Goal: Task Accomplishment & Management: Use online tool/utility

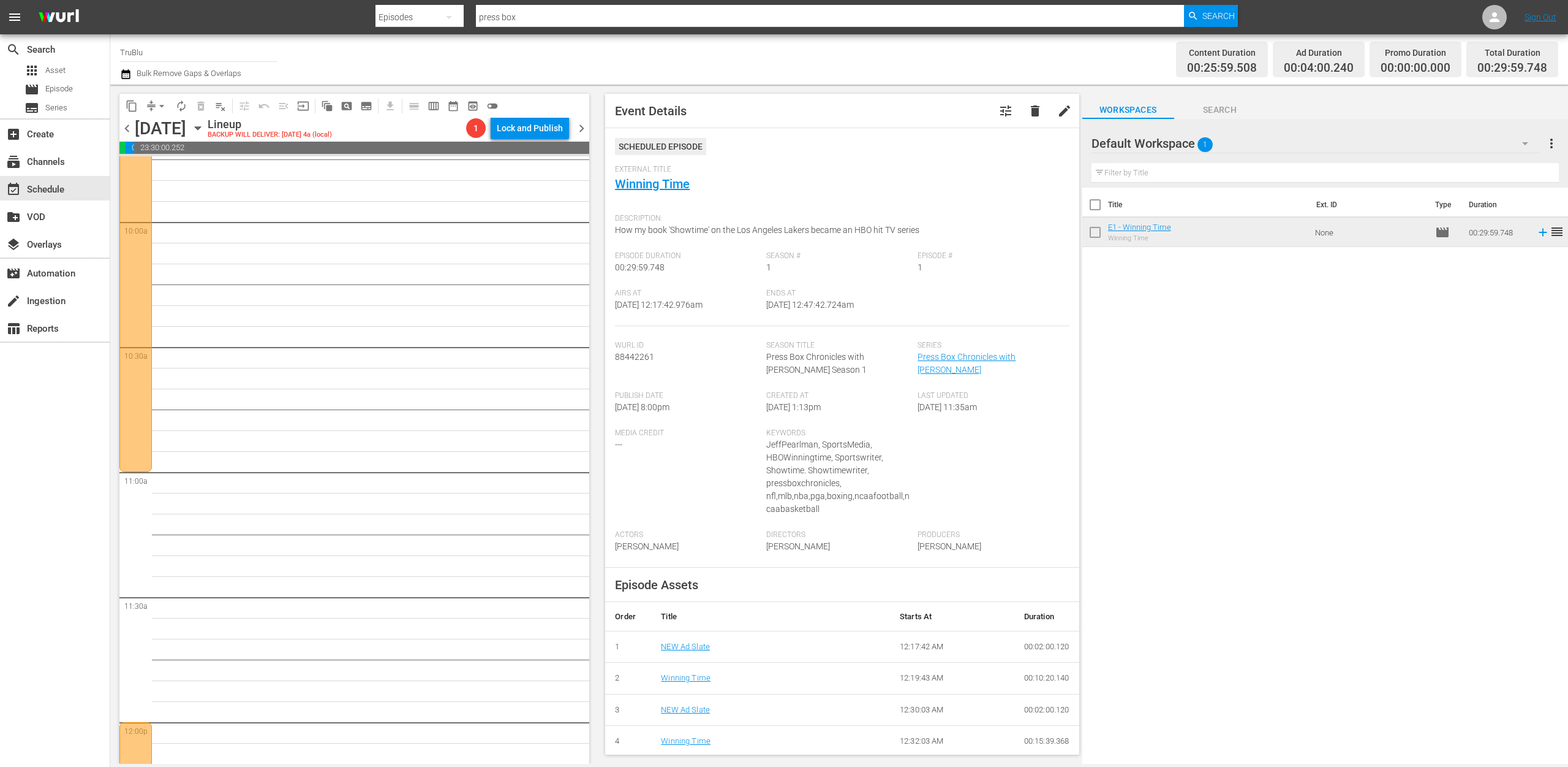
scroll to position [2523, 0]
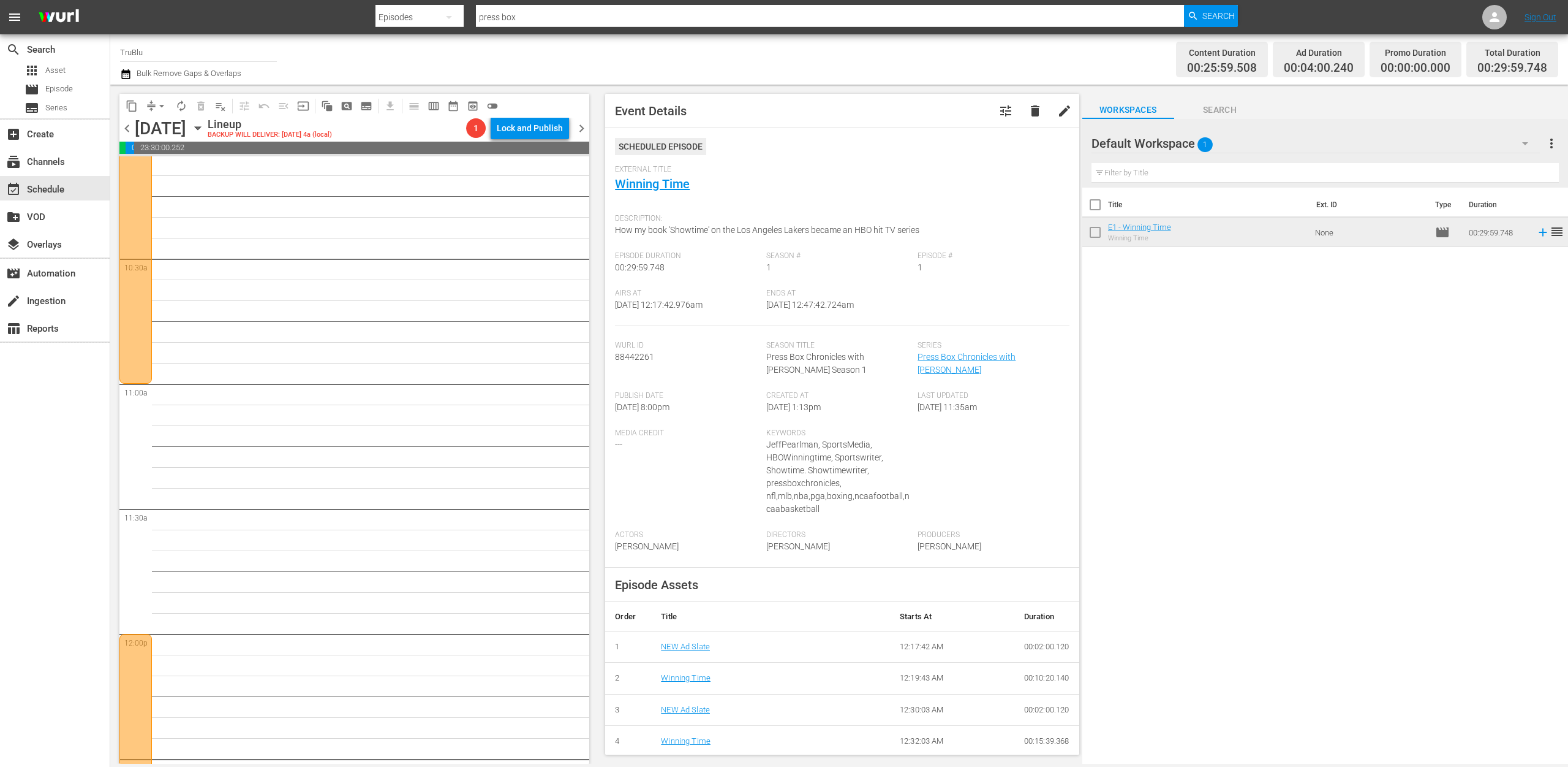
click at [390, 383] on div "Press Box Chronicles with Jeff Pearlman / SE1 / EP1: E1 - Winning Time reorder" at bounding box center [374, 634] width 431 height 6000
click at [349, 105] on span "pageview_outlined" at bounding box center [347, 106] width 12 height 12
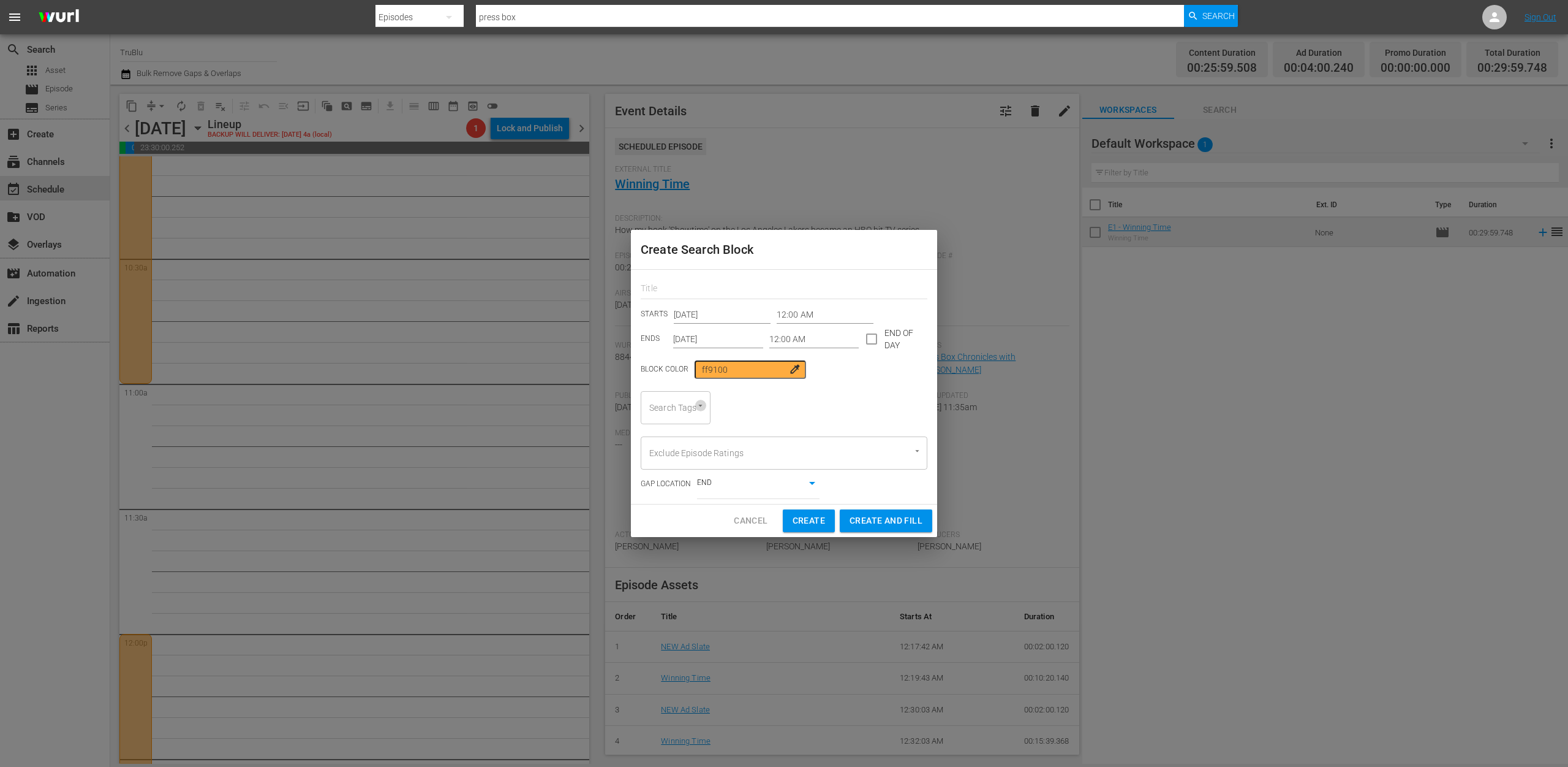
click at [703, 406] on icon "Open" at bounding box center [700, 405] width 10 height 10
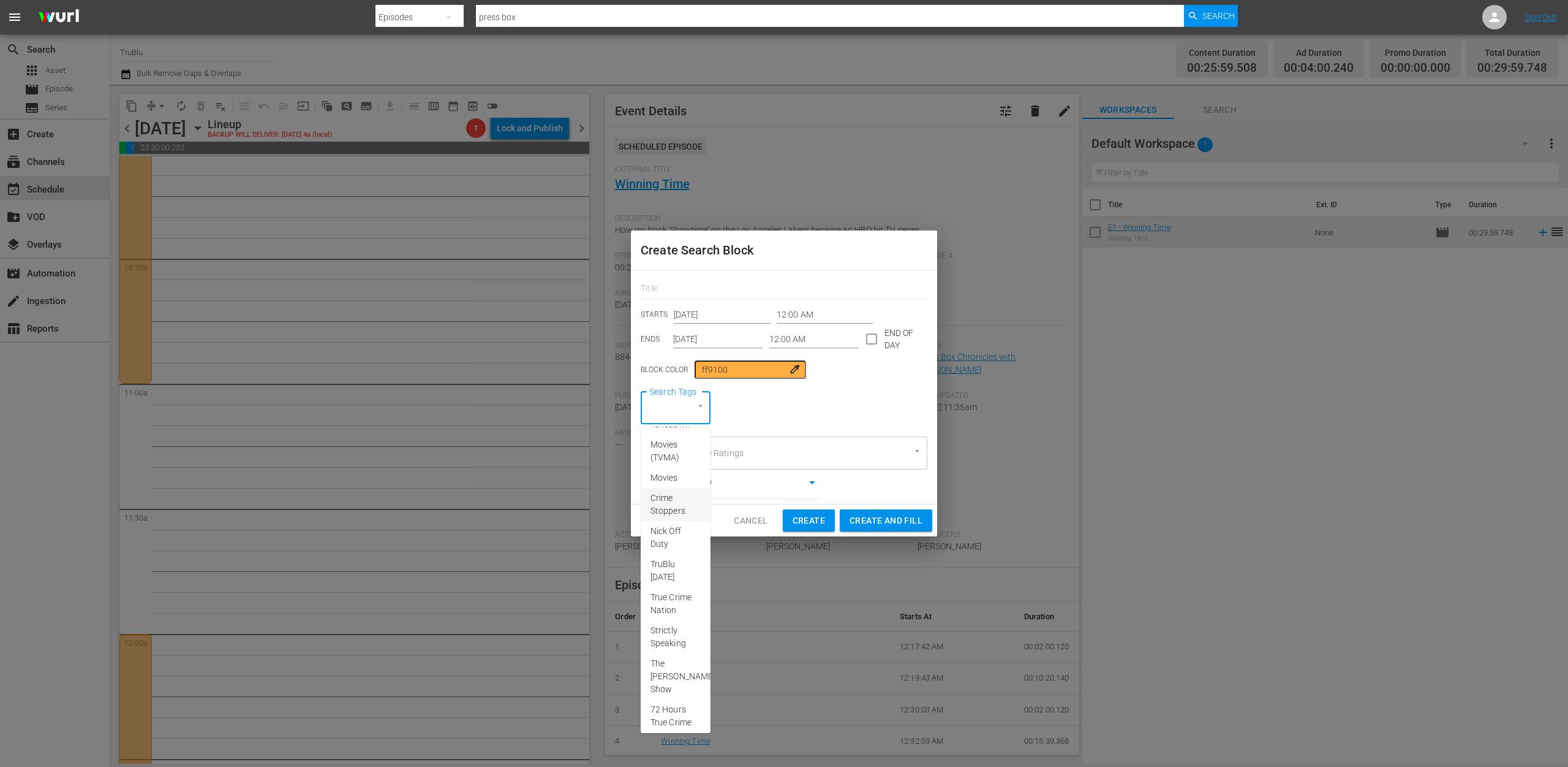
scroll to position [97, 0]
click at [743, 518] on span "Cancel" at bounding box center [750, 521] width 34 height 16
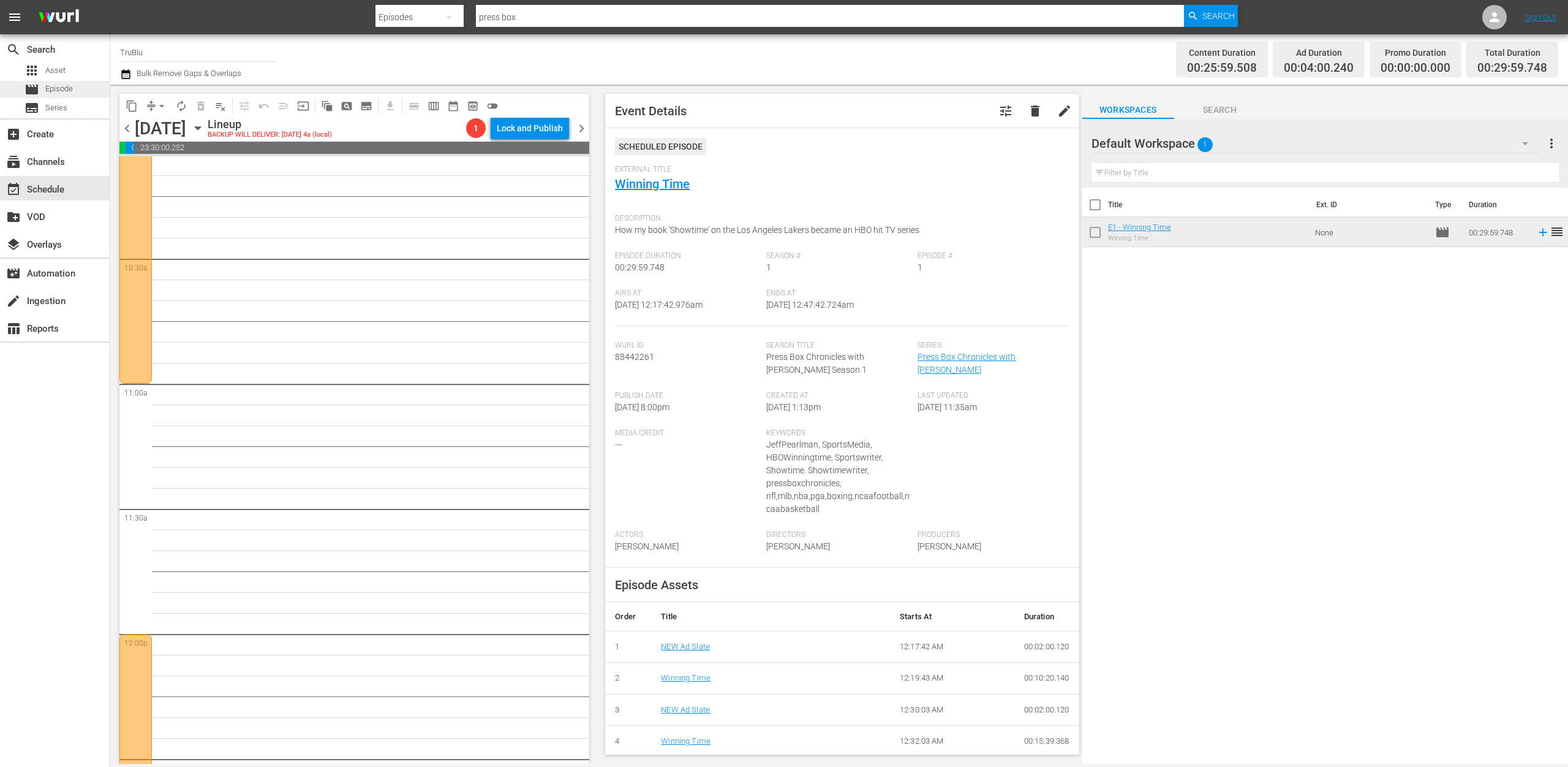
click at [70, 90] on span "Episode" at bounding box center [59, 89] width 28 height 12
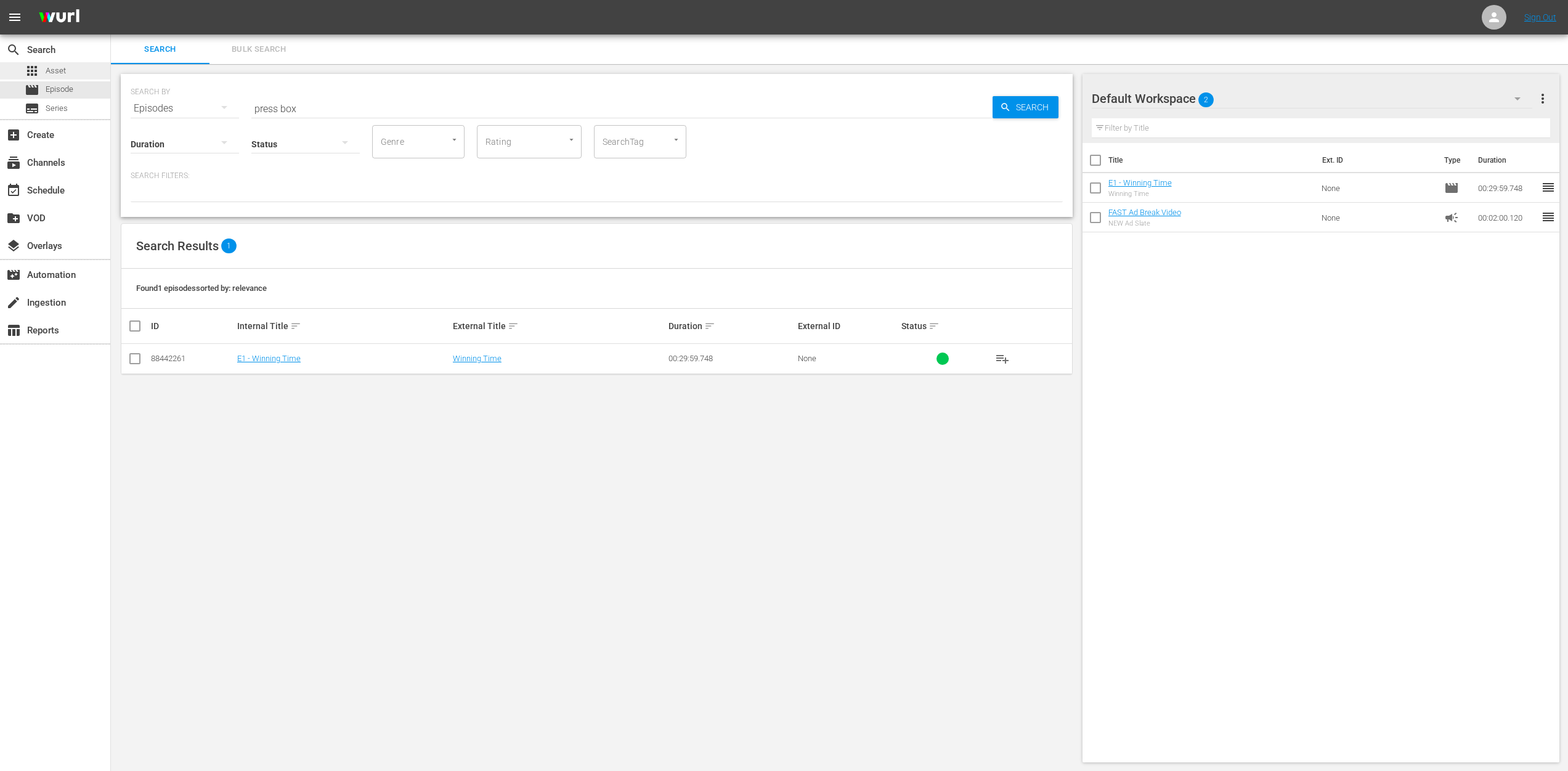
click at [64, 68] on span "Asset" at bounding box center [55, 71] width 20 height 12
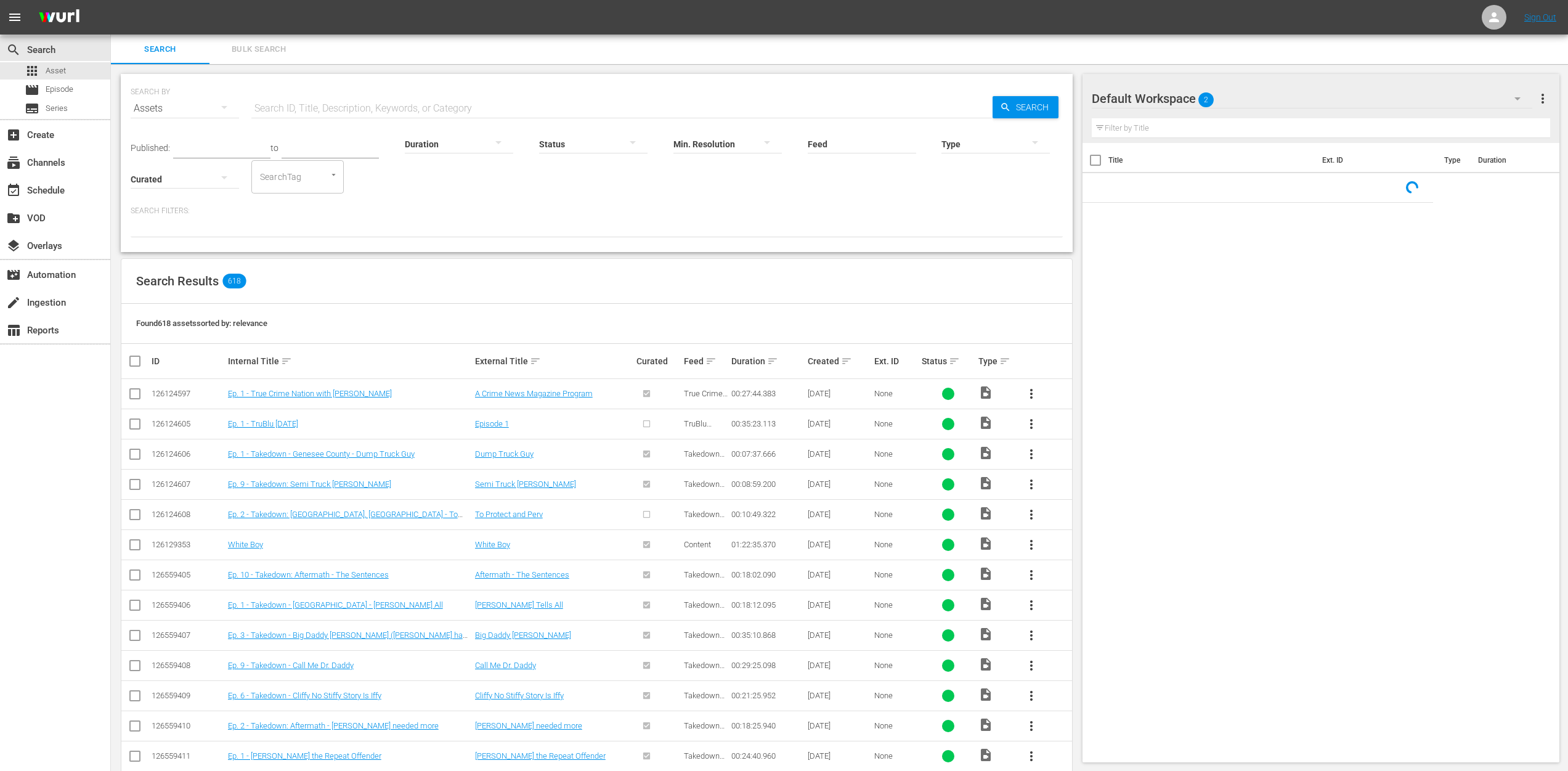
click at [338, 177] on icon "Open" at bounding box center [333, 174] width 10 height 10
click at [66, 106] on span "Series" at bounding box center [56, 108] width 22 height 12
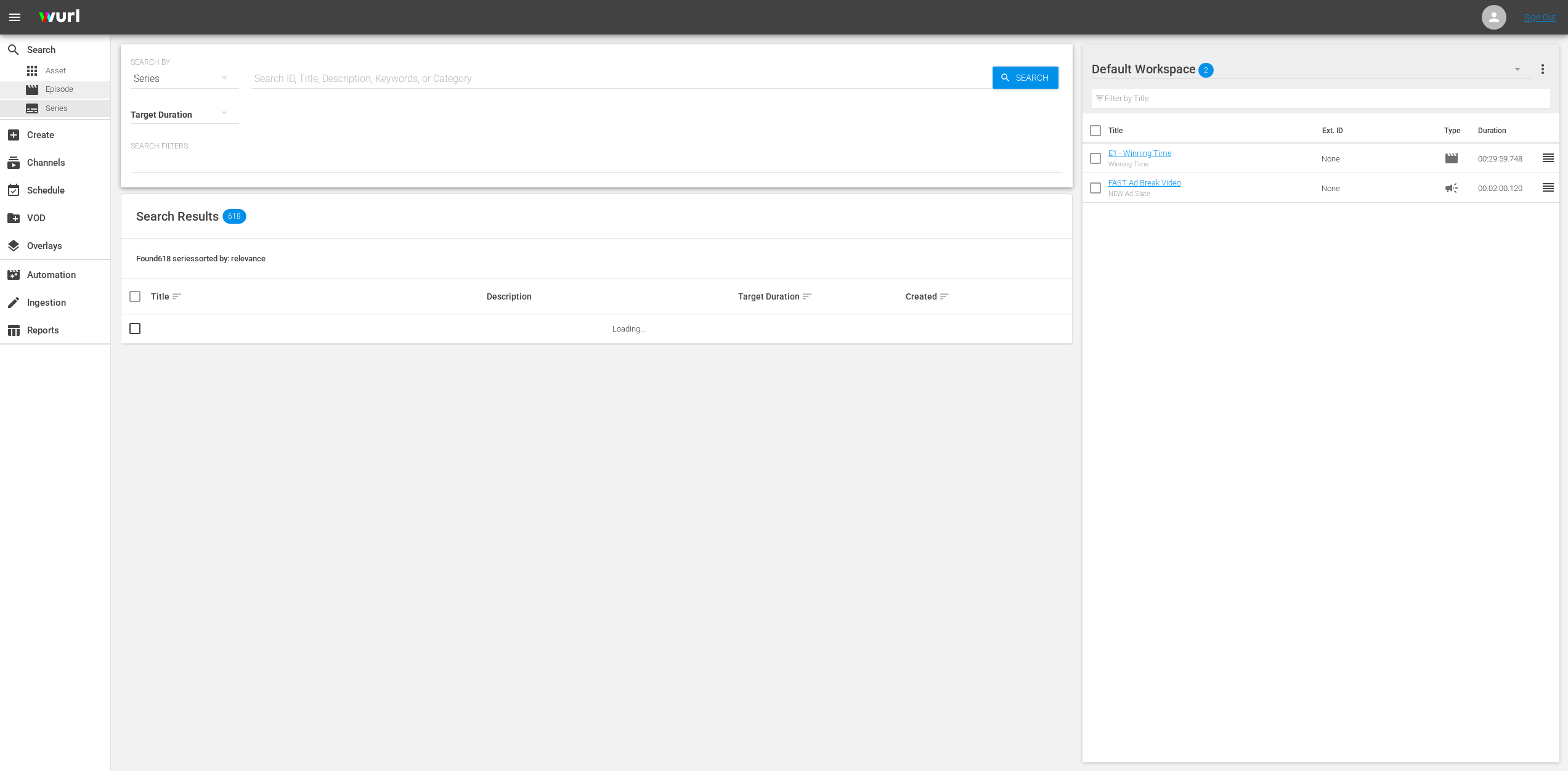
click at [64, 92] on span "Episode" at bounding box center [59, 89] width 28 height 12
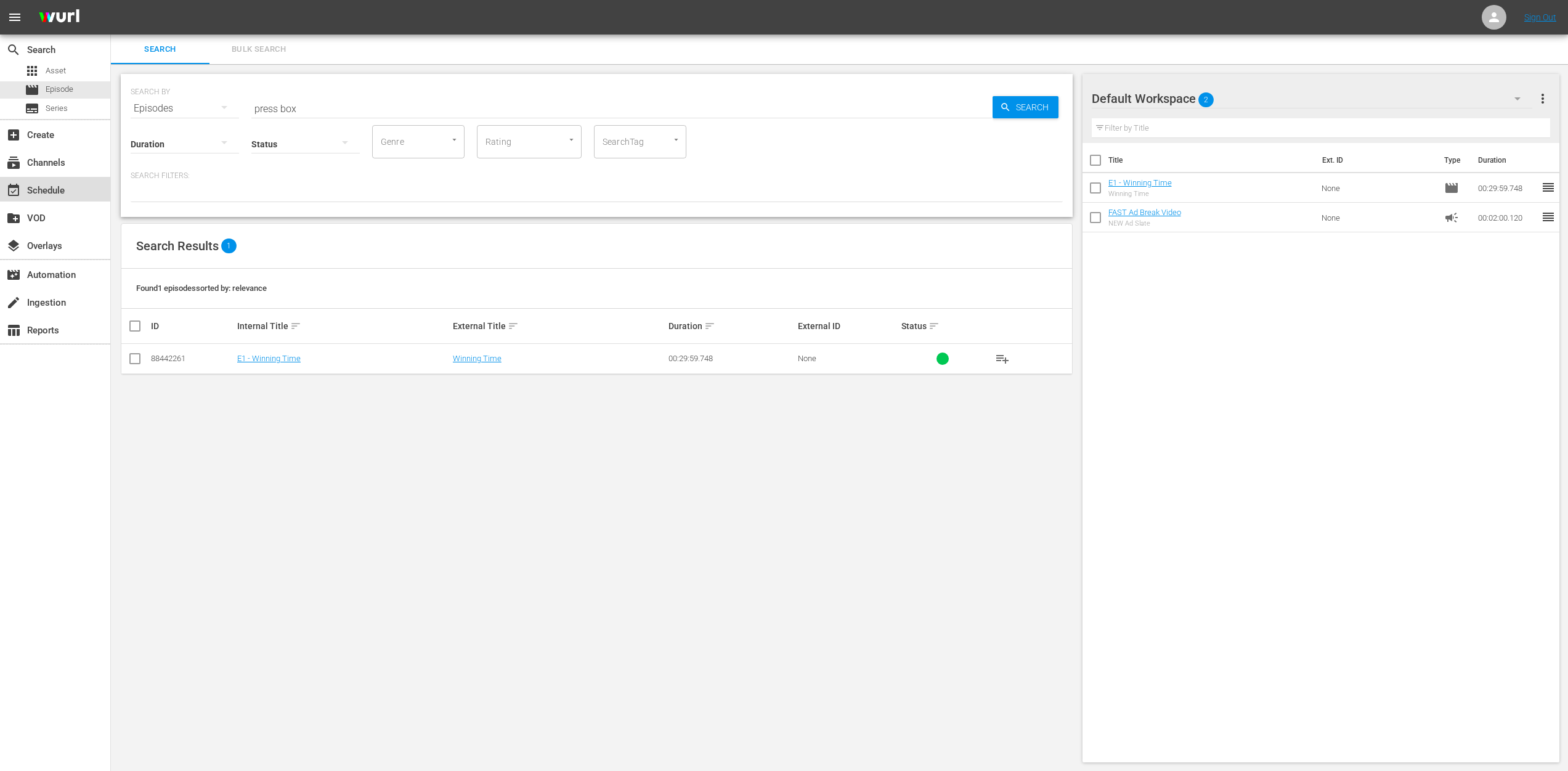
click at [67, 191] on div "event_available Schedule" at bounding box center [34, 188] width 69 height 11
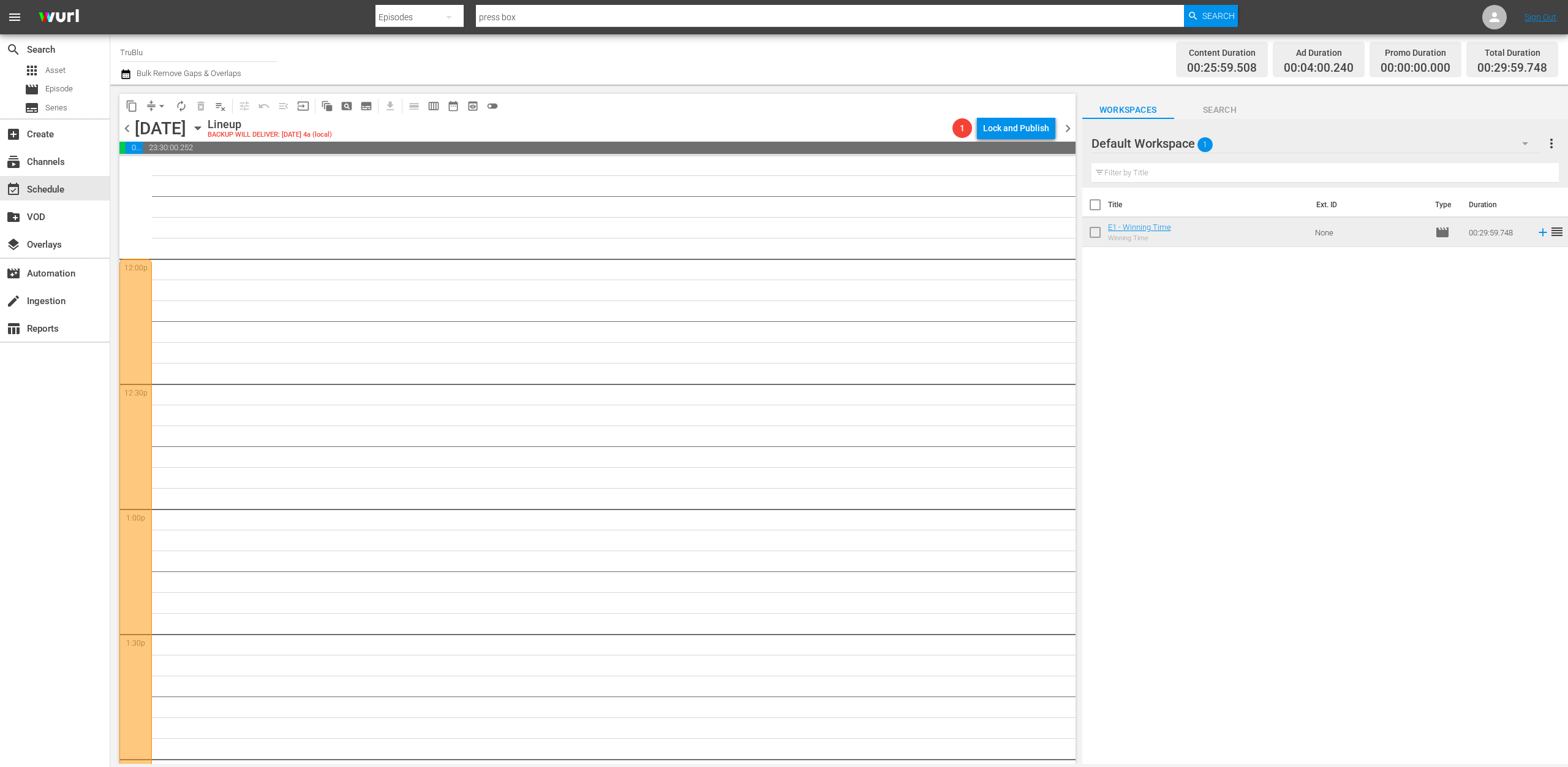
scroll to position [2545, 0]
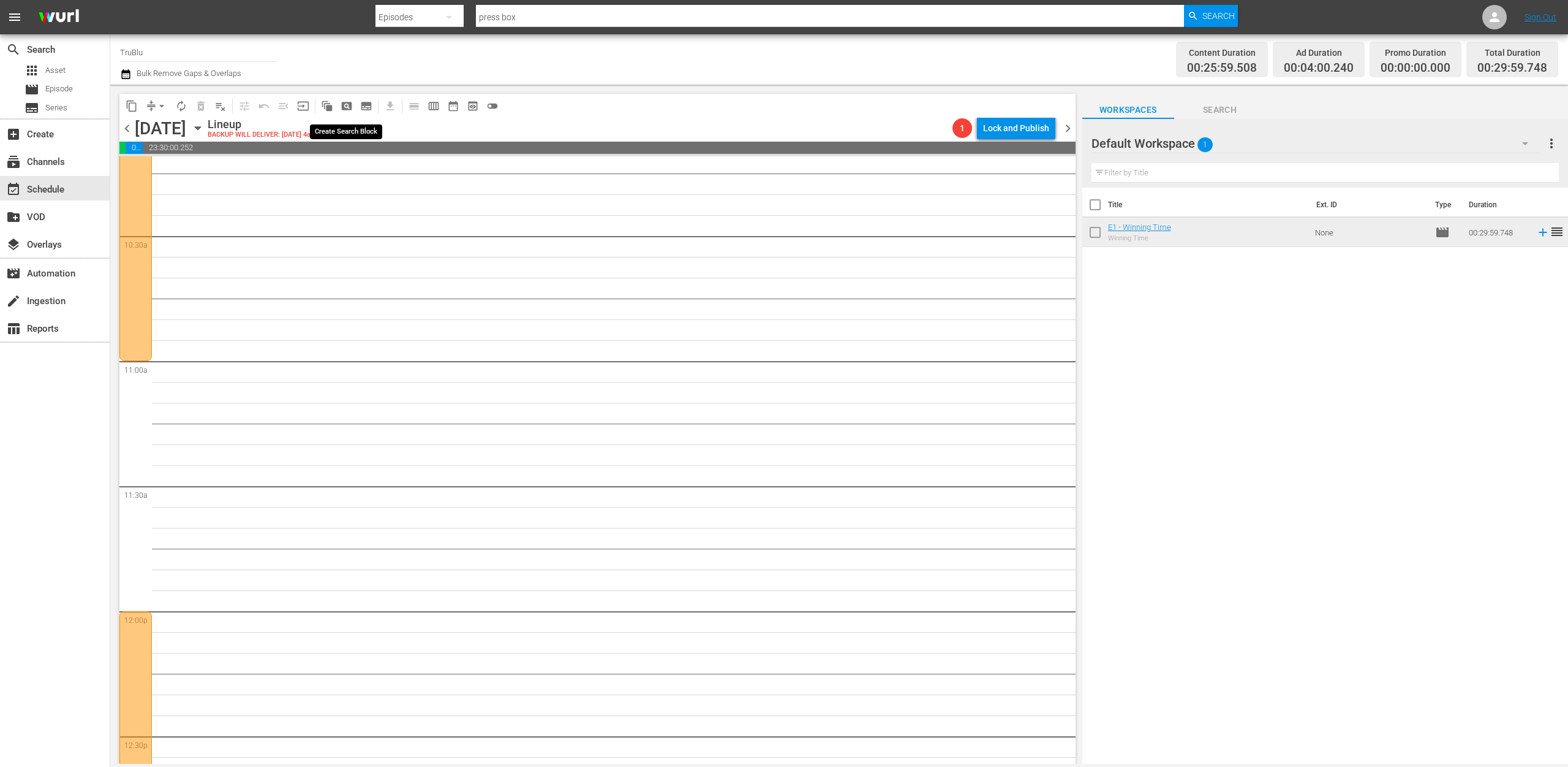
click at [349, 101] on span "pageview_outlined" at bounding box center [347, 106] width 12 height 12
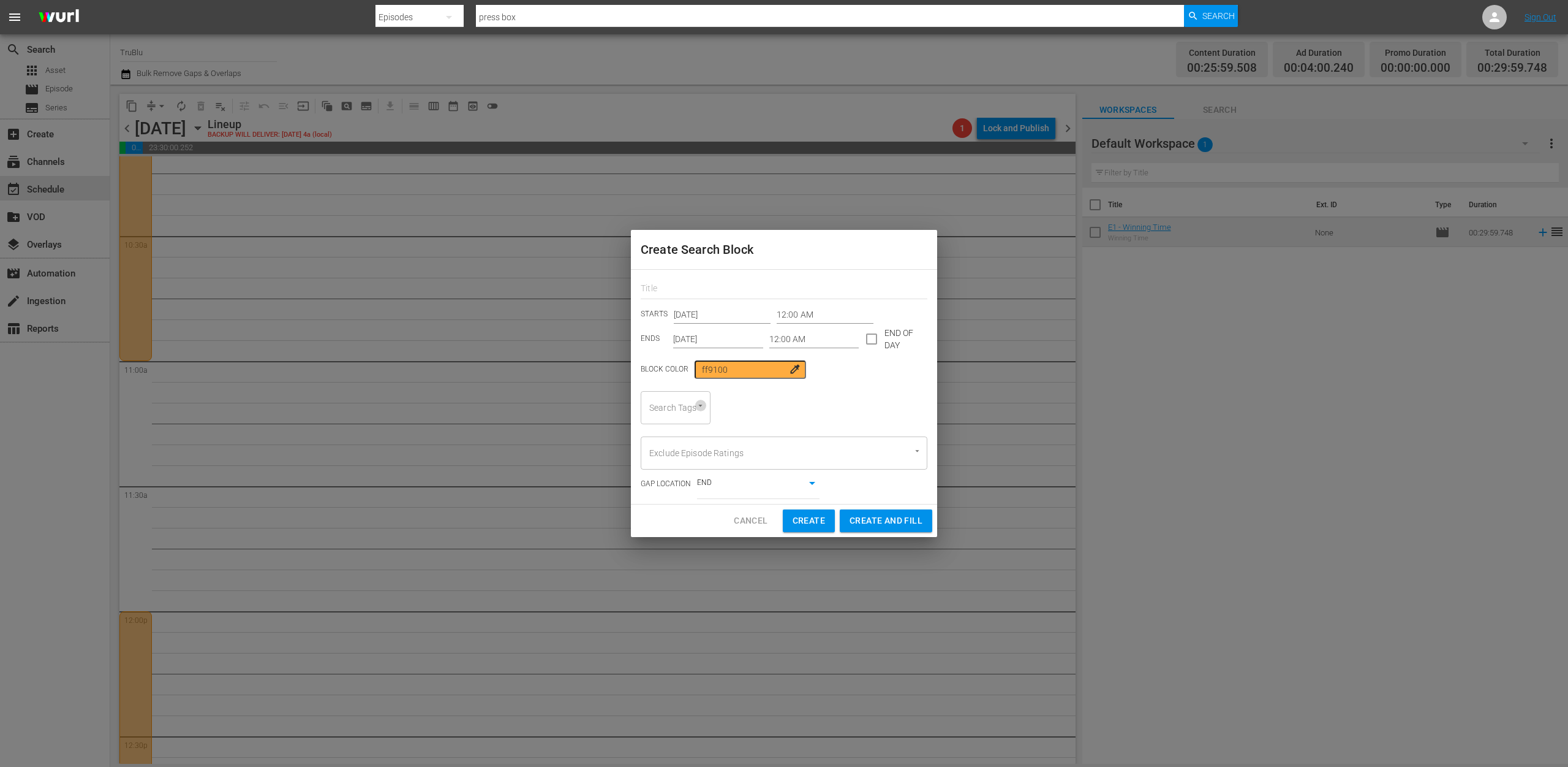
click at [700, 408] on icon "Open" at bounding box center [700, 405] width 10 height 10
type input "Press Box Chronicles"
click at [801, 517] on span "Create" at bounding box center [808, 521] width 32 height 16
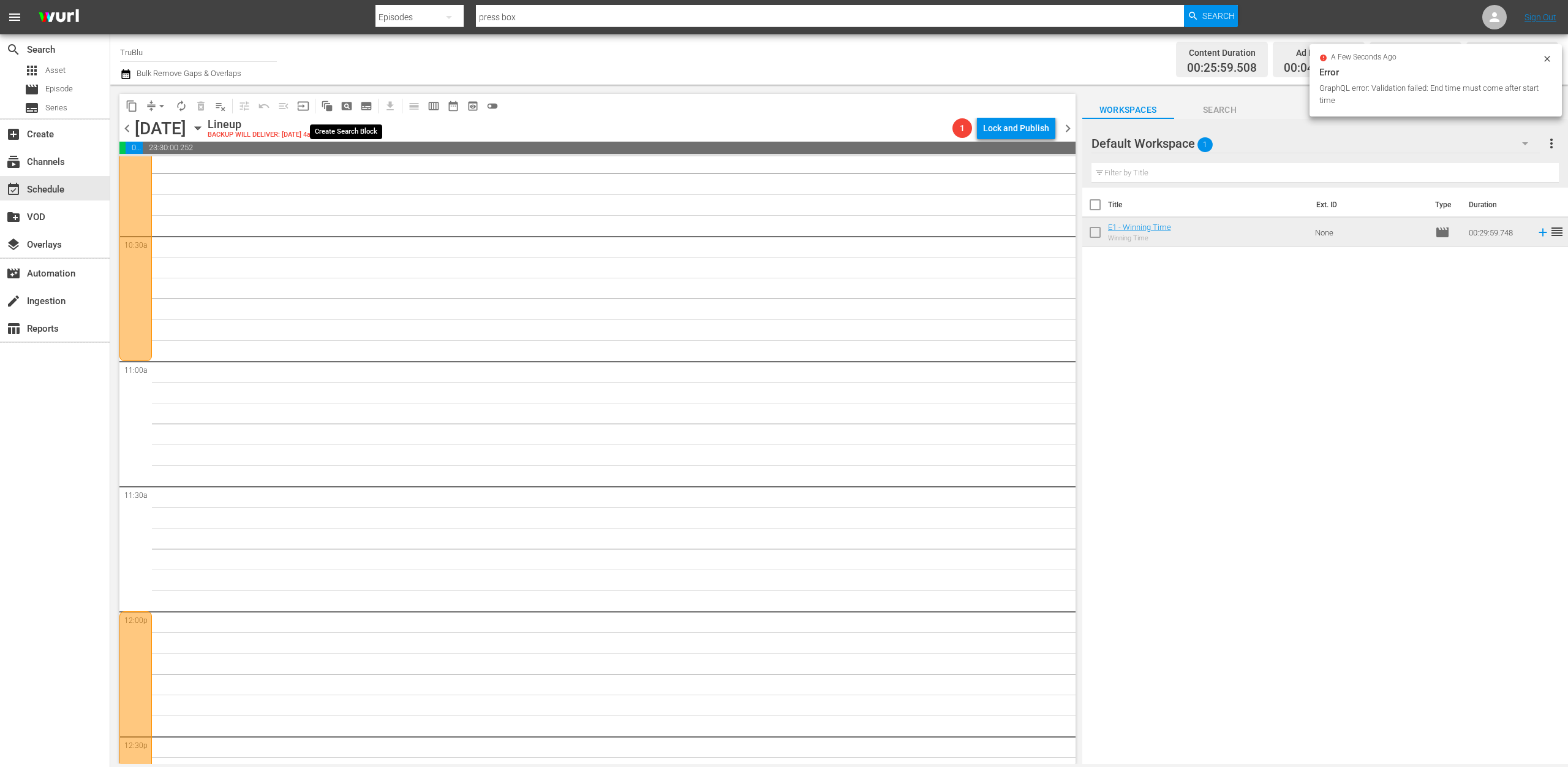
click at [343, 109] on span "pageview_outlined" at bounding box center [347, 106] width 12 height 12
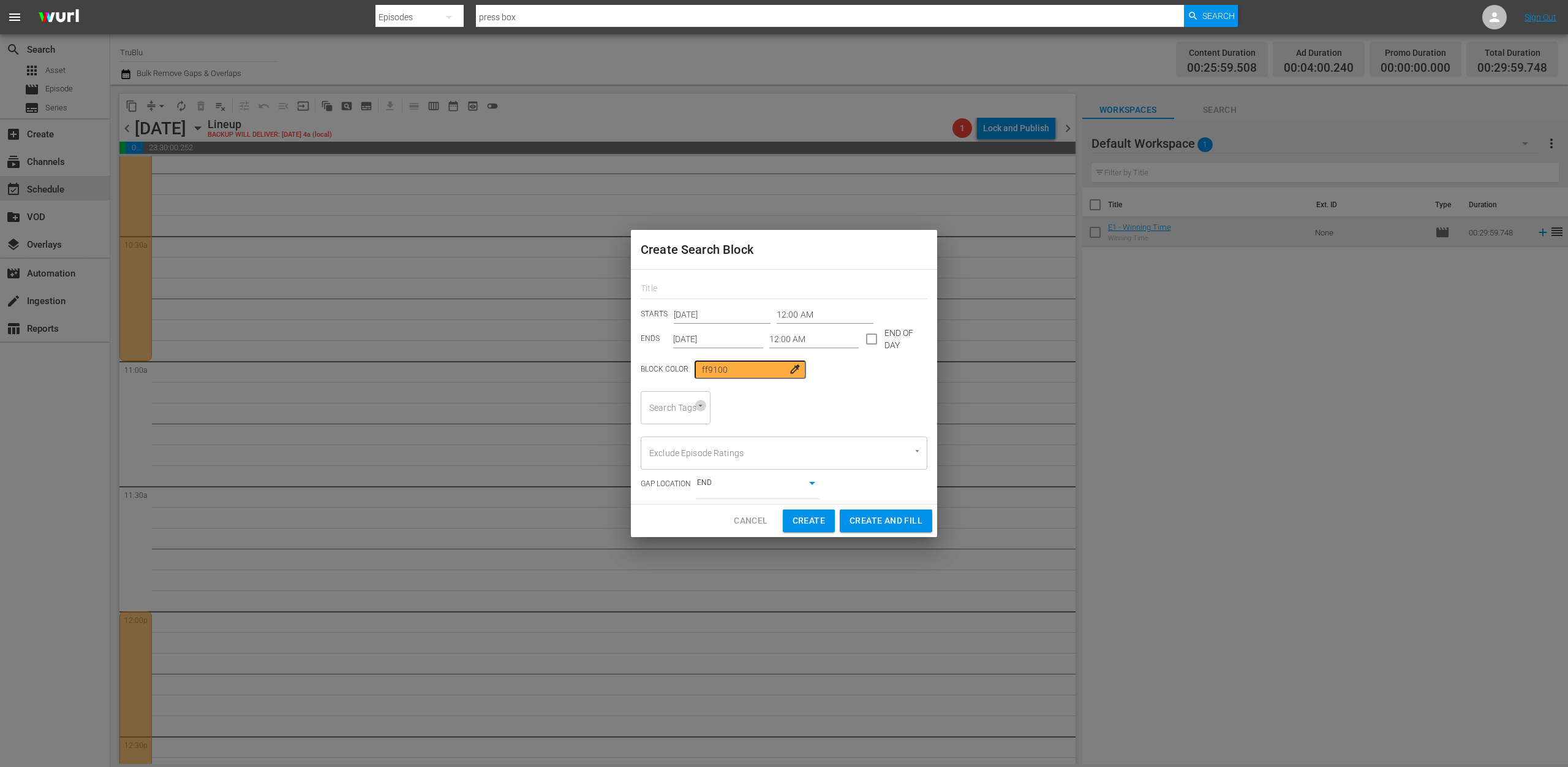
click at [696, 404] on icon "Open" at bounding box center [700, 405] width 10 height 10
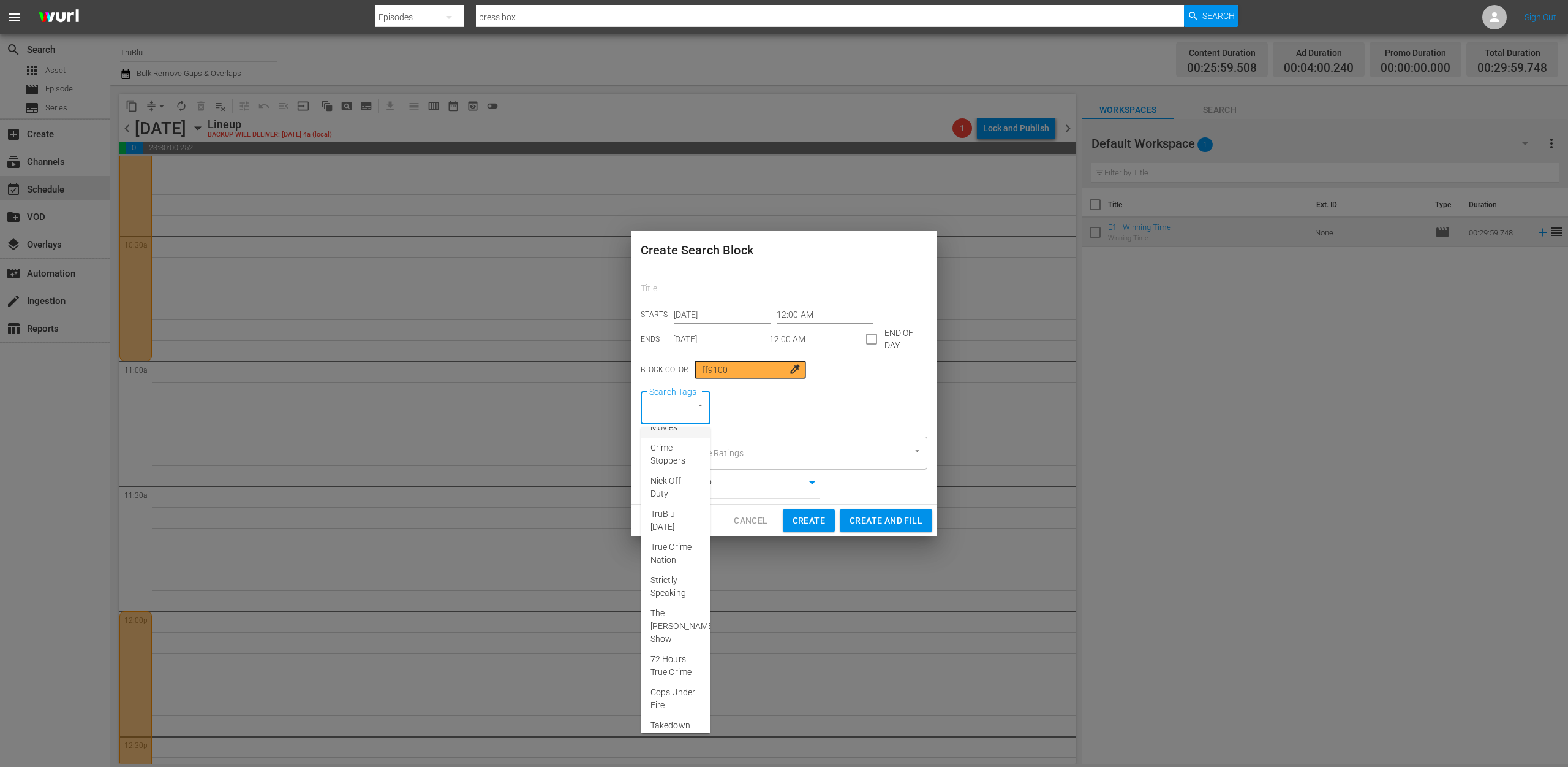
scroll to position [179, 0]
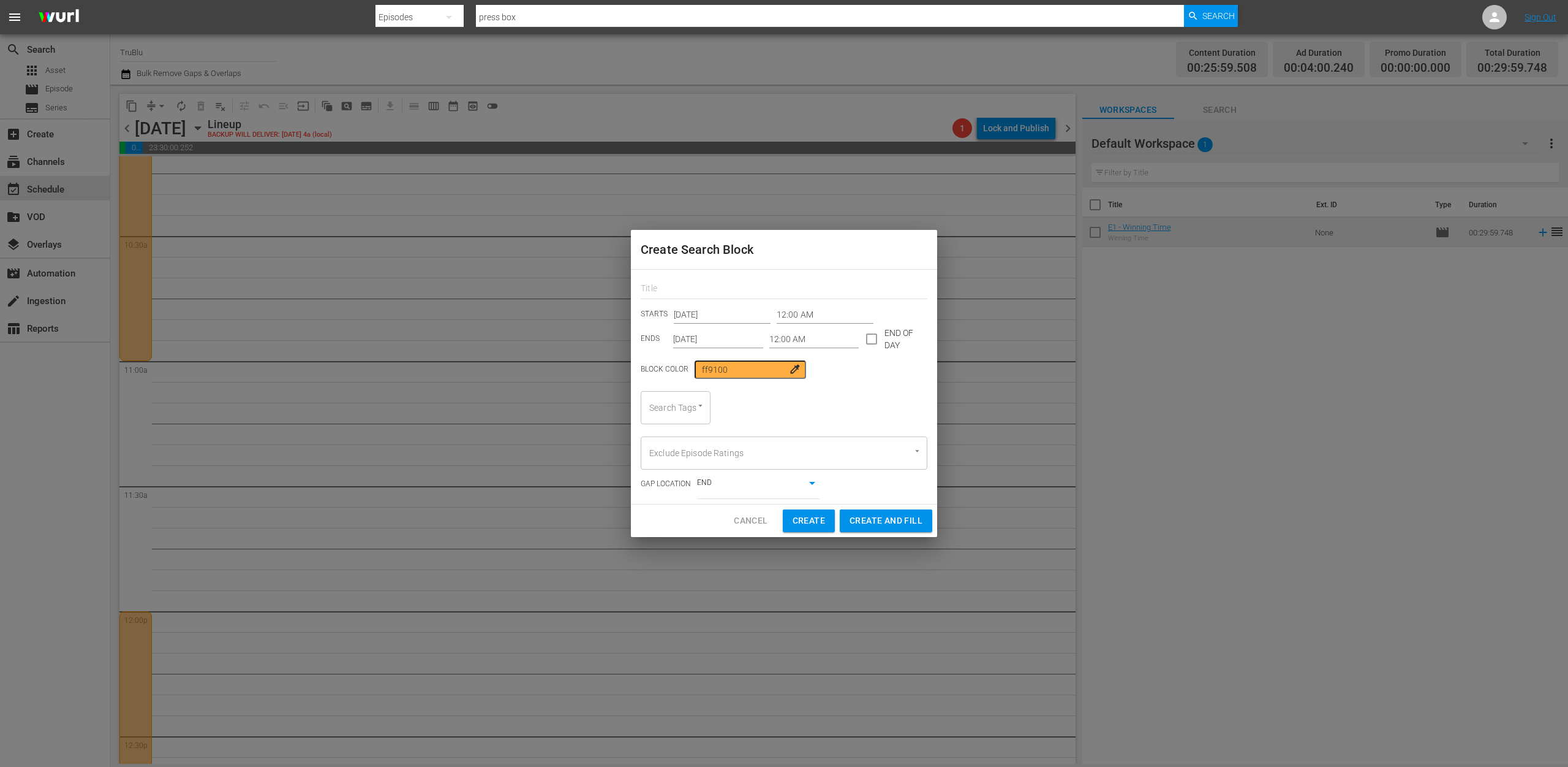
drag, startPoint x: 769, startPoint y: 554, endPoint x: 744, endPoint y: 536, distance: 30.8
click at [768, 554] on div "Create Search Block STARTS [DATE] 12:00 AM ENDS [DATE] 12:00 AM END OF DAY Bloc…" at bounding box center [784, 384] width 1568 height 767
click at [745, 517] on span "Cancel" at bounding box center [750, 521] width 34 height 16
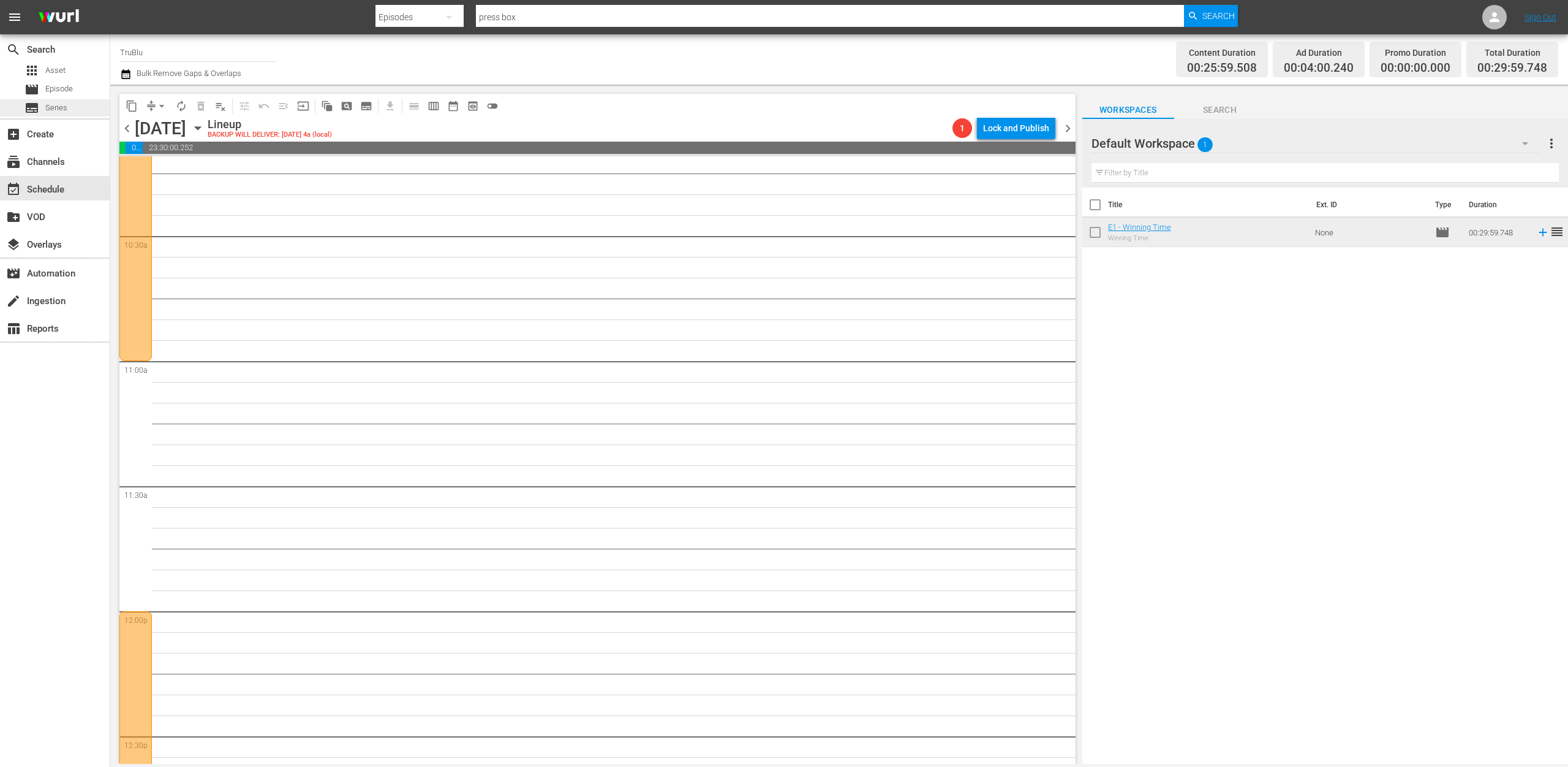
click at [55, 109] on span "Series" at bounding box center [56, 108] width 22 height 12
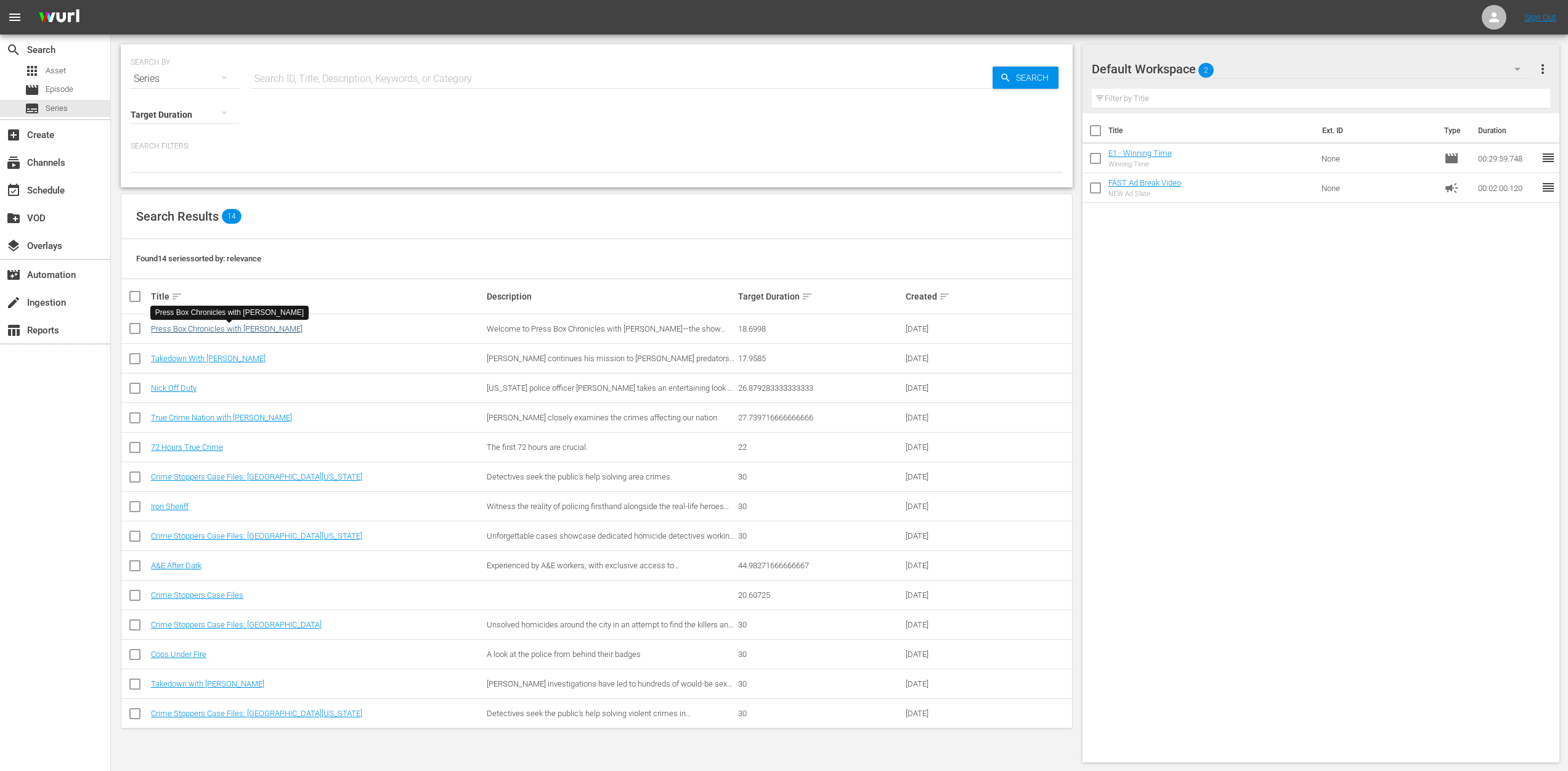
click at [235, 329] on link "Press Box Chronicles with [PERSON_NAME]" at bounding box center [226, 329] width 151 height 10
click at [81, 193] on div "event_available Schedule" at bounding box center [55, 189] width 110 height 24
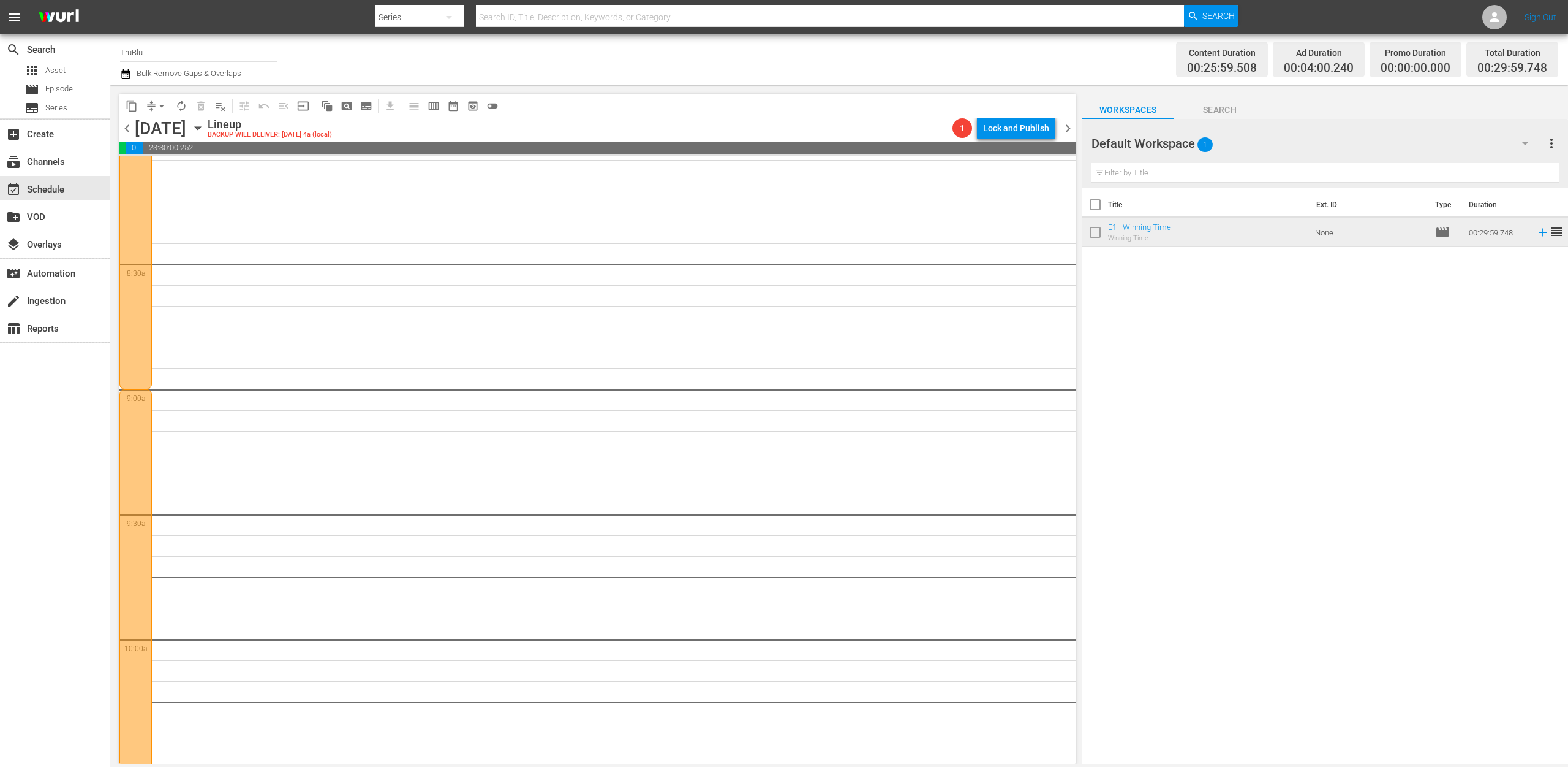
scroll to position [2241, 0]
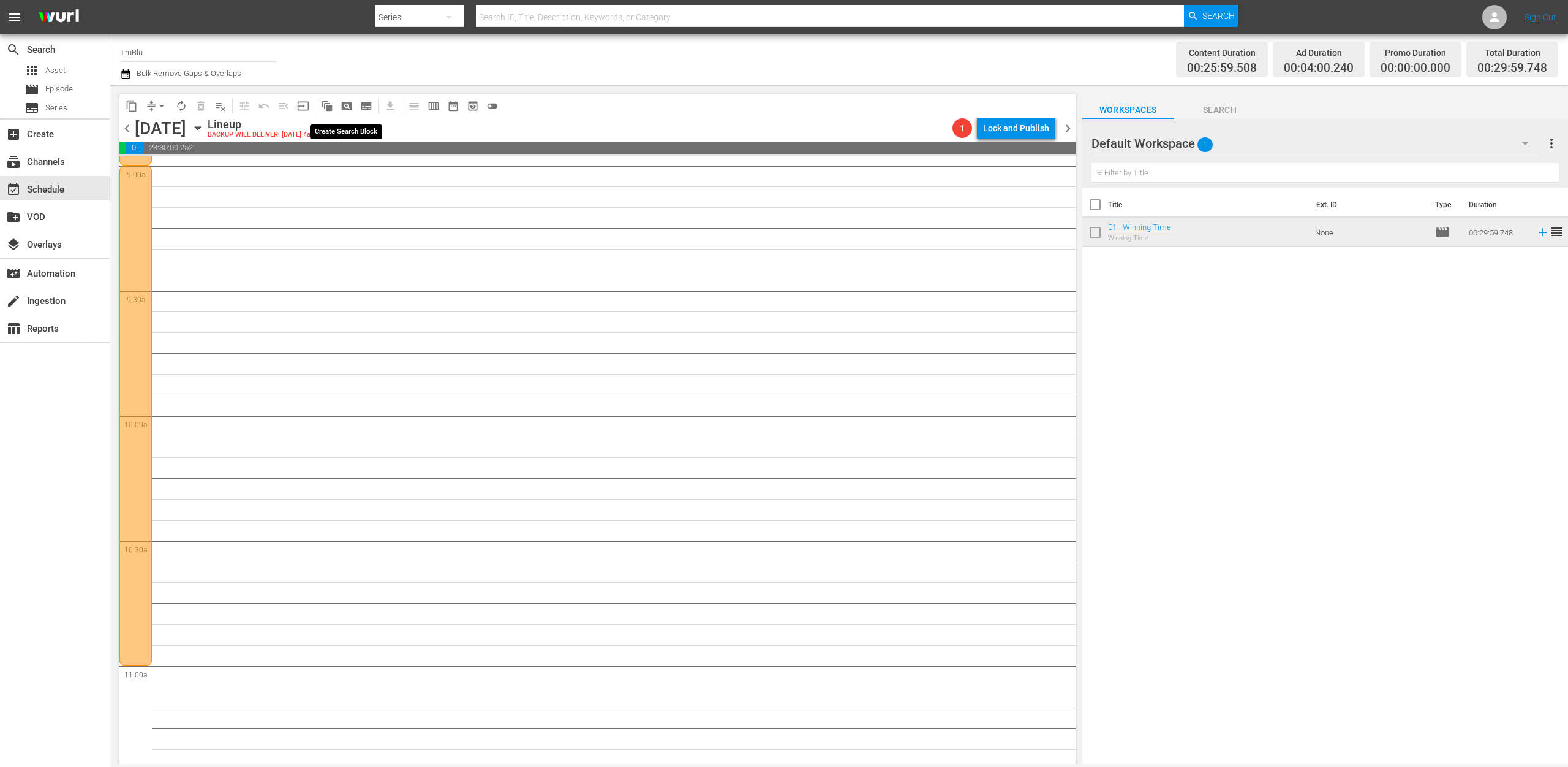
click at [349, 104] on span "pageview_outlined" at bounding box center [347, 106] width 12 height 12
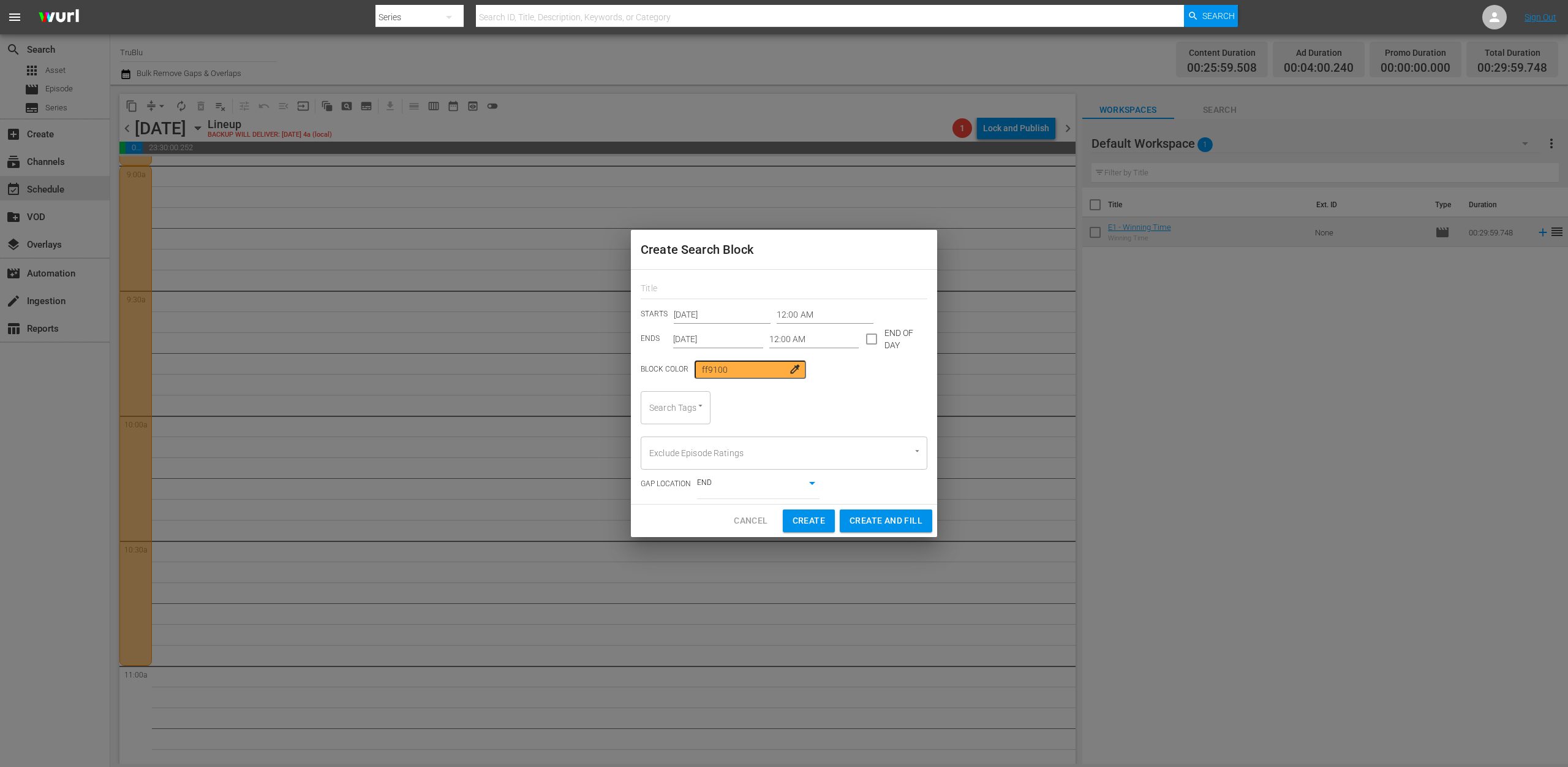
click at [706, 407] on button "Open" at bounding box center [700, 404] width 11 height 11
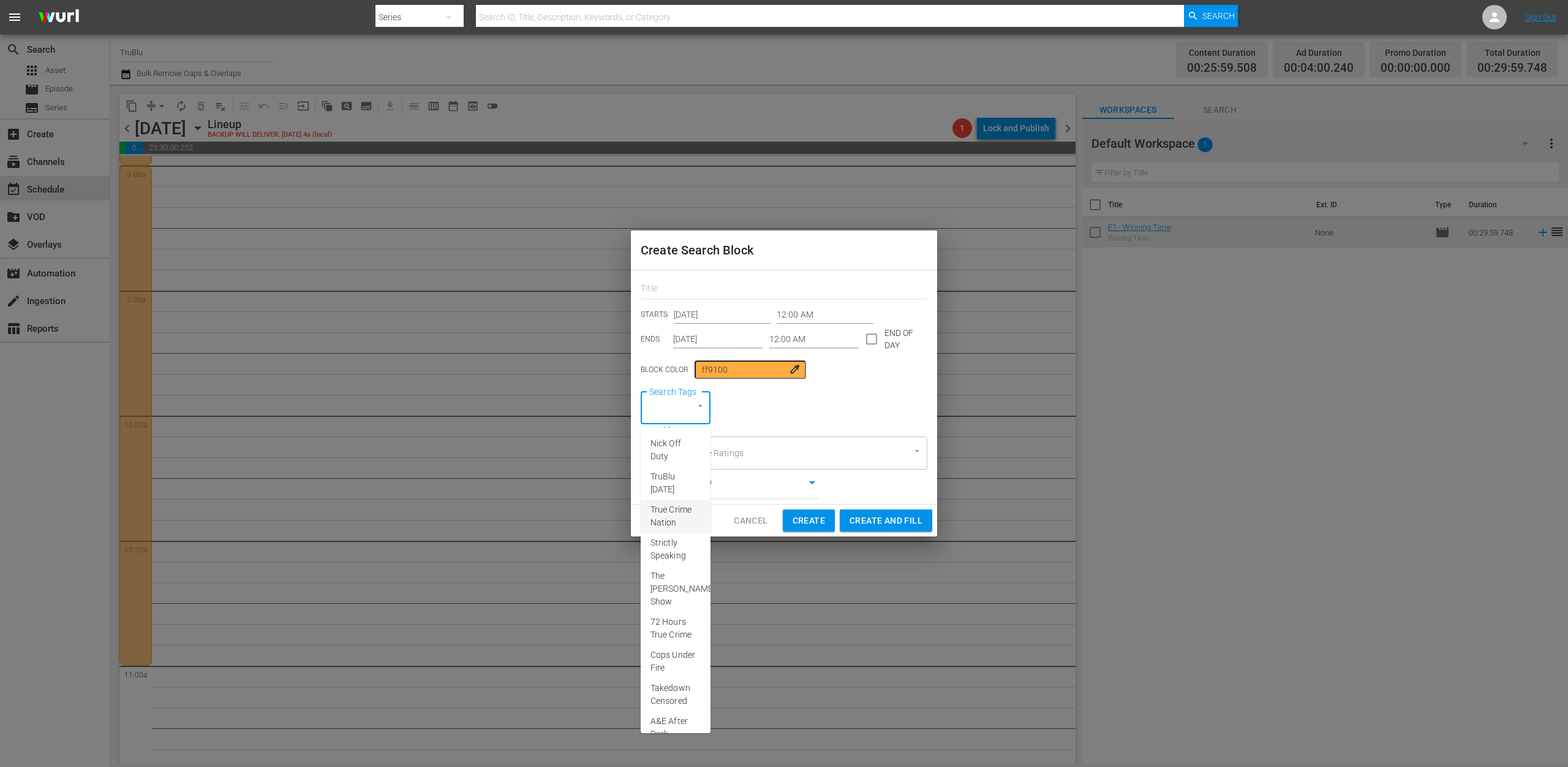
scroll to position [179, 0]
click at [759, 526] on span "Cancel" at bounding box center [750, 521] width 34 height 16
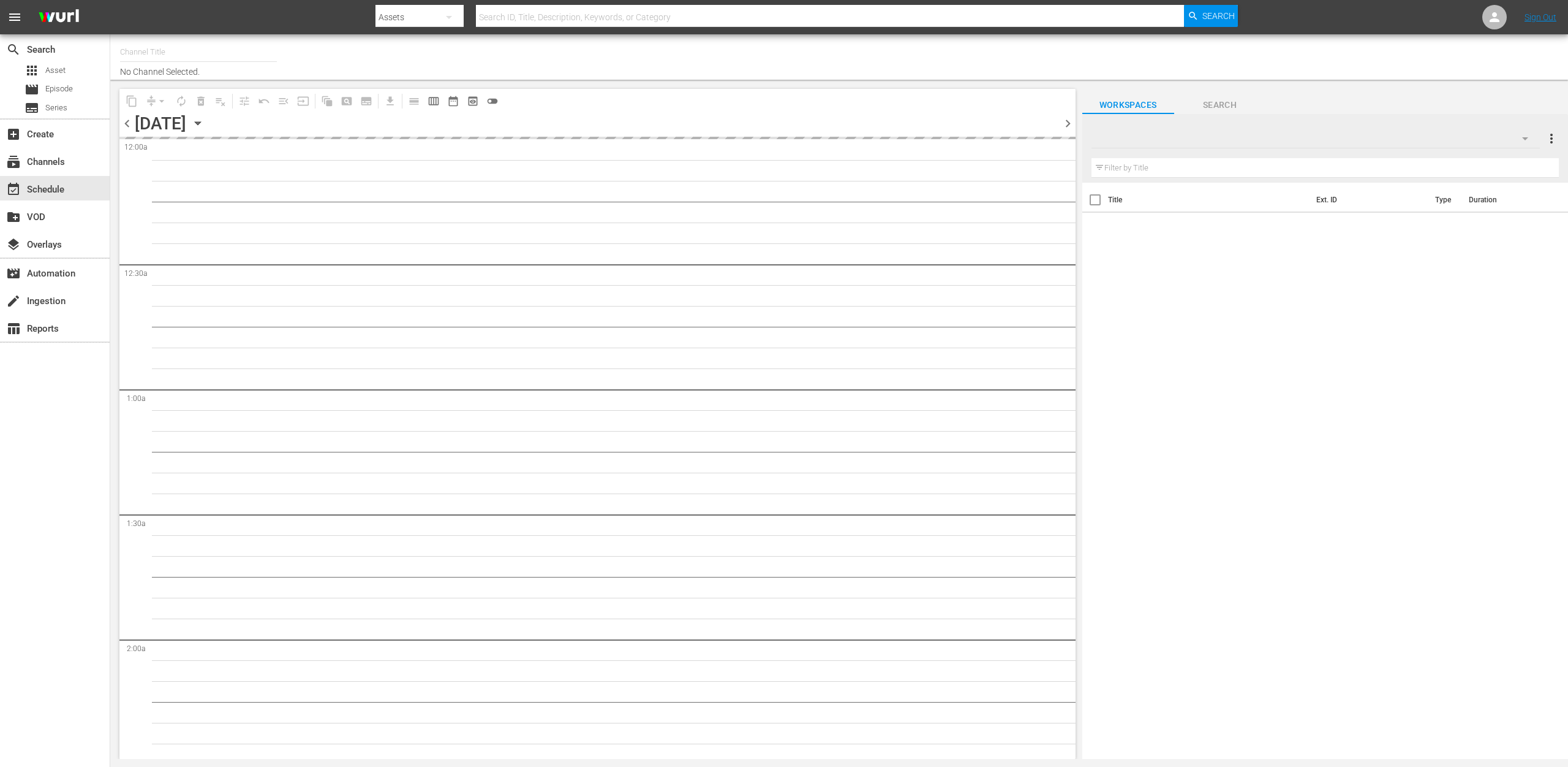
type input "TruBlu (1565)"
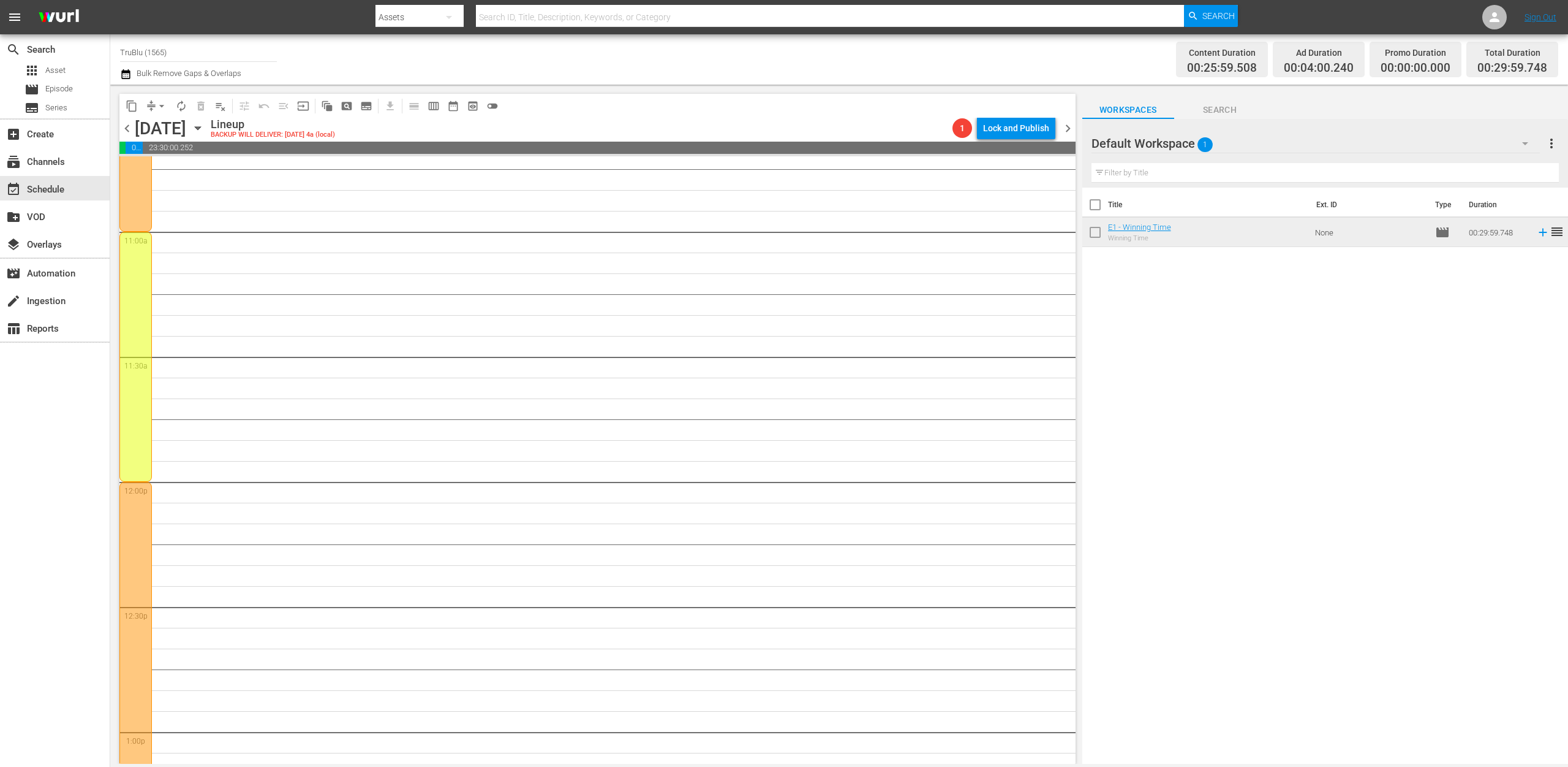
scroll to position [2672, 0]
click at [131, 281] on div at bounding box center [135, 358] width 32 height 250
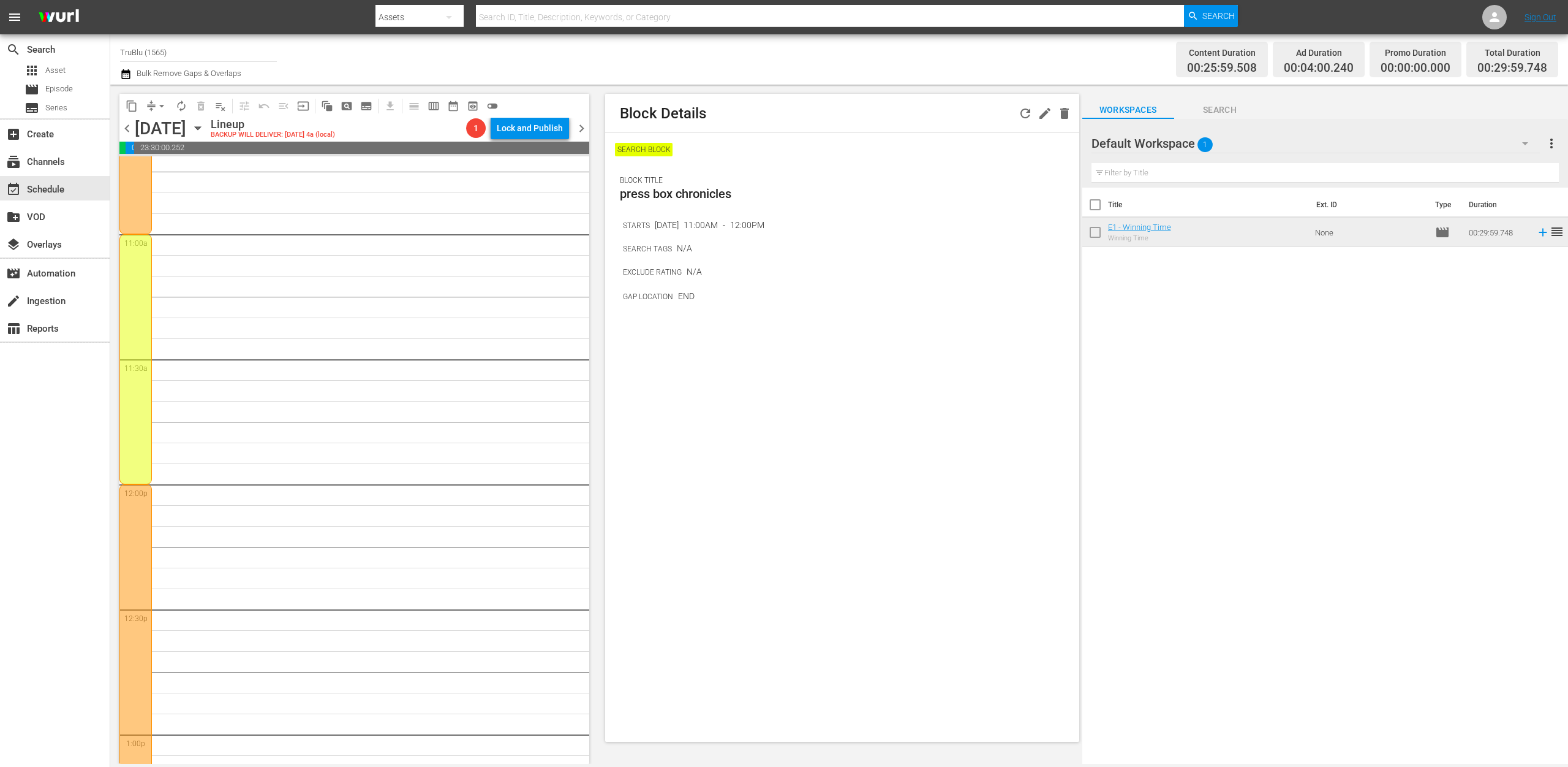
drag, startPoint x: 335, startPoint y: 310, endPoint x: 353, endPoint y: 146, distance: 165.0
click at [335, 309] on div "Press Box Chronicles with Jeff Pearlman / SE1 / EP1: E1 - Winning Time reorder" at bounding box center [374, 484] width 431 height 6000
click at [348, 103] on span "pageview_outlined" at bounding box center [347, 106] width 12 height 12
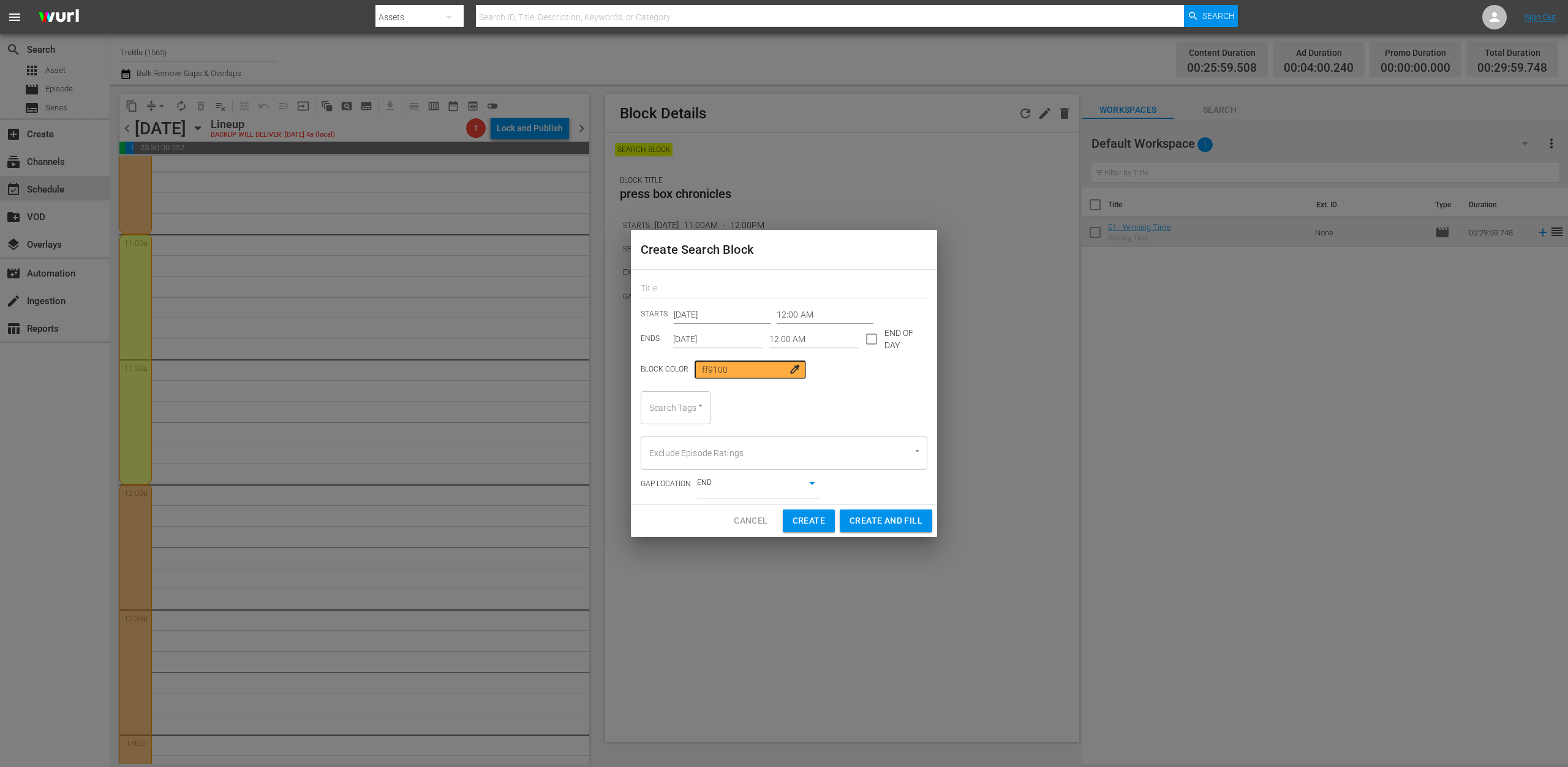
click at [698, 402] on icon "Open" at bounding box center [700, 405] width 10 height 10
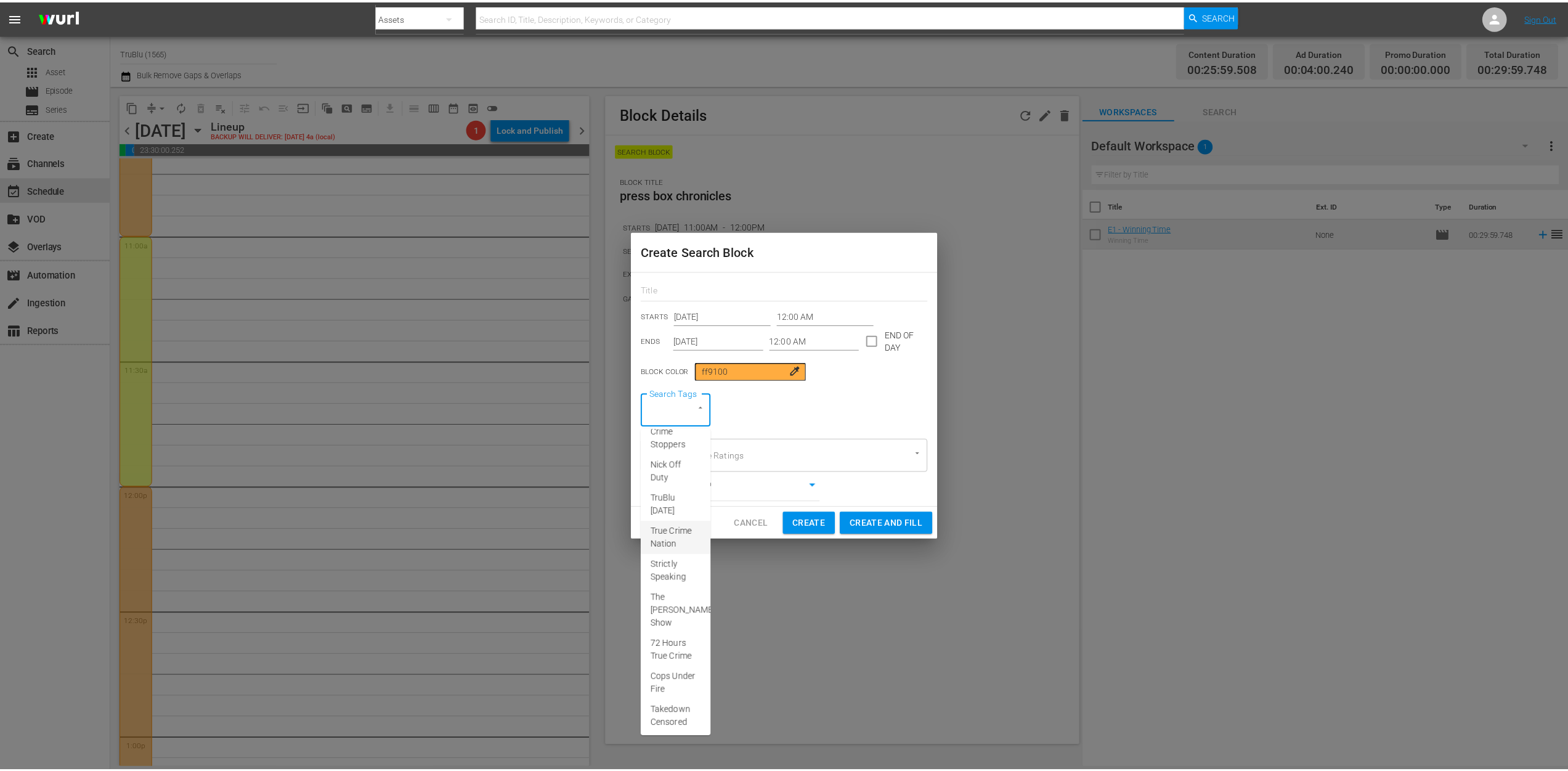
scroll to position [180, 0]
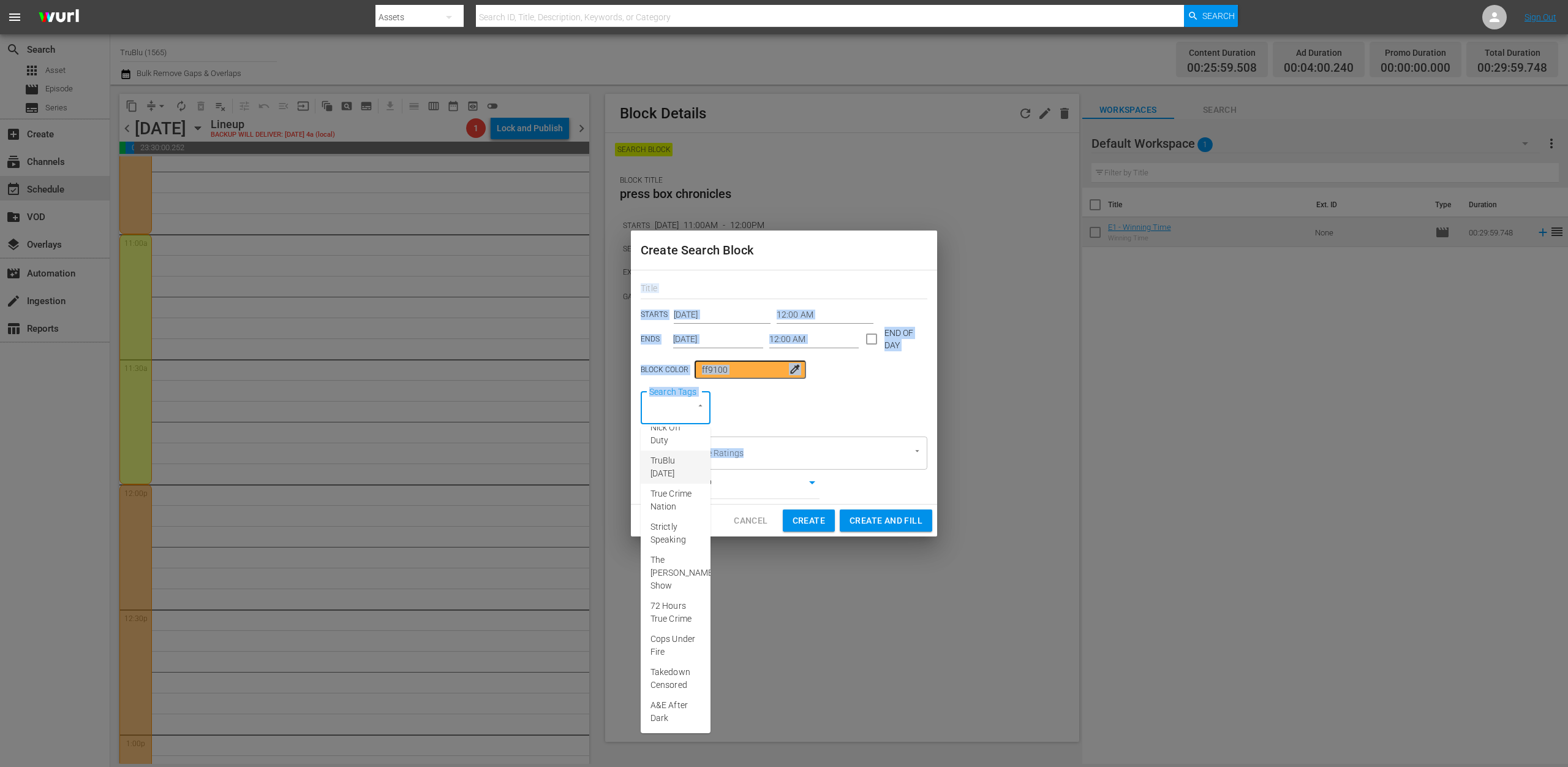
click at [1057, 453] on div "Create Search Block STARTS Sep 1st 2025 12:00 AM ENDS Sep 1st 2025 12:00 AM END…" at bounding box center [784, 384] width 1568 height 767
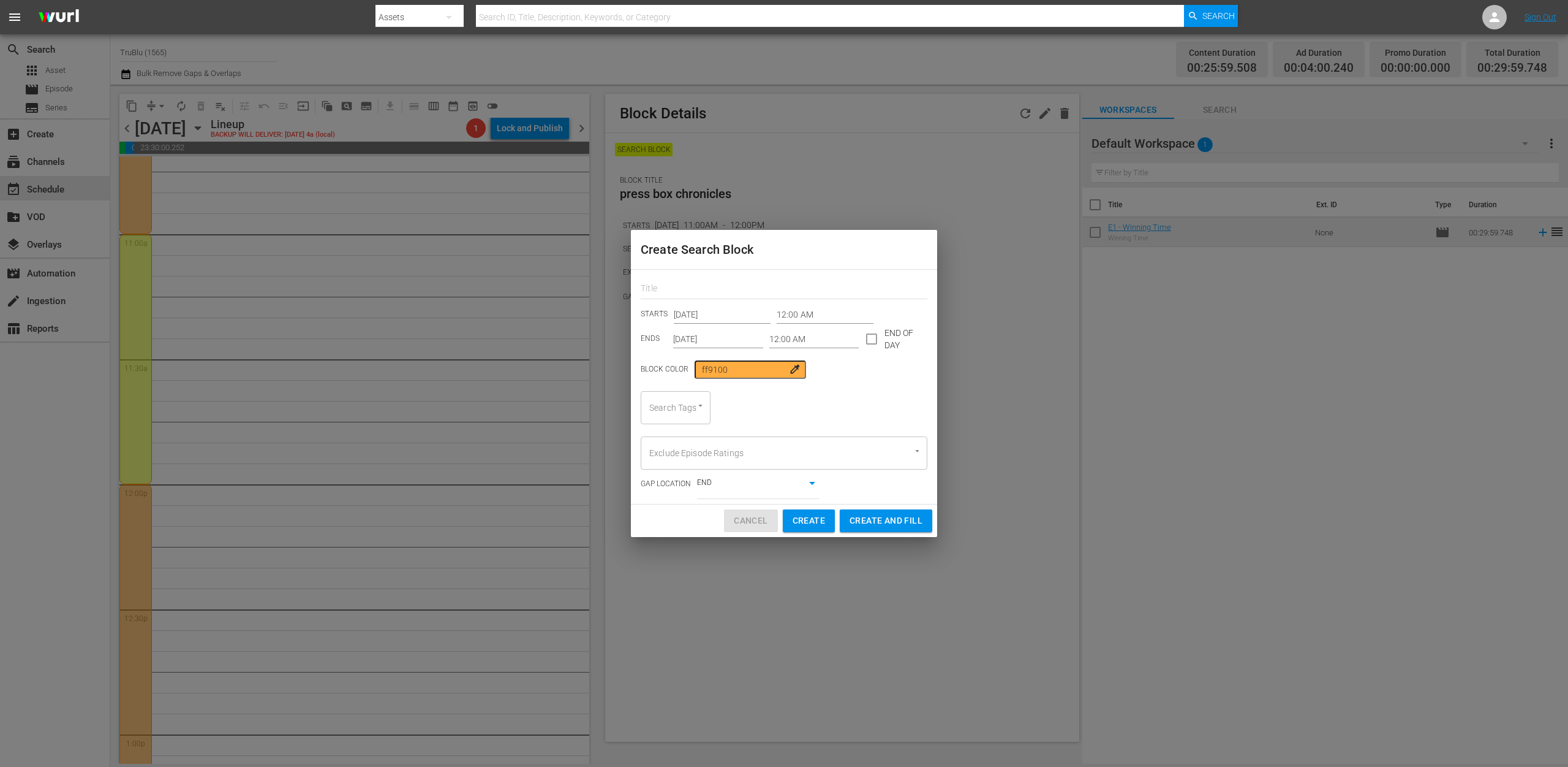
click at [743, 516] on span "Cancel" at bounding box center [750, 521] width 34 height 16
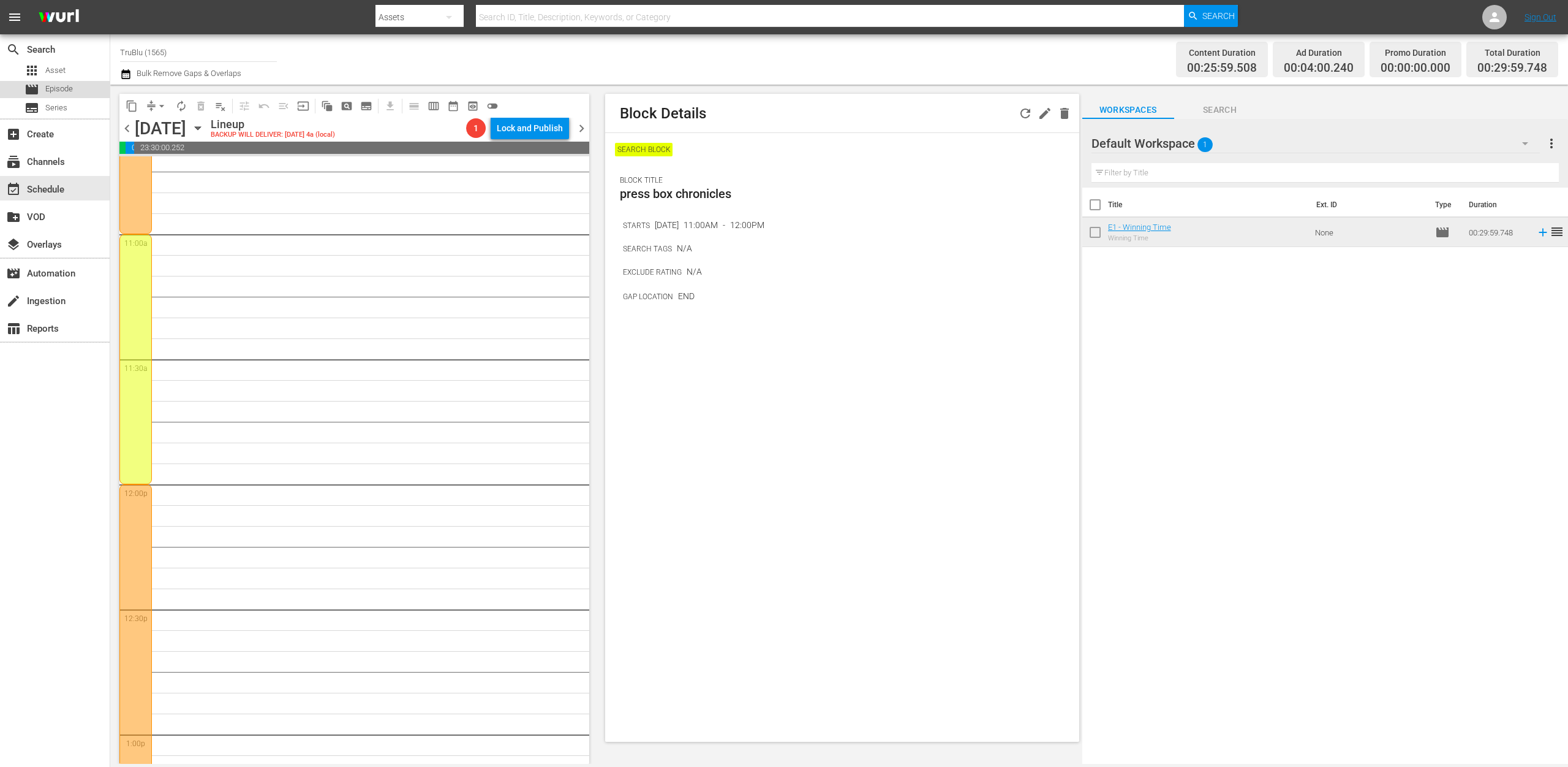
click at [63, 95] on span "Episode" at bounding box center [59, 89] width 28 height 12
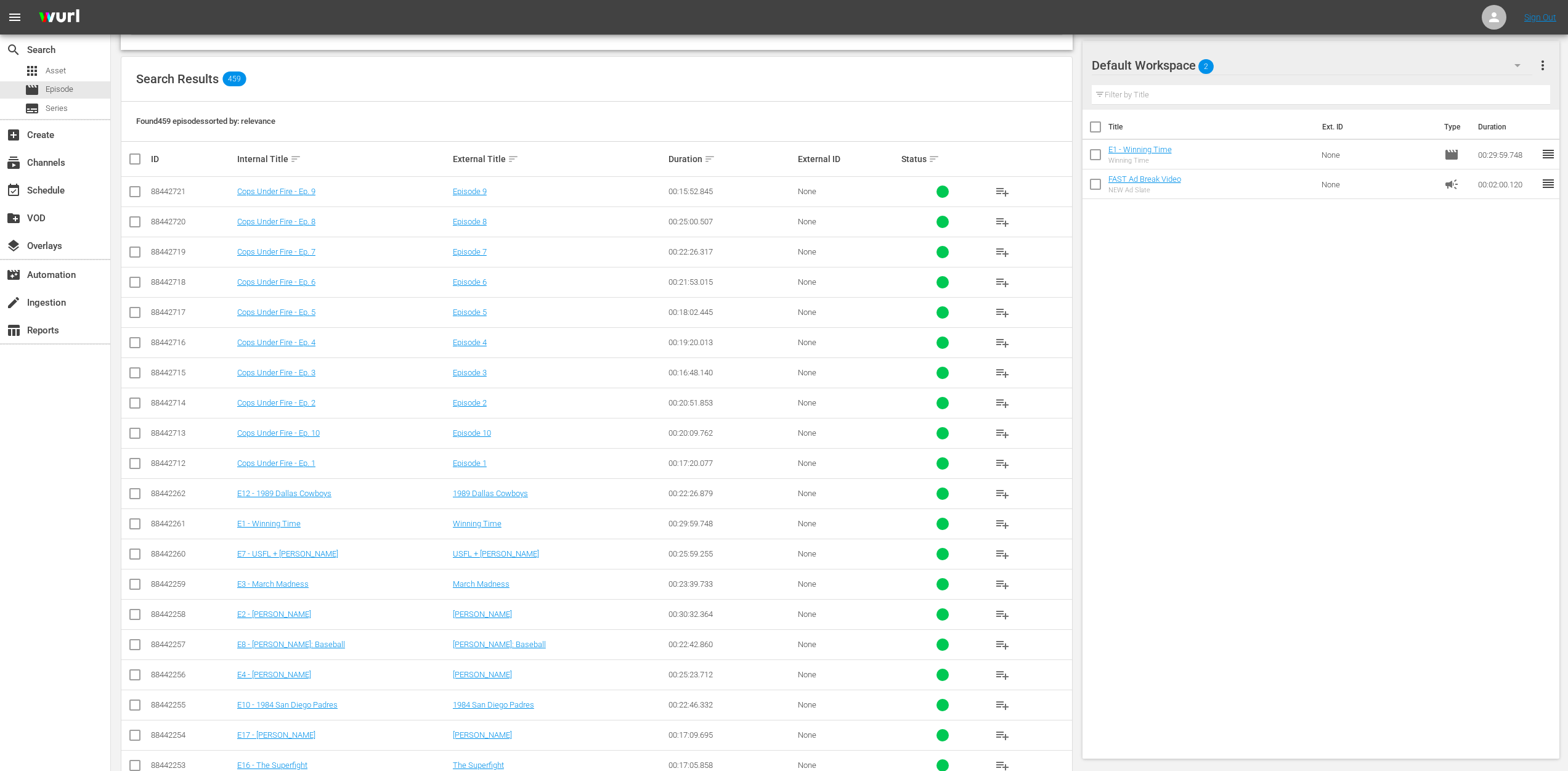
scroll to position [210, 0]
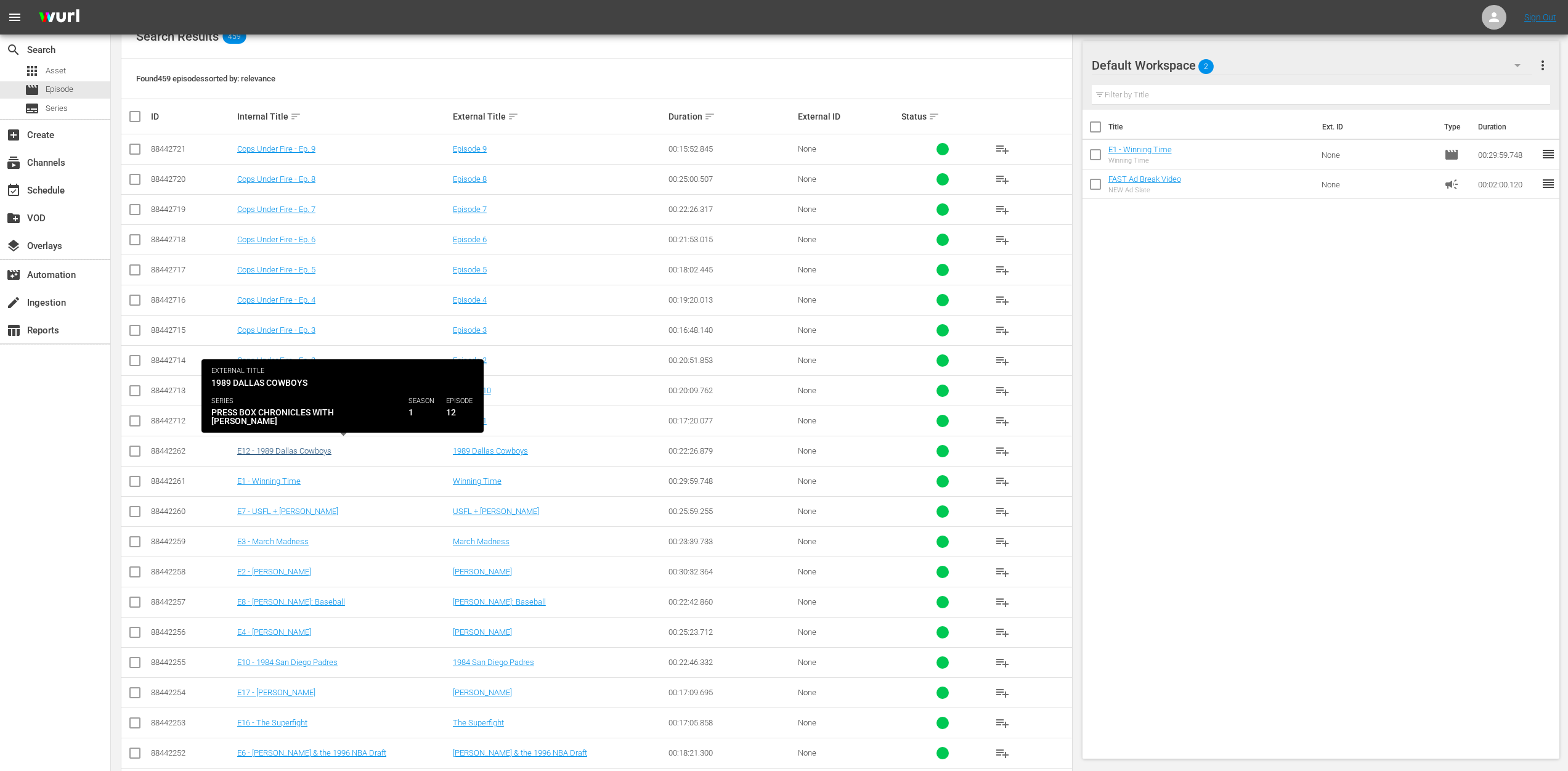
click at [299, 446] on link "E12 - 1989 Dallas Cowboys" at bounding box center [284, 450] width 94 height 10
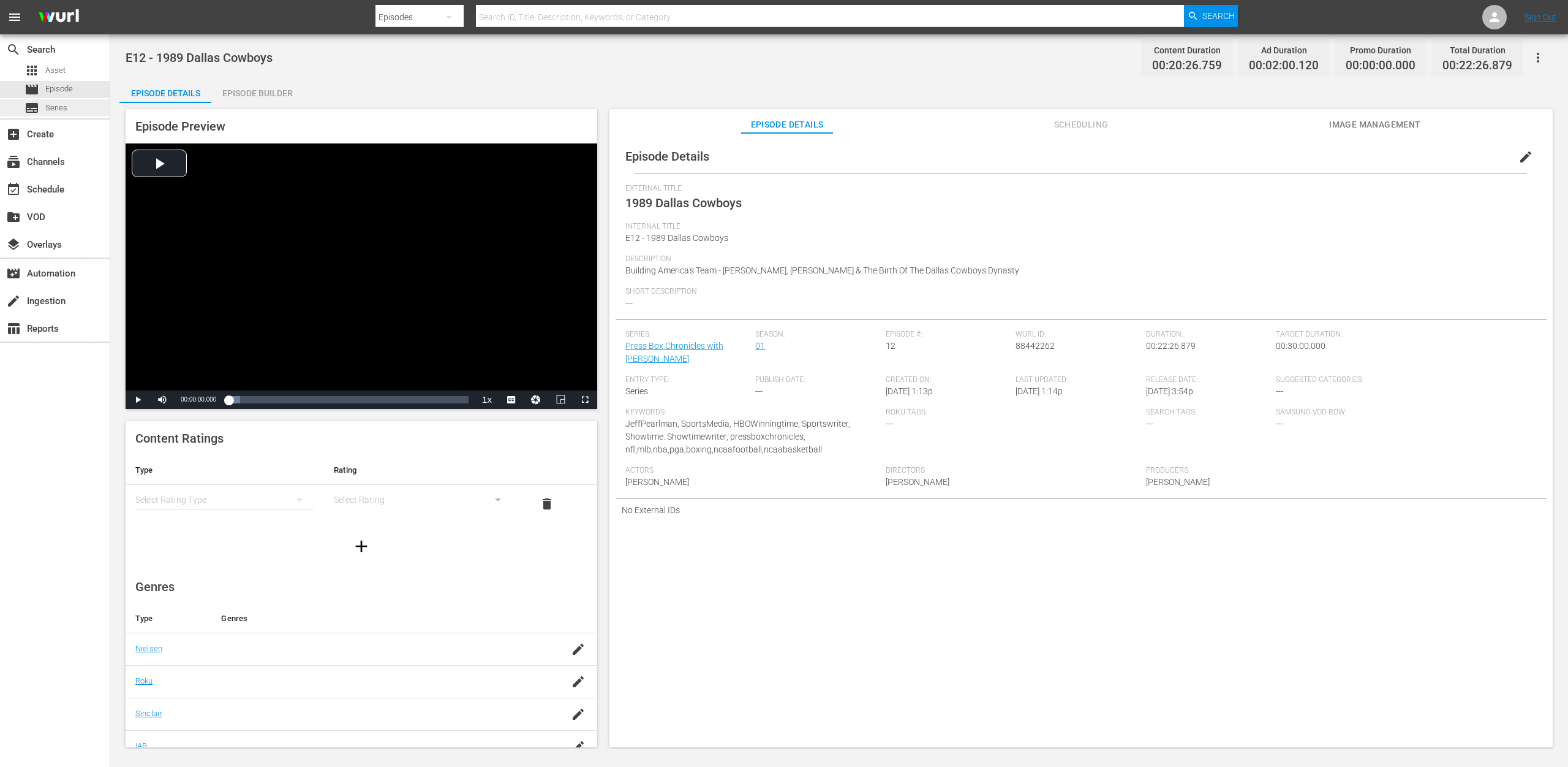
click at [48, 106] on span "Series" at bounding box center [56, 108] width 22 height 12
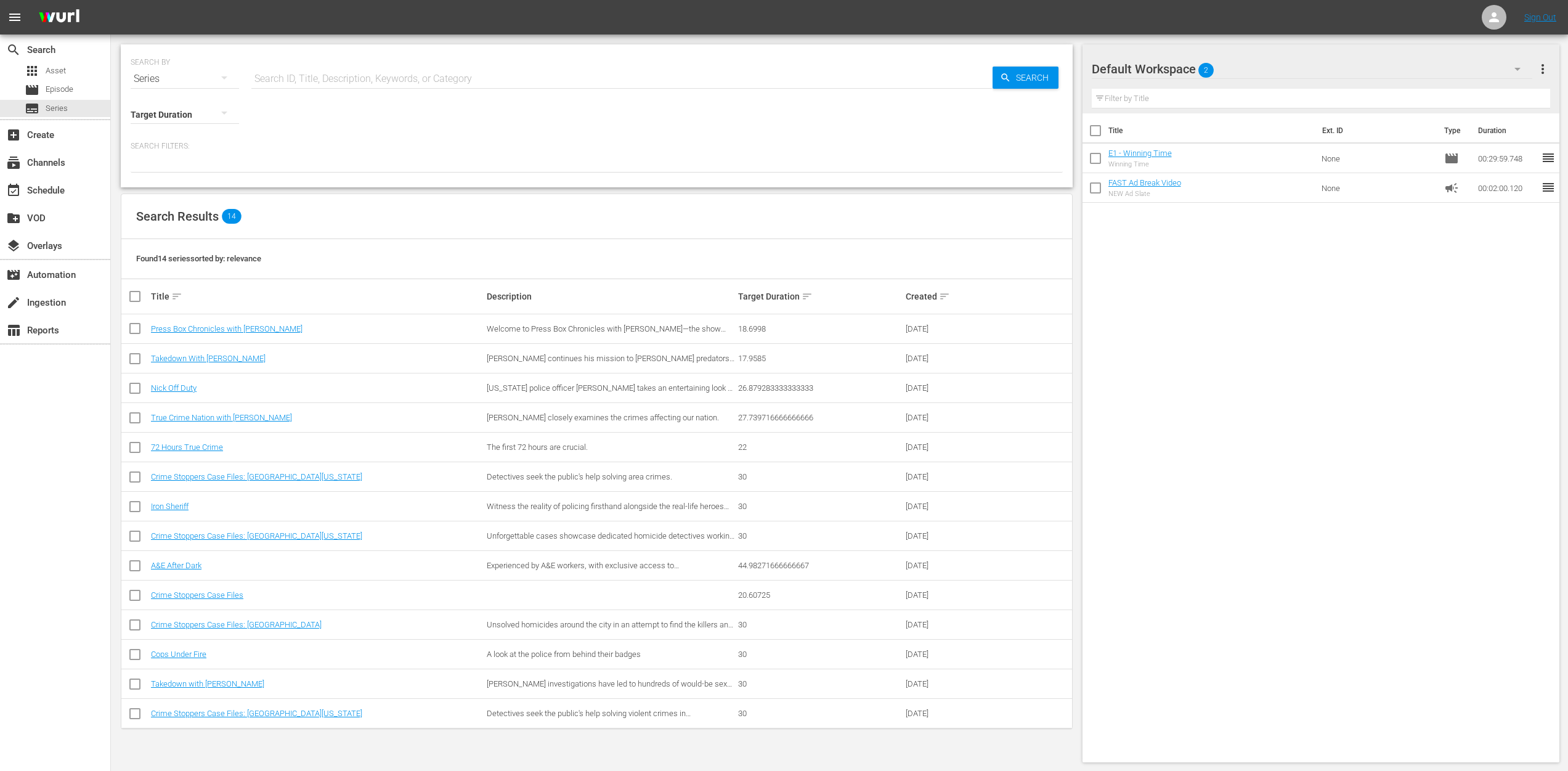
click at [218, 80] on icon "button" at bounding box center [224, 77] width 15 height 15
click at [221, 81] on div "Channels Series Episodes Assets" at bounding box center [784, 386] width 1568 height 771
click at [221, 115] on icon "button" at bounding box center [224, 112] width 15 height 15
click at [315, 135] on div "0-1m 1-2m 2-3m 3-4m 4-5m 5-10m 10-15m 15-30m 30-60m 60-90m >90m Clips (<5min) S…" at bounding box center [784, 386] width 1568 height 771
click at [315, 83] on input "text" at bounding box center [622, 79] width 742 height 30
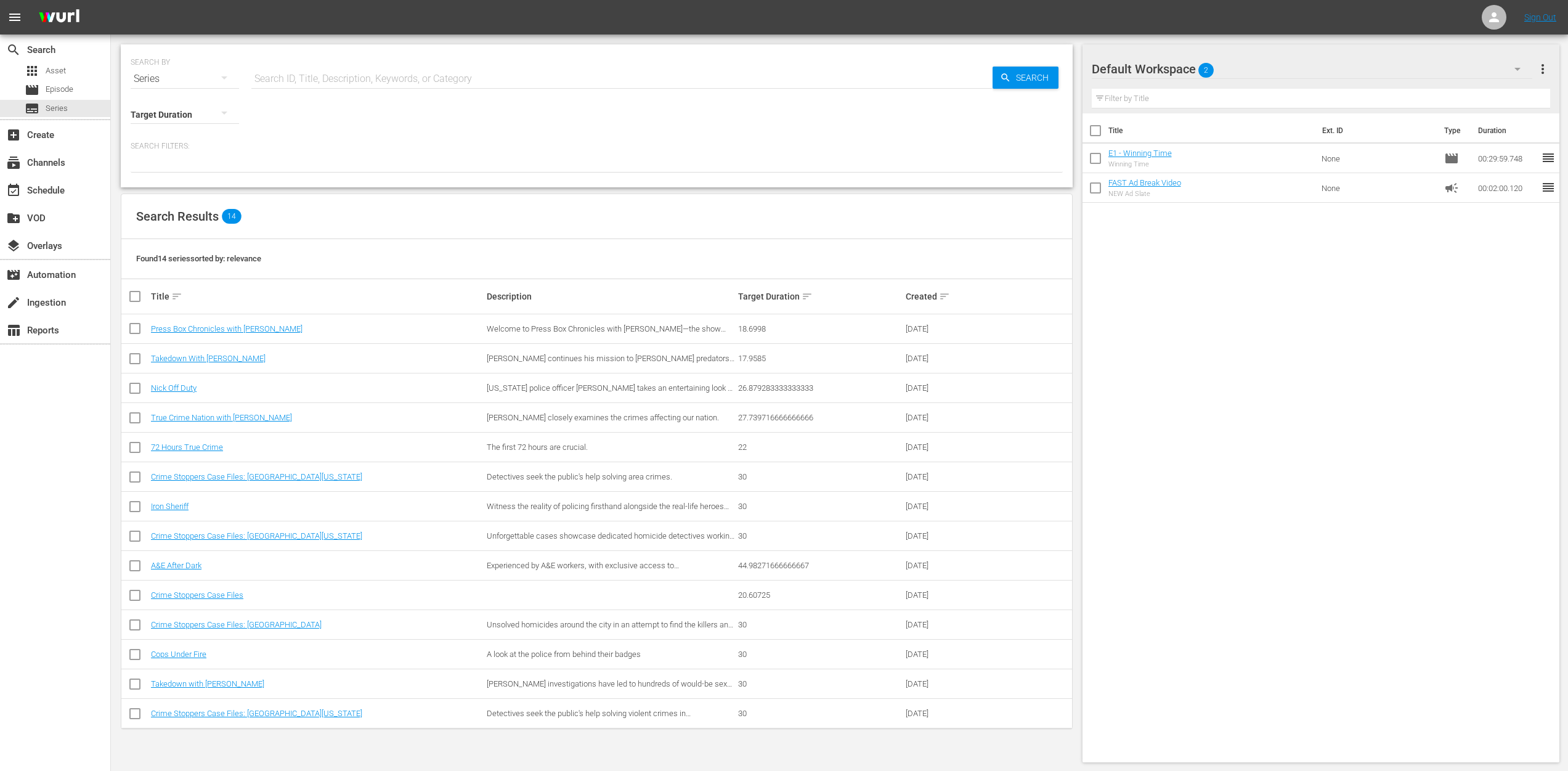
drag, startPoint x: 285, startPoint y: 257, endPoint x: 287, endPoint y: 249, distance: 8.2
click at [285, 257] on div "Found 14 series sorted by: relevance" at bounding box center [596, 259] width 951 height 40
click at [41, 74] on div "apps Asset" at bounding box center [45, 71] width 41 height 17
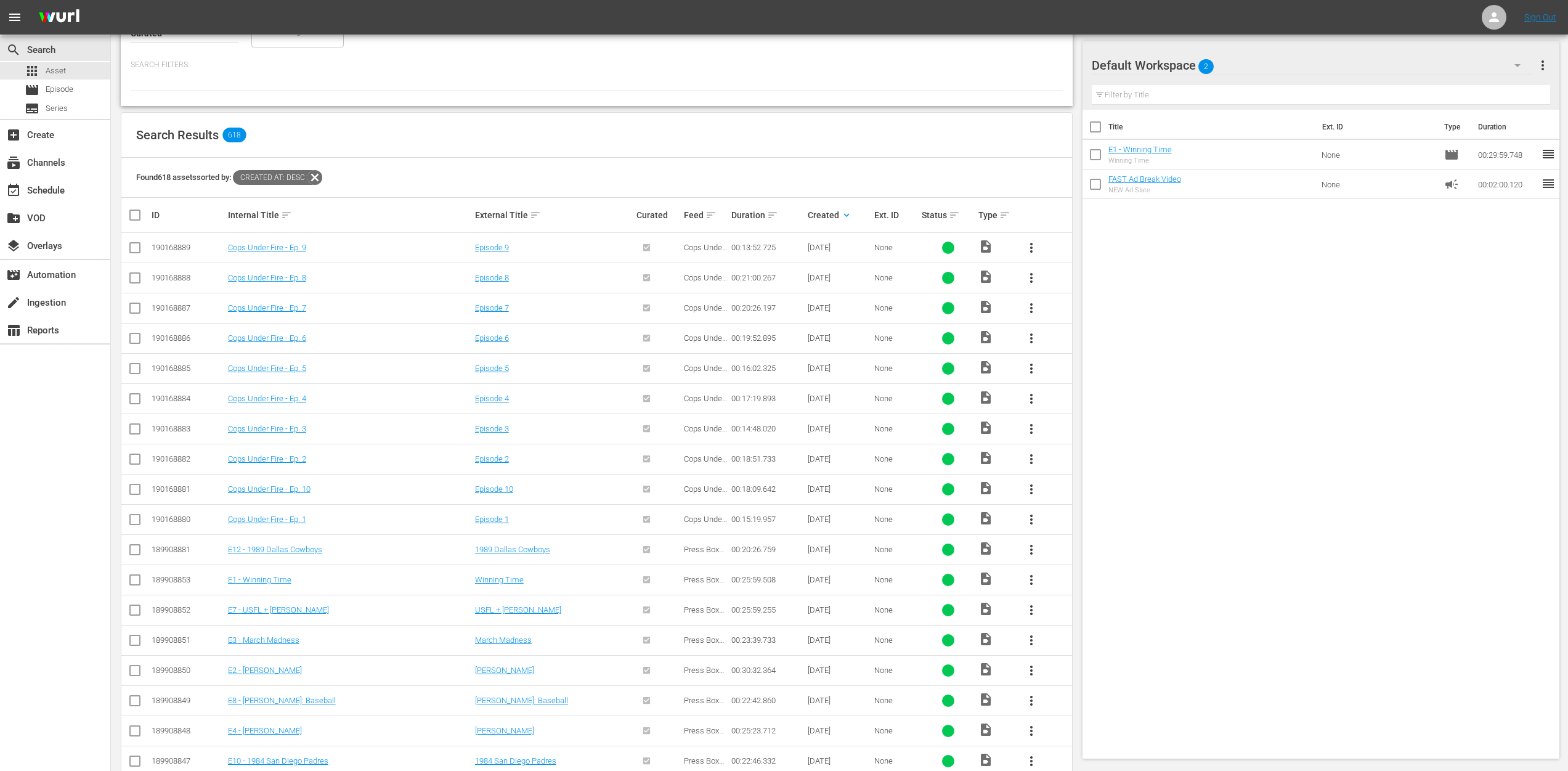
scroll to position [253, 0]
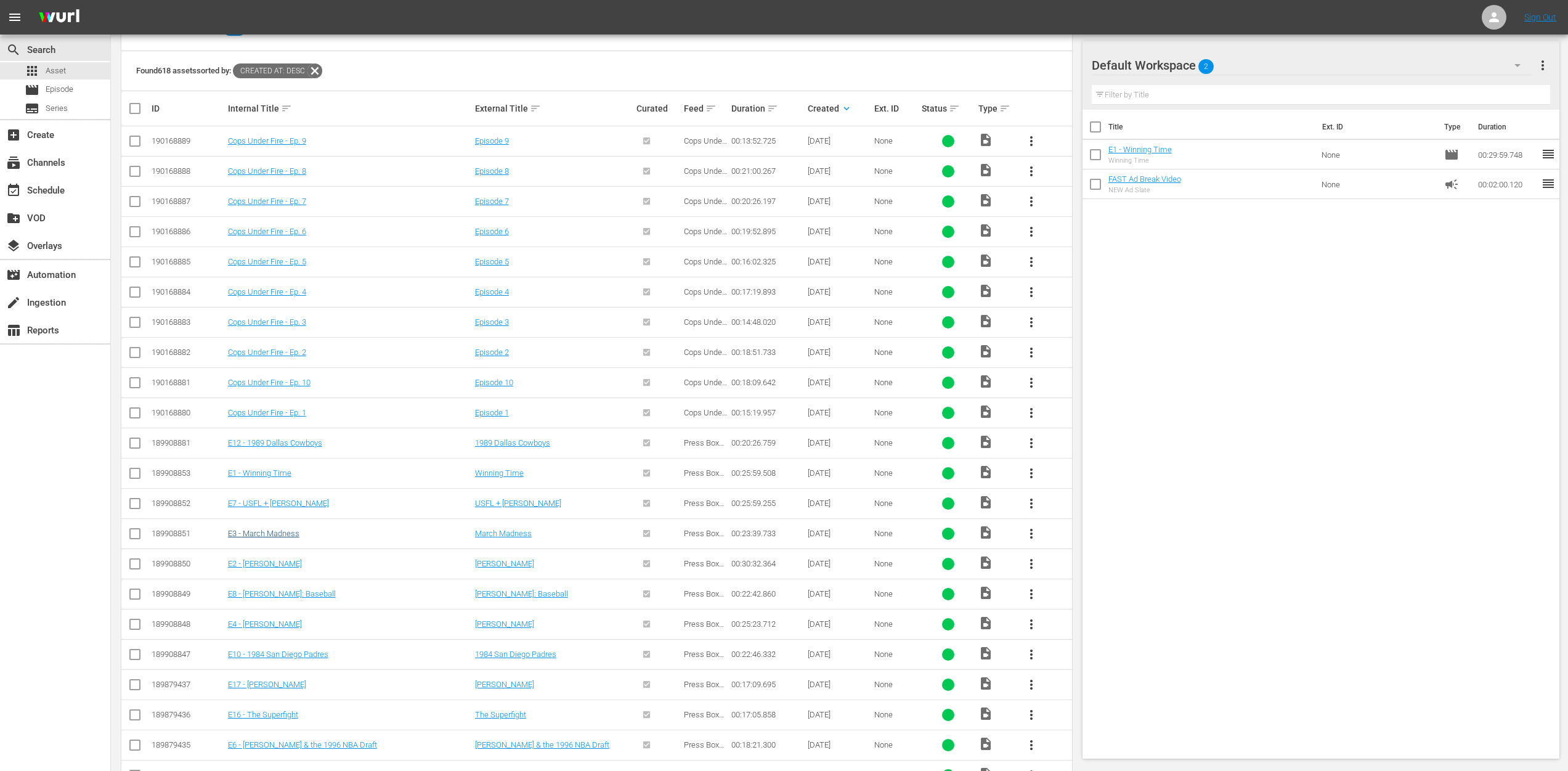
click at [262, 529] on link "E3 - March Madness" at bounding box center [264, 533] width 72 height 10
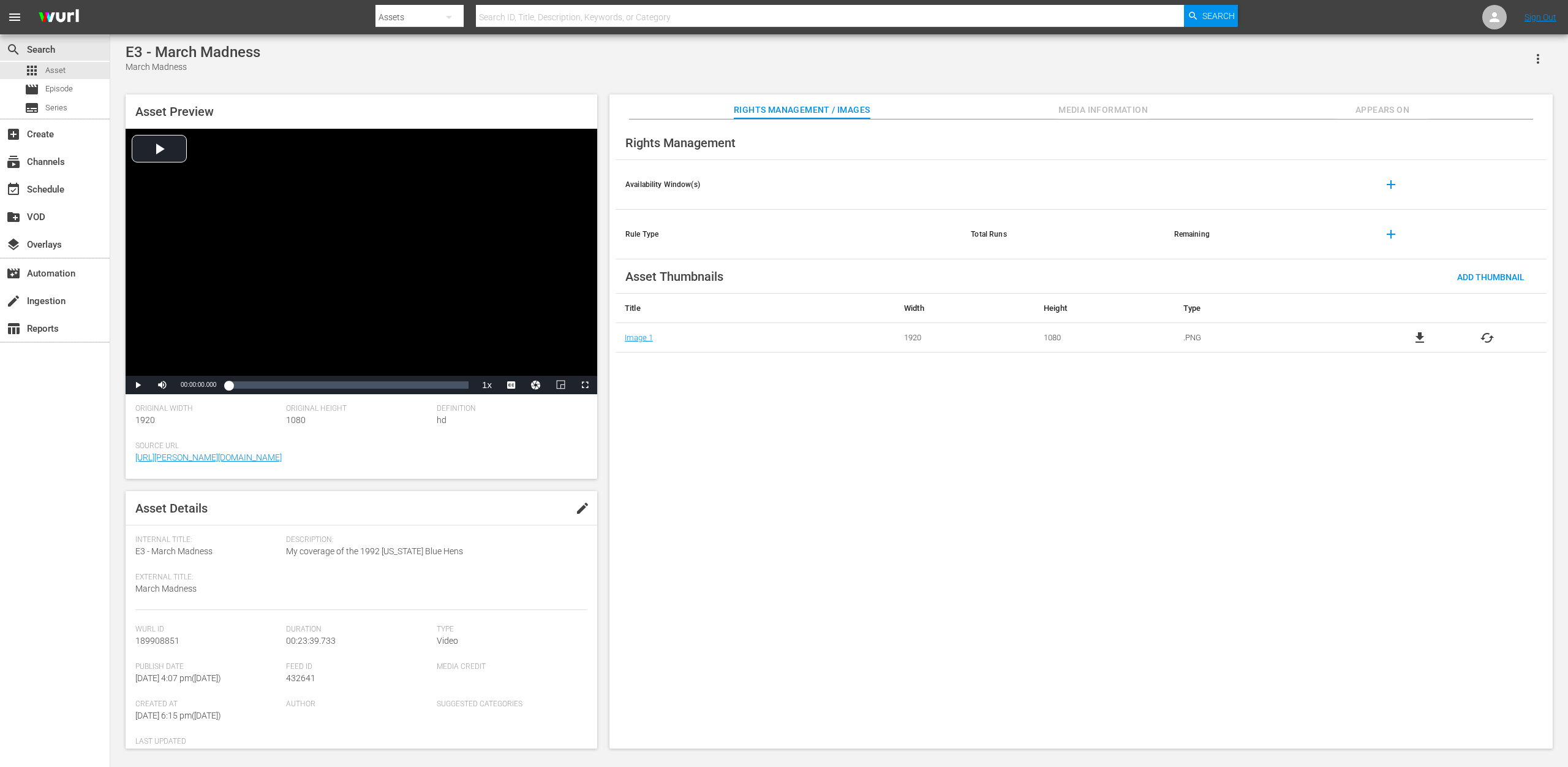
click at [1320, 576] on div "Rights Management Availability Window(s) add Rule Type Total Runs Remaining add…" at bounding box center [1080, 434] width 943 height 630
click at [63, 190] on div "event_available Schedule" at bounding box center [34, 187] width 69 height 11
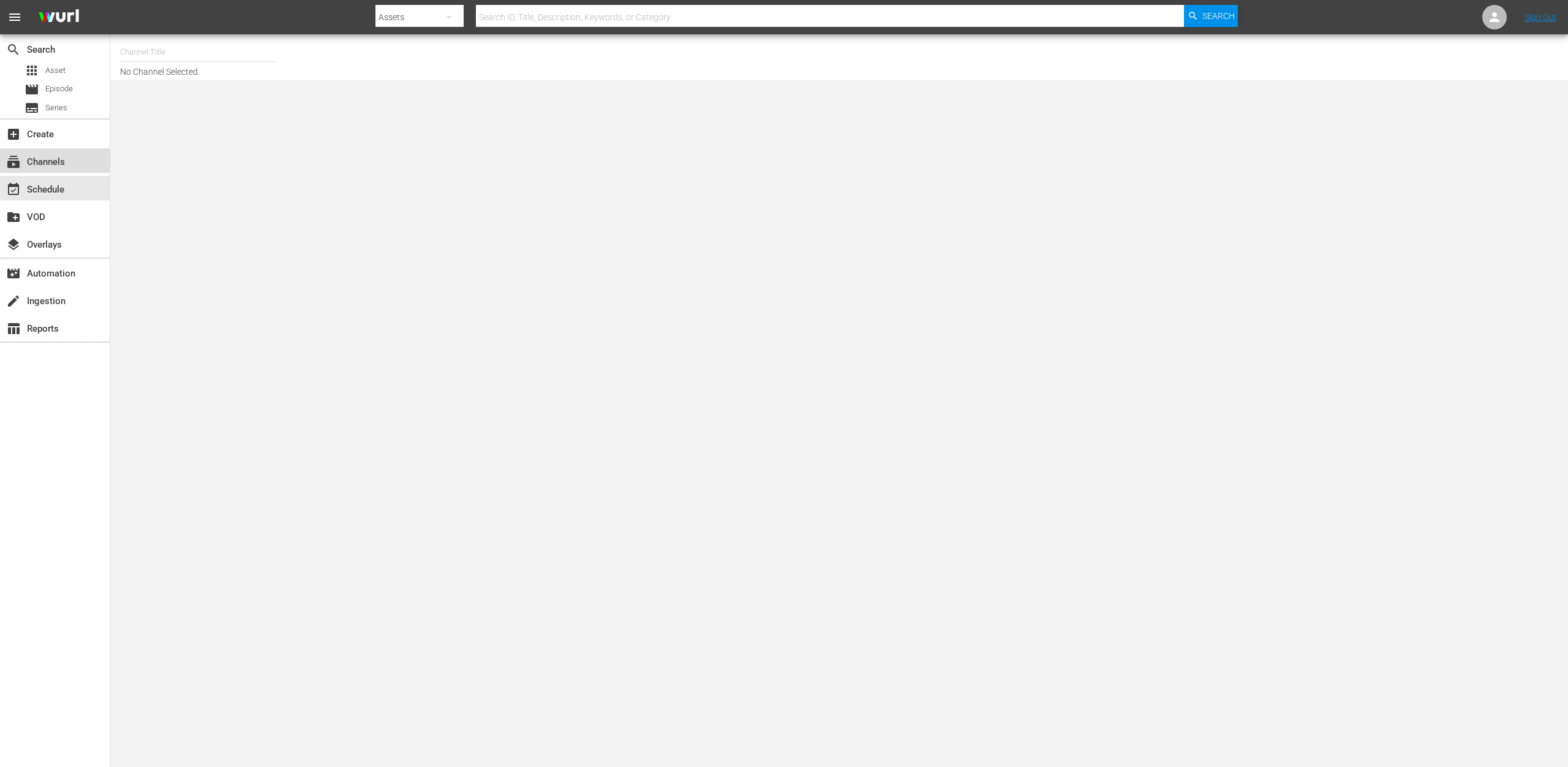
click at [41, 163] on div "subscriptions Channels" at bounding box center [34, 160] width 69 height 11
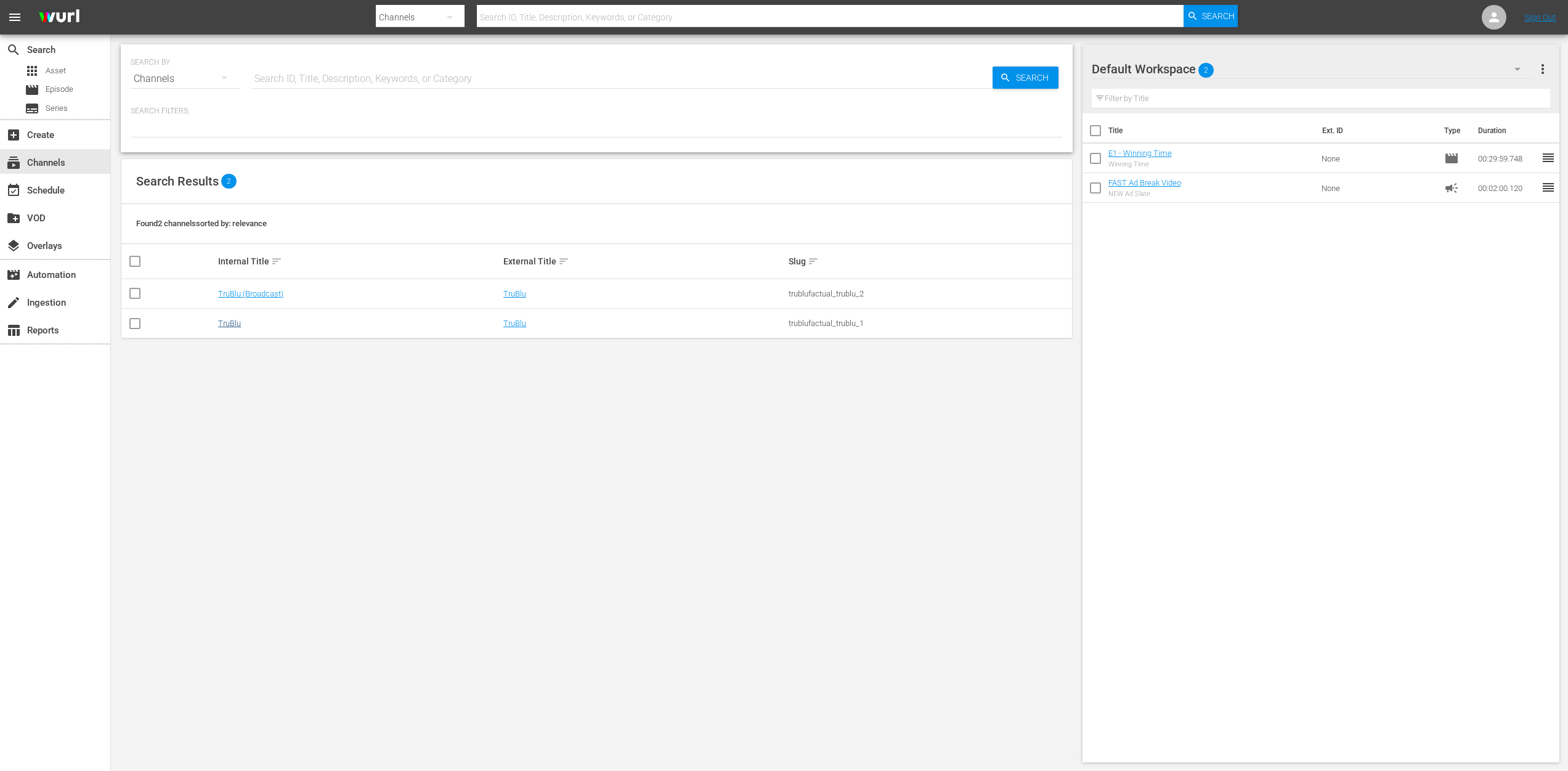
click at [218, 323] on link "TruBlu" at bounding box center [229, 323] width 23 height 10
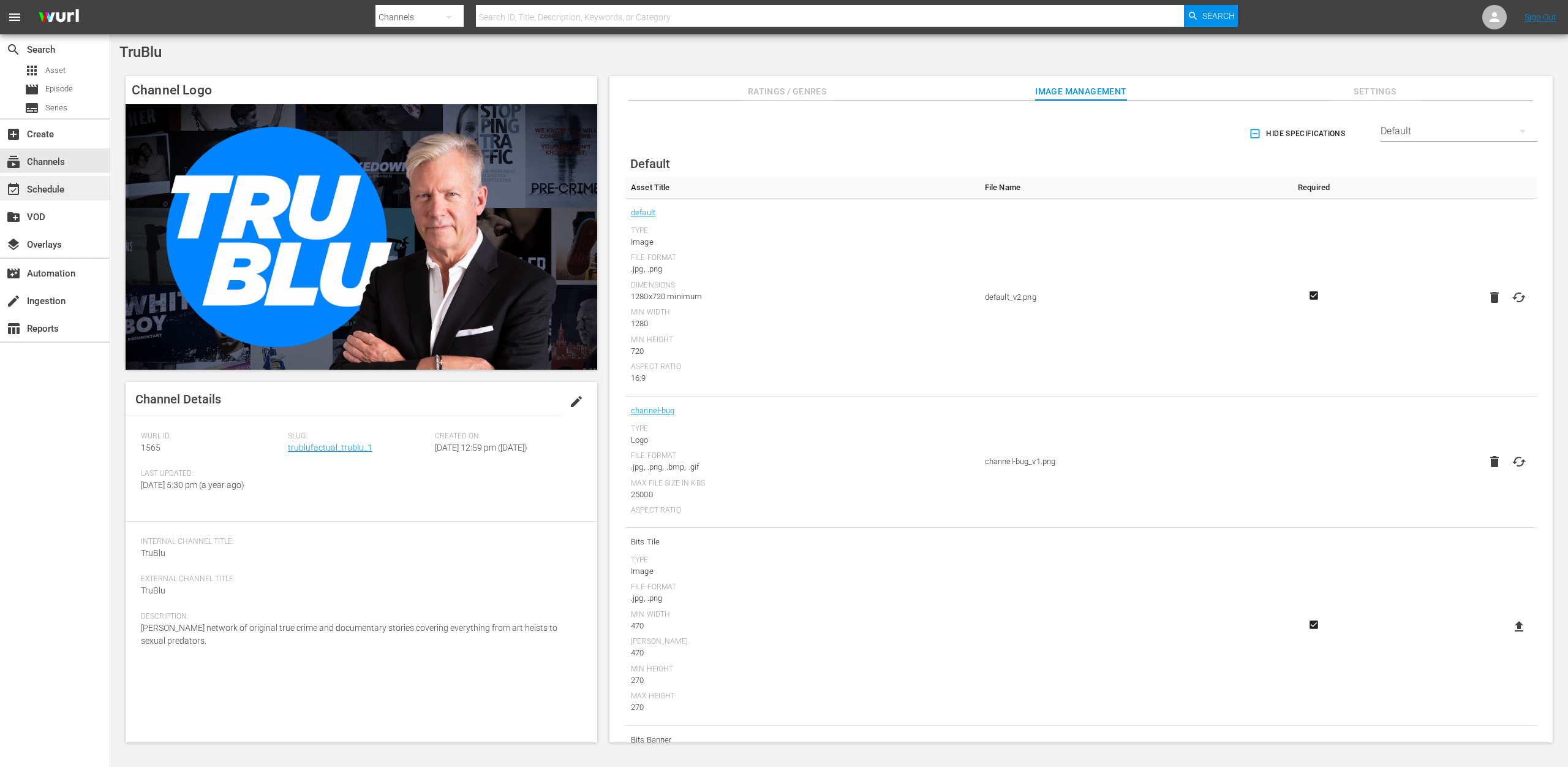
click at [60, 190] on div "event_available Schedule" at bounding box center [34, 187] width 69 height 11
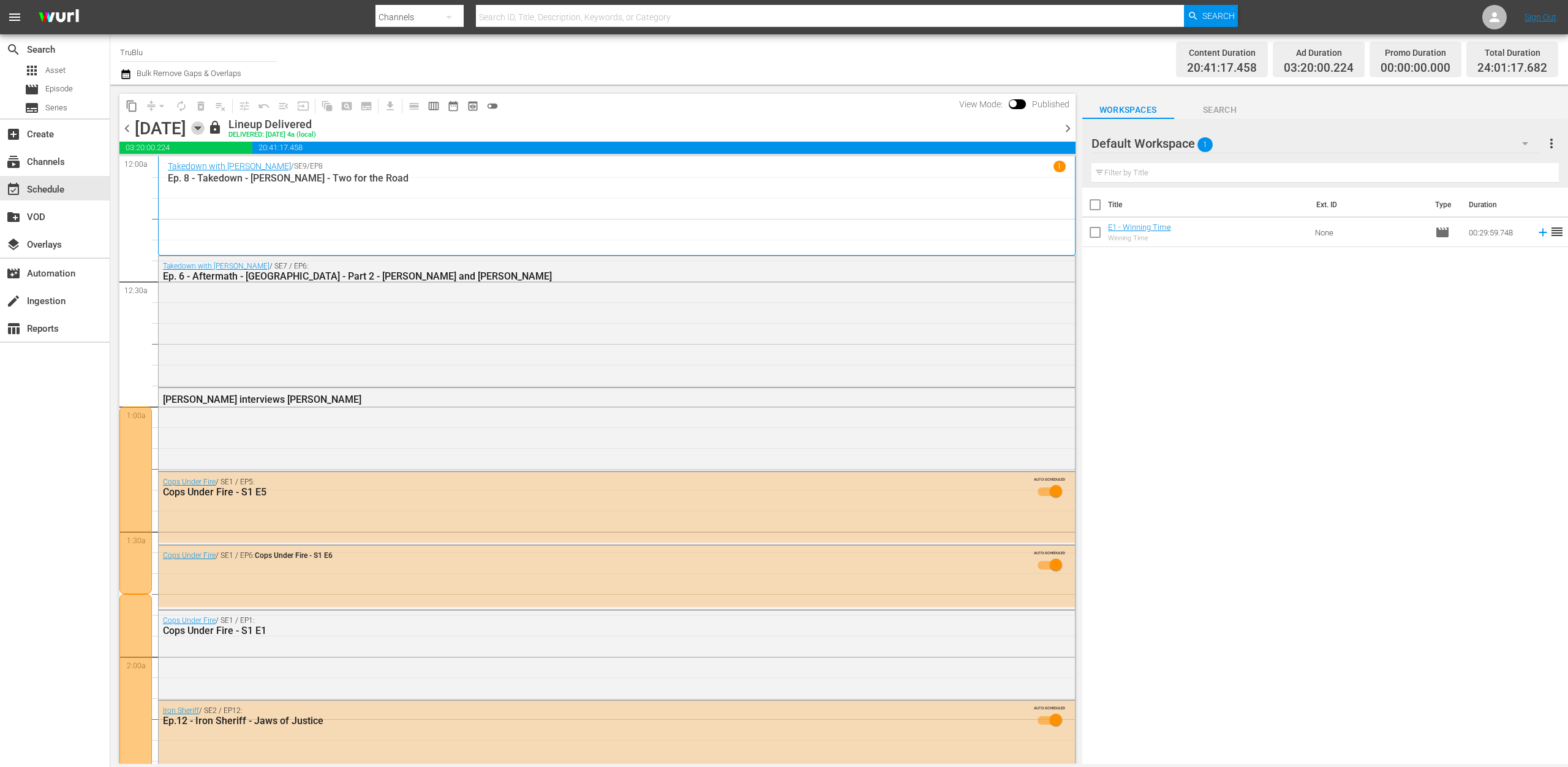
click at [200, 128] on icon "button" at bounding box center [197, 129] width 5 height 3
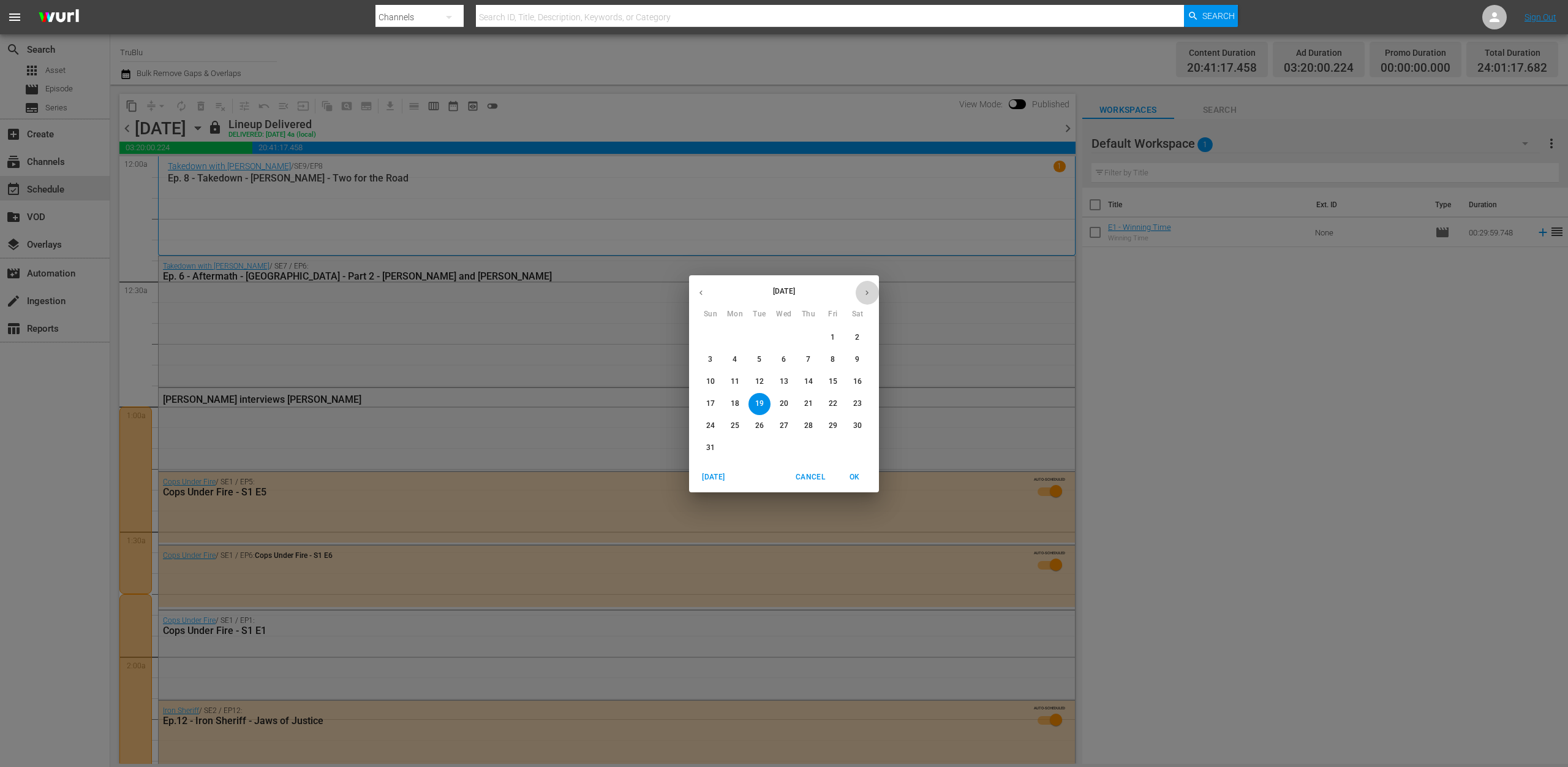
click at [866, 293] on icon "button" at bounding box center [867, 292] width 10 height 10
click at [734, 336] on p "1" at bounding box center [734, 337] width 4 height 10
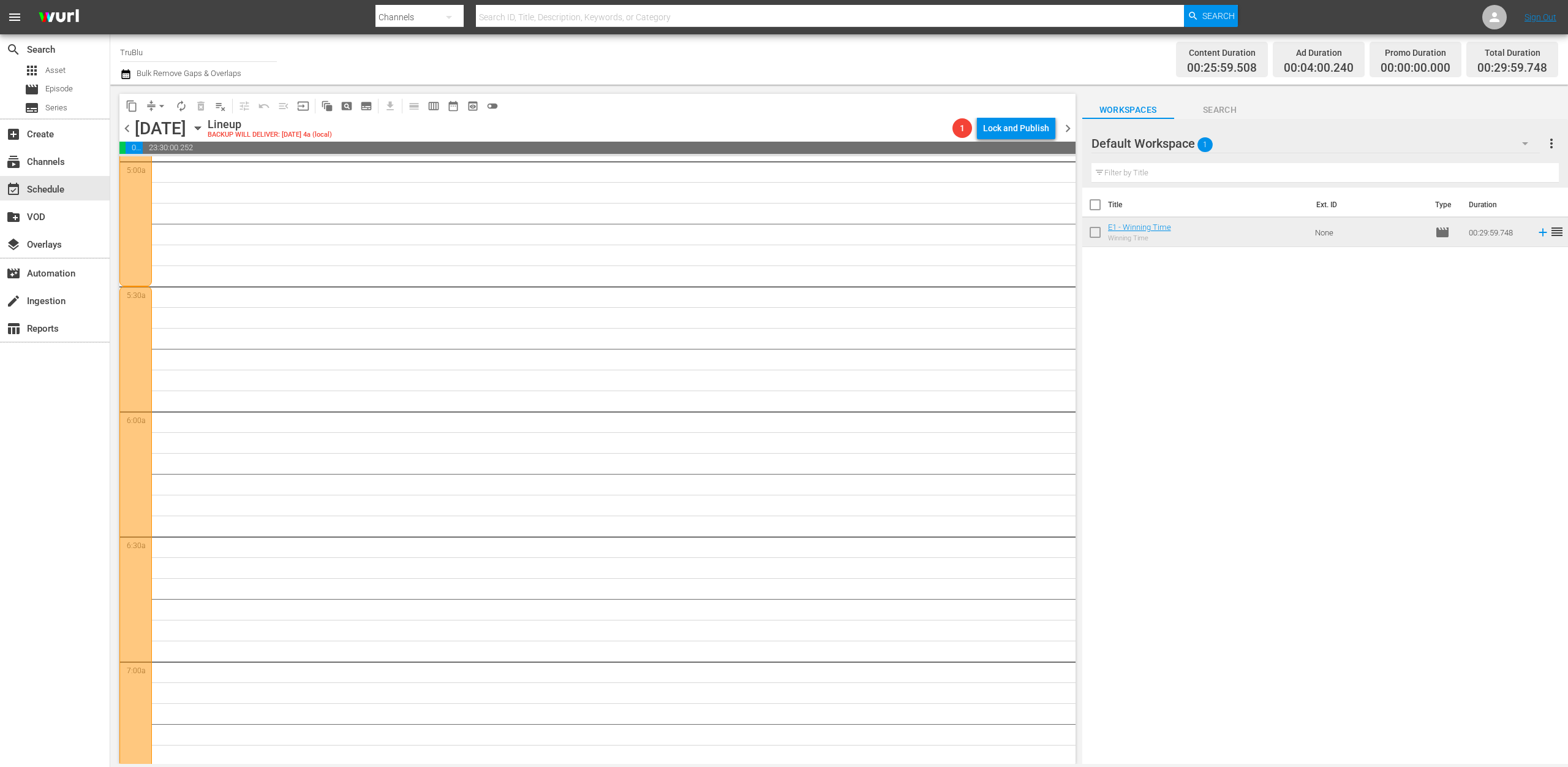
scroll to position [2030, 0]
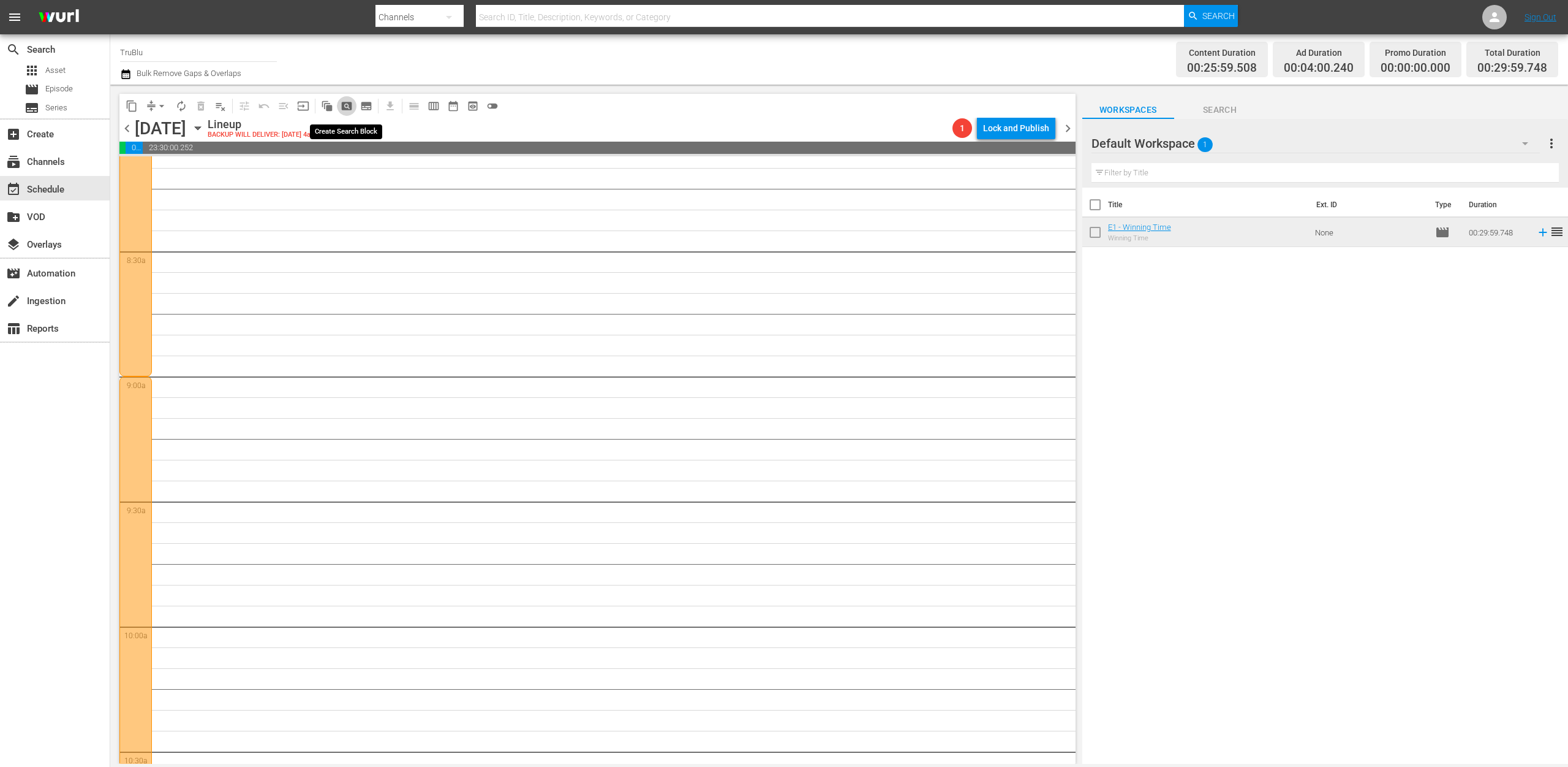
click at [349, 110] on span "pageview_outlined" at bounding box center [347, 106] width 12 height 12
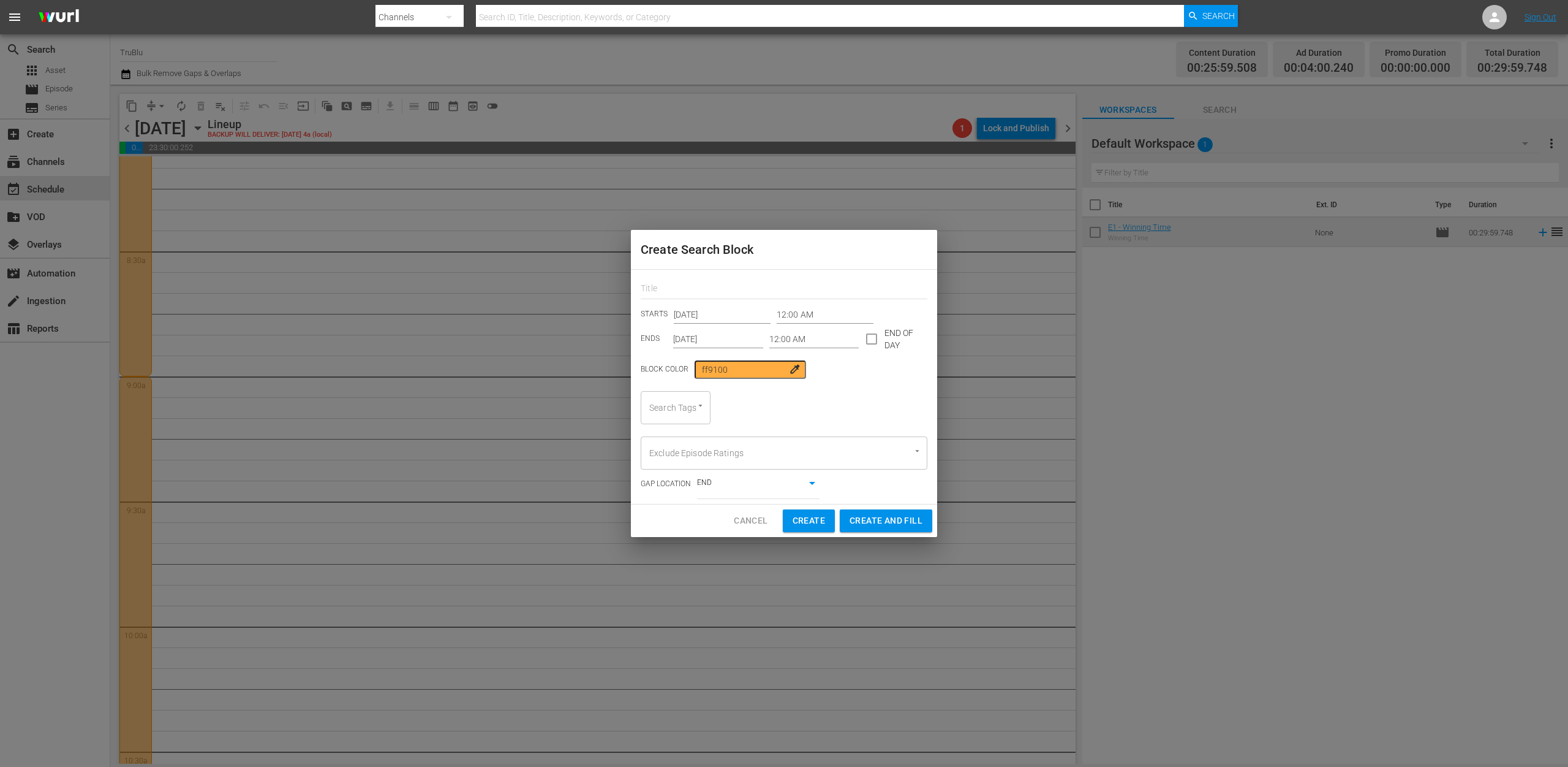
click at [702, 402] on icon "Open" at bounding box center [700, 405] width 10 height 10
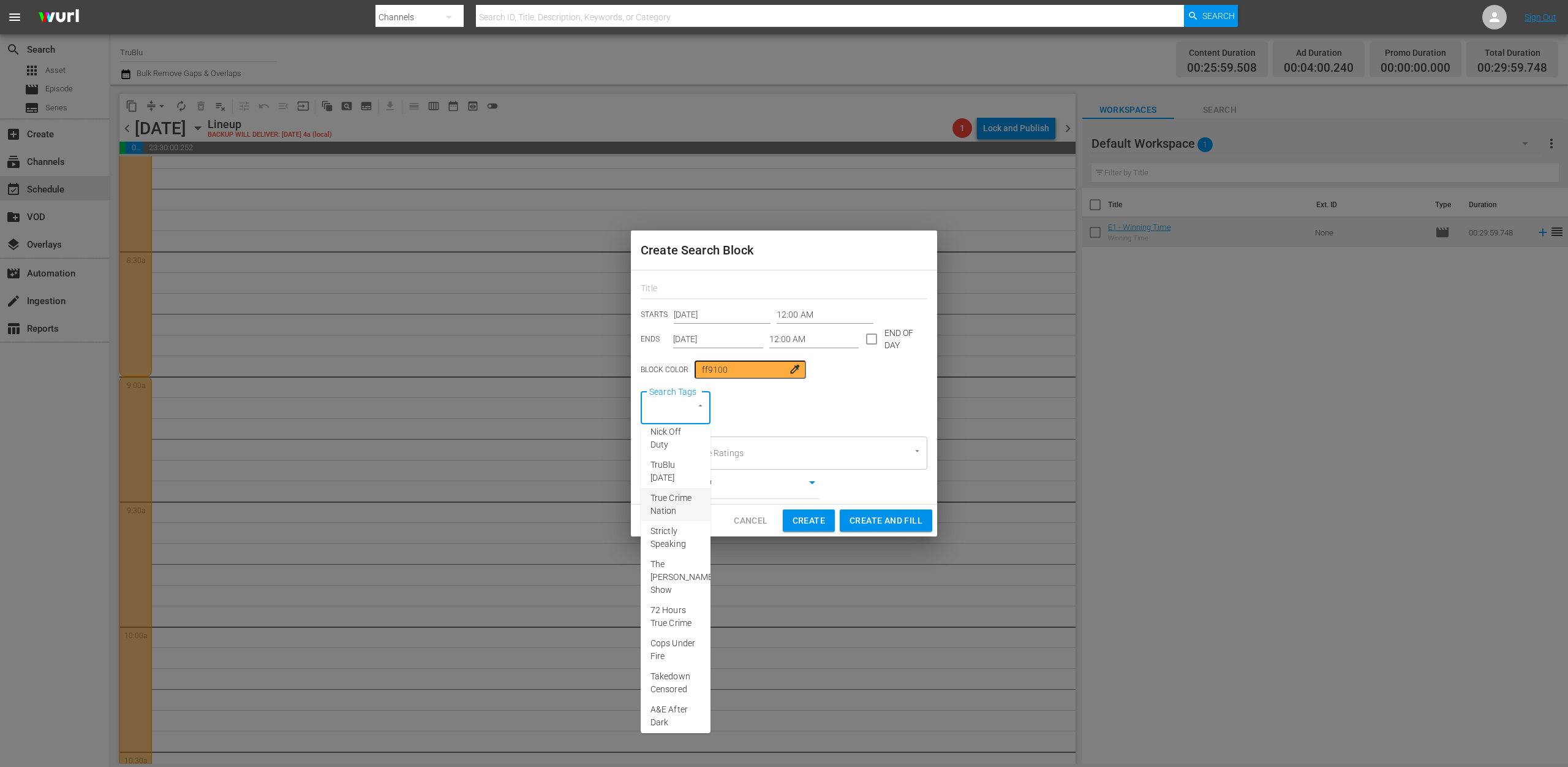
scroll to position [213, 0]
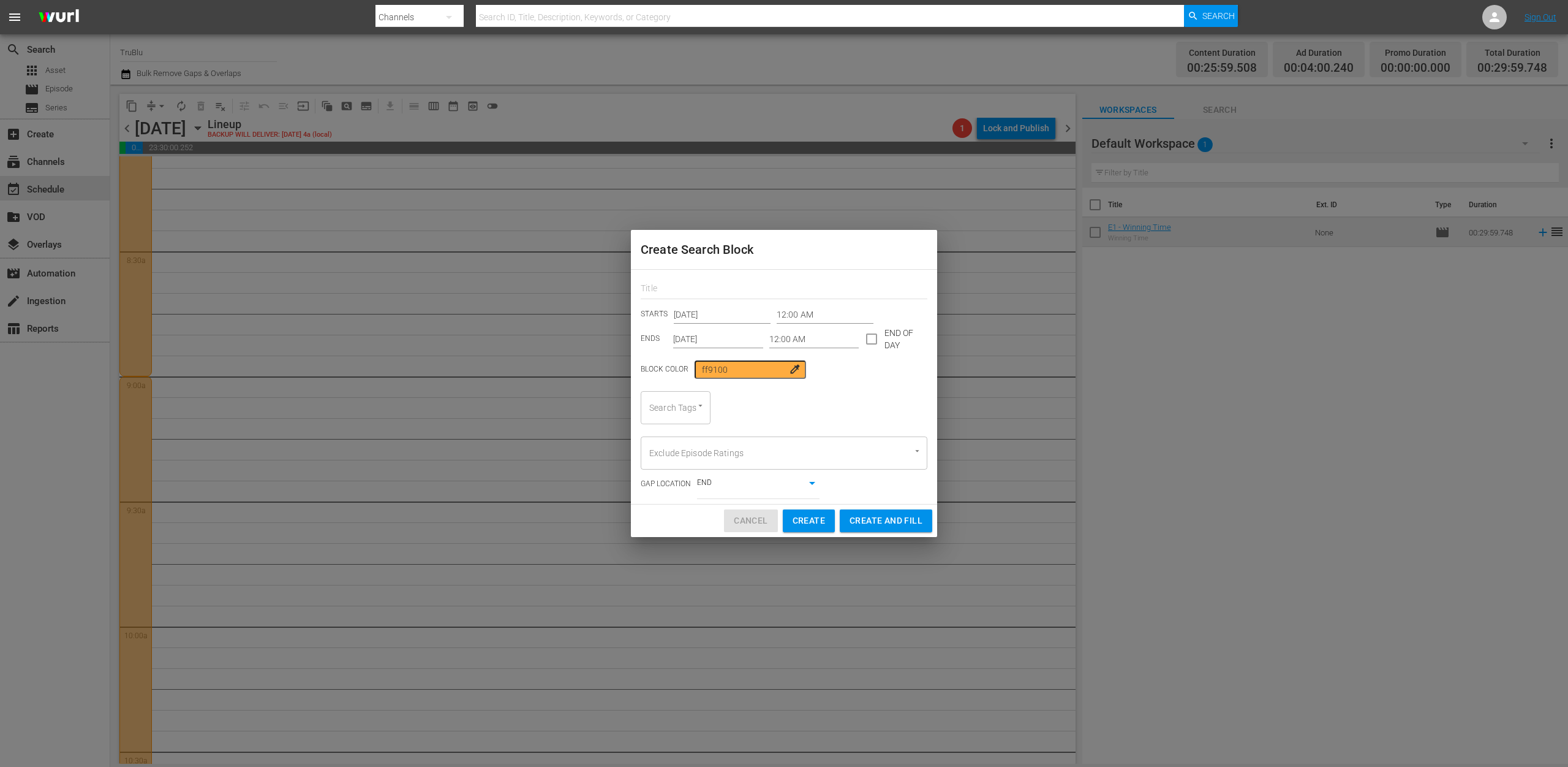
click at [747, 517] on span "Cancel" at bounding box center [750, 521] width 34 height 16
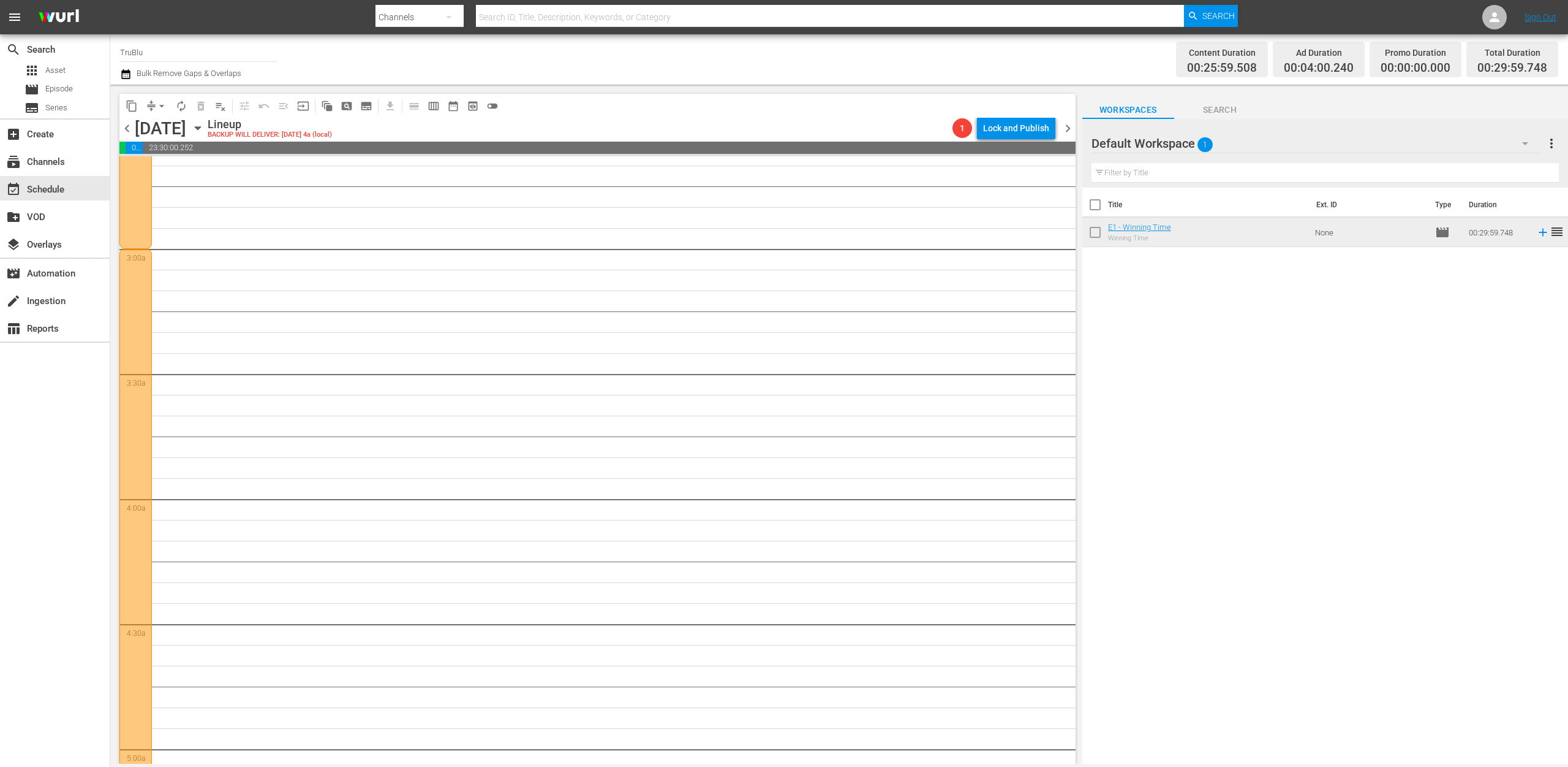
scroll to position [0, 0]
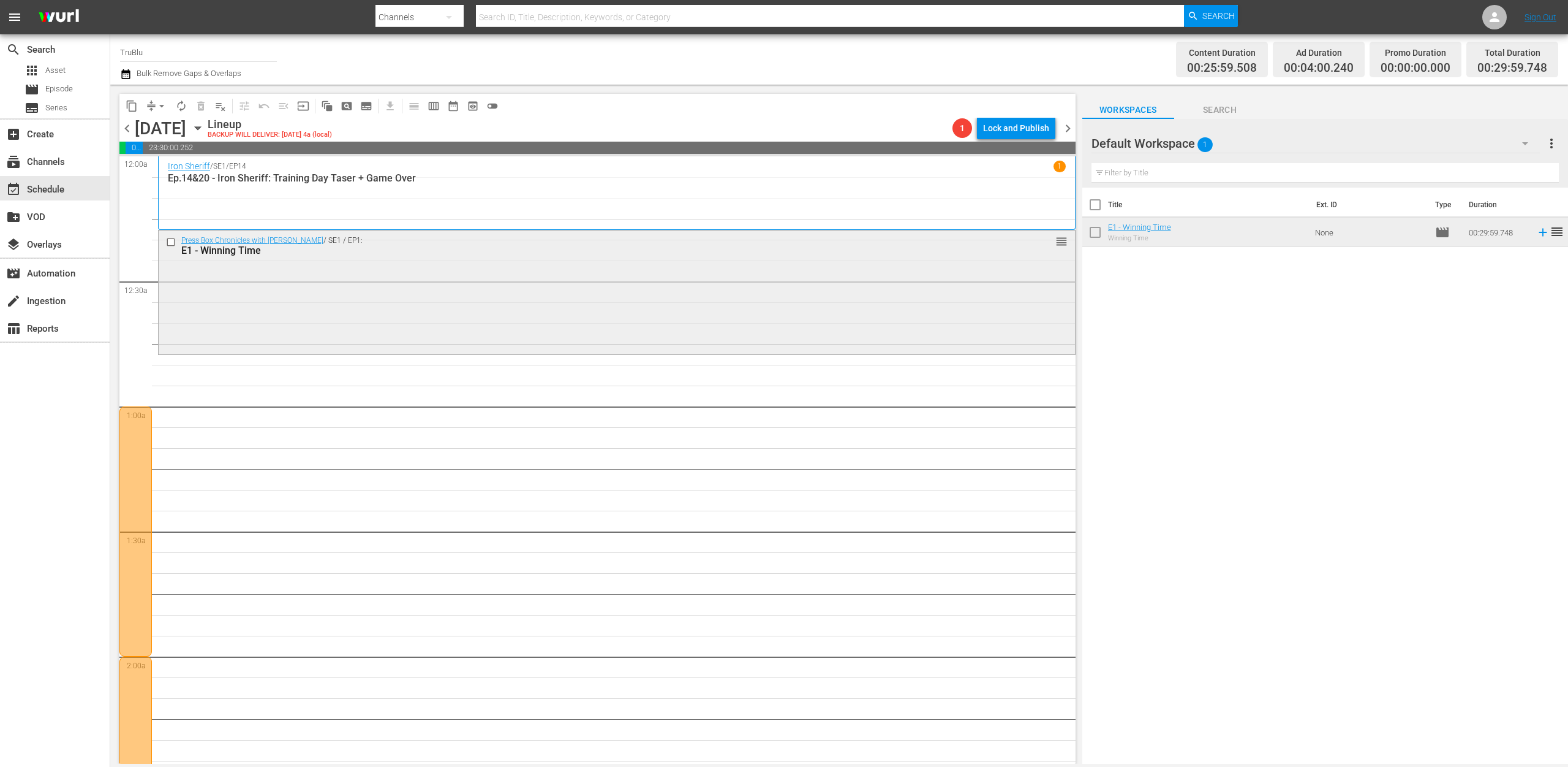
click at [354, 282] on div "Press Box Chronicles with [PERSON_NAME] / SE1 / EP1: E1 - Winning Time reorder" at bounding box center [617, 291] width 916 height 122
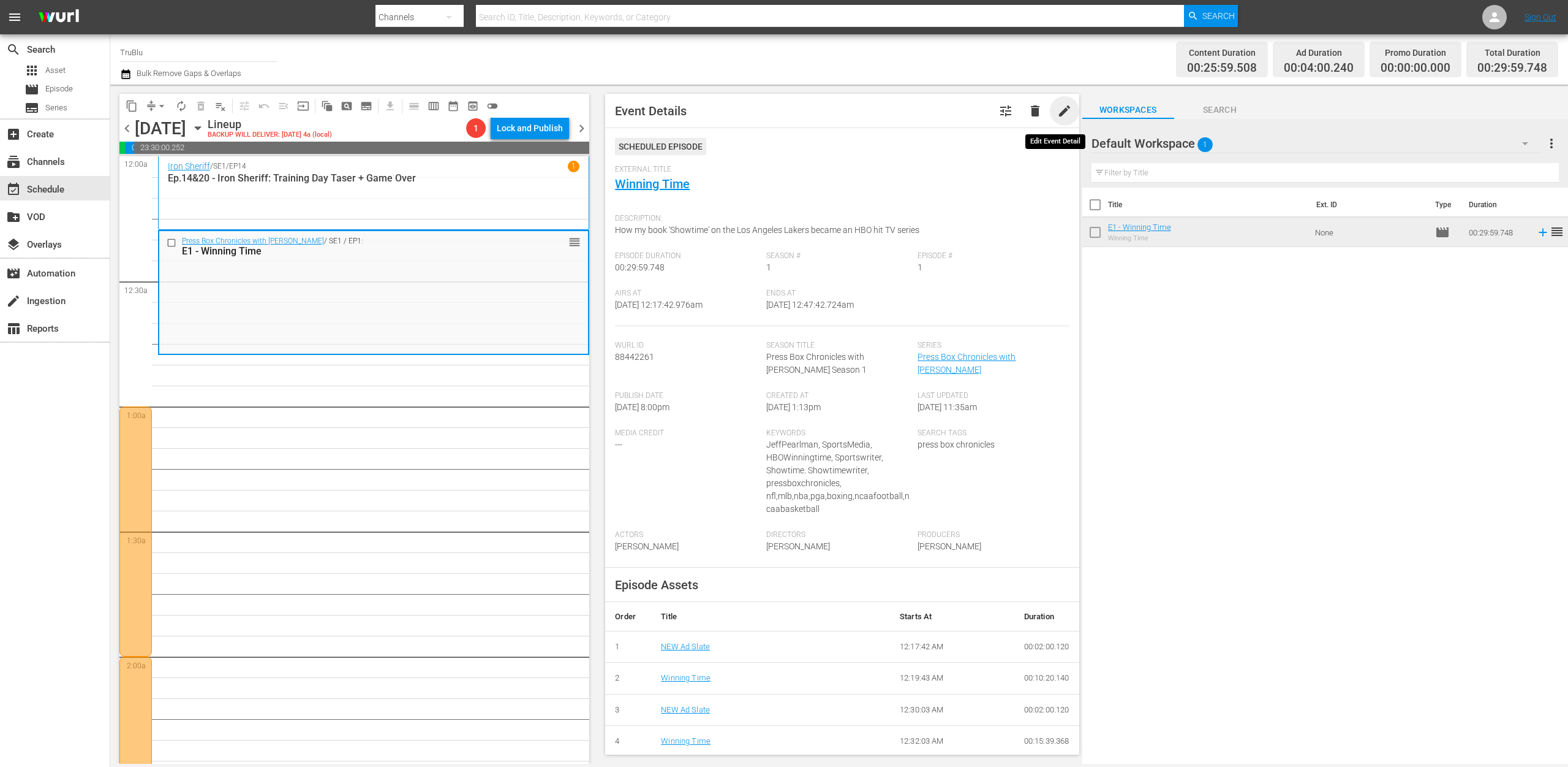
click at [1057, 109] on span "edit" at bounding box center [1064, 110] width 15 height 15
click at [936, 445] on span "press box chronicles" at bounding box center [956, 450] width 77 height 10
drag, startPoint x: 947, startPoint y: 451, endPoint x: 951, endPoint y: 444, distance: 8.1
click at [947, 450] on div "Search Tags press box chronicles" at bounding box center [993, 485] width 151 height 102
click at [950, 445] on span "press box chronicles" at bounding box center [956, 450] width 77 height 10
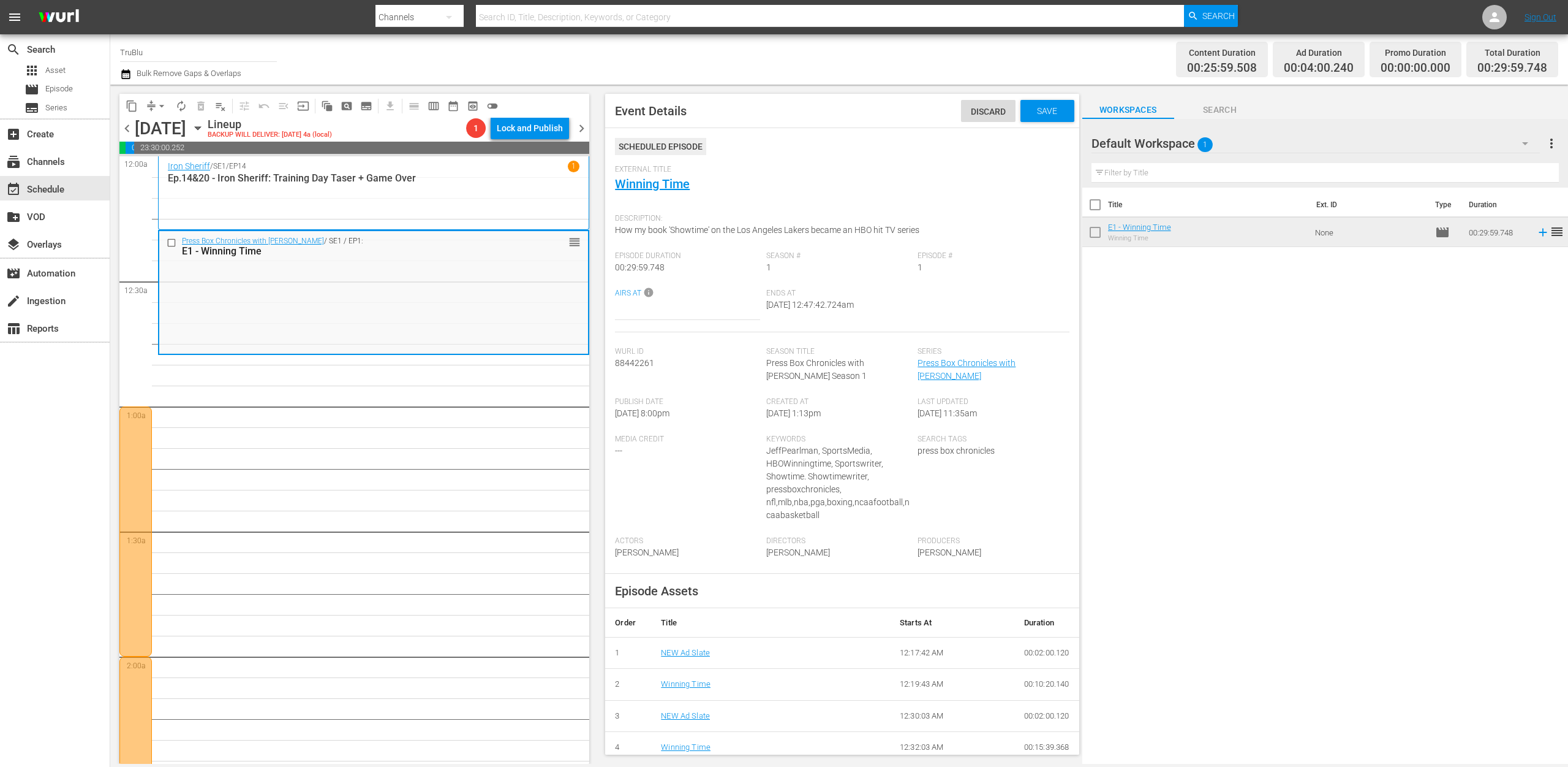
click at [942, 447] on span "press box chronicles" at bounding box center [956, 450] width 77 height 10
drag, startPoint x: 942, startPoint y: 447, endPoint x: 1030, endPoint y: 453, distance: 88.2
click at [950, 448] on span "press box chronicles" at bounding box center [956, 450] width 77 height 10
click at [991, 448] on div "Search Tags press box chronicles" at bounding box center [993, 485] width 151 height 102
click at [896, 484] on div "Keywords JeffPearlman, SportsMedia, HBOWinningtime, Sportswriter, Showtime. Sho…" at bounding box center [842, 485] width 151 height 102
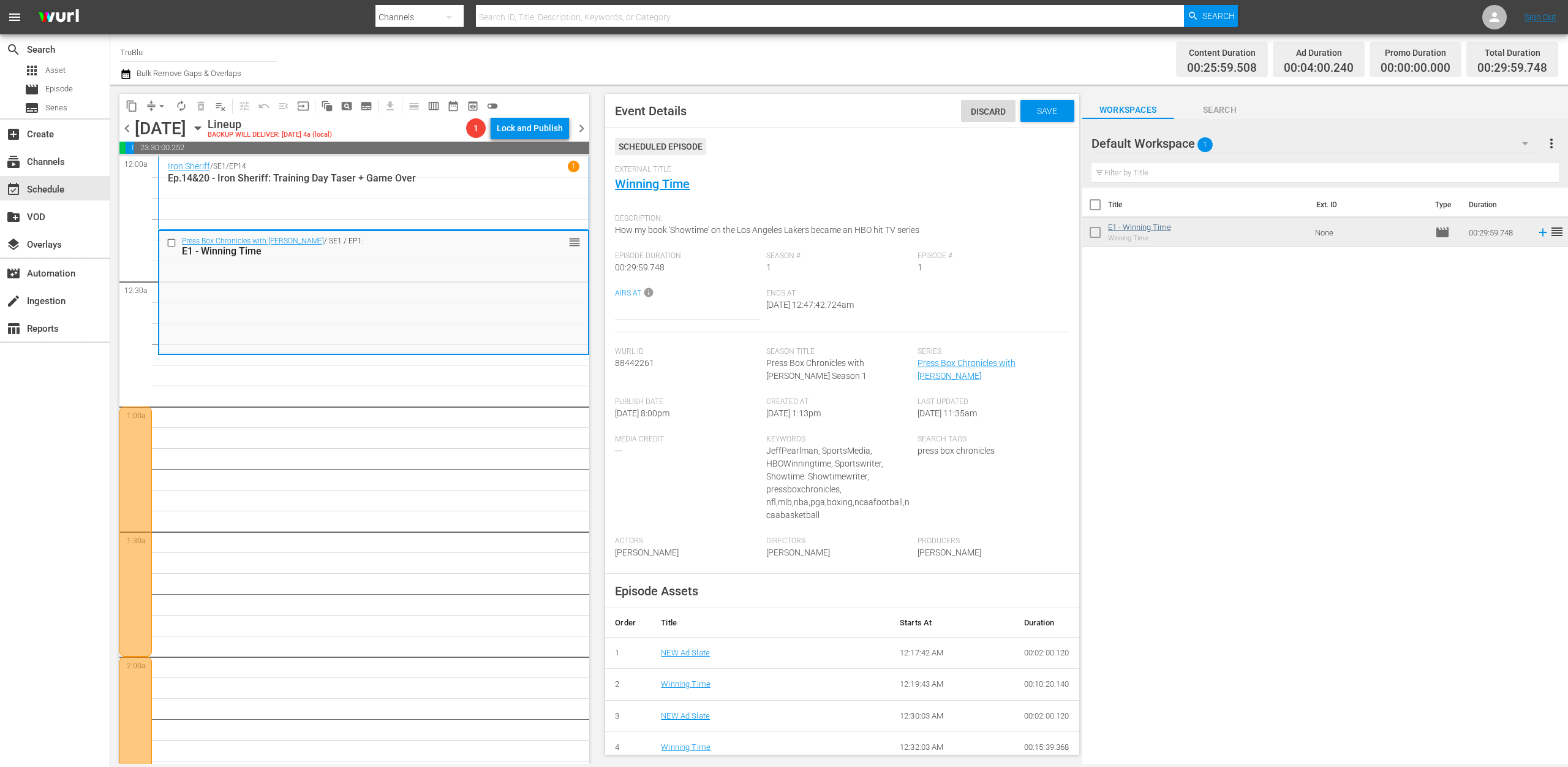
click at [1158, 230] on link "E1 - Winning Time" at bounding box center [1139, 227] width 63 height 10
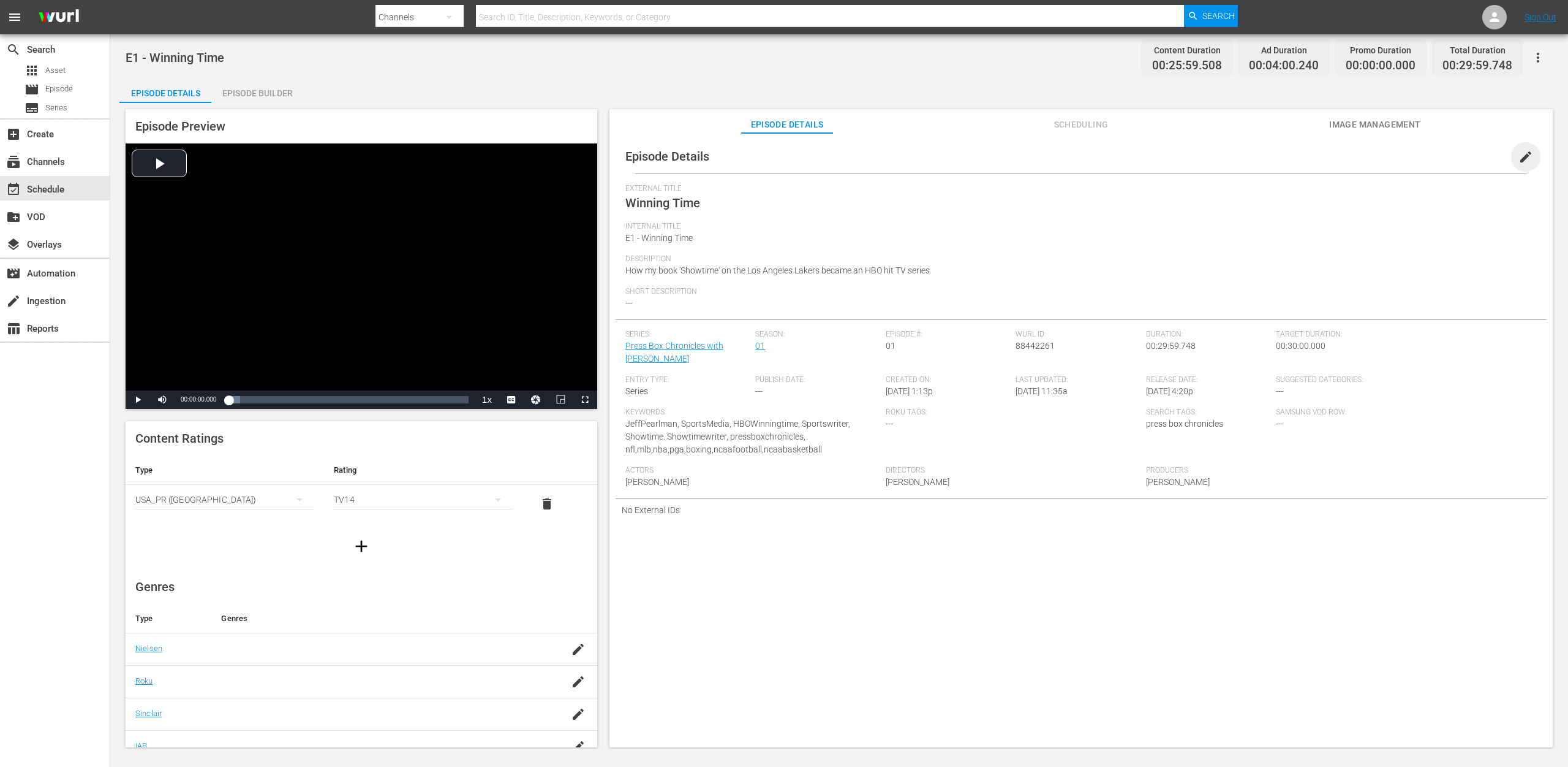
click at [1519, 159] on span "edit" at bounding box center [1525, 157] width 15 height 15
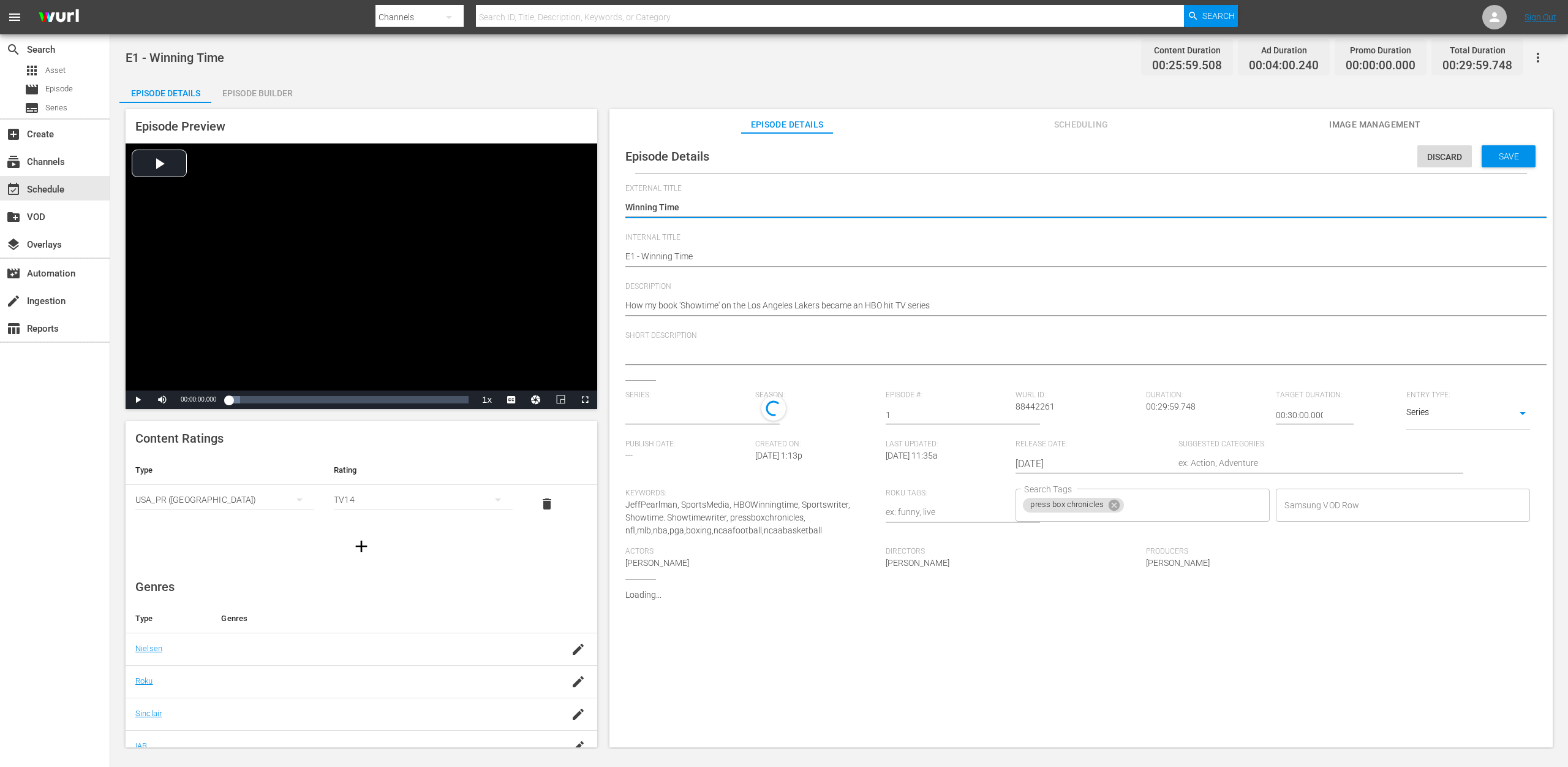
type input "Press Box Chronicles with [PERSON_NAME]"
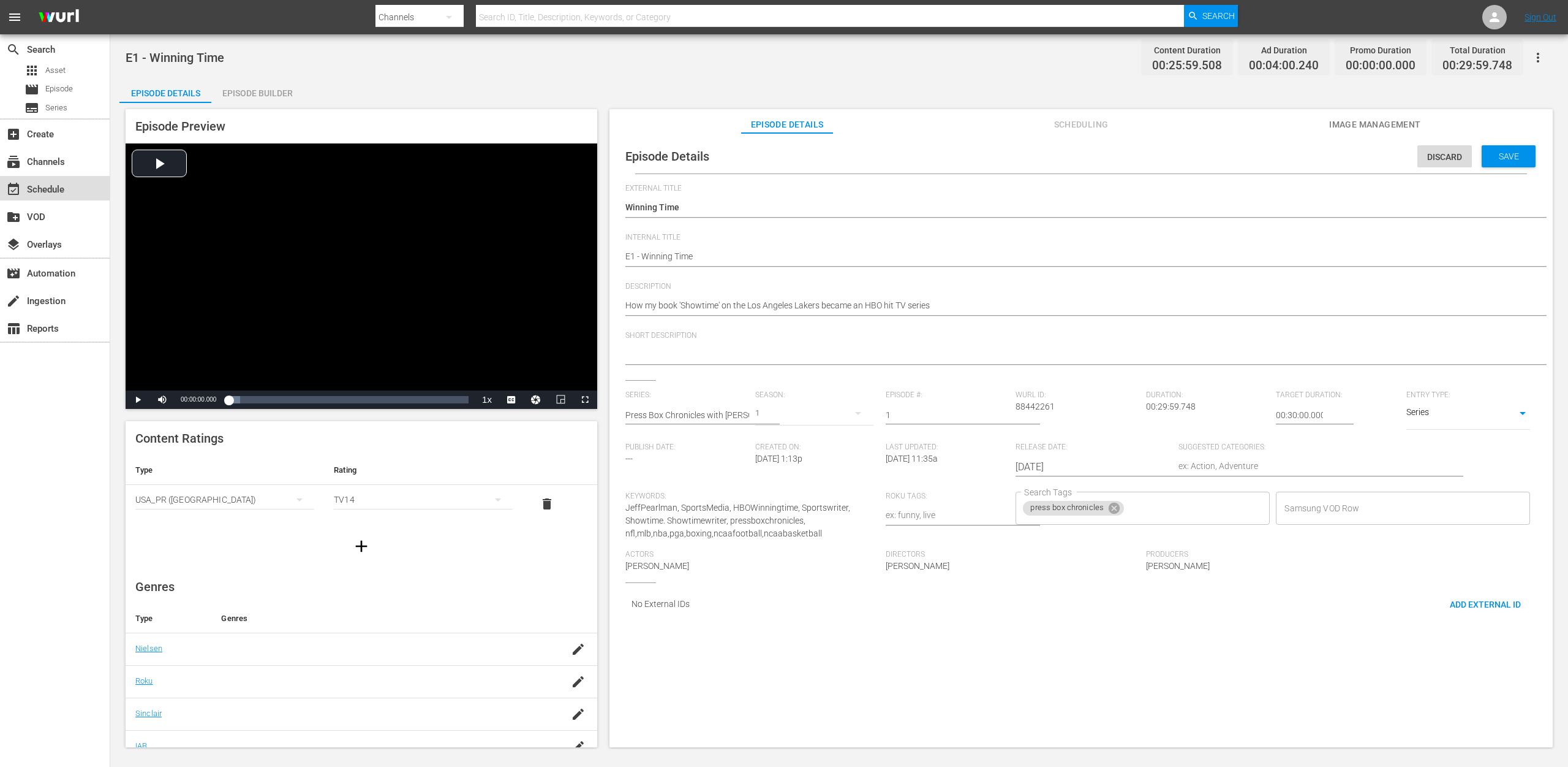
click at [64, 187] on div "event_available Schedule" at bounding box center [34, 187] width 69 height 11
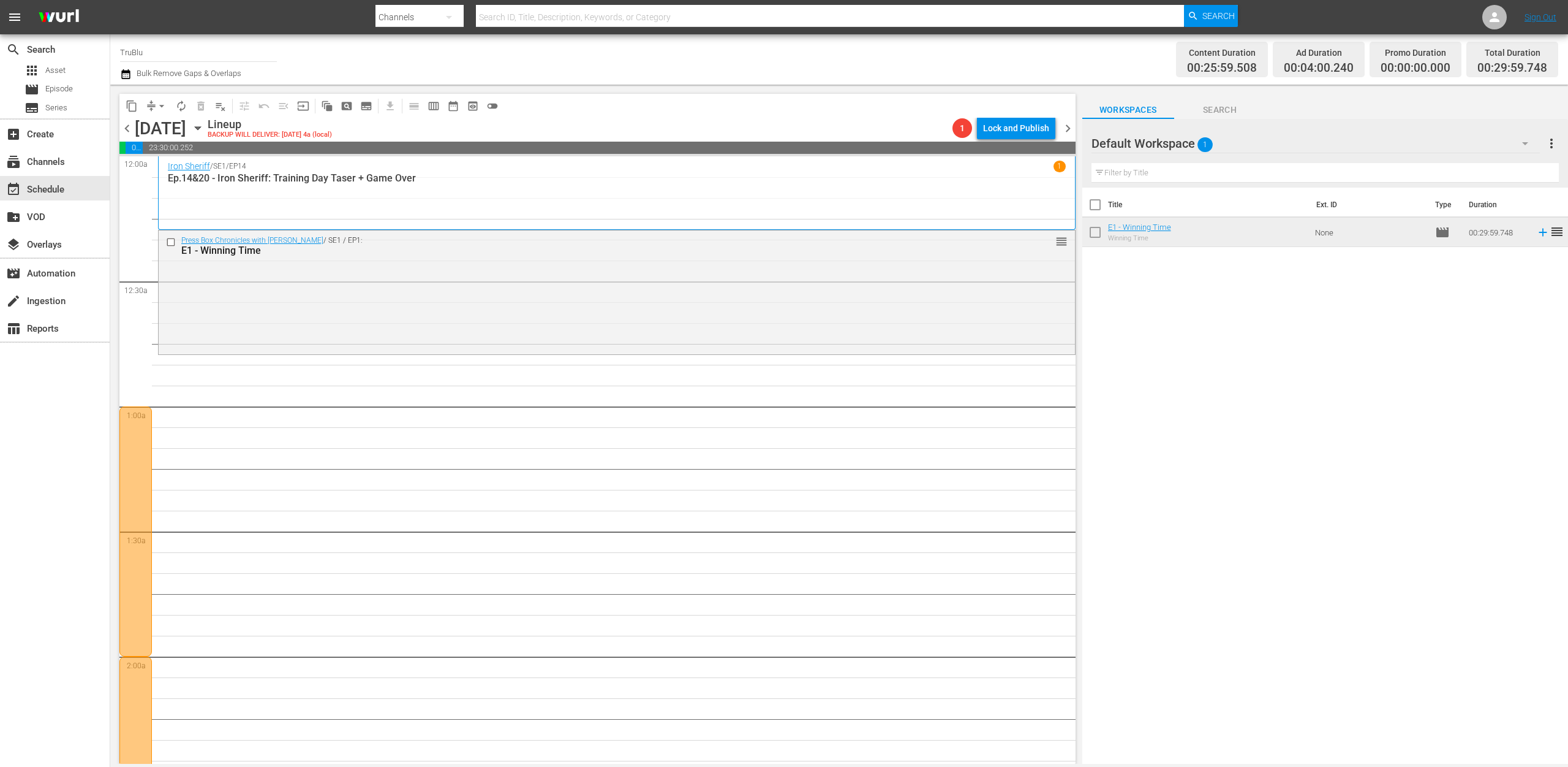
click at [49, 16] on img at bounding box center [59, 17] width 59 height 29
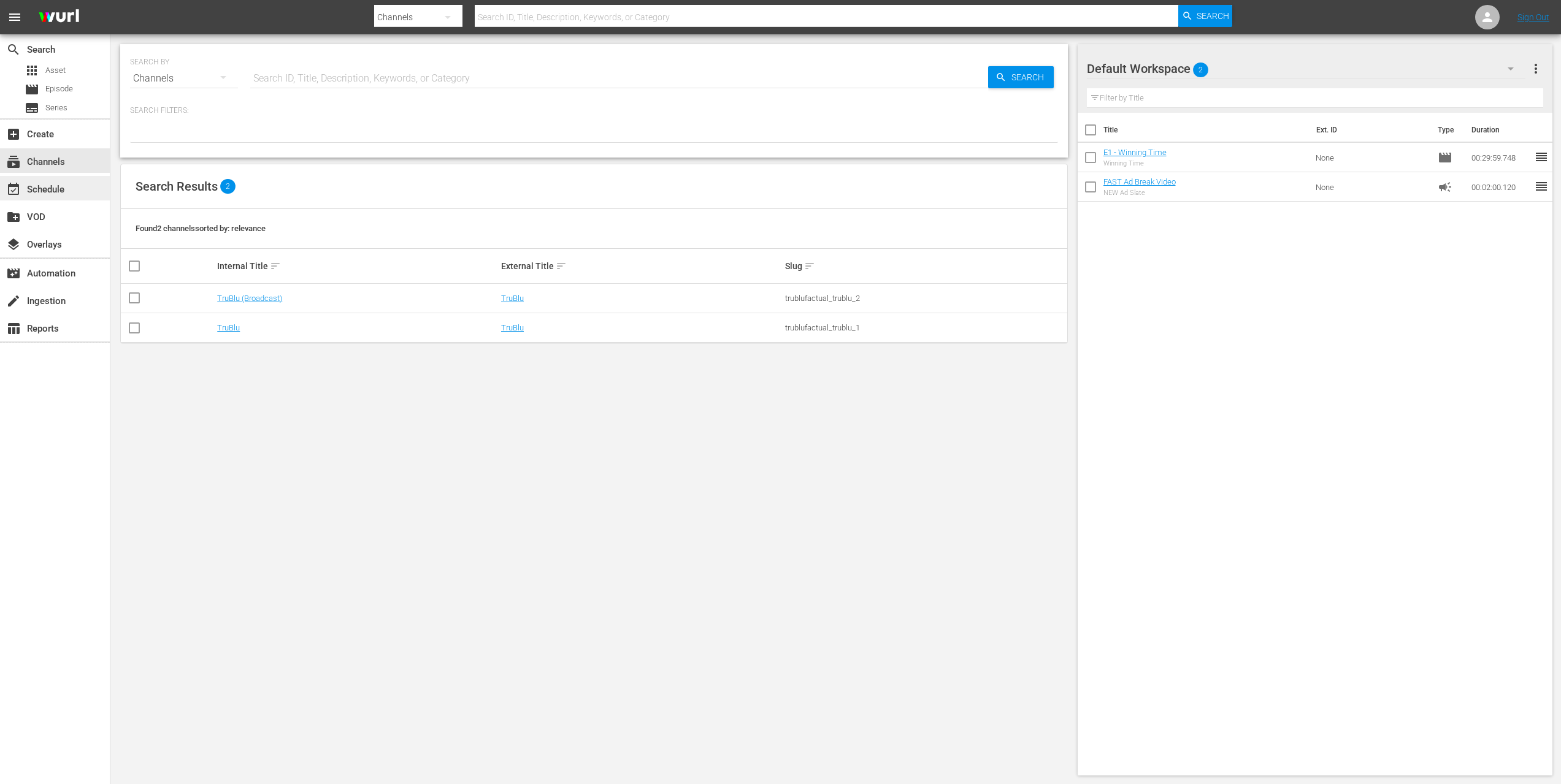
click at [57, 184] on div "event_available Schedule" at bounding box center [34, 187] width 69 height 11
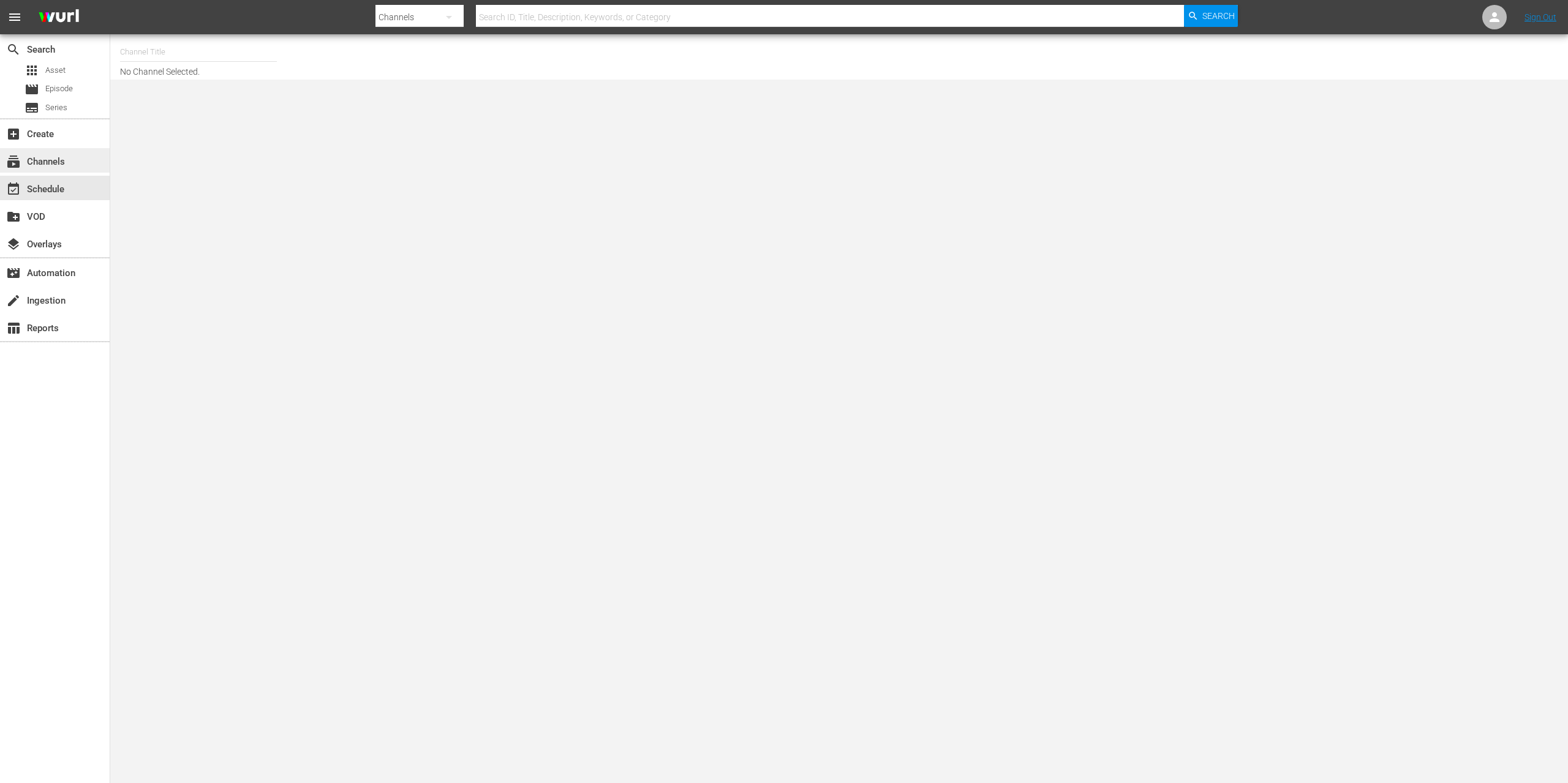
click at [63, 169] on div "subscriptions Channels" at bounding box center [55, 161] width 110 height 24
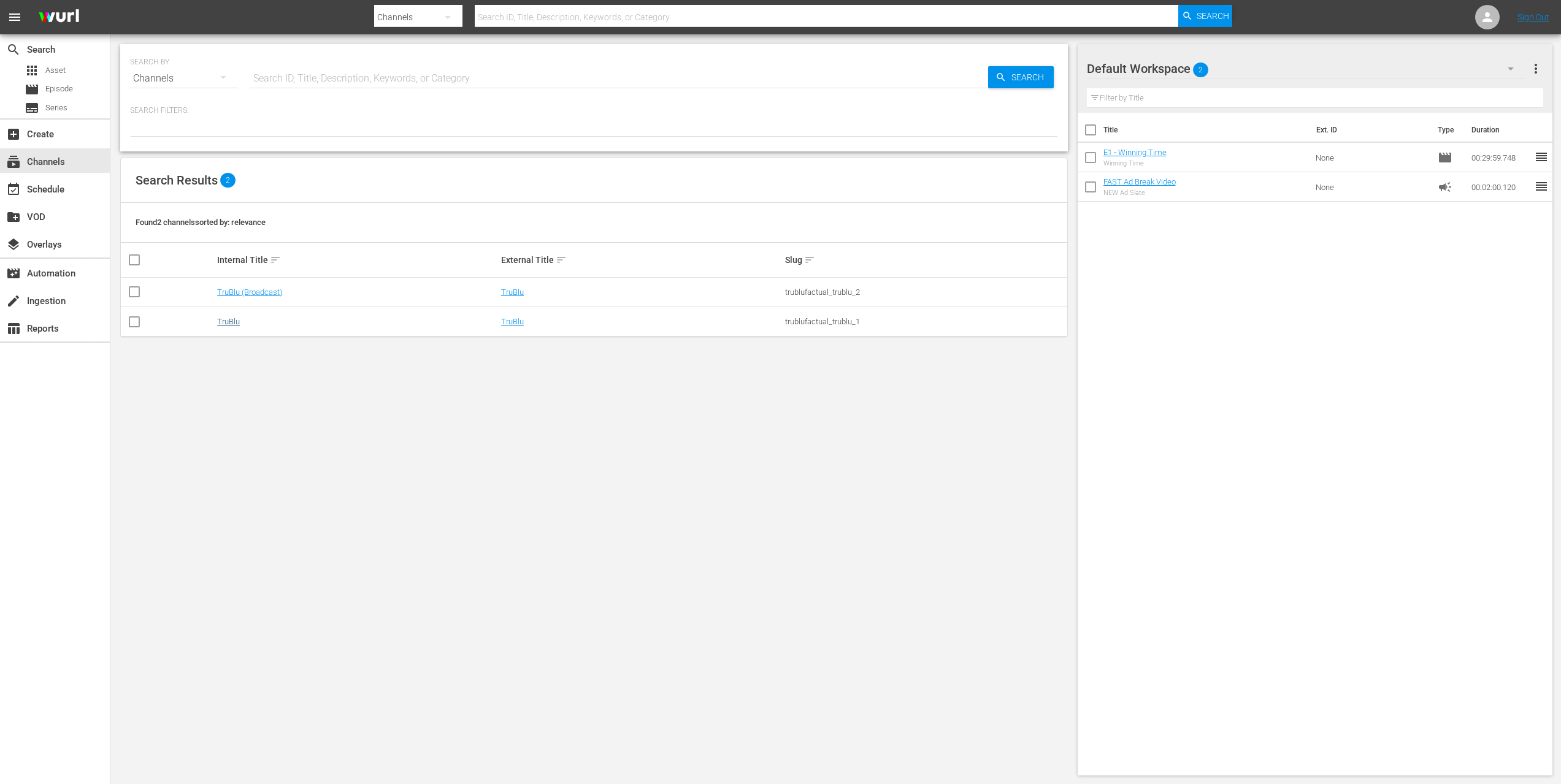
click at [217, 323] on link "TruBlu" at bounding box center [228, 321] width 23 height 10
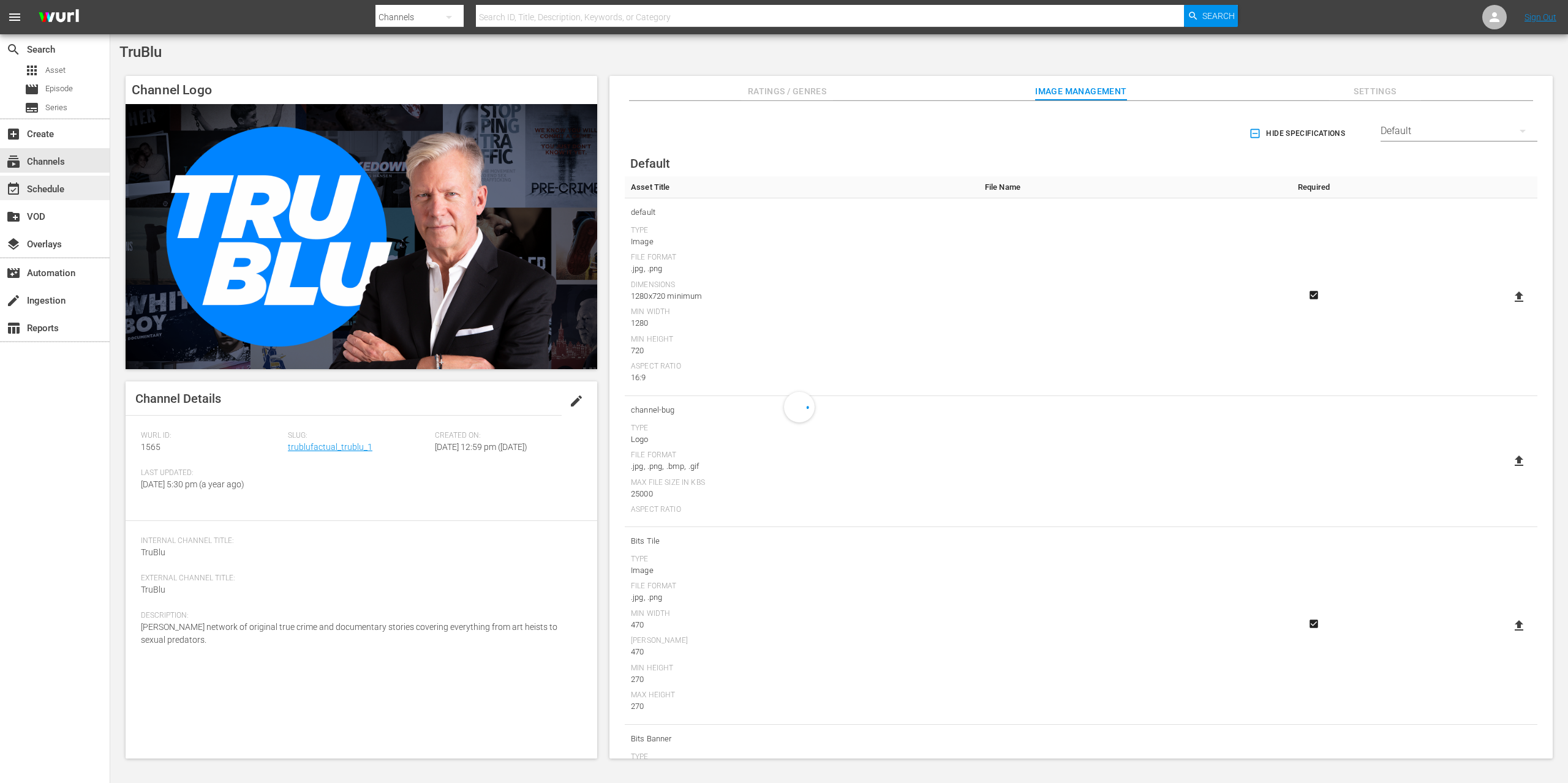
click at [76, 189] on div "event_available Schedule" at bounding box center [55, 188] width 110 height 24
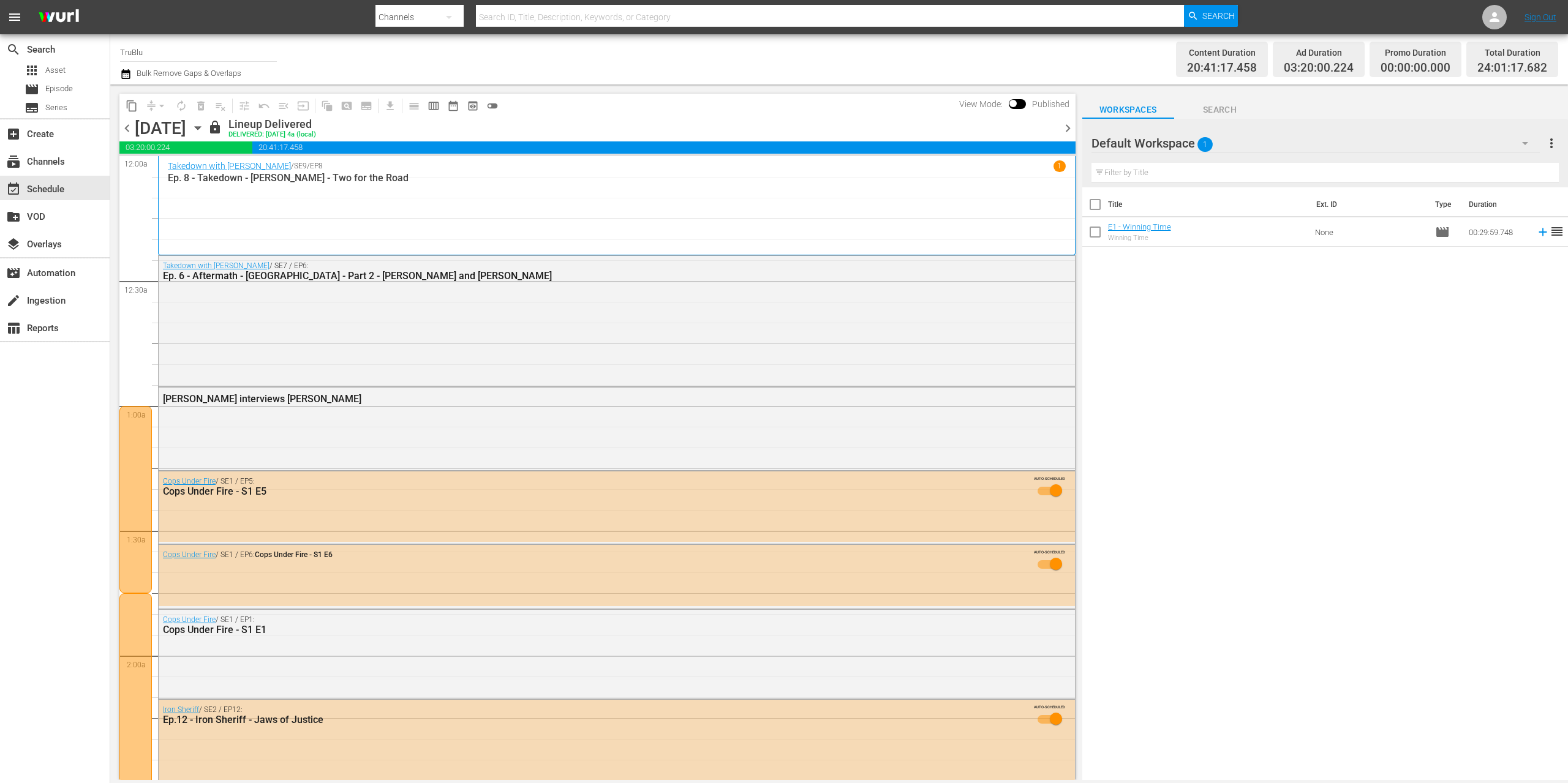
click at [204, 125] on icon "button" at bounding box center [198, 129] width 14 height 14
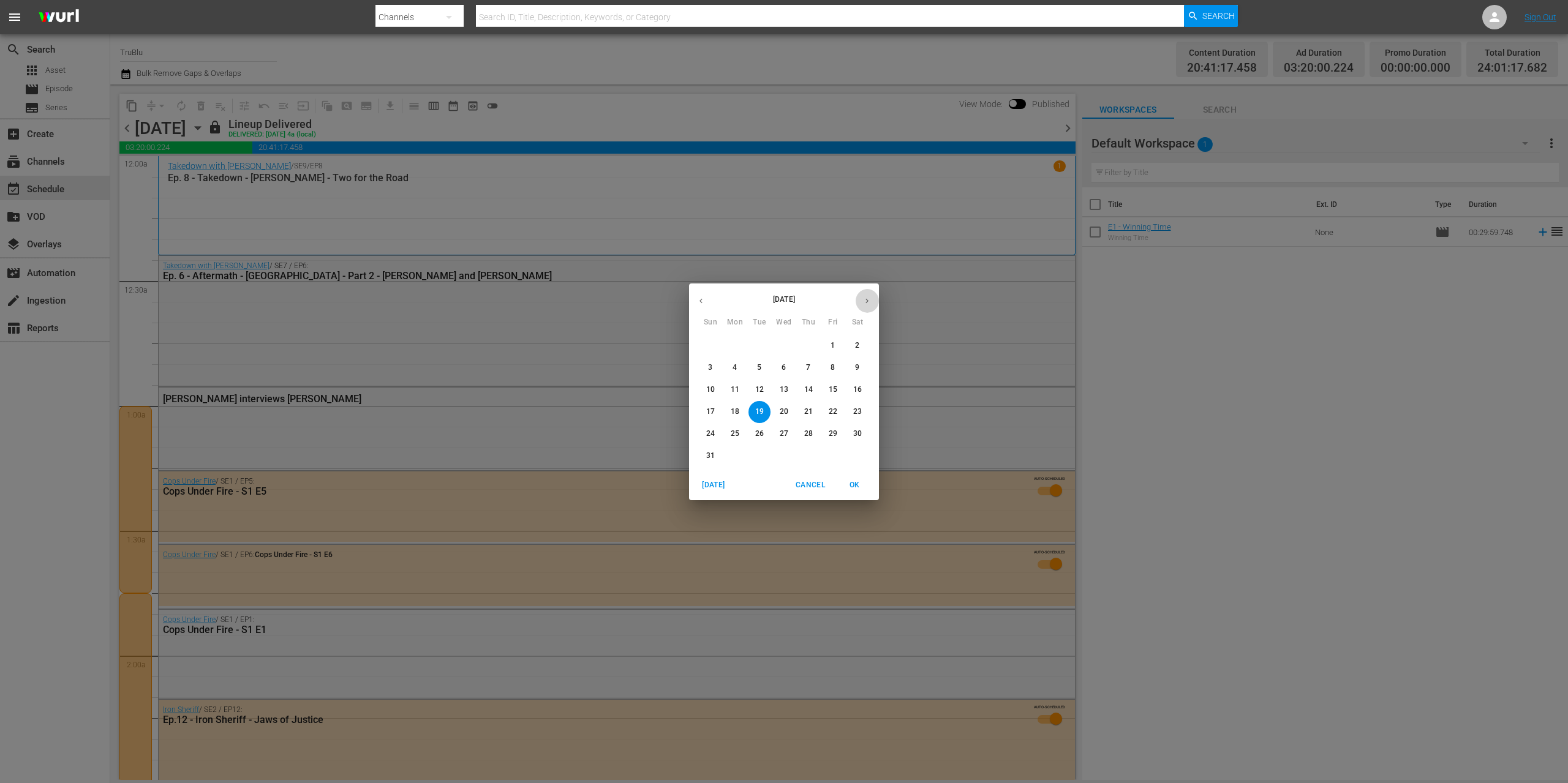
click at [871, 302] on icon "button" at bounding box center [867, 301] width 10 height 10
click at [737, 342] on span "1" at bounding box center [734, 346] width 22 height 10
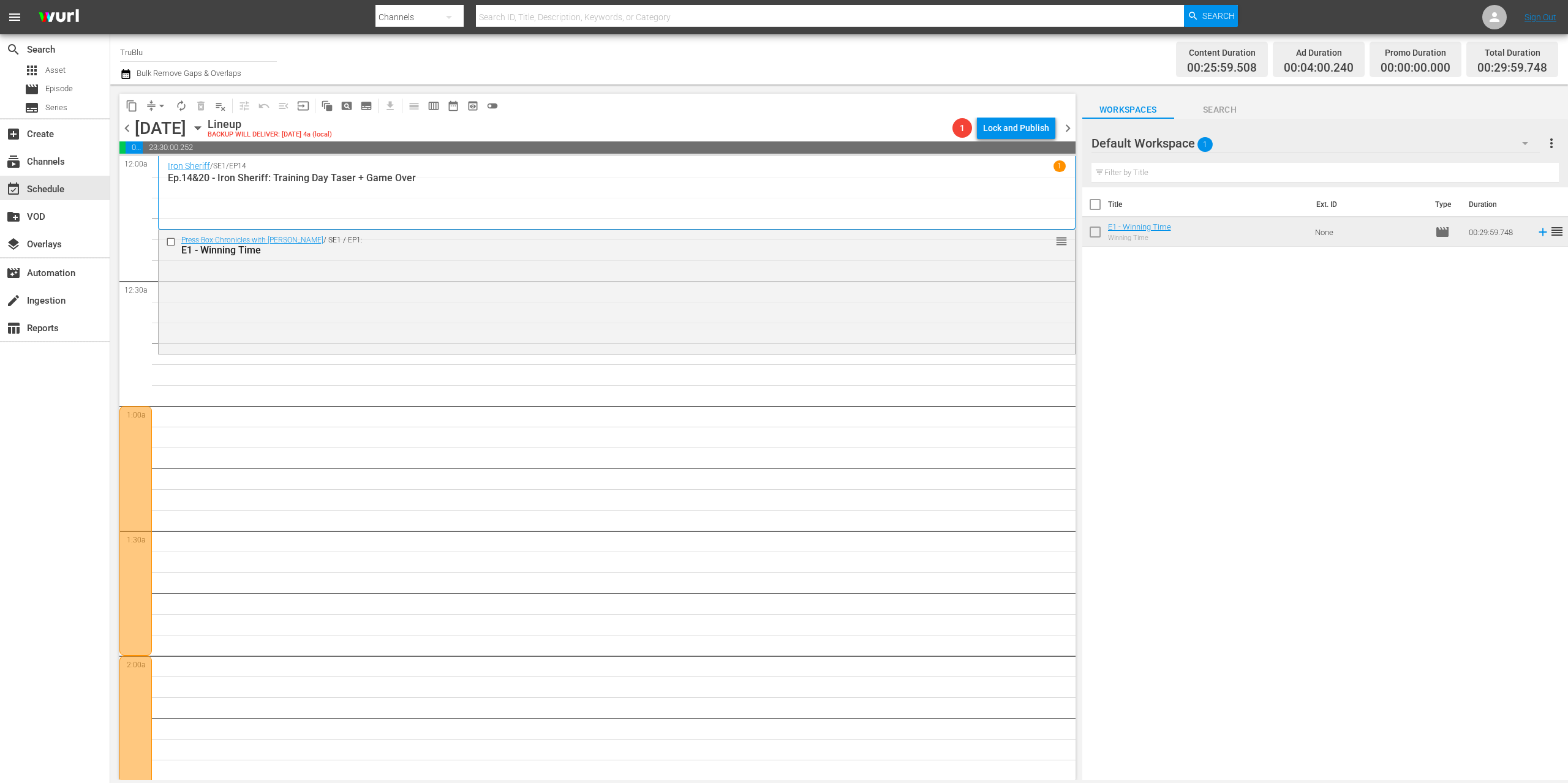
scroll to position [17, 0]
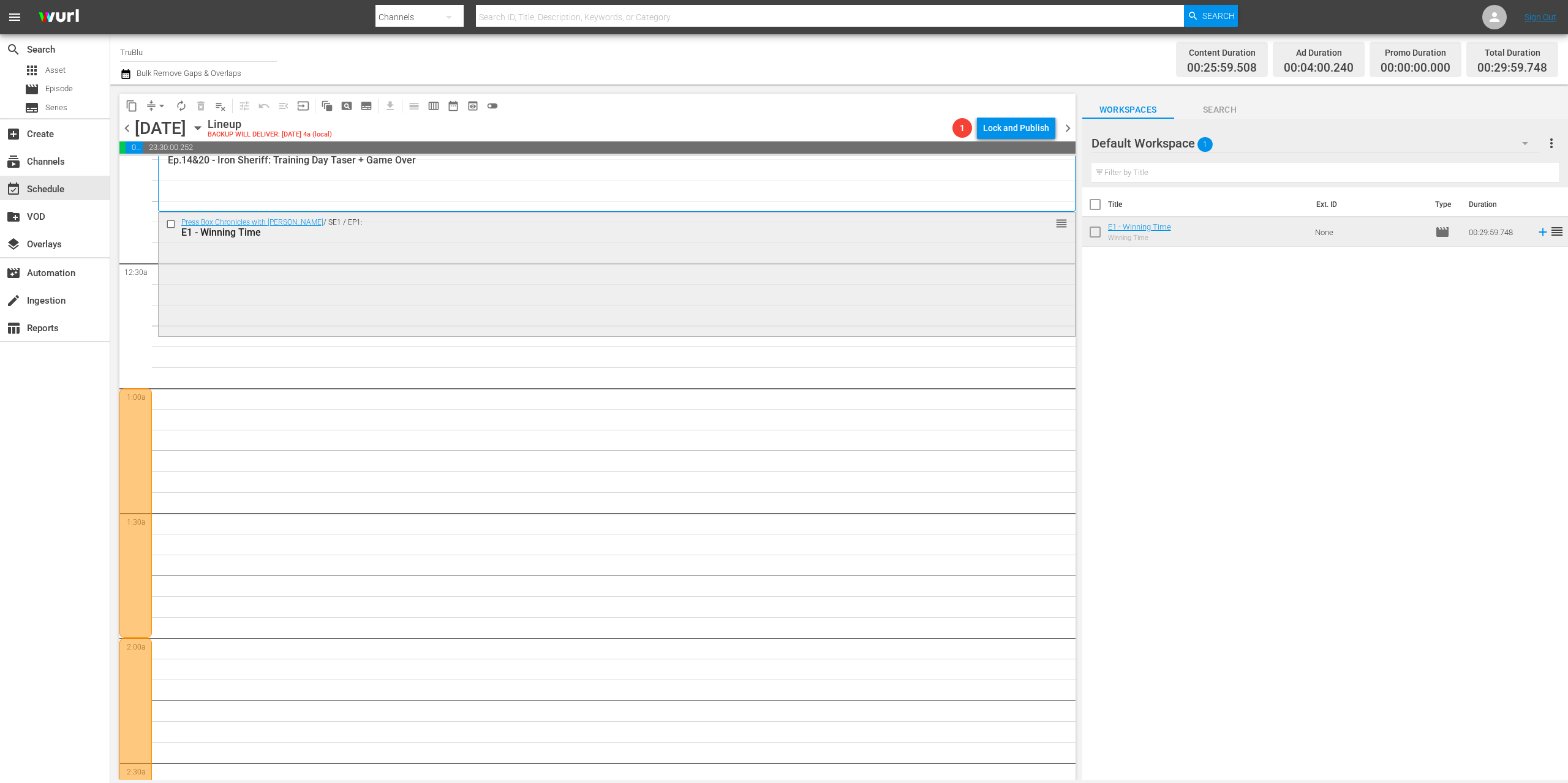
click at [223, 296] on div "Press Box Chronicles with [PERSON_NAME] / SE1 / EP1: E1 - Winning Time reorder" at bounding box center [617, 274] width 916 height 122
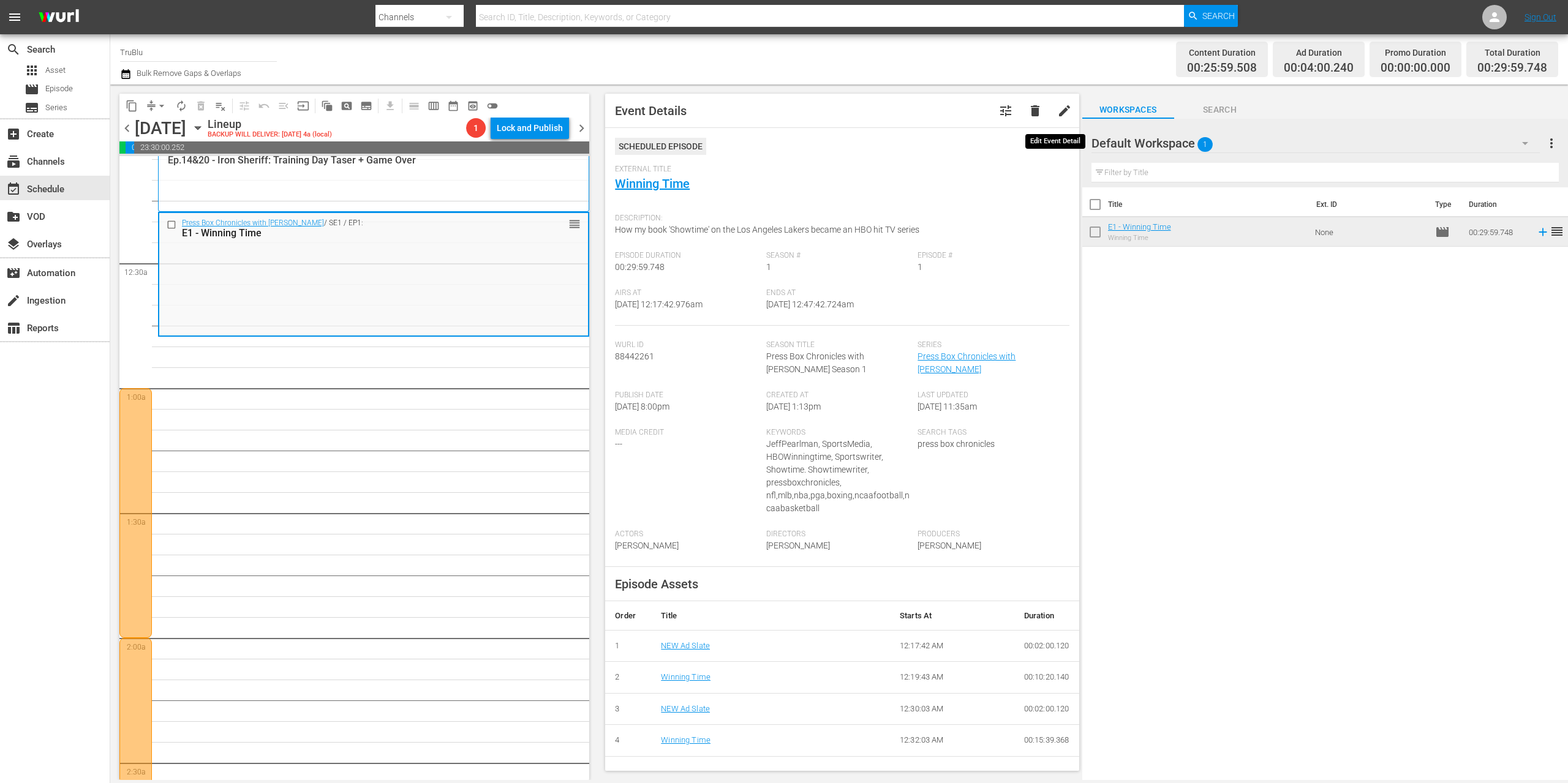
click at [1057, 109] on span "edit" at bounding box center [1064, 110] width 15 height 15
click at [1243, 236] on td "E1 - Winning Time Winning Time" at bounding box center [1209, 232] width 203 height 30
click at [1232, 236] on td "E1 - Winning Time Winning Time" at bounding box center [1209, 232] width 203 height 30
click at [973, 106] on div "Discard" at bounding box center [988, 111] width 55 height 23
click at [1264, 236] on td "E1 - Winning Time Winning Time" at bounding box center [1209, 232] width 203 height 30
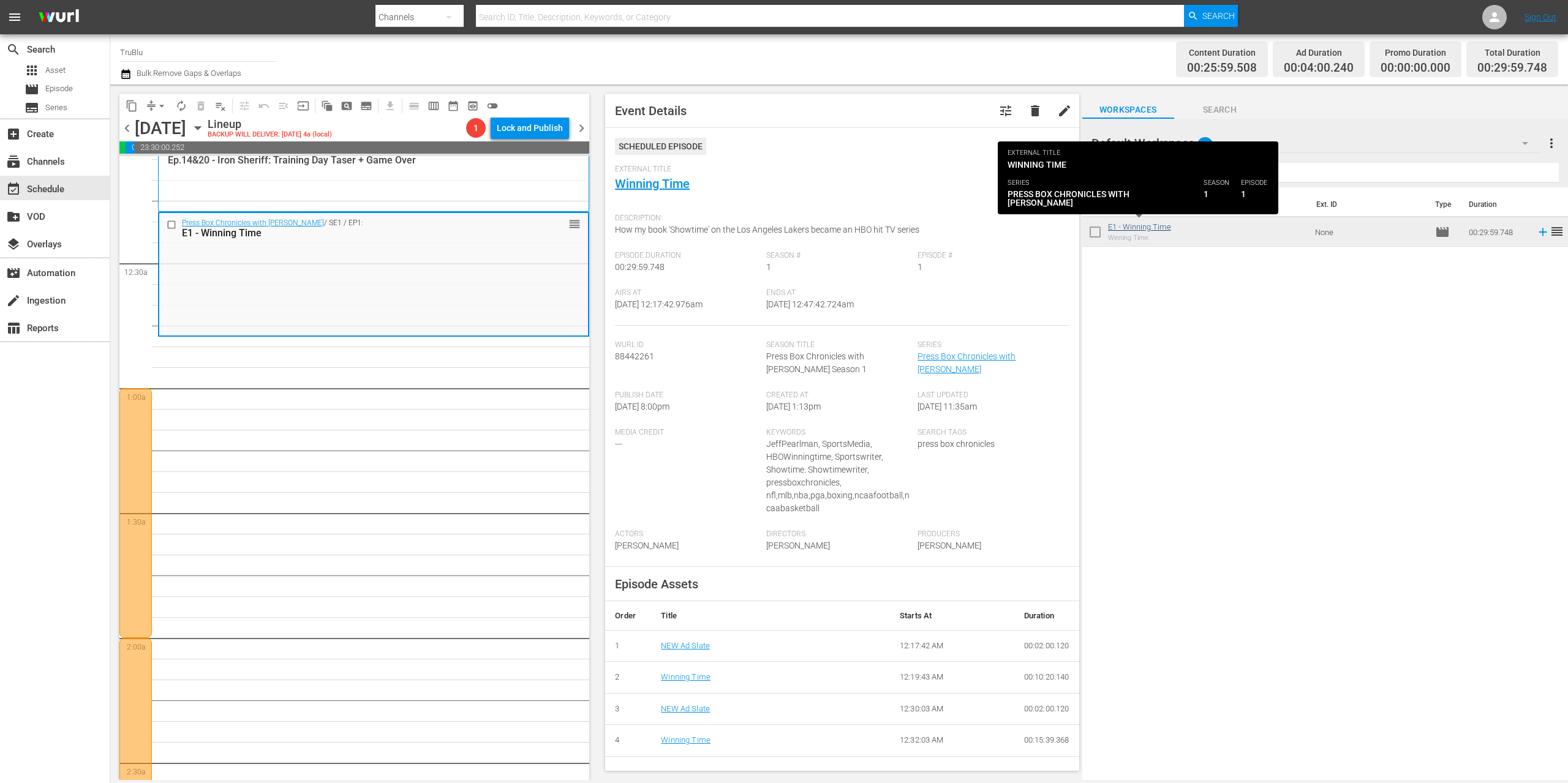
click at [1151, 231] on link "E1 - Winning Time" at bounding box center [1139, 227] width 63 height 10
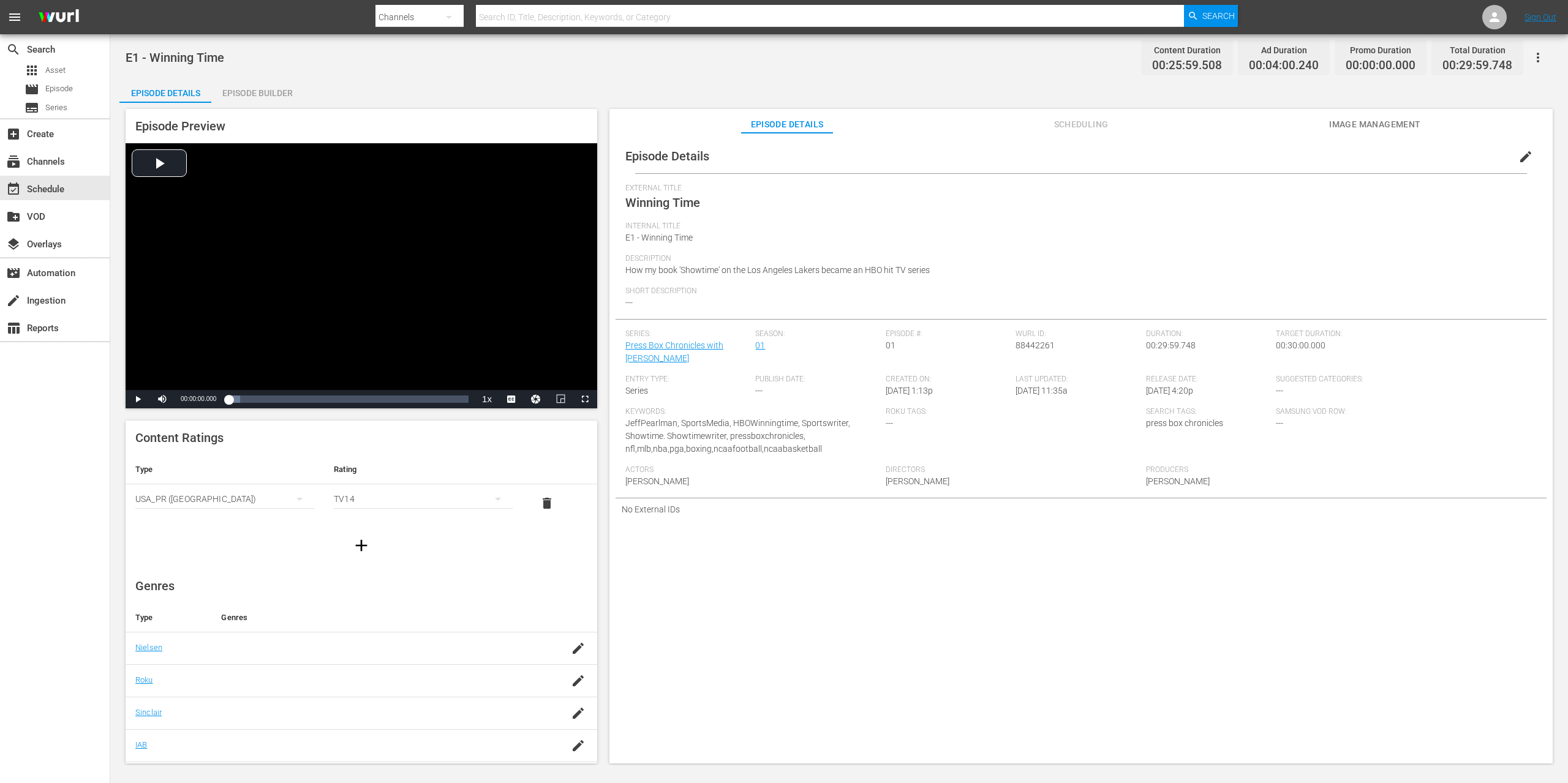
click at [1518, 163] on span "edit" at bounding box center [1525, 156] width 15 height 15
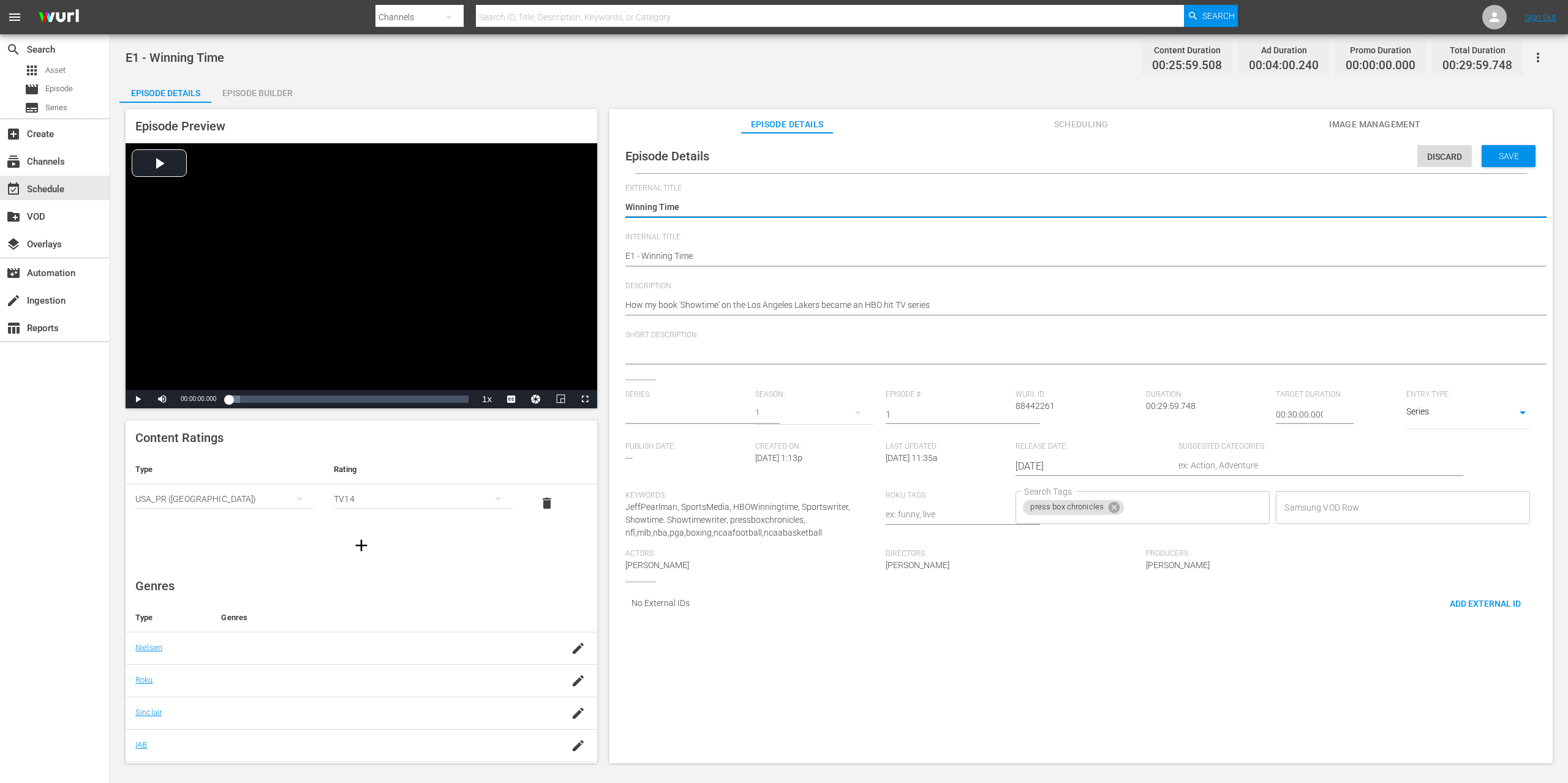
type input "Press Box Chronicles with [PERSON_NAME]"
click at [1109, 505] on icon at bounding box center [1113, 508] width 11 height 11
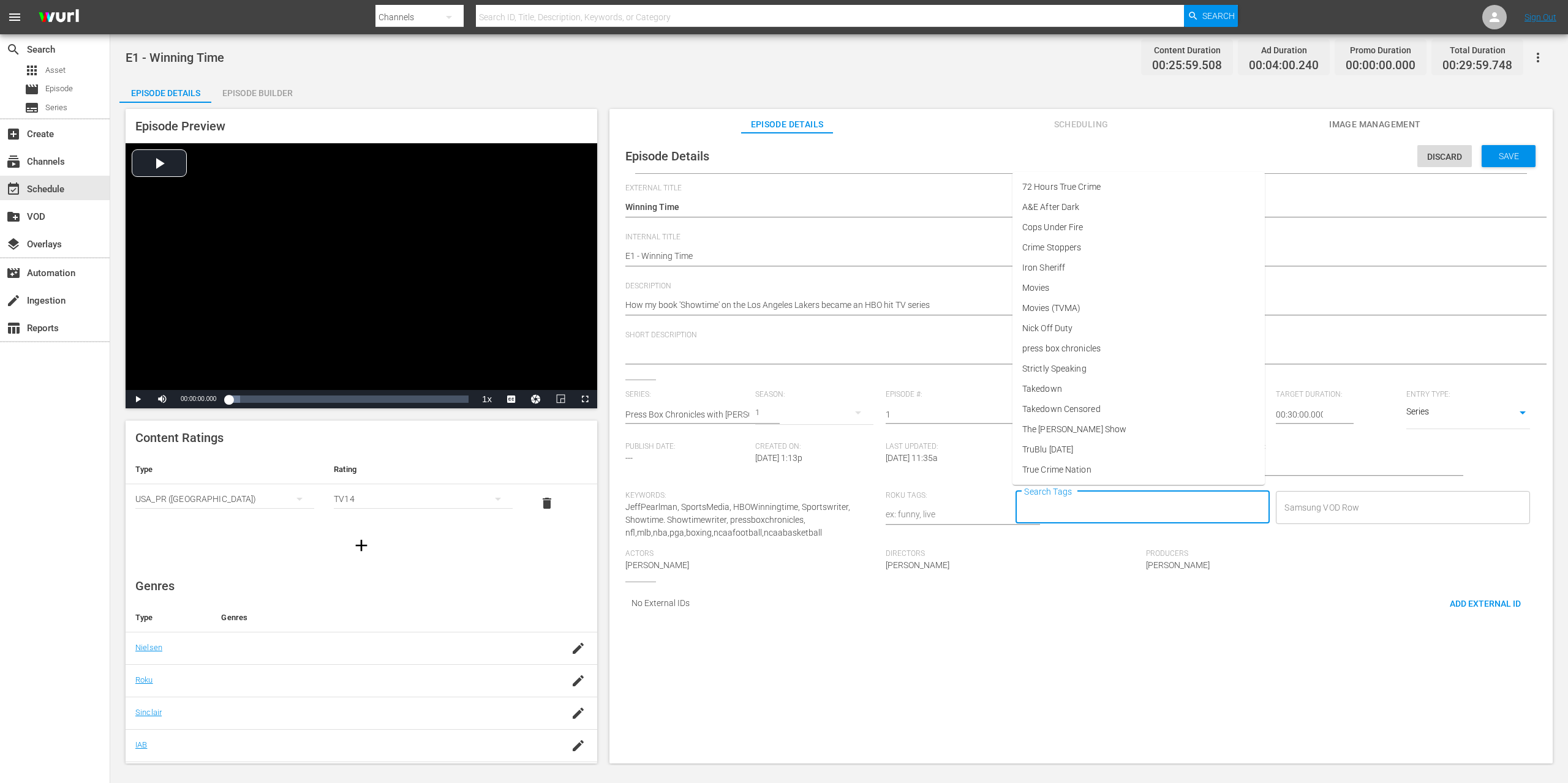
click at [1083, 507] on input "Search Tags" at bounding box center [1133, 507] width 225 height 22
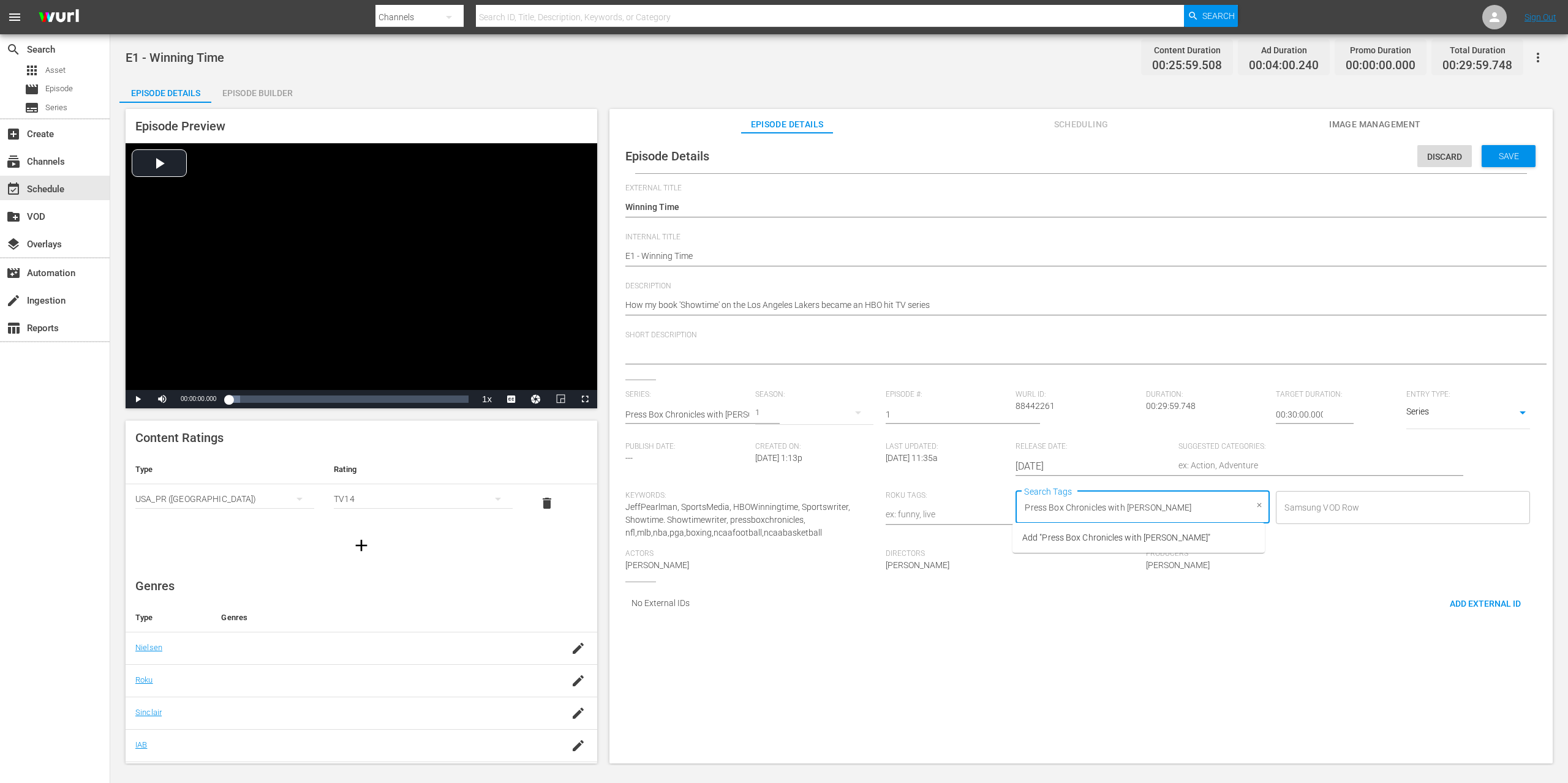
type input "Press Box Chronicles with [PERSON_NAME]"
click at [1143, 538] on span "Add "Press Box Chronicles with Jeff Pearlman"" at bounding box center [1116, 538] width 188 height 13
click at [1519, 149] on div "Save" at bounding box center [1509, 156] width 54 height 22
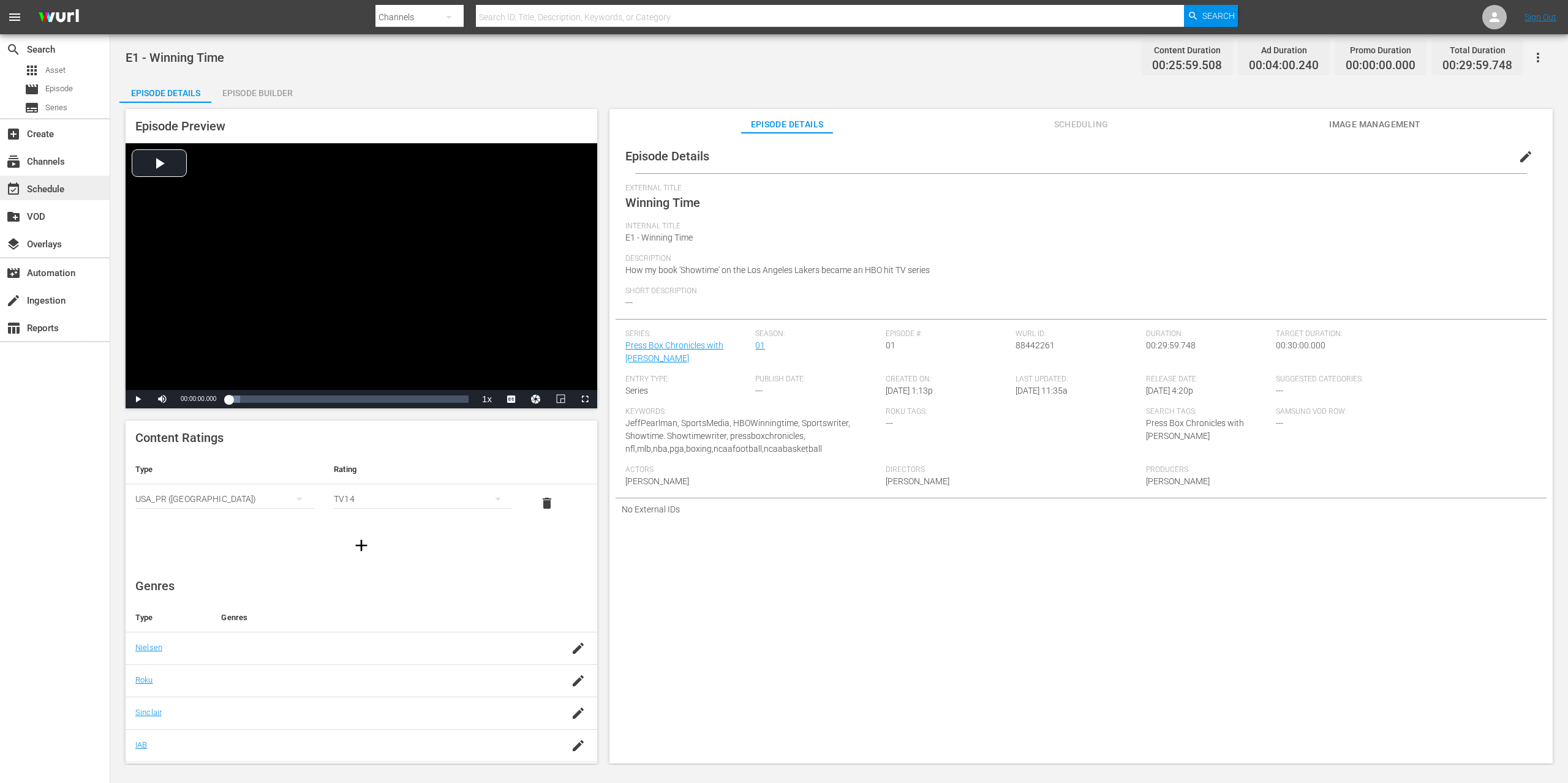
click at [70, 192] on div "event_available Schedule" at bounding box center [55, 188] width 110 height 24
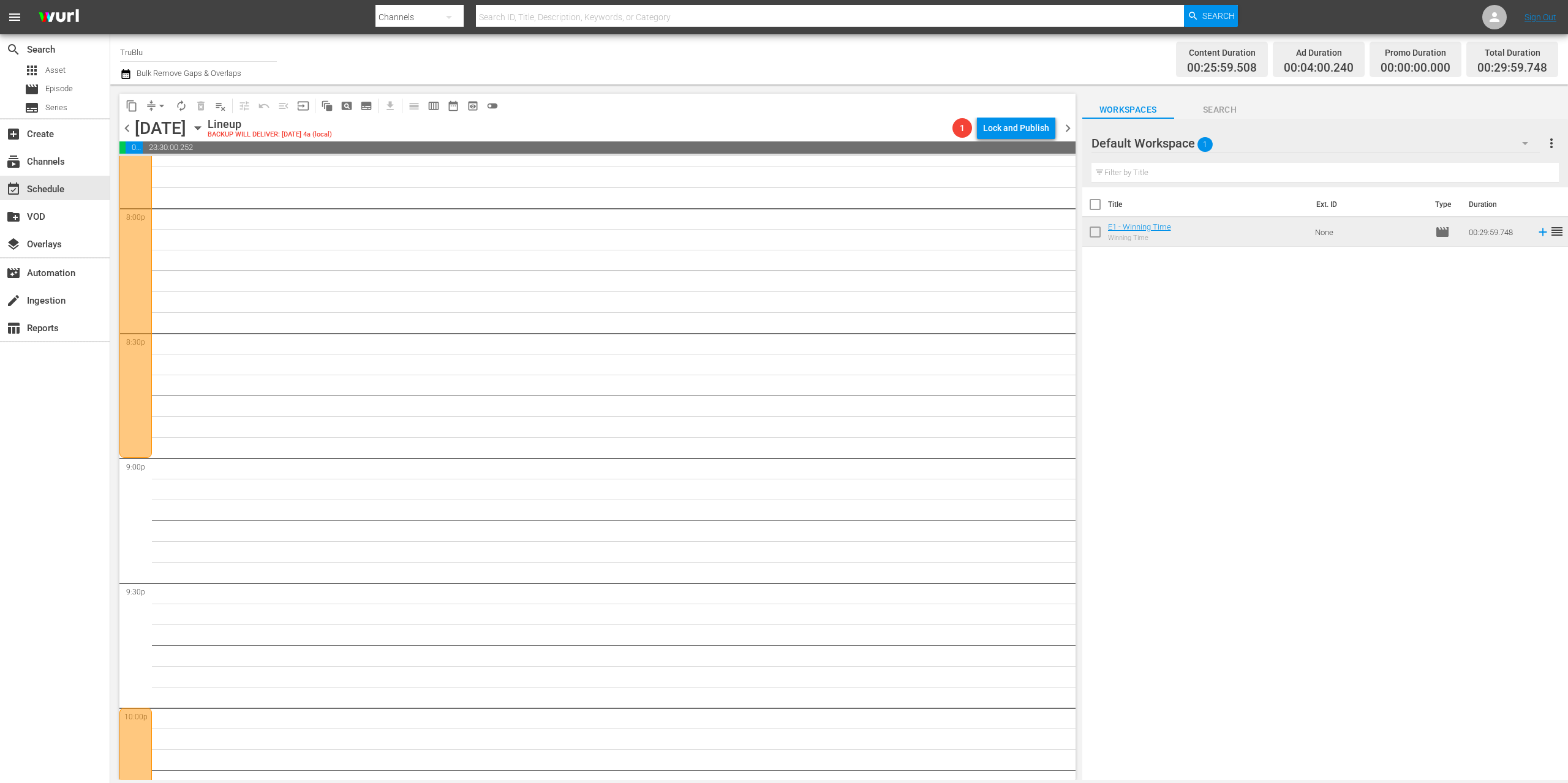
scroll to position [4947, 0]
click at [343, 106] on span "pageview_outlined" at bounding box center [347, 106] width 12 height 12
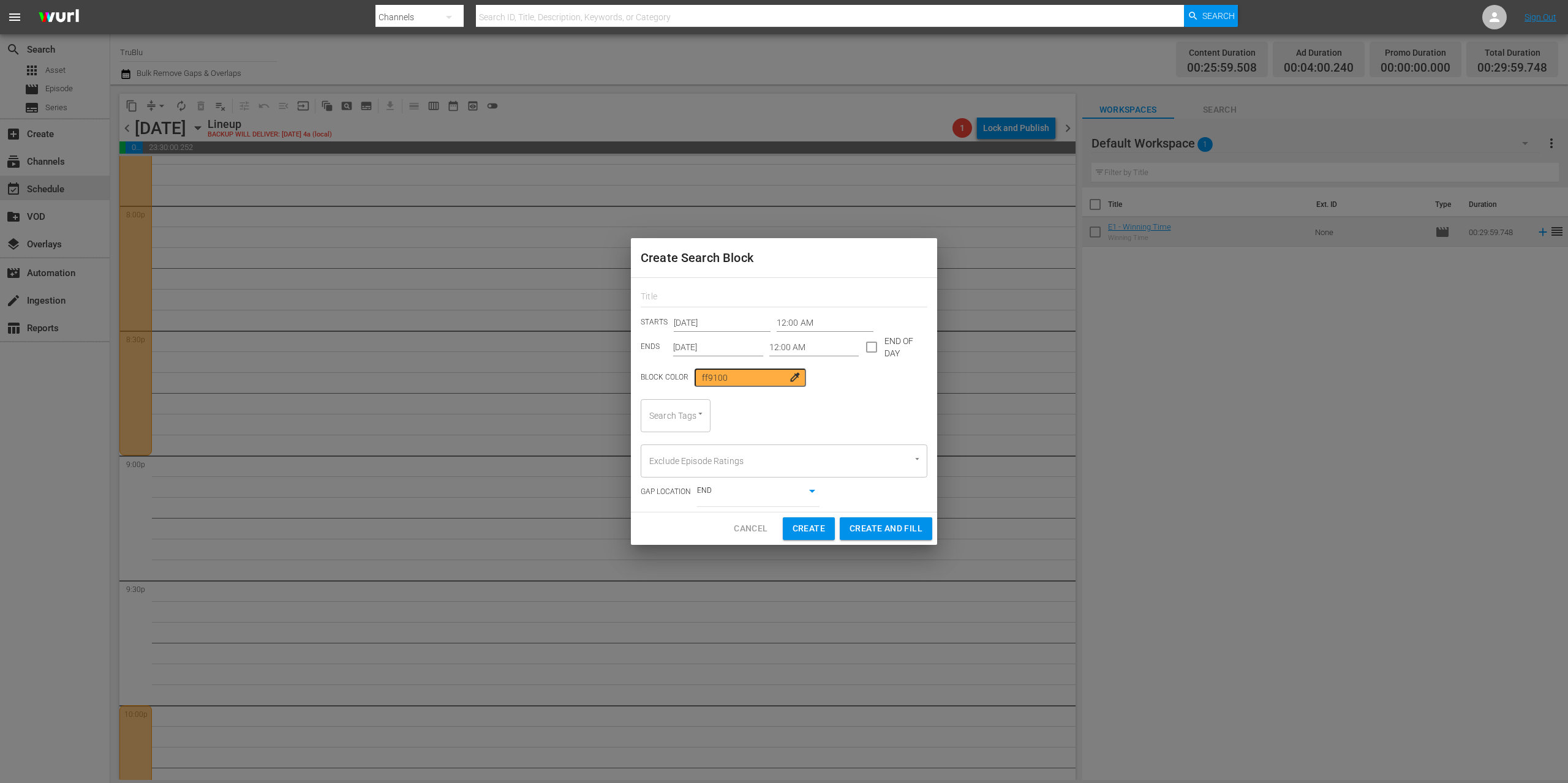
click at [794, 318] on input "12:00 AM" at bounding box center [824, 322] width 96 height 18
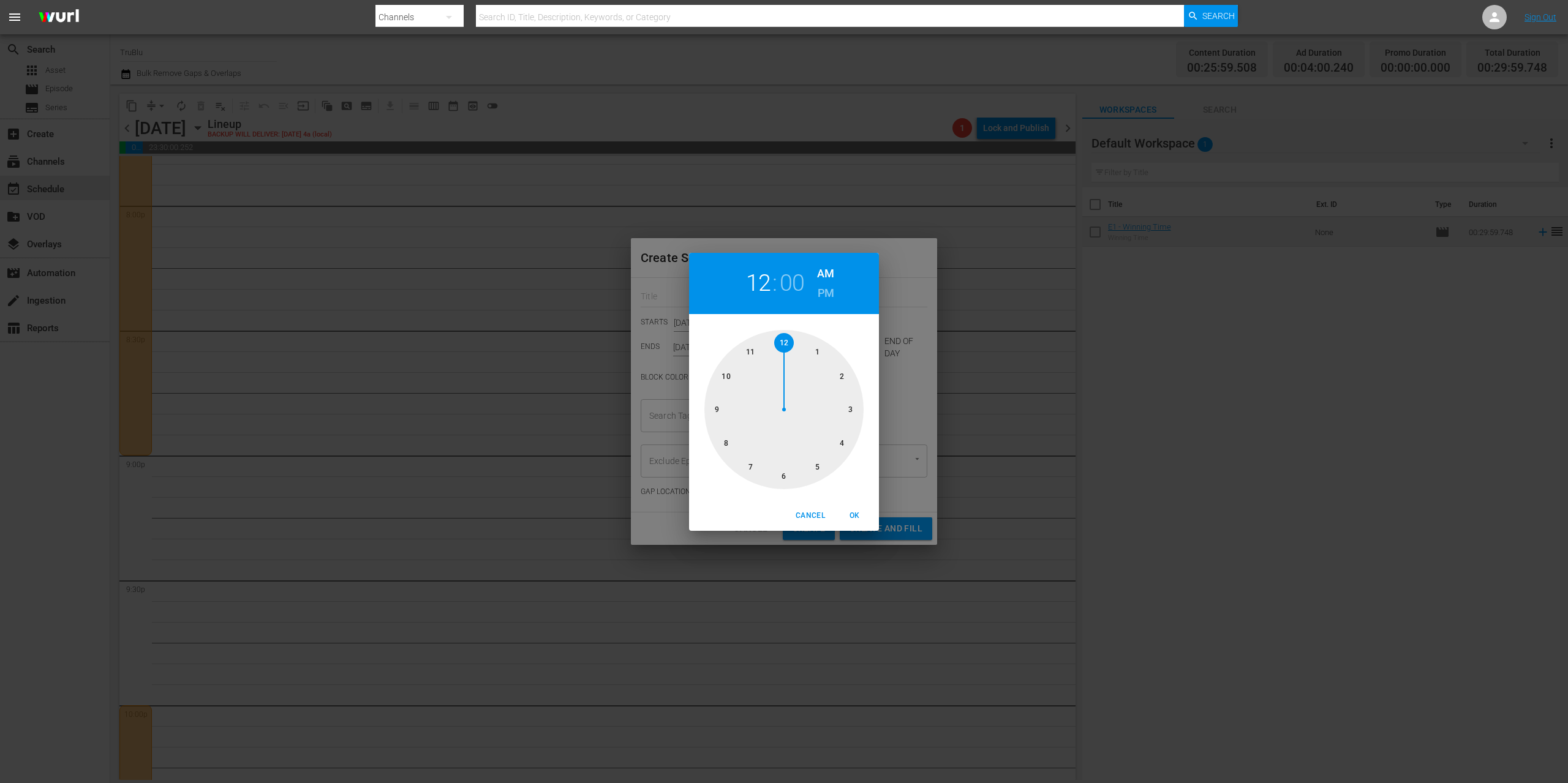
click at [829, 289] on h6 "PM" at bounding box center [826, 293] width 17 height 20
click at [714, 409] on div at bounding box center [783, 409] width 159 height 159
click at [854, 520] on span "OK" at bounding box center [854, 515] width 30 height 13
type input "09:00 PM"
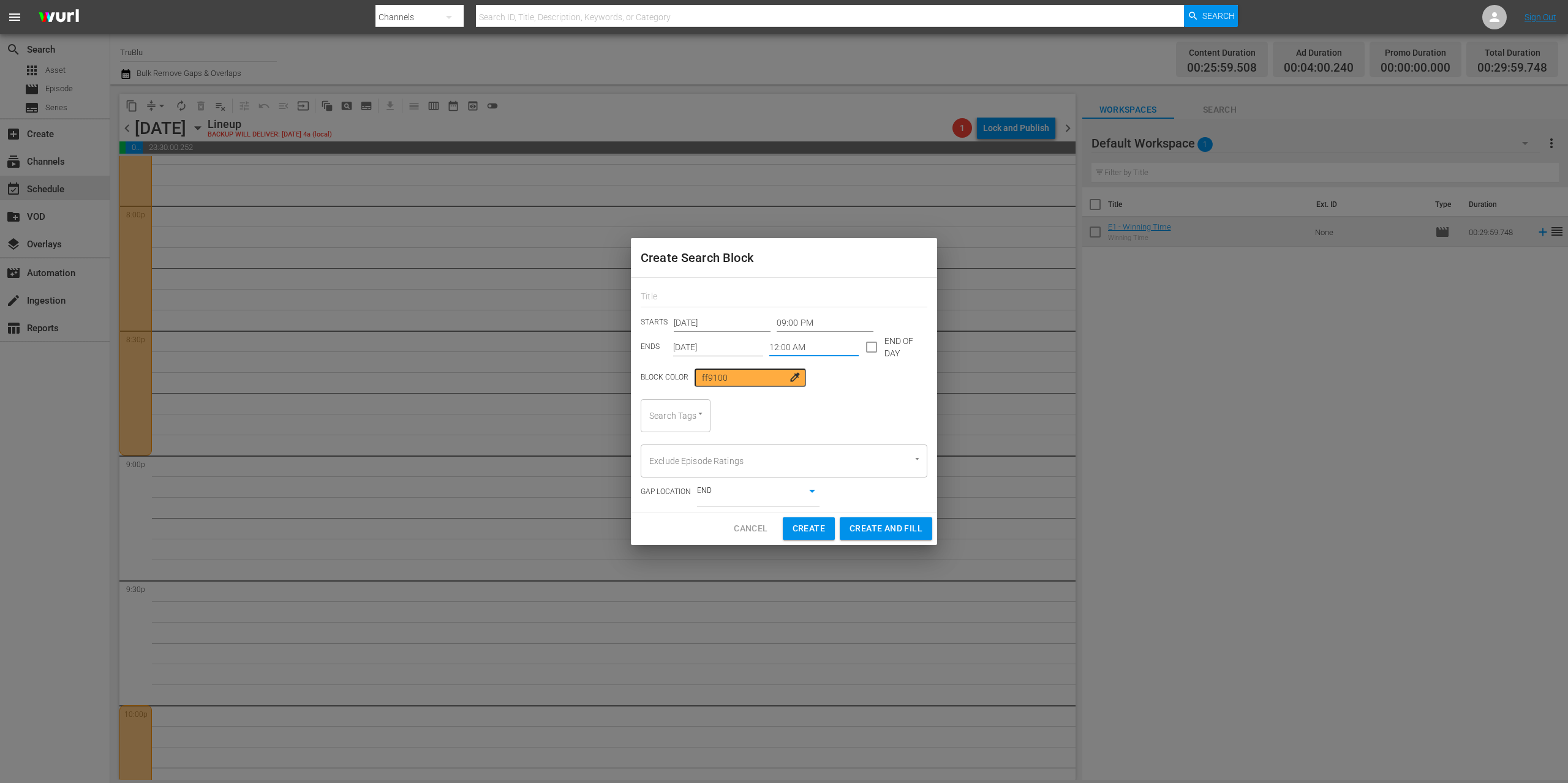
click at [798, 349] on input "12:00 AM" at bounding box center [814, 347] width 90 height 18
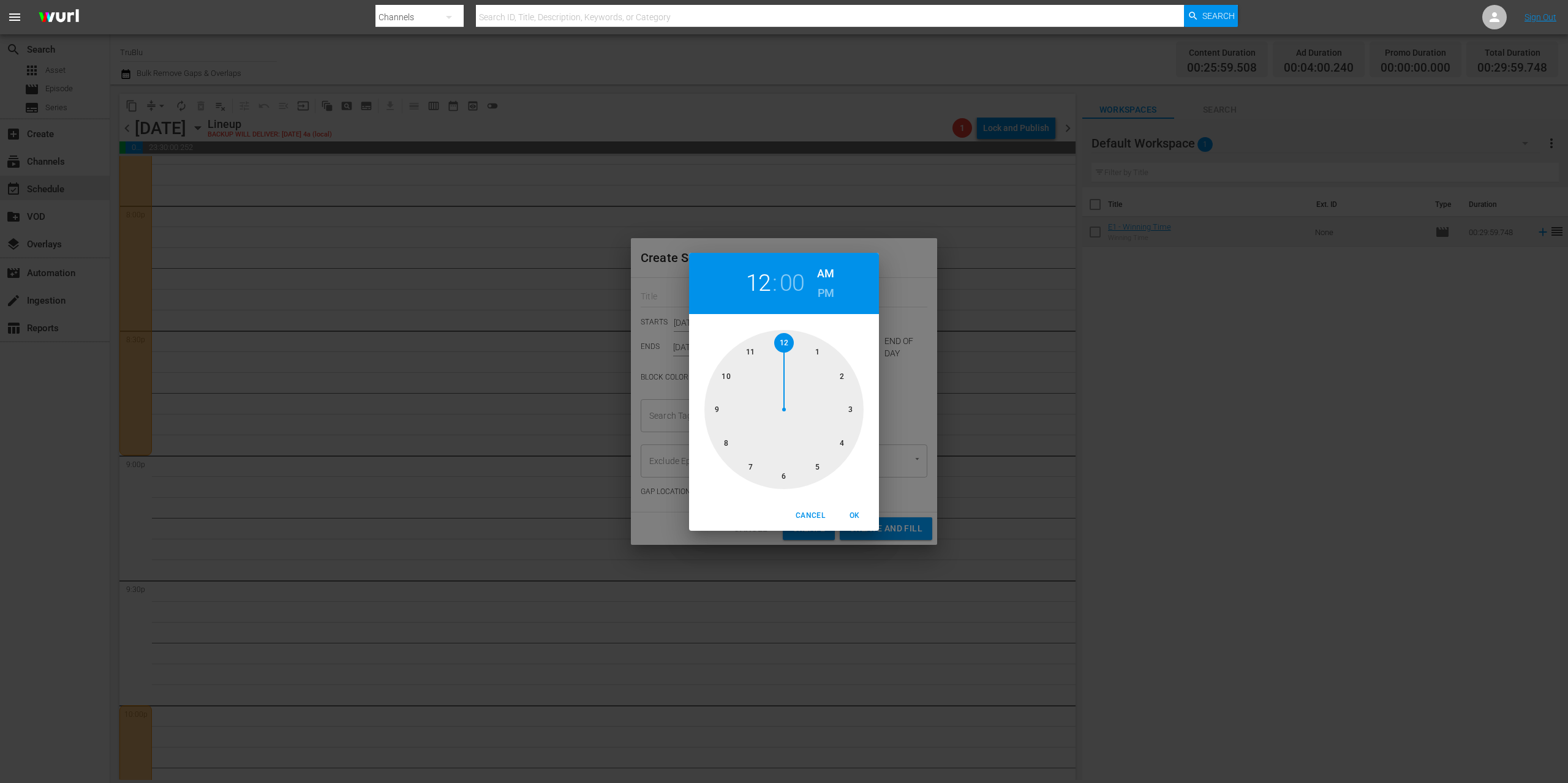
click at [729, 375] on div at bounding box center [783, 409] width 159 height 159
click at [830, 299] on h6 "PM" at bounding box center [826, 293] width 17 height 20
click at [855, 510] on span "OK" at bounding box center [854, 515] width 30 height 13
type input "10:00 PM"
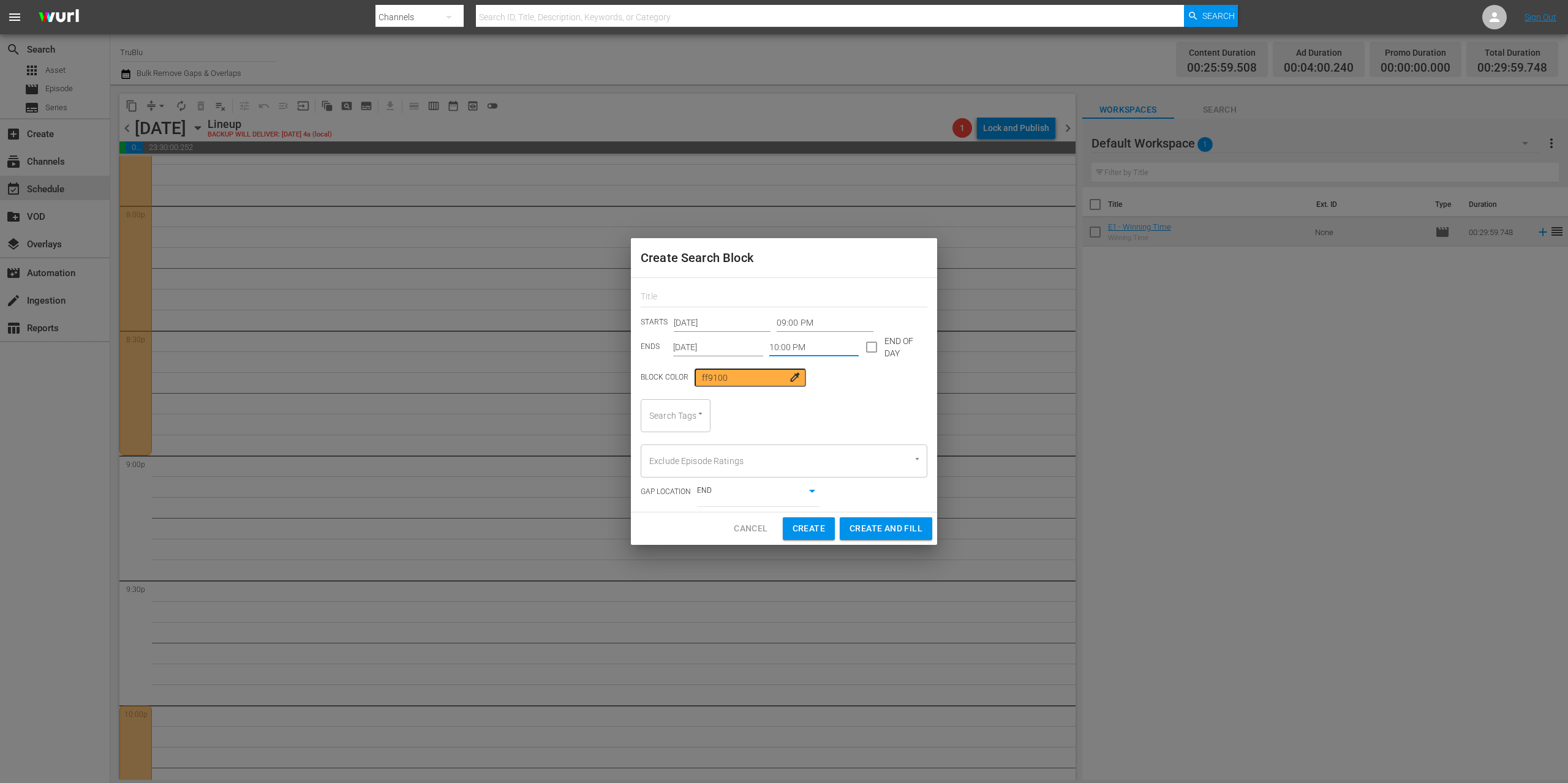
click at [727, 344] on input "[DATE]" at bounding box center [718, 347] width 90 height 18
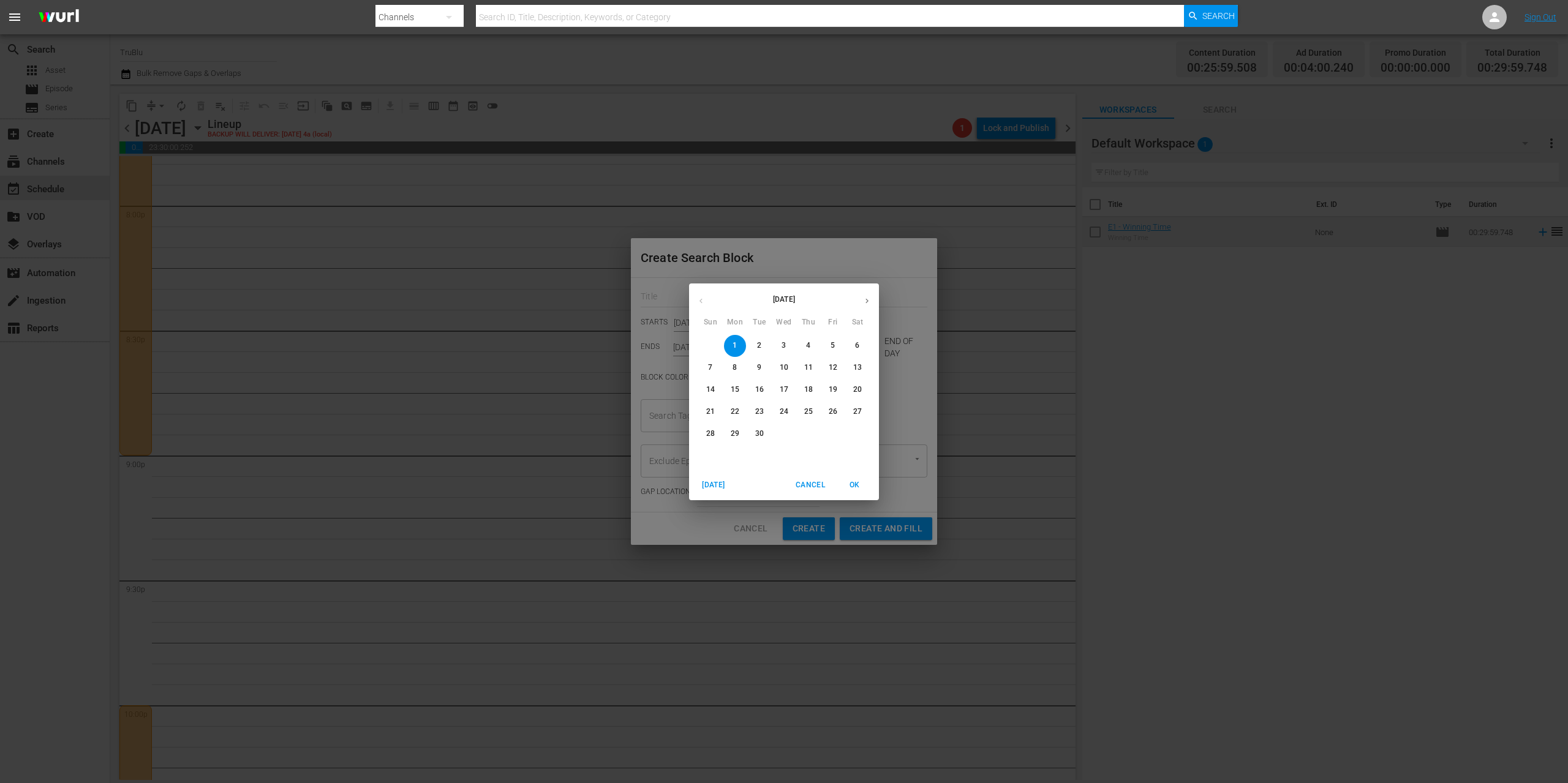
click at [737, 390] on p "15" at bounding box center [735, 390] width 9 height 10
type input "[DATE]"
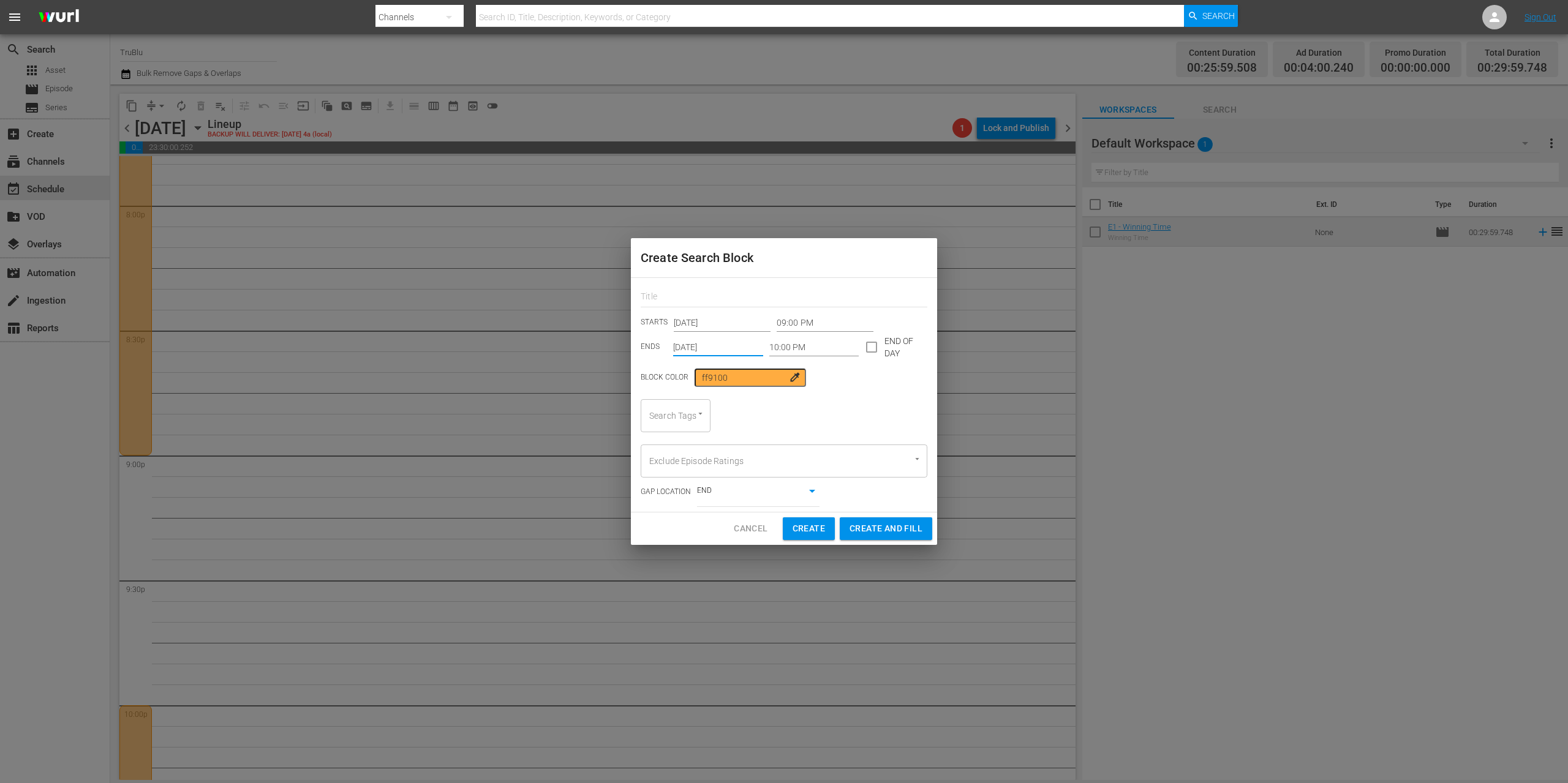
click at [706, 419] on div "Search Tags" at bounding box center [675, 415] width 70 height 33
click at [697, 413] on icon "Open" at bounding box center [700, 414] width 10 height 10
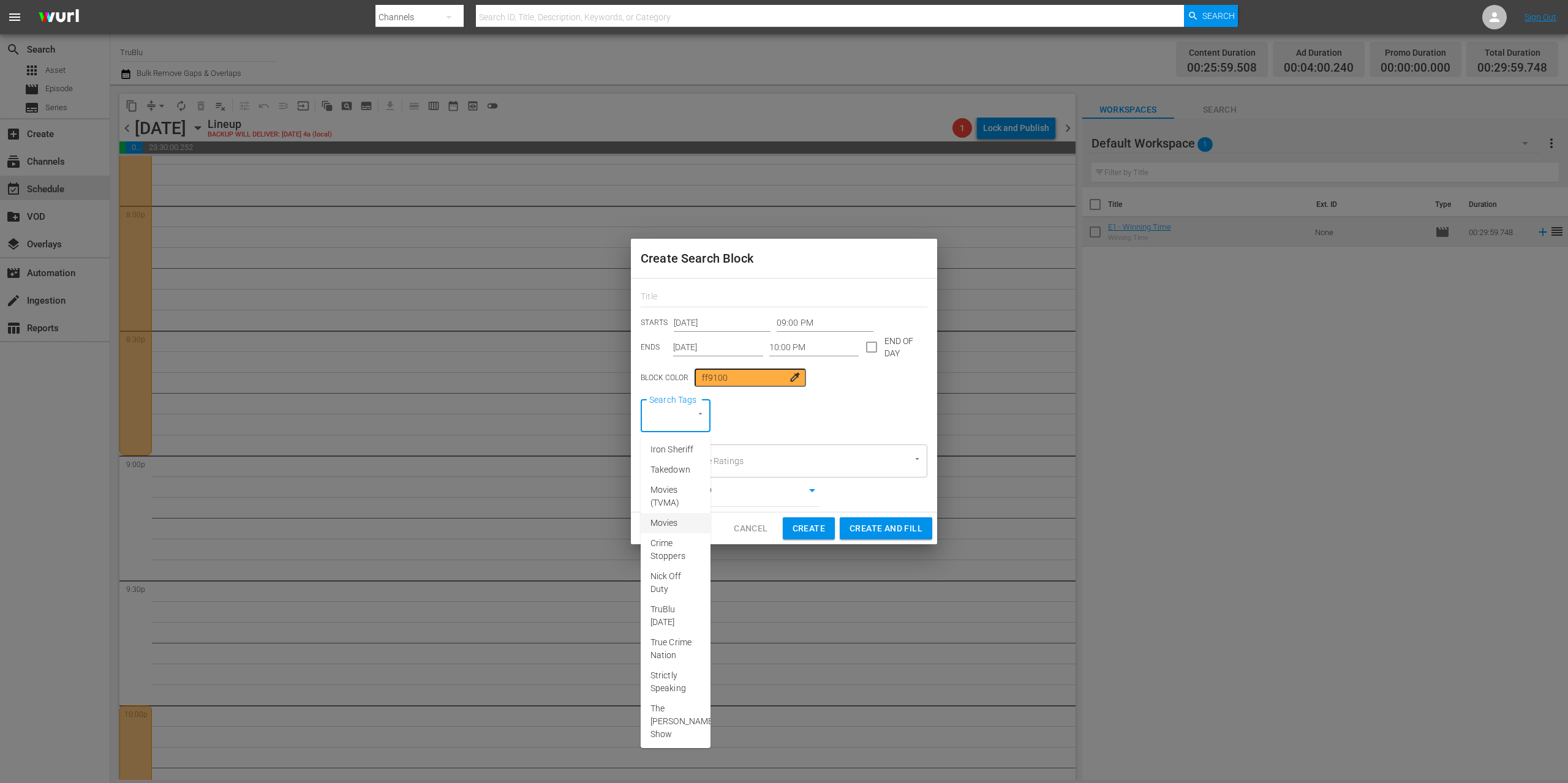
scroll to position [231, 0]
click at [673, 704] on span "Press Box Chronicles with [PERSON_NAME]" at bounding box center [682, 720] width 64 height 38
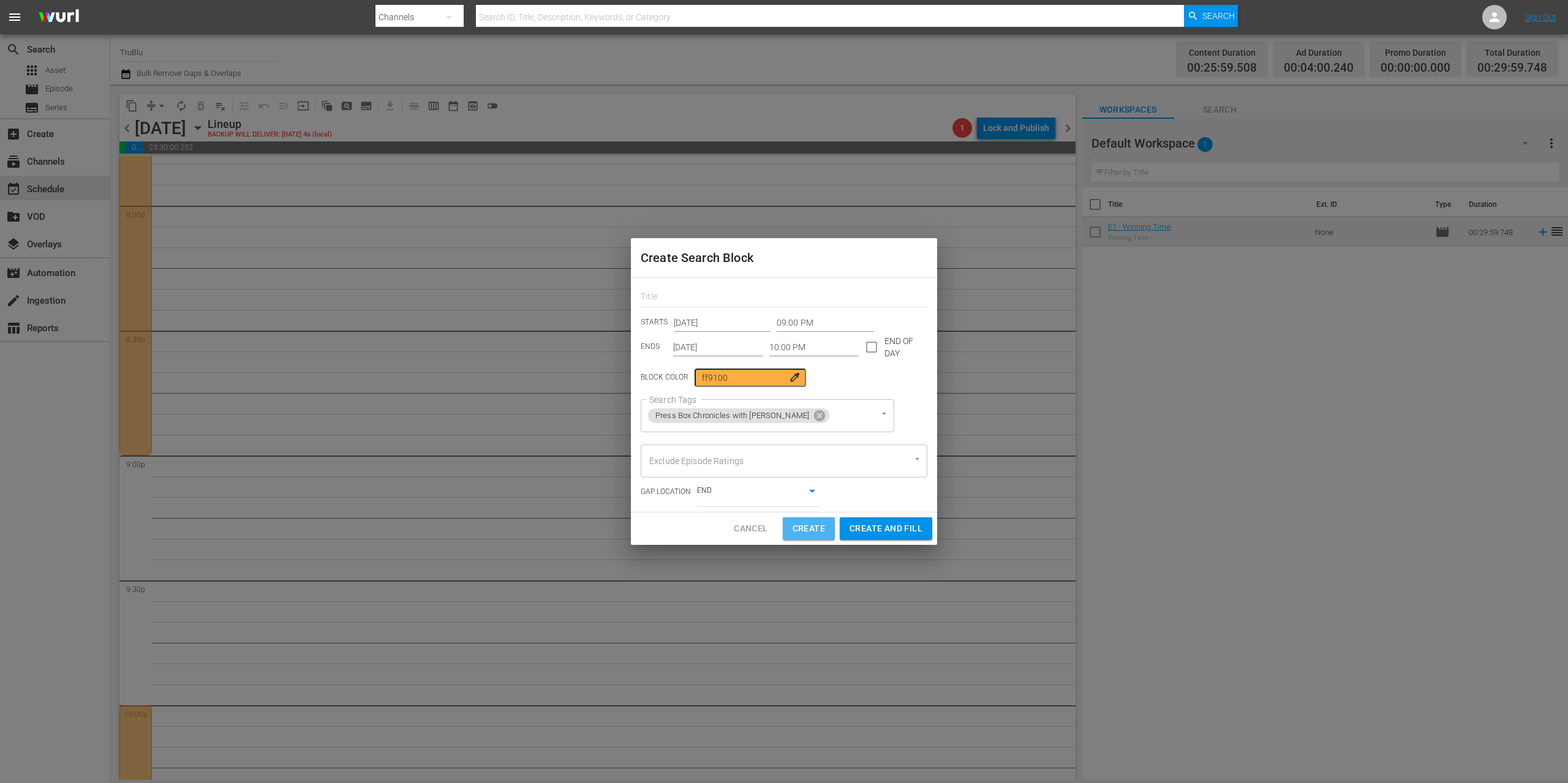
click at [802, 533] on span "Create" at bounding box center [808, 529] width 32 height 16
type input "12:00 AM"
type input "[DATE]"
type input "12:00 AM"
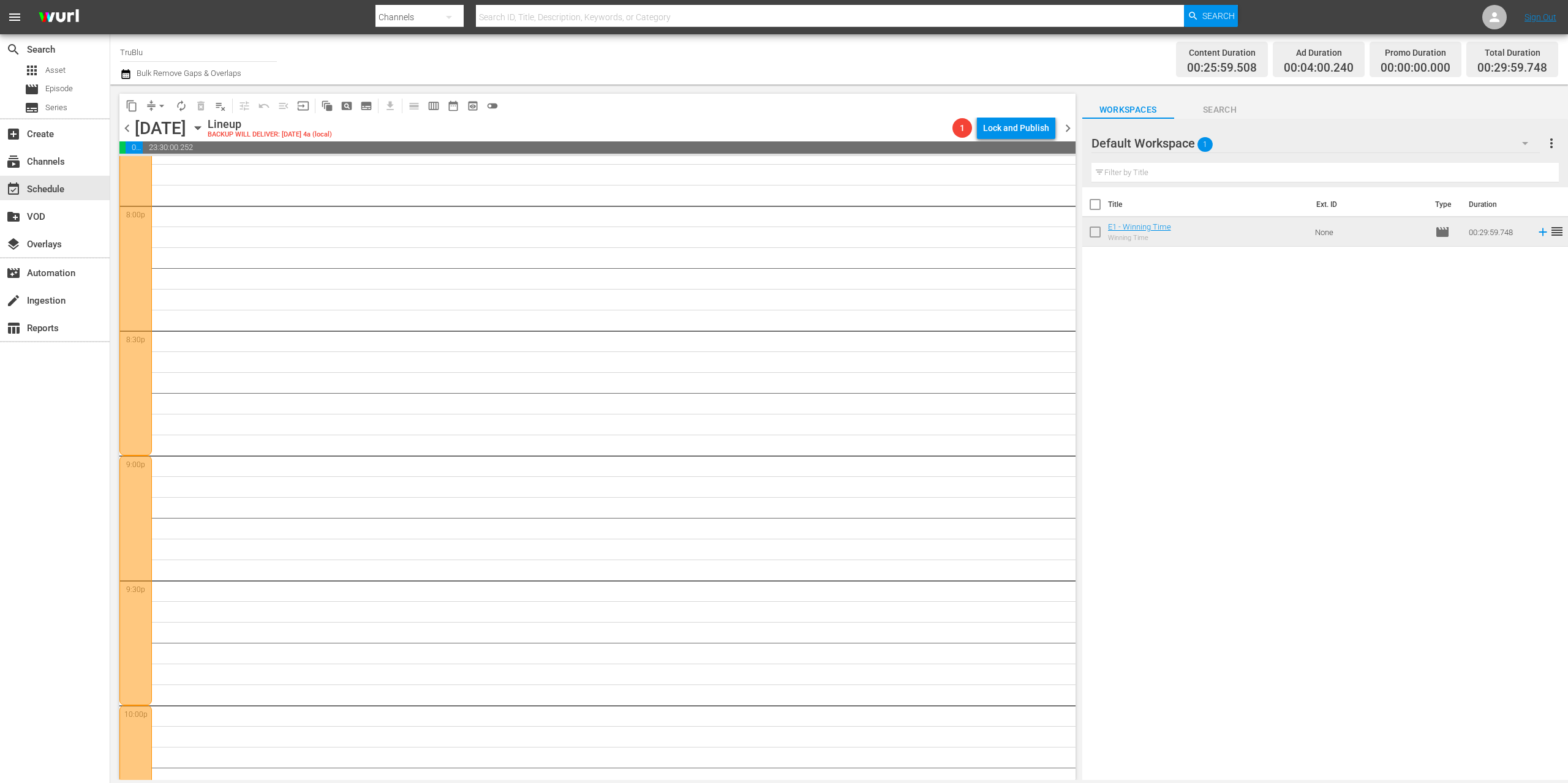
click at [128, 511] on div at bounding box center [135, 580] width 32 height 249
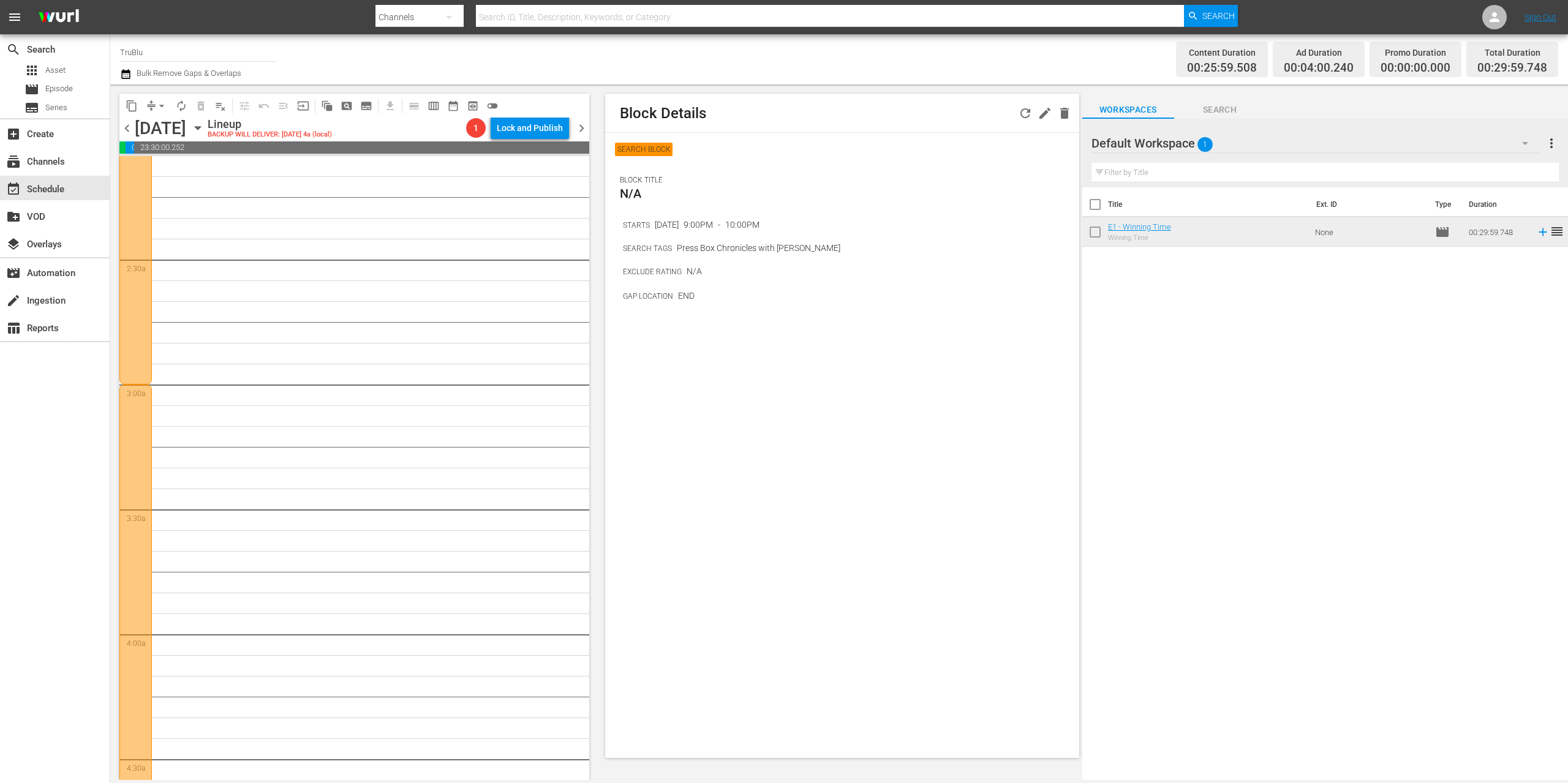
scroll to position [0, 0]
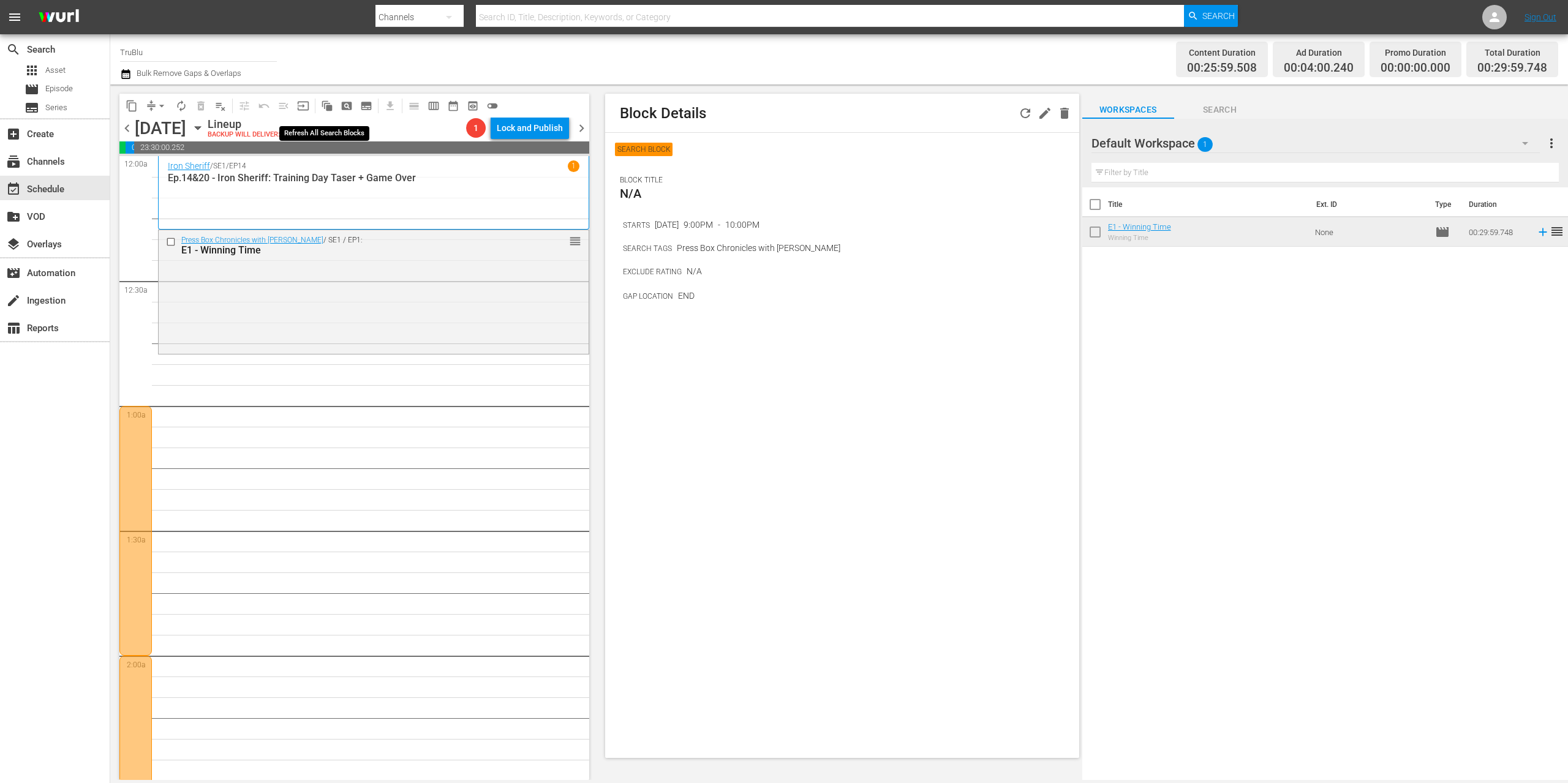
click at [330, 103] on span "auto_awesome_motion_outlined" at bounding box center [327, 106] width 12 height 12
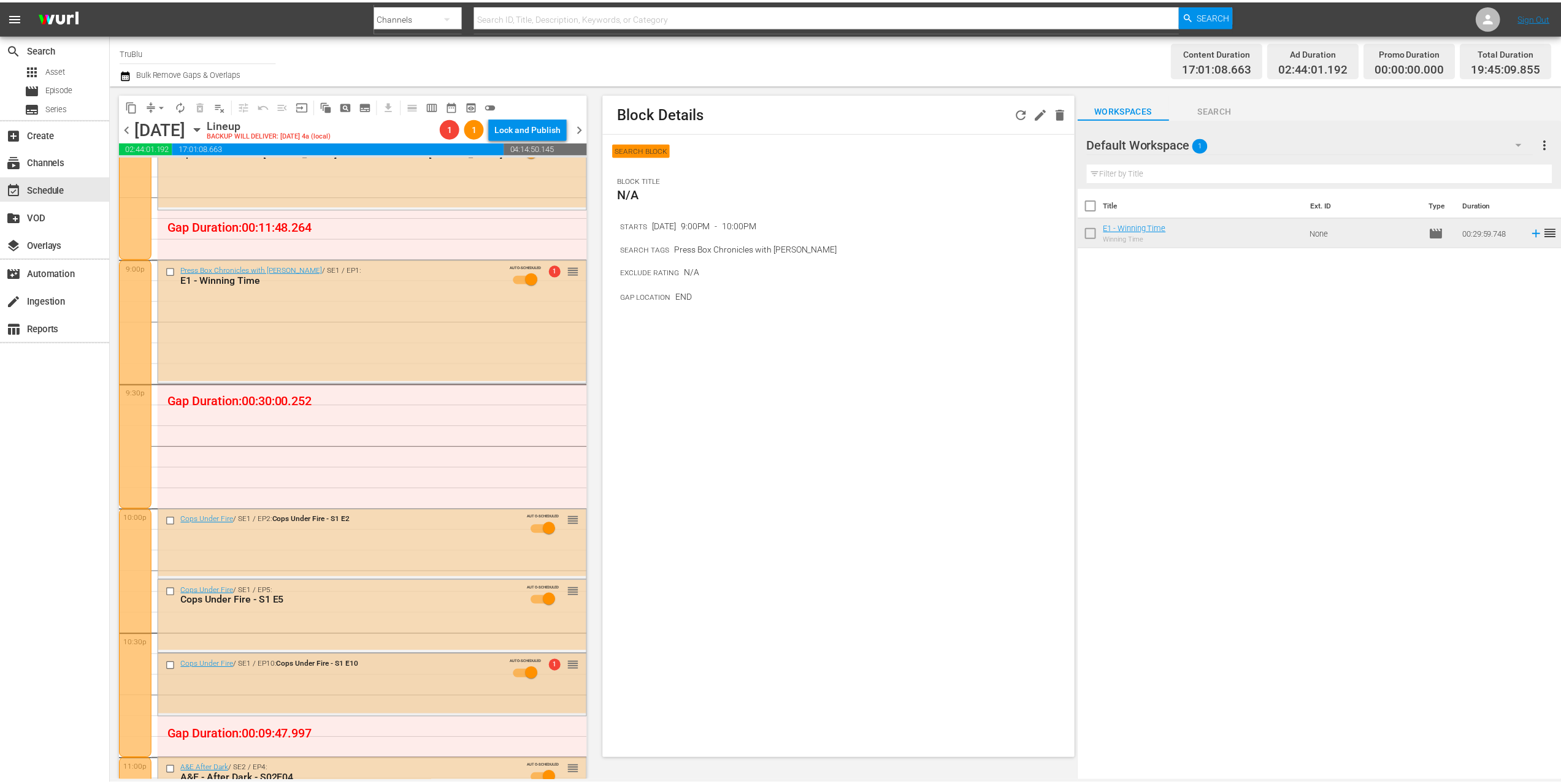
scroll to position [5047, 0]
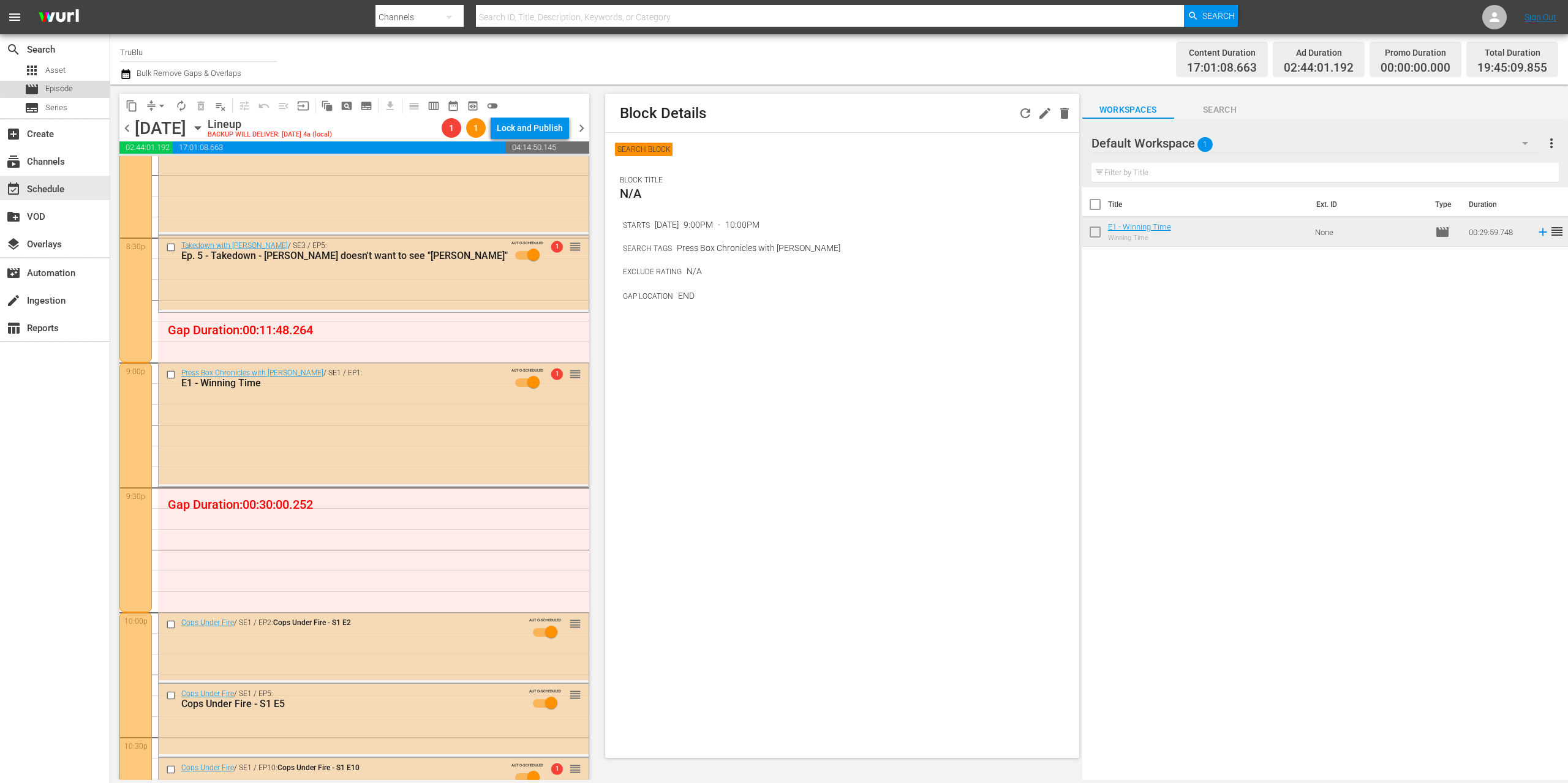
click at [64, 88] on span "Episode" at bounding box center [59, 89] width 28 height 12
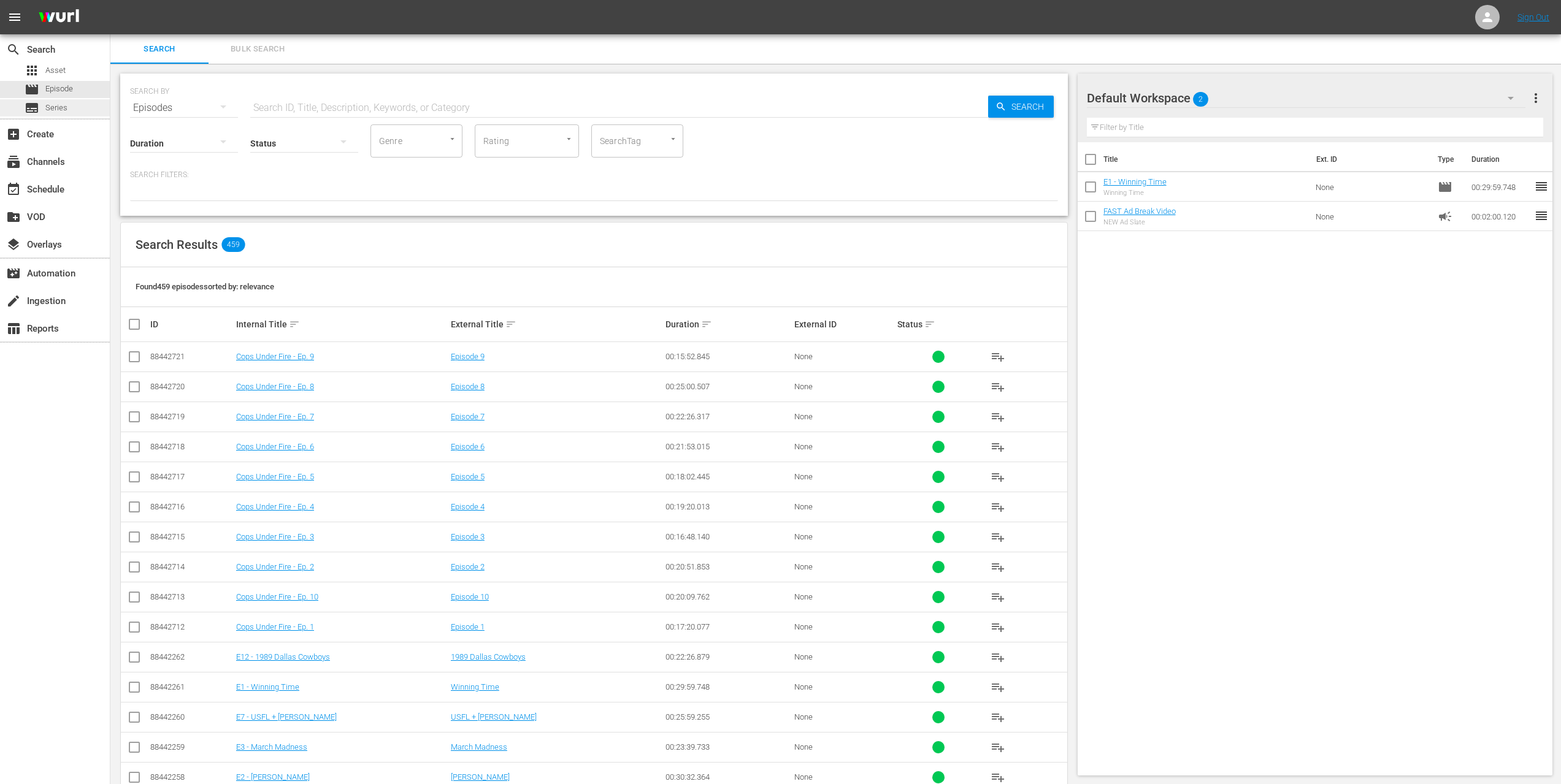
click at [61, 105] on span "Series" at bounding box center [56, 108] width 22 height 12
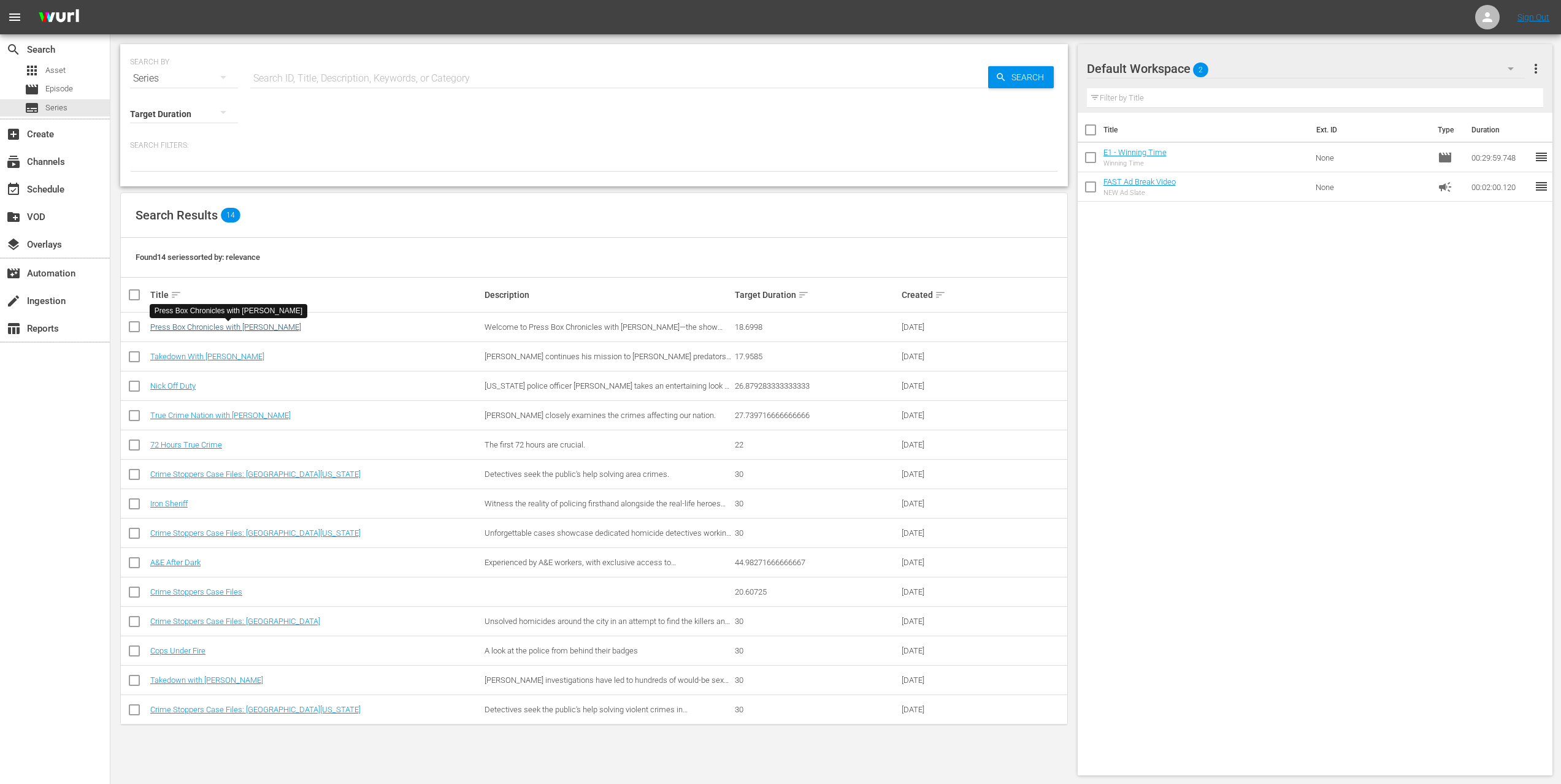
click at [238, 327] on link "Press Box Chronicles with Jeff Pearlman" at bounding box center [225, 327] width 151 height 10
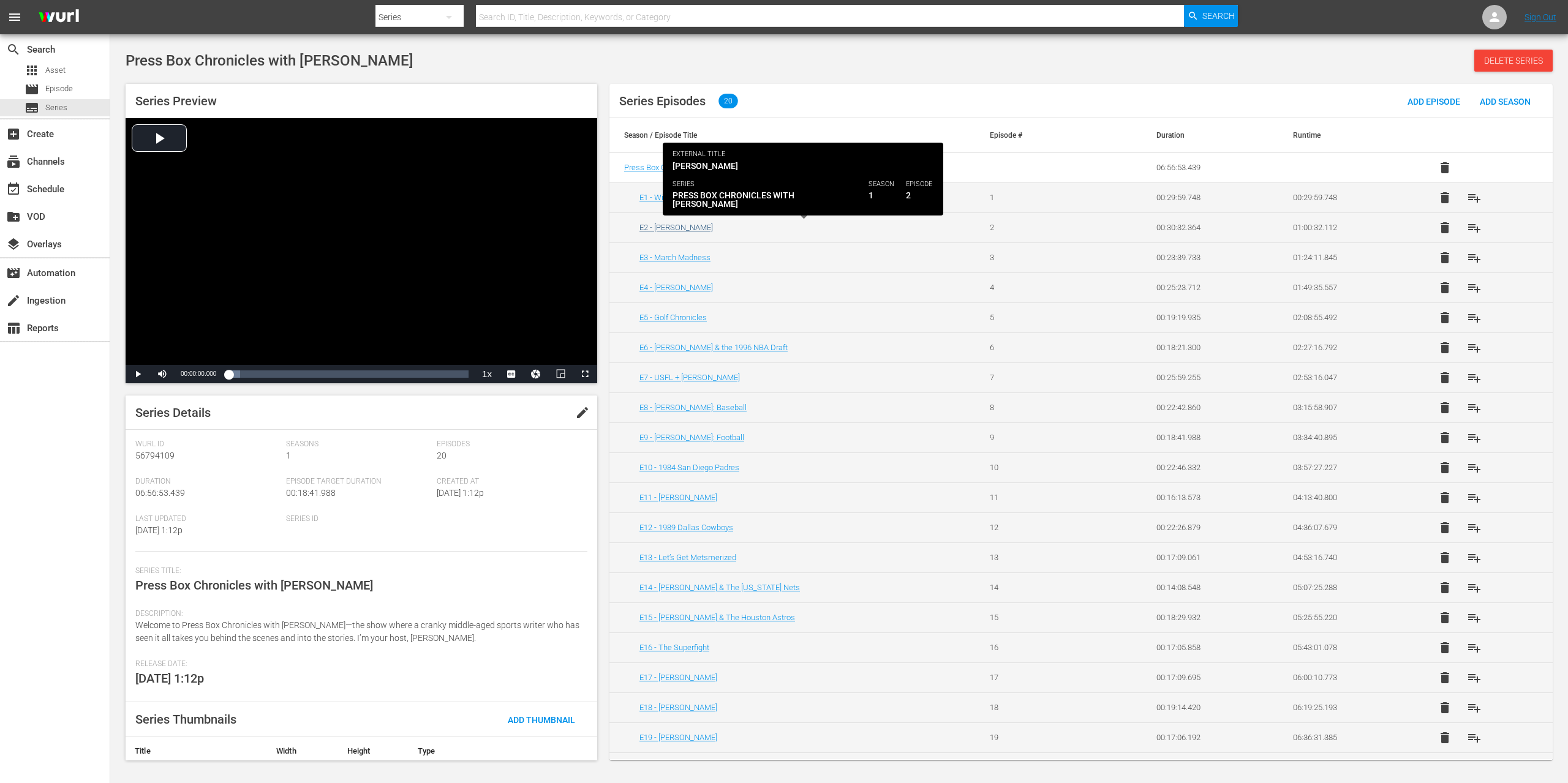
click at [681, 229] on link "E2 - John Rocker" at bounding box center [676, 227] width 74 height 10
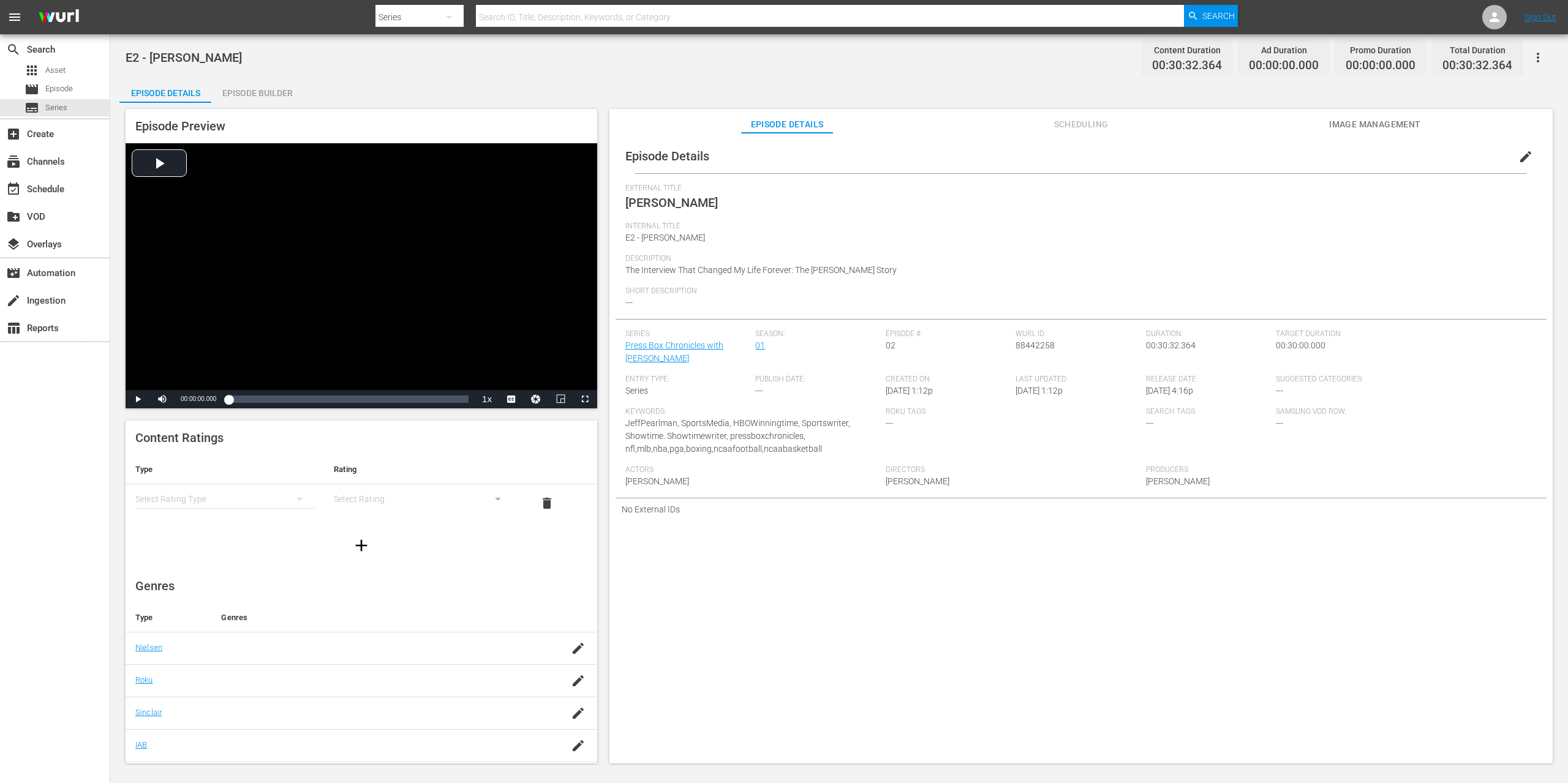
click at [1518, 161] on span "edit" at bounding box center [1525, 156] width 15 height 15
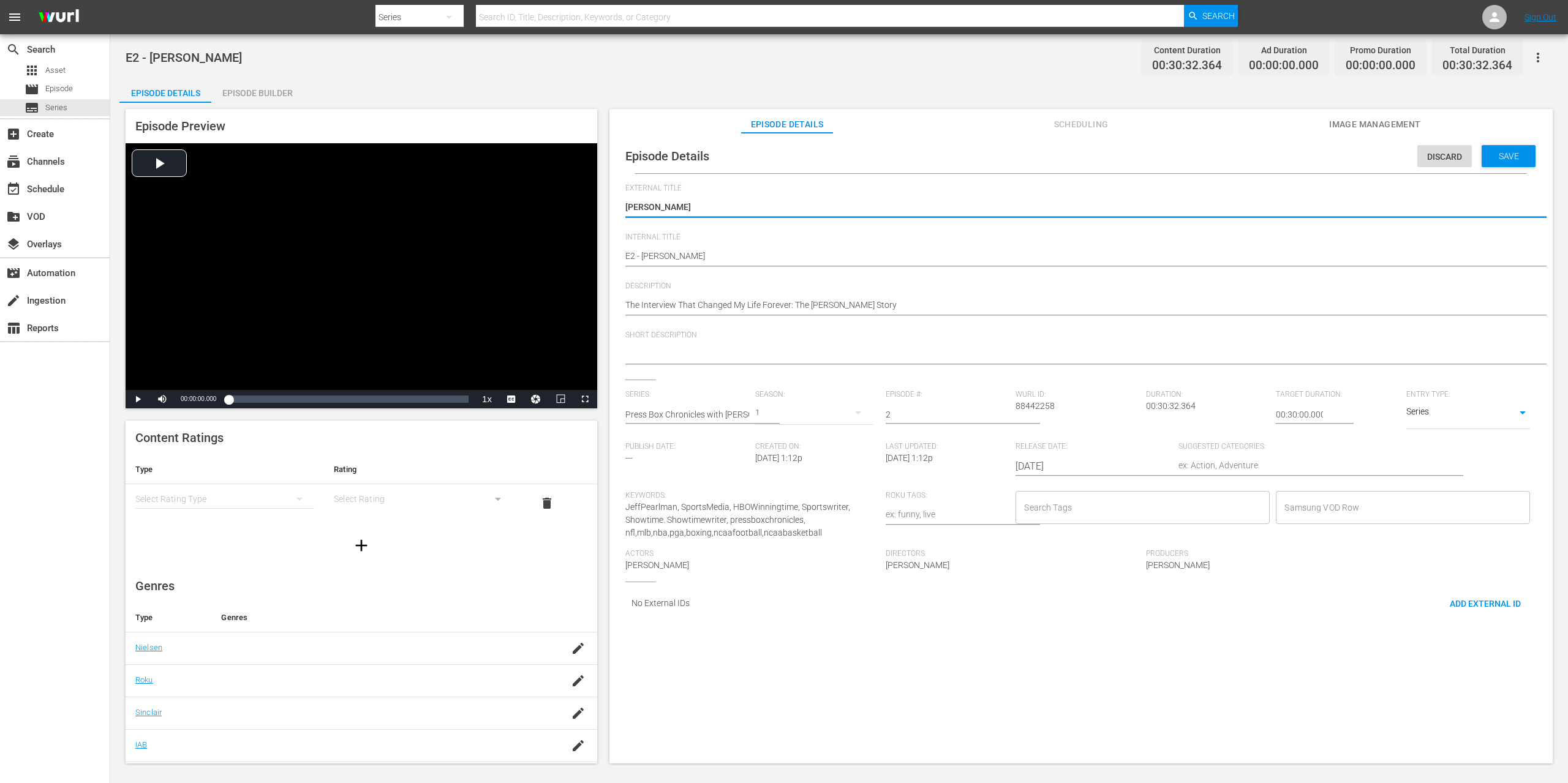
click at [1196, 505] on input "Search Tags" at bounding box center [1133, 507] width 225 height 22
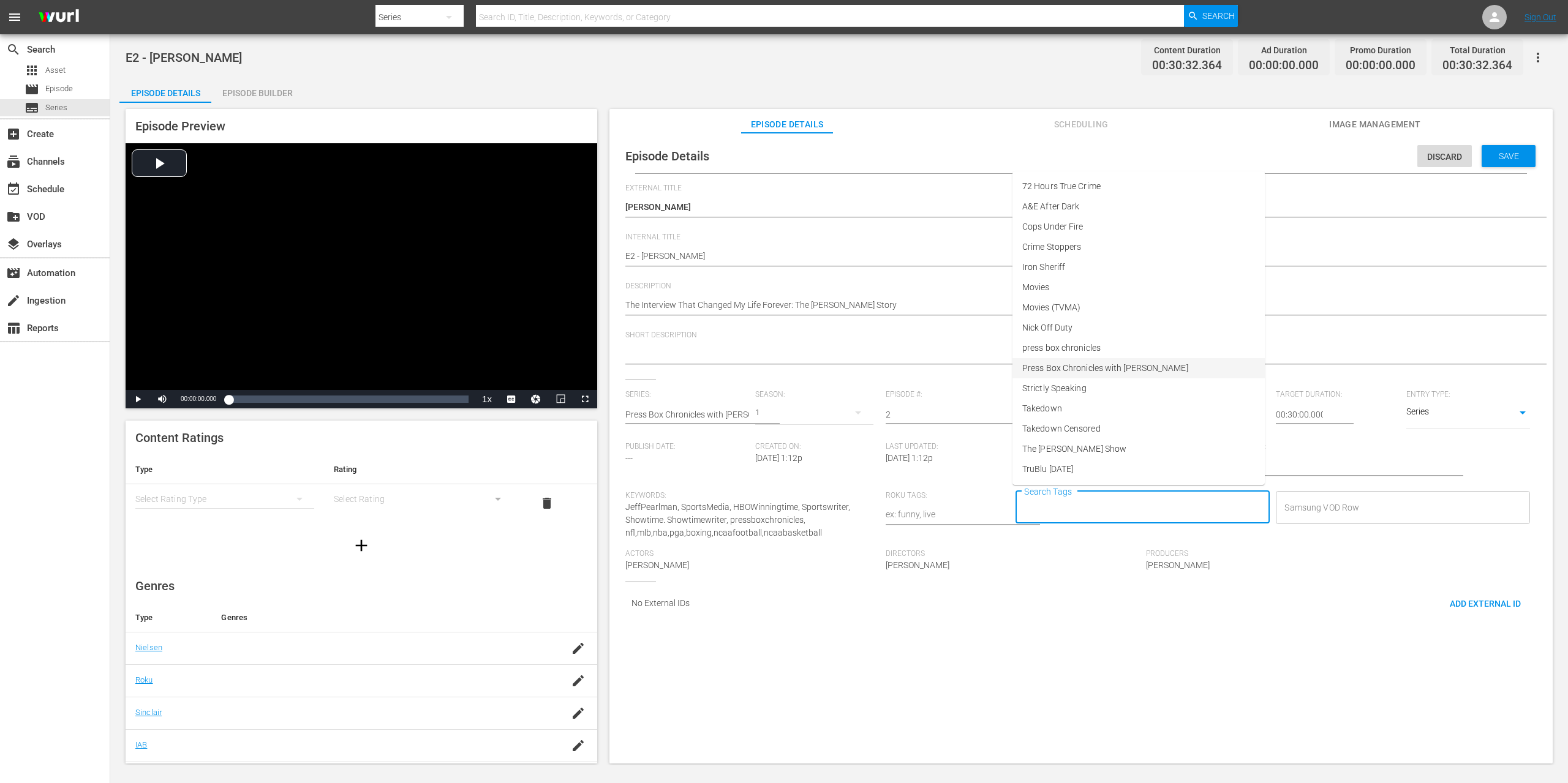
click at [1098, 370] on span "Press Box Chronicles with Jeff Pearlman" at bounding box center [1105, 368] width 166 height 13
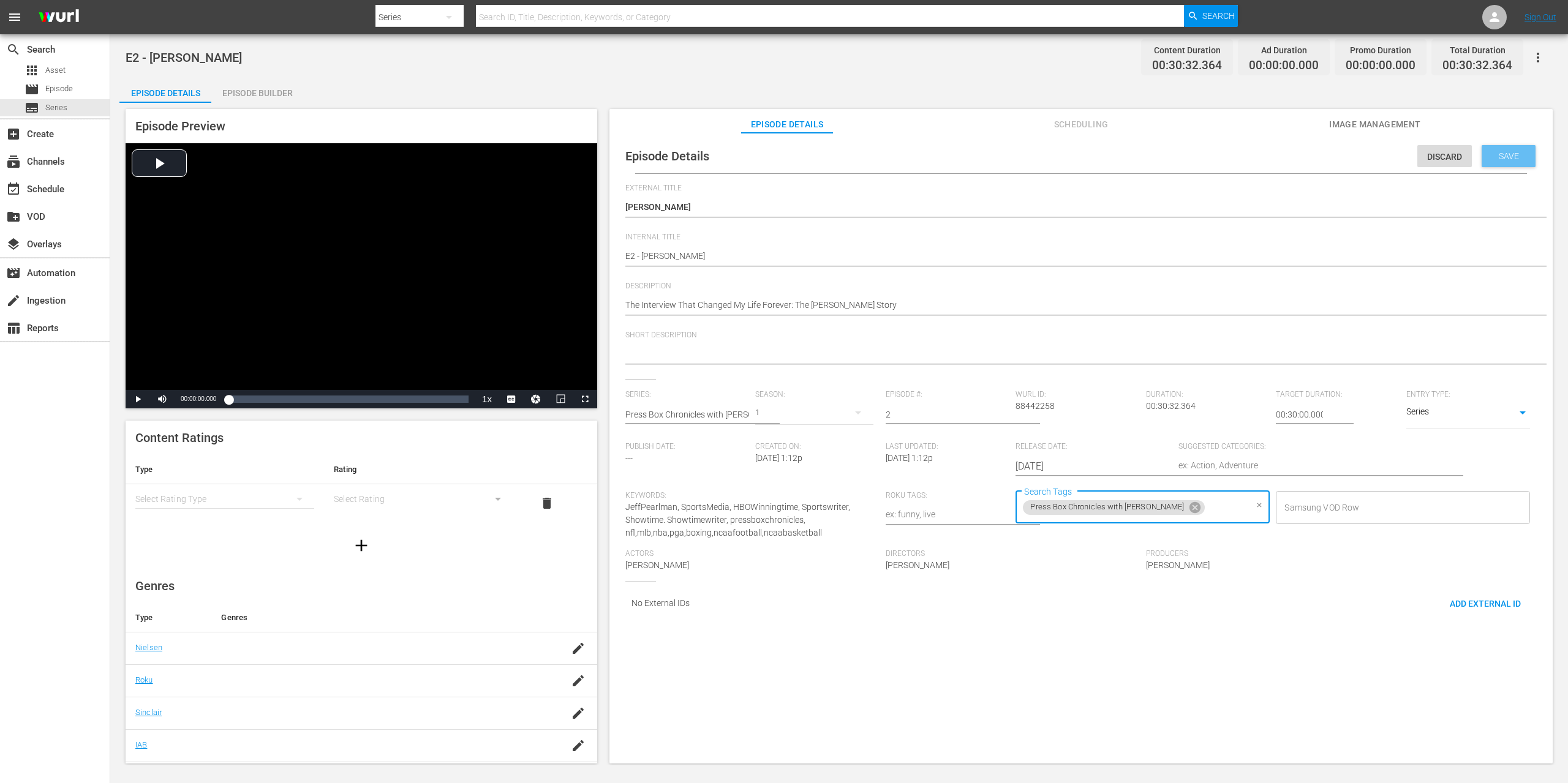
click at [1502, 158] on span "Save" at bounding box center [1509, 156] width 40 height 10
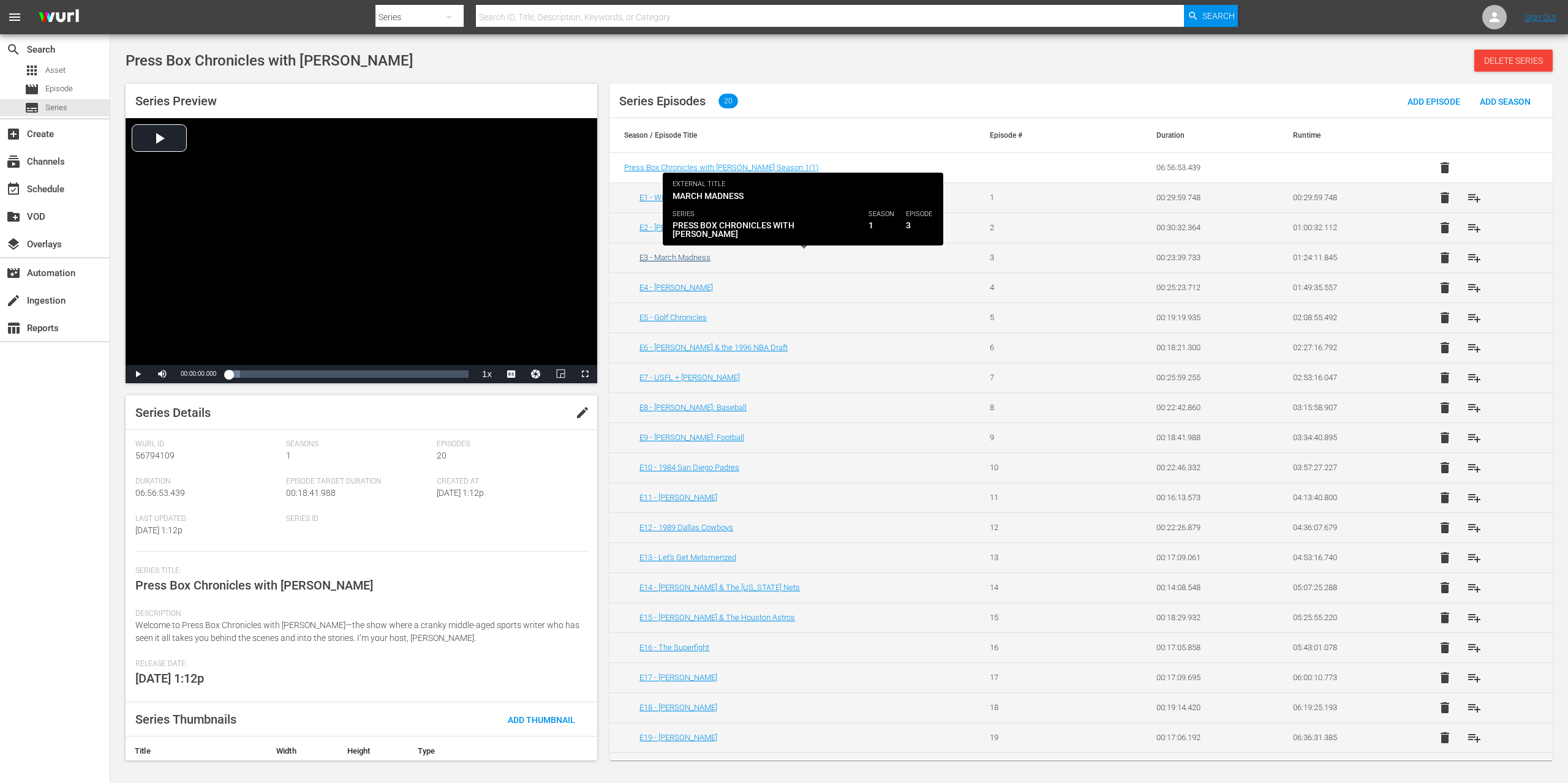
click at [680, 256] on link "E3 - March Madness" at bounding box center [675, 257] width 71 height 10
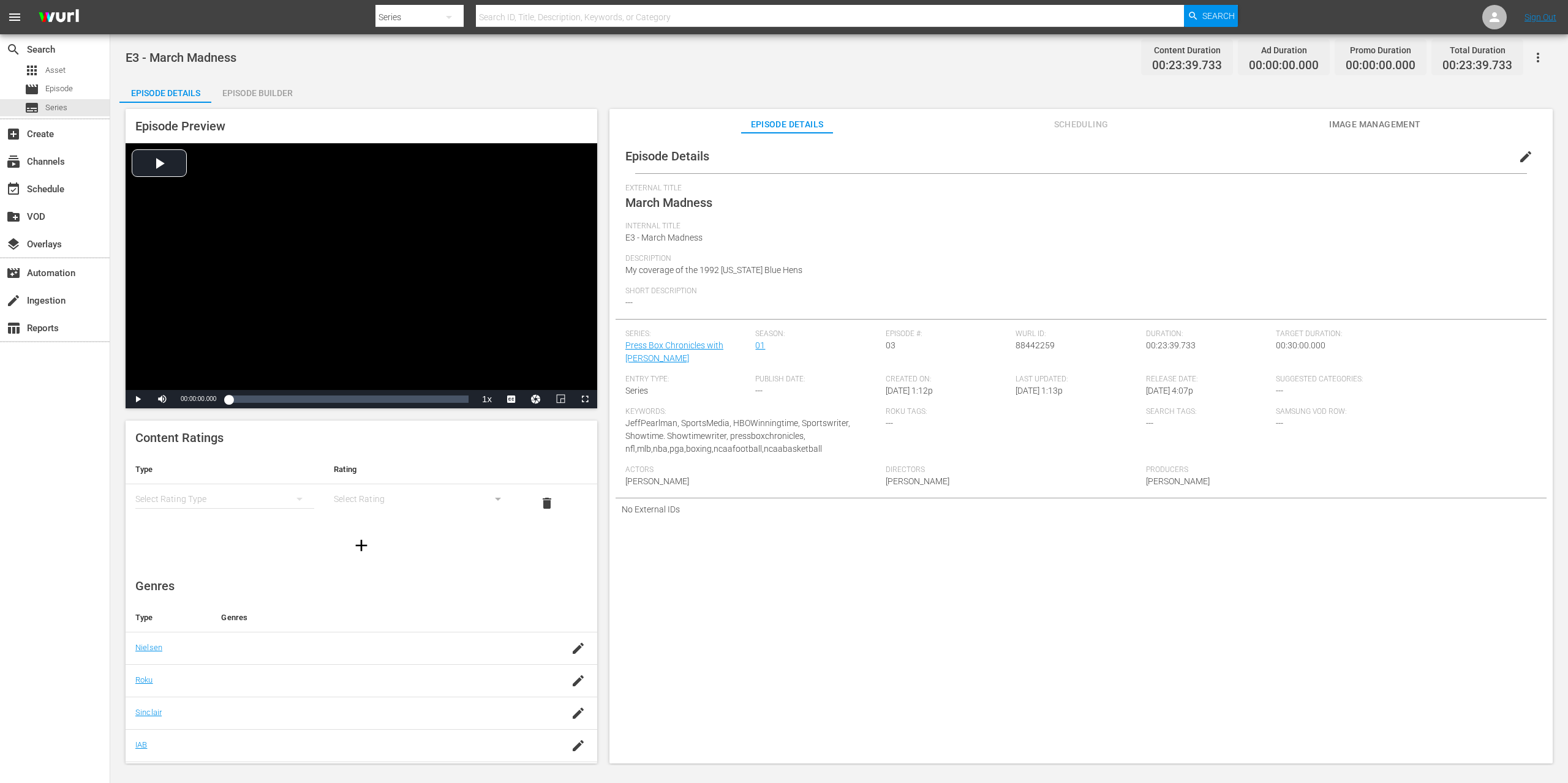
click at [1518, 157] on span "edit" at bounding box center [1525, 156] width 15 height 15
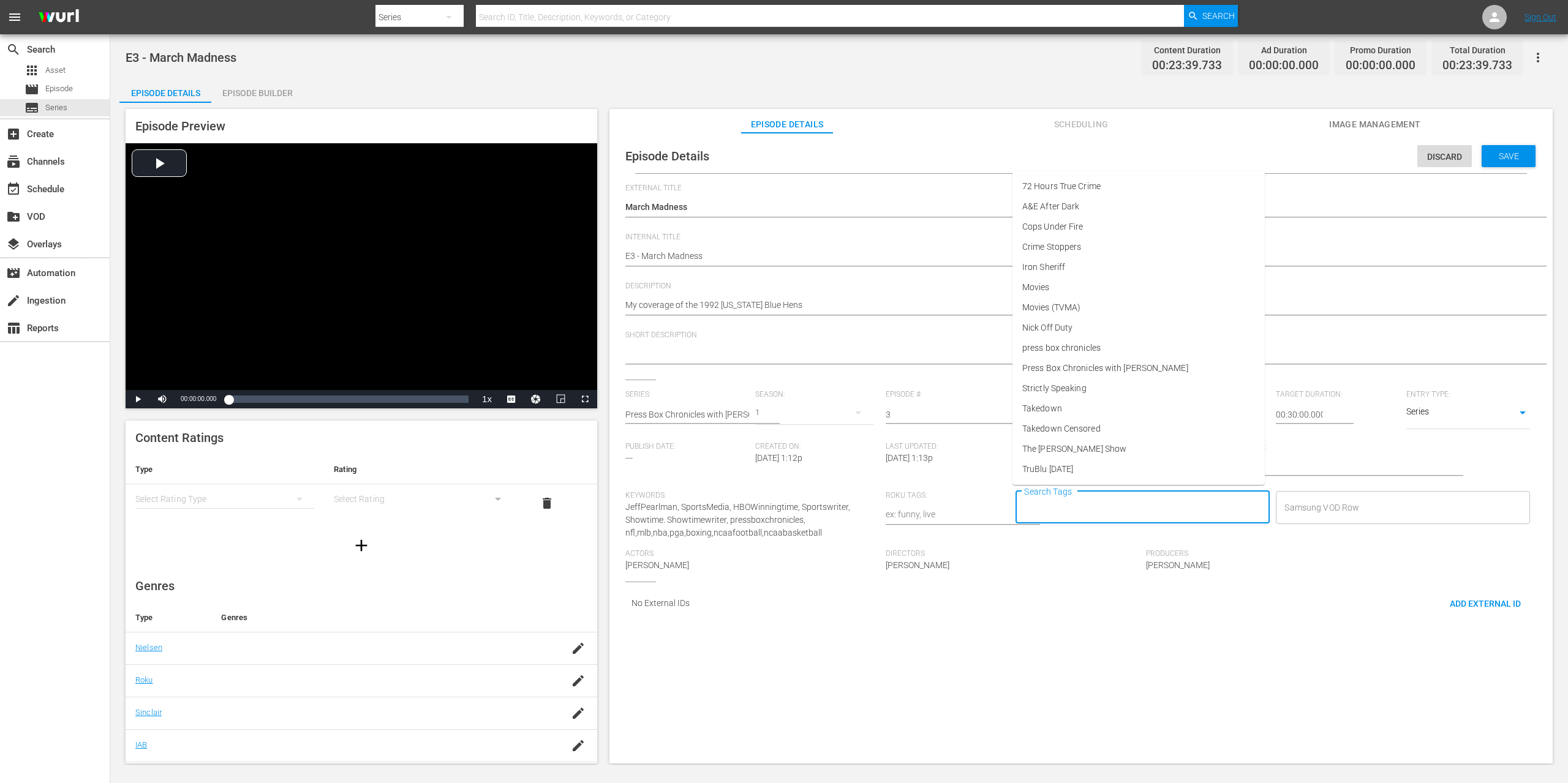
click at [1131, 512] on input "Search Tags" at bounding box center [1133, 507] width 225 height 22
click at [1093, 364] on span "Press Box Chronicles with Jeff Pearlman" at bounding box center [1105, 368] width 166 height 13
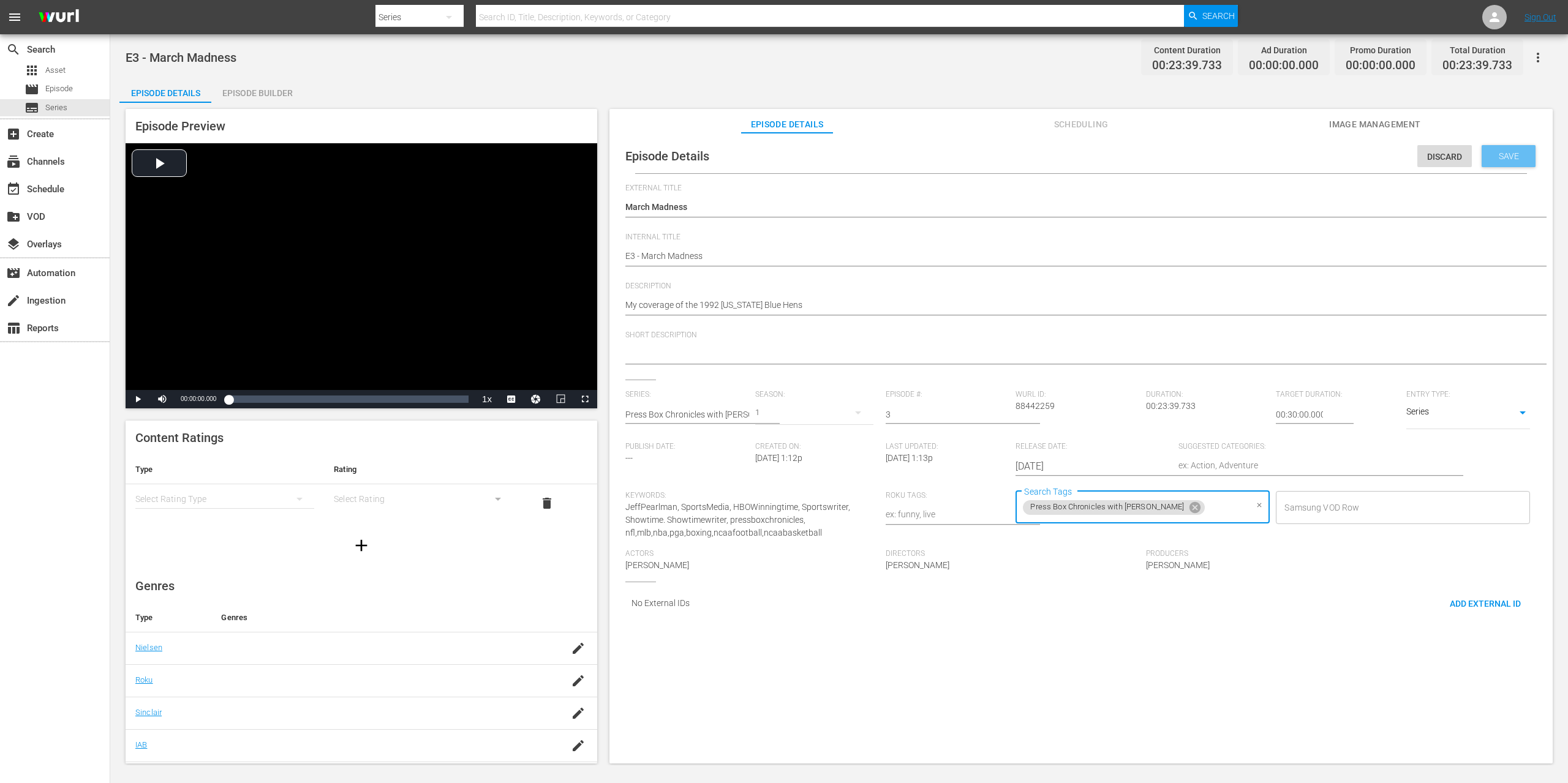
click at [1513, 163] on div "Save" at bounding box center [1509, 156] width 54 height 22
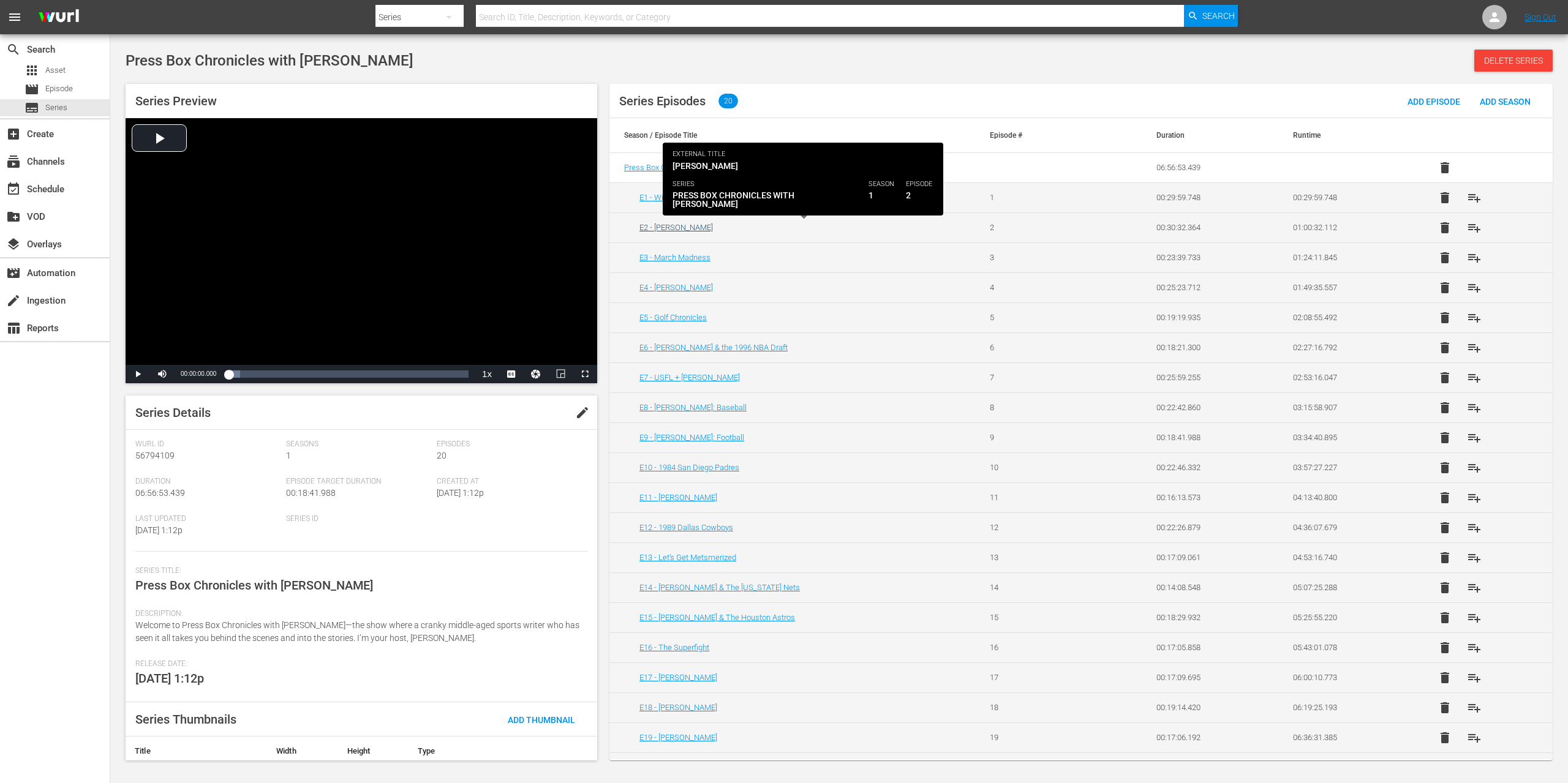
click at [676, 229] on link "E2 - John Rocker" at bounding box center [676, 227] width 74 height 10
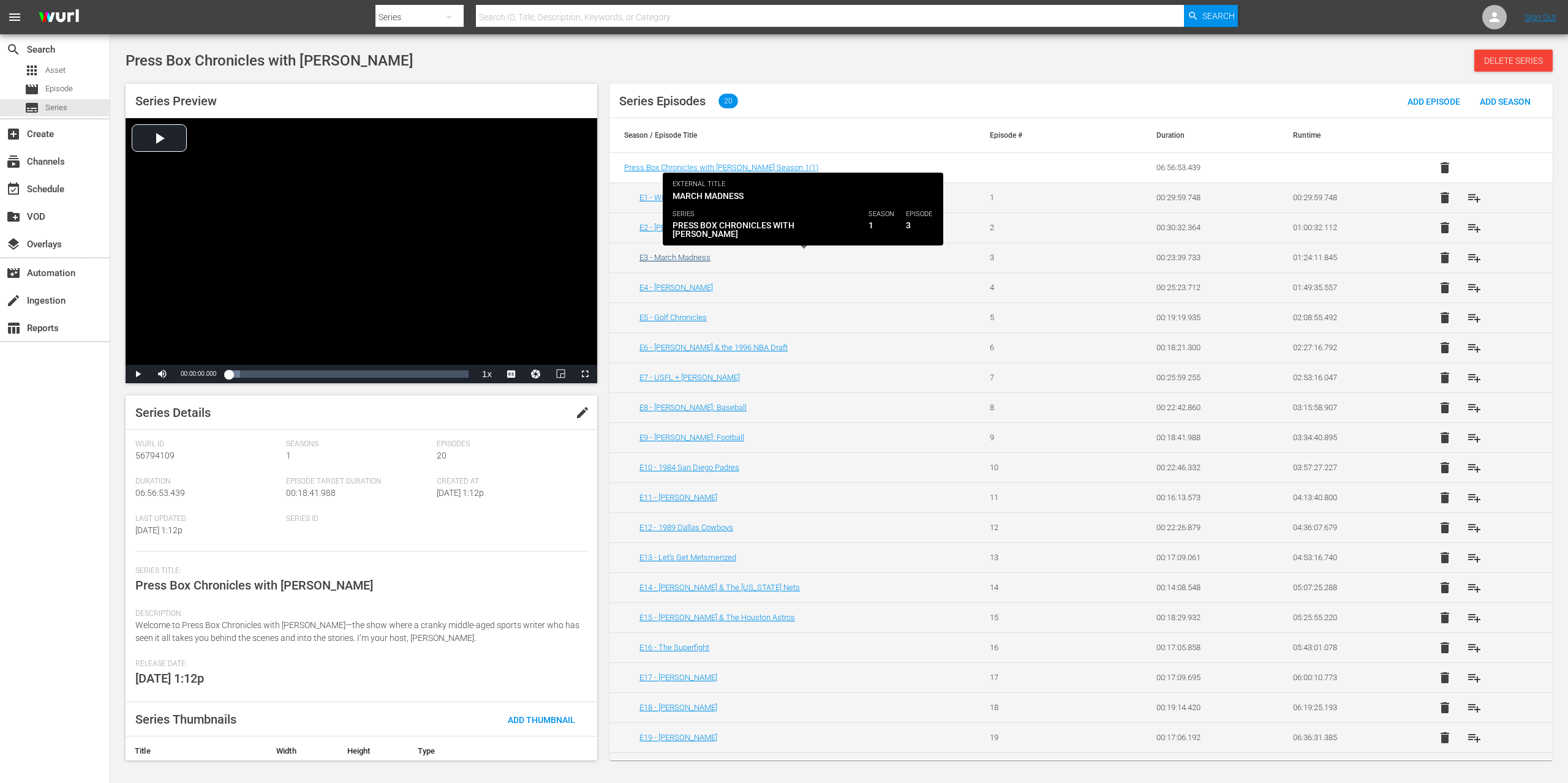
click at [677, 260] on link "E3 - March Madness" at bounding box center [675, 257] width 71 height 10
click at [677, 255] on link "E3 - March Madness" at bounding box center [675, 257] width 71 height 10
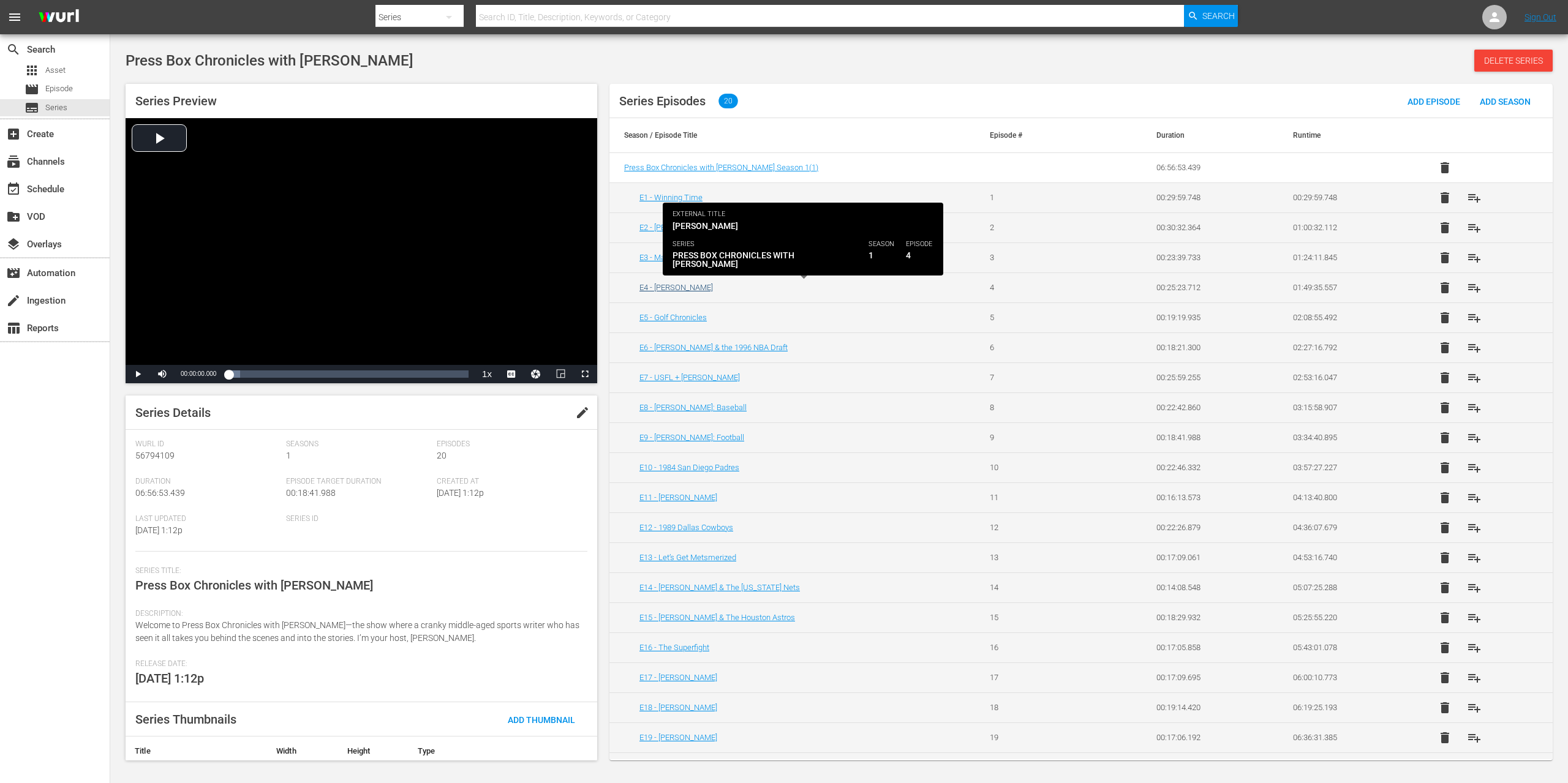
click at [675, 285] on link "E4 - Barry Bonds" at bounding box center [676, 288] width 74 height 10
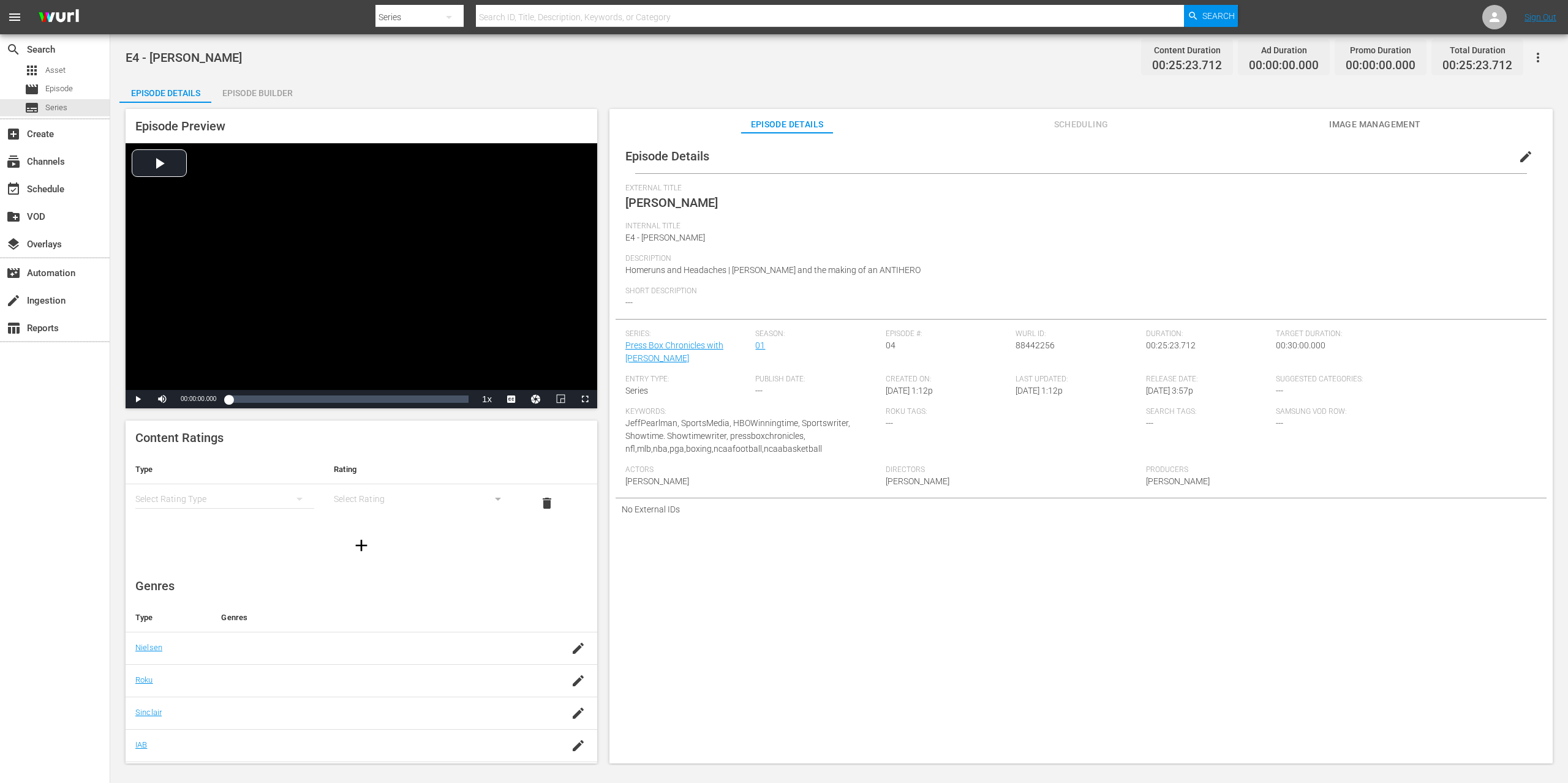
click at [1518, 156] on span "edit" at bounding box center [1525, 156] width 15 height 15
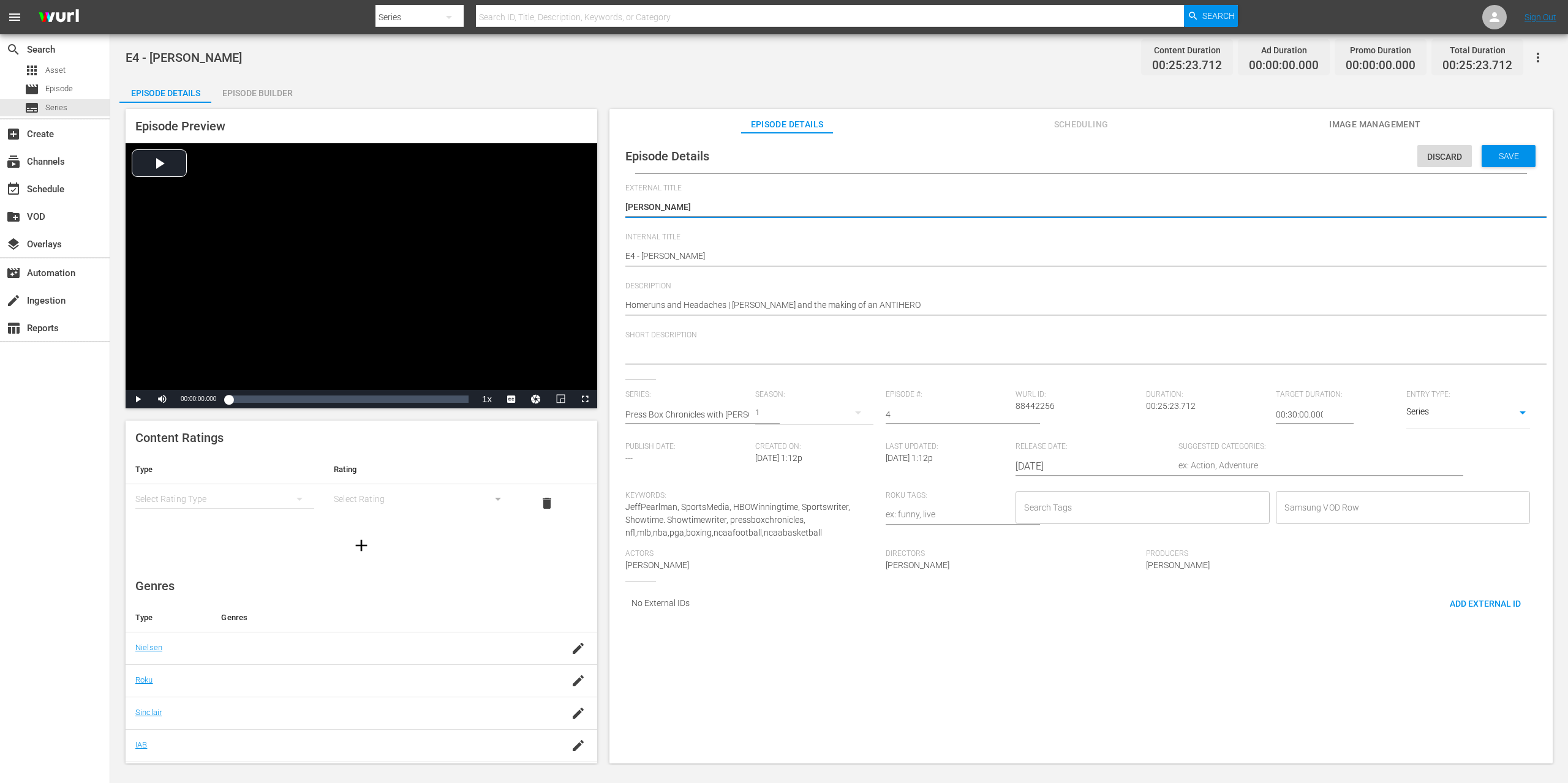
click at [1153, 505] on input "Search Tags" at bounding box center [1133, 507] width 225 height 22
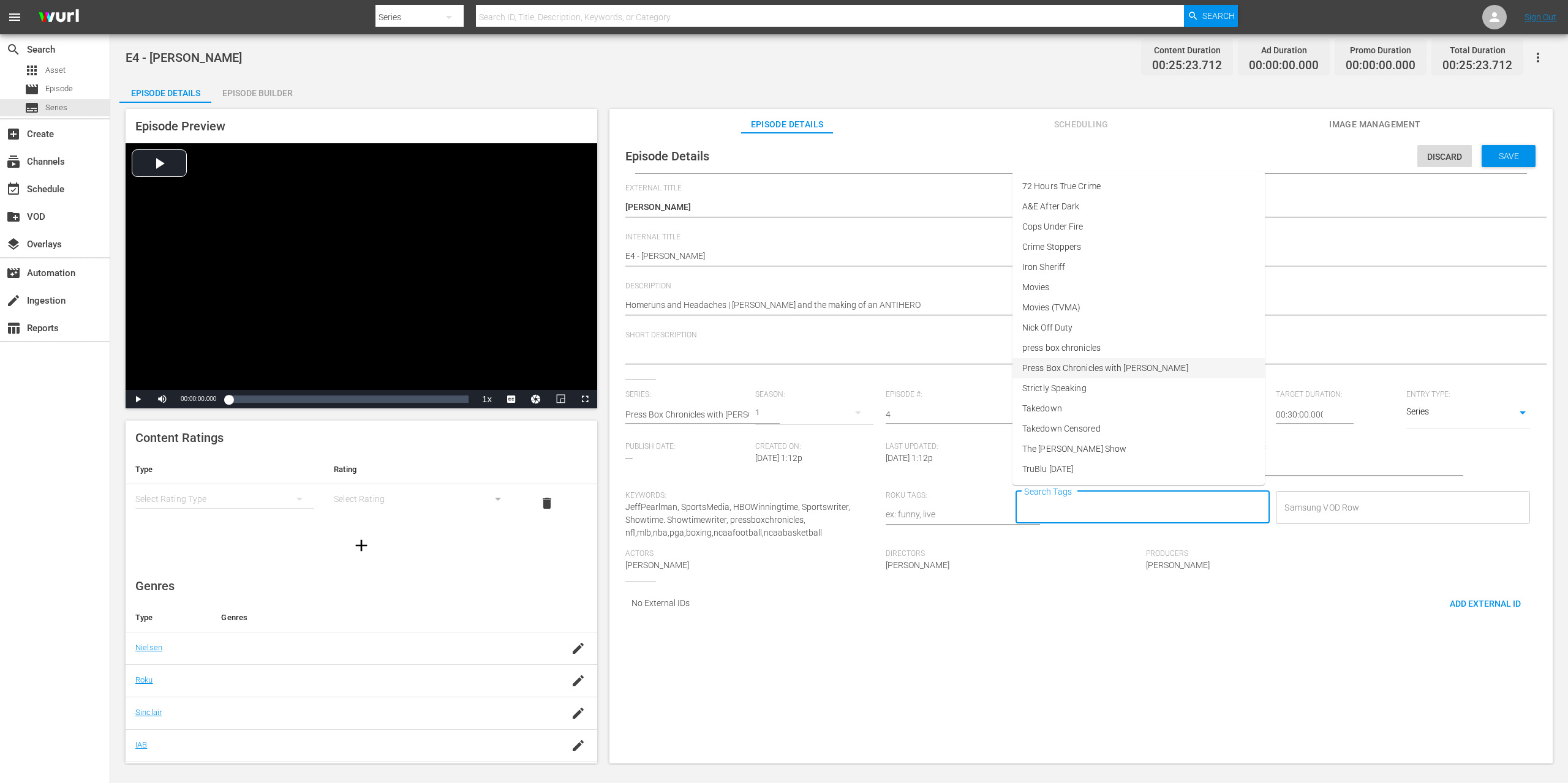
click at [1102, 368] on span "Press Box Chronicles with Jeff Pearlman" at bounding box center [1105, 368] width 166 height 13
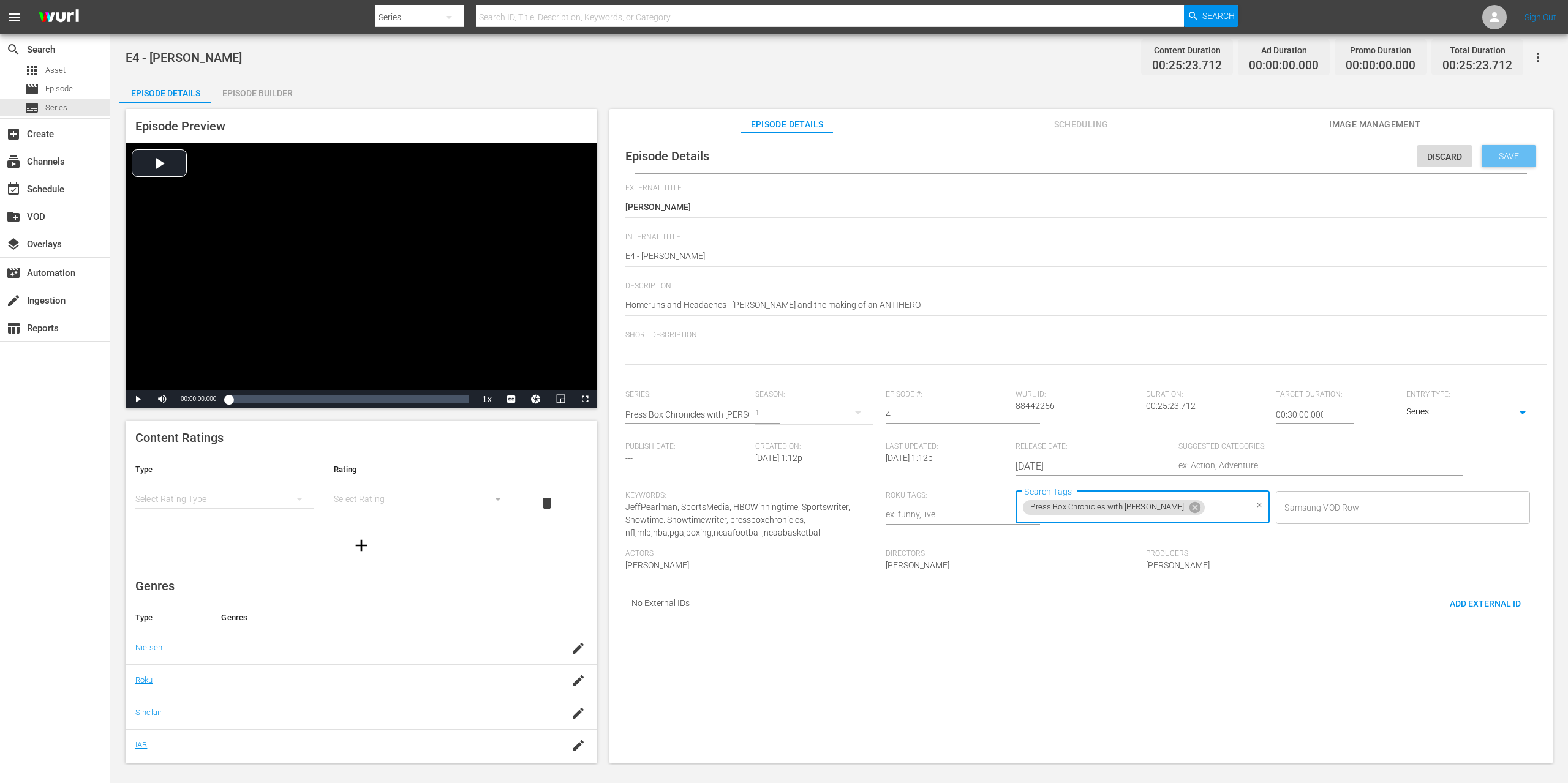
click at [1505, 159] on span "Save" at bounding box center [1509, 156] width 40 height 10
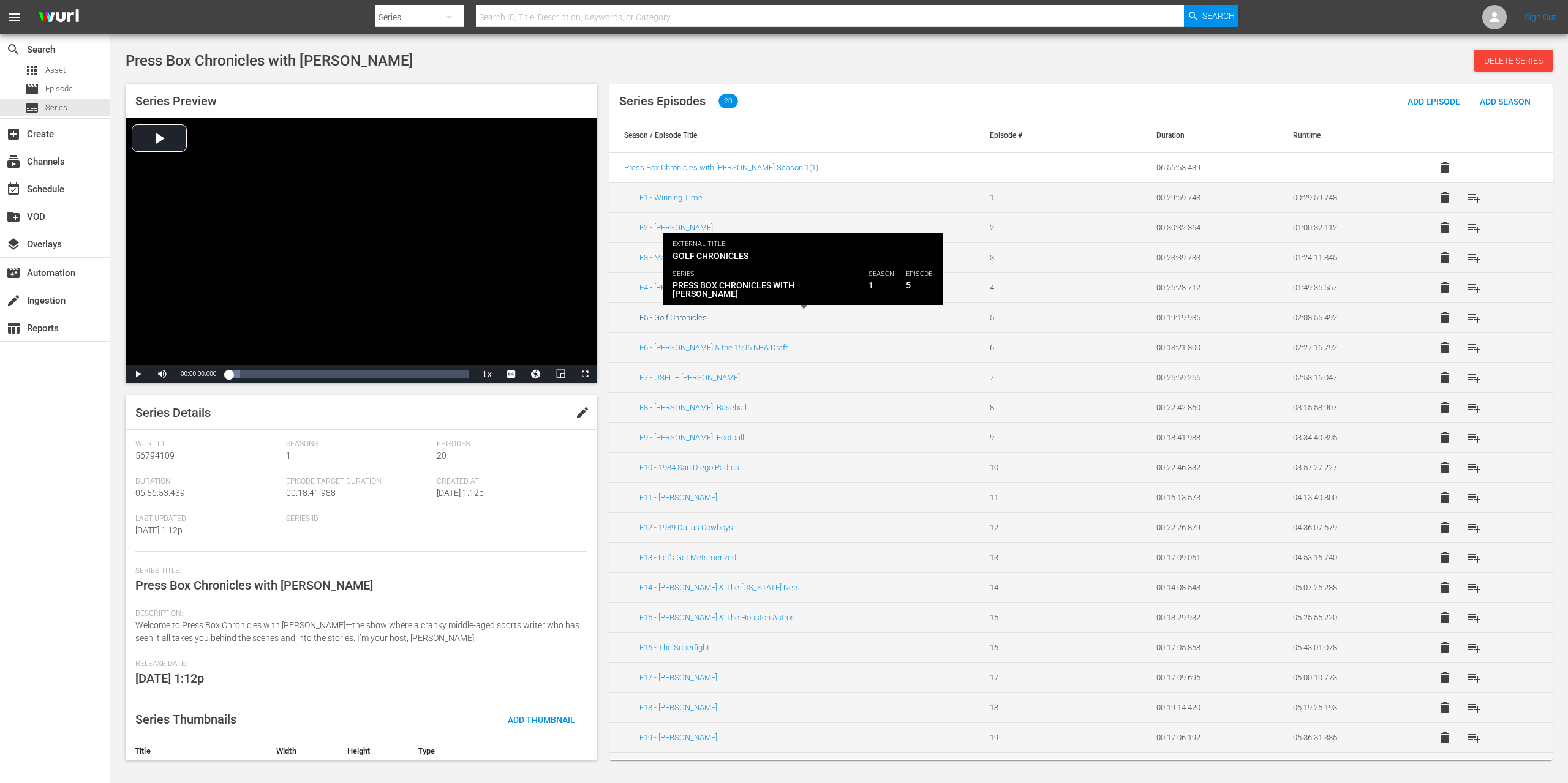
click at [695, 319] on link "E5 - Golf Chronicles" at bounding box center [674, 317] width 68 height 10
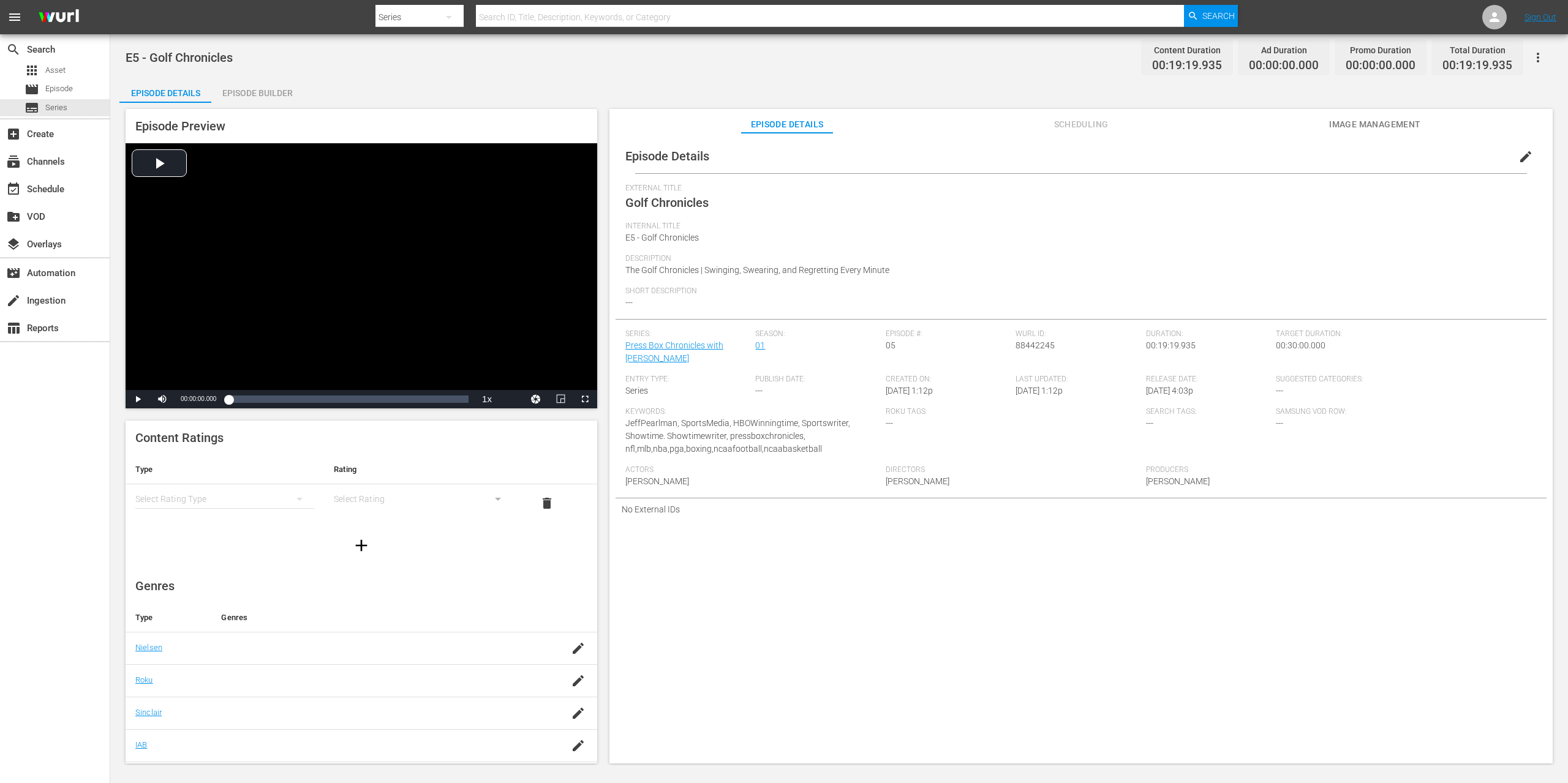
click at [1518, 156] on span "edit" at bounding box center [1525, 156] width 15 height 15
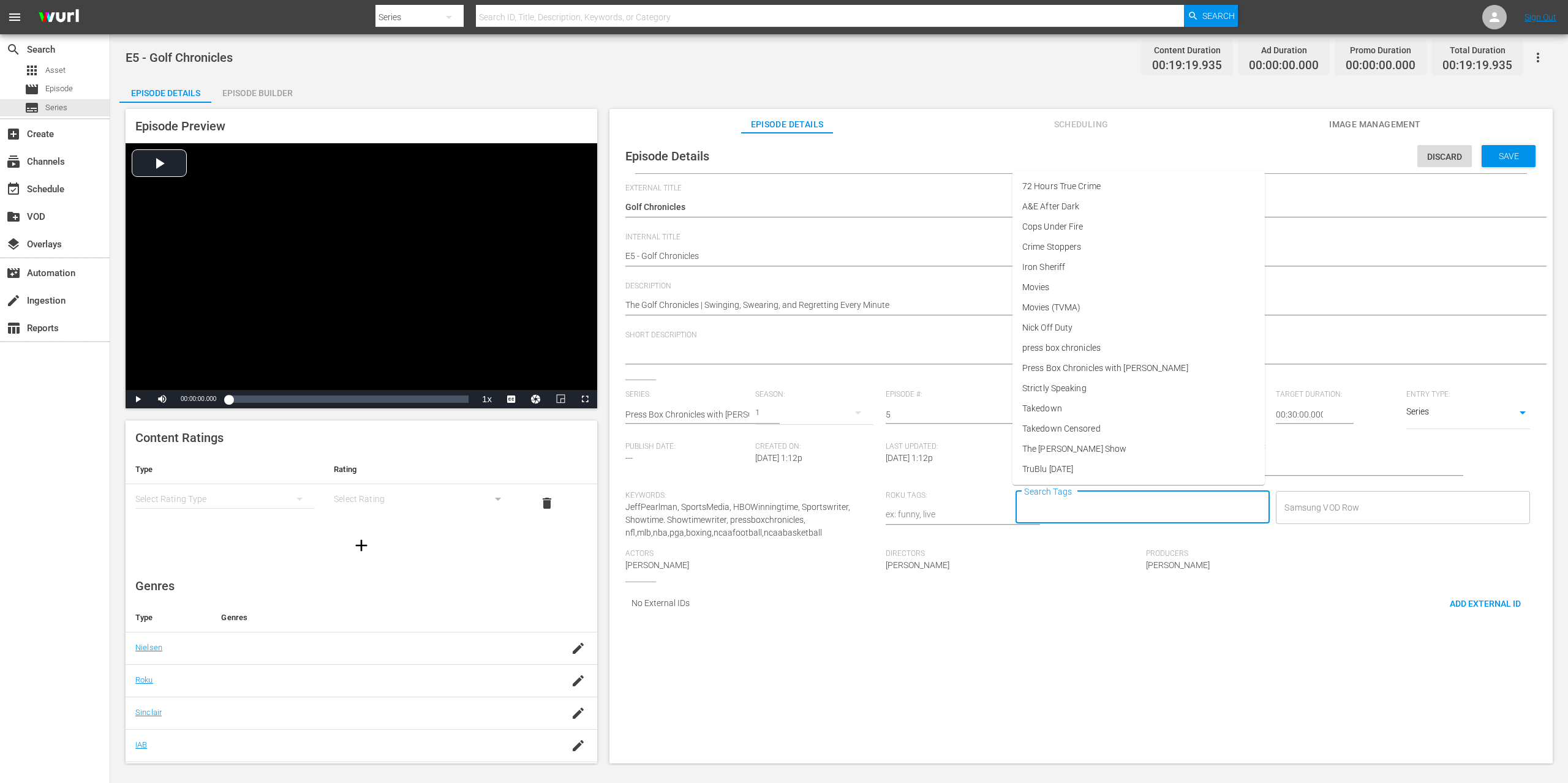
click at [1050, 504] on input "Search Tags" at bounding box center [1133, 507] width 225 height 22
click at [1102, 368] on span "Press Box Chronicles with Jeff Pearlman" at bounding box center [1105, 368] width 166 height 13
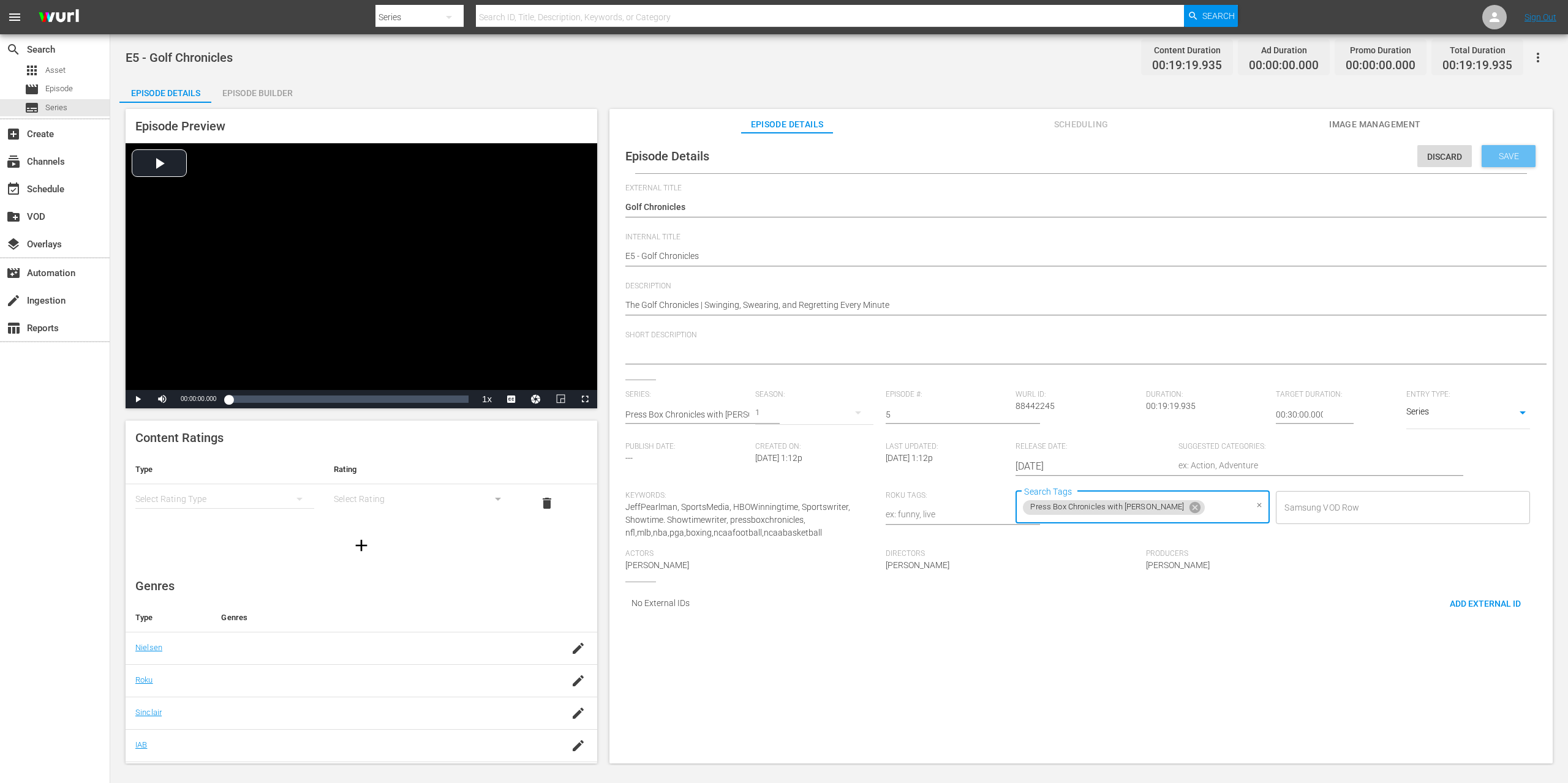
click at [1492, 155] on span "Save" at bounding box center [1509, 156] width 40 height 10
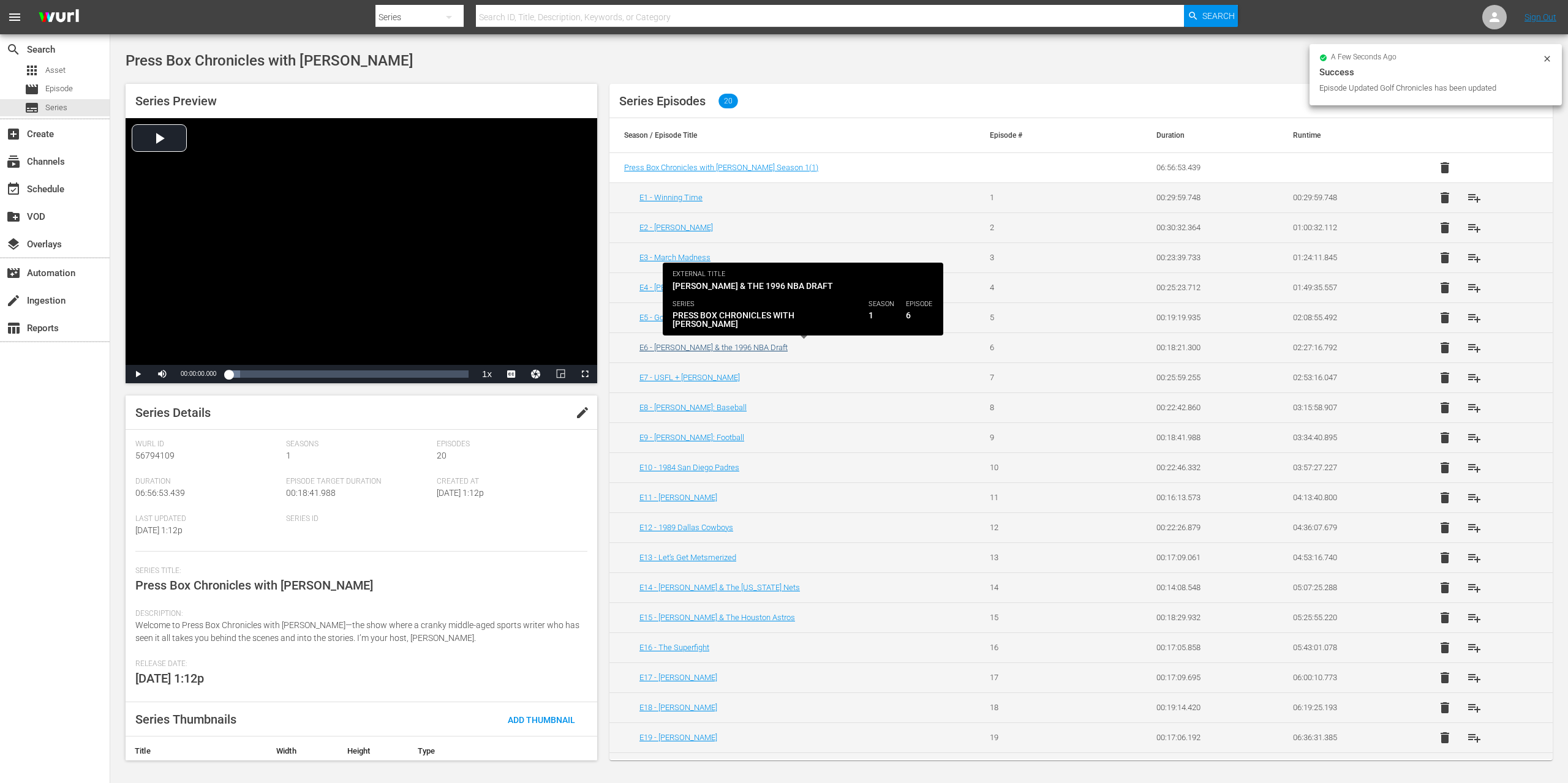
click at [721, 350] on link "E6 - Taj McDavid & the 1996 NBA Draft" at bounding box center [714, 348] width 149 height 10
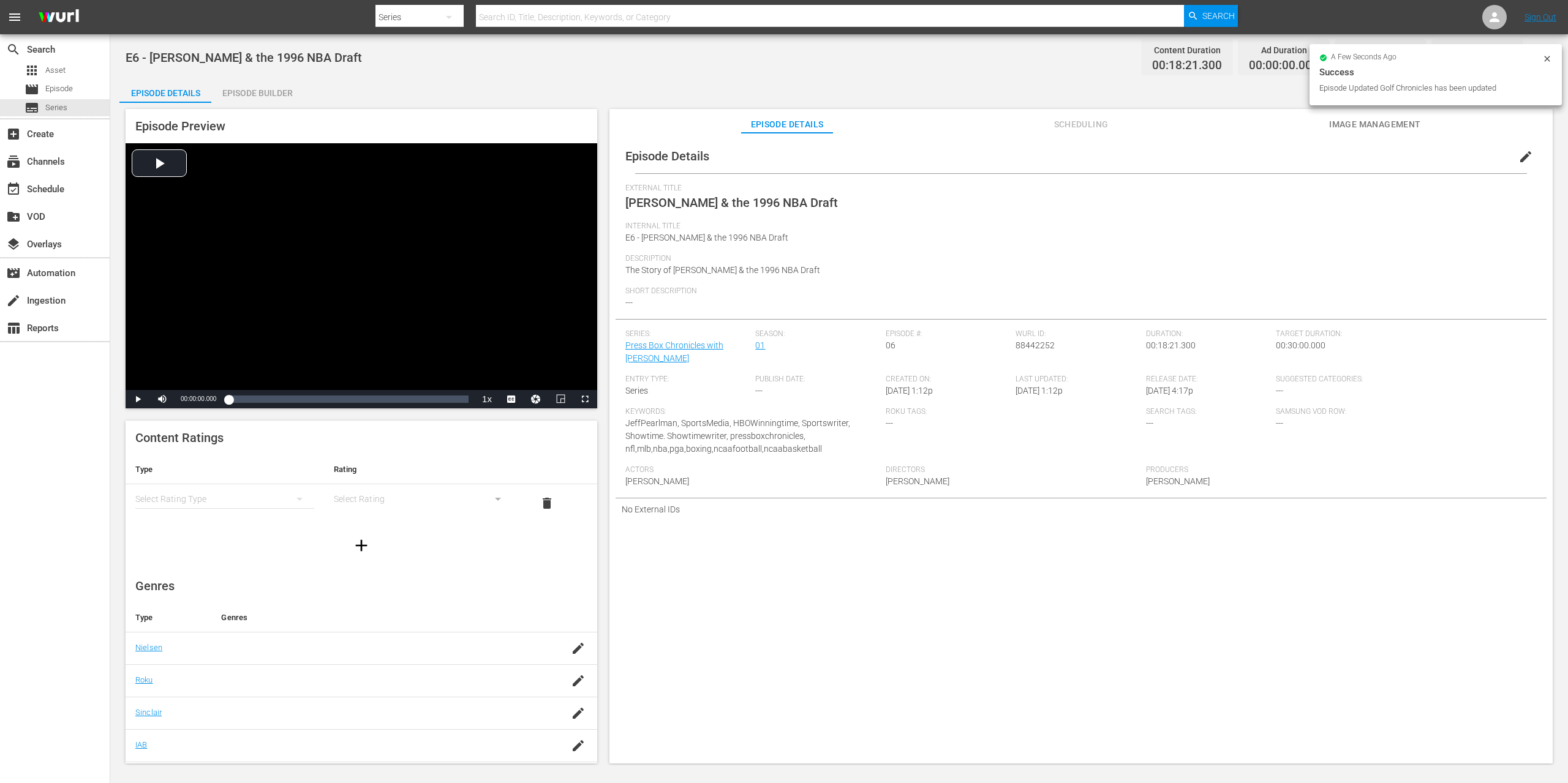
click at [1520, 155] on span "edit" at bounding box center [1525, 156] width 15 height 15
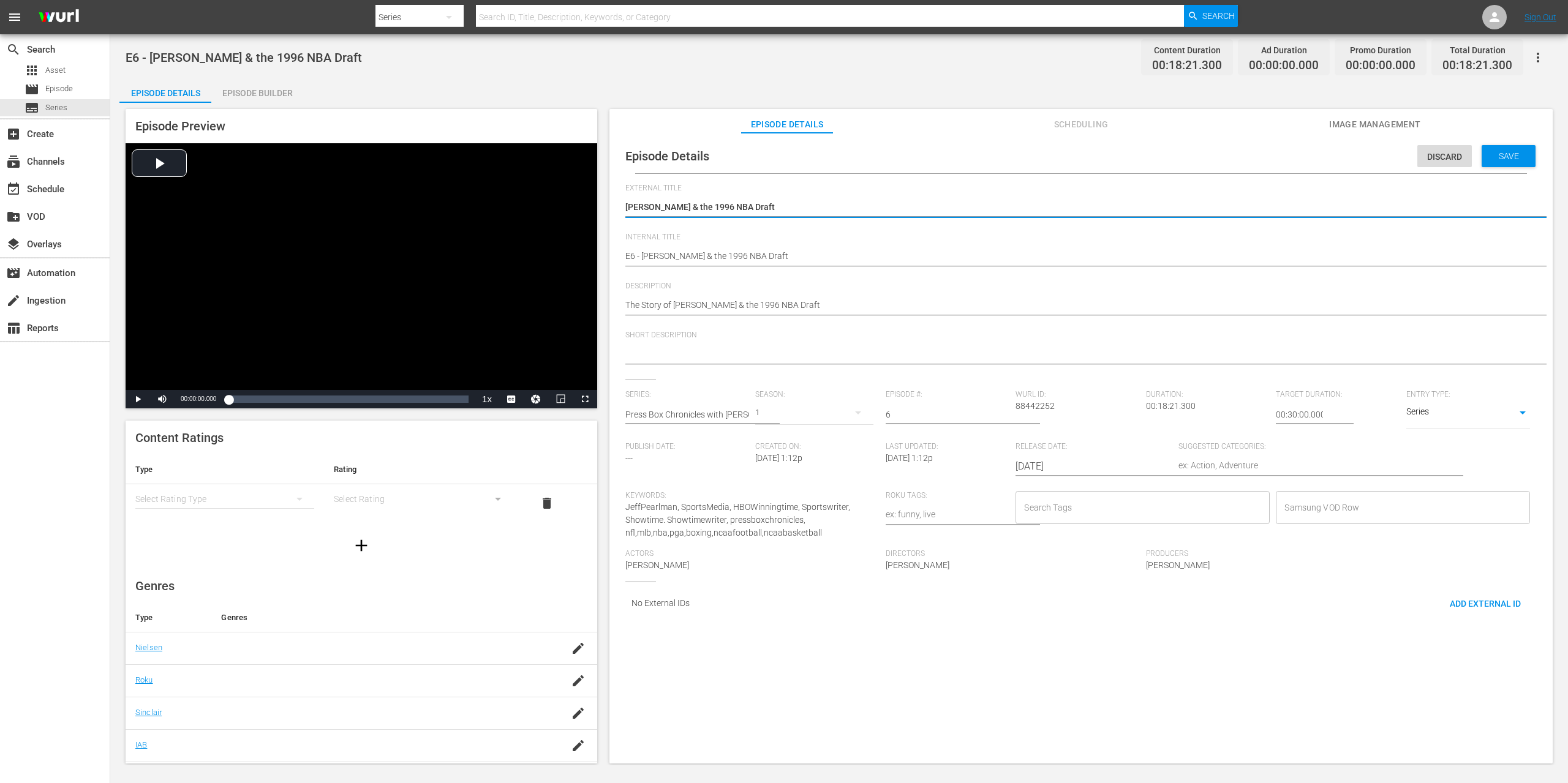
click at [1159, 509] on input "Search Tags" at bounding box center [1133, 507] width 225 height 22
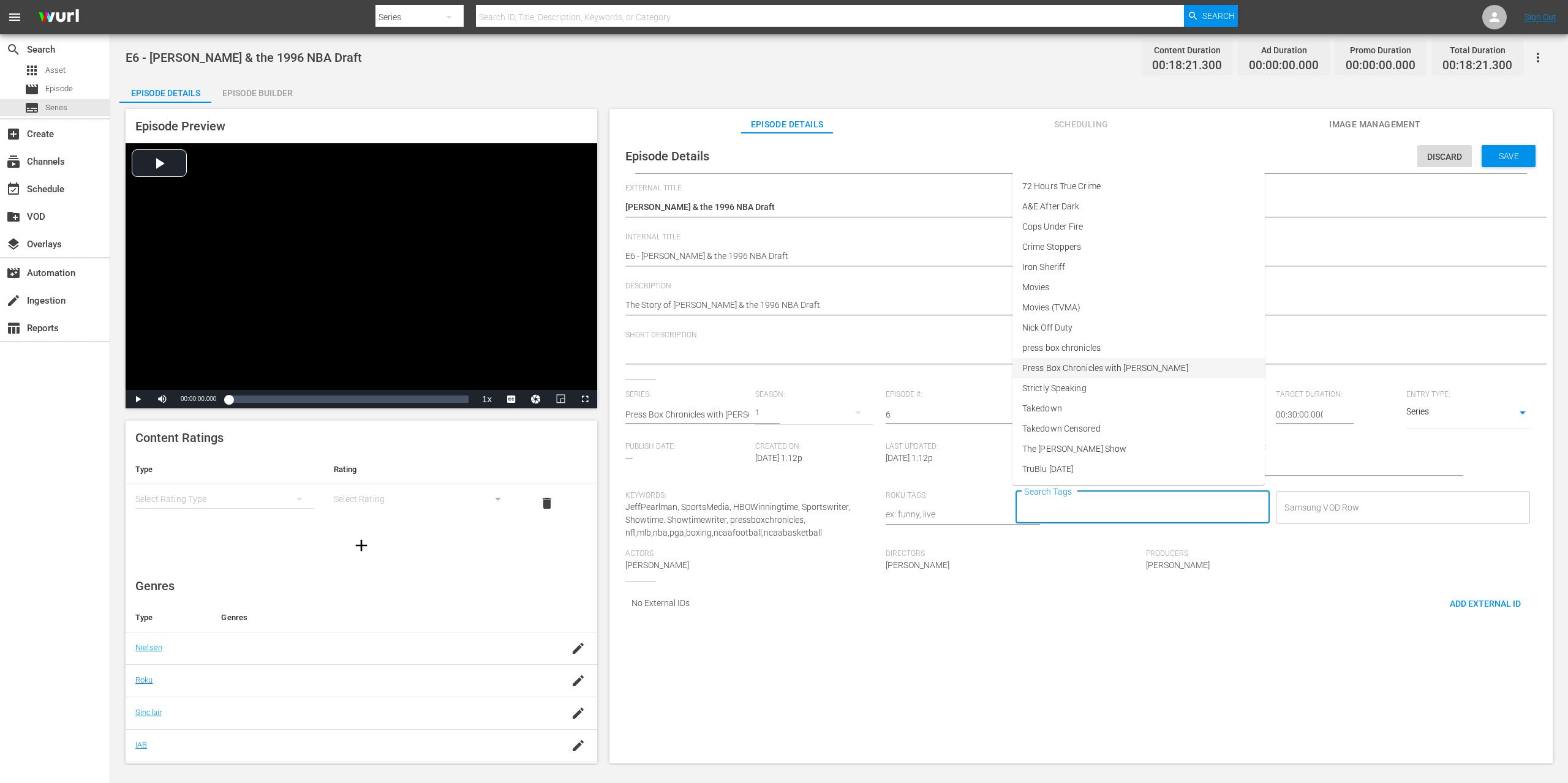
click at [1120, 367] on span "Press Box Chronicles with Jeff Pearlman" at bounding box center [1105, 368] width 166 height 13
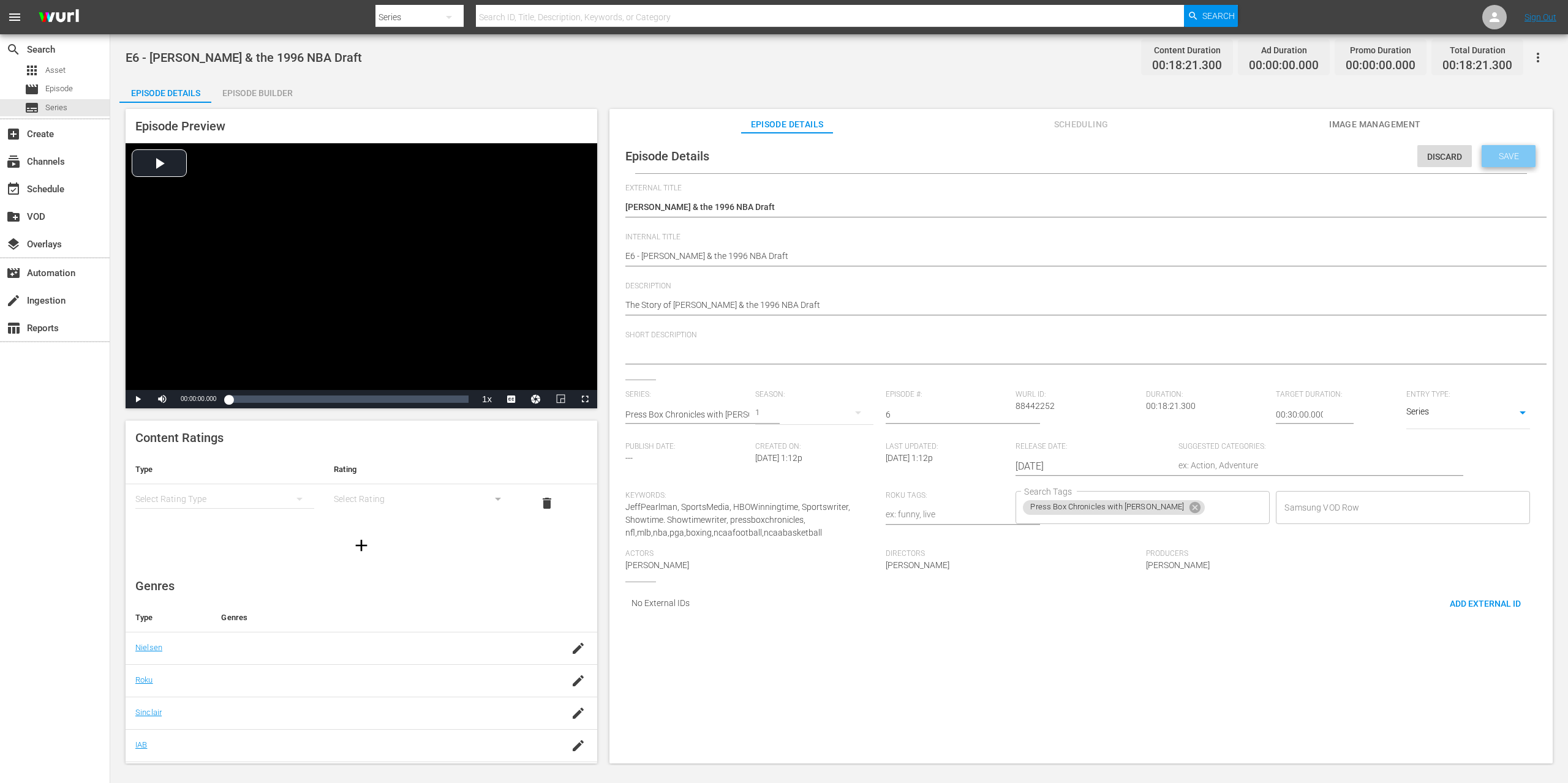
click at [1489, 157] on span "Save" at bounding box center [1509, 156] width 40 height 10
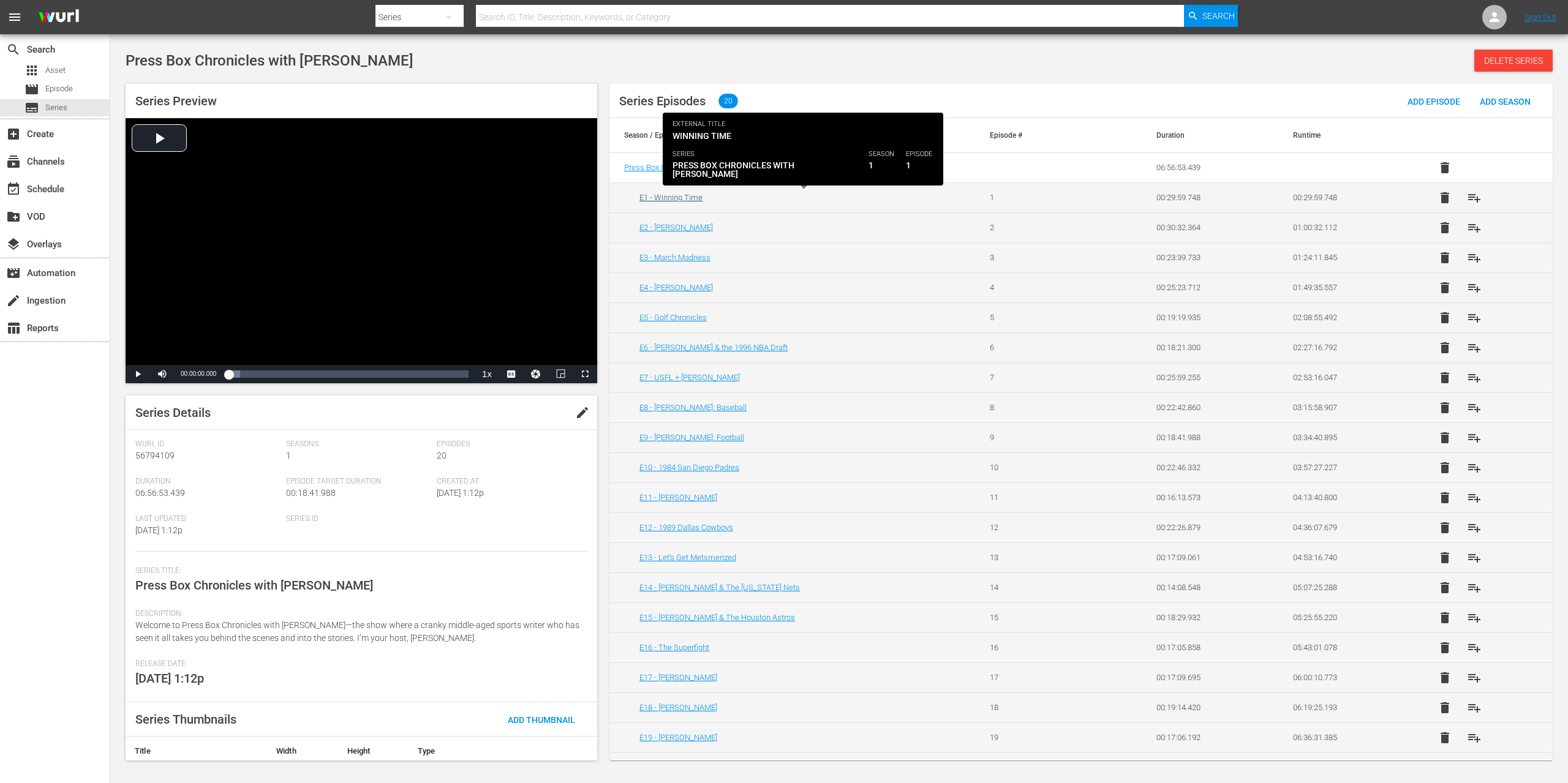
click at [688, 196] on link "E1 - Winning Time" at bounding box center [671, 197] width 63 height 10
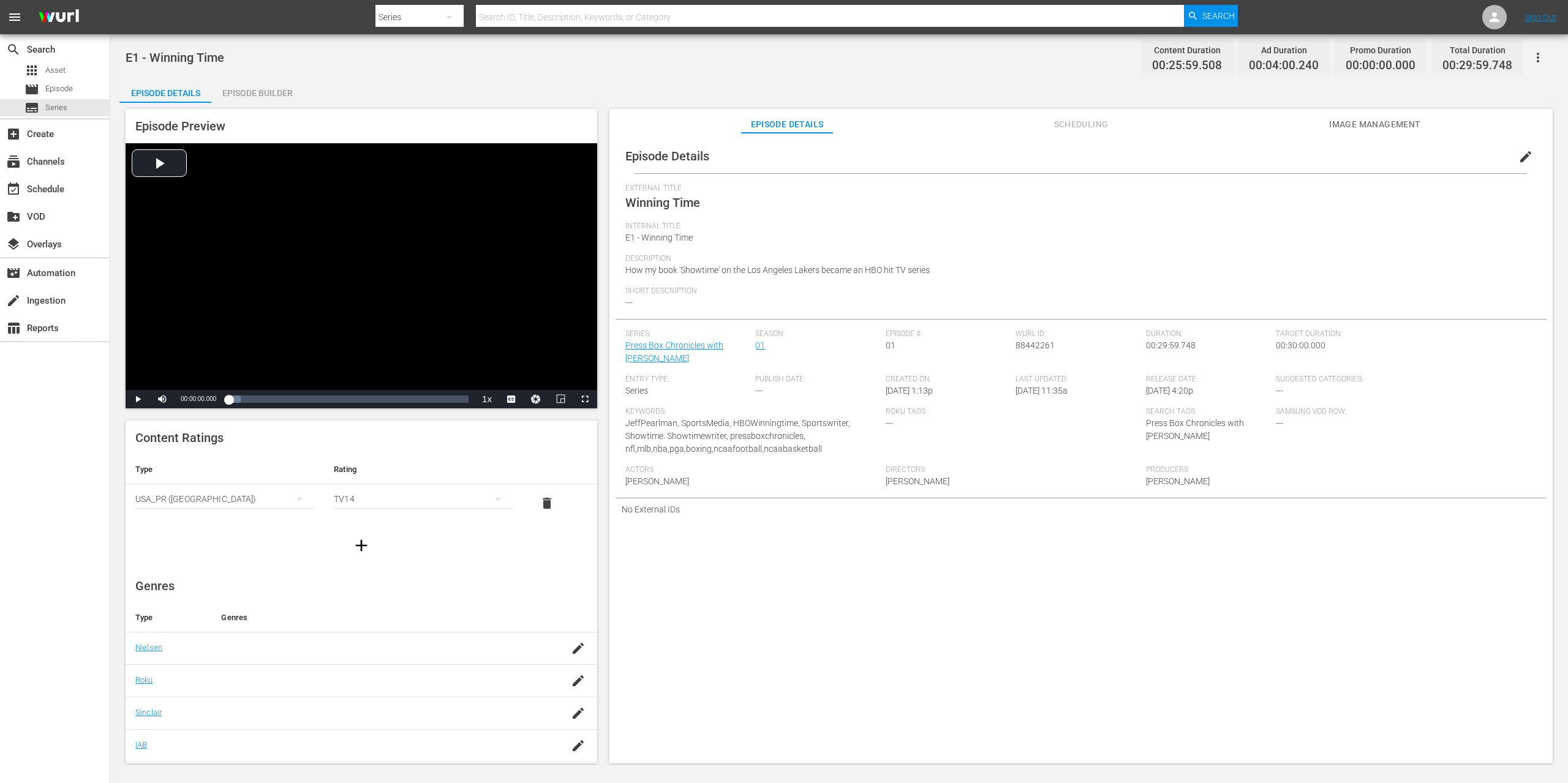
click at [1518, 155] on span "edit" at bounding box center [1525, 156] width 15 height 15
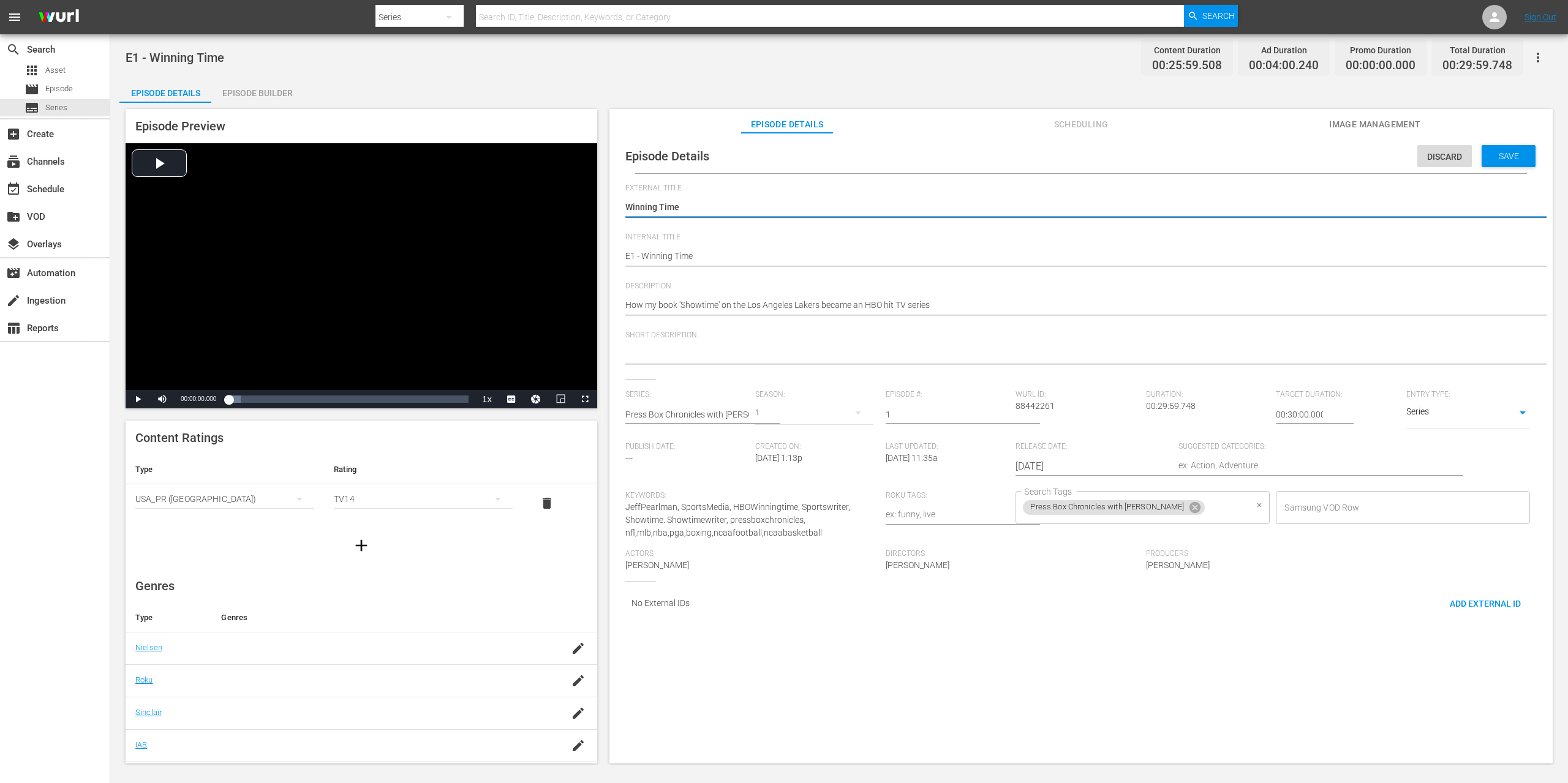
click at [1214, 503] on input "Search Tags" at bounding box center [1226, 507] width 40 height 22
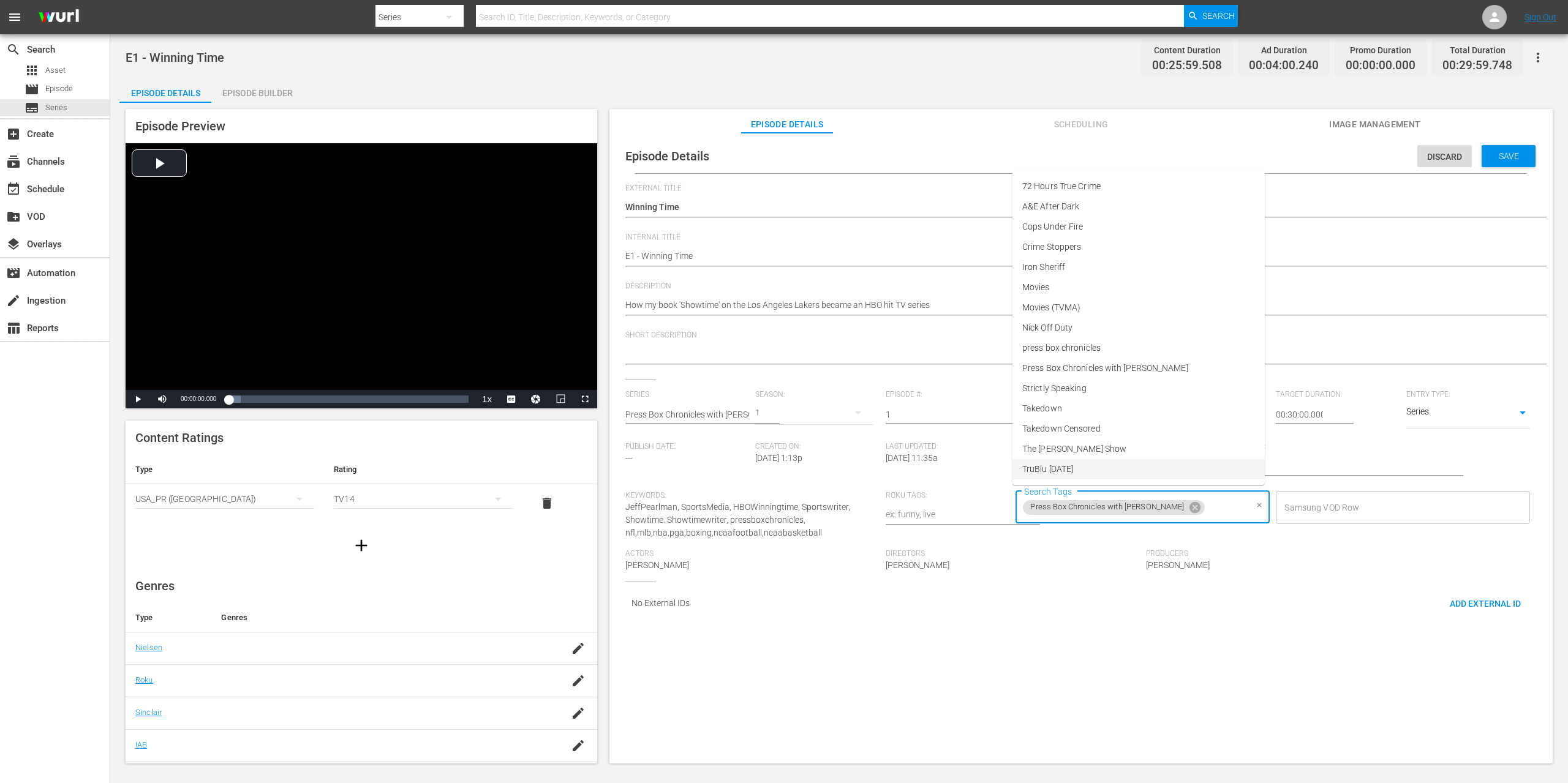
click at [1070, 567] on div "Directors Jeff Pearlman" at bounding box center [1015, 565] width 260 height 32
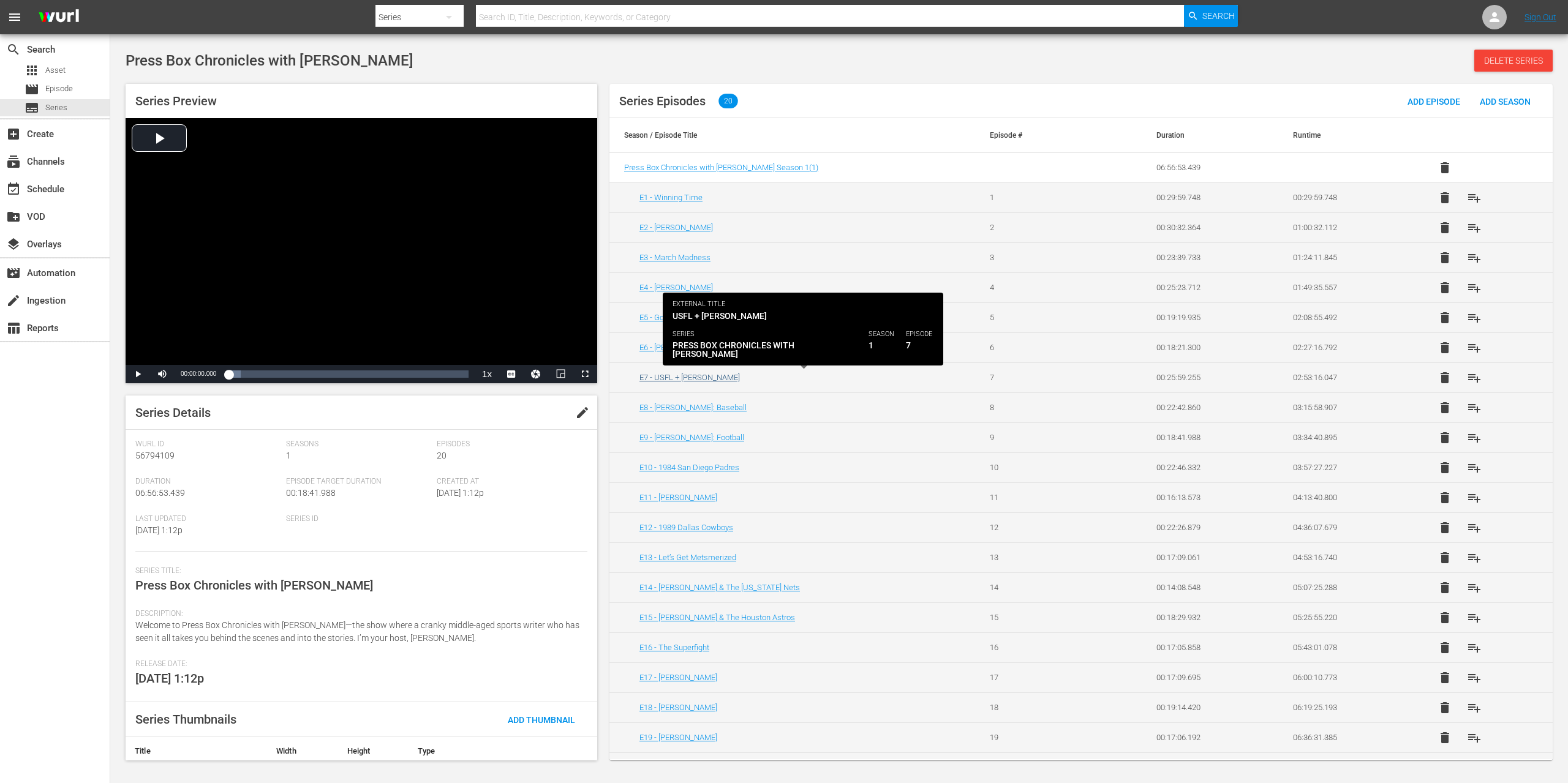
click at [671, 376] on link "E7 - USFL + Donald Trump" at bounding box center [690, 377] width 101 height 10
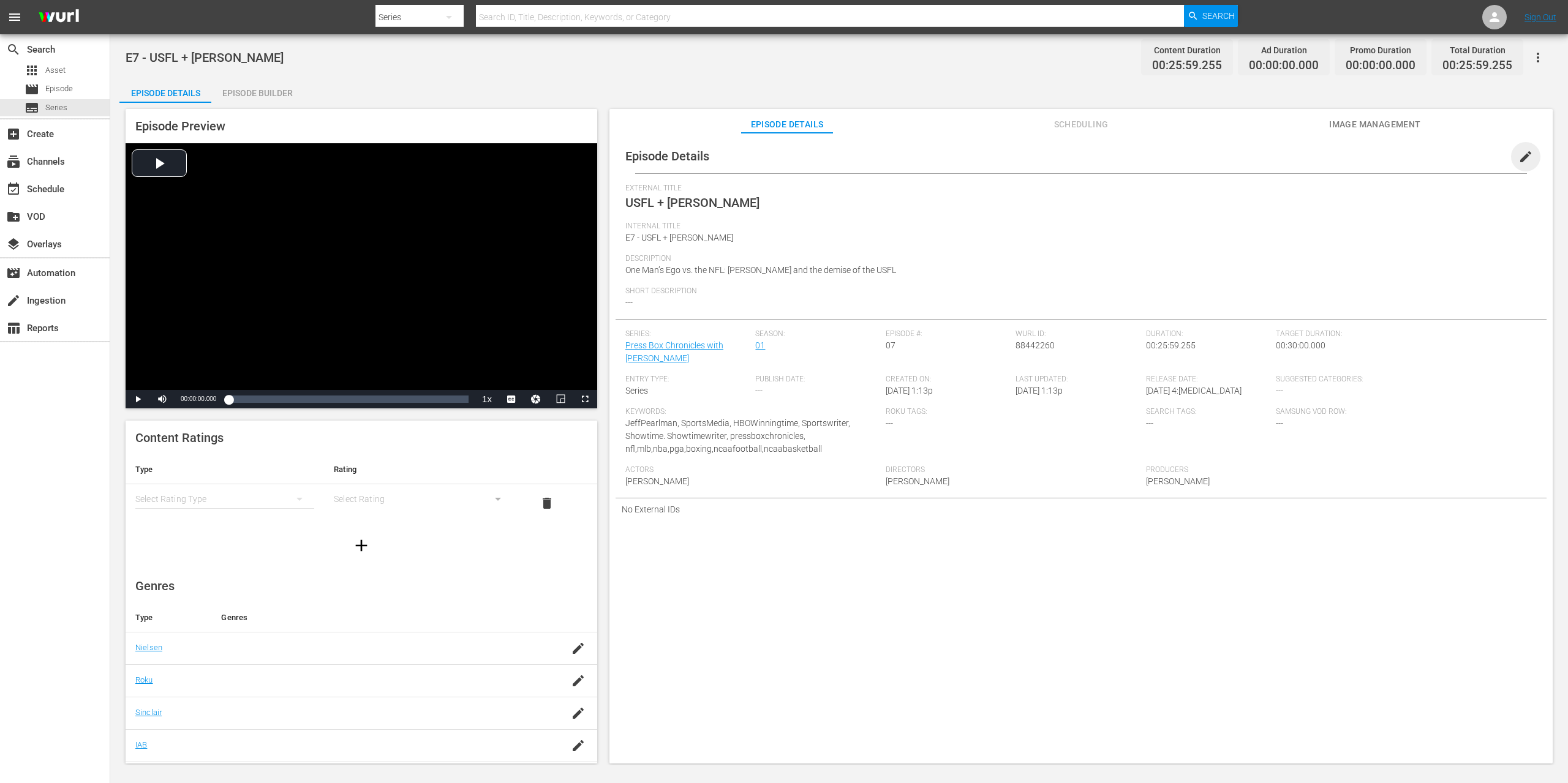
click at [1520, 152] on span "edit" at bounding box center [1525, 156] width 15 height 15
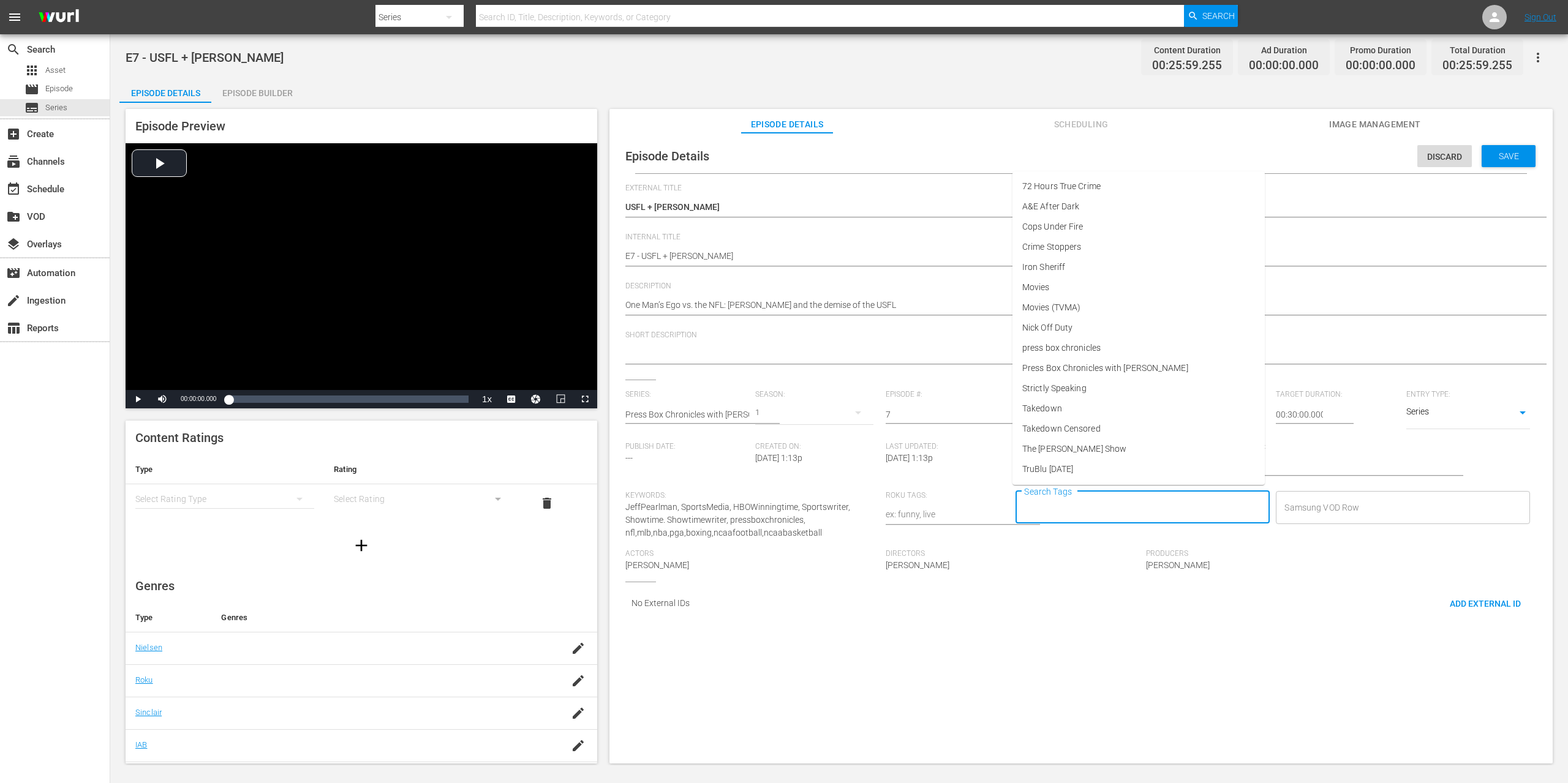
click at [1084, 505] on input "Search Tags" at bounding box center [1133, 507] width 225 height 22
click at [1106, 367] on span "Press Box Chronicles with Jeff Pearlman" at bounding box center [1105, 368] width 166 height 13
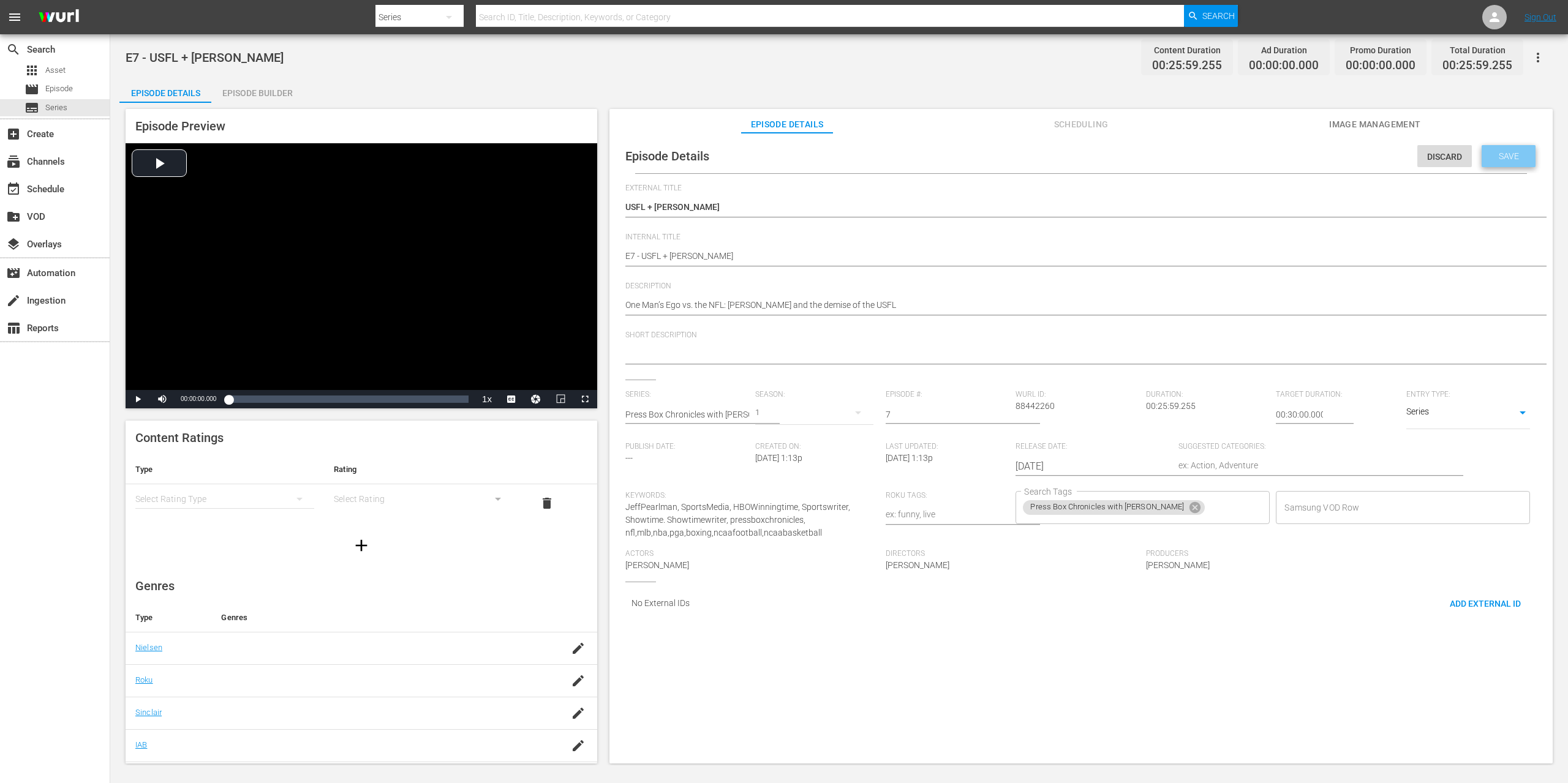
click at [1512, 161] on span "Save" at bounding box center [1509, 156] width 40 height 10
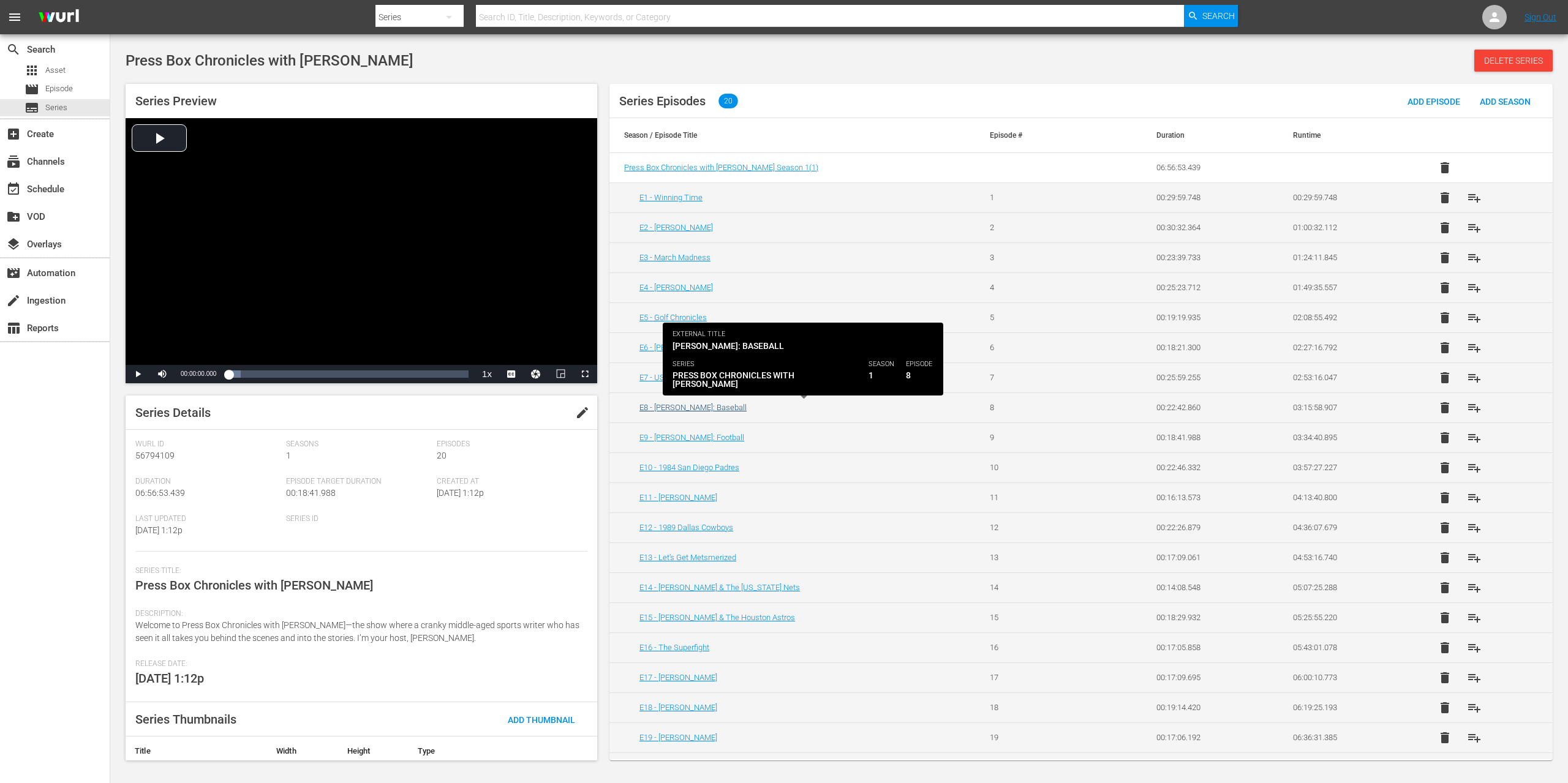
click at [674, 410] on link "E8 - Bo Jackson: Baseball" at bounding box center [693, 408] width 107 height 10
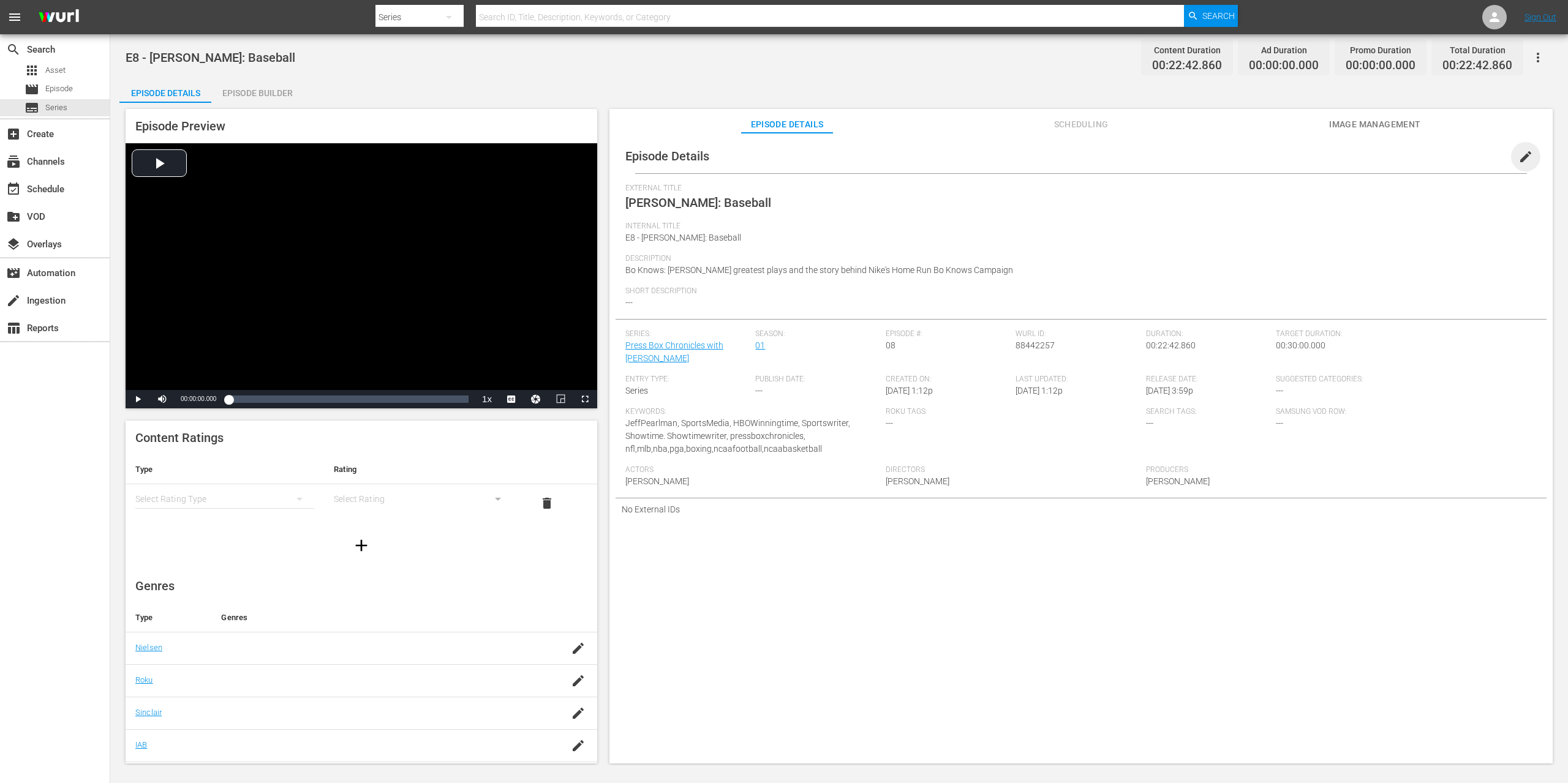
click at [1521, 155] on span "edit" at bounding box center [1525, 156] width 15 height 15
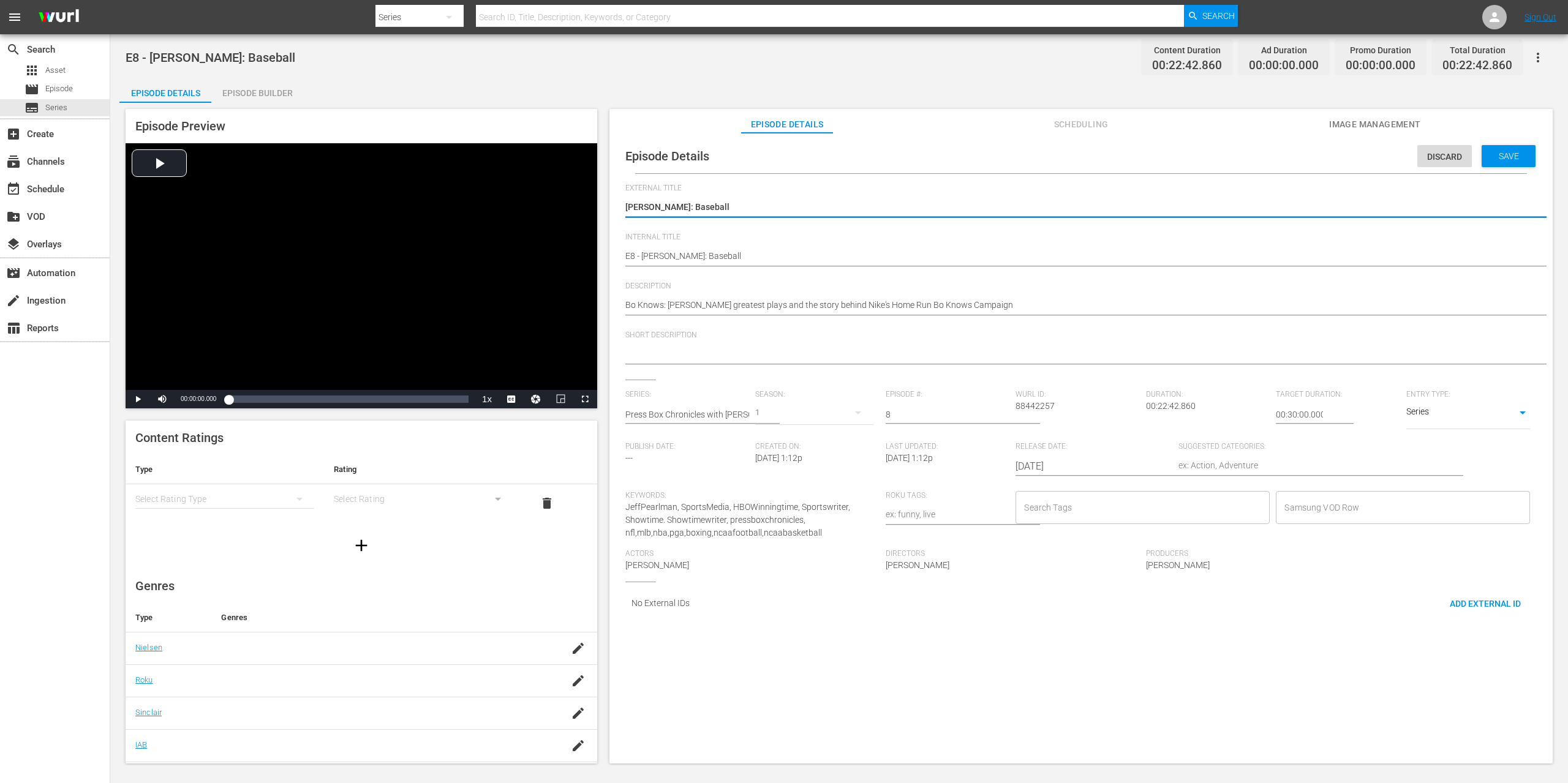
click at [1113, 500] on input "Search Tags" at bounding box center [1133, 507] width 225 height 22
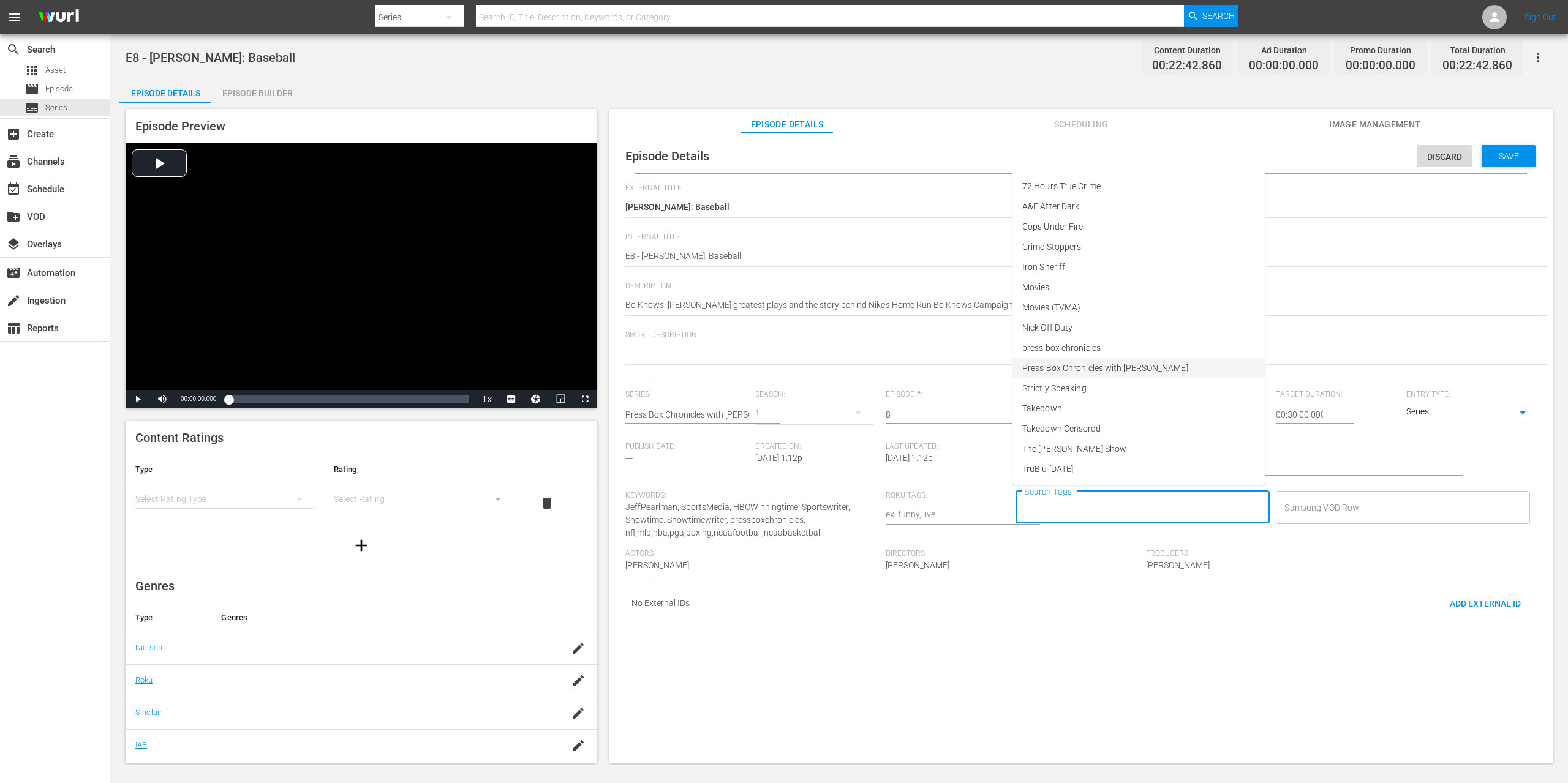
click at [1158, 372] on span "Press Box Chronicles with Jeff Pearlman" at bounding box center [1105, 368] width 166 height 13
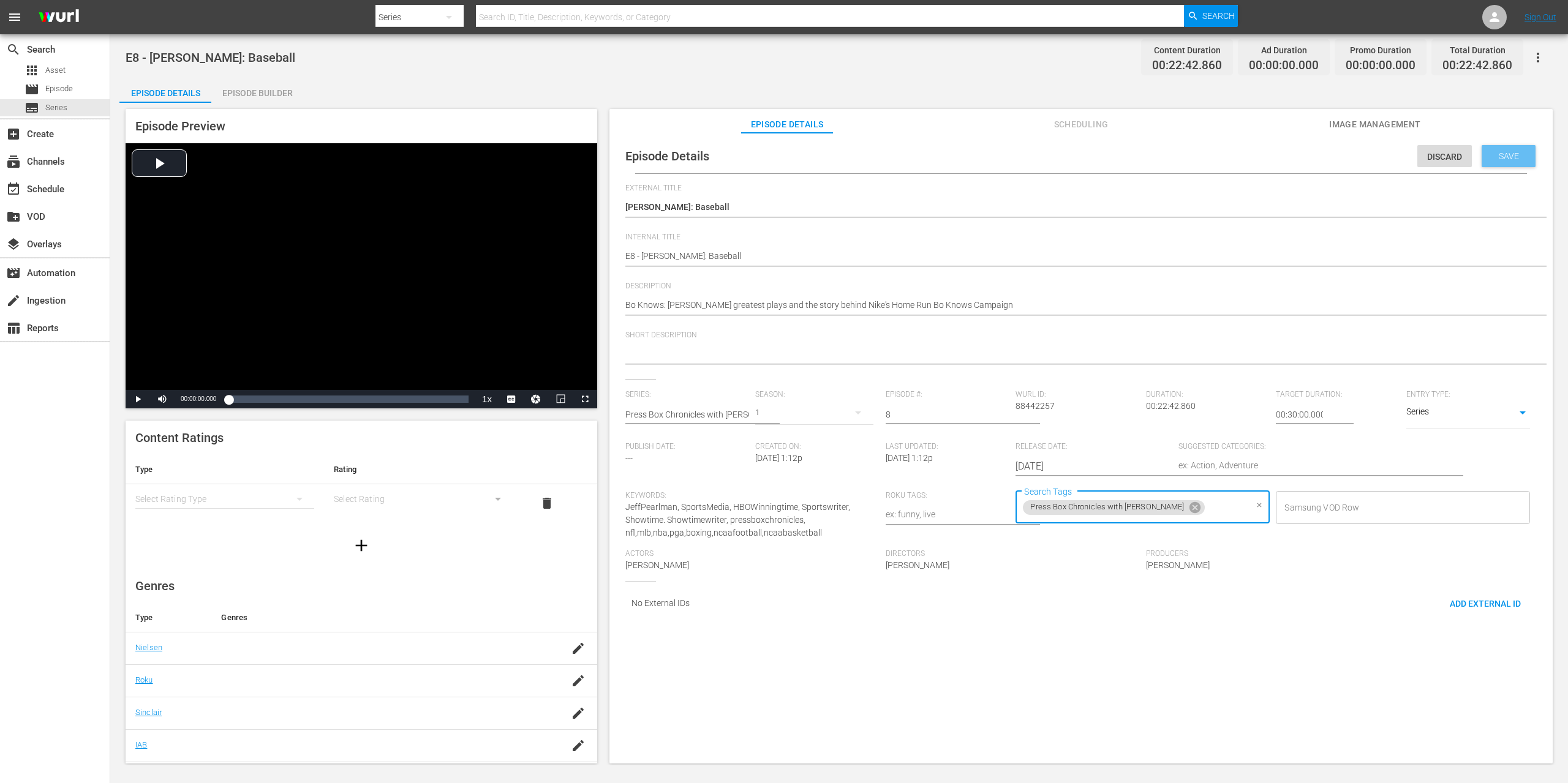
click at [1510, 160] on span "Save" at bounding box center [1509, 156] width 40 height 10
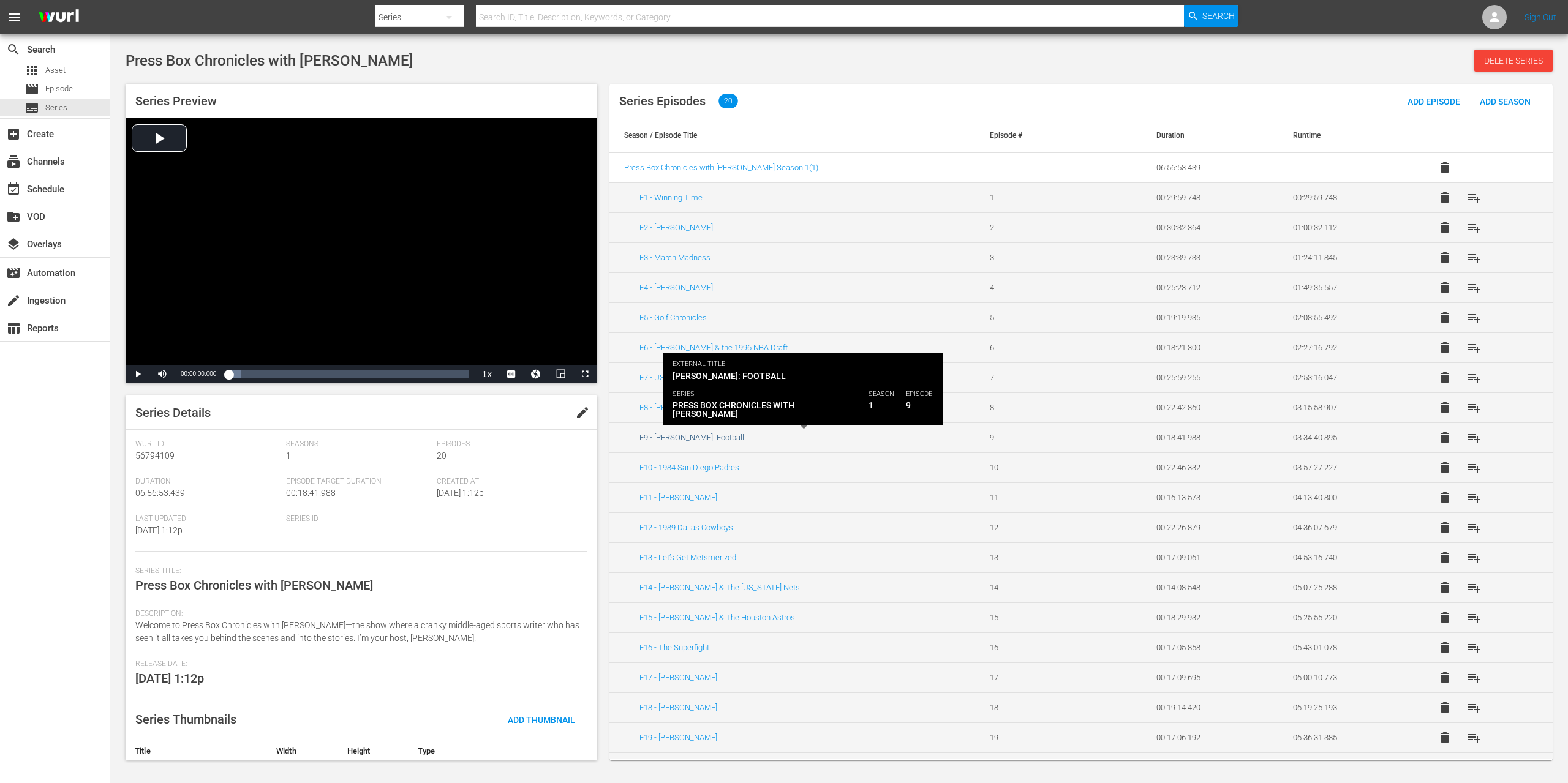
click at [681, 441] on link "E9 - Bo Jackson: Football" at bounding box center [692, 437] width 104 height 10
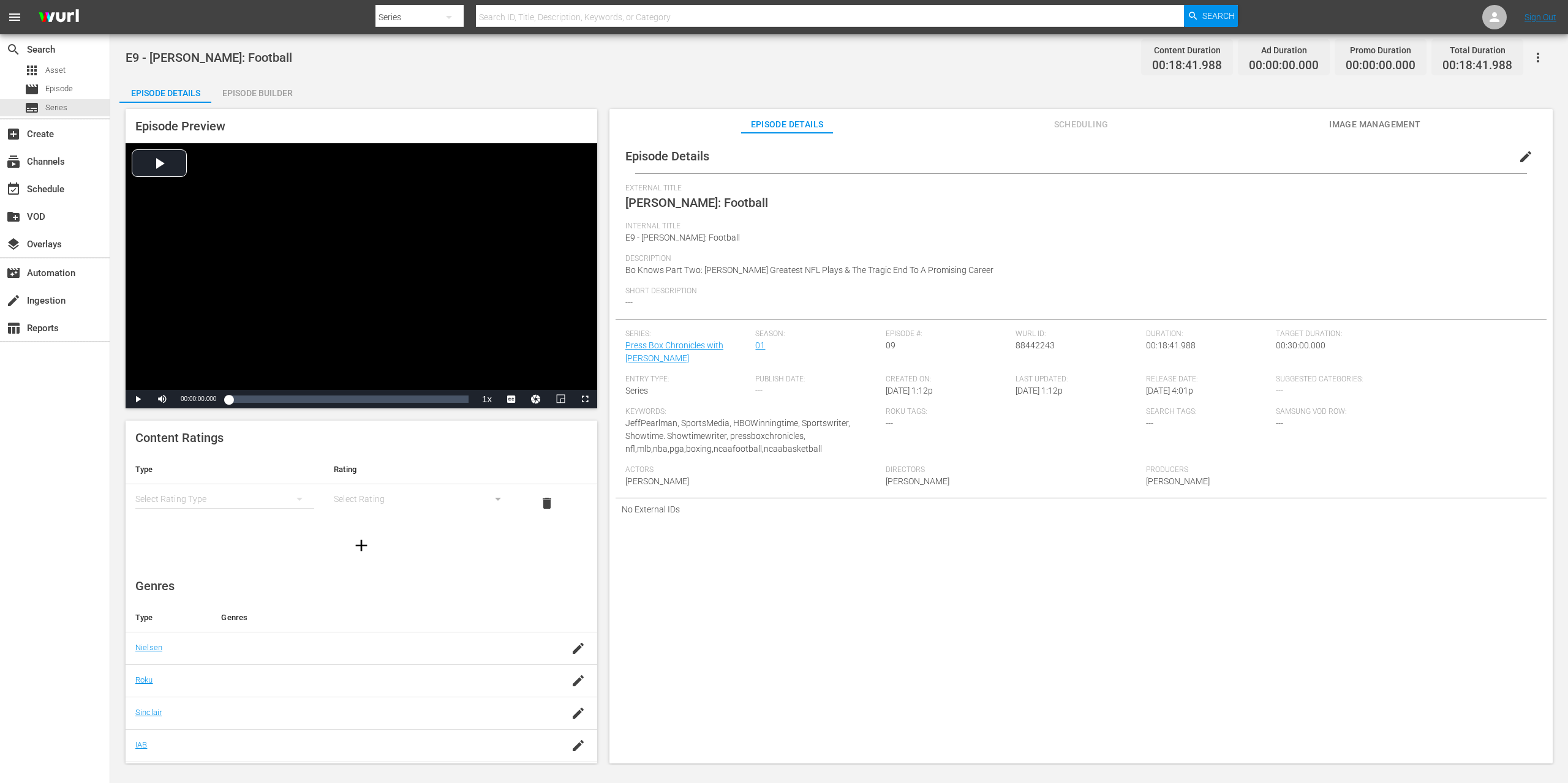
click at [1511, 152] on button "edit" at bounding box center [1525, 156] width 30 height 30
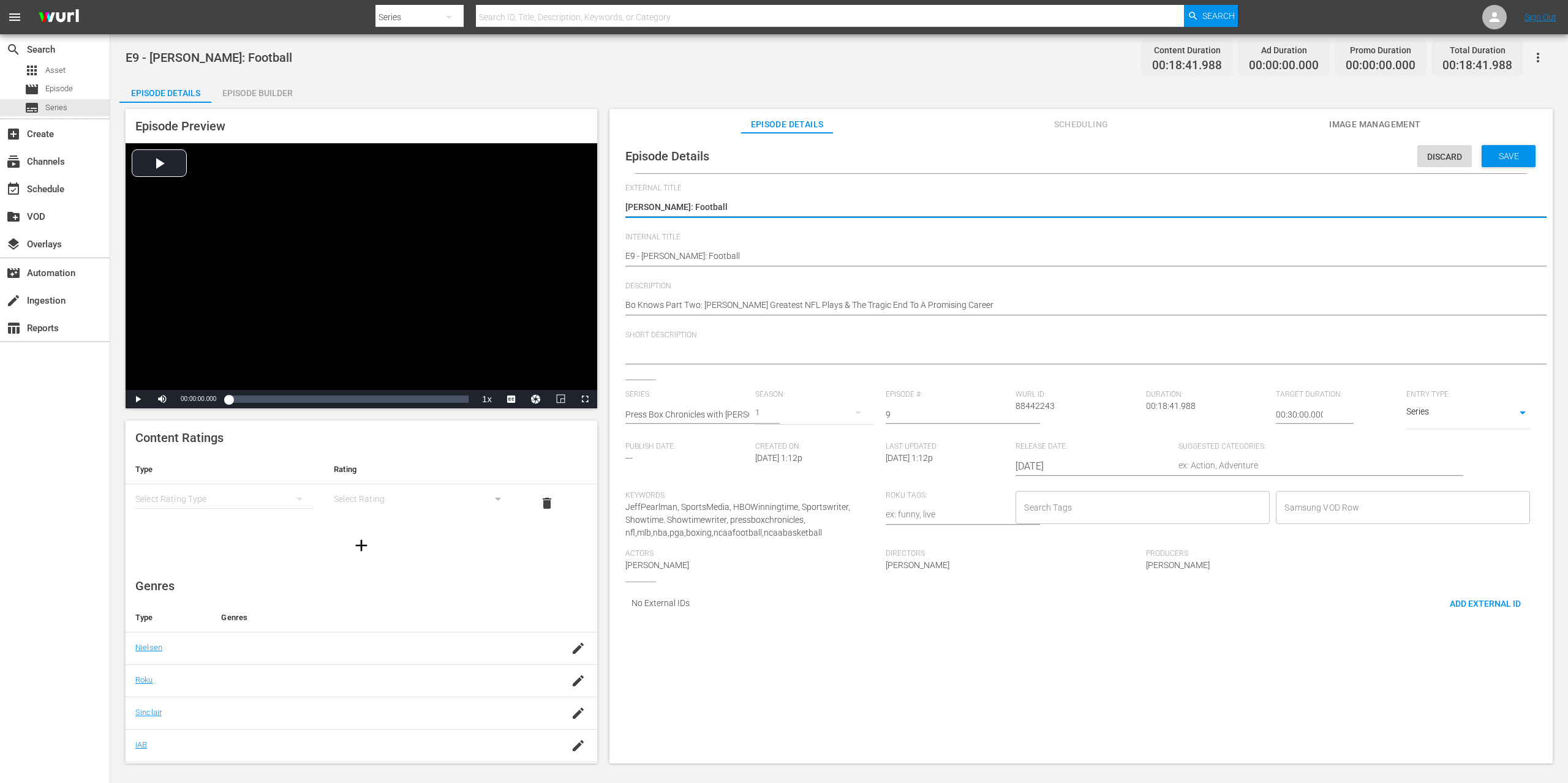
click at [1108, 505] on input "Search Tags" at bounding box center [1133, 507] width 225 height 22
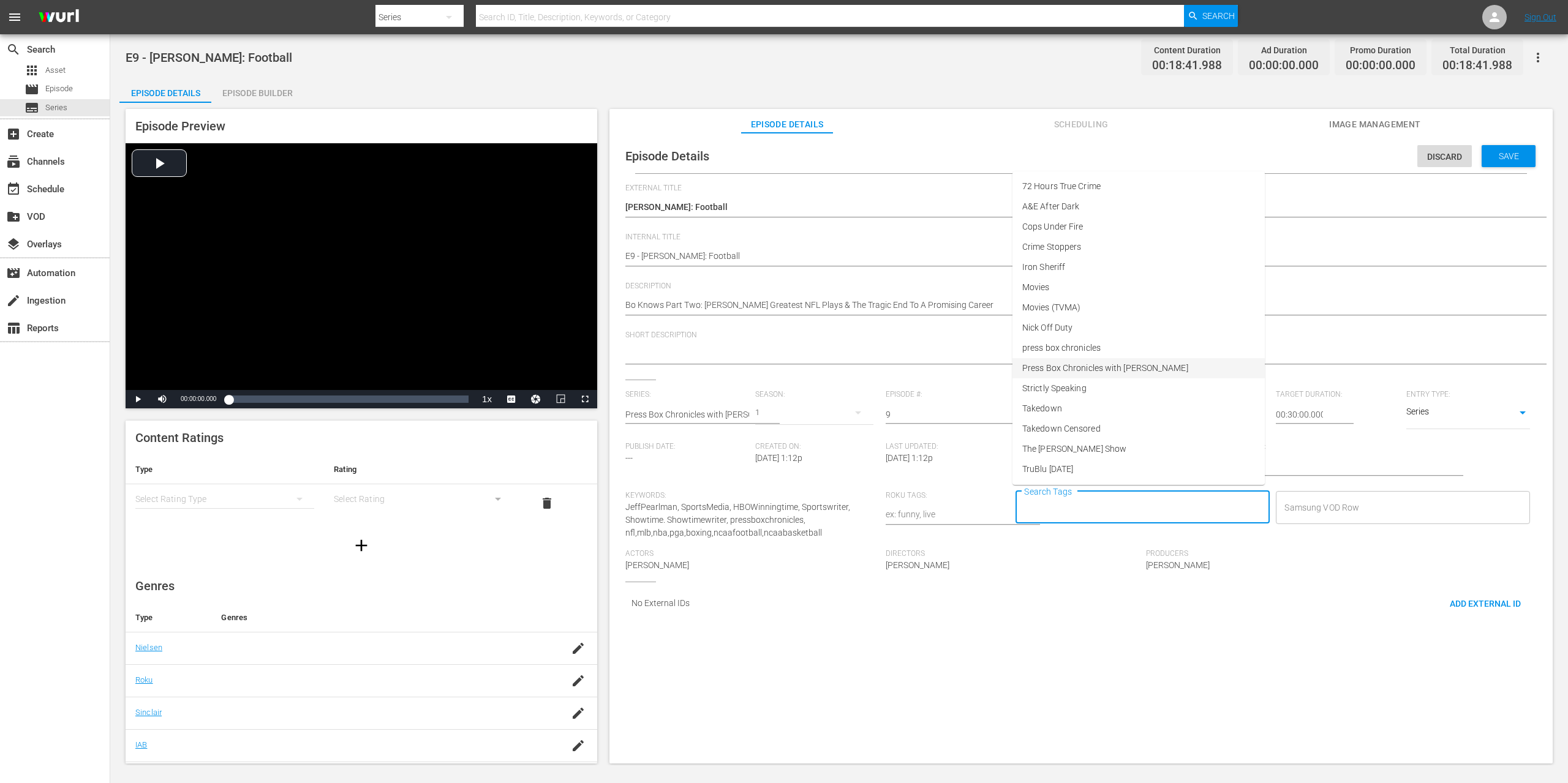
click at [1100, 363] on span "Press Box Chronicles with Jeff Pearlman" at bounding box center [1105, 368] width 166 height 13
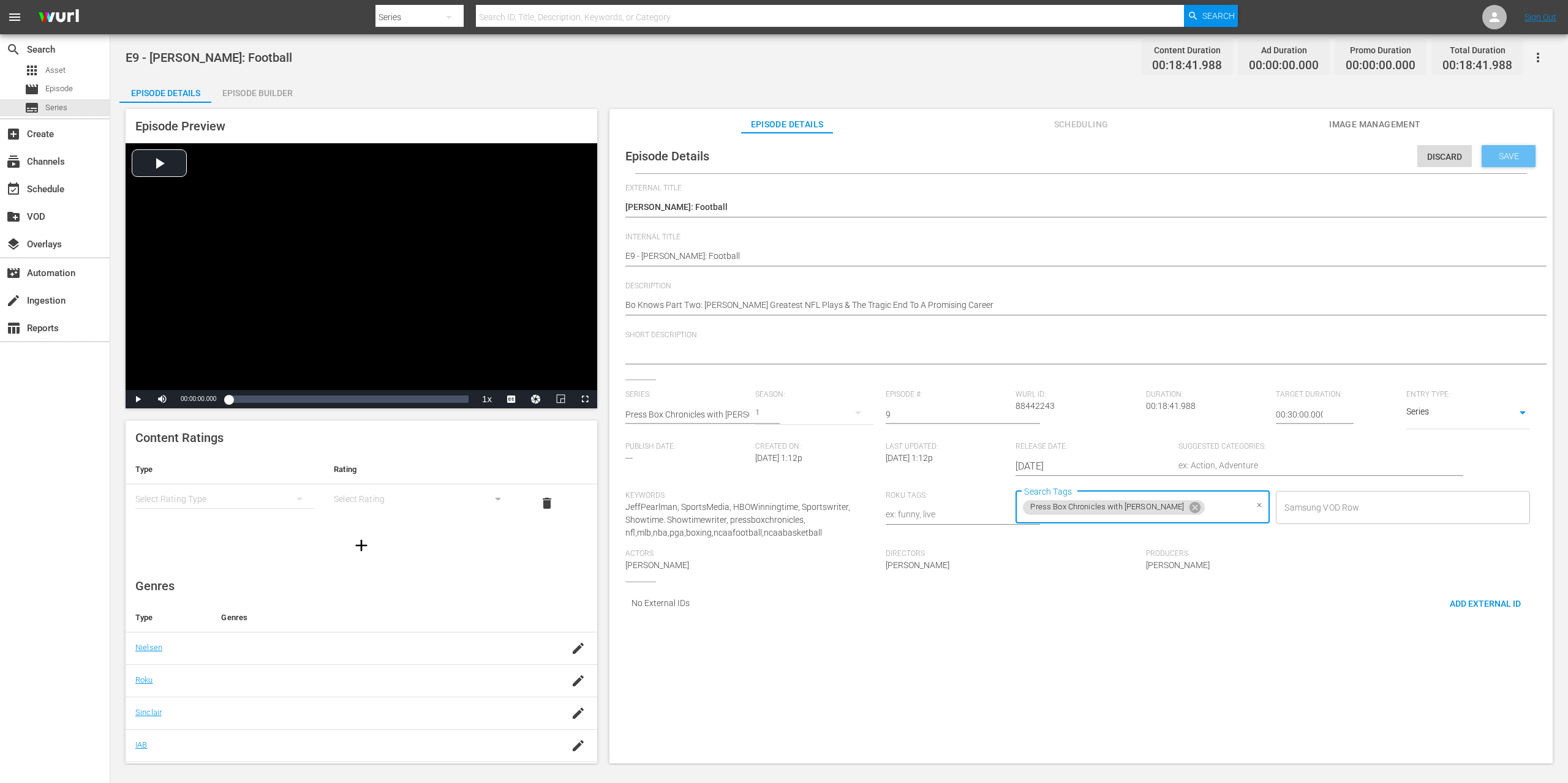
click at [1489, 153] on span "Save" at bounding box center [1509, 156] width 40 height 10
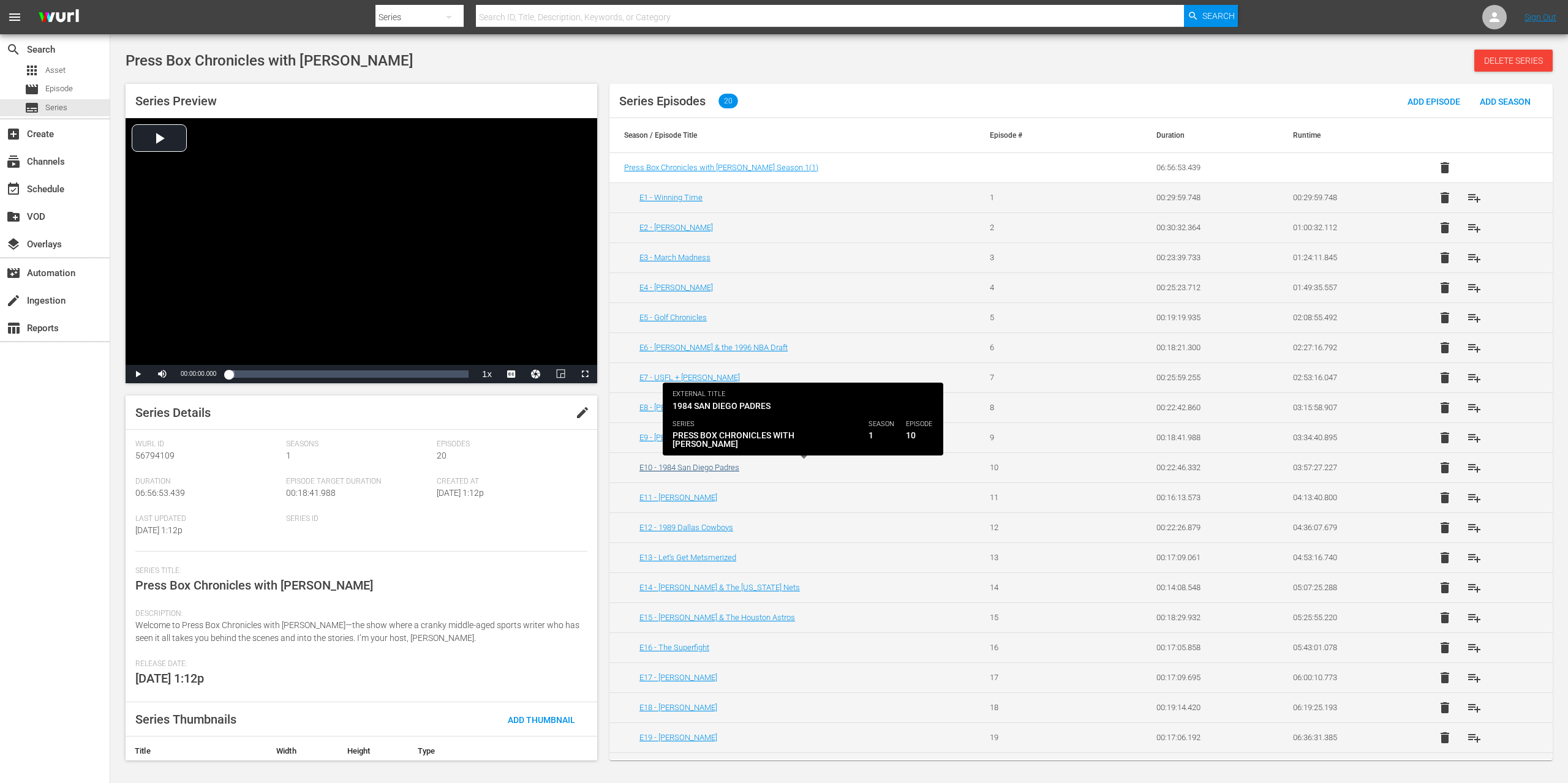
click at [694, 466] on link "E10 - 1984 San Diego Padres" at bounding box center [689, 468] width 100 height 10
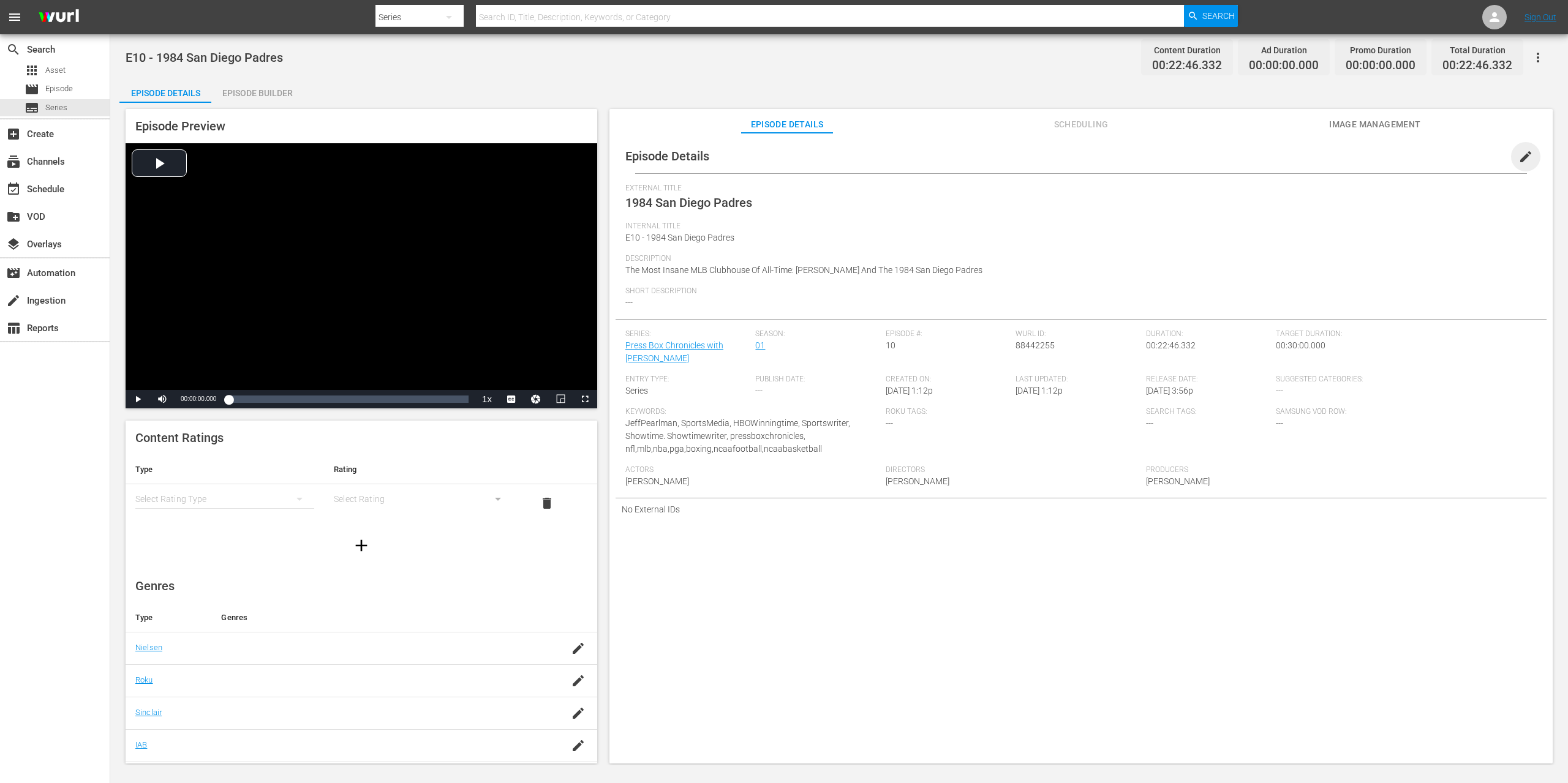
click at [1518, 155] on span "edit" at bounding box center [1525, 156] width 15 height 15
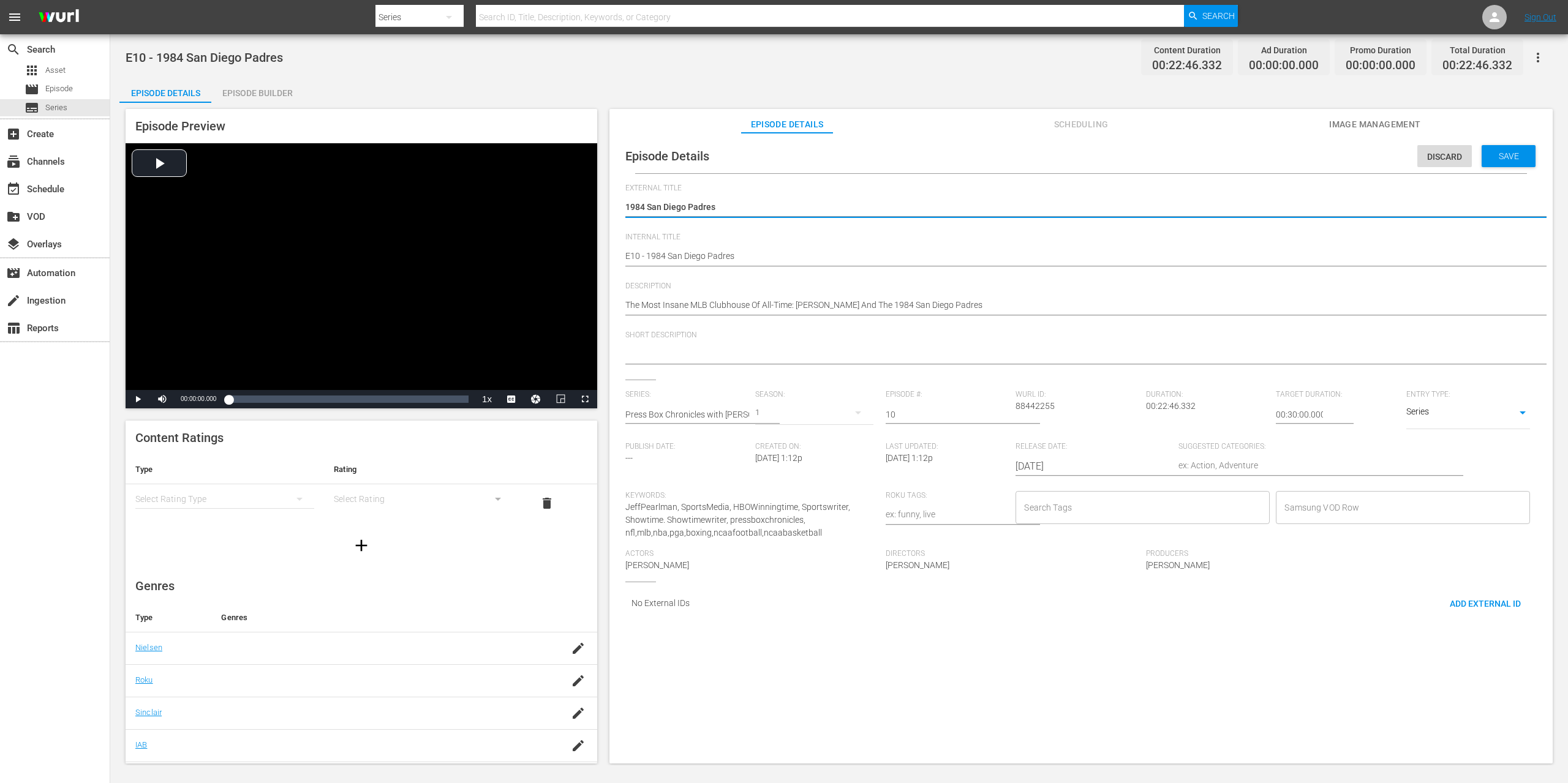
click at [1123, 510] on input "Search Tags" at bounding box center [1133, 507] width 225 height 22
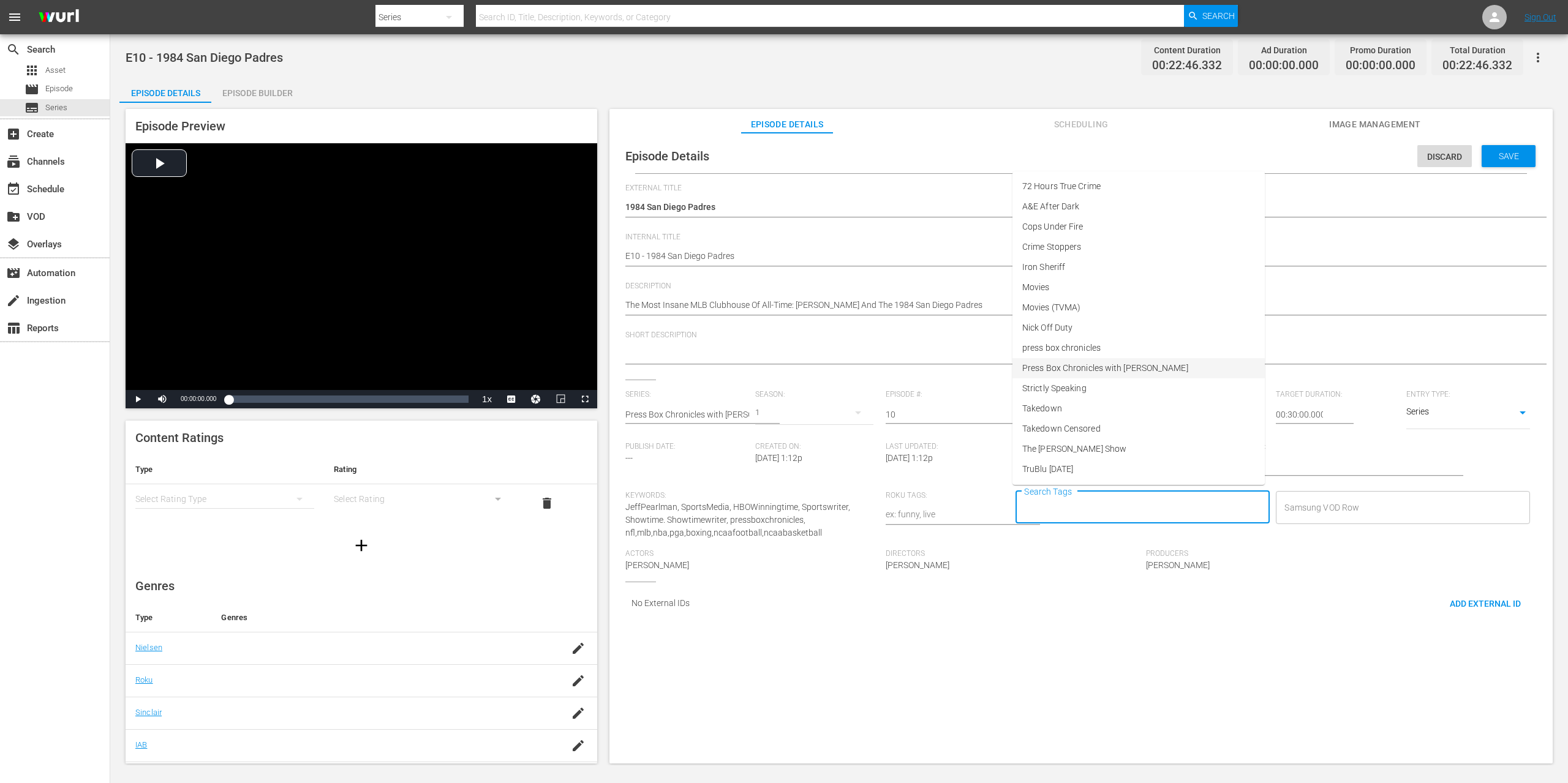
click at [1074, 366] on span "Press Box Chronicles with Jeff Pearlman" at bounding box center [1105, 368] width 166 height 13
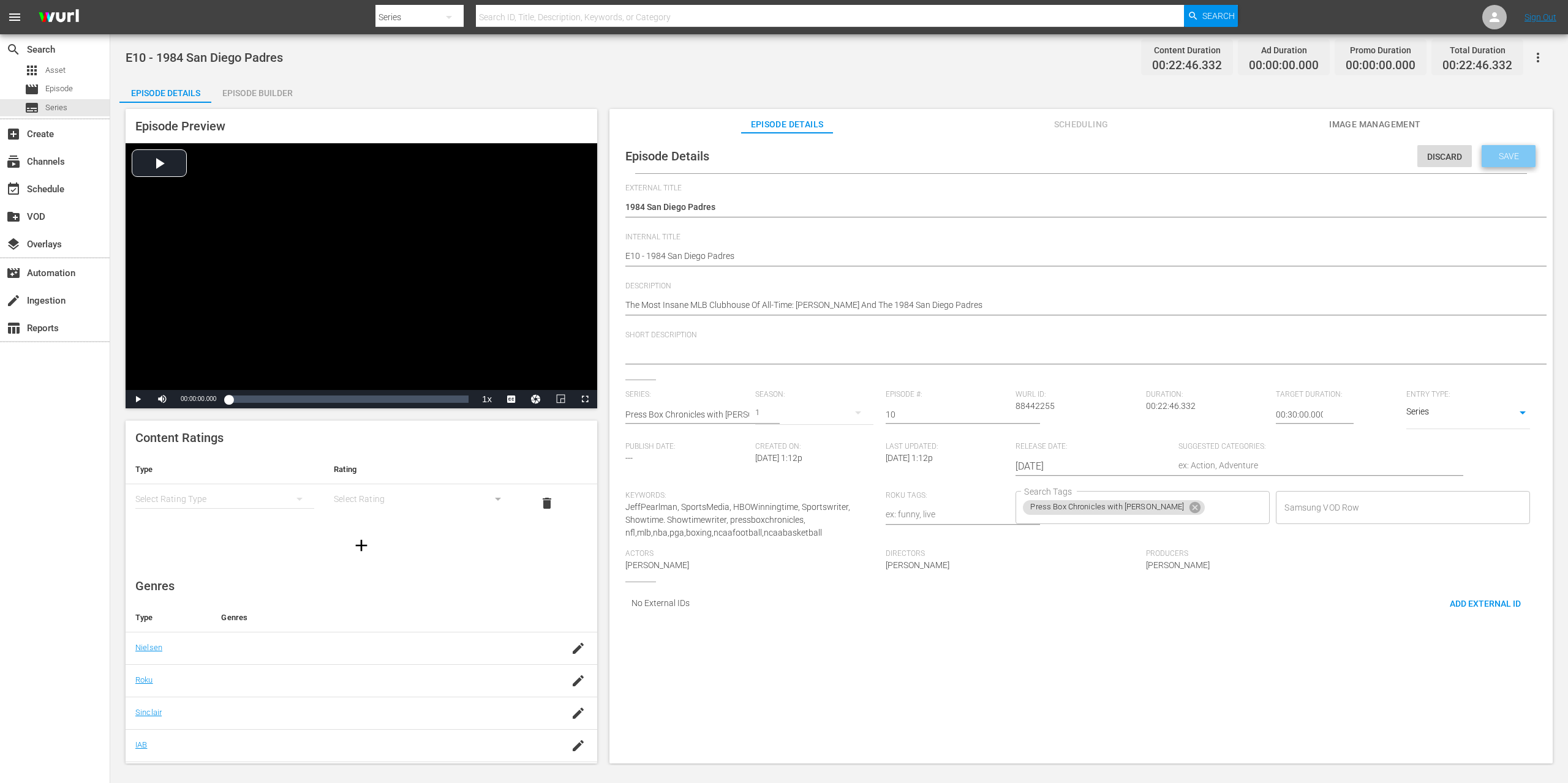
click at [1517, 156] on span "Save" at bounding box center [1509, 156] width 40 height 10
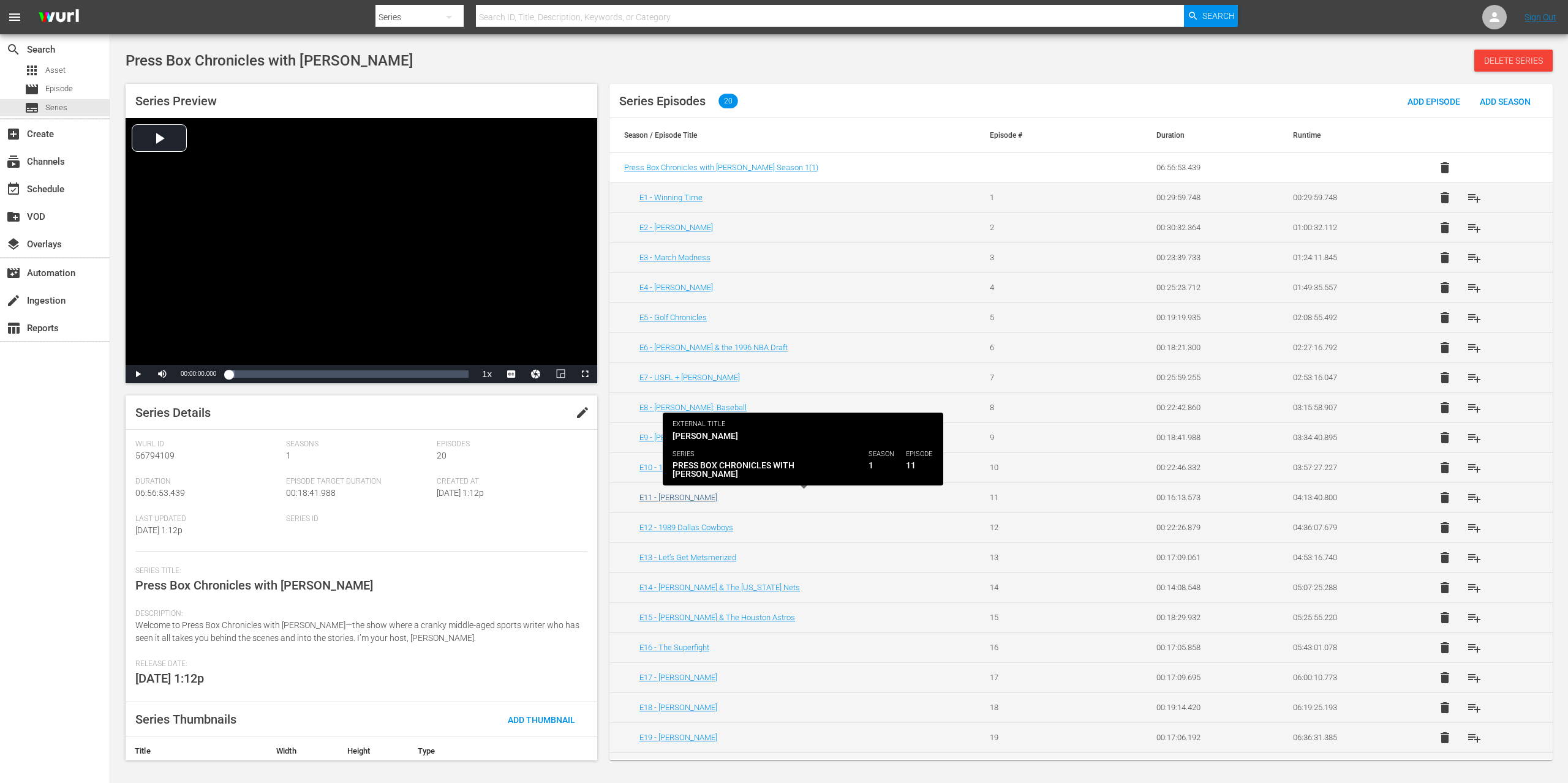
click at [686, 494] on link "E11 - Brett Favre" at bounding box center [678, 497] width 77 height 10
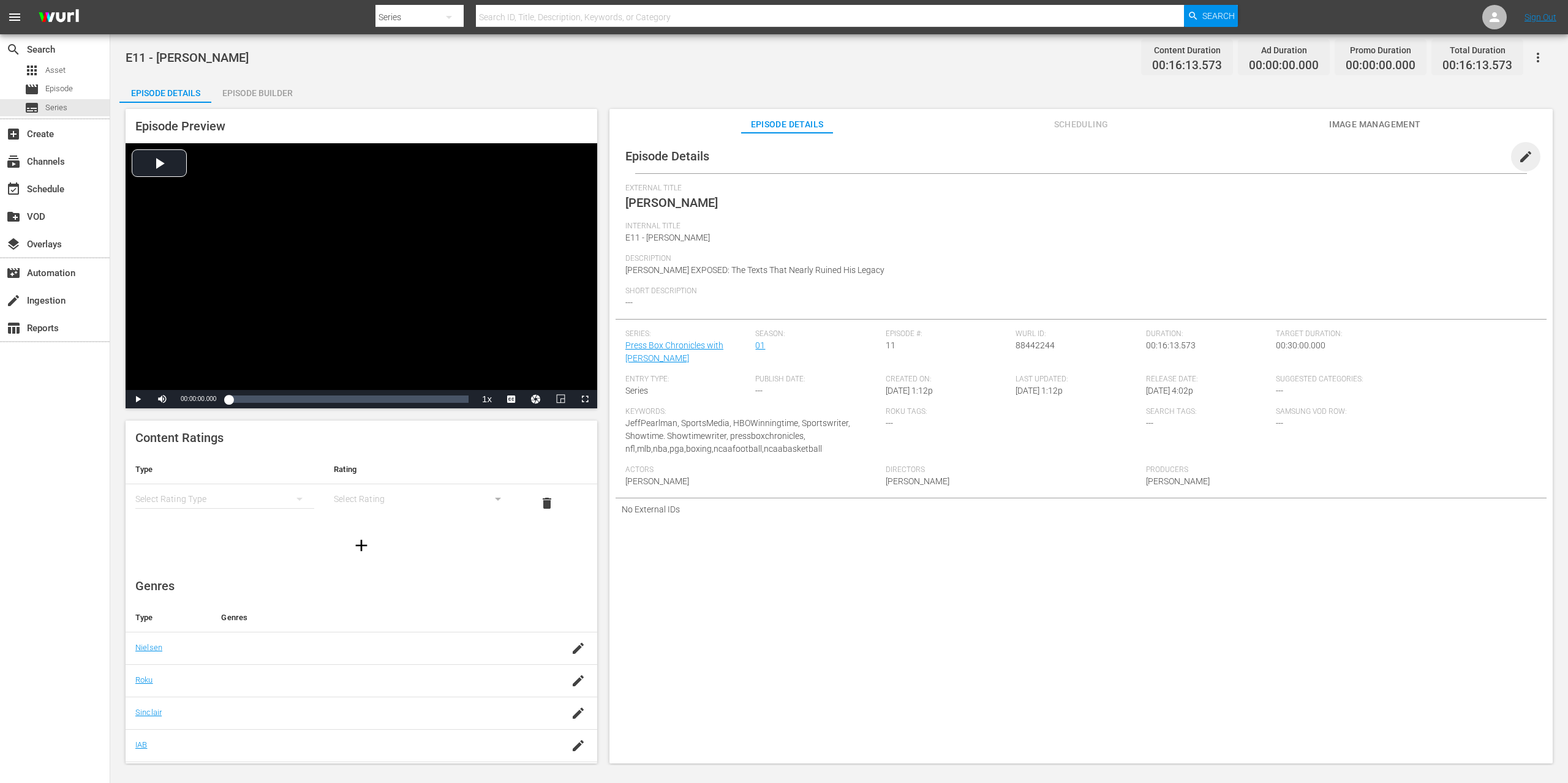
click at [1518, 156] on span "edit" at bounding box center [1525, 156] width 15 height 15
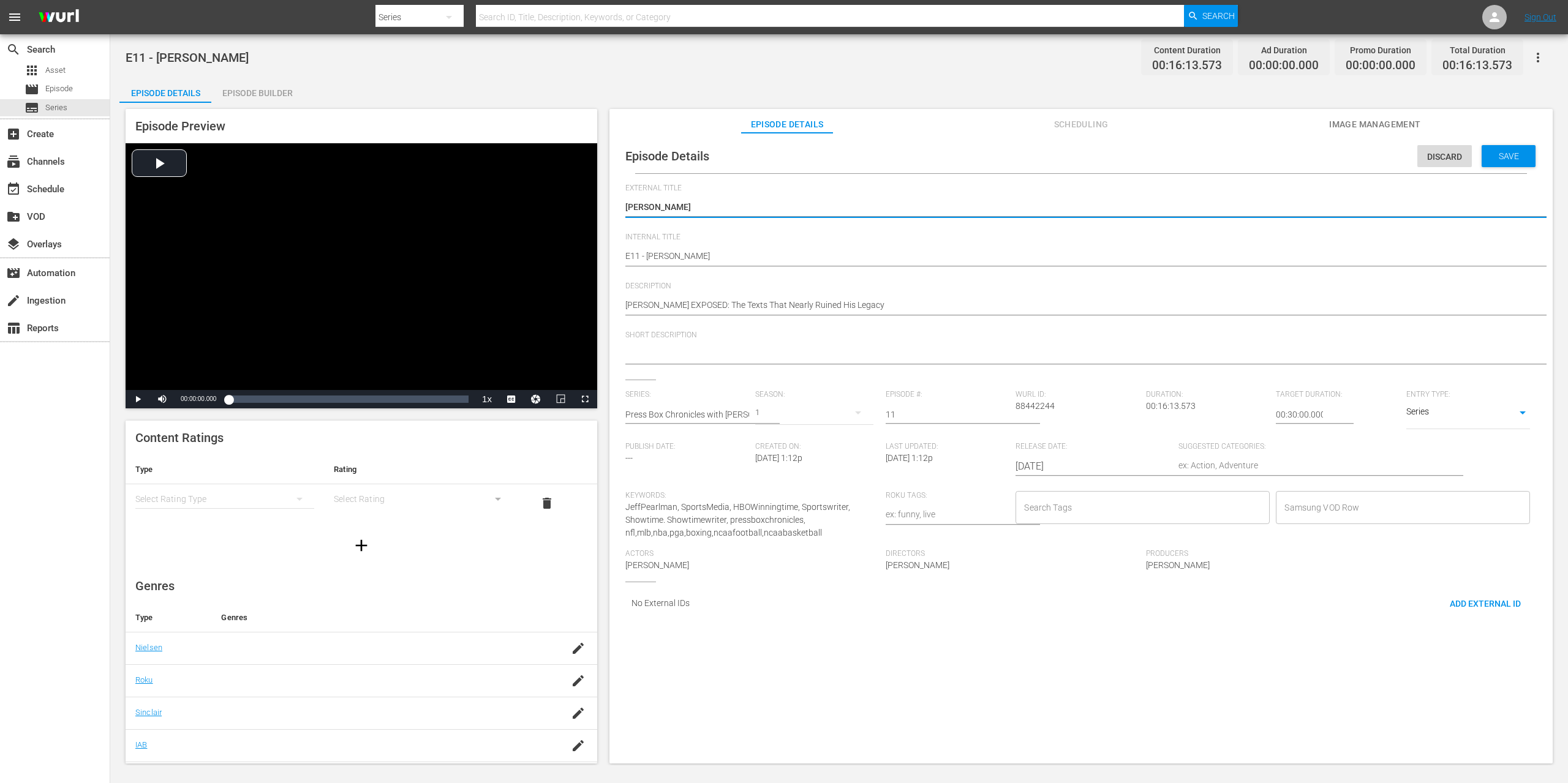
click at [1121, 508] on input "Search Tags" at bounding box center [1133, 507] width 225 height 22
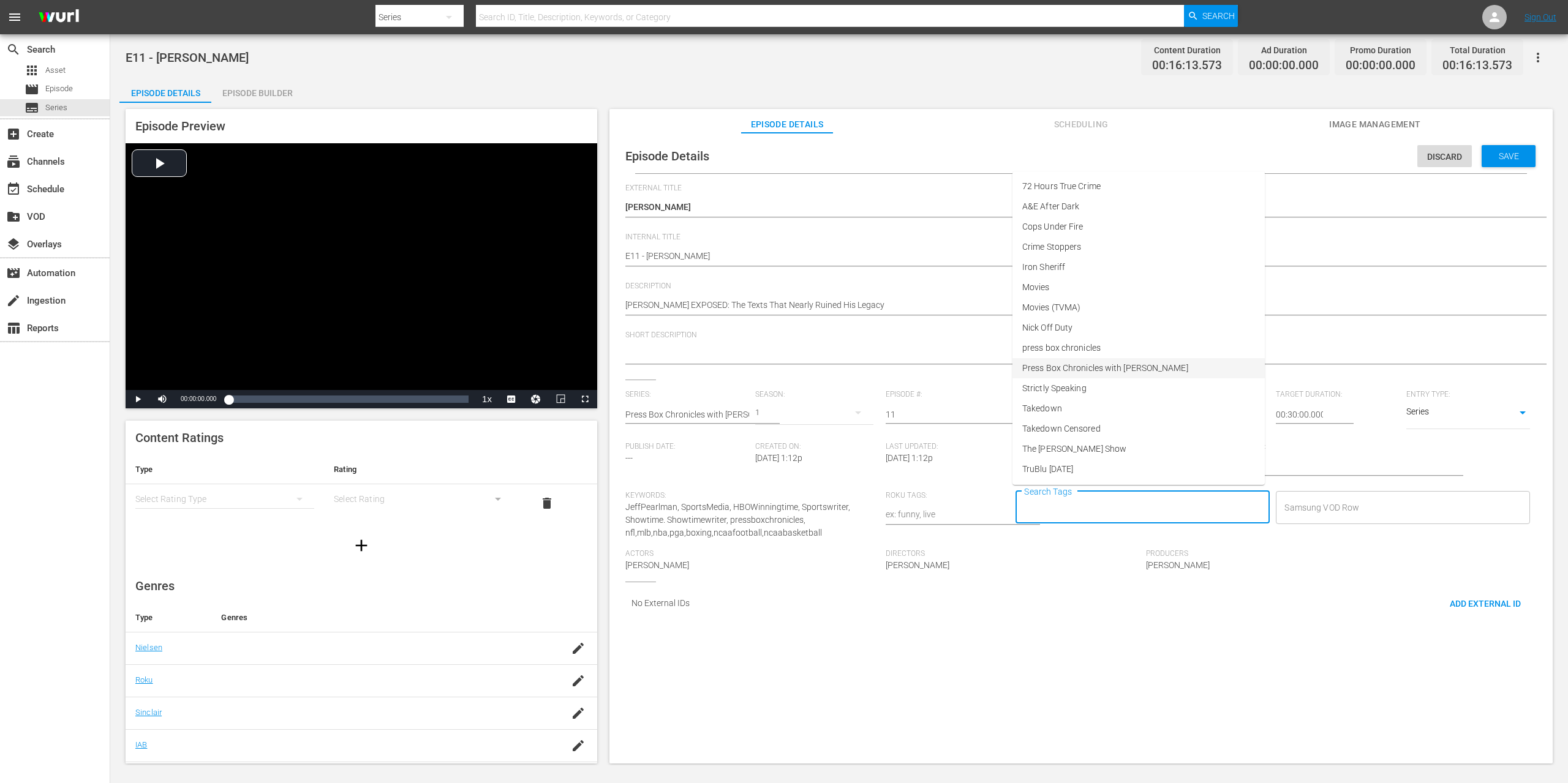
click at [1113, 373] on span "Press Box Chronicles with Jeff Pearlman" at bounding box center [1105, 368] width 166 height 13
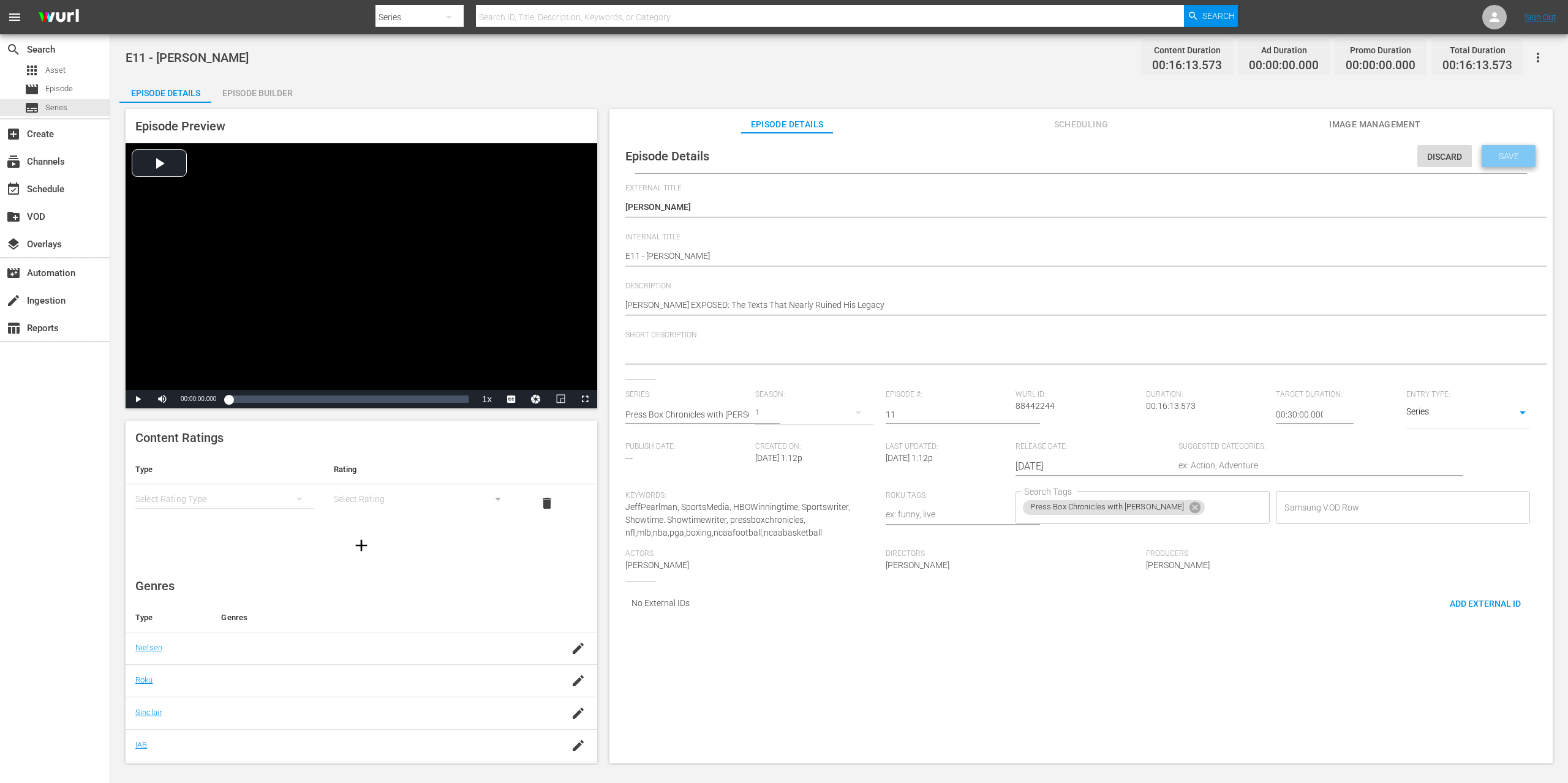
click at [1498, 161] on span "Save" at bounding box center [1509, 156] width 40 height 10
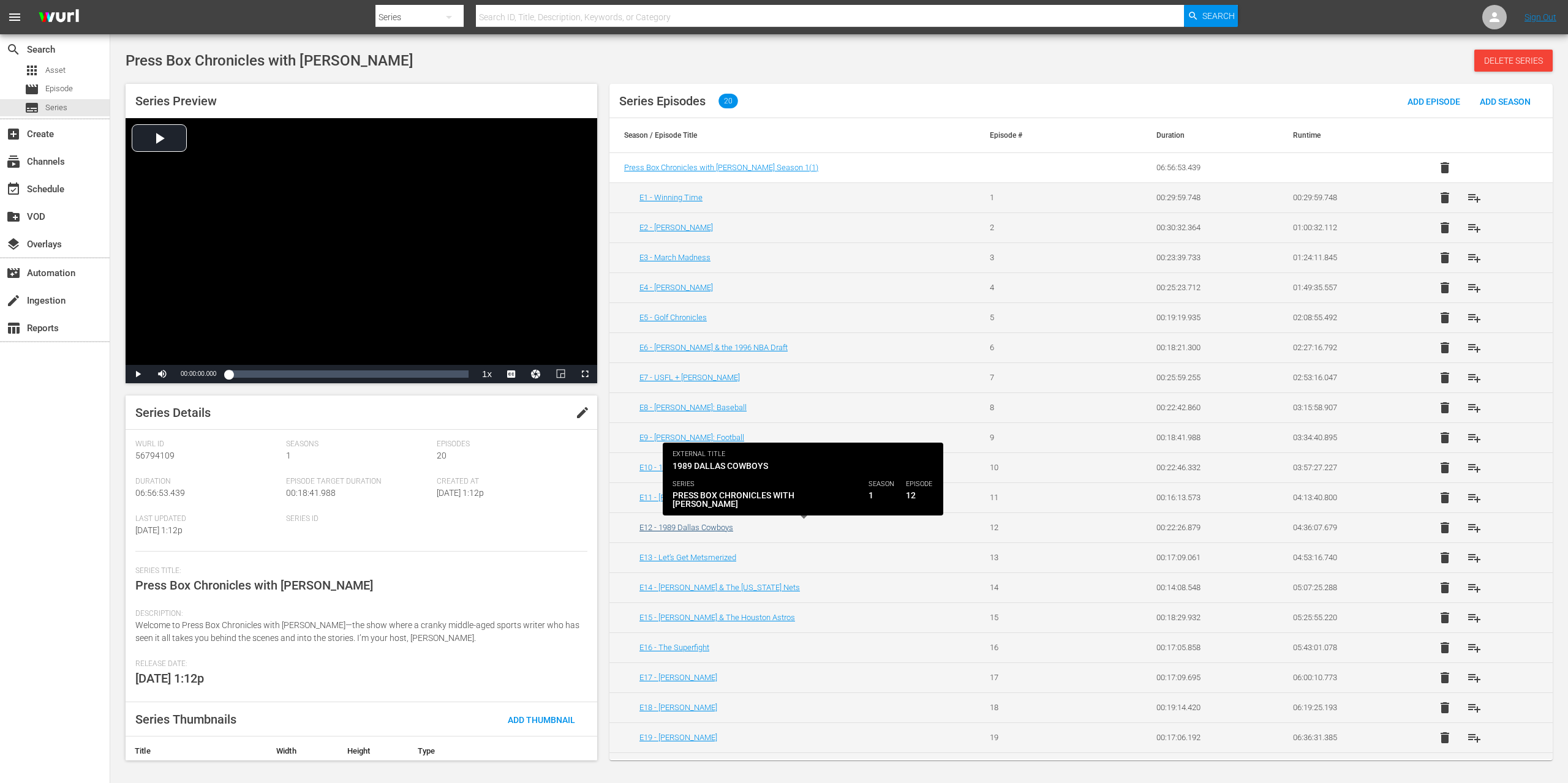
click at [695, 529] on link "E12 - 1989 Dallas Cowboys" at bounding box center [687, 528] width 94 height 10
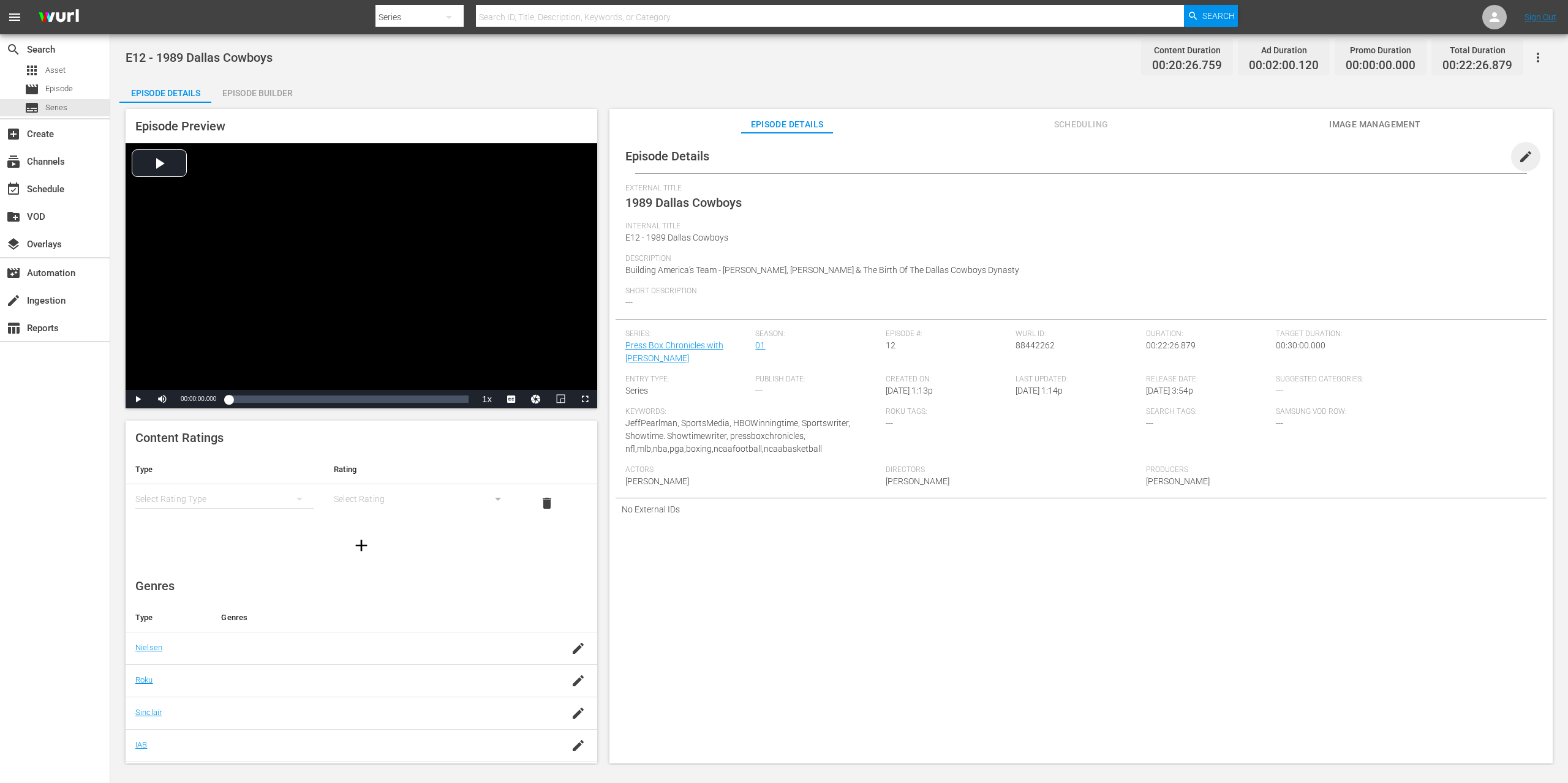
click at [1523, 157] on span "edit" at bounding box center [1525, 156] width 15 height 15
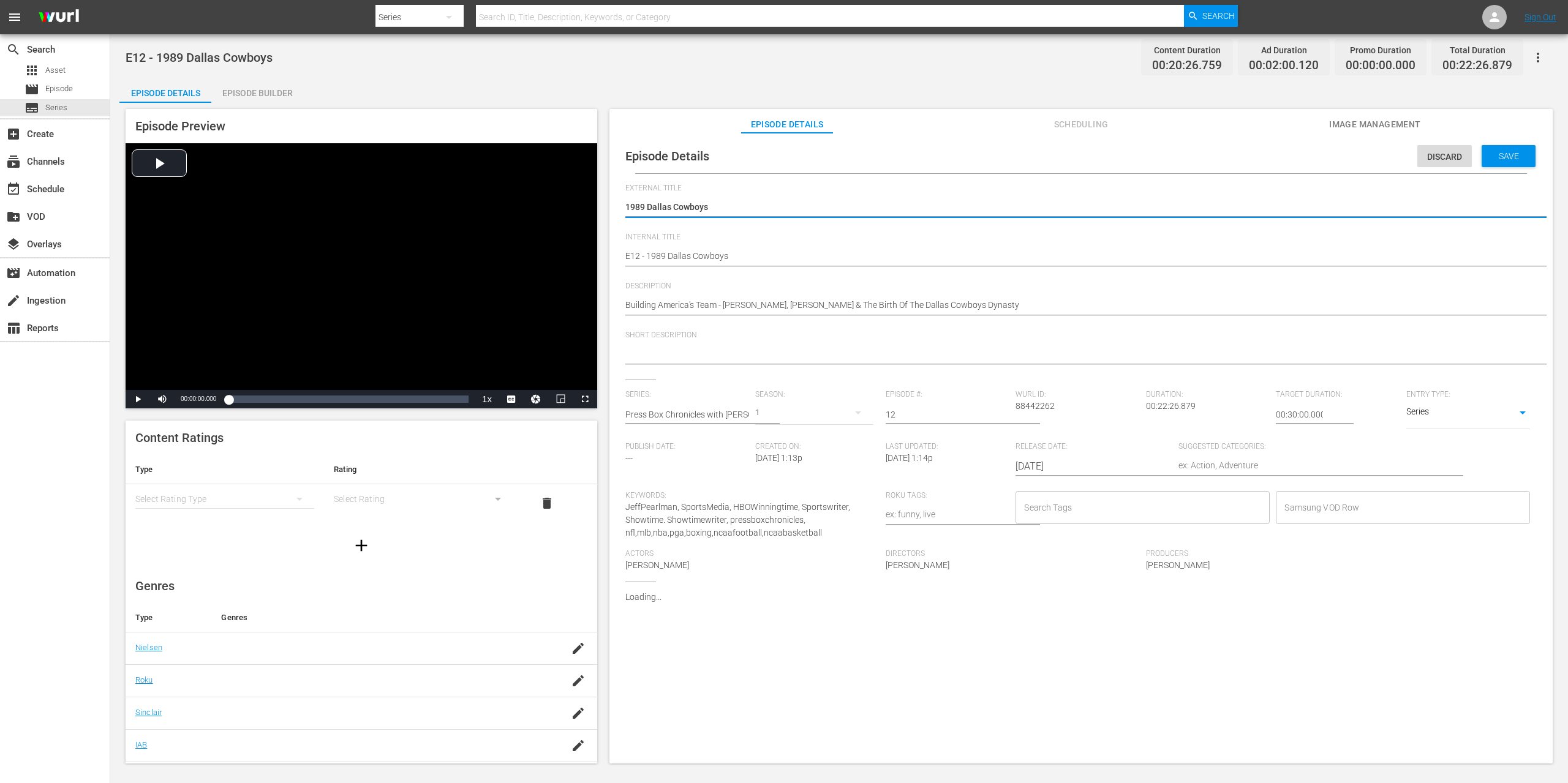
click at [1109, 501] on input "Search Tags" at bounding box center [1133, 507] width 225 height 22
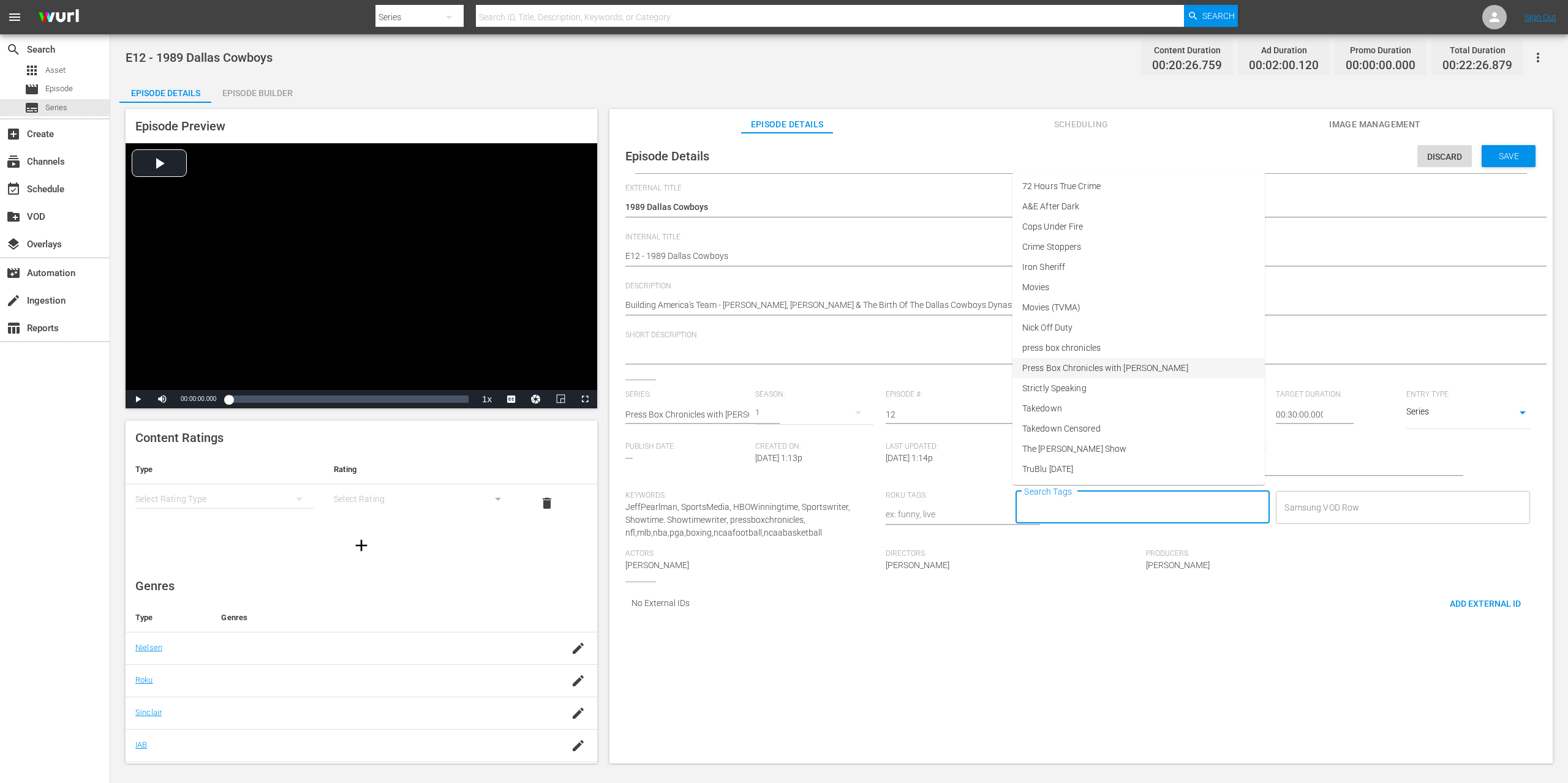
click at [1084, 370] on span "Press Box Chronicles with Jeff Pearlman" at bounding box center [1105, 368] width 166 height 13
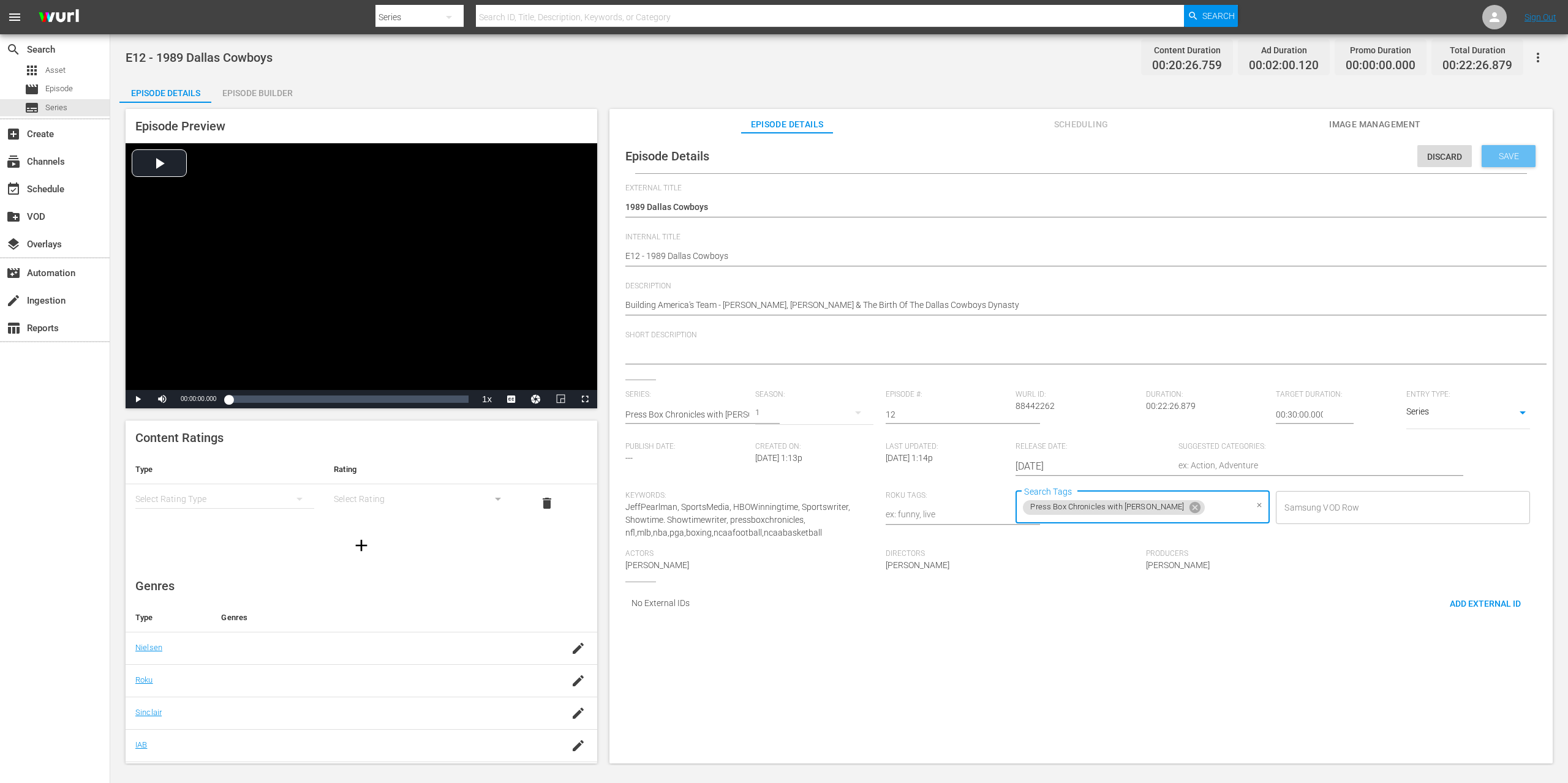
click at [1498, 157] on span "Save" at bounding box center [1509, 156] width 40 height 10
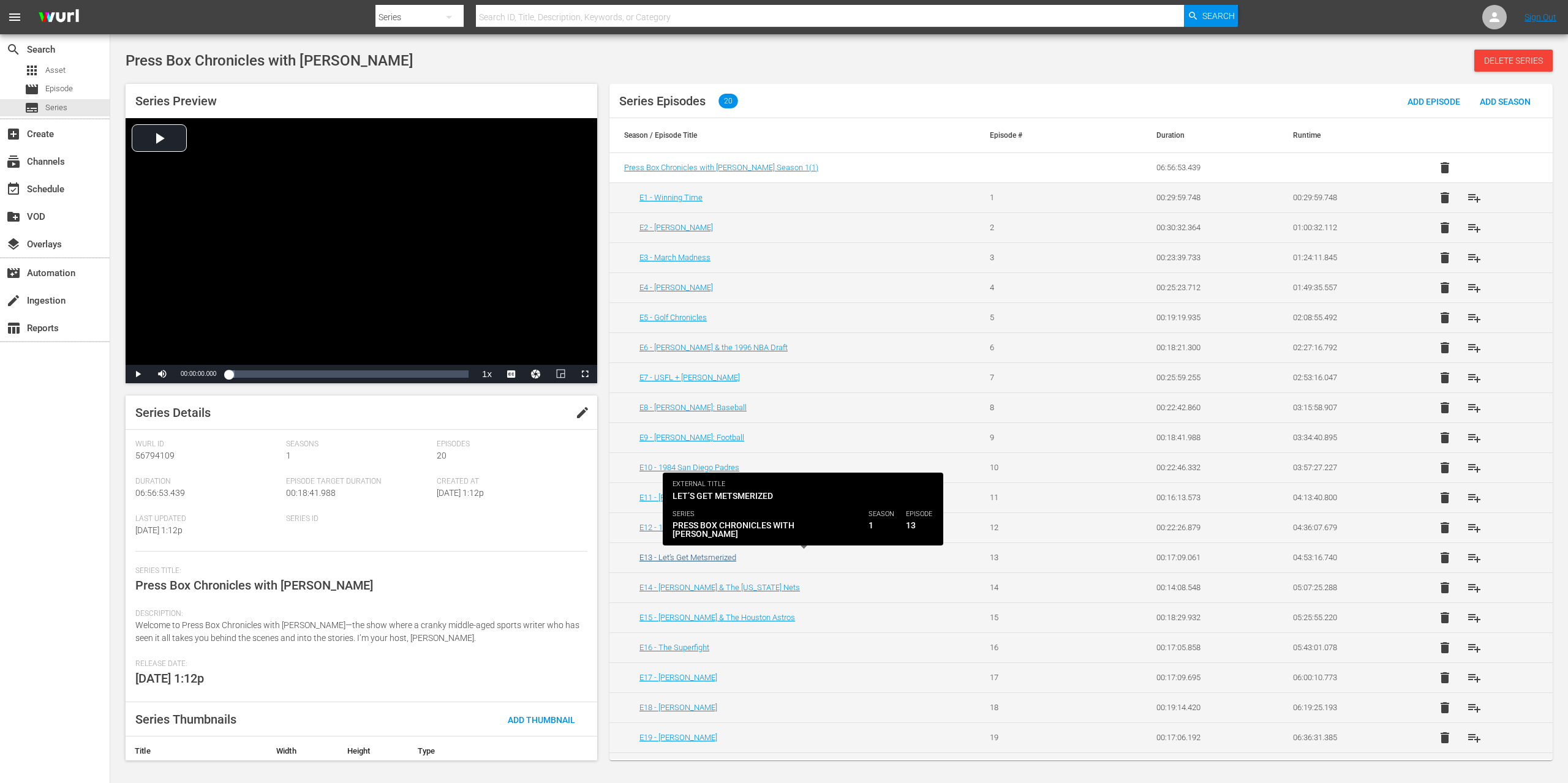
click at [727, 554] on link "E13 - Let’s Get Metsmerized" at bounding box center [688, 557] width 96 height 10
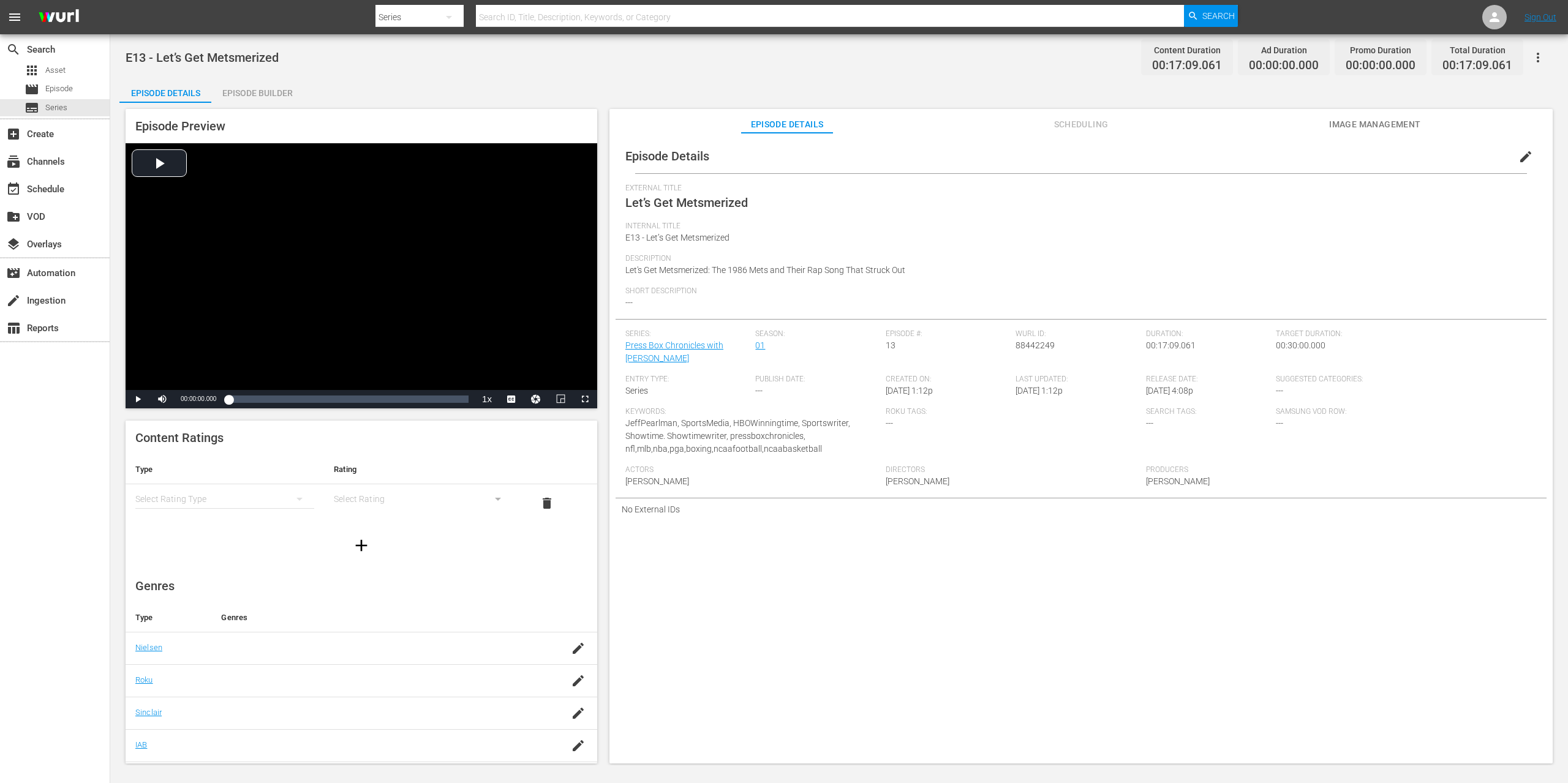
click at [1520, 152] on span "edit" at bounding box center [1525, 156] width 15 height 15
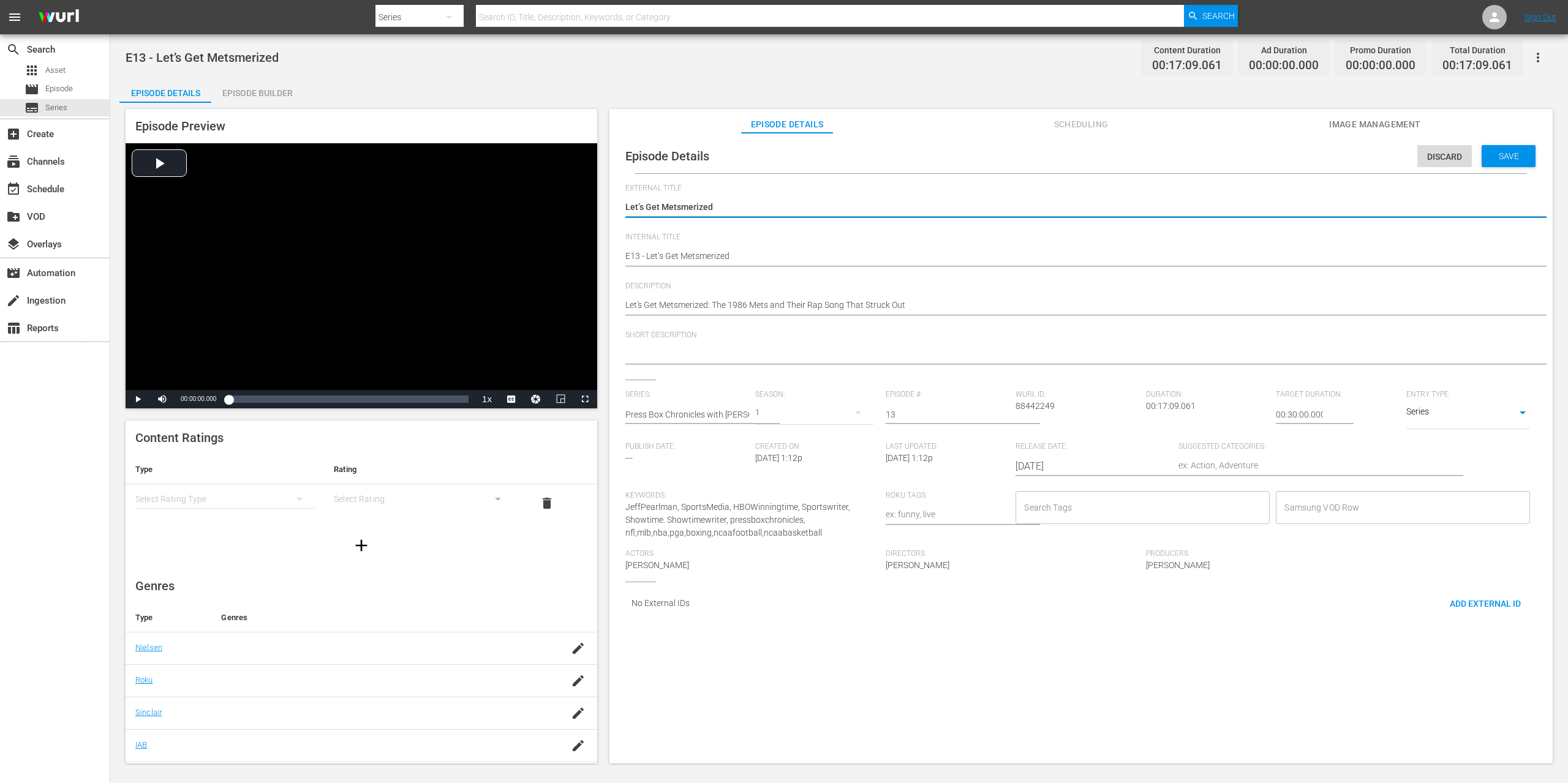
click at [1065, 500] on input "Search Tags" at bounding box center [1133, 507] width 225 height 22
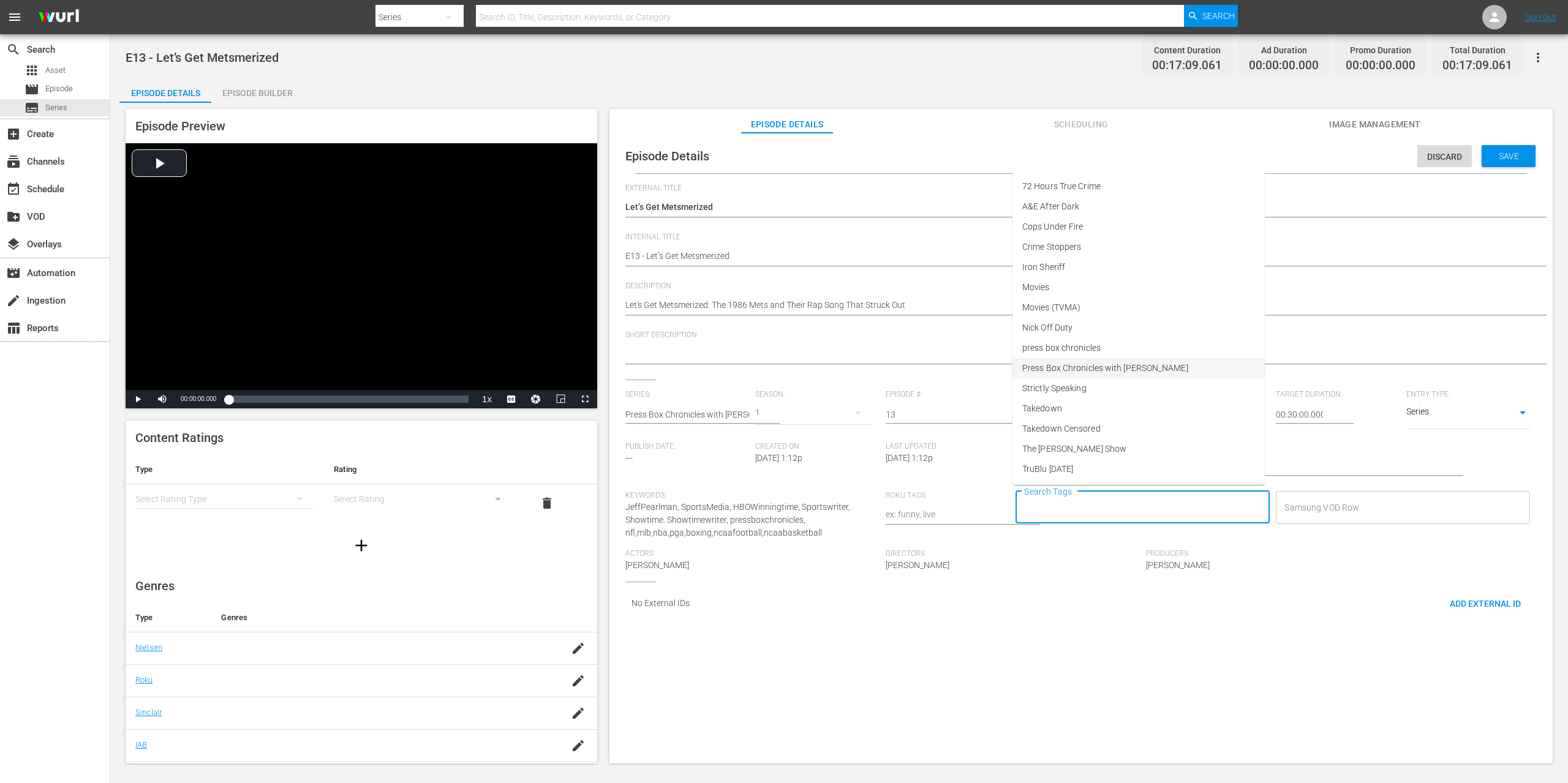
click at [1085, 368] on span "Press Box Chronicles with Jeff Pearlman" at bounding box center [1105, 368] width 166 height 13
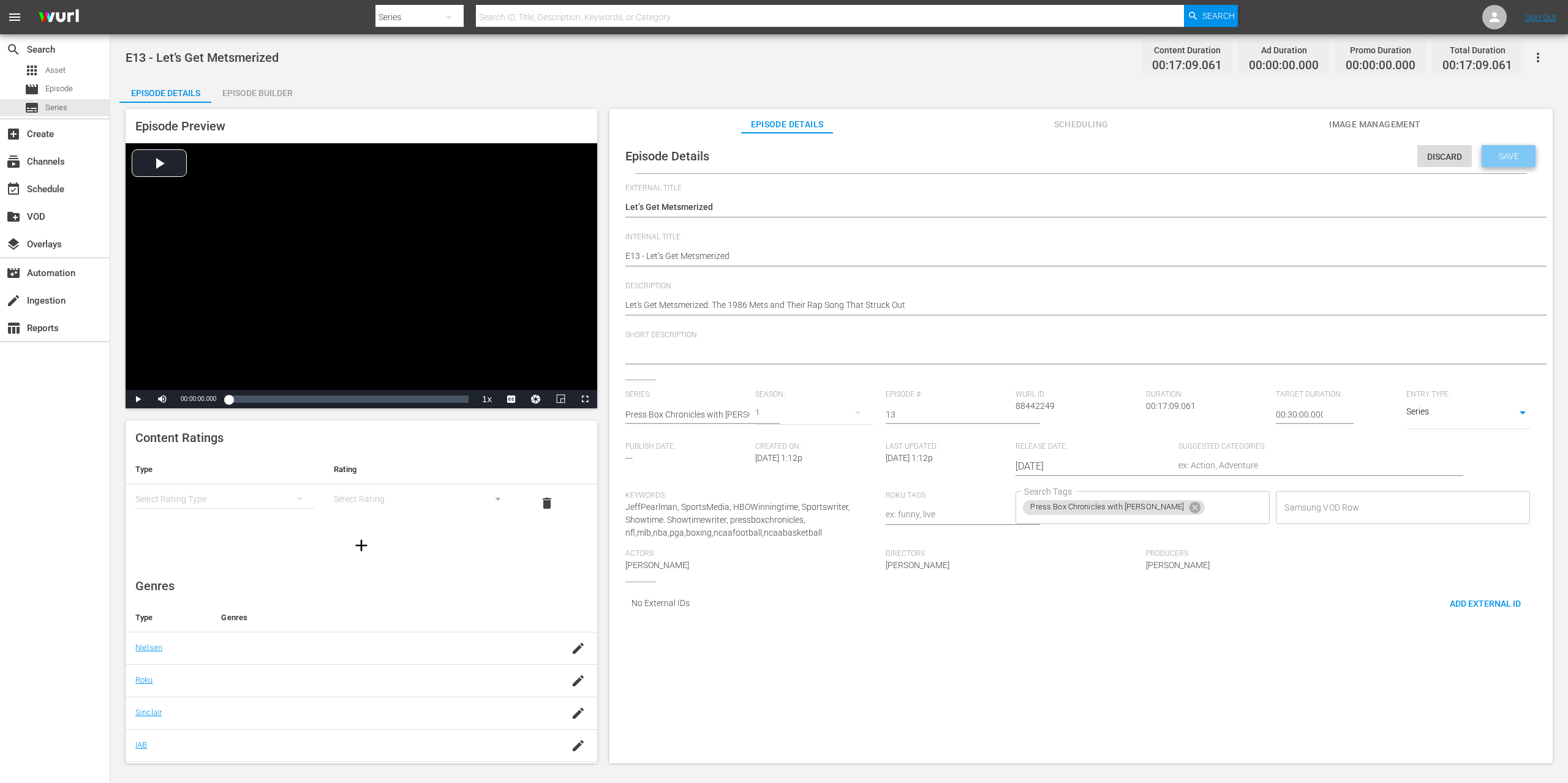
click at [1498, 161] on span "Save" at bounding box center [1509, 156] width 40 height 10
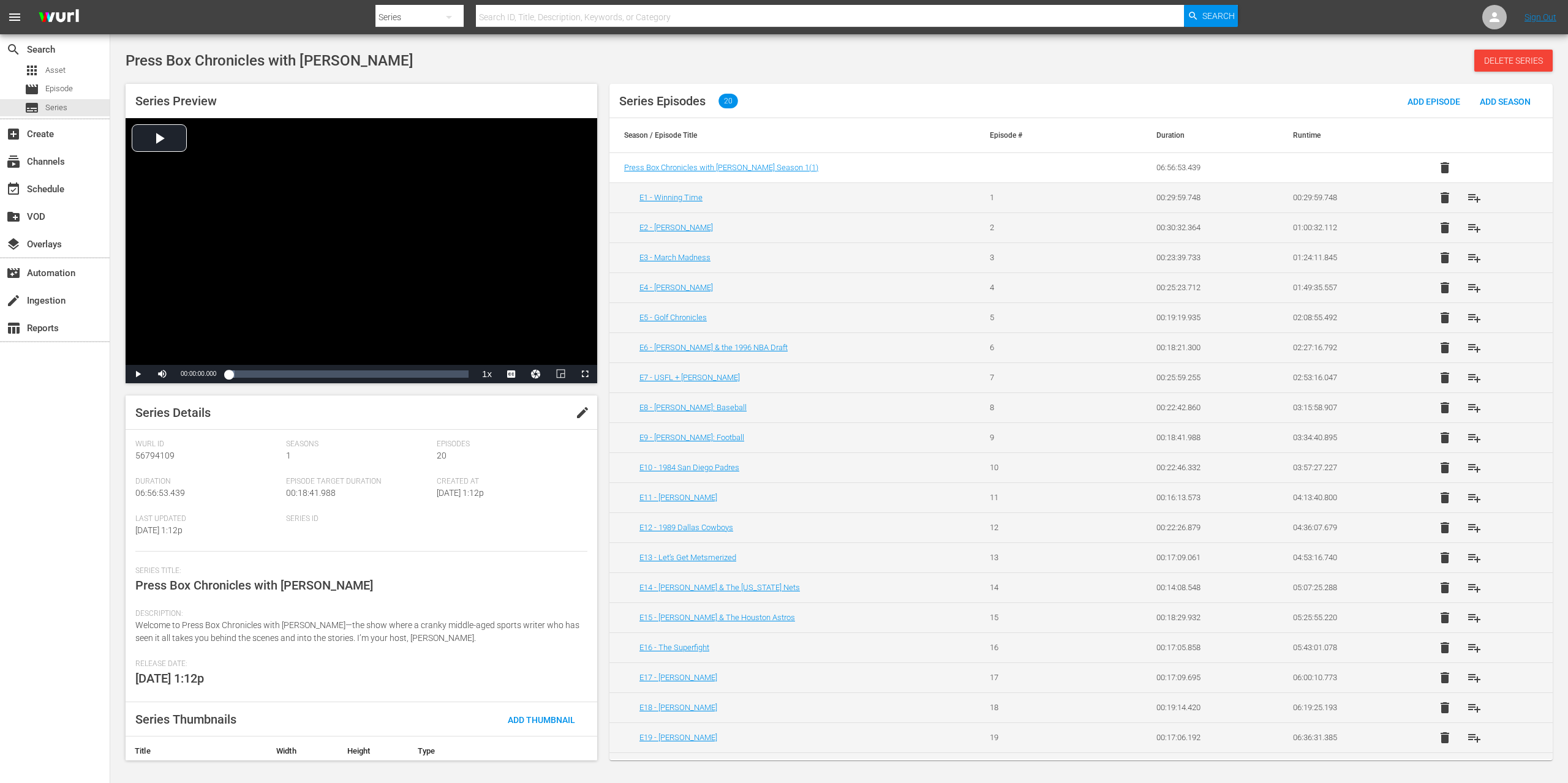
click at [681, 581] on td "E14 - Kobe Bryant & The New Jersey Nets" at bounding box center [792, 587] width 366 height 30
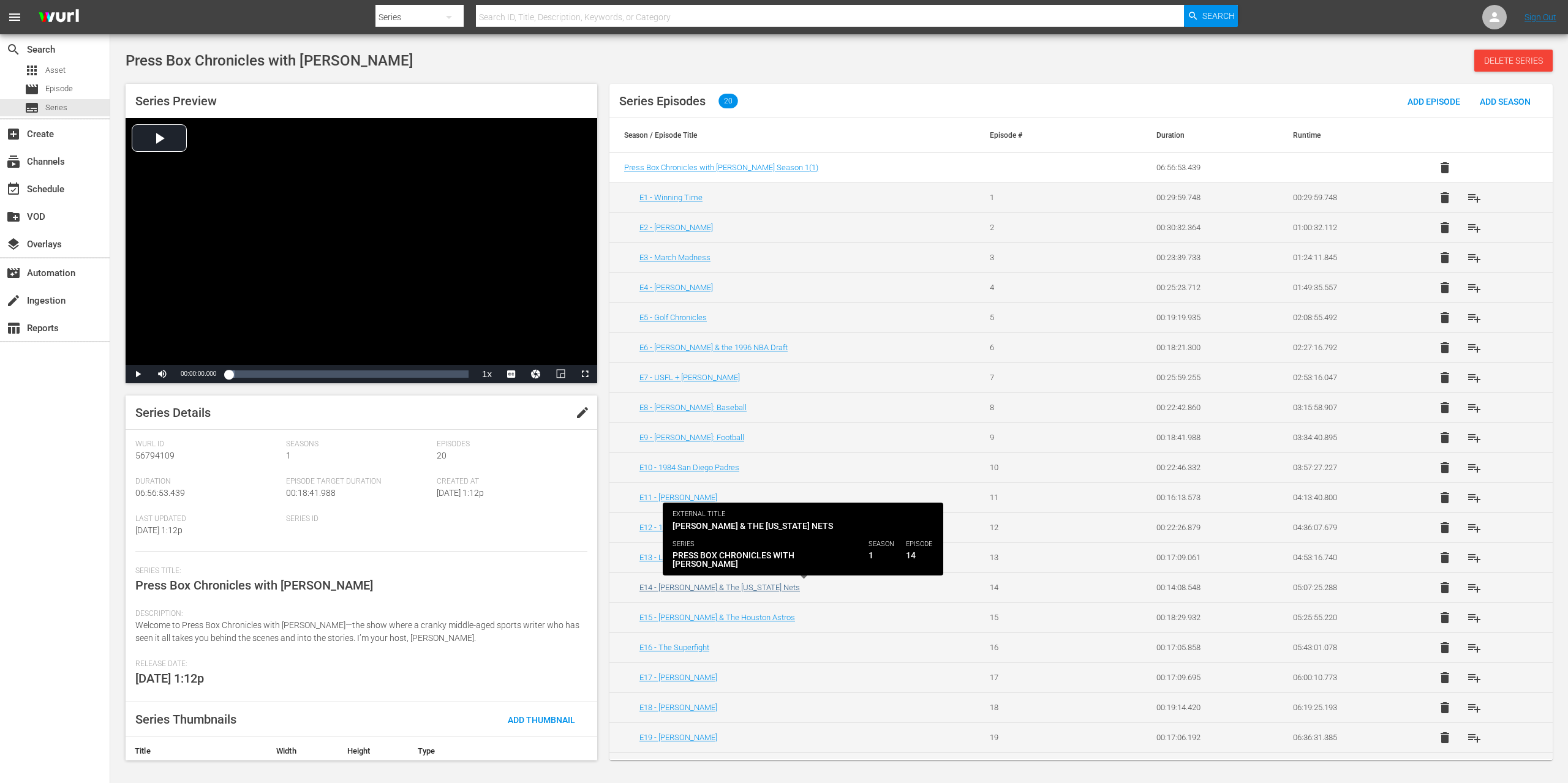
click at [683, 586] on link "E14 - Kobe Bryant & The New Jersey Nets" at bounding box center [720, 587] width 161 height 10
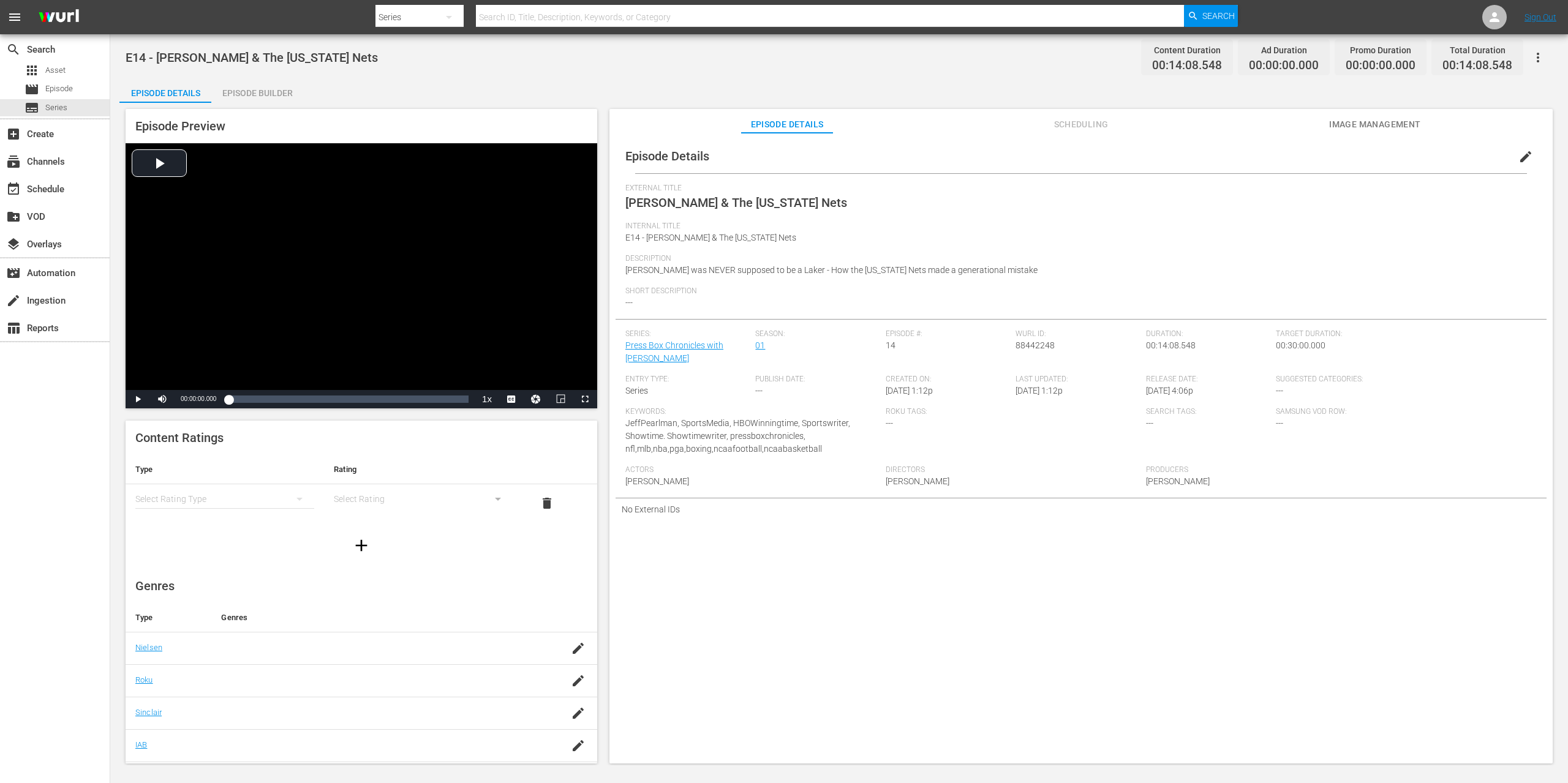
click at [1512, 149] on button "edit" at bounding box center [1525, 156] width 30 height 30
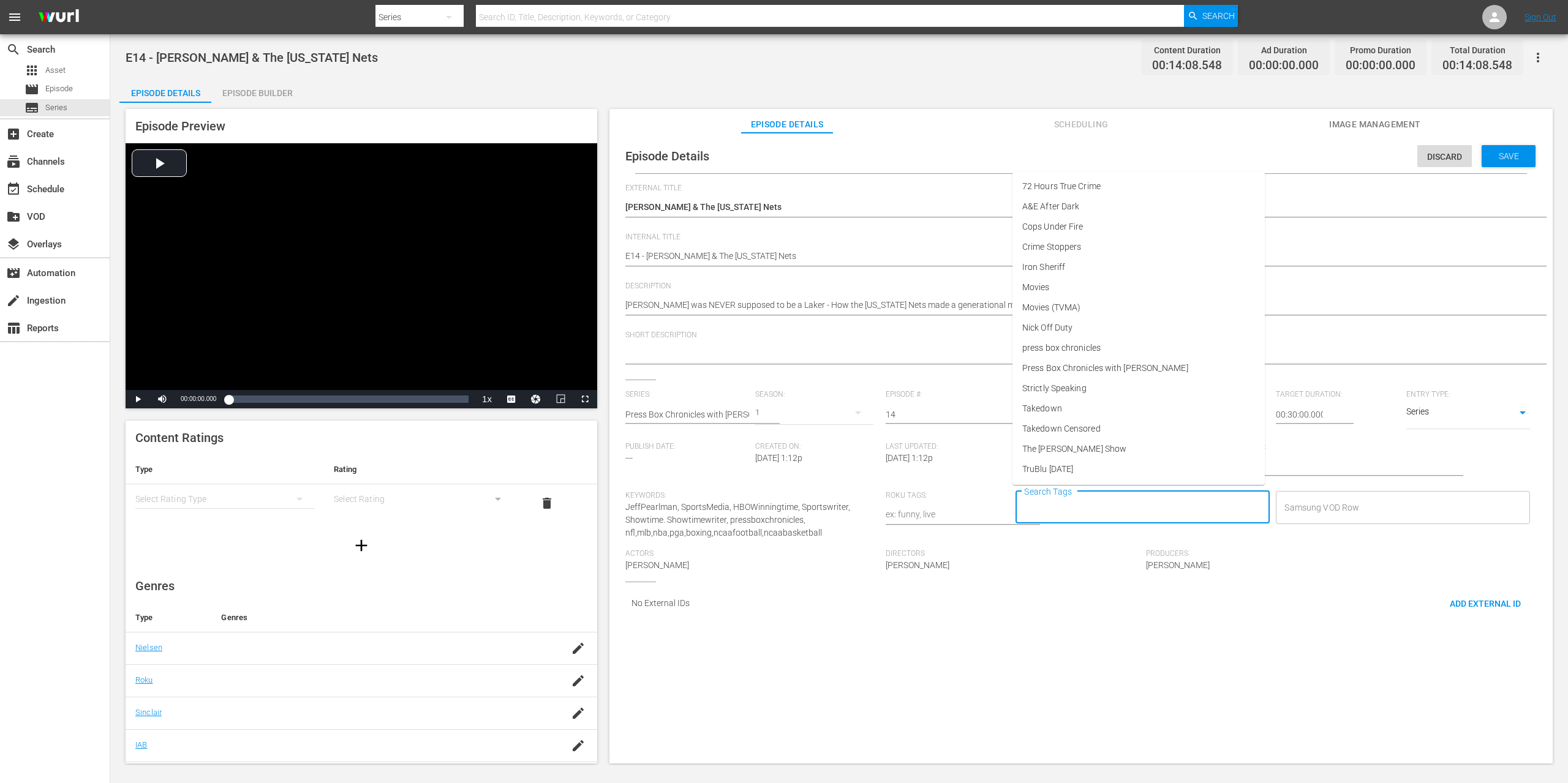
click at [1086, 505] on input "Search Tags" at bounding box center [1133, 507] width 225 height 22
click at [1096, 372] on span "Press Box Chronicles with Jeff Pearlman" at bounding box center [1105, 368] width 166 height 13
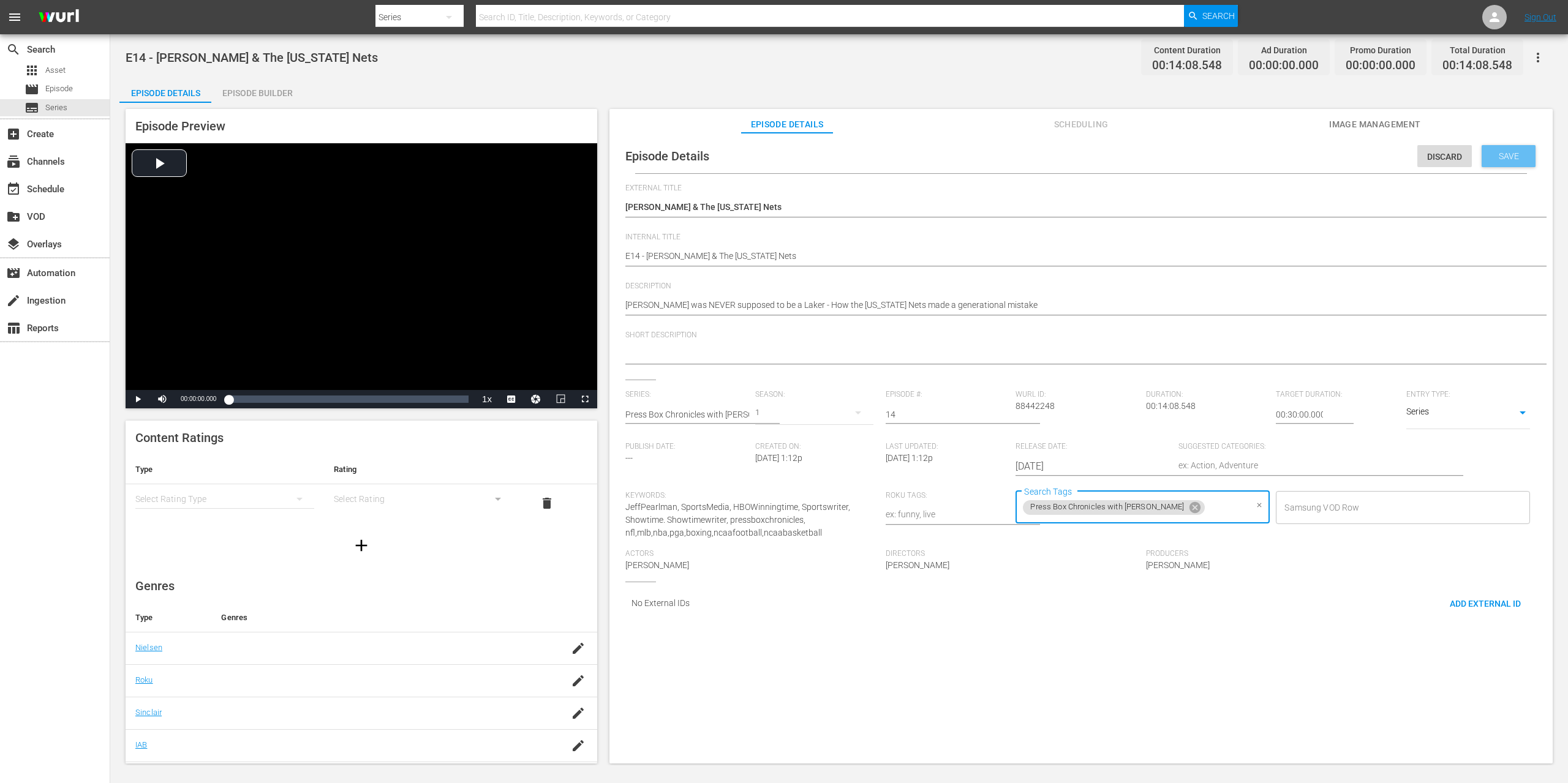
click at [1489, 155] on span "Save" at bounding box center [1509, 156] width 40 height 10
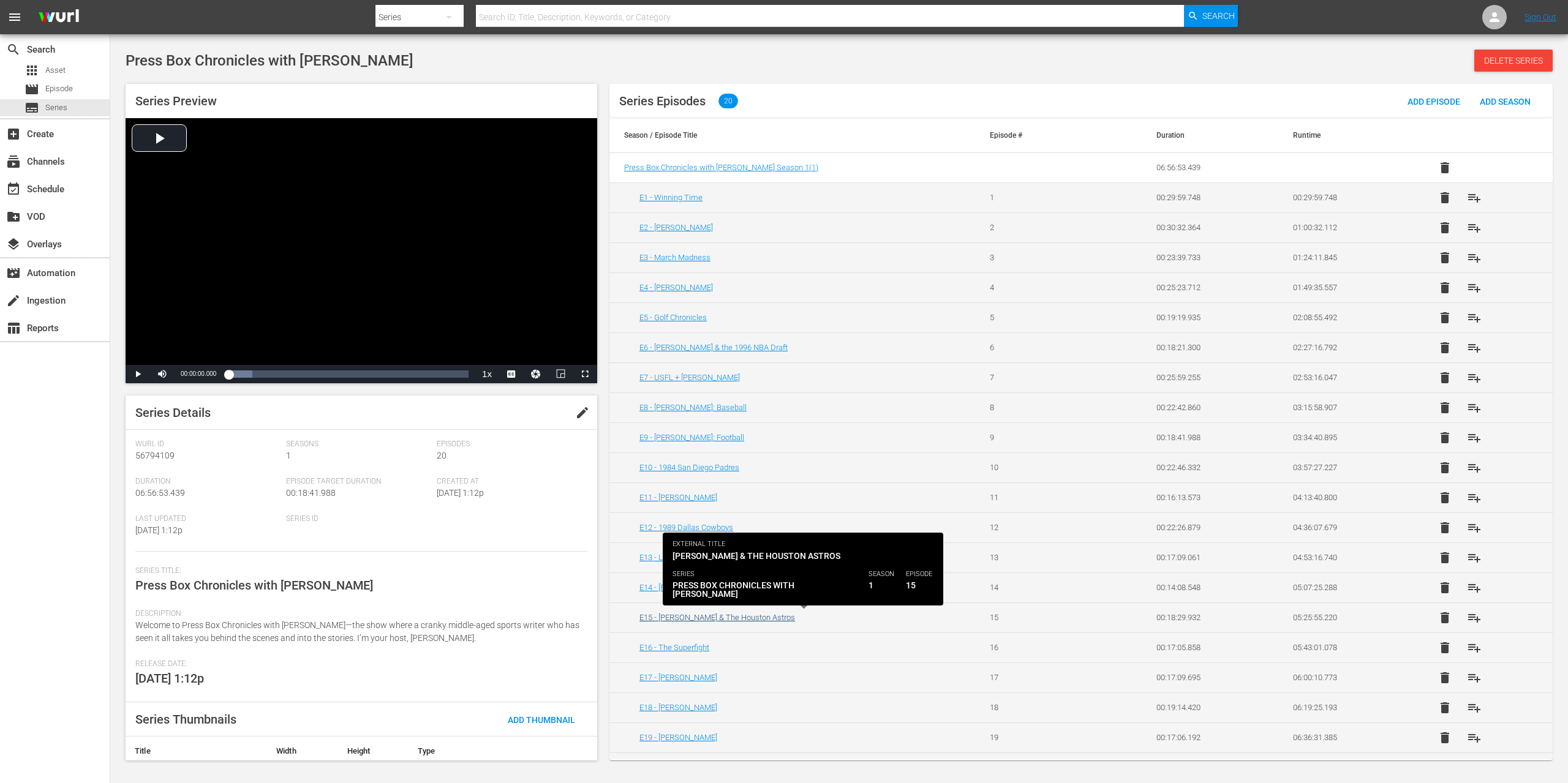
click at [726, 618] on link "E15 - J.R. Richard & The Houston Astros" at bounding box center [717, 617] width 156 height 10
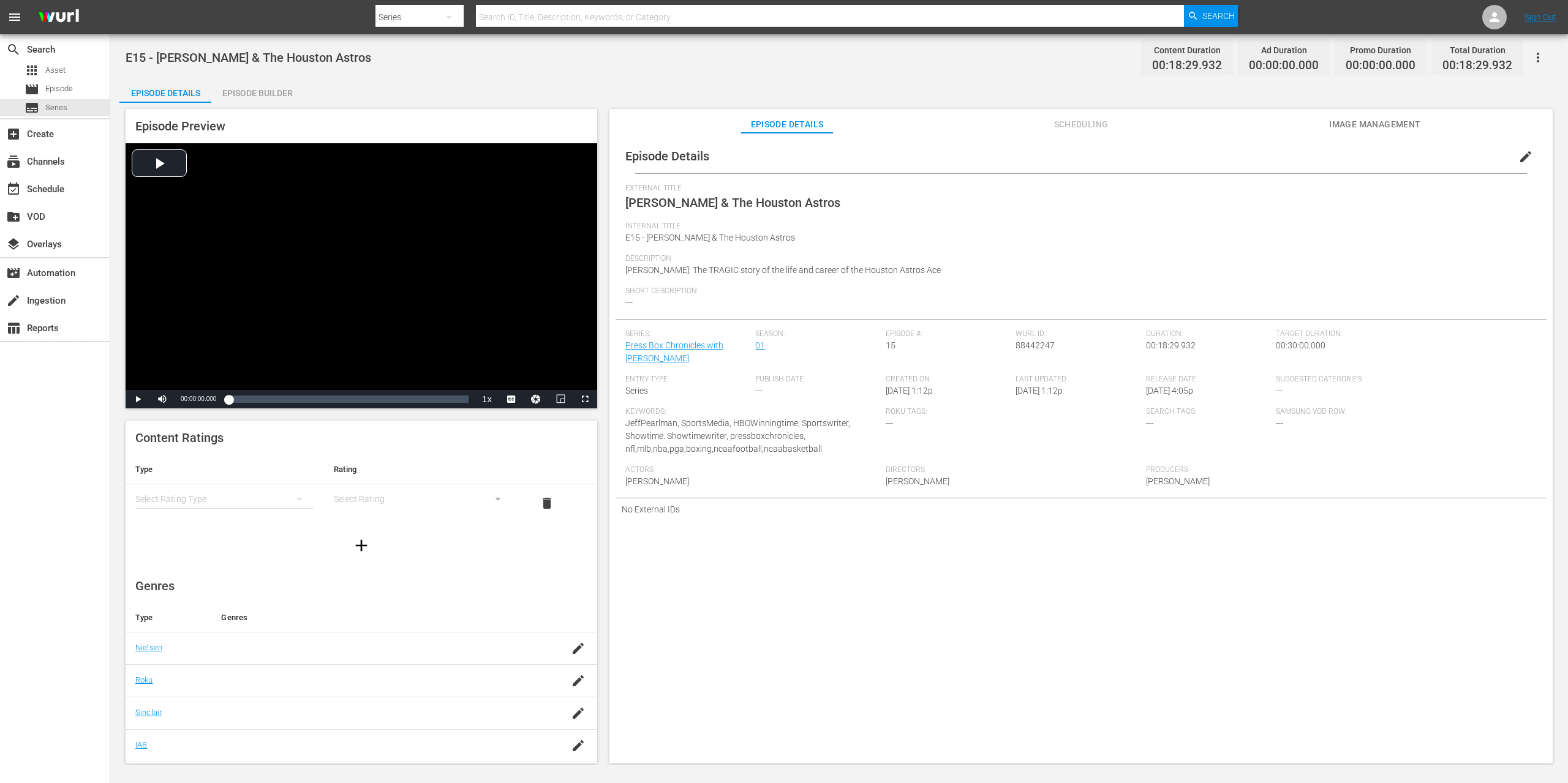
click at [1518, 158] on span "edit" at bounding box center [1525, 156] width 15 height 15
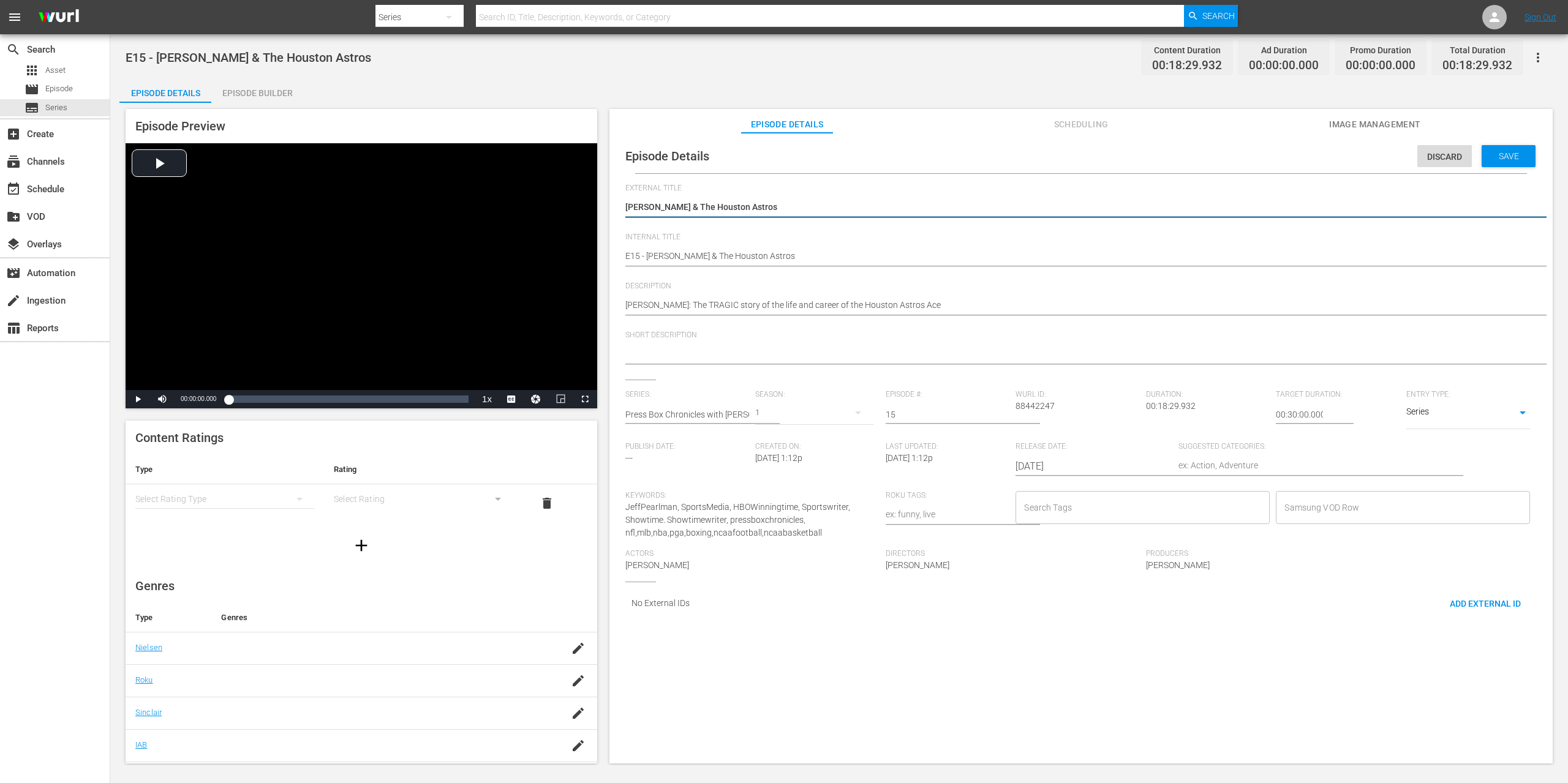
click at [1073, 520] on div "Search Tags" at bounding box center [1142, 508] width 254 height 33
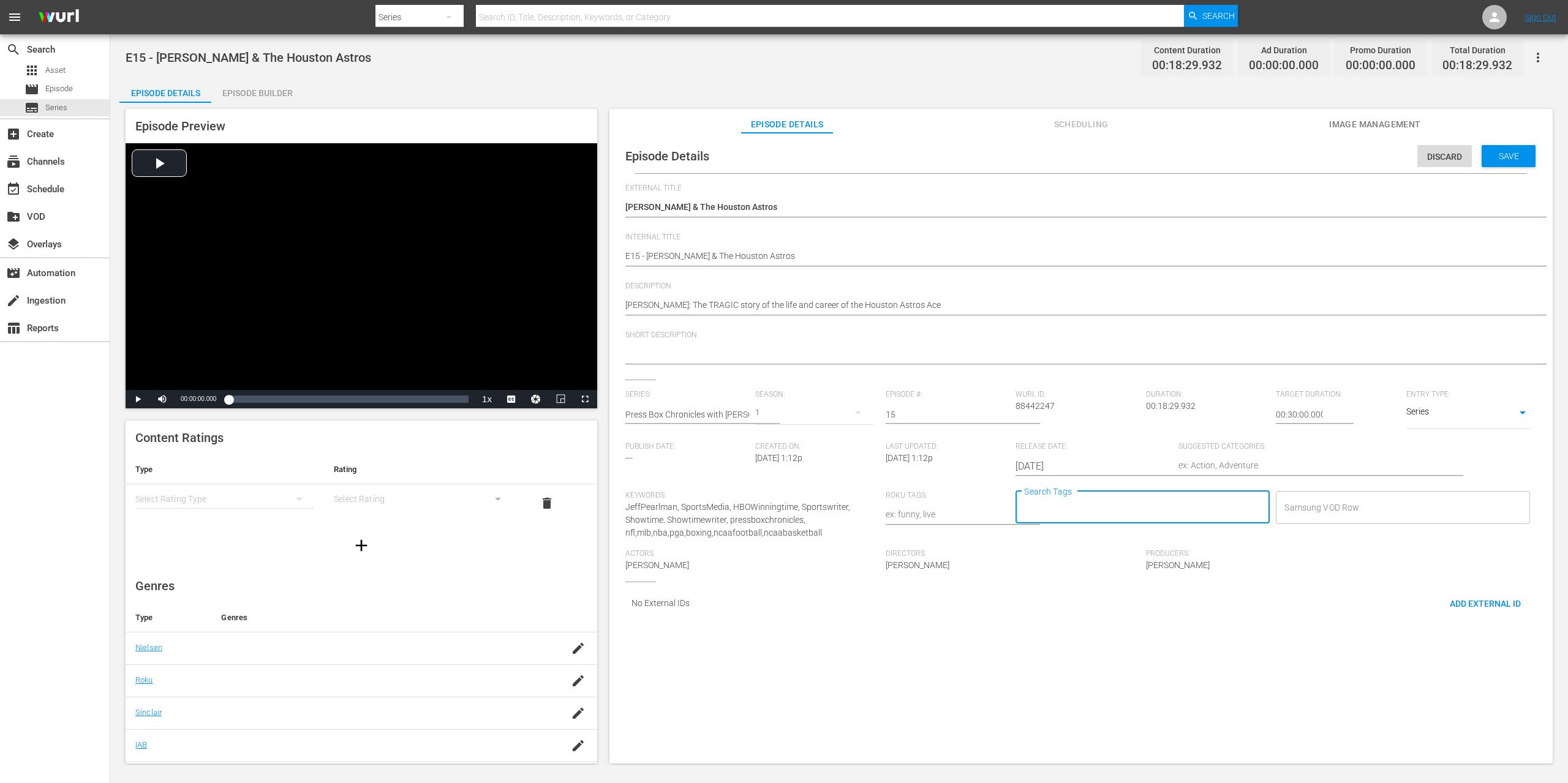
type input "p"
click at [1095, 598] on span "Press Box Chronicles with Jeff Pearlman" at bounding box center [1105, 598] width 166 height 13
click at [1493, 154] on span "Save" at bounding box center [1509, 156] width 40 height 10
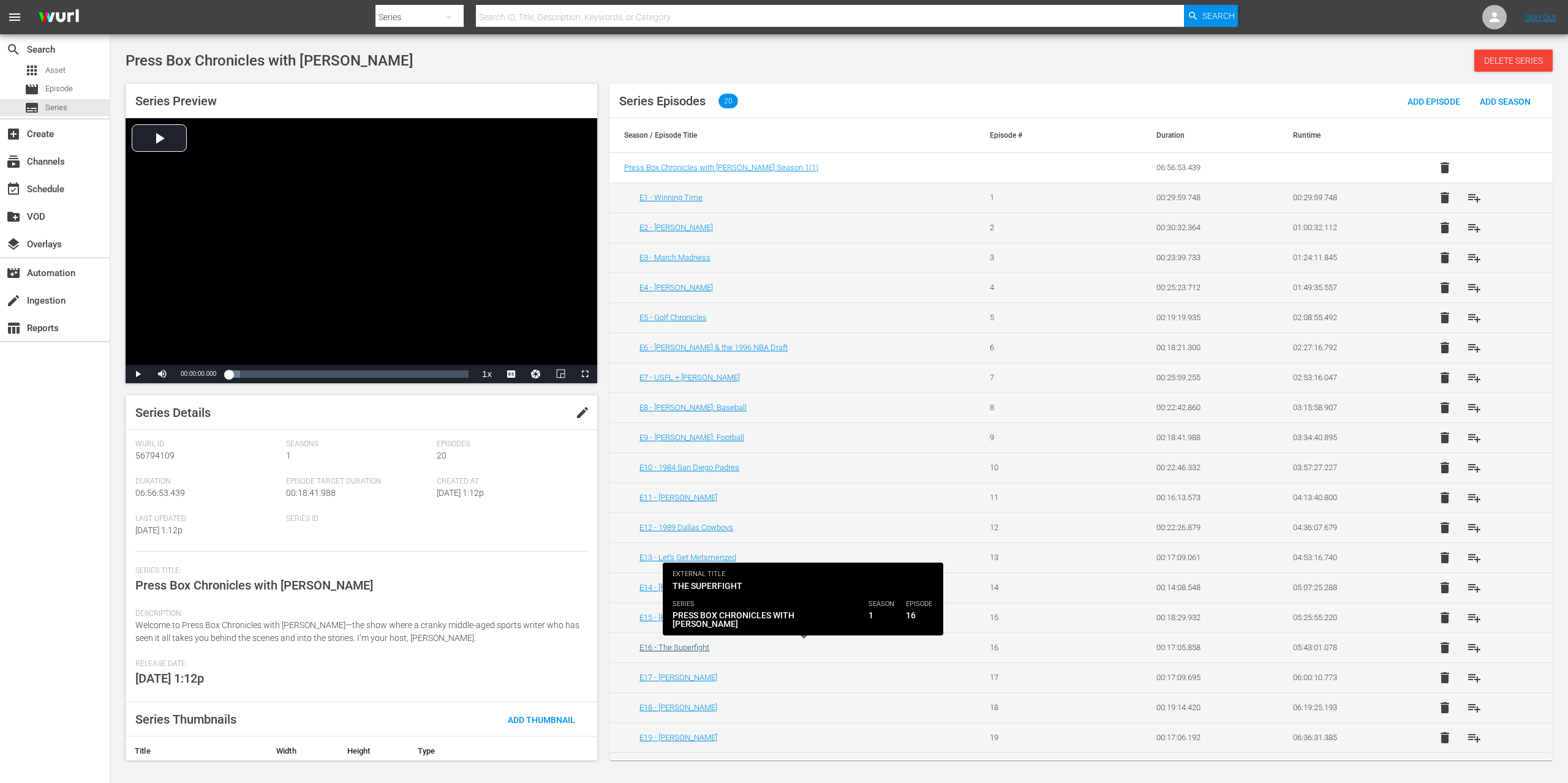
click at [674, 650] on link "E16 - The Superfight" at bounding box center [674, 647] width 70 height 10
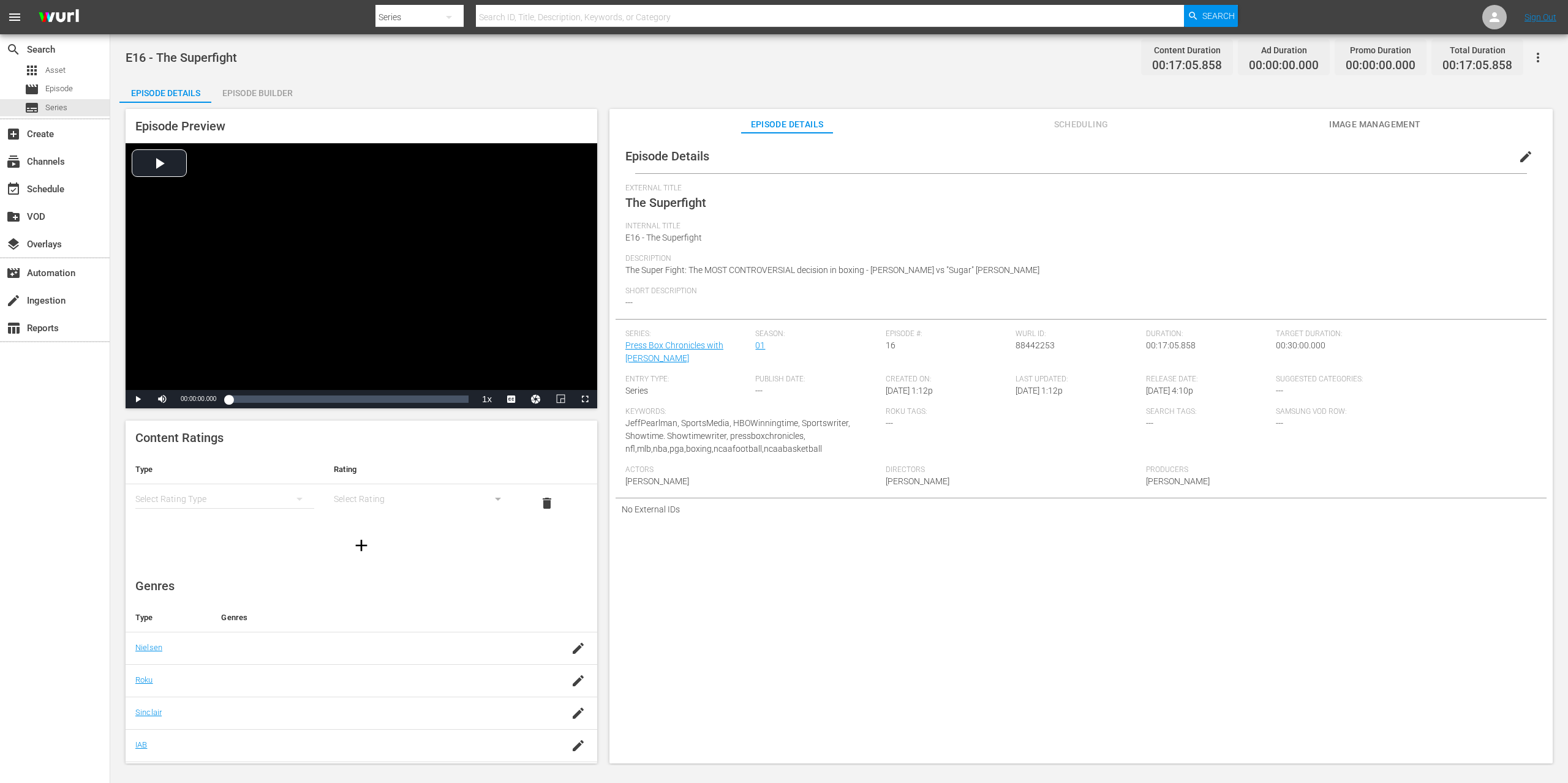
click at [1531, 152] on button "edit" at bounding box center [1525, 156] width 30 height 30
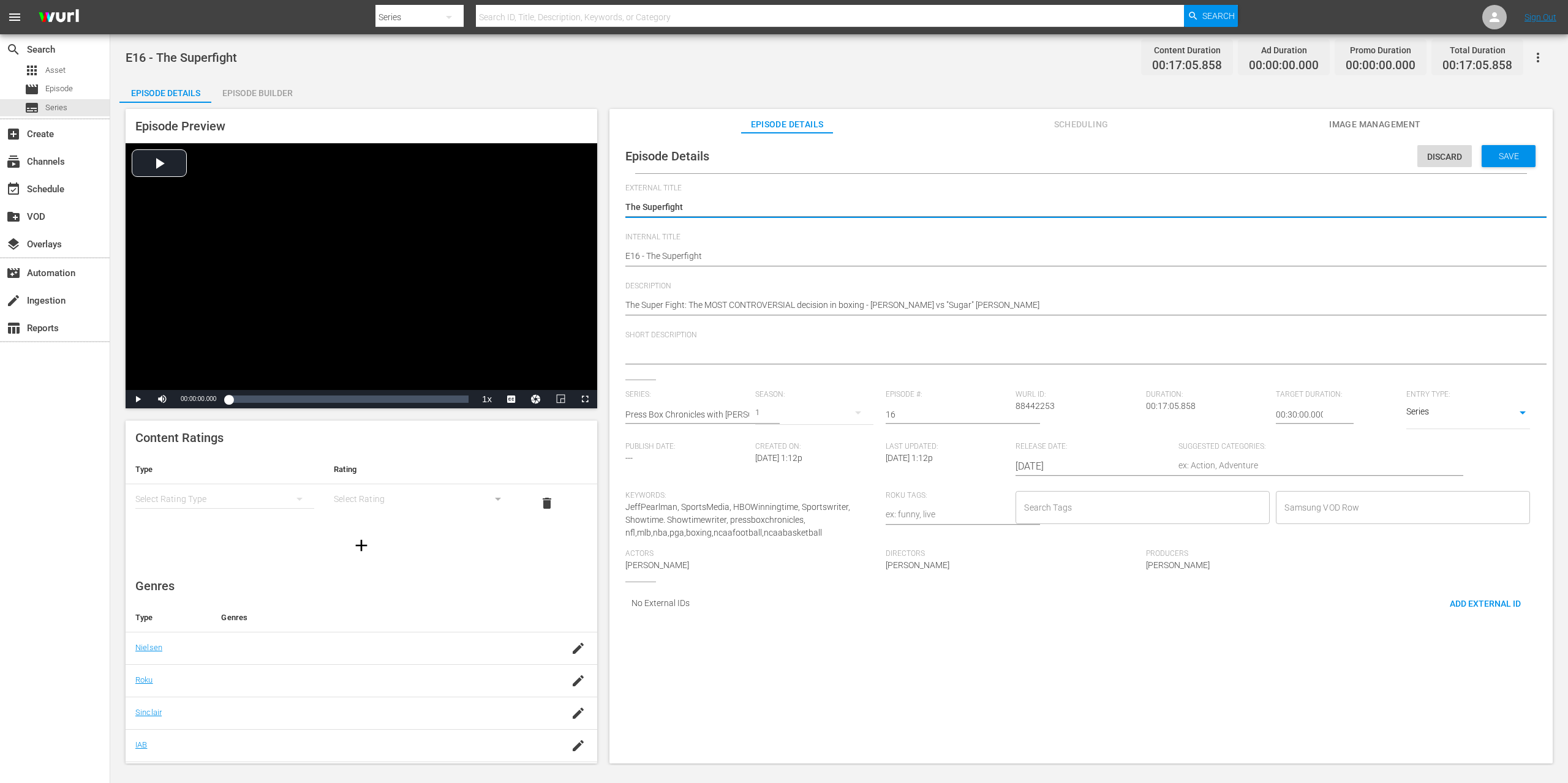
click at [1090, 500] on input "Search Tags" at bounding box center [1133, 507] width 225 height 22
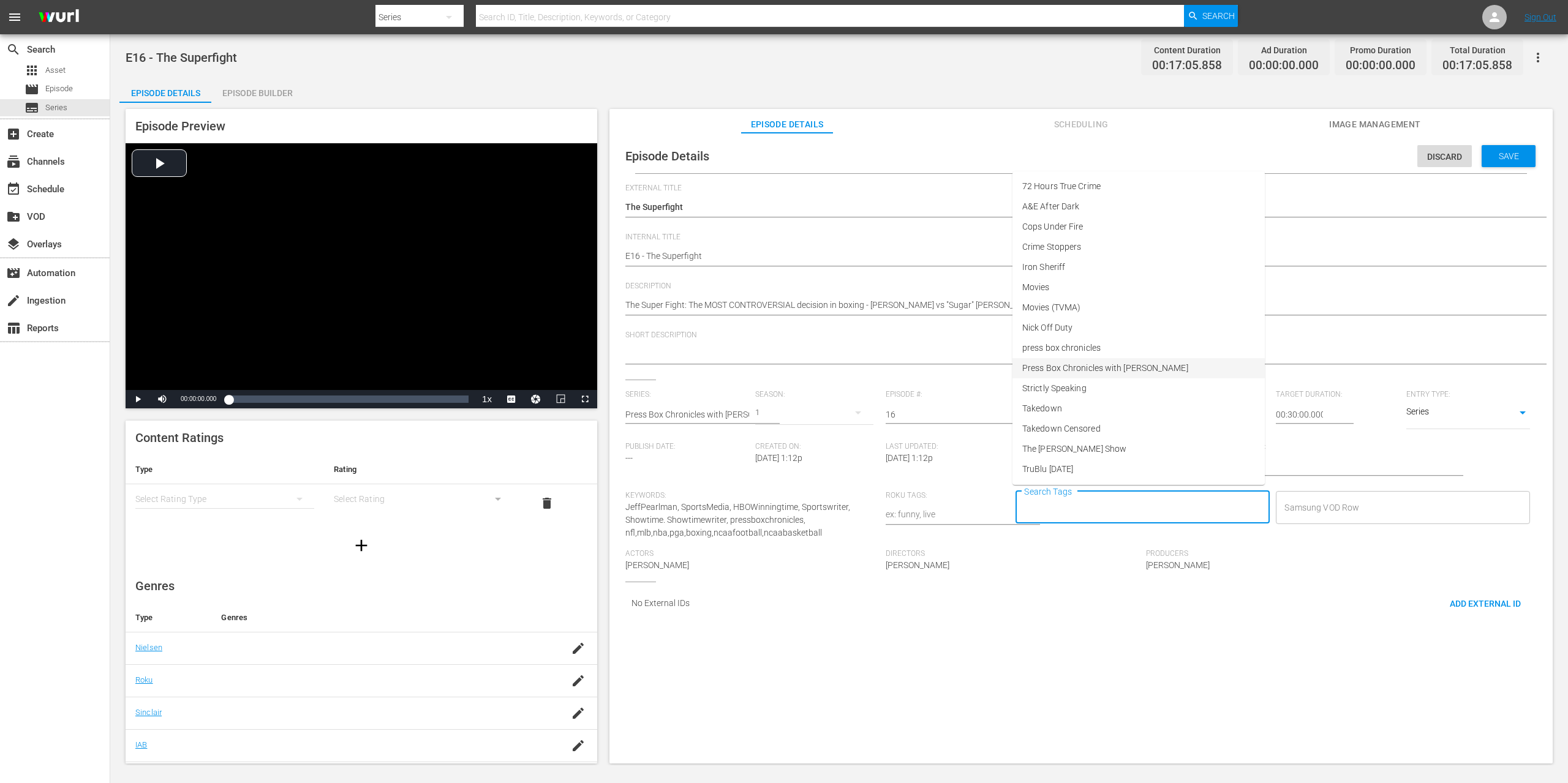
click at [1089, 366] on span "Press Box Chronicles with [PERSON_NAME]" at bounding box center [1105, 368] width 166 height 13
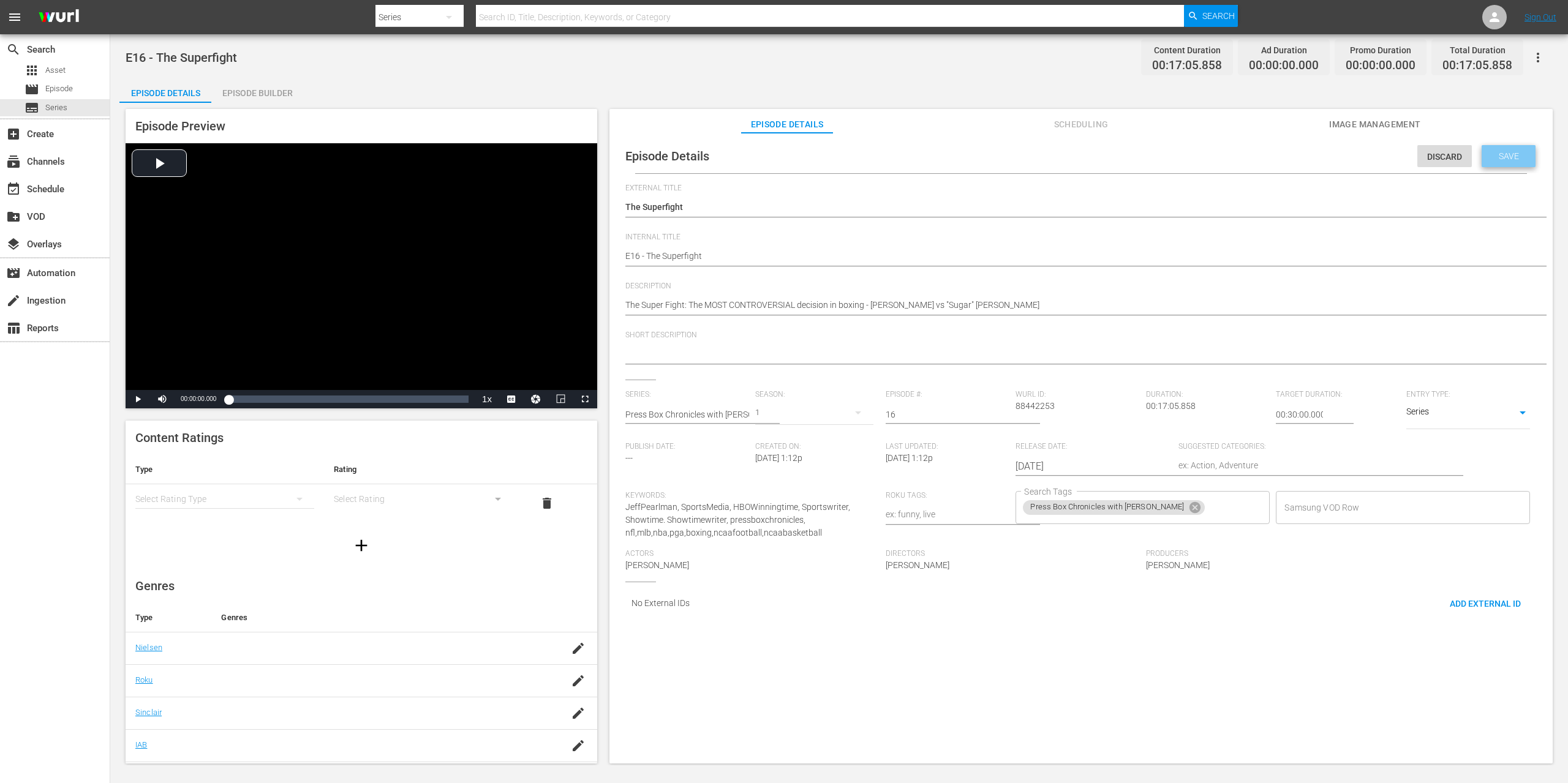
click at [1510, 156] on span "Save" at bounding box center [1509, 156] width 40 height 10
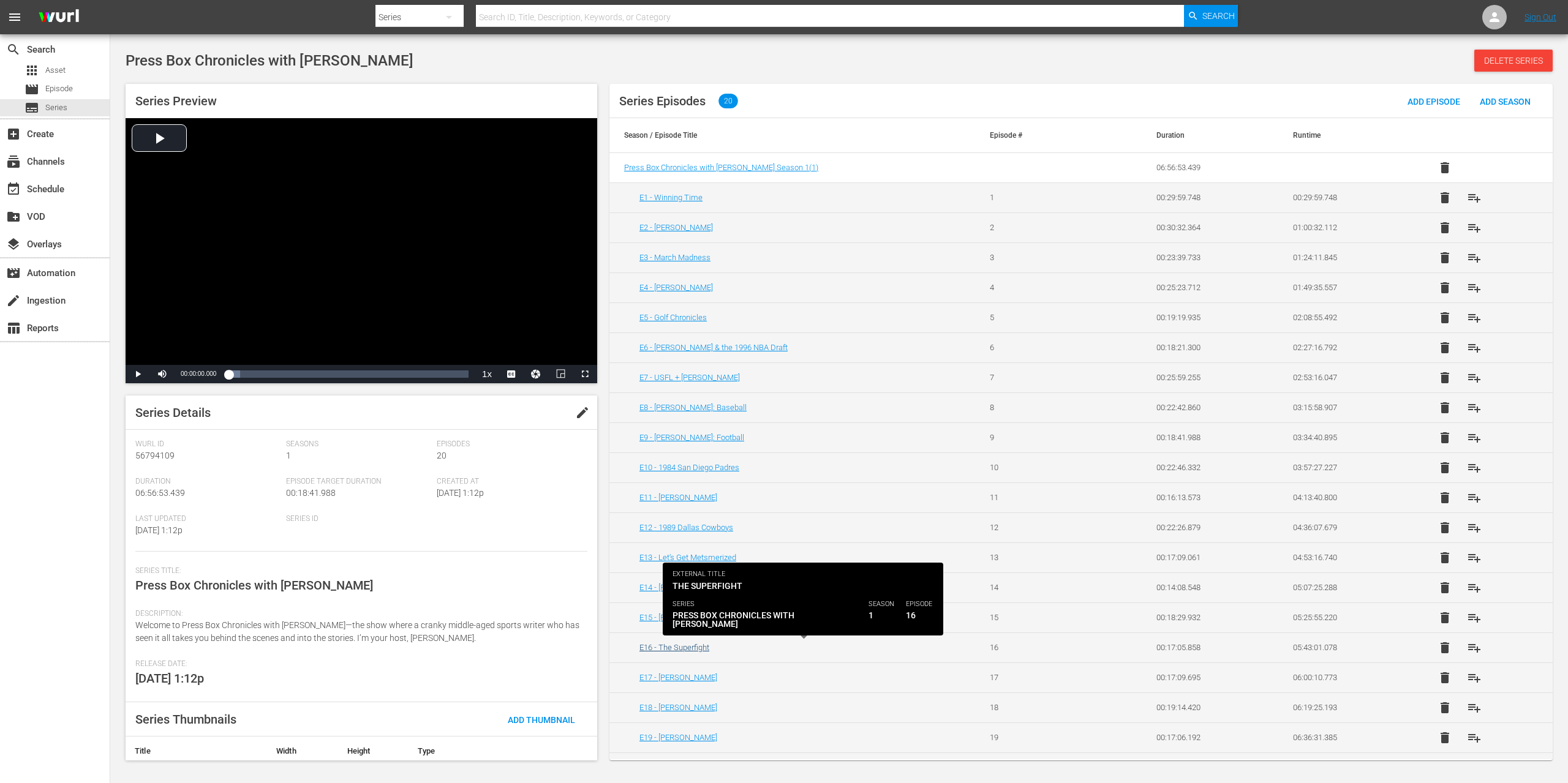
click at [701, 648] on link "E16 - The Superfight" at bounding box center [674, 647] width 70 height 10
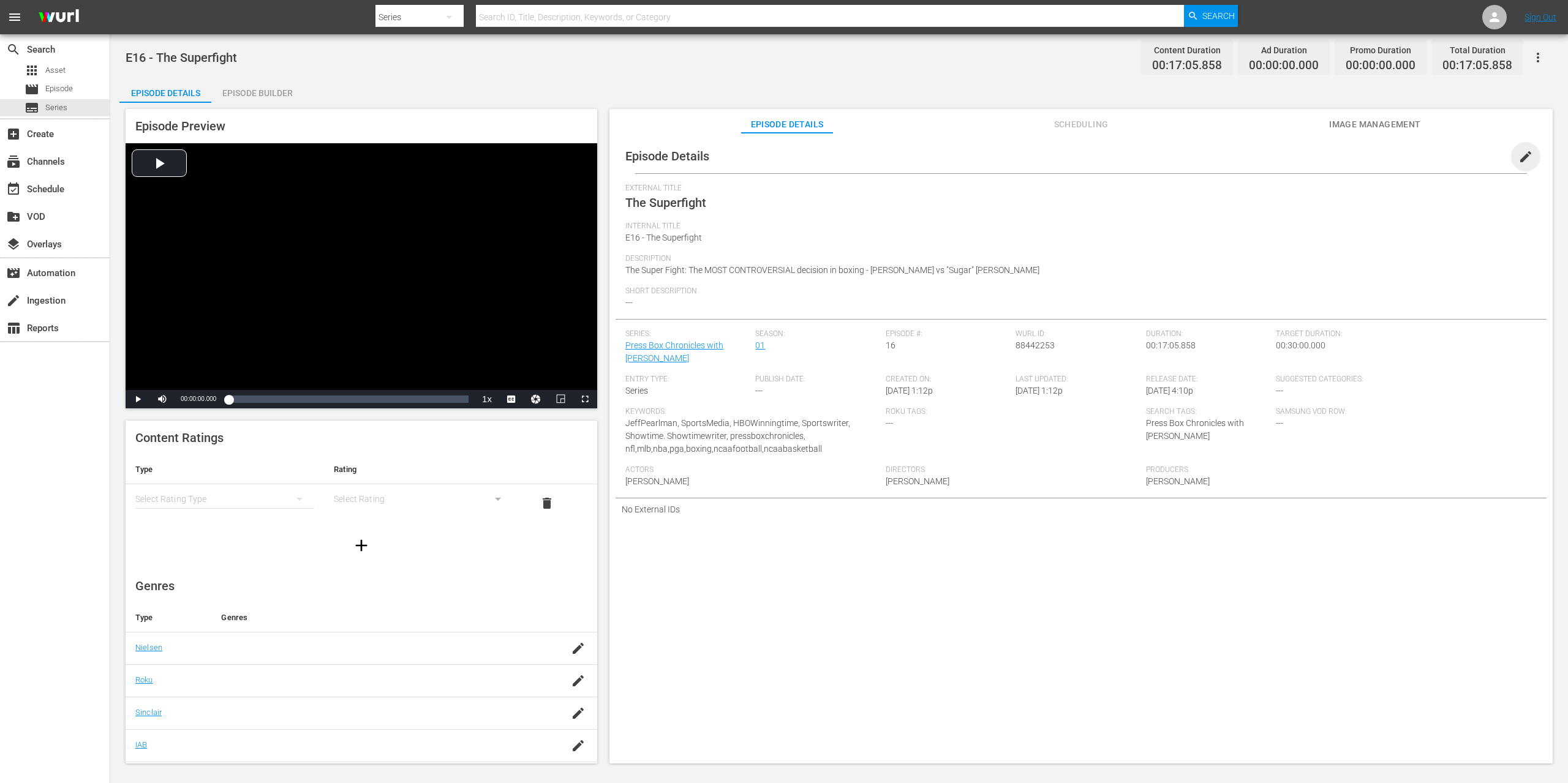
click at [1518, 156] on span "edit" at bounding box center [1525, 156] width 15 height 15
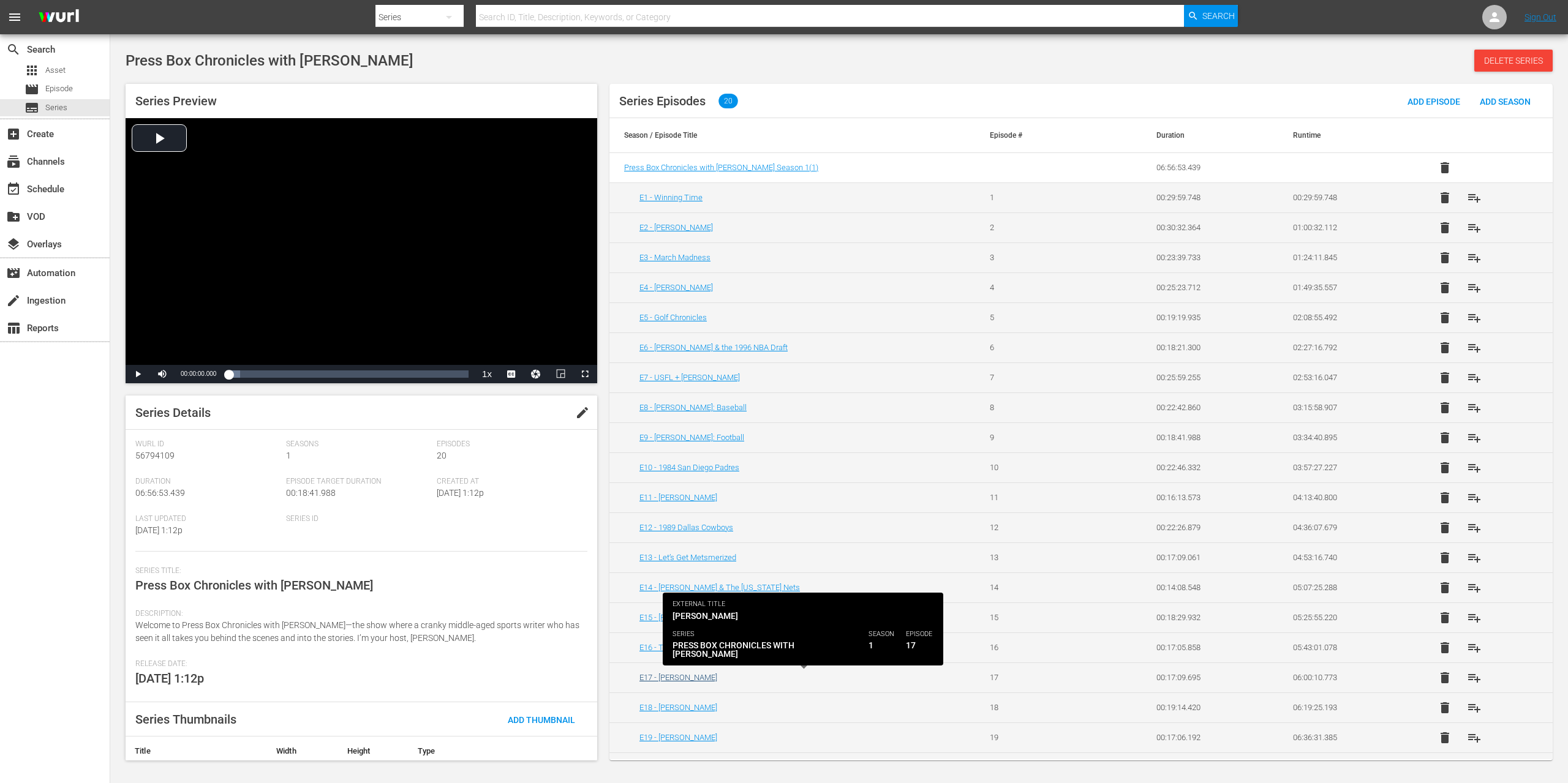
click at [684, 675] on link "E17 - [PERSON_NAME]" at bounding box center [678, 677] width 77 height 10
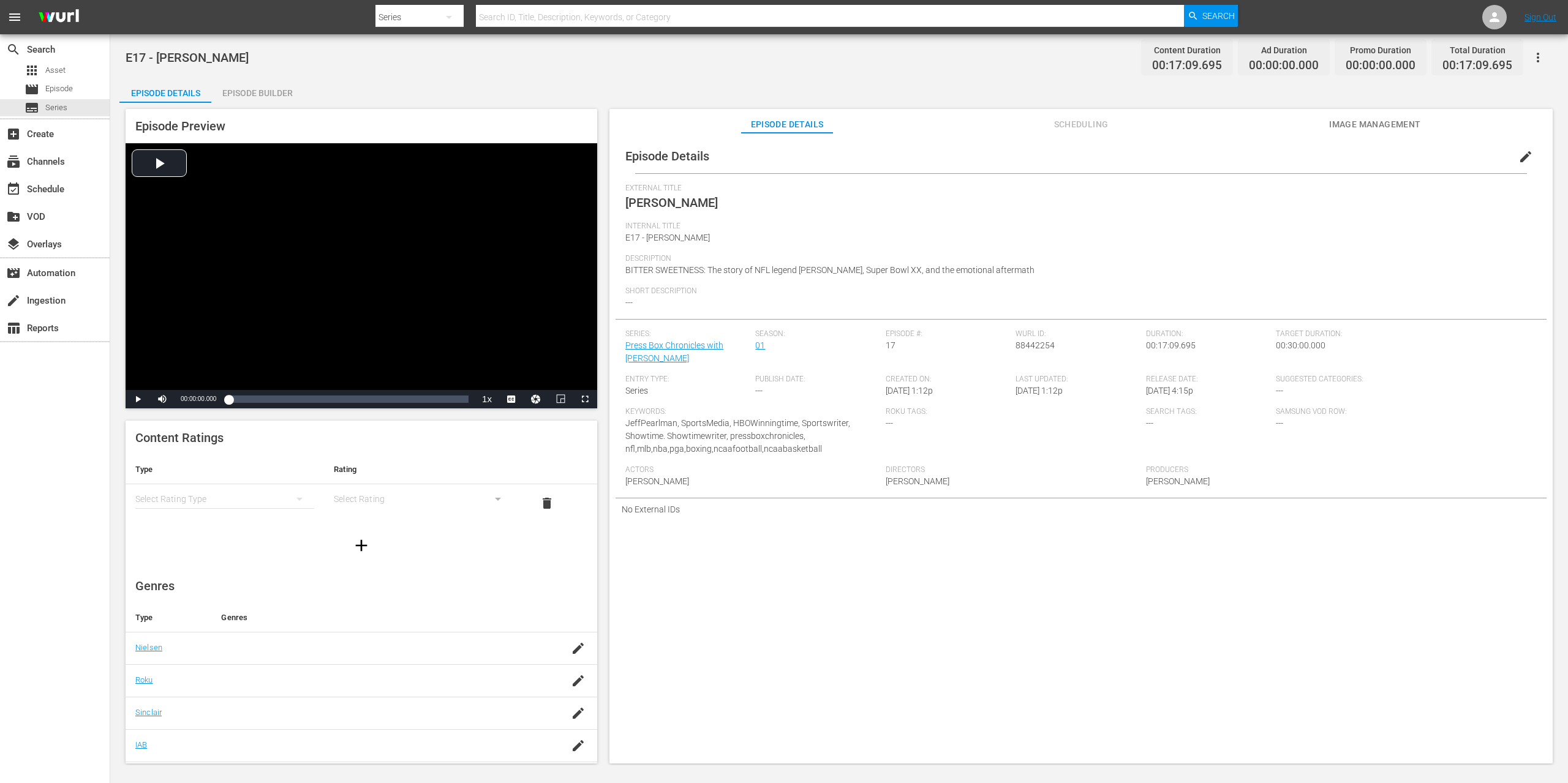
click at [1521, 157] on span "edit" at bounding box center [1525, 156] width 15 height 15
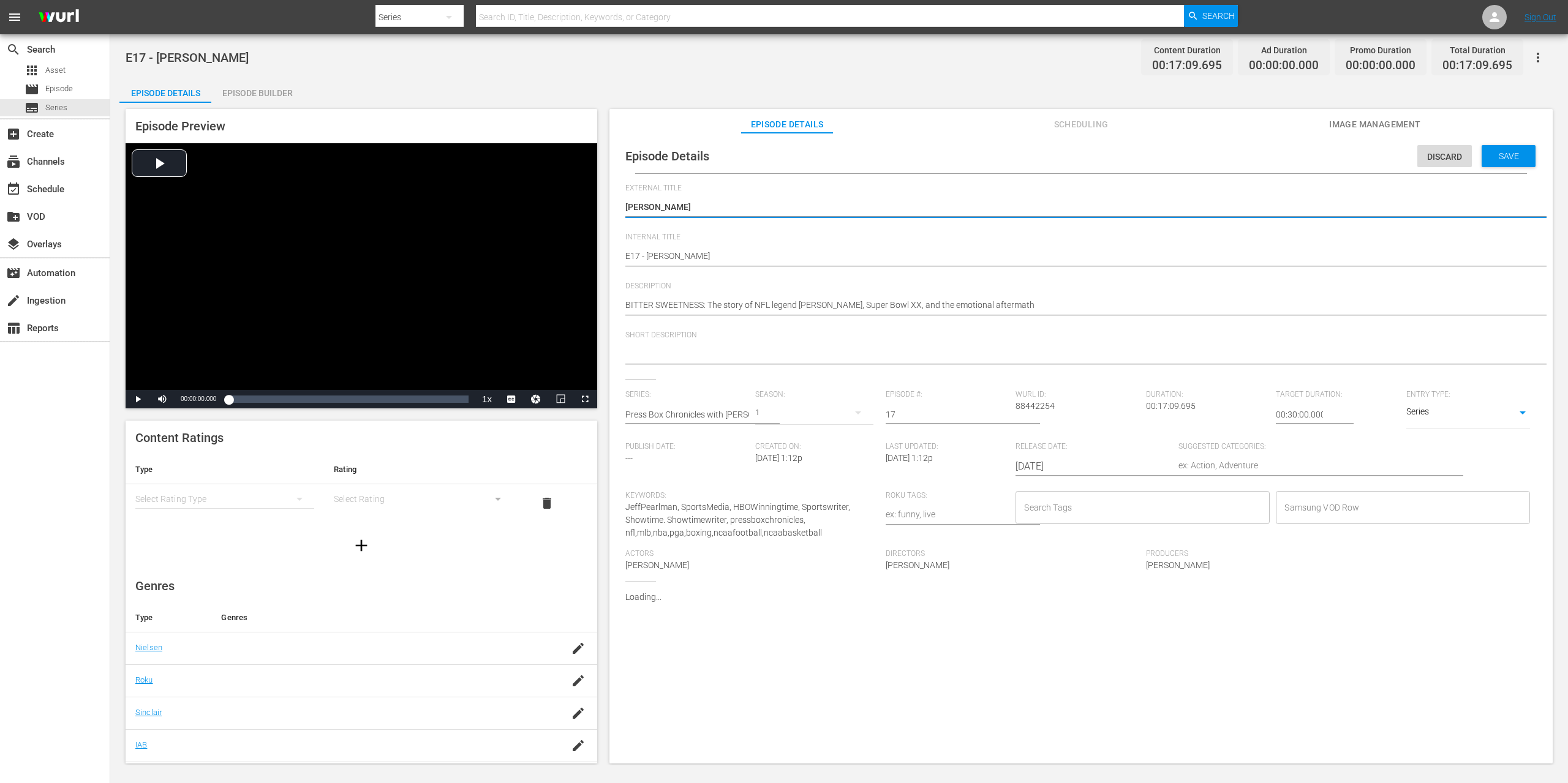
click at [1146, 503] on input "Search Tags" at bounding box center [1133, 507] width 225 height 22
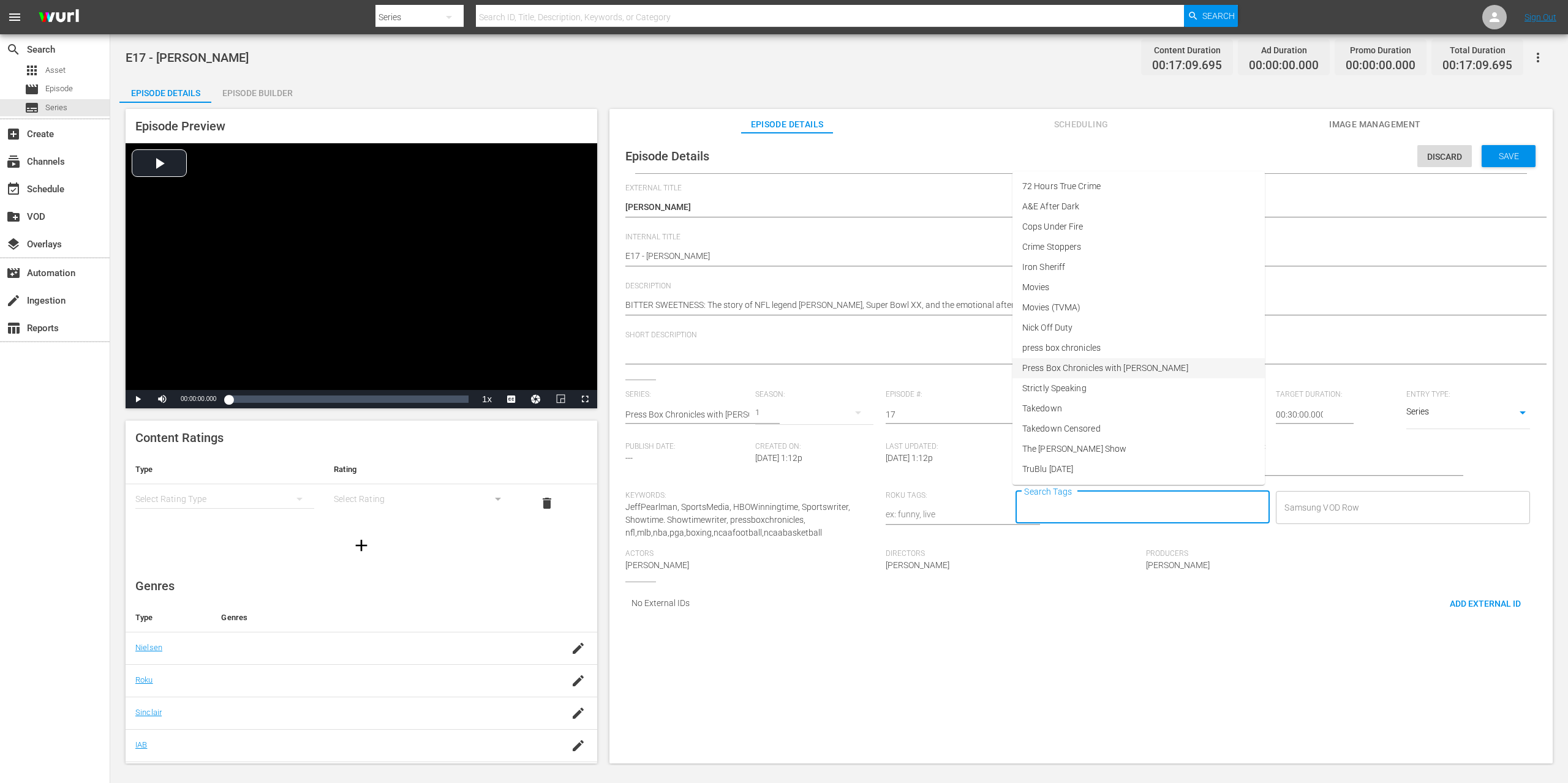
click at [1125, 367] on span "Press Box Chronicles with [PERSON_NAME]" at bounding box center [1105, 368] width 166 height 13
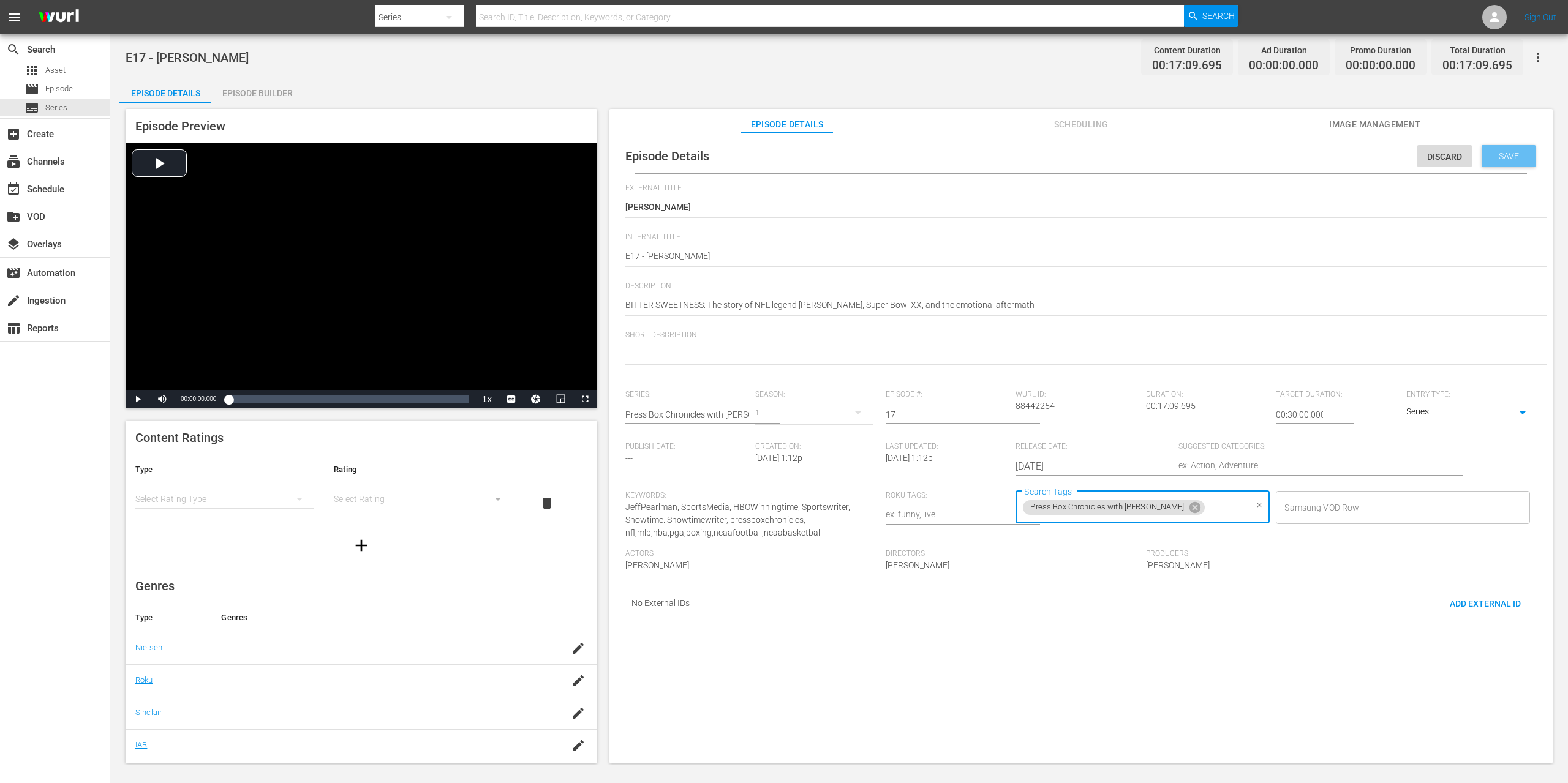
click at [1493, 156] on span "Save" at bounding box center [1509, 156] width 40 height 10
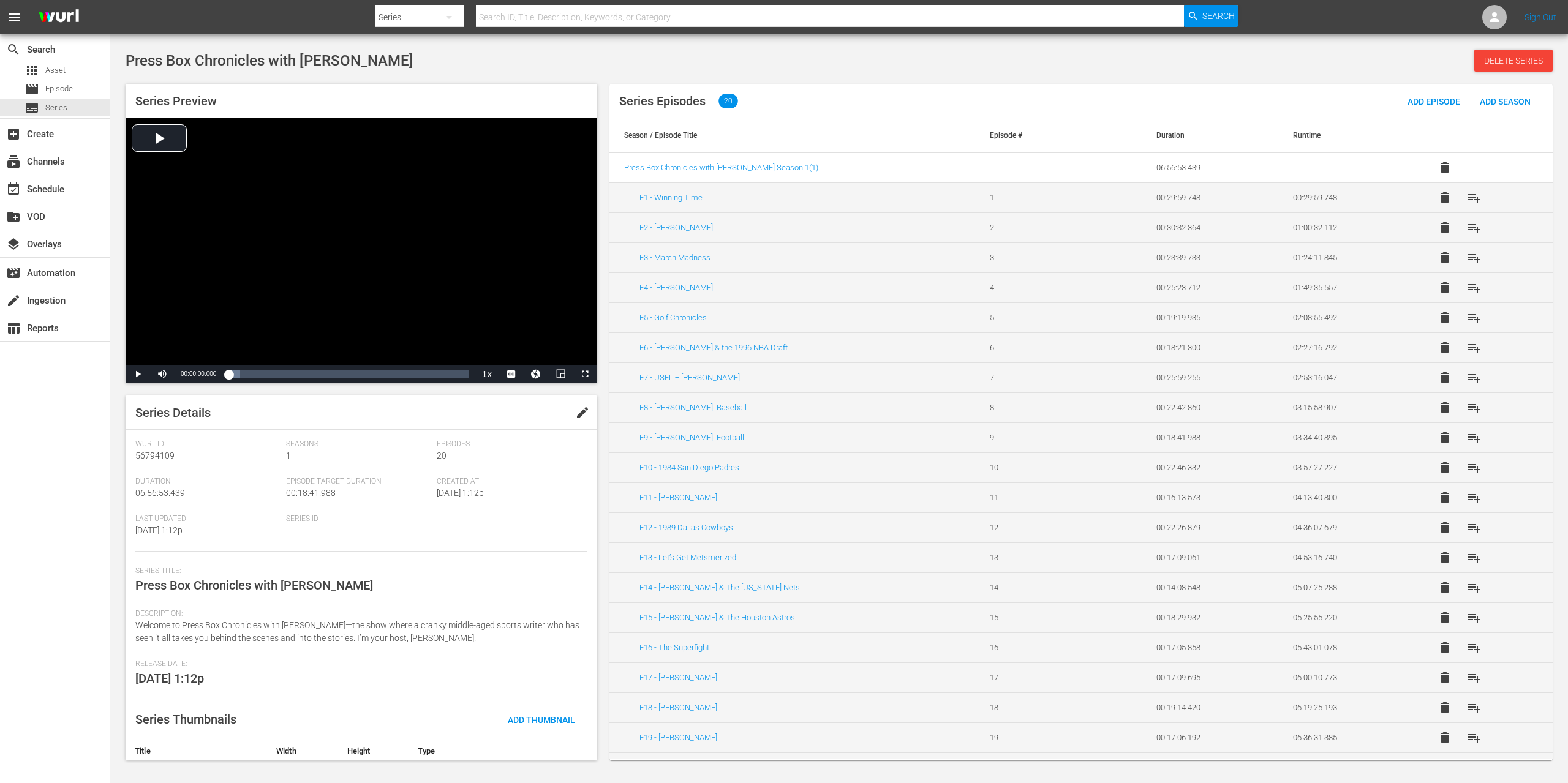
scroll to position [23, 0]
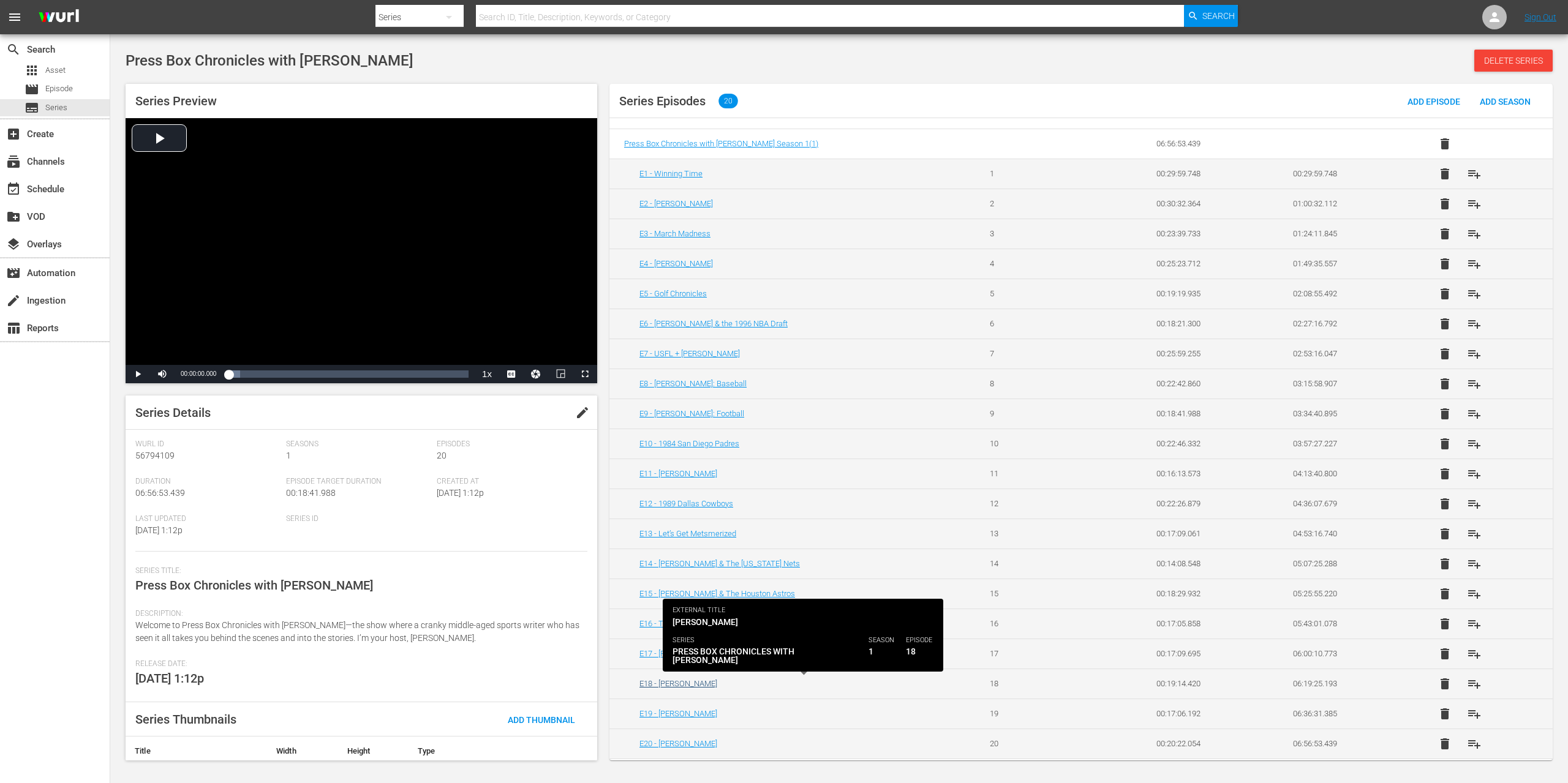
click at [695, 687] on link "E18 - [PERSON_NAME]" at bounding box center [678, 683] width 77 height 10
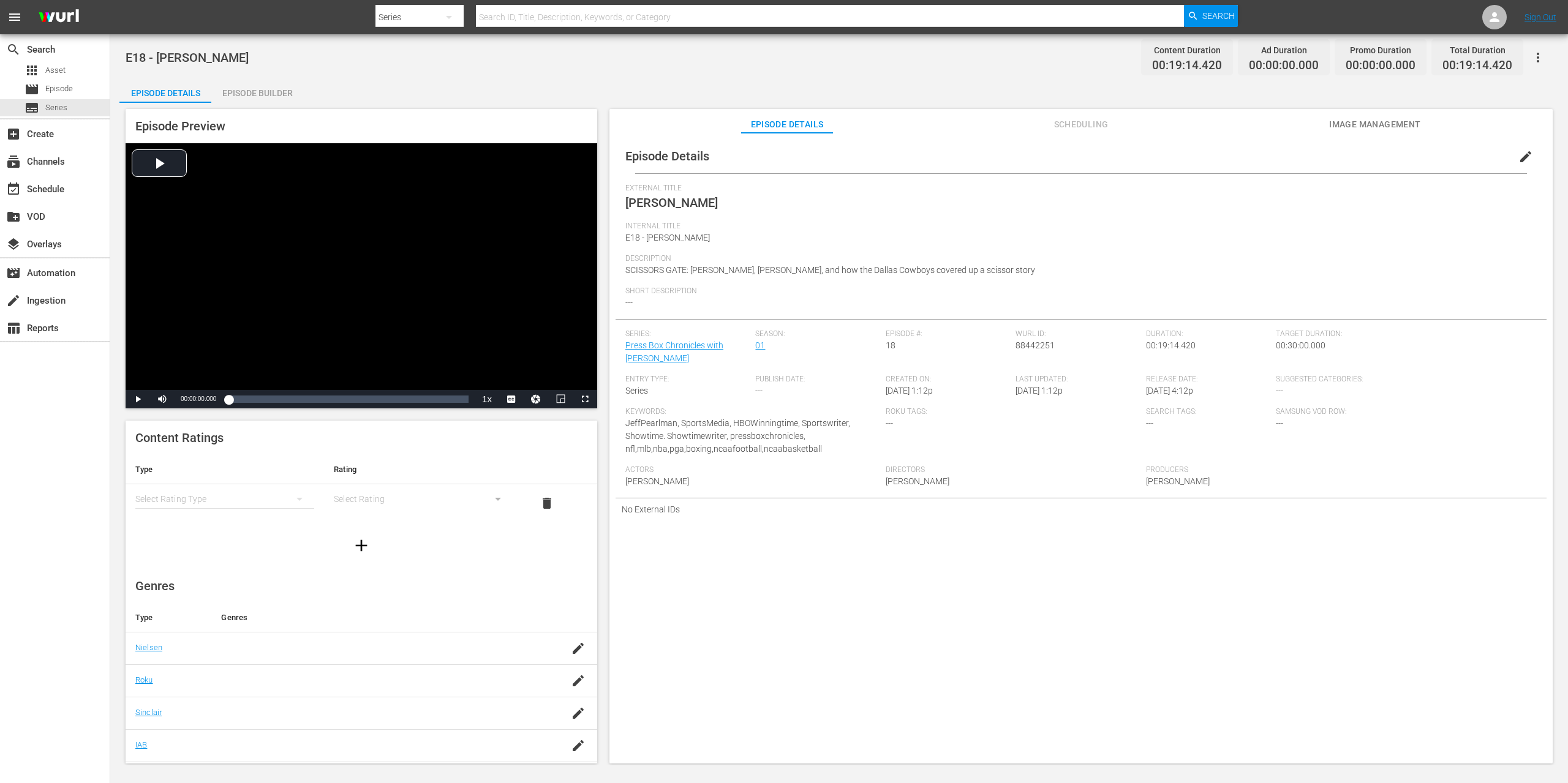
click at [1522, 157] on span "edit" at bounding box center [1525, 156] width 15 height 15
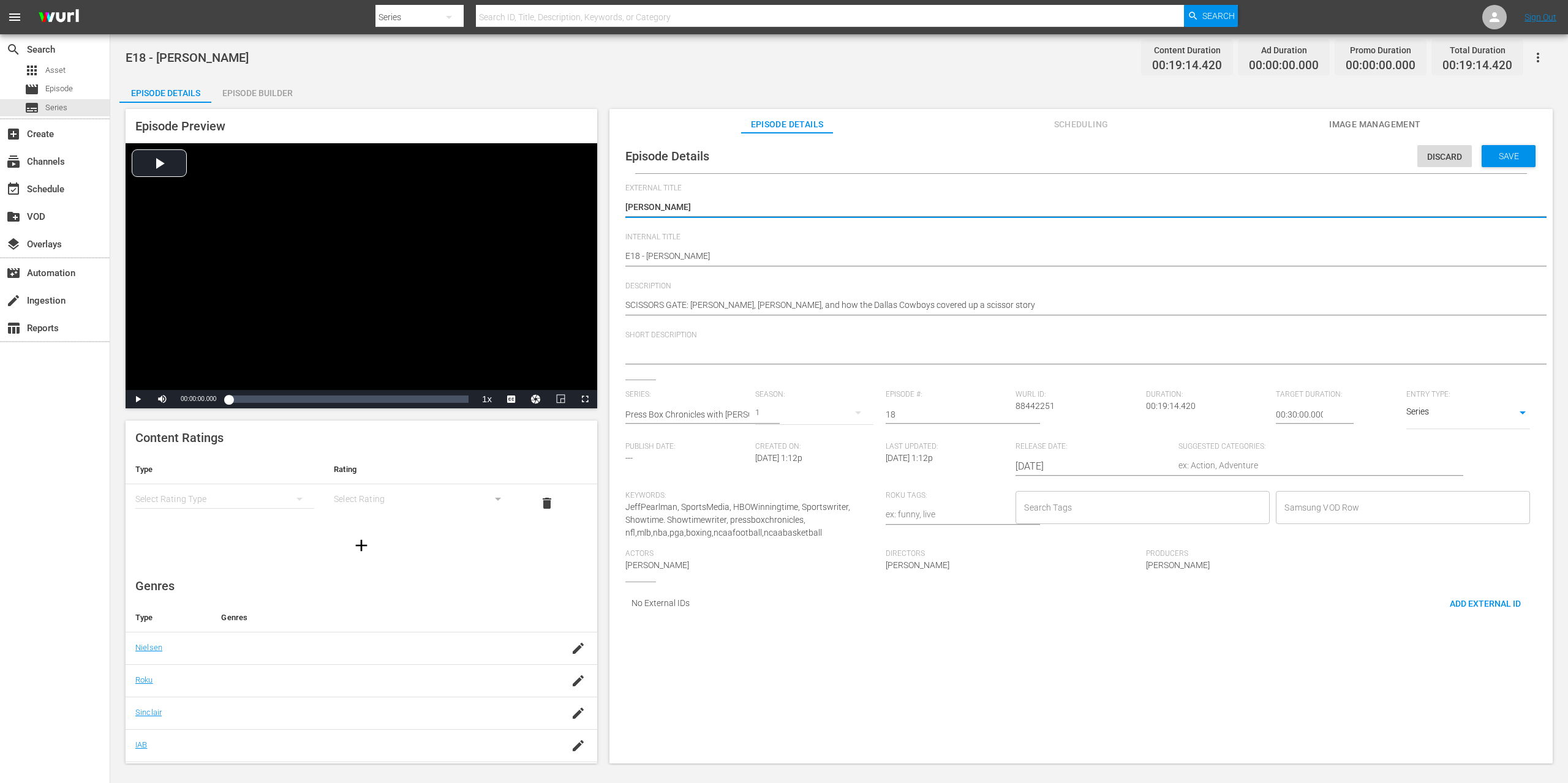
click at [1189, 514] on input "Search Tags" at bounding box center [1133, 507] width 225 height 22
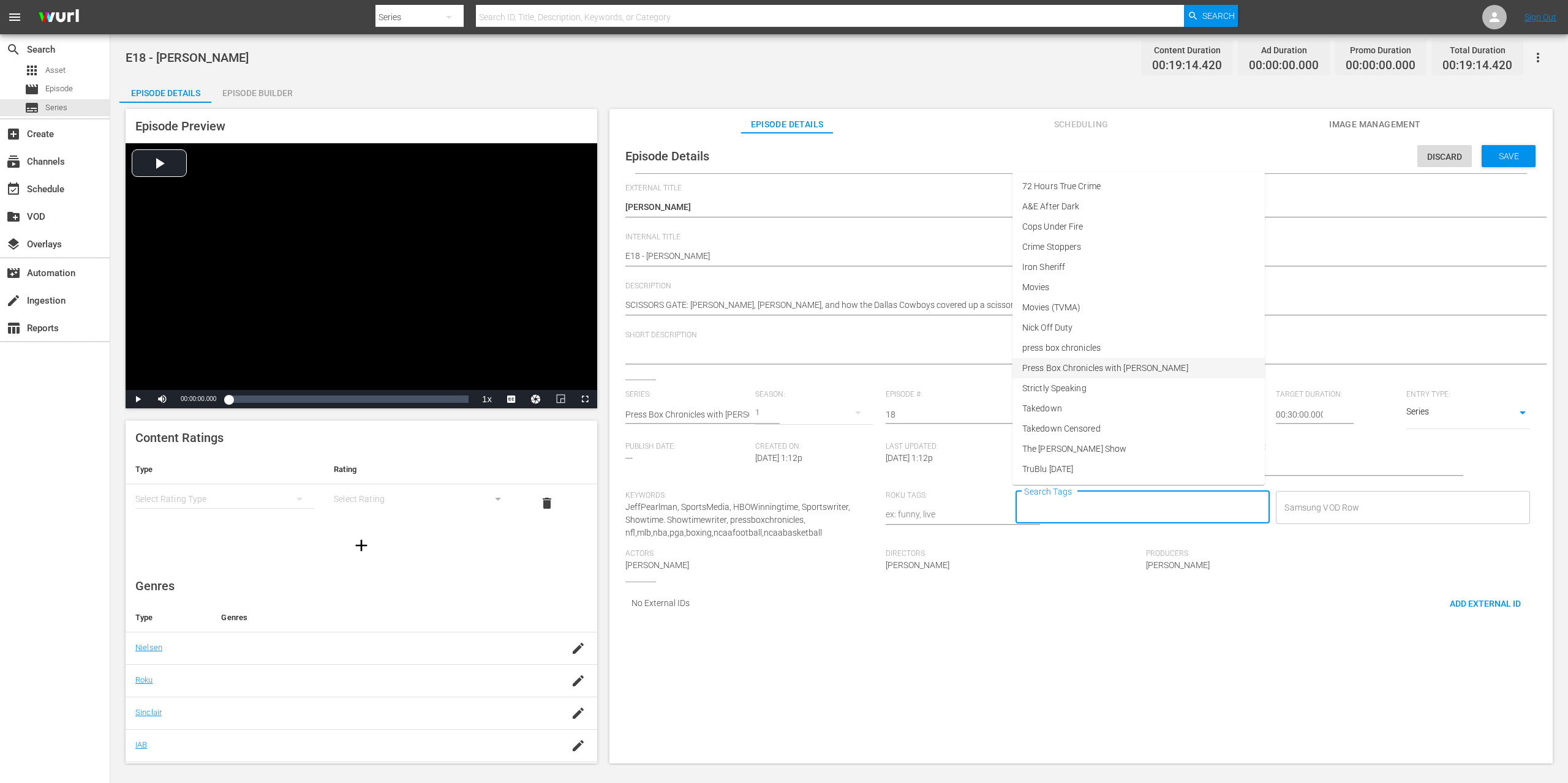
click at [1090, 370] on span "Press Box Chronicles with [PERSON_NAME]" at bounding box center [1105, 368] width 166 height 13
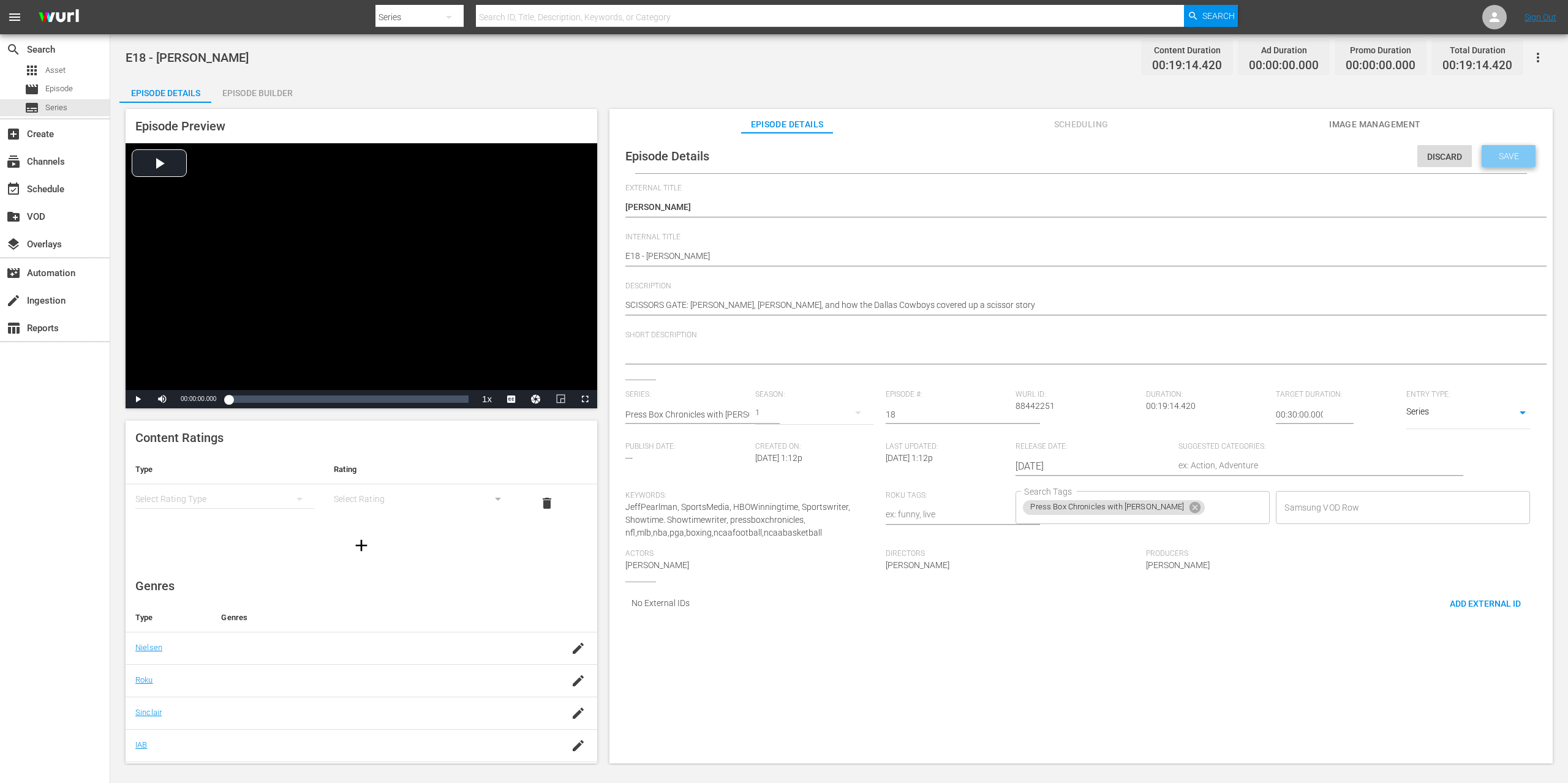
click at [1507, 156] on span "Save" at bounding box center [1509, 156] width 40 height 10
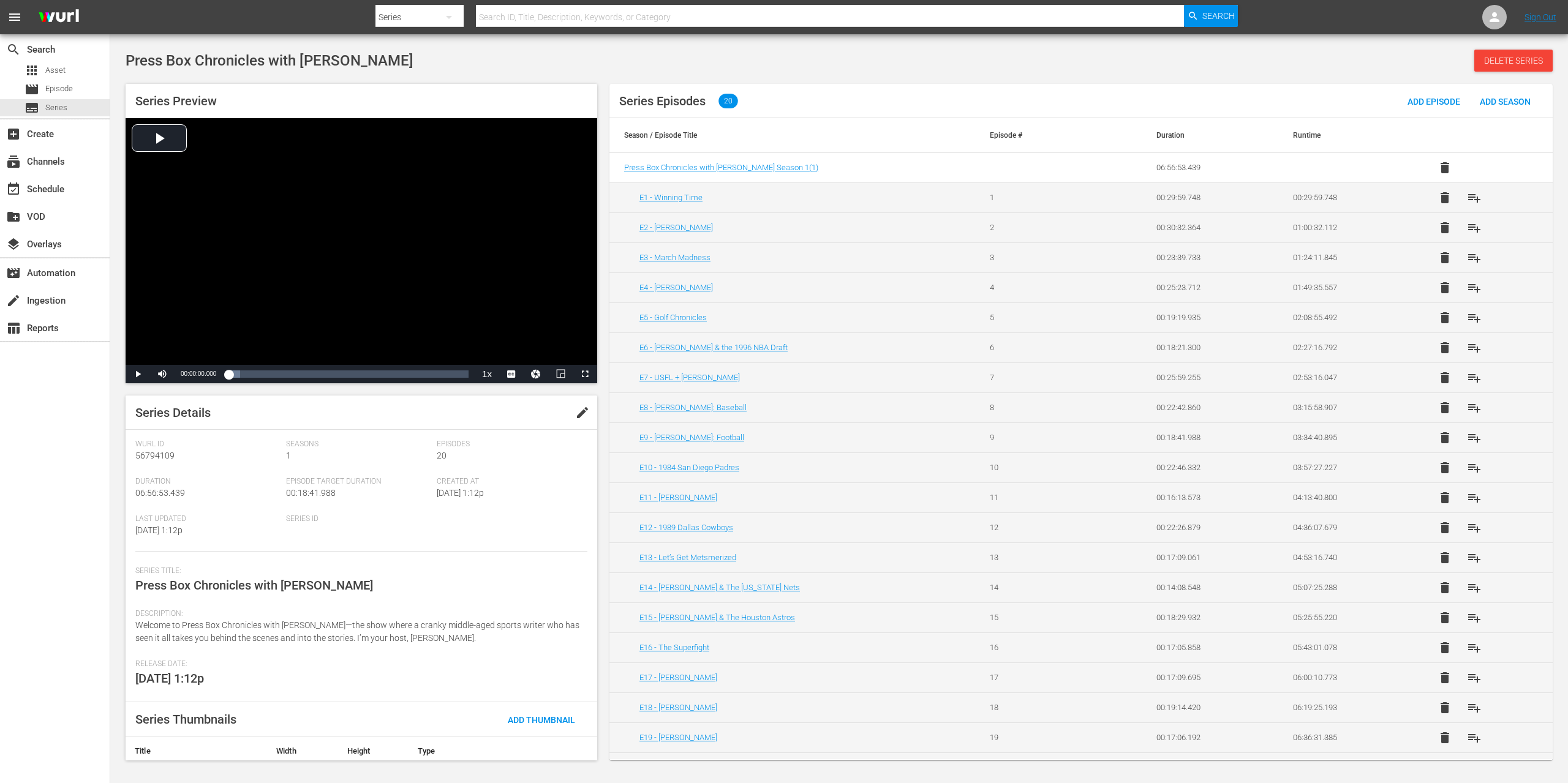
click at [688, 743] on td "E19 - [PERSON_NAME]" at bounding box center [792, 737] width 366 height 30
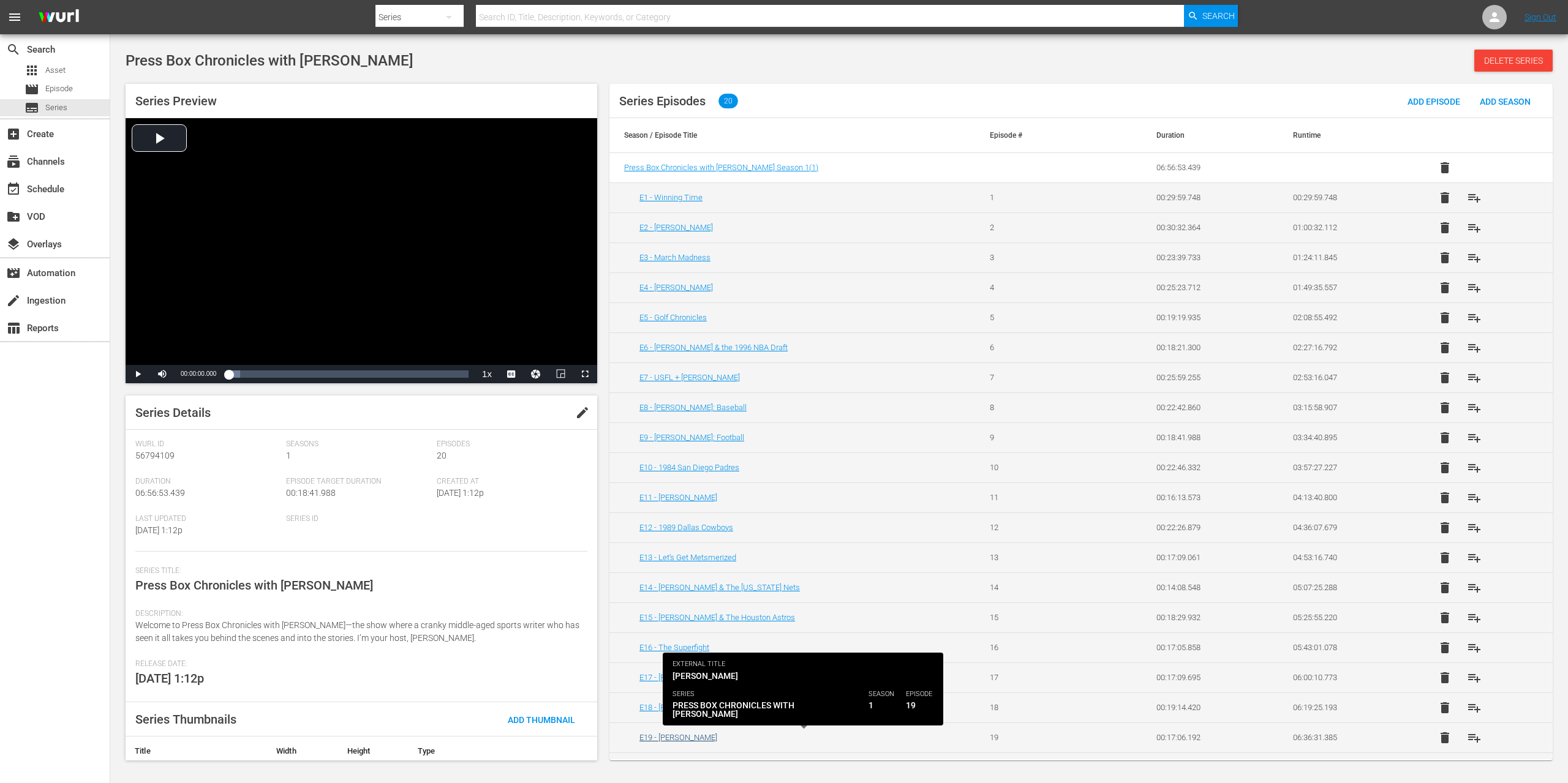
click at [687, 737] on link "E19 - [PERSON_NAME]" at bounding box center [678, 737] width 77 height 10
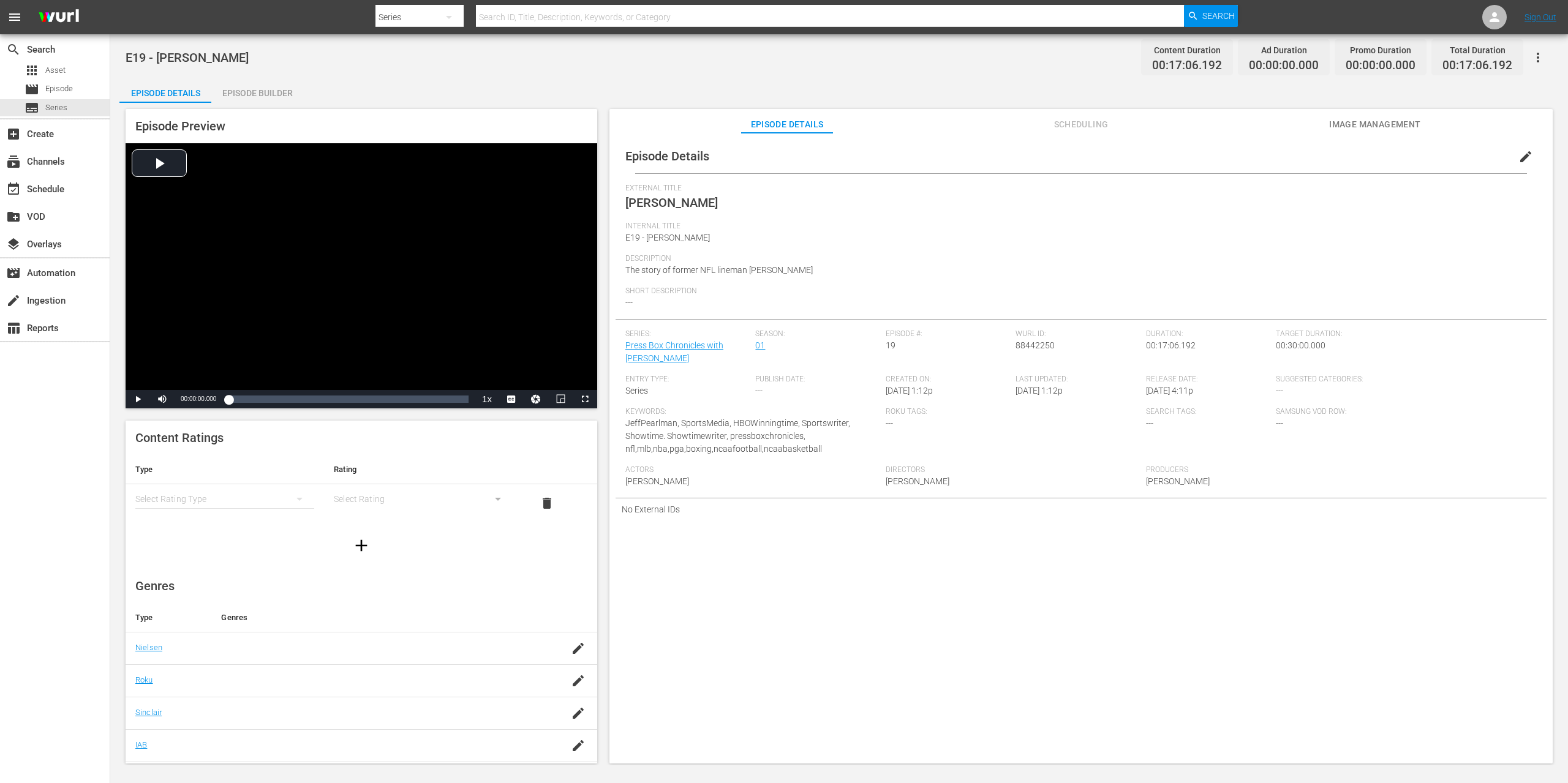
click at [1518, 156] on span "edit" at bounding box center [1525, 156] width 15 height 15
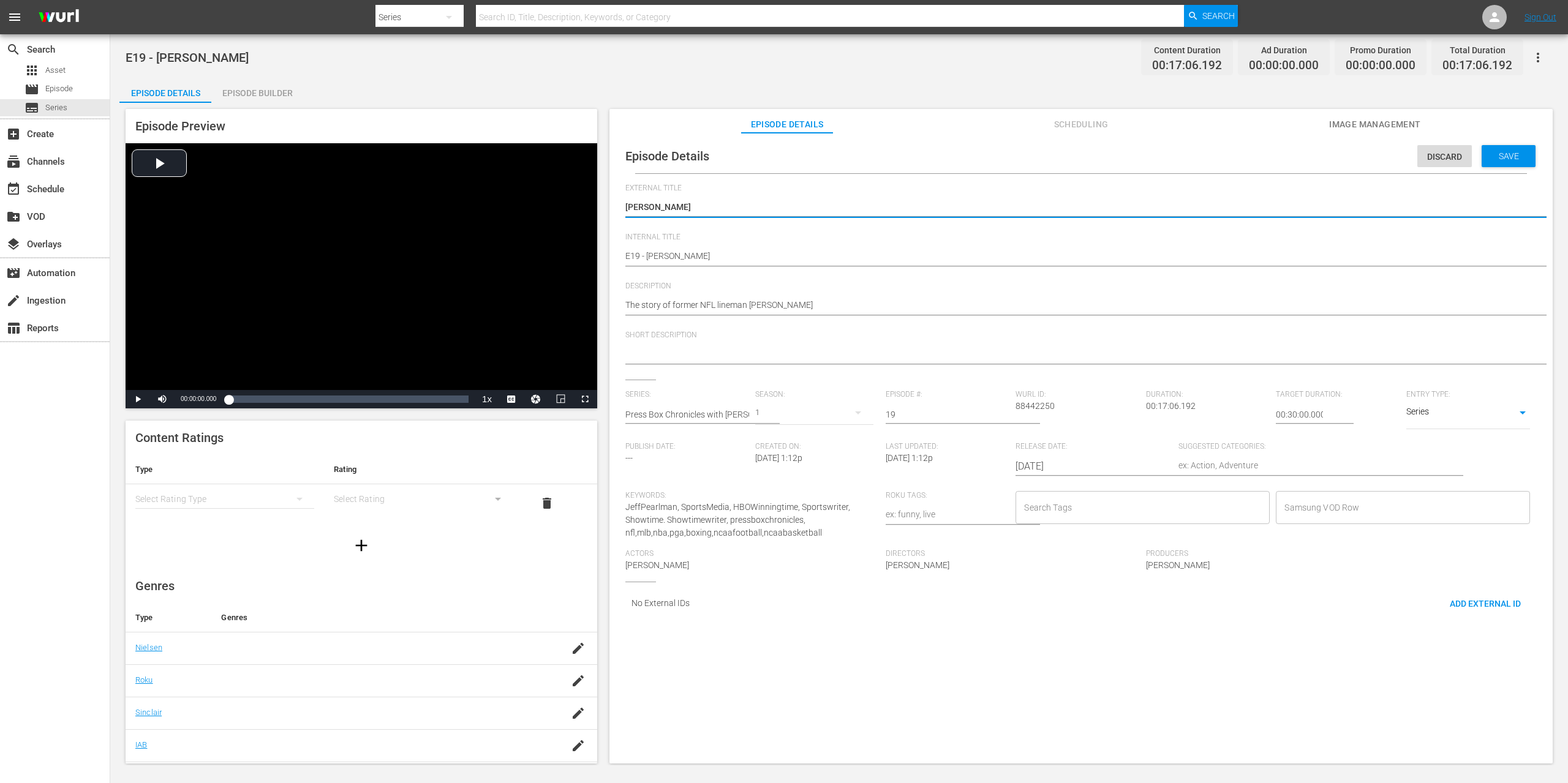
click at [1175, 493] on div "Search Tags" at bounding box center [1142, 508] width 254 height 33
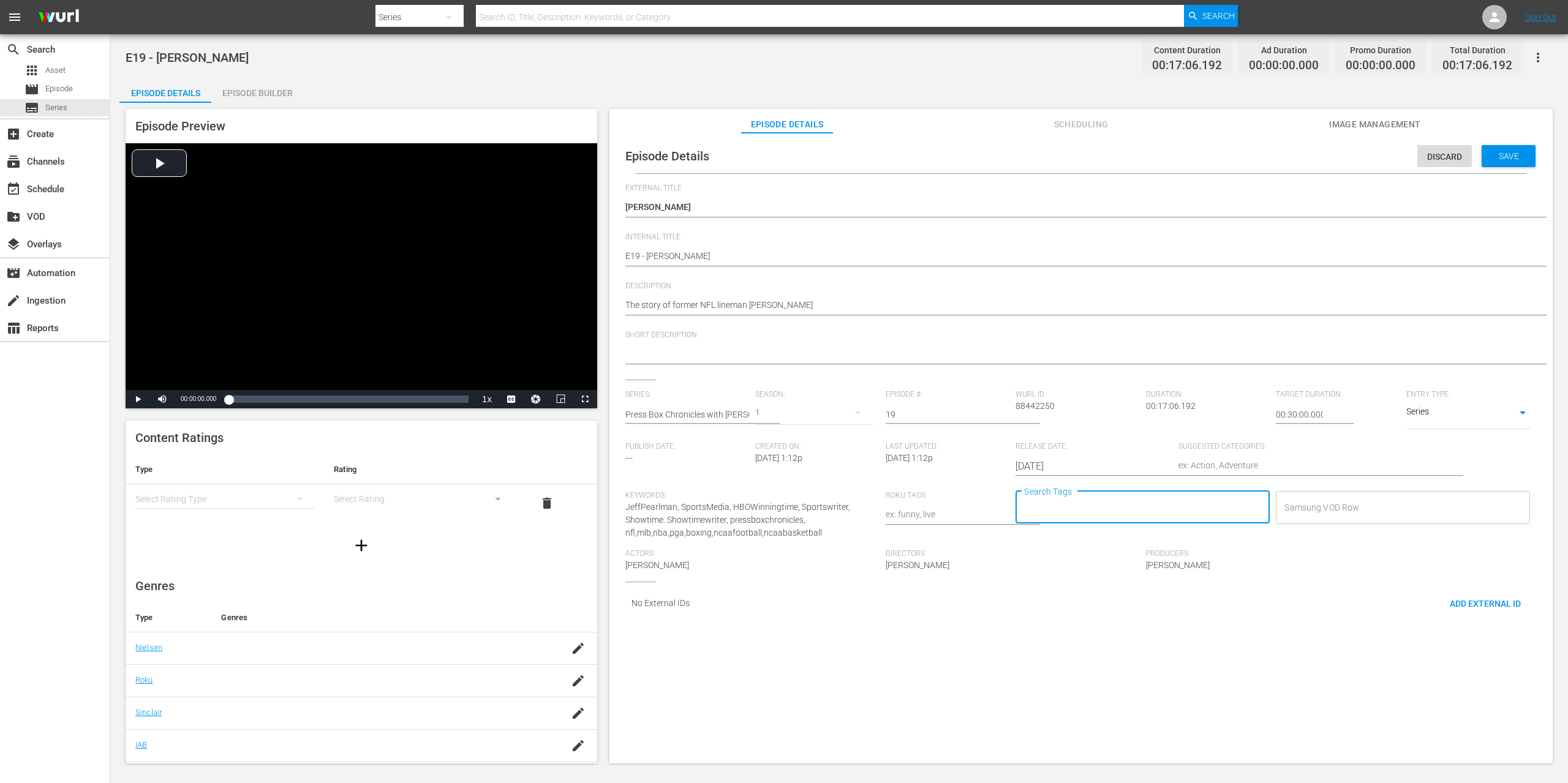
type input "p"
click at [1119, 602] on span "Press Box Chronicles with [PERSON_NAME]" at bounding box center [1105, 598] width 166 height 13
click at [1492, 165] on div "Save" at bounding box center [1509, 156] width 54 height 22
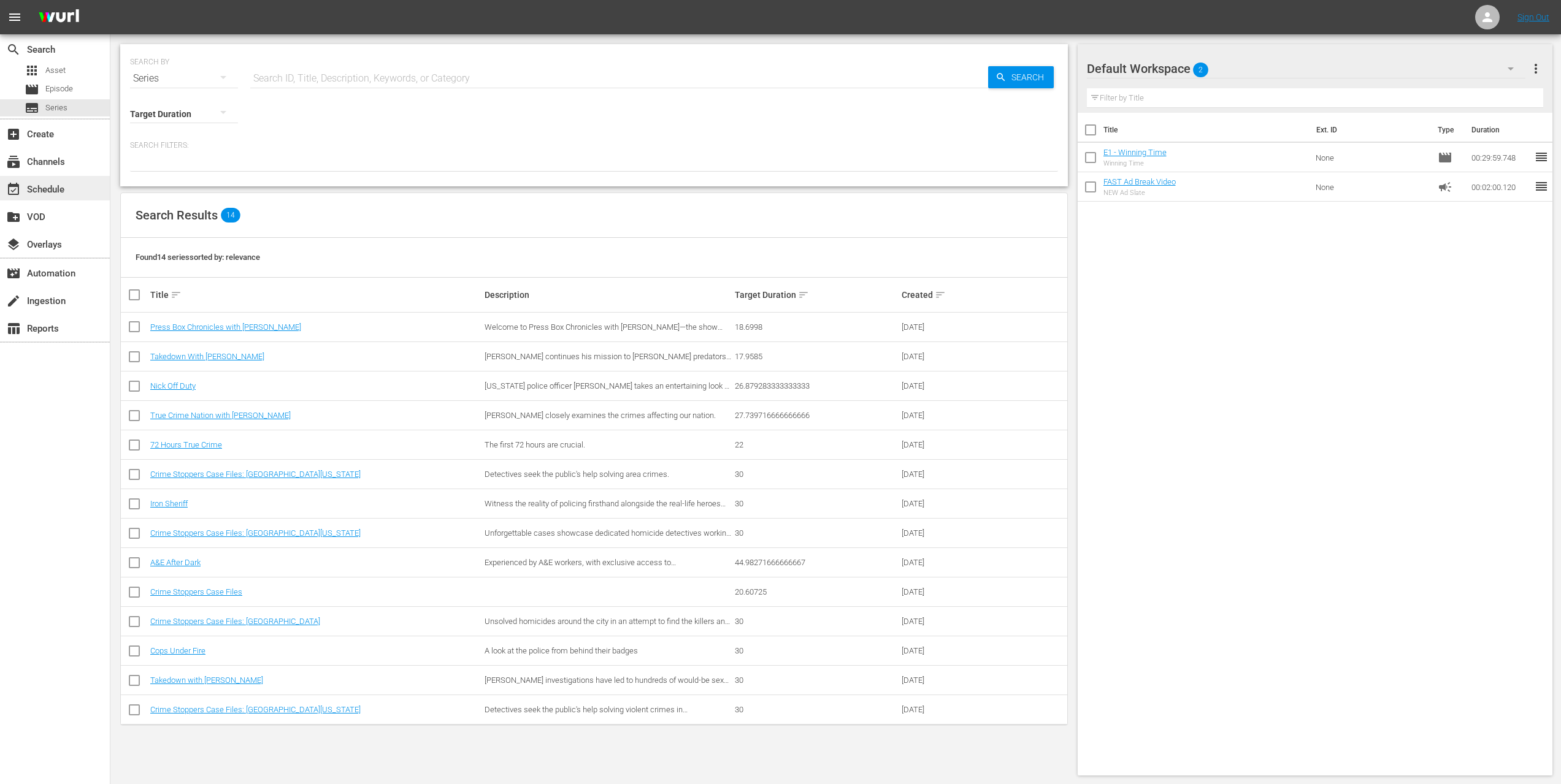
click at [50, 192] on div "event_available Schedule" at bounding box center [34, 187] width 69 height 11
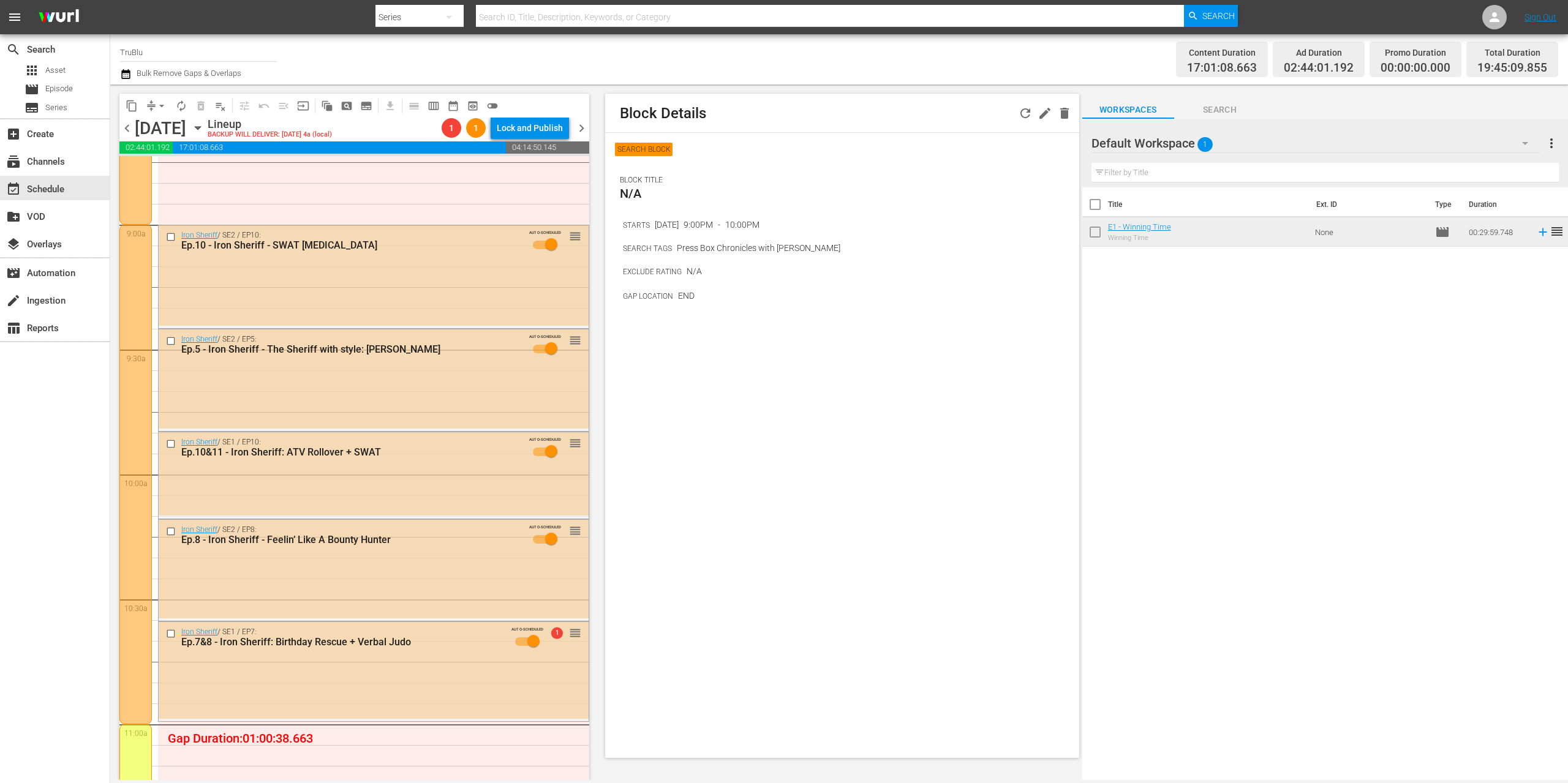
scroll to position [1588, 0]
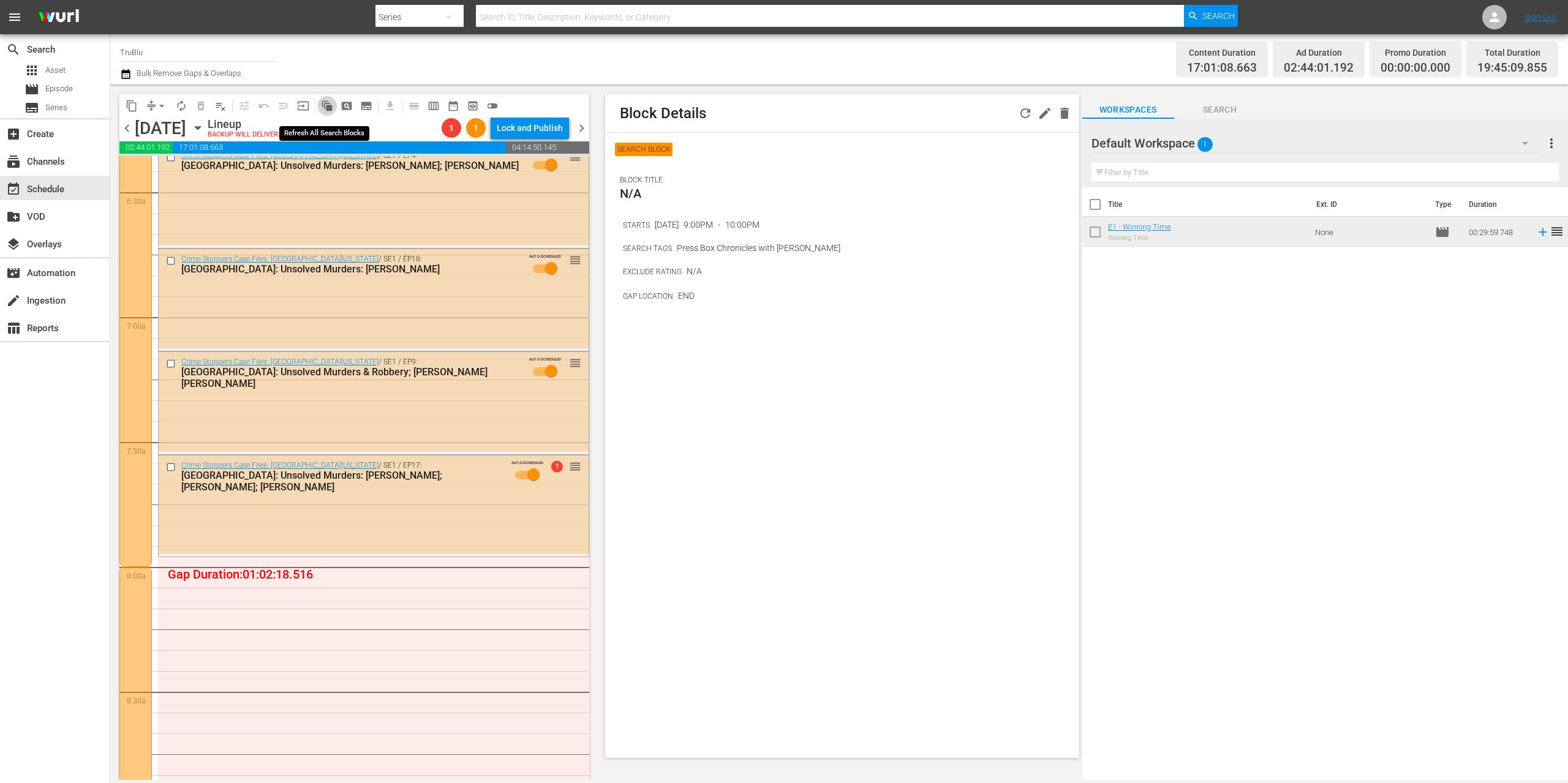
click at [328, 101] on span "auto_awesome_motion_outlined" at bounding box center [327, 106] width 12 height 12
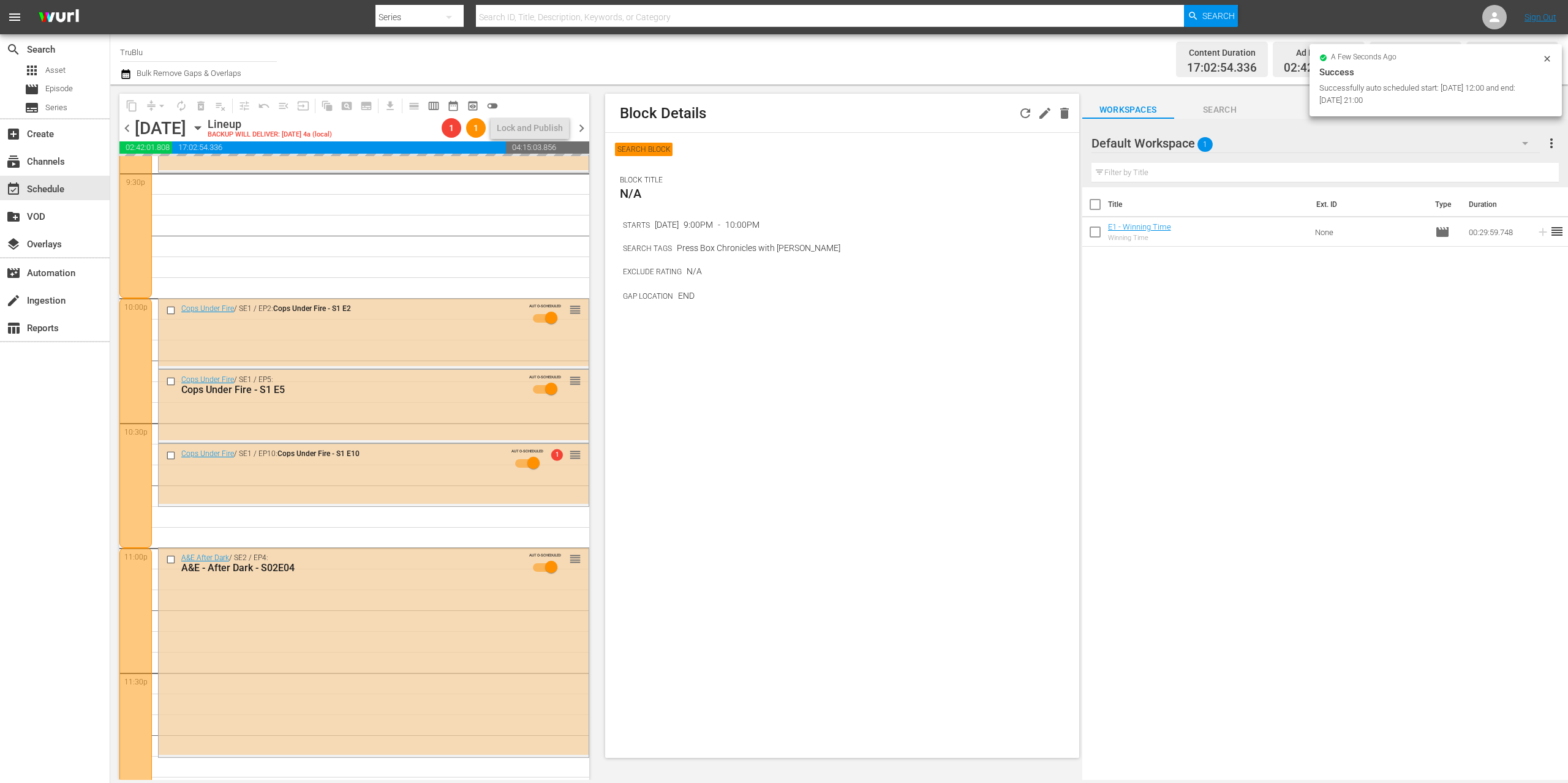
scroll to position [5372, 0]
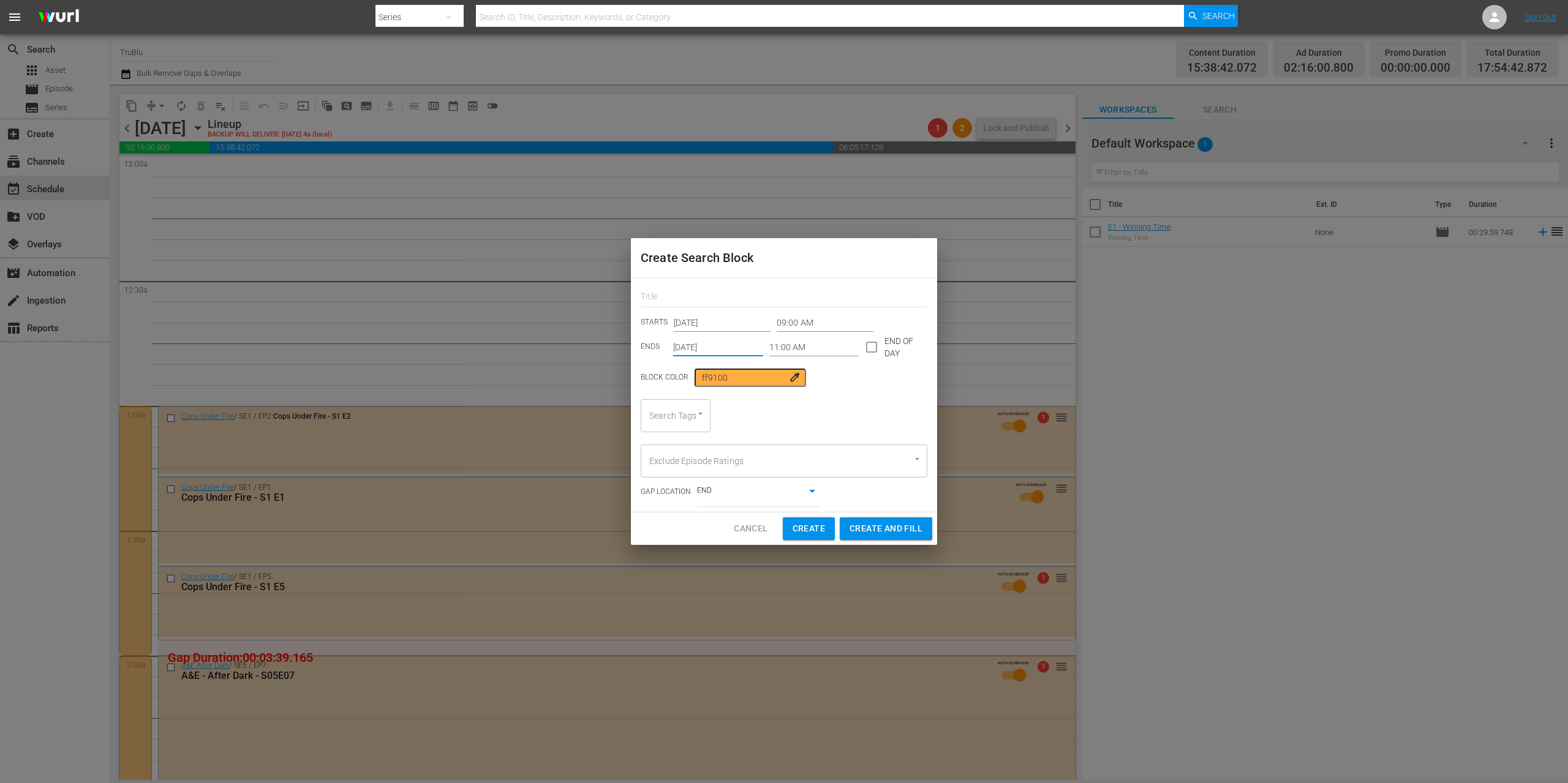
scroll to position [2343, 0]
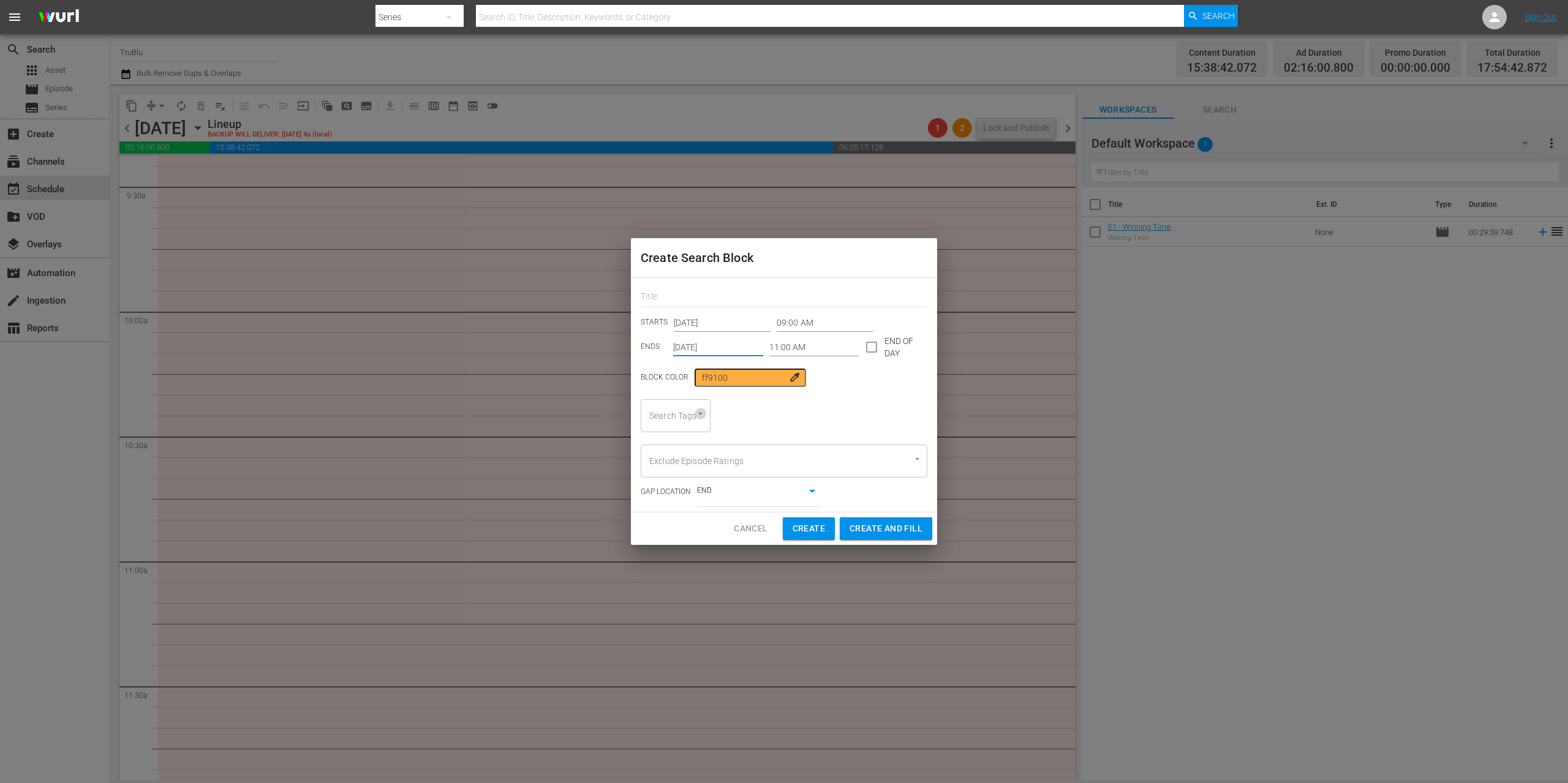
click at [702, 415] on icon "Open" at bounding box center [700, 414] width 10 height 10
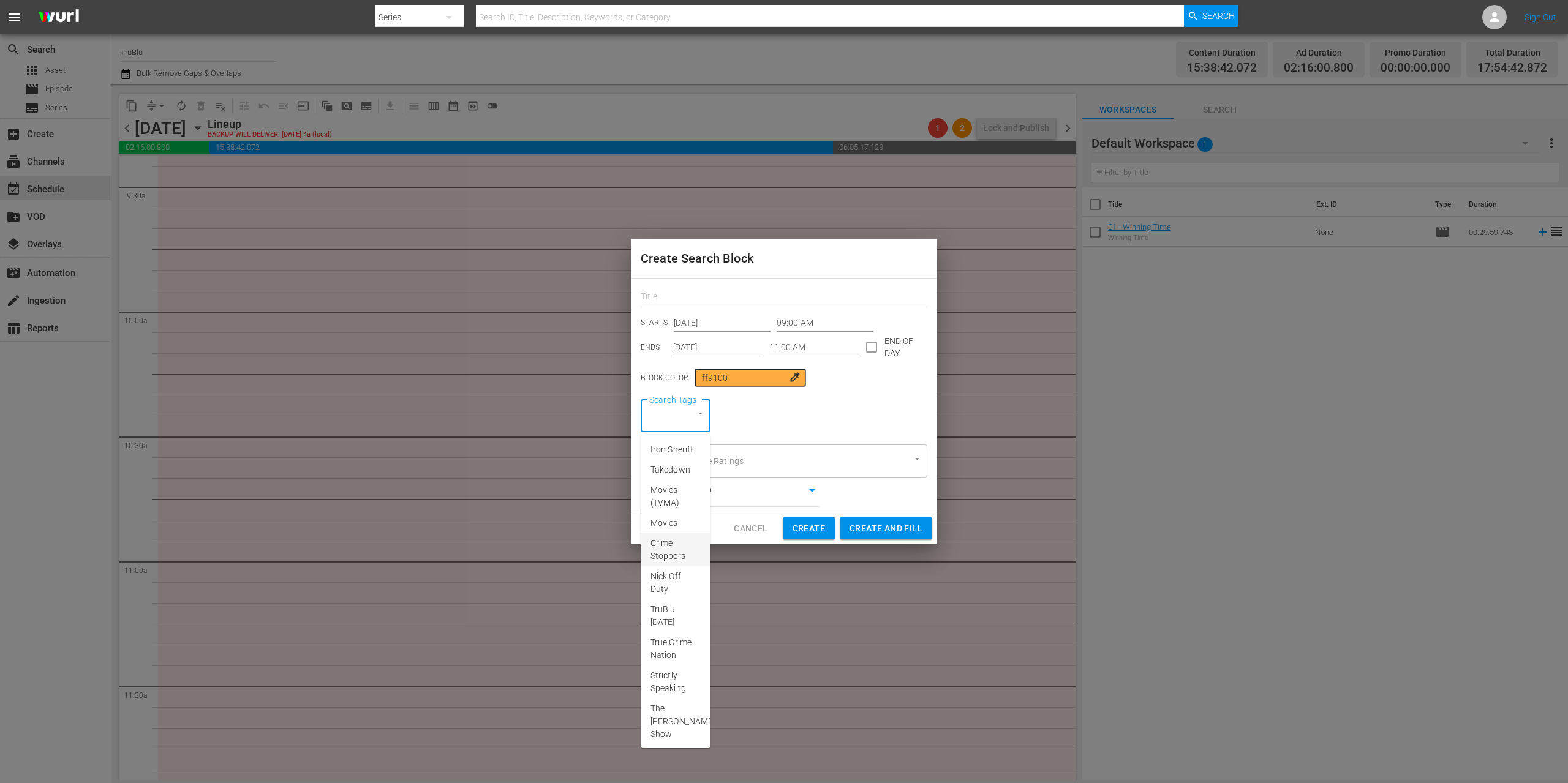
scroll to position [231, 0]
click at [672, 706] on span "Press Box Chronicles with [PERSON_NAME]" at bounding box center [682, 720] width 64 height 38
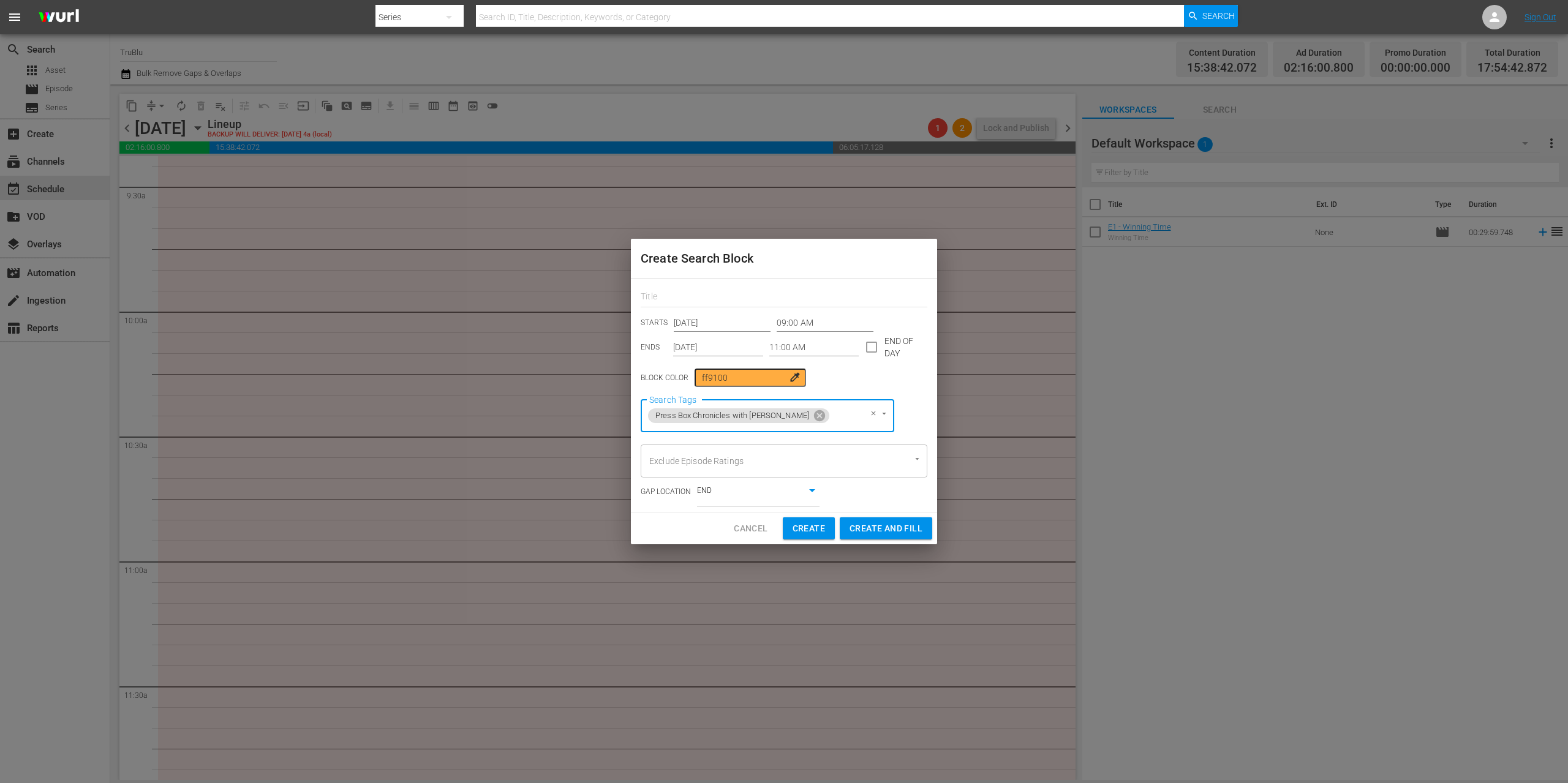
click at [818, 528] on span "Create" at bounding box center [808, 529] width 32 height 16
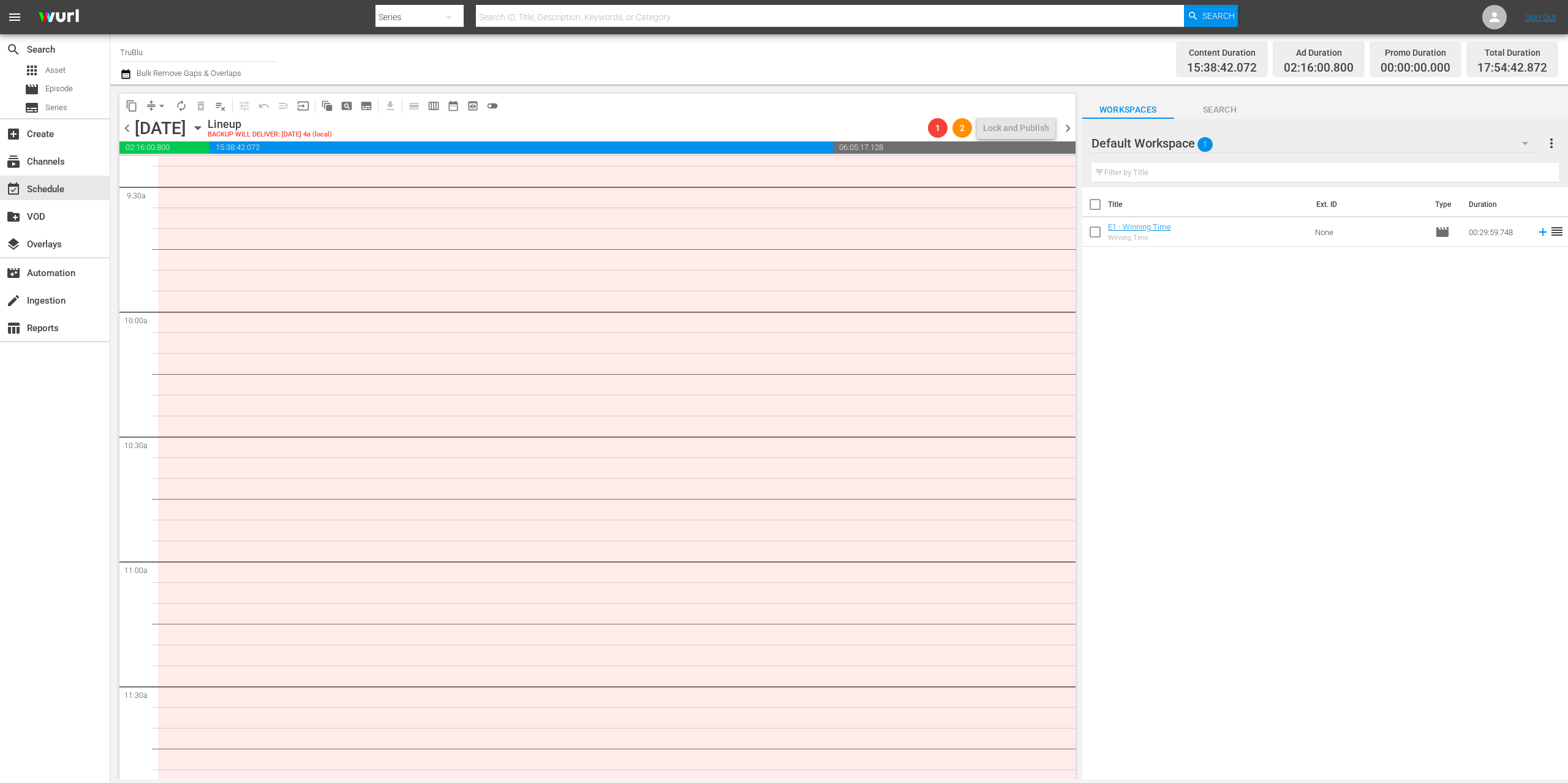
type input "12:00 AM"
type input "[DATE]"
type input "12:00 AM"
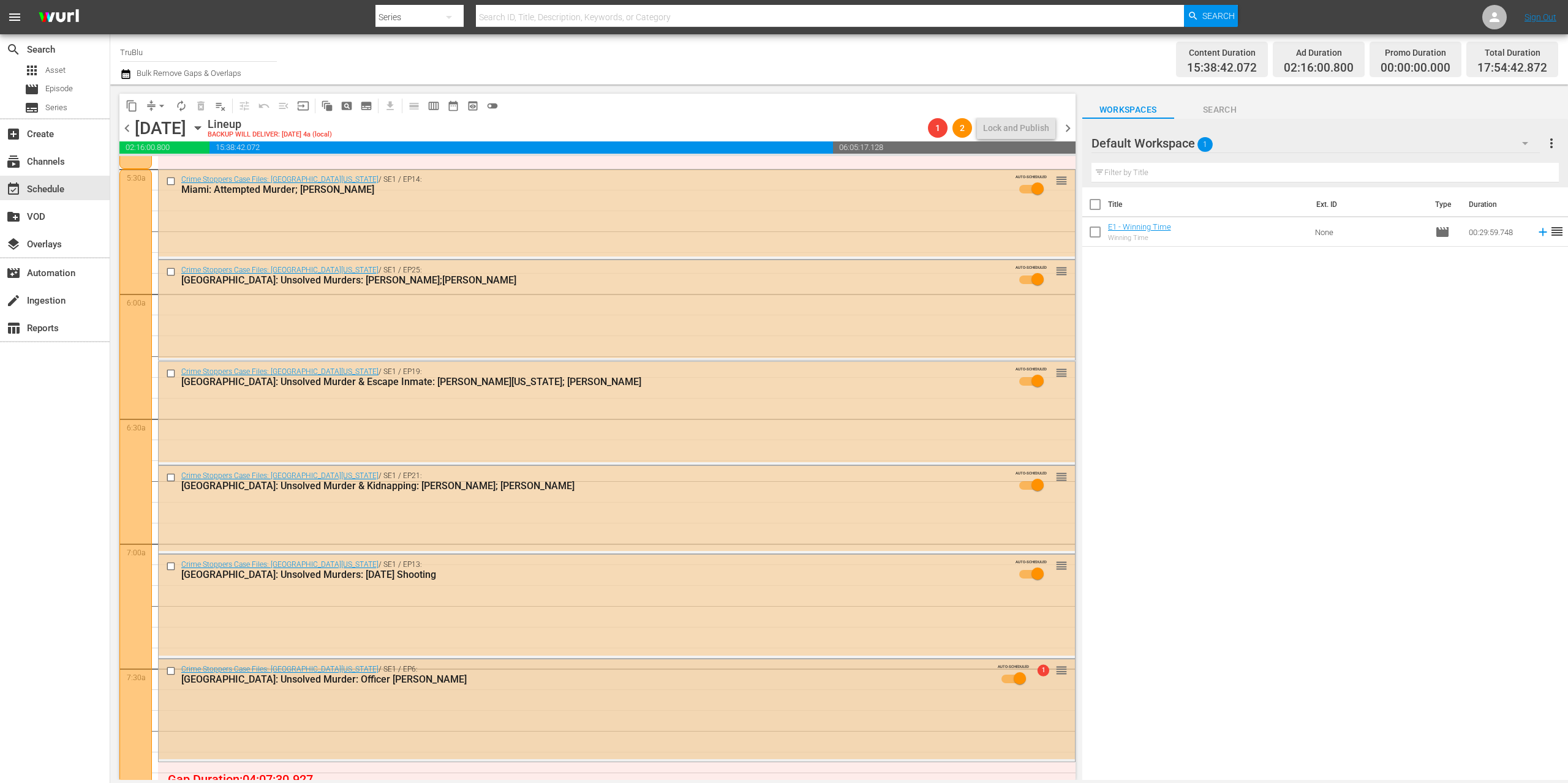
scroll to position [1775, 0]
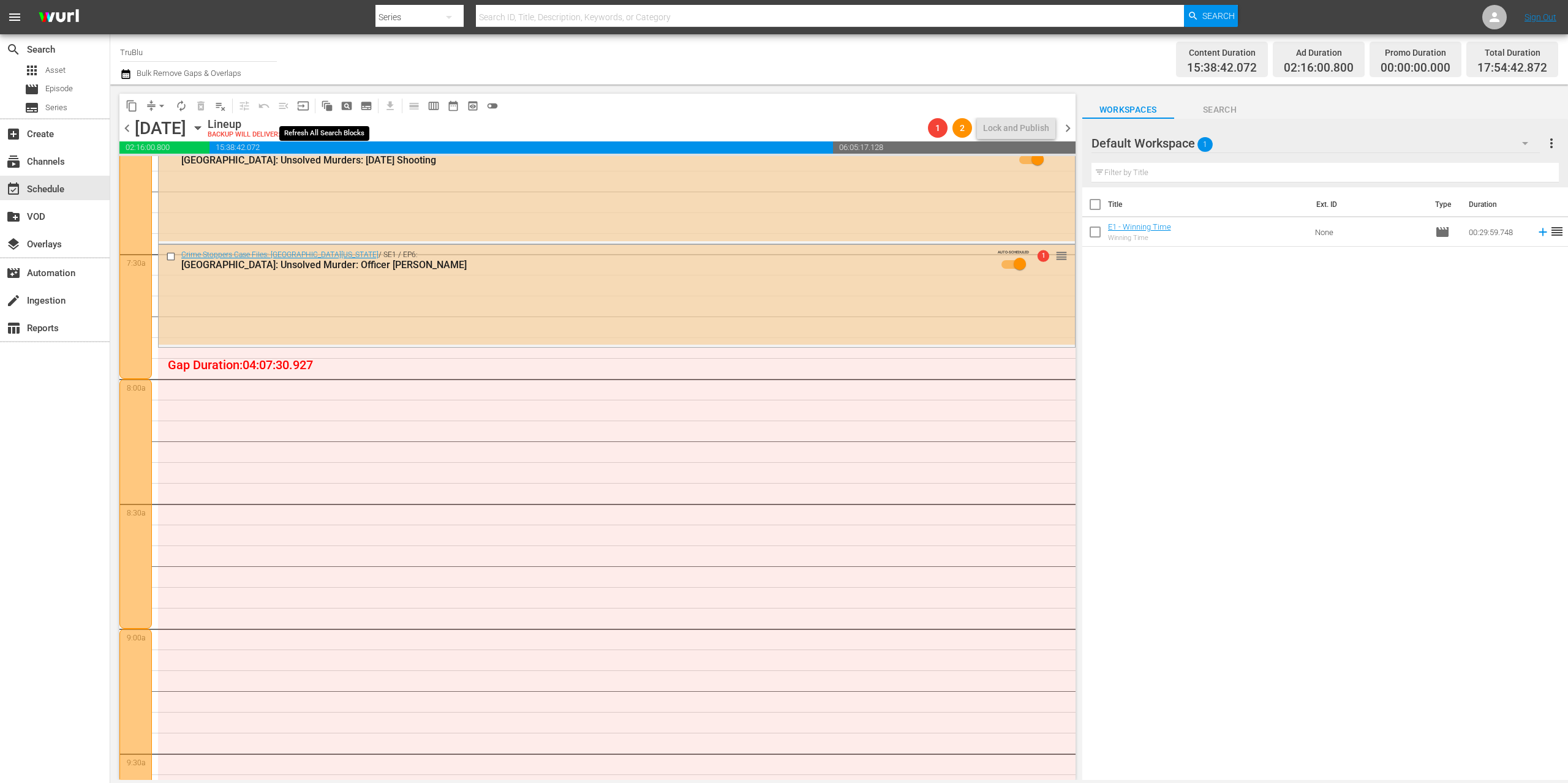
click at [331, 105] on span "auto_awesome_motion_outlined" at bounding box center [327, 106] width 12 height 12
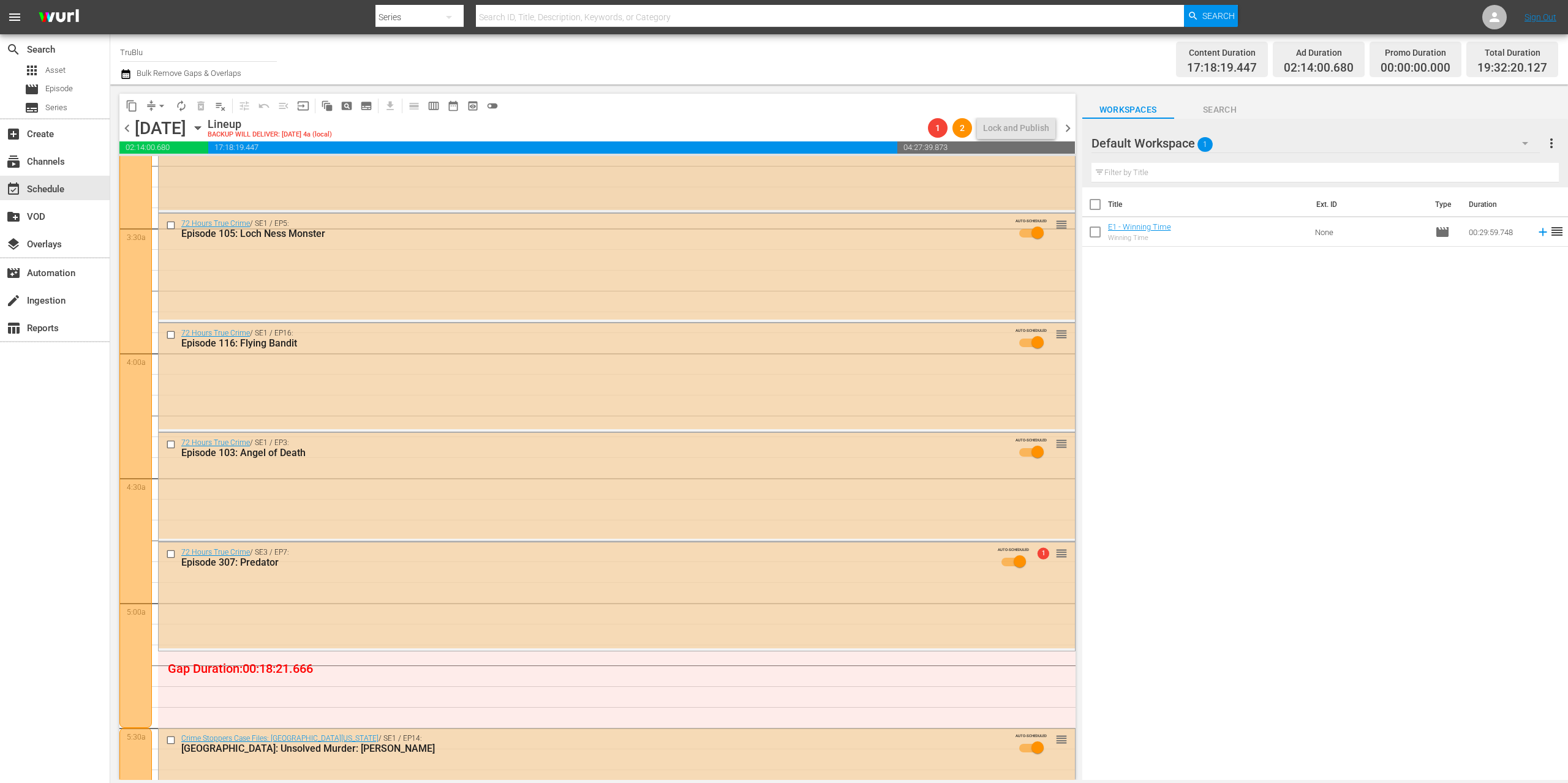
scroll to position [0, 0]
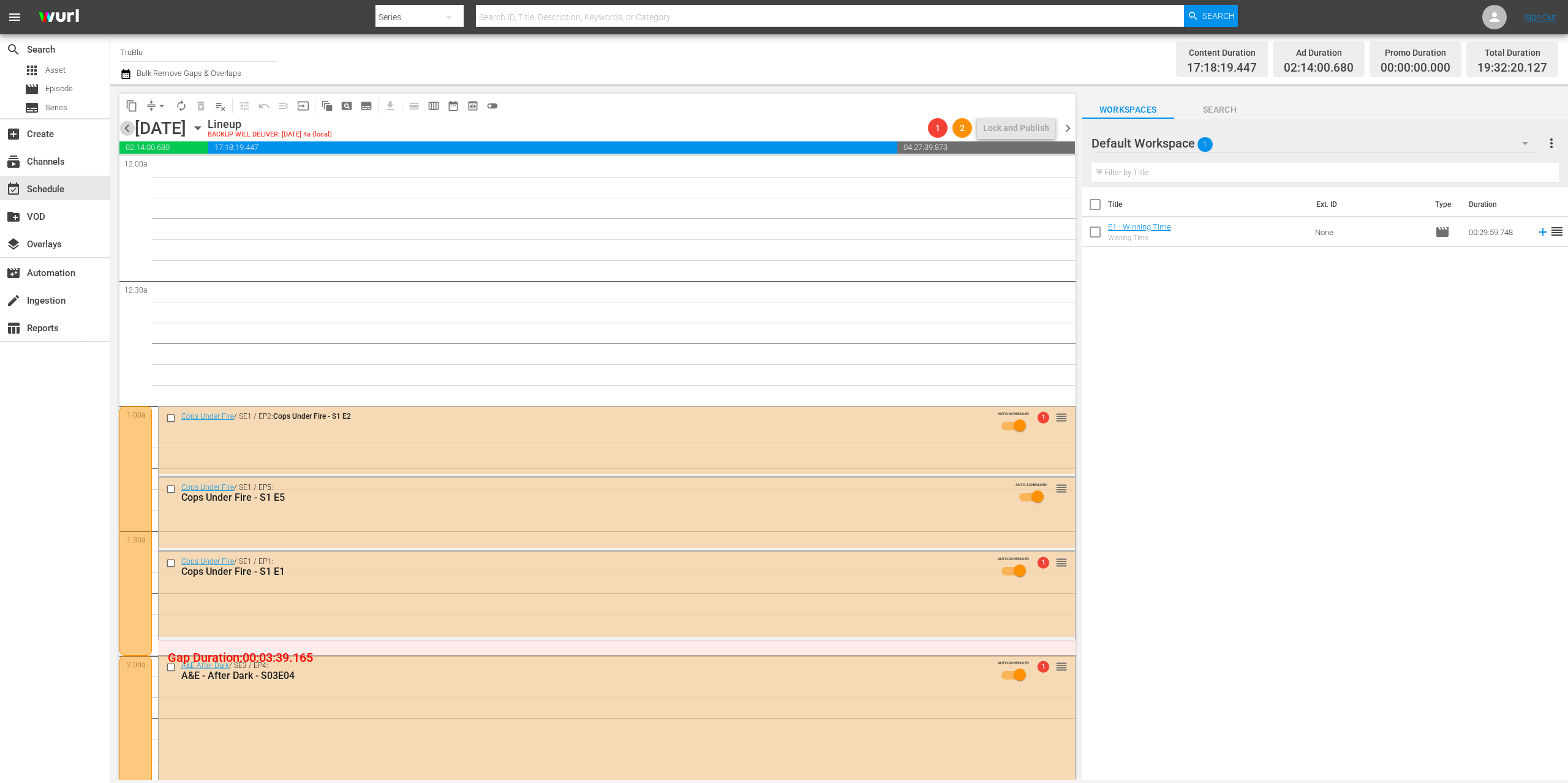
click at [128, 129] on span "chevron_left" at bounding box center [127, 129] width 16 height 16
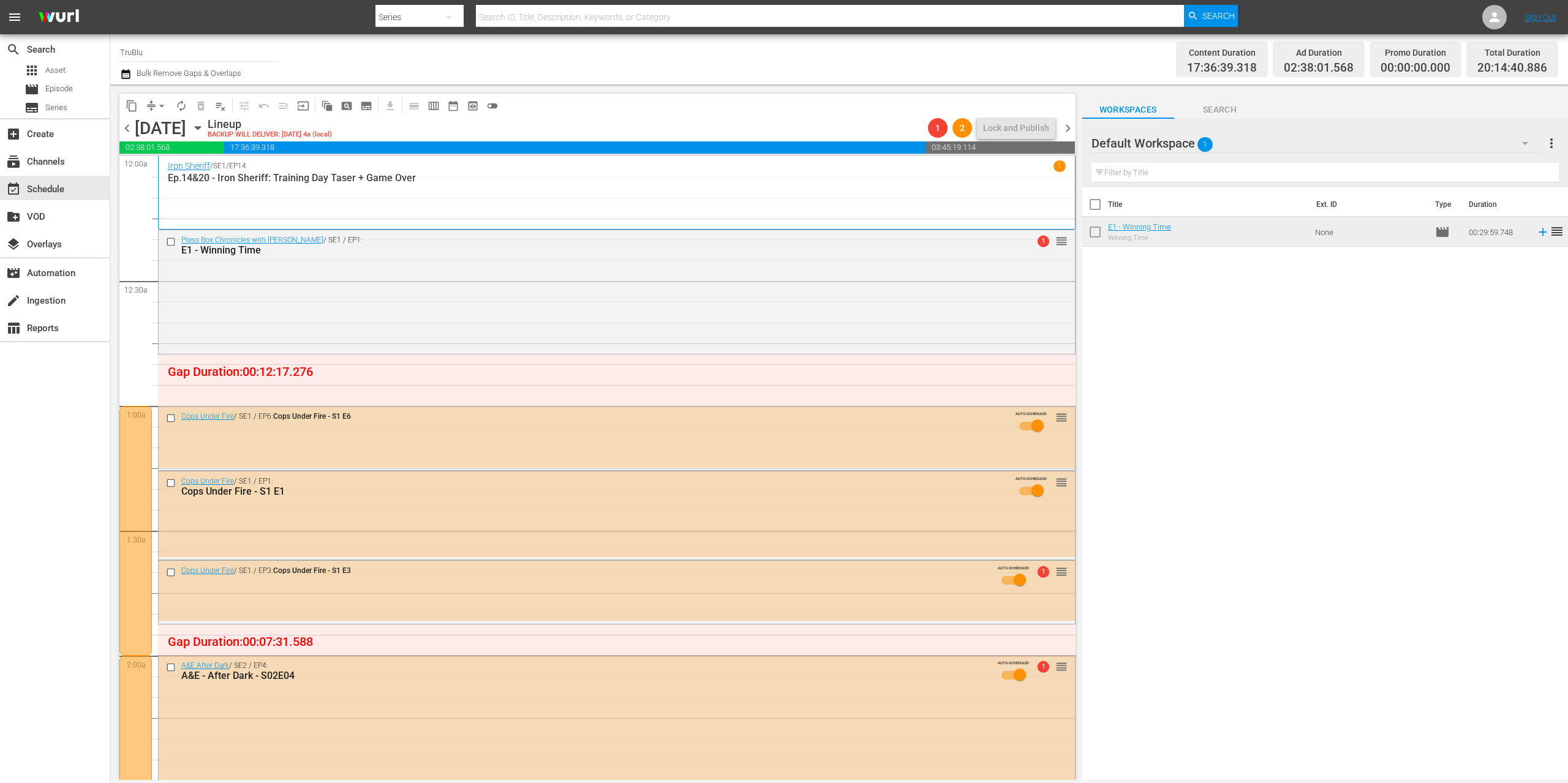
click at [382, 451] on div "Cops Under Fire / SE1 / EP6: Cops Under Fire - S1 E6 AUTO-SCHEDULED reorder" at bounding box center [617, 437] width 916 height 61
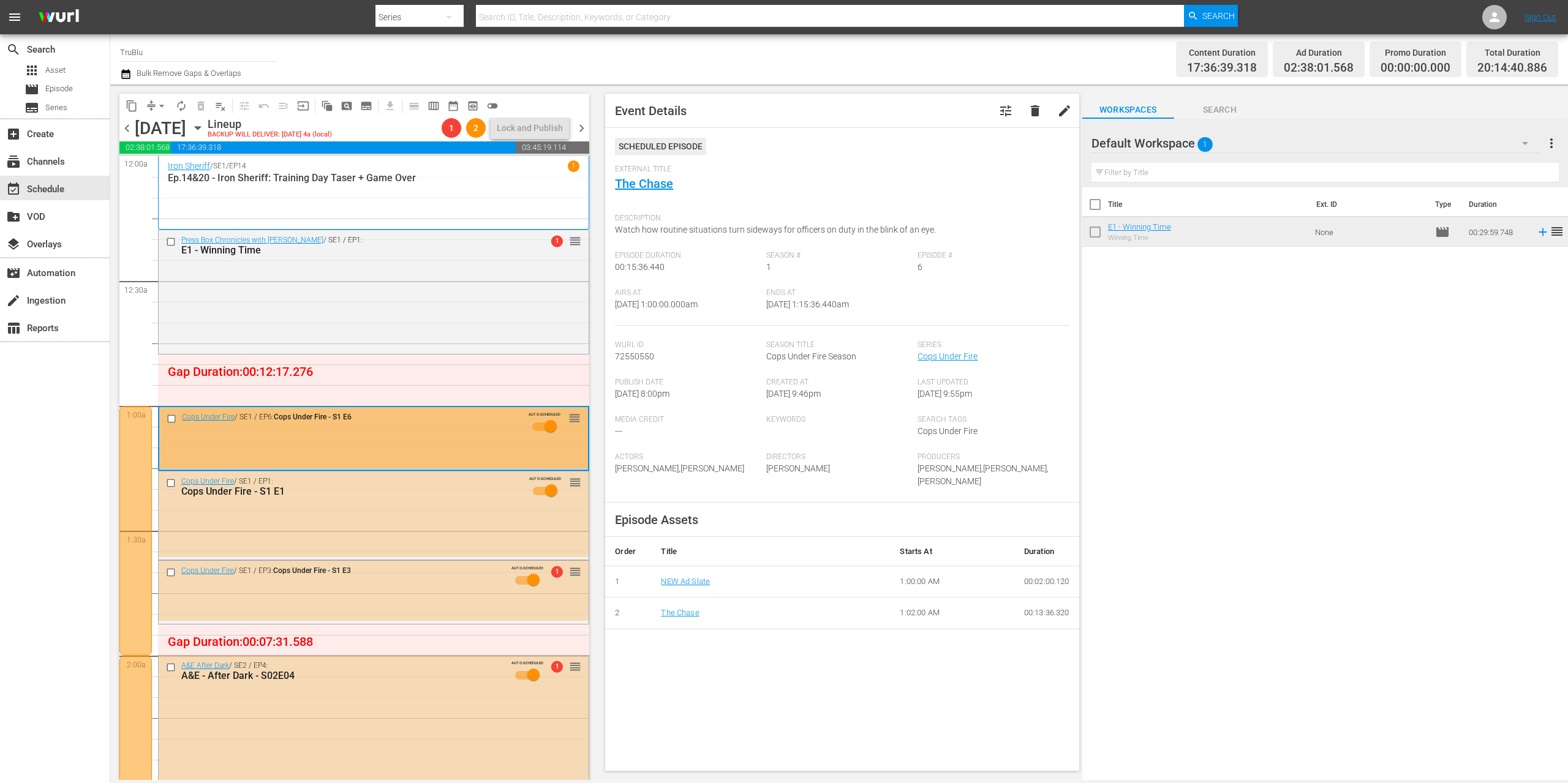
click at [126, 441] on div at bounding box center [135, 530] width 32 height 249
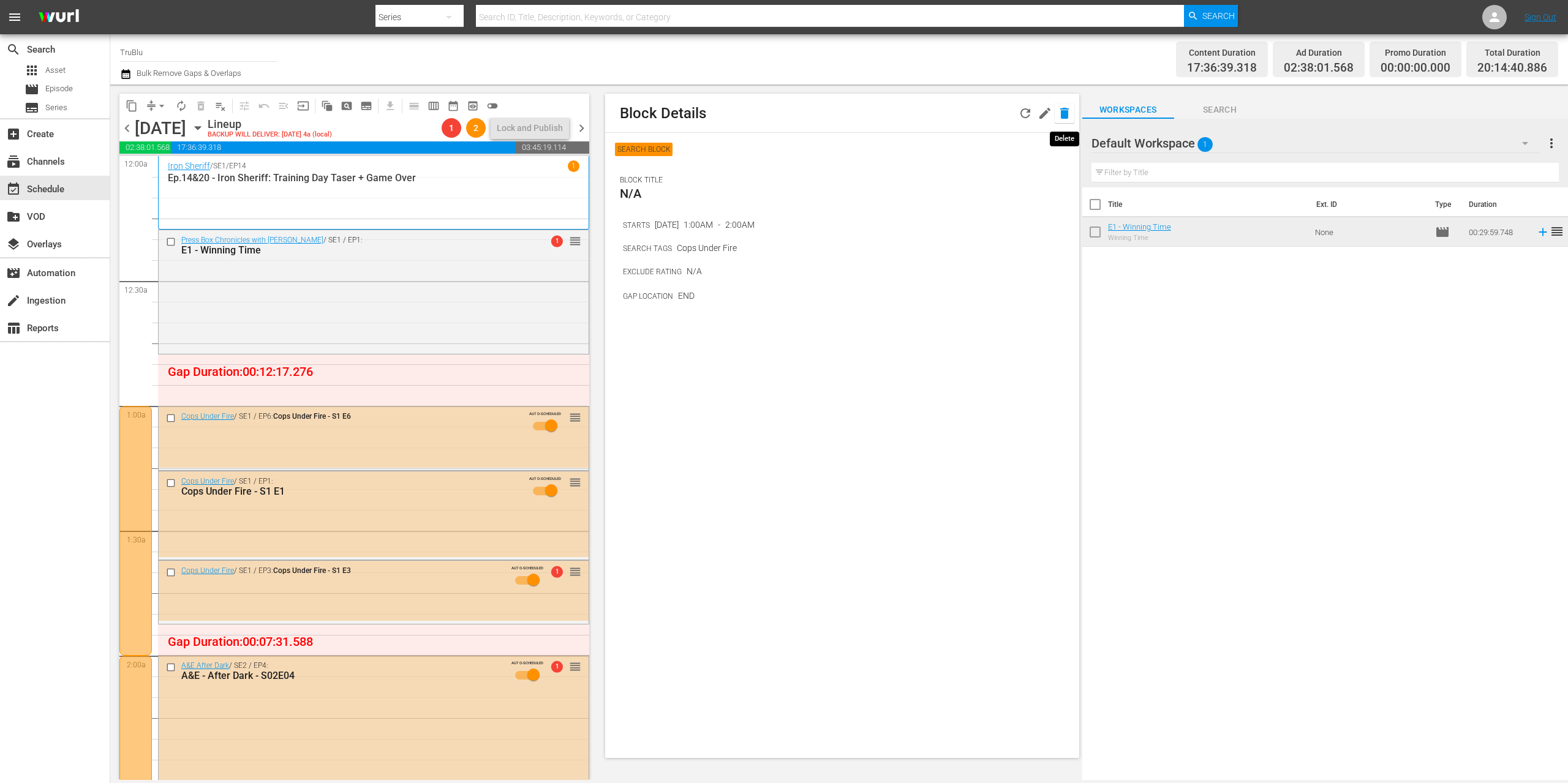
click at [1066, 113] on icon "button" at bounding box center [1065, 113] width 9 height 11
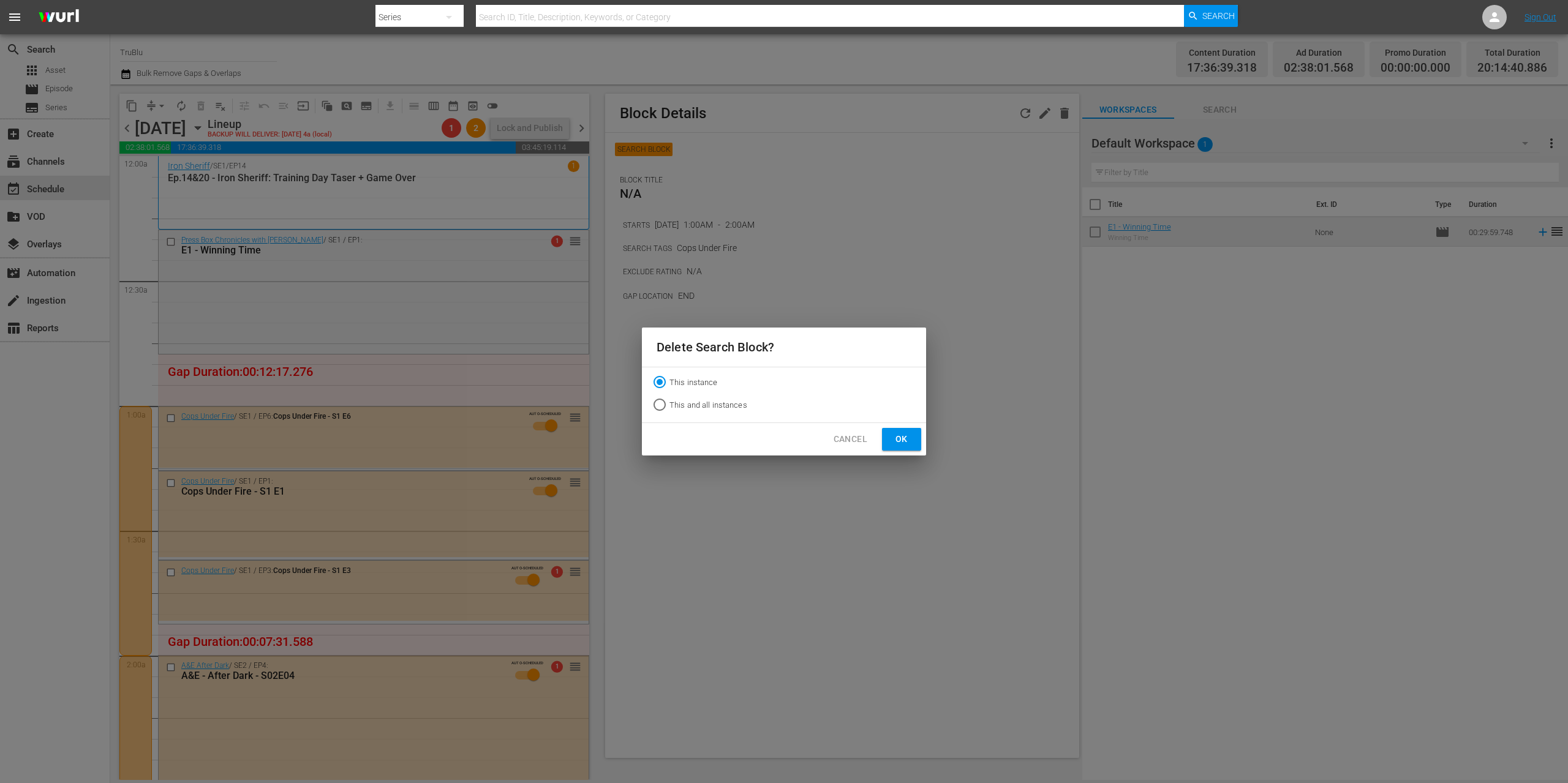
click at [661, 403] on input "This and all instances" at bounding box center [660, 407] width 20 height 20
radio input "true"
click at [902, 437] on span "Ok" at bounding box center [901, 440] width 20 height 16
radio input "true"
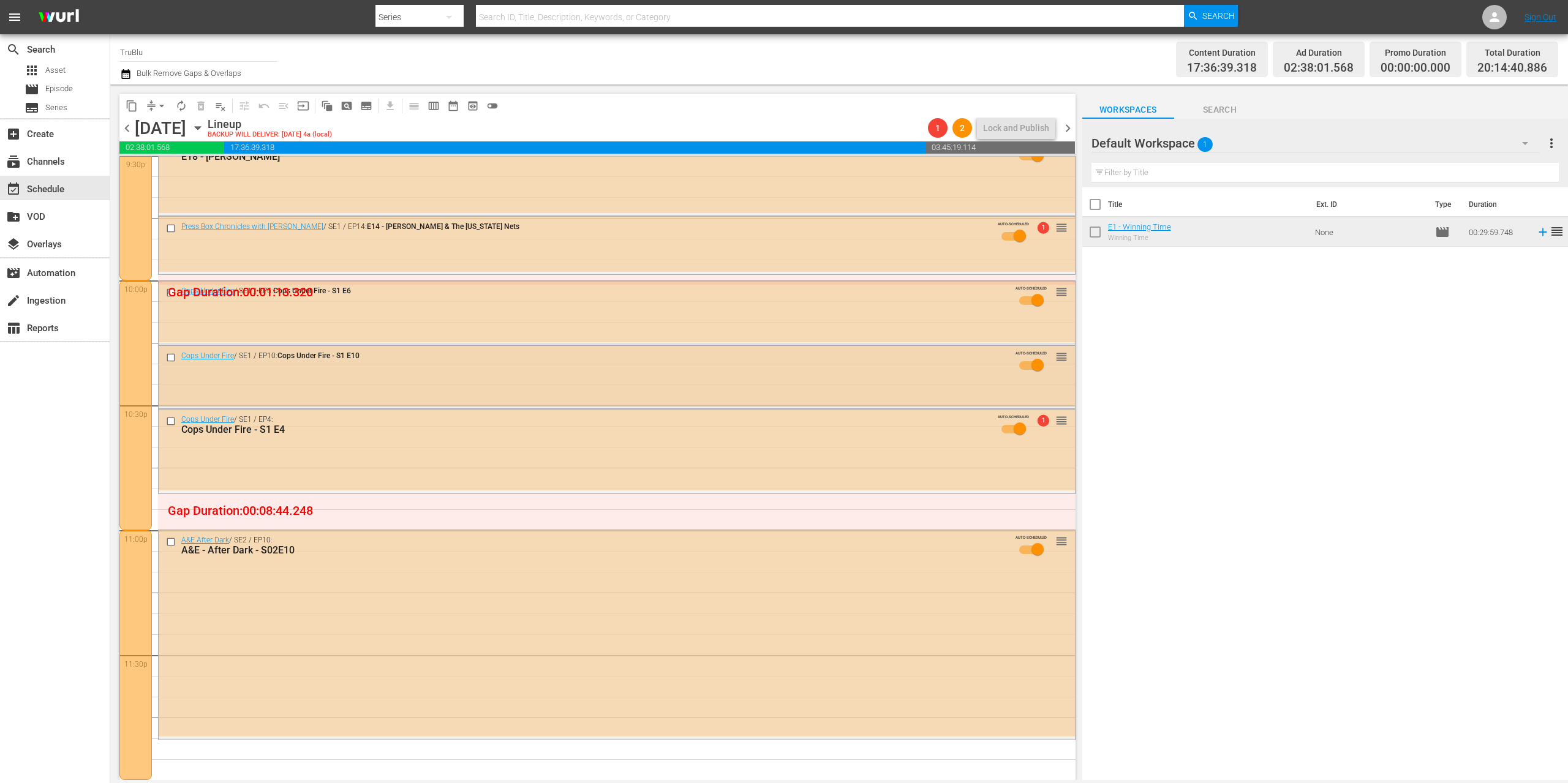
scroll to position [4396, 0]
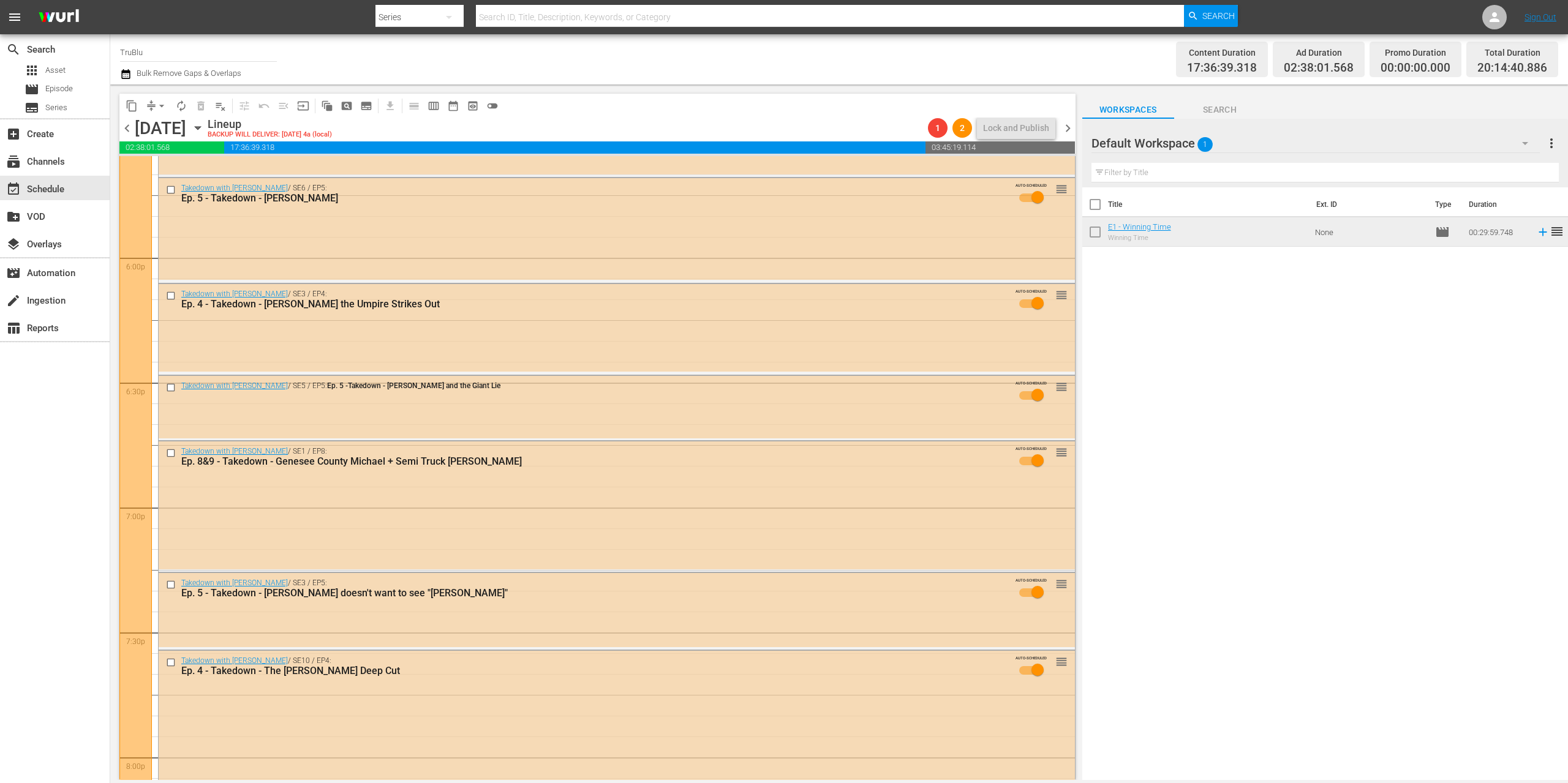
click at [1066, 124] on span "chevron_right" at bounding box center [1068, 129] width 16 height 16
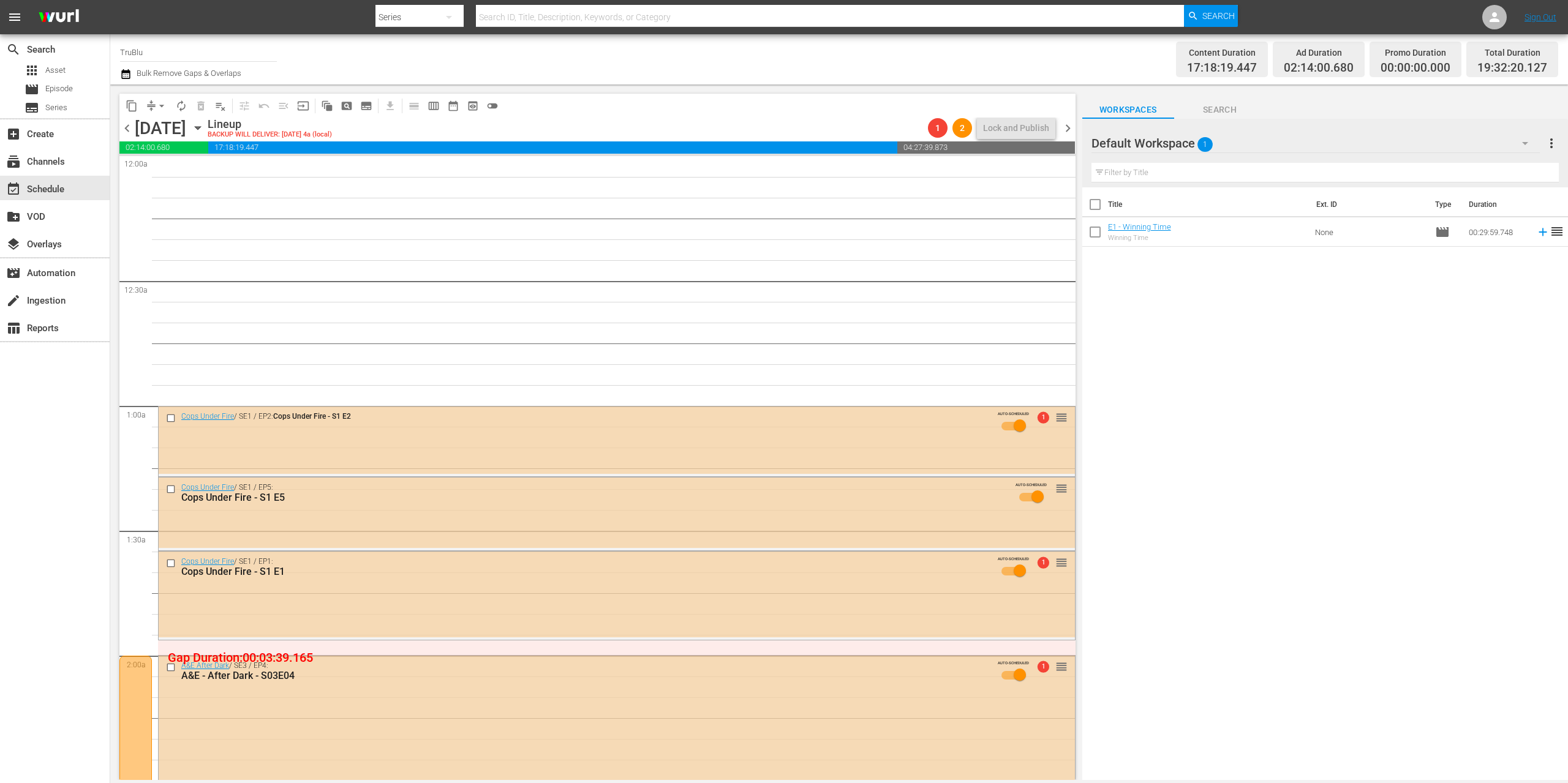
scroll to position [22, 0]
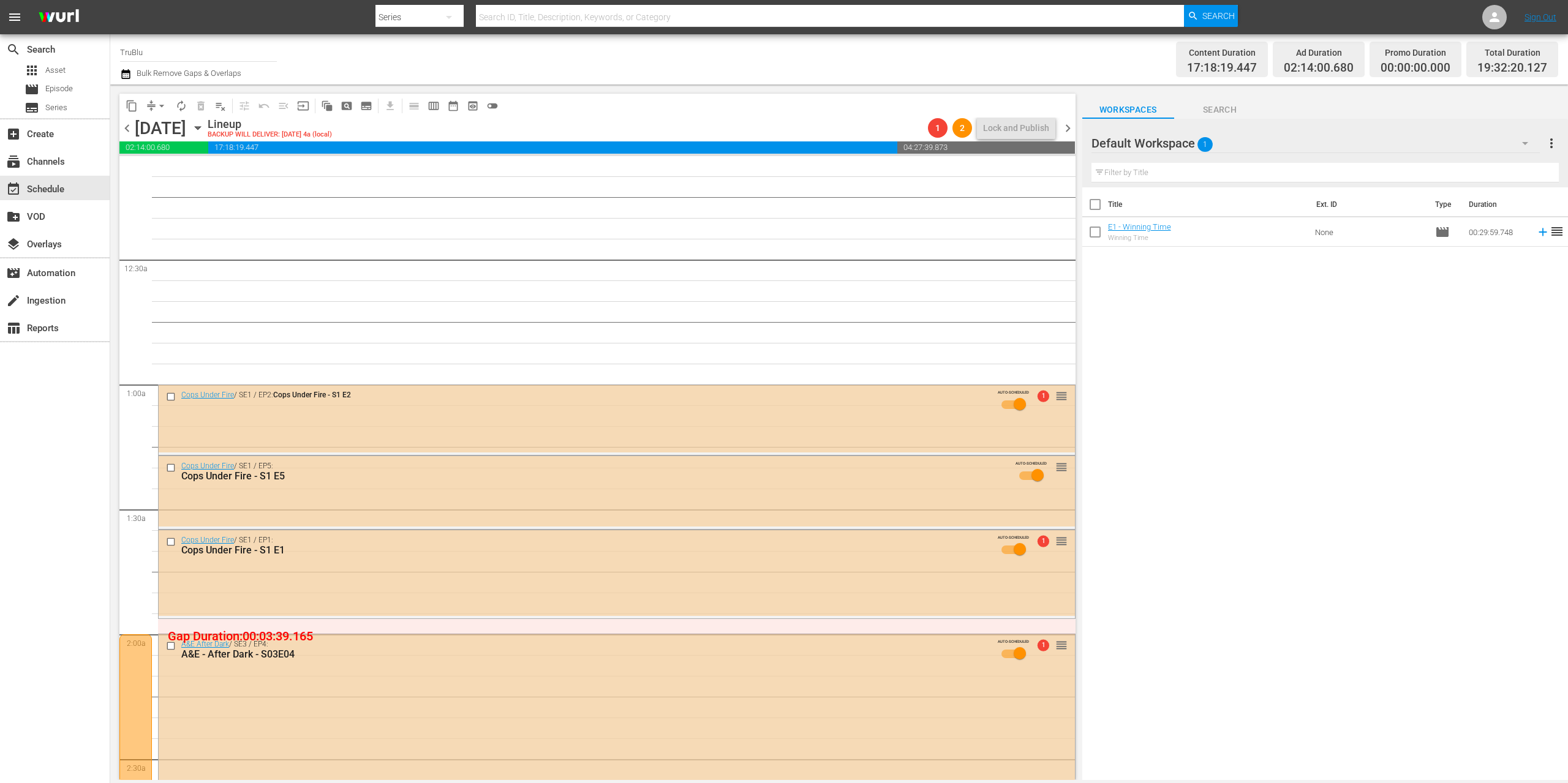
click at [128, 128] on span "chevron_left" at bounding box center [127, 129] width 16 height 16
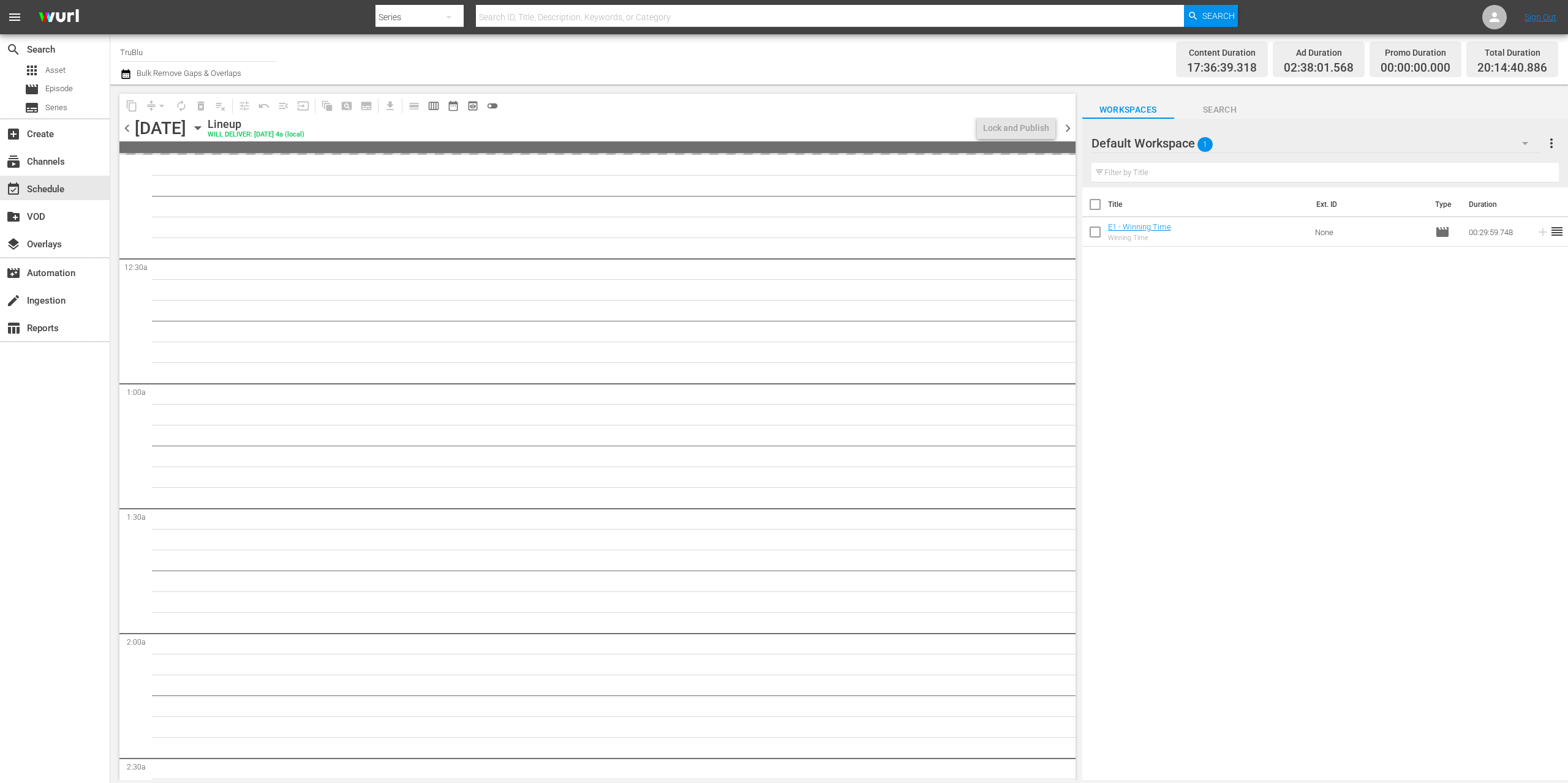
click at [128, 128] on span "chevron_left" at bounding box center [127, 129] width 16 height 16
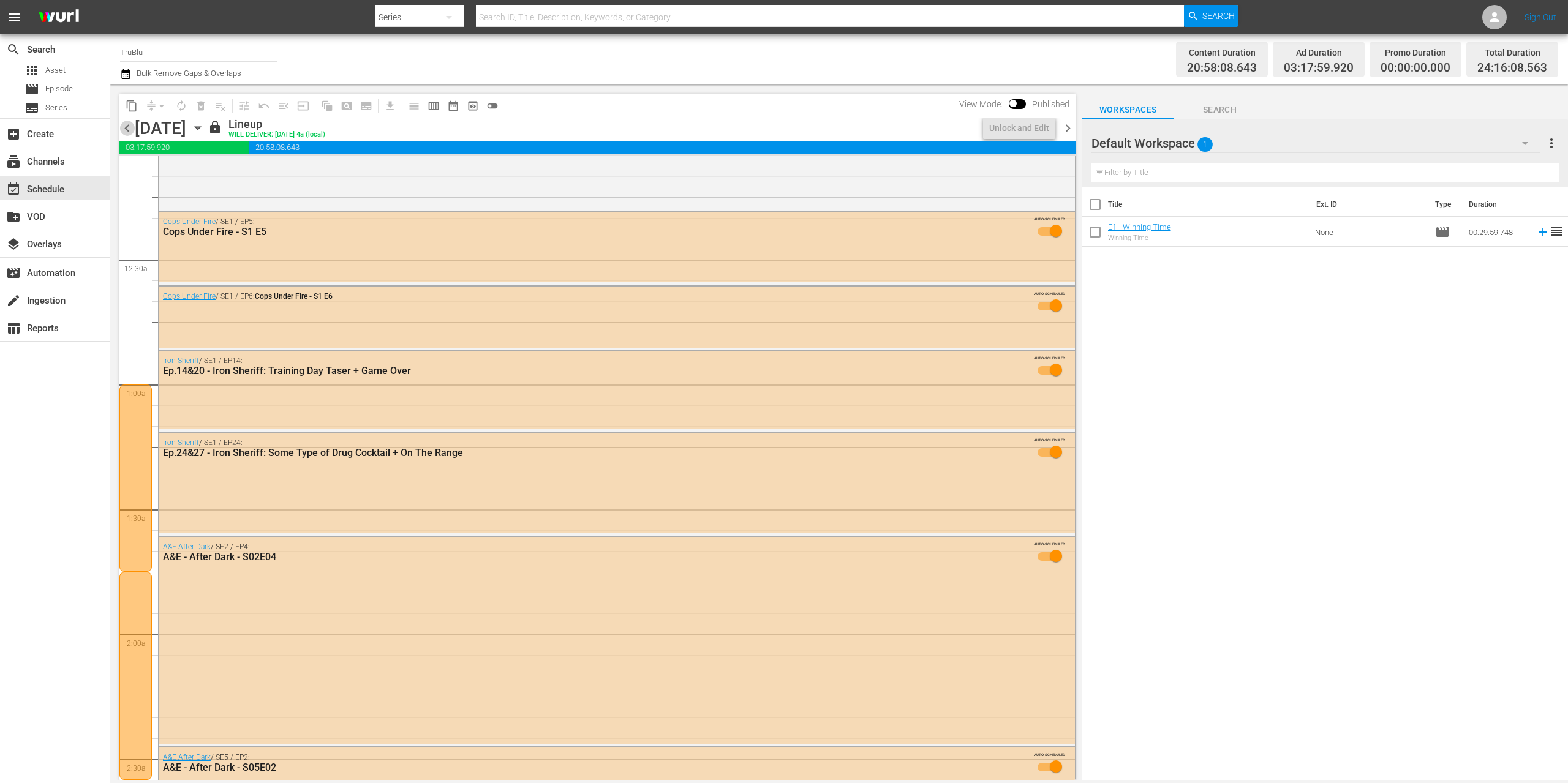
click at [128, 128] on span "chevron_left" at bounding box center [127, 129] width 16 height 16
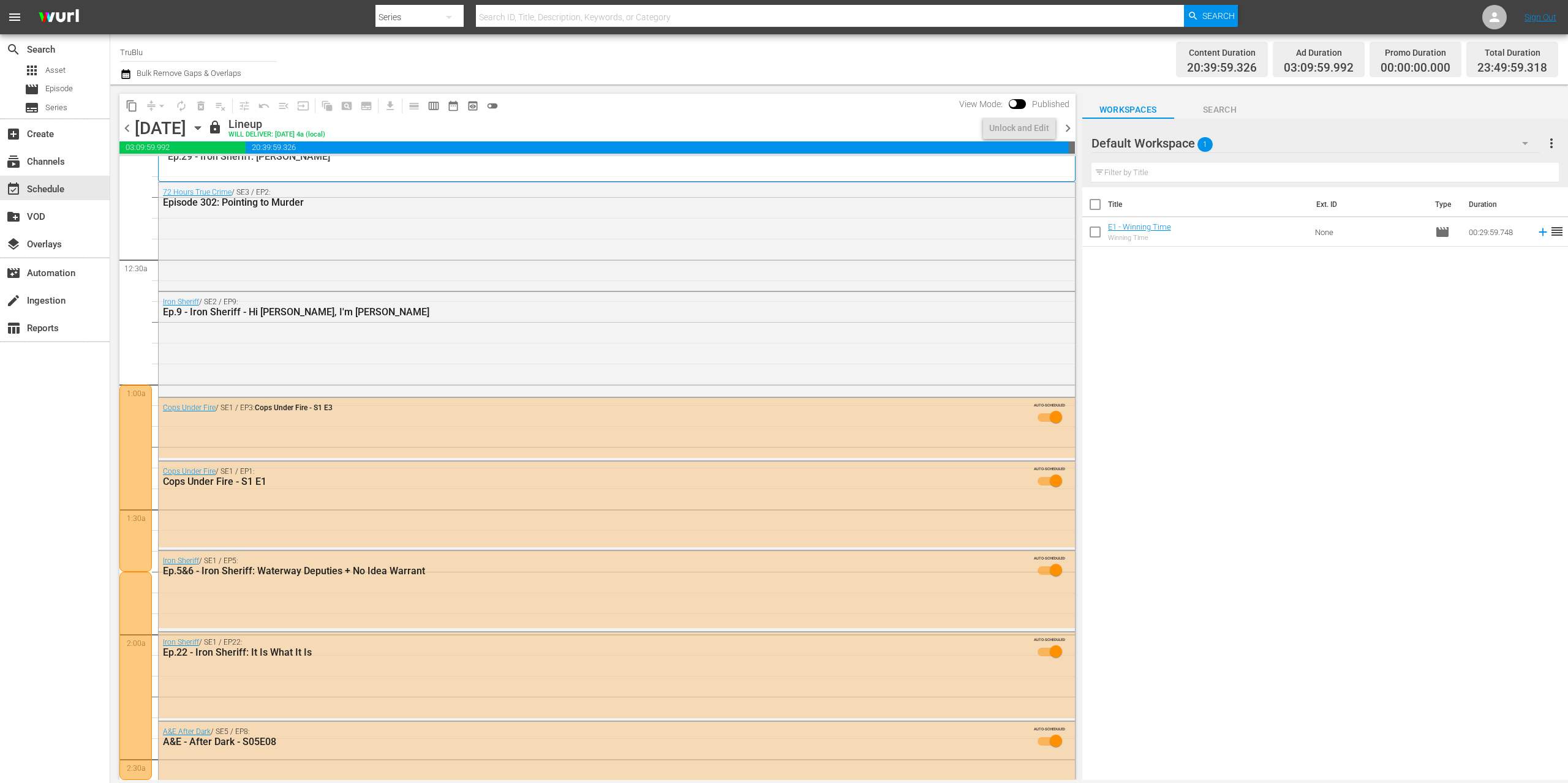
click at [128, 128] on span "chevron_left" at bounding box center [127, 129] width 16 height 16
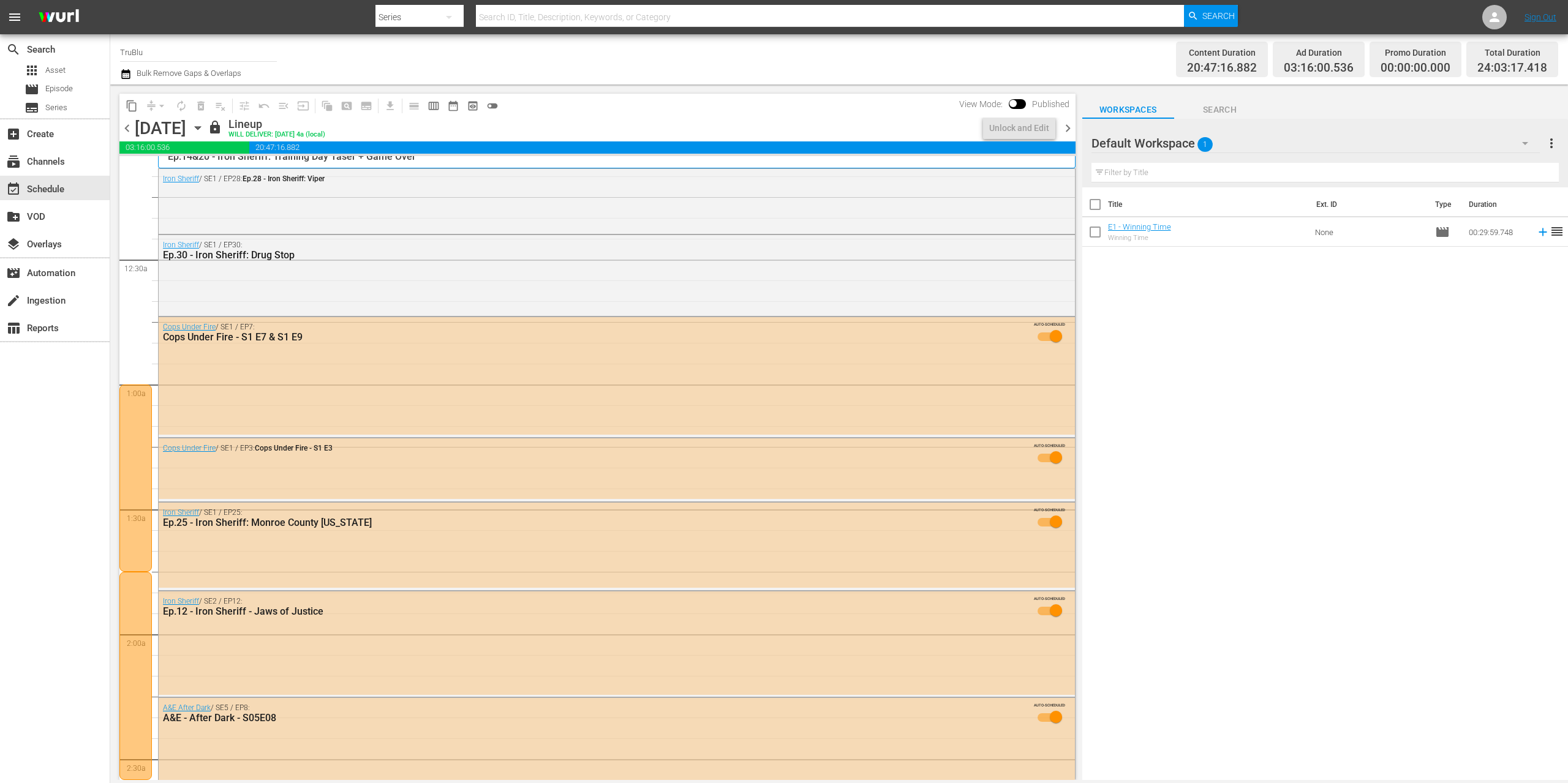
click at [128, 128] on span "chevron_left" at bounding box center [127, 129] width 16 height 16
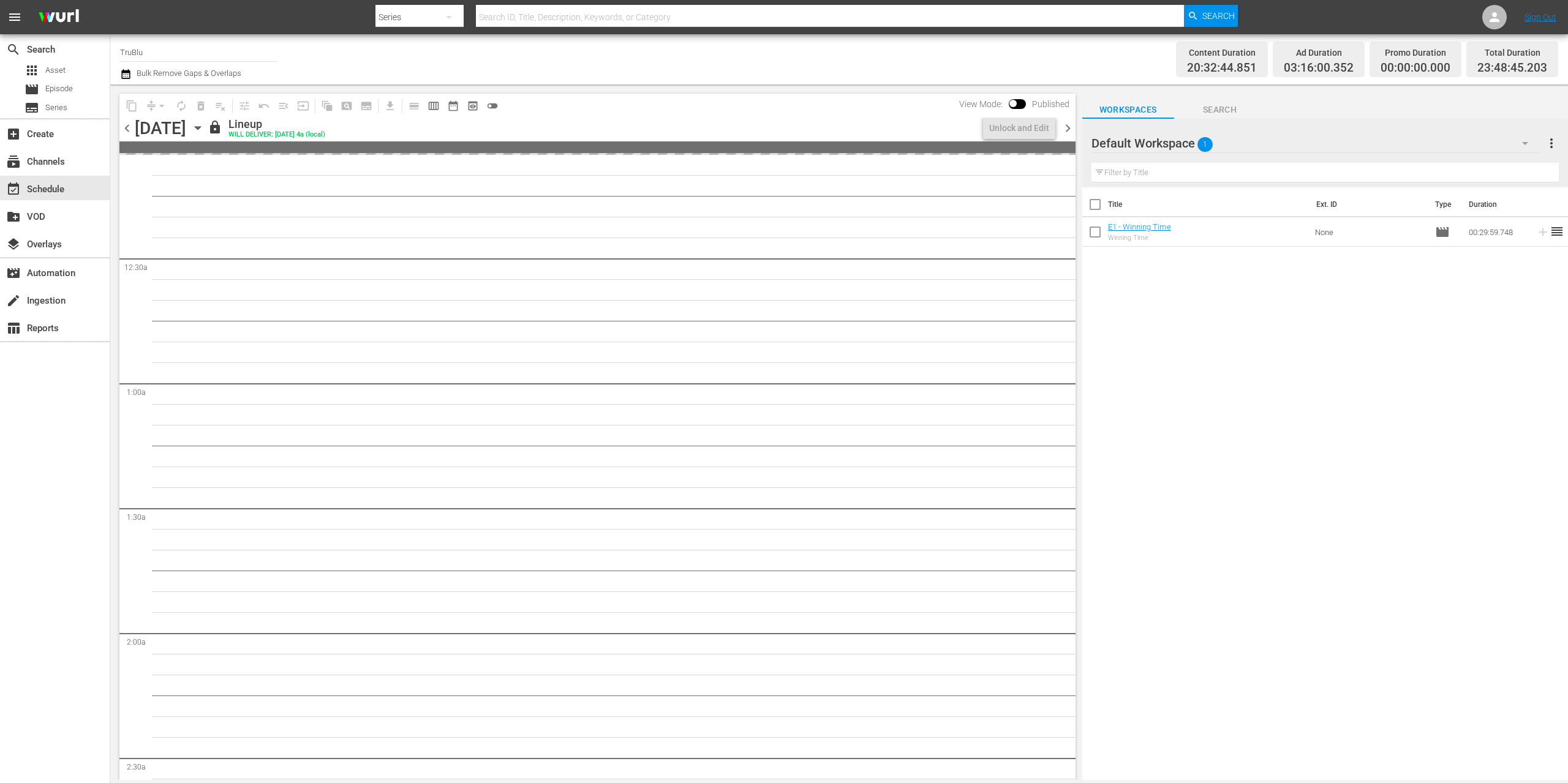
click at [128, 128] on span "chevron_left" at bounding box center [127, 129] width 16 height 16
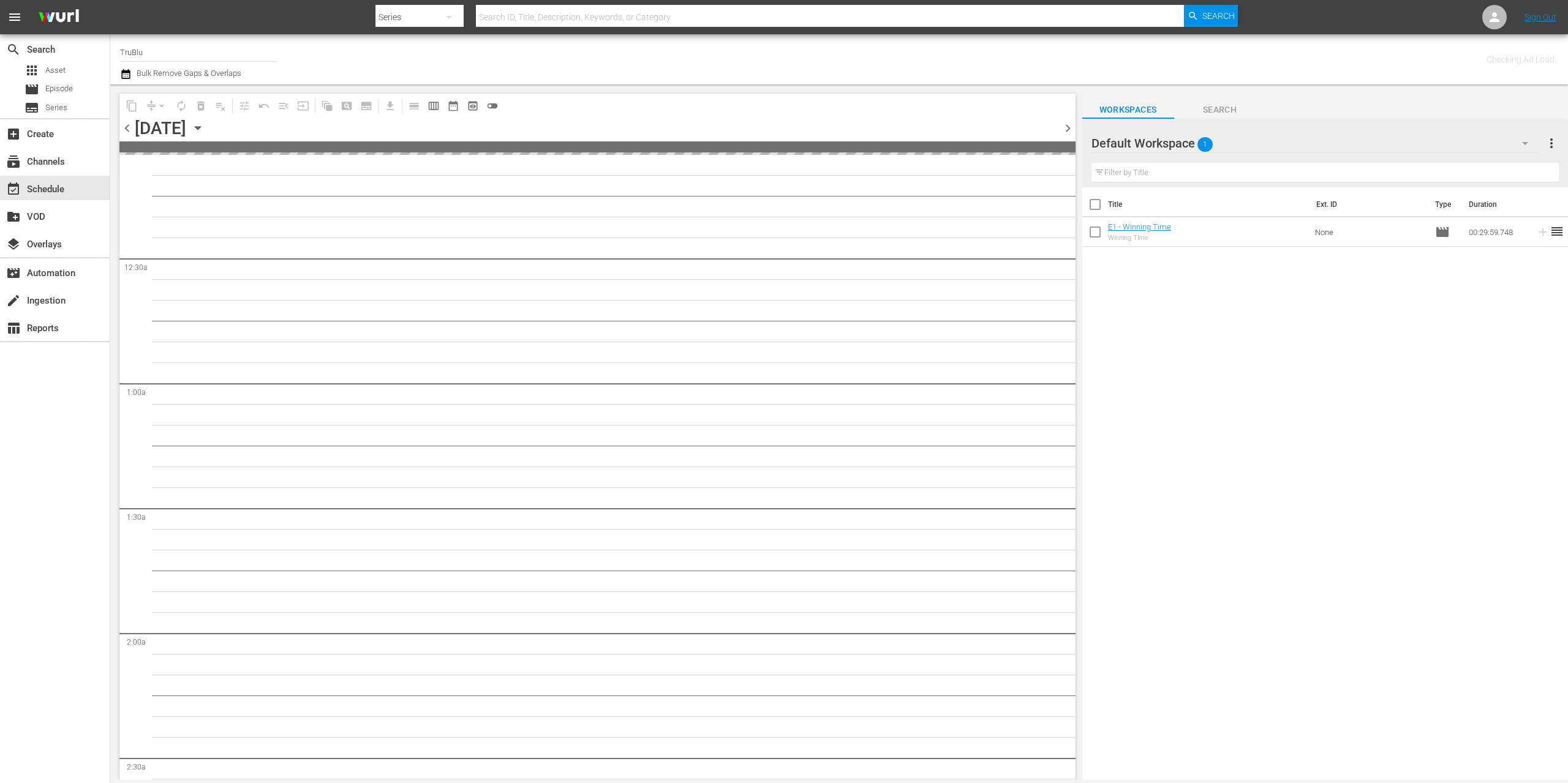
click at [128, 128] on span "chevron_left" at bounding box center [127, 129] width 16 height 16
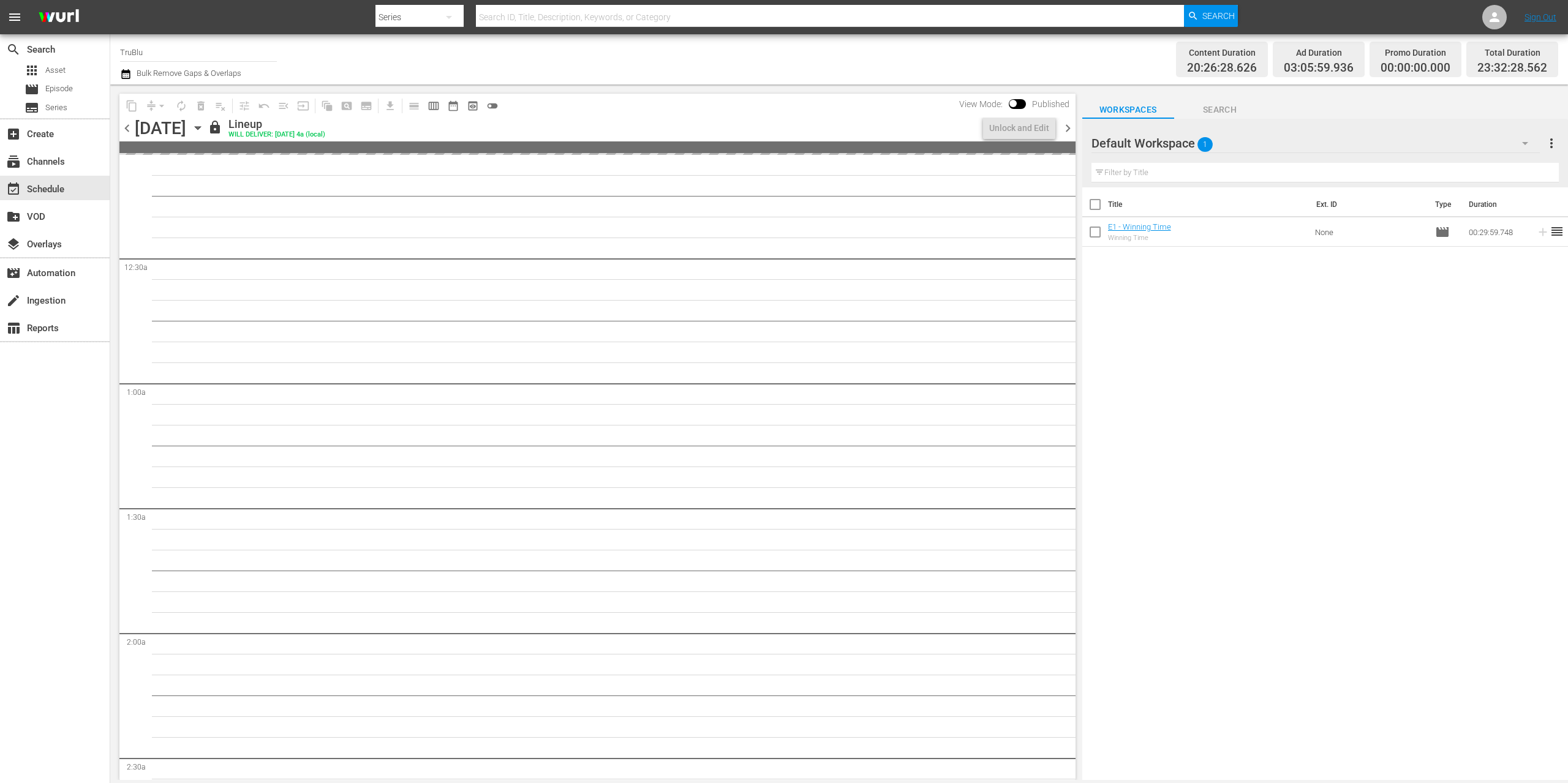
click at [128, 128] on span "chevron_left" at bounding box center [127, 129] width 16 height 16
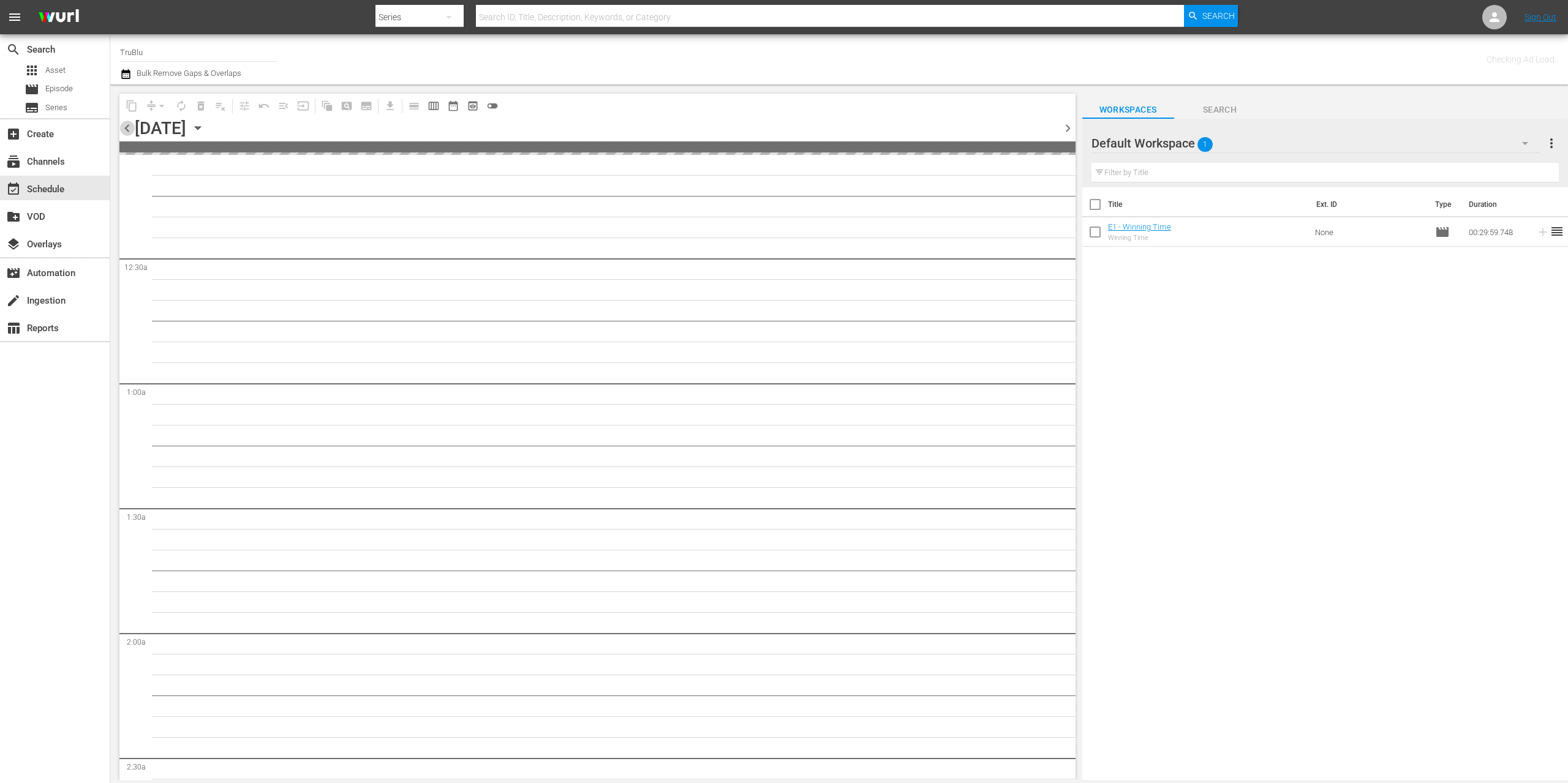
click at [128, 128] on span "chevron_left" at bounding box center [127, 129] width 16 height 16
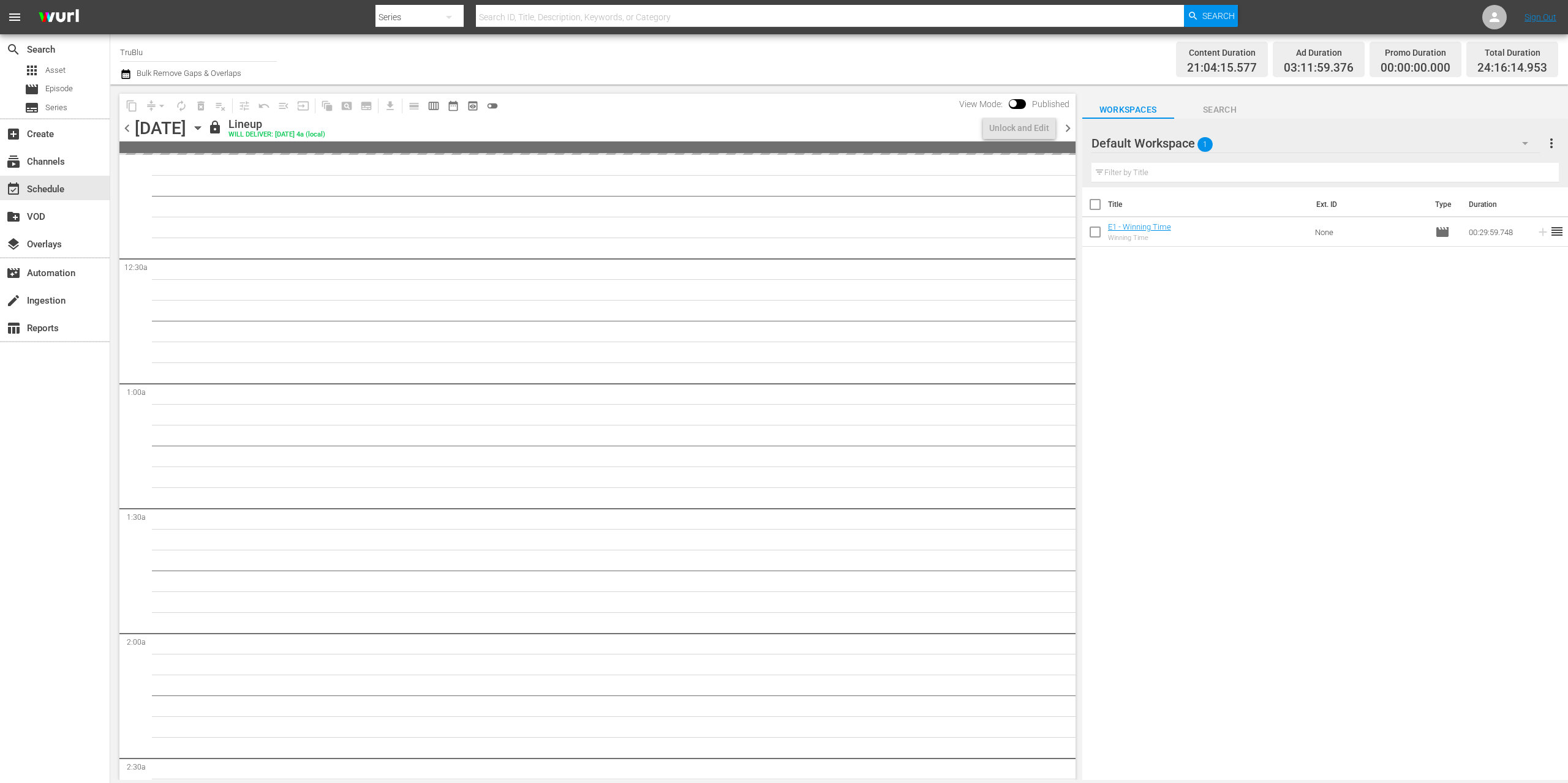
click at [128, 128] on span "chevron_left" at bounding box center [127, 129] width 16 height 16
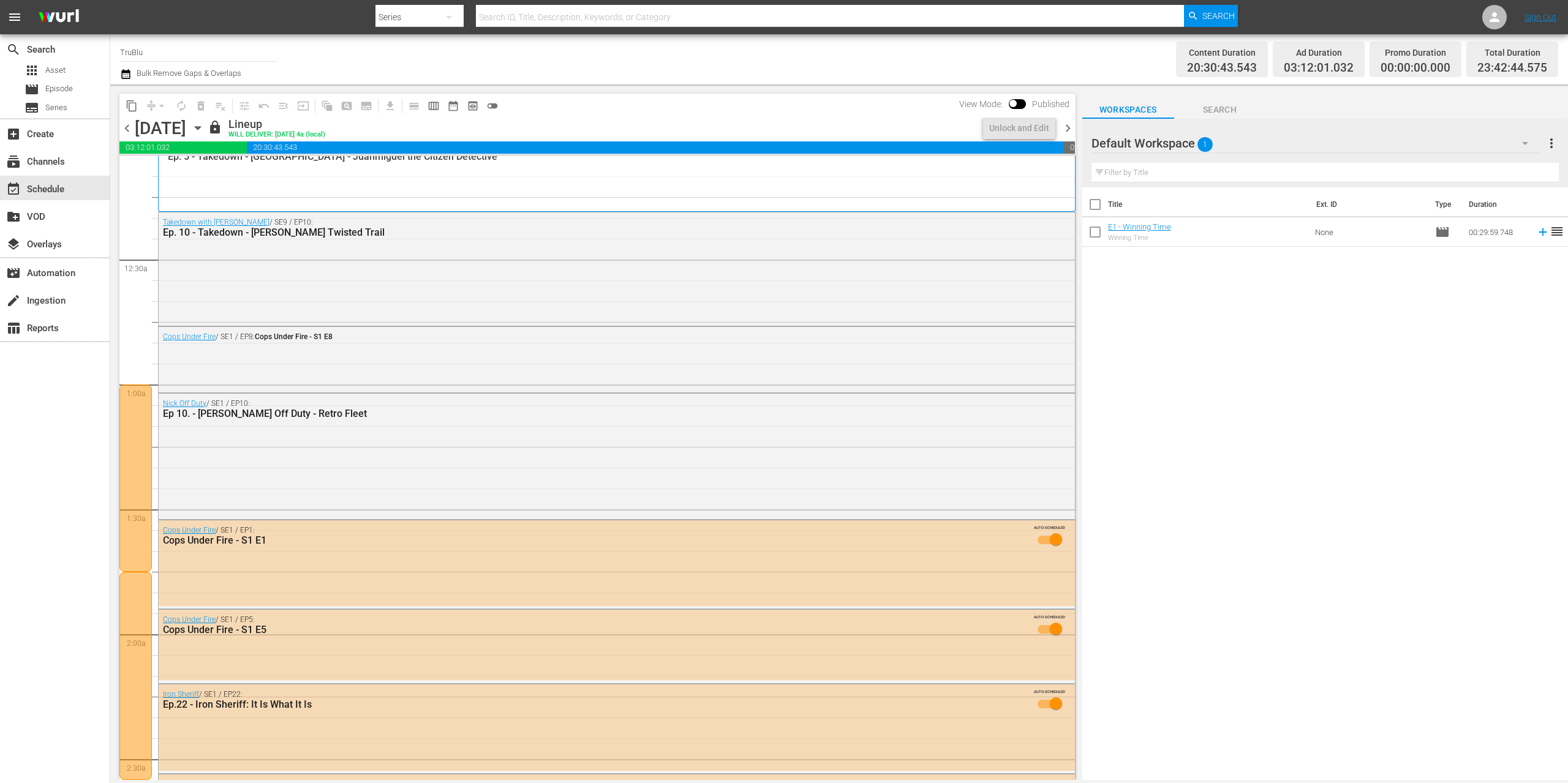
click at [128, 128] on span "chevron_left" at bounding box center [127, 129] width 16 height 16
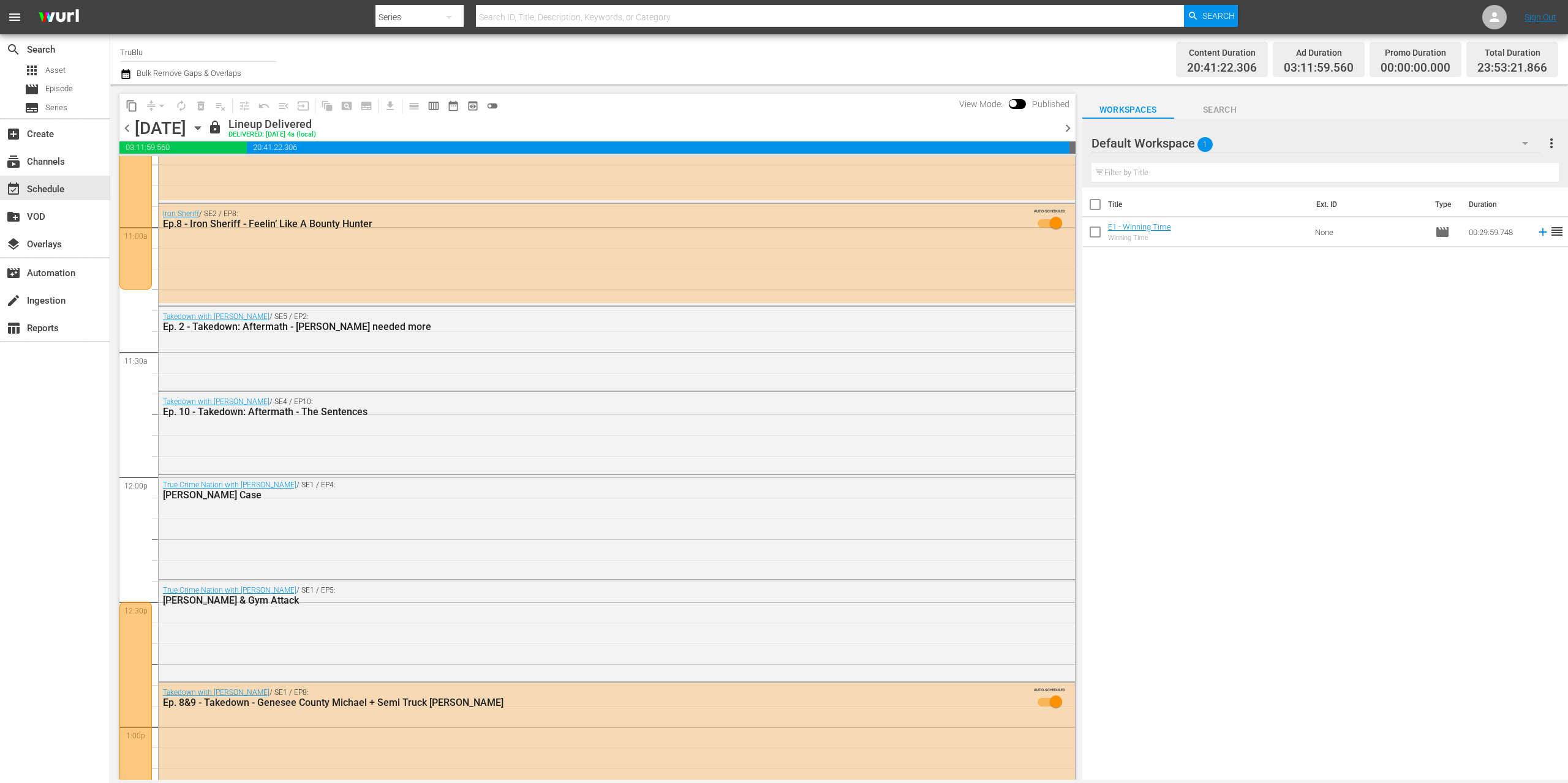
scroll to position [2793, 0]
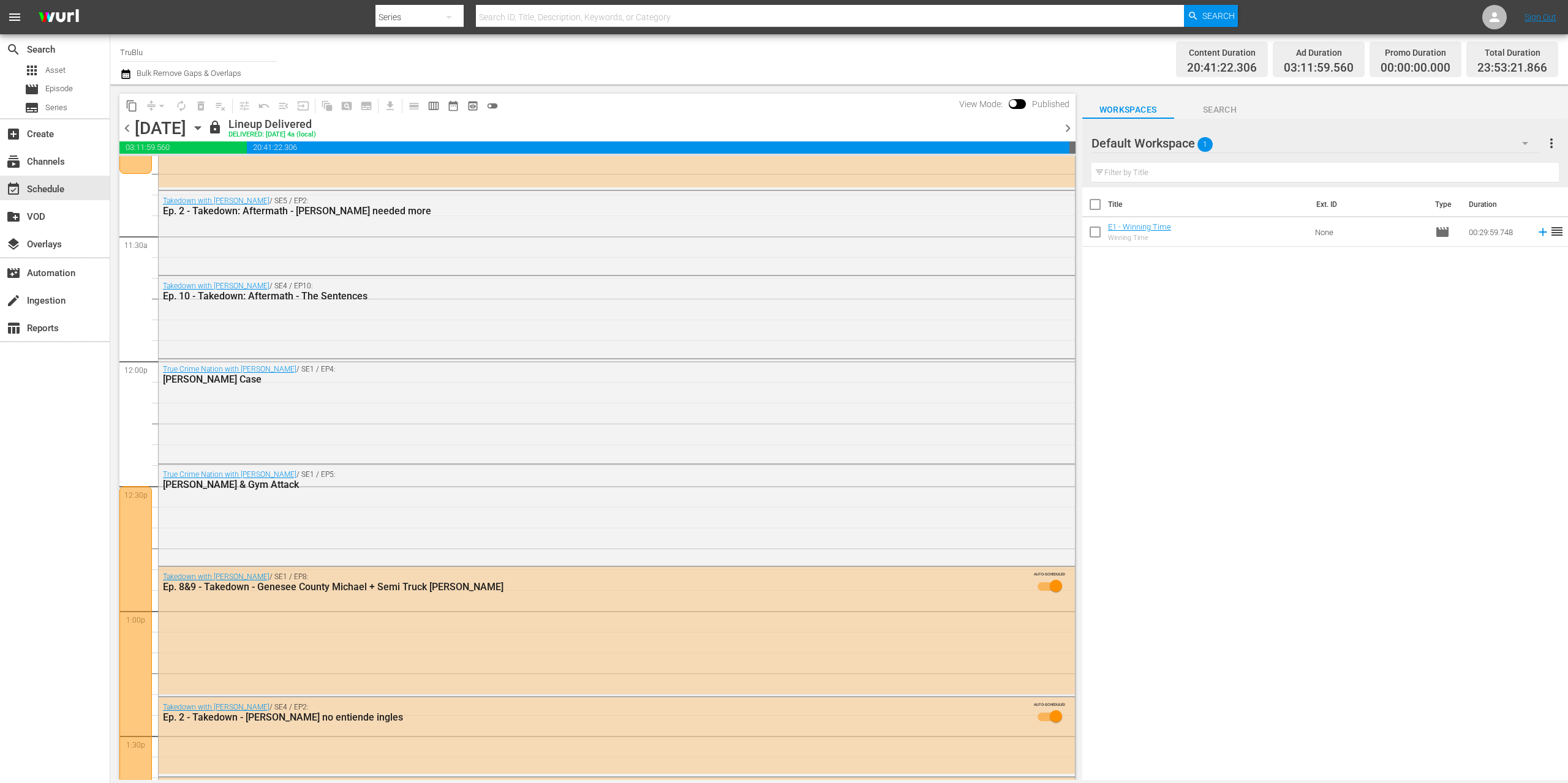
click at [136, 415] on div "20 A&E After Dark / SE5 / EP5: A&E - After Dark - S05E05 AUTO-SCHEDULED A&E Aft…" at bounding box center [597, 362] width 956 height 5996
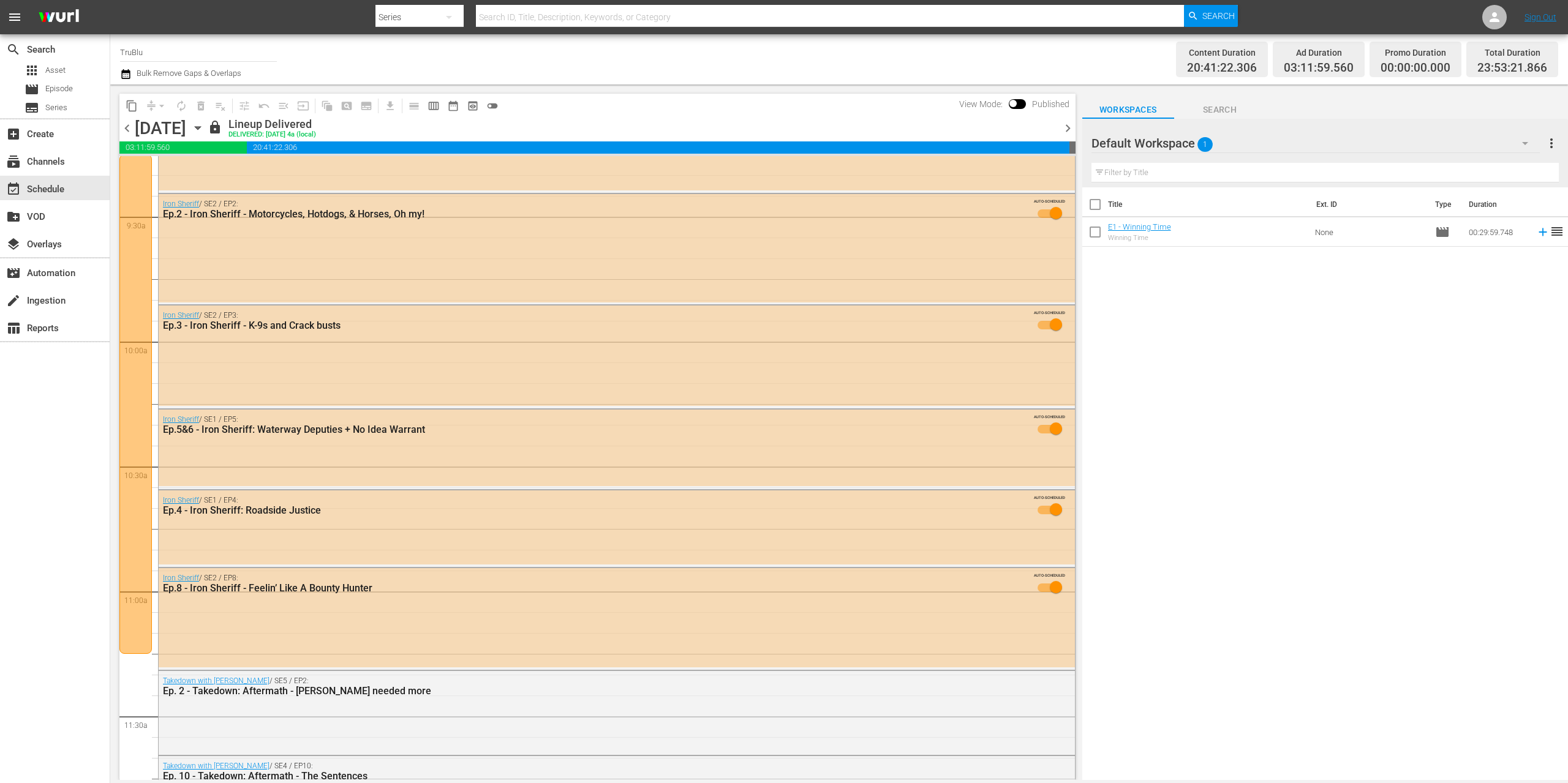
scroll to position [2729, 0]
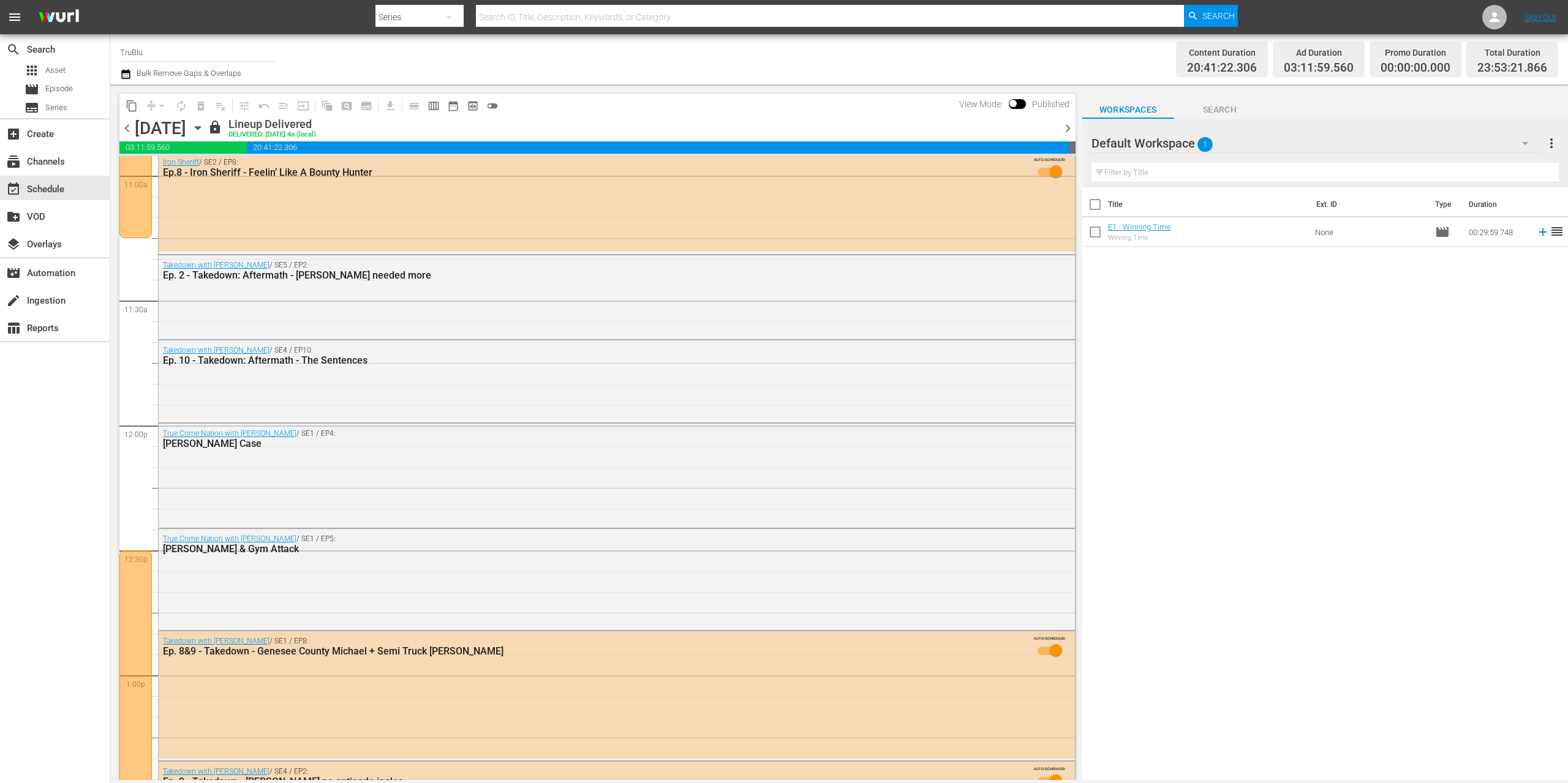
click at [1067, 124] on span "chevron_right" at bounding box center [1068, 129] width 16 height 16
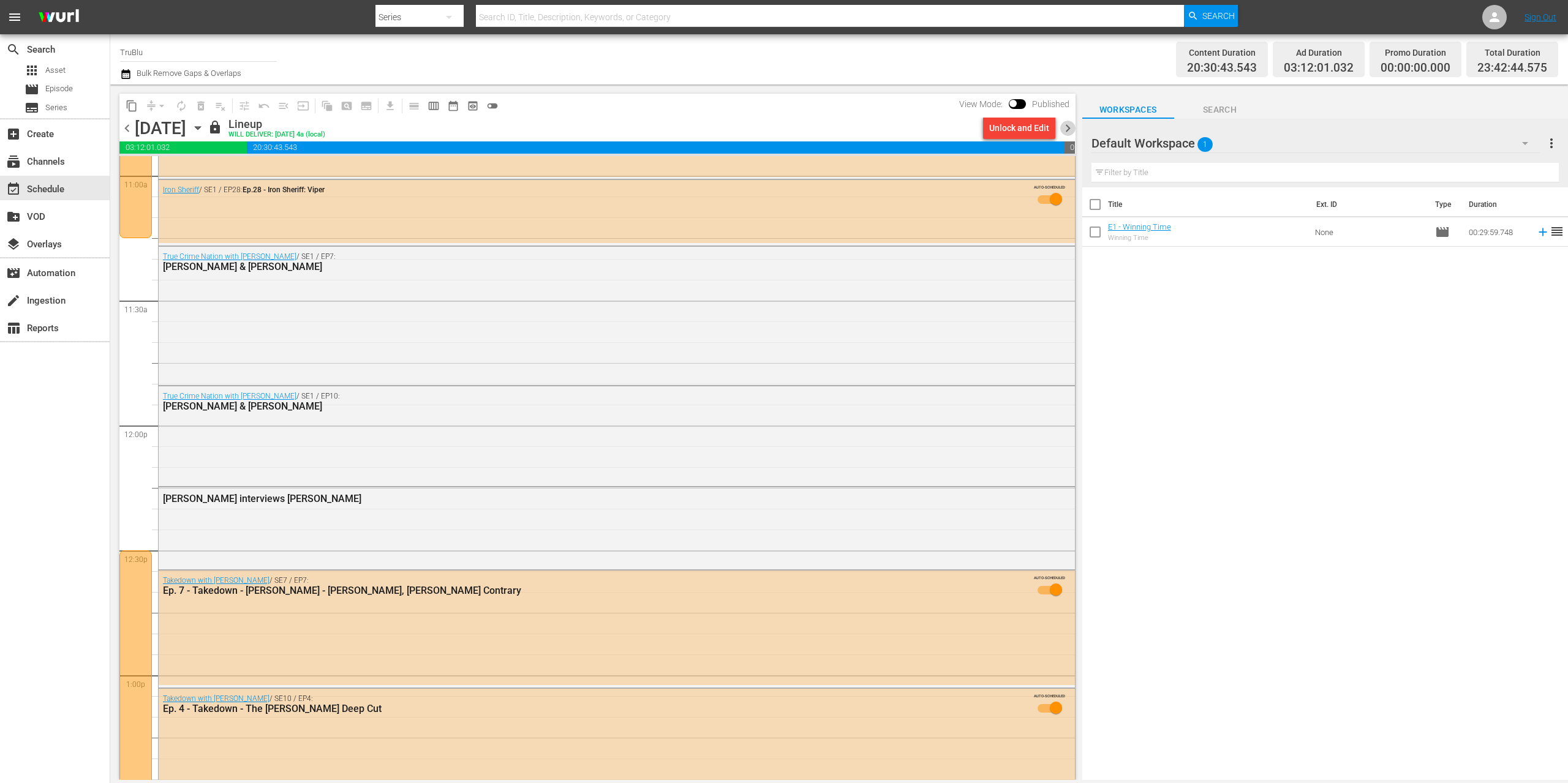
click at [1068, 128] on span "chevron_right" at bounding box center [1068, 129] width 16 height 16
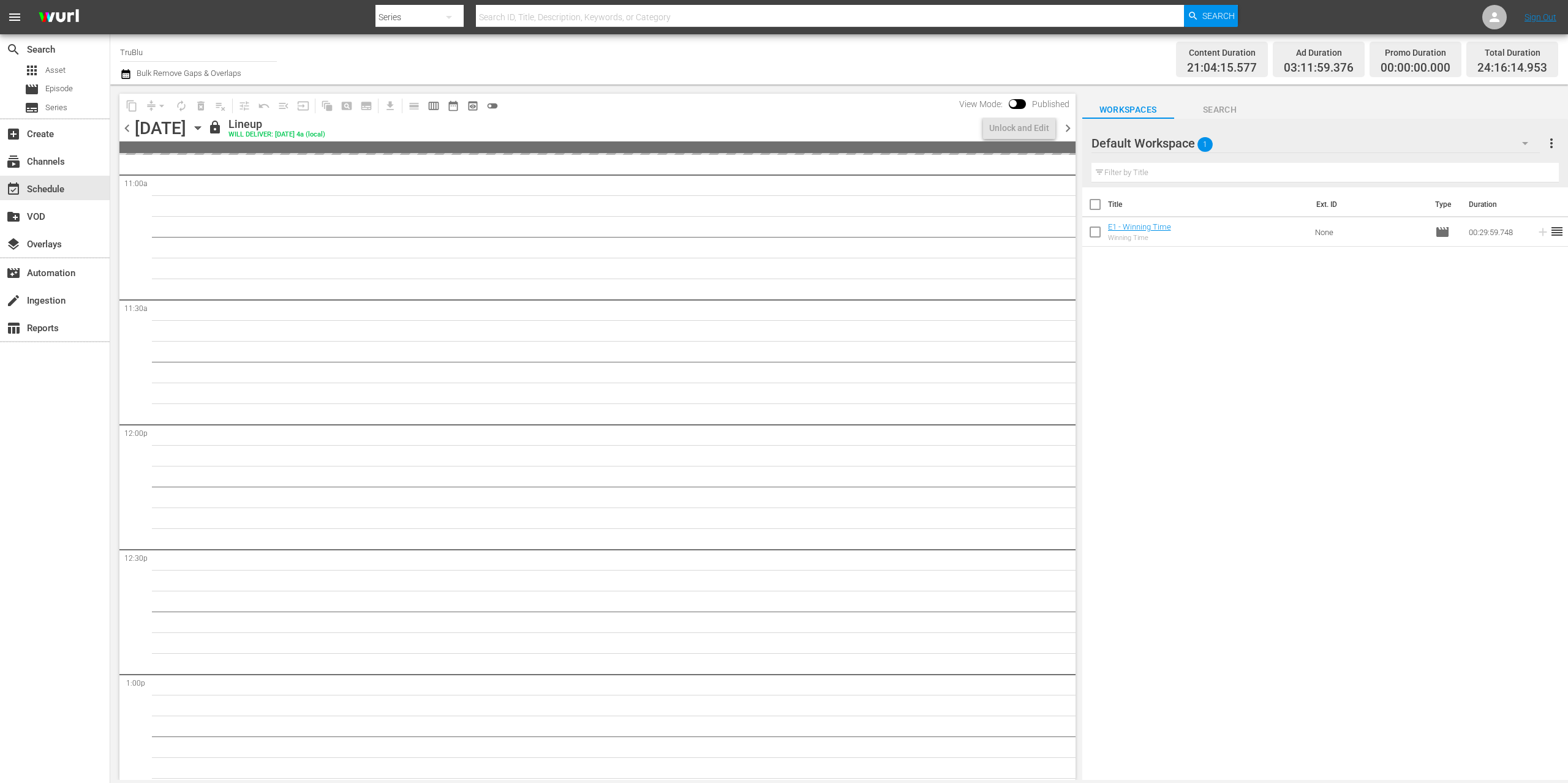
click at [1068, 128] on span "chevron_right" at bounding box center [1068, 129] width 16 height 16
click at [1068, 127] on span "chevron_right" at bounding box center [1068, 129] width 16 height 16
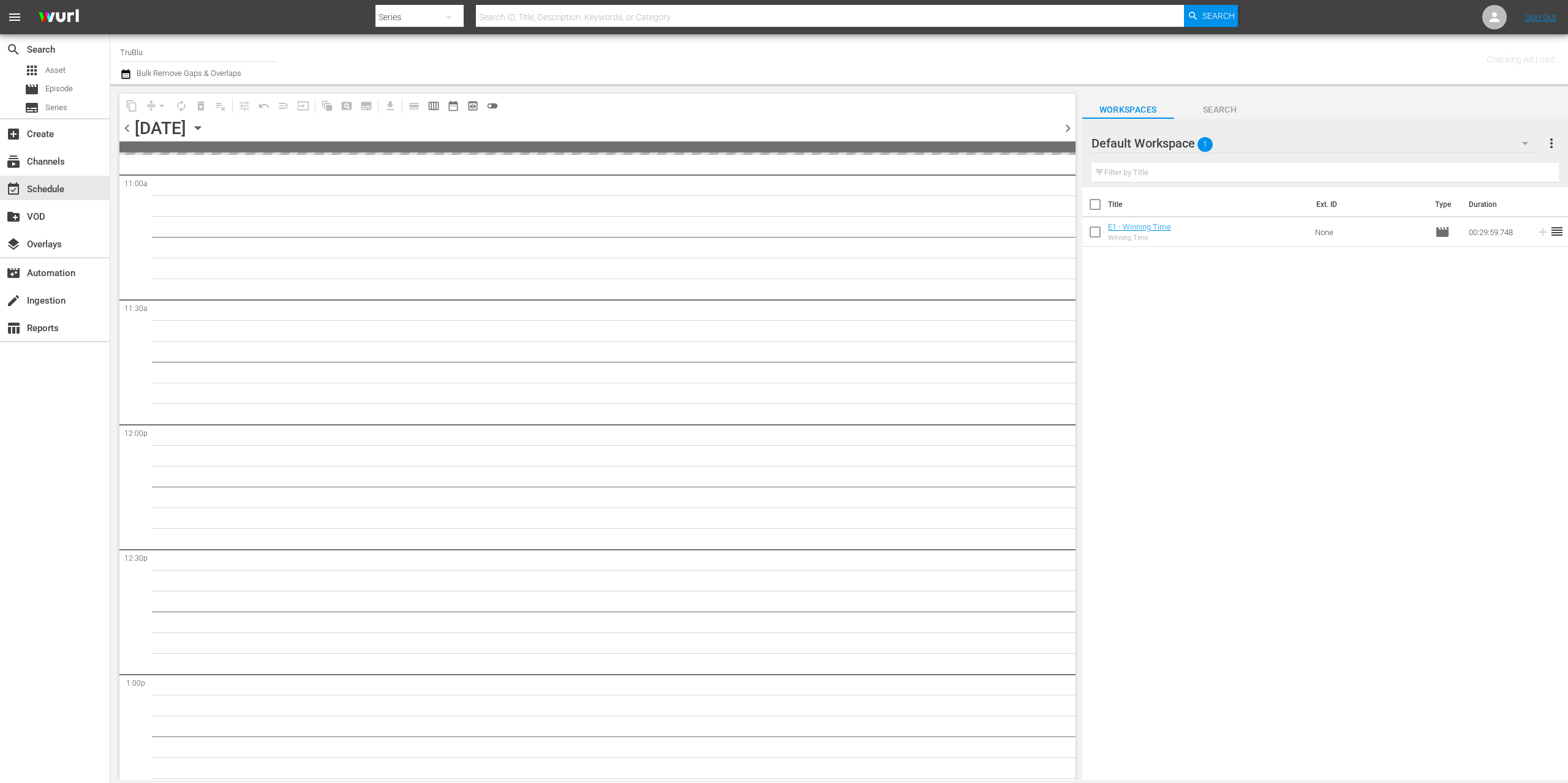
click at [1068, 127] on span "chevron_right" at bounding box center [1068, 129] width 16 height 16
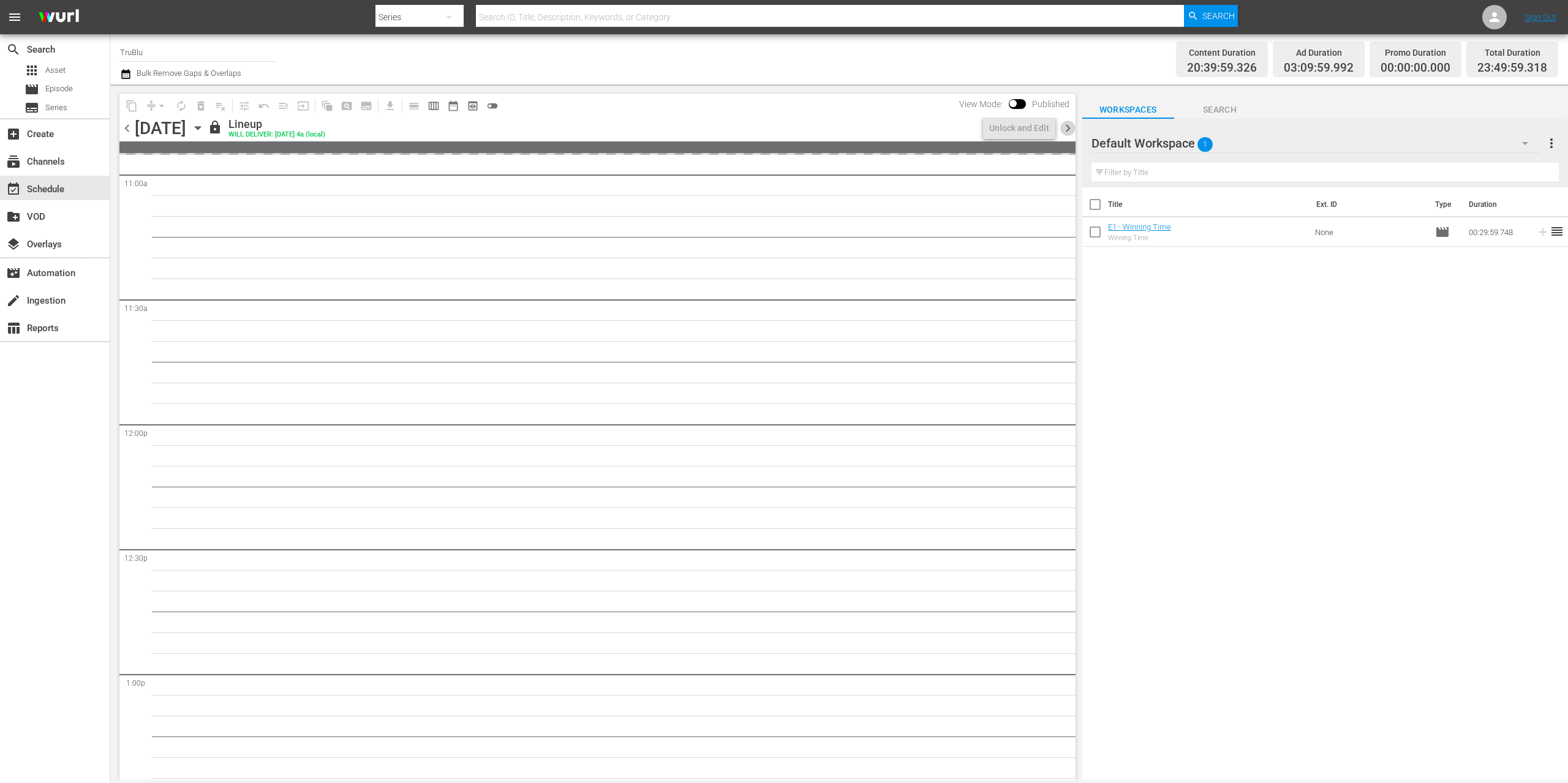
click at [1068, 127] on span "chevron_right" at bounding box center [1068, 129] width 16 height 16
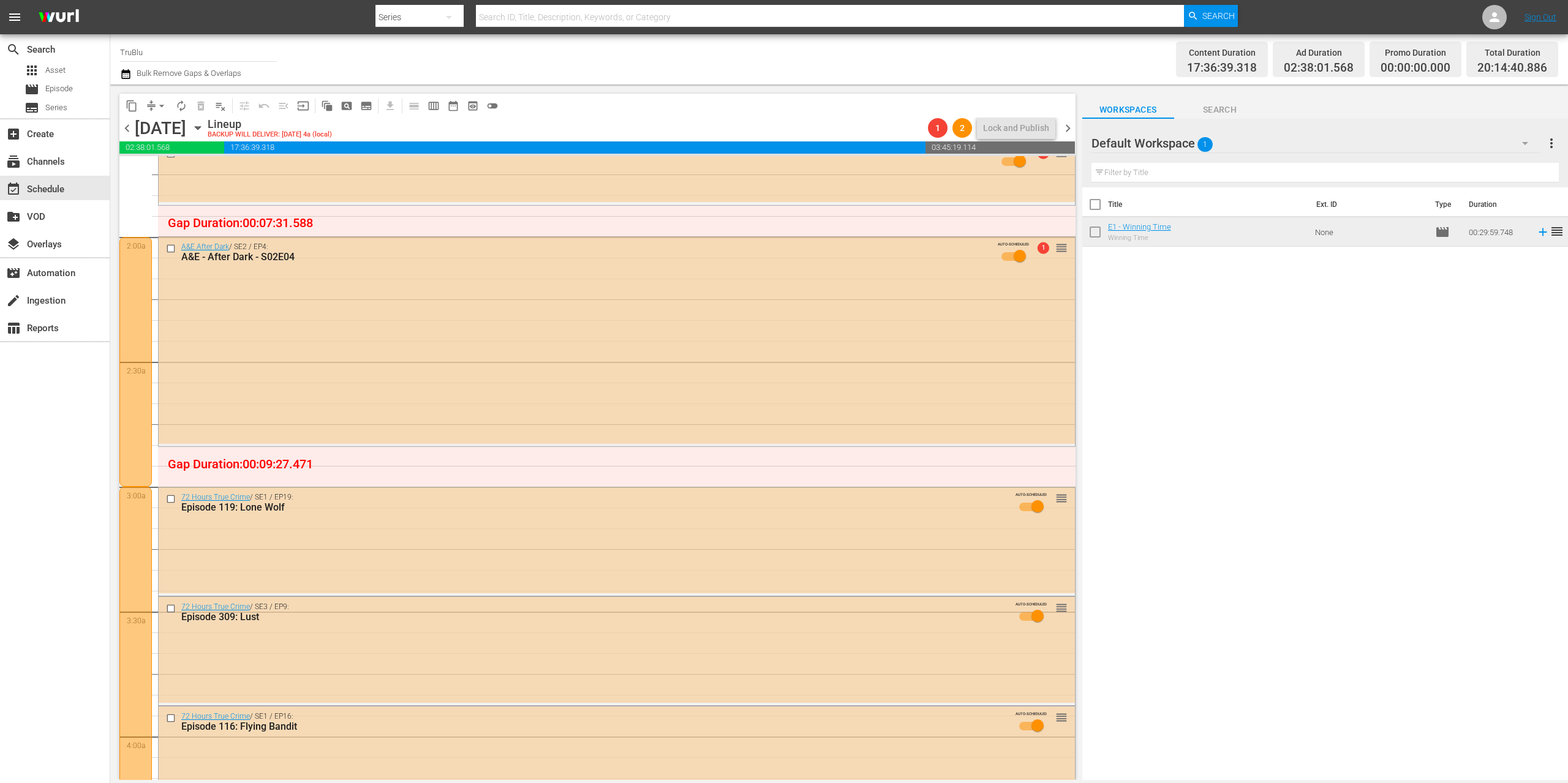
scroll to position [416, 0]
click at [134, 335] on div at bounding box center [135, 364] width 32 height 249
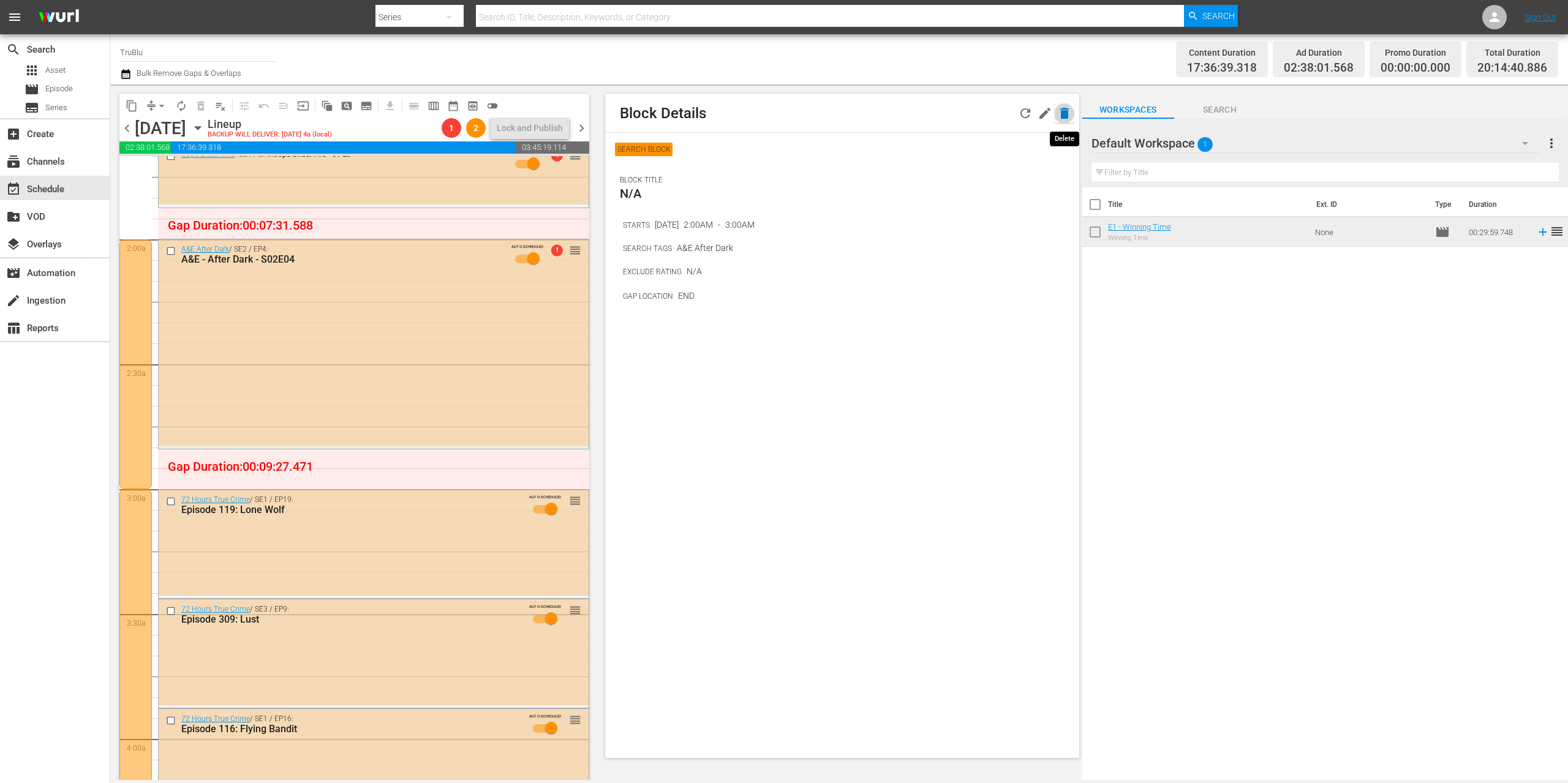
click at [1066, 111] on icon "button" at bounding box center [1065, 113] width 9 height 11
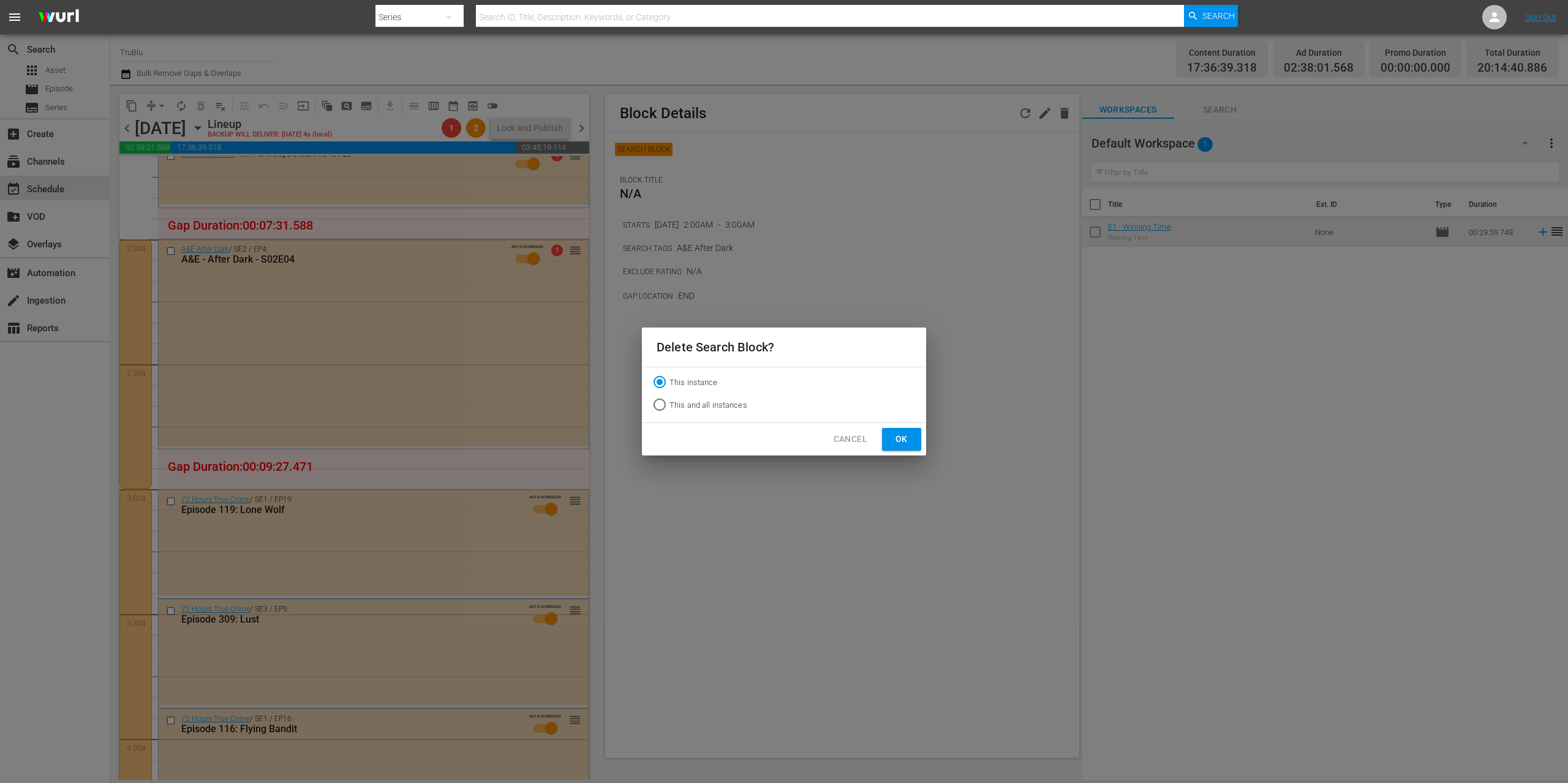
click at [657, 404] on input "This and all instances" at bounding box center [660, 407] width 20 height 20
radio input "true"
click at [909, 437] on span "Ok" at bounding box center [901, 440] width 20 height 16
radio input "true"
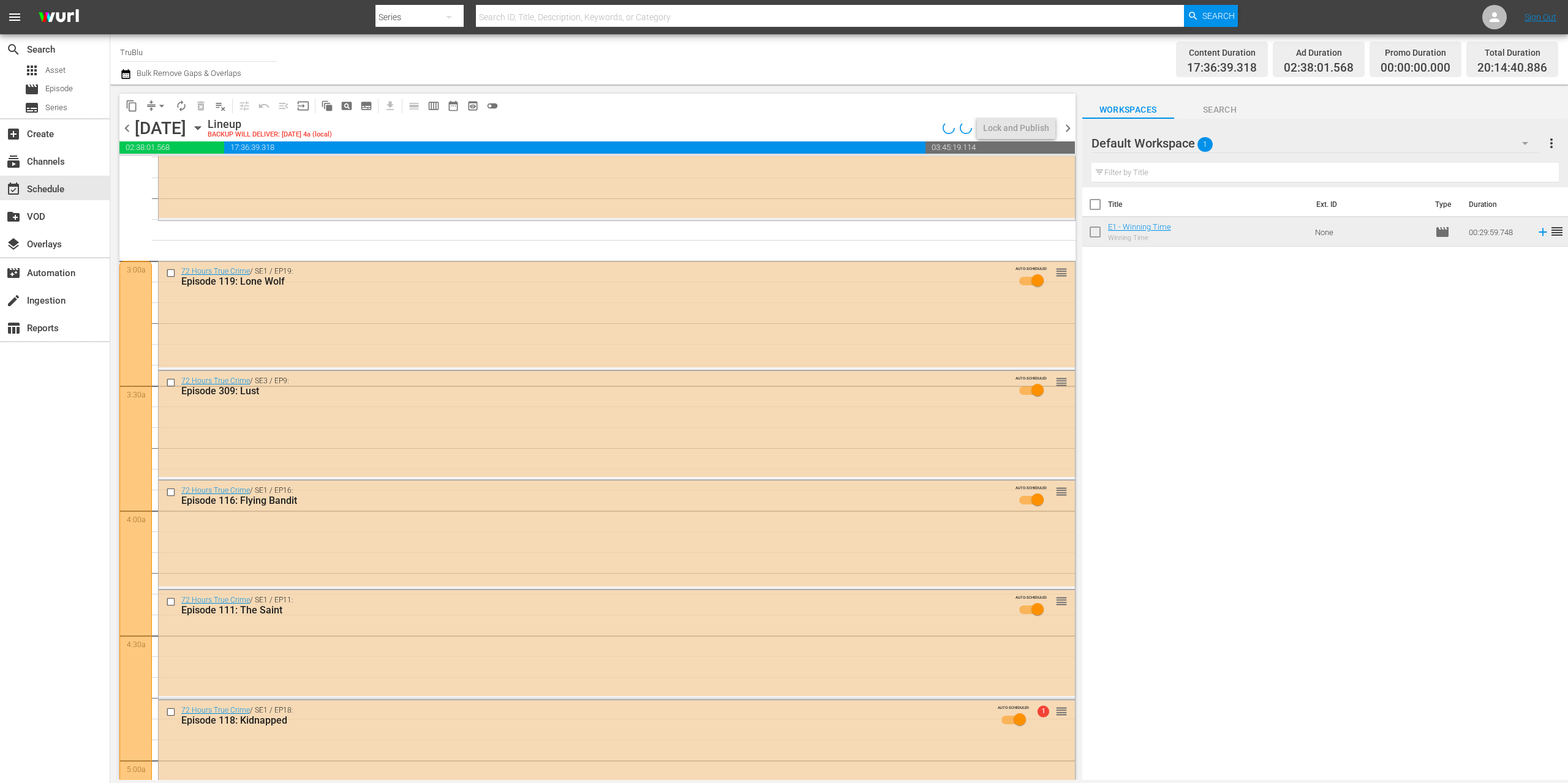
scroll to position [642, 0]
click at [135, 328] on div at bounding box center [135, 575] width 32 height 625
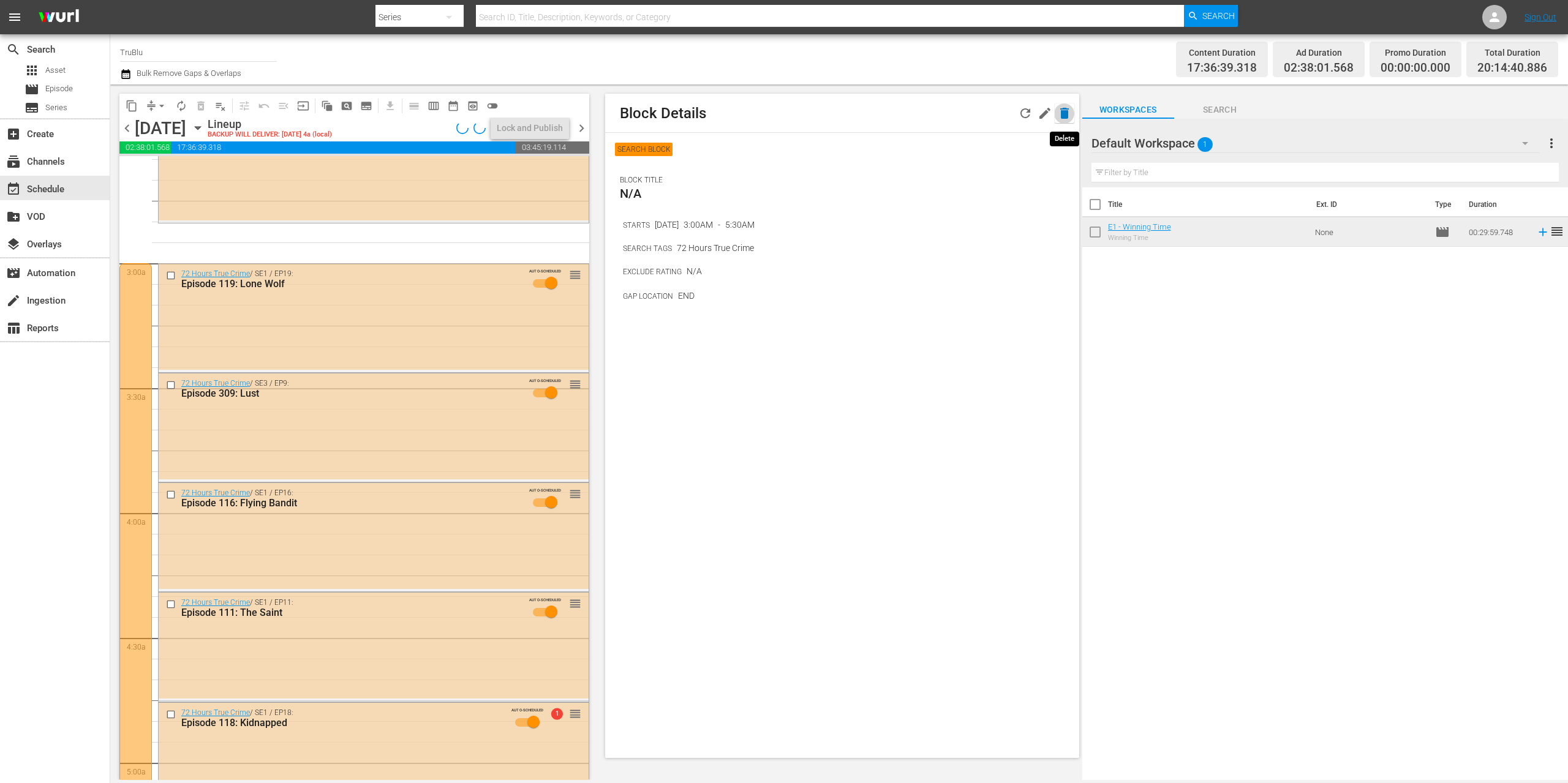
click at [1061, 115] on icon "button" at bounding box center [1065, 113] width 9 height 11
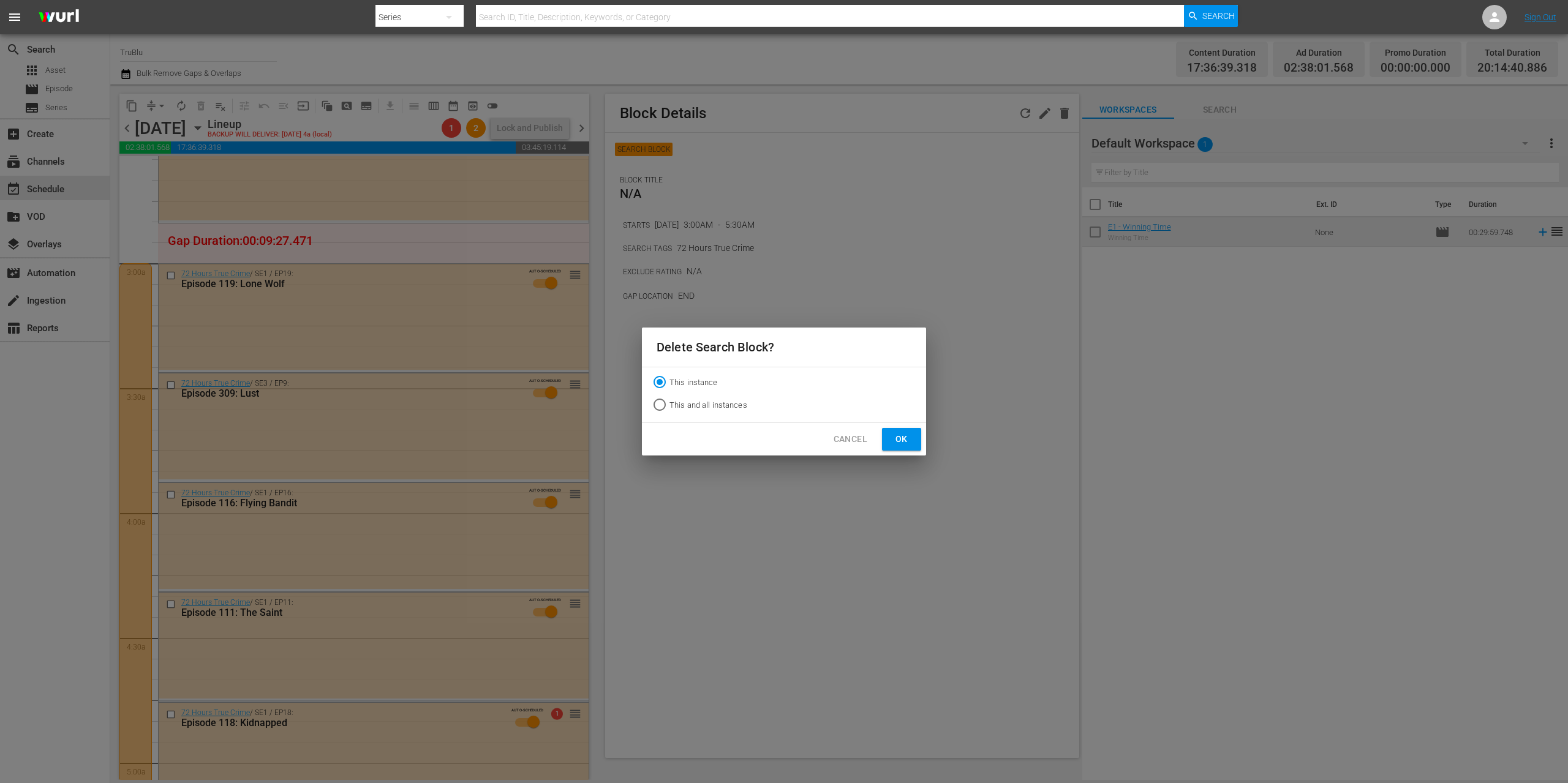
click at [899, 436] on span "Ok" at bounding box center [901, 440] width 20 height 16
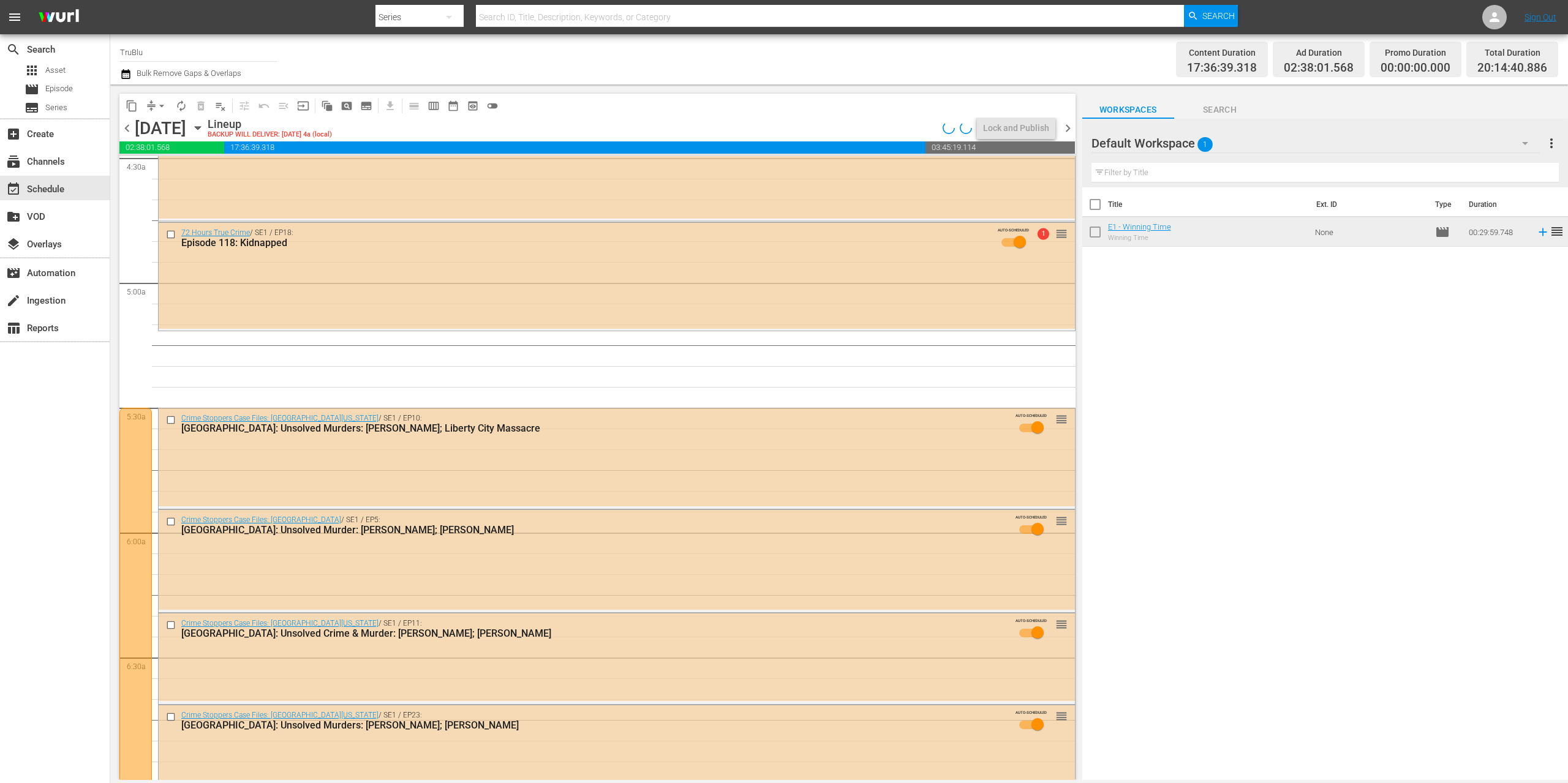
scroll to position [1251, 0]
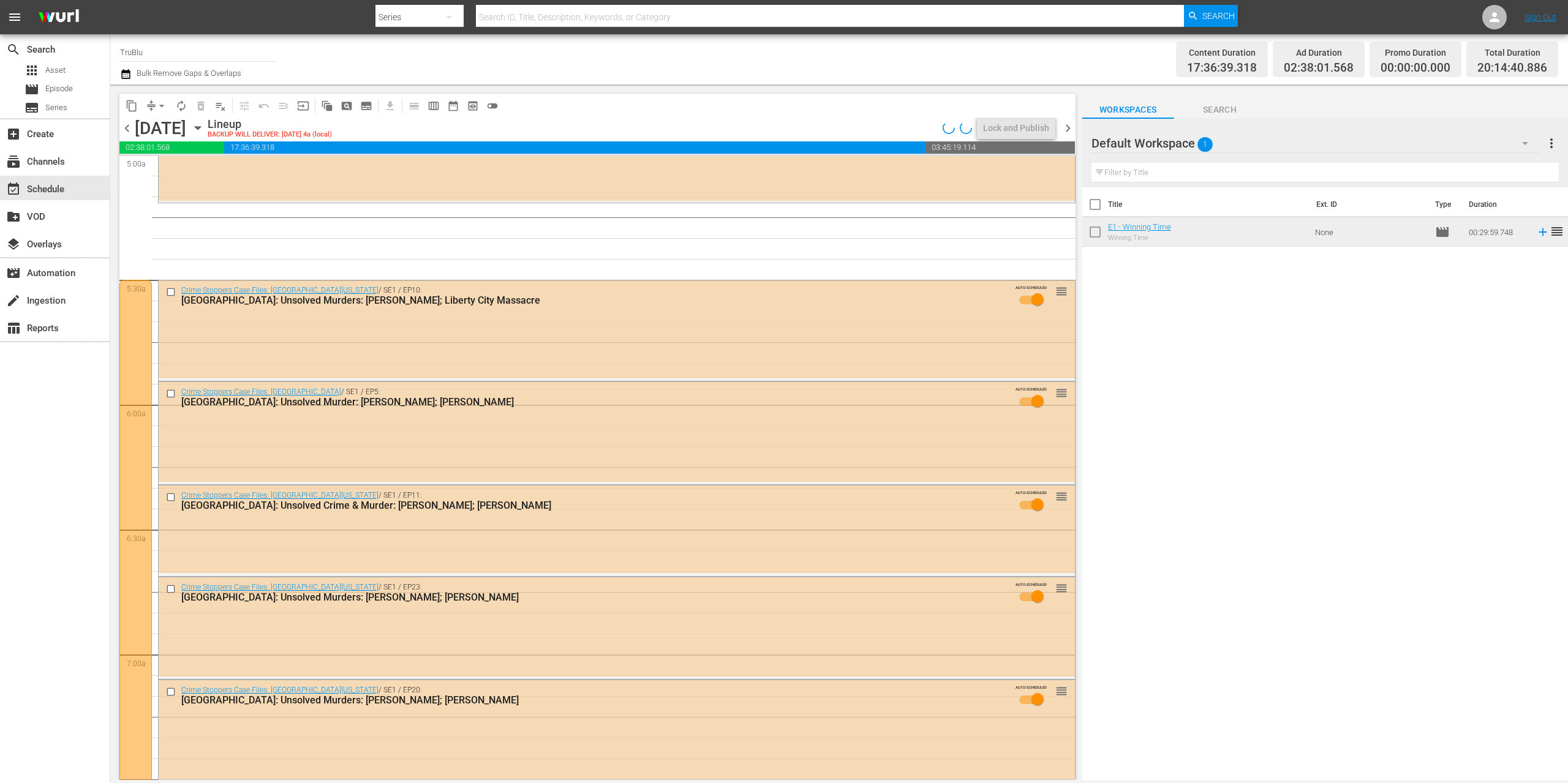
click at [117, 368] on div "content_copy compress arrow_drop_down autorenew_outlined delete_forever_outline…" at bounding box center [595, 432] width 968 height 695
click at [130, 365] on div at bounding box center [135, 592] width 32 height 625
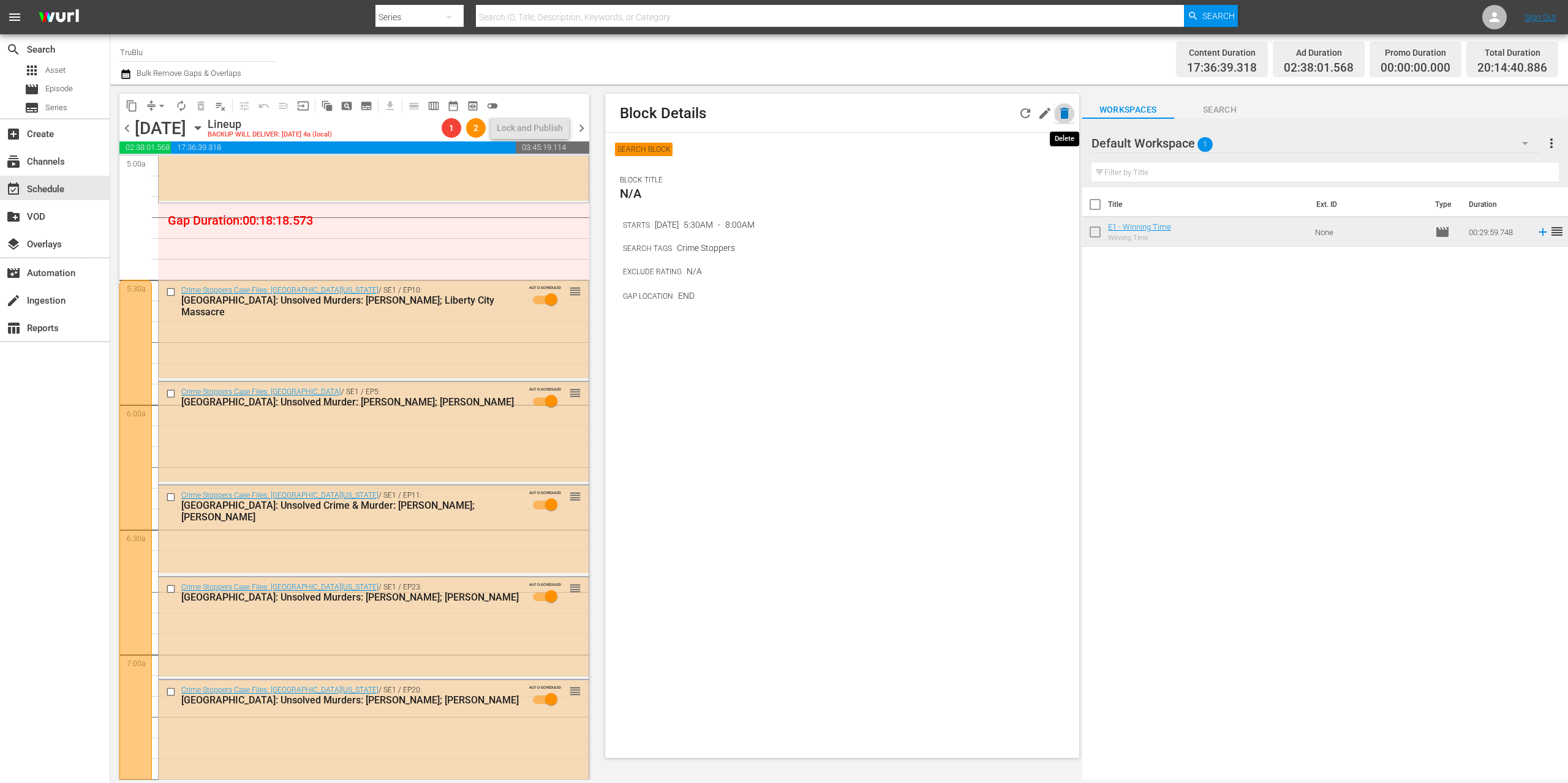
click at [1065, 116] on icon "button" at bounding box center [1065, 113] width 9 height 11
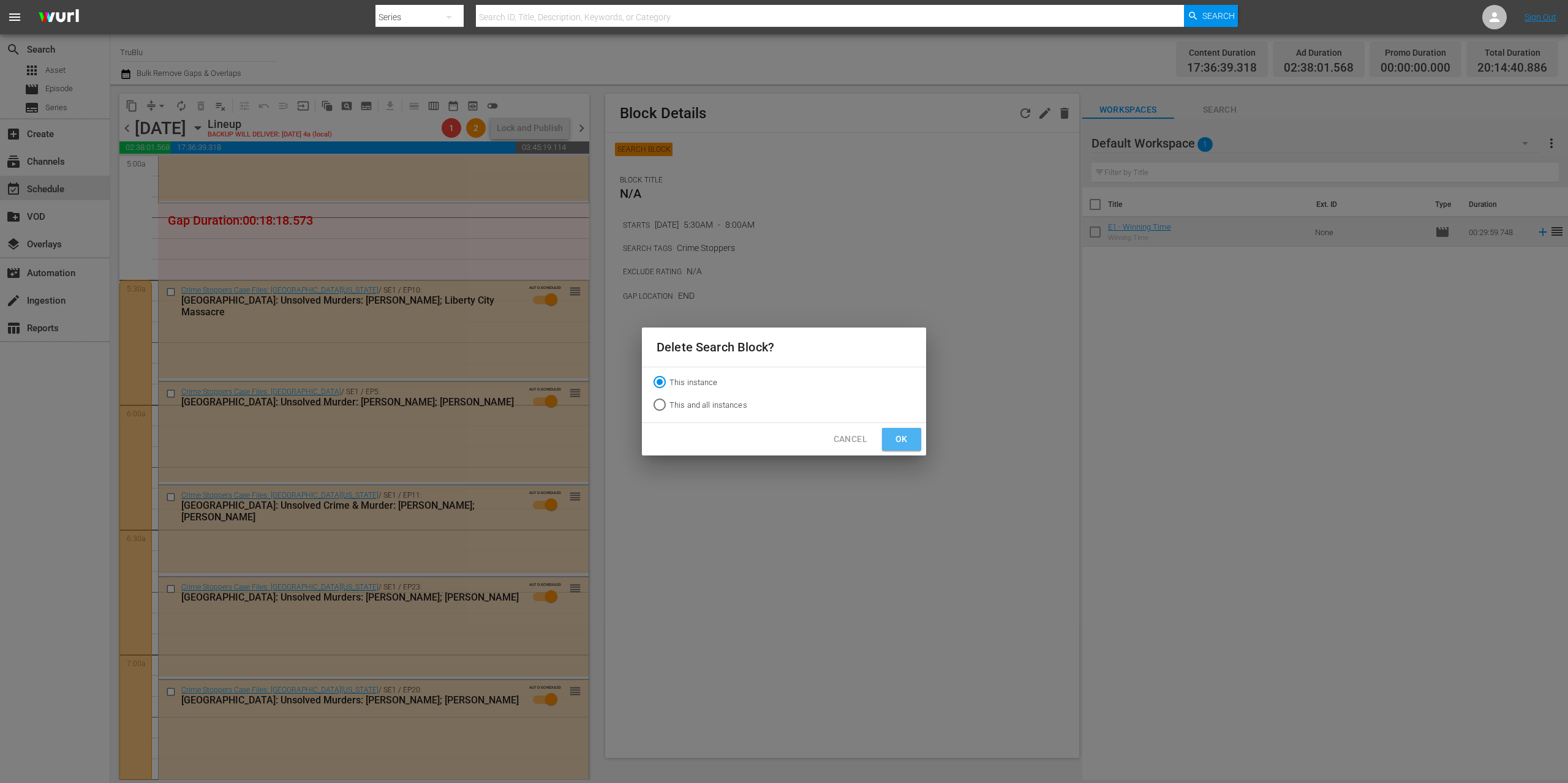
click at [897, 436] on span "Ok" at bounding box center [901, 440] width 20 height 16
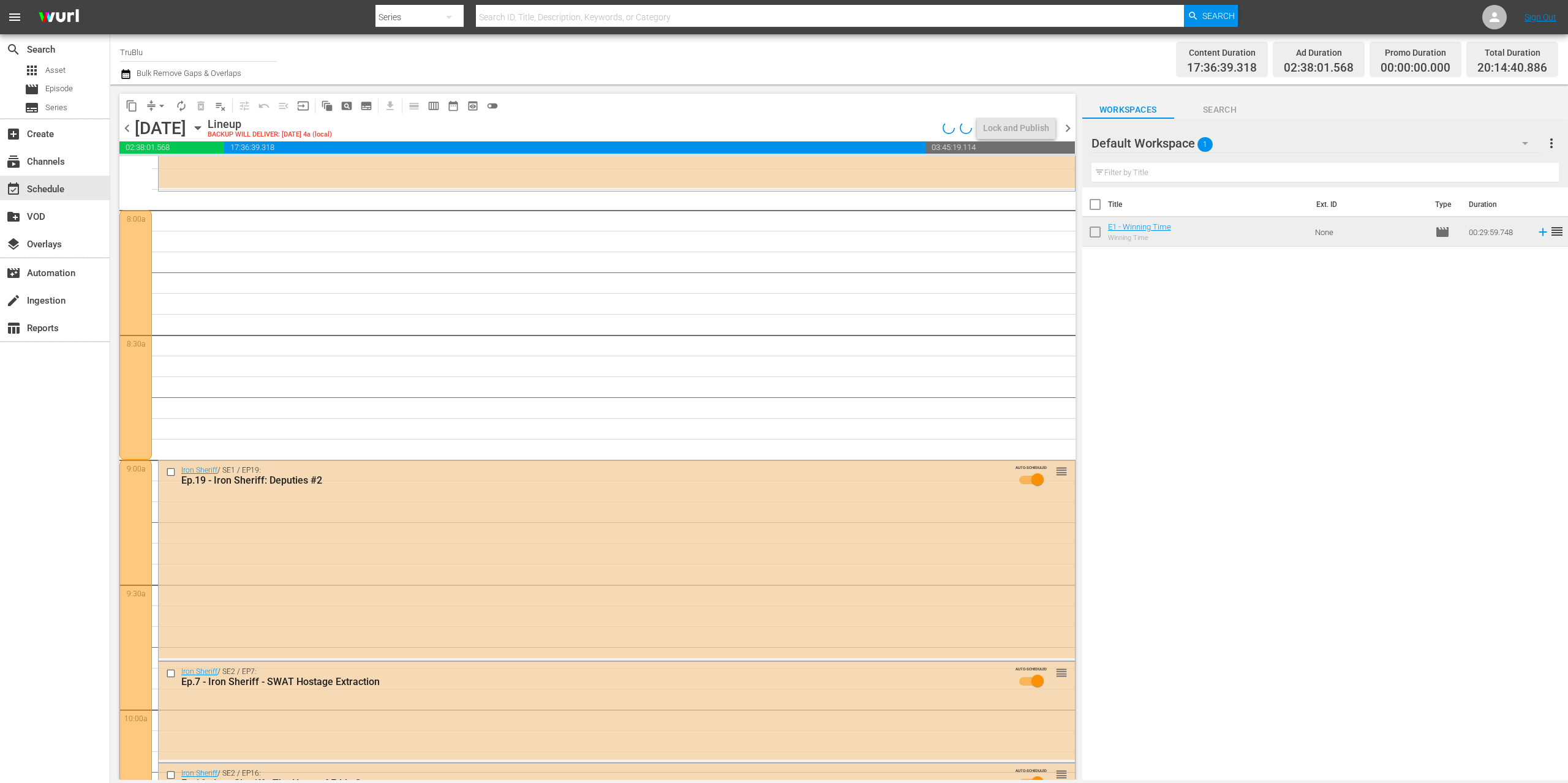
scroll to position [1729, 0]
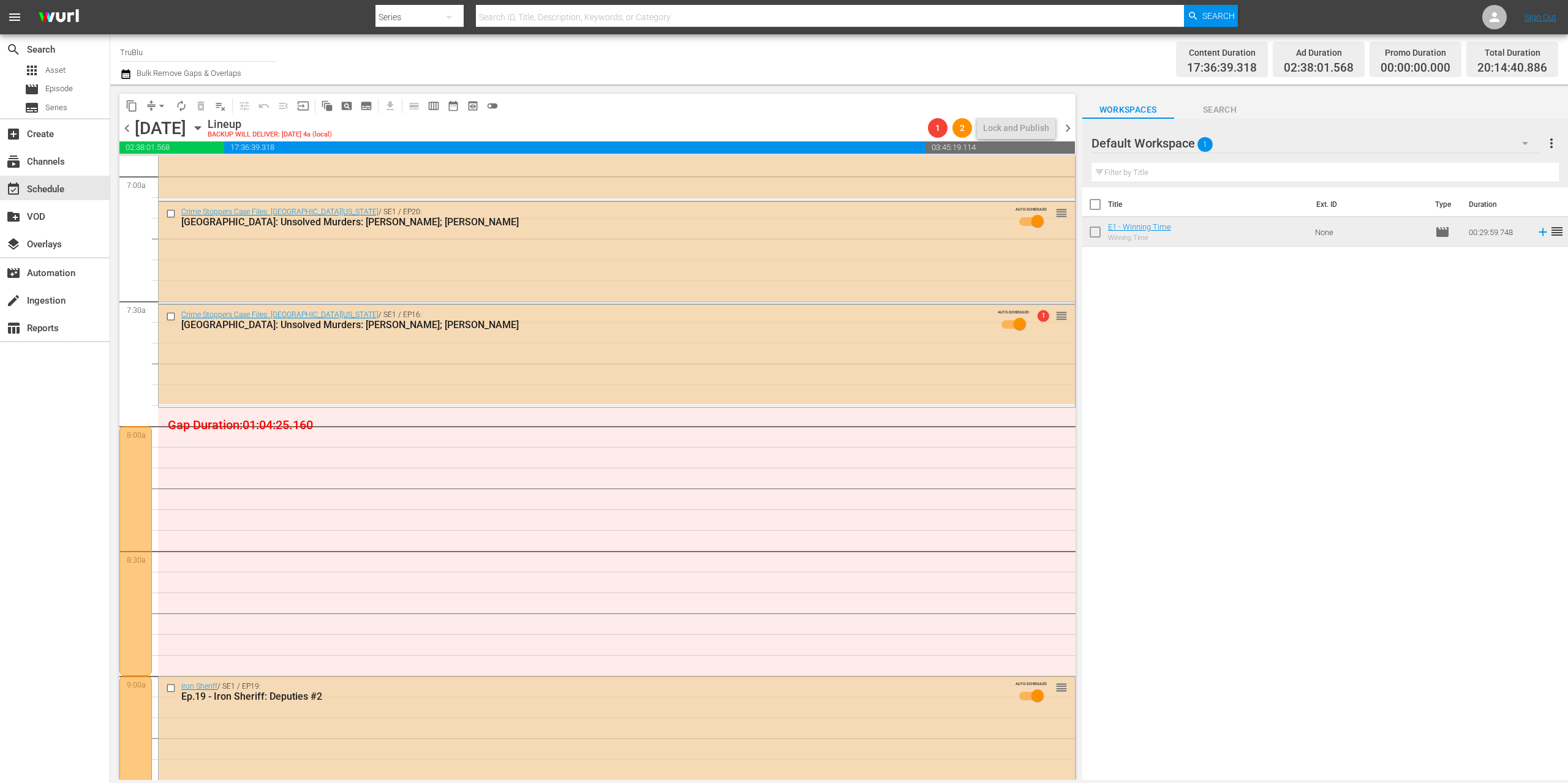
click at [134, 451] on div at bounding box center [135, 550] width 32 height 249
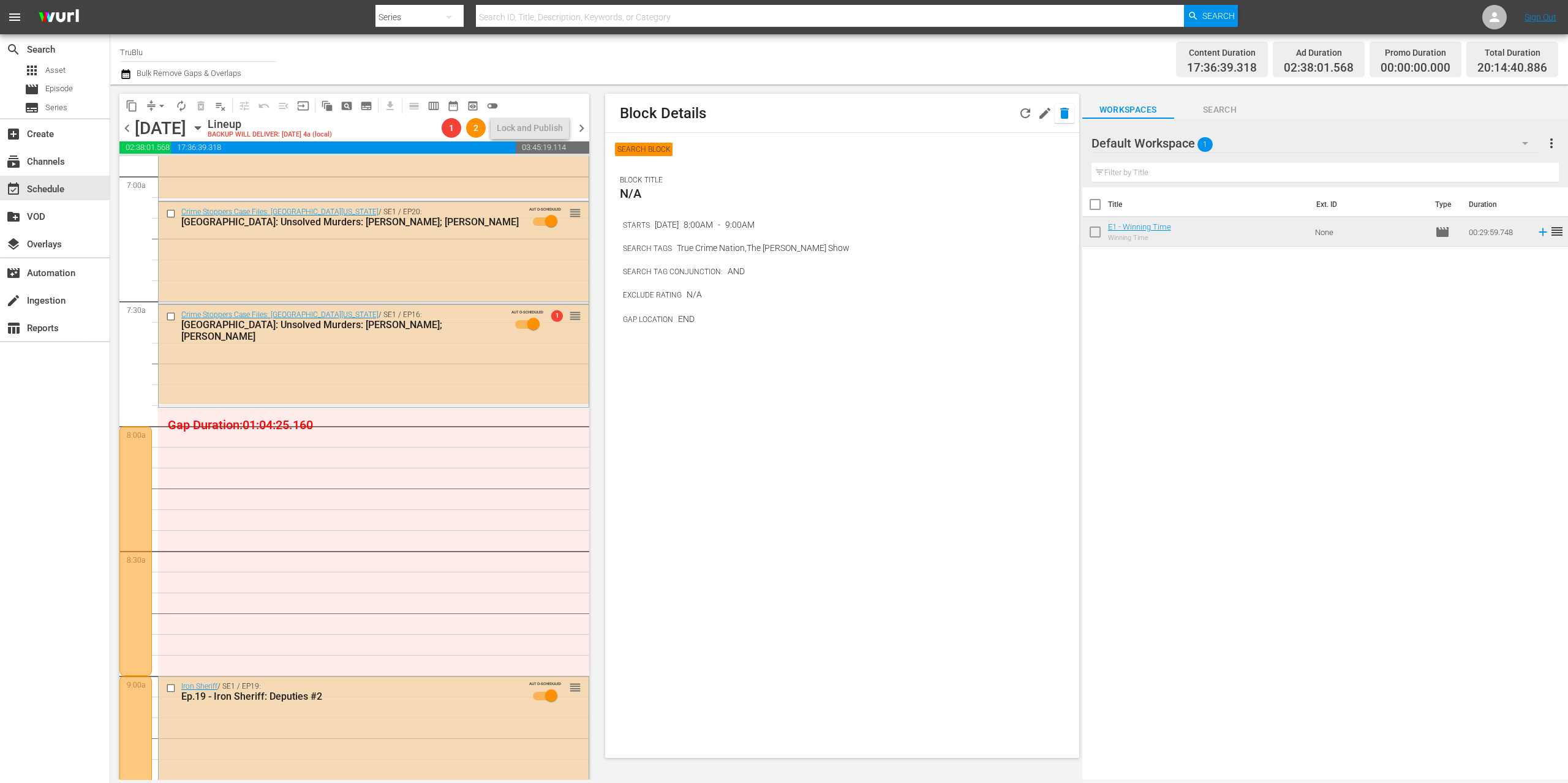
click at [1069, 113] on icon "button" at bounding box center [1064, 113] width 15 height 15
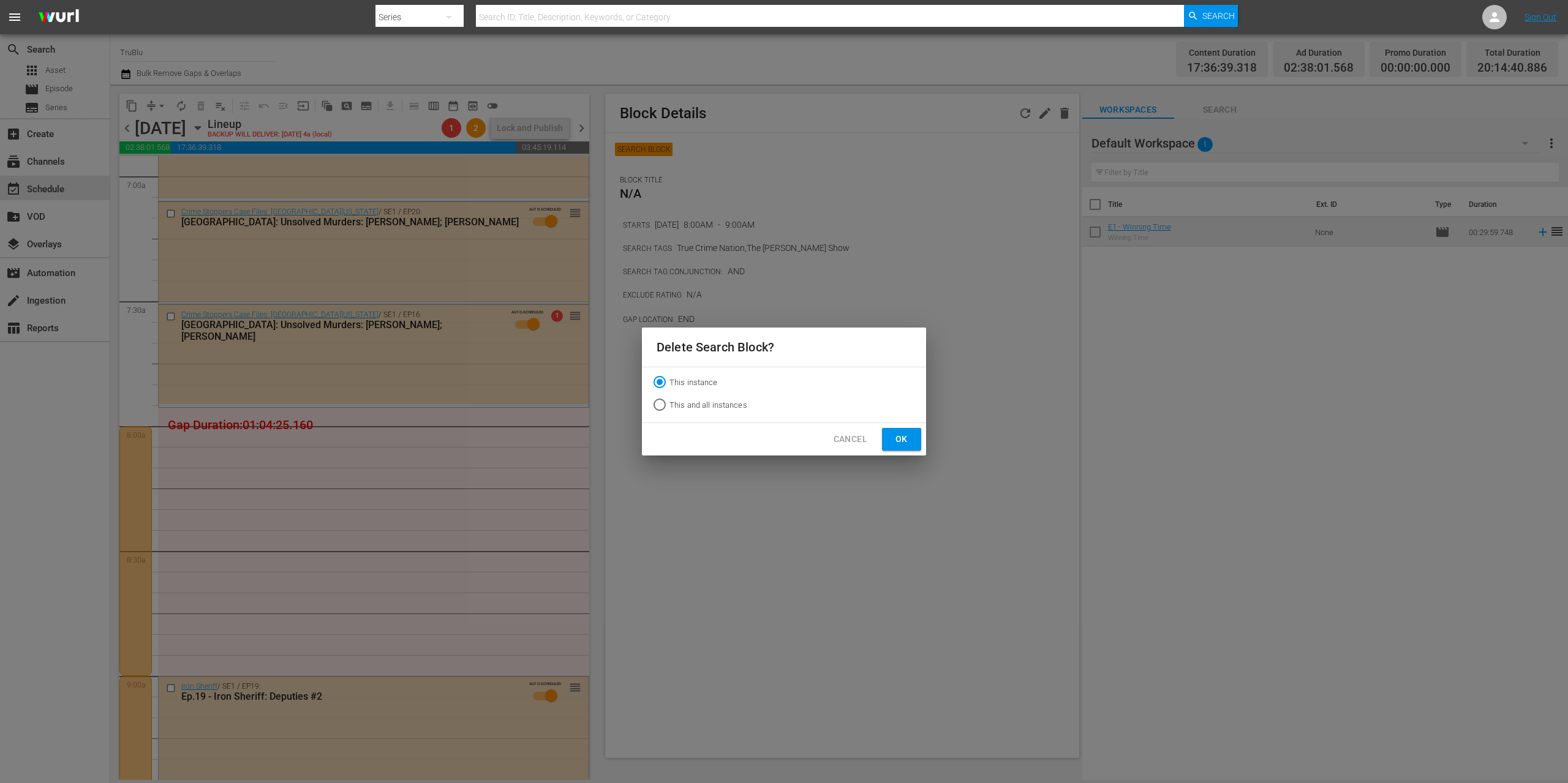
click at [907, 441] on span "Ok" at bounding box center [901, 440] width 20 height 16
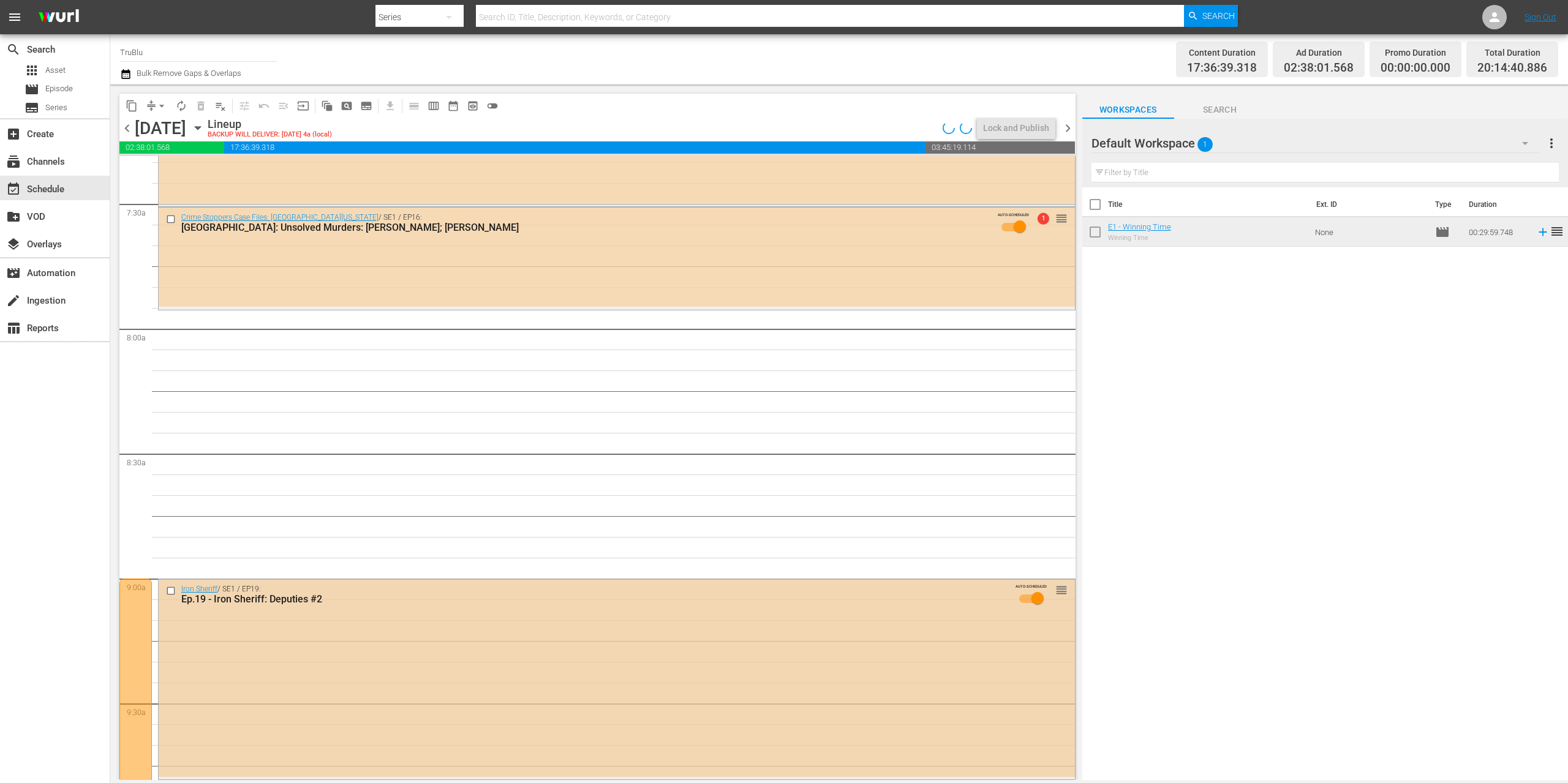
scroll to position [2140, 0]
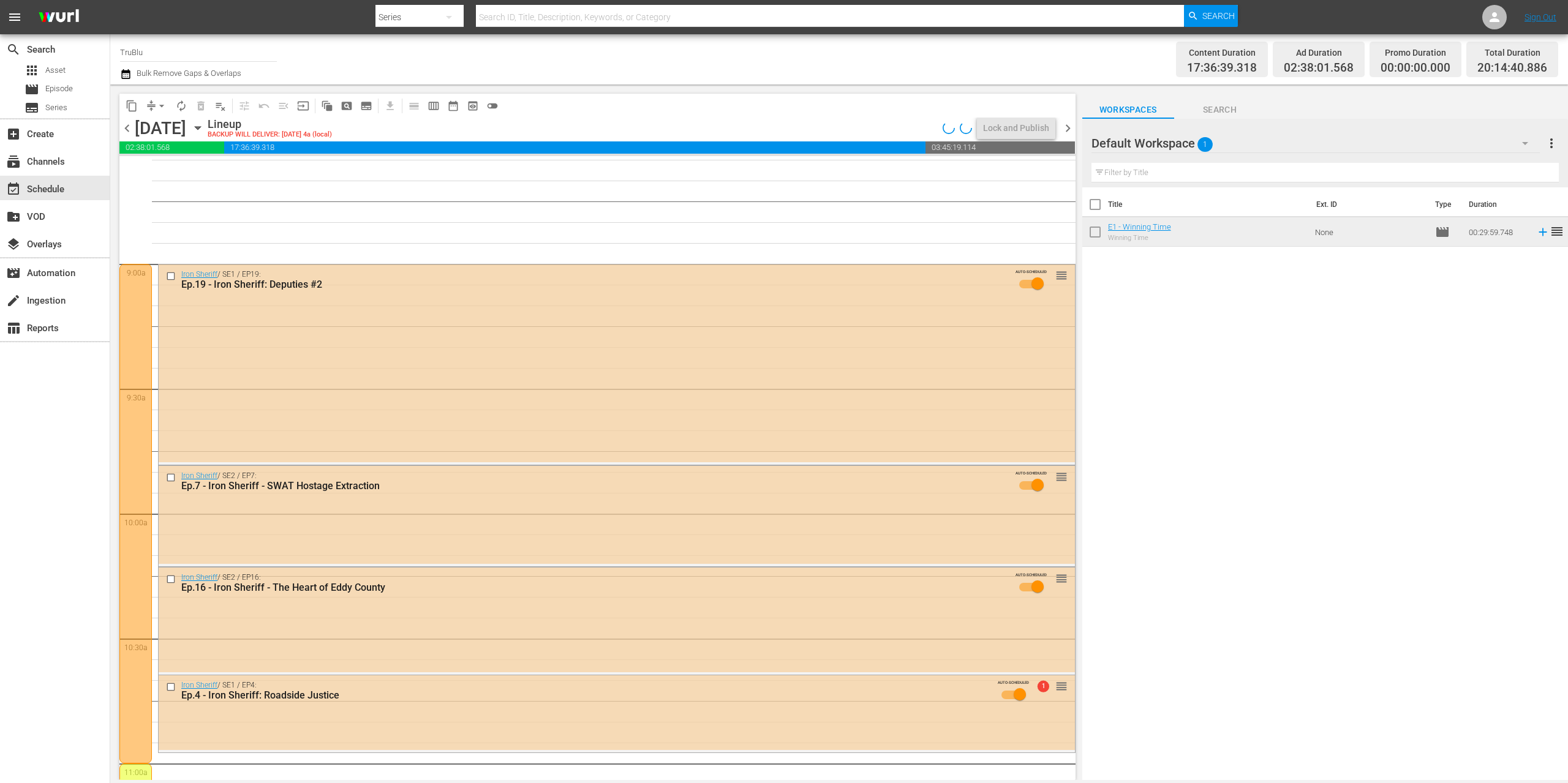
click at [129, 343] on div at bounding box center [135, 514] width 32 height 500
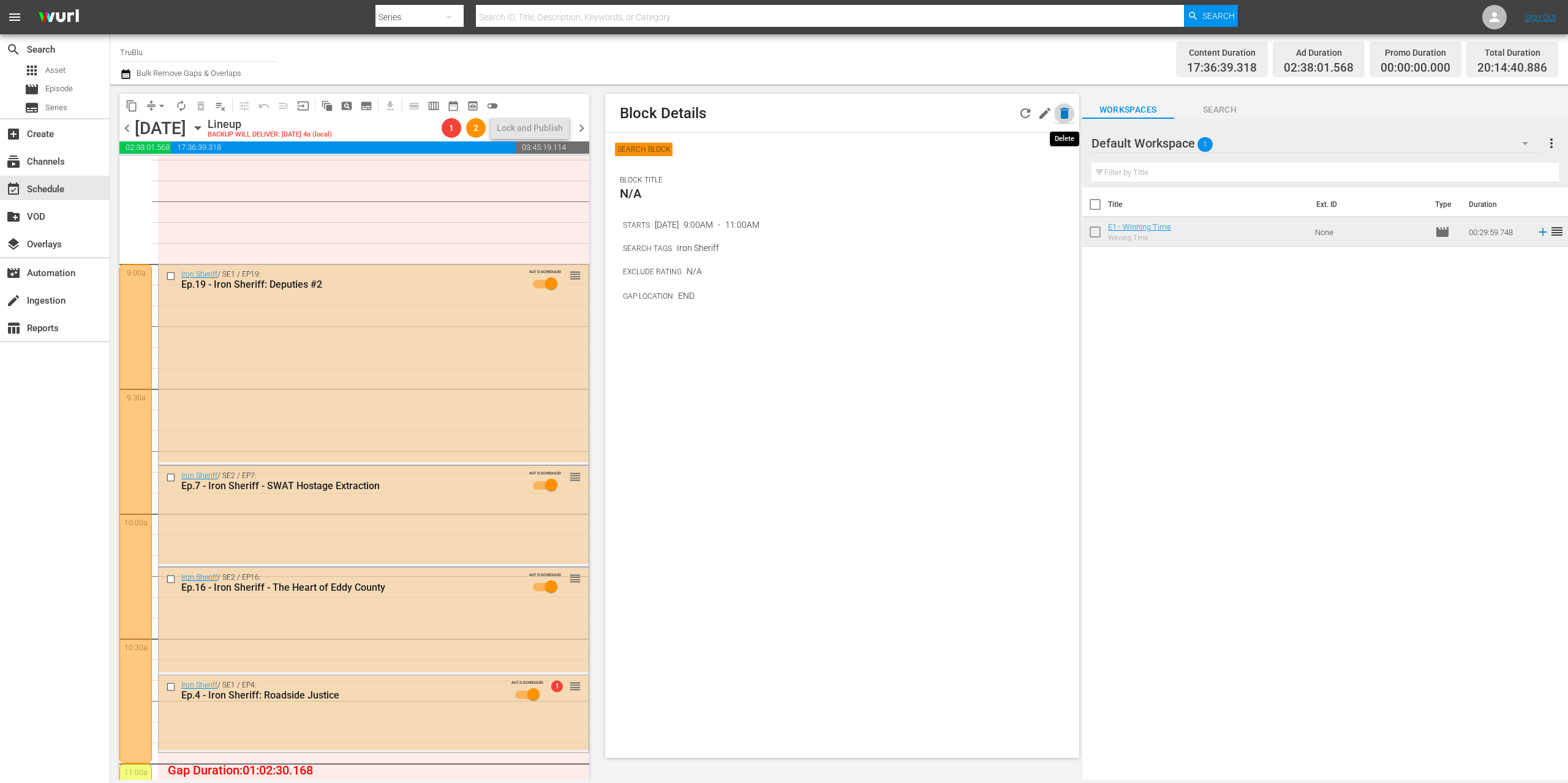
click at [1072, 109] on button "button" at bounding box center [1064, 113] width 20 height 20
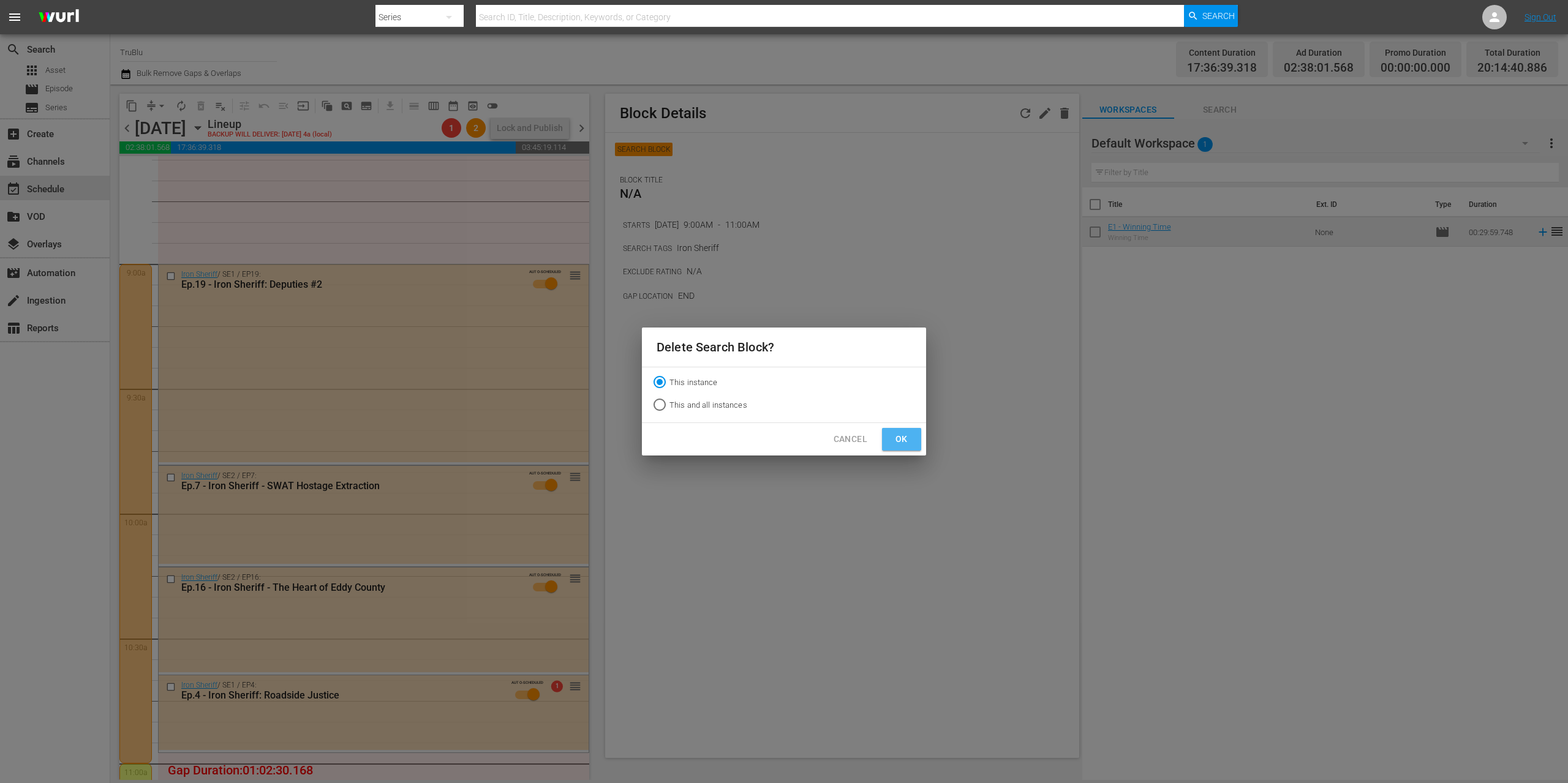
click at [914, 445] on button "Ok" at bounding box center [901, 440] width 39 height 23
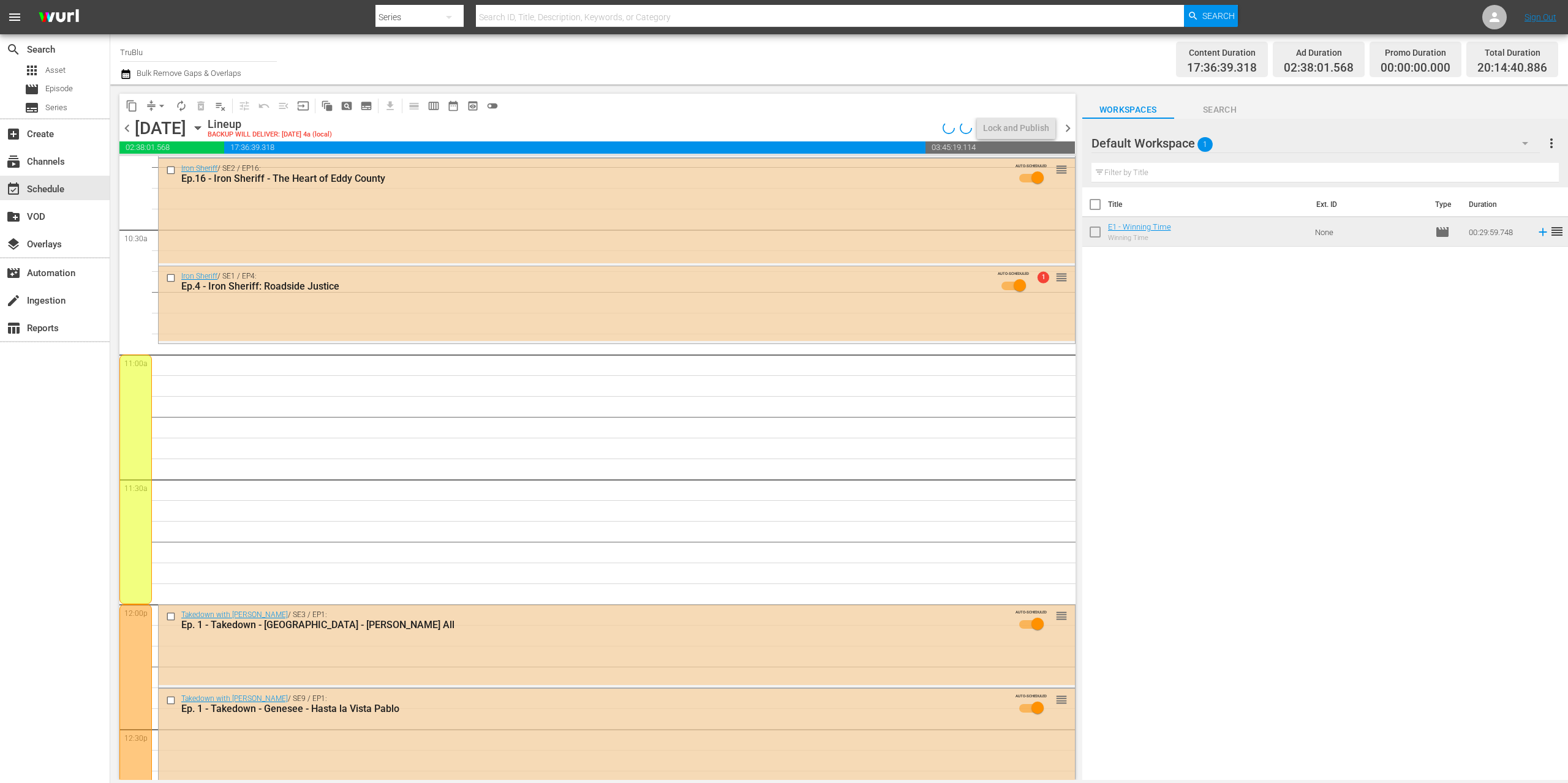
scroll to position [2586, 0]
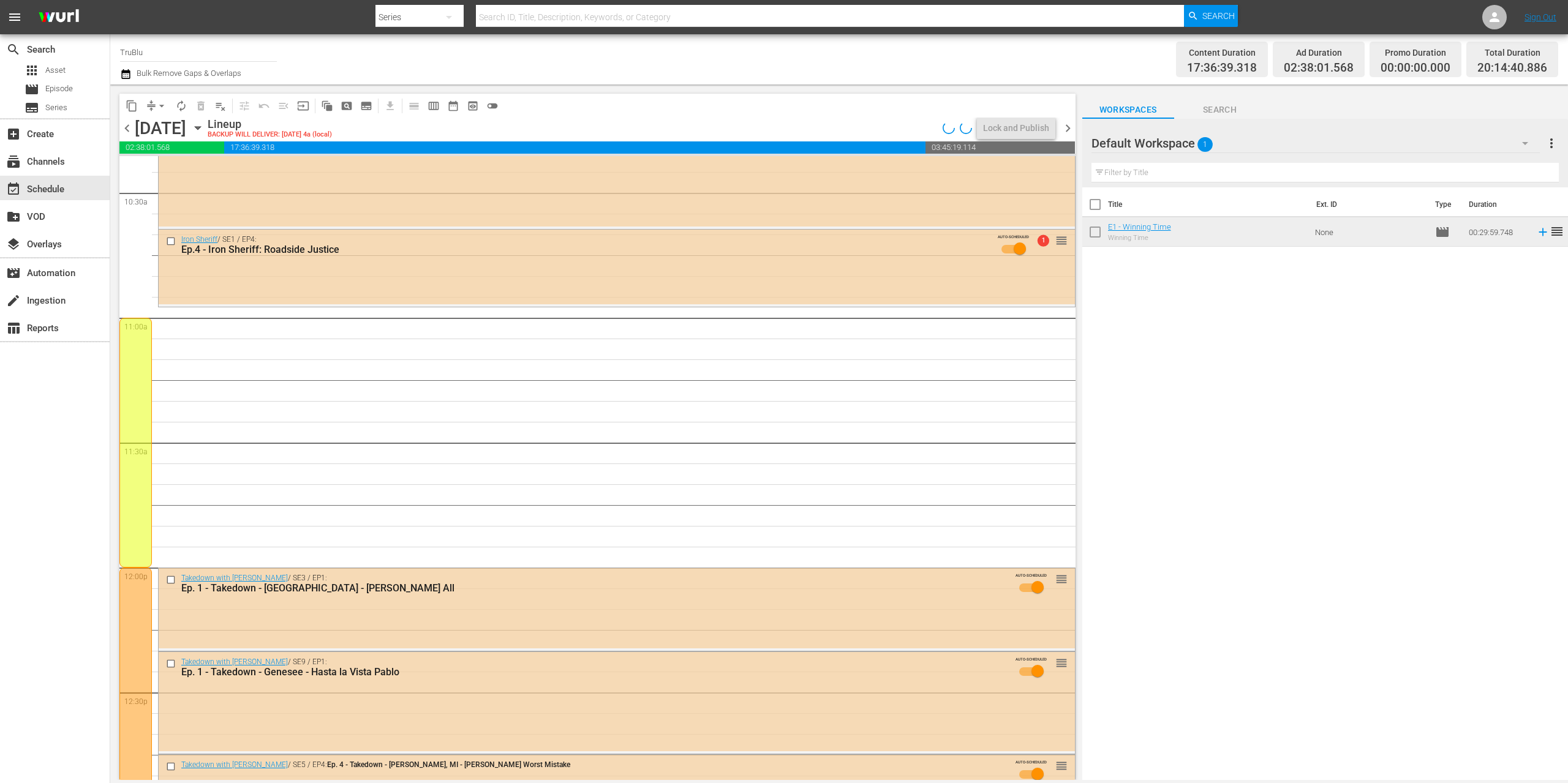
click at [140, 426] on div at bounding box center [135, 442] width 32 height 249
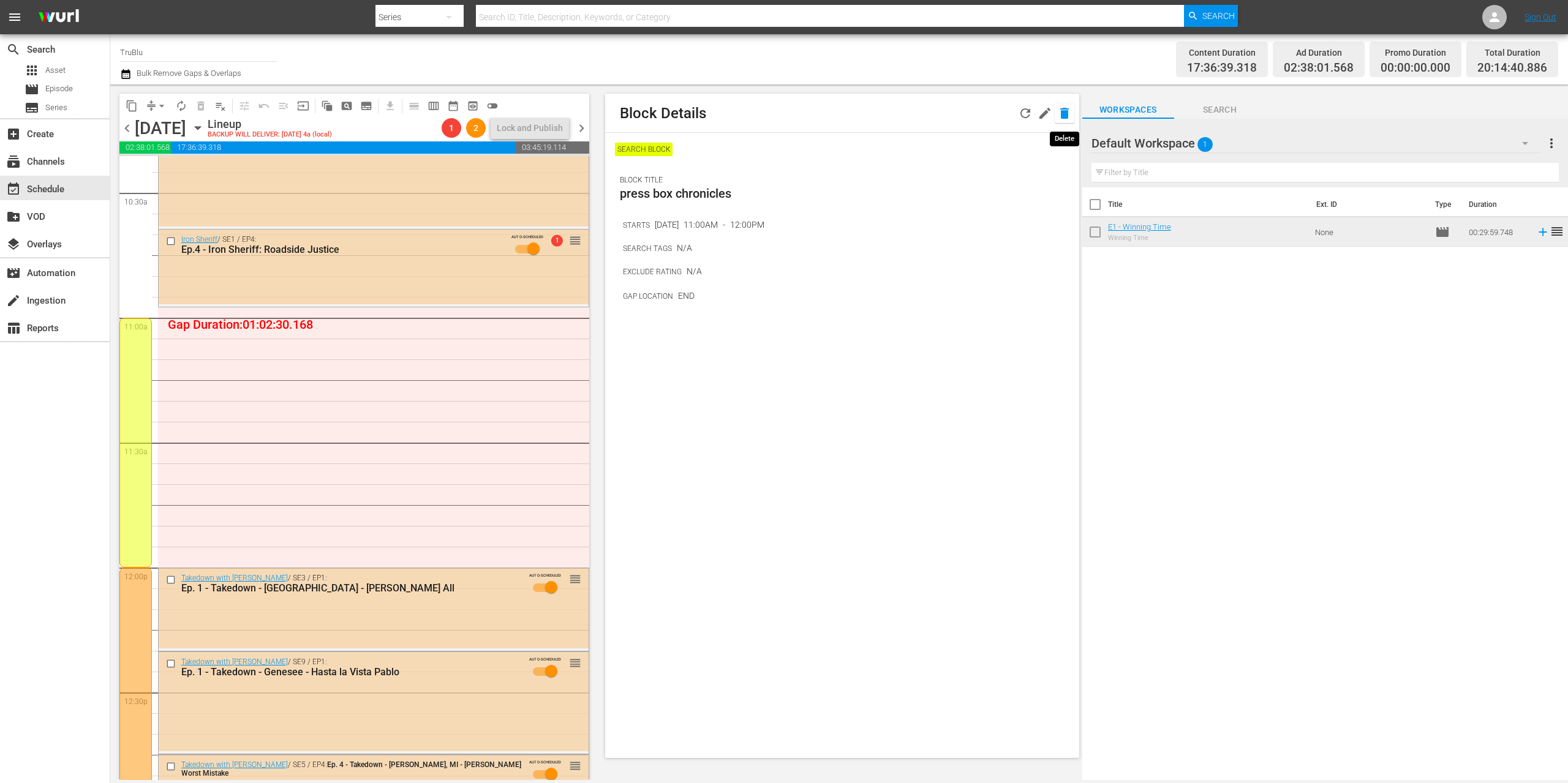
click at [1062, 109] on icon "button" at bounding box center [1065, 113] width 9 height 11
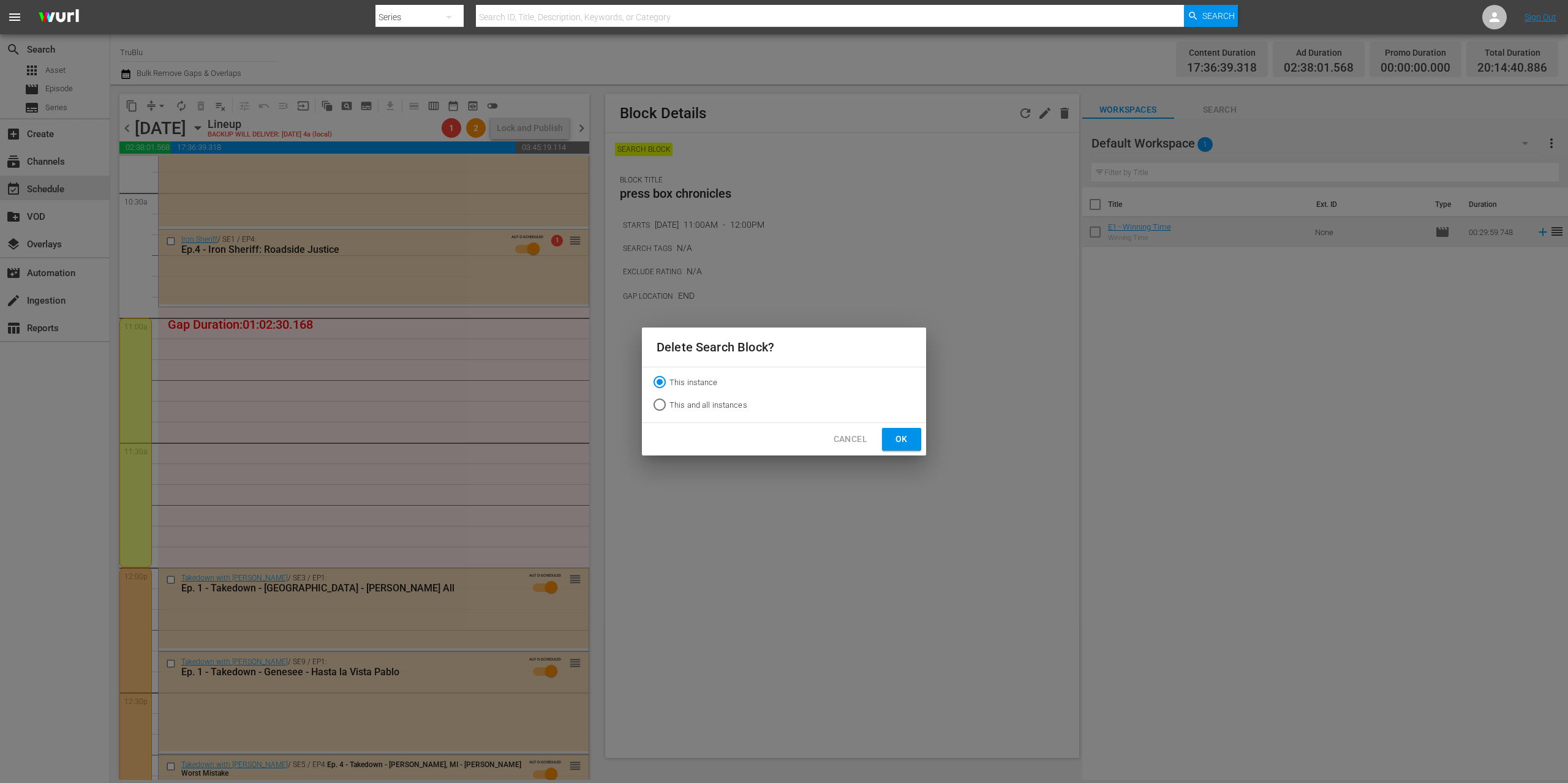
click at [914, 443] on button "Ok" at bounding box center [901, 440] width 39 height 23
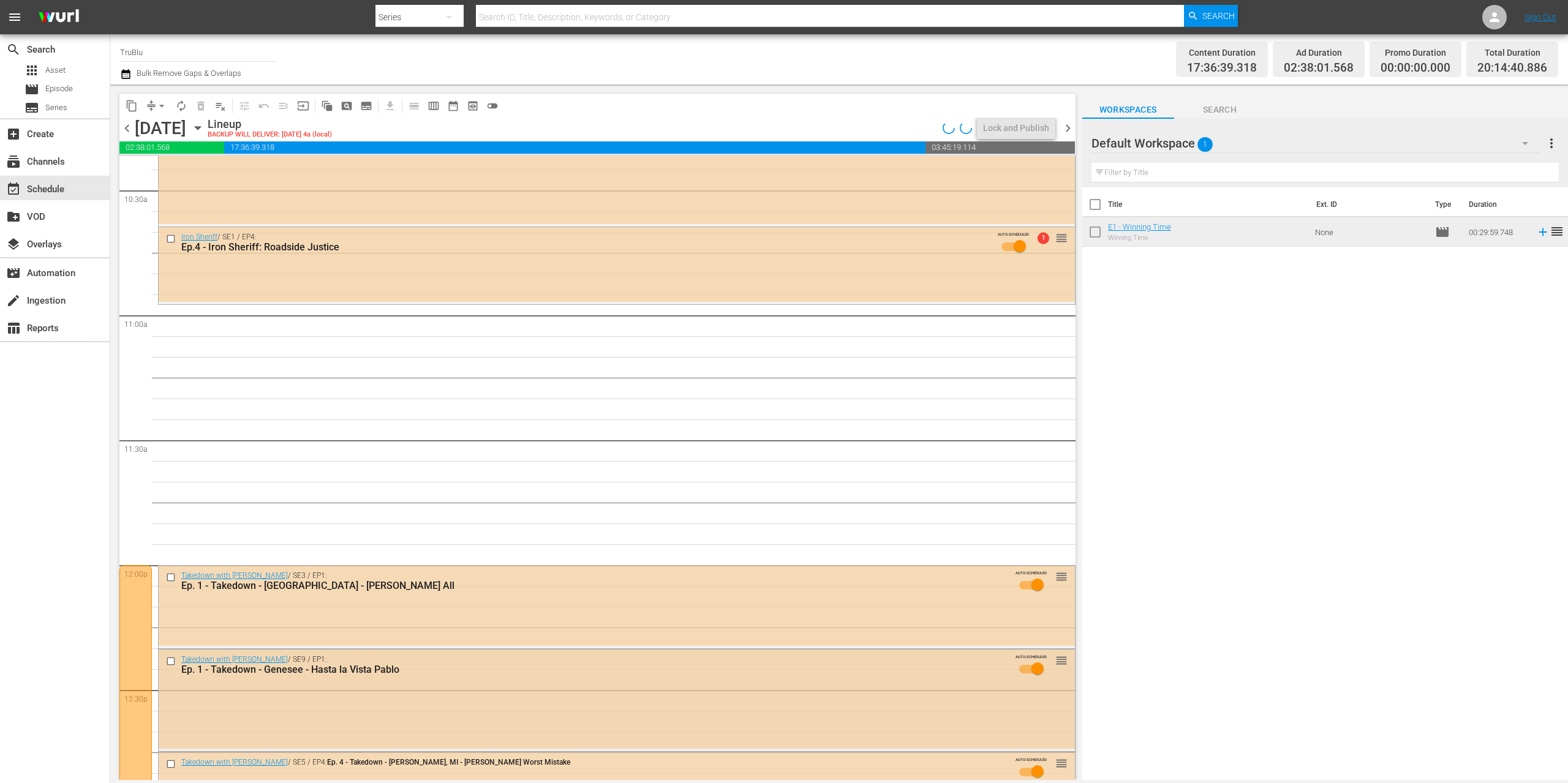
scroll to position [2754, 0]
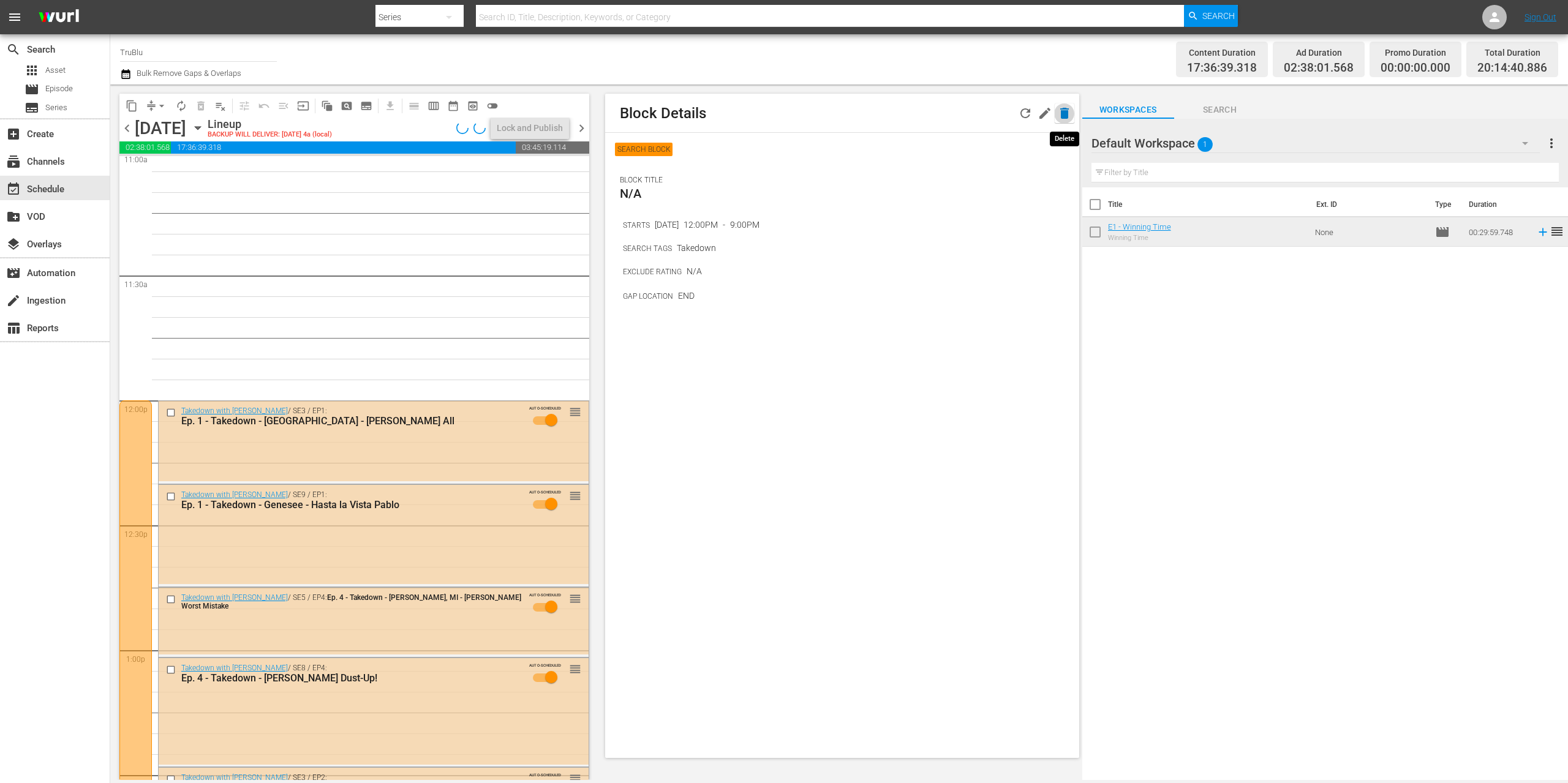
click at [1068, 112] on icon "button" at bounding box center [1064, 113] width 15 height 15
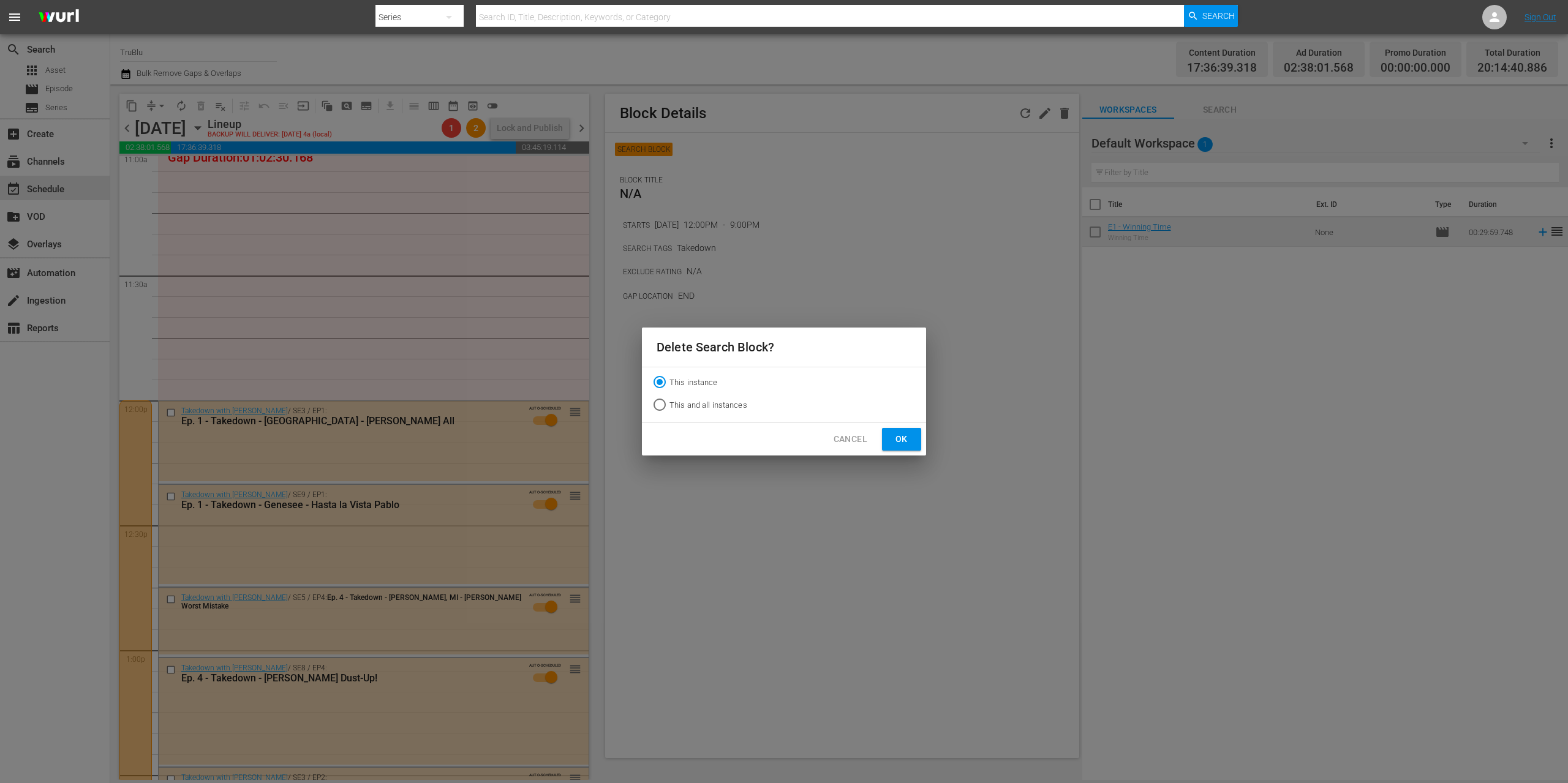
click at [661, 401] on input "This and all instances" at bounding box center [660, 407] width 20 height 20
radio input "true"
click at [906, 439] on span "Ok" at bounding box center [901, 440] width 20 height 16
radio input "true"
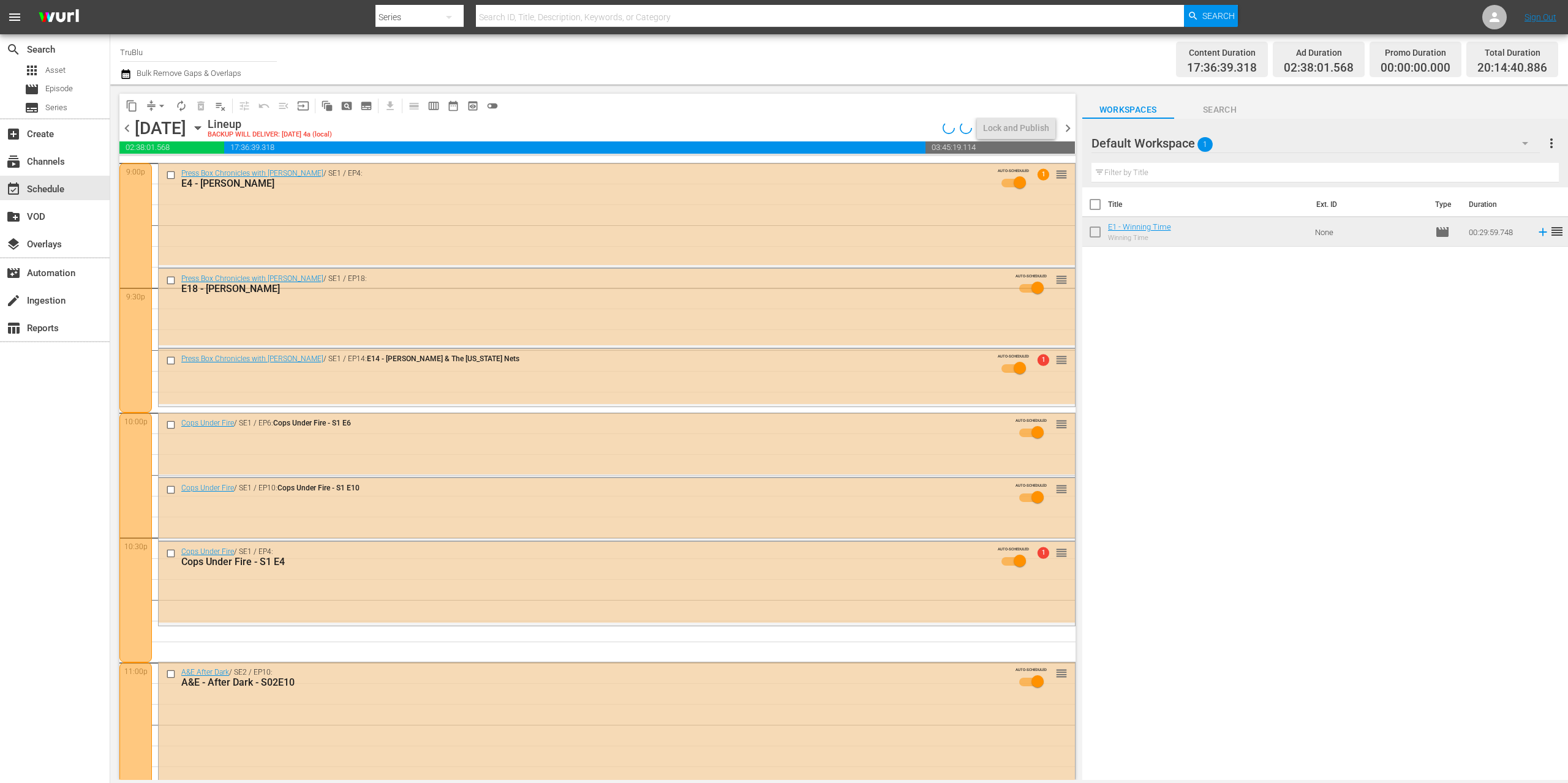
scroll to position [4992, 0]
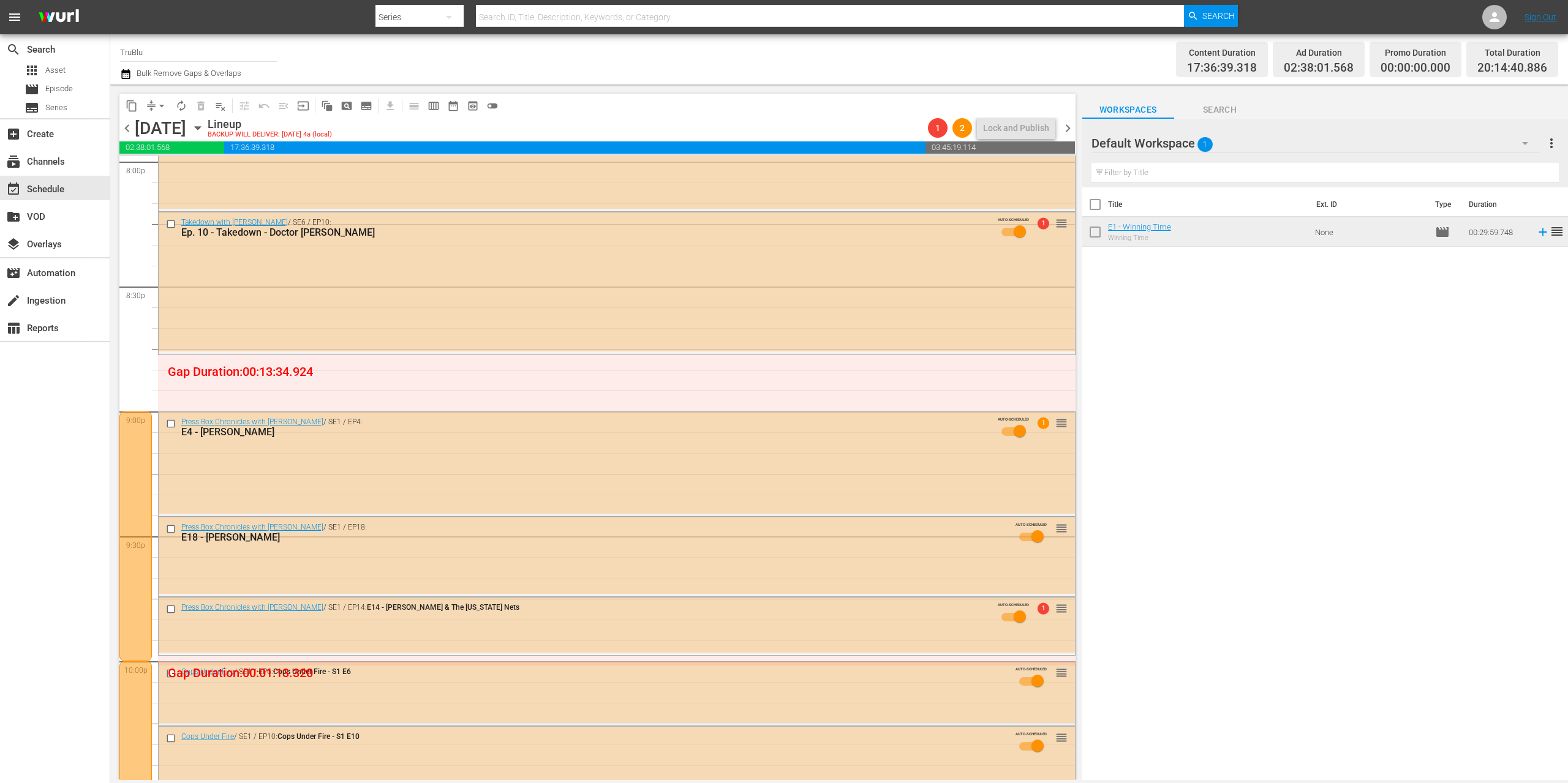
click at [144, 426] on div at bounding box center [135, 536] width 32 height 249
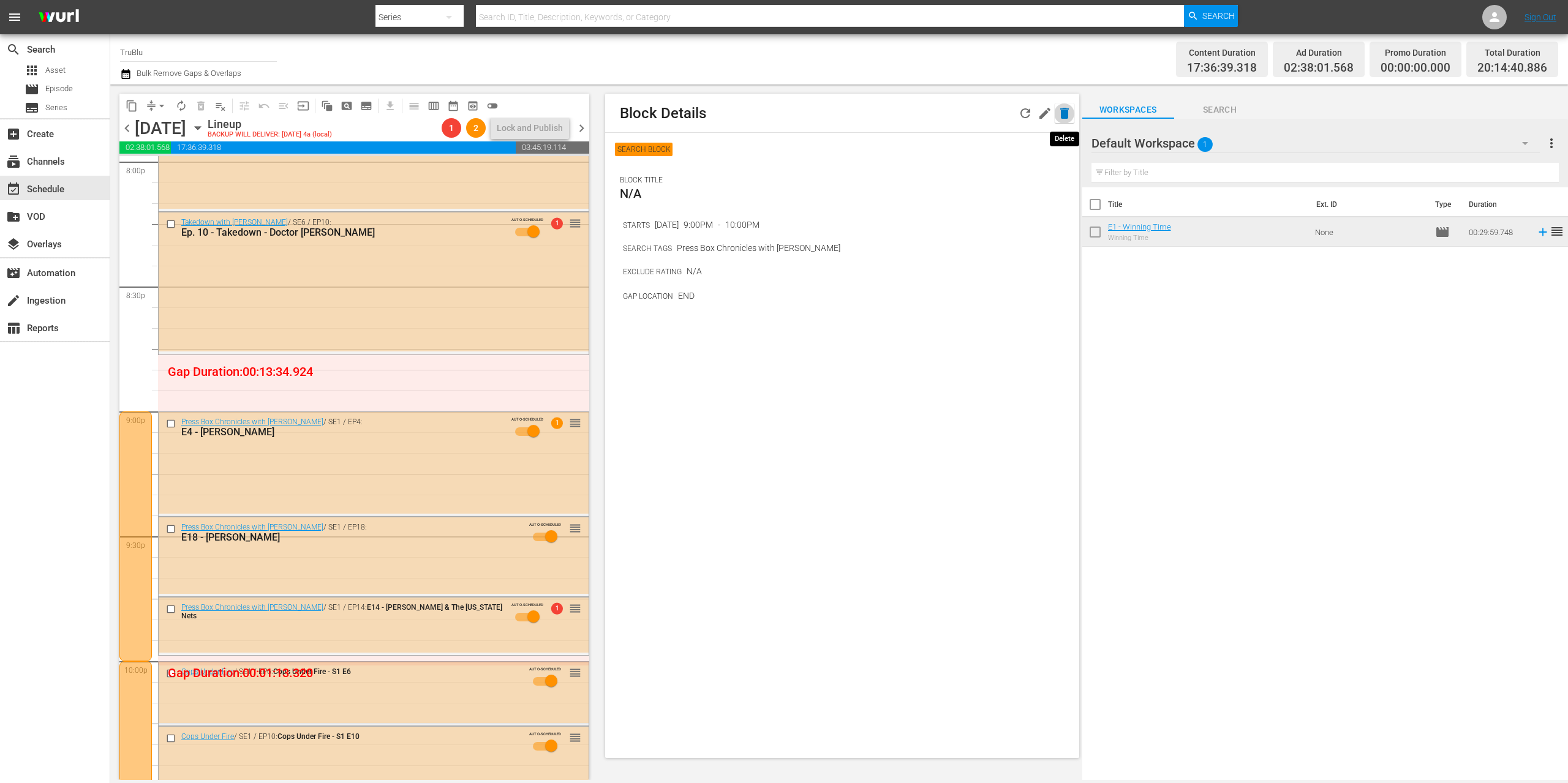
click at [1066, 115] on icon "button" at bounding box center [1065, 113] width 9 height 11
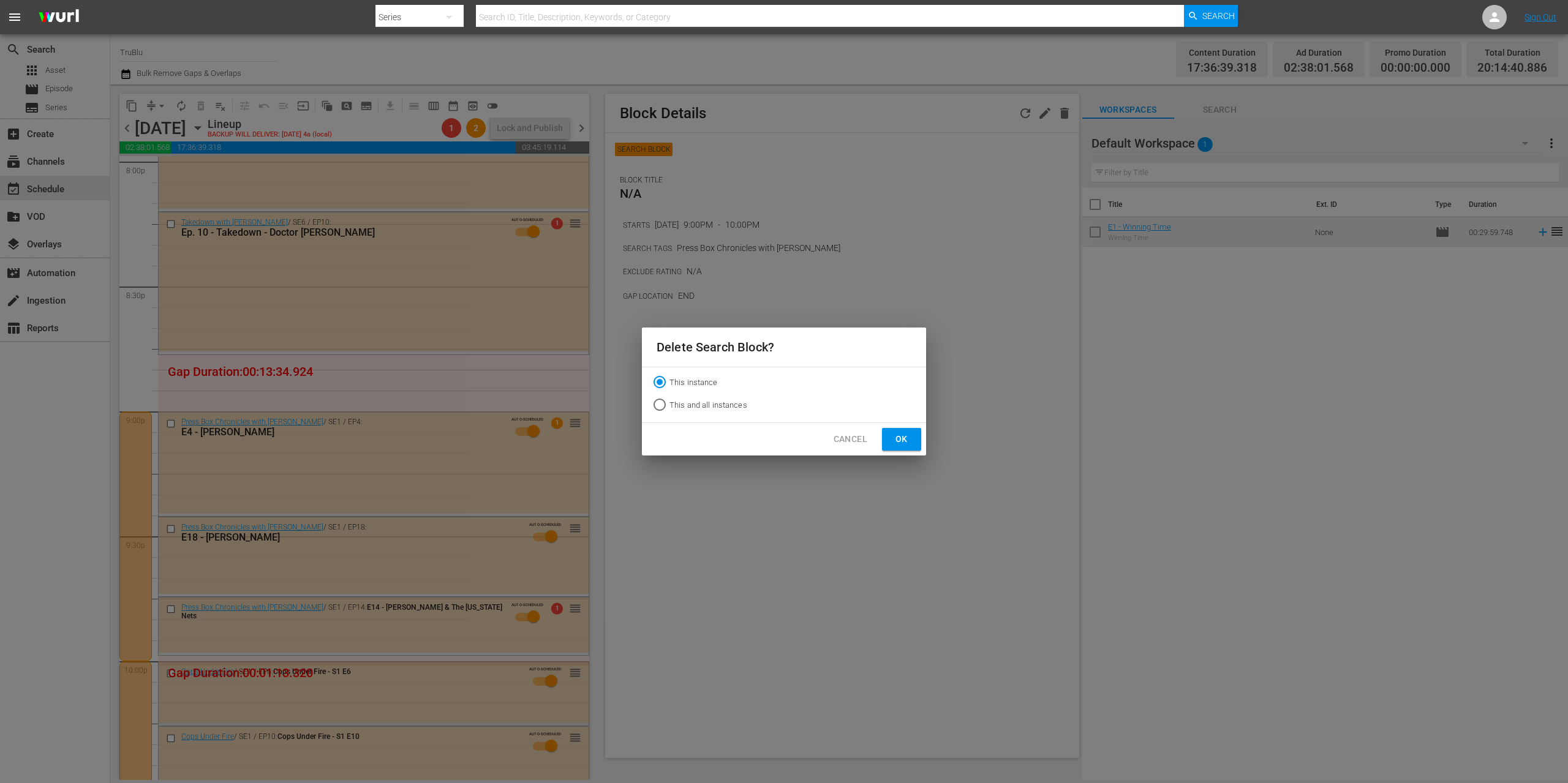
click at [661, 406] on input "This and all instances" at bounding box center [660, 407] width 20 height 20
radio input "true"
click at [910, 436] on span "Ok" at bounding box center [901, 440] width 20 height 16
radio input "true"
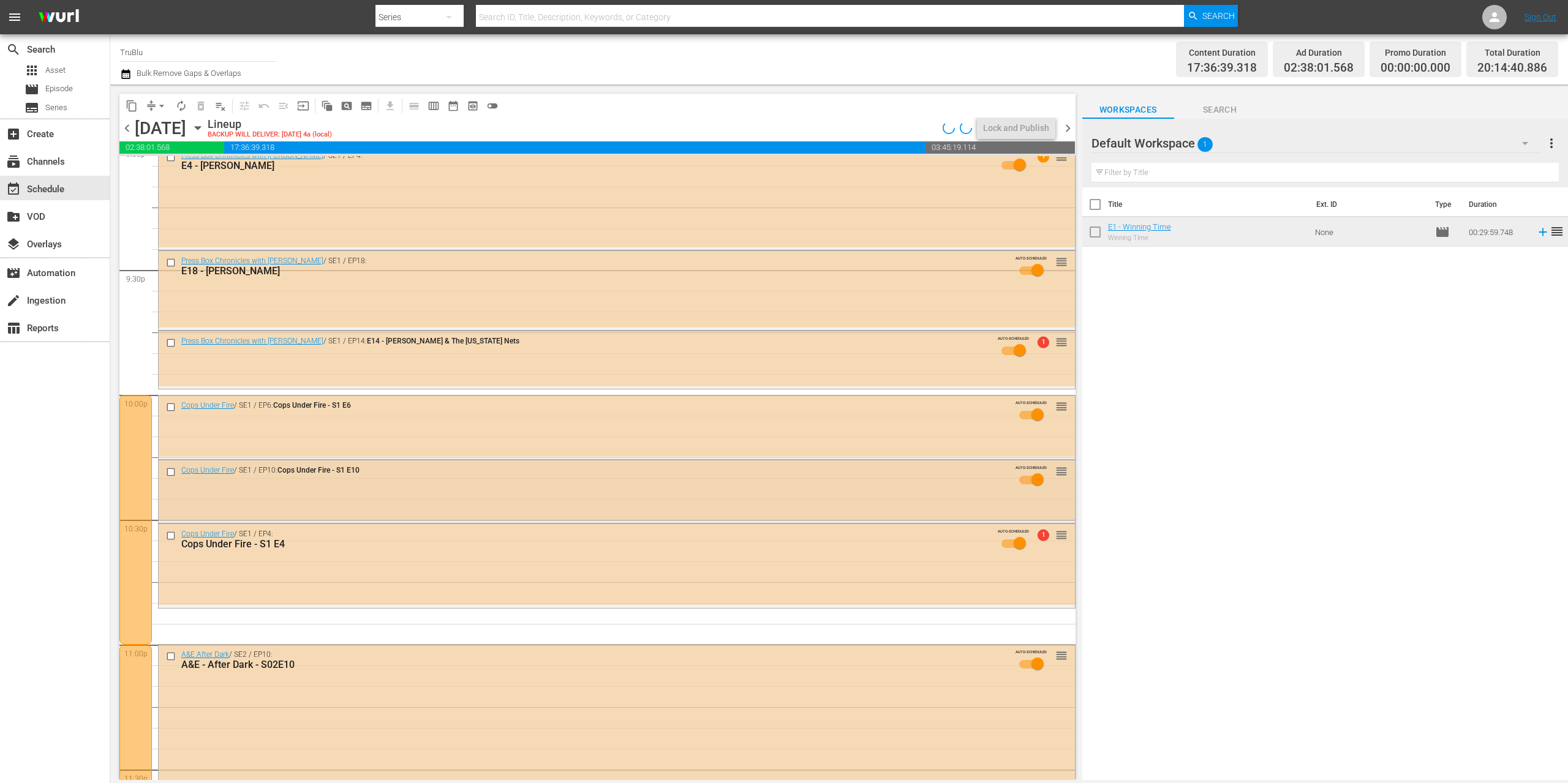
scroll to position [5372, 0]
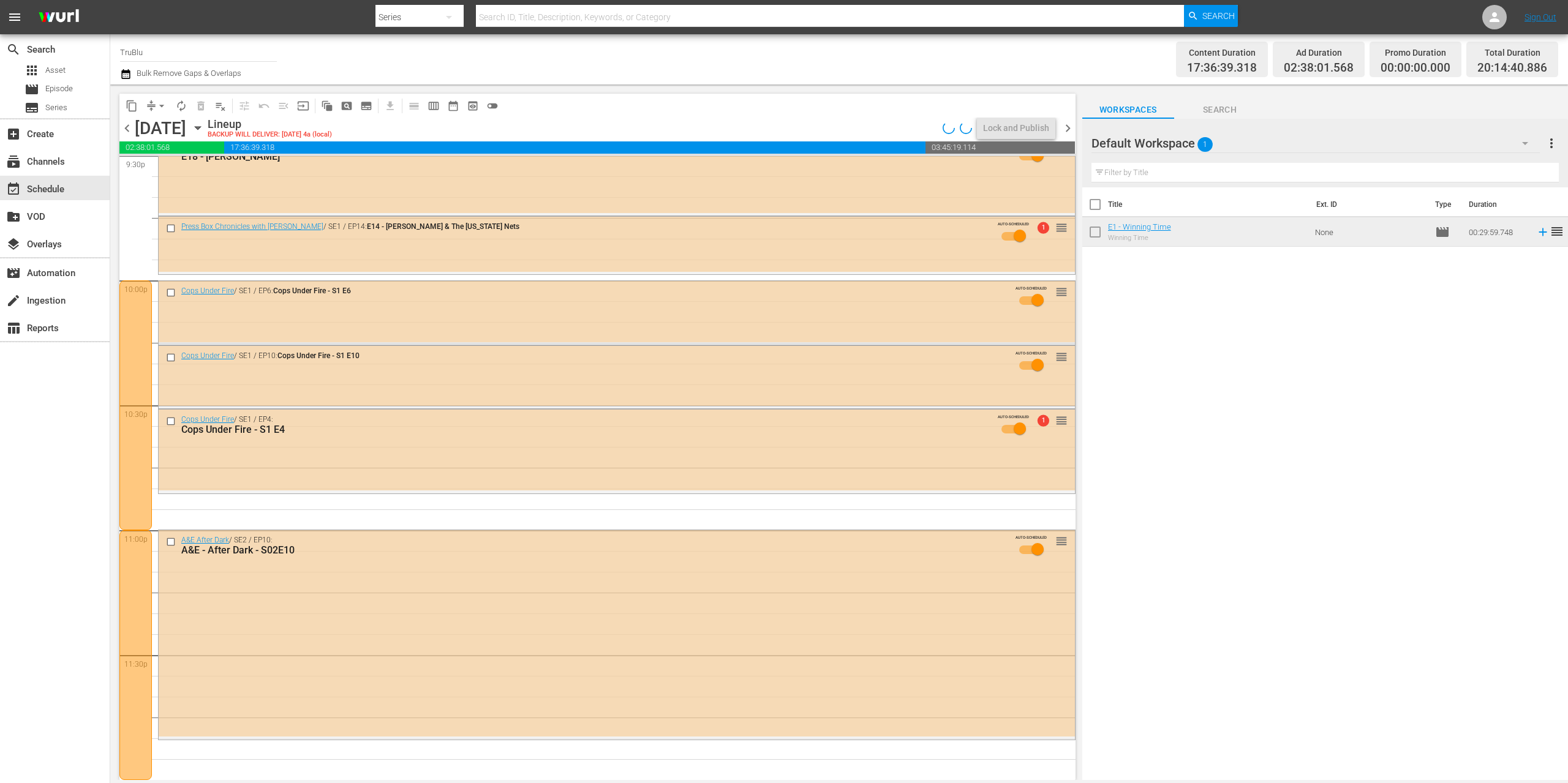
click at [130, 360] on div at bounding box center [135, 405] width 32 height 249
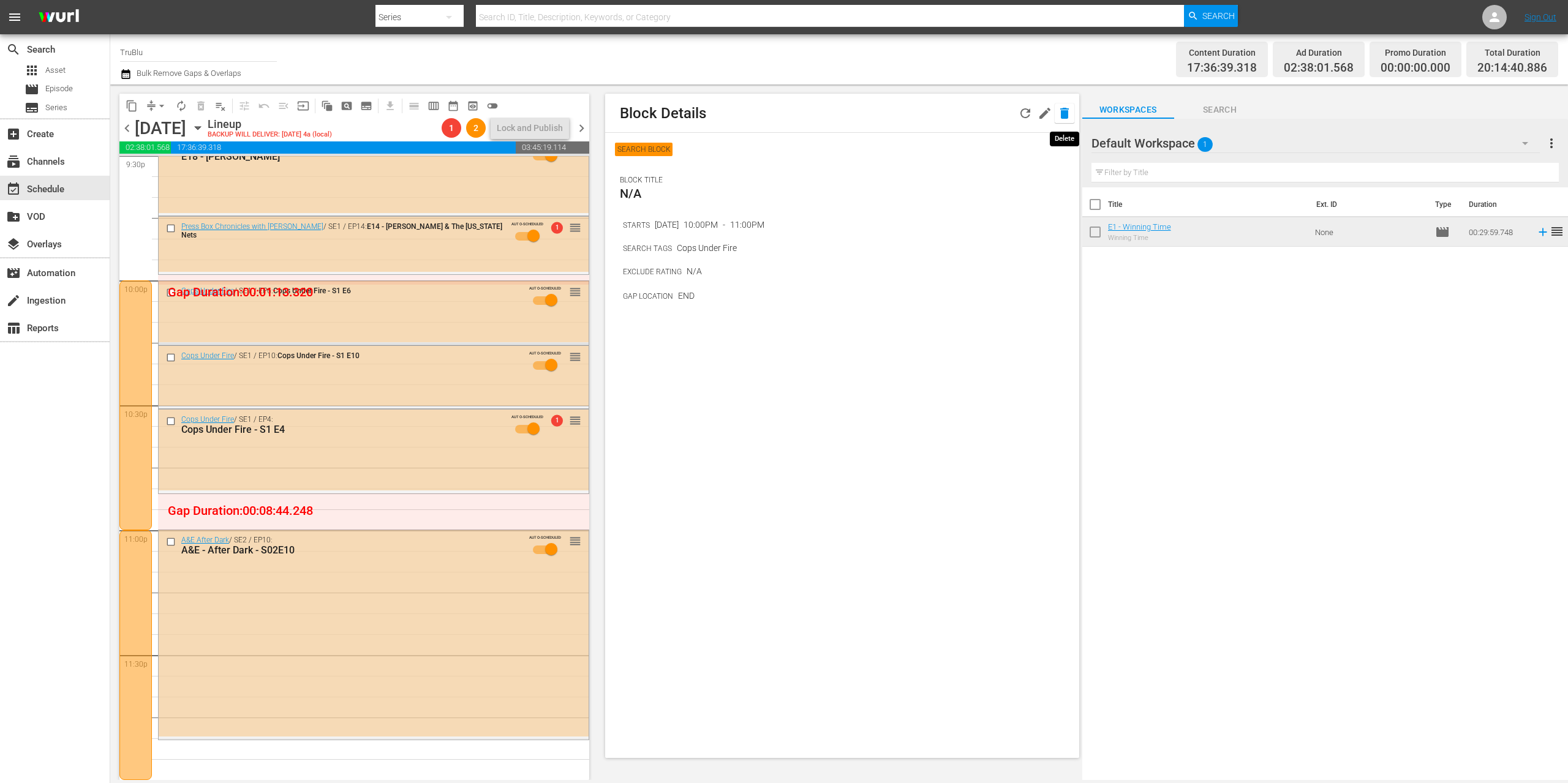
click at [1069, 116] on icon "button" at bounding box center [1064, 113] width 15 height 15
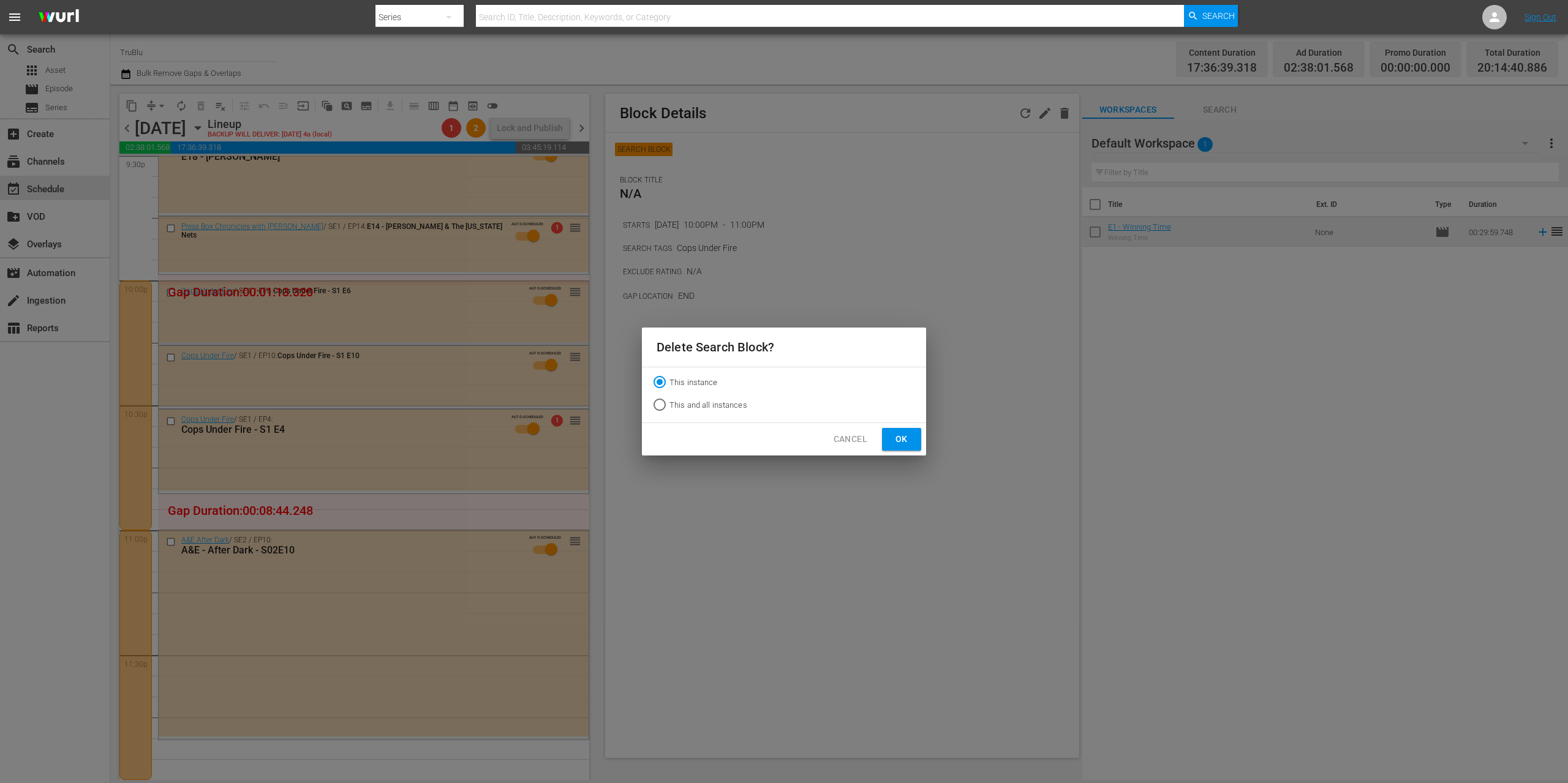
click at [655, 405] on input "This and all instances" at bounding box center [660, 407] width 20 height 20
radio input "true"
click at [888, 444] on button "Ok" at bounding box center [901, 440] width 39 height 23
radio input "true"
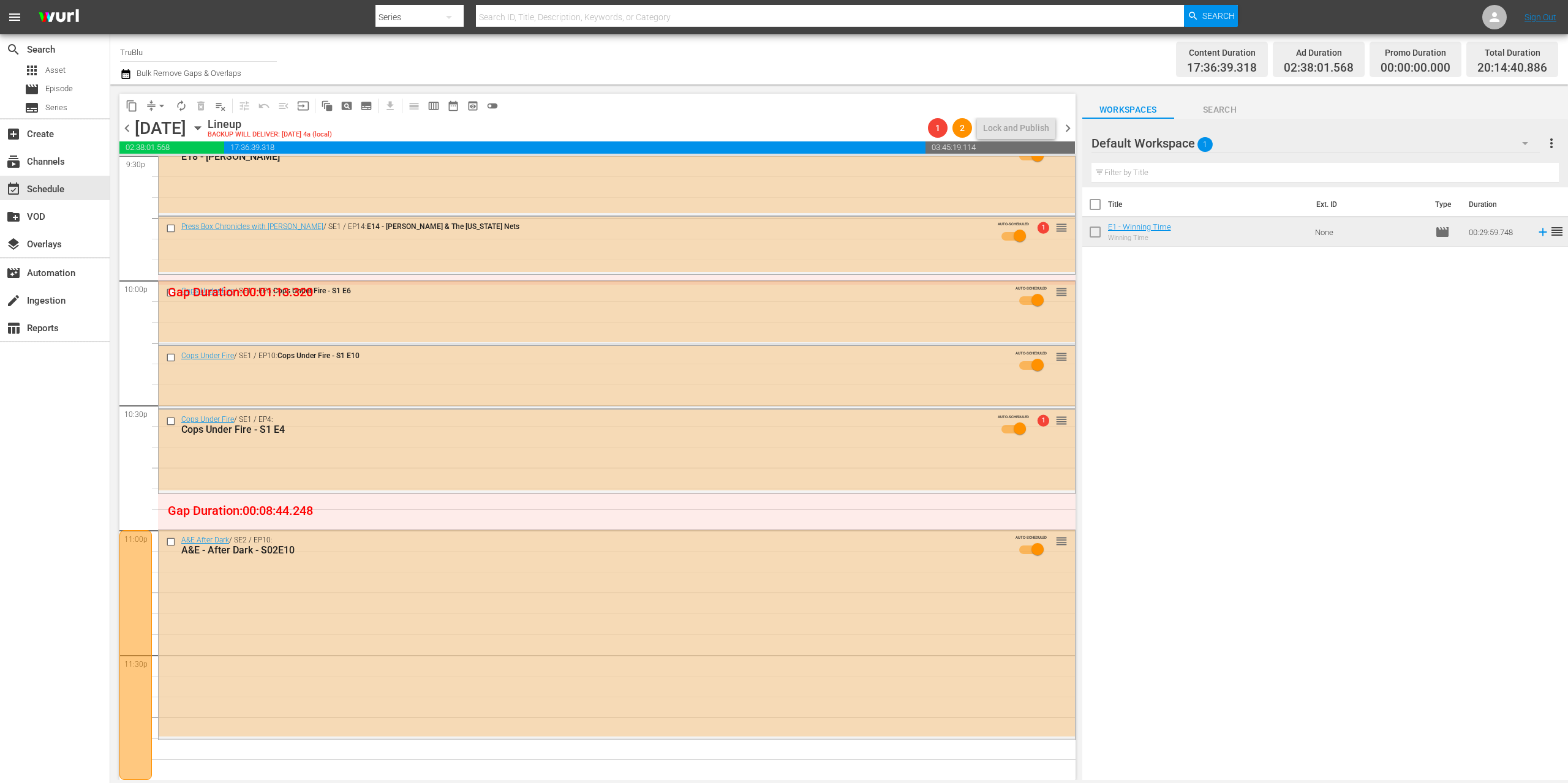
click at [124, 596] on div at bounding box center [135, 654] width 32 height 249
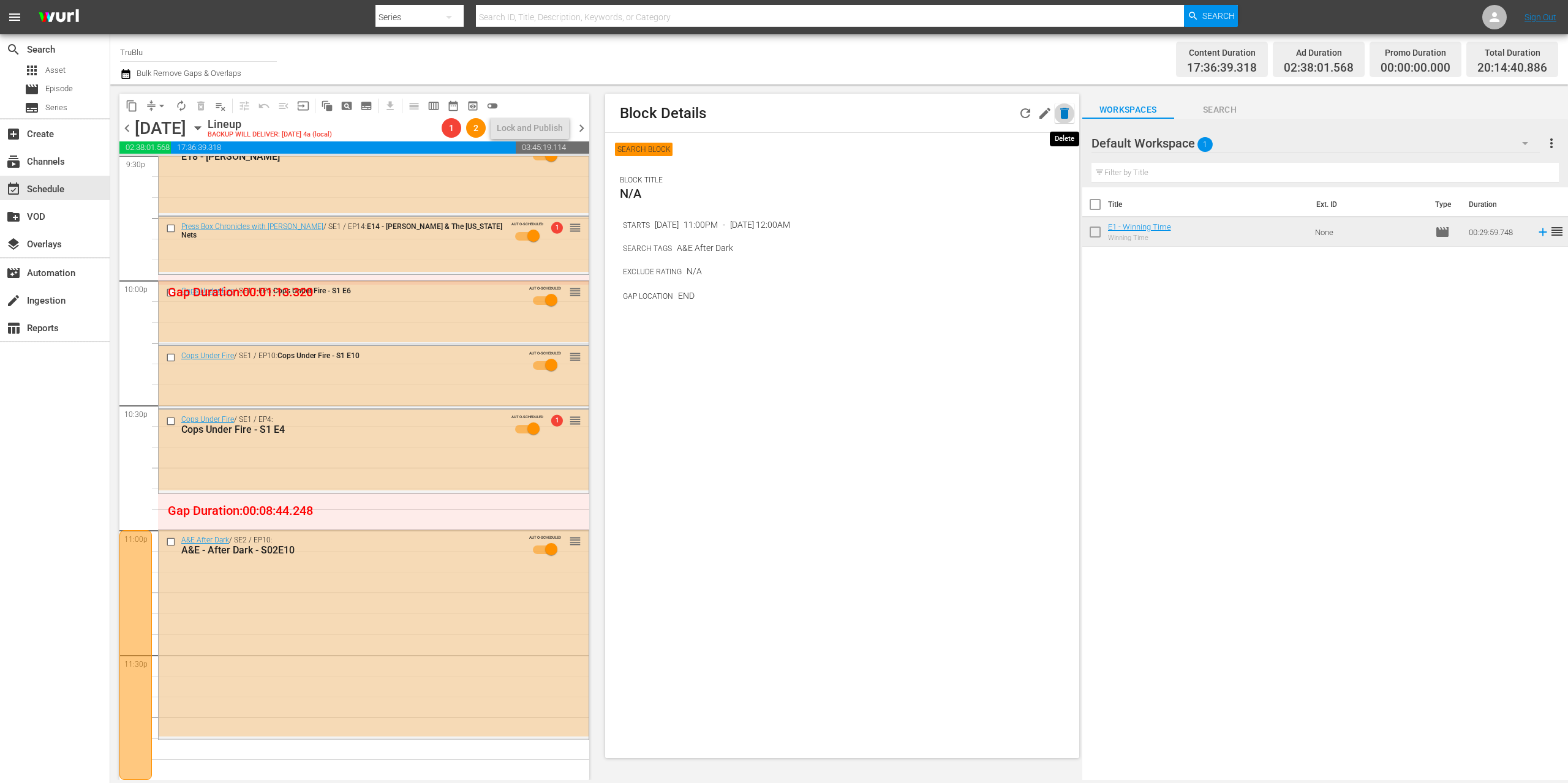
click at [1071, 111] on icon "button" at bounding box center [1064, 113] width 15 height 15
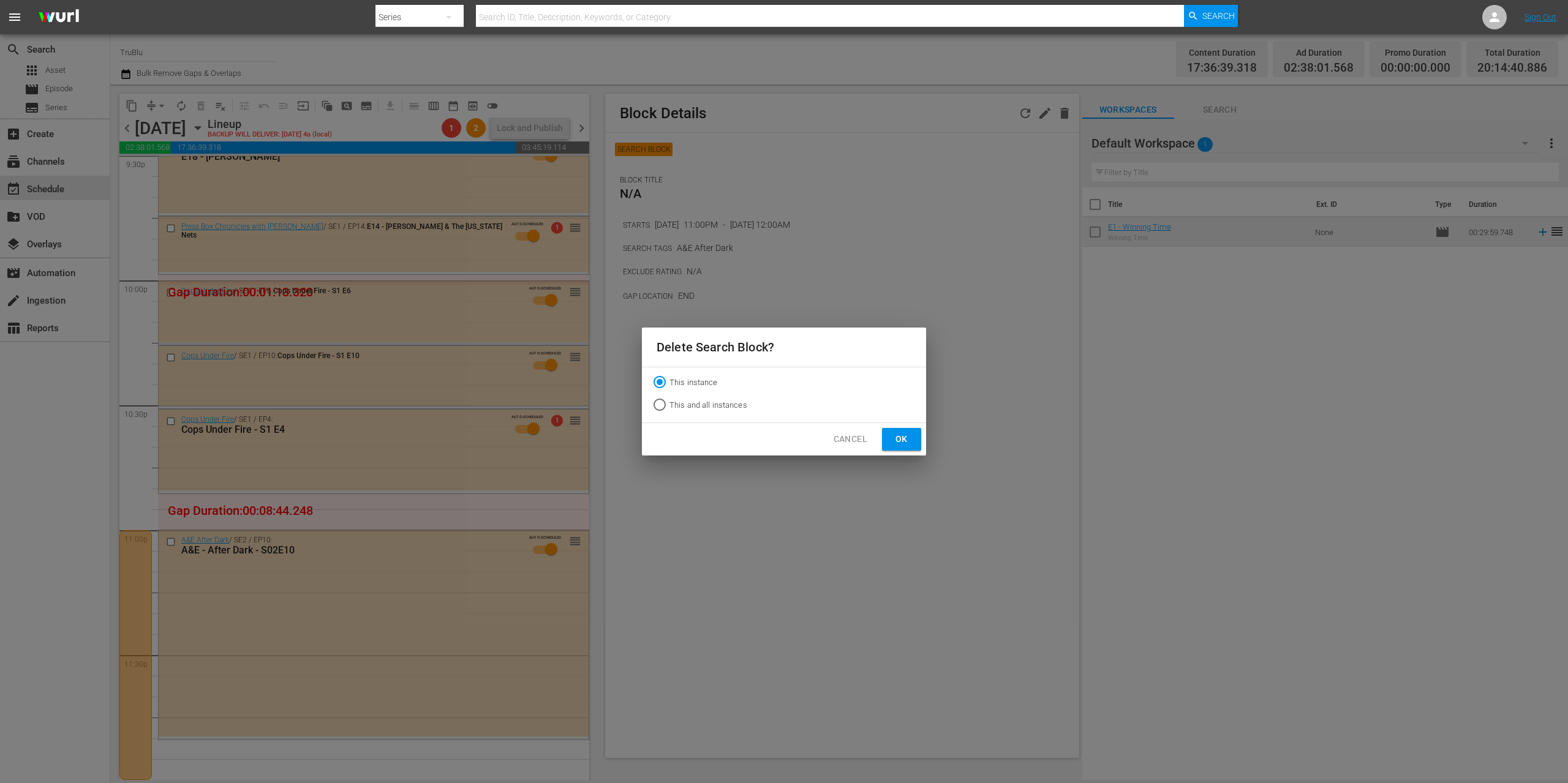
click at [659, 408] on input "This and all instances" at bounding box center [660, 407] width 20 height 20
radio input "true"
click at [889, 437] on button "Ok" at bounding box center [901, 440] width 39 height 23
radio input "true"
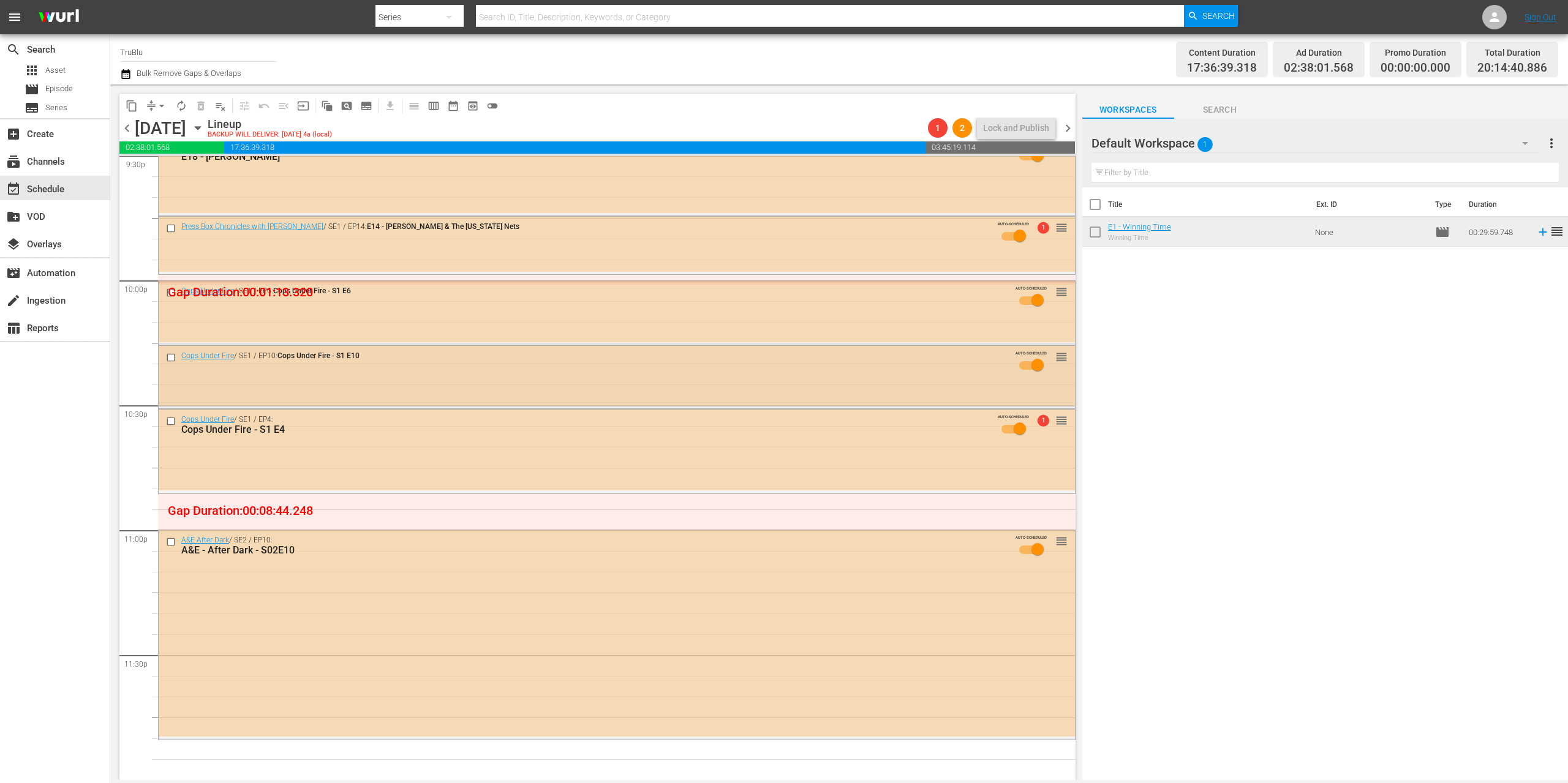
scroll to position [5350, 0]
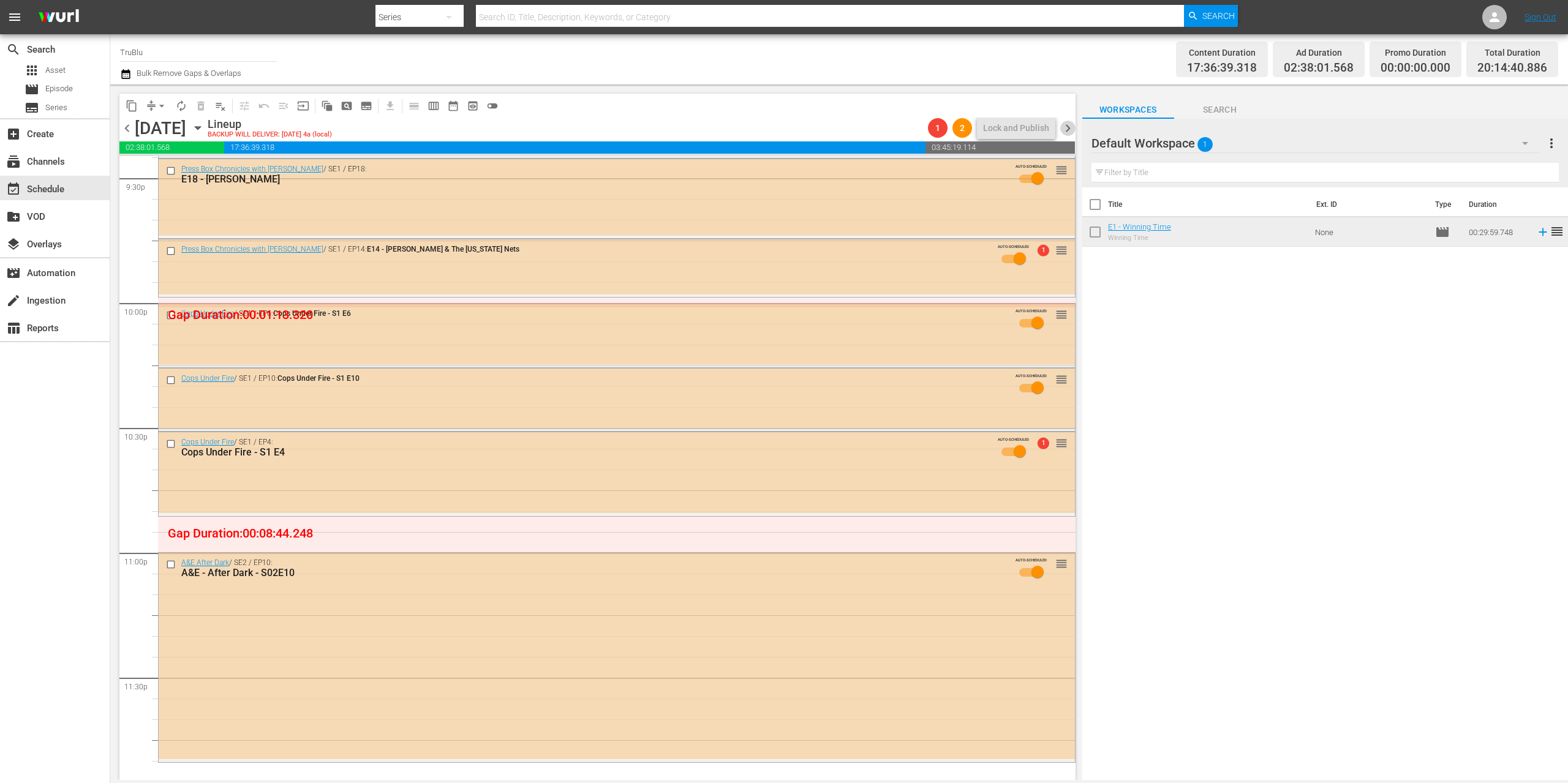
click at [1066, 123] on span "chevron_right" at bounding box center [1068, 129] width 16 height 16
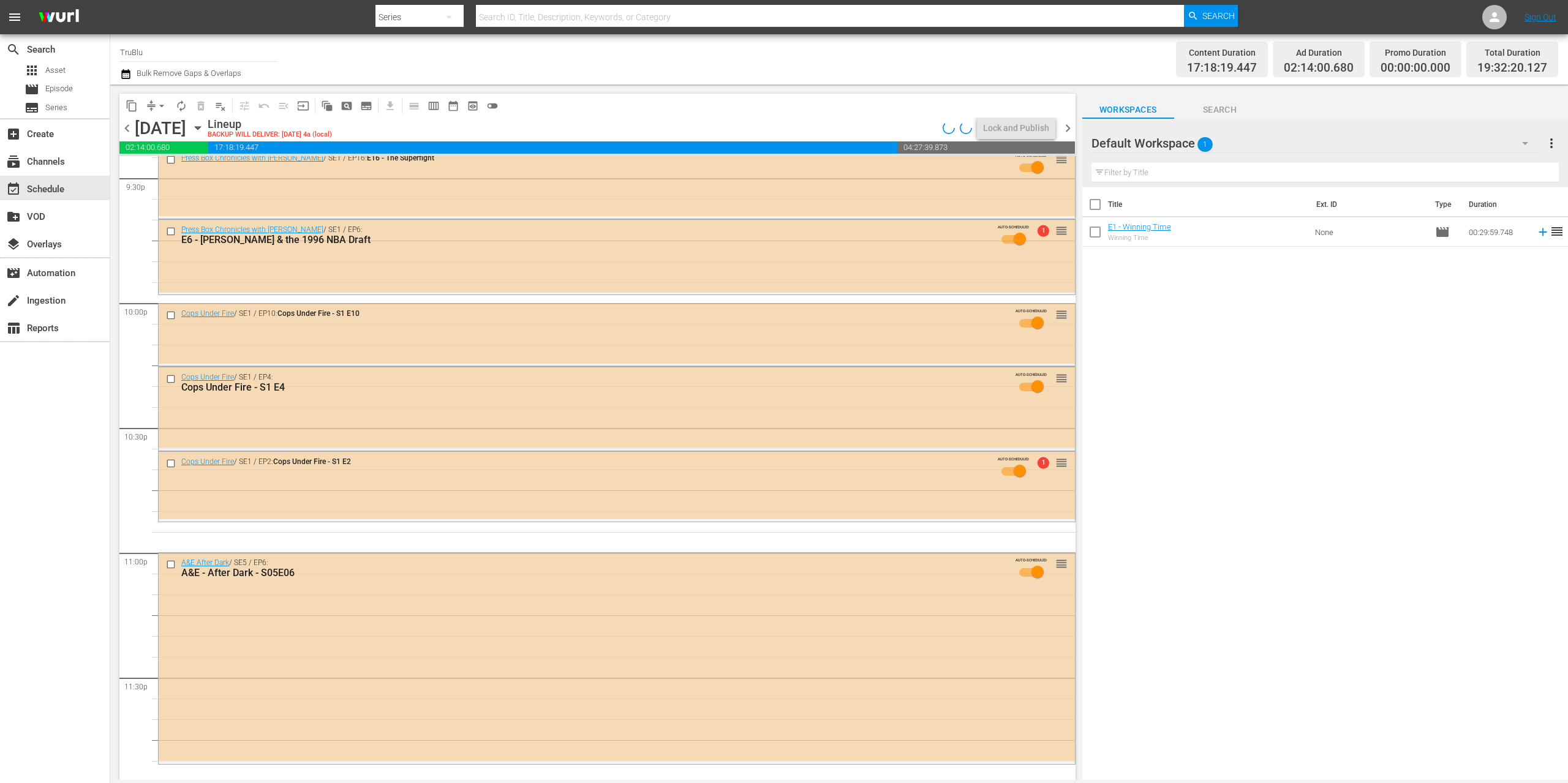
click at [1069, 128] on span "chevron_right" at bounding box center [1068, 129] width 16 height 16
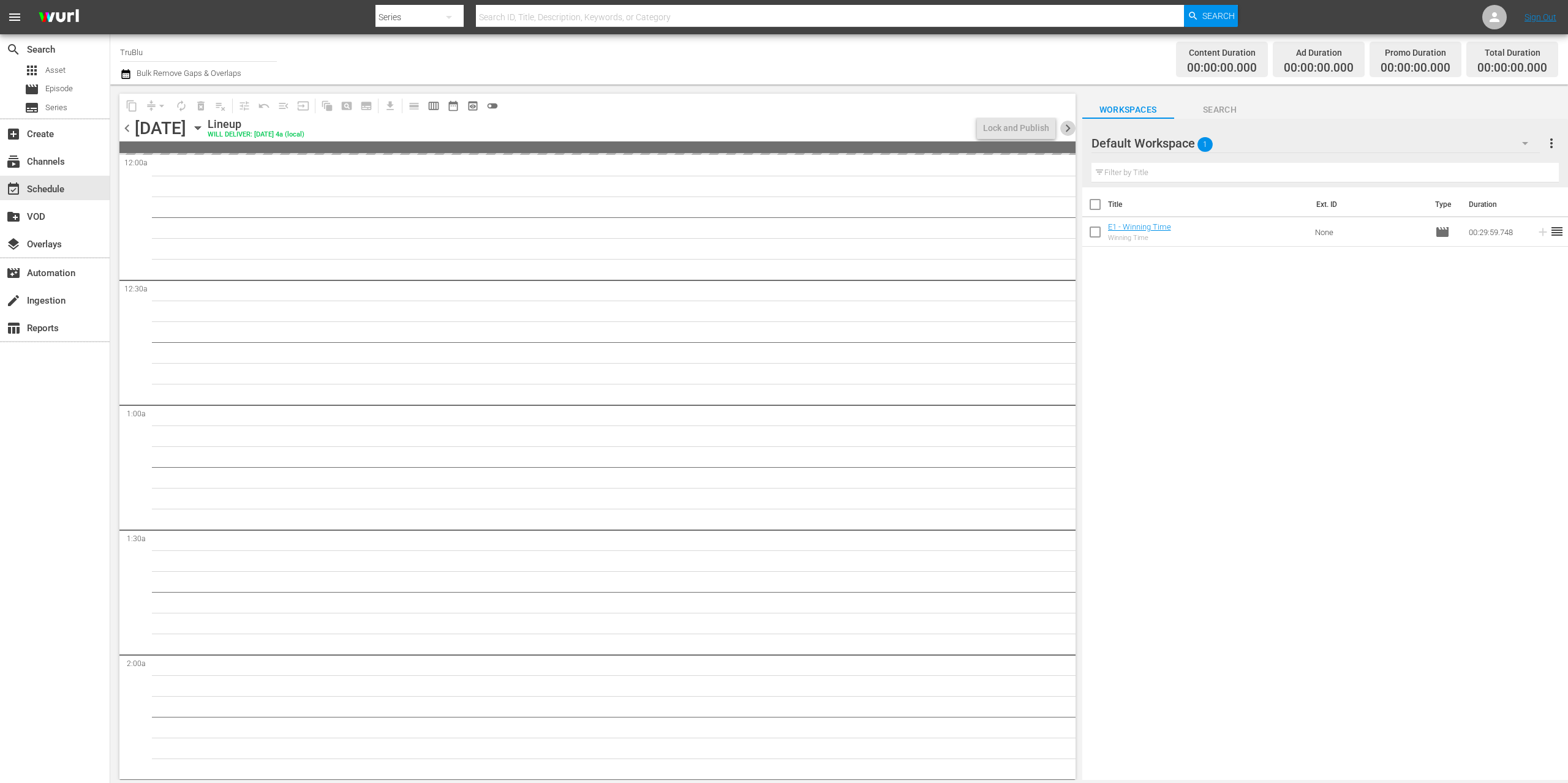
click at [1066, 125] on span "chevron_right" at bounding box center [1068, 129] width 16 height 16
click at [136, 129] on div "Thursday, September 4th" at bounding box center [160, 128] width 51 height 20
click at [130, 128] on span "chevron_left" at bounding box center [127, 129] width 16 height 16
click at [128, 130] on span "chevron_left" at bounding box center [127, 129] width 16 height 16
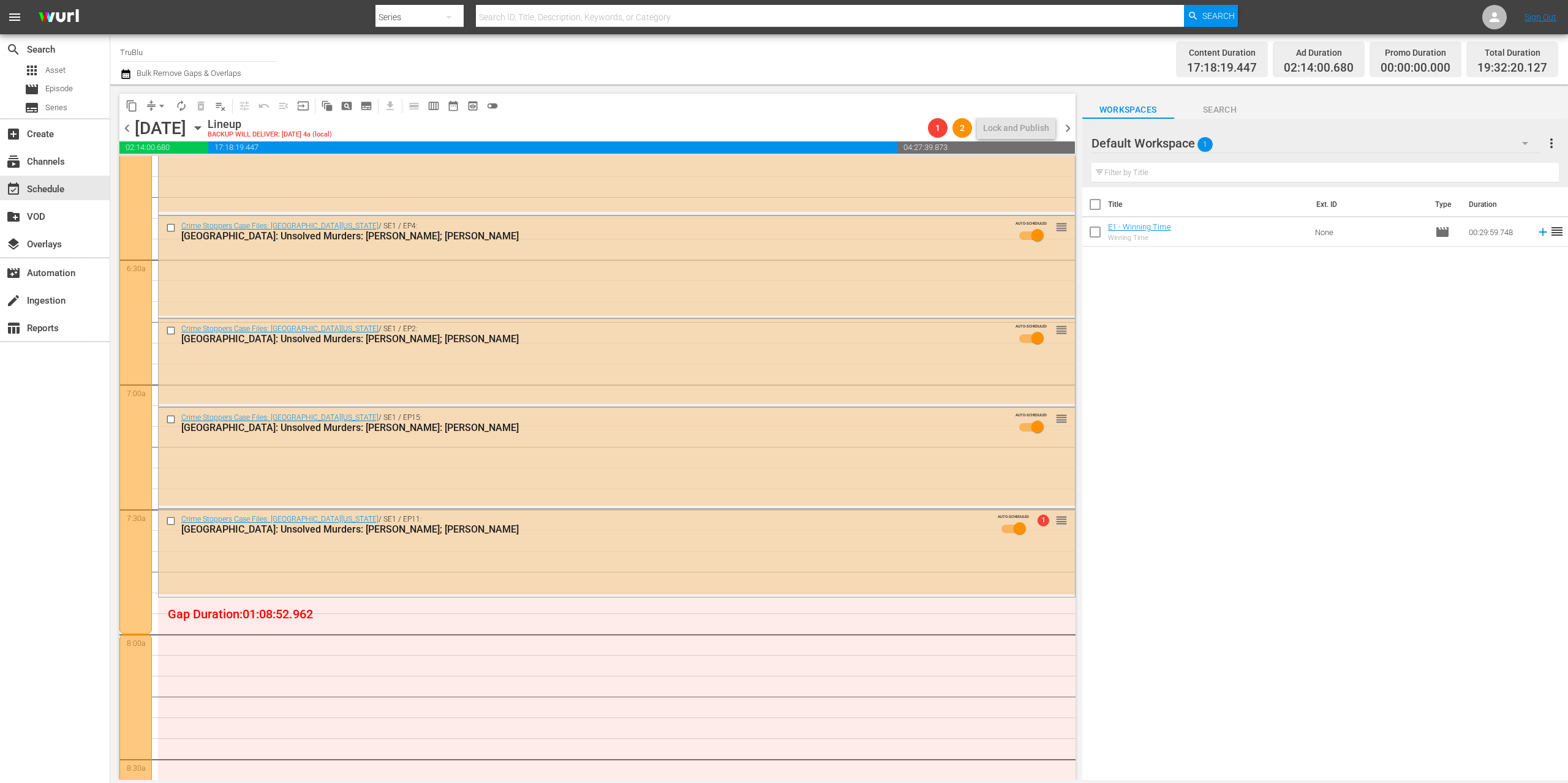
scroll to position [1016, 0]
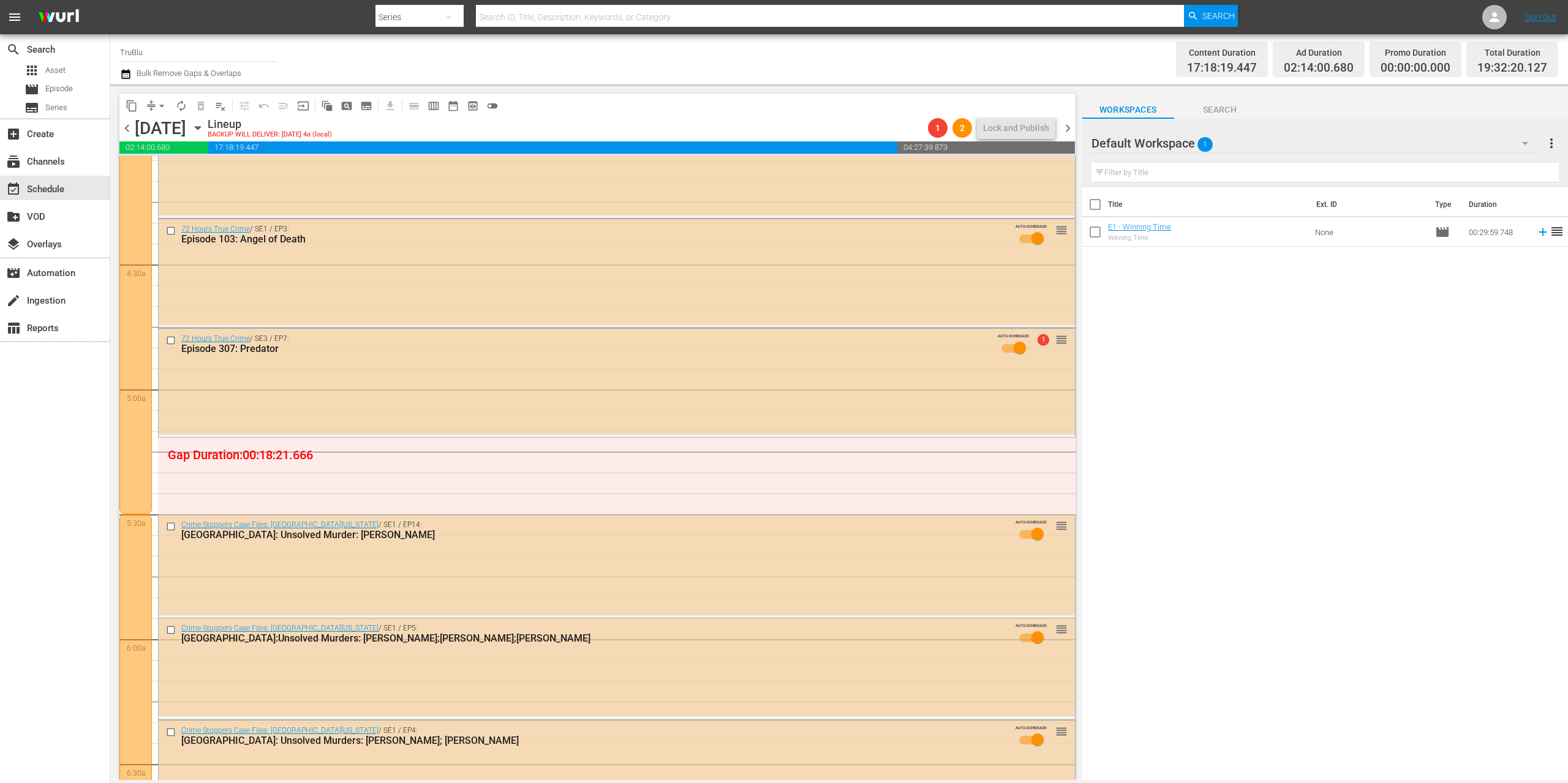
click at [136, 382] on div at bounding box center [135, 202] width 32 height 625
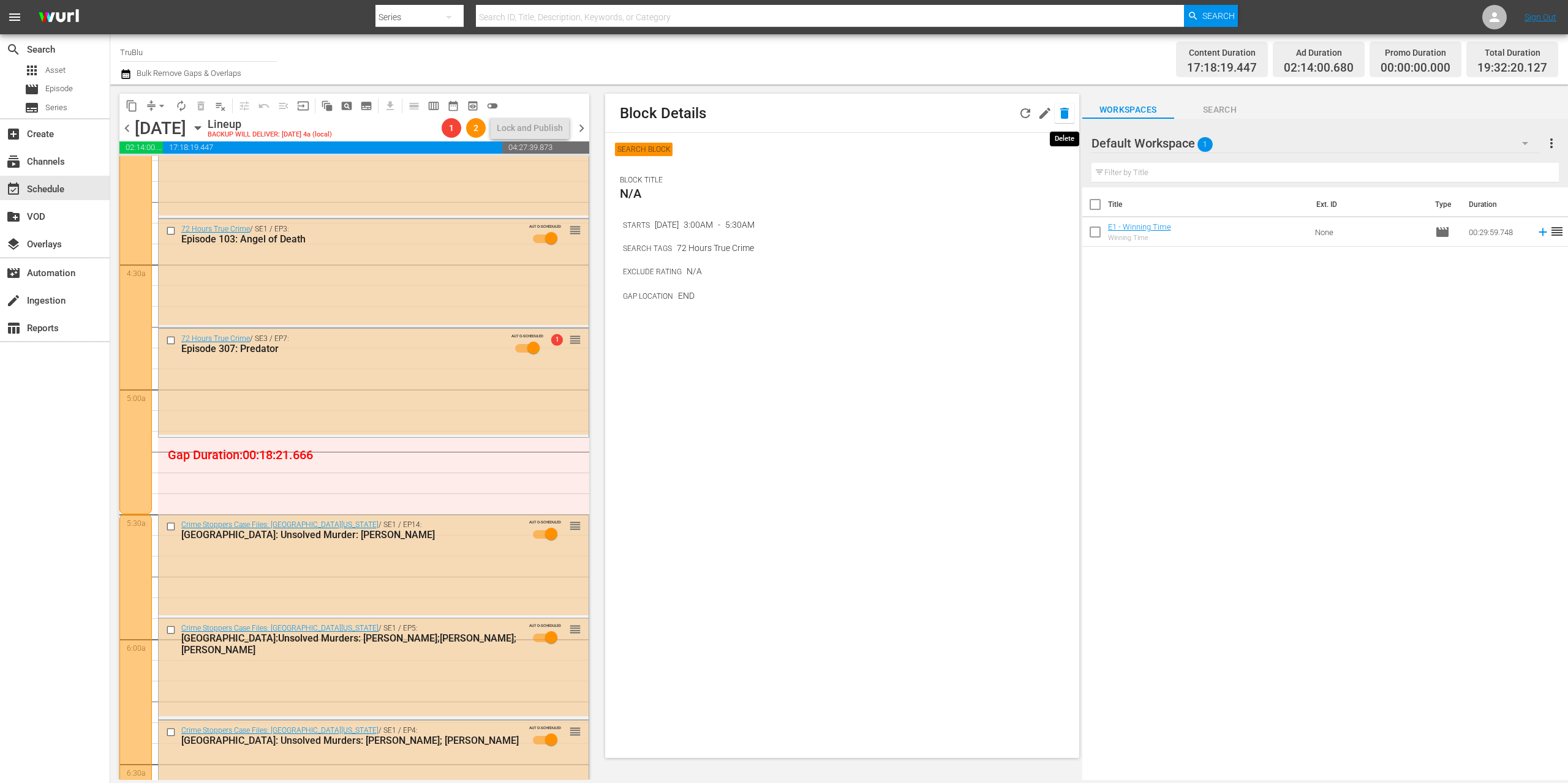
click at [1060, 113] on icon "button" at bounding box center [1065, 113] width 9 height 11
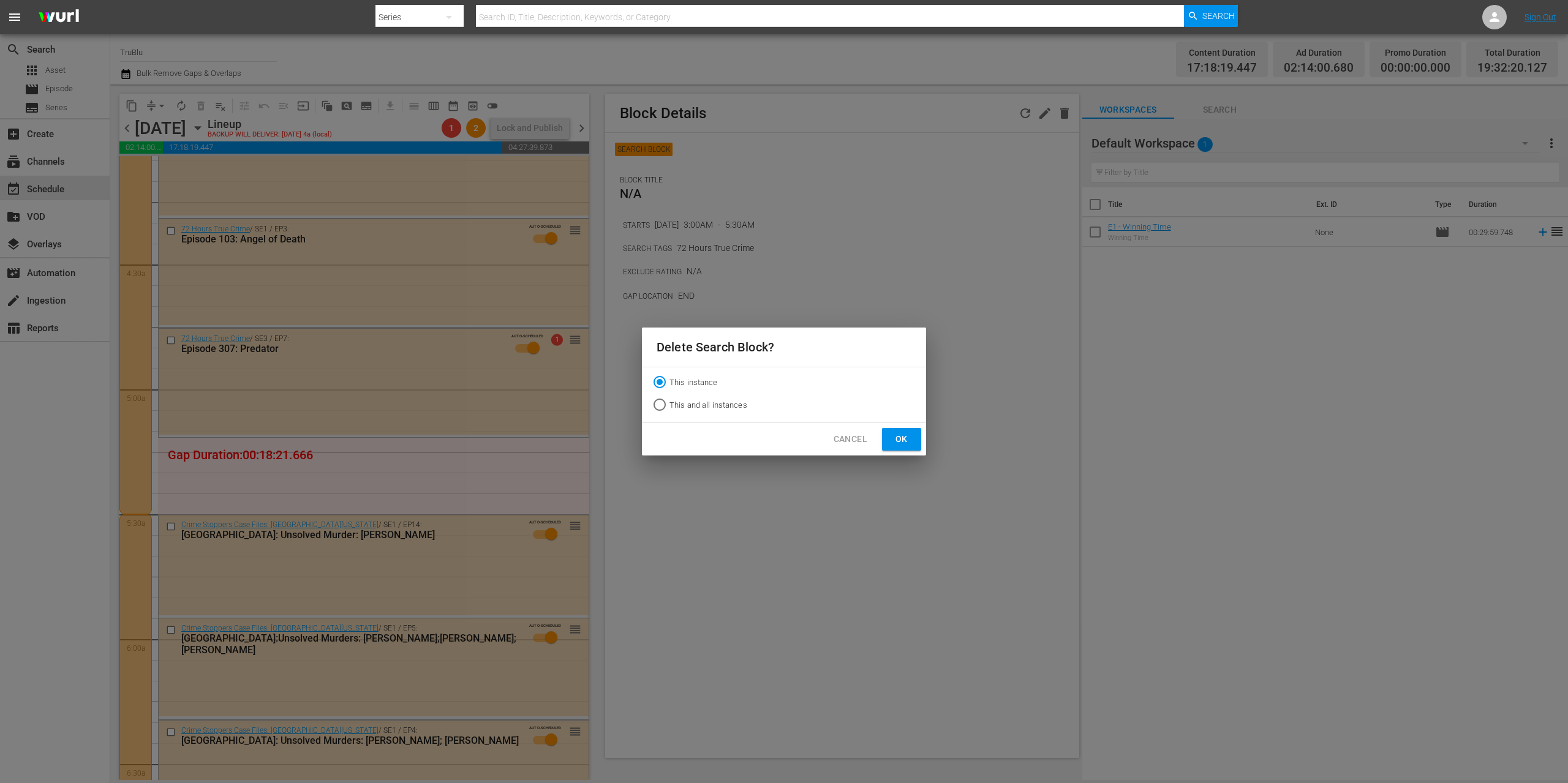
click at [910, 441] on span "Ok" at bounding box center [901, 440] width 20 height 16
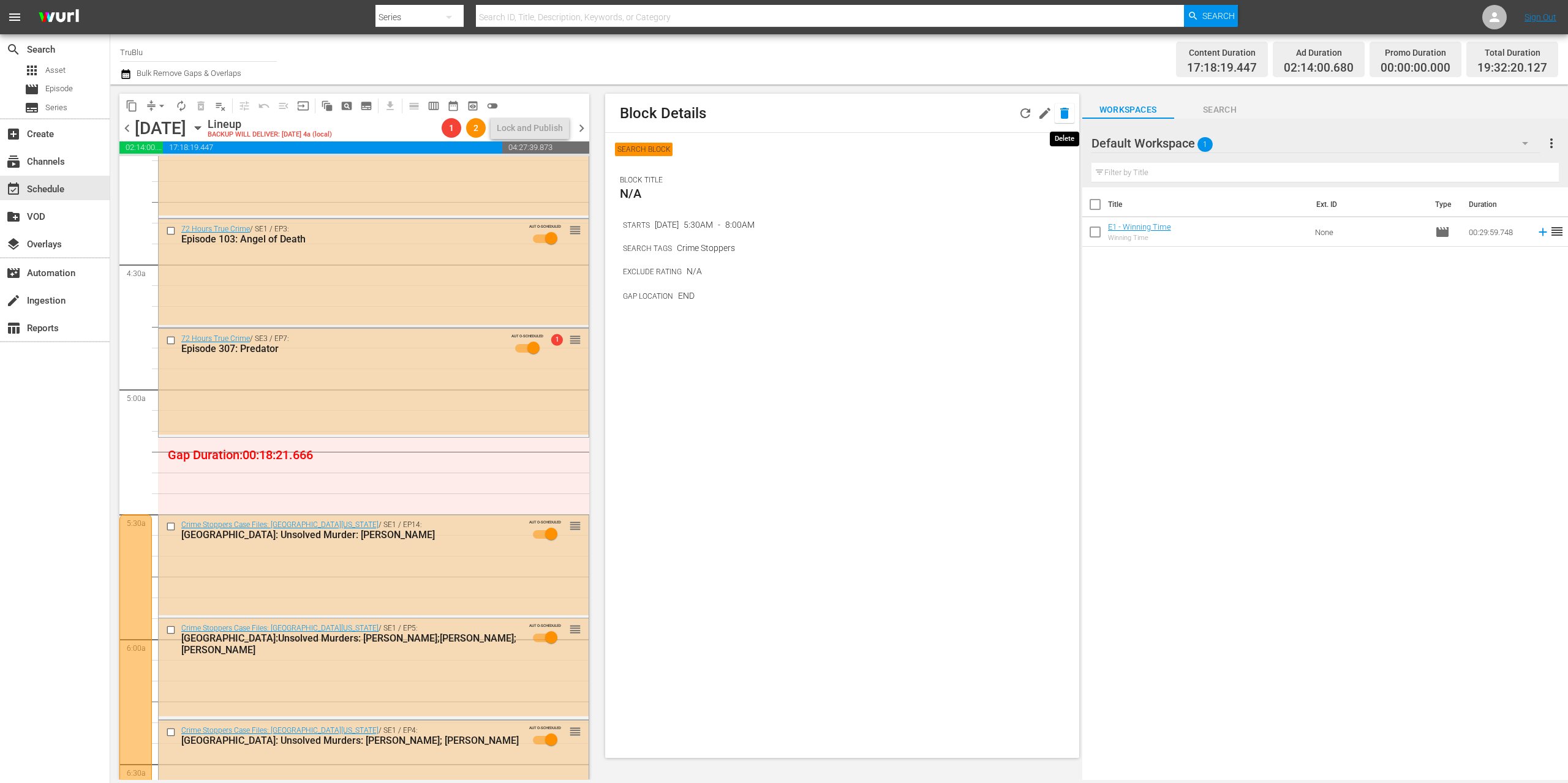
click at [1065, 107] on icon "button" at bounding box center [1064, 113] width 15 height 15
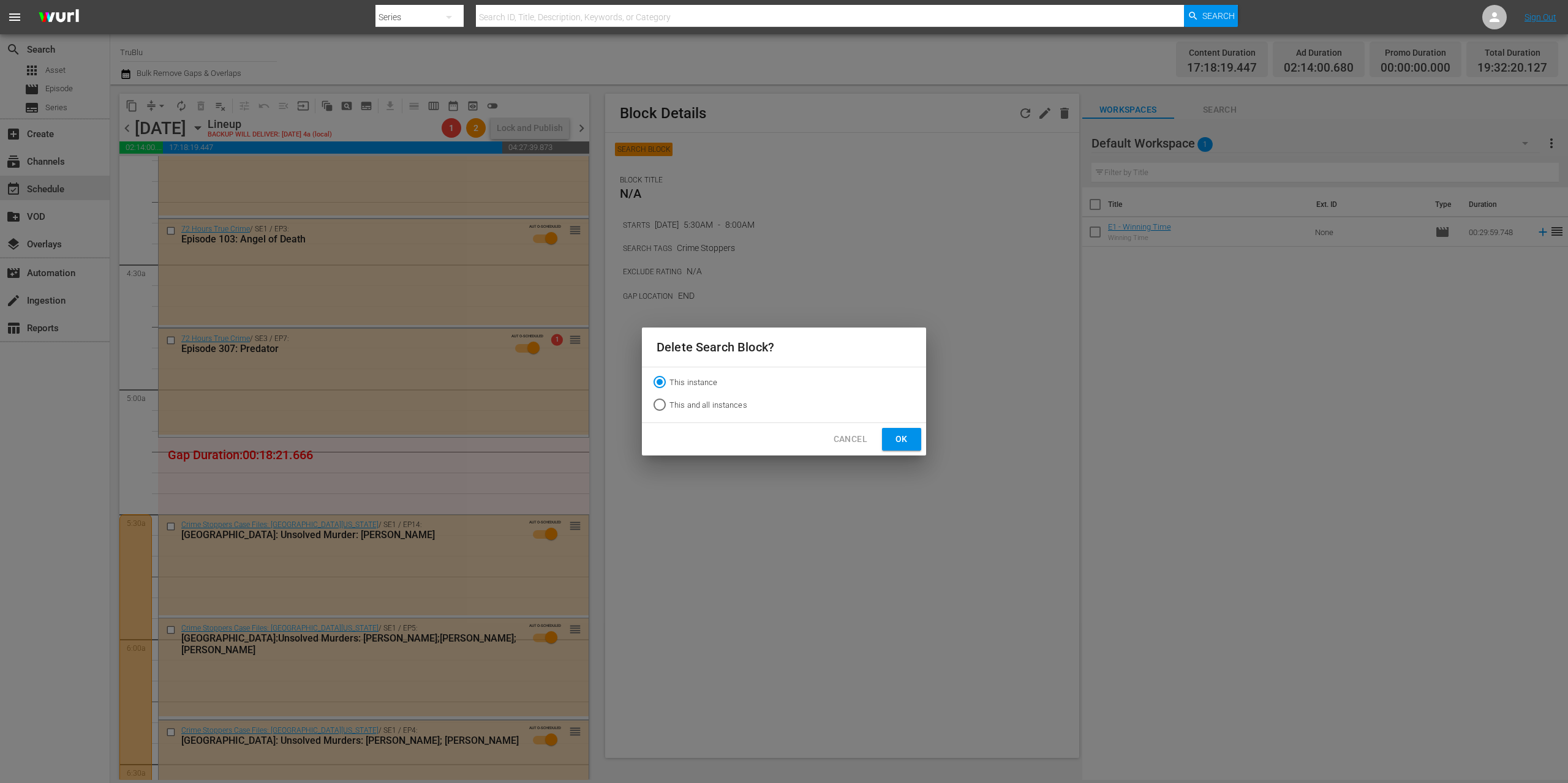
click at [654, 405] on input "This and all instances" at bounding box center [660, 407] width 20 height 20
radio input "true"
click at [901, 438] on span "Ok" at bounding box center [901, 440] width 20 height 16
radio input "true"
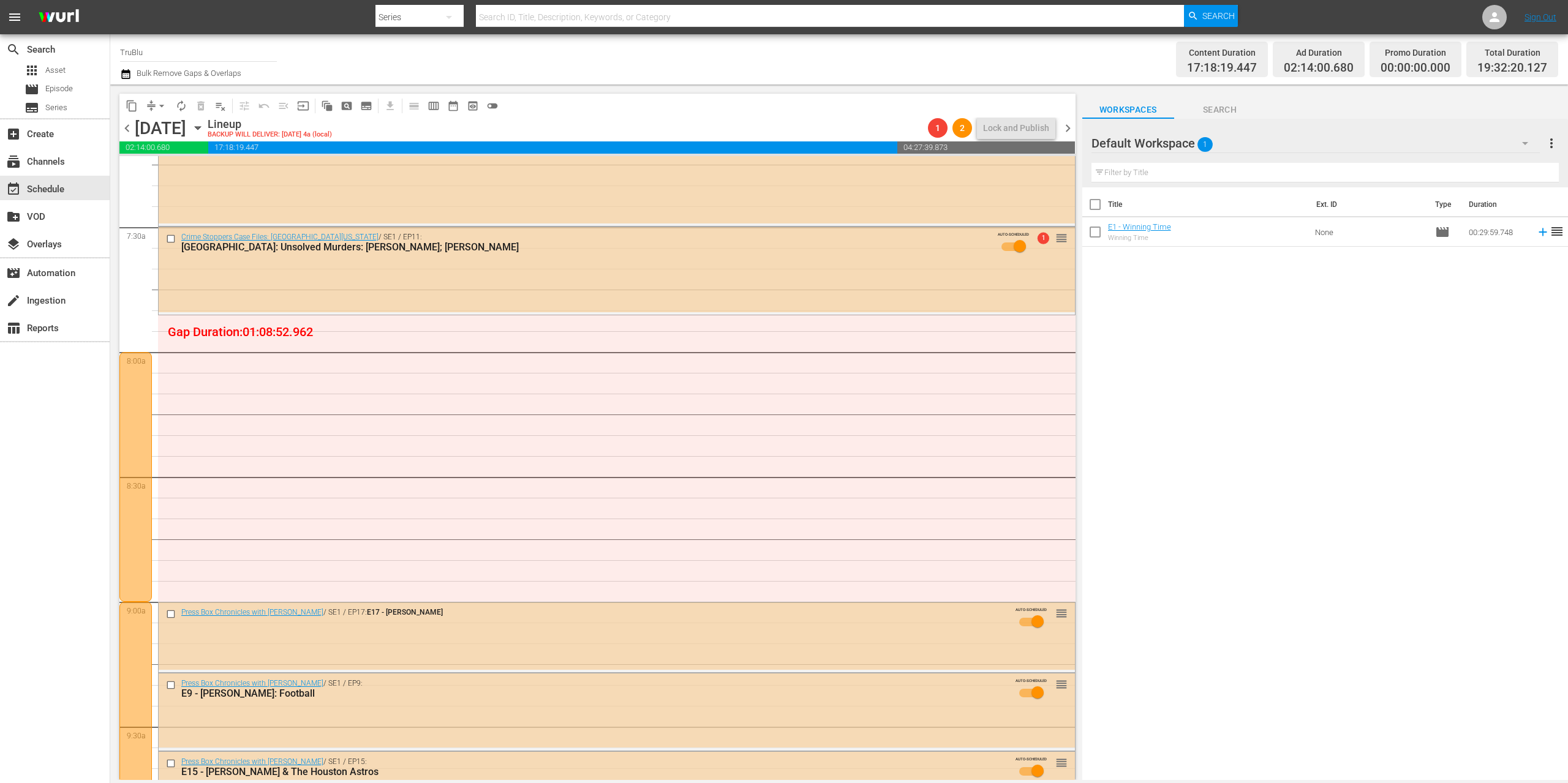
scroll to position [1888, 0]
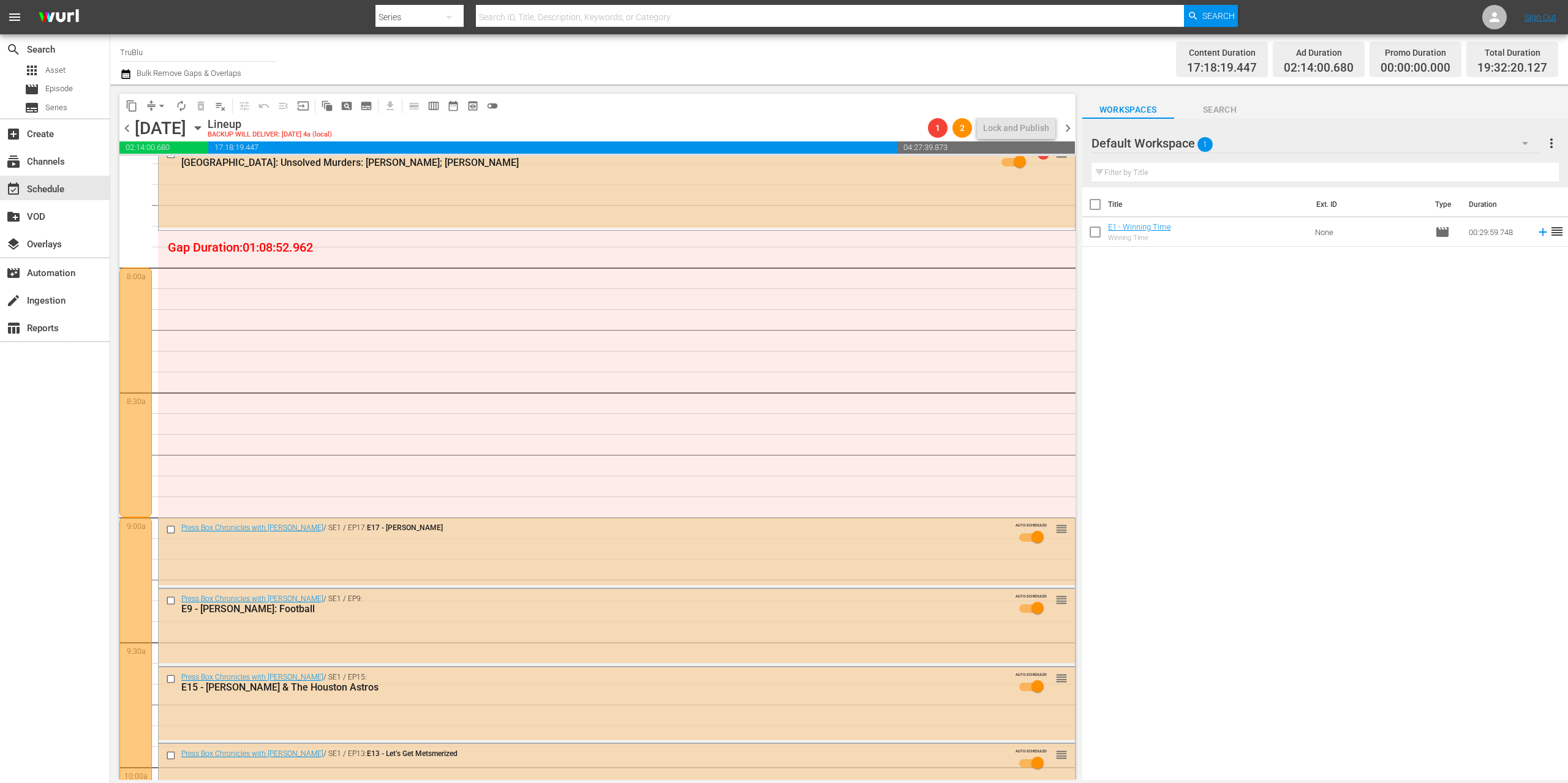
click at [137, 341] on div at bounding box center [135, 392] width 32 height 249
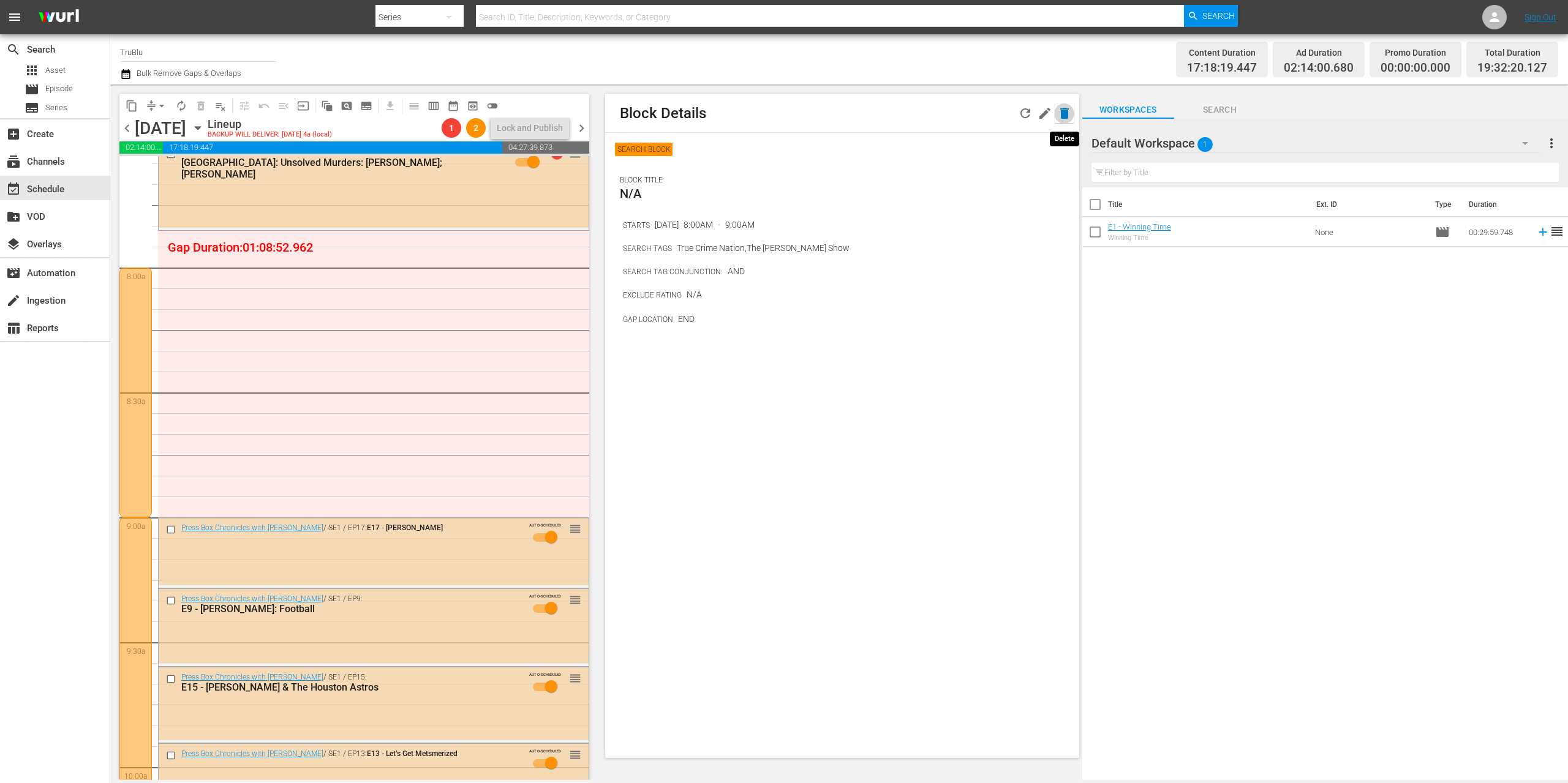
click at [1068, 110] on icon "button" at bounding box center [1064, 113] width 15 height 15
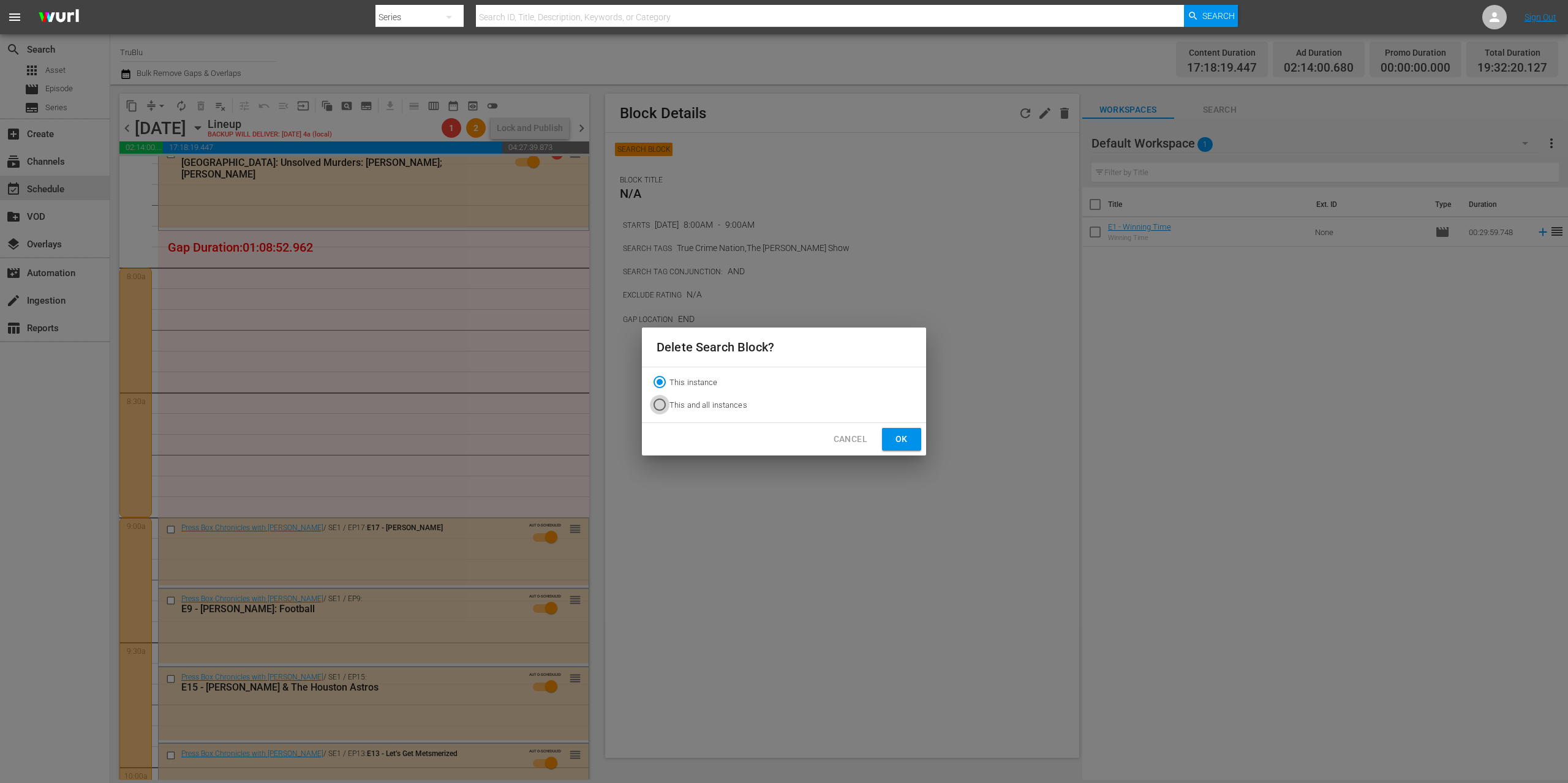
click at [657, 408] on input "This and all instances" at bounding box center [660, 407] width 20 height 20
radio input "true"
click at [896, 439] on span "Ok" at bounding box center [901, 440] width 20 height 16
radio input "true"
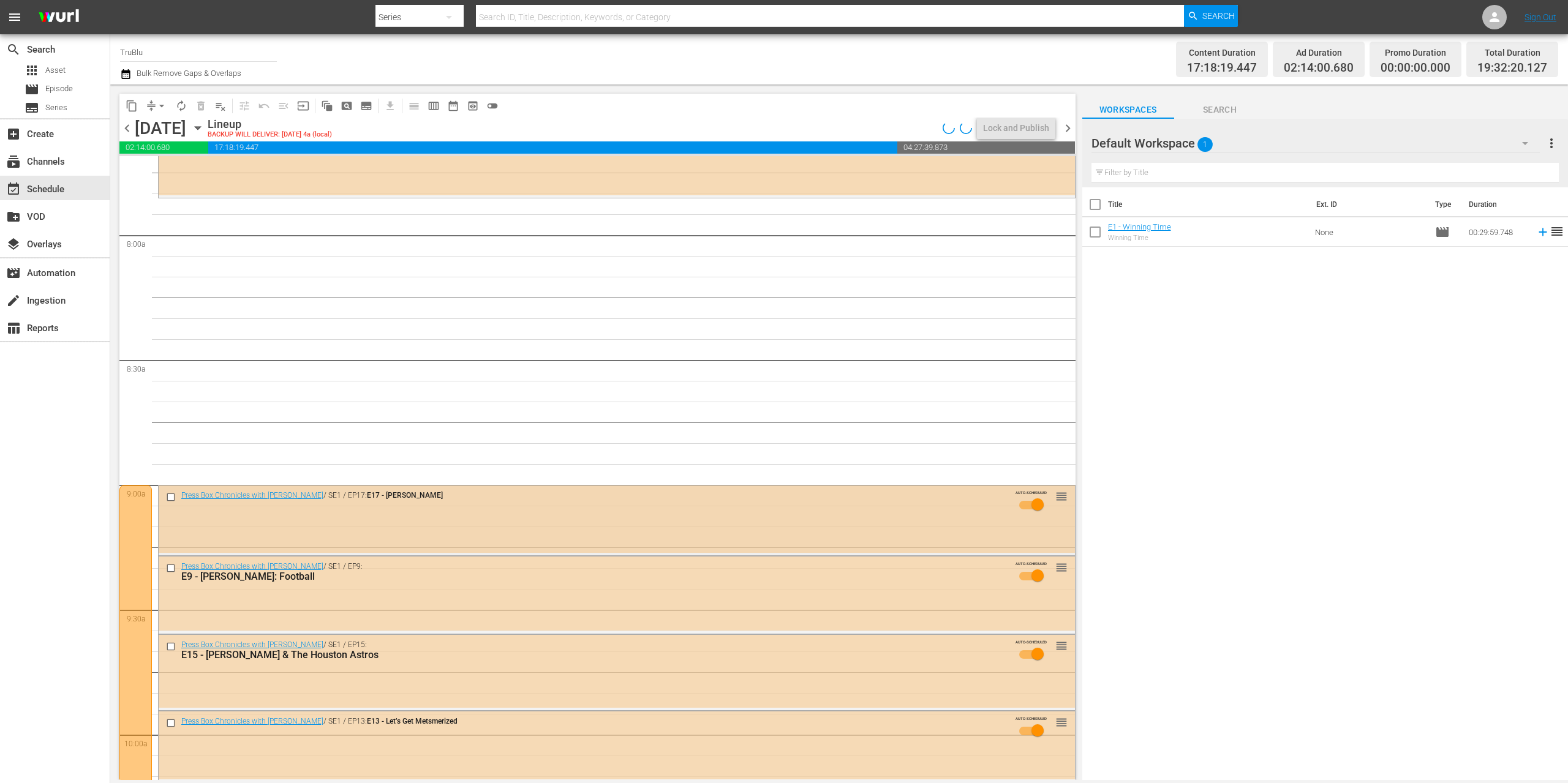
scroll to position [1956, 0]
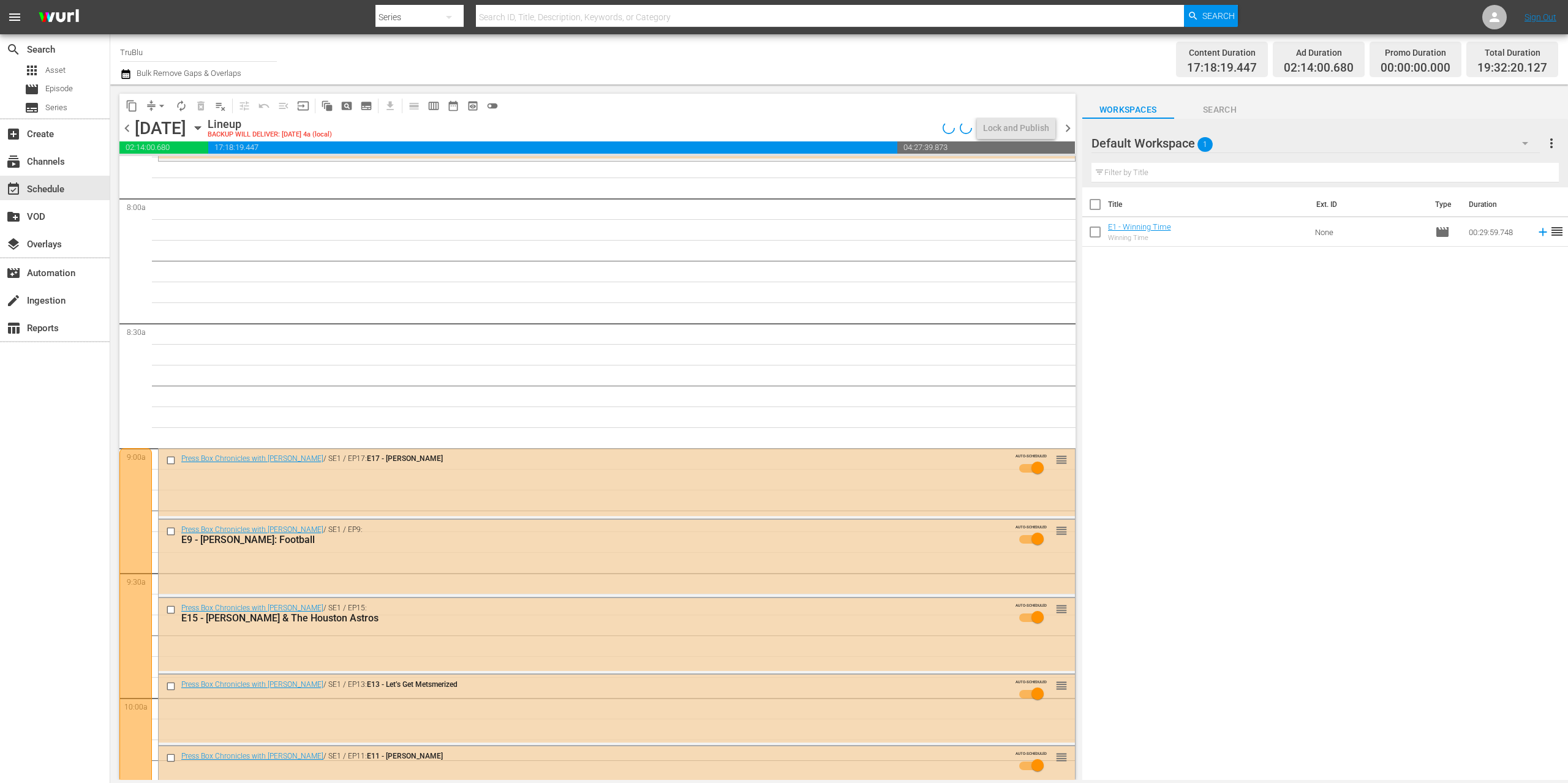
click at [139, 478] on div at bounding box center [135, 698] width 32 height 500
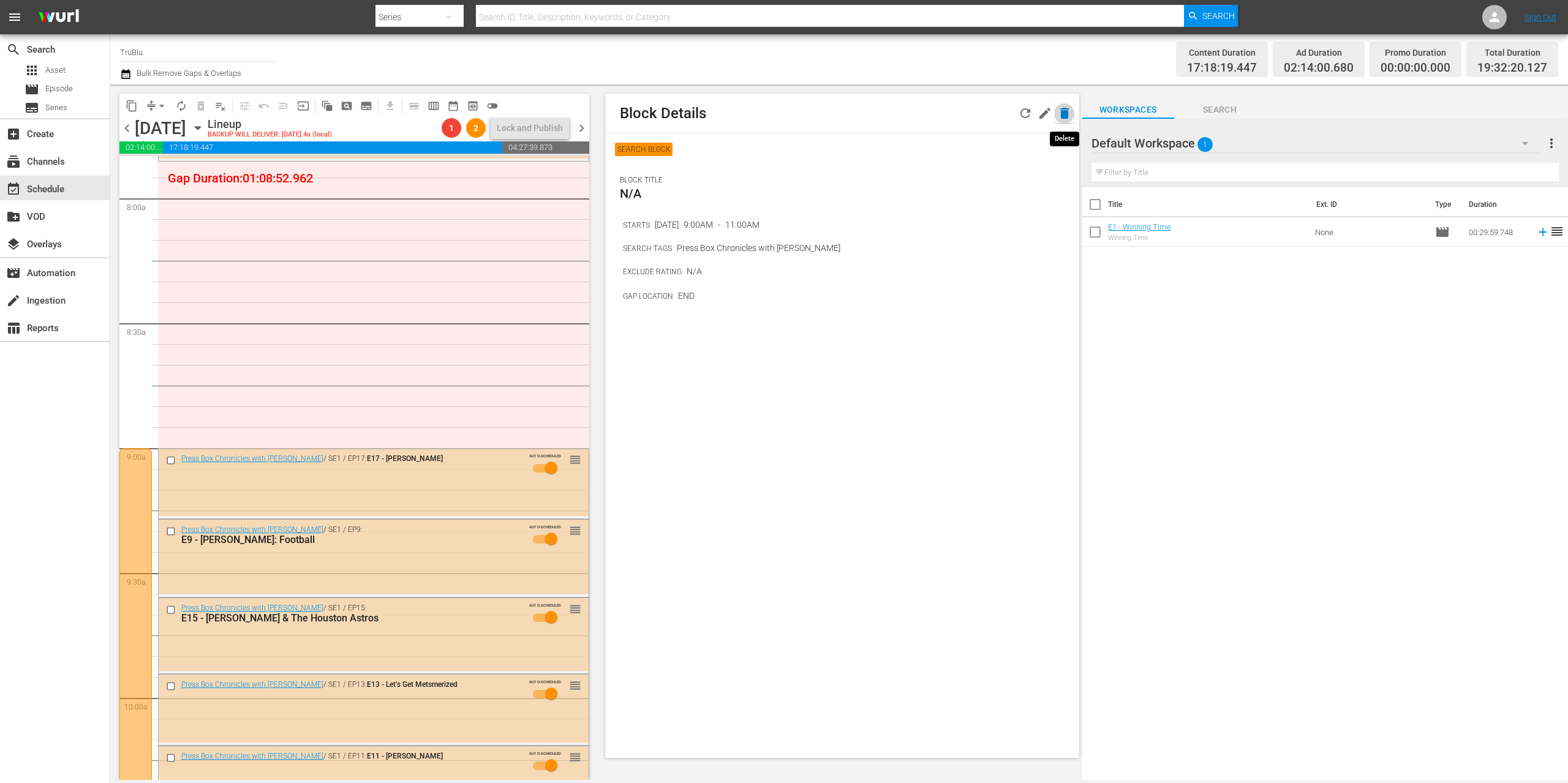
click at [1060, 109] on icon "button" at bounding box center [1064, 113] width 15 height 15
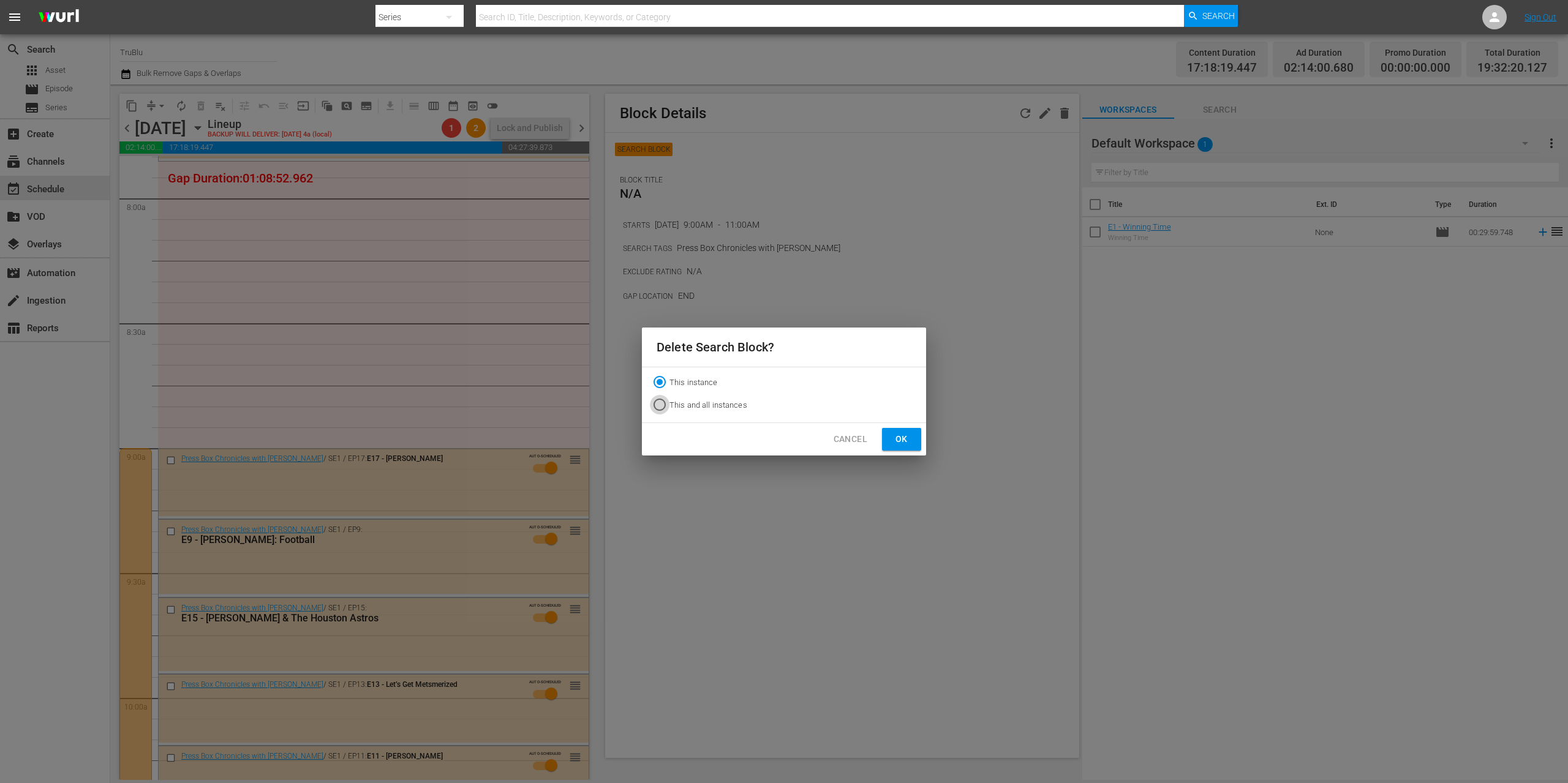
click at [654, 402] on input "This and all instances" at bounding box center [660, 407] width 20 height 20
radio input "true"
click at [888, 438] on button "Ok" at bounding box center [901, 440] width 39 height 23
radio input "true"
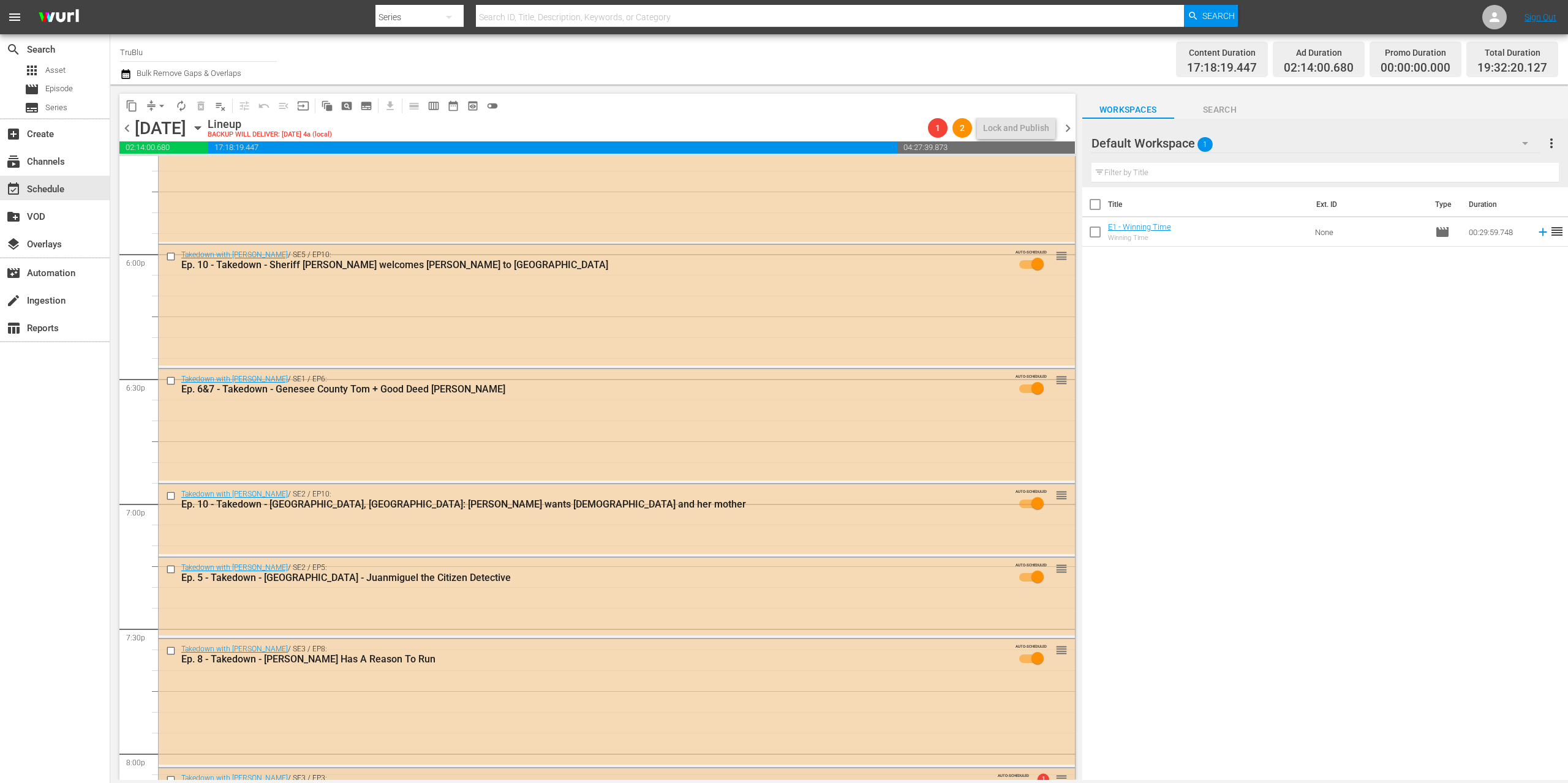
scroll to position [5372, 0]
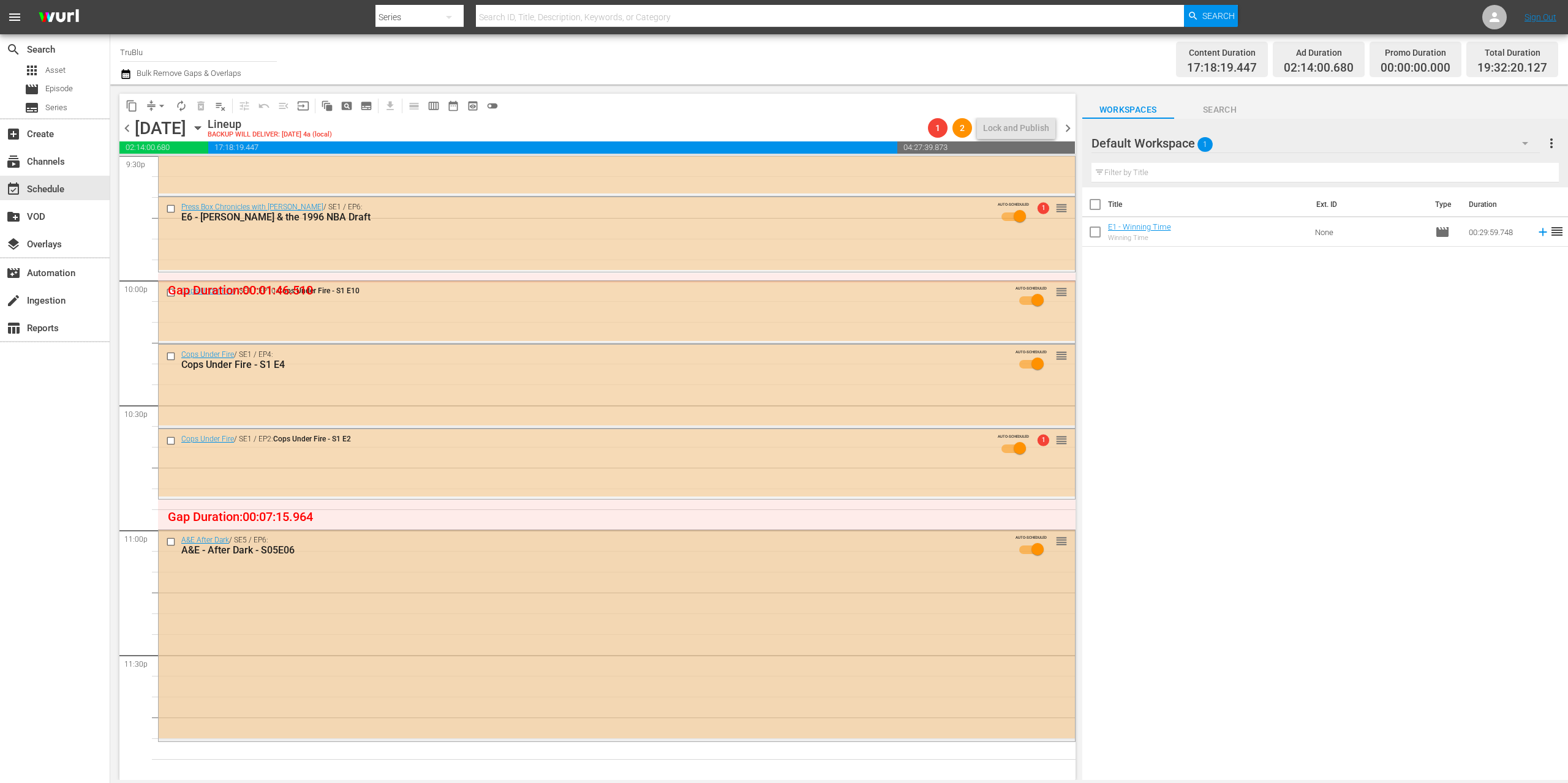
click at [891, 623] on div "A&E After Dark / SE5 / EP6: A&E - After Dark - S05E06 AUTO-SCHEDULED reorder" at bounding box center [617, 634] width 916 height 209
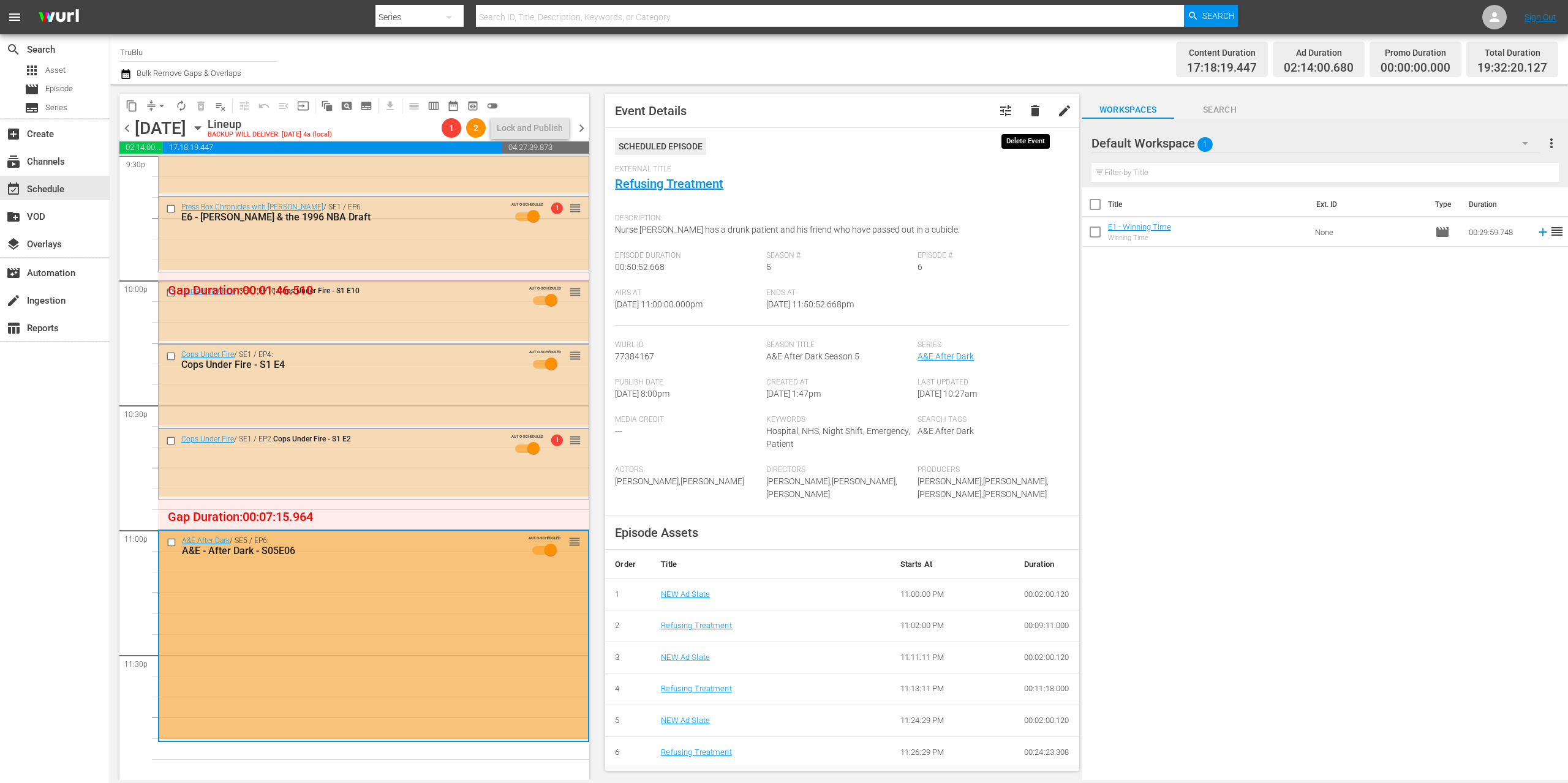
click at [1027, 115] on span "delete" at bounding box center [1034, 110] width 15 height 15
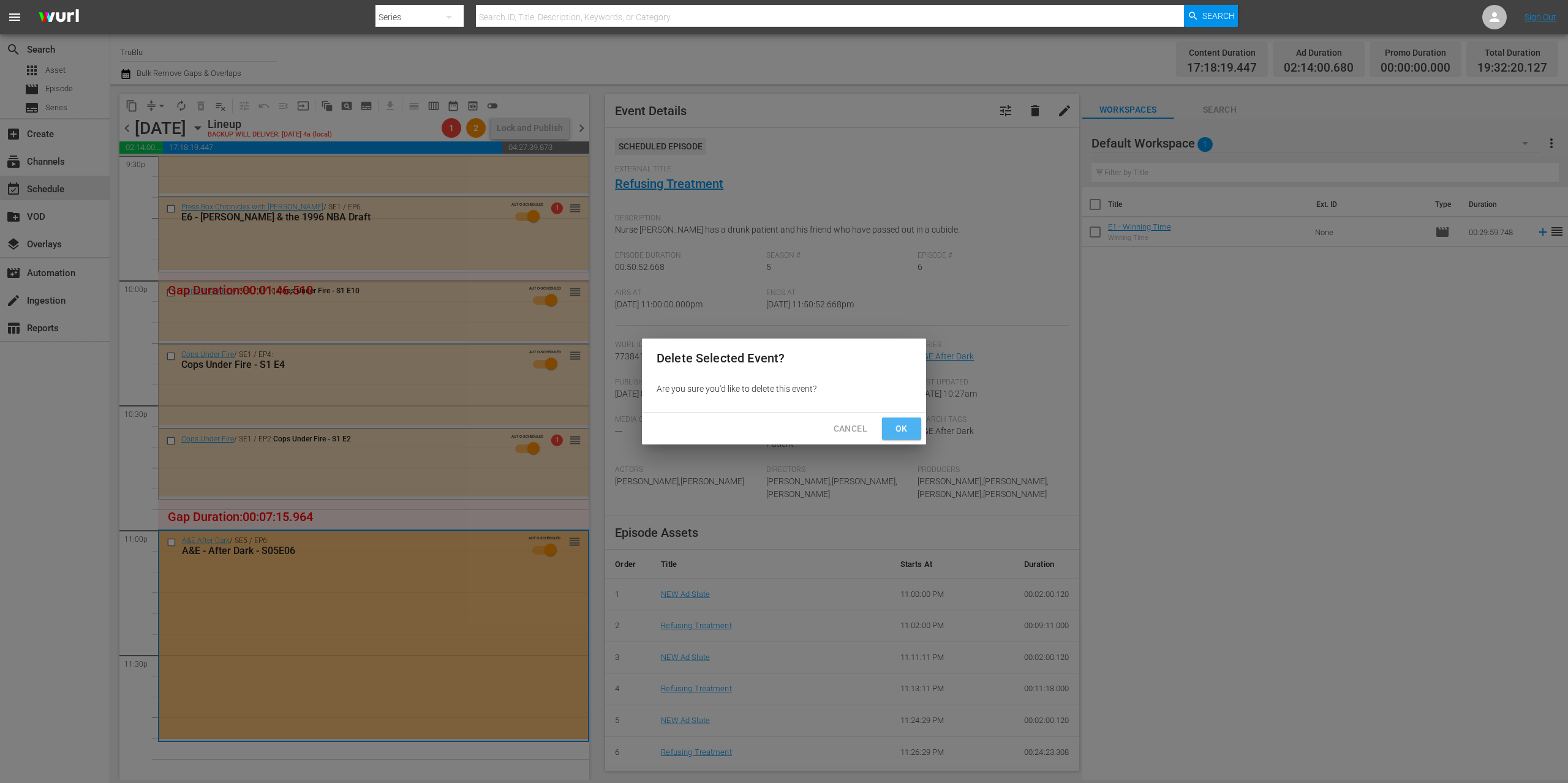
click at [904, 424] on span "Ok" at bounding box center [901, 429] width 20 height 16
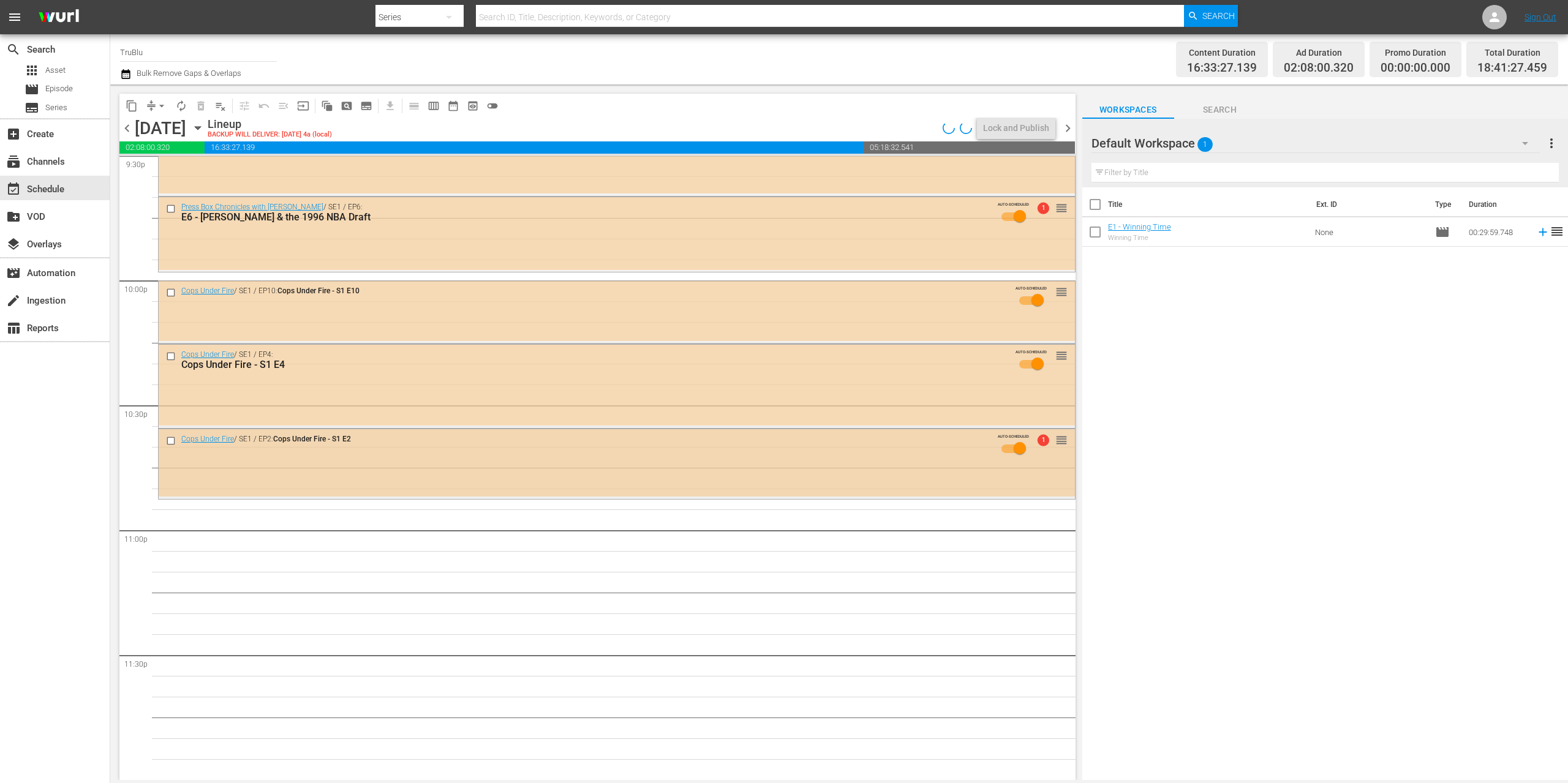
click at [507, 471] on div "Cops Under Fire / SE1 / EP2: Cops Under Fire - S1 E2 AUTO-SCHEDULED 1 reorder" at bounding box center [617, 463] width 916 height 68
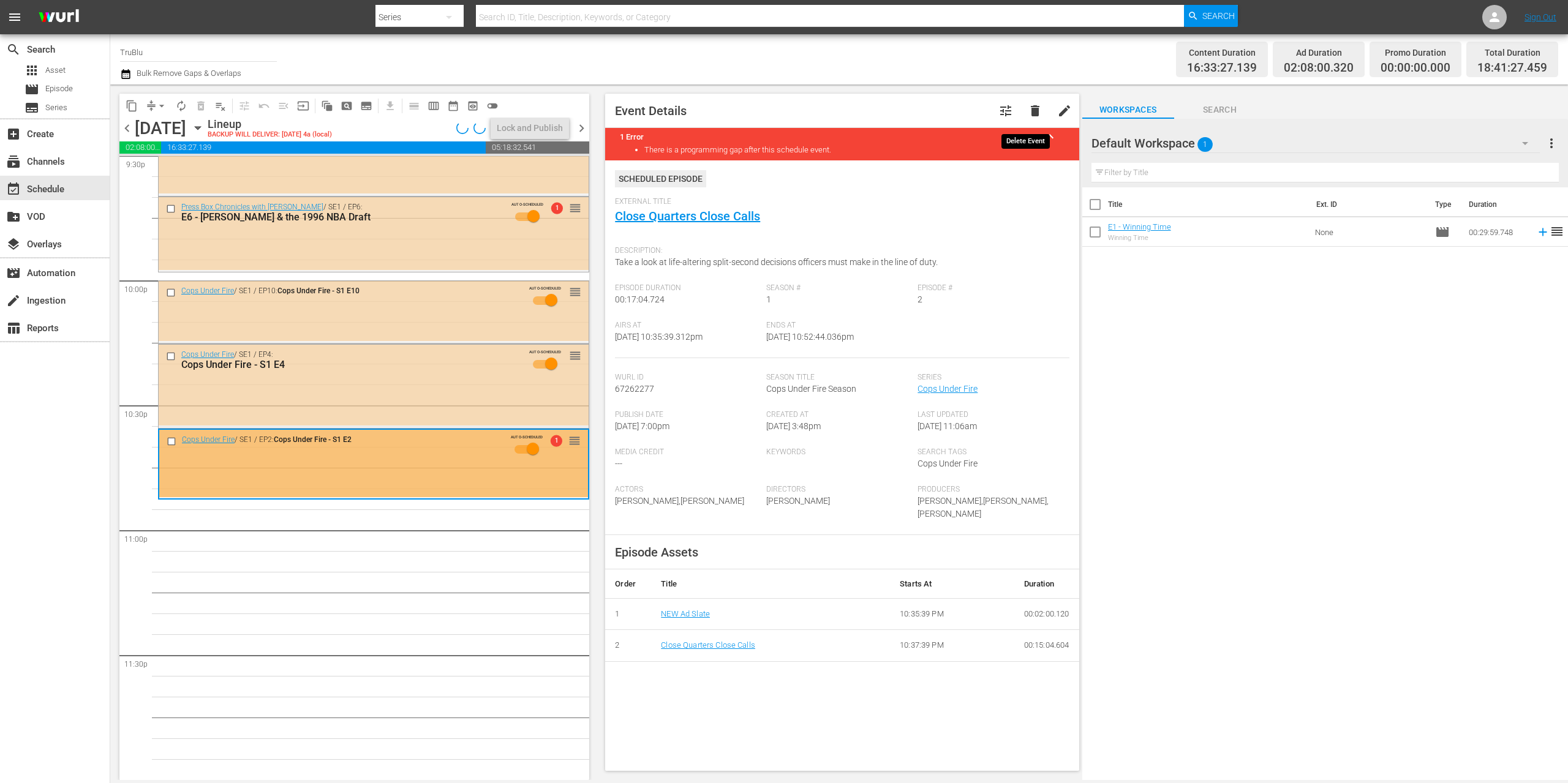
click at [1027, 109] on span "delete" at bounding box center [1034, 110] width 15 height 15
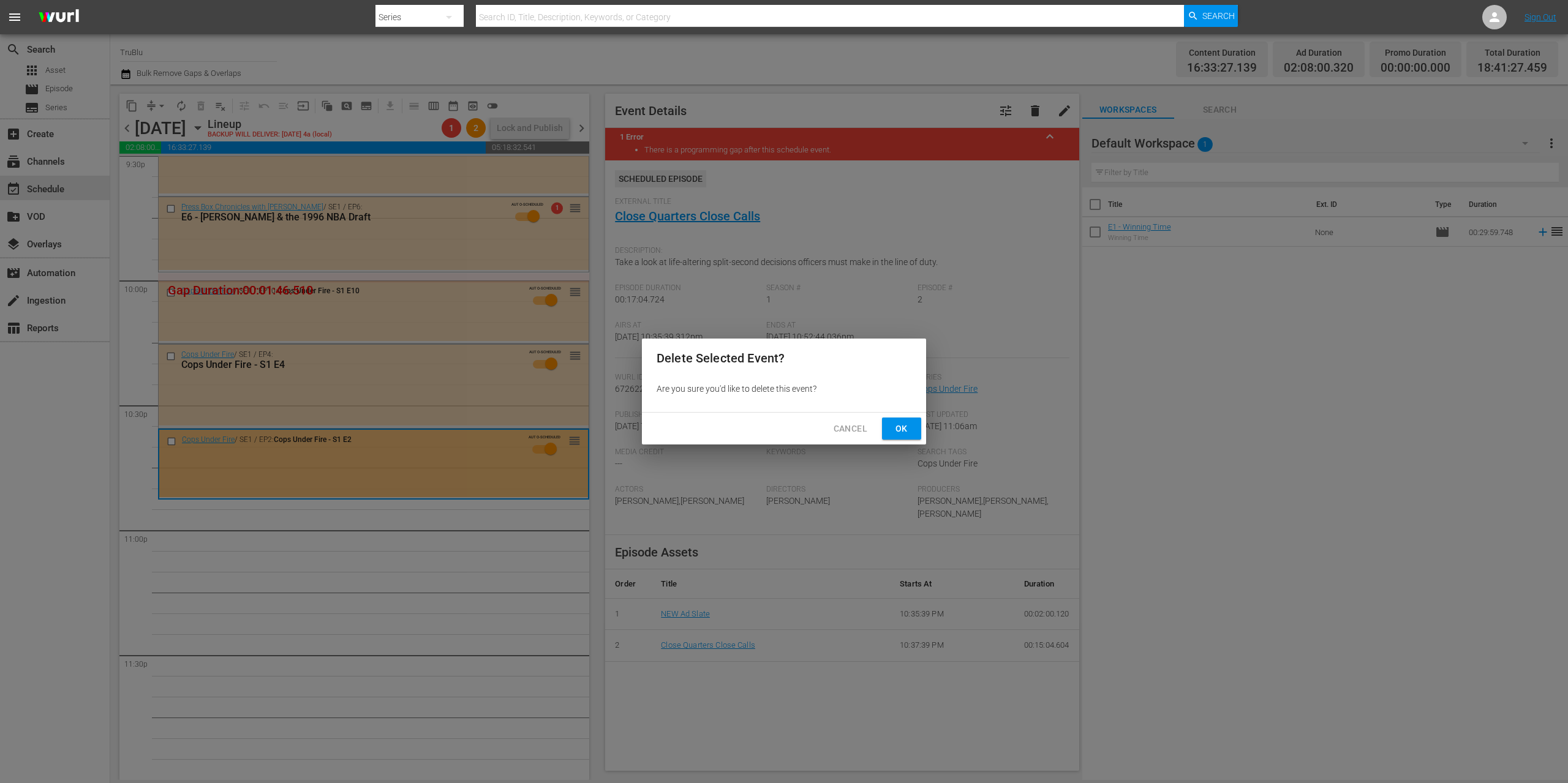
click at [899, 421] on span "Ok" at bounding box center [901, 429] width 20 height 16
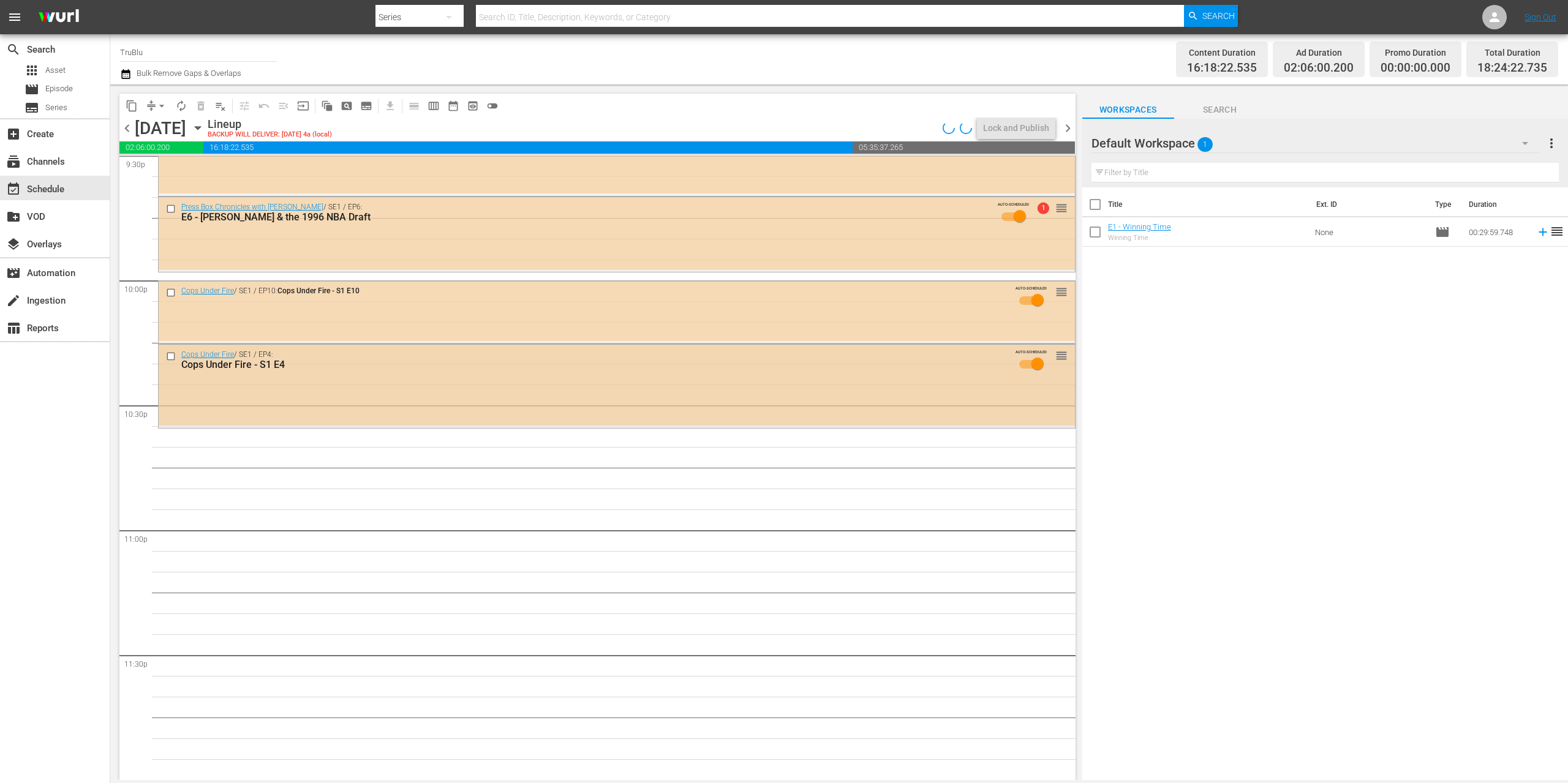
click at [445, 367] on div "Cops Under Fire - S1 E4" at bounding box center [593, 364] width 823 height 11
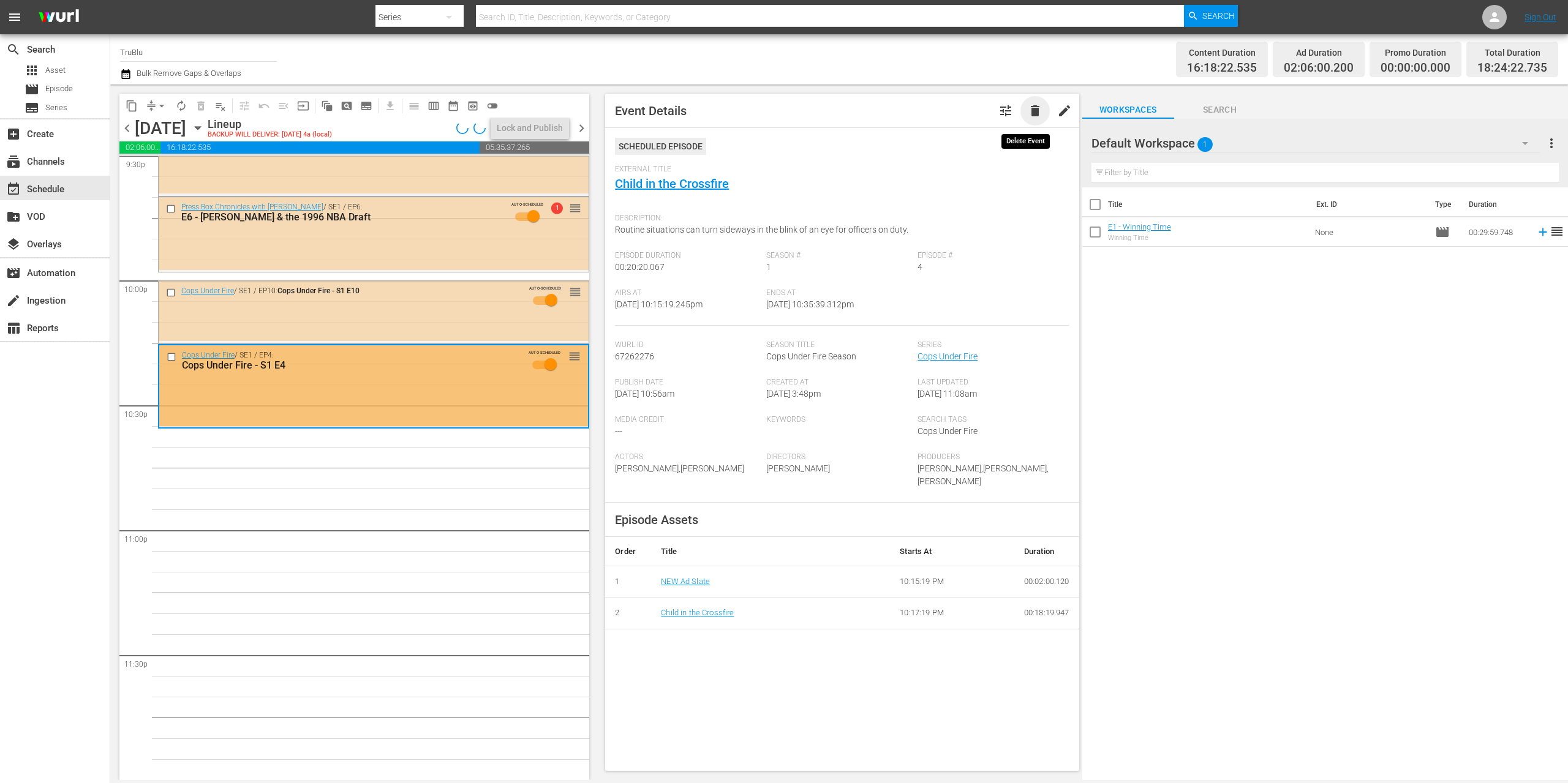
click at [1031, 110] on span "delete" at bounding box center [1034, 110] width 15 height 15
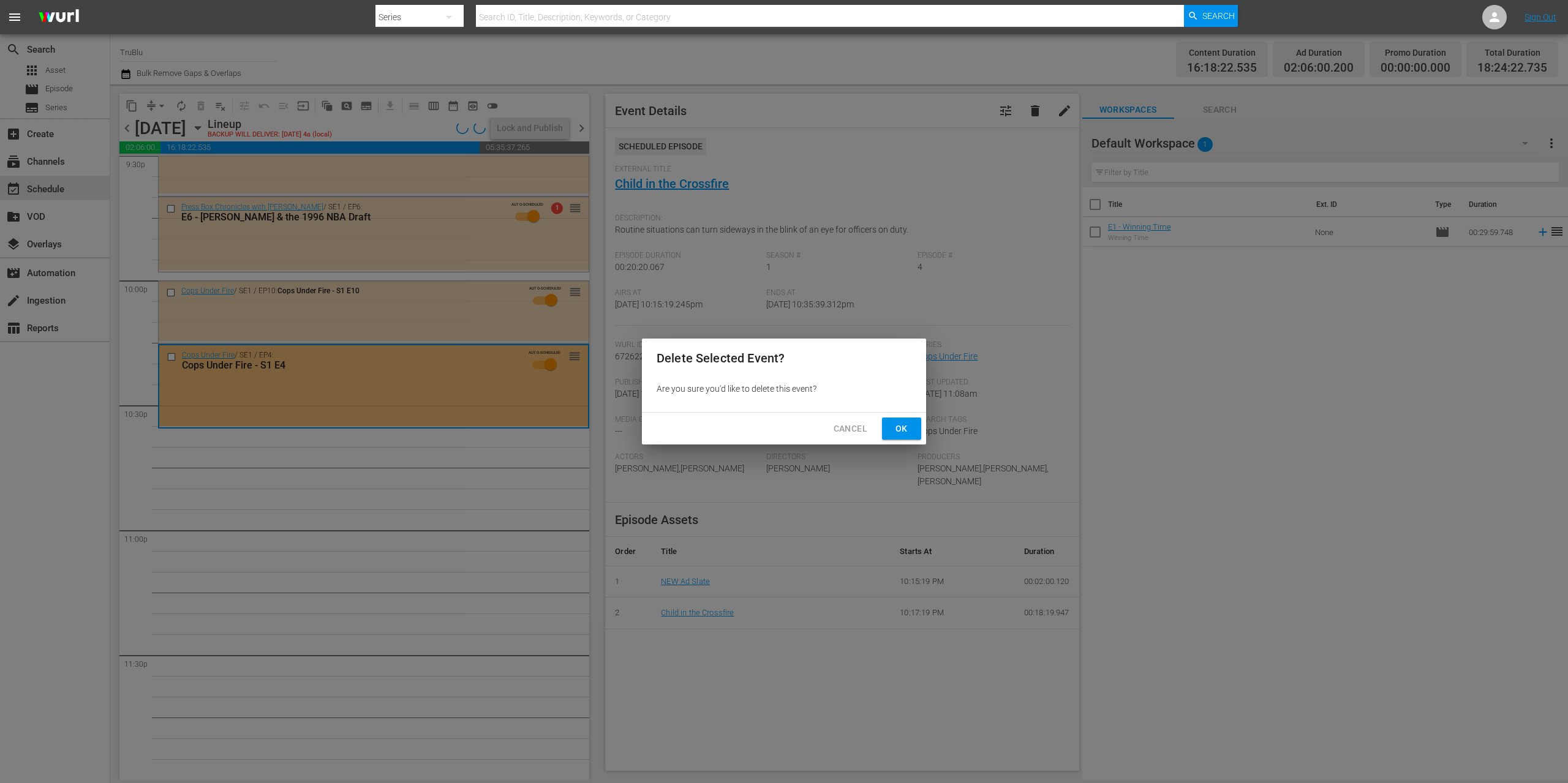
click at [892, 432] on button "Ok" at bounding box center [901, 429] width 39 height 23
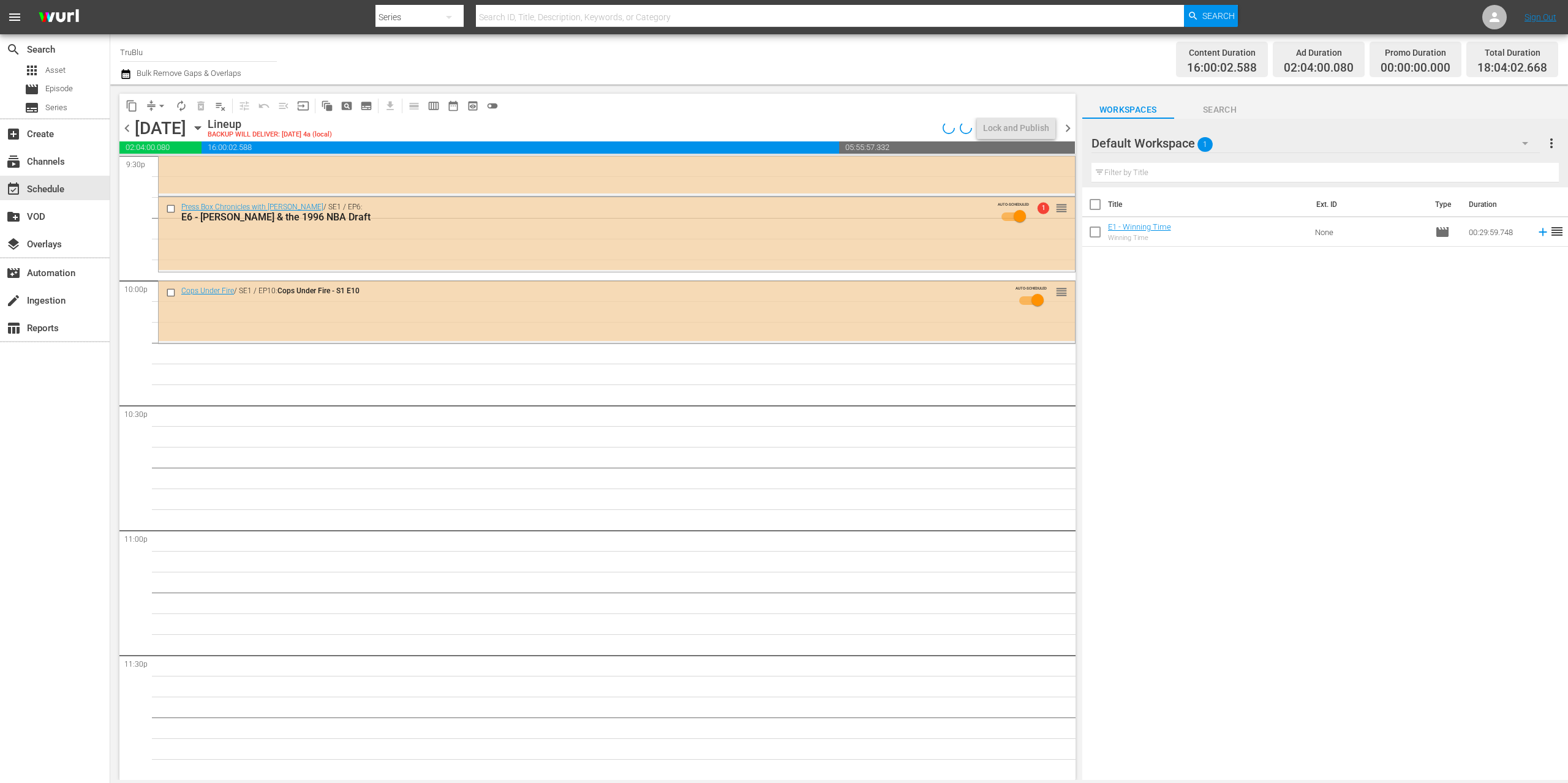
click at [486, 336] on div "Cops Under Fire / SE1 / EP10: Cops Under Fire - S1 E10 AUTO-SCHEDULED reorder" at bounding box center [617, 310] width 916 height 60
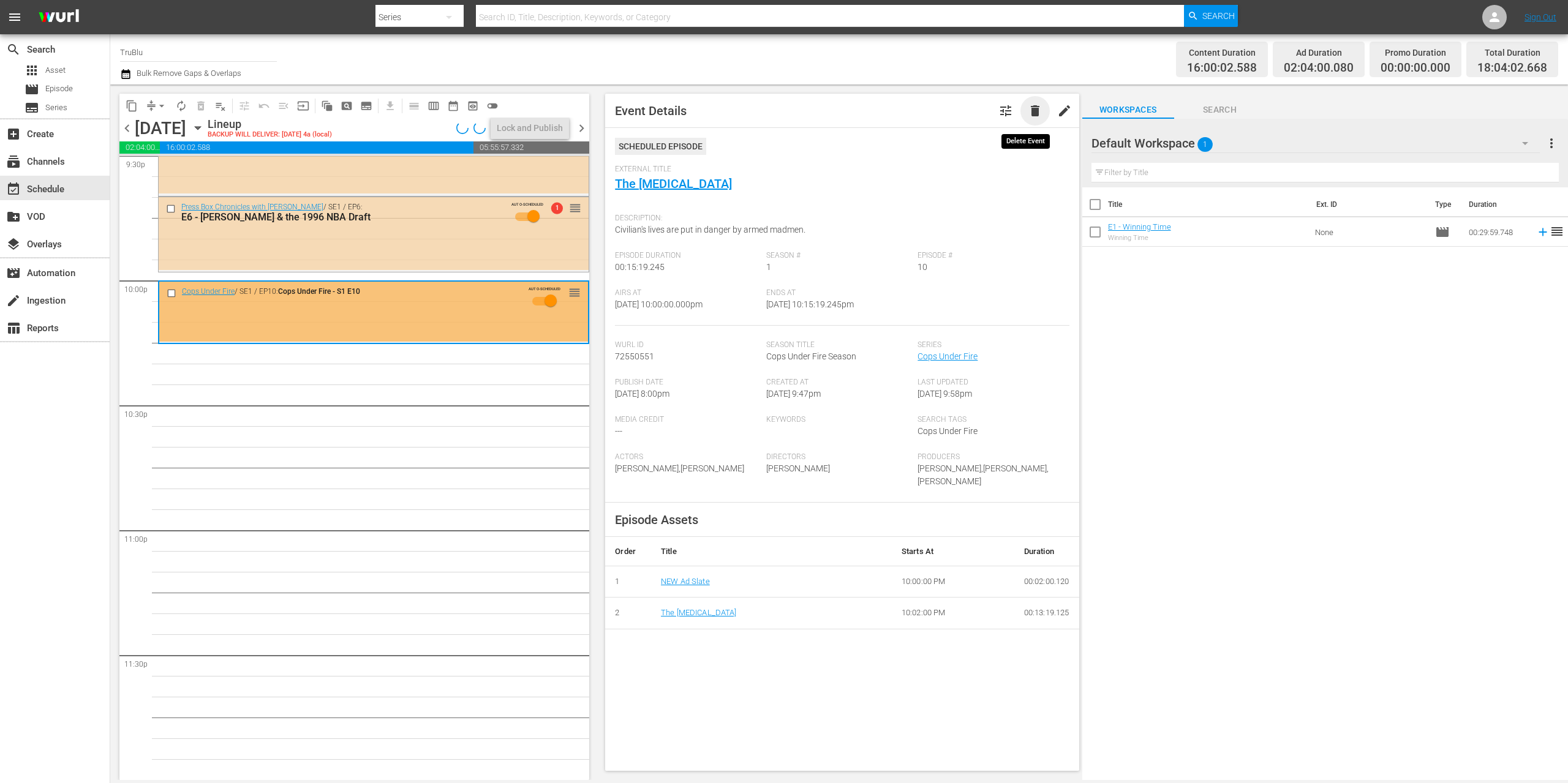
click at [1030, 109] on span "delete" at bounding box center [1034, 110] width 15 height 15
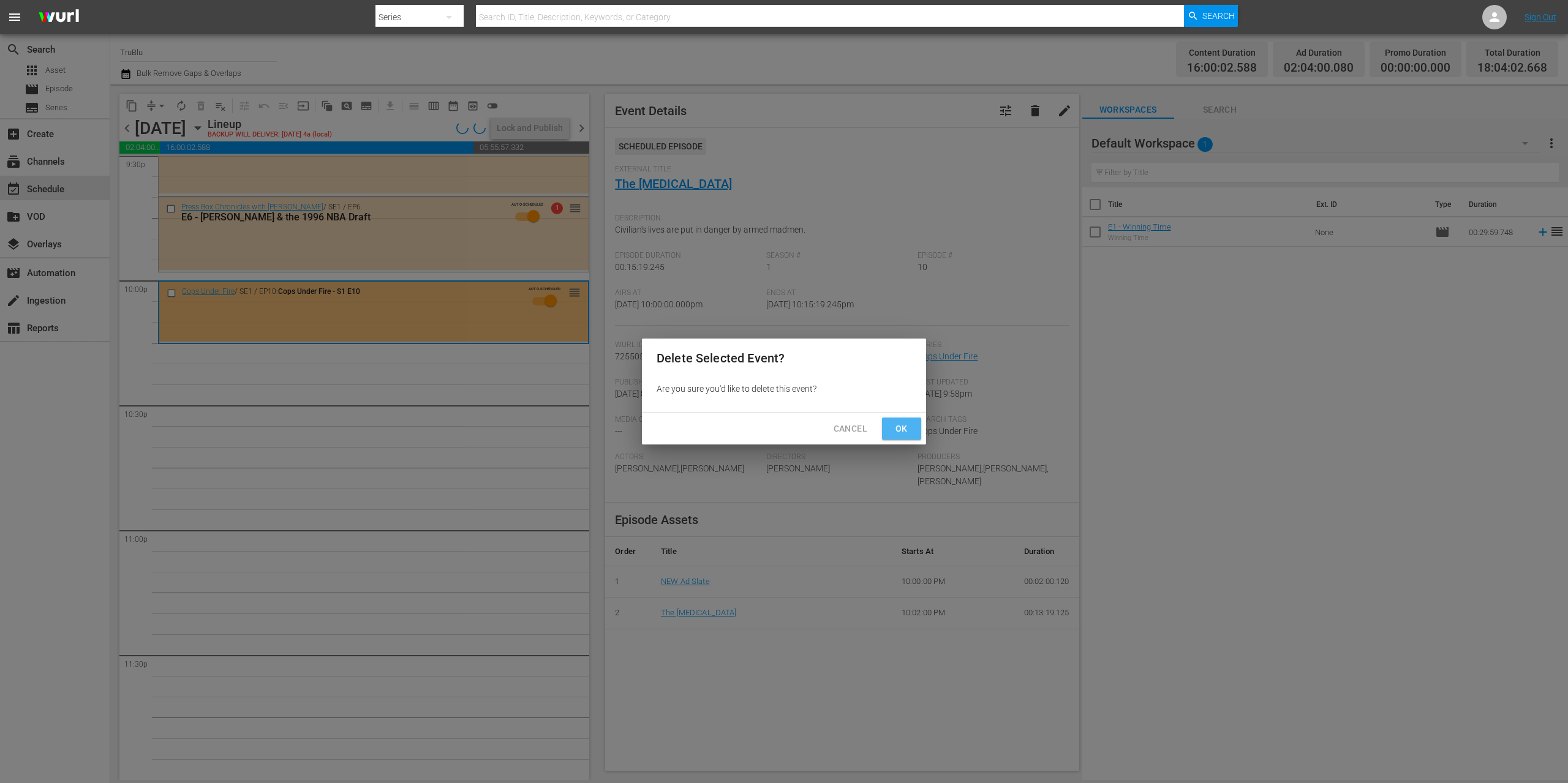
click at [905, 434] on span "Ok" at bounding box center [901, 429] width 20 height 16
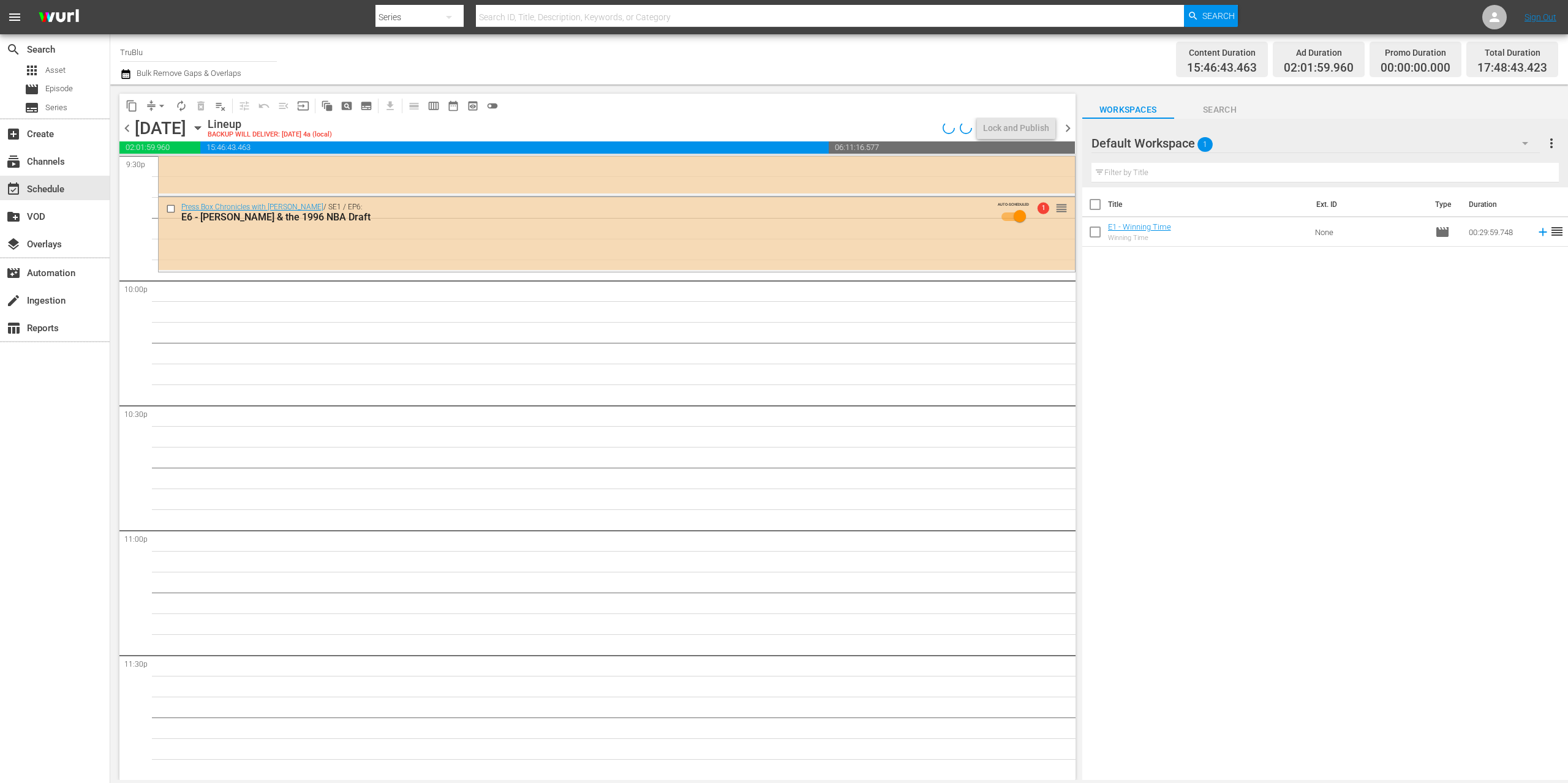
click at [628, 252] on div "Press Box Chronicles with Jeff Pearlman / SE1 / EP6: E6 - Taj McDavid & the 199…" at bounding box center [617, 234] width 916 height 73
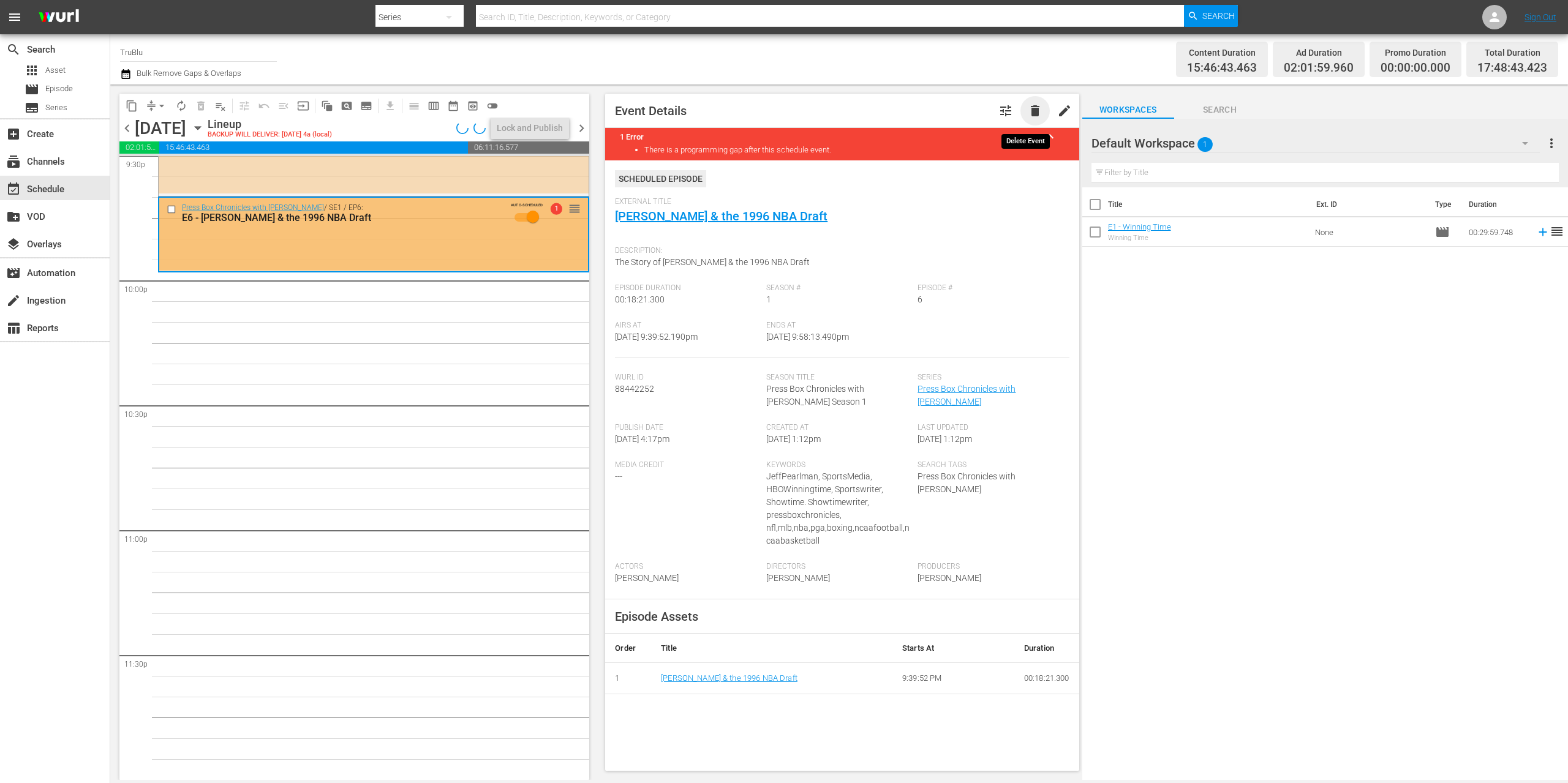
click at [1032, 113] on span "delete" at bounding box center [1034, 110] width 15 height 15
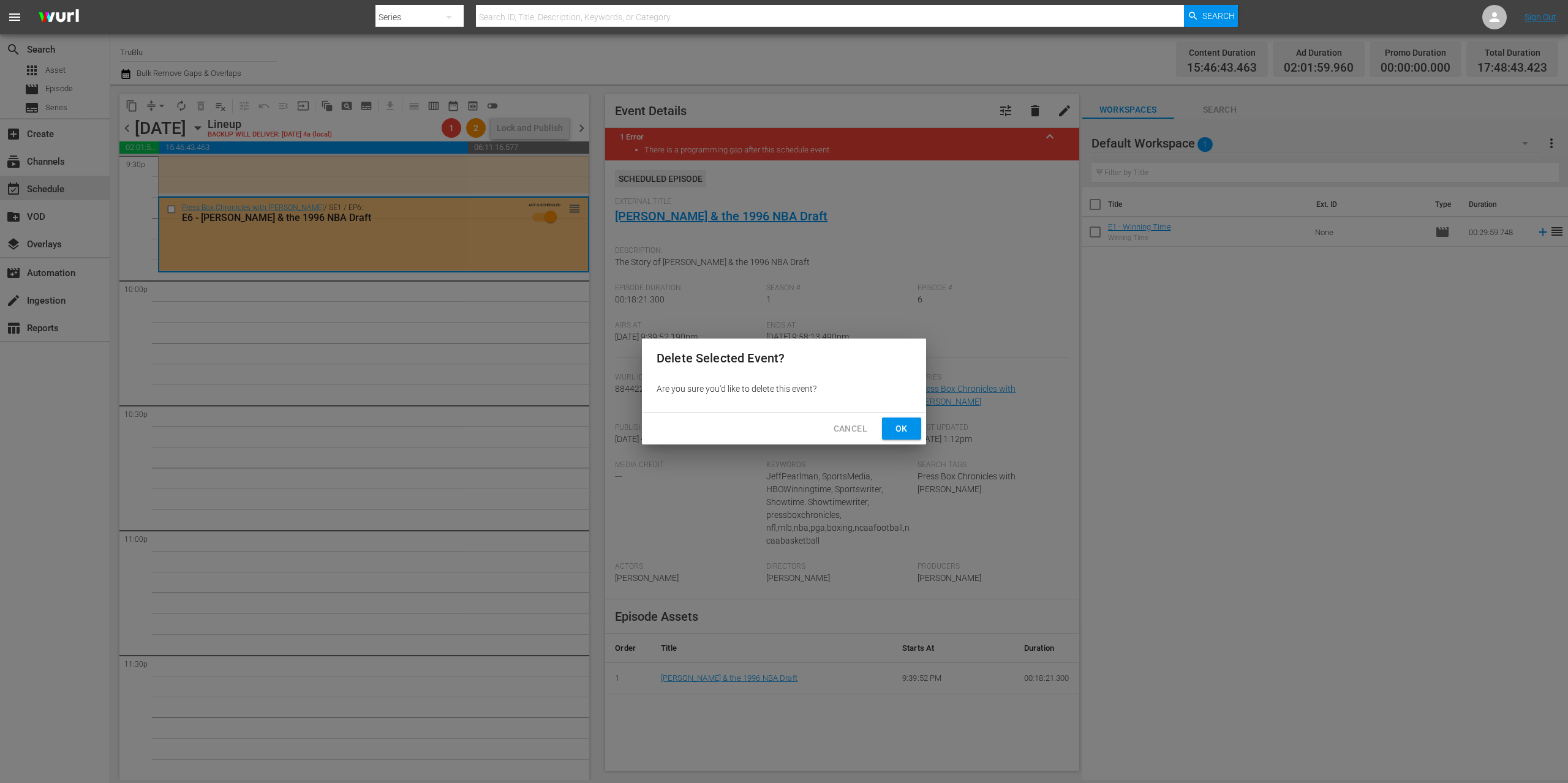
click at [909, 421] on span "Ok" at bounding box center [901, 429] width 20 height 16
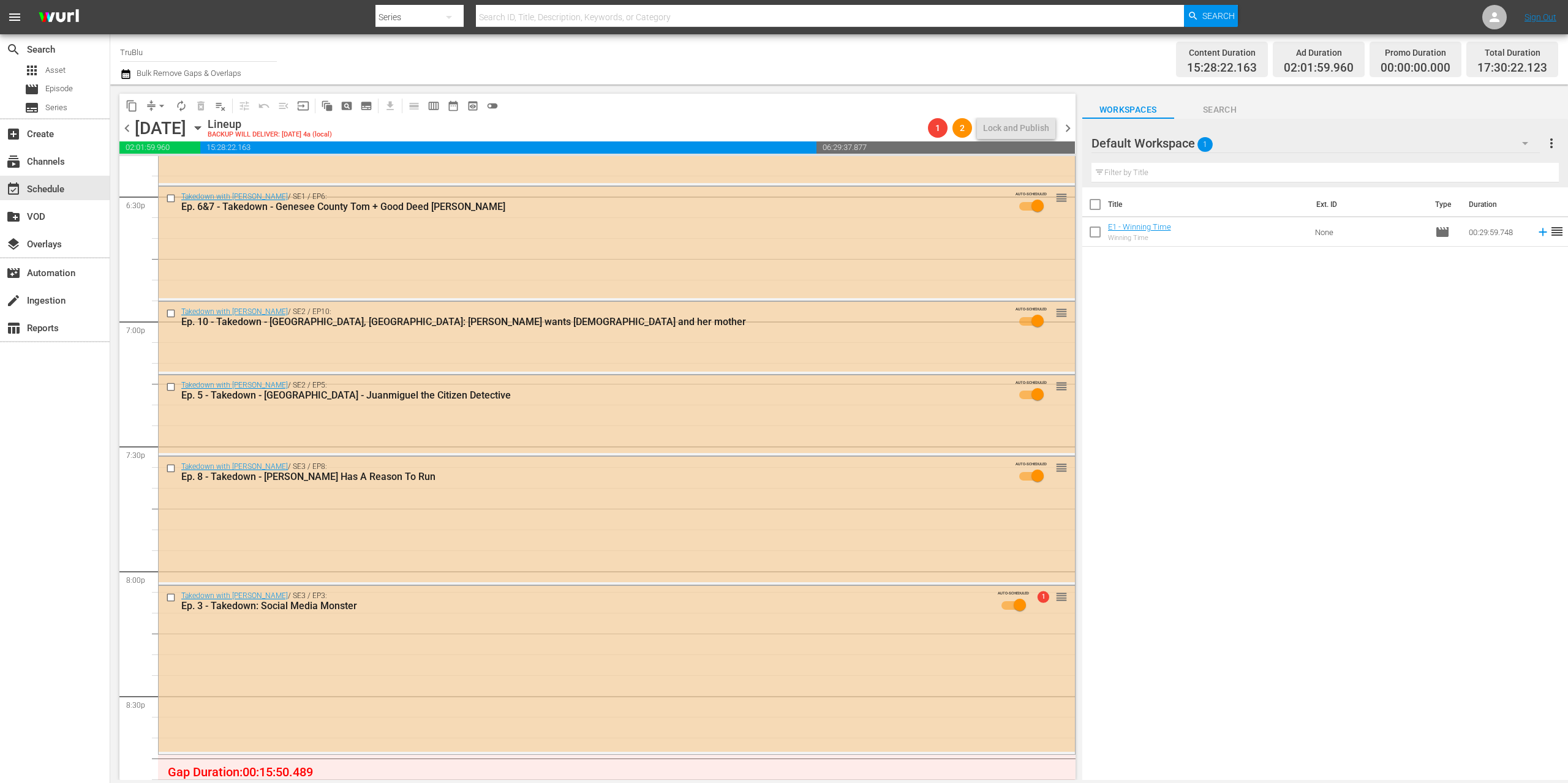
scroll to position [4981, 0]
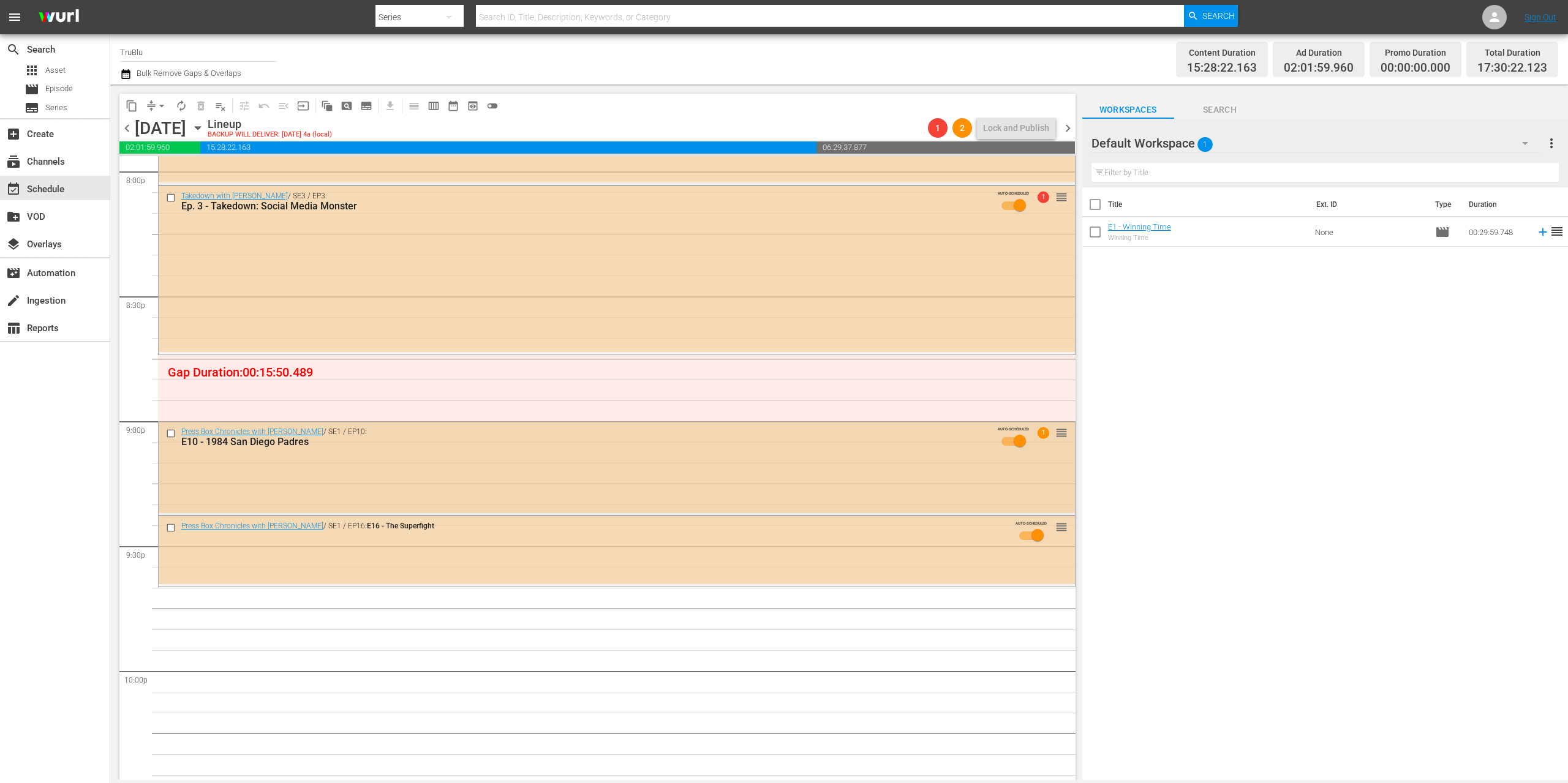
click at [907, 477] on div "Press Box Chronicles with Jeff Pearlman / SE1 / EP10: E10 - 1984 San Diego Padr…" at bounding box center [617, 467] width 916 height 91
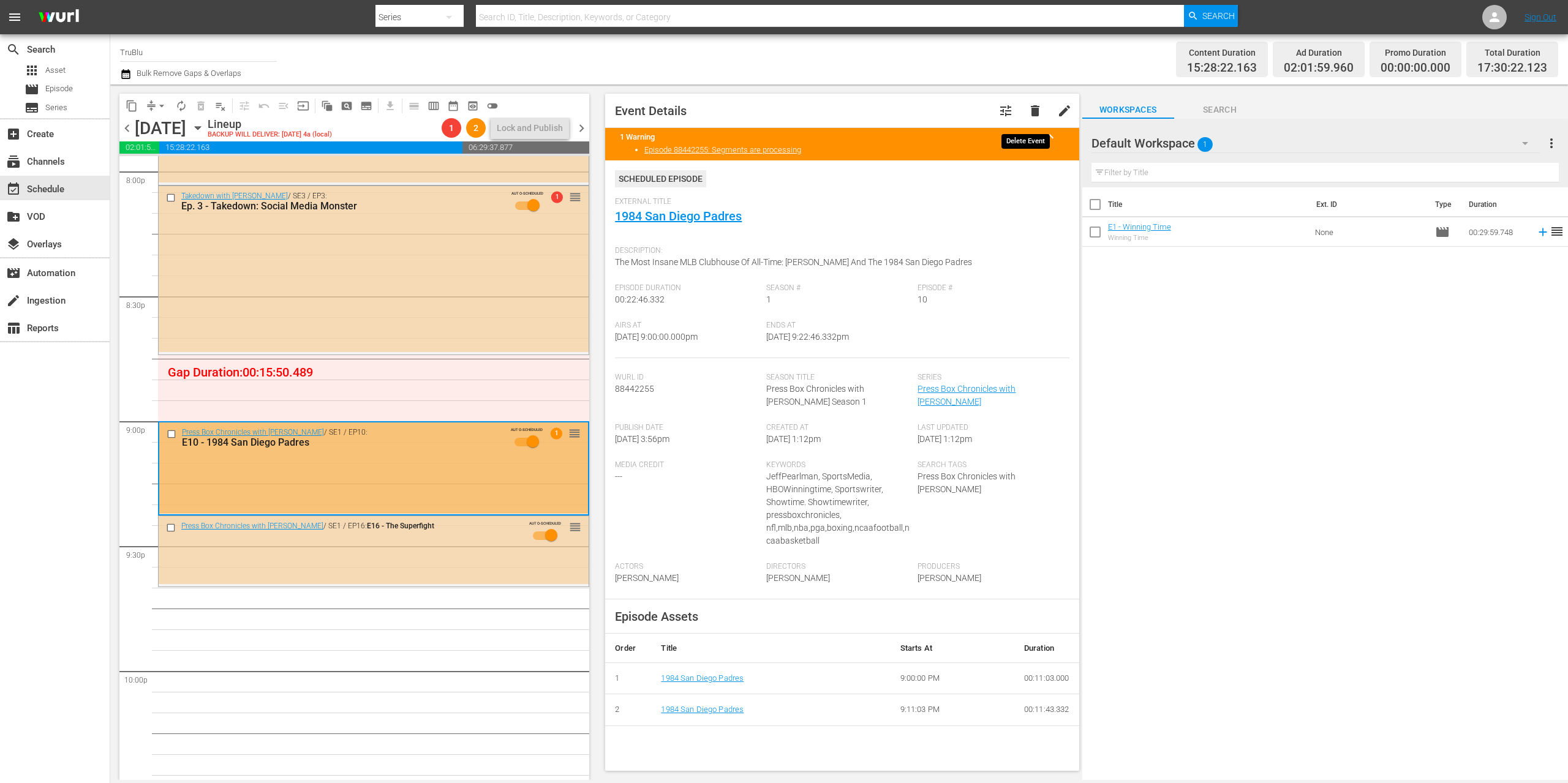
click at [1027, 113] on span "delete" at bounding box center [1034, 110] width 15 height 15
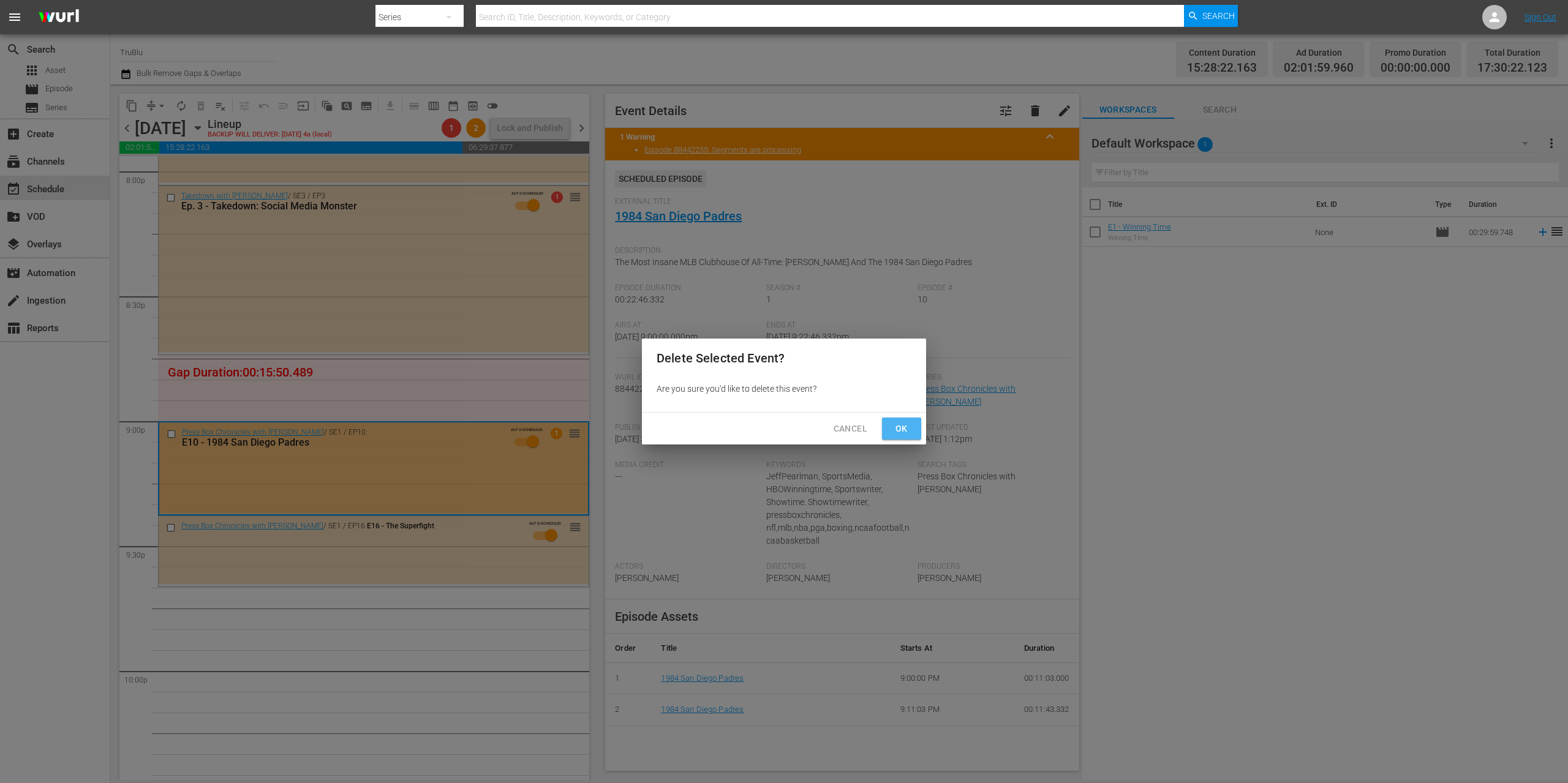
click at [909, 430] on span "Ok" at bounding box center [901, 429] width 20 height 16
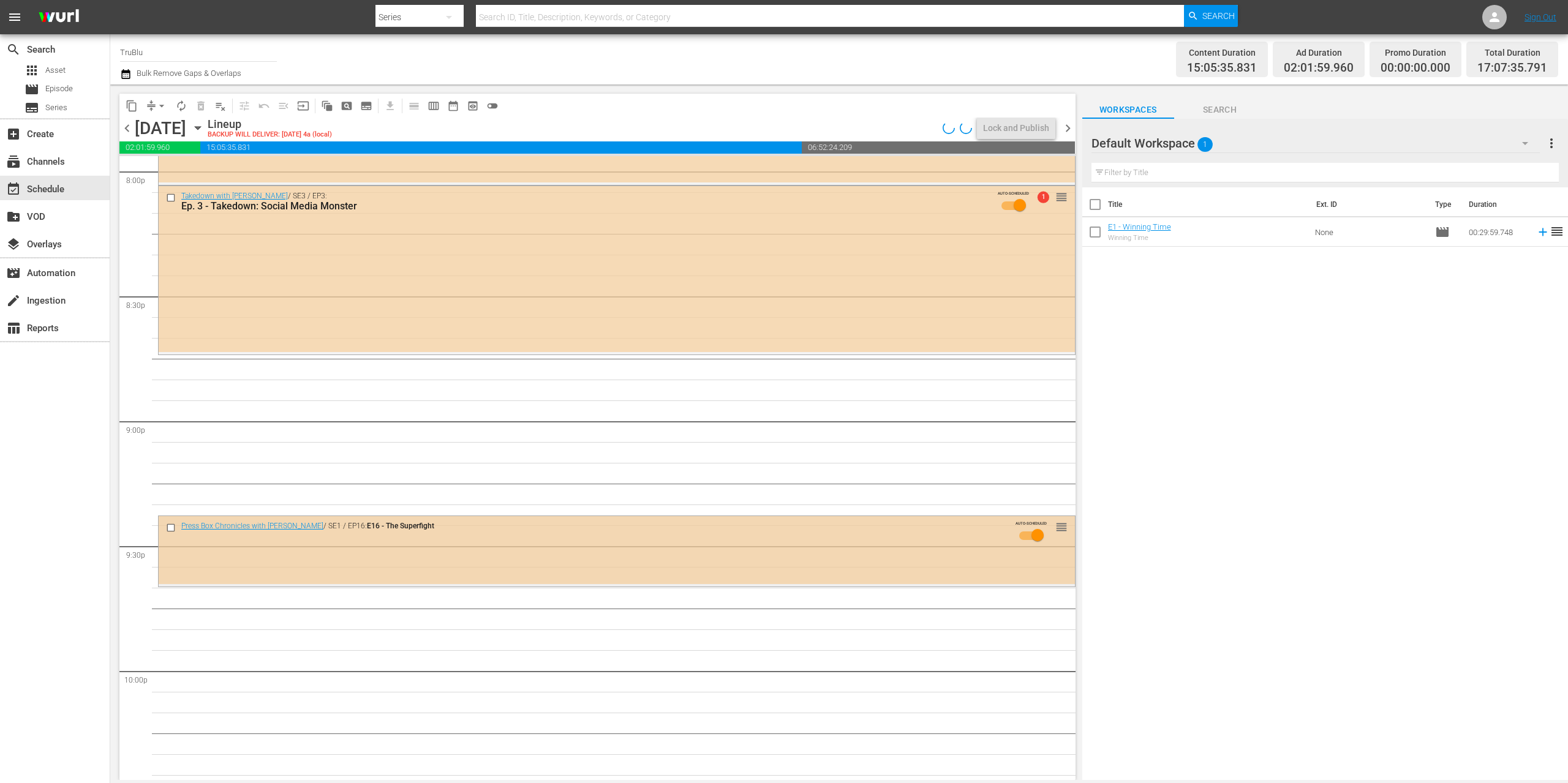
click at [723, 547] on div "Press Box Chronicles with Jeff Pearlman / SE1 / EP16: E16 - The Superfight AUTO…" at bounding box center [617, 534] width 916 height 36
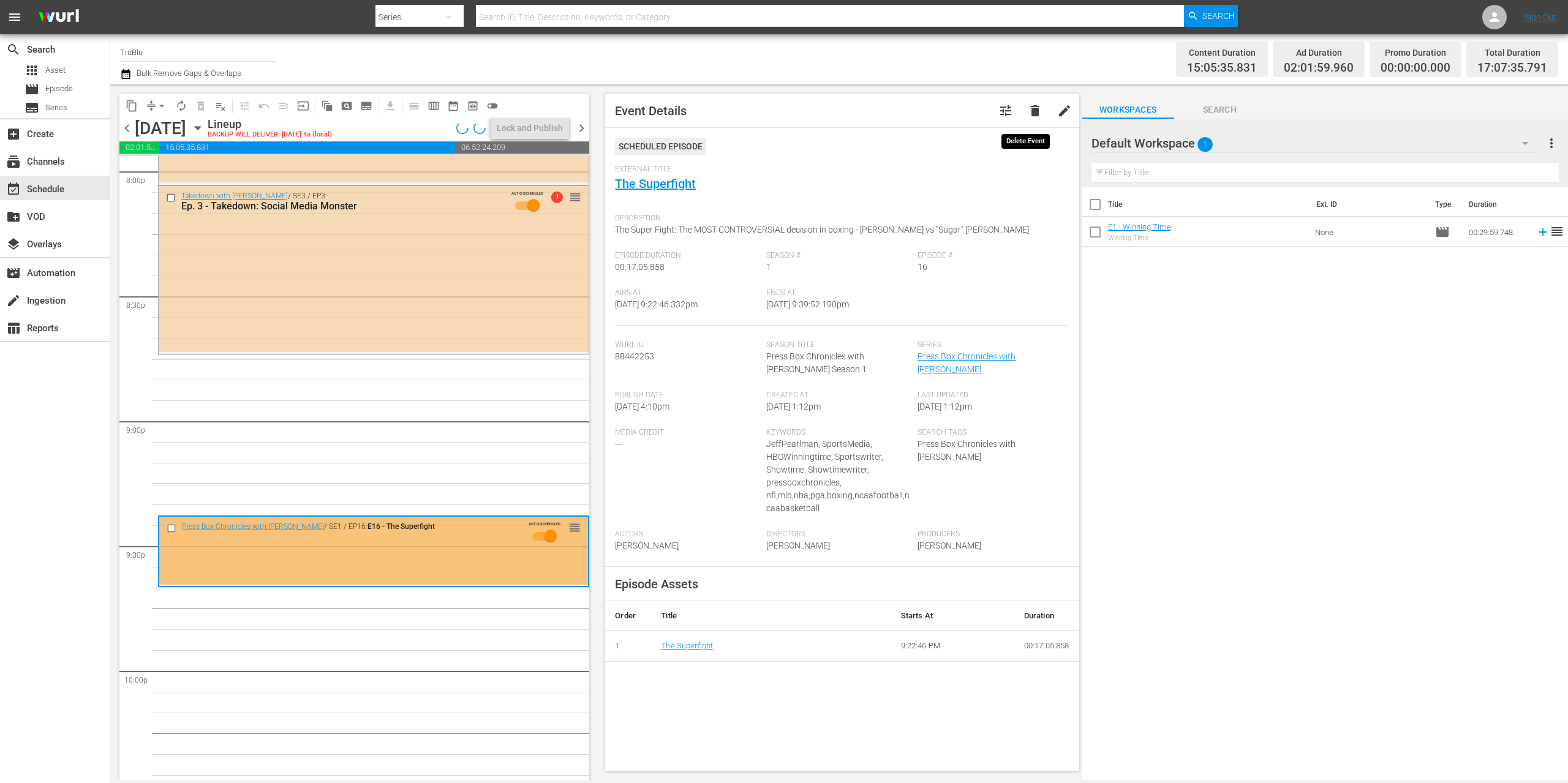
click at [1030, 107] on span "delete" at bounding box center [1034, 110] width 15 height 15
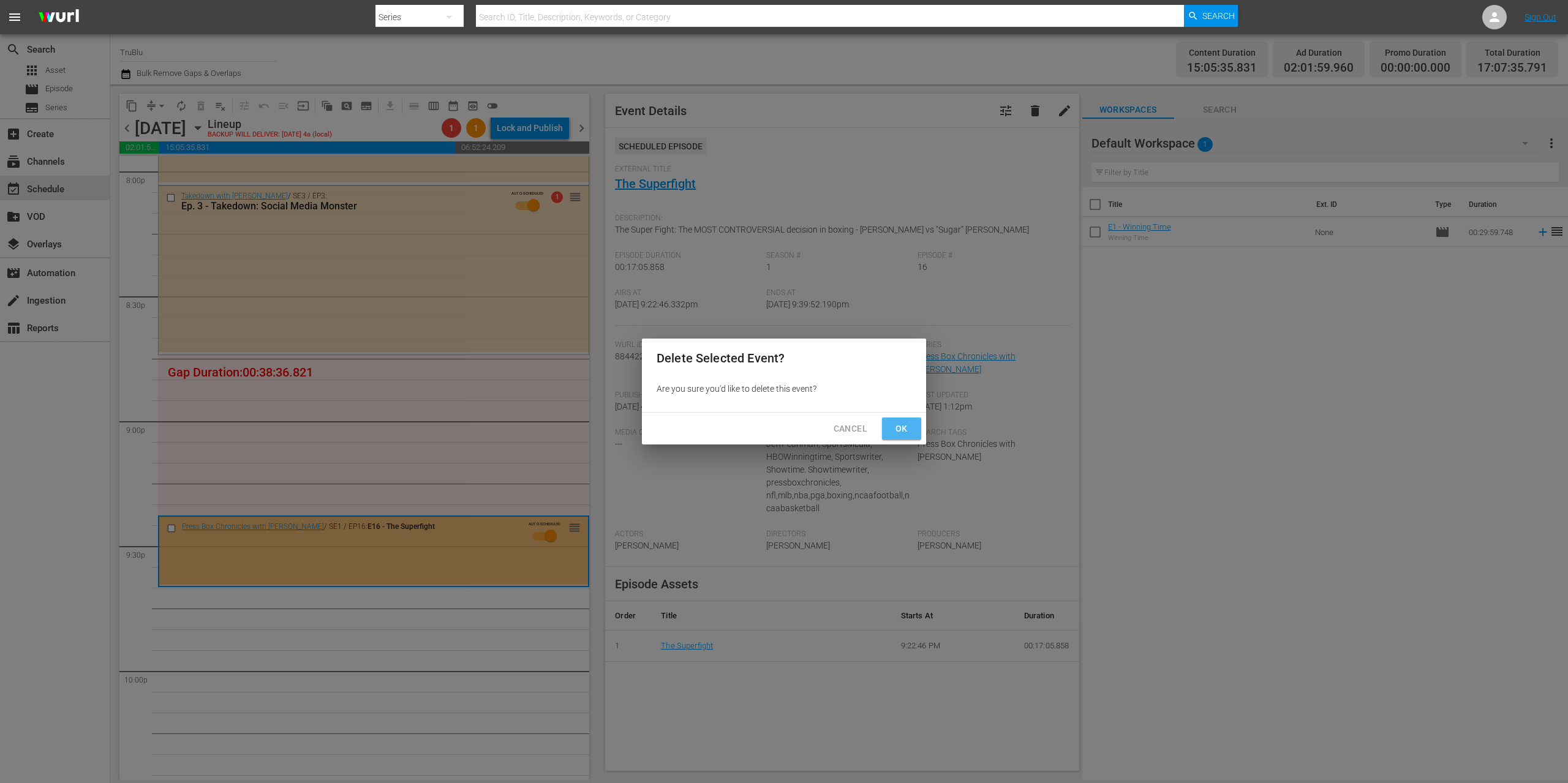
click at [899, 426] on span "Ok" at bounding box center [901, 429] width 20 height 16
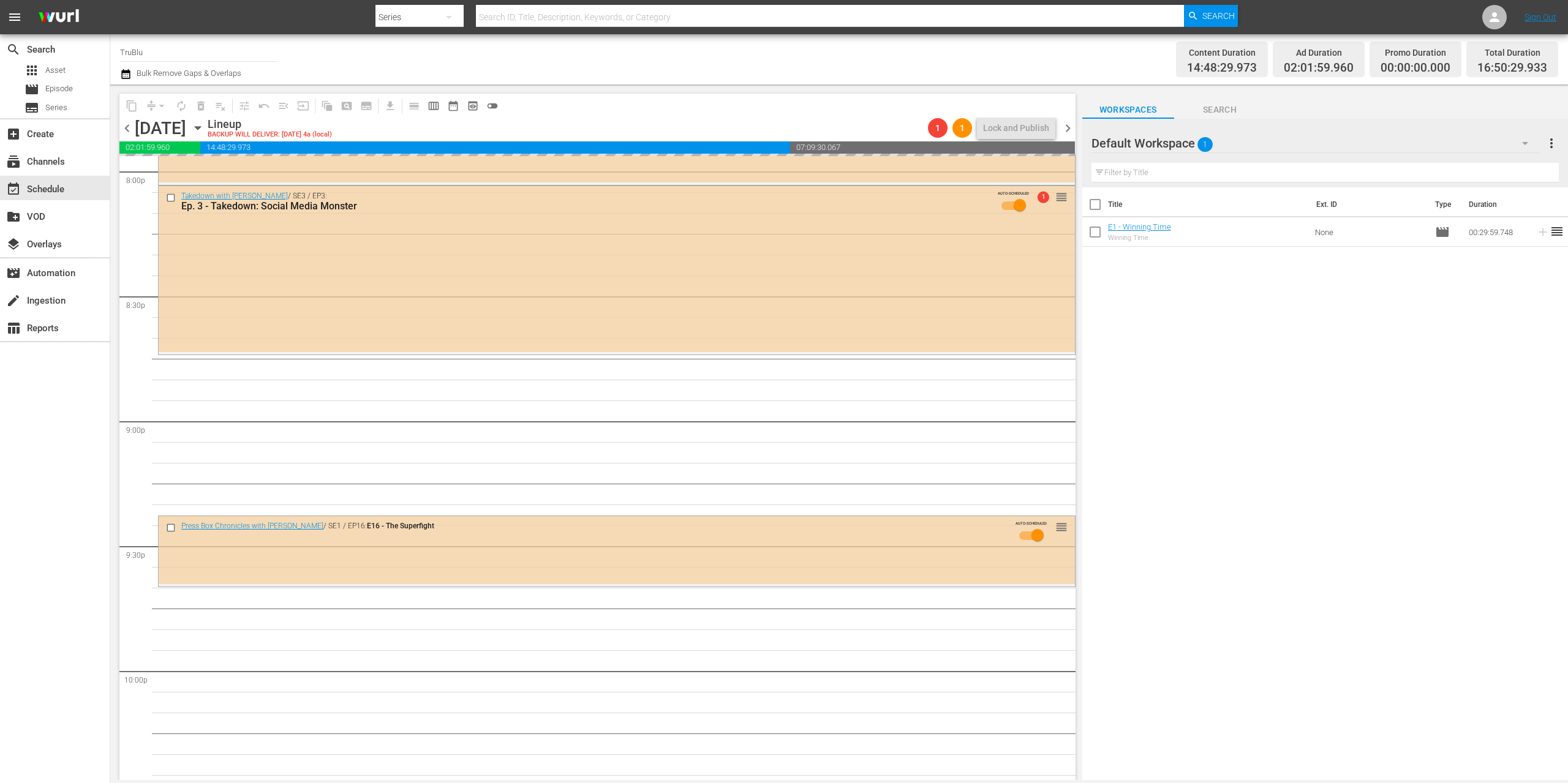
click at [457, 291] on div "Takedown with Chris Hansen / SE3 / EP3: Ep. 3 - Takedown: Social Media Monster …" at bounding box center [617, 269] width 916 height 166
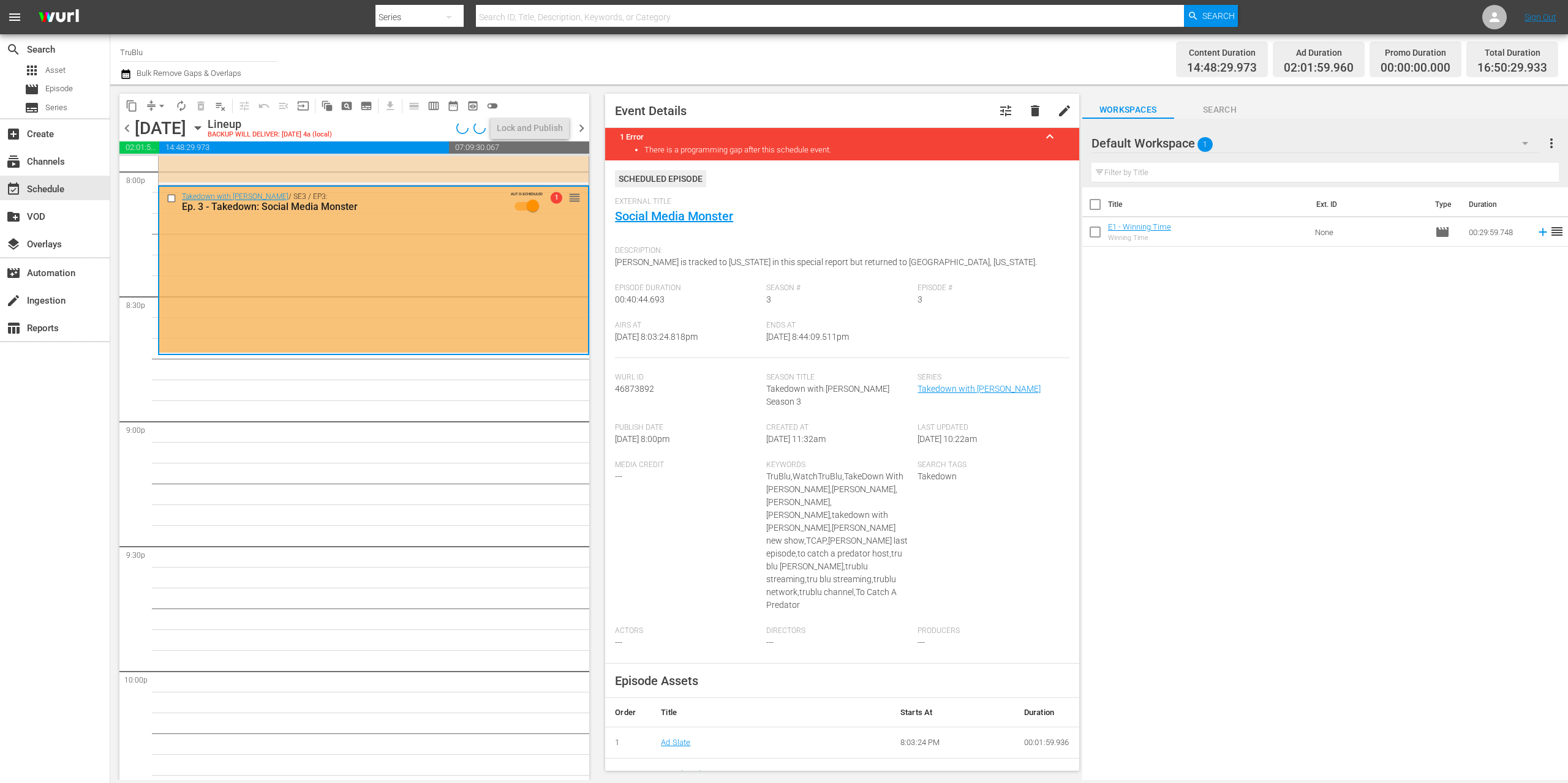
click at [1027, 105] on span "delete" at bounding box center [1034, 110] width 15 height 15
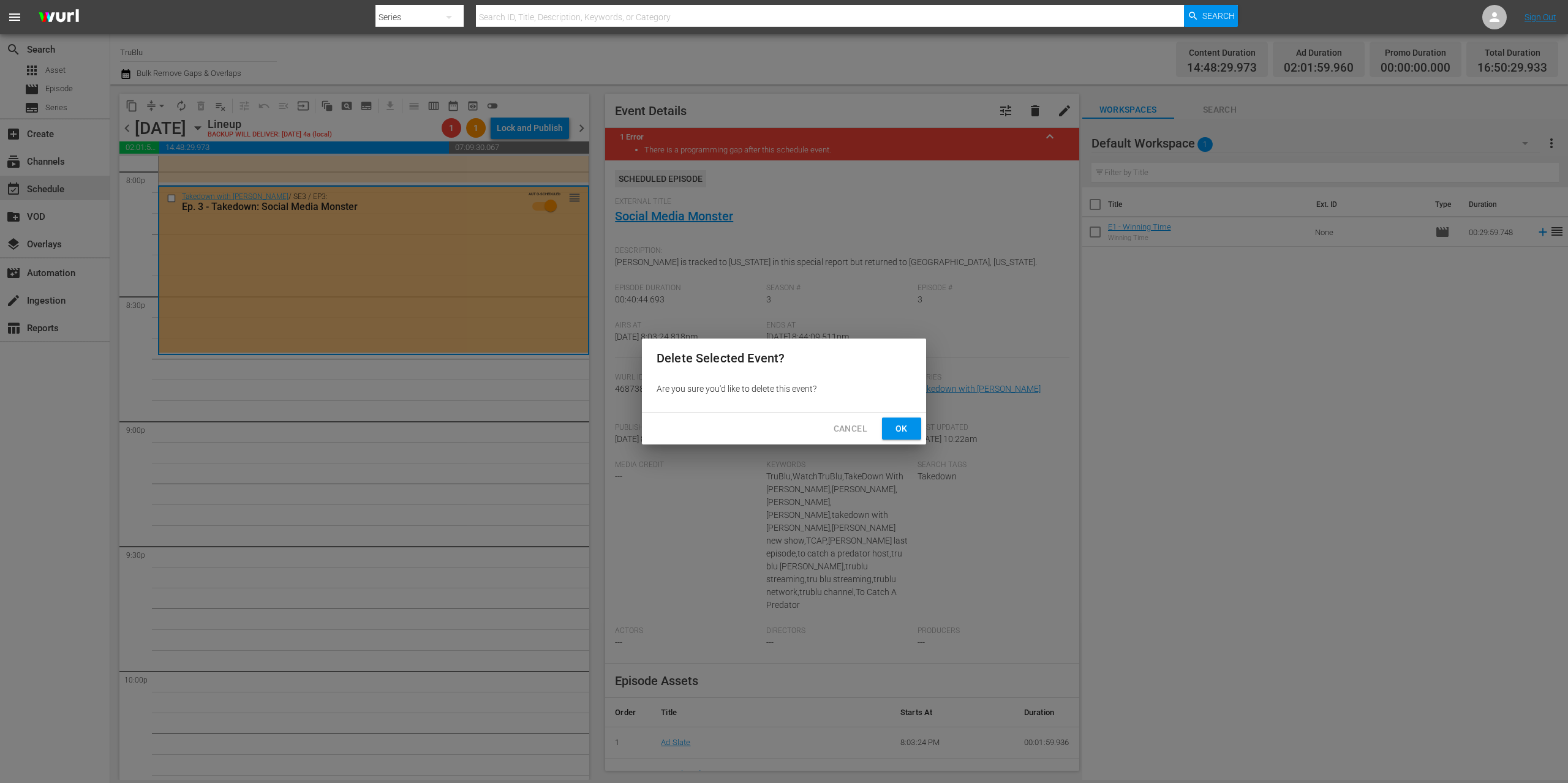
click at [908, 426] on span "Ok" at bounding box center [901, 429] width 20 height 16
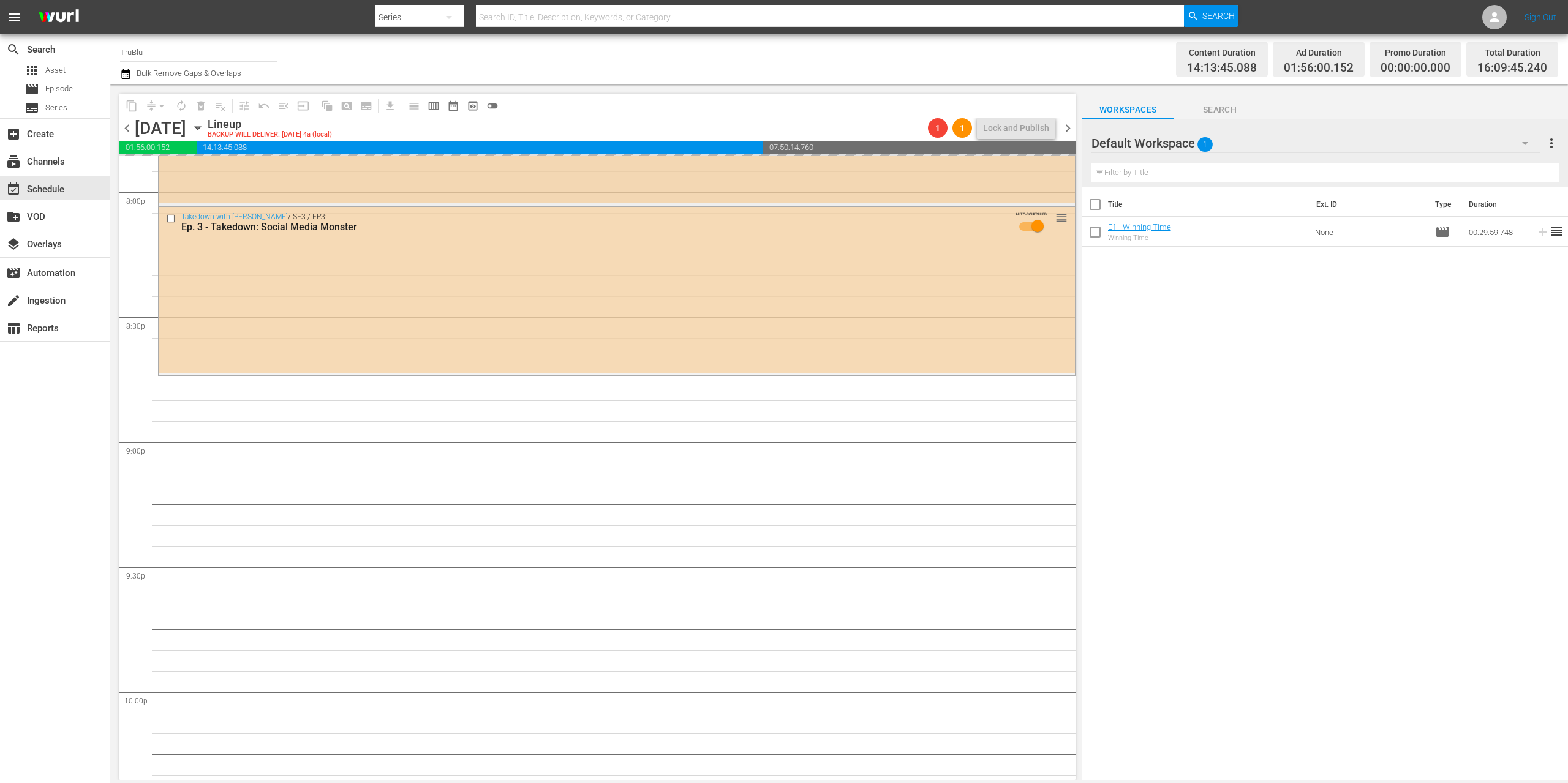
scroll to position [4867, 0]
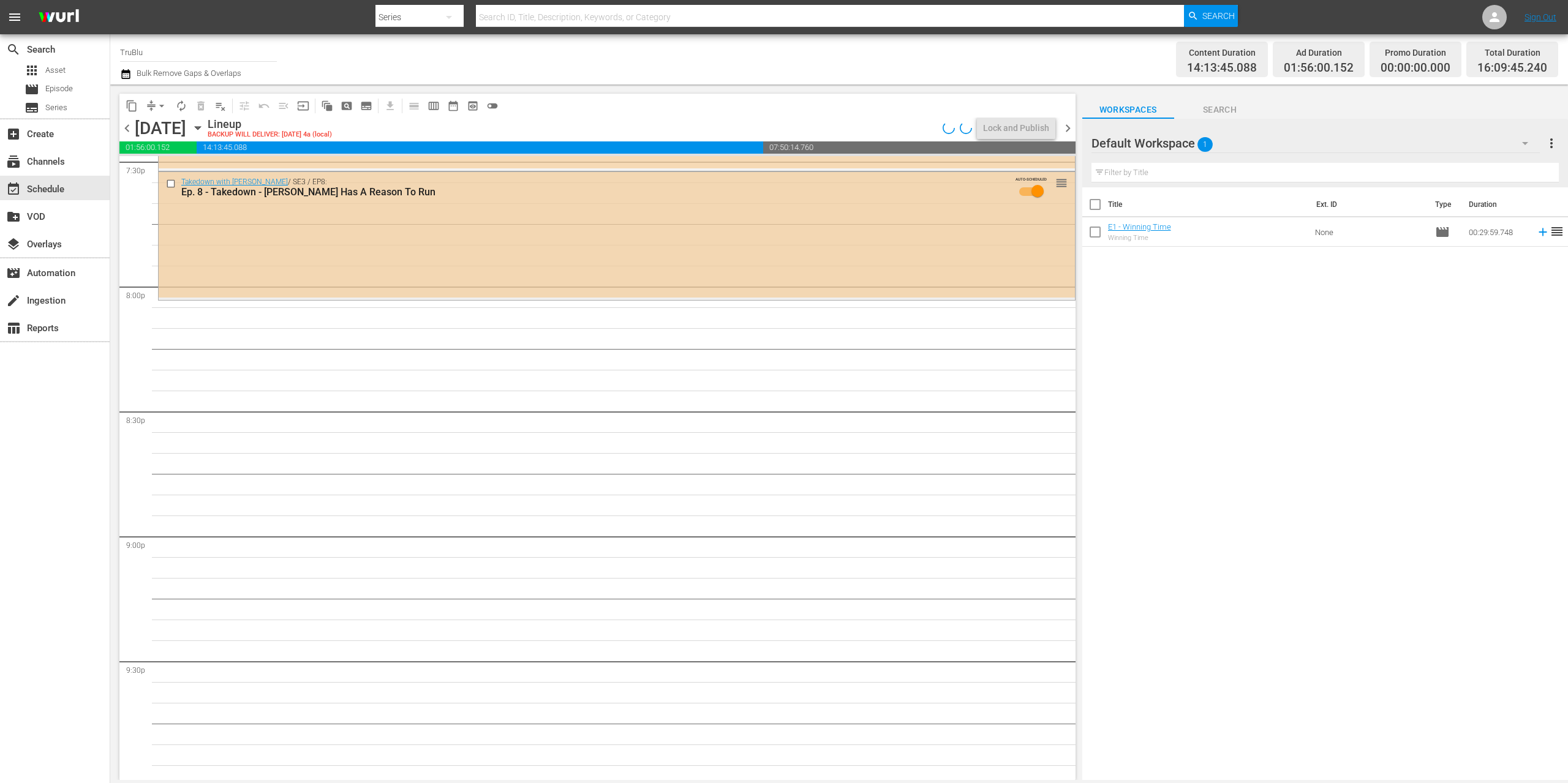
click at [586, 277] on div "Takedown with Chris Hansen / SE3 / EP8: Ep. 8 - Takedown - Sam Has A Reason To …" at bounding box center [617, 235] width 916 height 125
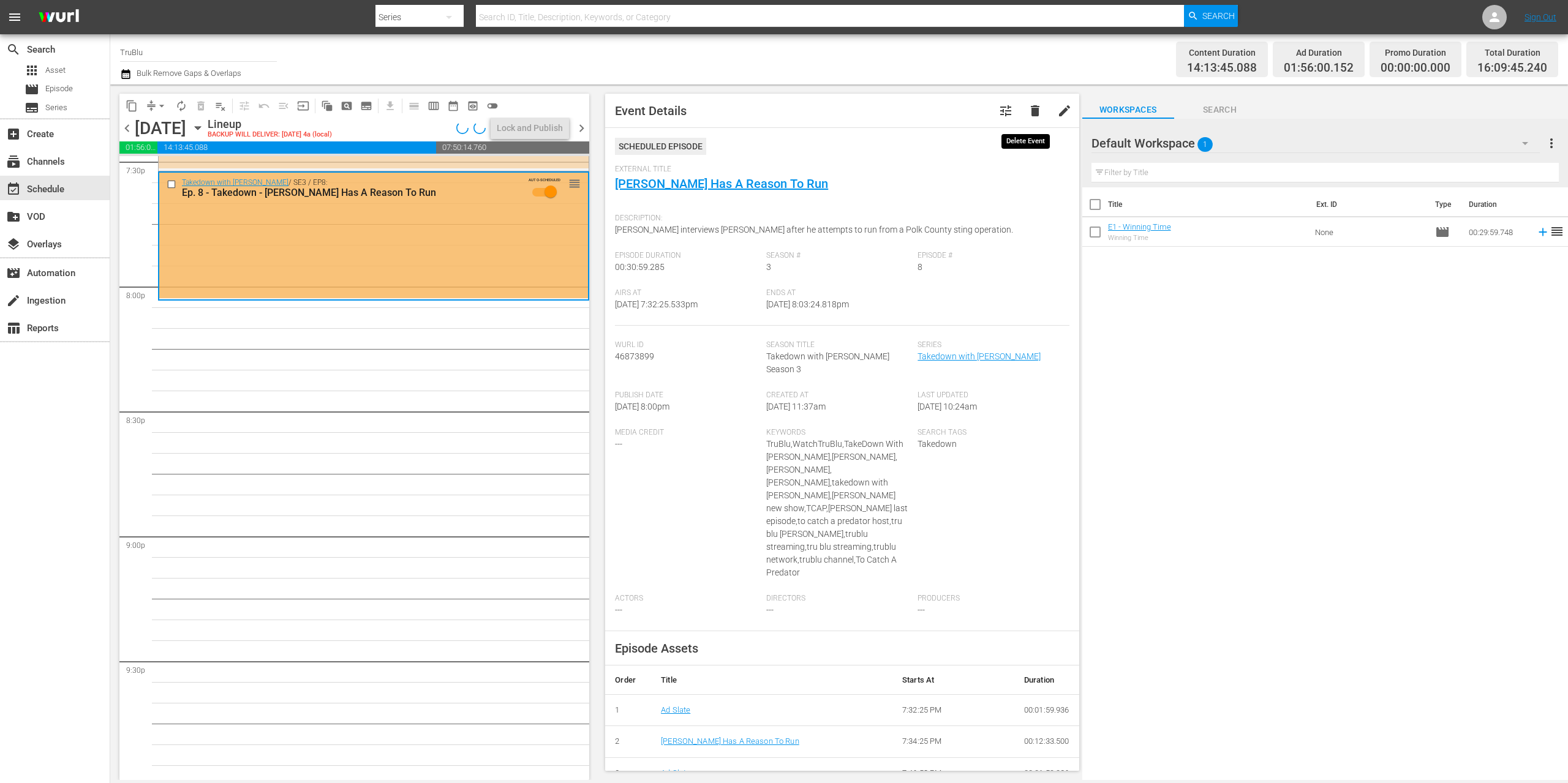
click at [1027, 110] on span "delete" at bounding box center [1034, 110] width 15 height 15
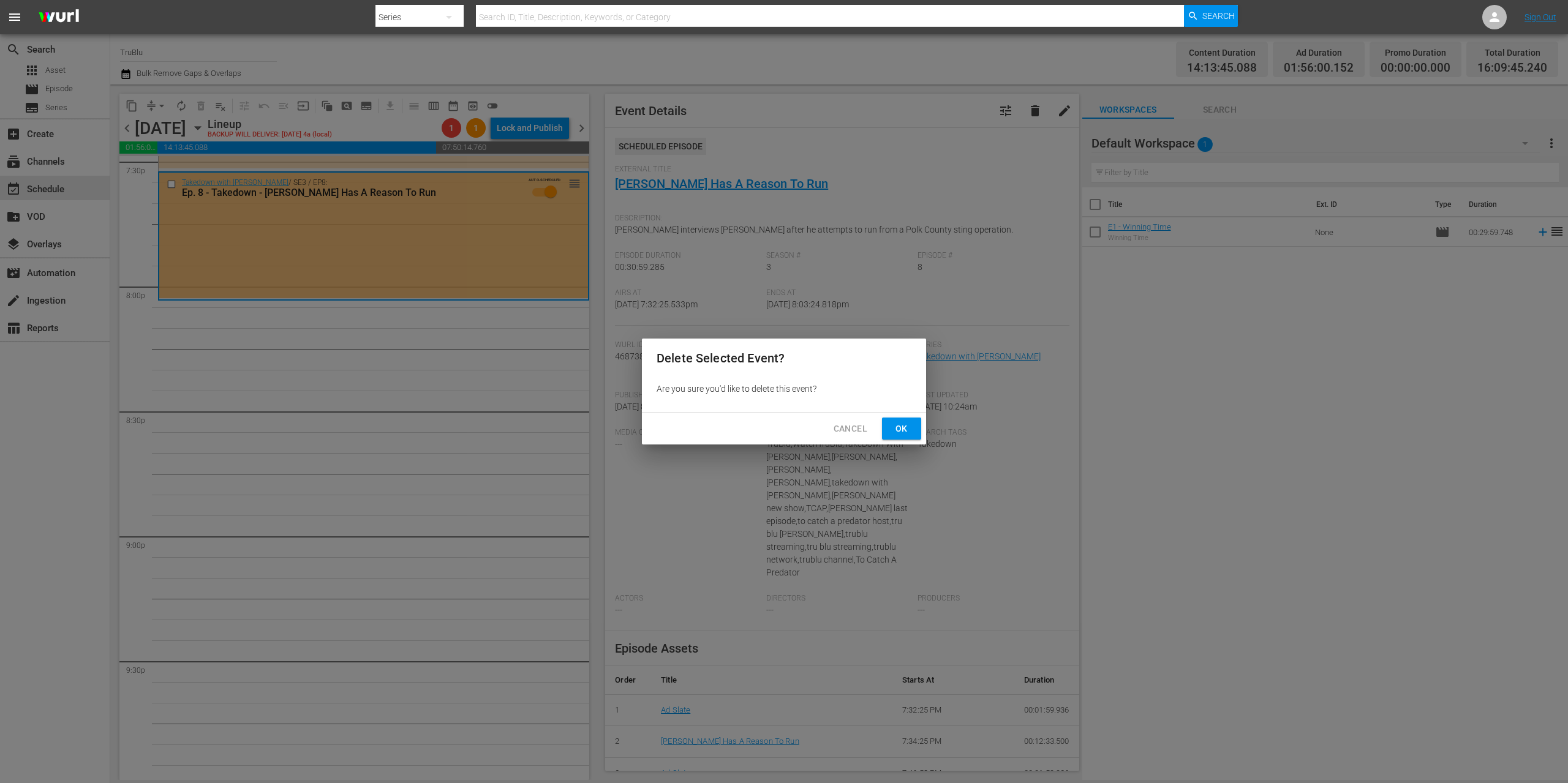
click at [909, 425] on span "Ok" at bounding box center [901, 429] width 20 height 16
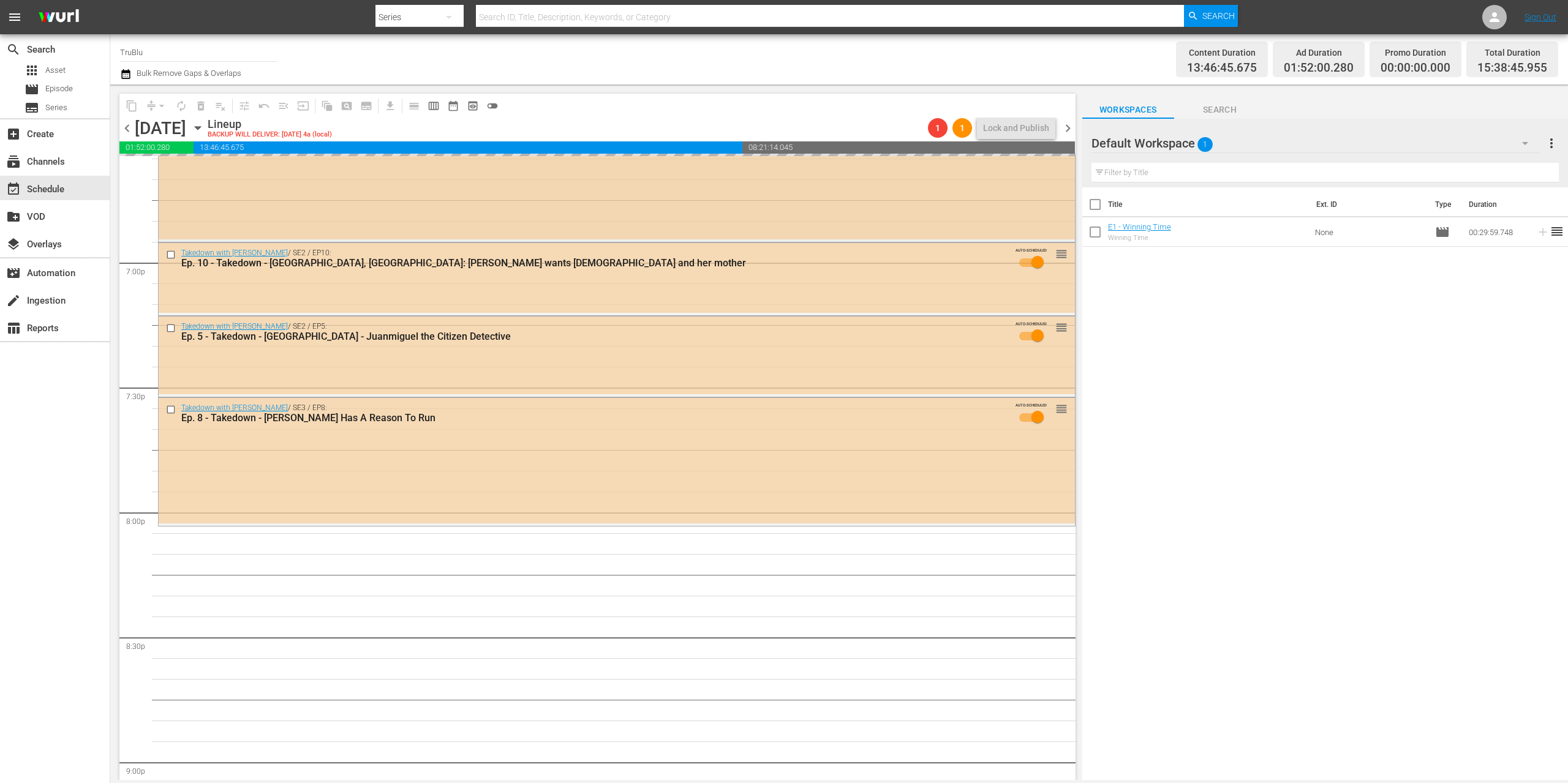
scroll to position [4522, 0]
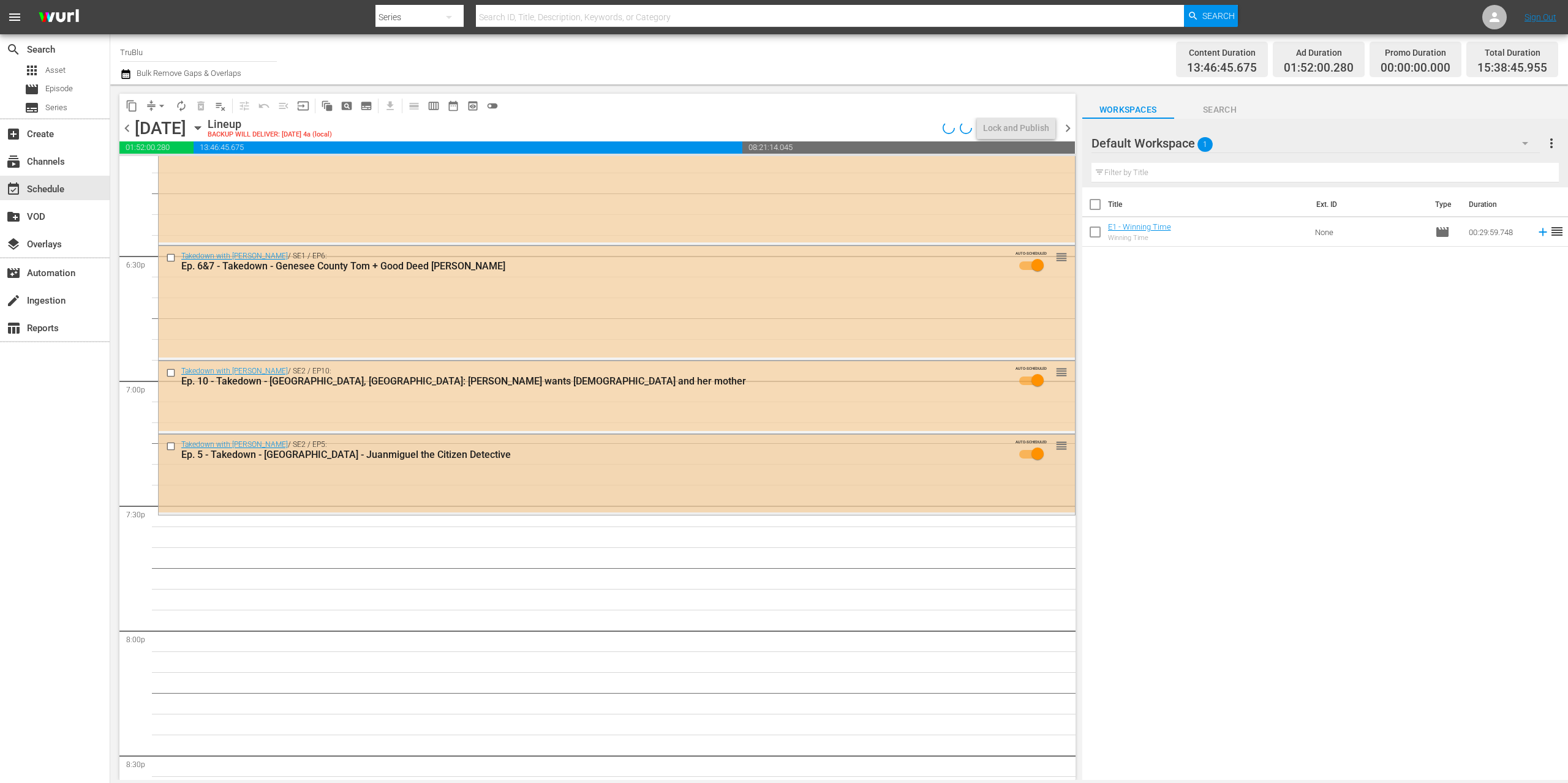
click at [578, 494] on div "Takedown with Chris Hansen / SE2 / EP5: Ep. 5 - Takedown - Polk County - Juanmi…" at bounding box center [617, 473] width 916 height 77
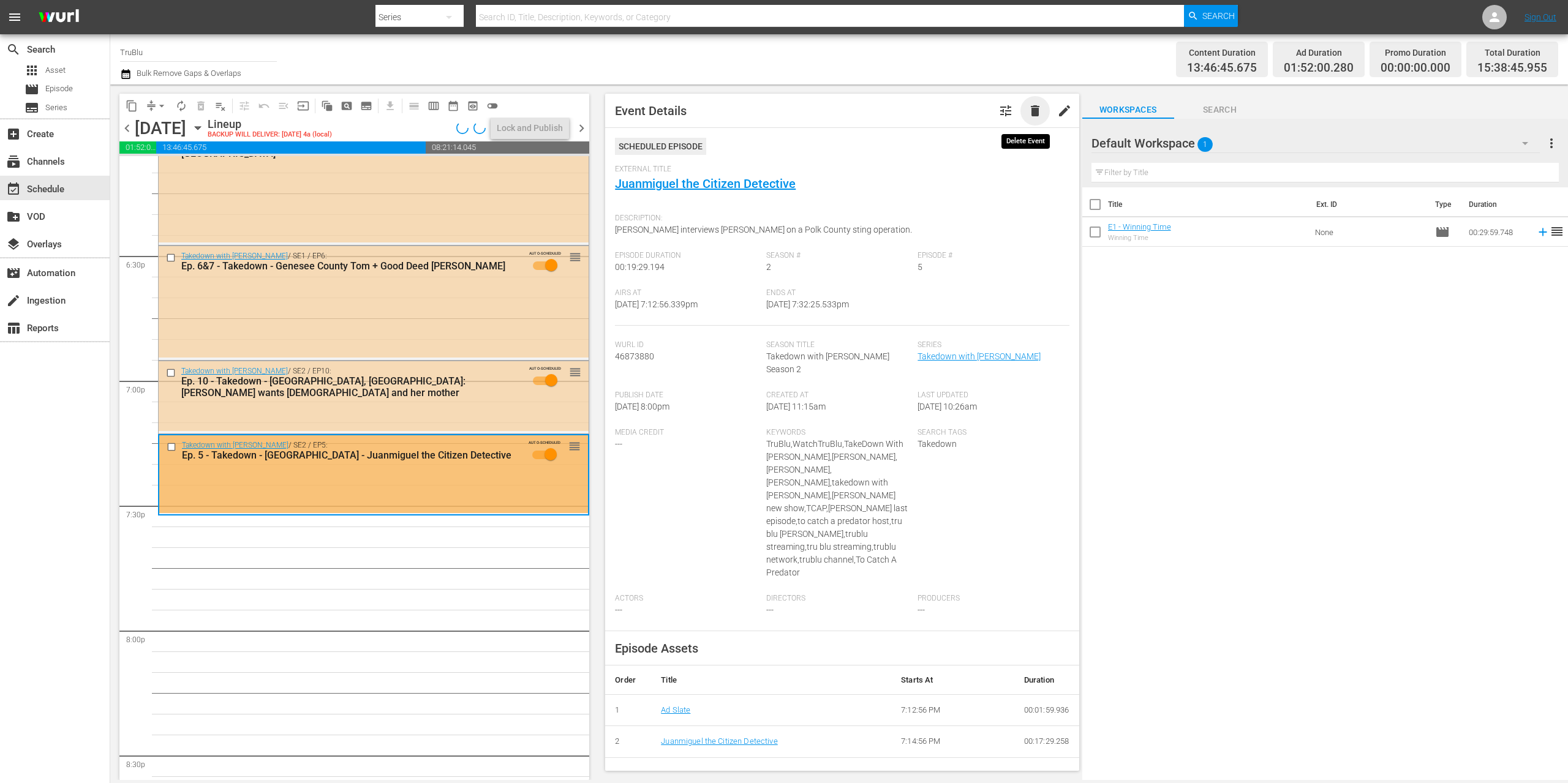
click at [1027, 109] on span "delete" at bounding box center [1034, 110] width 15 height 15
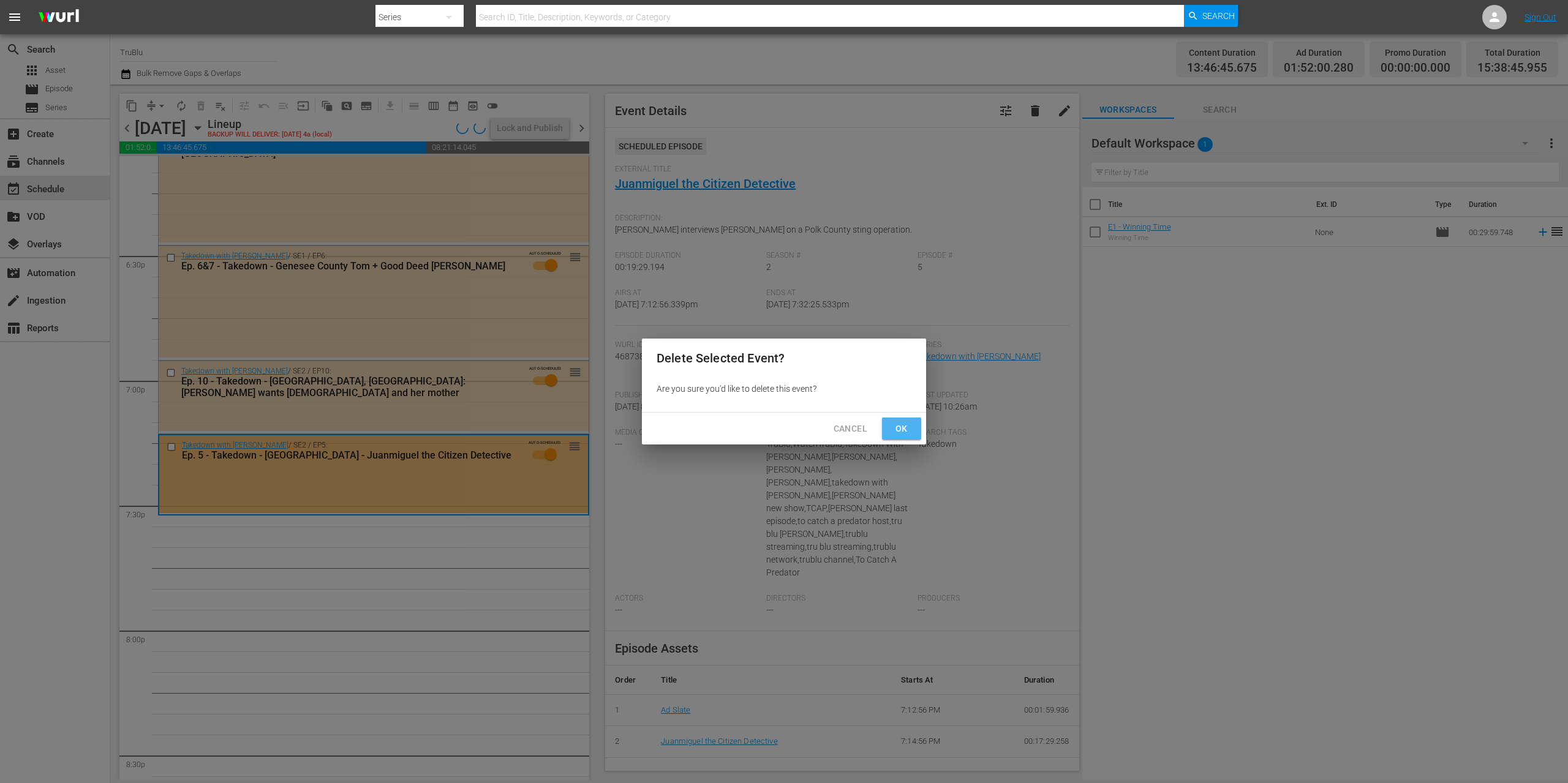
click at [911, 428] on span "Ok" at bounding box center [901, 429] width 20 height 16
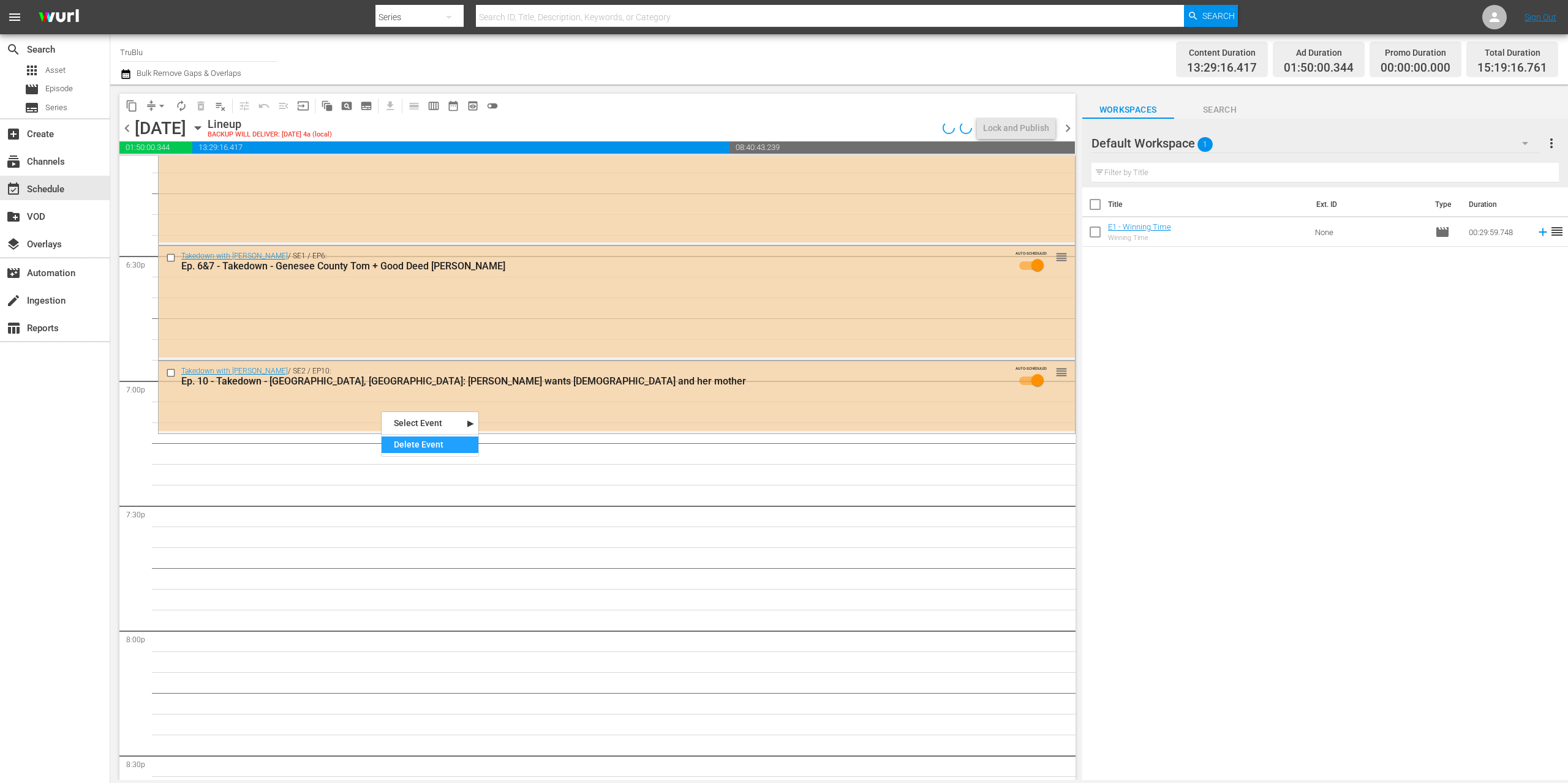
click at [447, 439] on div "Delete Event" at bounding box center [429, 444] width 96 height 17
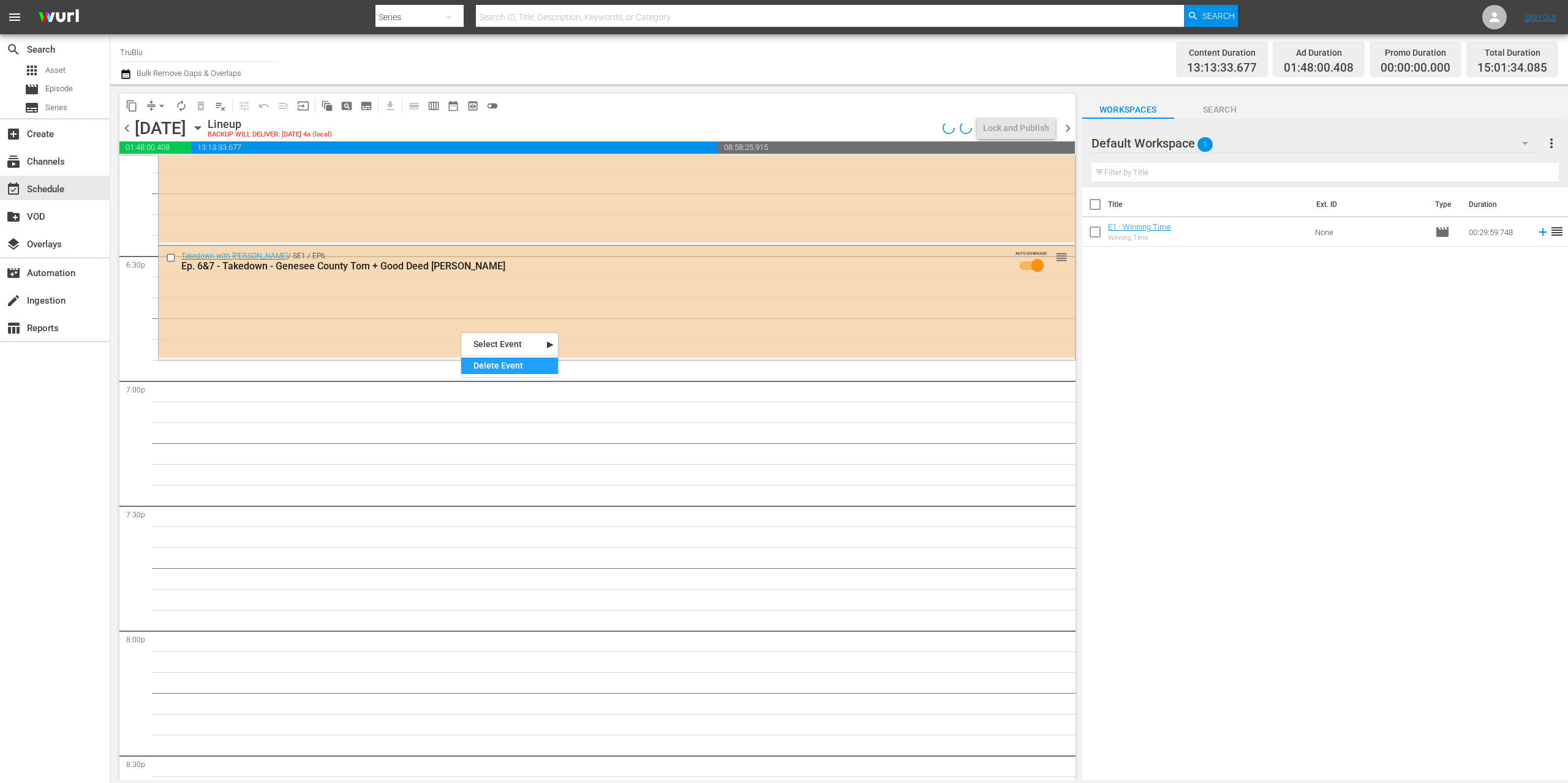
click at [496, 370] on div "Delete Event" at bounding box center [509, 366] width 96 height 17
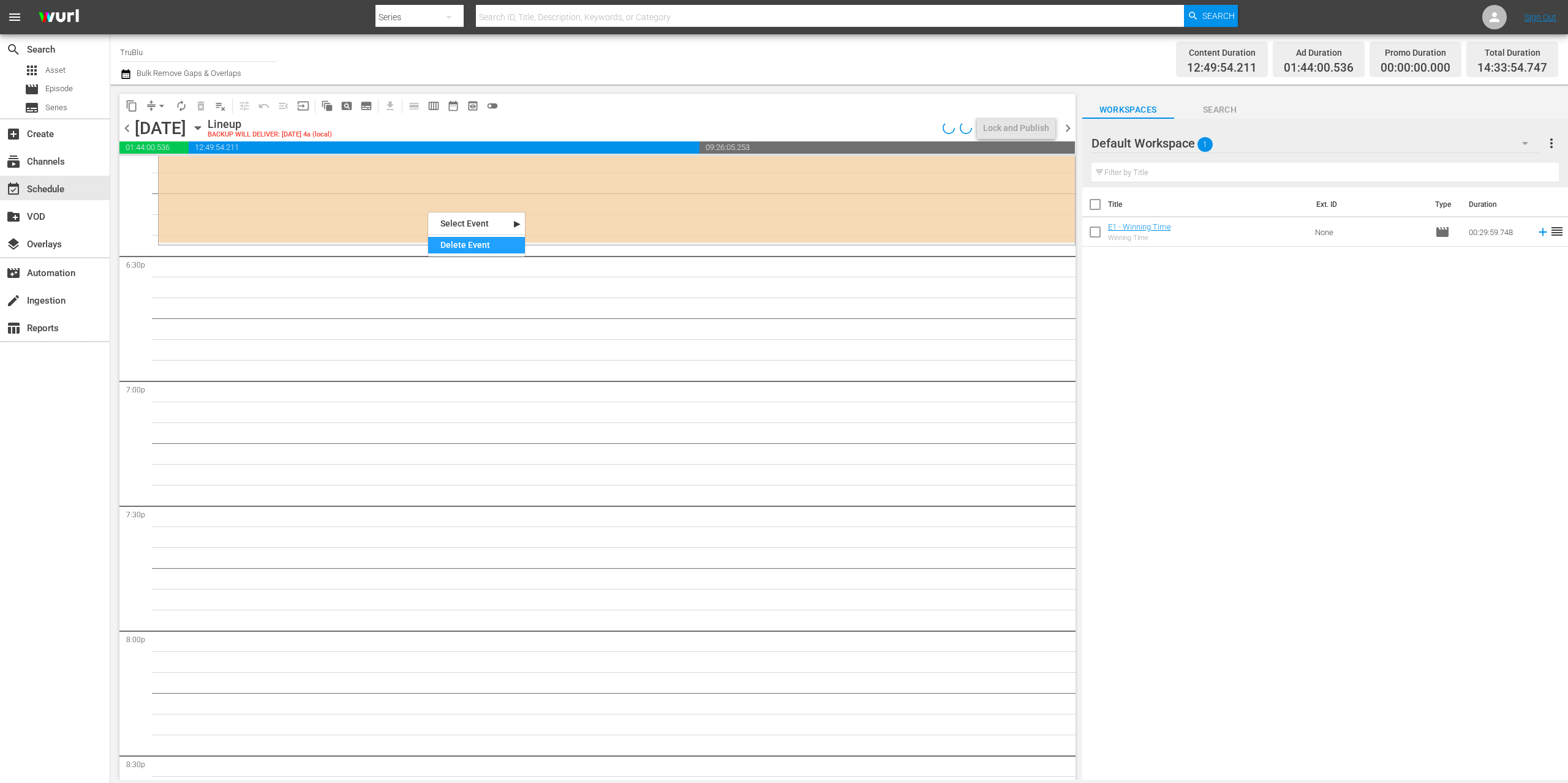
click at [463, 249] on div "Delete Event" at bounding box center [476, 245] width 96 height 17
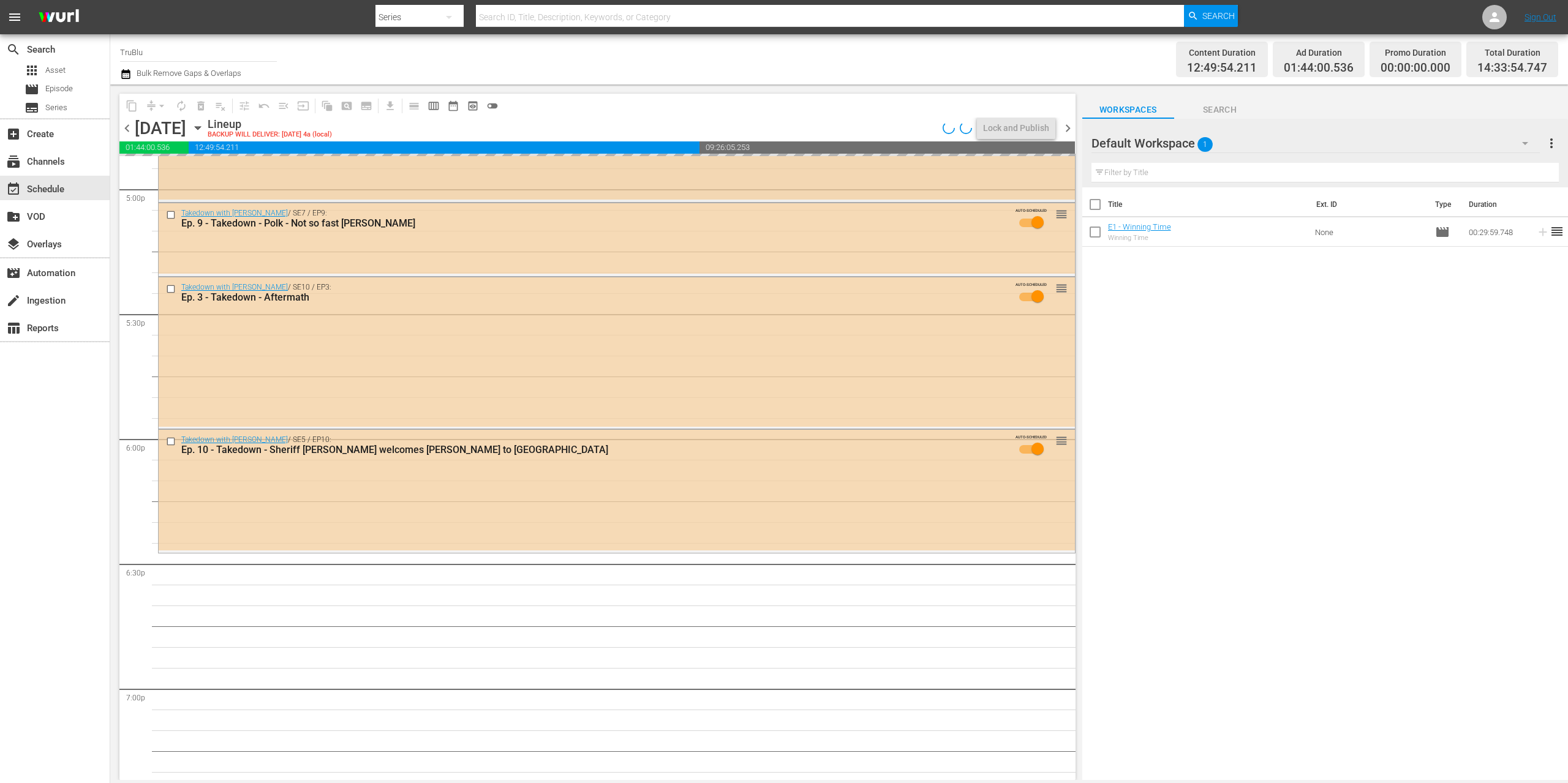
scroll to position [4079, 0]
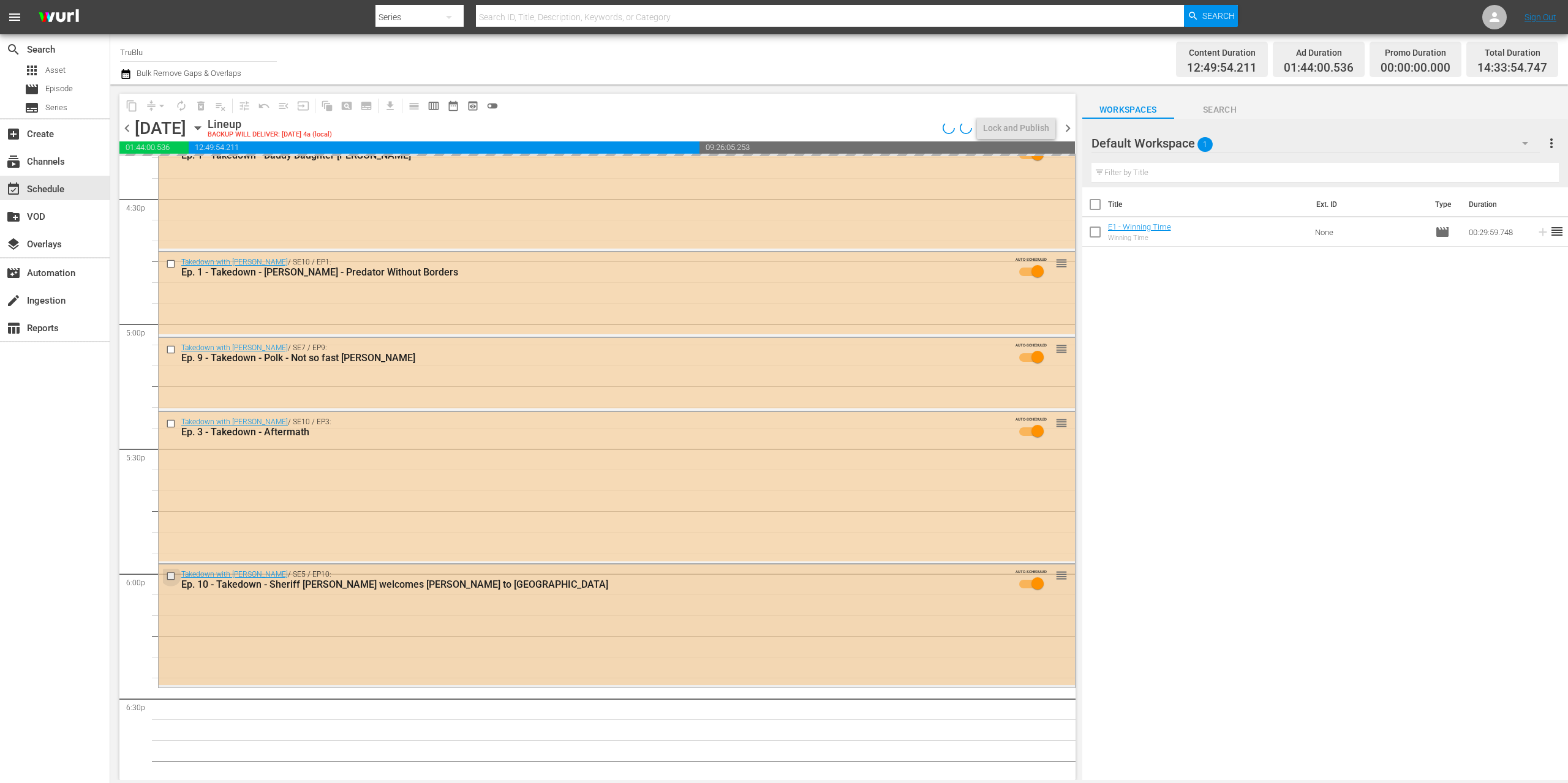
click at [171, 575] on input "checkbox" at bounding box center [172, 576] width 13 height 10
click at [169, 422] on input "checkbox" at bounding box center [172, 424] width 13 height 10
click at [173, 349] on input "checkbox" at bounding box center [172, 350] width 13 height 10
click at [171, 262] on input "checkbox" at bounding box center [172, 264] width 13 height 10
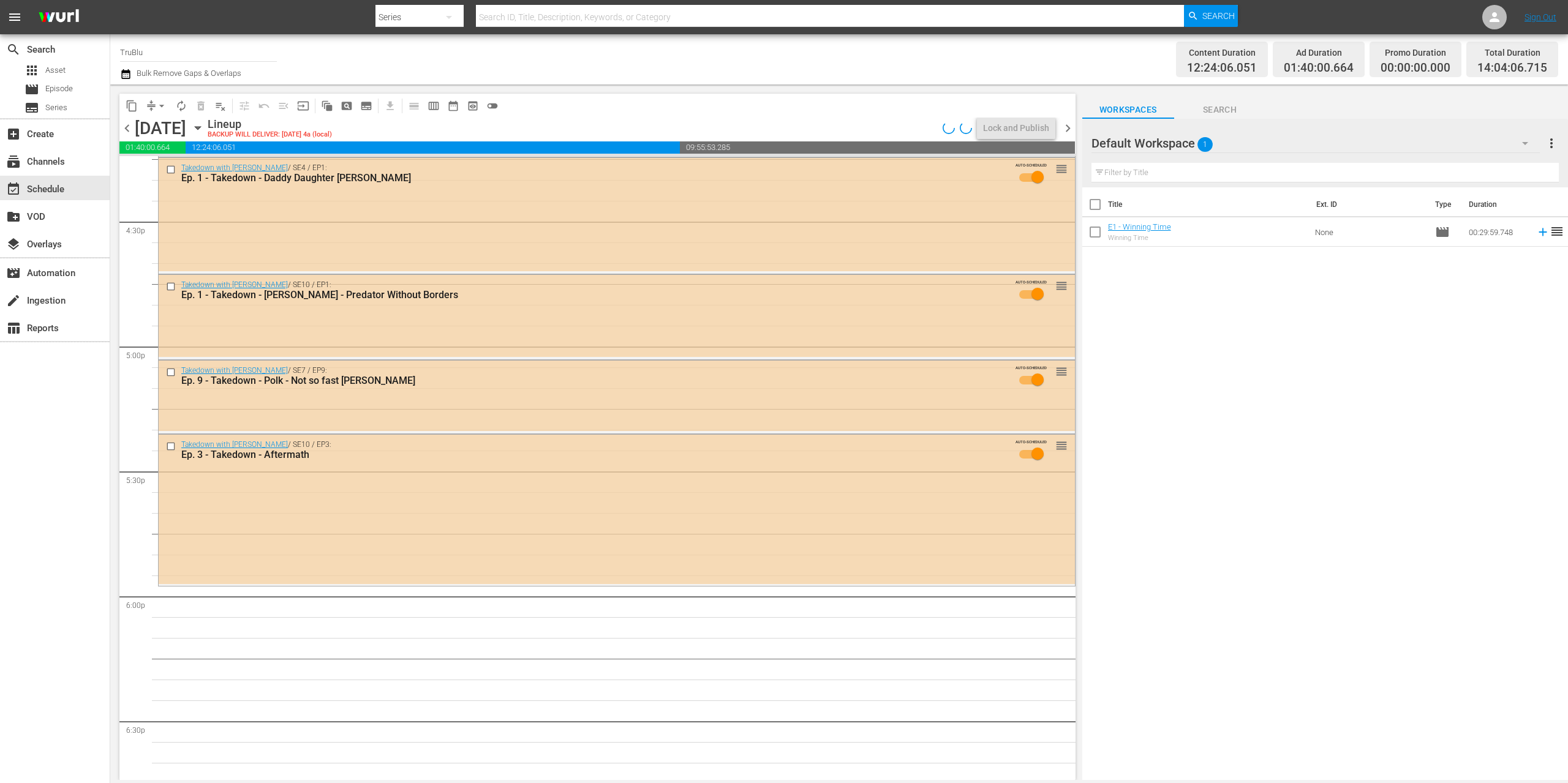
scroll to position [3955, 0]
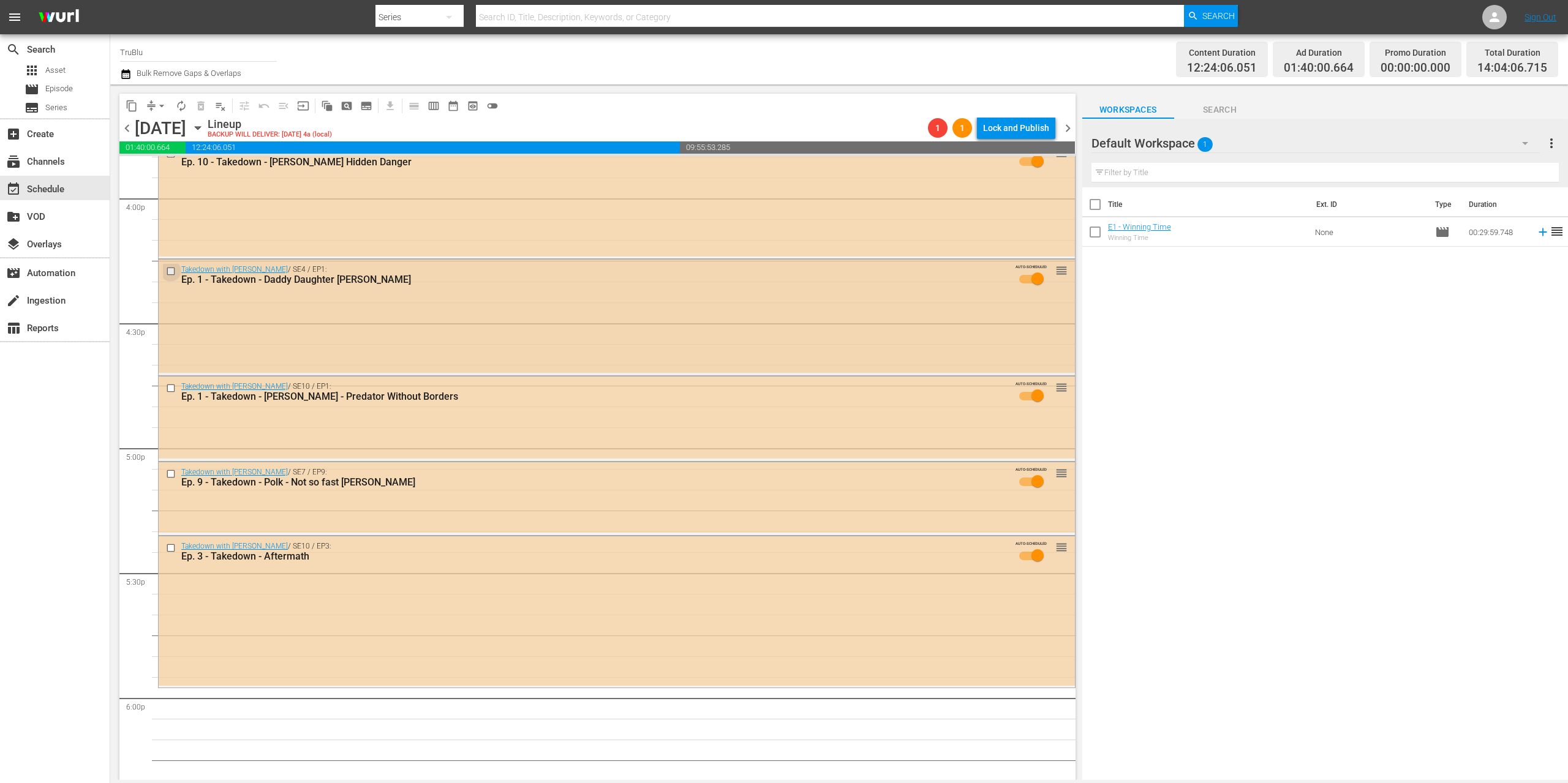
click at [173, 269] on input "checkbox" at bounding box center [172, 272] width 13 height 10
click at [171, 388] on input "checkbox" at bounding box center [172, 388] width 13 height 10
click at [172, 472] on input "checkbox" at bounding box center [172, 474] width 13 height 10
click at [171, 545] on input "checkbox" at bounding box center [172, 548] width 13 height 10
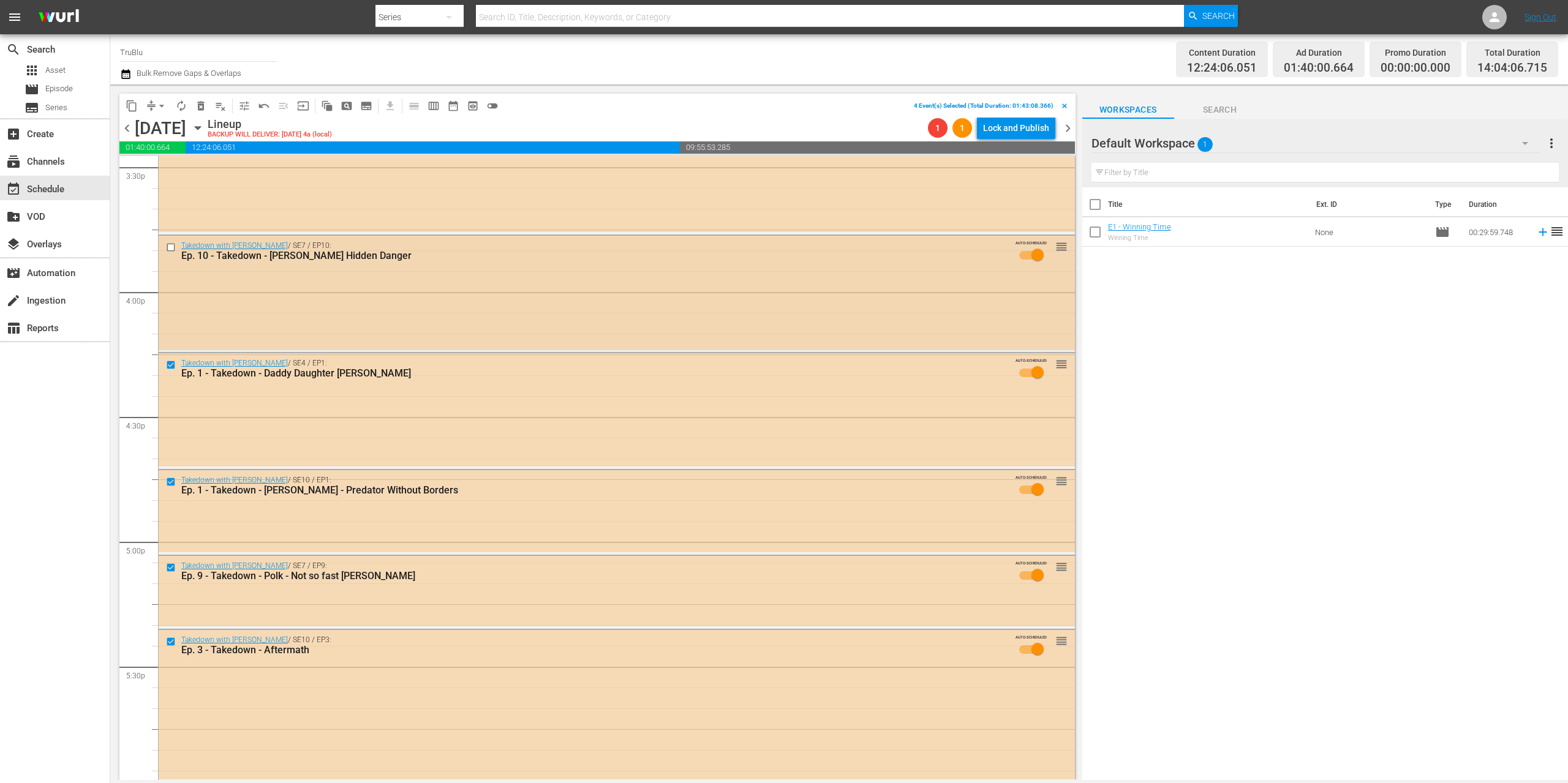
scroll to position [3659, 0]
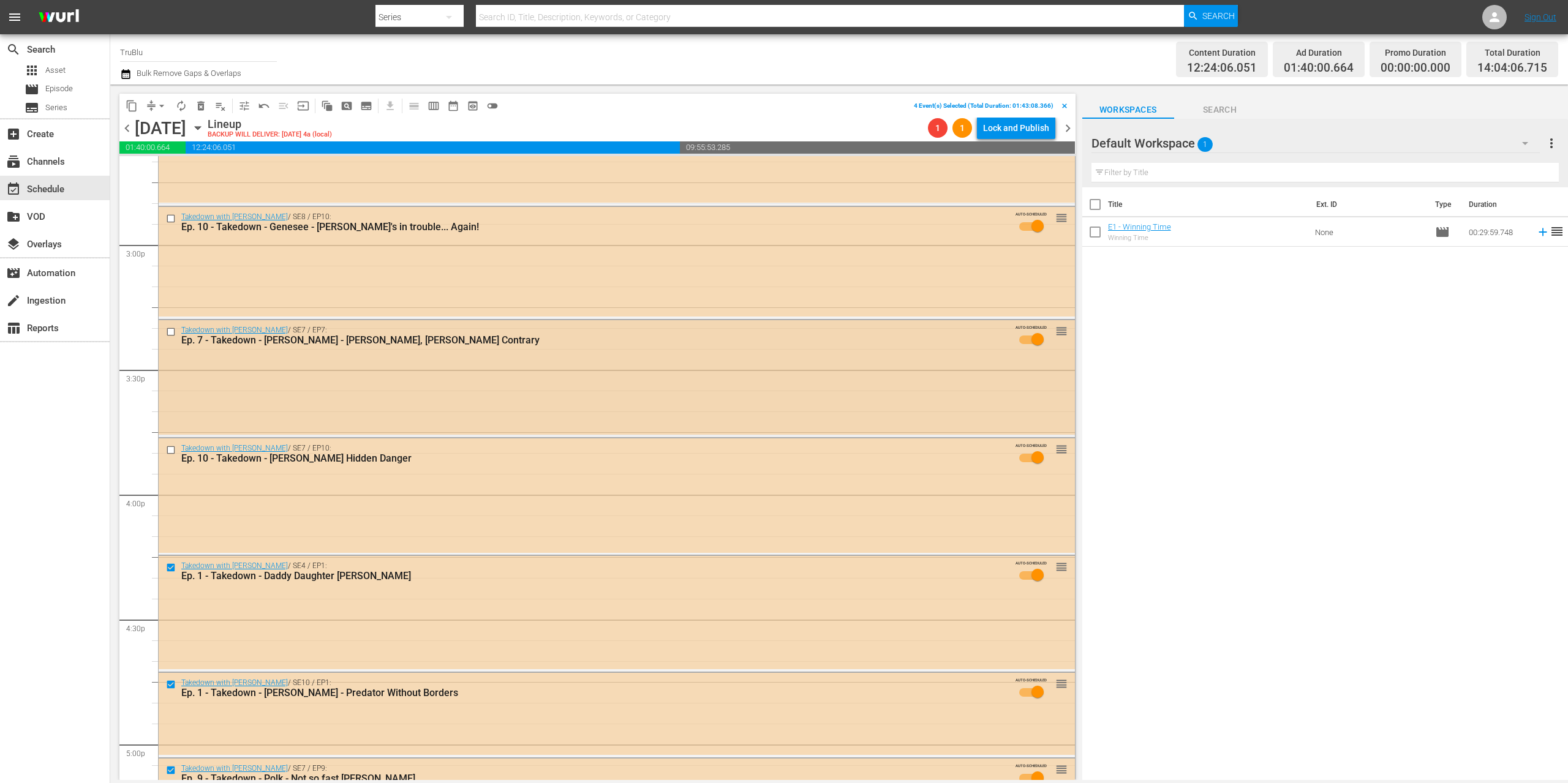
click at [171, 333] on input "checkbox" at bounding box center [172, 332] width 13 height 10
click at [171, 449] on input "checkbox" at bounding box center [172, 450] width 13 height 10
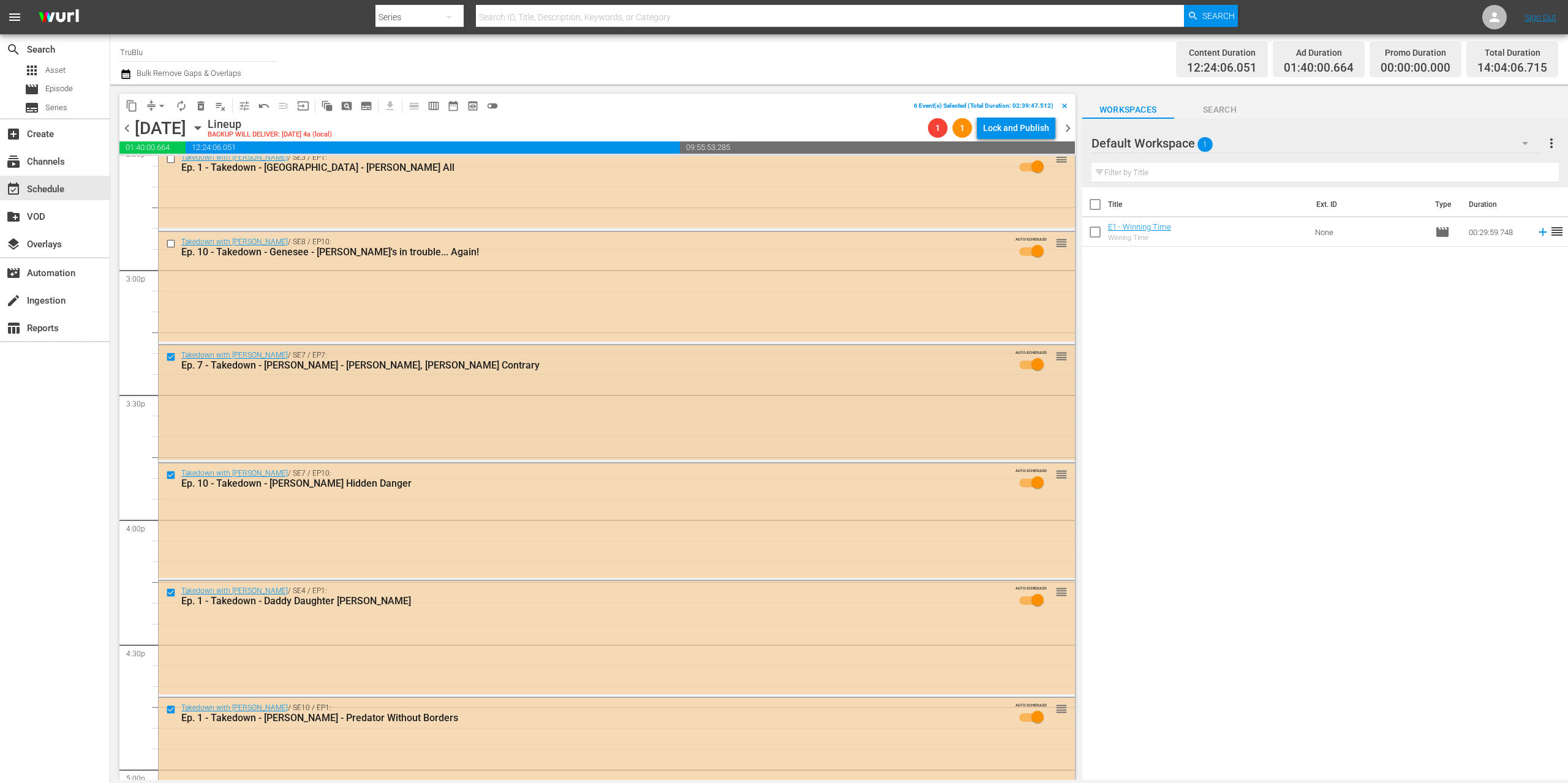
scroll to position [3554, 0]
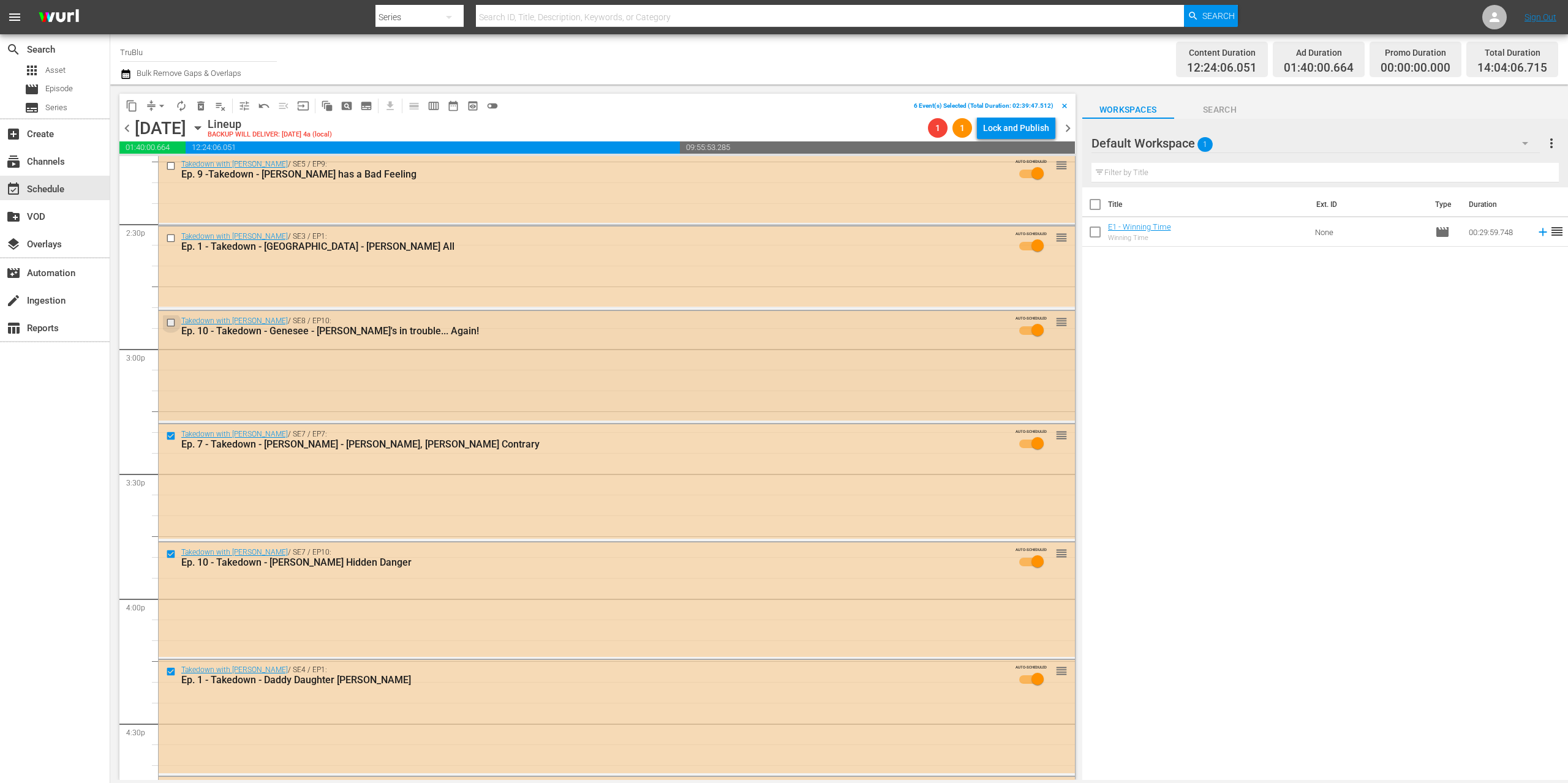
click at [170, 322] on input "checkbox" at bounding box center [172, 323] width 13 height 10
click at [174, 236] on input "checkbox" at bounding box center [172, 238] width 13 height 10
click at [171, 164] on input "checkbox" at bounding box center [172, 166] width 13 height 10
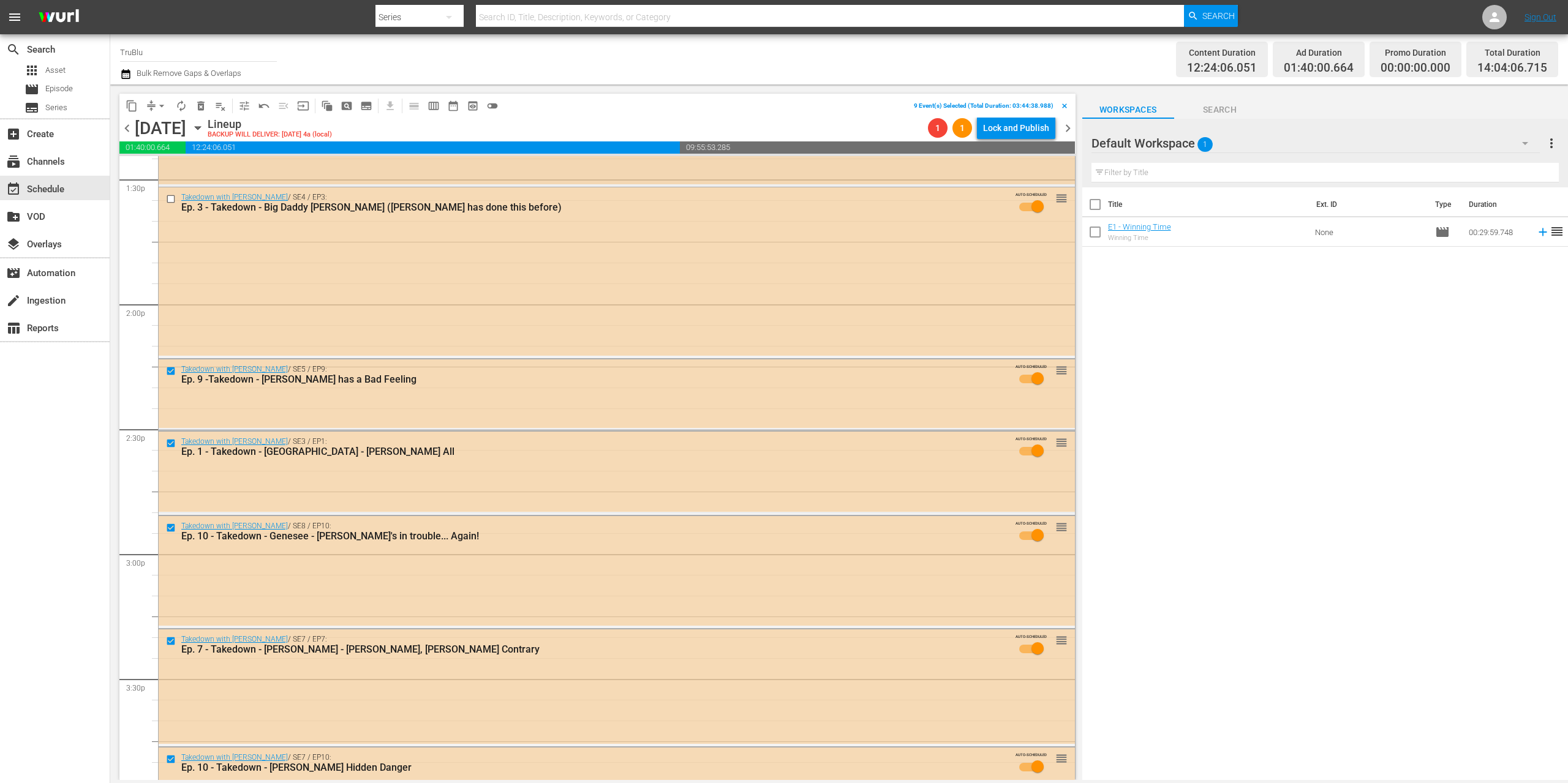
scroll to position [3288, 0]
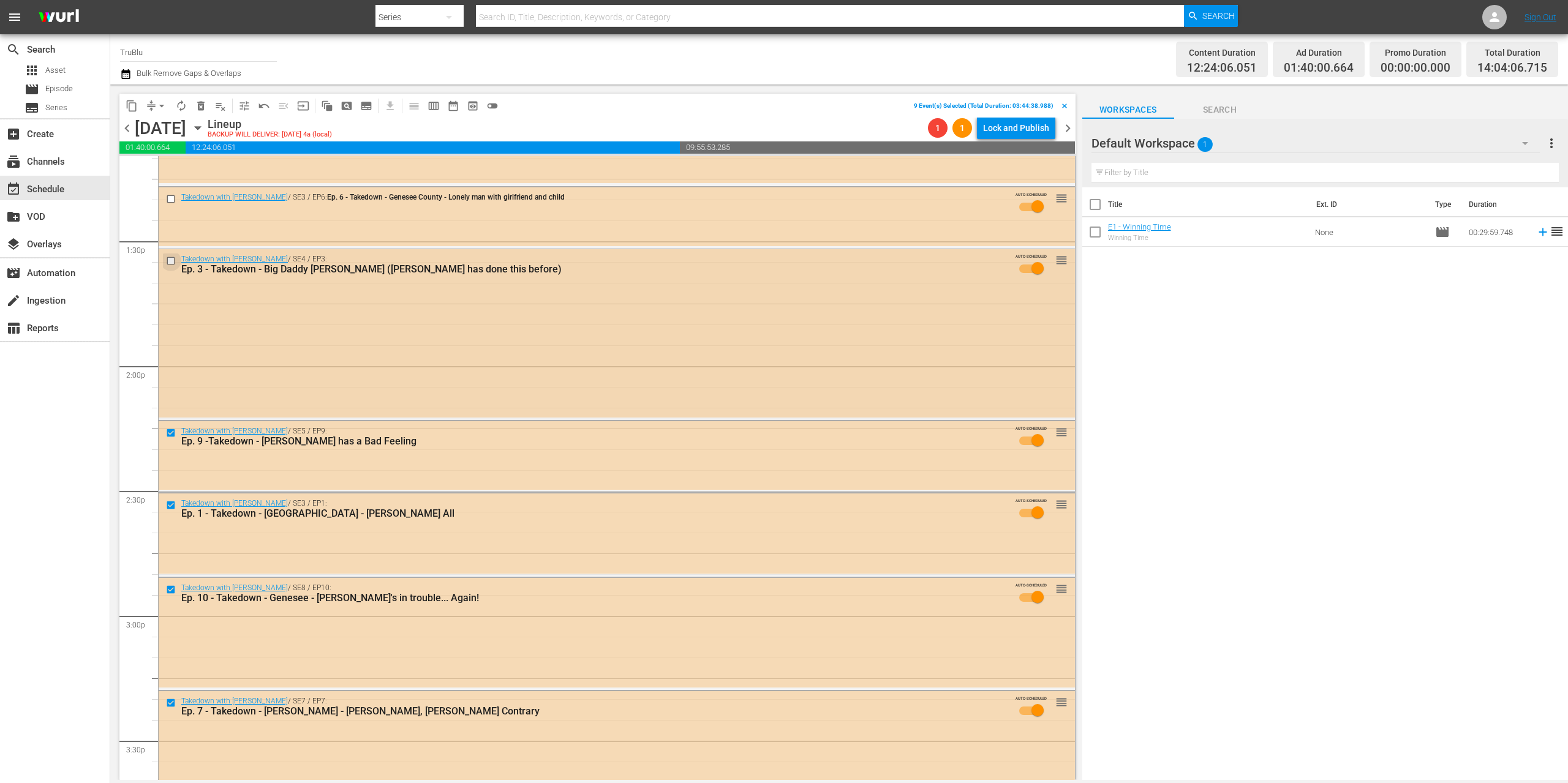
click at [170, 262] on input "checkbox" at bounding box center [172, 262] width 13 height 10
click at [171, 196] on input "checkbox" at bounding box center [172, 199] width 13 height 10
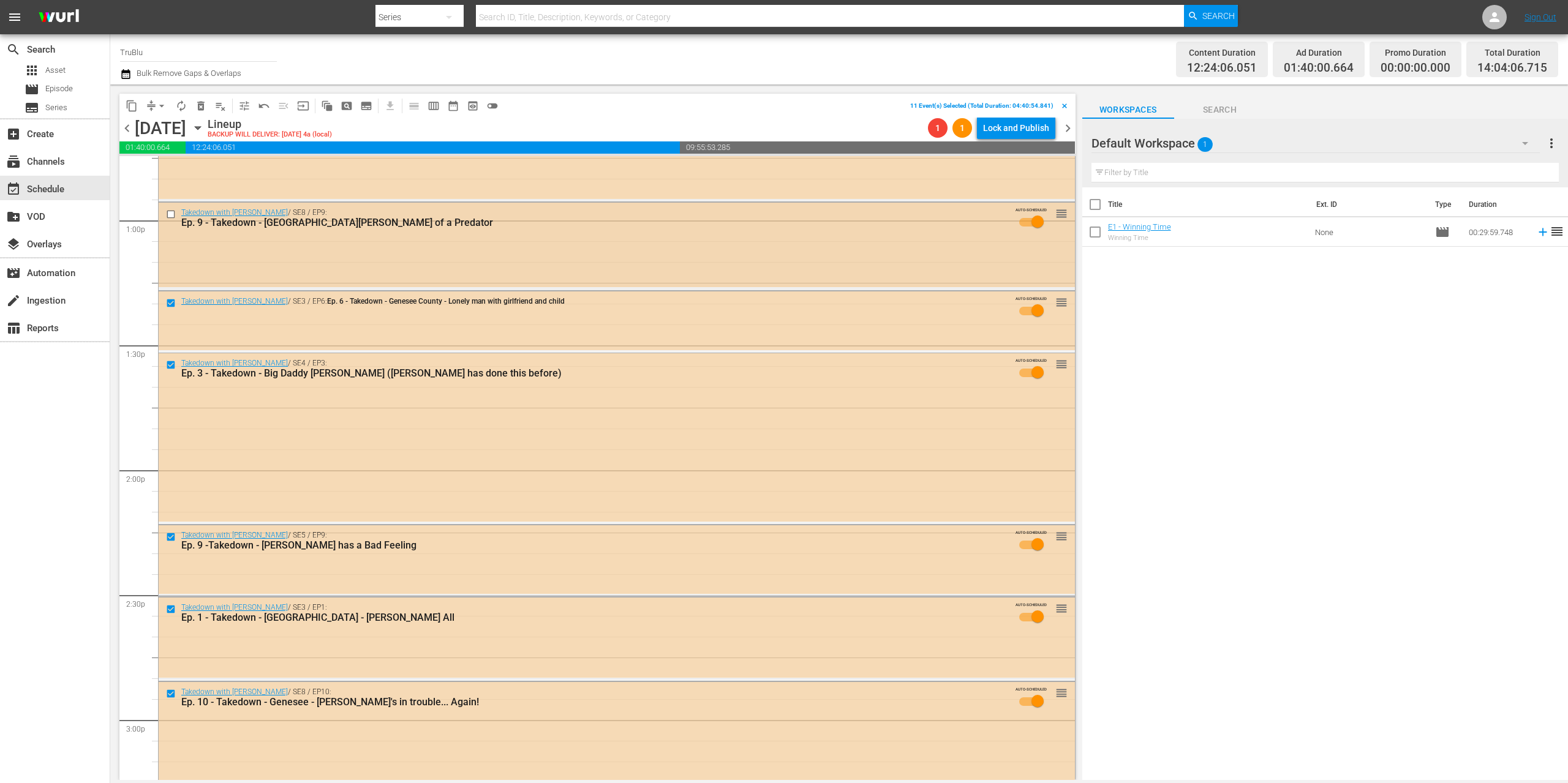
click at [171, 216] on input "checkbox" at bounding box center [172, 214] width 13 height 10
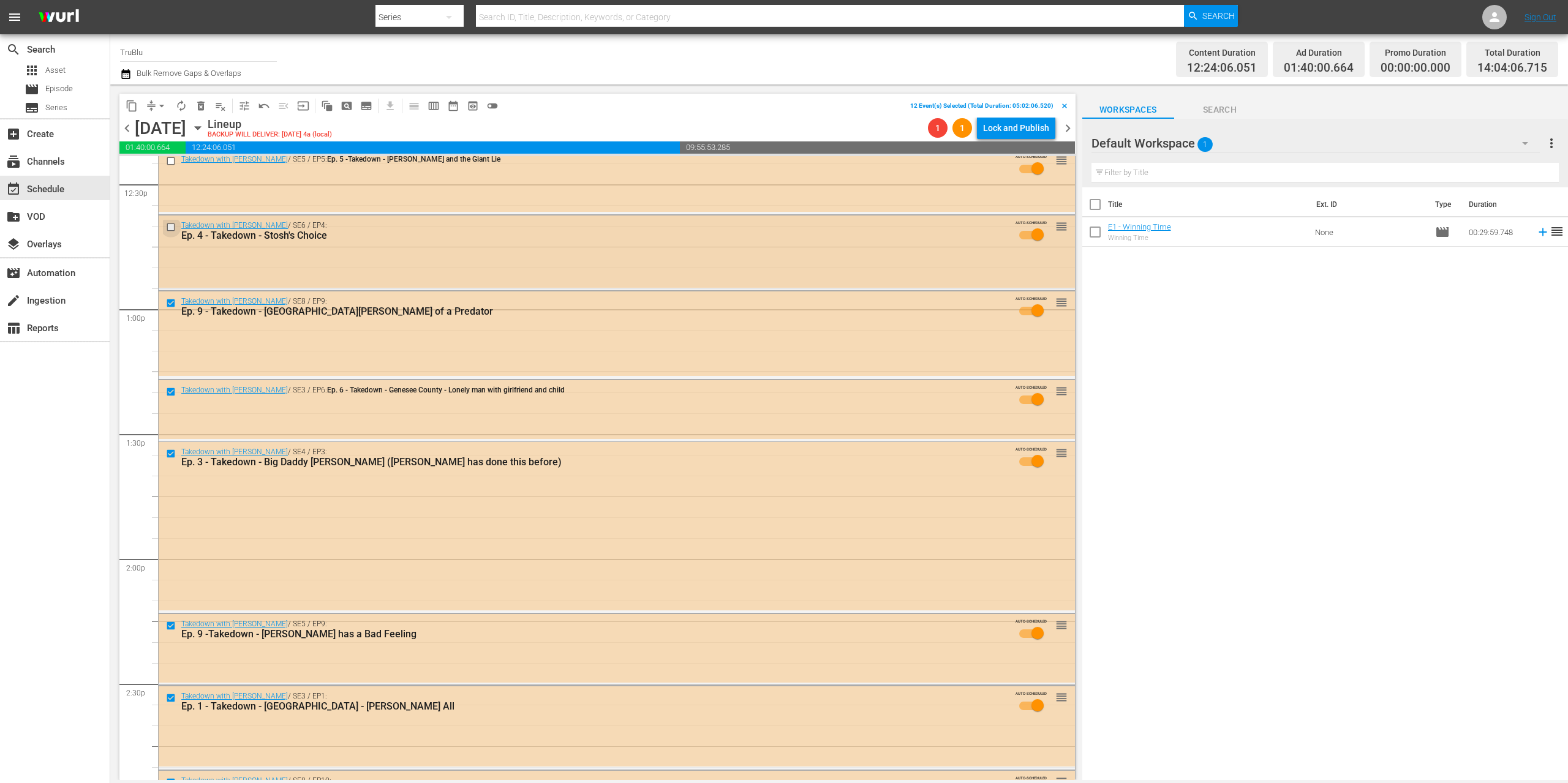
click at [170, 227] on input "checkbox" at bounding box center [172, 228] width 13 height 10
click at [173, 161] on input "checkbox" at bounding box center [172, 161] width 13 height 10
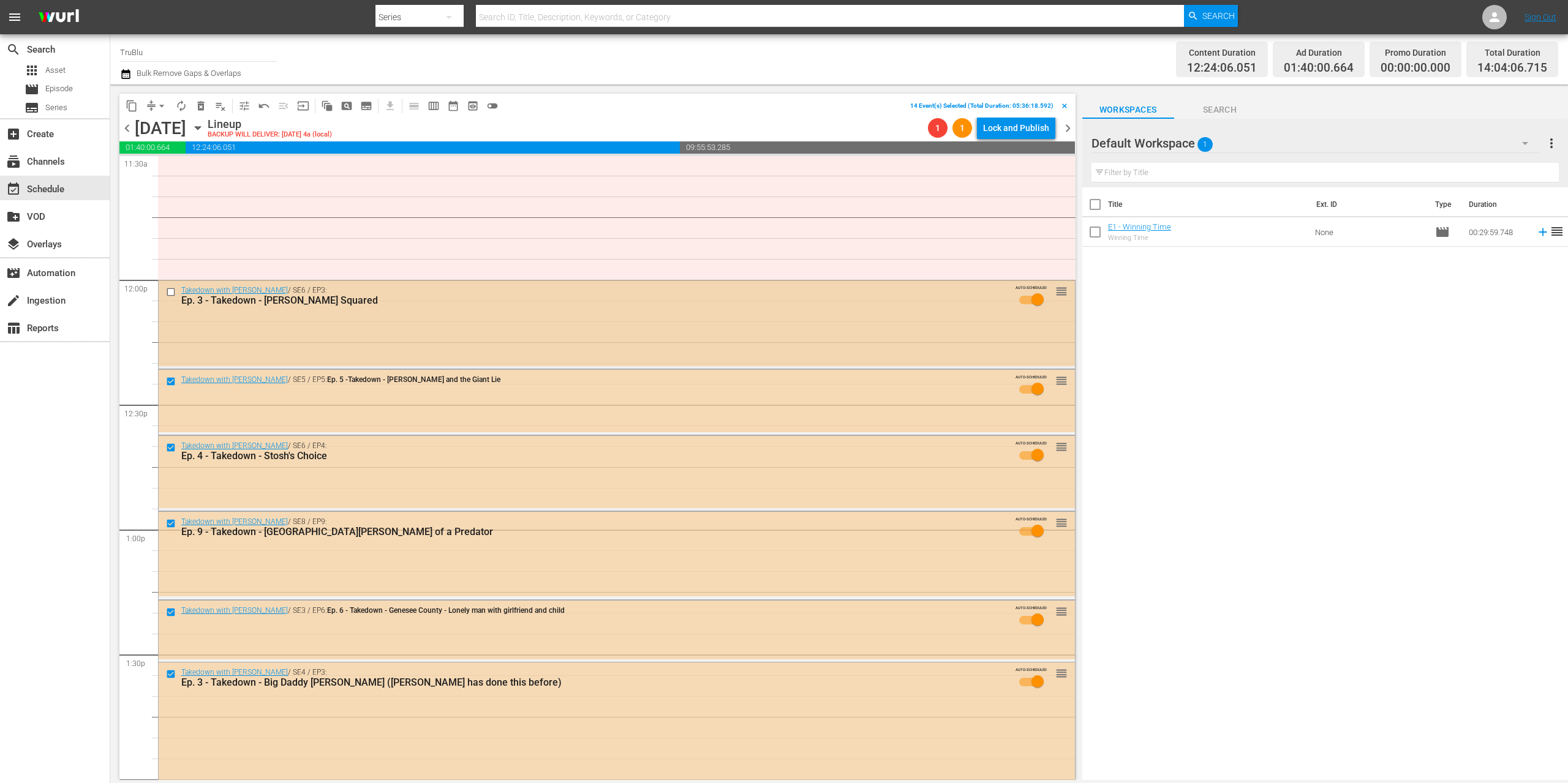
click at [173, 291] on input "checkbox" at bounding box center [172, 292] width 13 height 10
click at [204, 107] on span "delete_forever_outlined" at bounding box center [201, 106] width 12 height 12
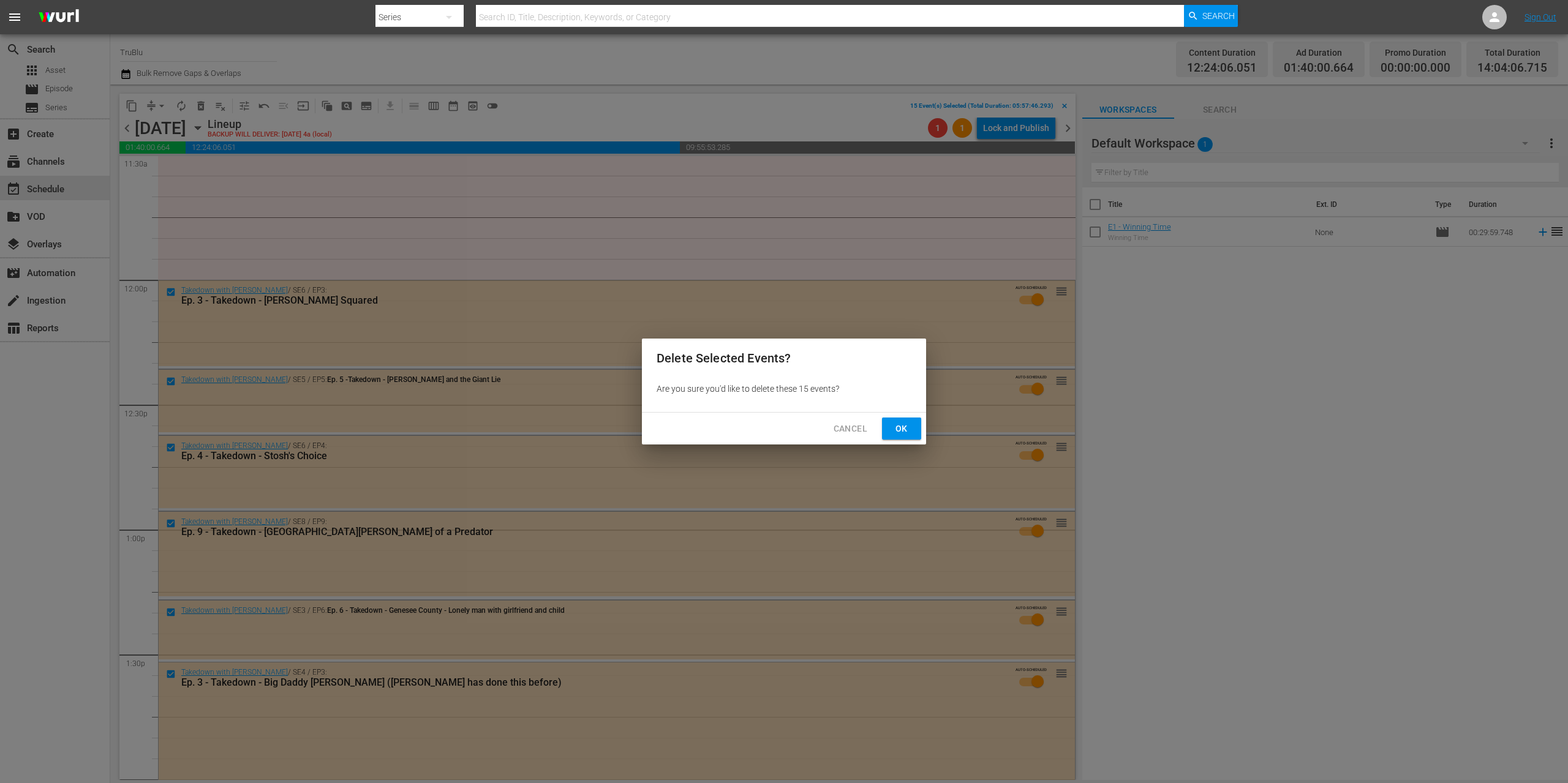
click at [907, 425] on span "Ok" at bounding box center [901, 429] width 20 height 16
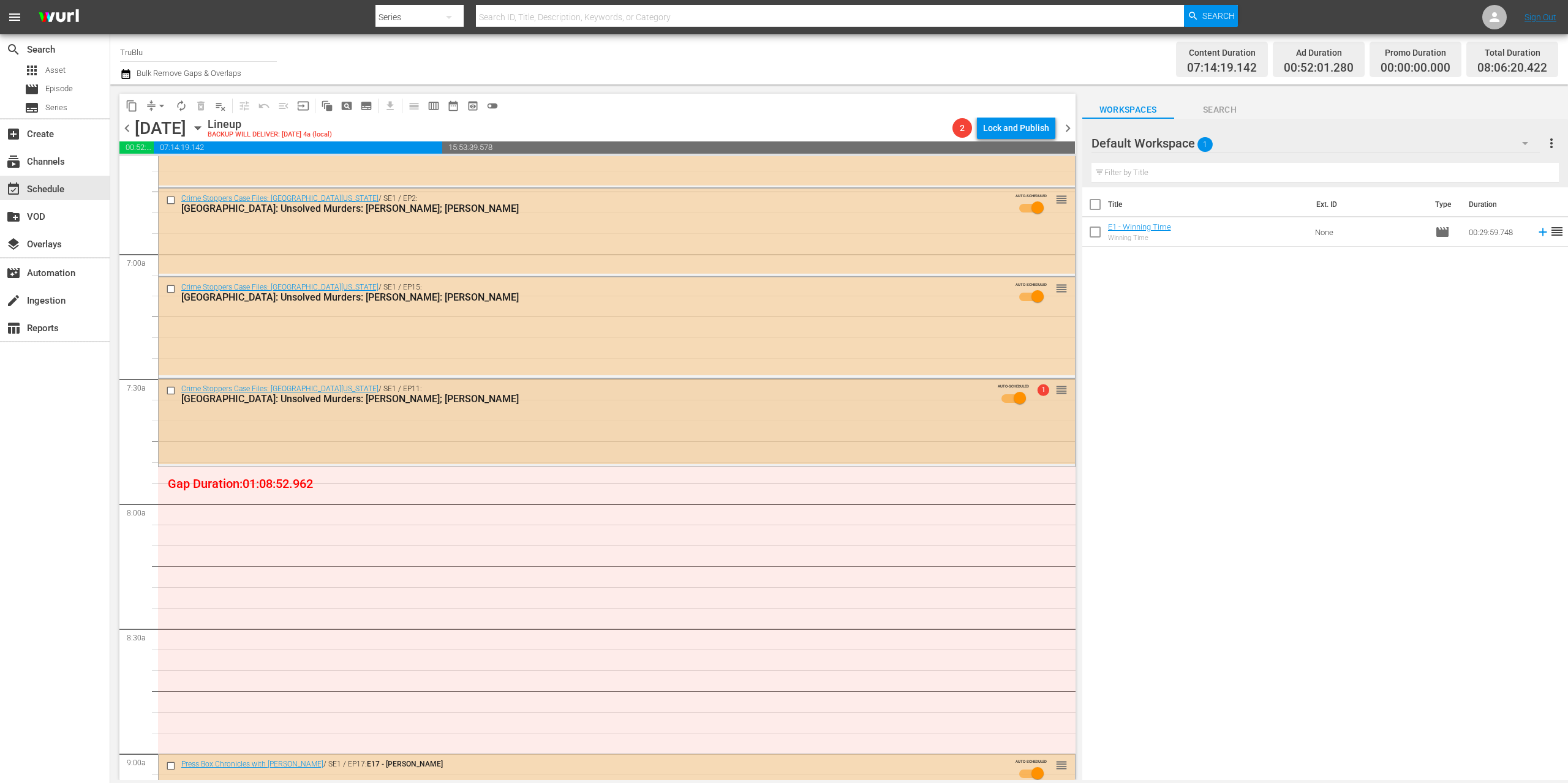
scroll to position [2224, 0]
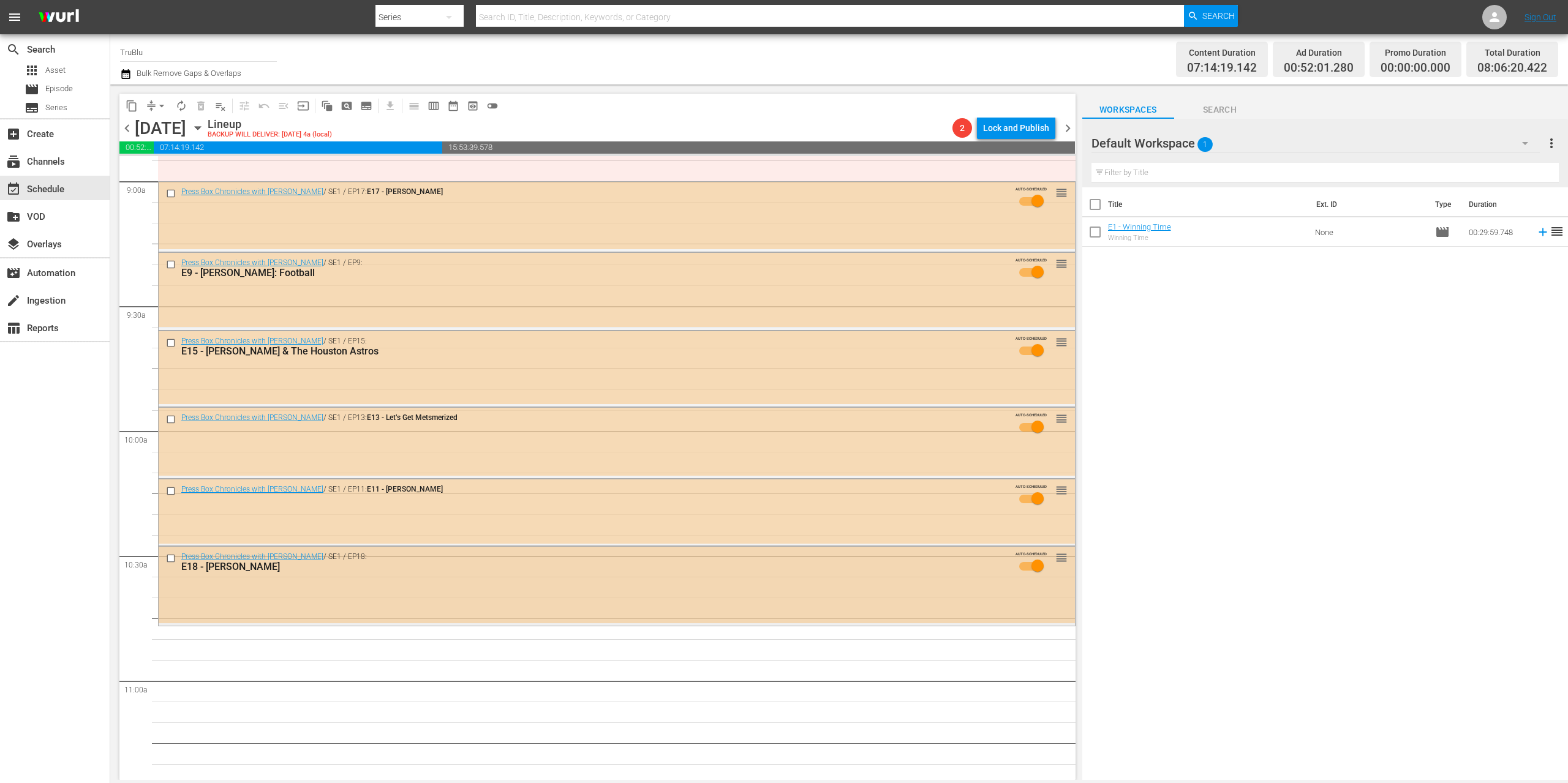
click at [171, 560] on input "checkbox" at bounding box center [172, 559] width 13 height 10
click at [169, 494] on input "checkbox" at bounding box center [172, 491] width 13 height 10
click at [170, 421] on input "checkbox" at bounding box center [172, 420] width 13 height 10
click at [169, 339] on input "checkbox" at bounding box center [172, 342] width 13 height 10
click at [174, 262] on input "checkbox" at bounding box center [172, 265] width 13 height 10
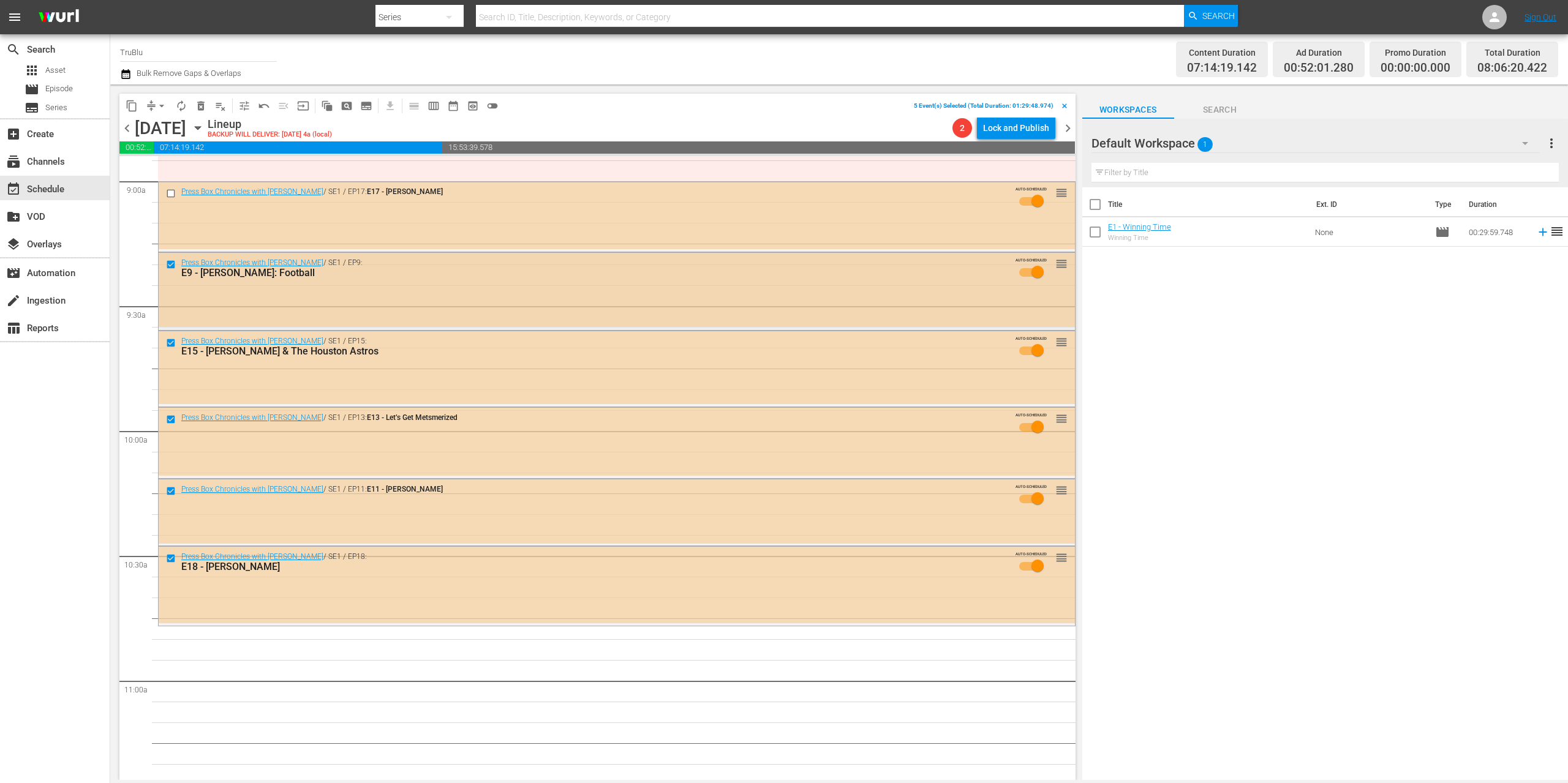
scroll to position [2124, 0]
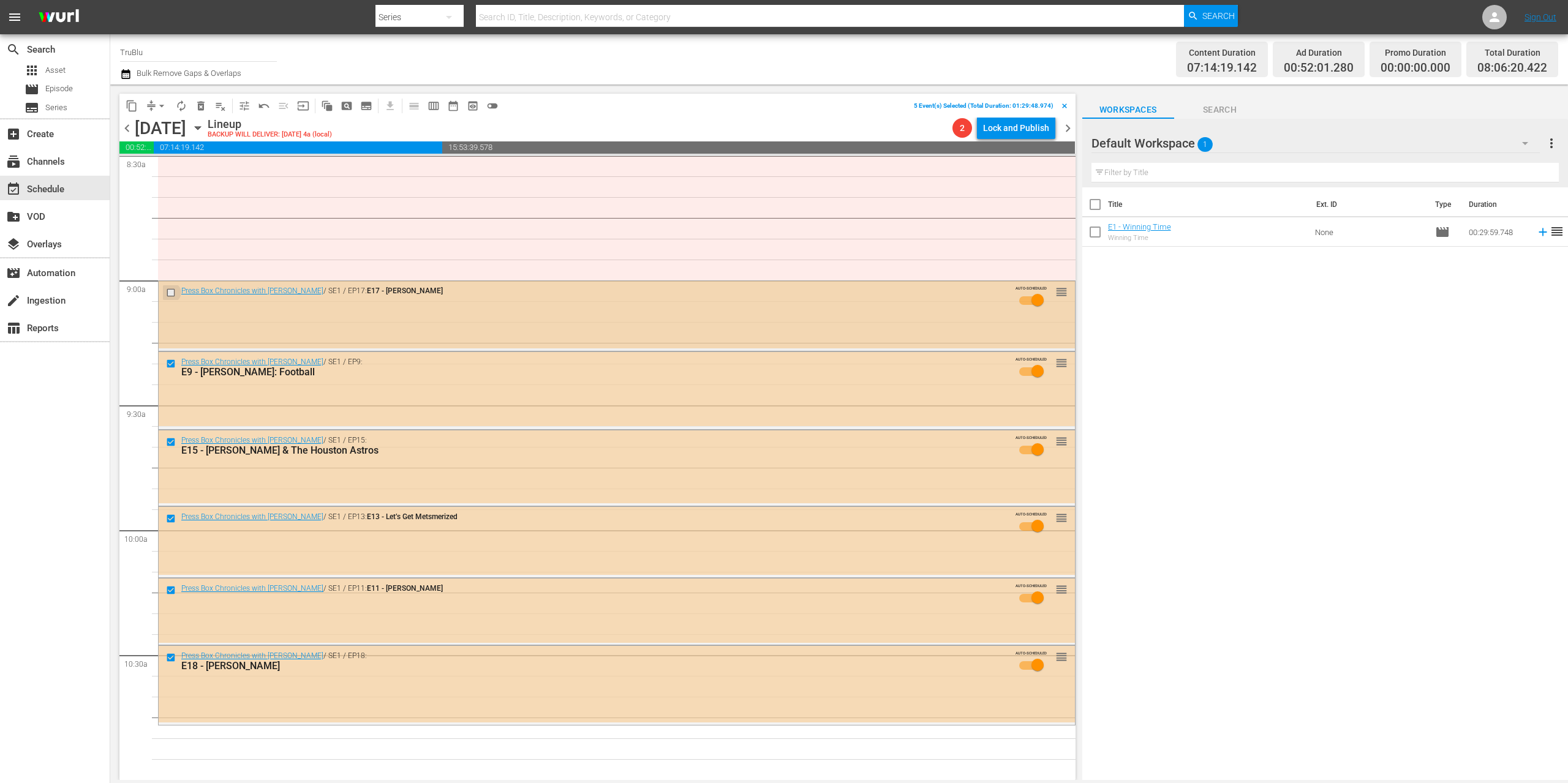
click at [169, 292] on input "checkbox" at bounding box center [172, 292] width 13 height 10
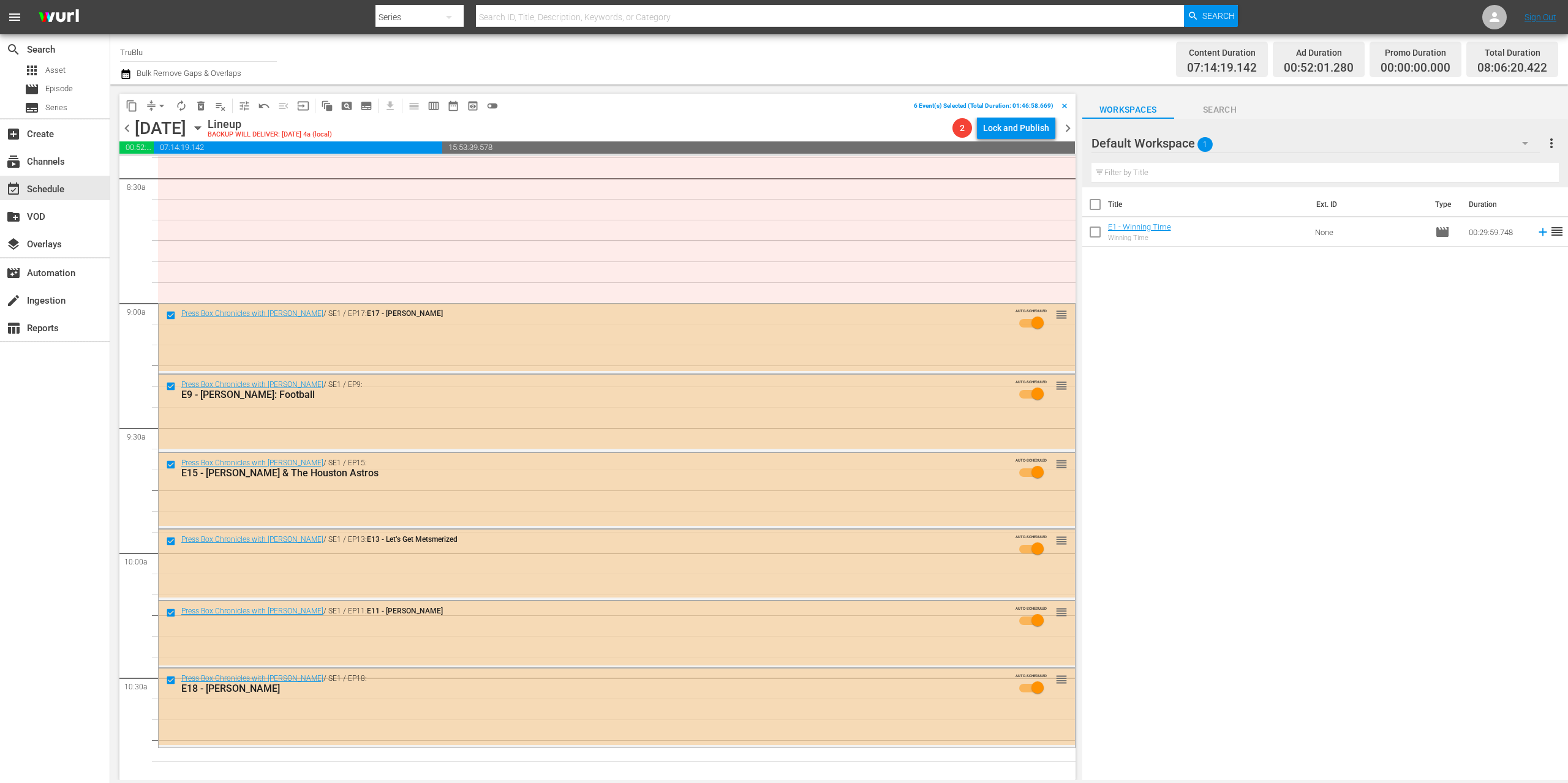
scroll to position [1759, 0]
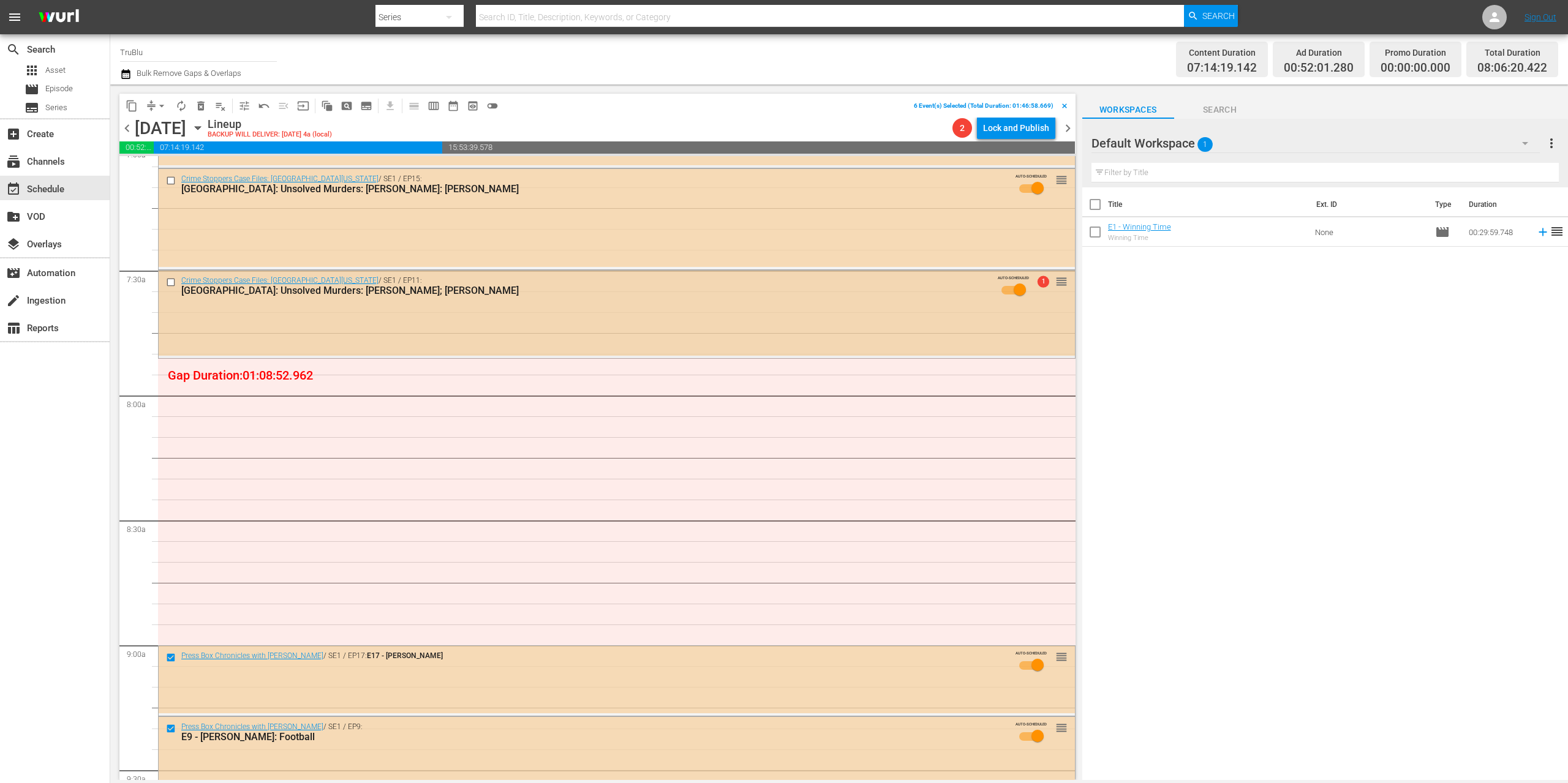
click at [173, 283] on input "checkbox" at bounding box center [172, 282] width 13 height 10
click at [169, 181] on input "checkbox" at bounding box center [172, 183] width 13 height 10
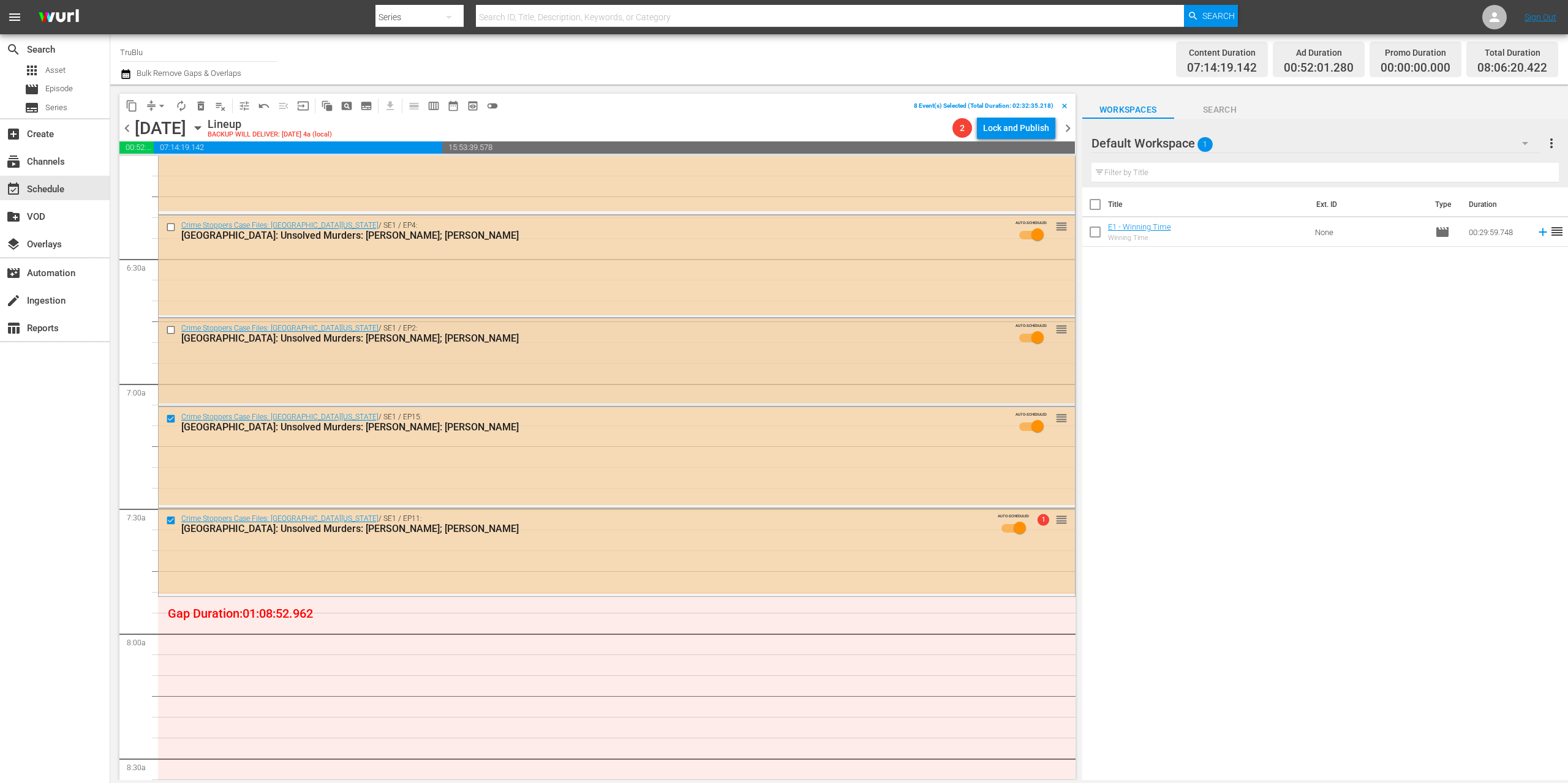
click at [171, 328] on input "checkbox" at bounding box center [172, 330] width 13 height 10
click at [172, 226] on input "checkbox" at bounding box center [172, 228] width 13 height 10
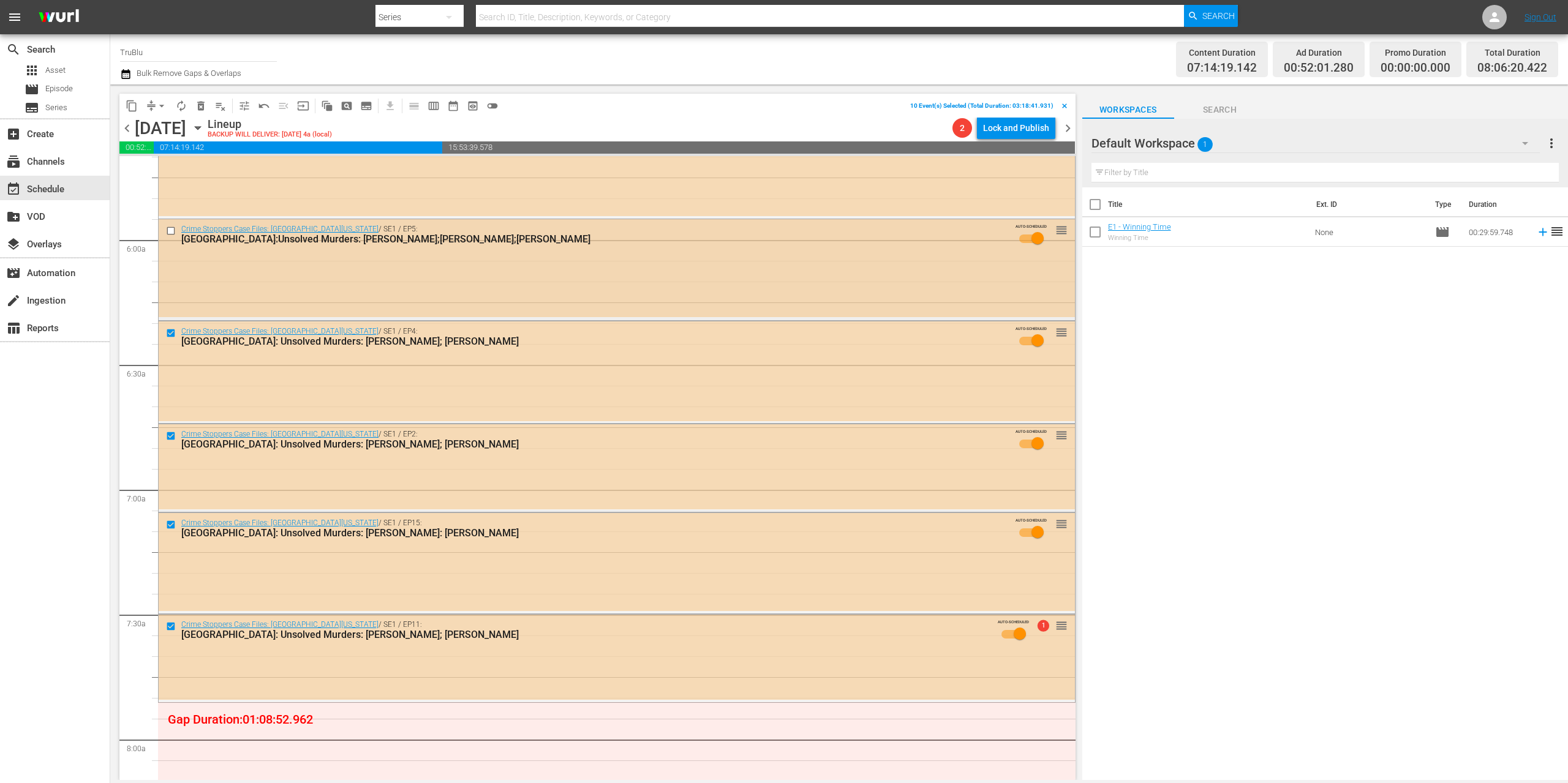
click at [170, 229] on input "checkbox" at bounding box center [172, 231] width 13 height 10
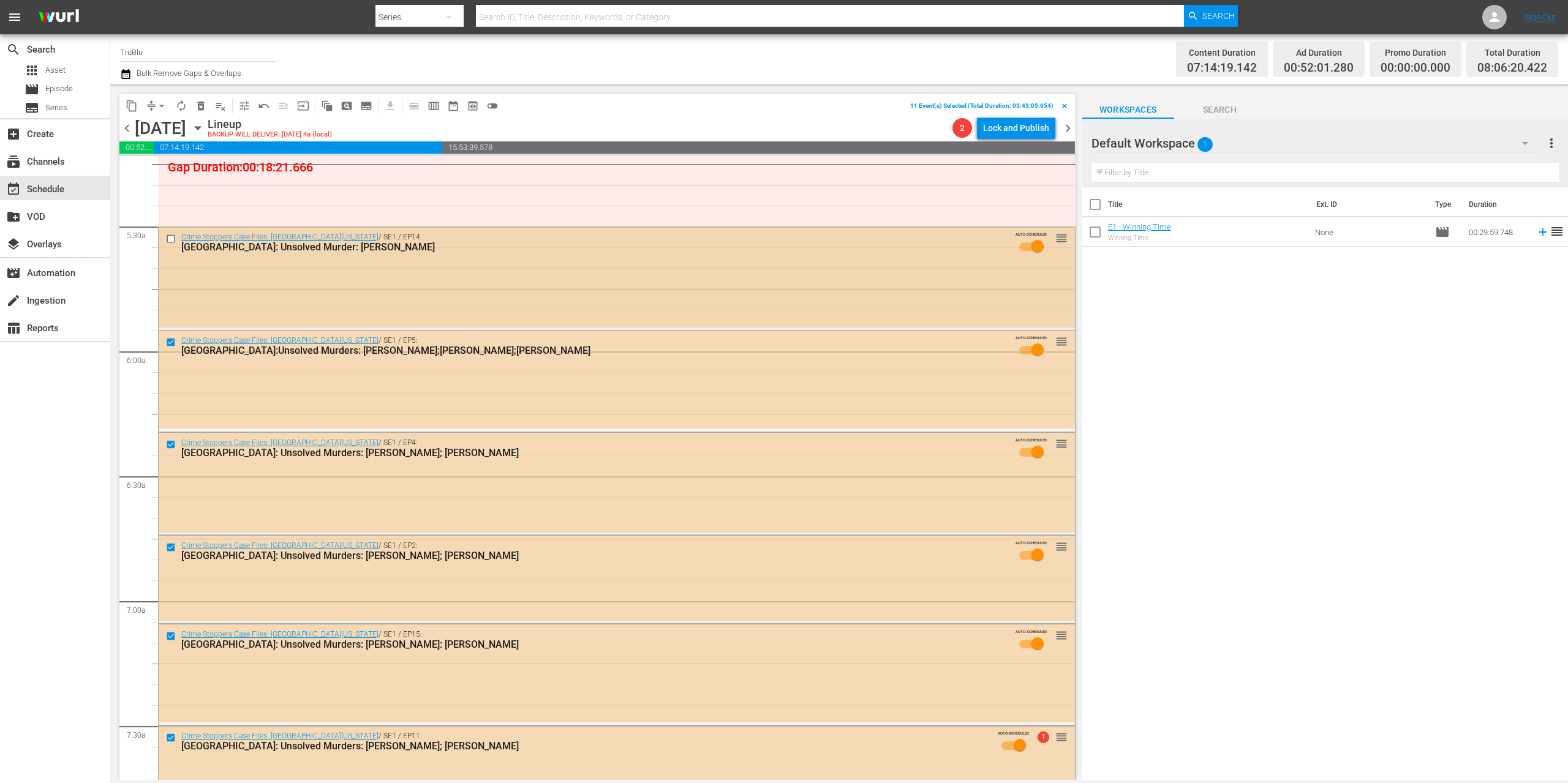
click at [171, 239] on input "checkbox" at bounding box center [172, 239] width 13 height 10
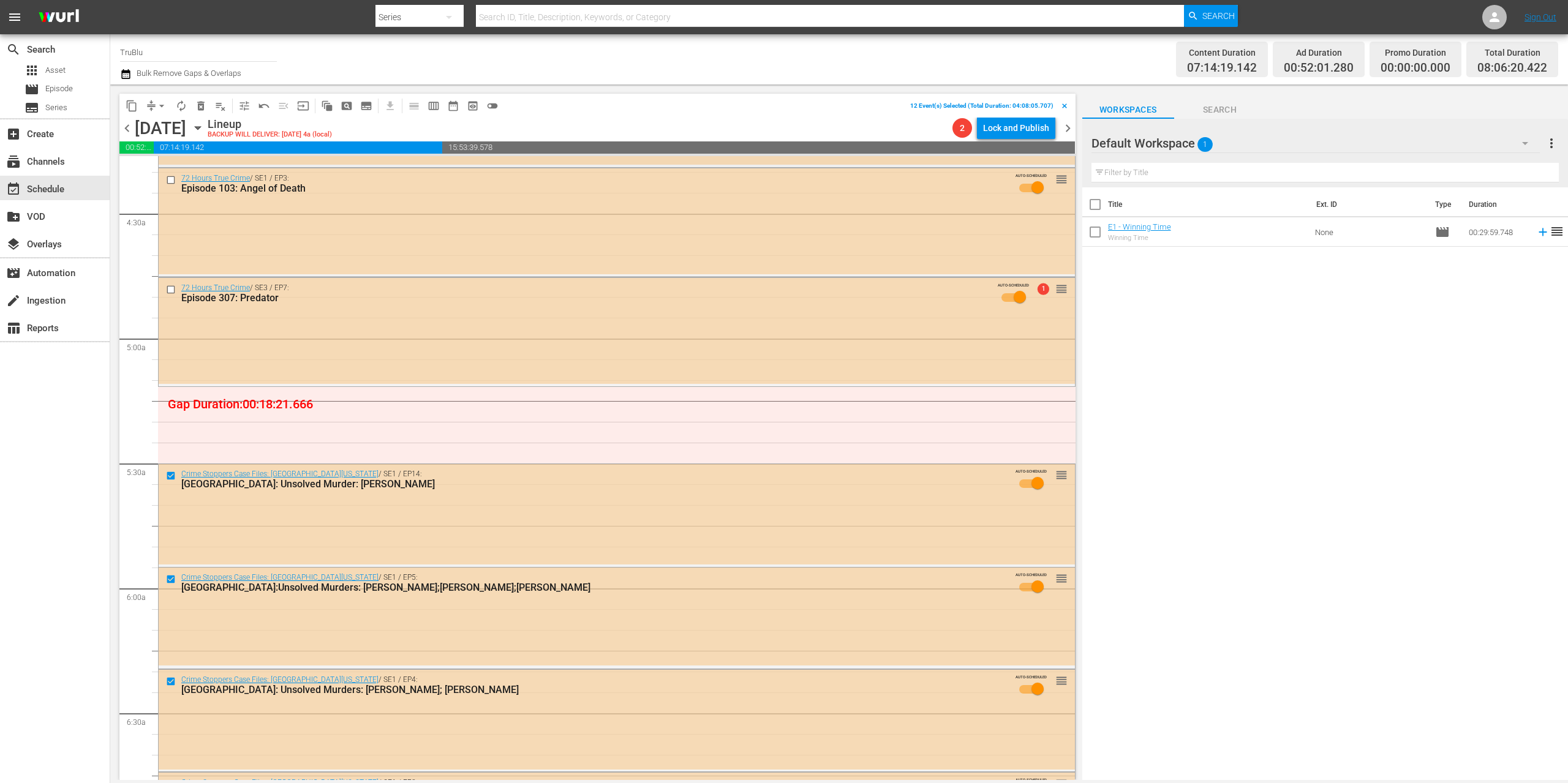
scroll to position [924, 0]
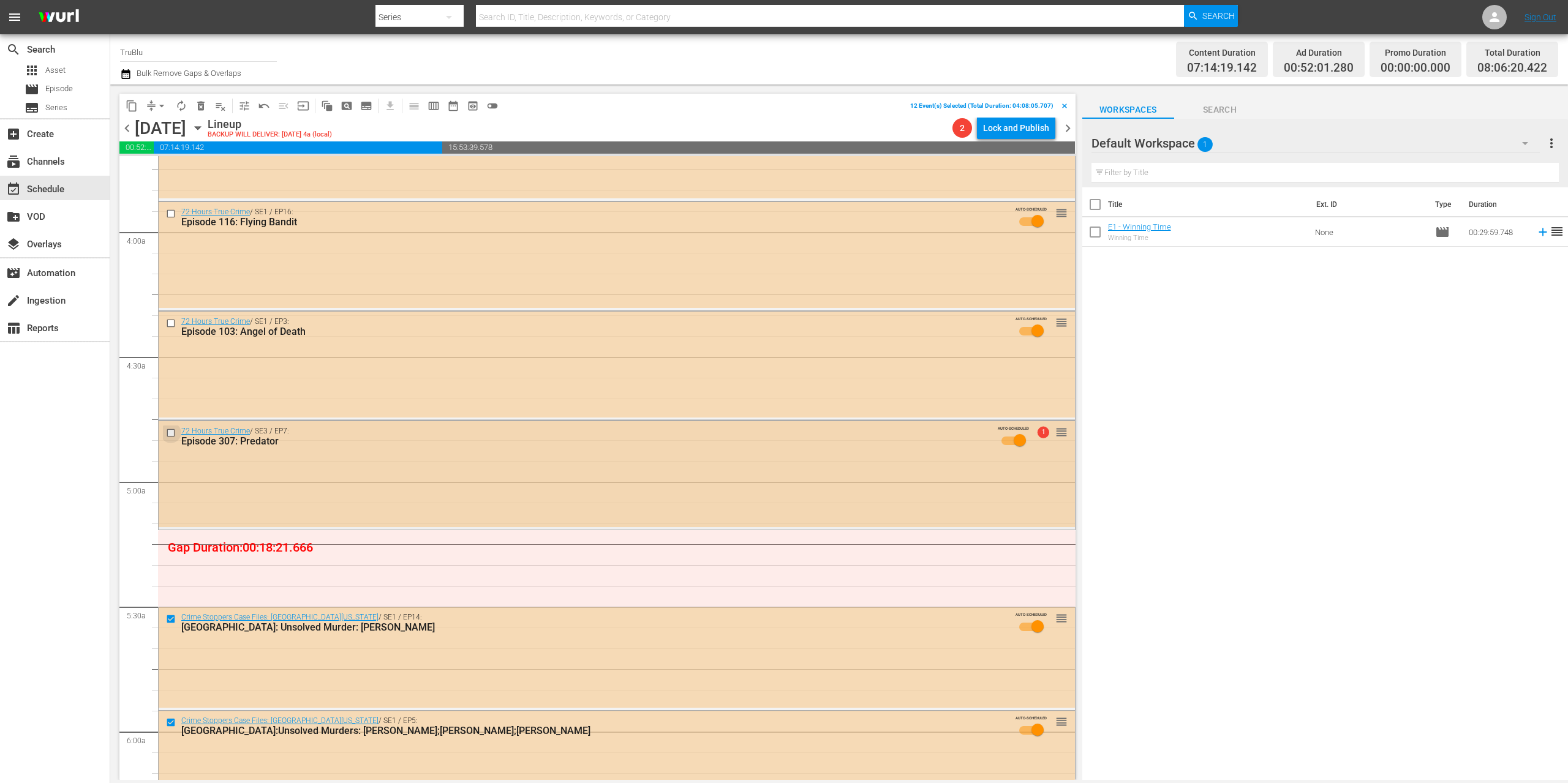
click at [170, 432] on input "checkbox" at bounding box center [172, 433] width 13 height 10
click at [170, 322] on input "checkbox" at bounding box center [172, 323] width 13 height 10
click at [170, 211] on input "checkbox" at bounding box center [172, 214] width 13 height 10
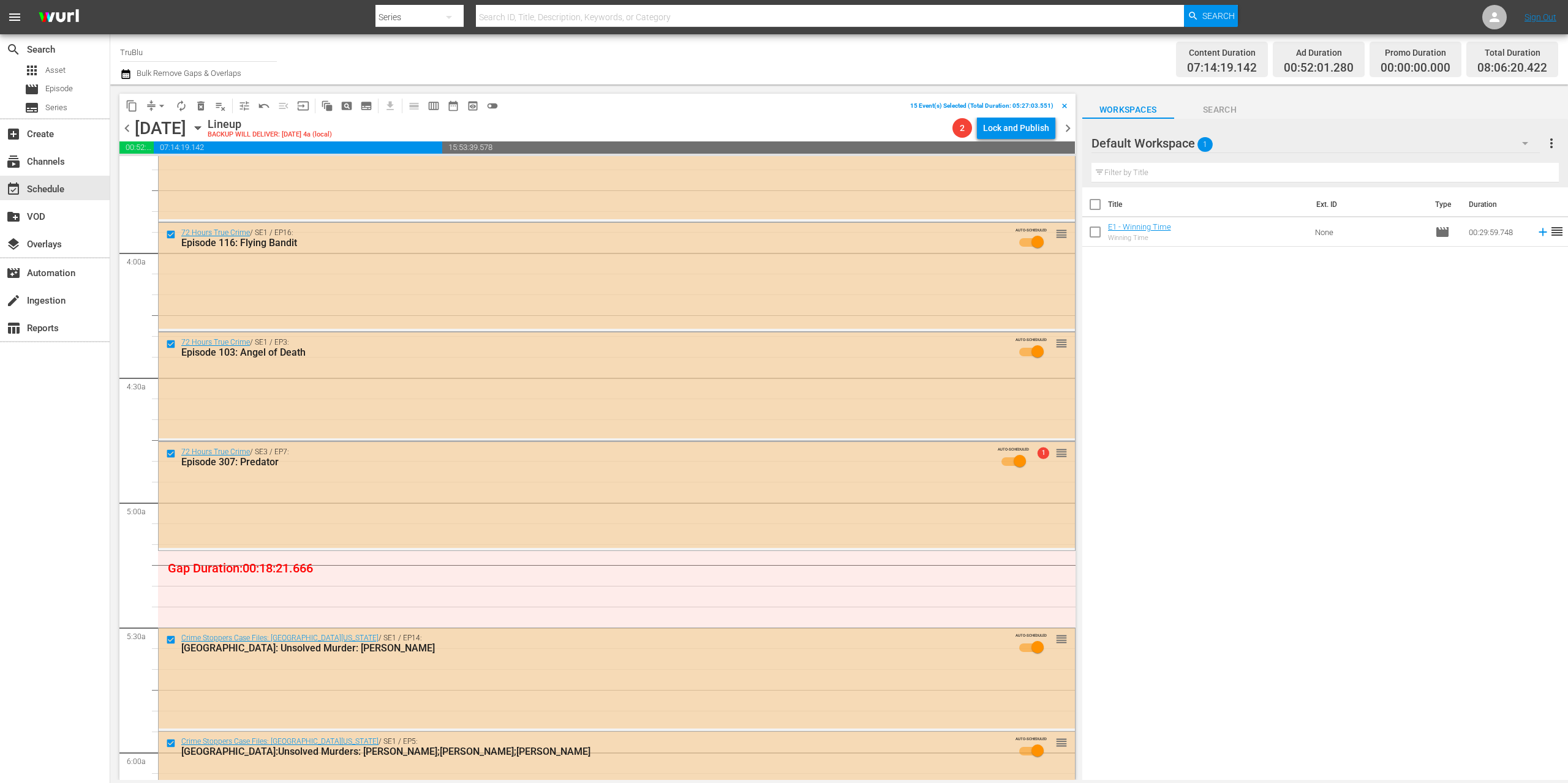
scroll to position [735, 0]
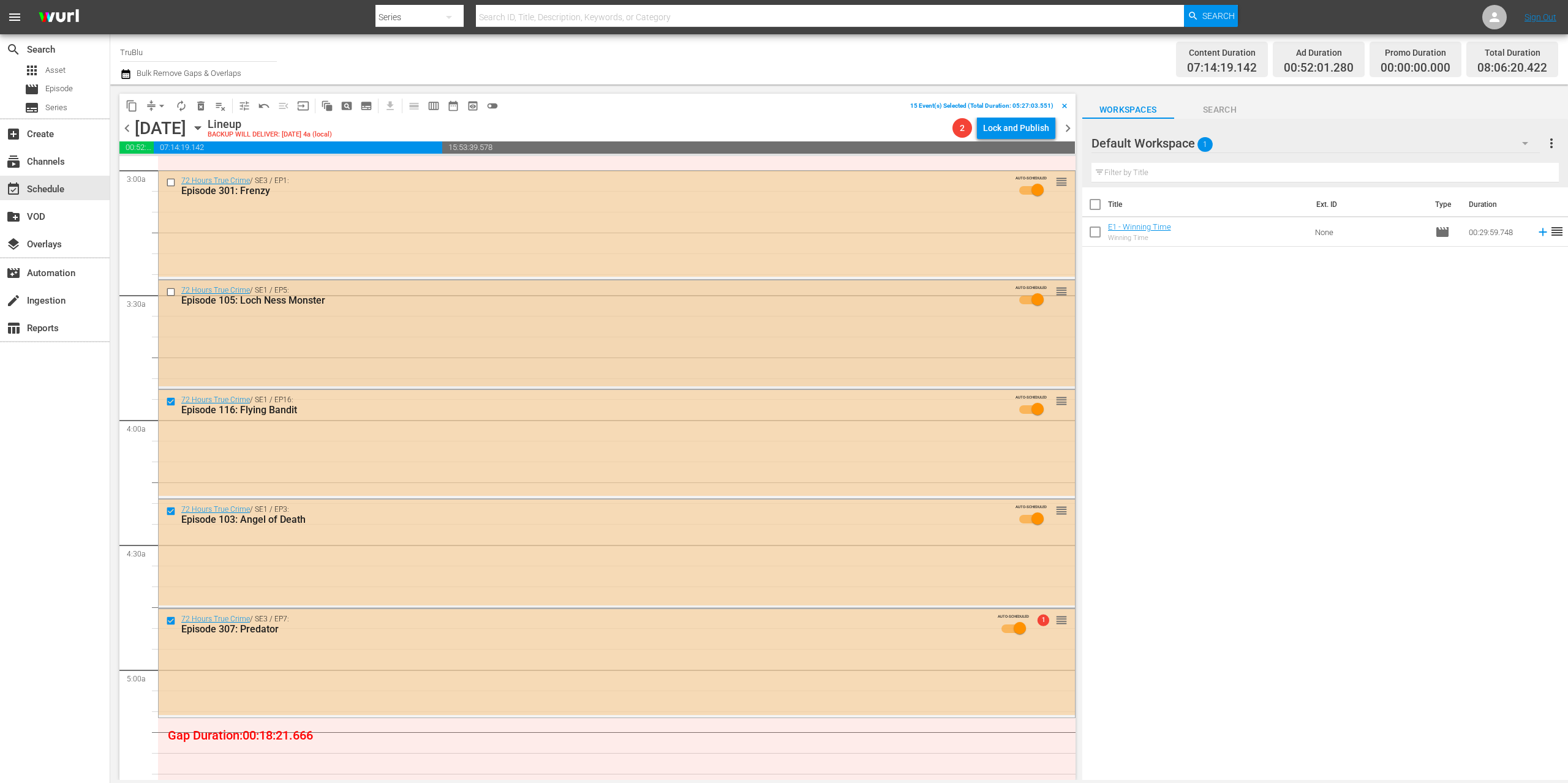
click at [168, 286] on div at bounding box center [171, 292] width 18 height 15
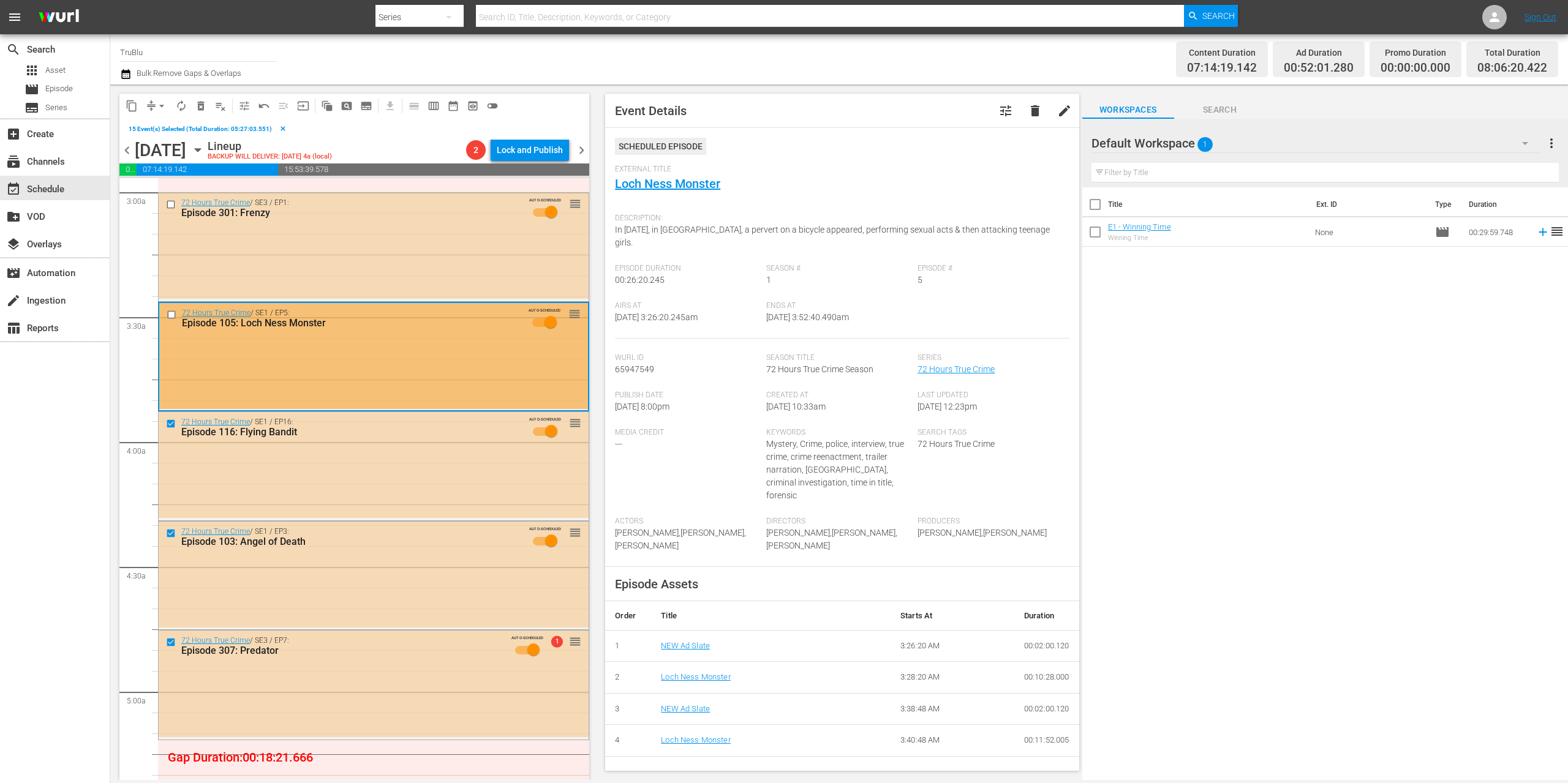
click at [169, 312] on input "checkbox" at bounding box center [173, 315] width 13 height 10
click at [176, 255] on div "72 Hours True Crime / SE3 / EP1: Episode 301: Frenzy AUTO-SCHEDULED reorder" at bounding box center [374, 246] width 430 height 106
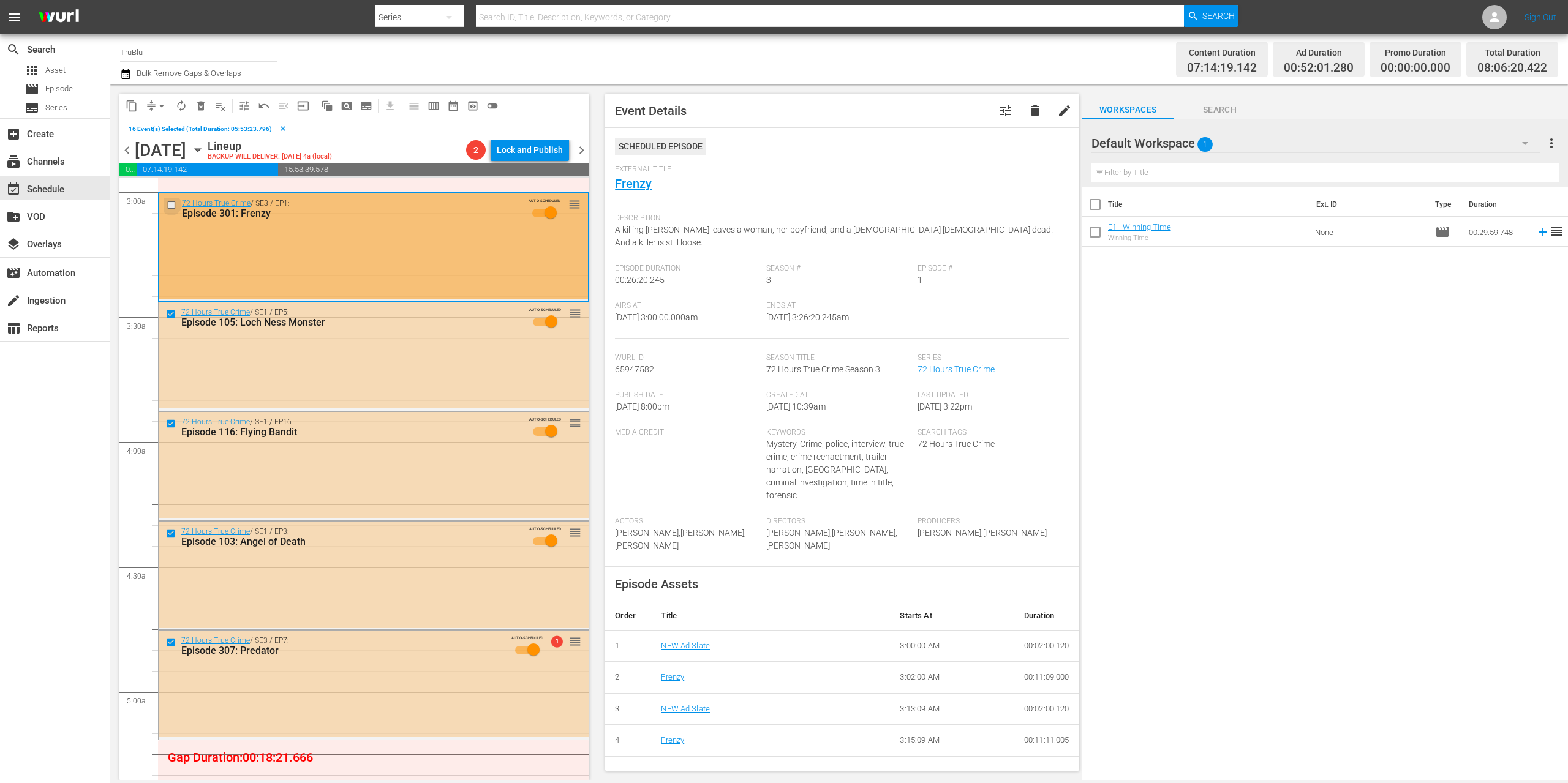
click at [171, 204] on input "checkbox" at bounding box center [173, 205] width 13 height 10
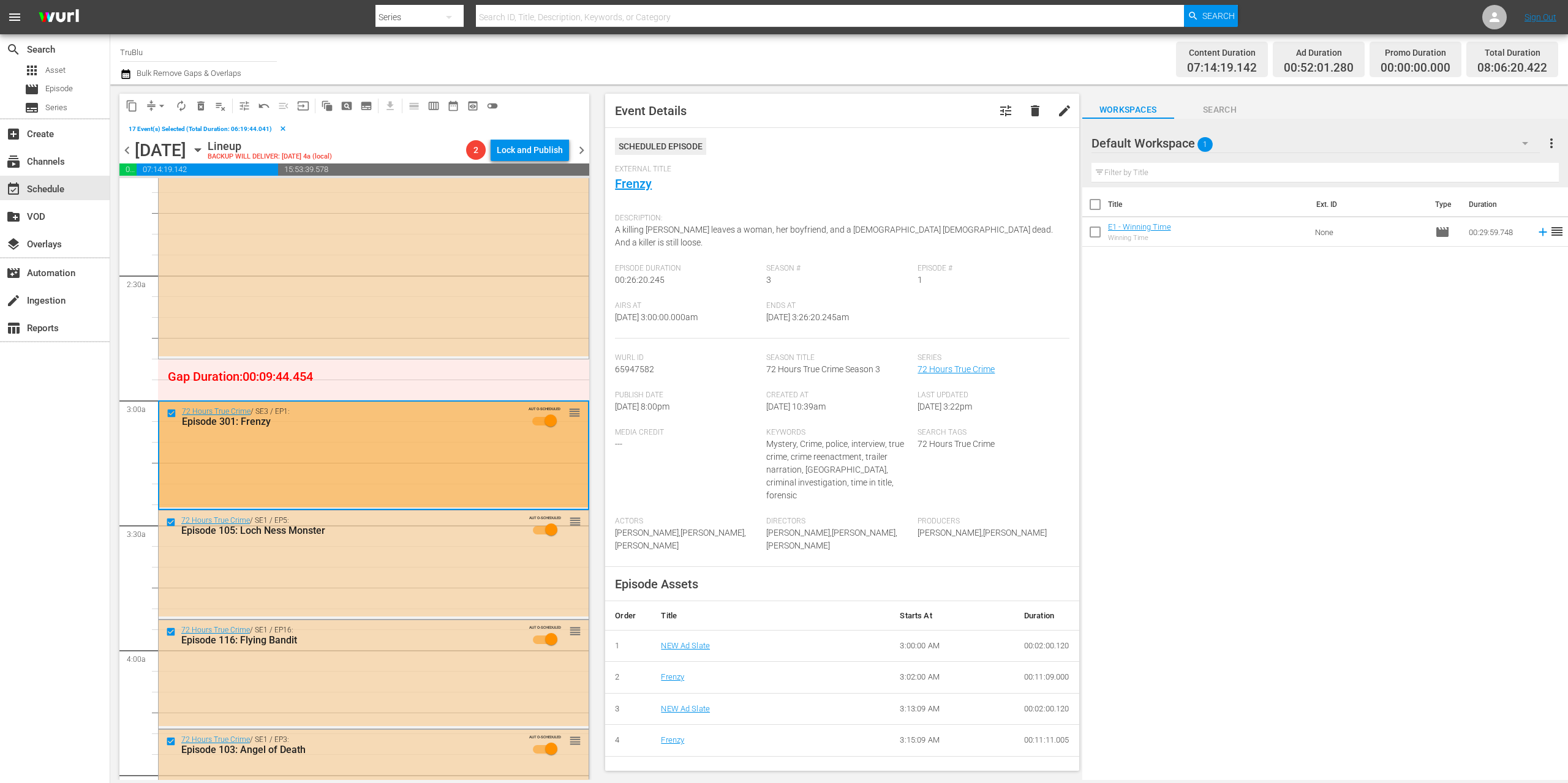
scroll to position [271, 0]
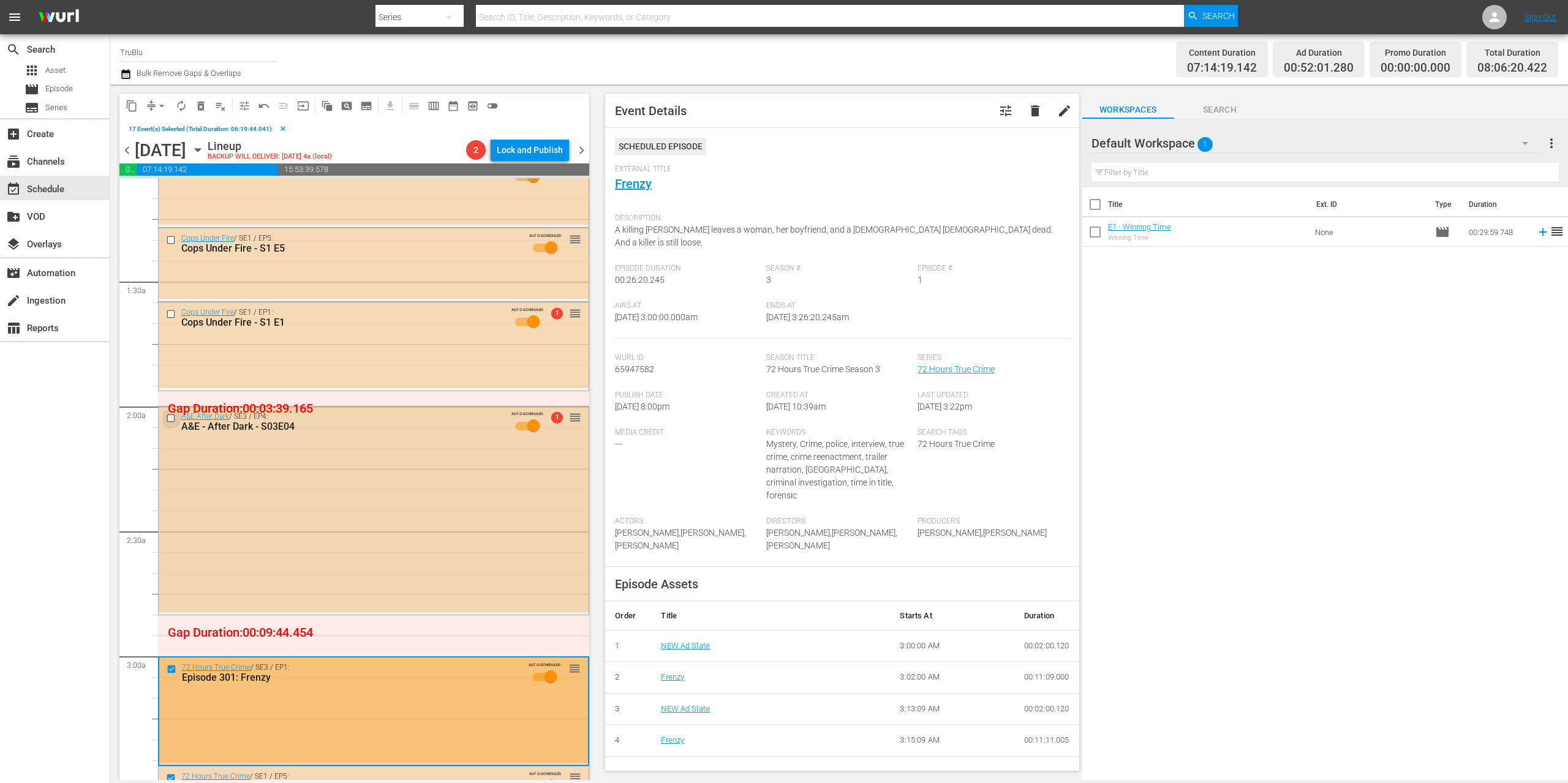
click at [169, 417] on input "checkbox" at bounding box center [172, 419] width 13 height 10
click at [170, 312] on input "checkbox" at bounding box center [172, 315] width 13 height 10
click at [169, 236] on input "checkbox" at bounding box center [172, 240] width 13 height 10
click at [204, 101] on span "delete_forever_outlined" at bounding box center [201, 106] width 12 height 12
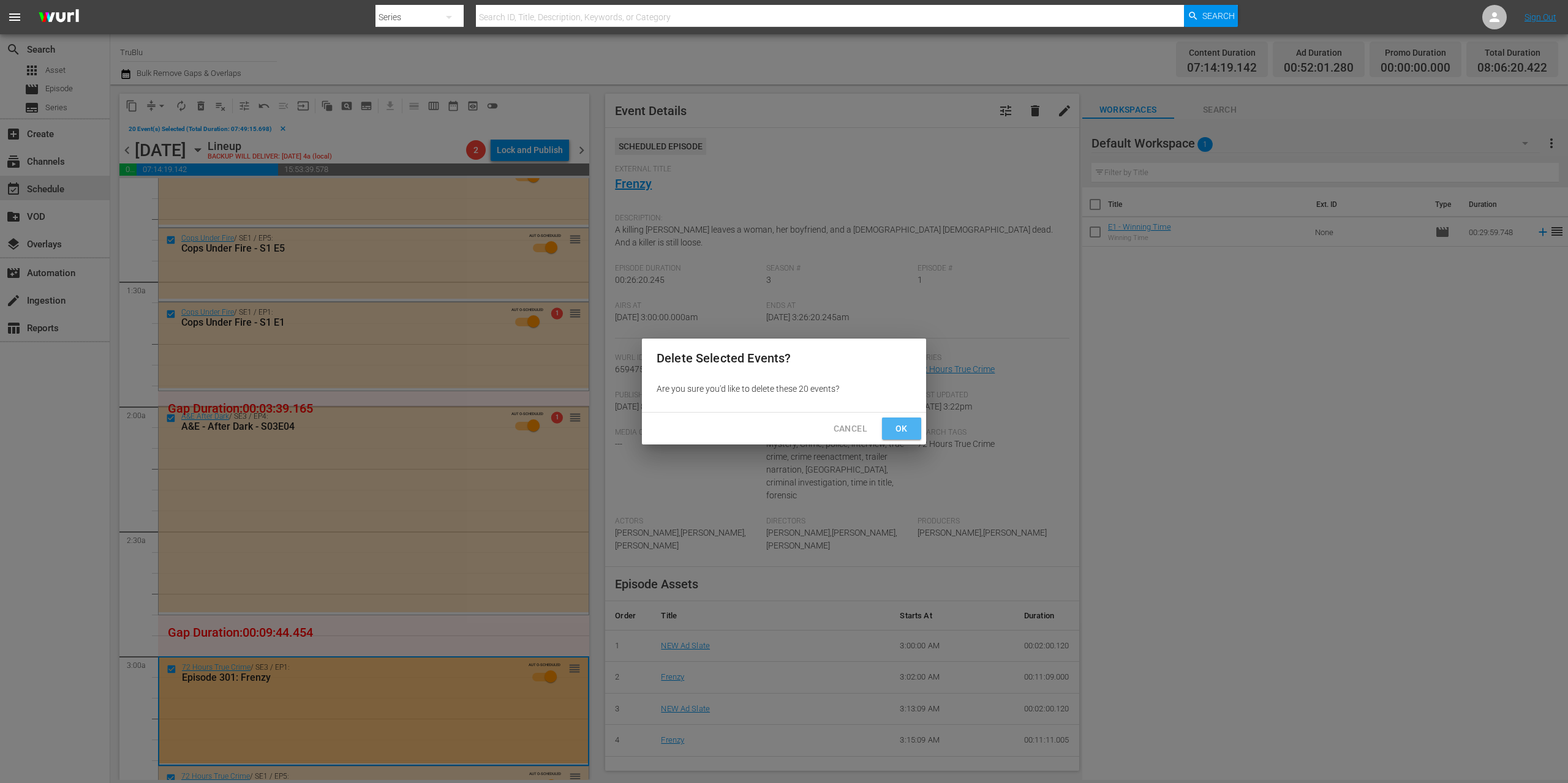
click at [894, 428] on span "Ok" at bounding box center [901, 429] width 20 height 16
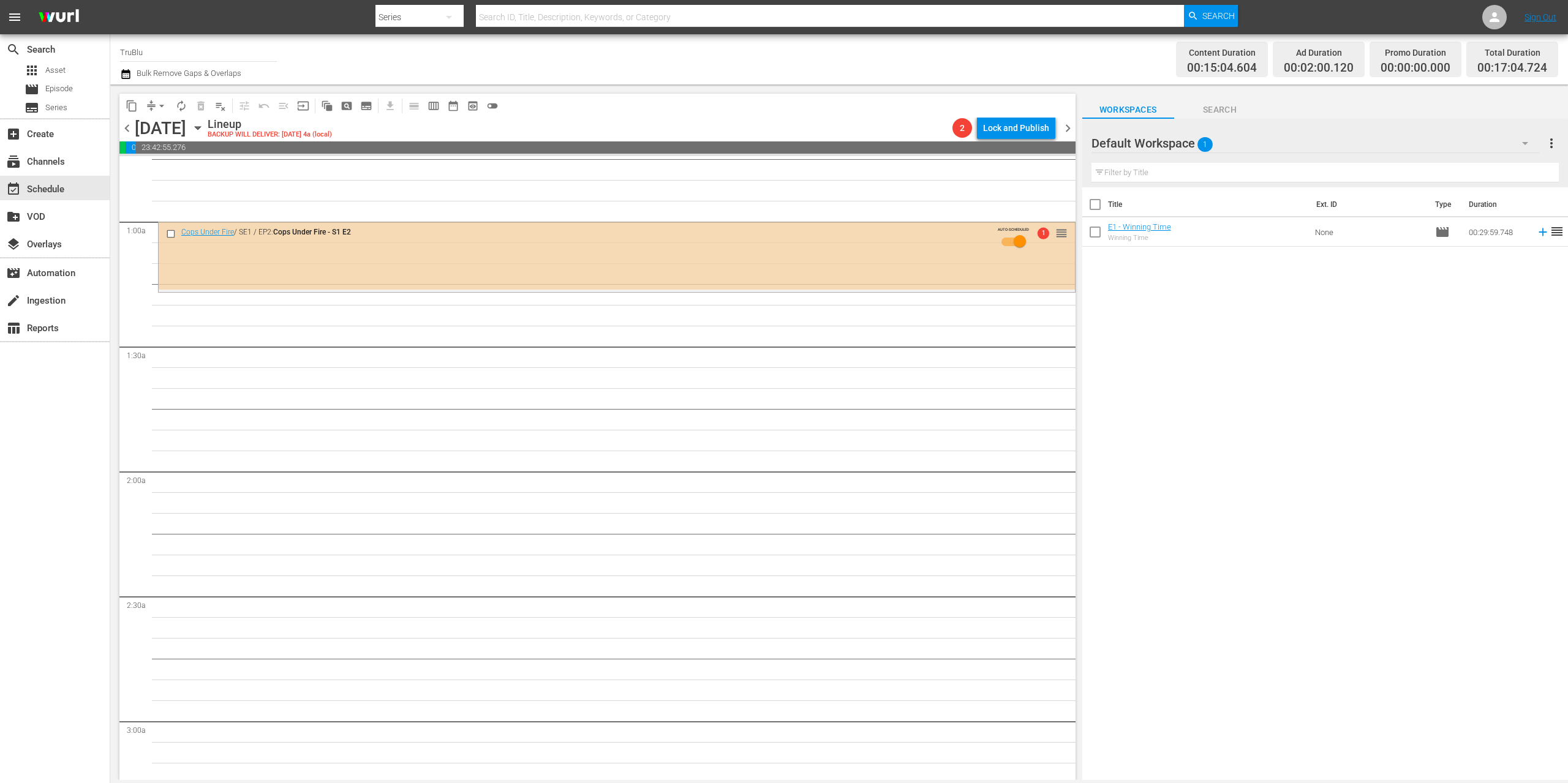
scroll to position [150, 0]
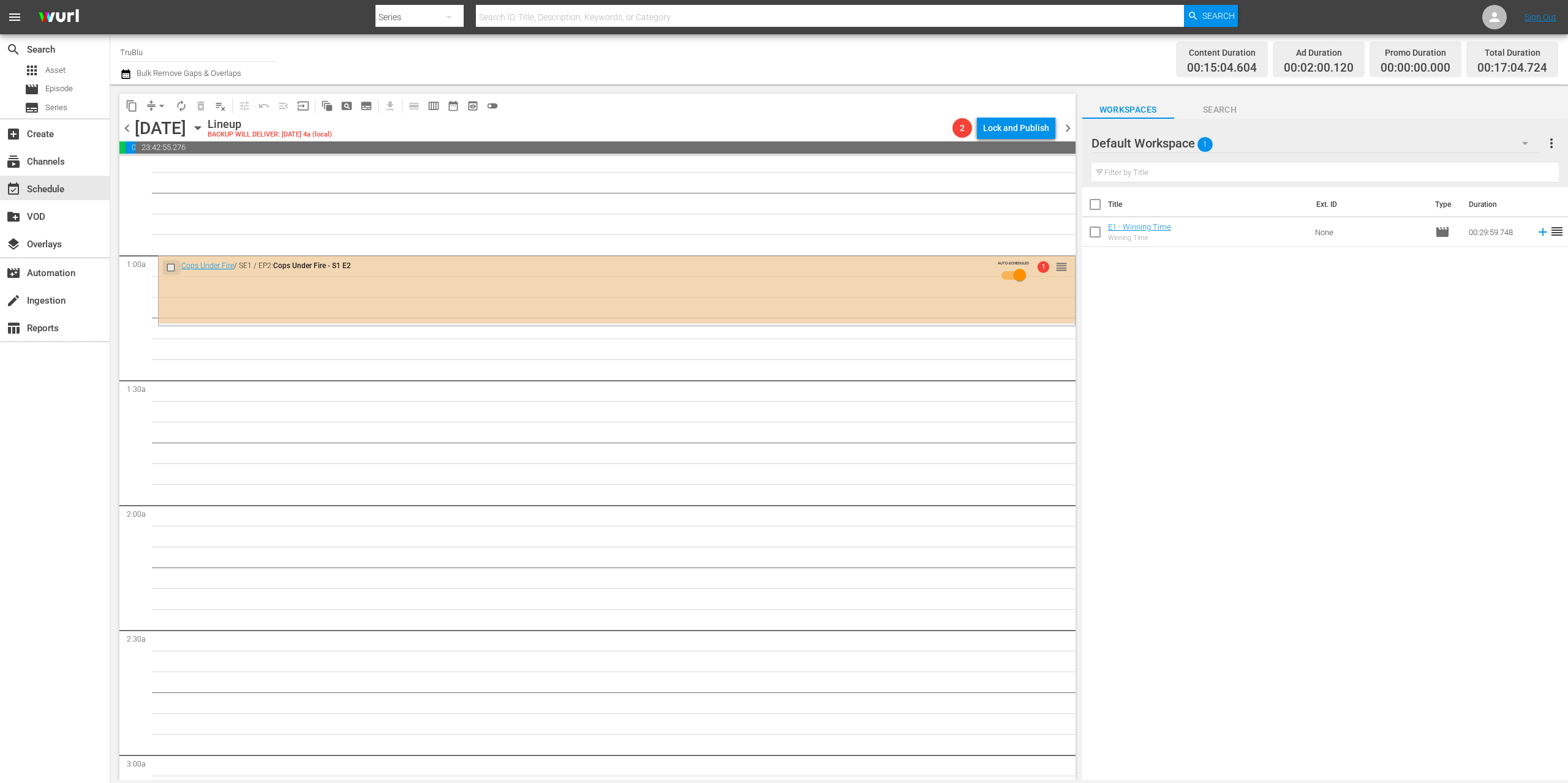
click at [172, 267] on input "checkbox" at bounding box center [172, 268] width 13 height 10
click at [198, 105] on span "delete_forever_outlined" at bounding box center [201, 106] width 12 height 12
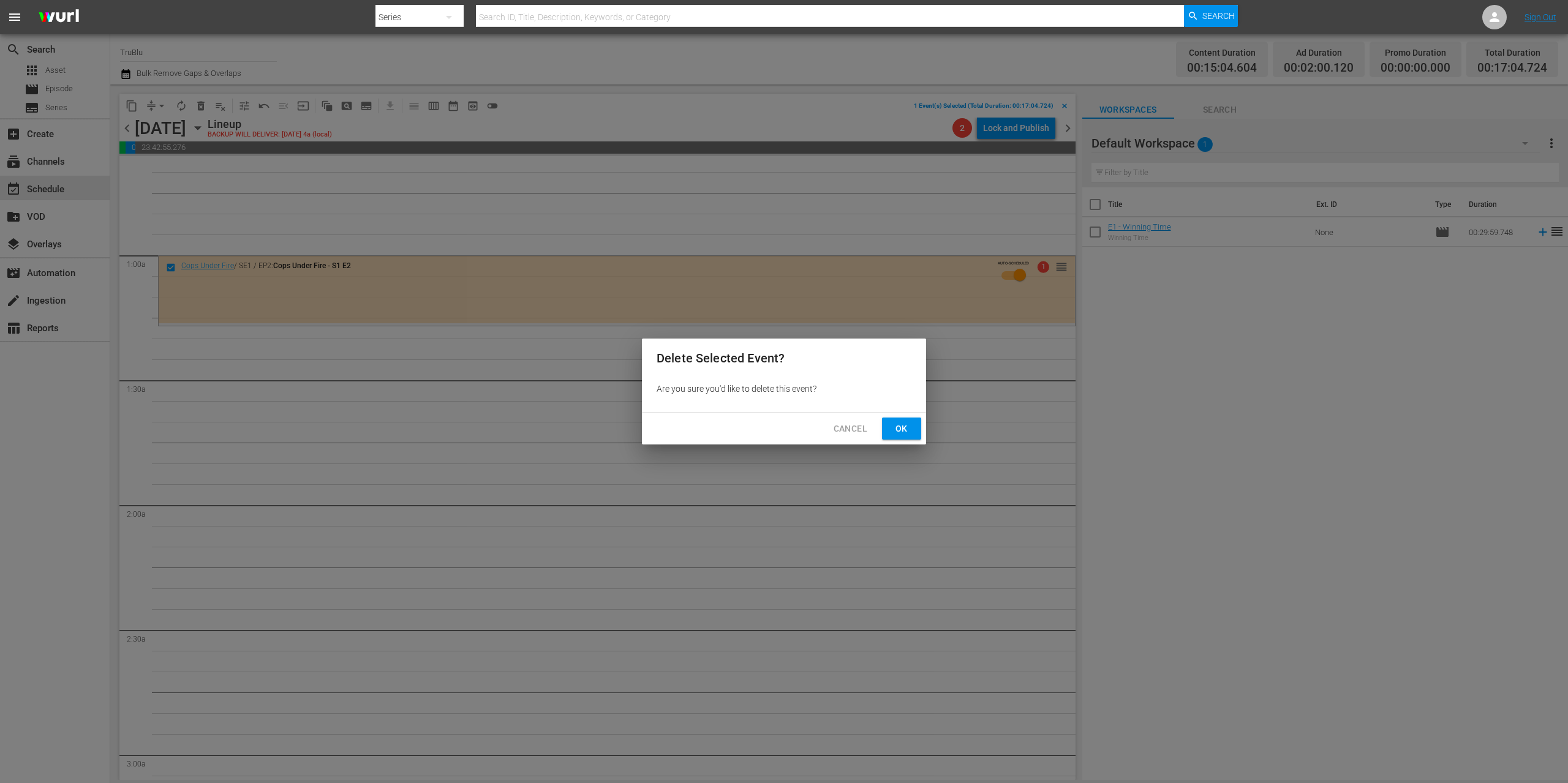
click at [900, 420] on button "Ok" at bounding box center [901, 429] width 39 height 23
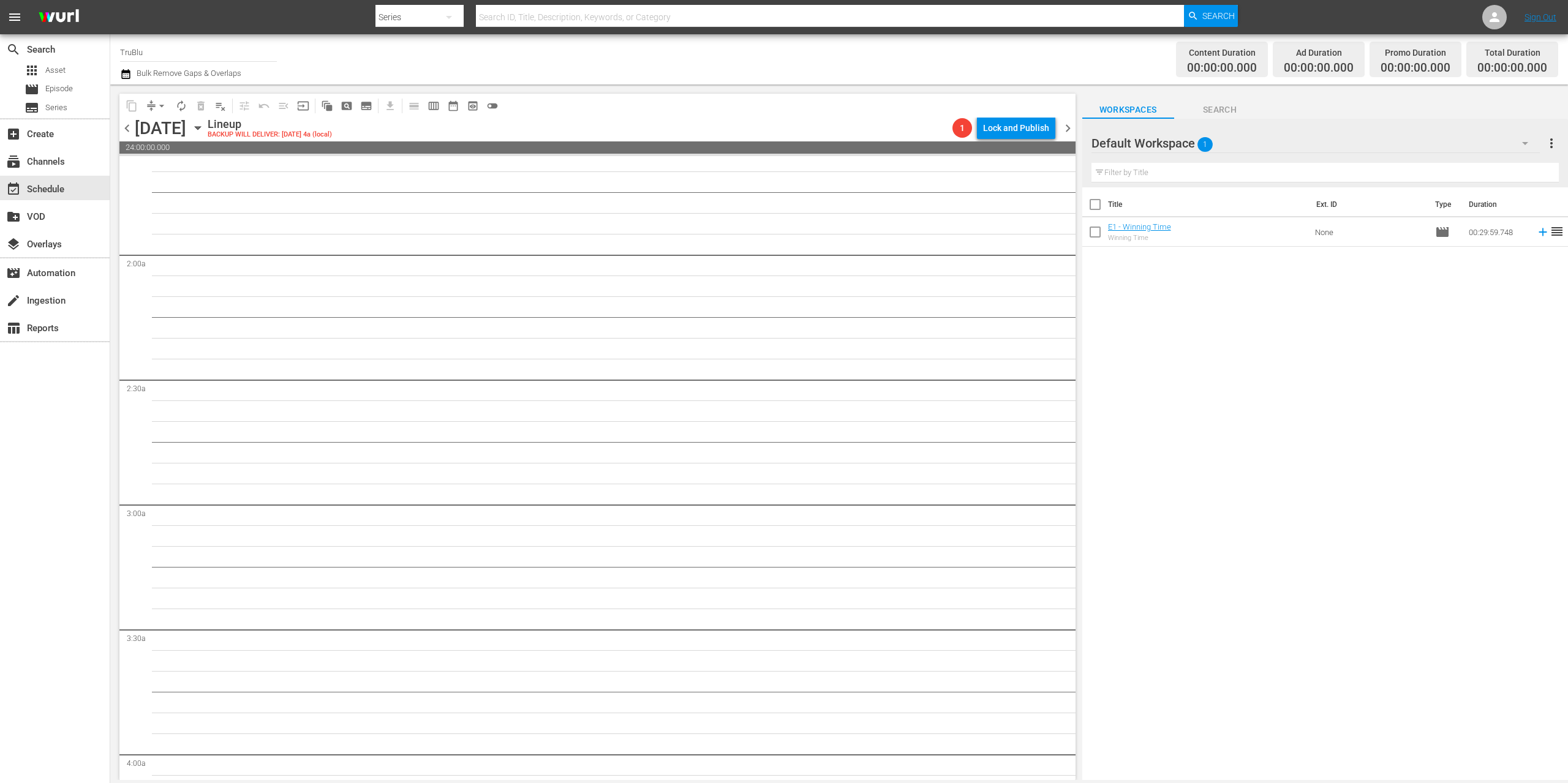
scroll to position [567, 0]
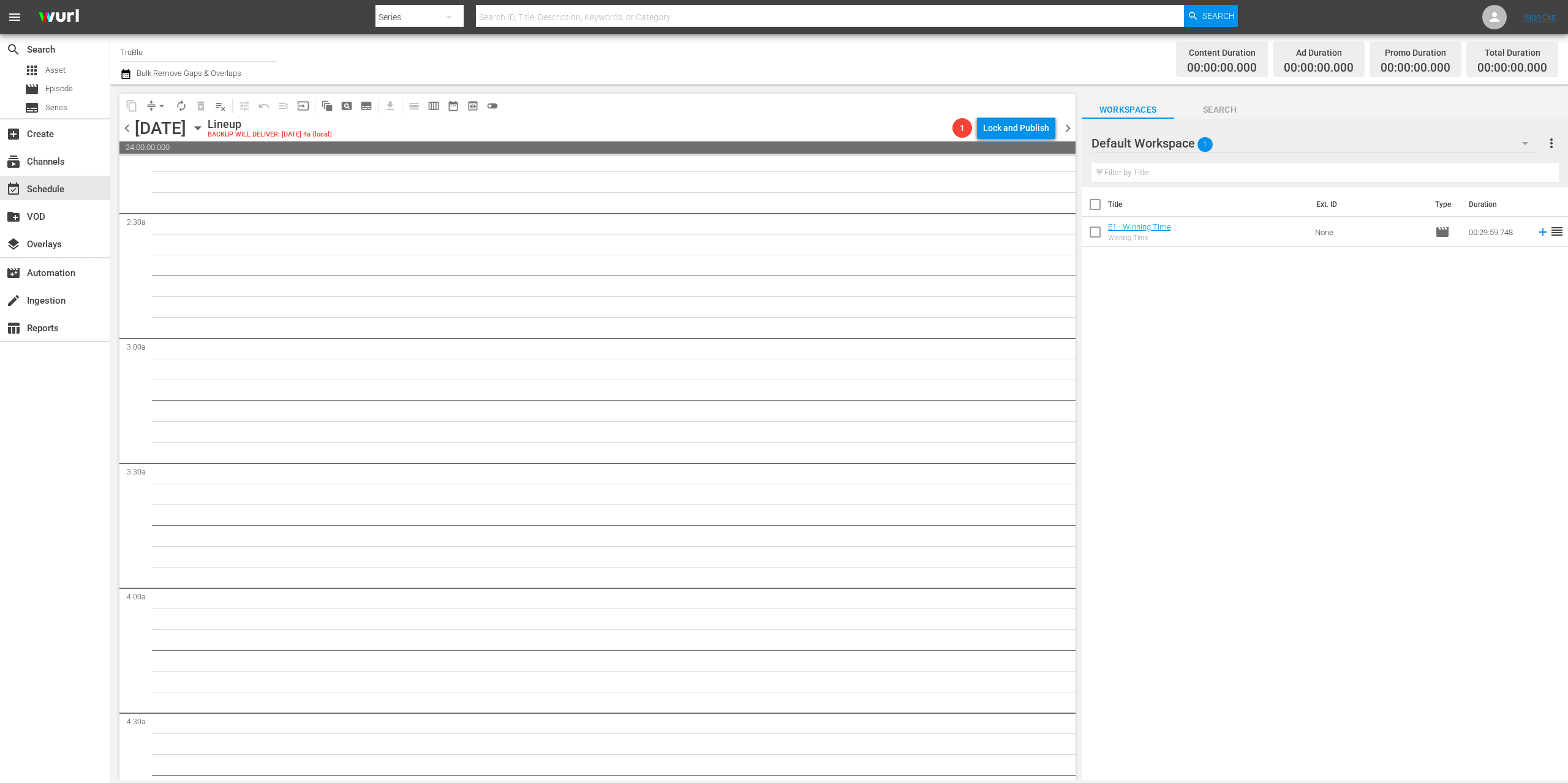
click at [127, 128] on span "chevron_left" at bounding box center [127, 129] width 16 height 16
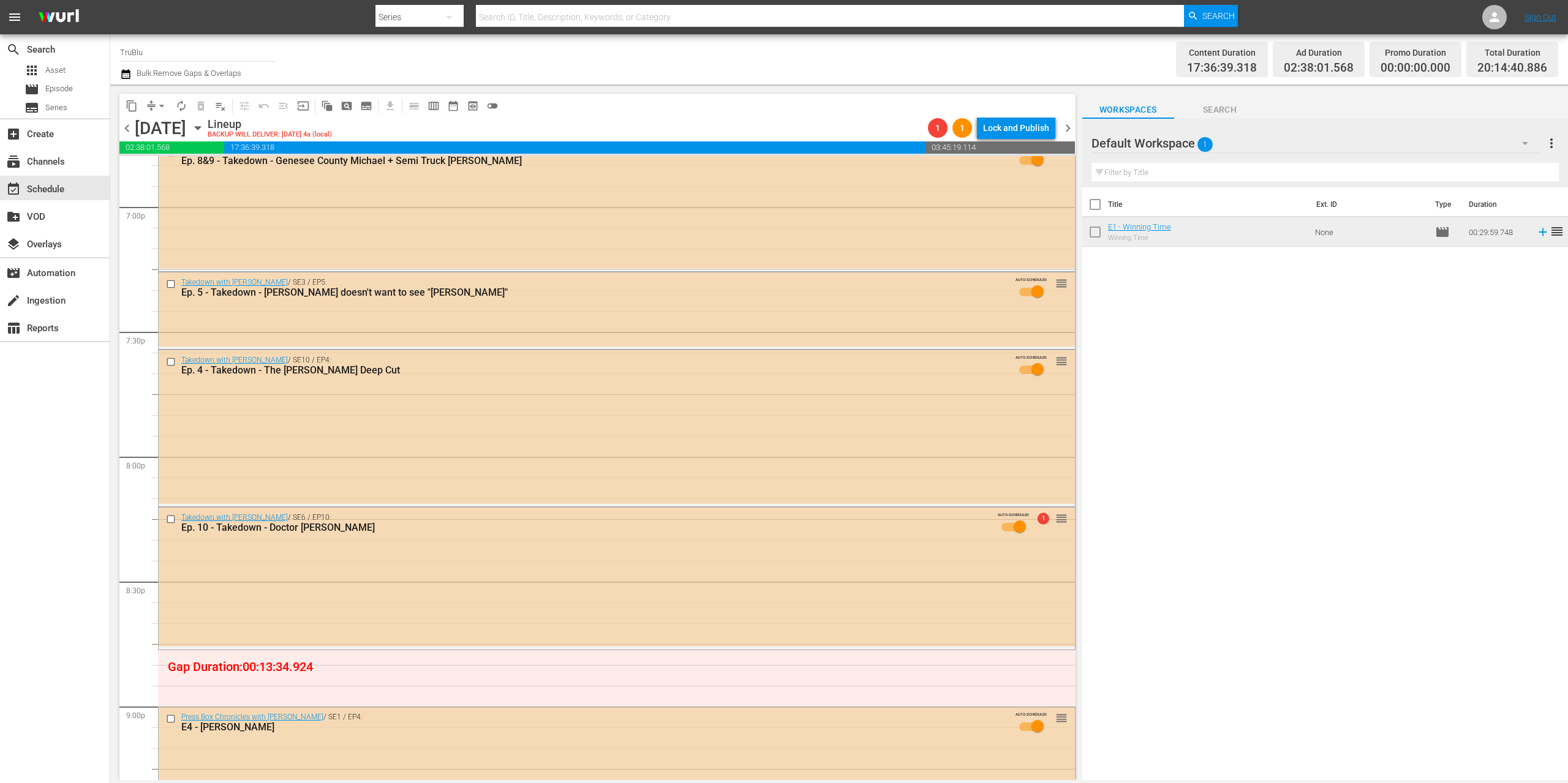
scroll to position [5372, 0]
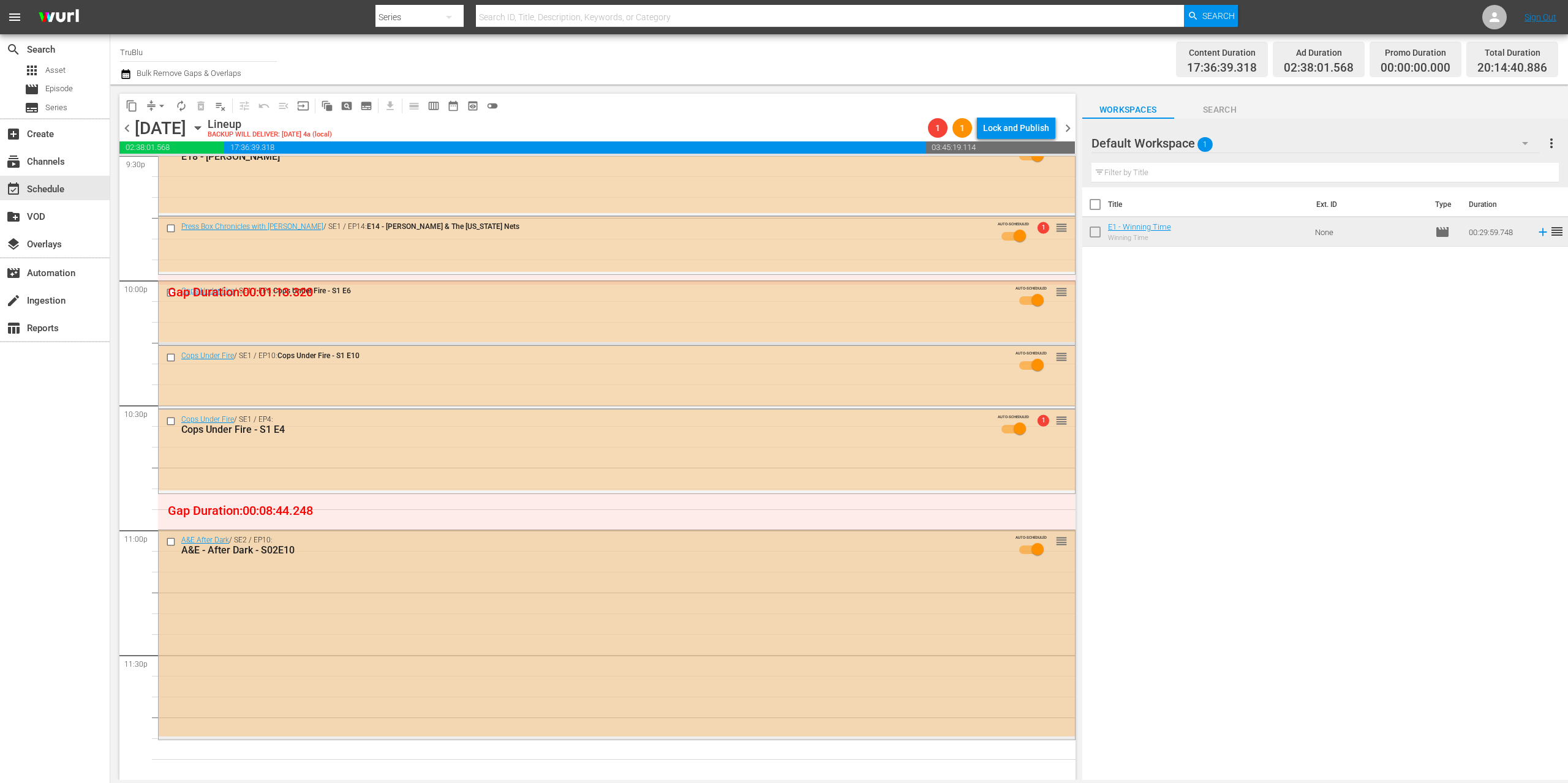
click at [169, 540] on input "checkbox" at bounding box center [172, 542] width 13 height 10
click at [173, 420] on input "checkbox" at bounding box center [172, 421] width 13 height 10
click at [173, 354] on input "checkbox" at bounding box center [172, 357] width 13 height 10
click at [170, 291] on input "checkbox" at bounding box center [172, 293] width 13 height 10
click at [173, 225] on input "checkbox" at bounding box center [172, 229] width 13 height 10
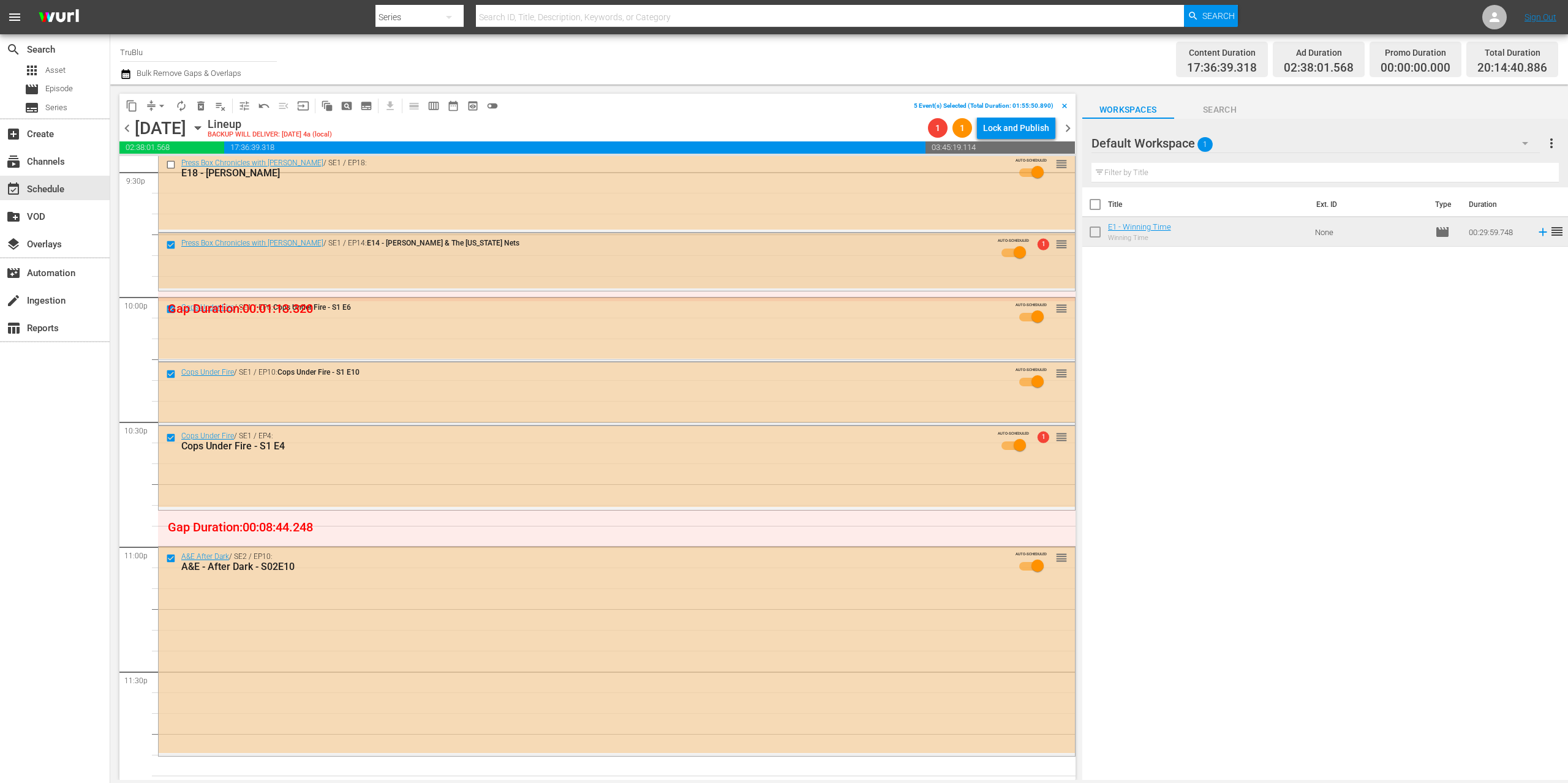
scroll to position [5344, 0]
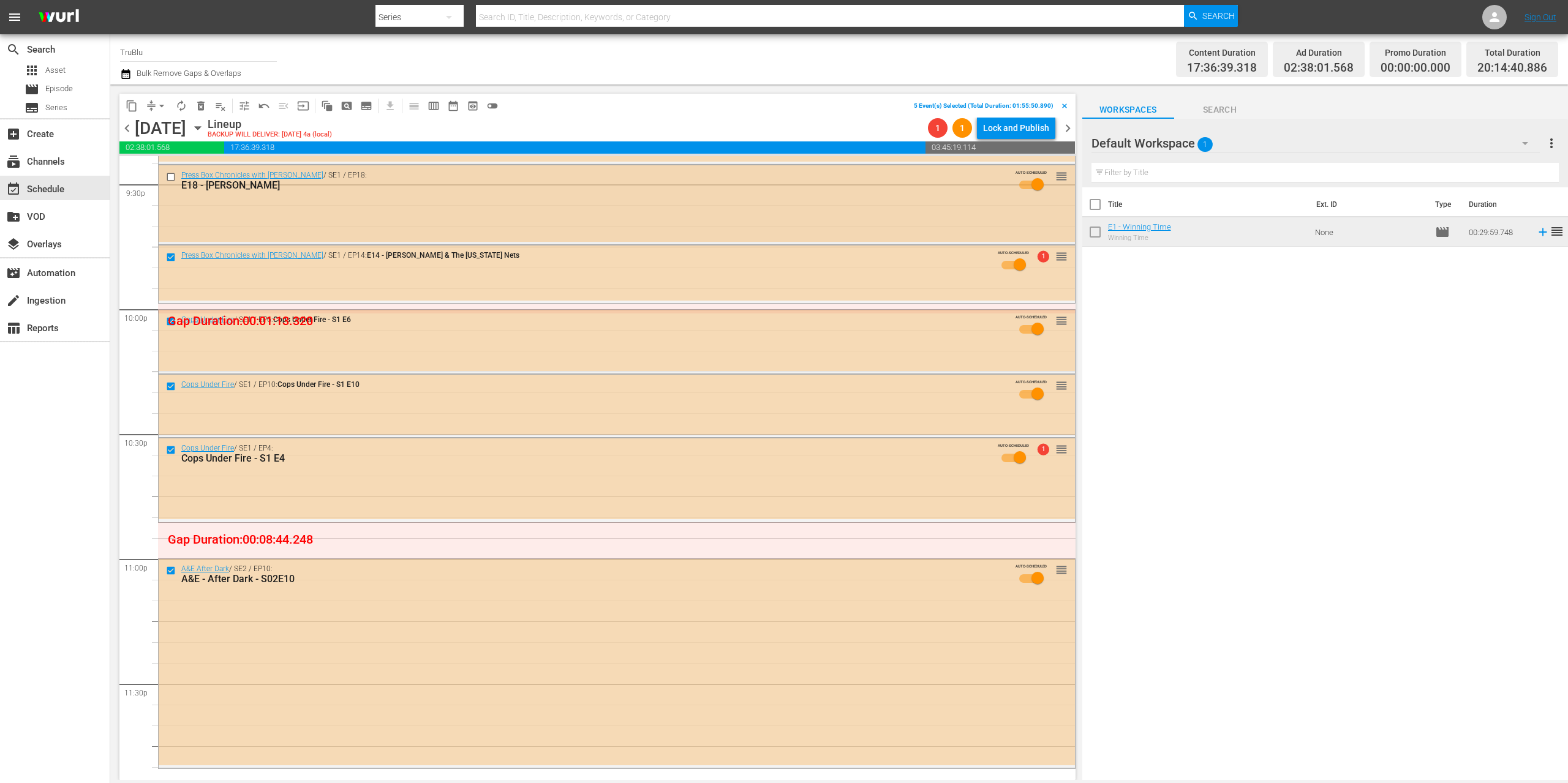
click at [171, 179] on input "checkbox" at bounding box center [172, 177] width 13 height 10
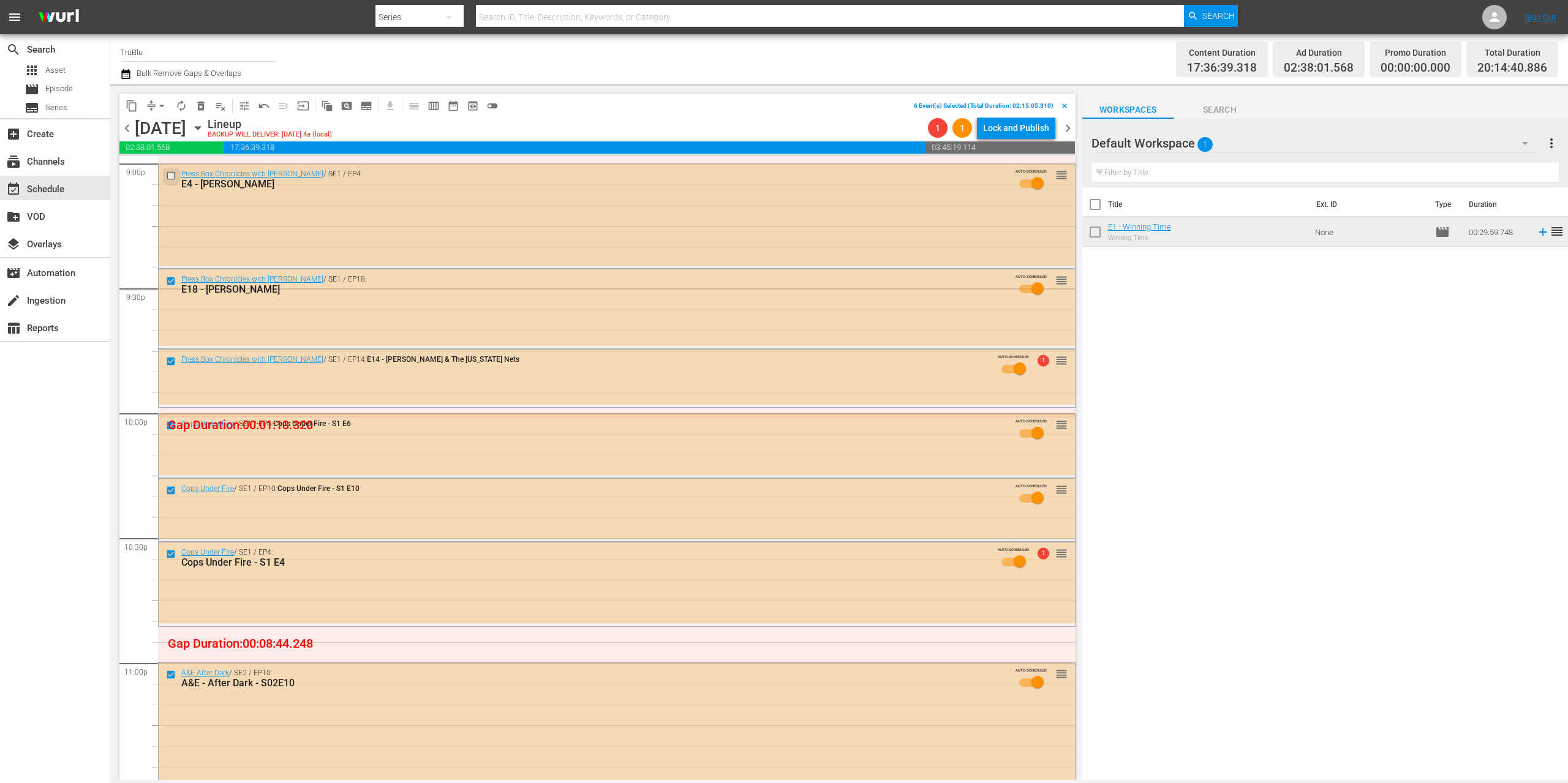
click at [170, 176] on input "checkbox" at bounding box center [172, 176] width 13 height 10
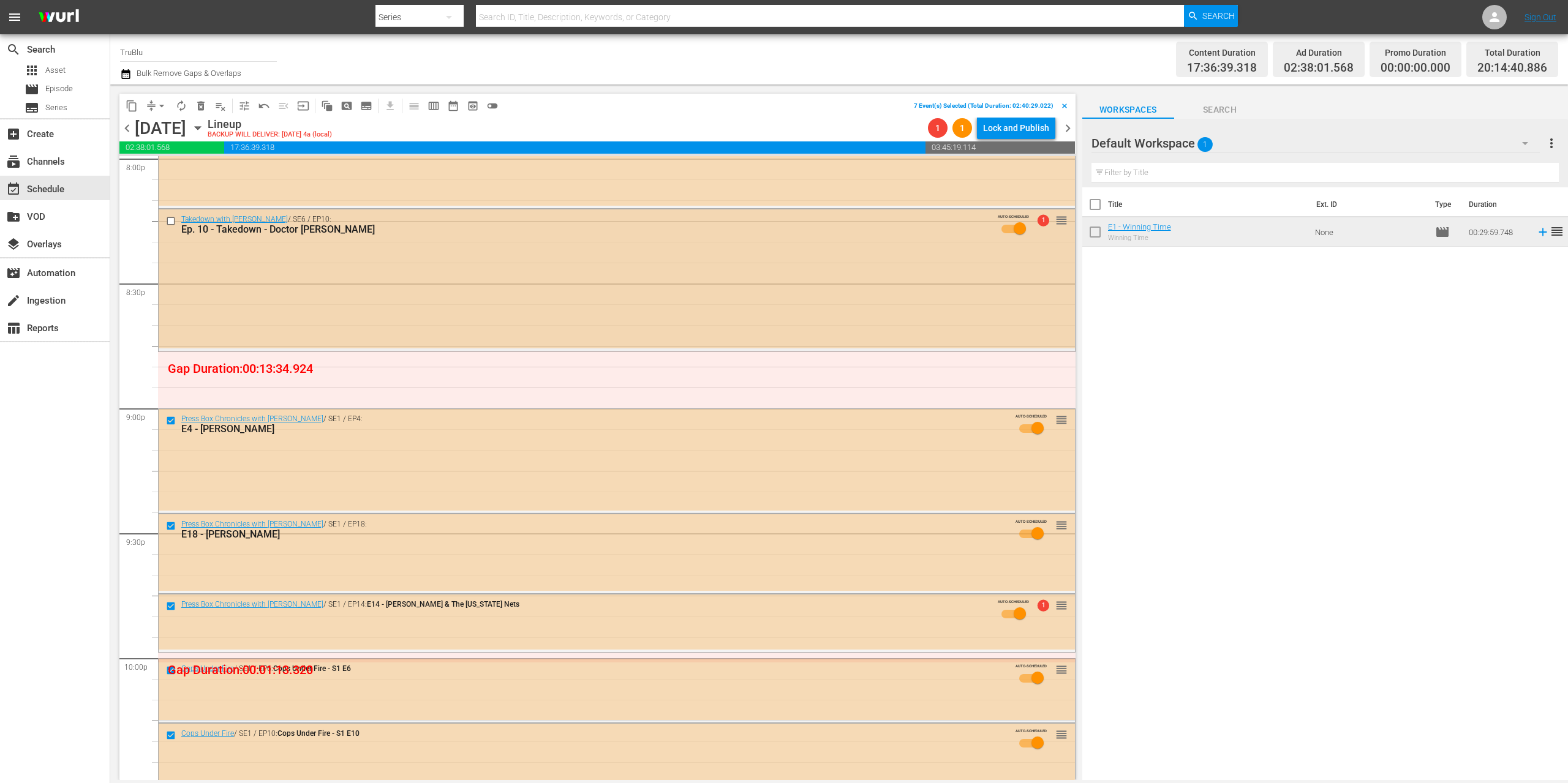
click at [171, 219] on input "checkbox" at bounding box center [172, 221] width 13 height 10
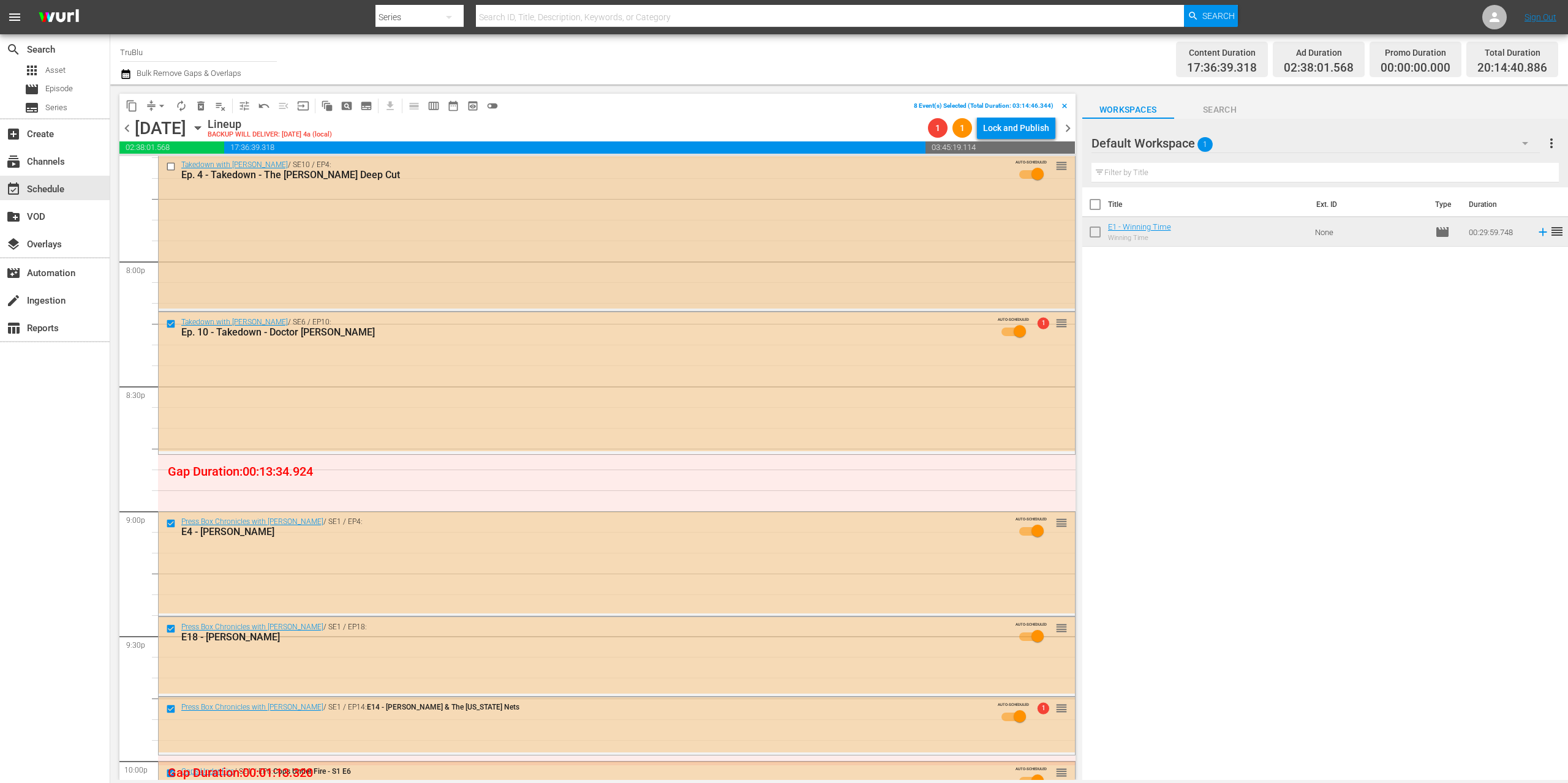
click at [169, 167] on input "checkbox" at bounding box center [172, 167] width 13 height 10
click at [203, 107] on span "delete_forever_outlined" at bounding box center [201, 106] width 12 height 12
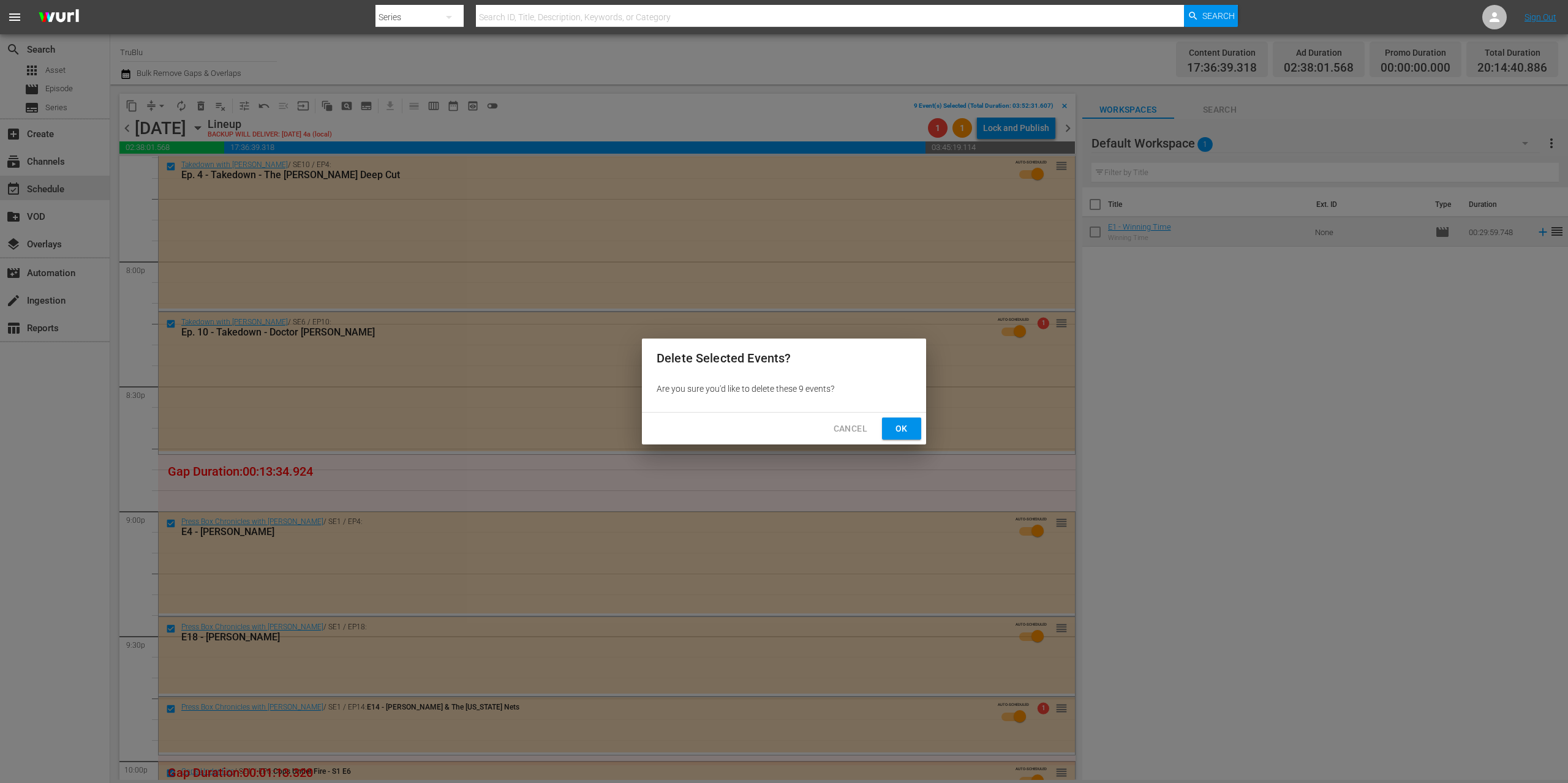
click at [903, 422] on span "Ok" at bounding box center [901, 429] width 20 height 16
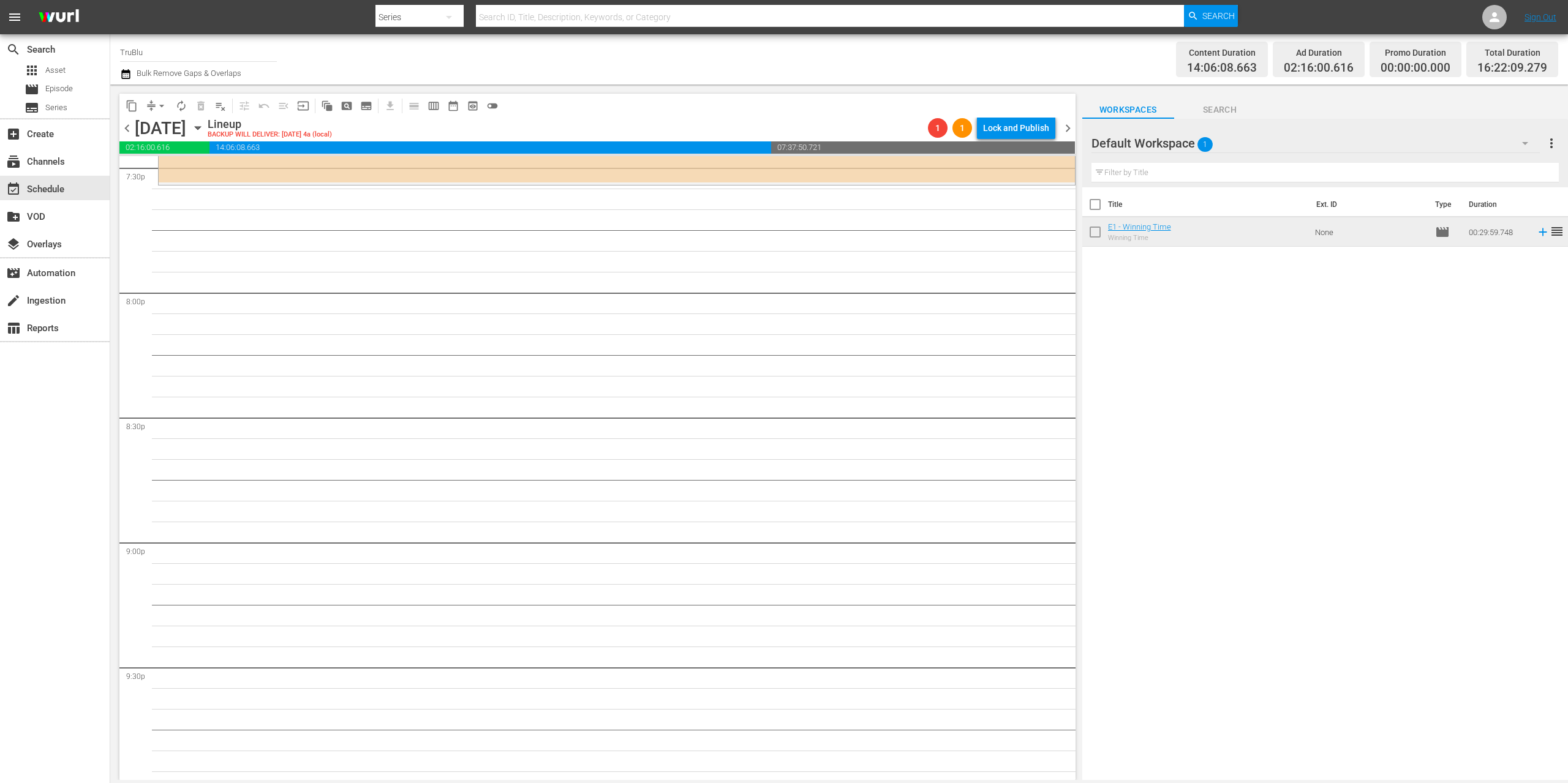
scroll to position [4439, 0]
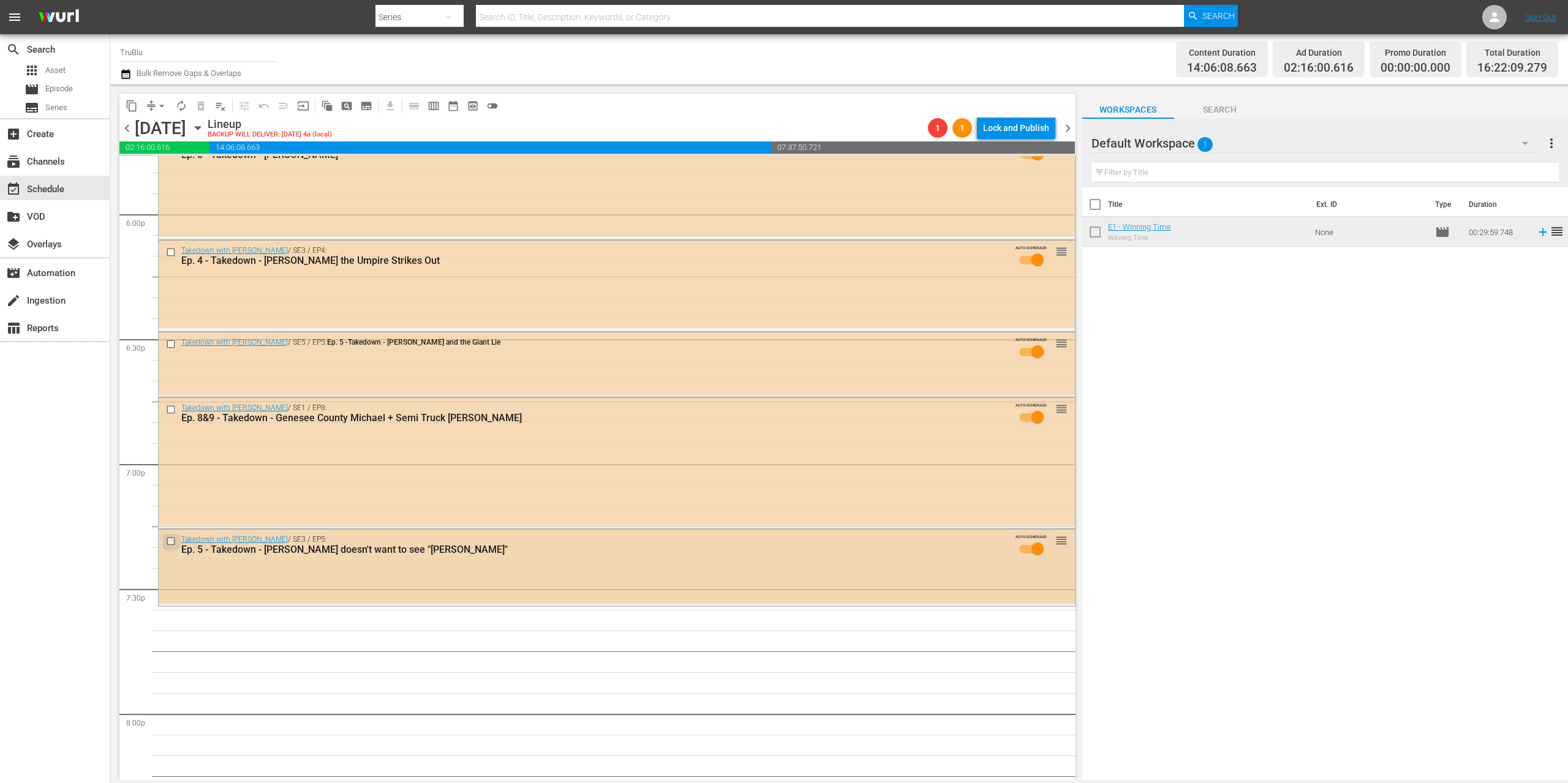
click at [171, 542] on input "checkbox" at bounding box center [172, 541] width 13 height 10
click at [172, 409] on input "checkbox" at bounding box center [172, 410] width 13 height 10
click at [172, 342] on input "checkbox" at bounding box center [172, 344] width 13 height 10
click at [173, 251] on input "checkbox" at bounding box center [172, 252] width 13 height 10
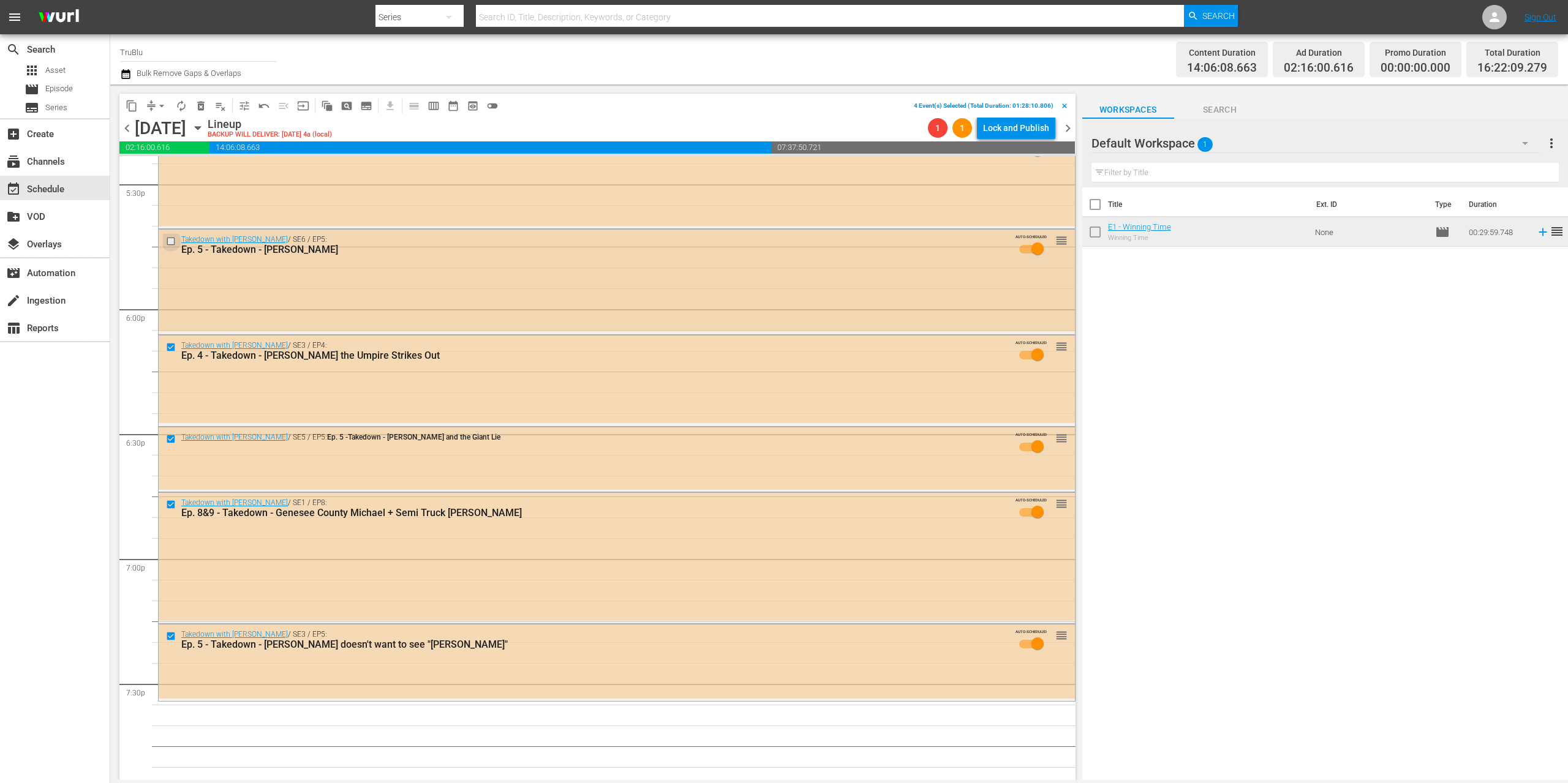
click at [169, 237] on input "checkbox" at bounding box center [172, 241] width 13 height 10
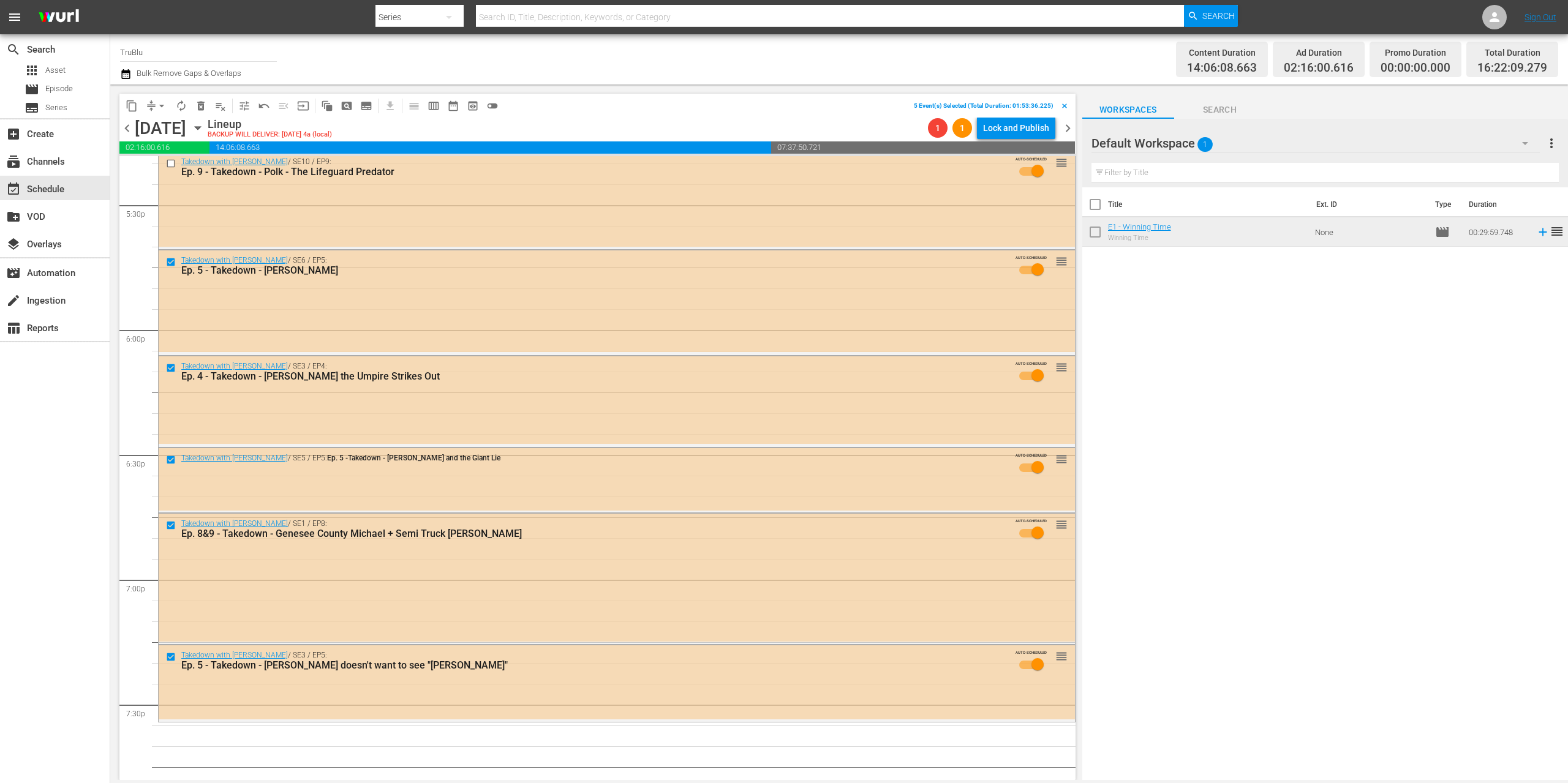
scroll to position [4234, 0]
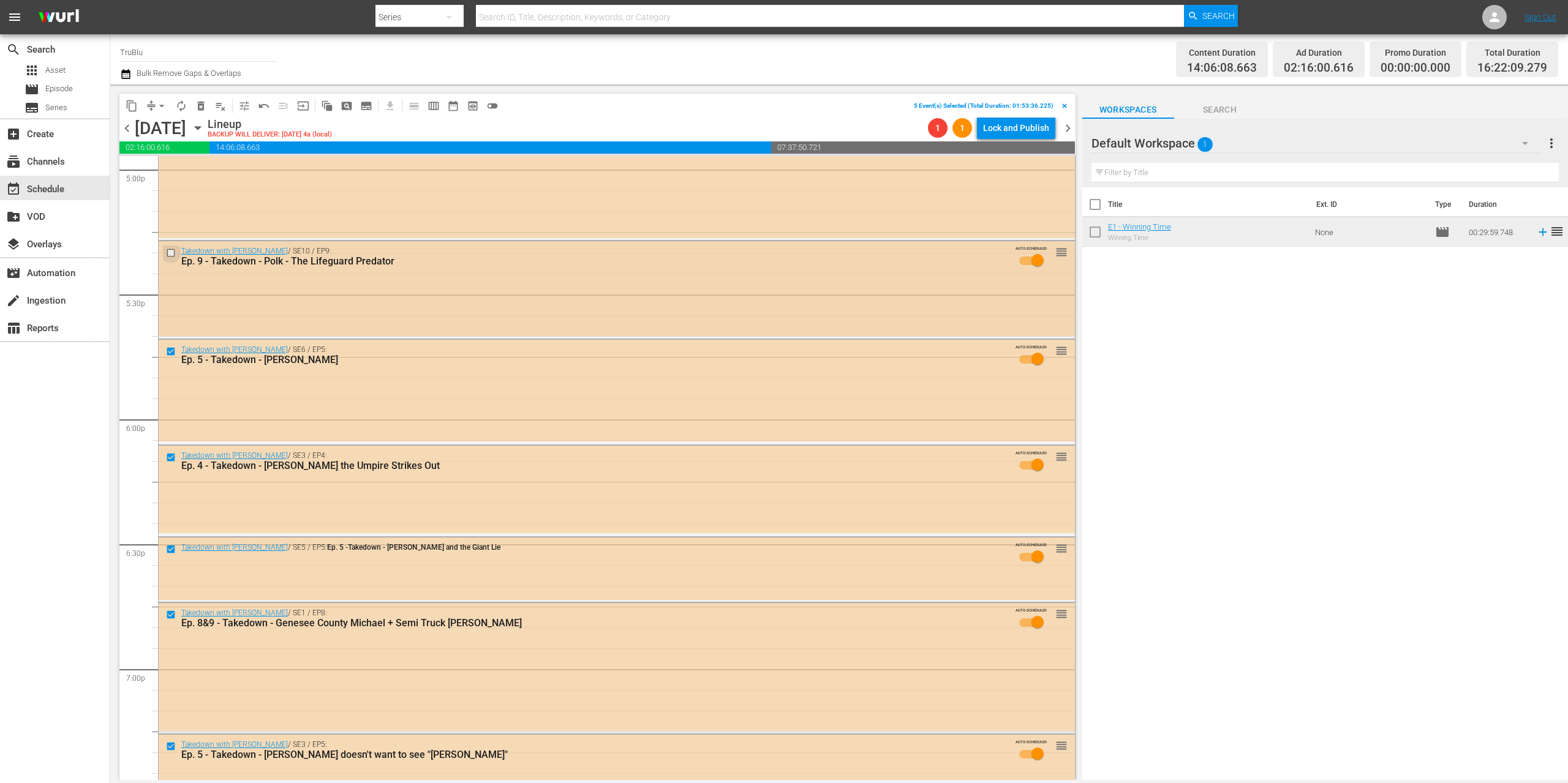
click at [169, 254] on input "checkbox" at bounding box center [172, 253] width 13 height 10
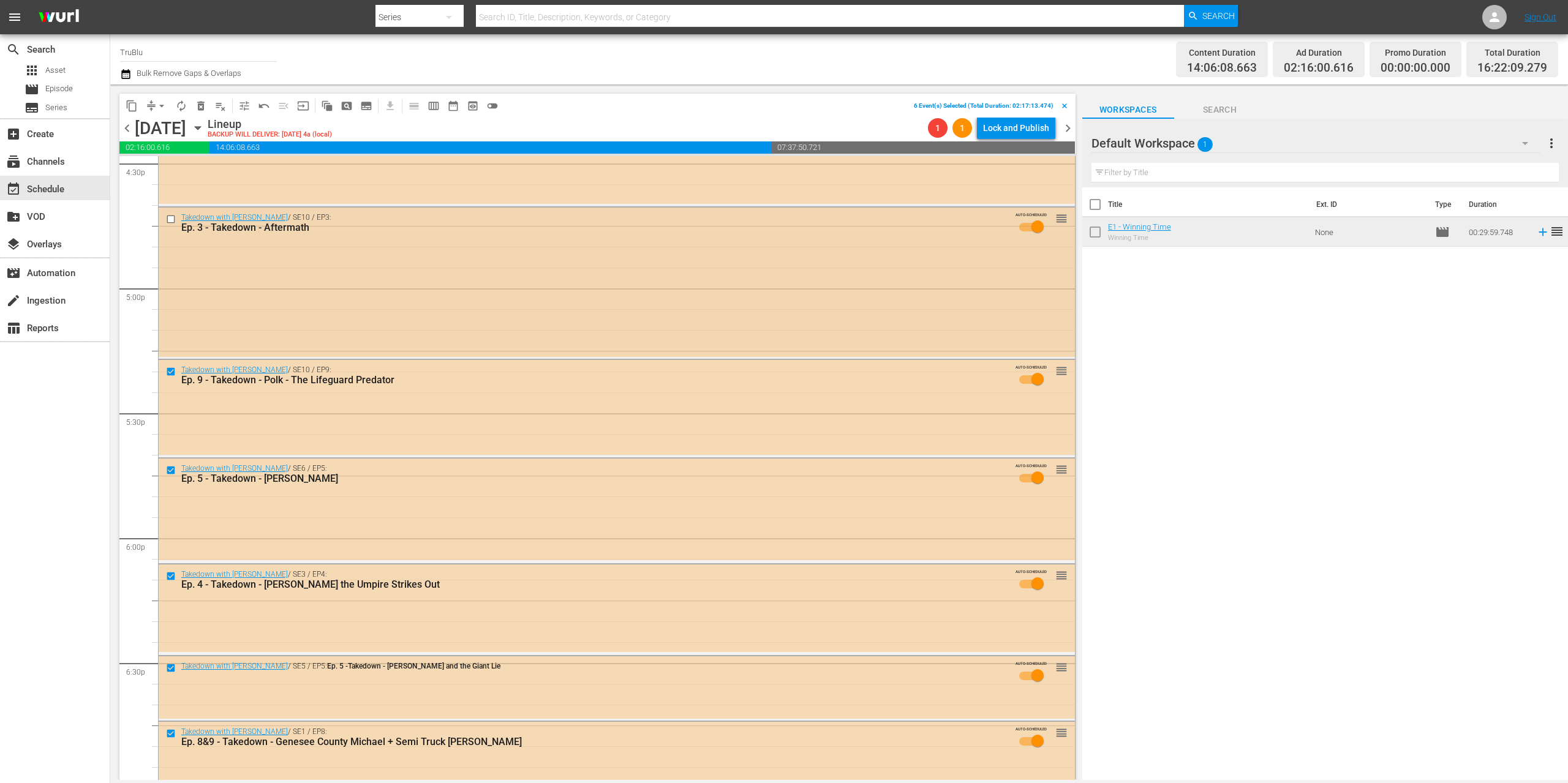
scroll to position [4010, 0]
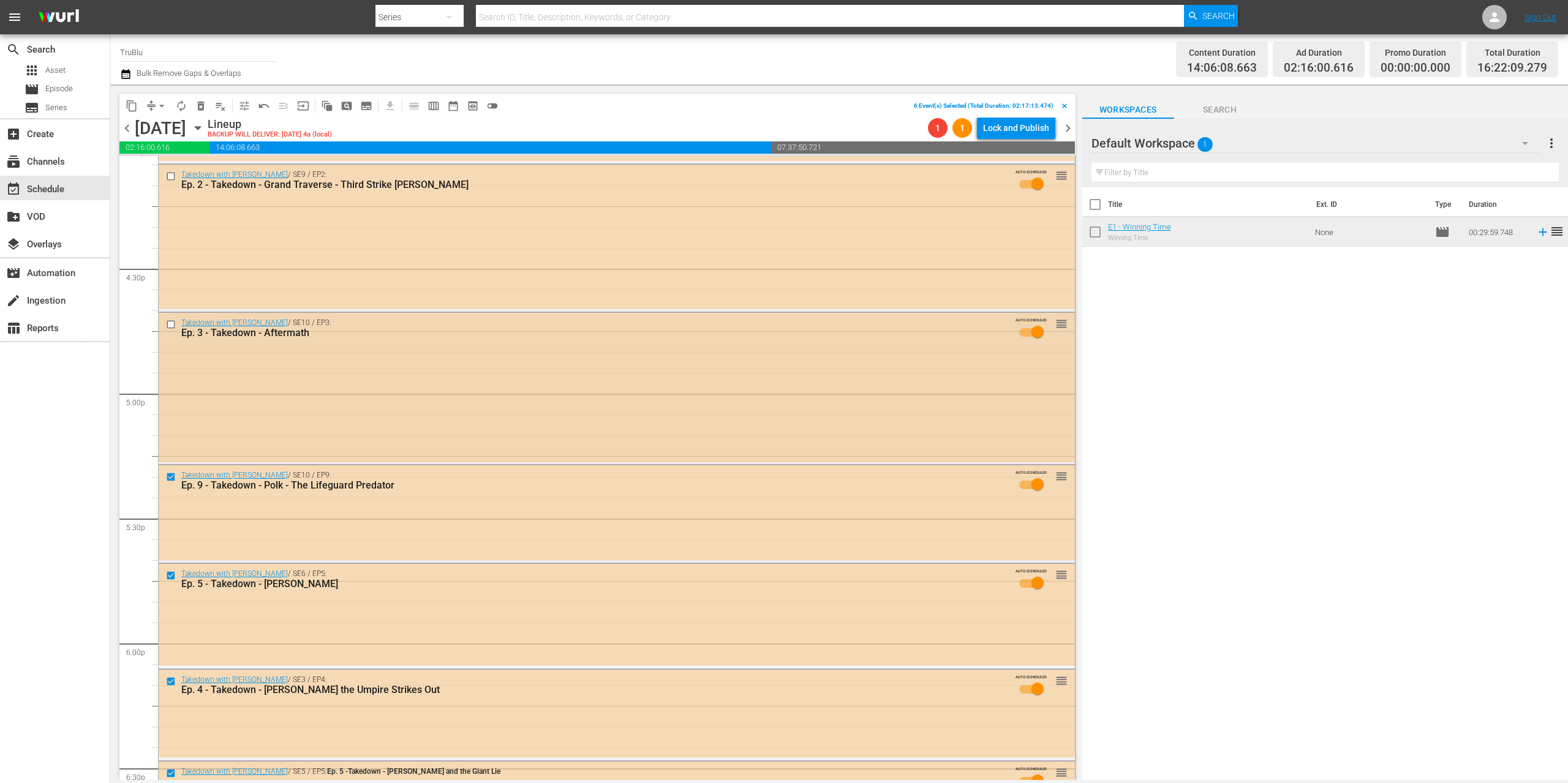
click at [171, 322] on input "checkbox" at bounding box center [172, 325] width 13 height 10
click at [171, 176] on input "checkbox" at bounding box center [172, 176] width 13 height 10
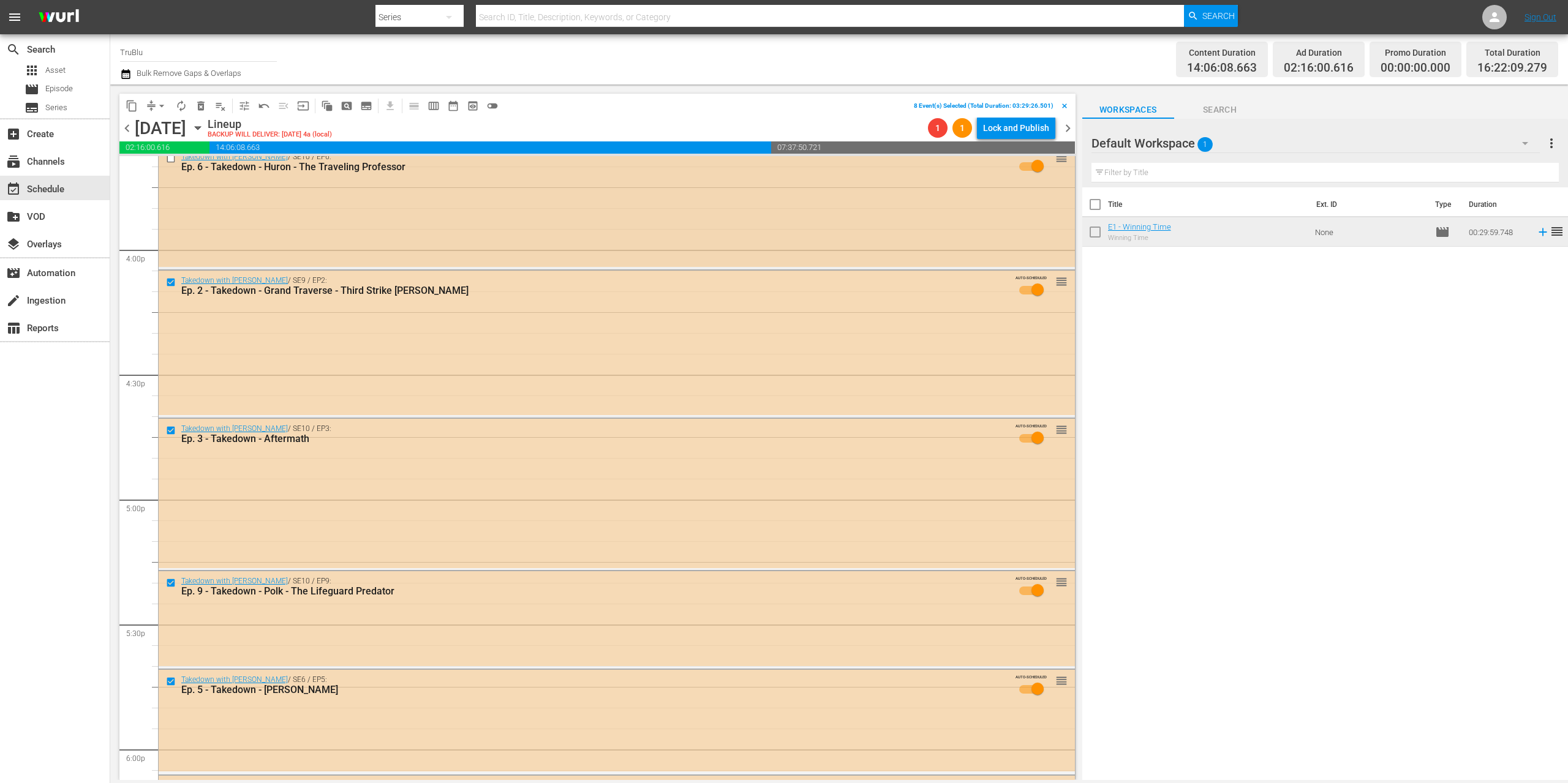
click at [170, 156] on input "checkbox" at bounding box center [172, 158] width 13 height 10
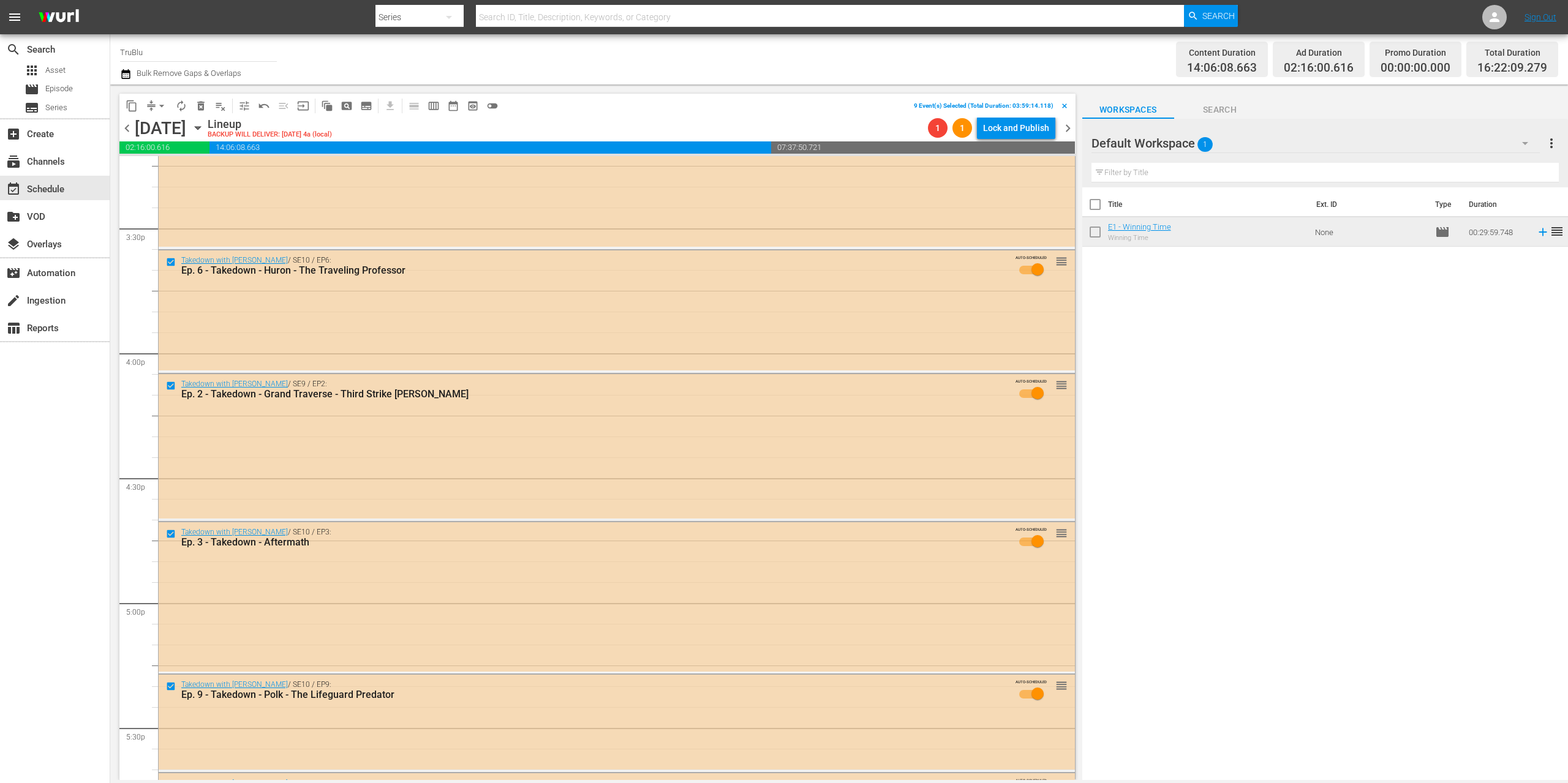
scroll to position [3682, 0]
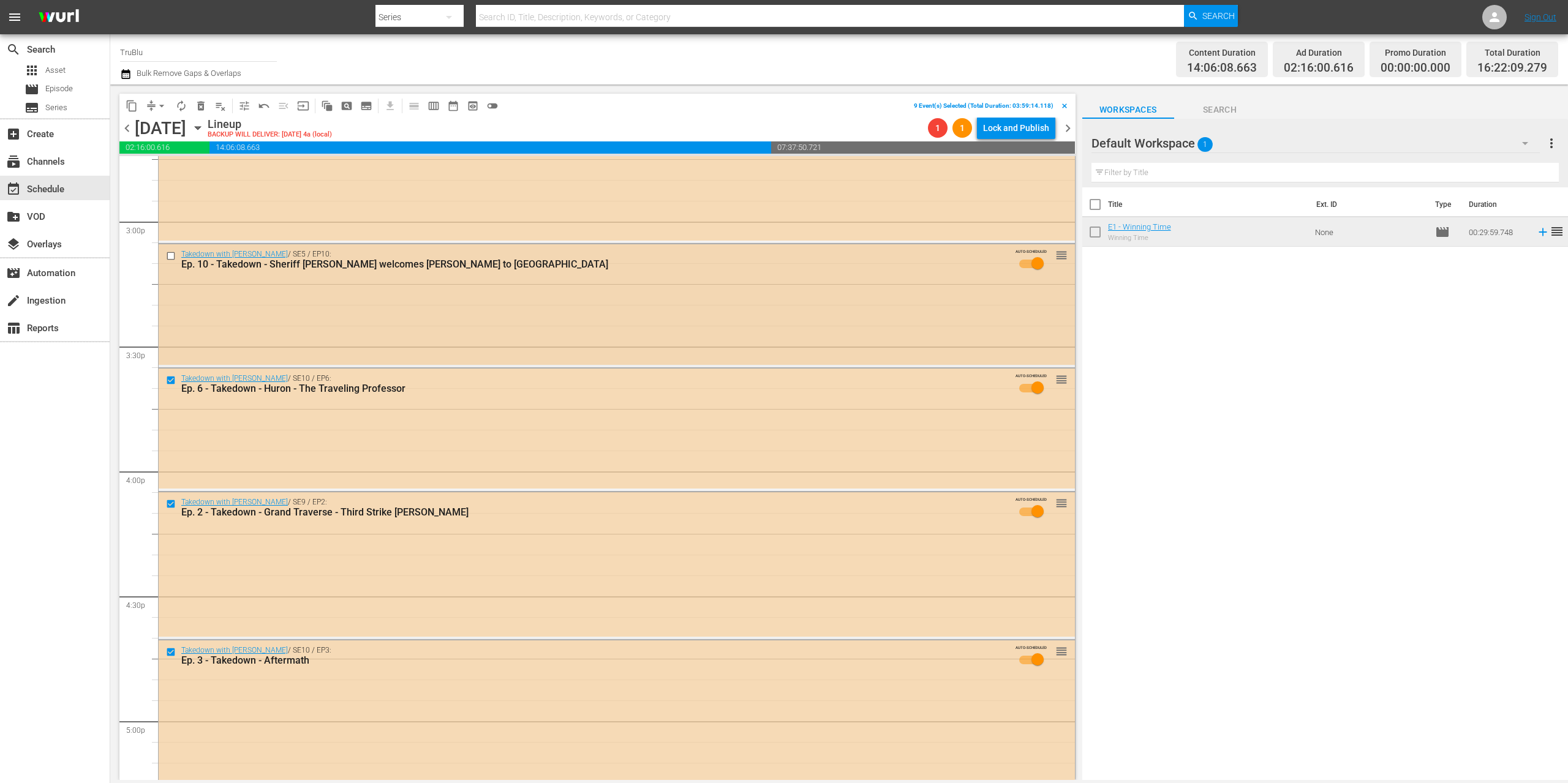
click at [176, 256] on input "checkbox" at bounding box center [172, 256] width 13 height 10
click at [196, 104] on span "delete_forever_outlined" at bounding box center [201, 106] width 12 height 12
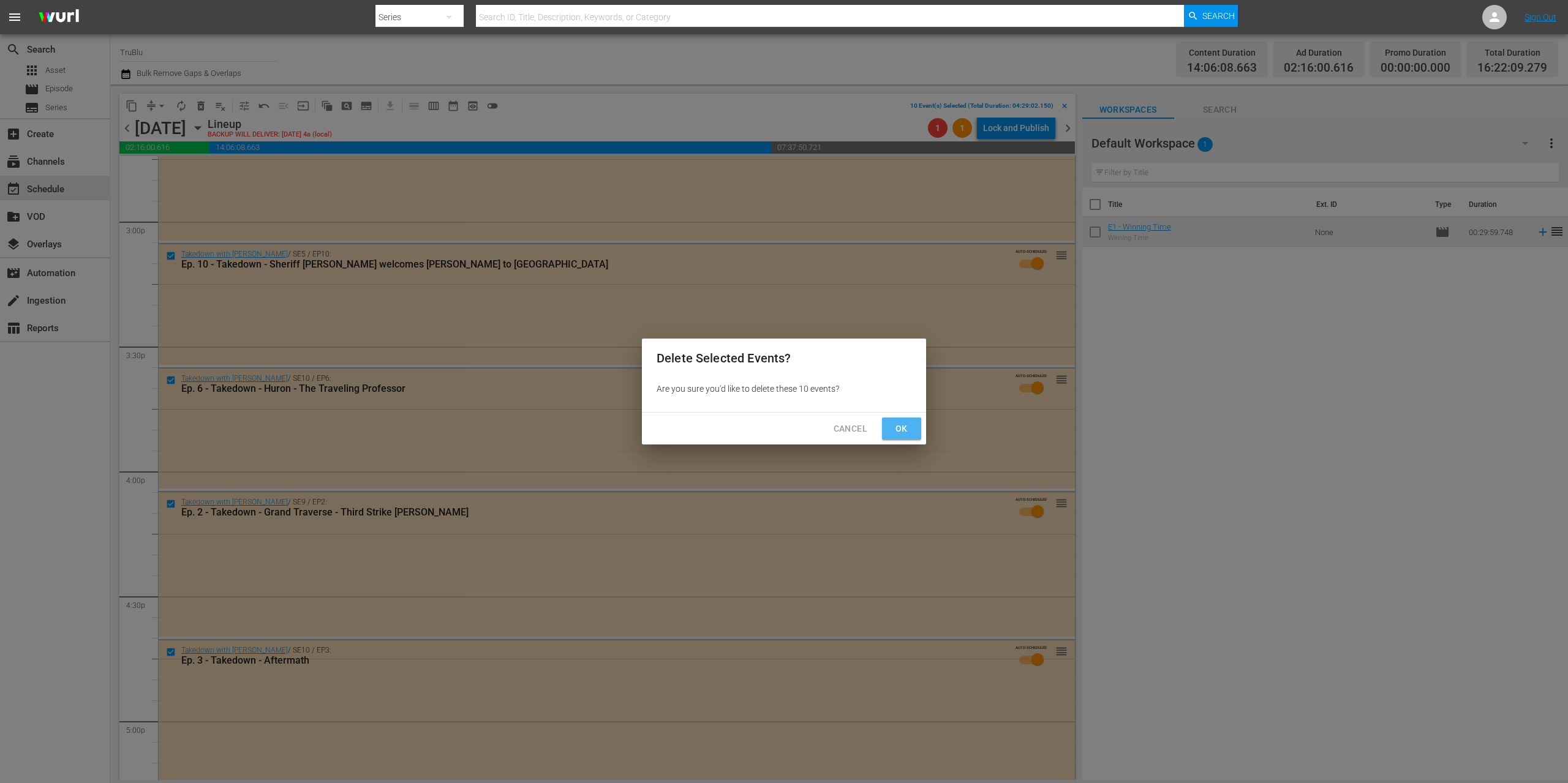
click at [890, 421] on button "Ok" at bounding box center [901, 429] width 39 height 23
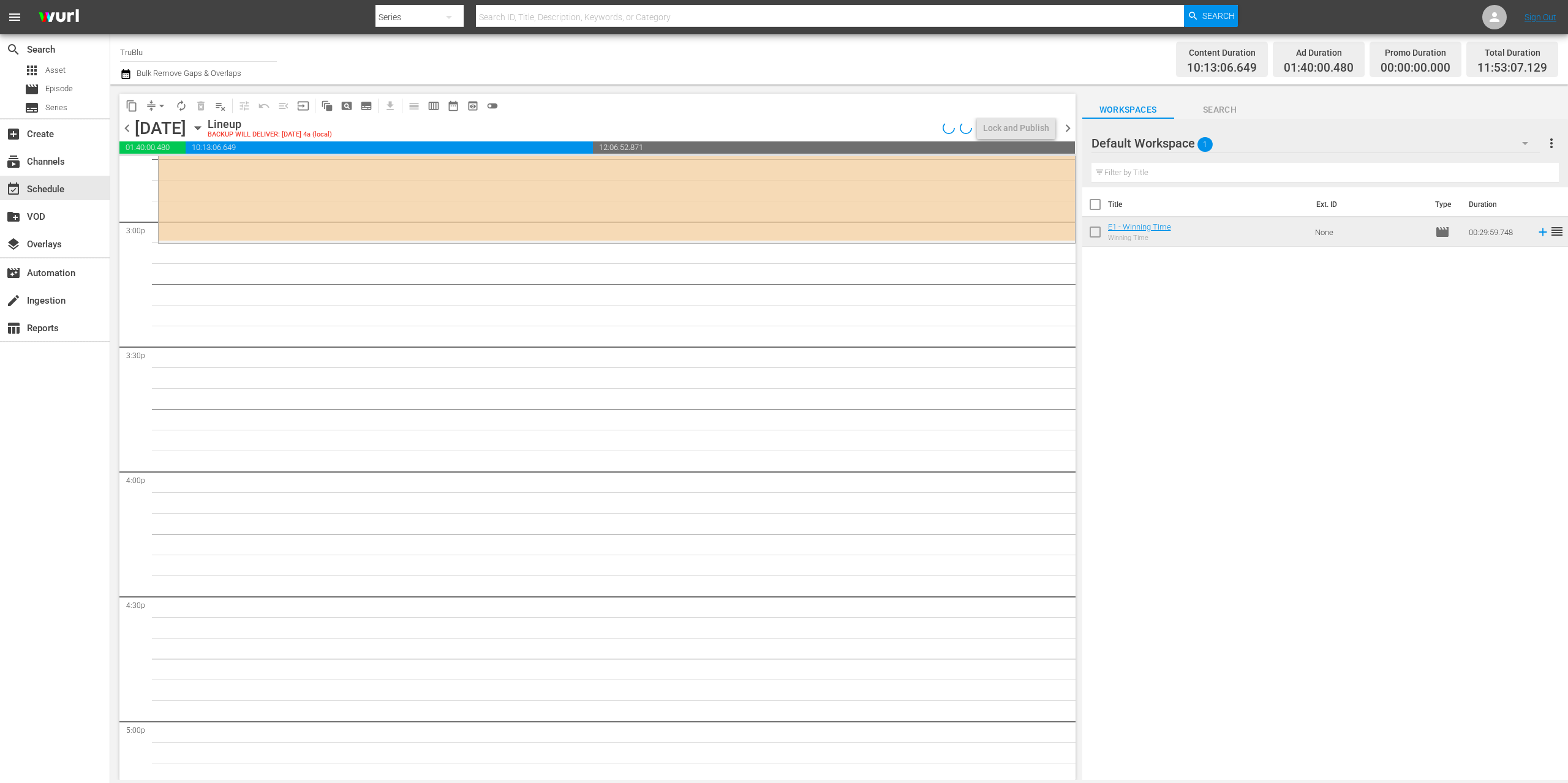
scroll to position [3290, 0]
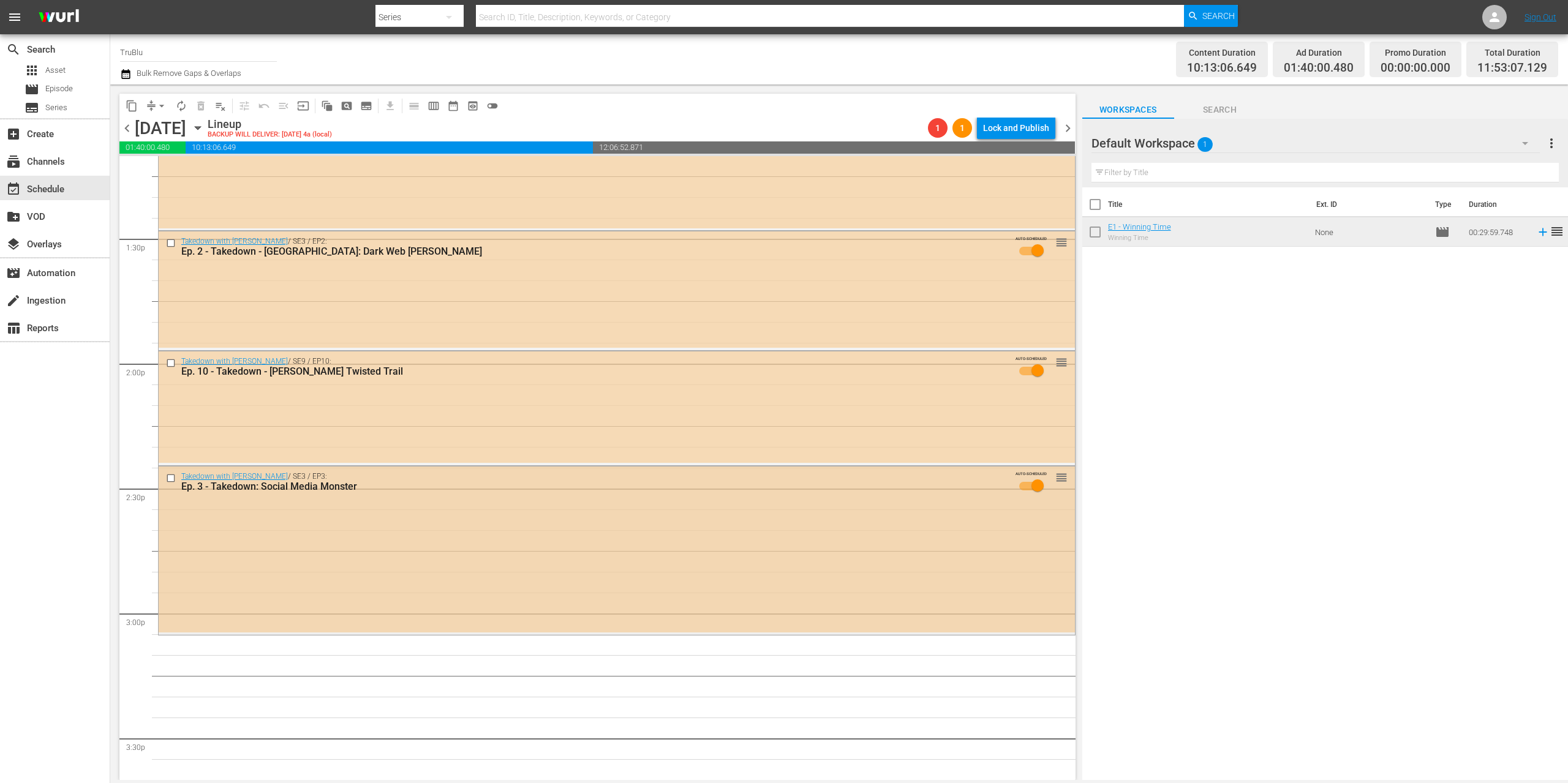
click at [171, 477] on input "checkbox" at bounding box center [172, 478] width 13 height 10
click at [171, 365] on input "checkbox" at bounding box center [172, 363] width 13 height 10
click at [171, 242] on input "checkbox" at bounding box center [172, 243] width 13 height 10
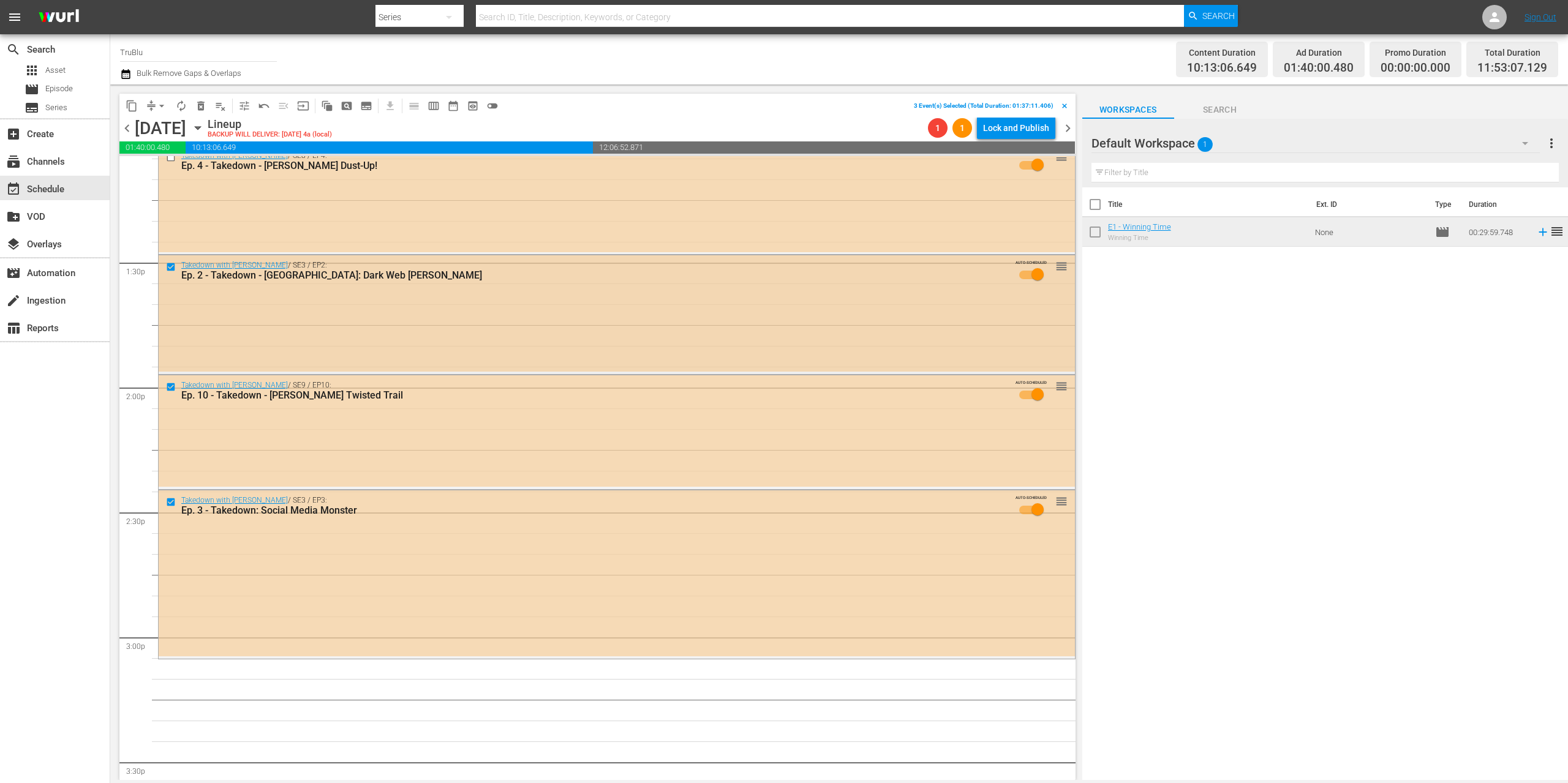
scroll to position [3173, 0]
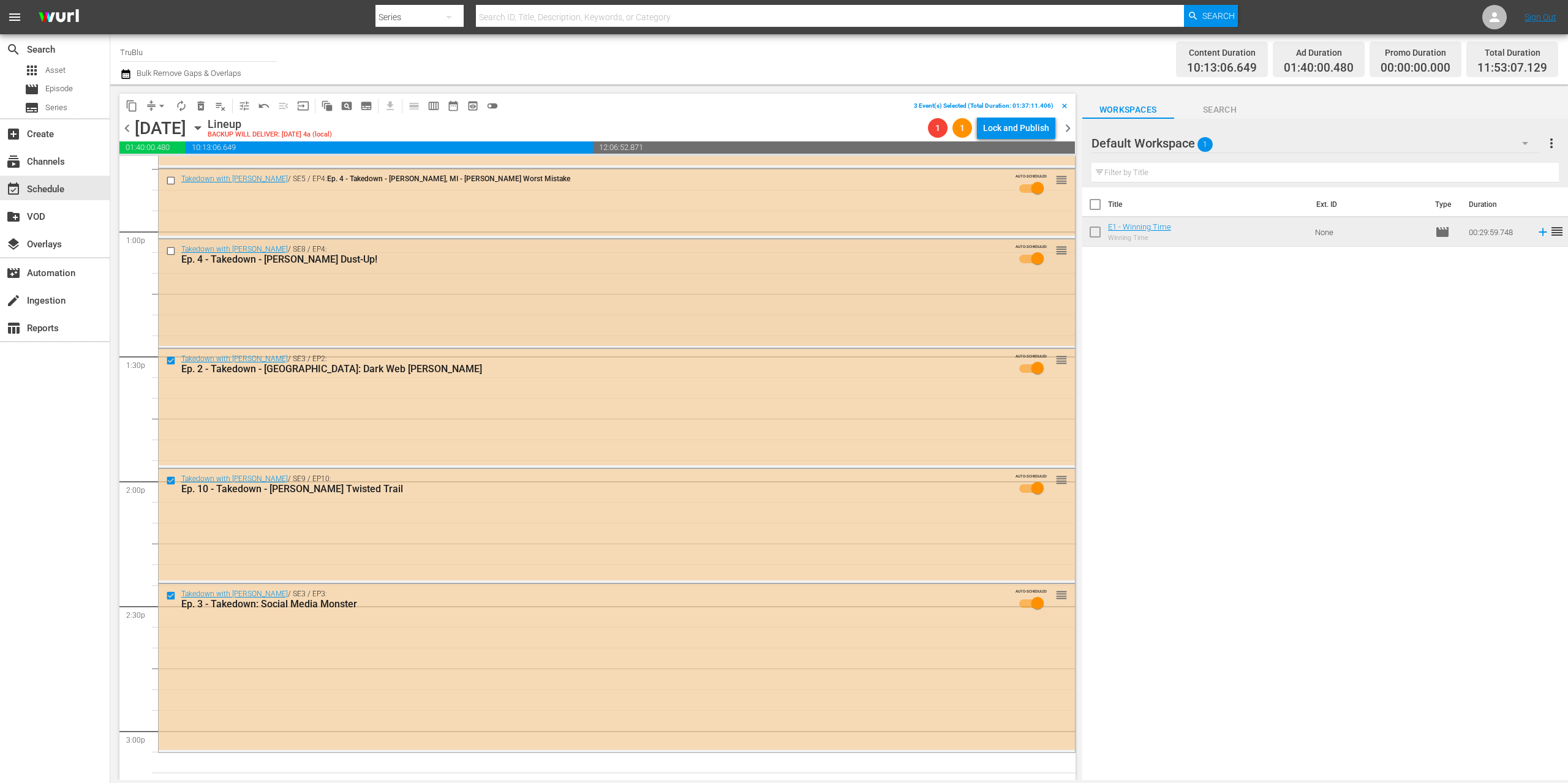
click at [171, 249] on input "checkbox" at bounding box center [172, 251] width 13 height 10
click at [171, 182] on input "checkbox" at bounding box center [172, 181] width 13 height 10
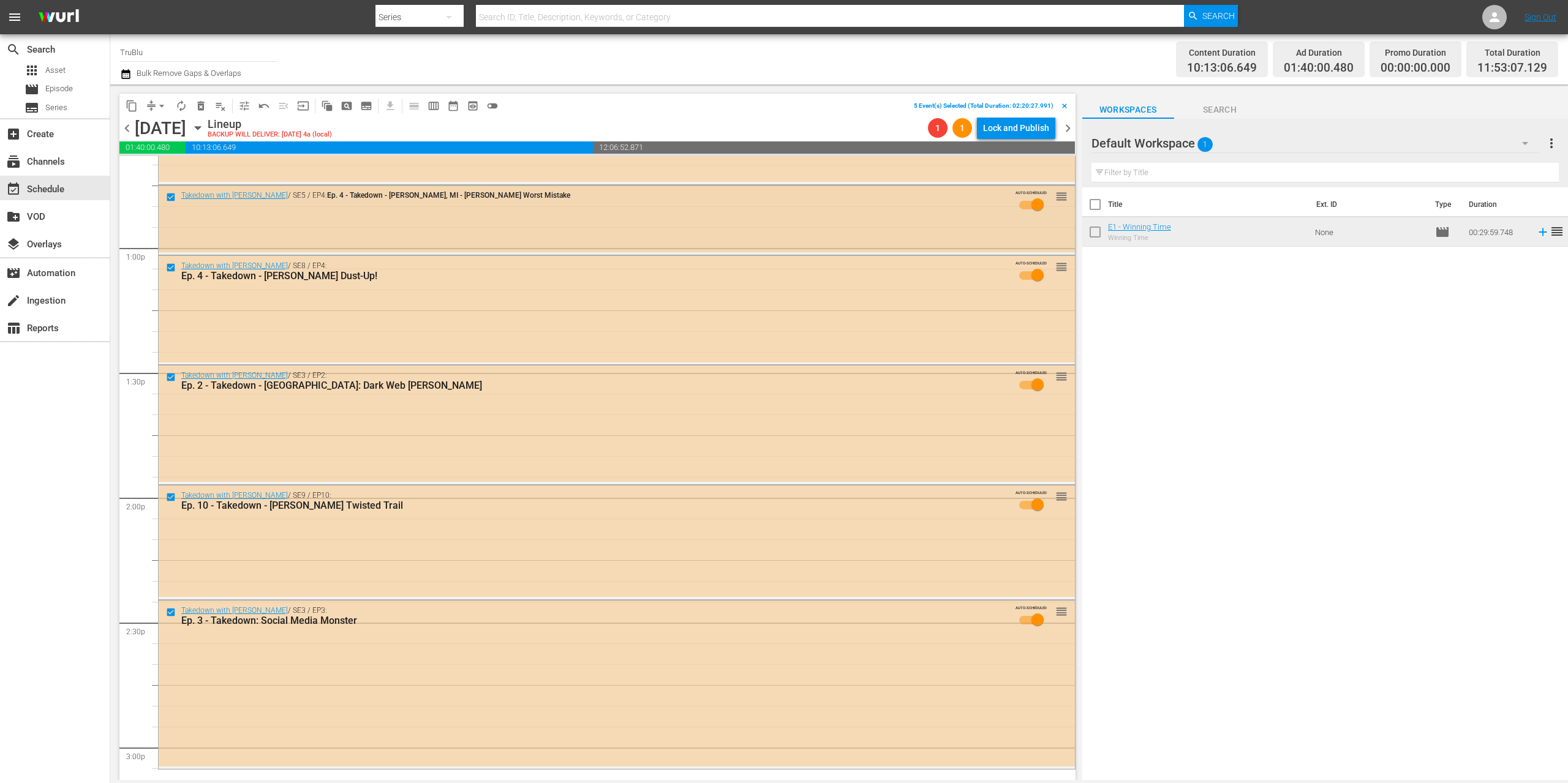
scroll to position [3066, 0]
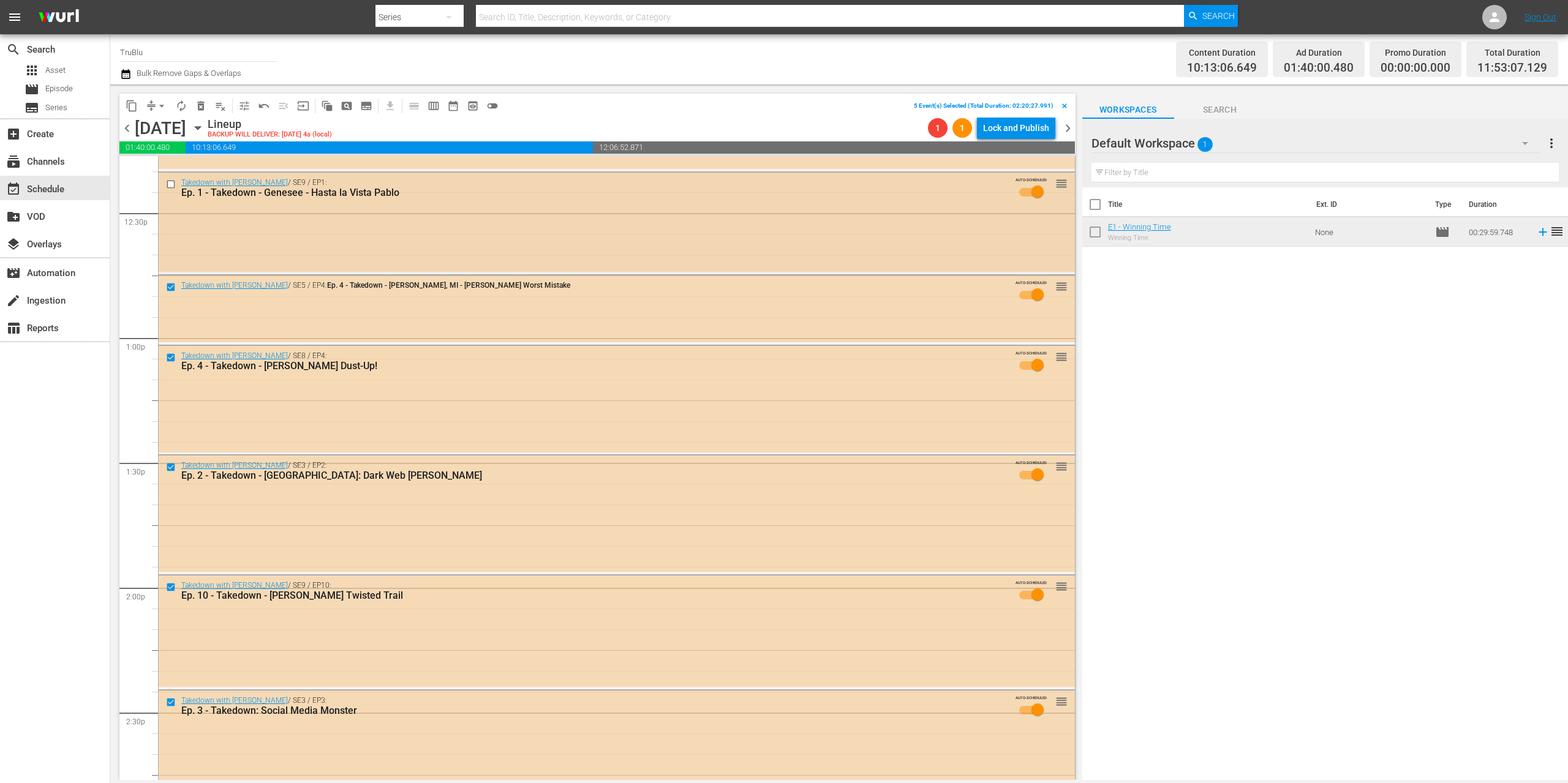
click at [169, 187] on input "checkbox" at bounding box center [172, 184] width 13 height 10
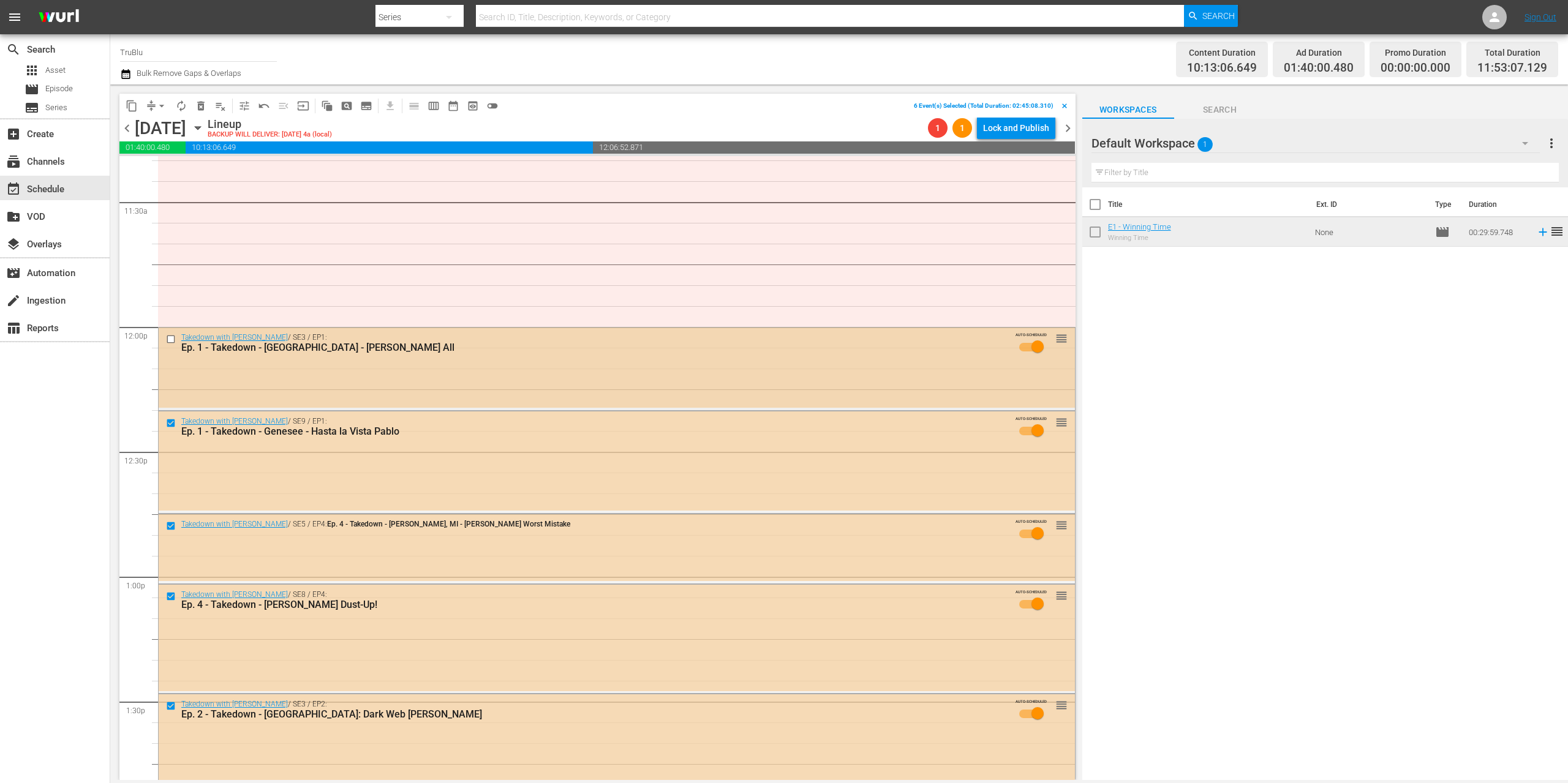
click at [173, 339] on input "checkbox" at bounding box center [172, 339] width 13 height 10
click at [204, 108] on span "delete_forever_outlined" at bounding box center [201, 106] width 12 height 12
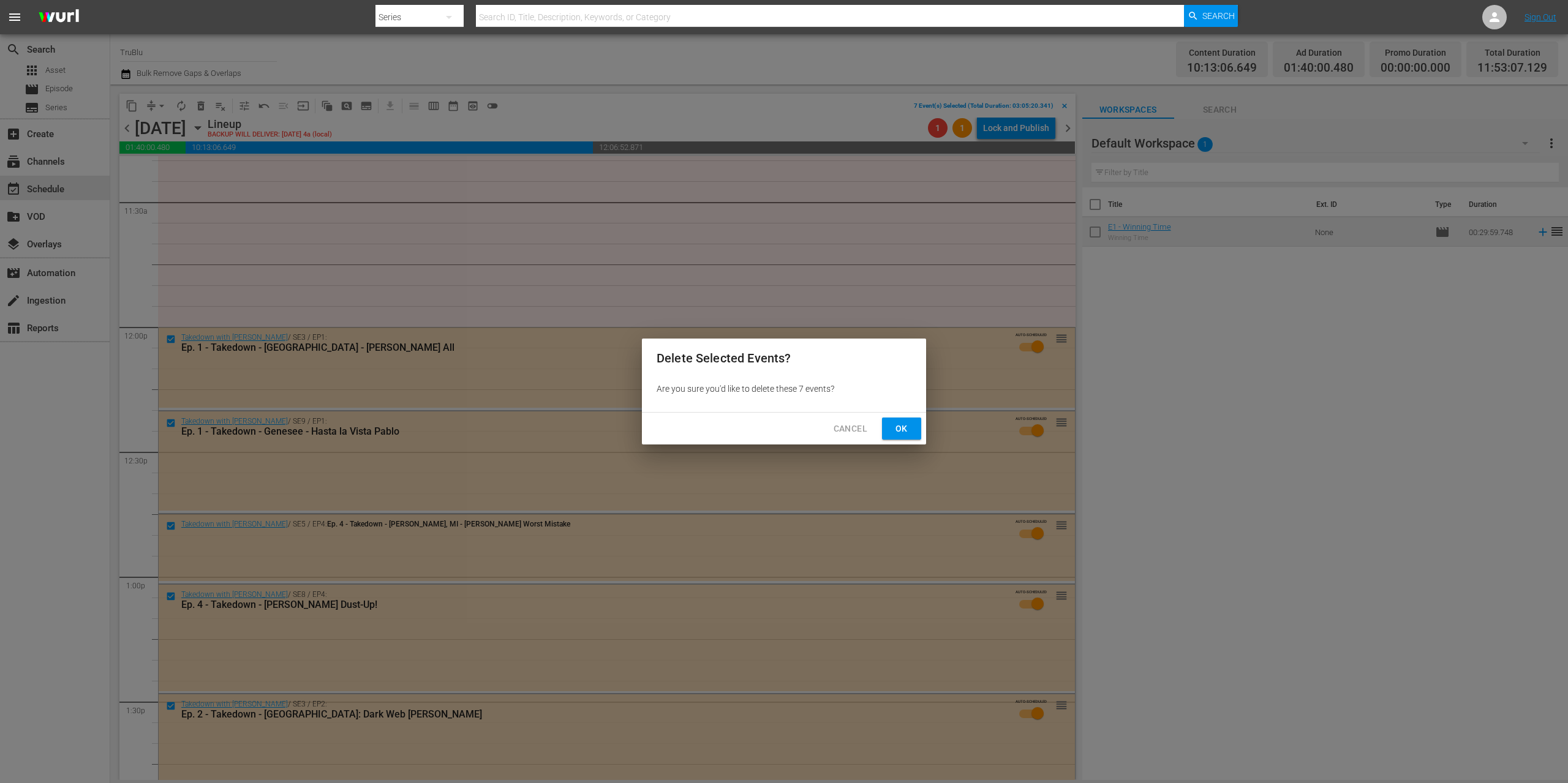
click at [914, 435] on button "Ok" at bounding box center [901, 429] width 39 height 23
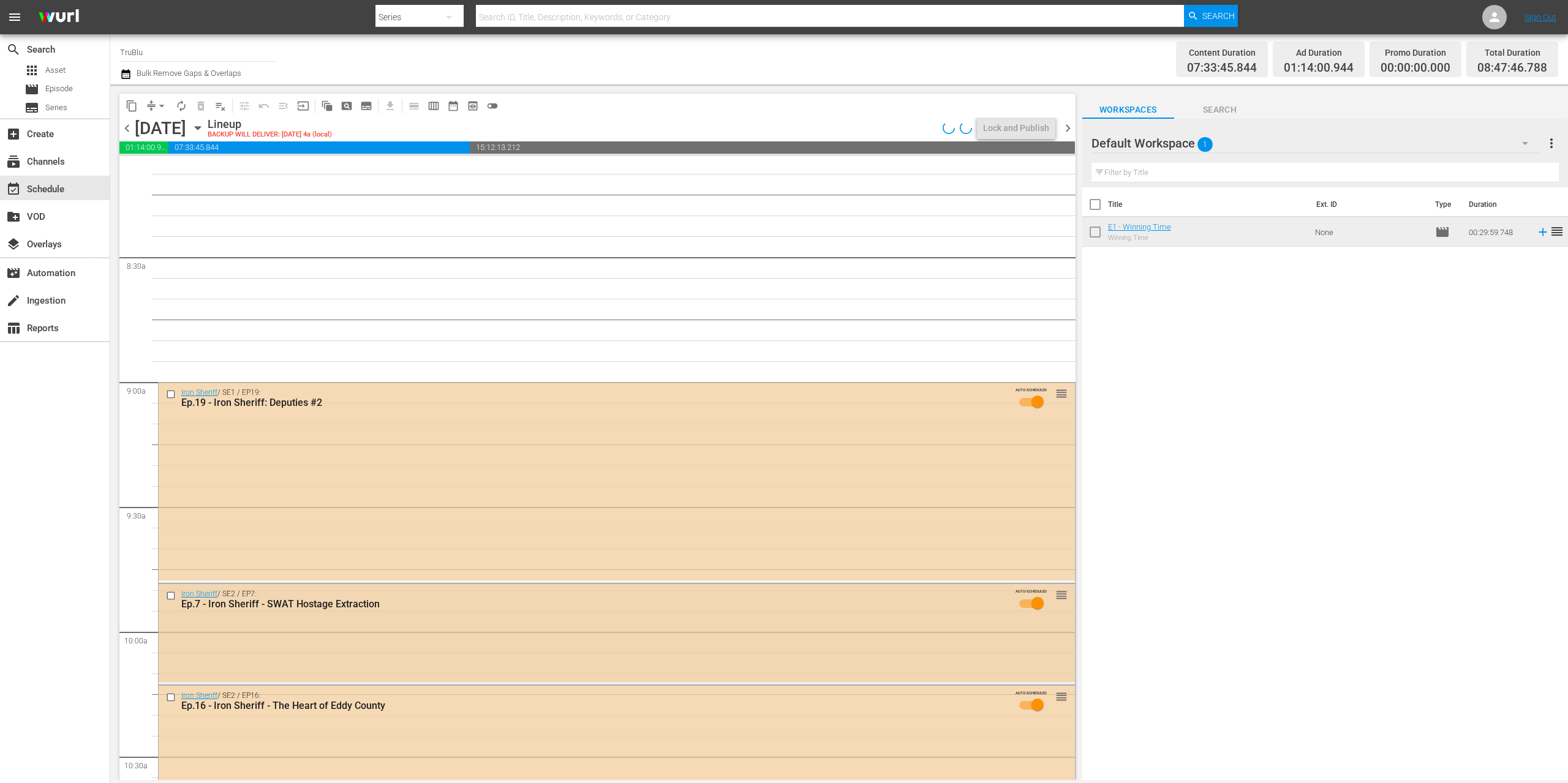
scroll to position [2288, 0]
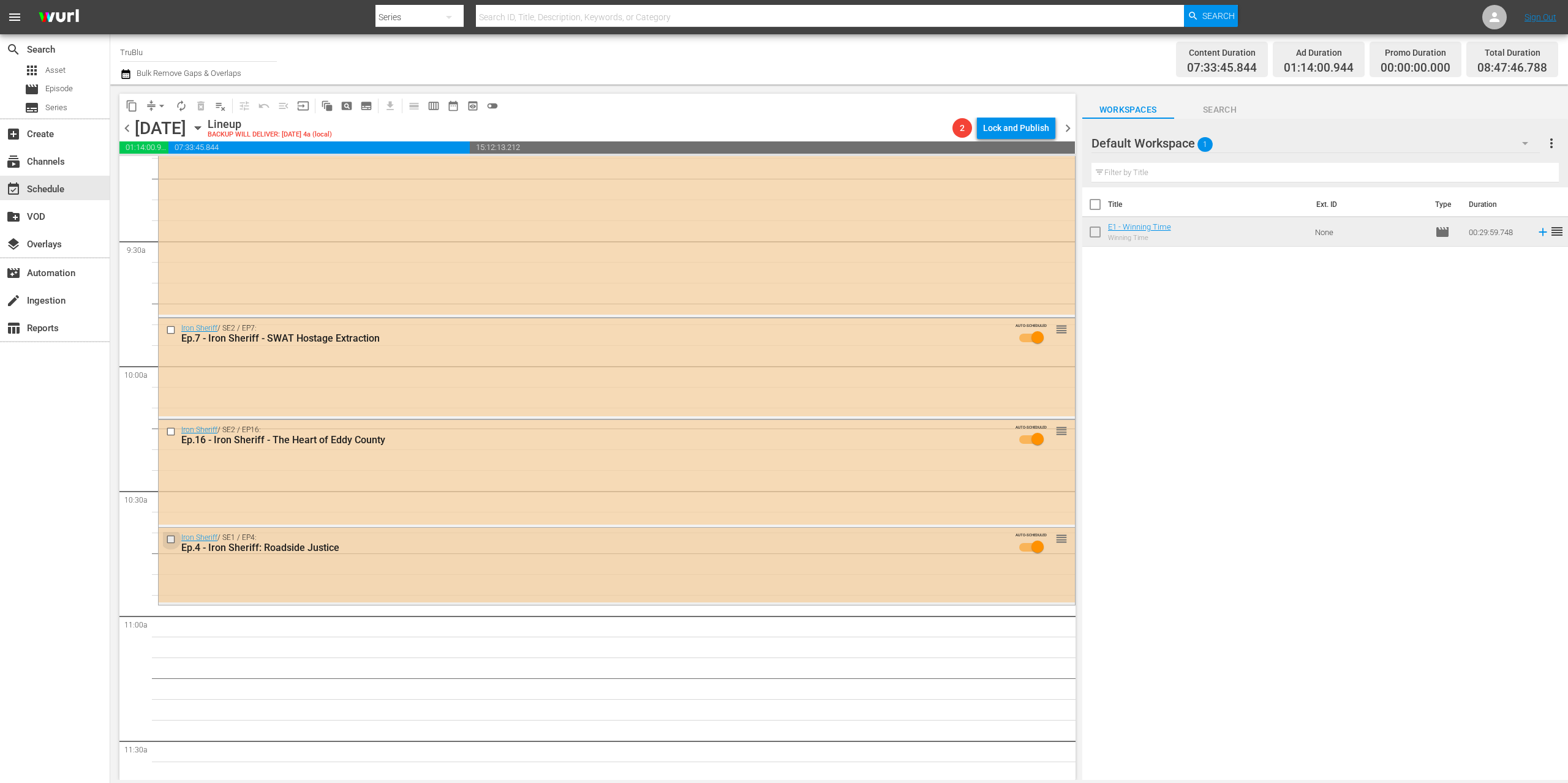
click at [169, 538] on input "checkbox" at bounding box center [172, 540] width 13 height 10
click at [169, 429] on input "checkbox" at bounding box center [172, 432] width 13 height 10
click at [170, 330] on input "checkbox" at bounding box center [172, 329] width 13 height 10
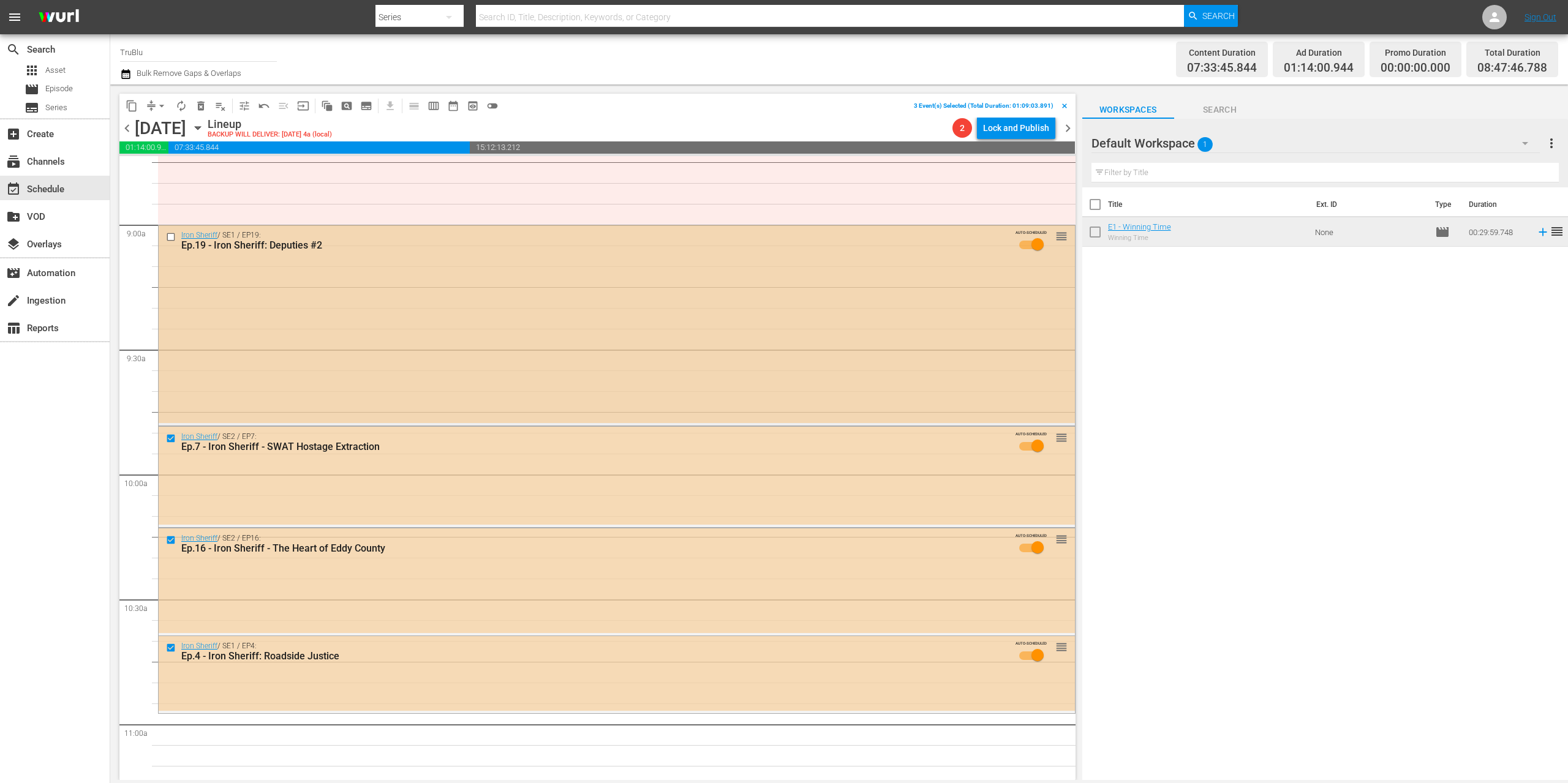
scroll to position [2106, 0]
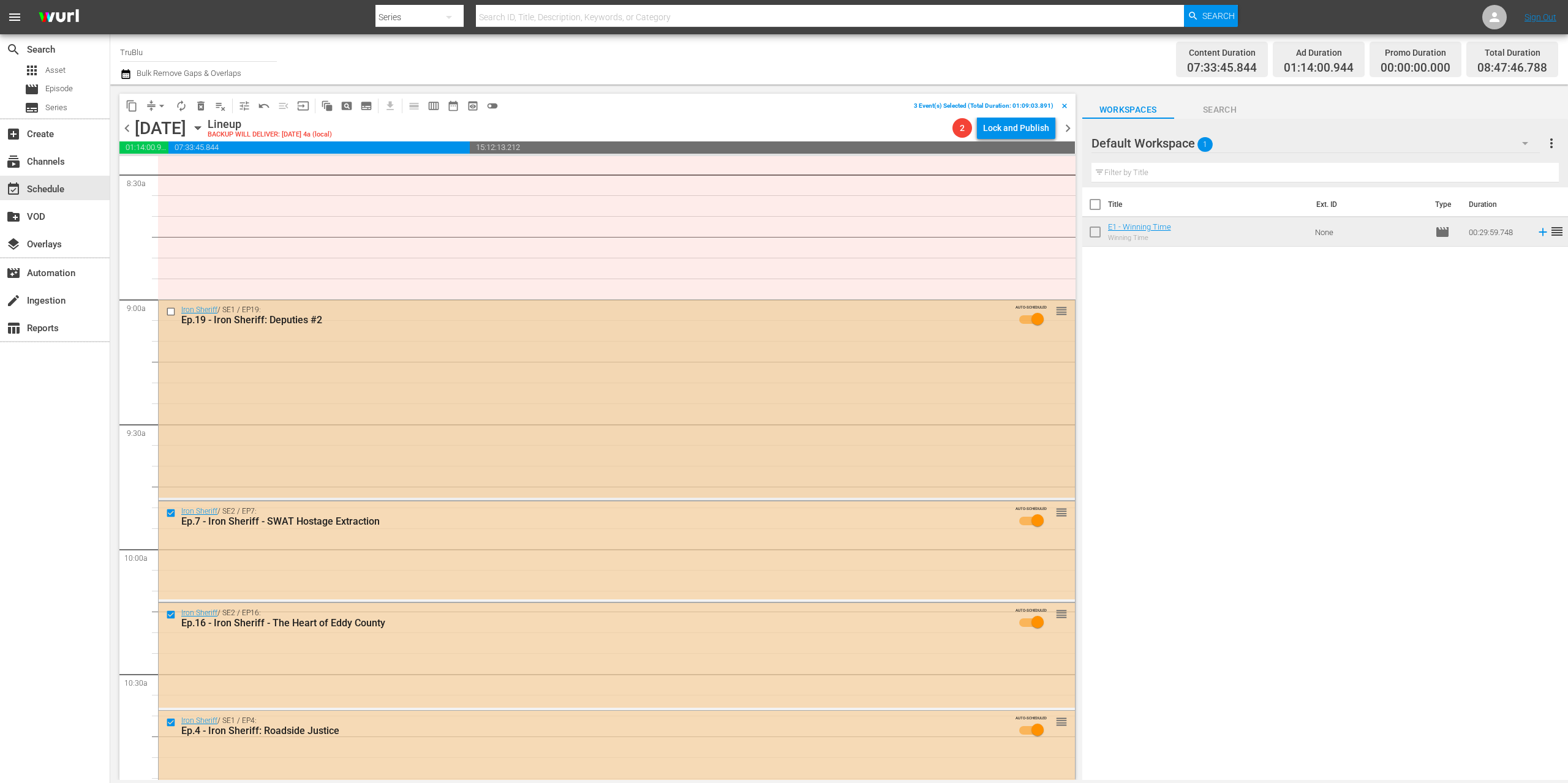
click at [170, 314] on input "checkbox" at bounding box center [172, 311] width 13 height 10
click at [200, 107] on span "delete_forever_outlined" at bounding box center [201, 106] width 12 height 12
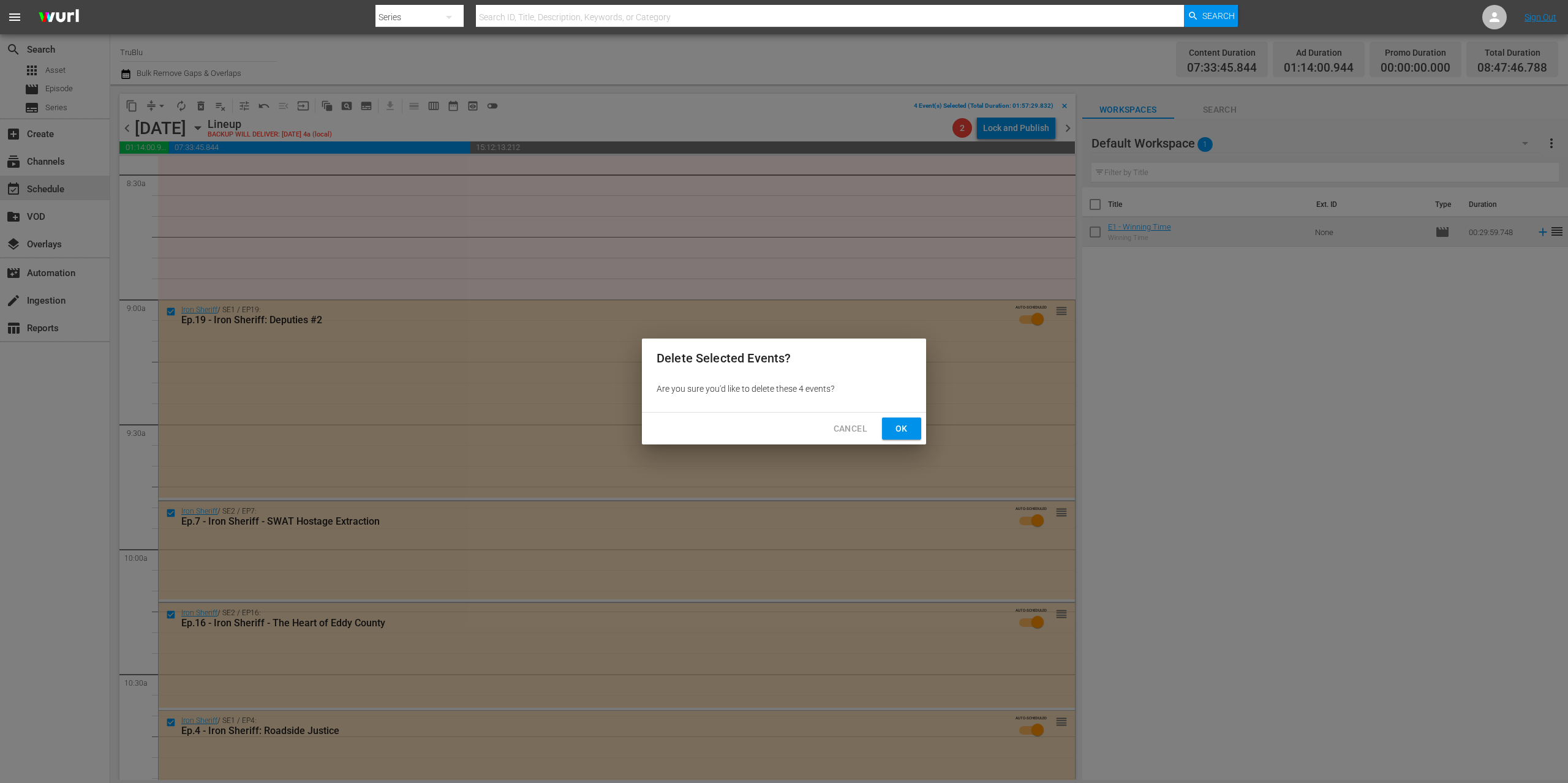
click at [893, 426] on span "Ok" at bounding box center [901, 429] width 20 height 16
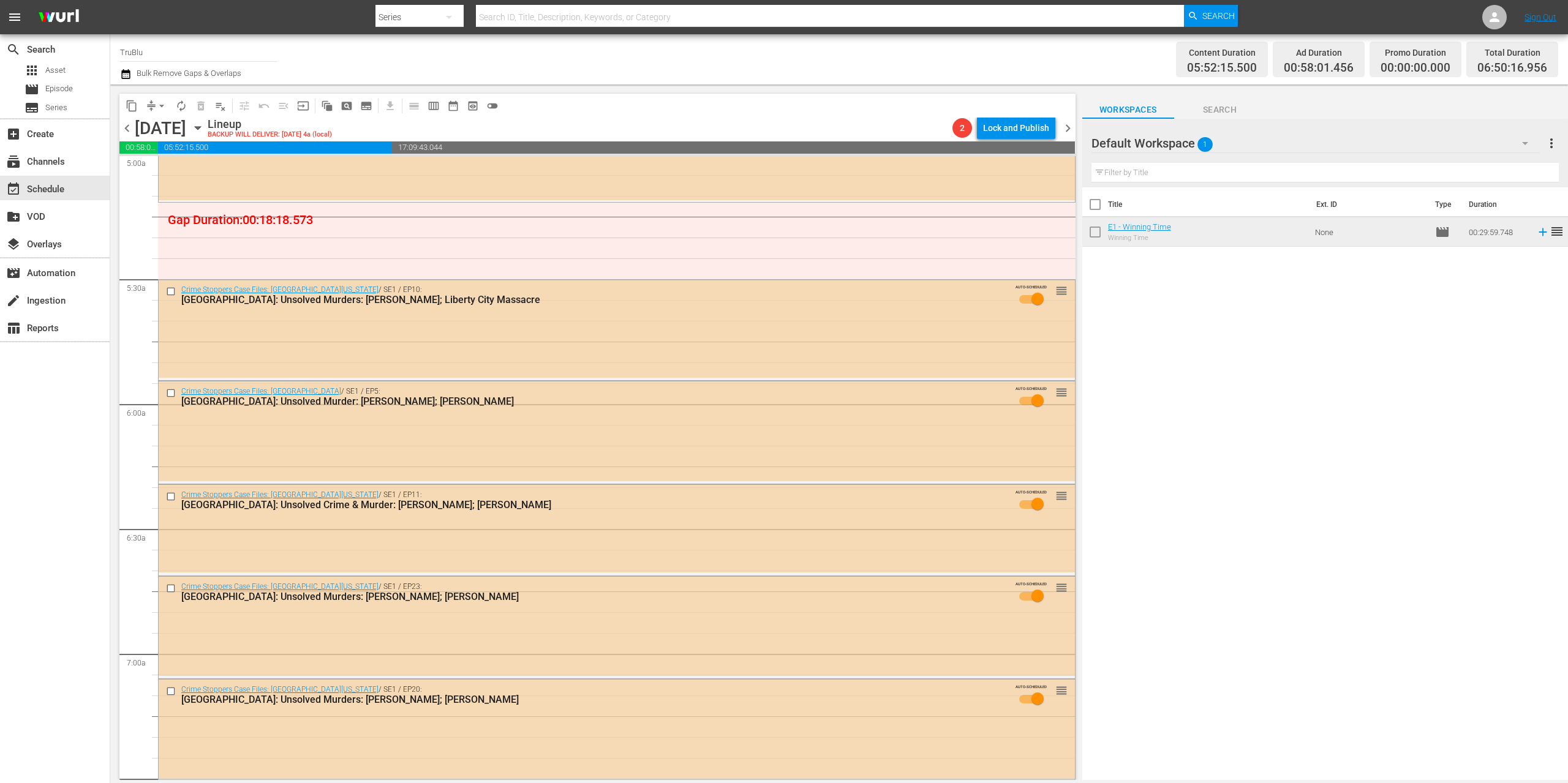
scroll to position [1650, 0]
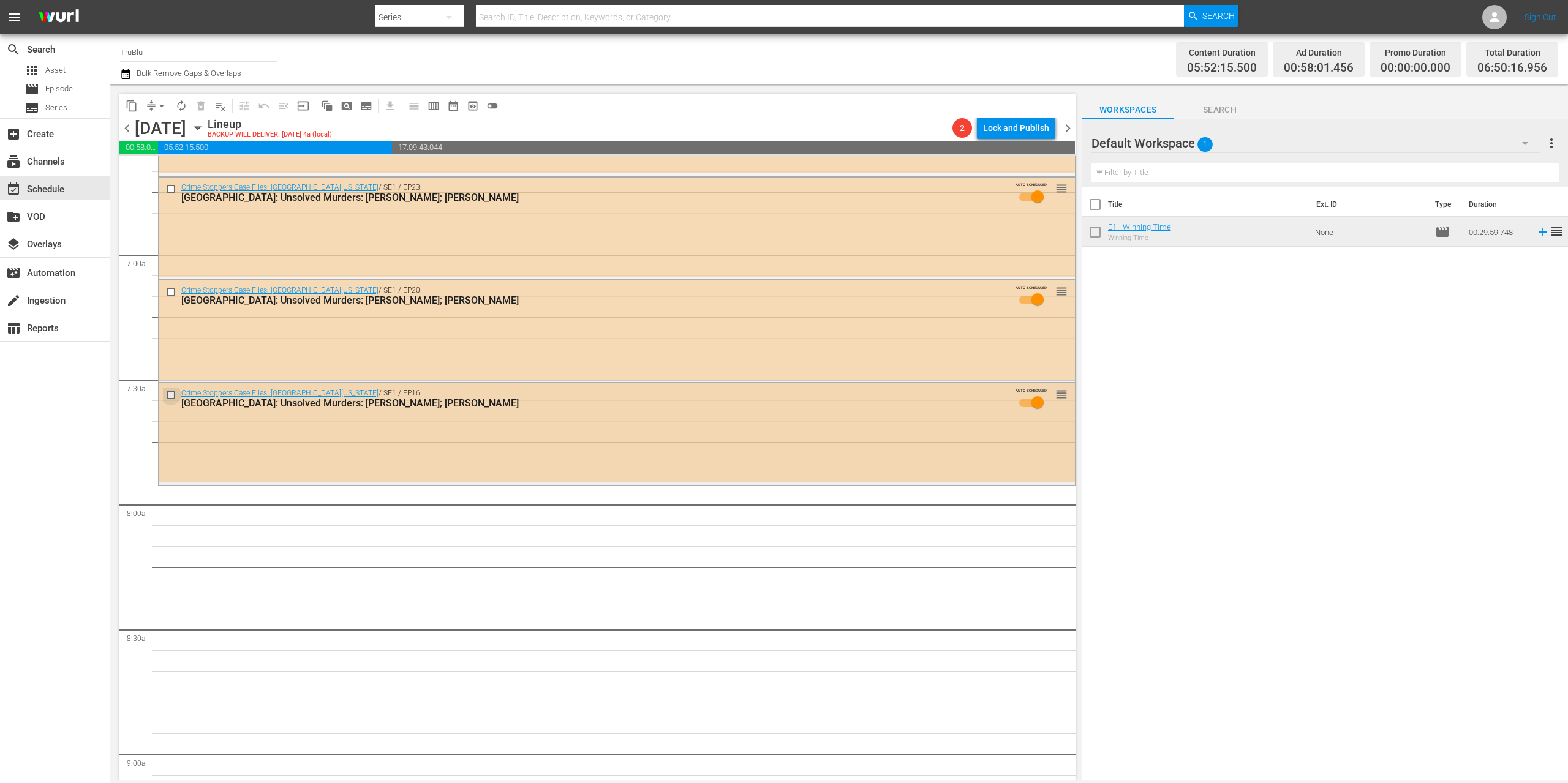
click at [171, 395] on input "checkbox" at bounding box center [172, 395] width 13 height 10
click at [167, 293] on input "checkbox" at bounding box center [172, 292] width 13 height 10
click at [169, 189] on input "checkbox" at bounding box center [172, 189] width 13 height 10
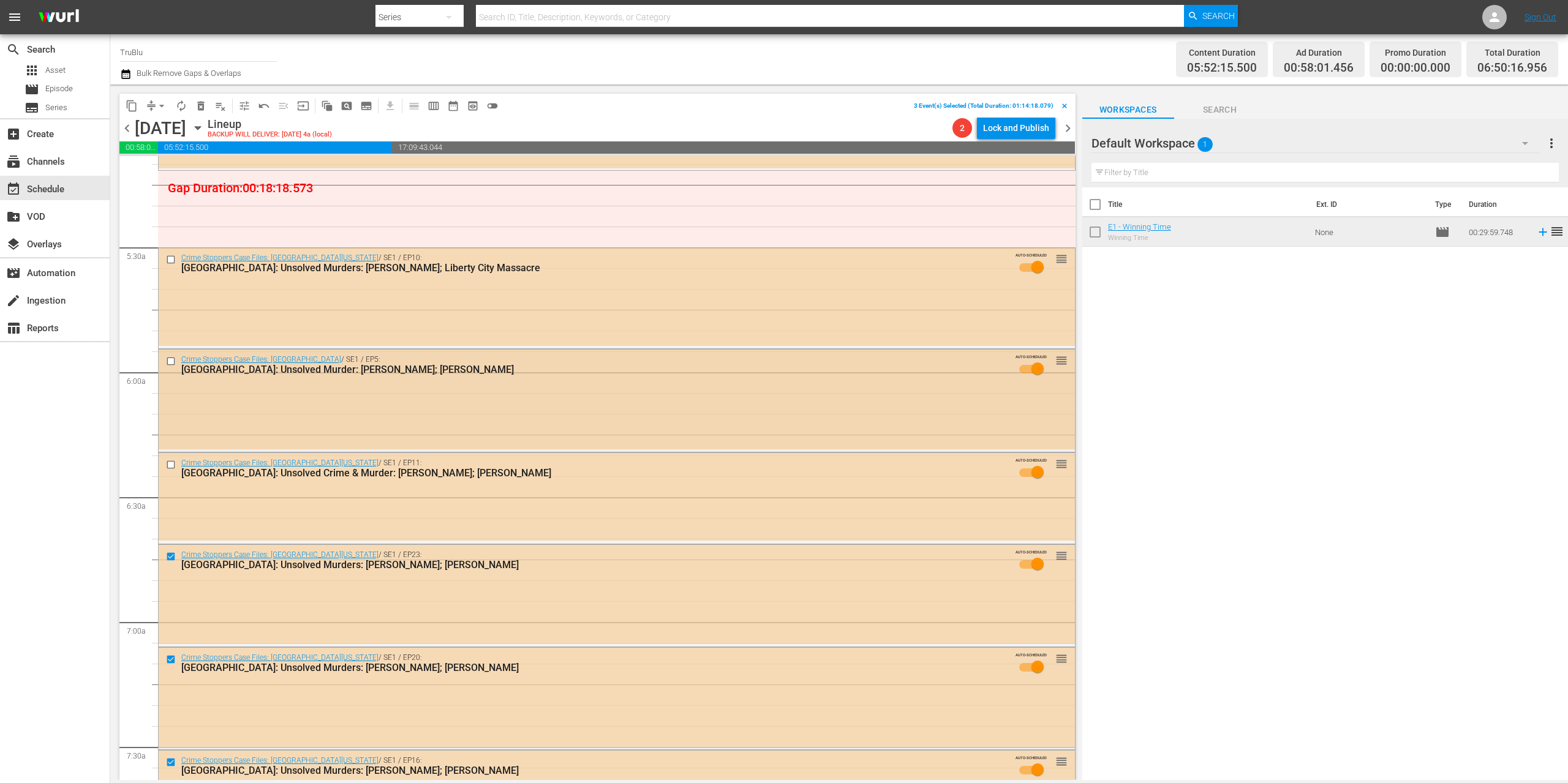
scroll to position [1382, 0]
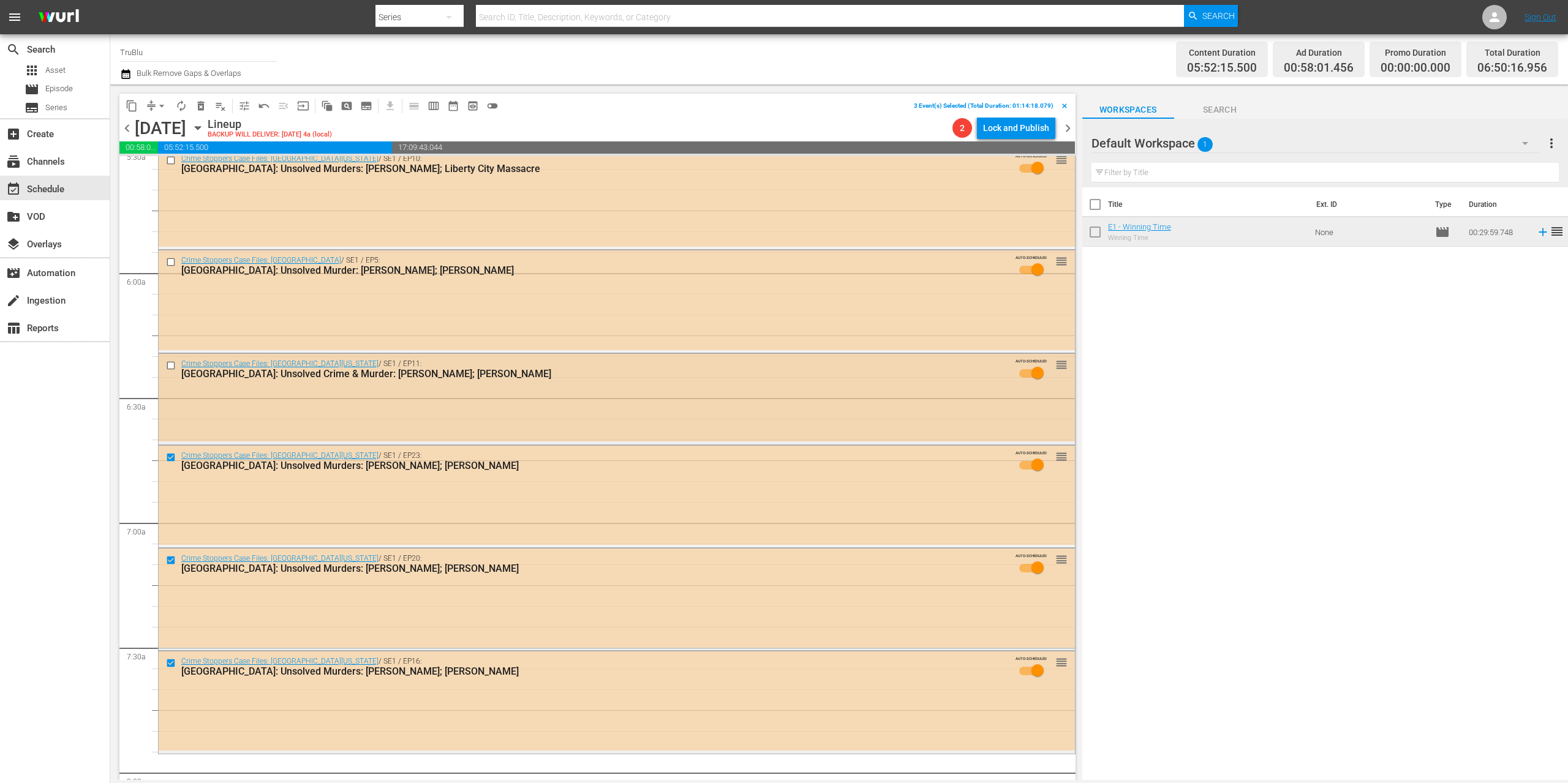
click at [169, 363] on input "checkbox" at bounding box center [172, 366] width 13 height 10
click at [172, 262] on input "checkbox" at bounding box center [172, 262] width 13 height 10
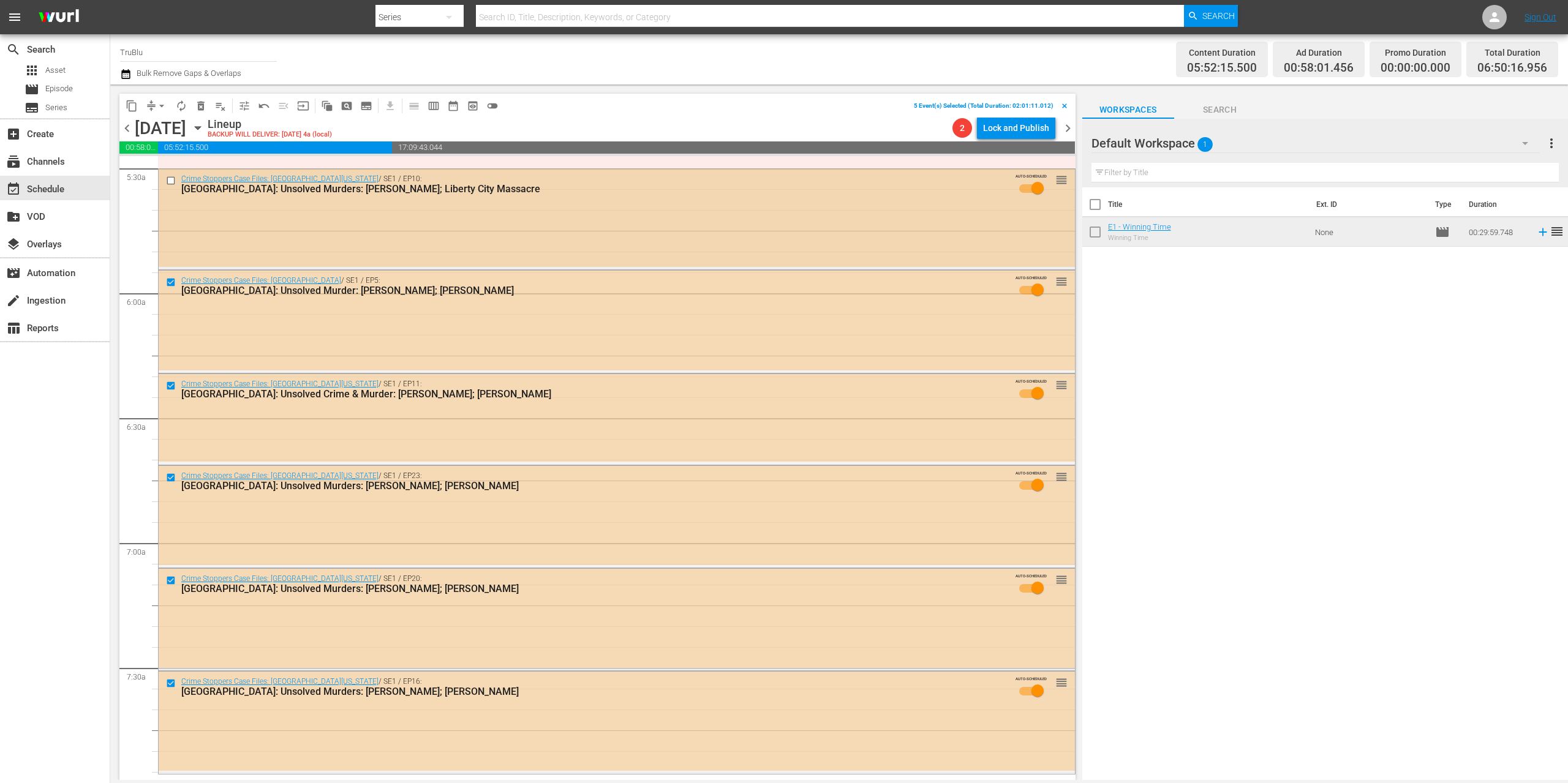
click at [170, 181] on input "checkbox" at bounding box center [172, 181] width 13 height 10
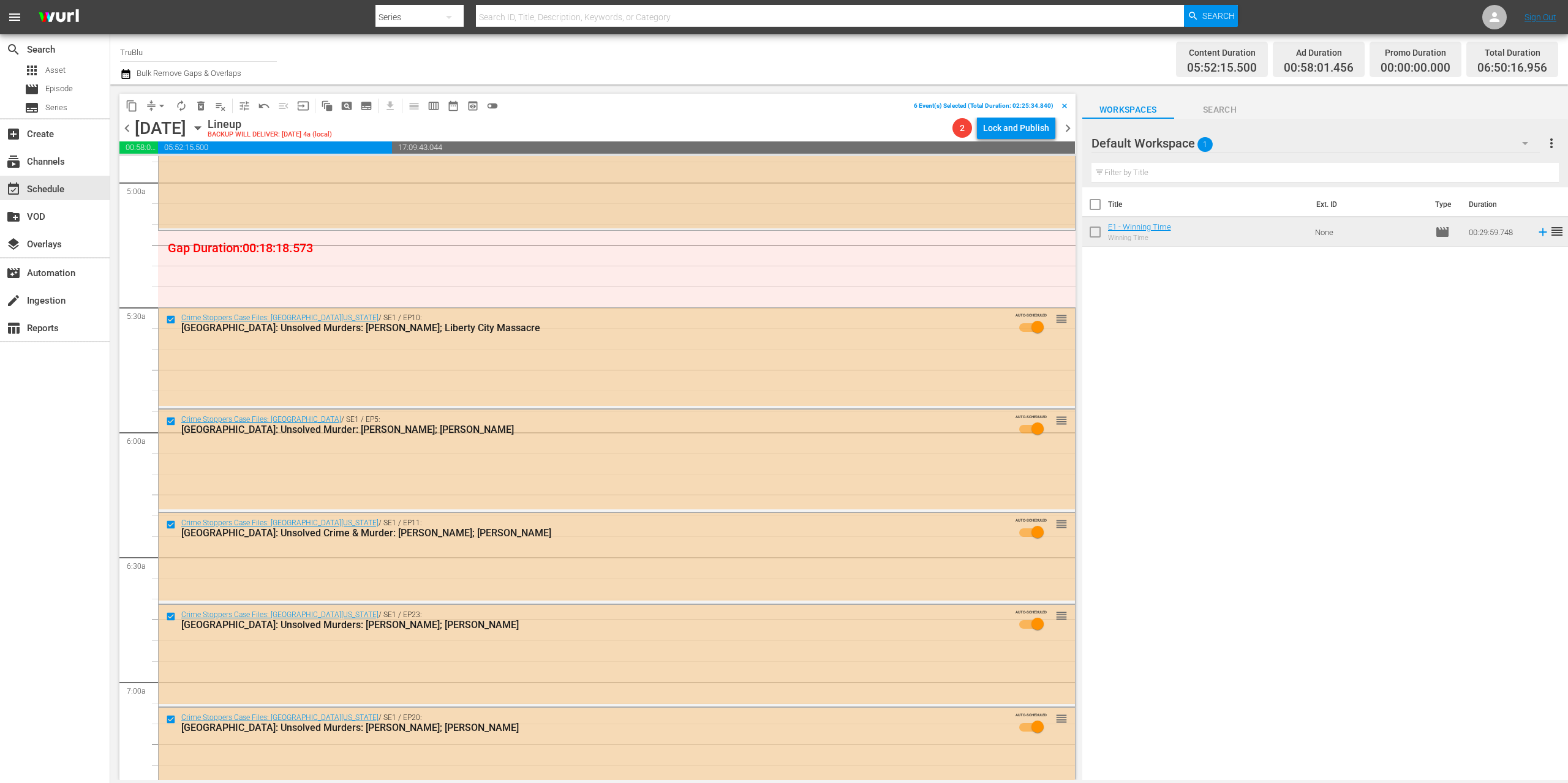
scroll to position [1160, 0]
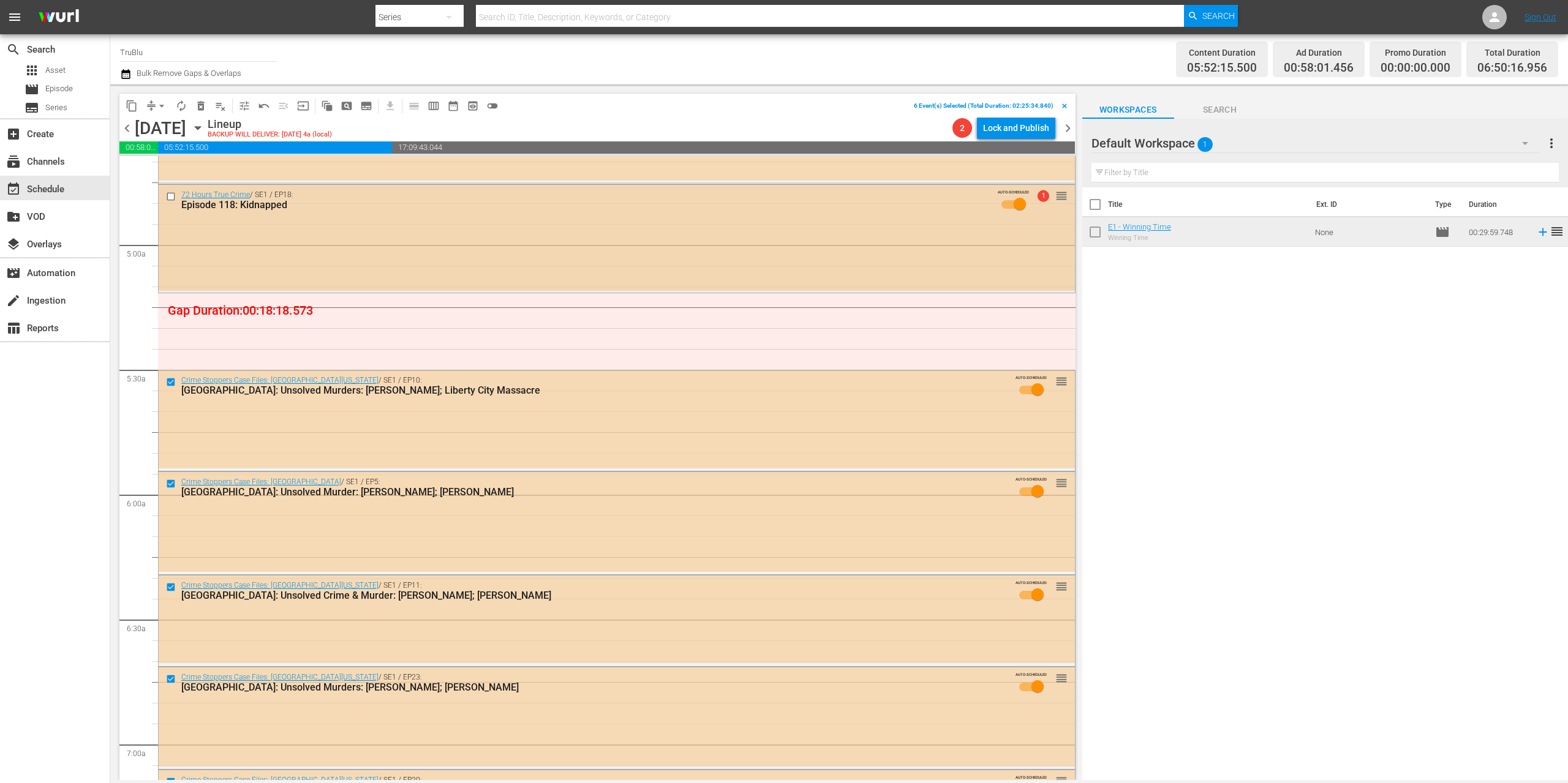
click at [169, 196] on input "checkbox" at bounding box center [172, 196] width 13 height 10
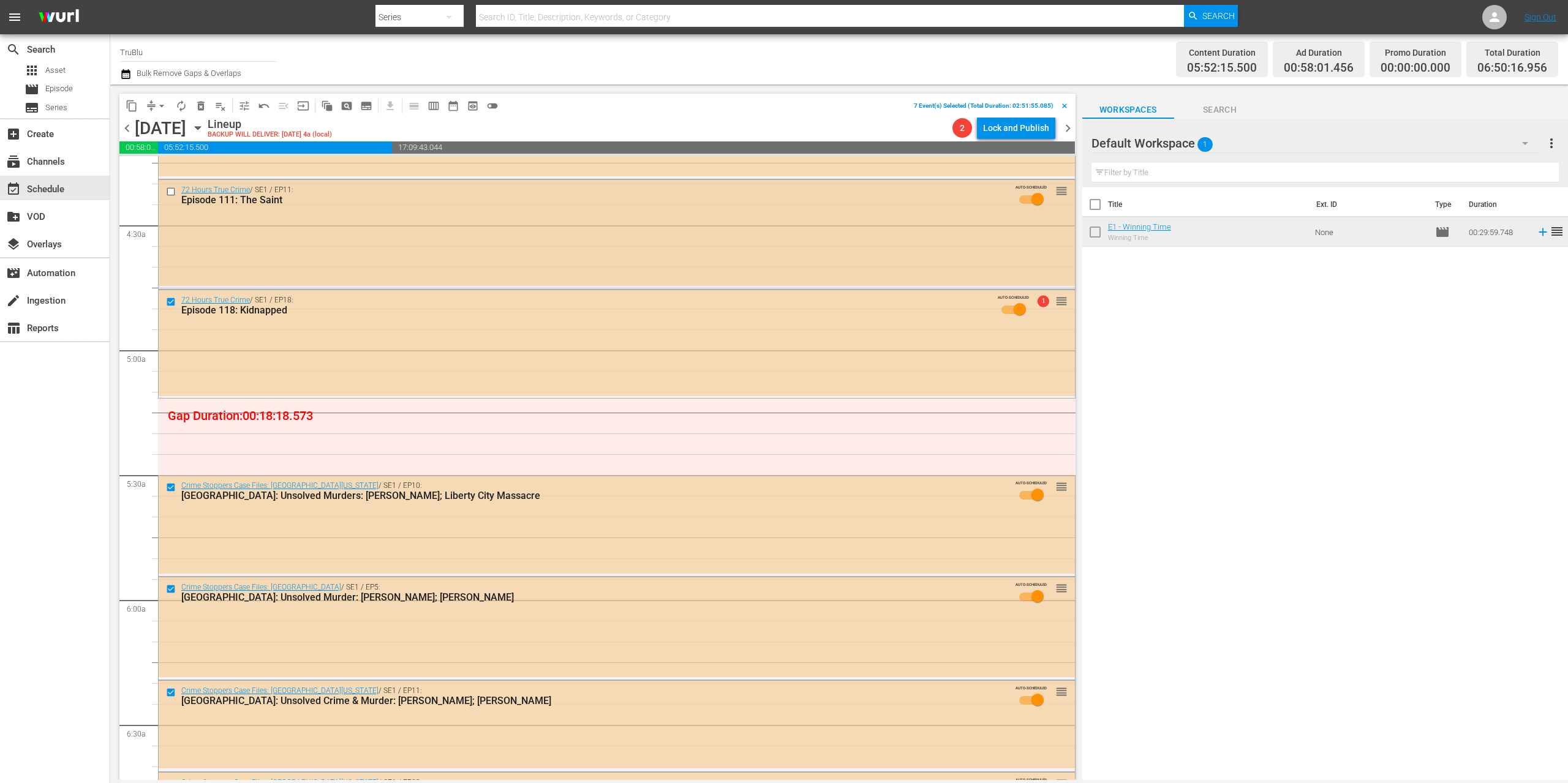
click at [170, 192] on input "checkbox" at bounding box center [172, 192] width 13 height 10
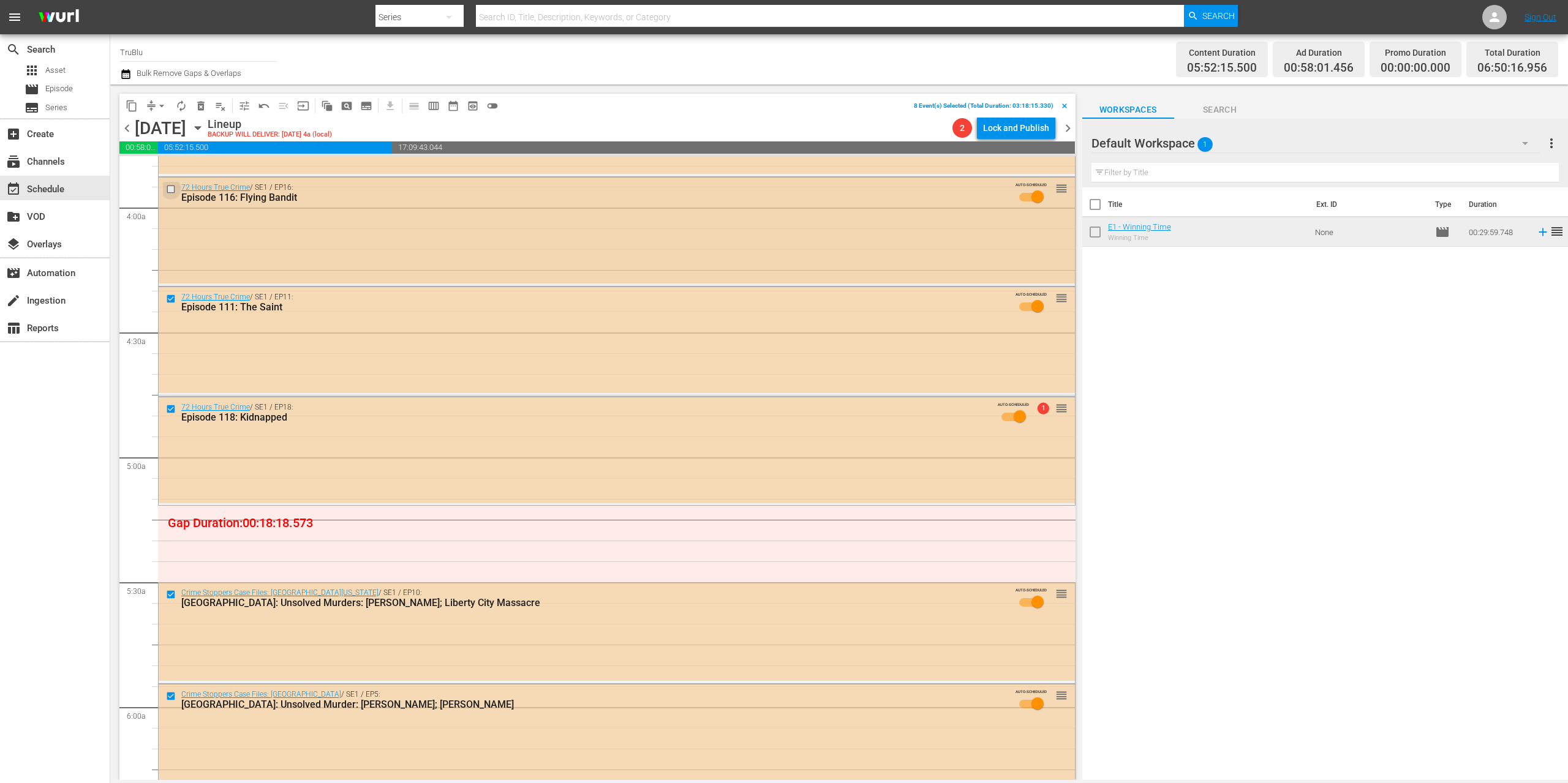
click at [169, 188] on input "checkbox" at bounding box center [172, 189] width 13 height 10
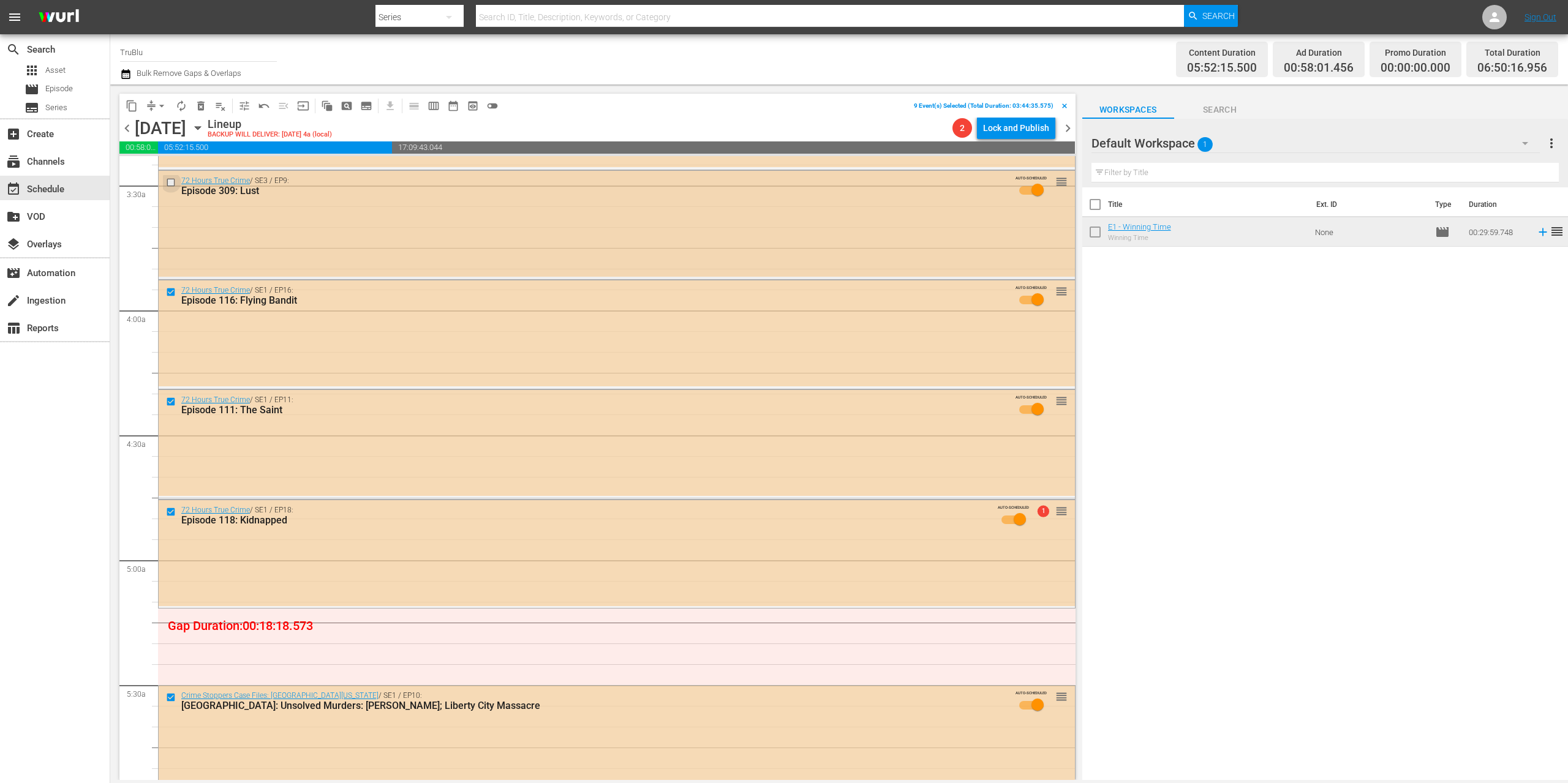
click at [169, 182] on input "checkbox" at bounding box center [172, 182] width 13 height 10
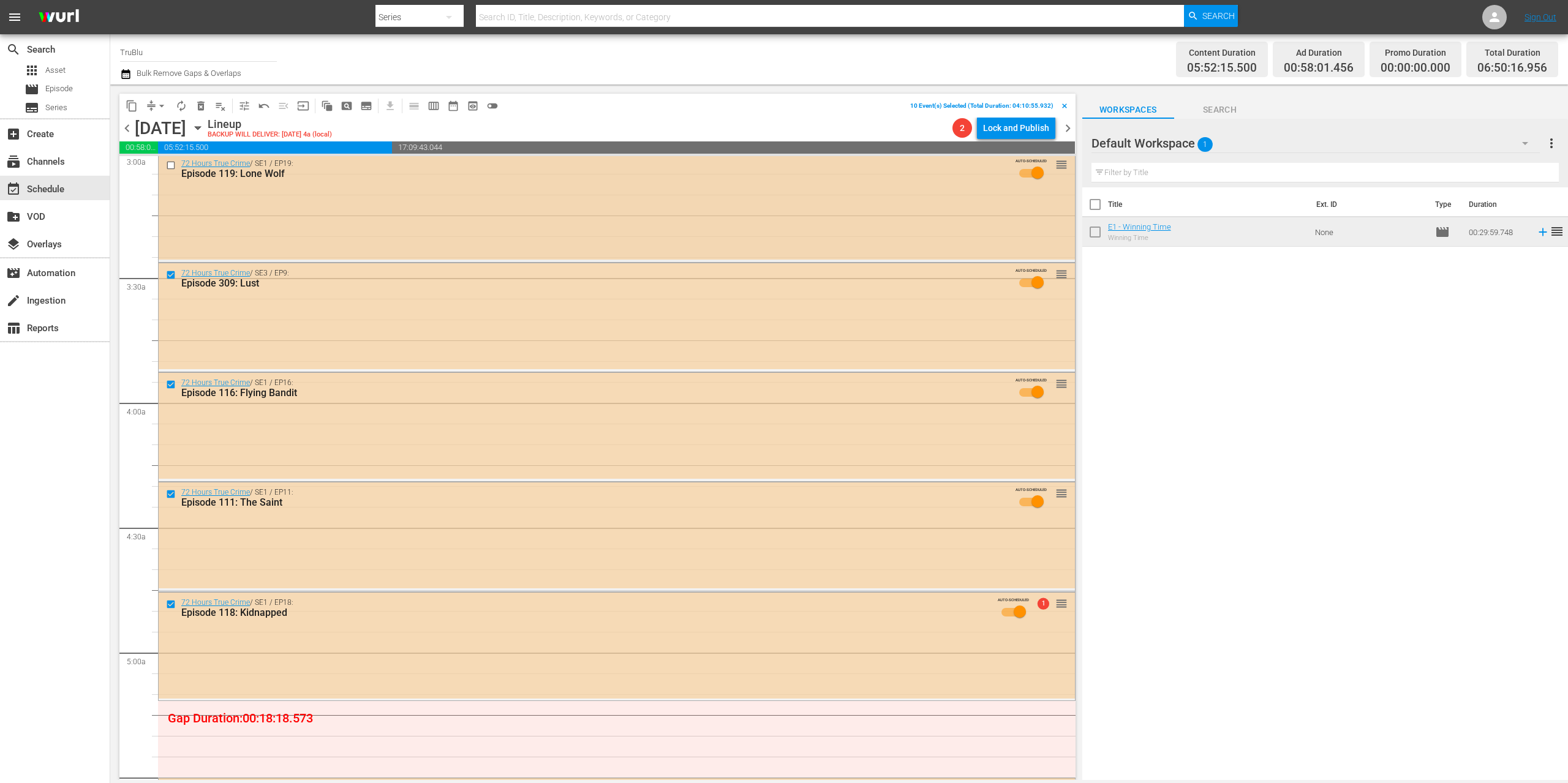
scroll to position [750, 0]
click at [170, 168] on input "checkbox" at bounding box center [172, 168] width 13 height 10
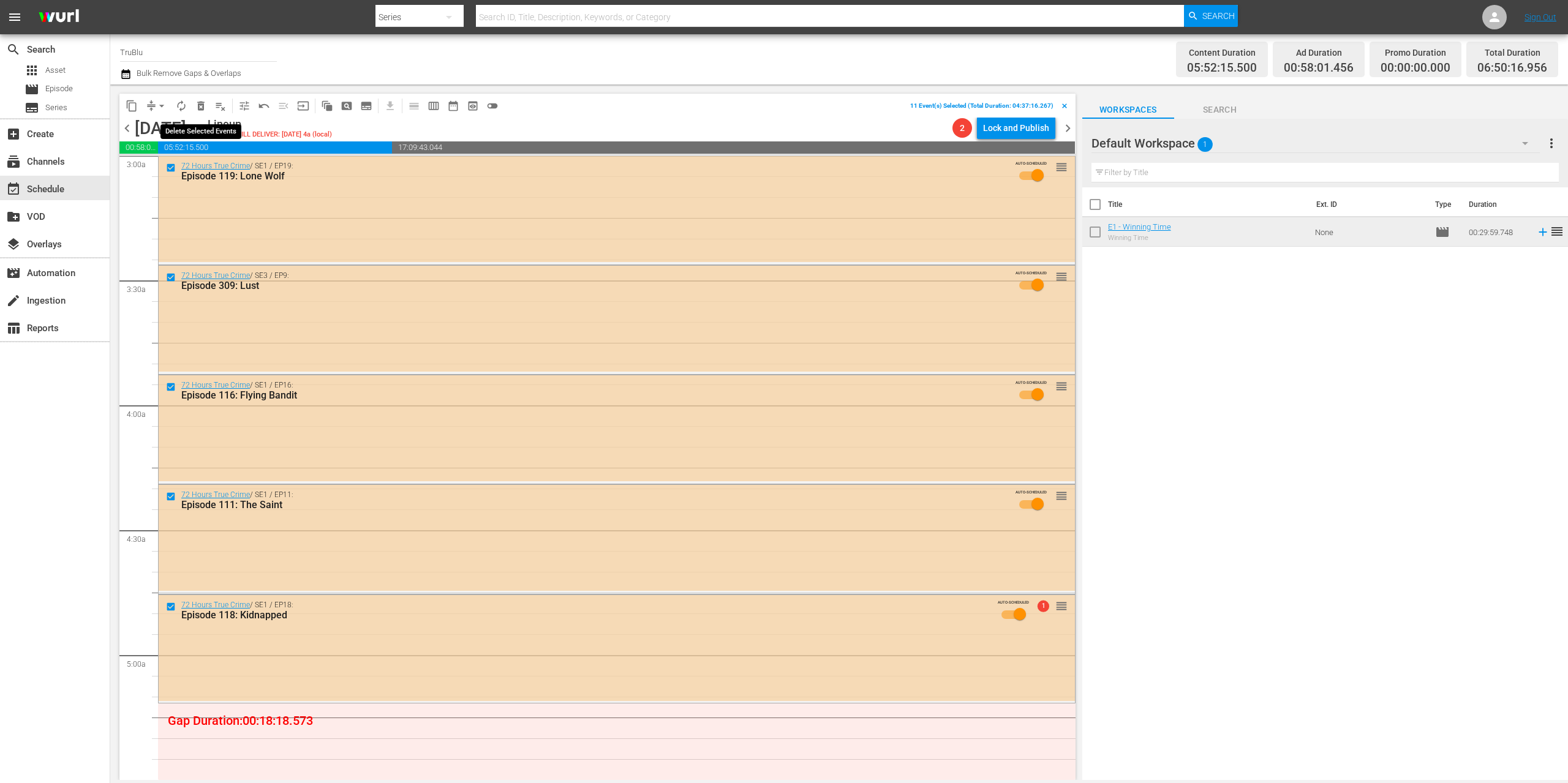
click at [203, 105] on span "delete_forever_outlined" at bounding box center [201, 106] width 12 height 12
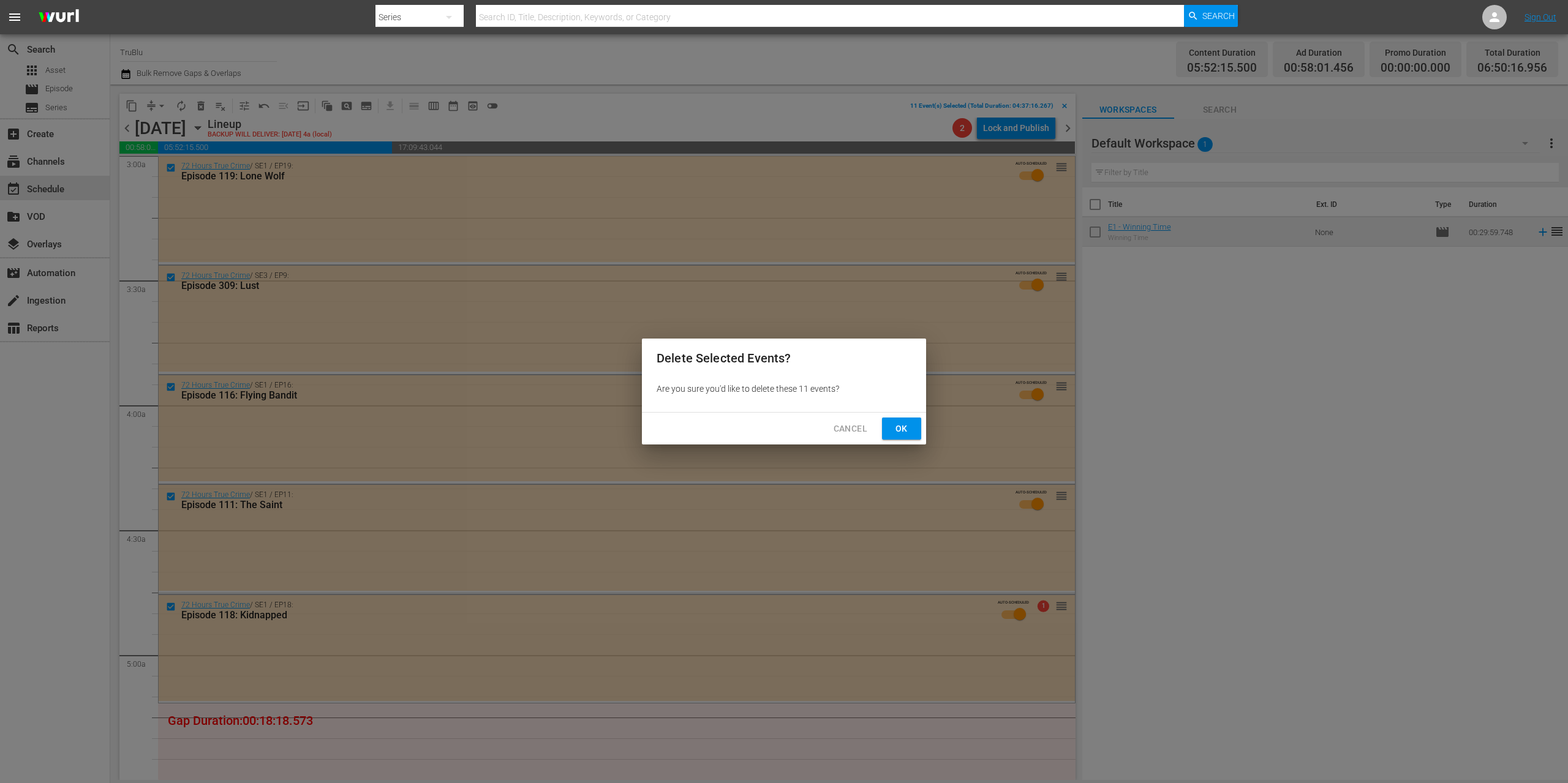
click at [907, 429] on span "Ok" at bounding box center [901, 429] width 20 height 16
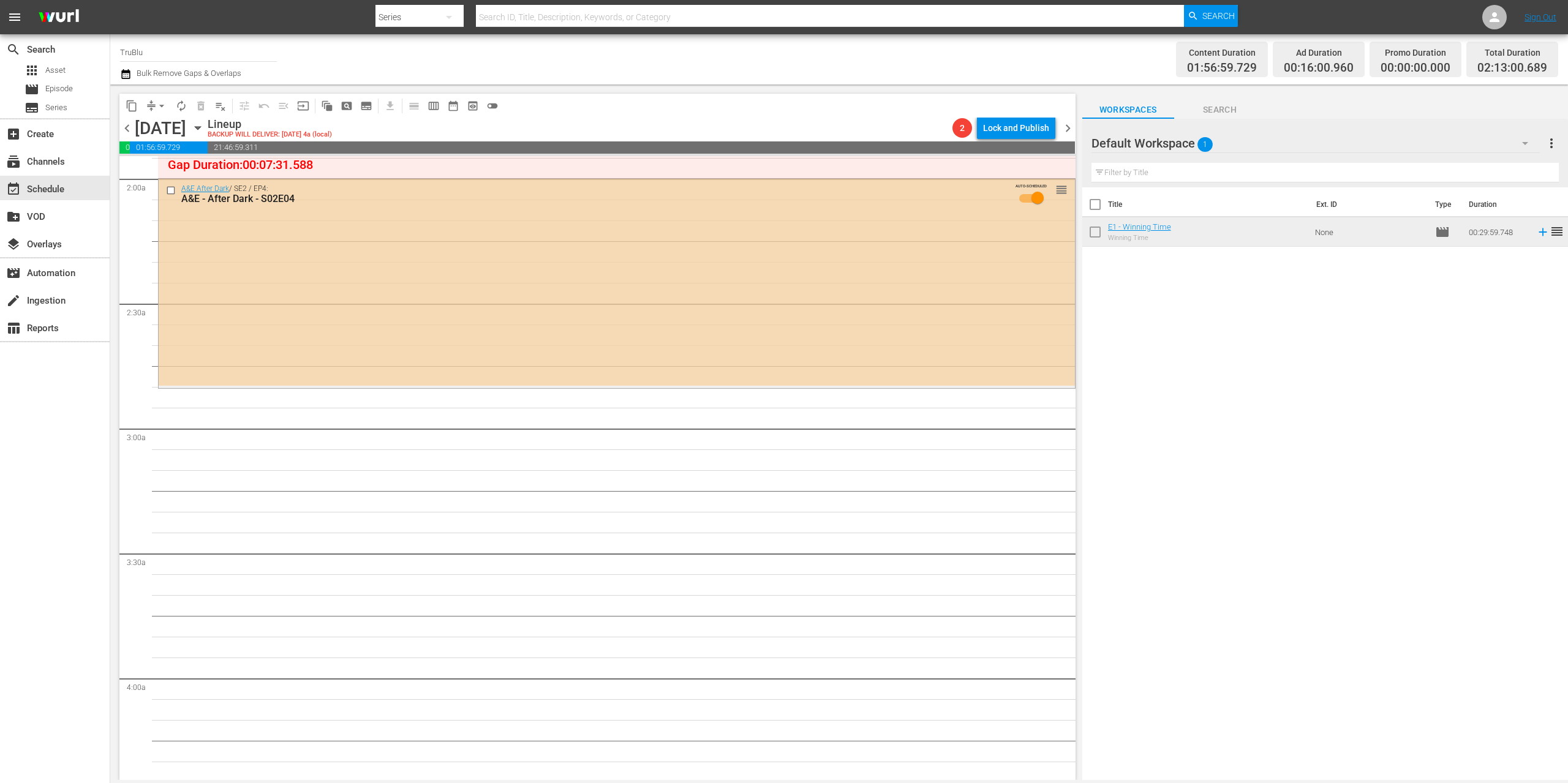
scroll to position [306, 0]
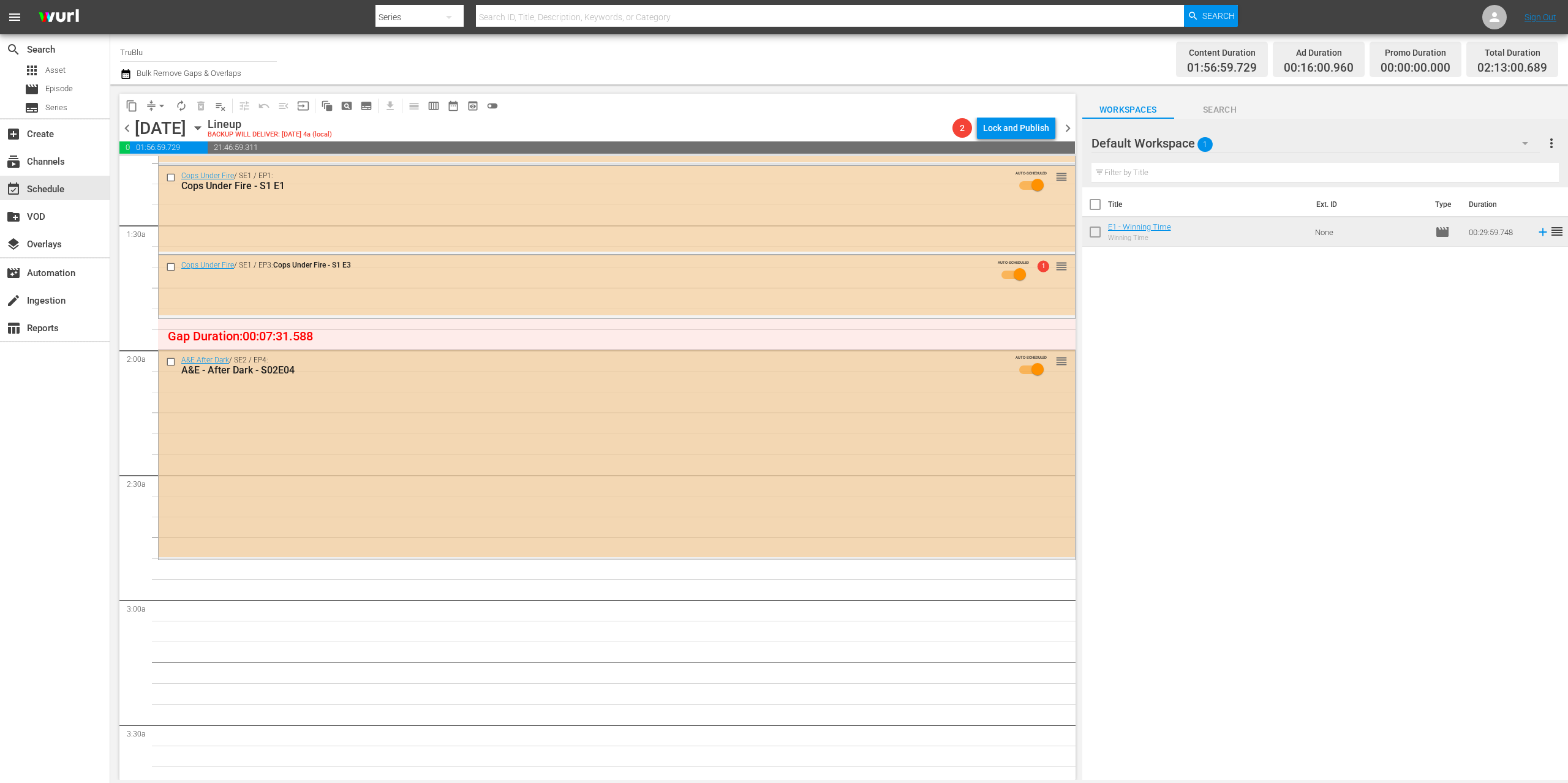
click at [170, 362] on input "checkbox" at bounding box center [172, 362] width 13 height 10
click at [173, 267] on input "checkbox" at bounding box center [172, 267] width 13 height 10
click at [172, 177] on input "checkbox" at bounding box center [172, 177] width 13 height 10
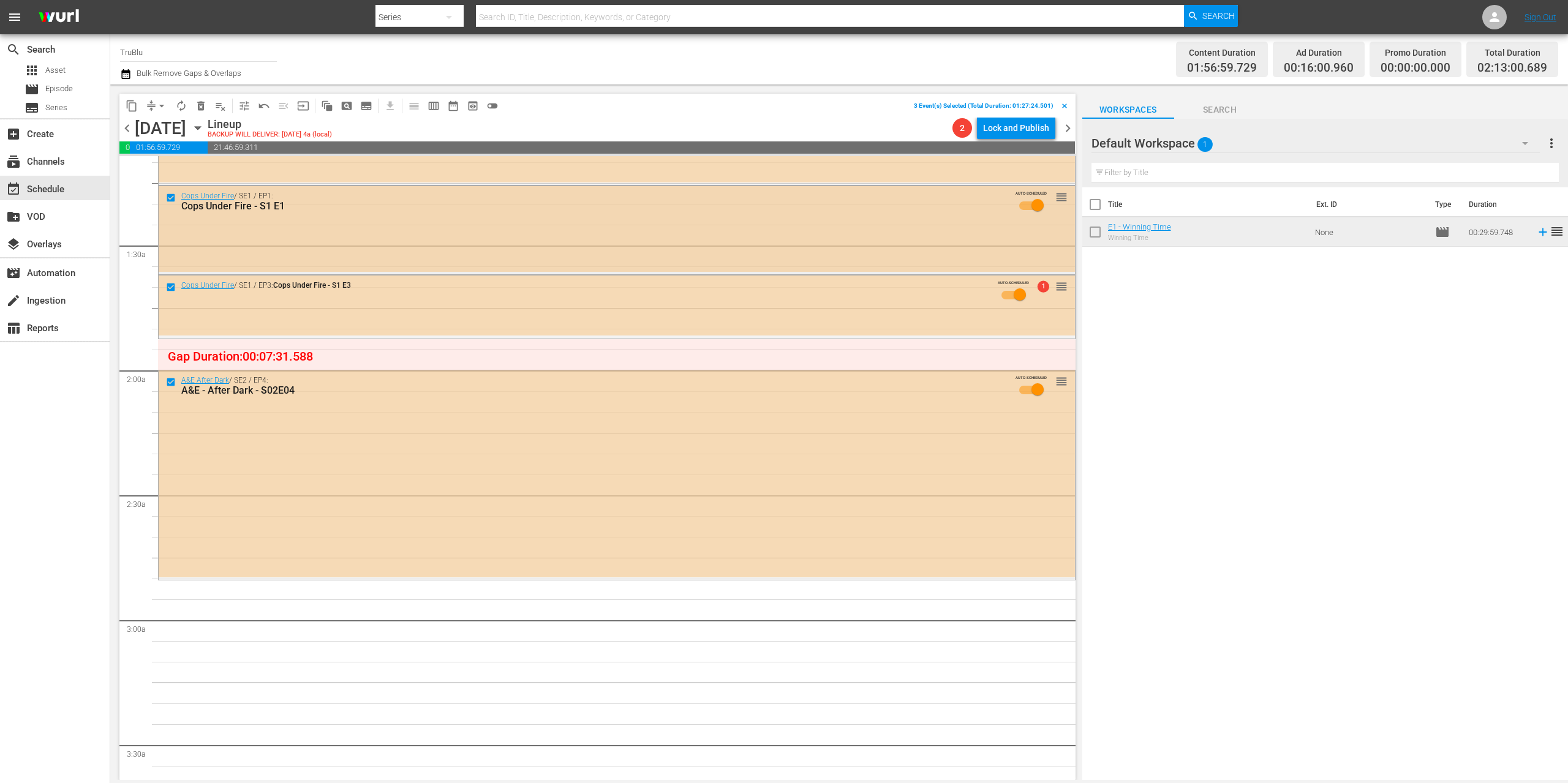
scroll to position [0, 0]
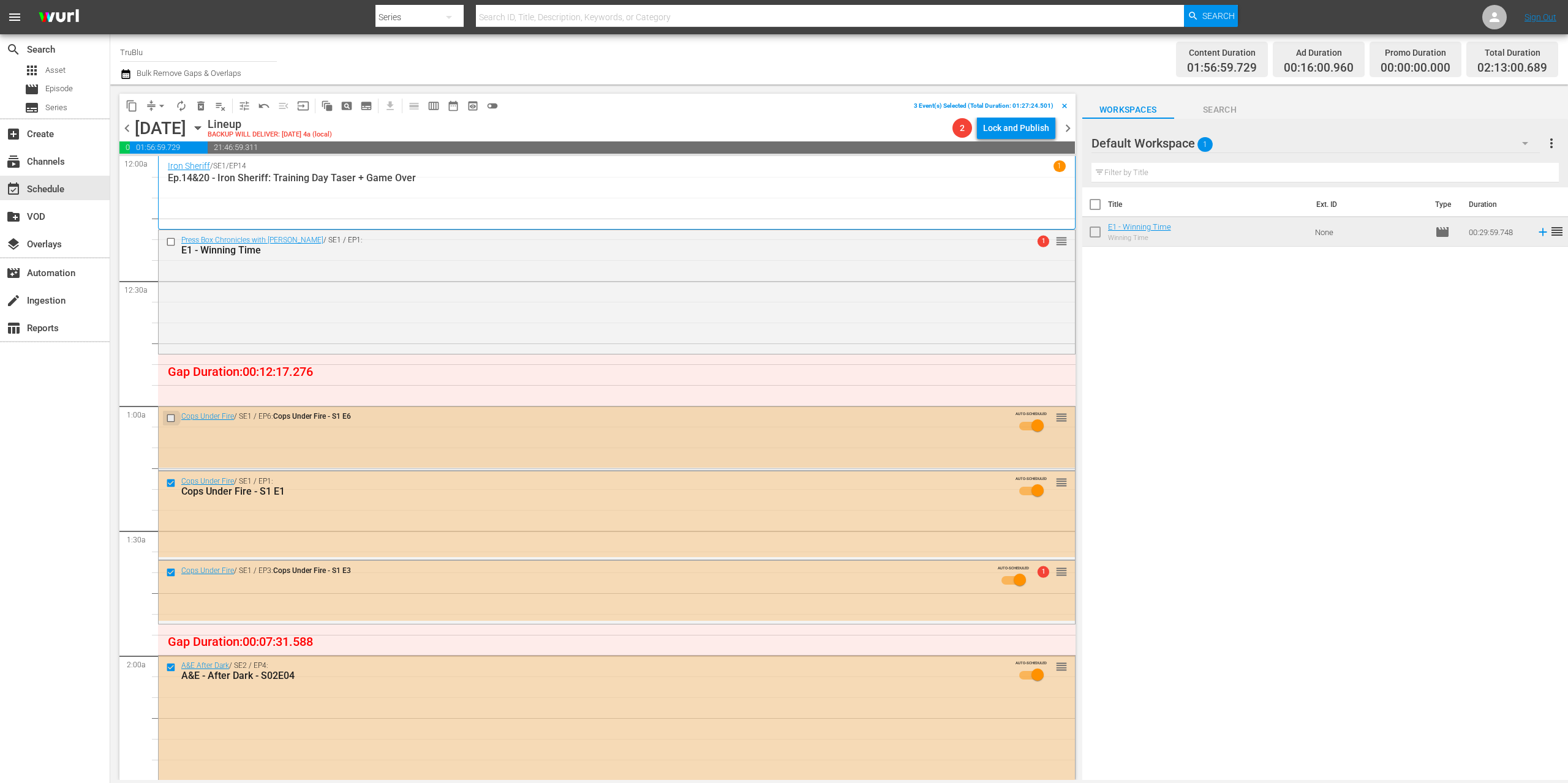
click at [171, 418] on input "checkbox" at bounding box center [172, 419] width 13 height 10
click at [198, 108] on span "delete_forever_outlined" at bounding box center [201, 106] width 12 height 12
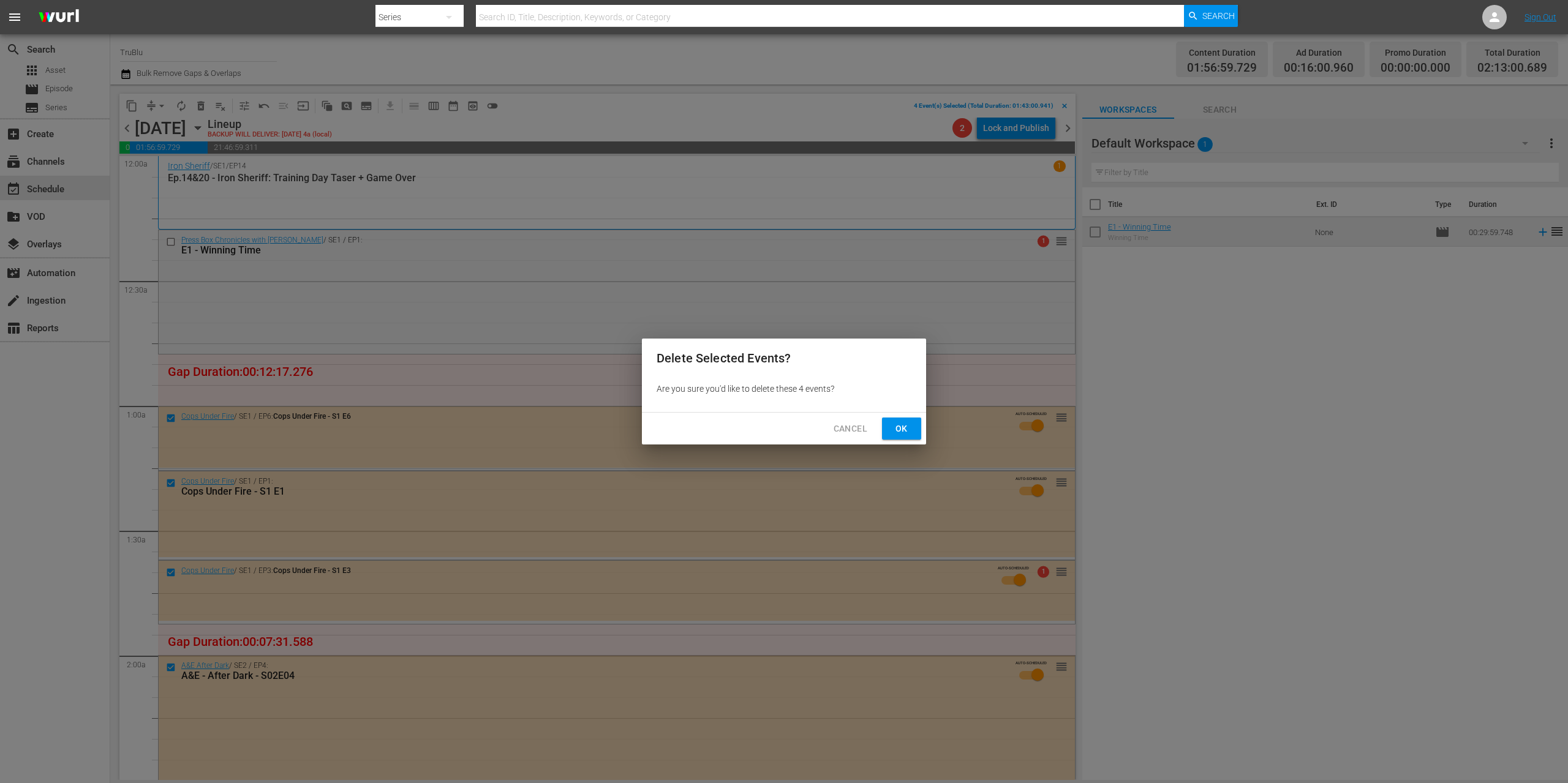
click at [899, 430] on span "Ok" at bounding box center [901, 429] width 20 height 16
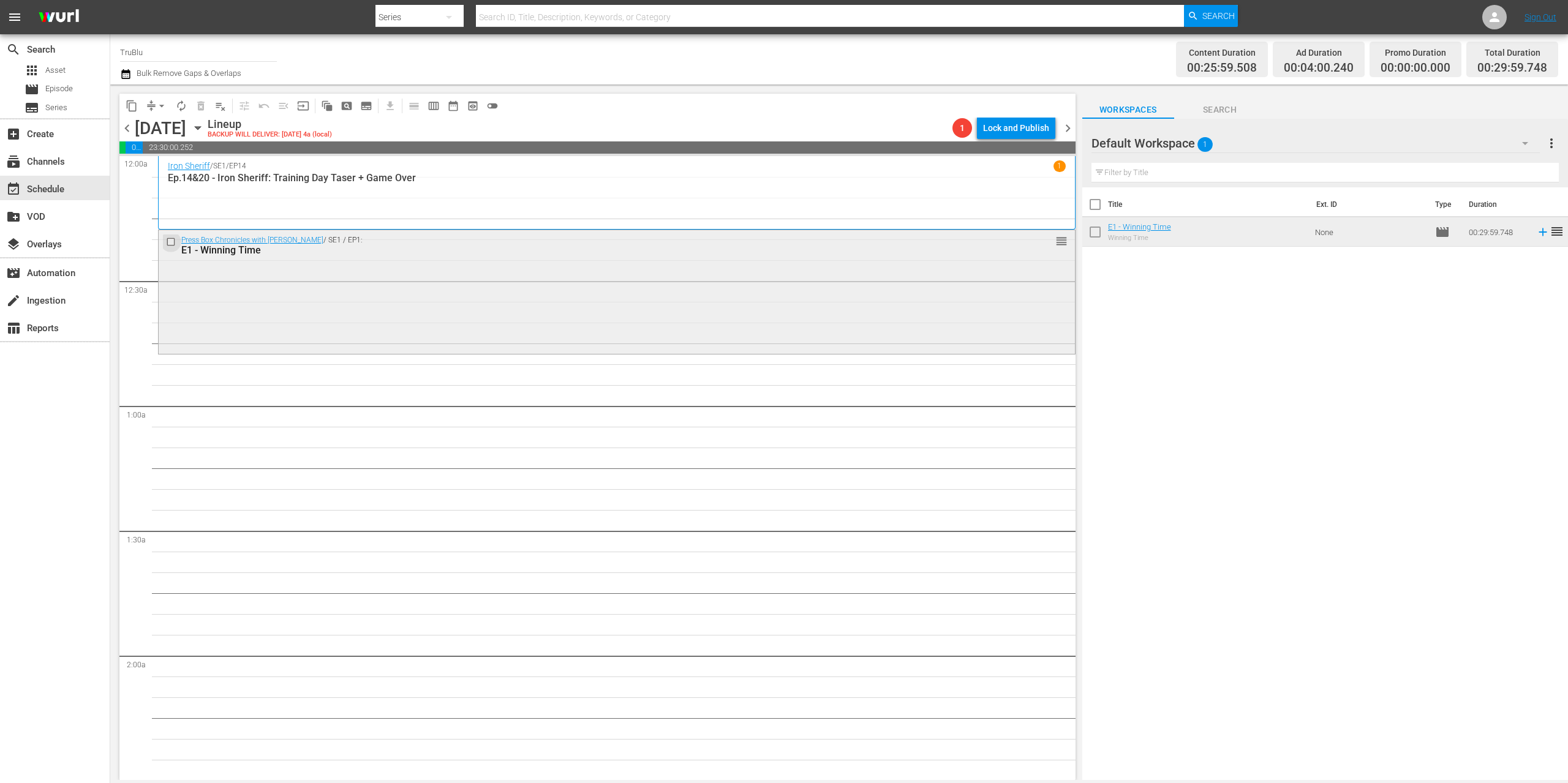
click at [167, 242] on input "checkbox" at bounding box center [172, 242] width 13 height 10
click at [200, 109] on span "delete_forever_outlined" at bounding box center [201, 106] width 12 height 12
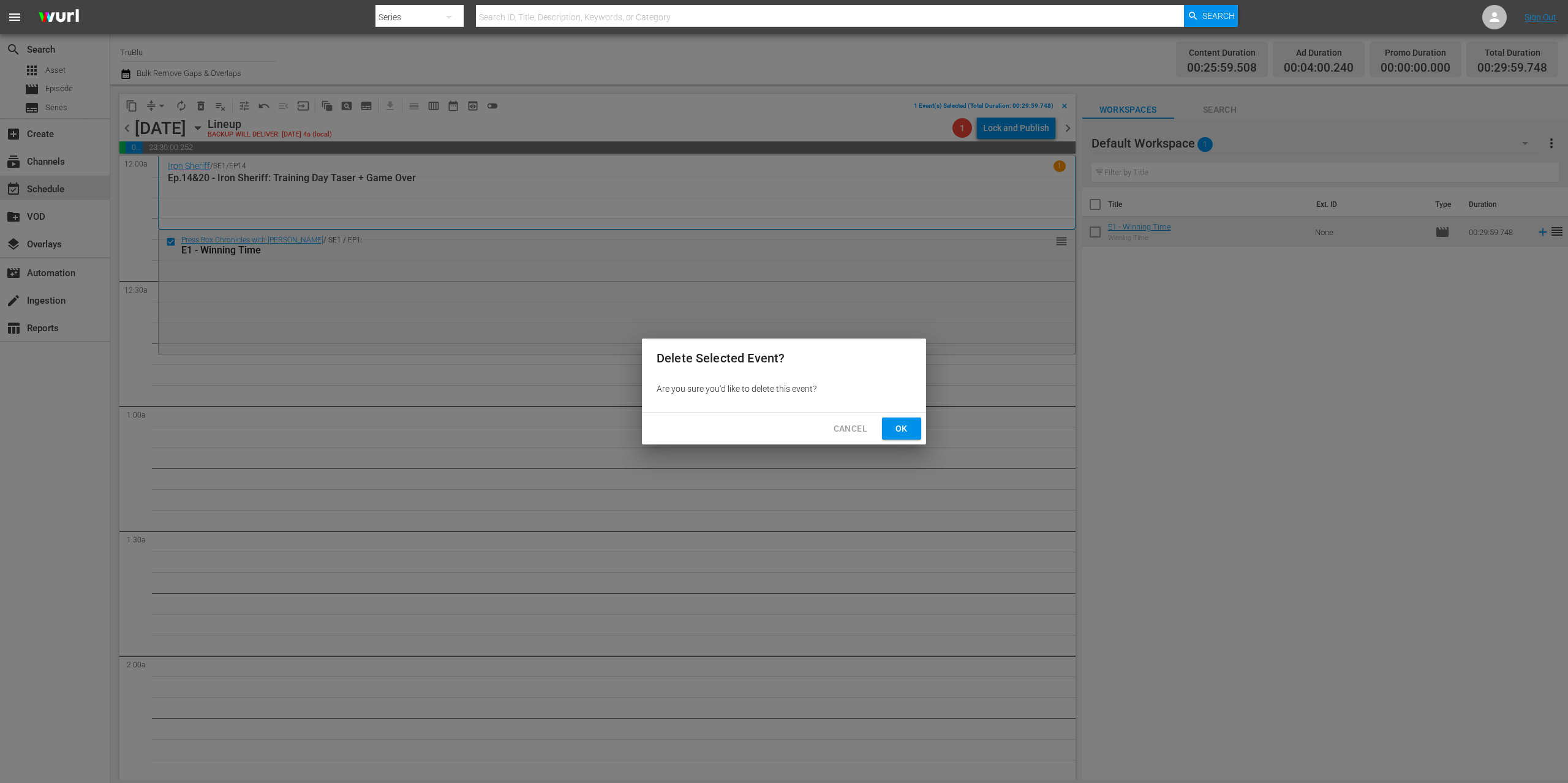
click at [912, 428] on button "Ok" at bounding box center [901, 429] width 39 height 23
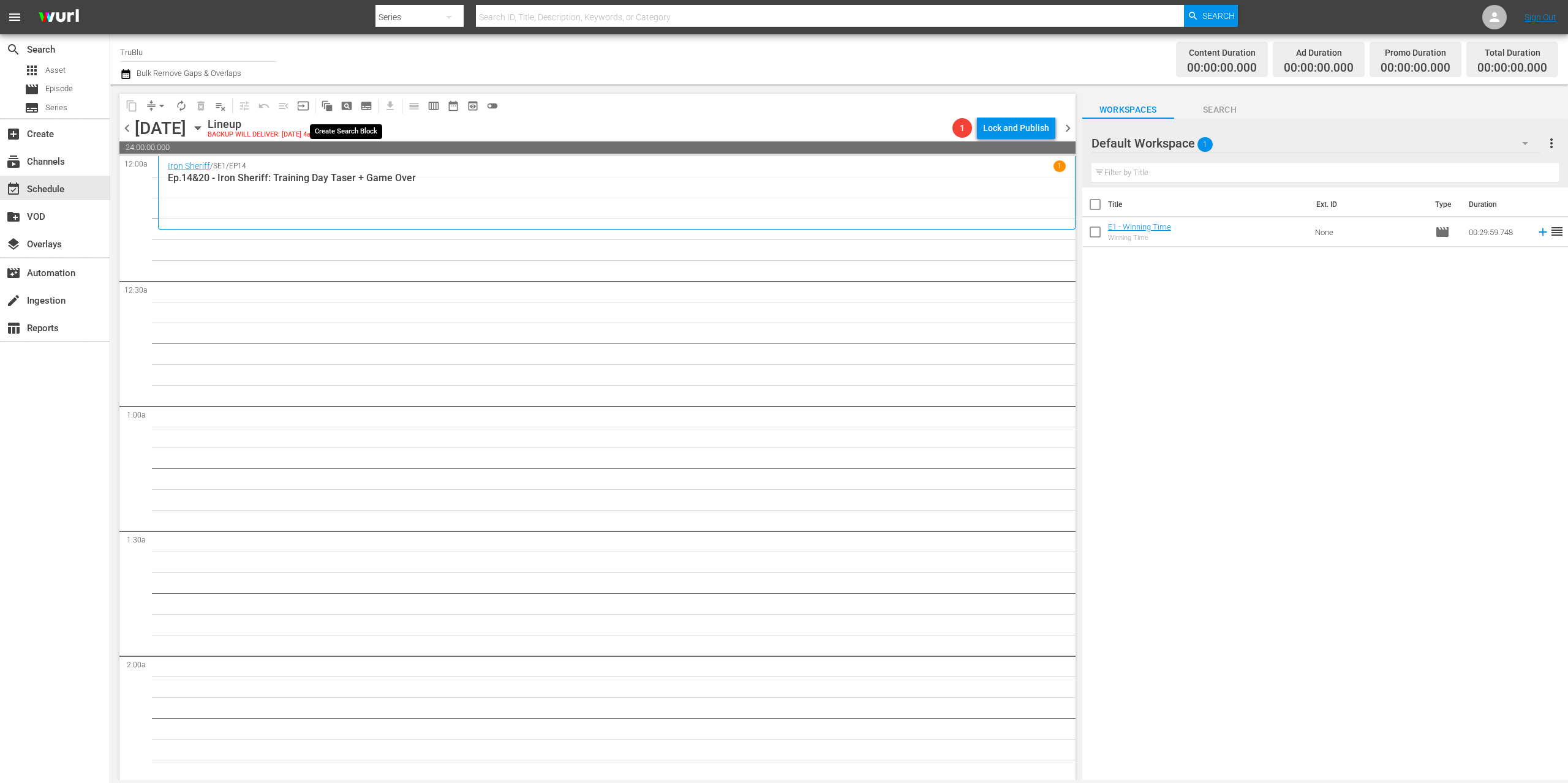
click at [345, 101] on span "pageview_outlined" at bounding box center [347, 106] width 12 height 12
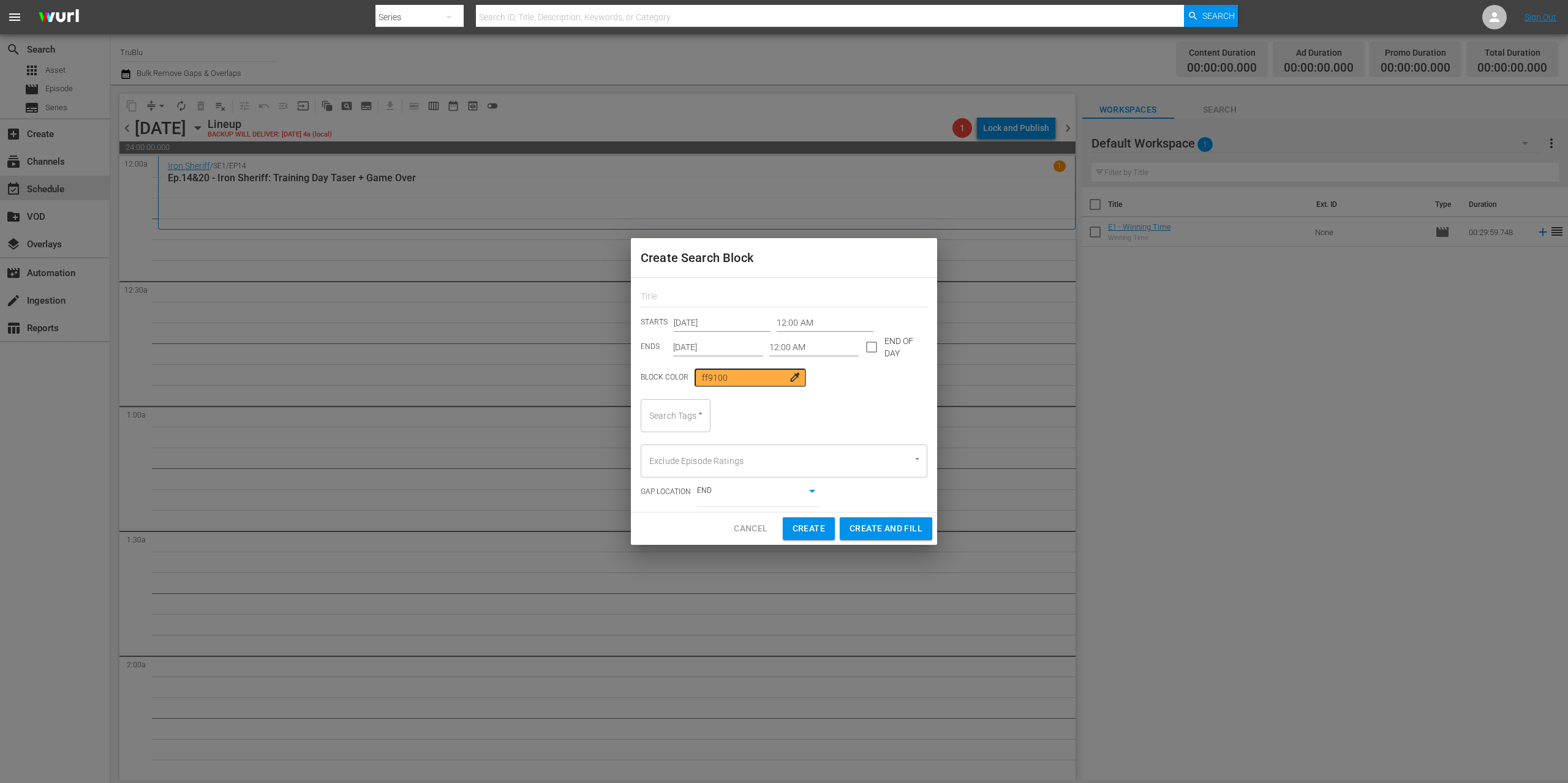
click at [801, 321] on input "12:00 AM" at bounding box center [824, 322] width 96 height 18
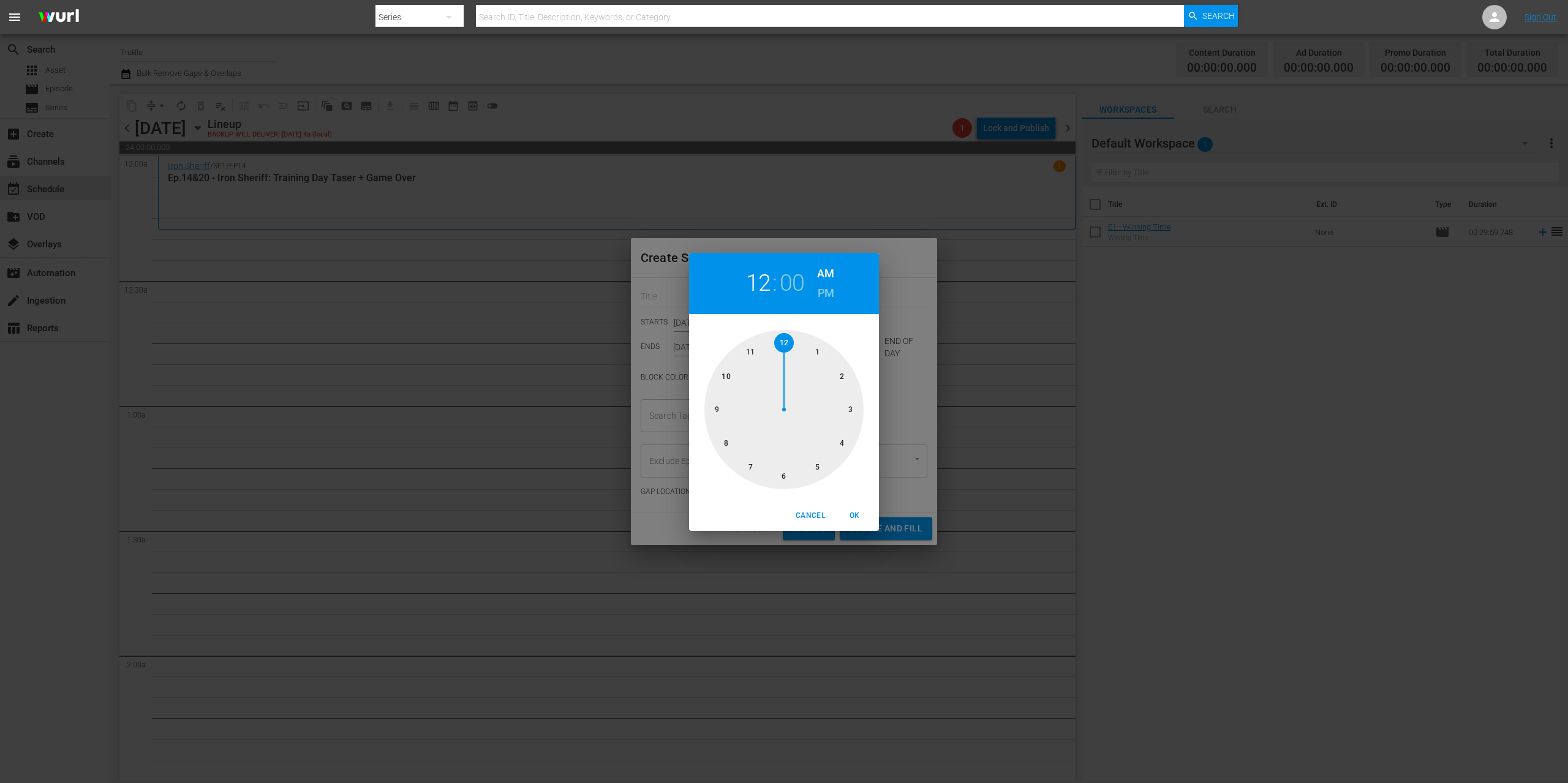
click at [787, 474] on div at bounding box center [783, 409] width 159 height 159
click at [779, 283] on div "06 : 00" at bounding box center [775, 283] width 59 height 28
click at [762, 287] on h2 "06" at bounding box center [758, 283] width 25 height 28
click at [787, 342] on div at bounding box center [783, 409] width 159 height 159
click at [782, 474] on div at bounding box center [783, 409] width 159 height 159
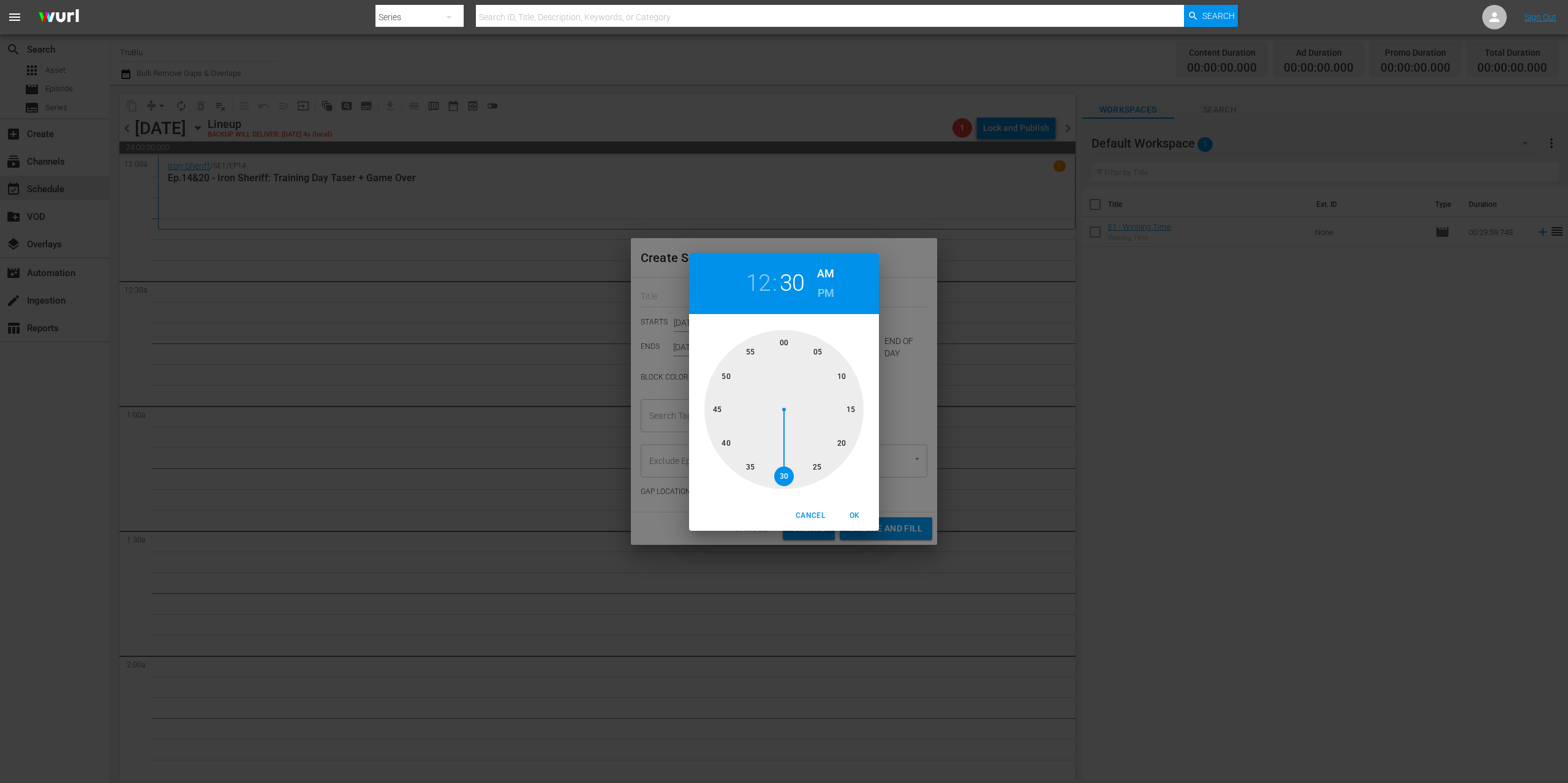
click at [851, 515] on span "OK" at bounding box center [854, 515] width 30 height 13
type input "12:30 AM"
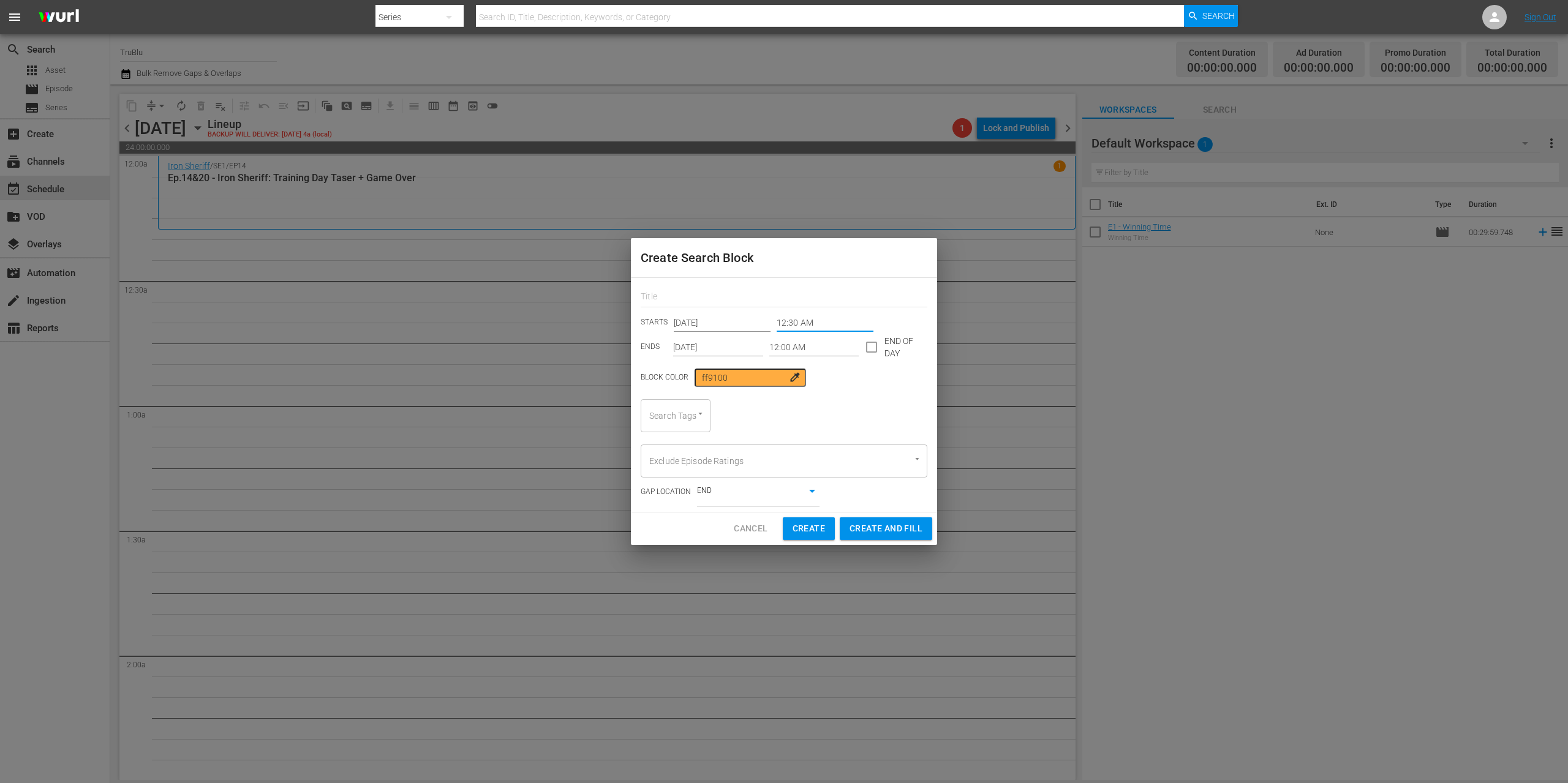
click at [782, 349] on input "12:00 AM" at bounding box center [814, 347] width 90 height 18
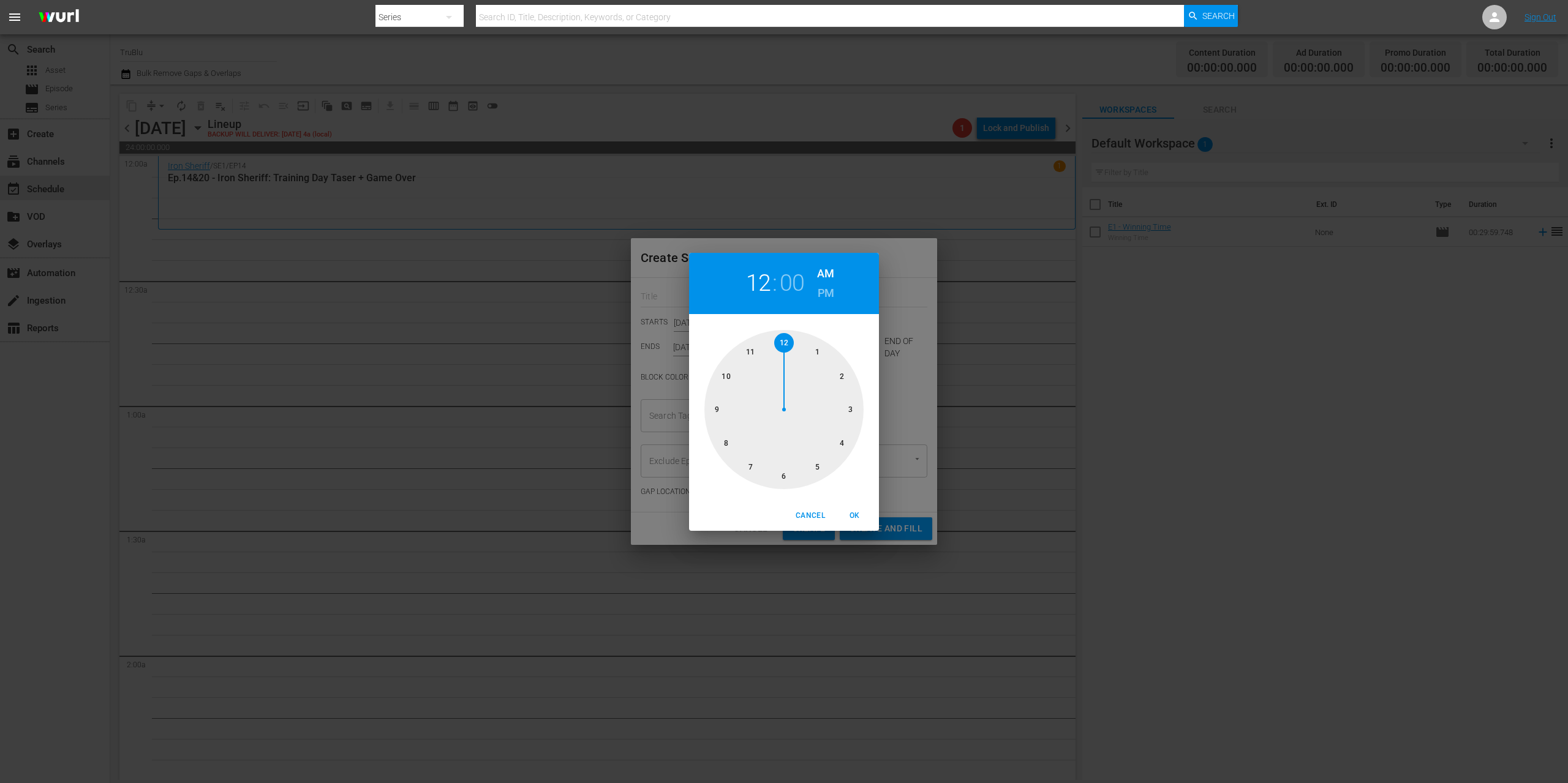
click at [812, 348] on div at bounding box center [783, 409] width 159 height 159
click at [782, 474] on div at bounding box center [783, 409] width 159 height 159
click at [854, 514] on span "OK" at bounding box center [854, 515] width 30 height 13
type input "01:30 AM"
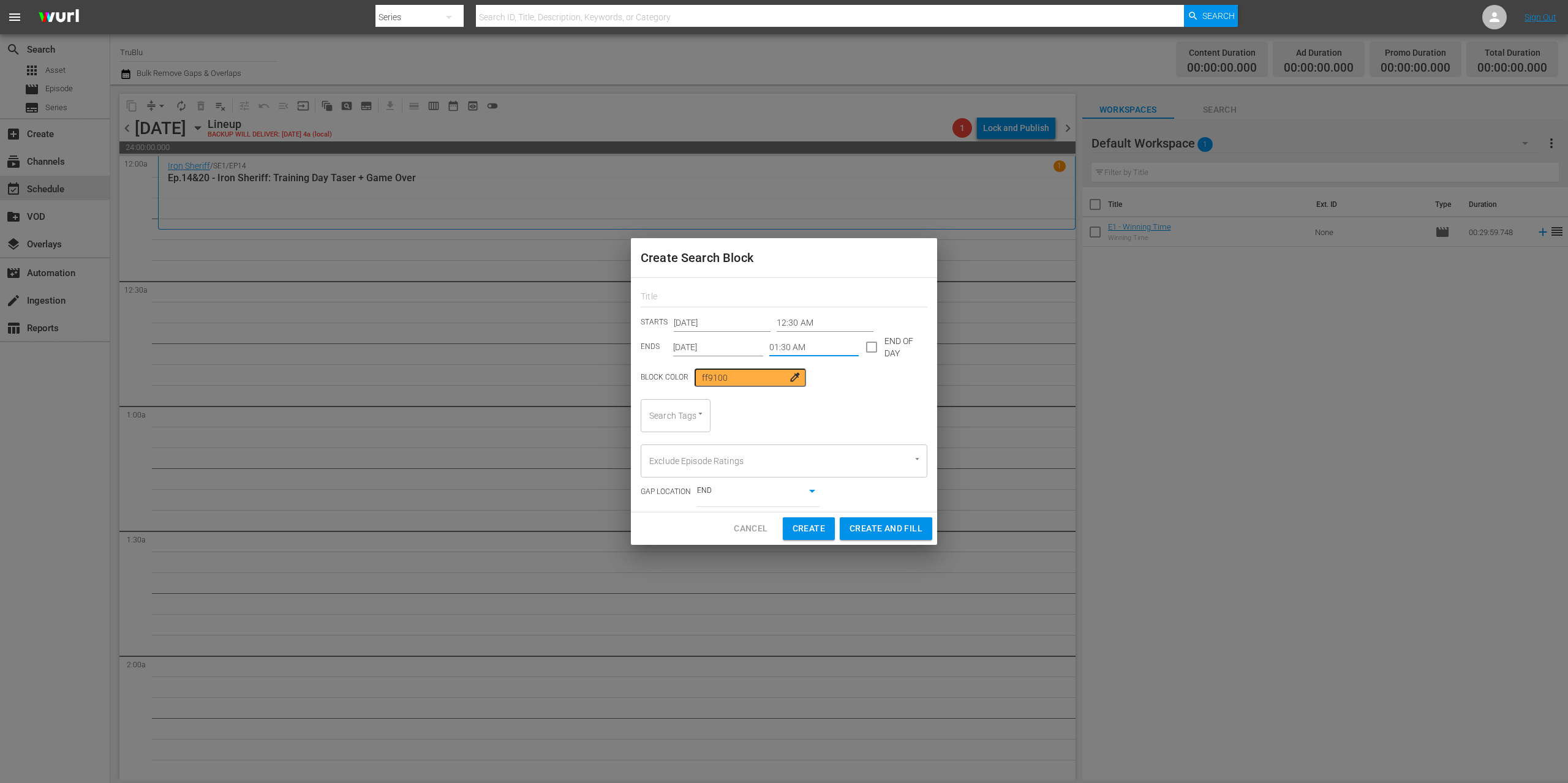
click at [701, 414] on icon "Open" at bounding box center [700, 414] width 10 height 10
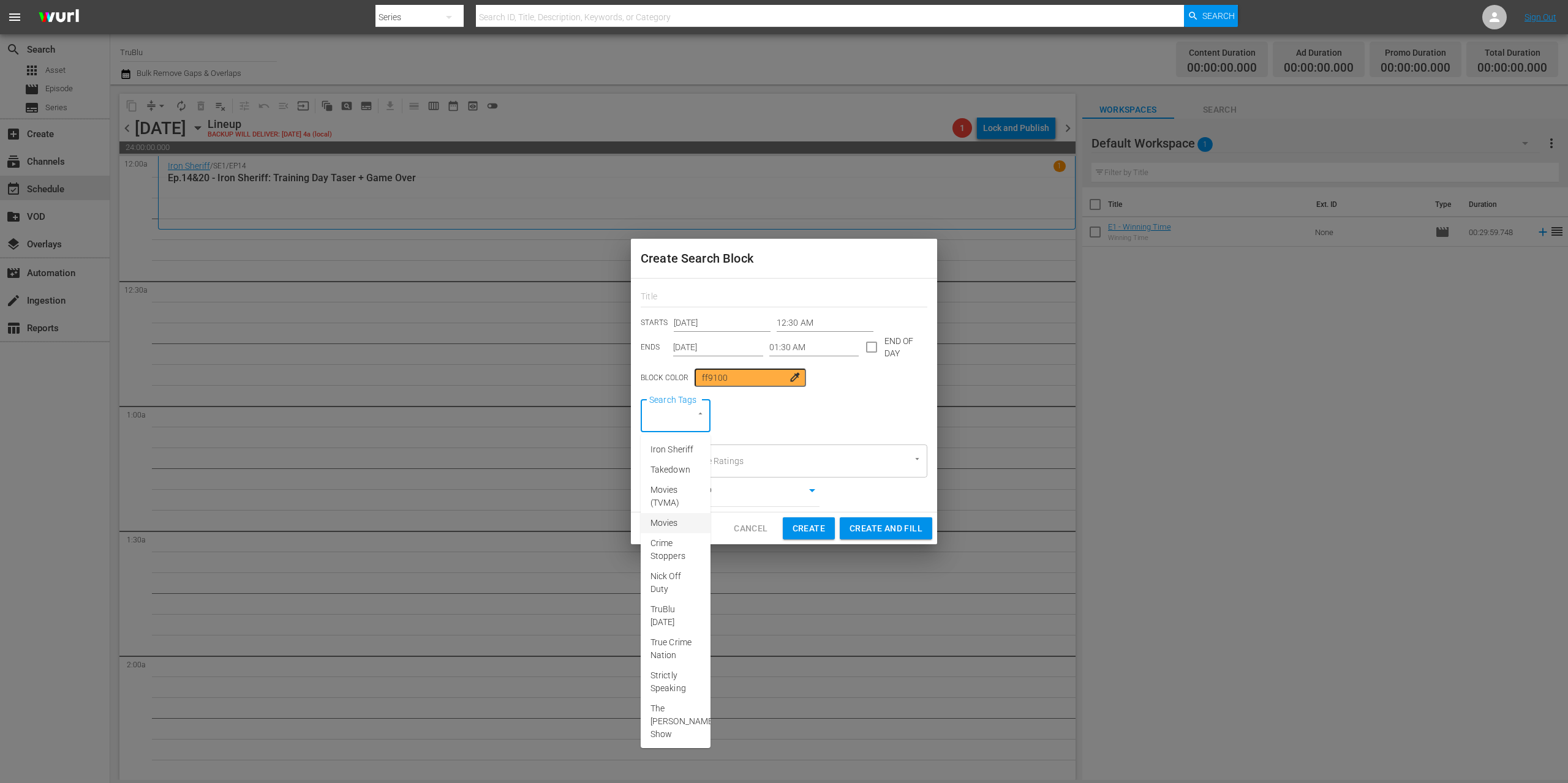
scroll to position [231, 0]
click at [671, 668] on span "A&E After Dark" at bounding box center [675, 681] width 50 height 26
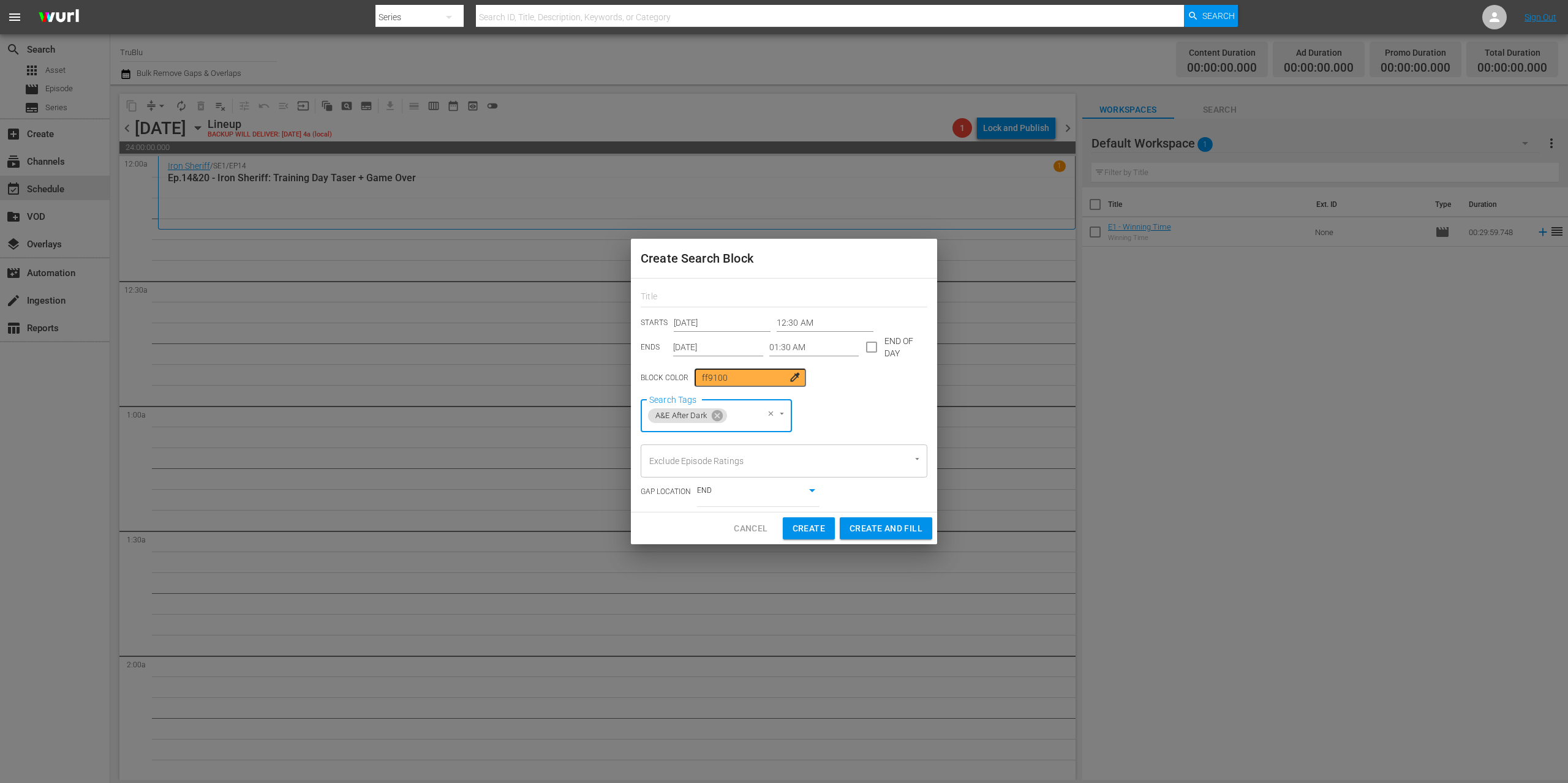
click at [814, 528] on span "Create" at bounding box center [808, 529] width 32 height 16
type input "12:00 AM"
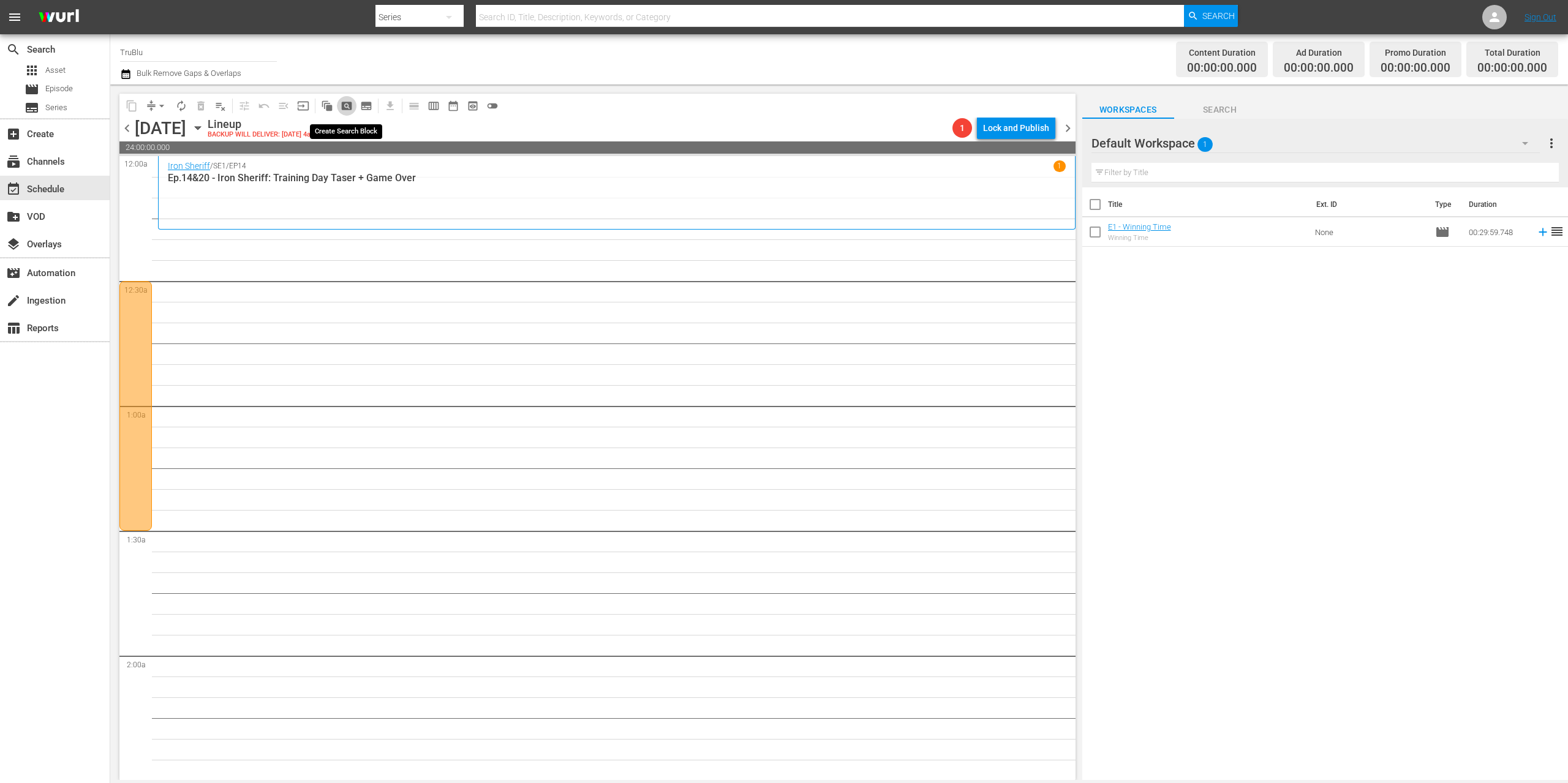
click at [347, 103] on span "pageview_outlined" at bounding box center [347, 106] width 12 height 12
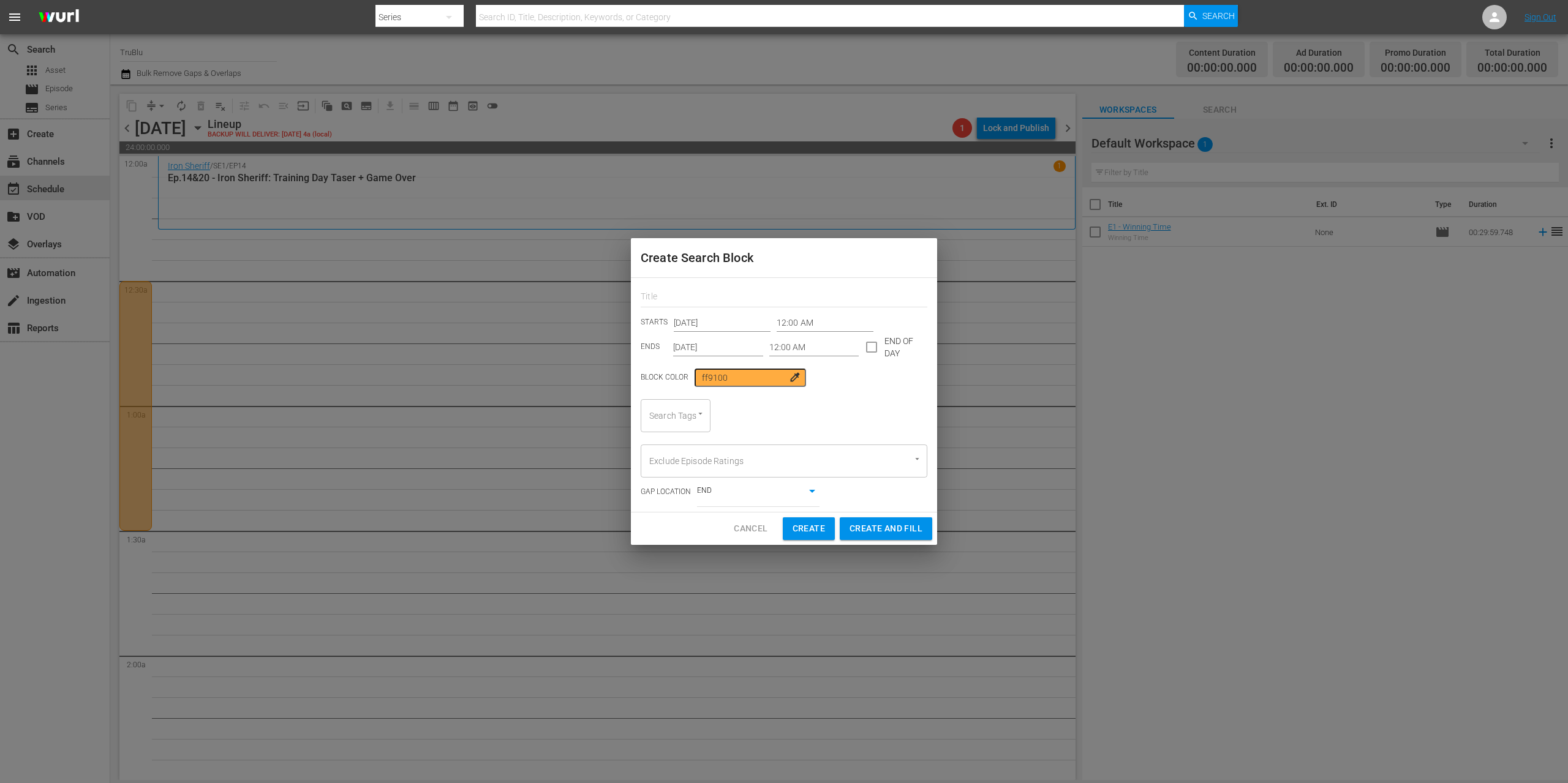
click at [789, 324] on input "12:00 AM" at bounding box center [824, 322] width 96 height 18
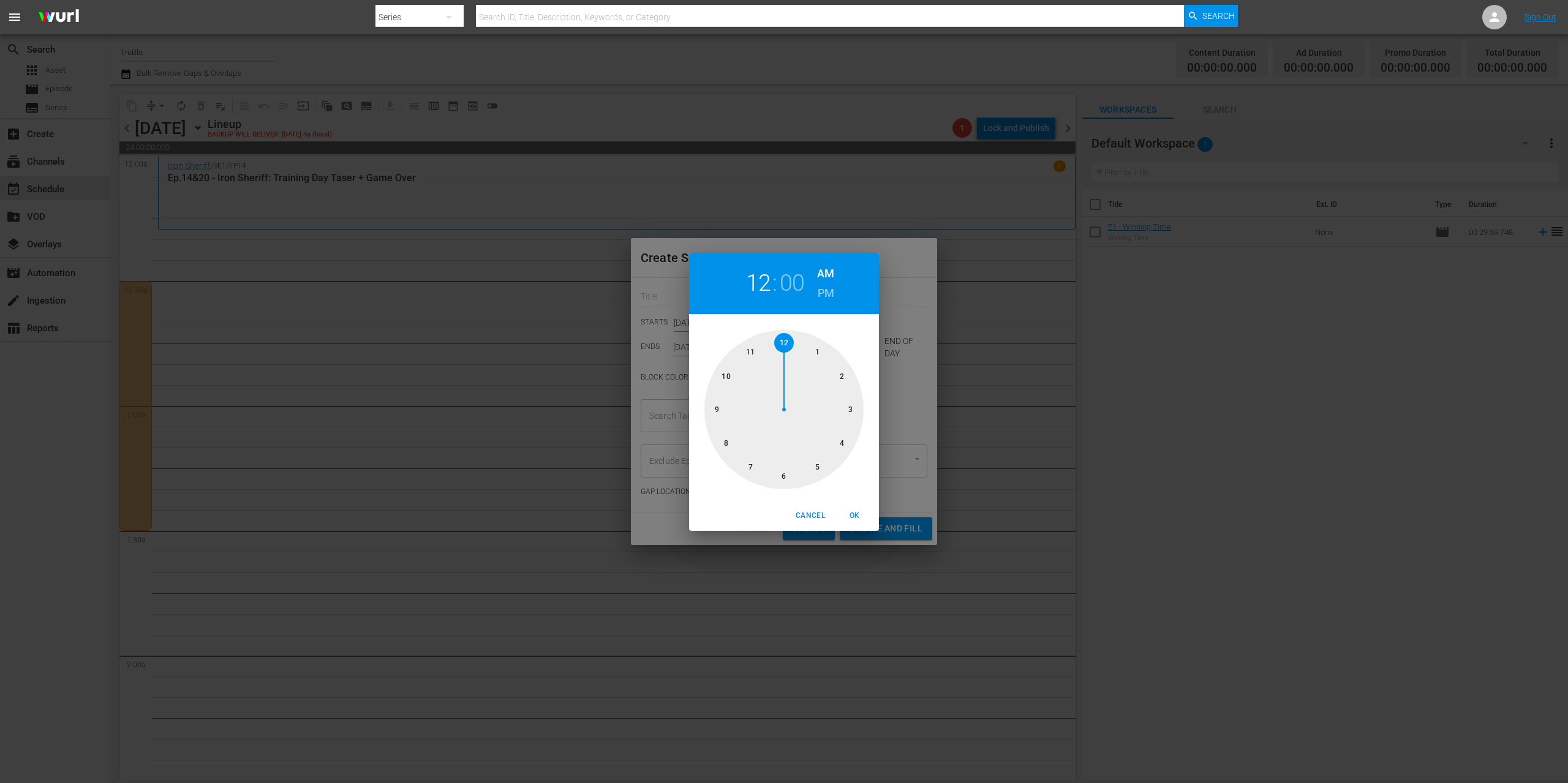
drag, startPoint x: 814, startPoint y: 348, endPoint x: 818, endPoint y: 356, distance: 8.9
click at [814, 348] on div at bounding box center [783, 409] width 159 height 159
click at [784, 474] on div at bounding box center [783, 409] width 159 height 159
click at [856, 513] on span "OK" at bounding box center [854, 515] width 30 height 13
type input "01:30 AM"
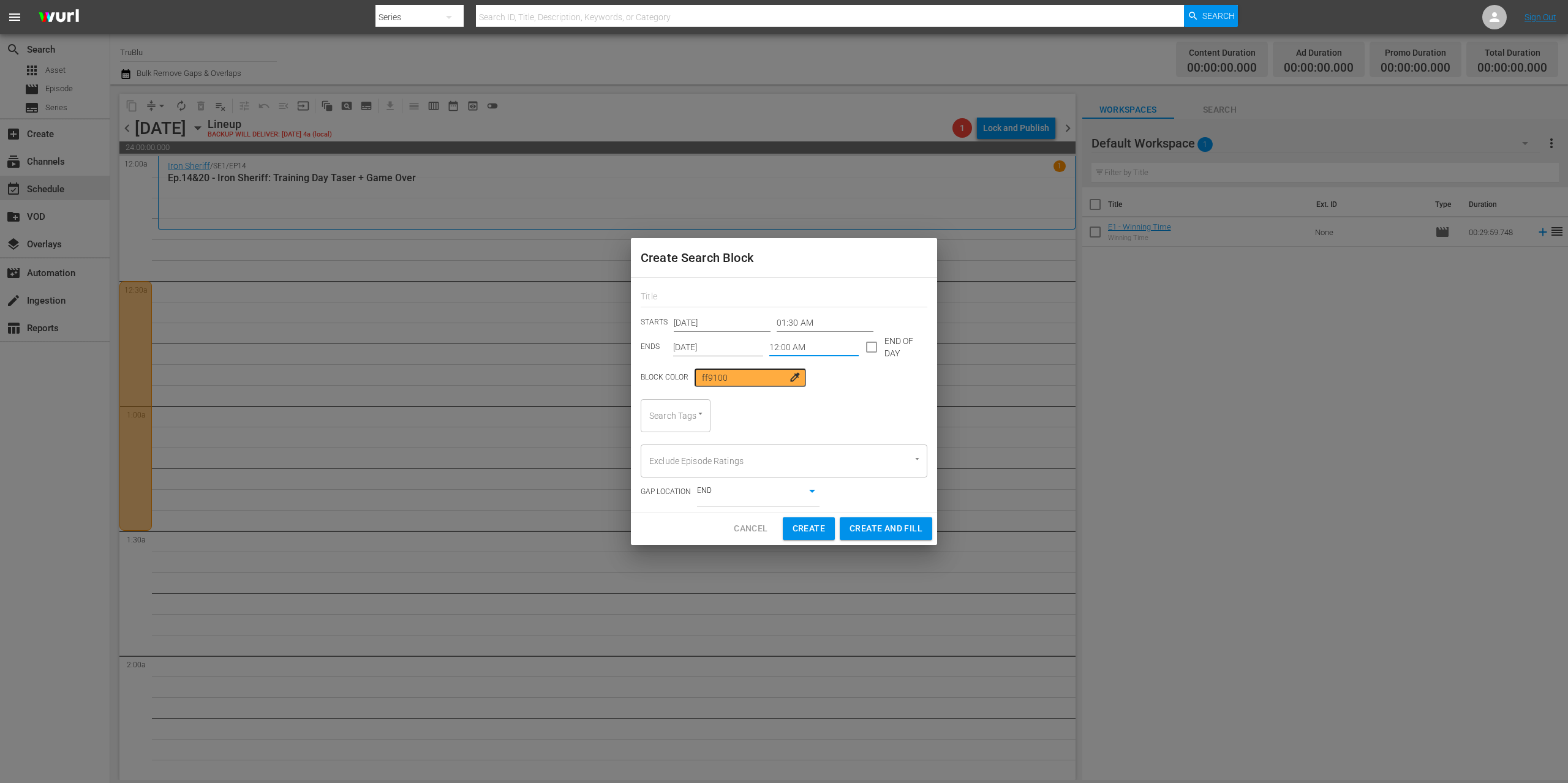
click at [776, 345] on input "12:00 AM" at bounding box center [814, 347] width 90 height 18
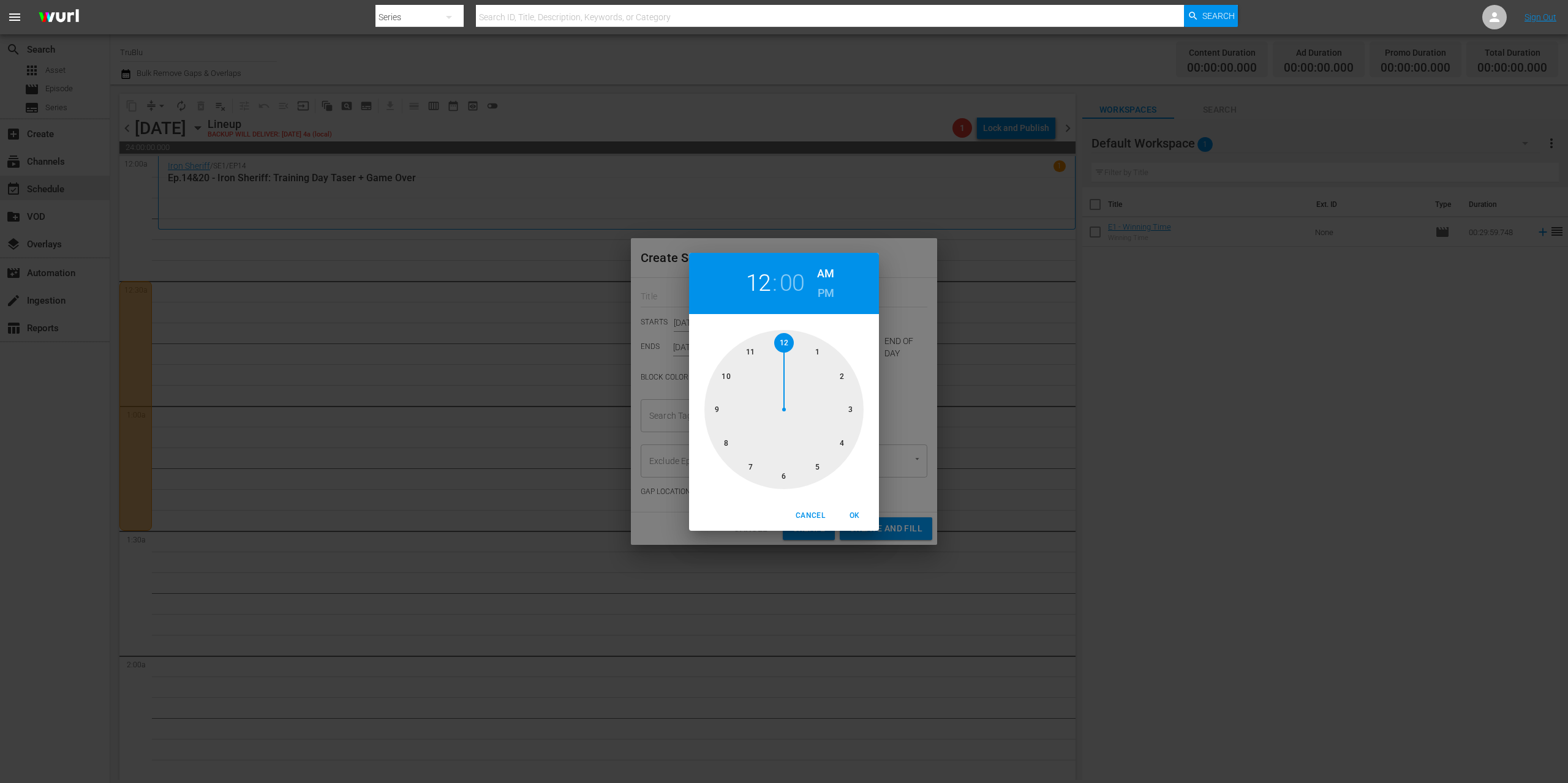
click at [840, 371] on div at bounding box center [783, 409] width 159 height 159
click at [780, 475] on div at bounding box center [783, 409] width 159 height 159
click at [851, 516] on span "OK" at bounding box center [854, 515] width 30 height 13
type input "02:30 AM"
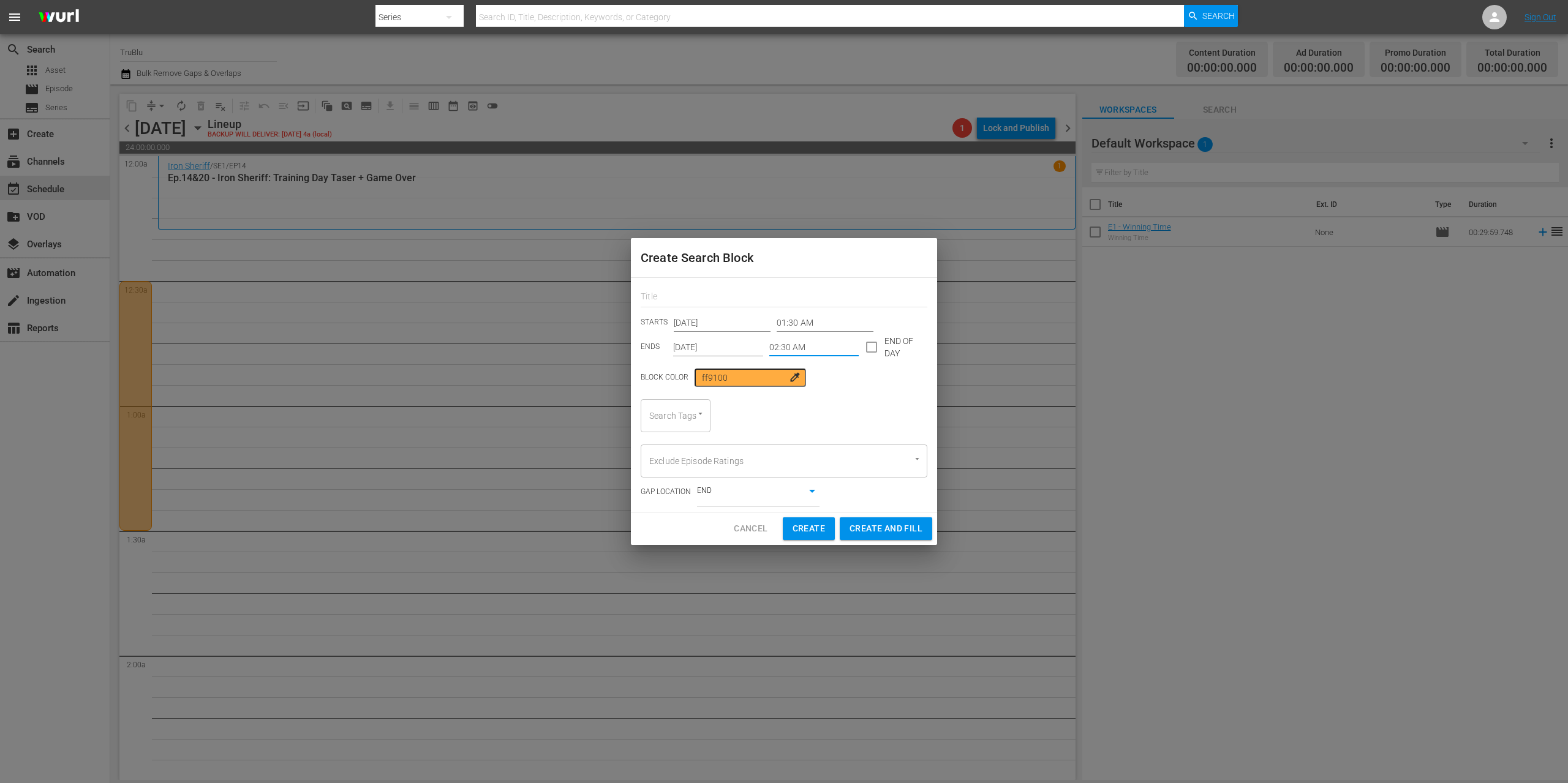
click at [706, 342] on input "[DATE]" at bounding box center [718, 347] width 90 height 18
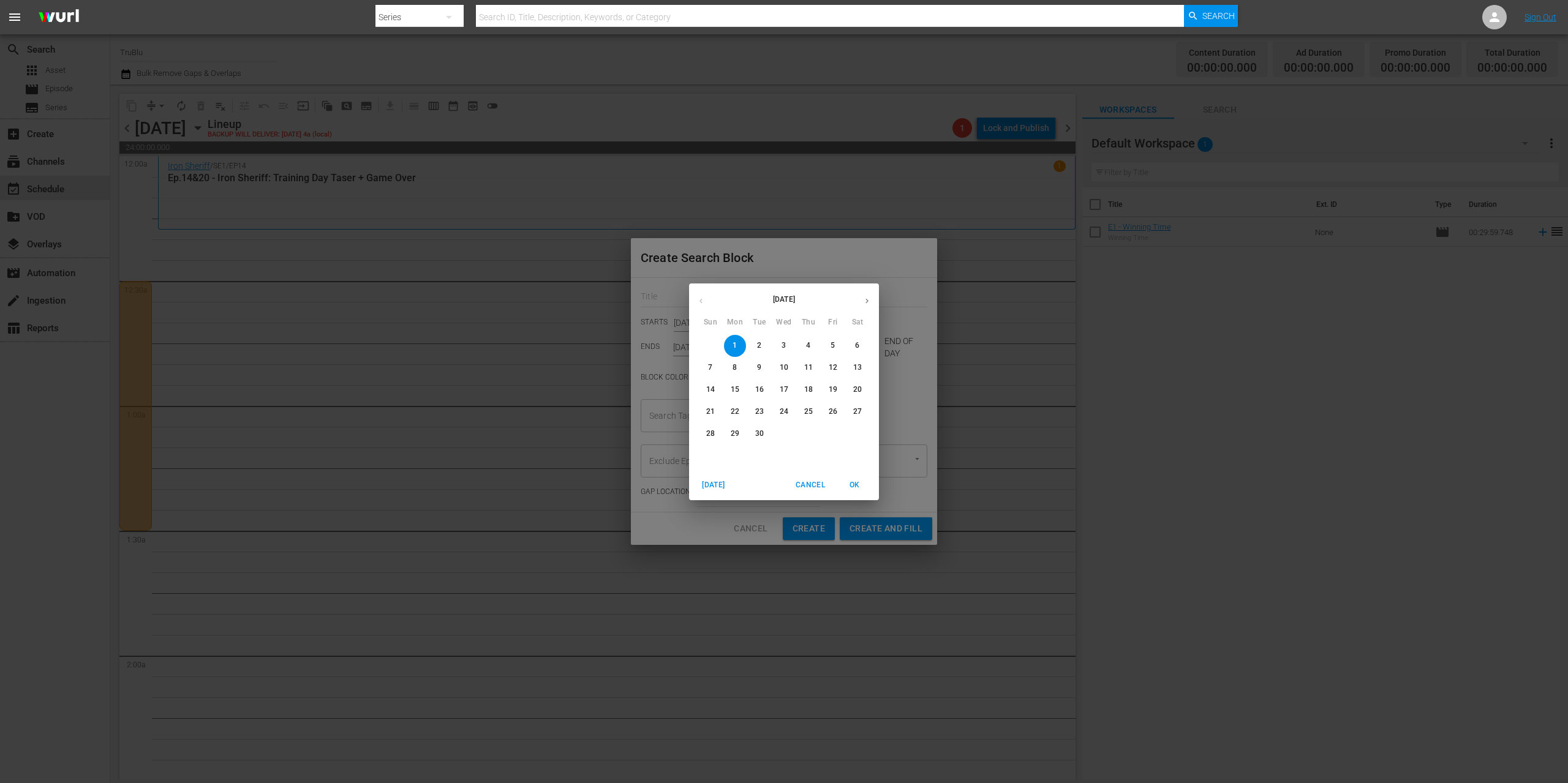
click at [735, 391] on p "15" at bounding box center [735, 390] width 9 height 10
type input "[DATE]"
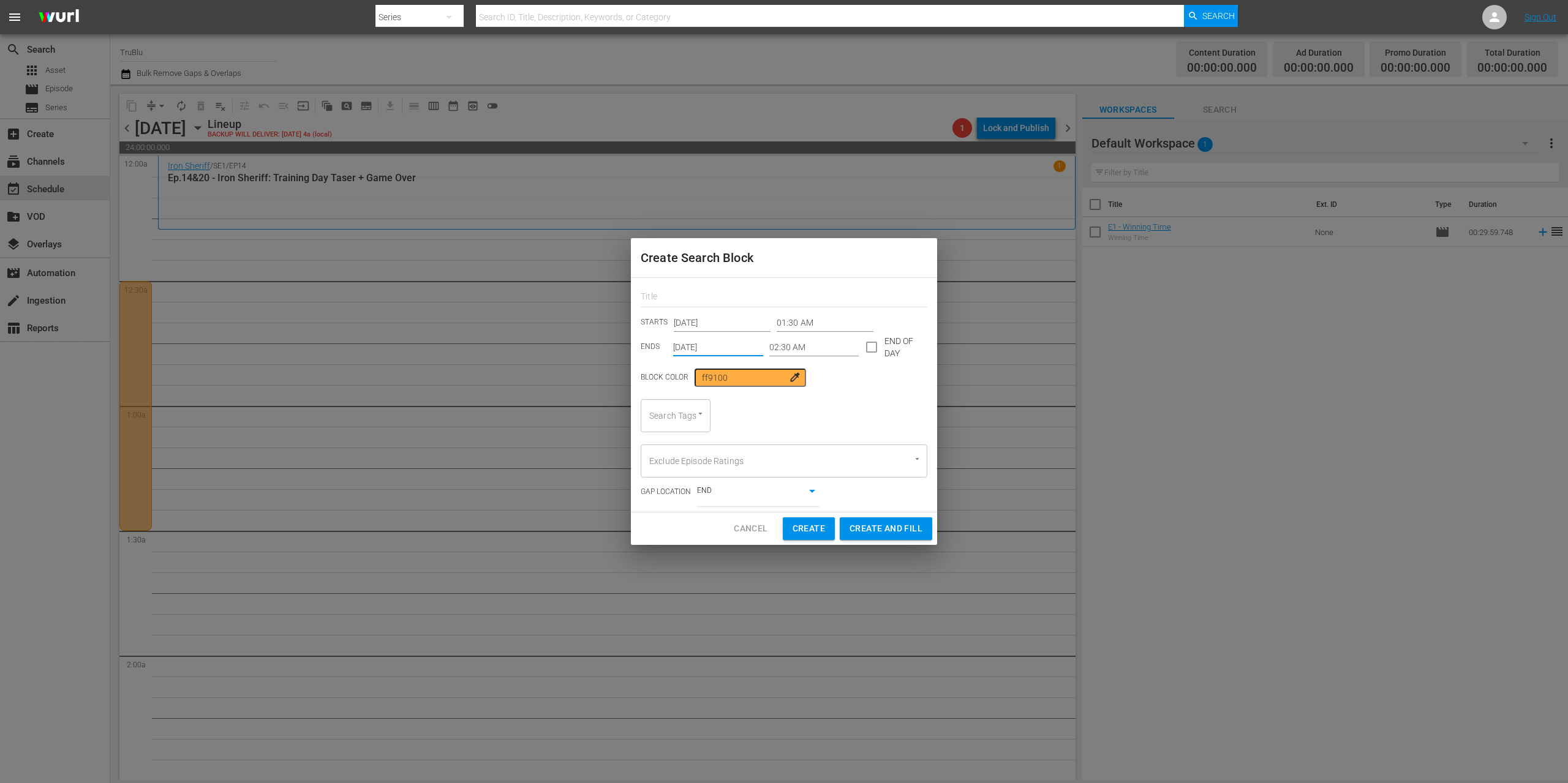
click at [704, 416] on icon "Open" at bounding box center [700, 414] width 10 height 10
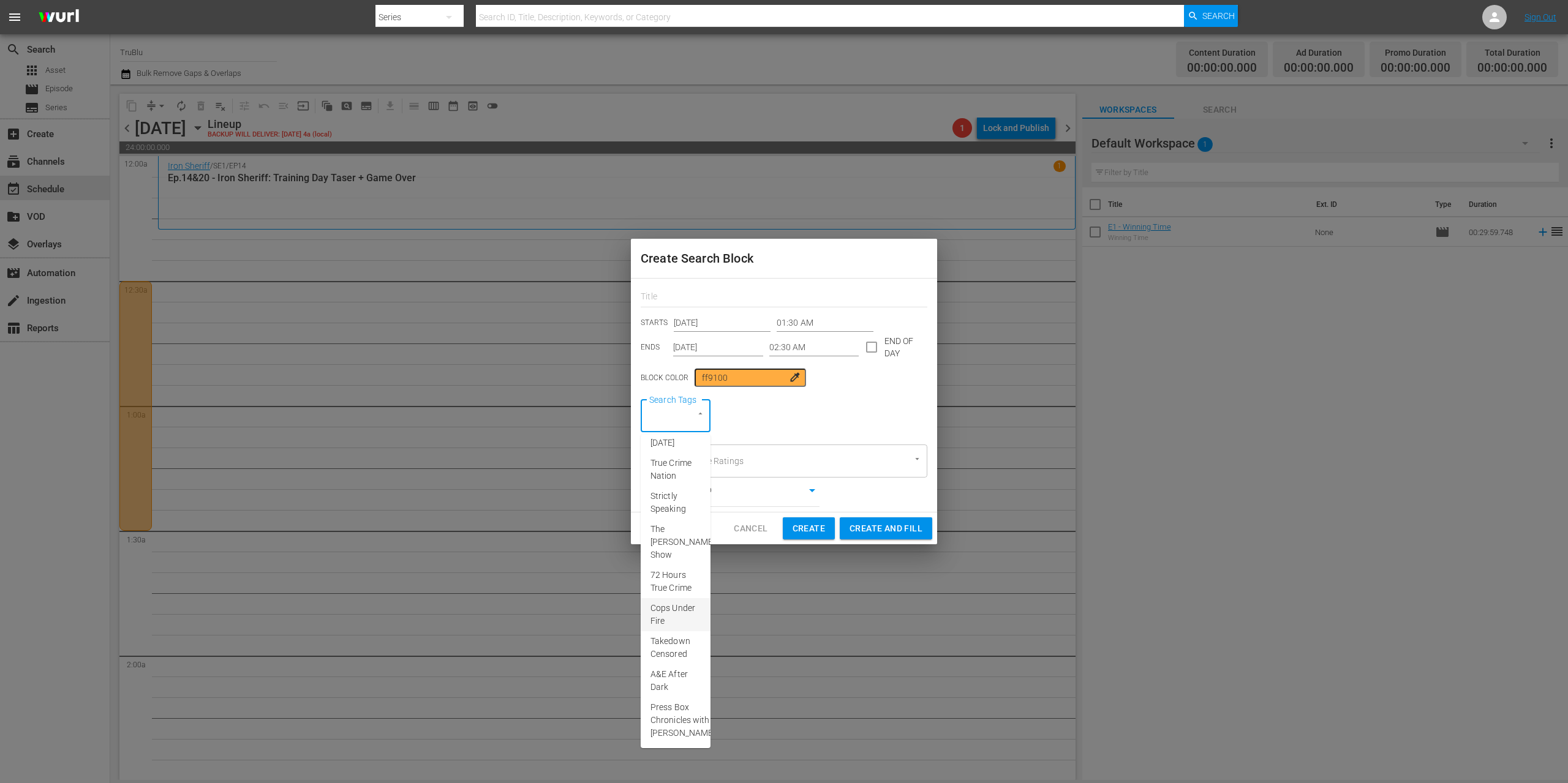
click at [671, 602] on span "Cops Under Fire" at bounding box center [675, 615] width 50 height 26
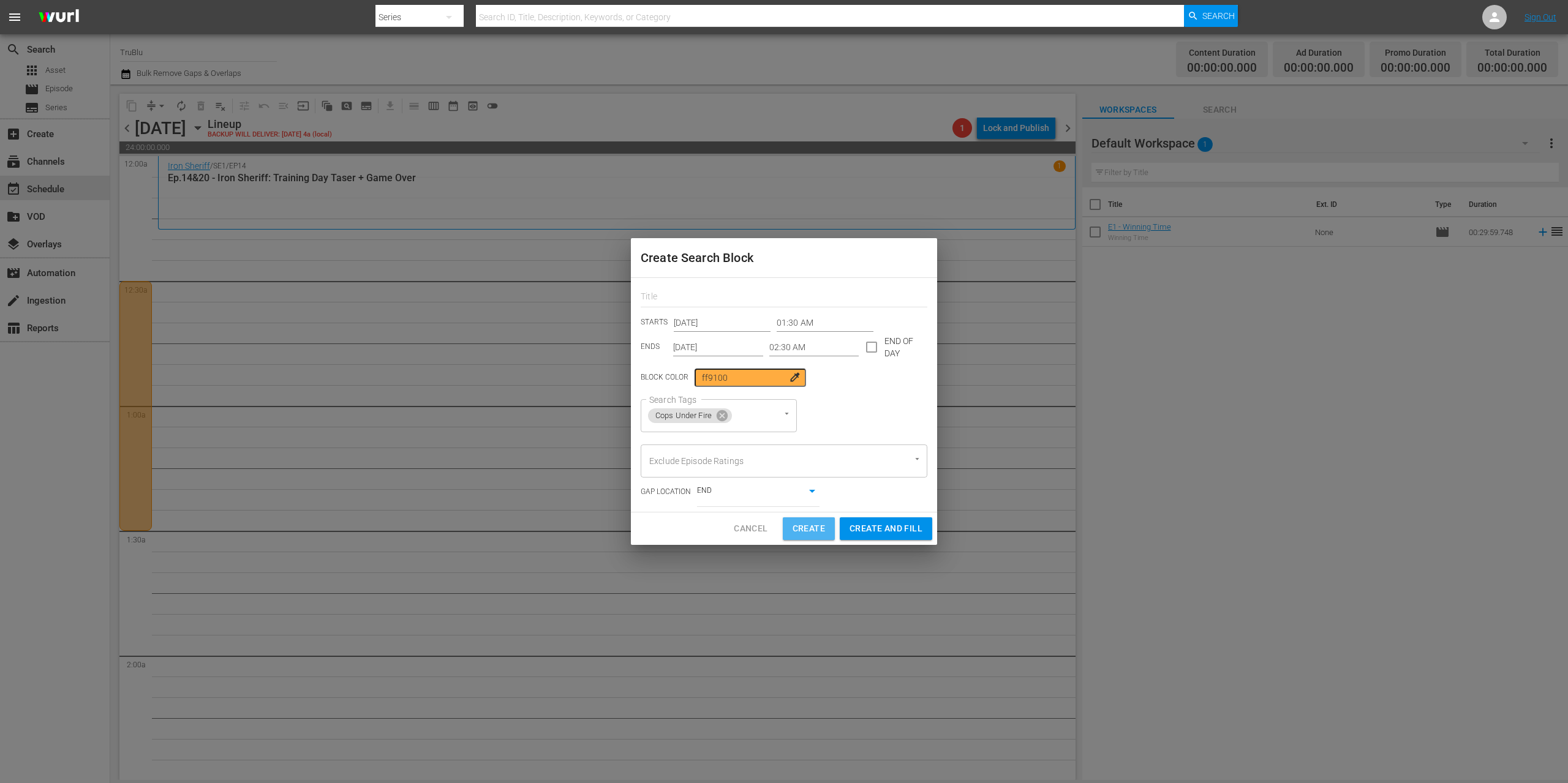
click at [816, 531] on span "Create" at bounding box center [808, 529] width 32 height 16
type input "12:00 AM"
type input "[DATE]"
type input "12:00 AM"
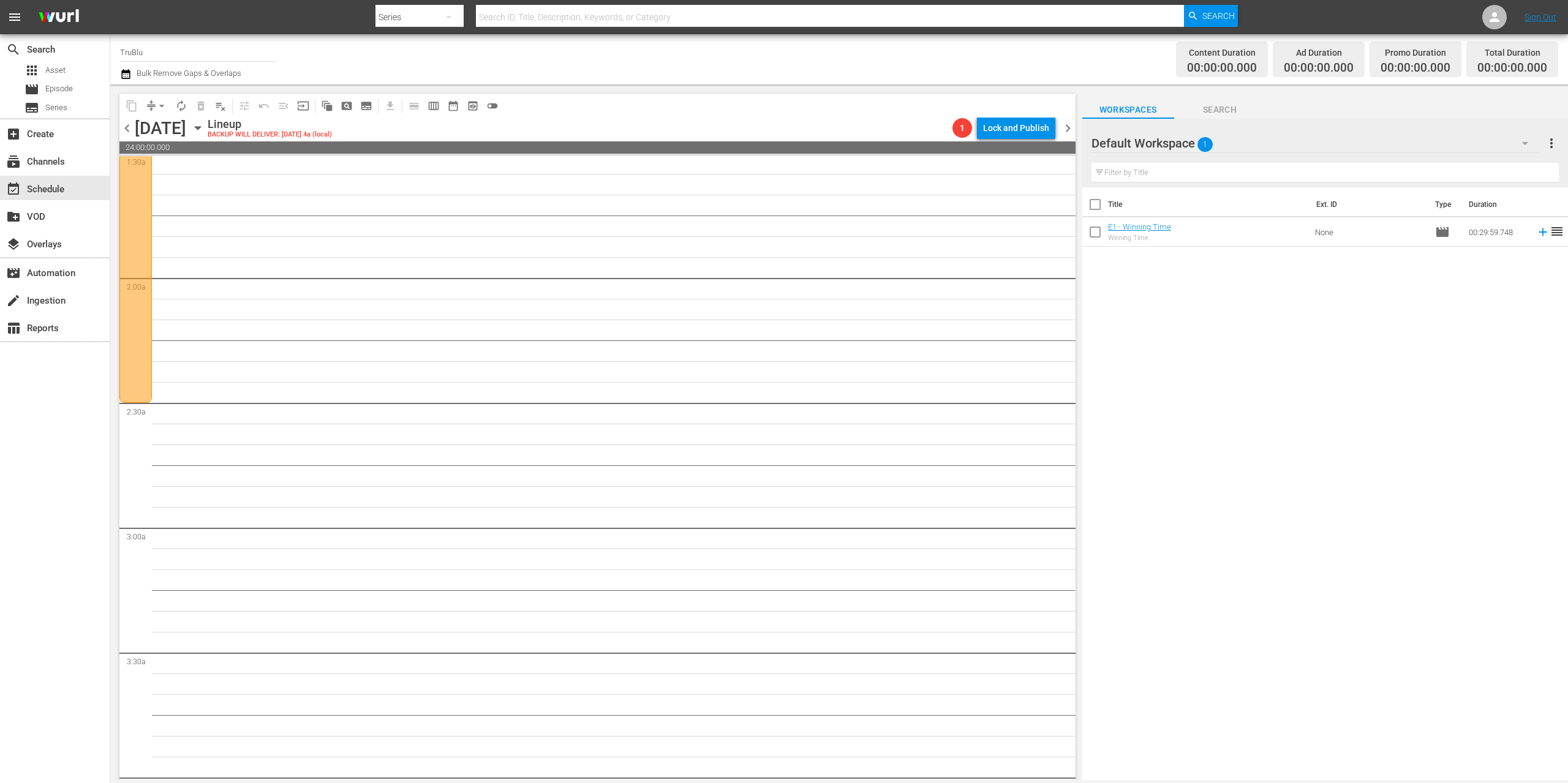
scroll to position [514, 0]
click at [345, 103] on span "pageview_outlined" at bounding box center [347, 106] width 12 height 12
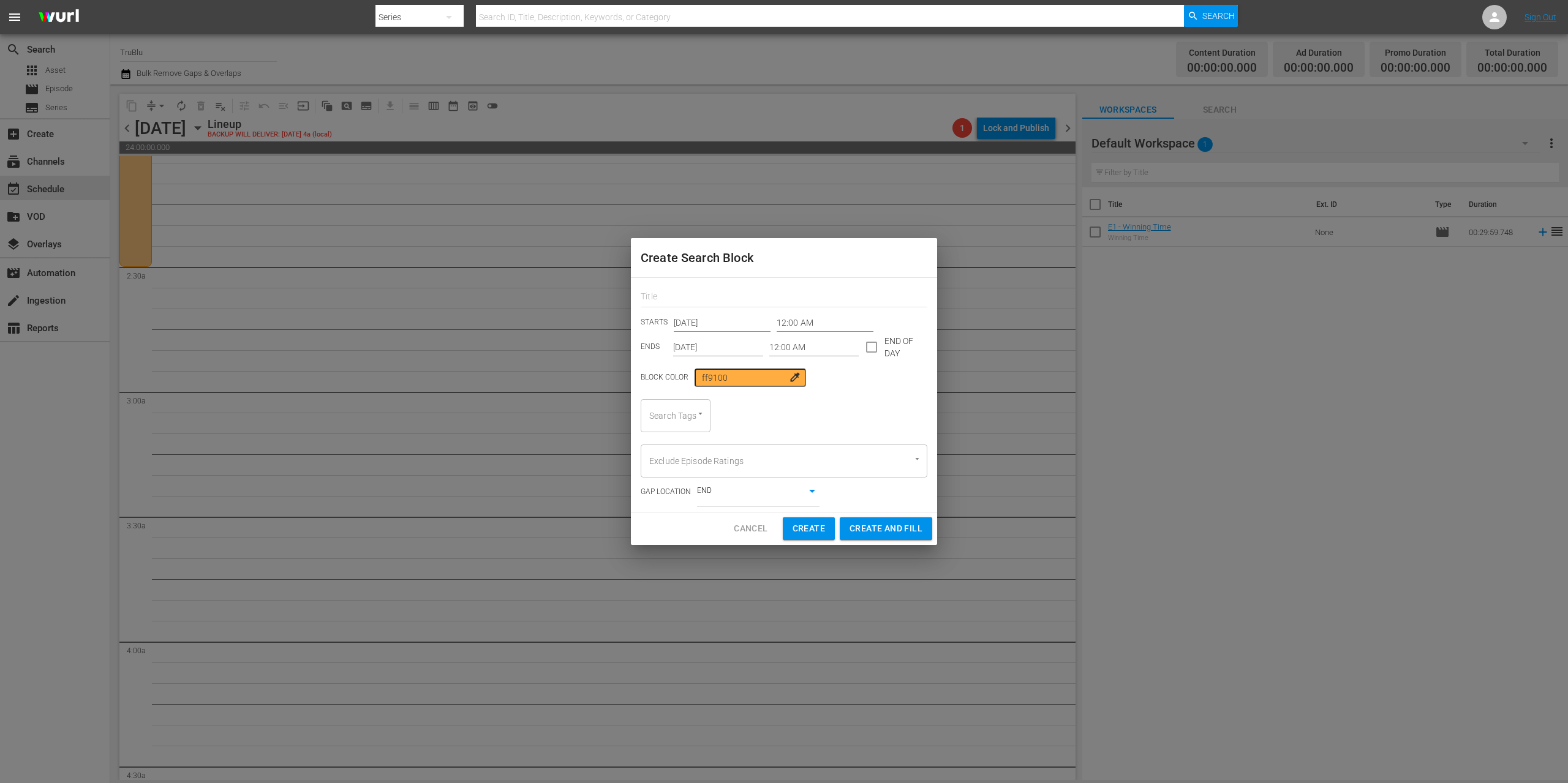
click at [742, 322] on input "[DATE]" at bounding box center [721, 322] width 96 height 18
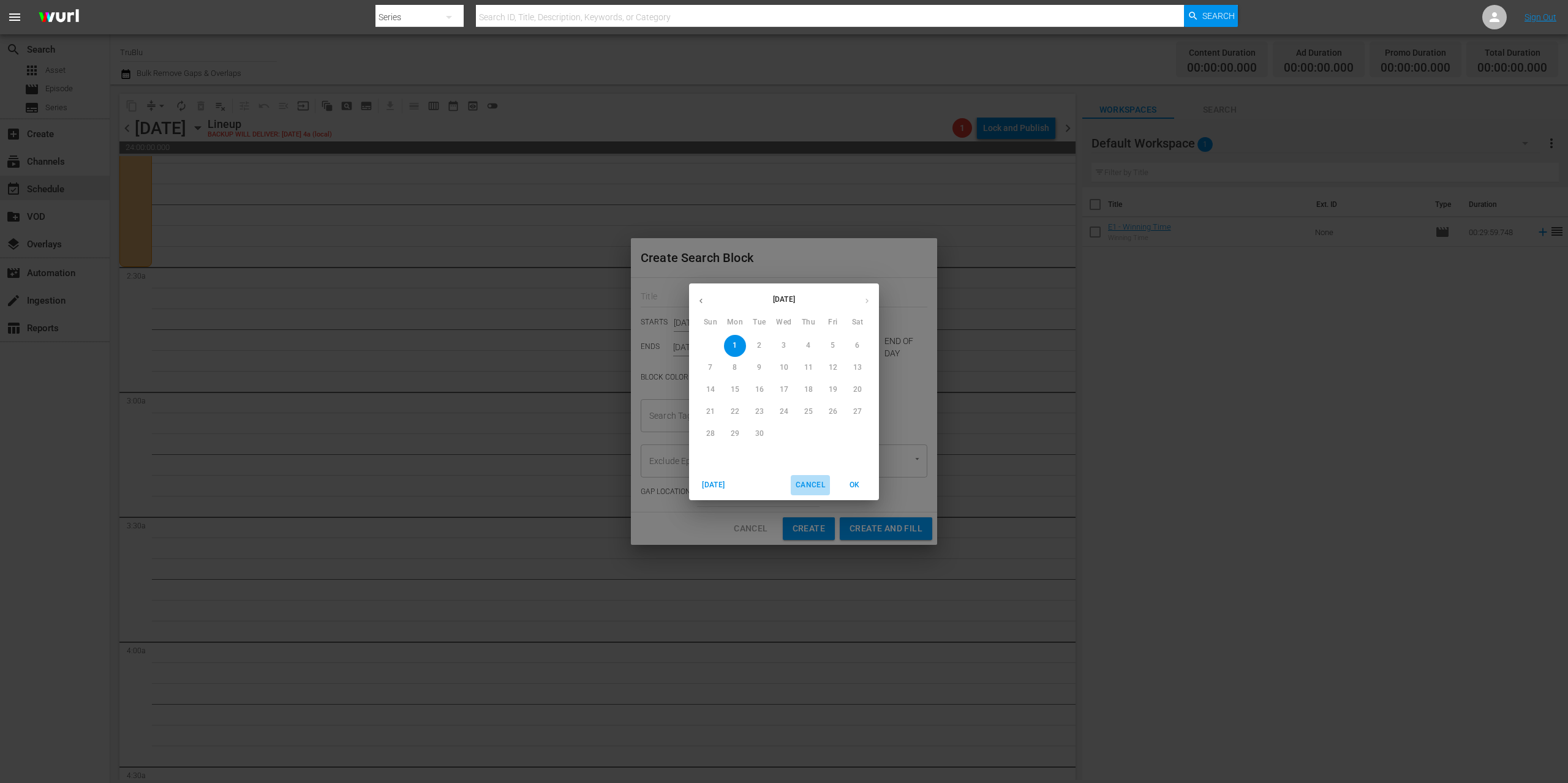
drag, startPoint x: 821, startPoint y: 482, endPoint x: 818, endPoint y: 474, distance: 8.5
click at [821, 482] on span "Cancel" at bounding box center [810, 485] width 30 height 13
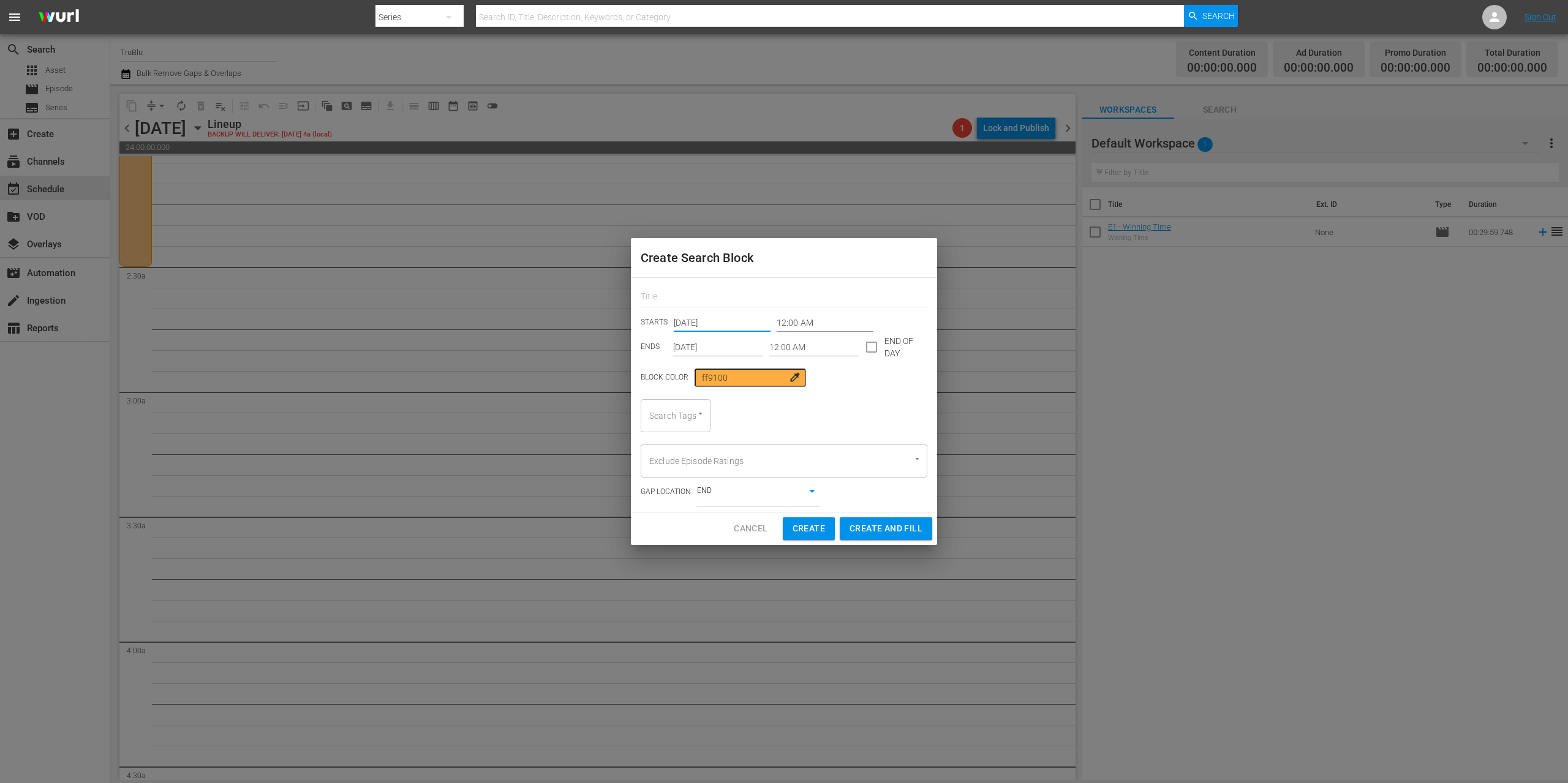
click at [745, 343] on input "[DATE]" at bounding box center [718, 347] width 90 height 18
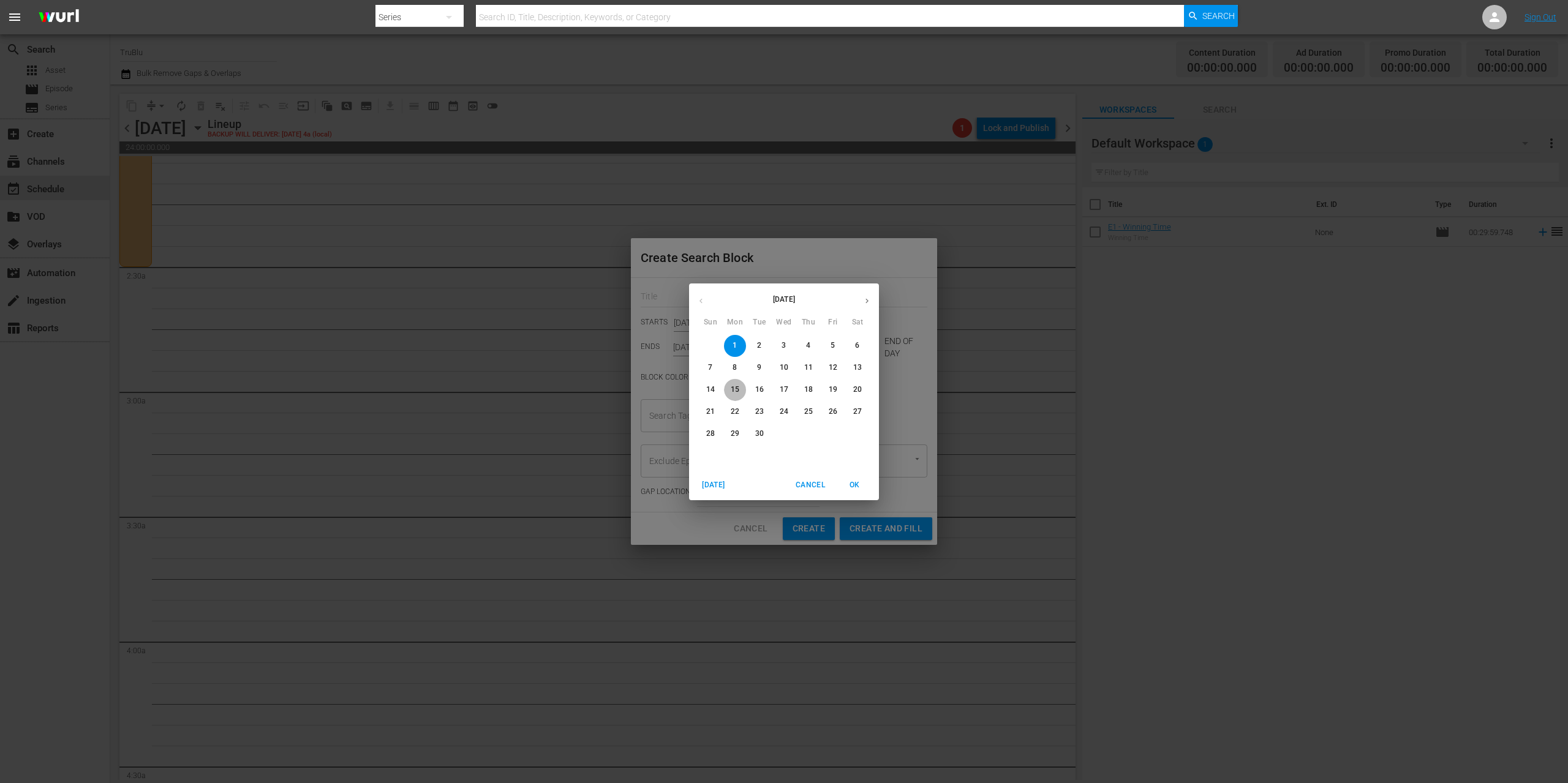
click at [737, 385] on p "15" at bounding box center [735, 390] width 9 height 10
type input "[DATE]"
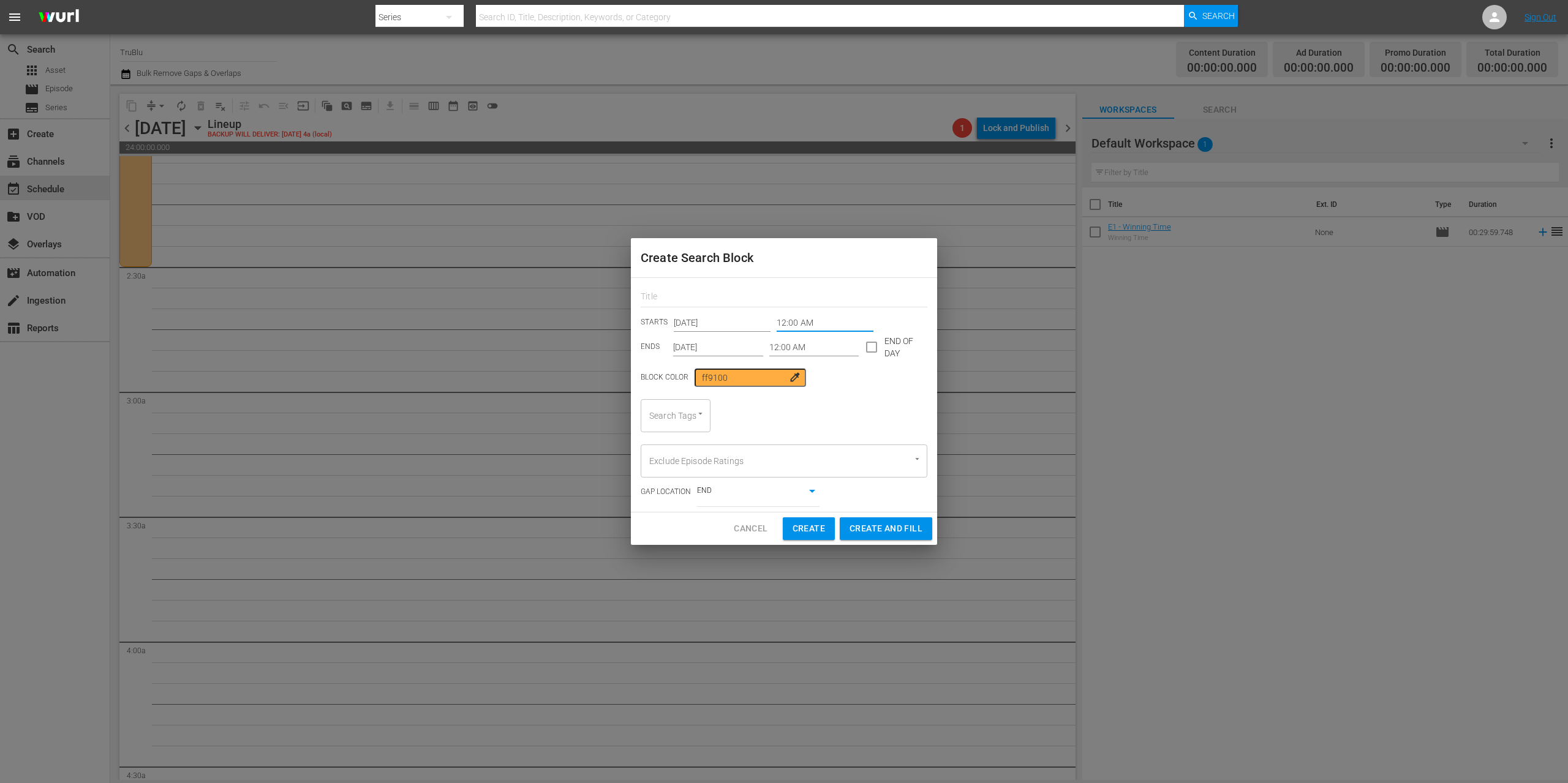
click at [794, 322] on input "12:00 AM" at bounding box center [824, 322] width 96 height 18
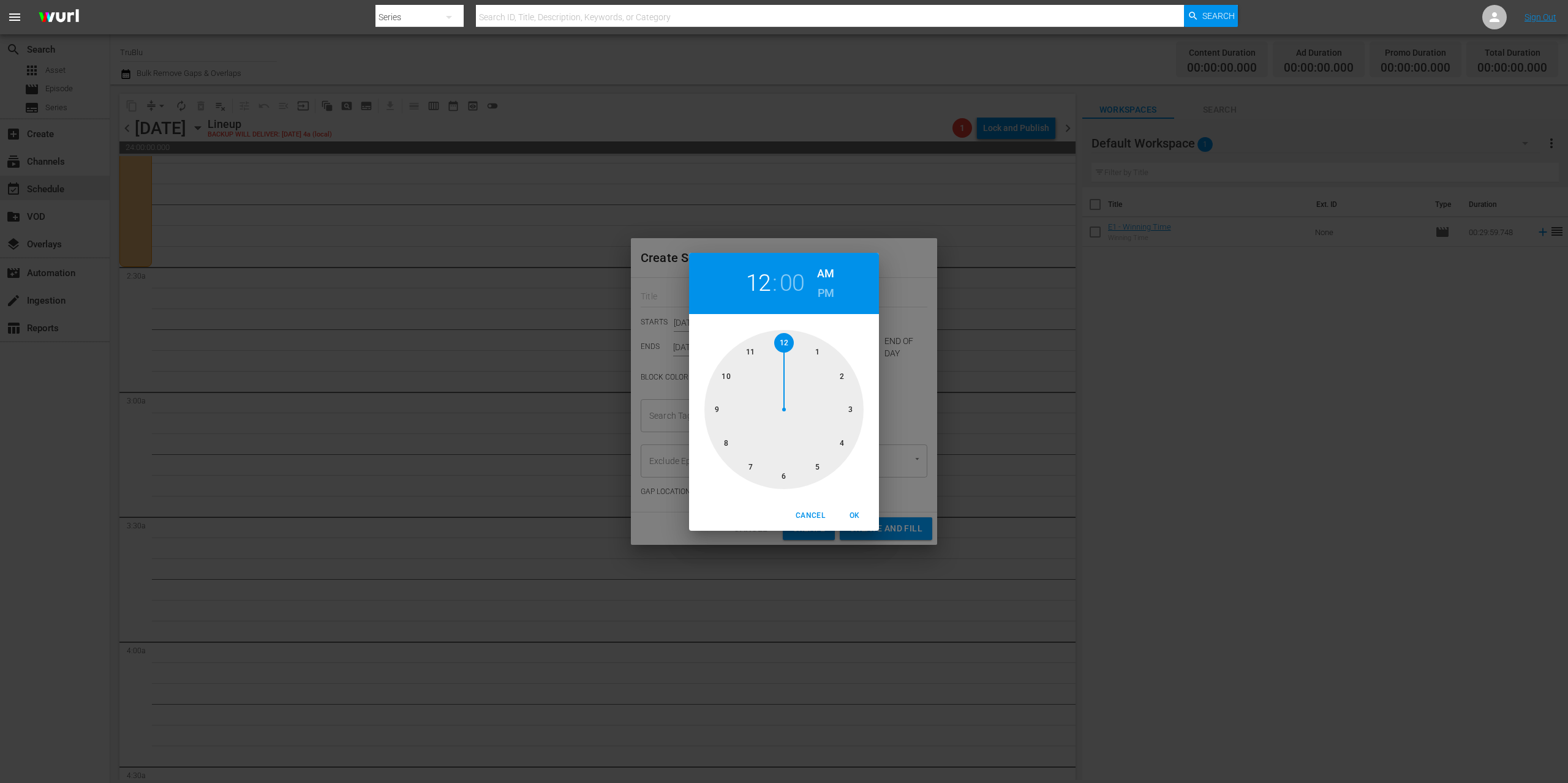
click at [841, 370] on div at bounding box center [783, 409] width 159 height 159
click at [782, 479] on div at bounding box center [783, 409] width 159 height 159
click at [852, 515] on span "OK" at bounding box center [854, 515] width 30 height 13
type input "02:30 AM"
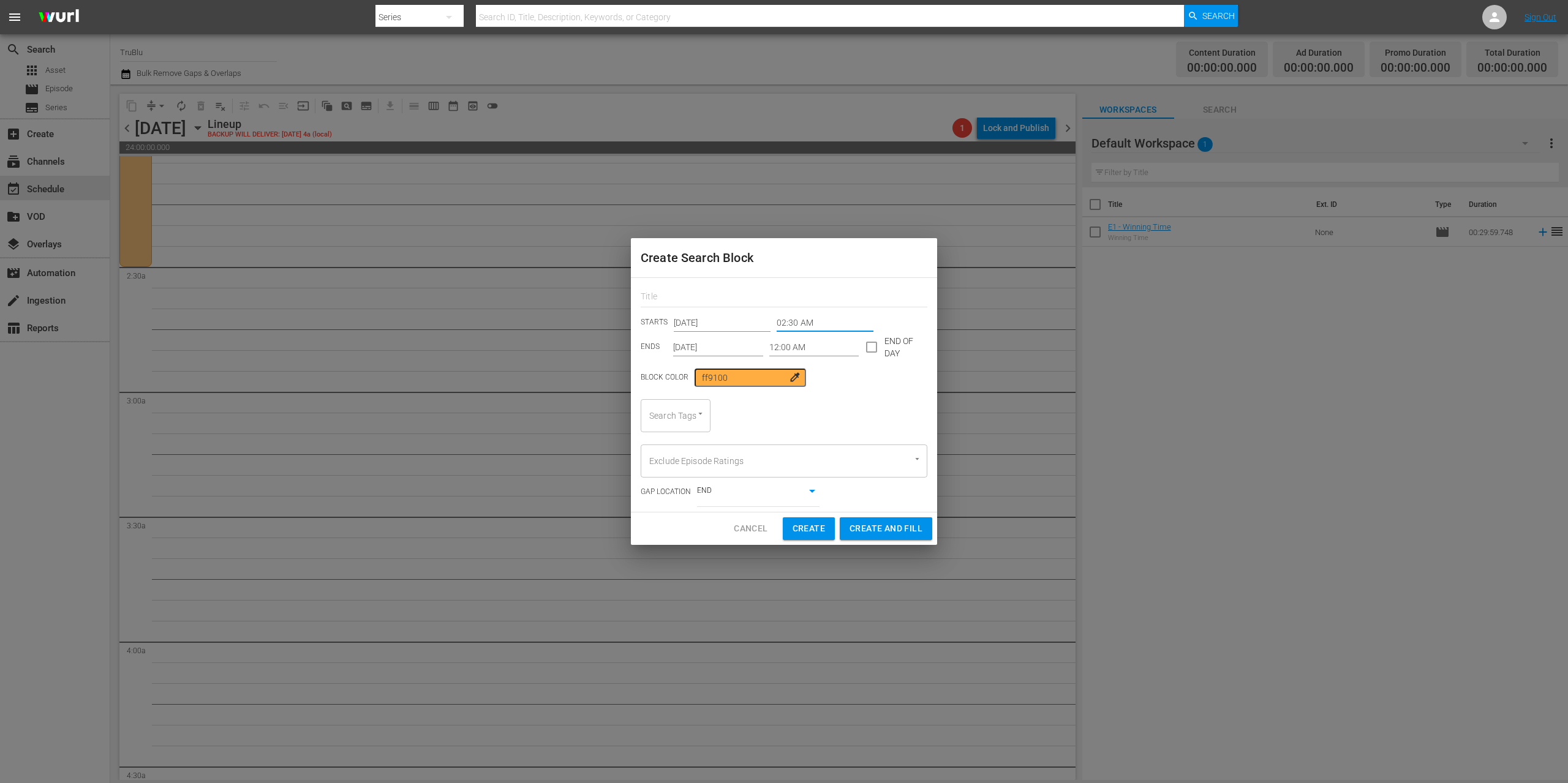
click at [792, 349] on input "12:00 AM" at bounding box center [814, 347] width 90 height 18
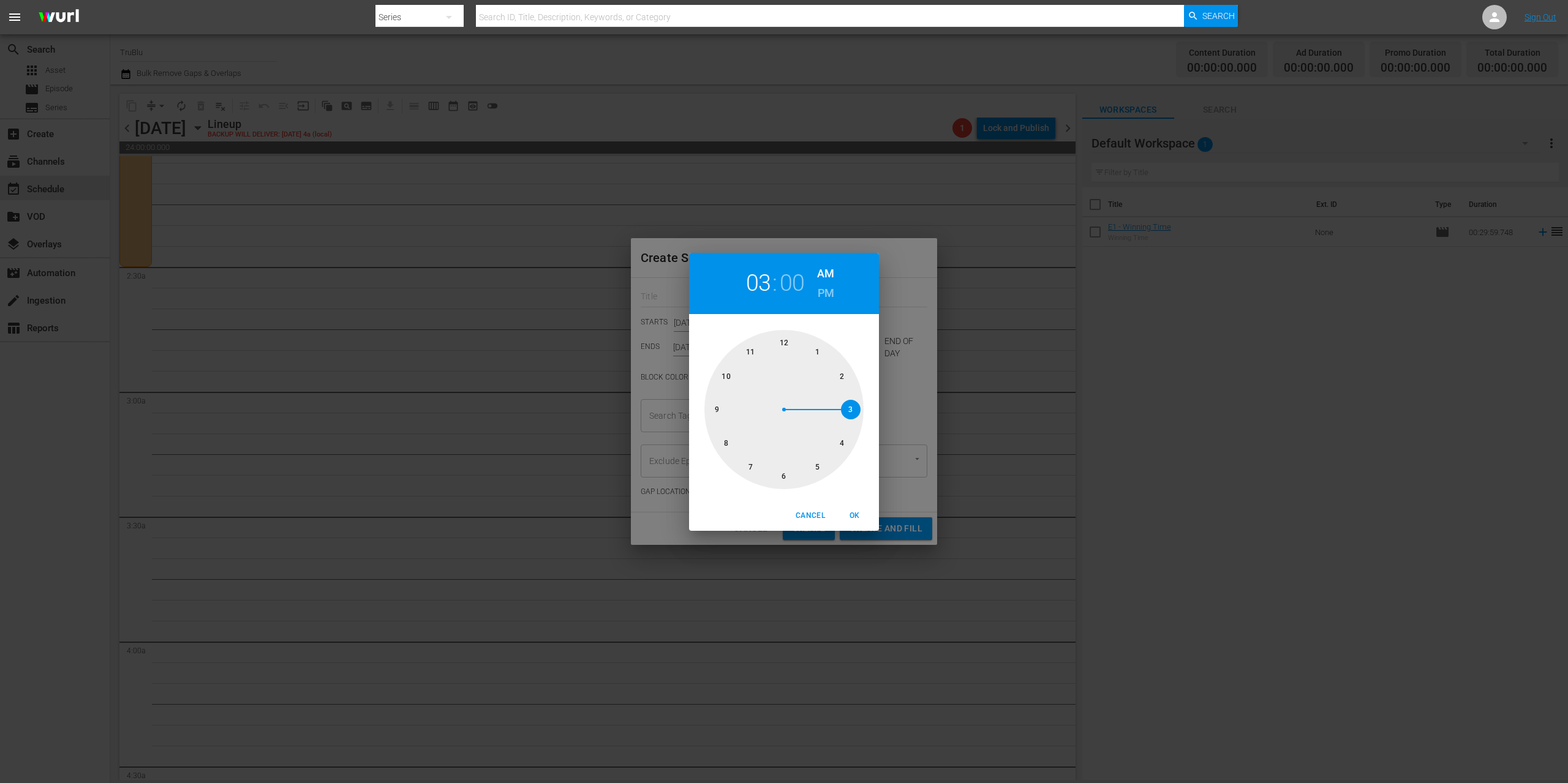
click at [850, 405] on div at bounding box center [783, 409] width 159 height 159
click at [783, 474] on div at bounding box center [783, 409] width 159 height 159
click at [854, 519] on span "OK" at bounding box center [854, 515] width 30 height 13
type input "03:30 AM"
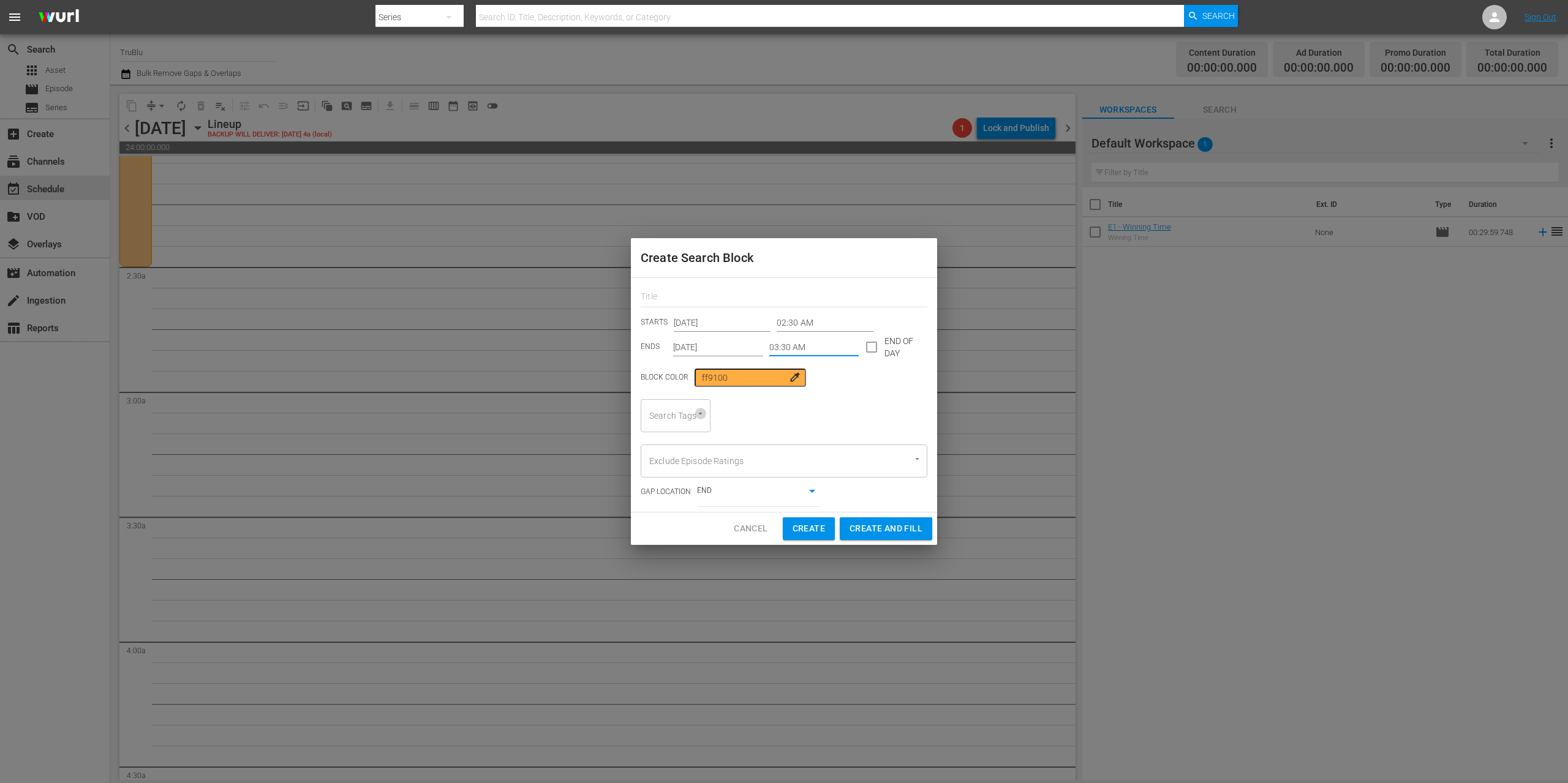
click at [702, 415] on icon "Open" at bounding box center [700, 414] width 10 height 10
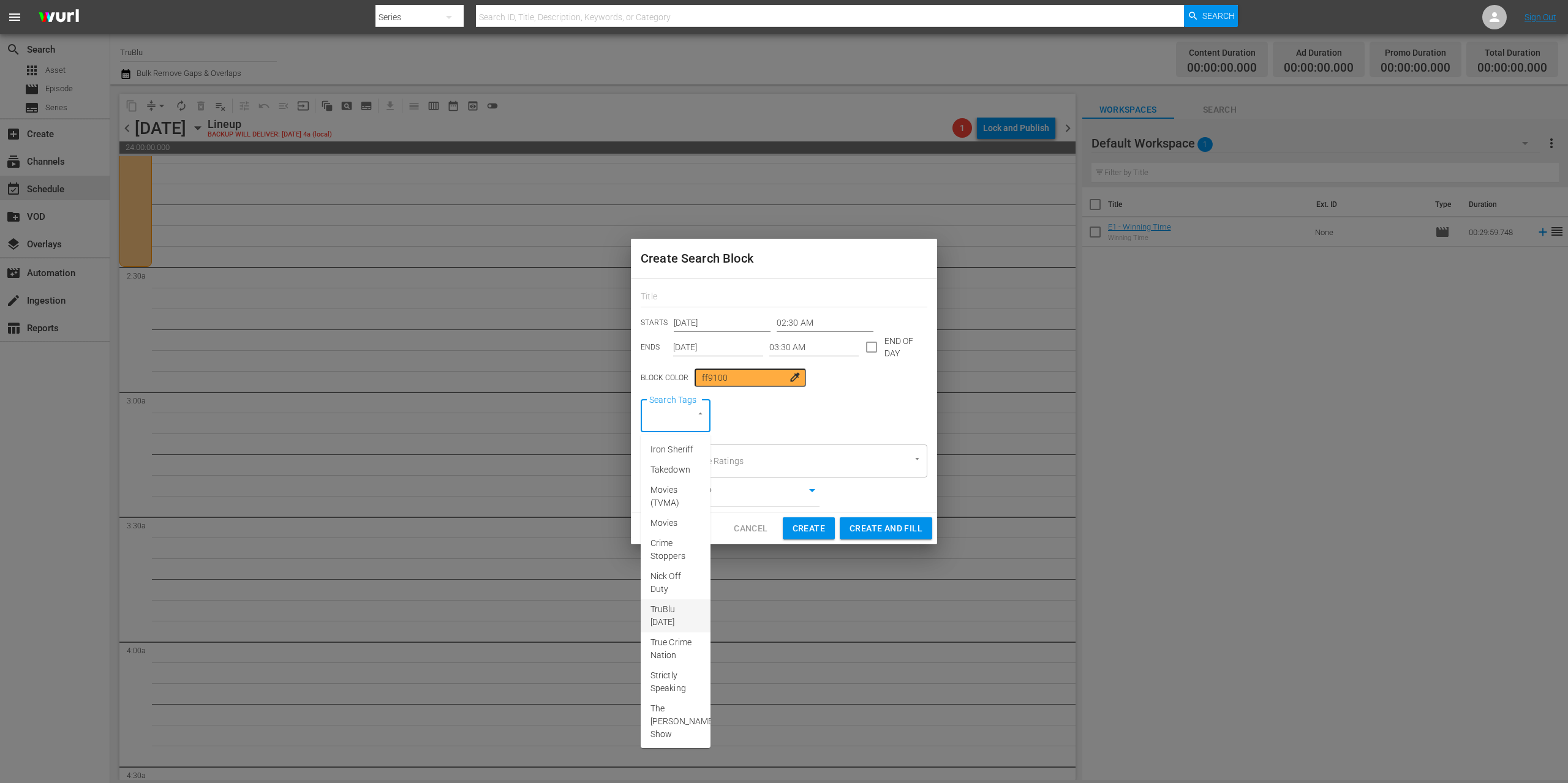
scroll to position [231, 0]
click at [672, 668] on span "A&E After Dark" at bounding box center [675, 681] width 50 height 26
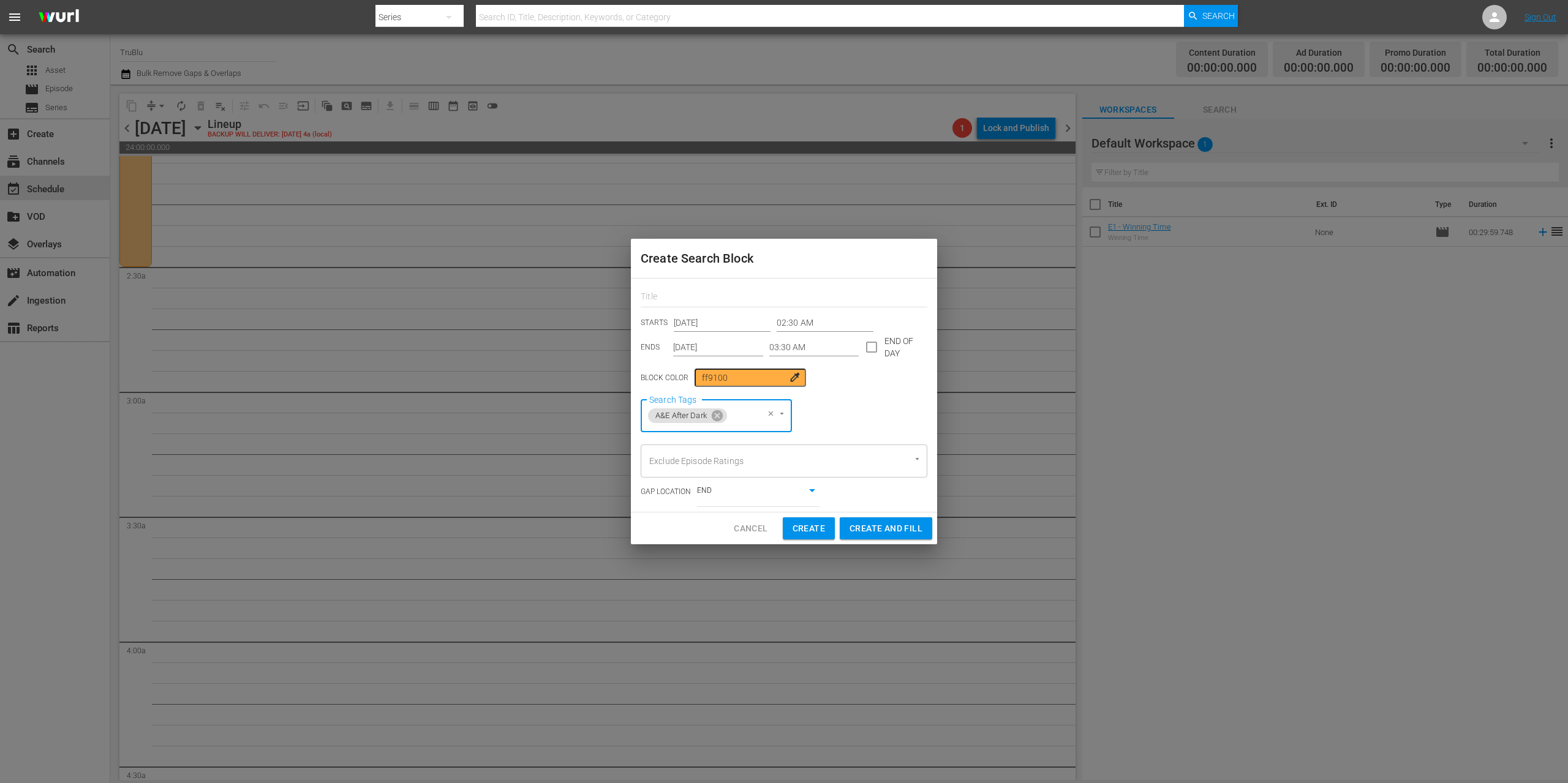
click at [801, 532] on span "Create" at bounding box center [808, 529] width 32 height 16
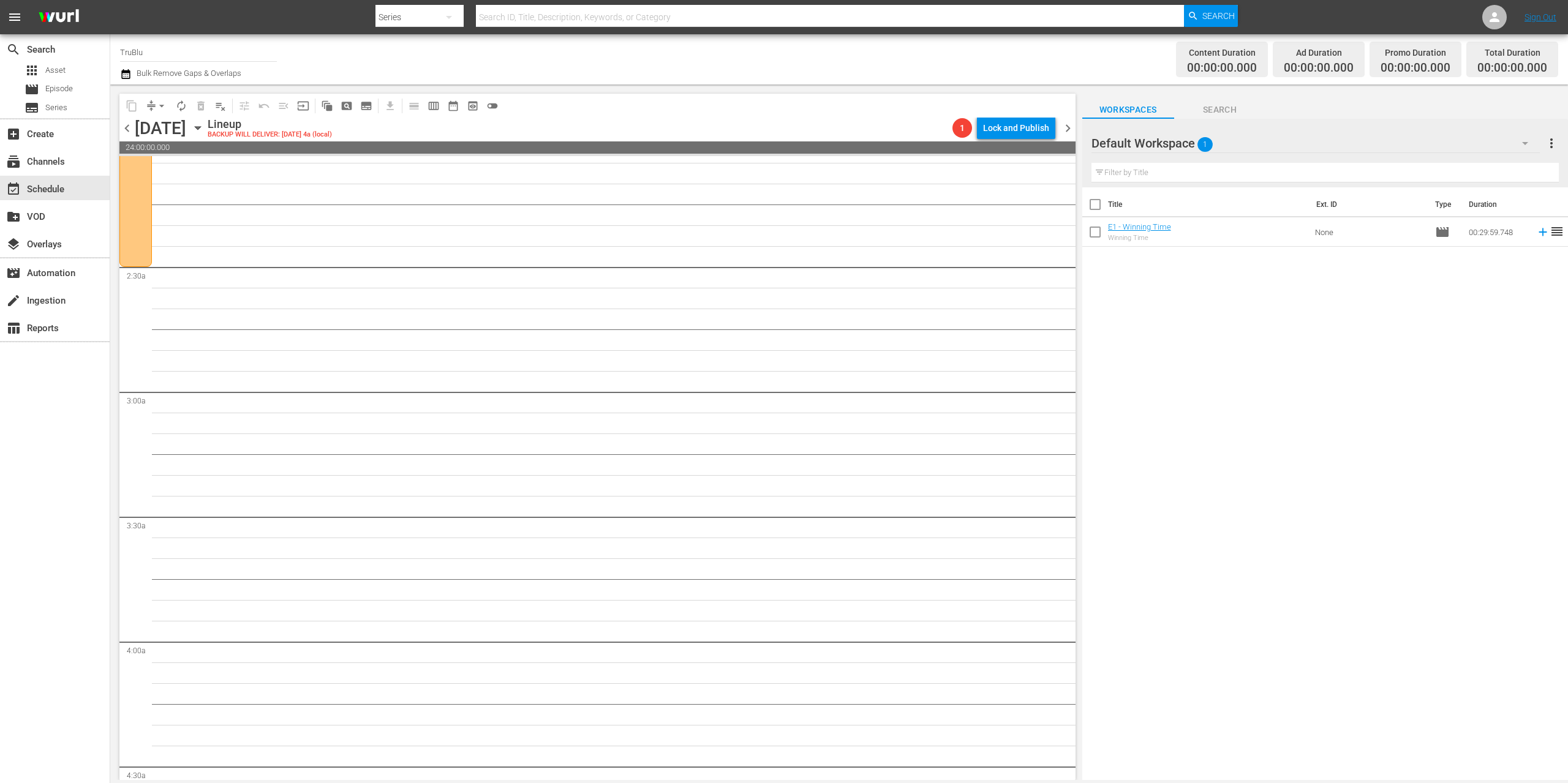
type input "12:00 AM"
type input "[DATE]"
type input "12:00 AM"
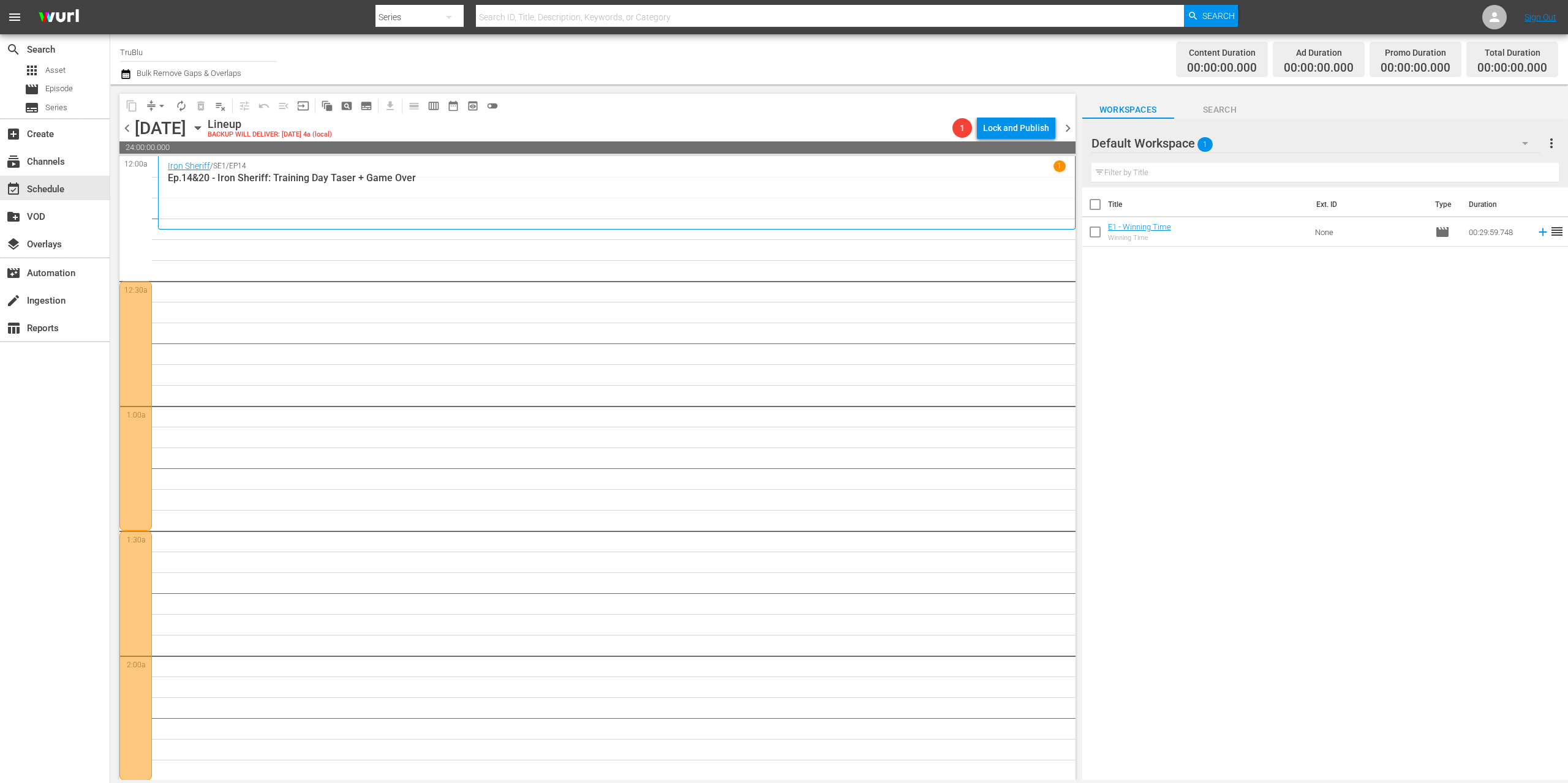
scroll to position [613, 0]
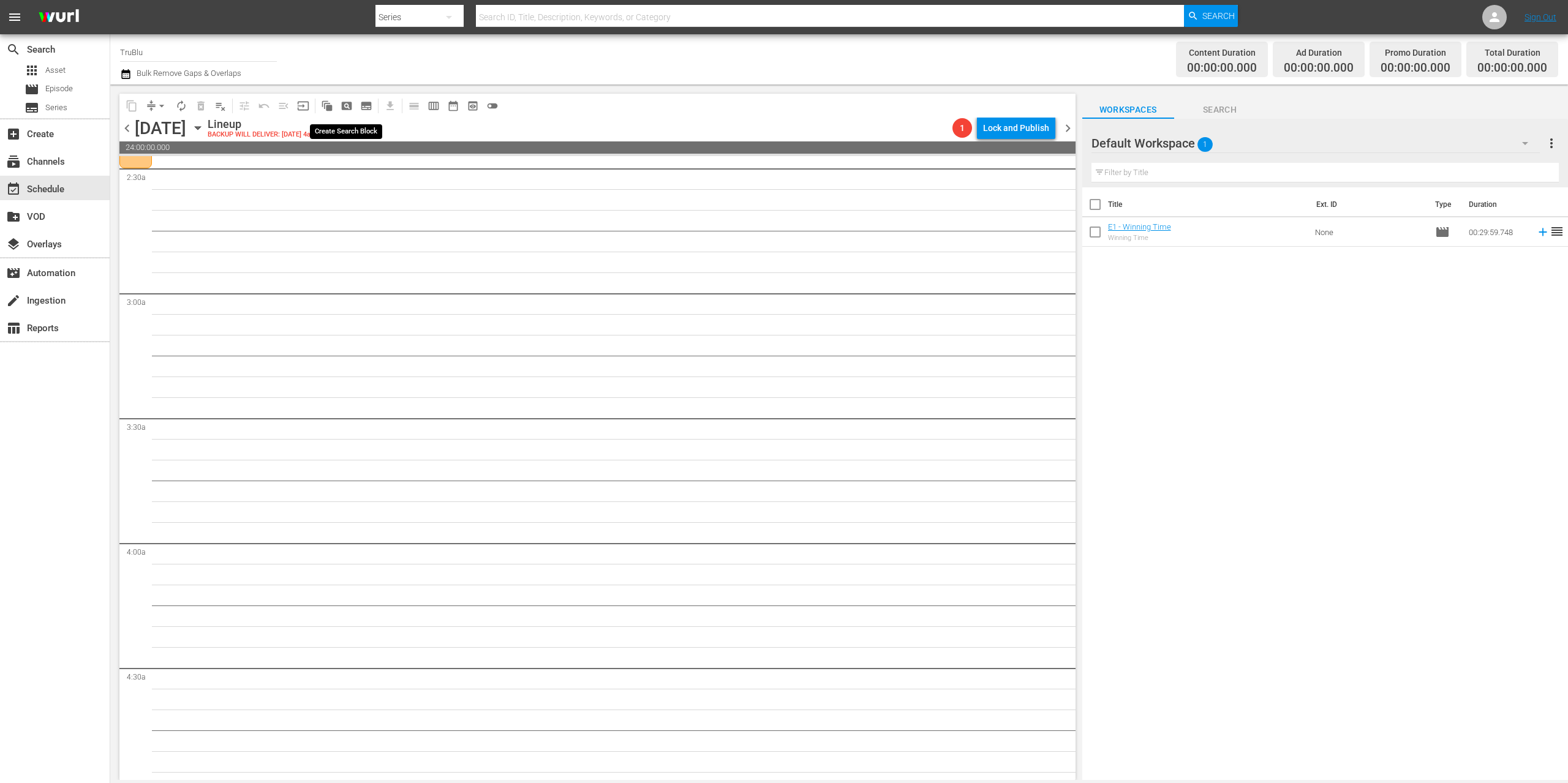
click at [350, 104] on span "pageview_outlined" at bounding box center [347, 106] width 12 height 12
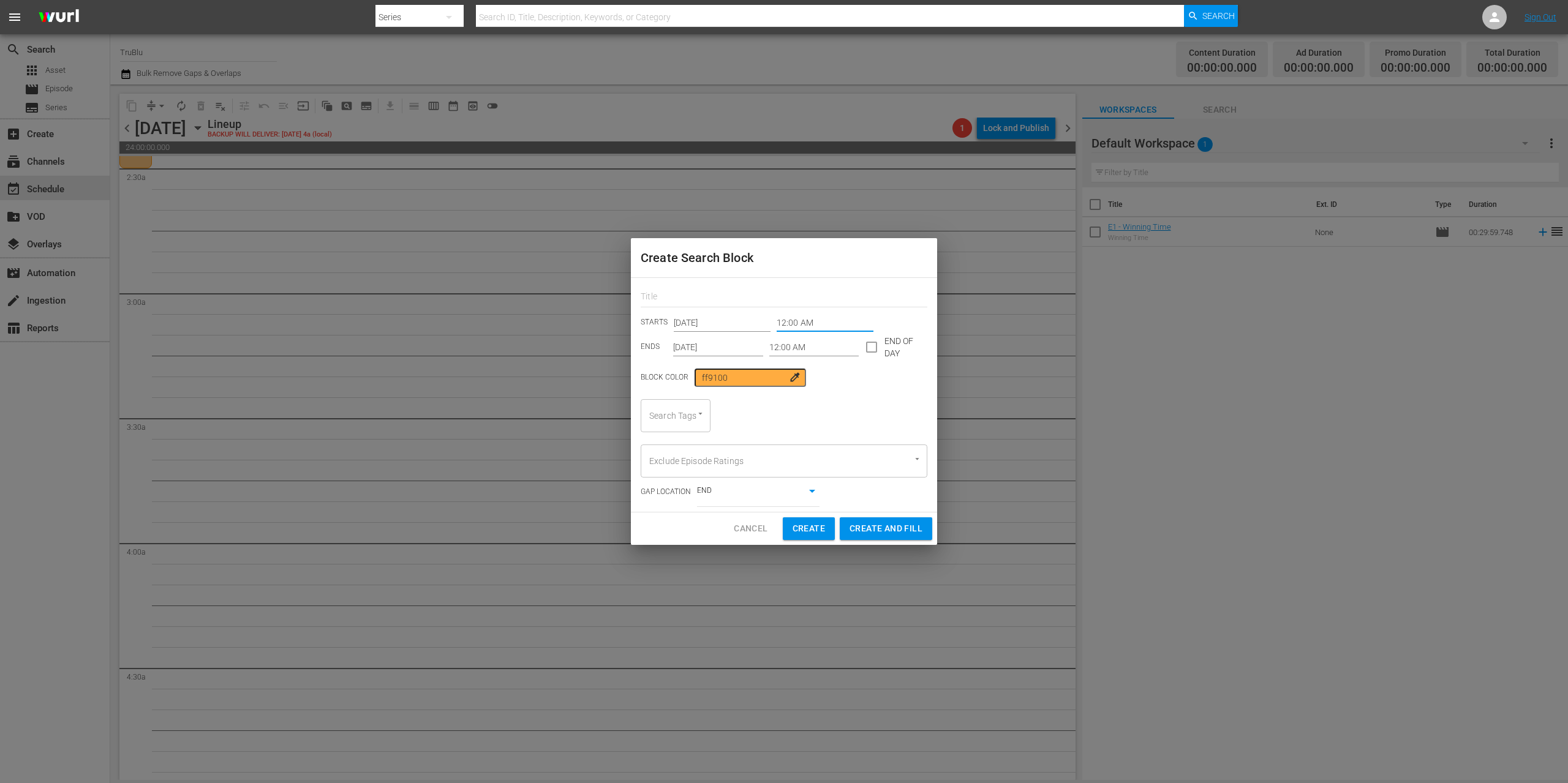
click at [781, 317] on input "12:00 AM" at bounding box center [824, 322] width 96 height 18
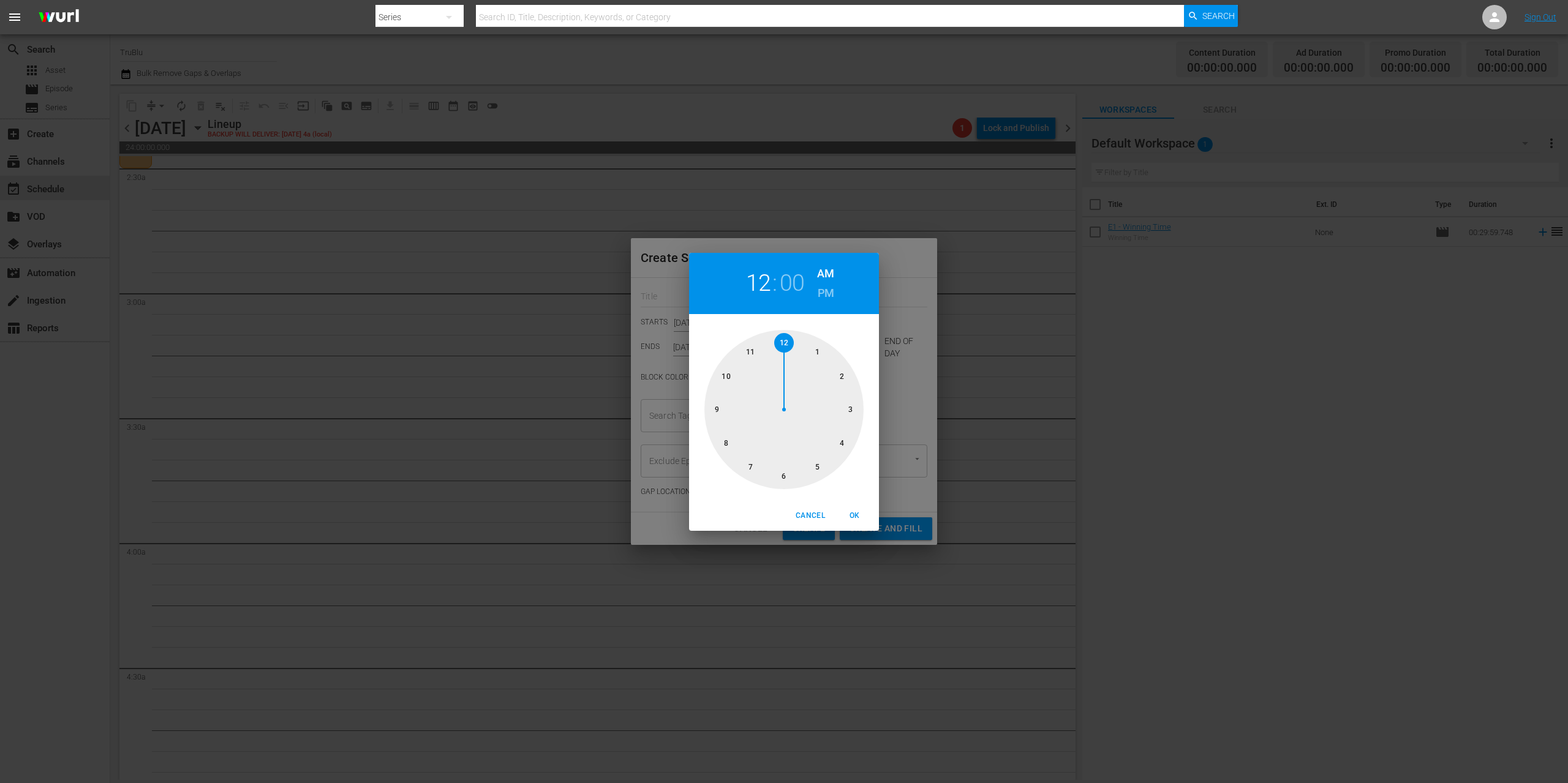
click at [843, 373] on div at bounding box center [783, 409] width 159 height 159
click at [782, 473] on div at bounding box center [783, 409] width 159 height 159
click at [860, 516] on span "OK" at bounding box center [854, 515] width 30 height 13
type input "02:30 AM"
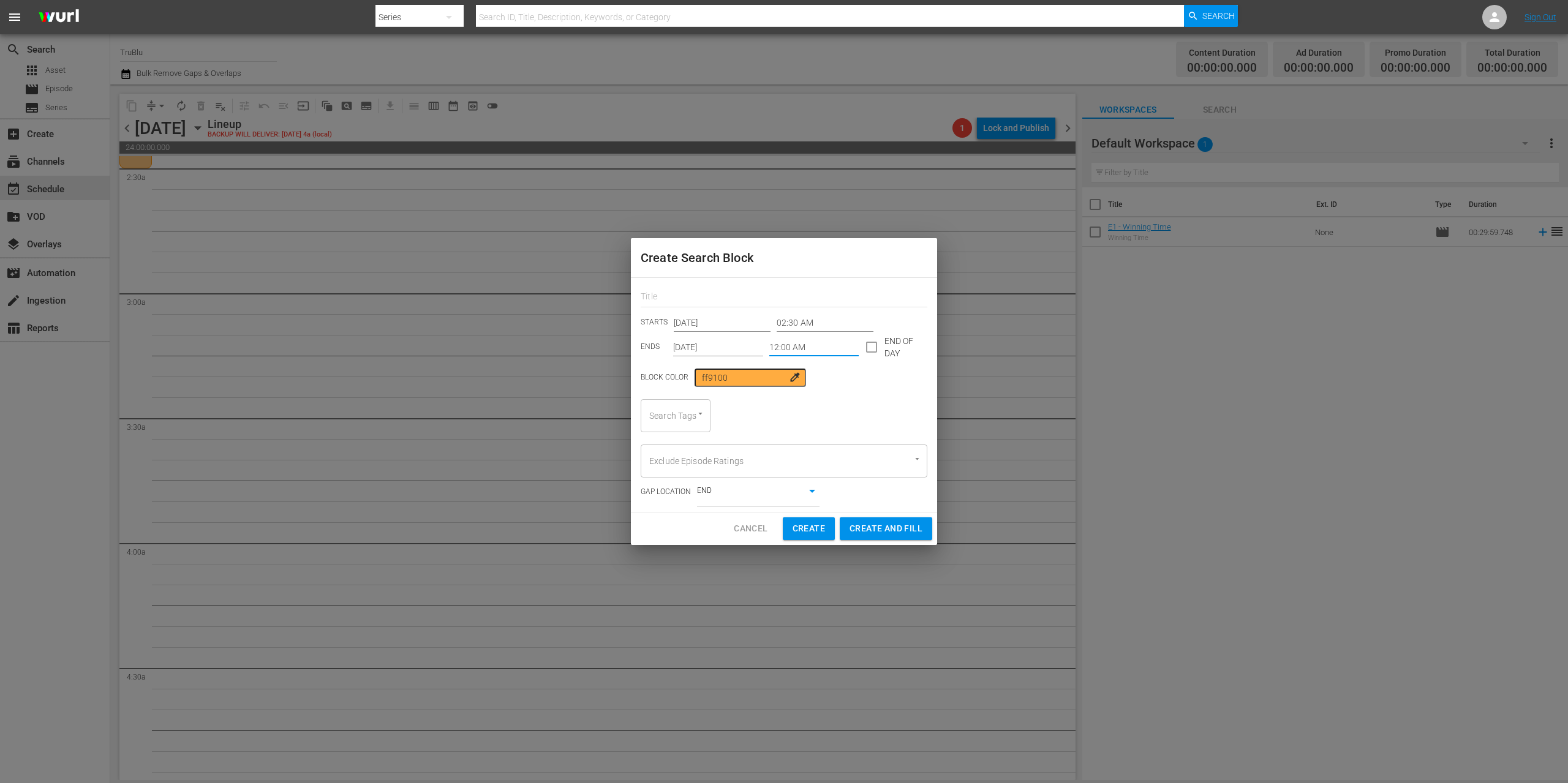
click at [805, 344] on input "12:00 AM" at bounding box center [814, 347] width 90 height 18
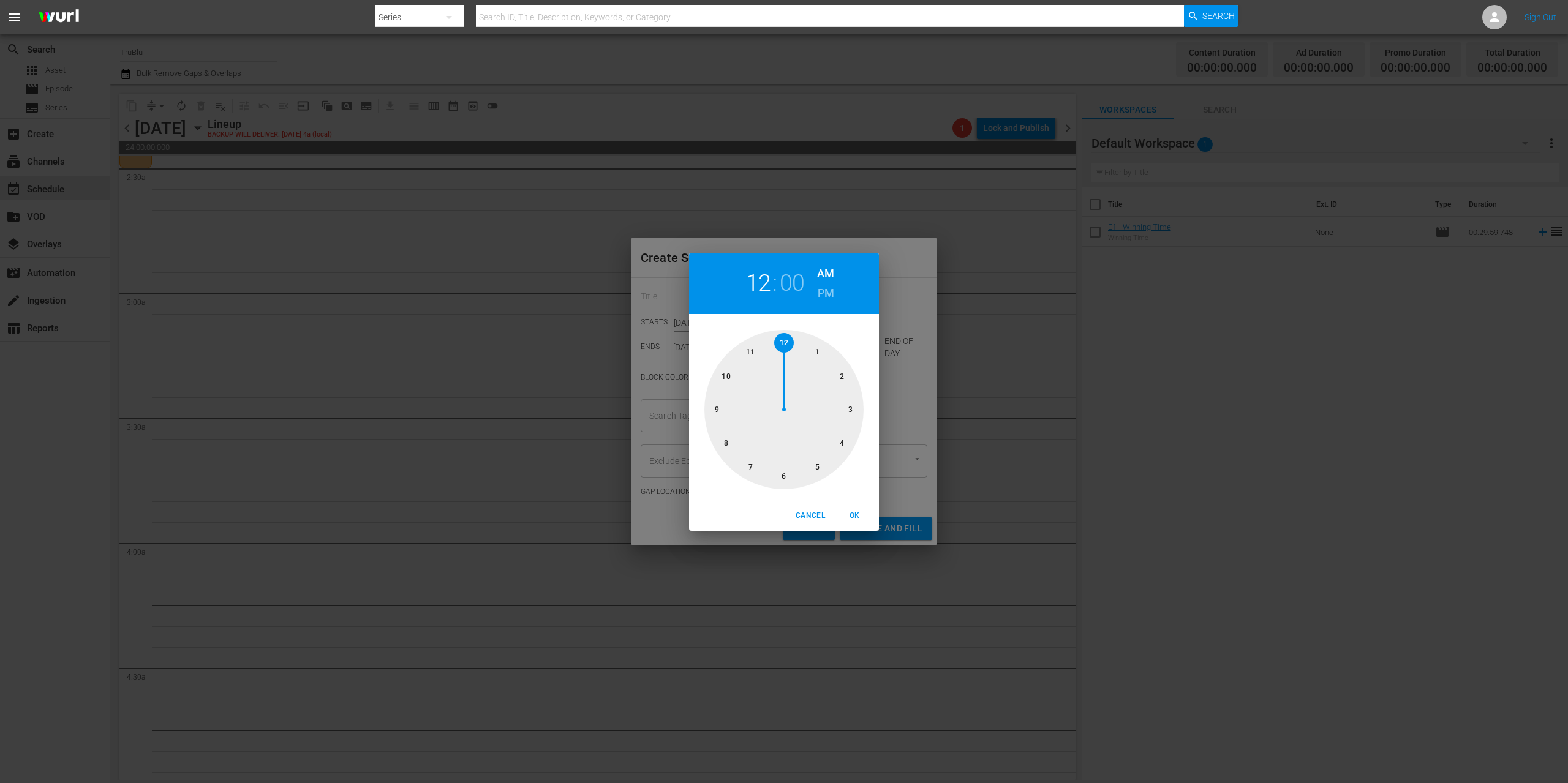
click at [849, 406] on div at bounding box center [783, 409] width 159 height 159
click at [781, 476] on div at bounding box center [783, 409] width 159 height 159
drag, startPoint x: 849, startPoint y: 514, endPoint x: 787, endPoint y: 441, distance: 95.8
click at [849, 513] on span "OK" at bounding box center [854, 515] width 30 height 13
type input "03:30 AM"
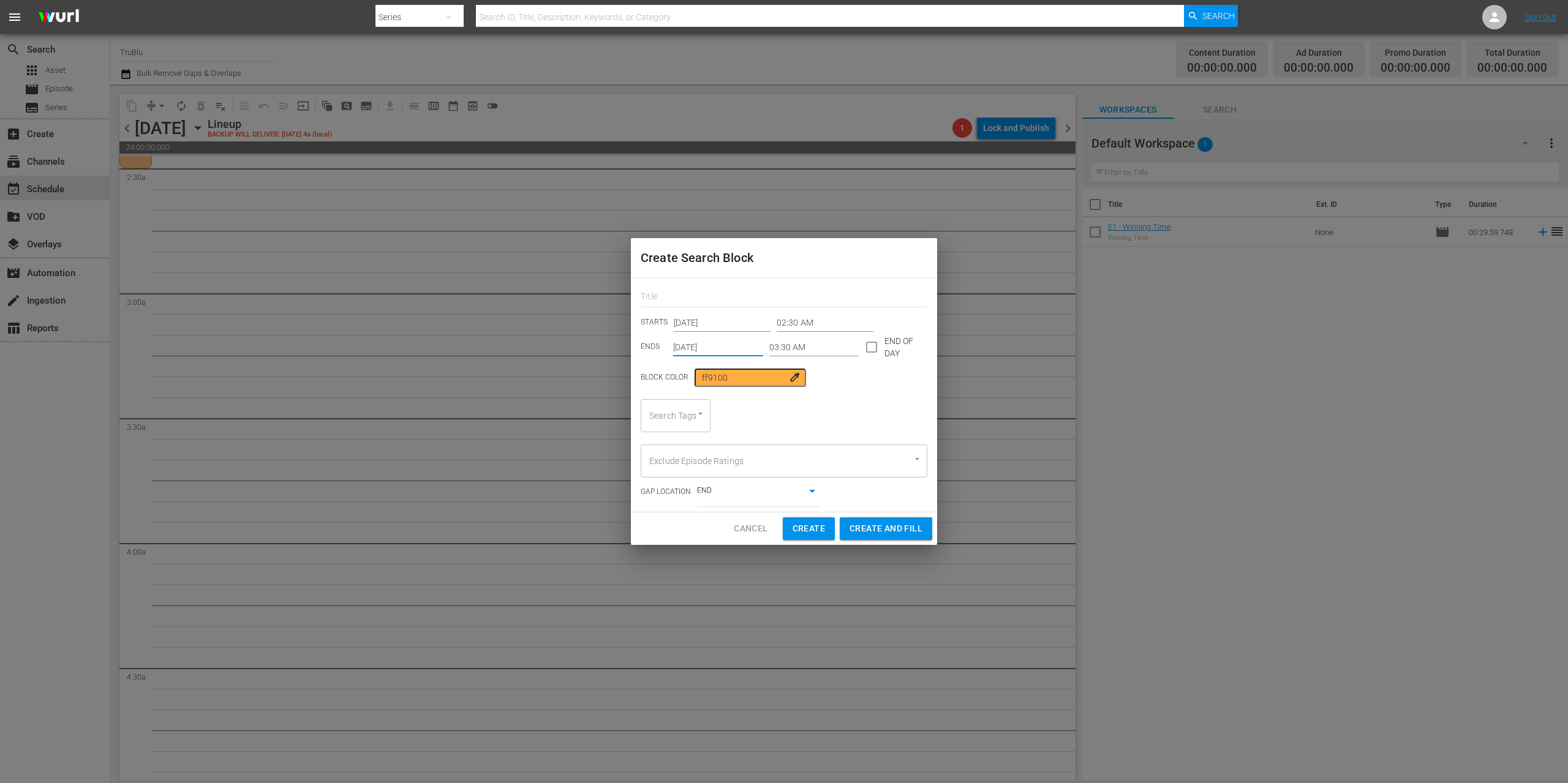
click at [713, 345] on input "[DATE]" at bounding box center [718, 347] width 90 height 18
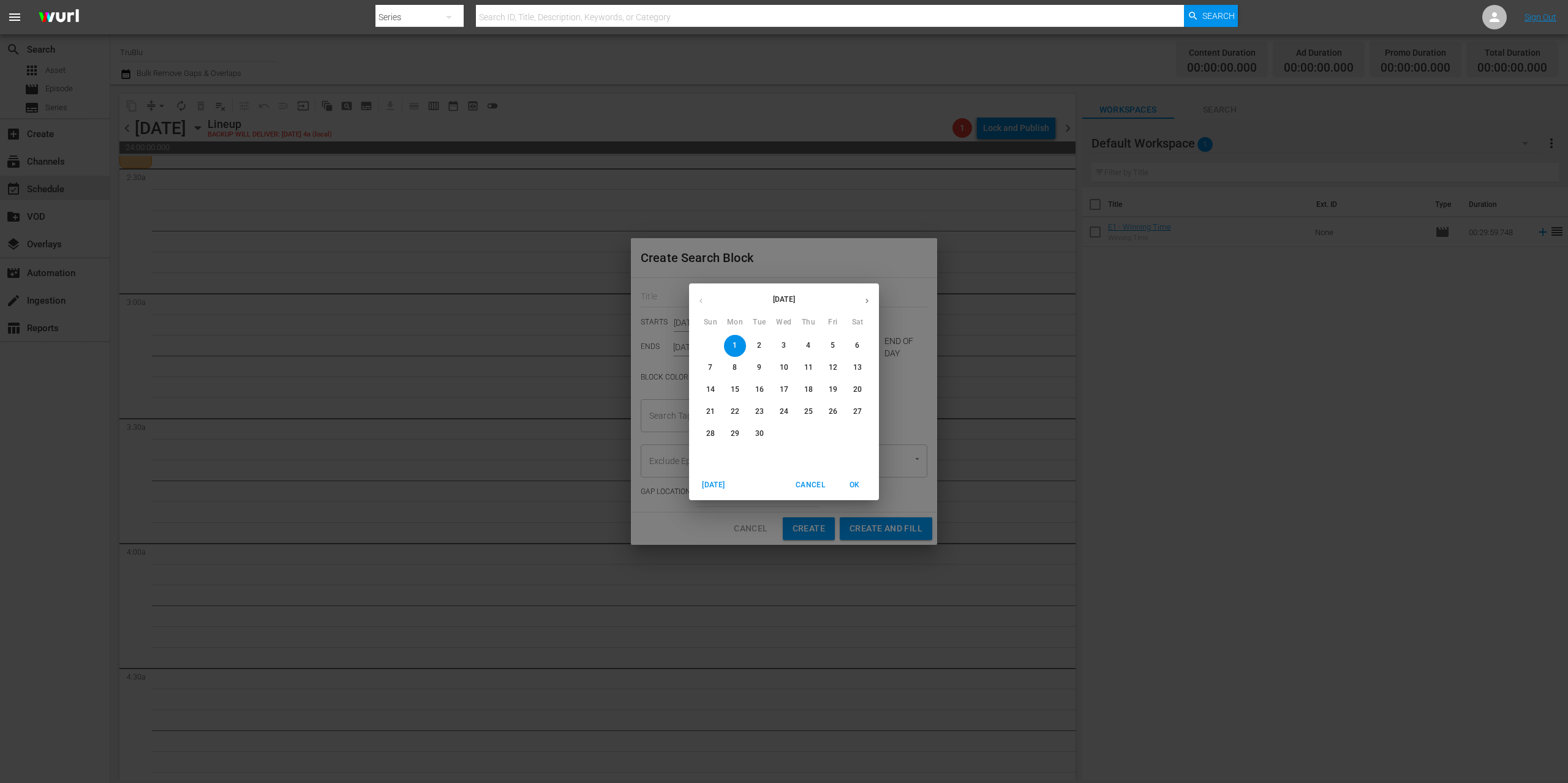
click at [739, 382] on button "15" at bounding box center [734, 389] width 22 height 22
type input "[DATE]"
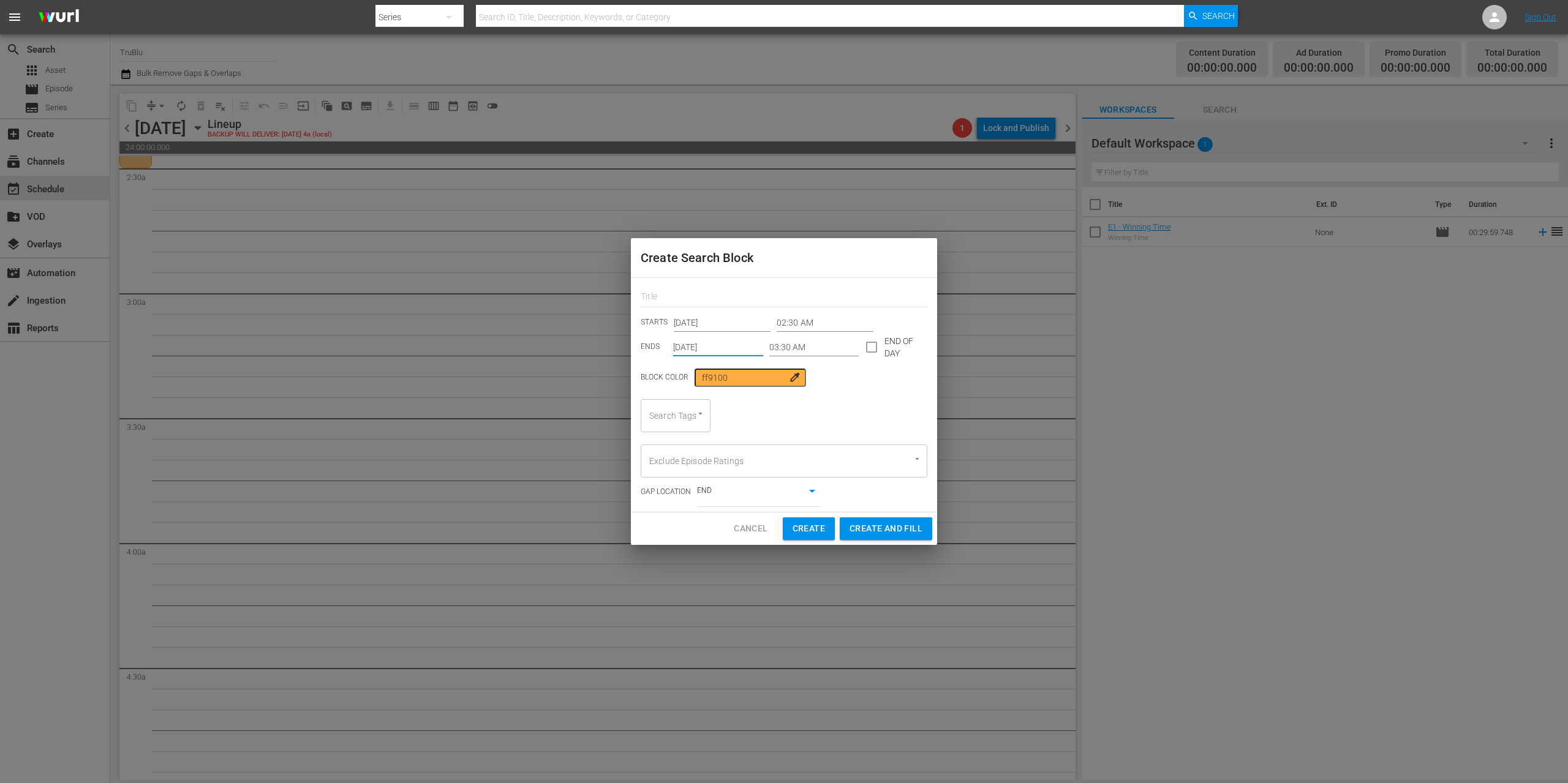
click at [706, 412] on div "Search Tags" at bounding box center [675, 415] width 70 height 33
click at [701, 415] on icon "Open" at bounding box center [700, 414] width 10 height 10
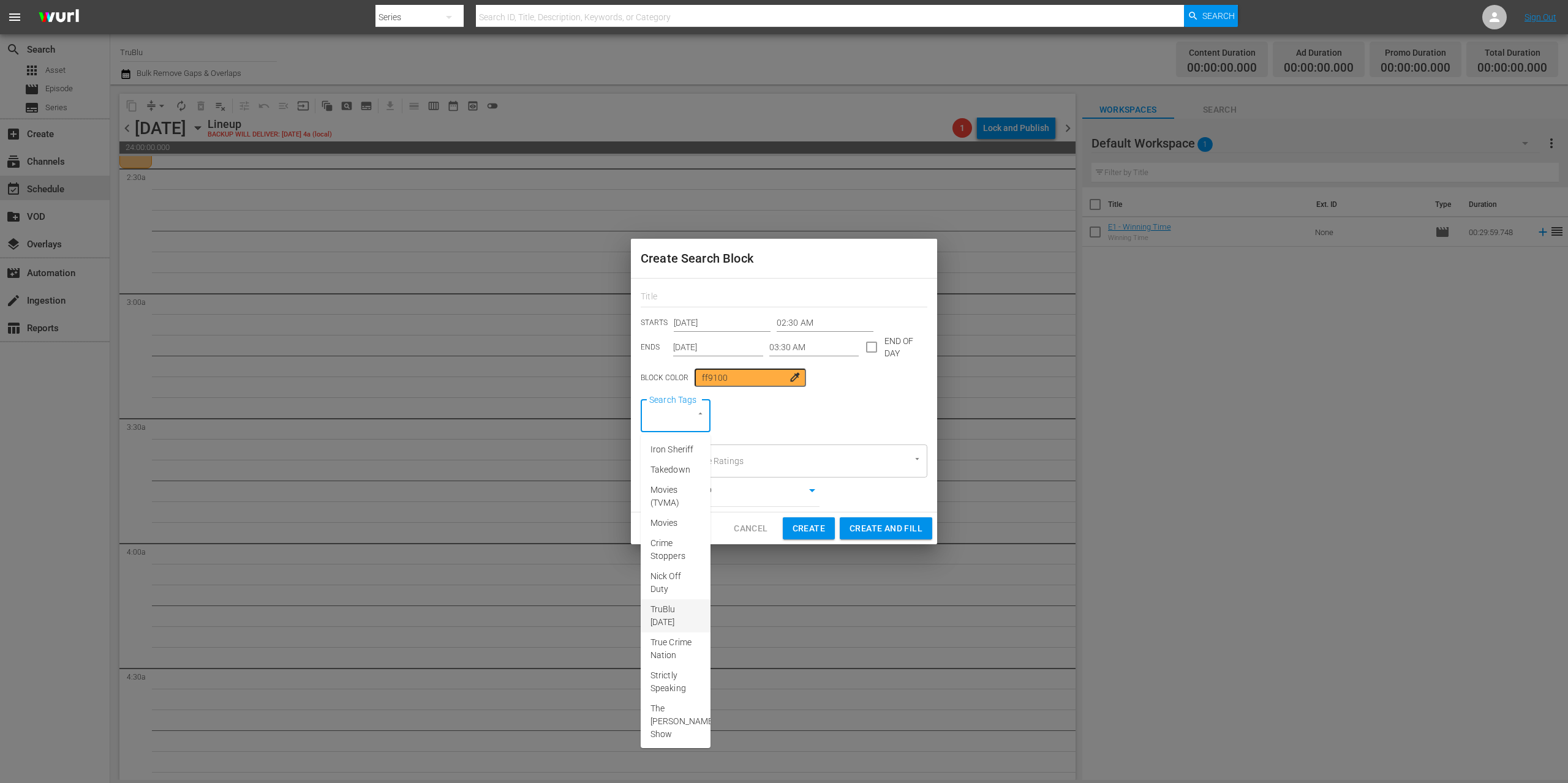
scroll to position [231, 0]
click at [673, 668] on span "A&E After Dark" at bounding box center [675, 681] width 50 height 26
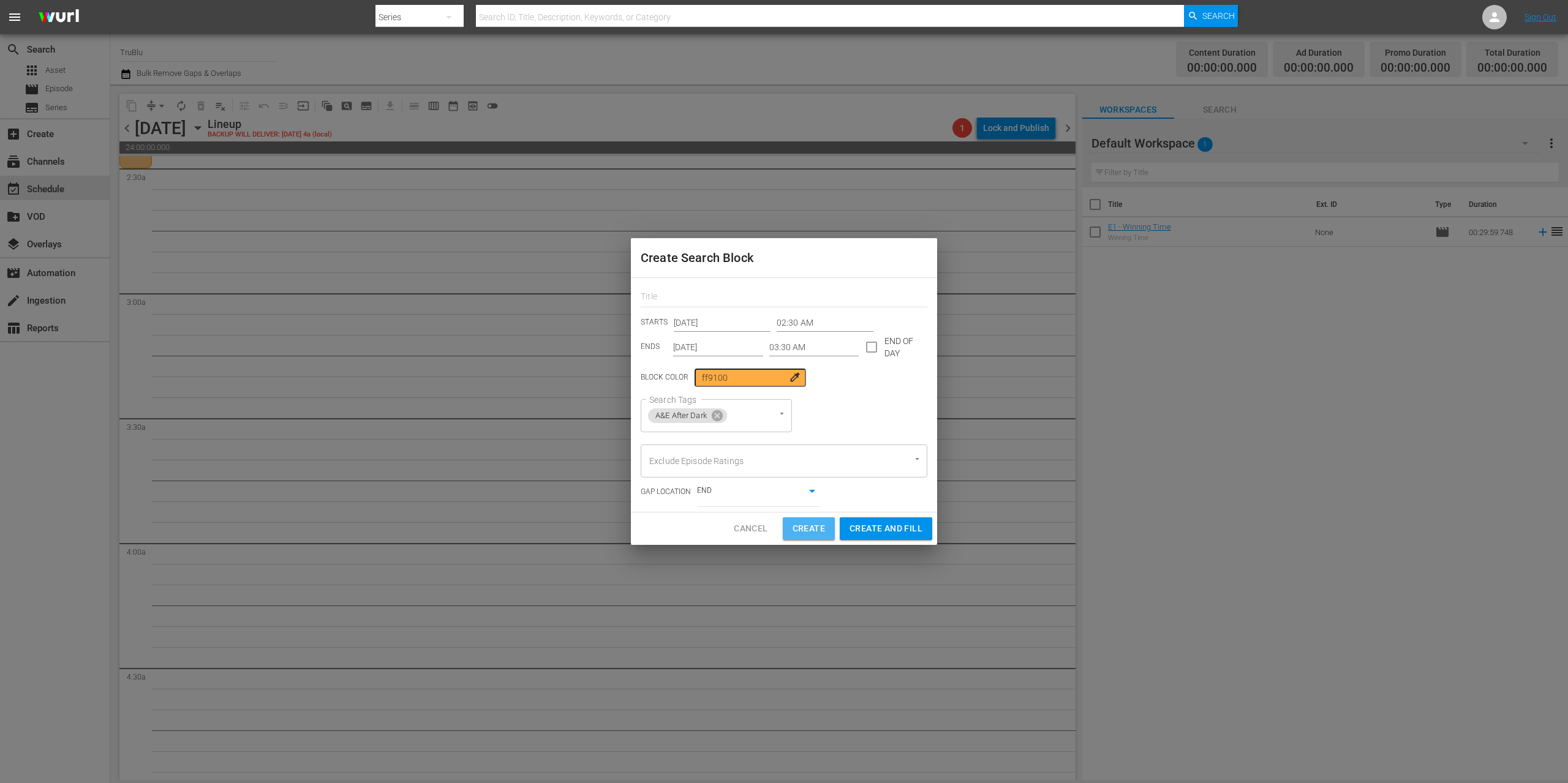
click at [808, 527] on span "Create" at bounding box center [808, 529] width 32 height 16
type input "12:00 AM"
type input "[DATE]"
type input "12:00 AM"
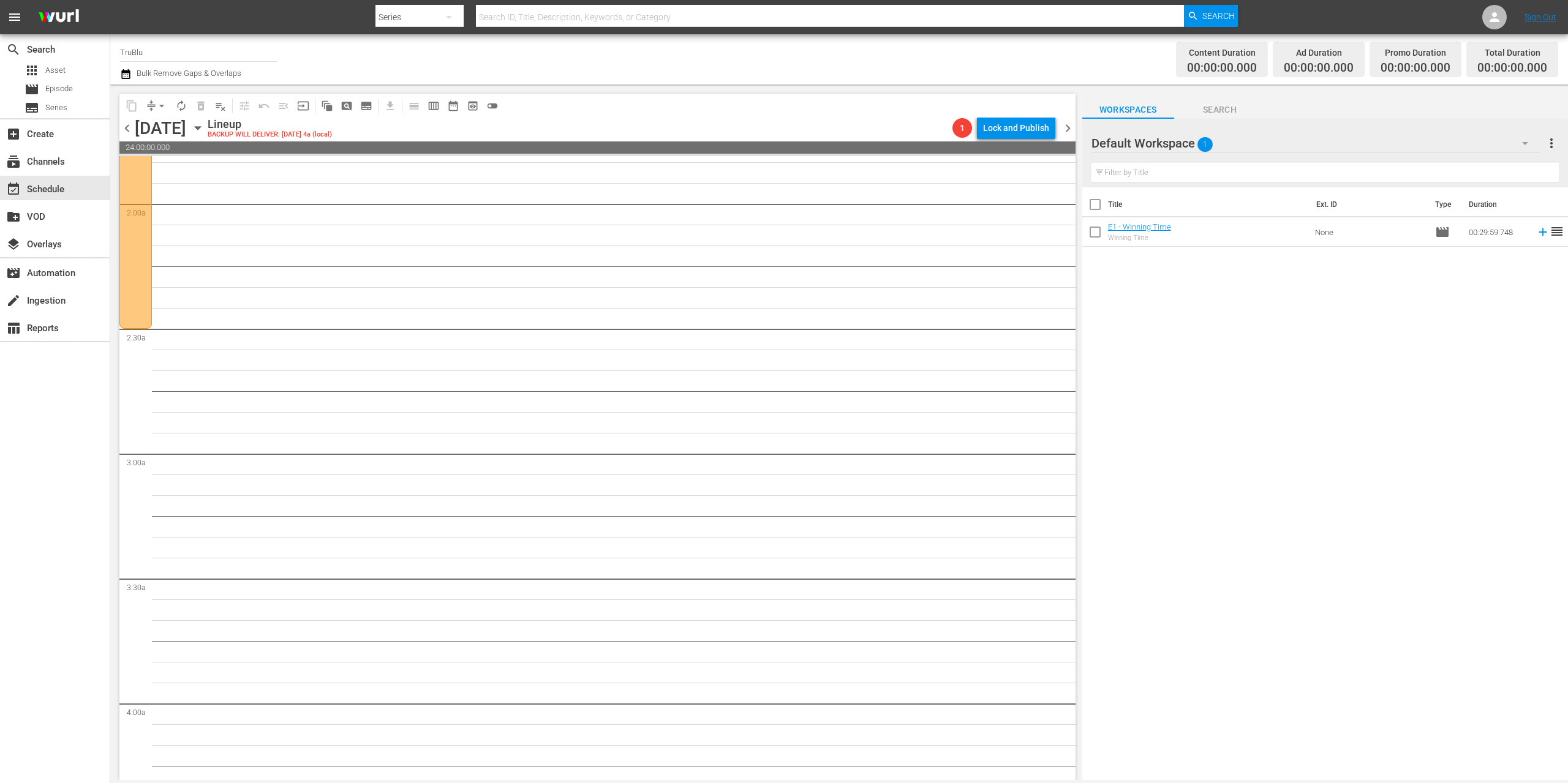
scroll to position [449, 0]
click at [146, 326] on div at bounding box center [135, 206] width 32 height 249
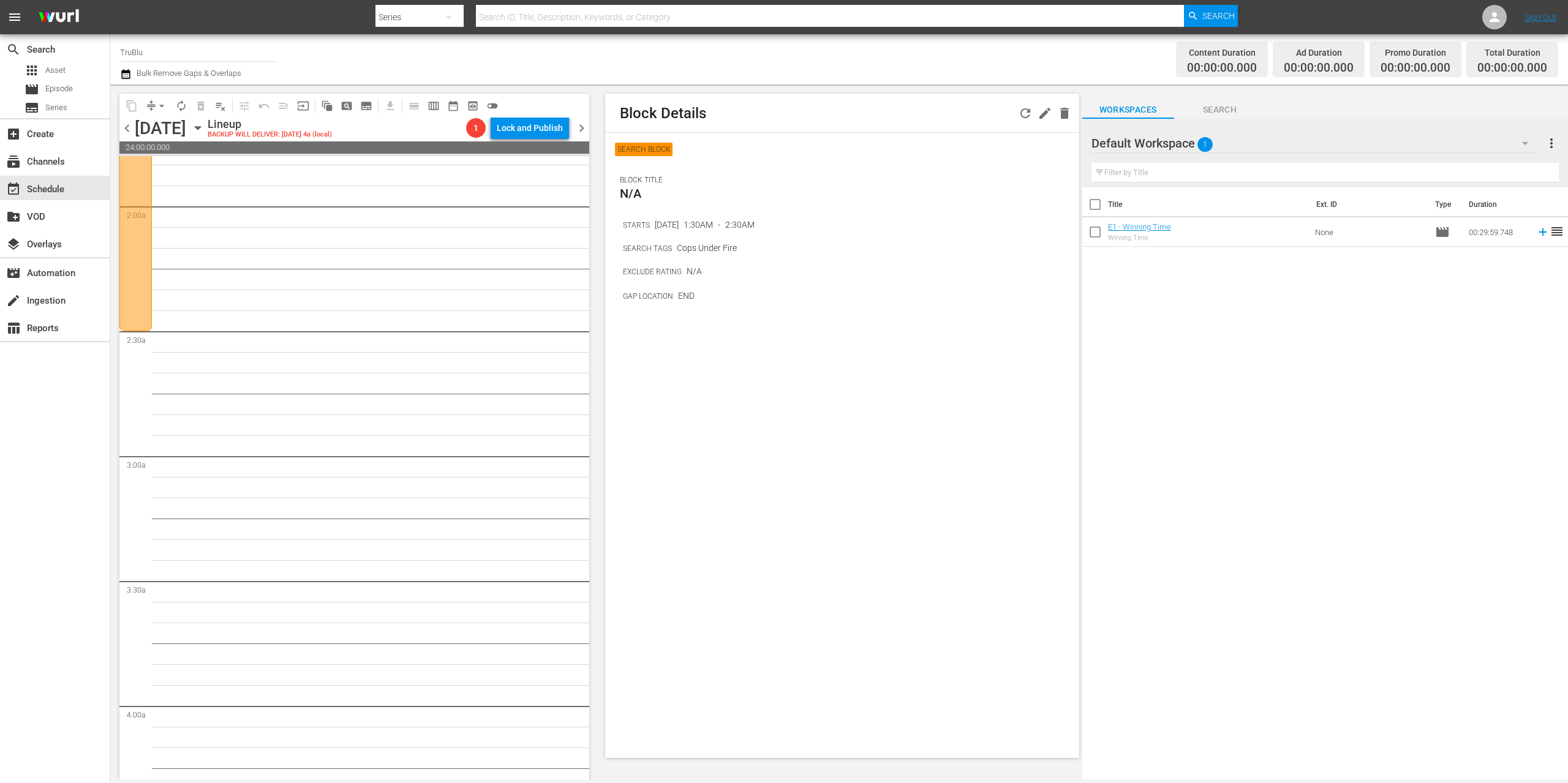
click at [582, 128] on span "chevron_right" at bounding box center [581, 129] width 16 height 16
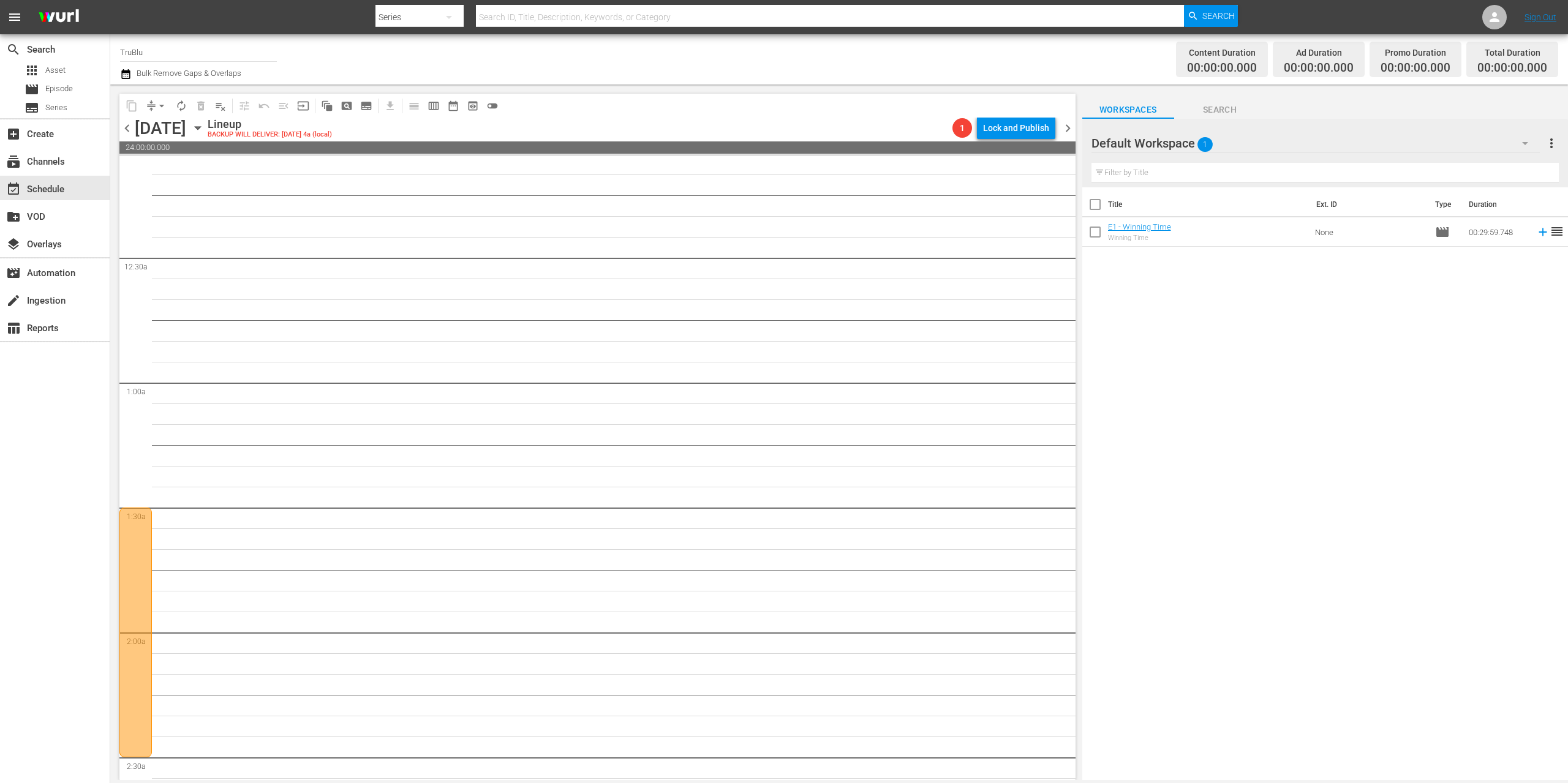
scroll to position [34, 0]
click at [134, 550] on div at bounding box center [135, 621] width 32 height 249
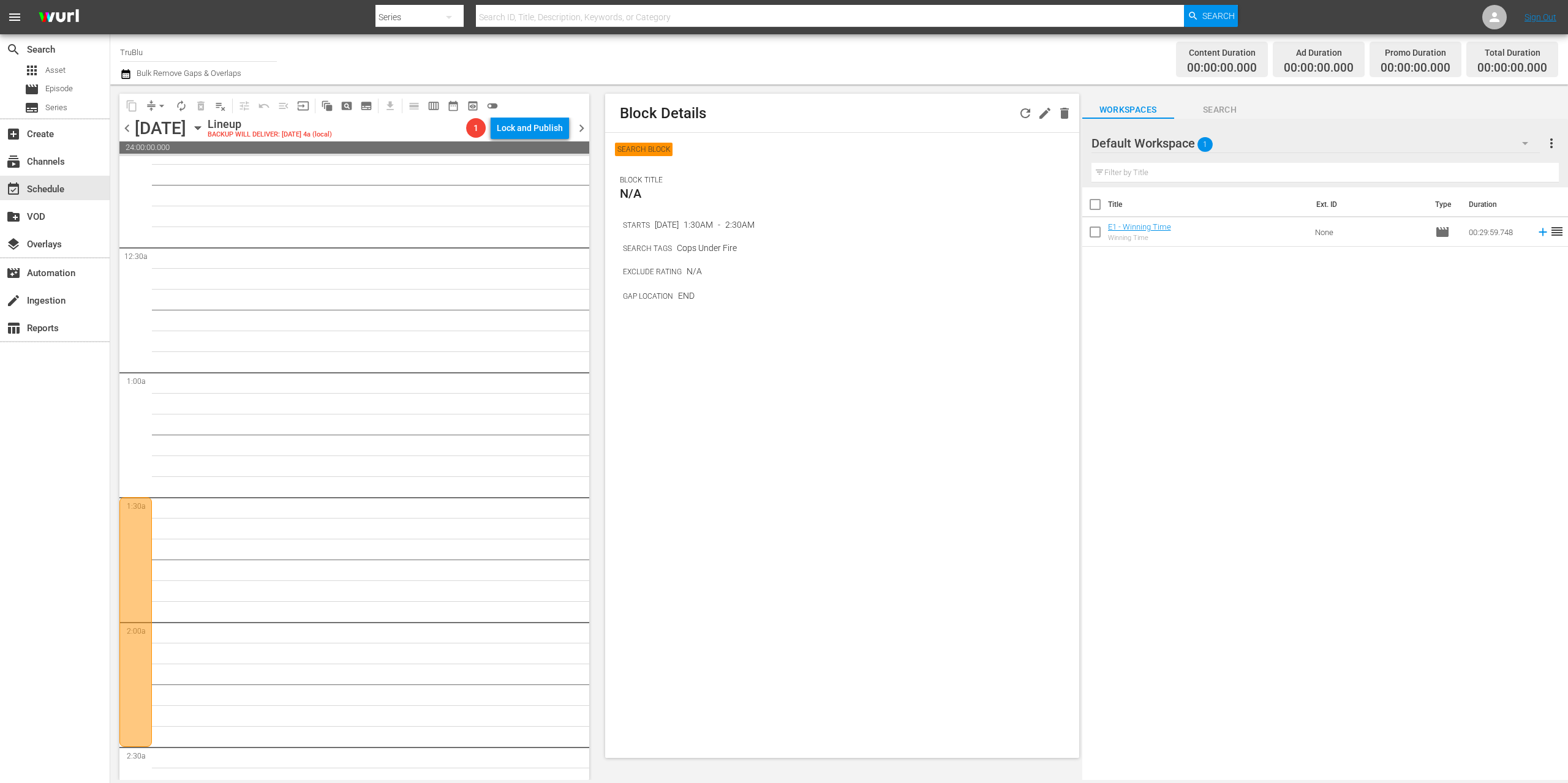
click at [1065, 111] on icon "button" at bounding box center [1065, 113] width 9 height 11
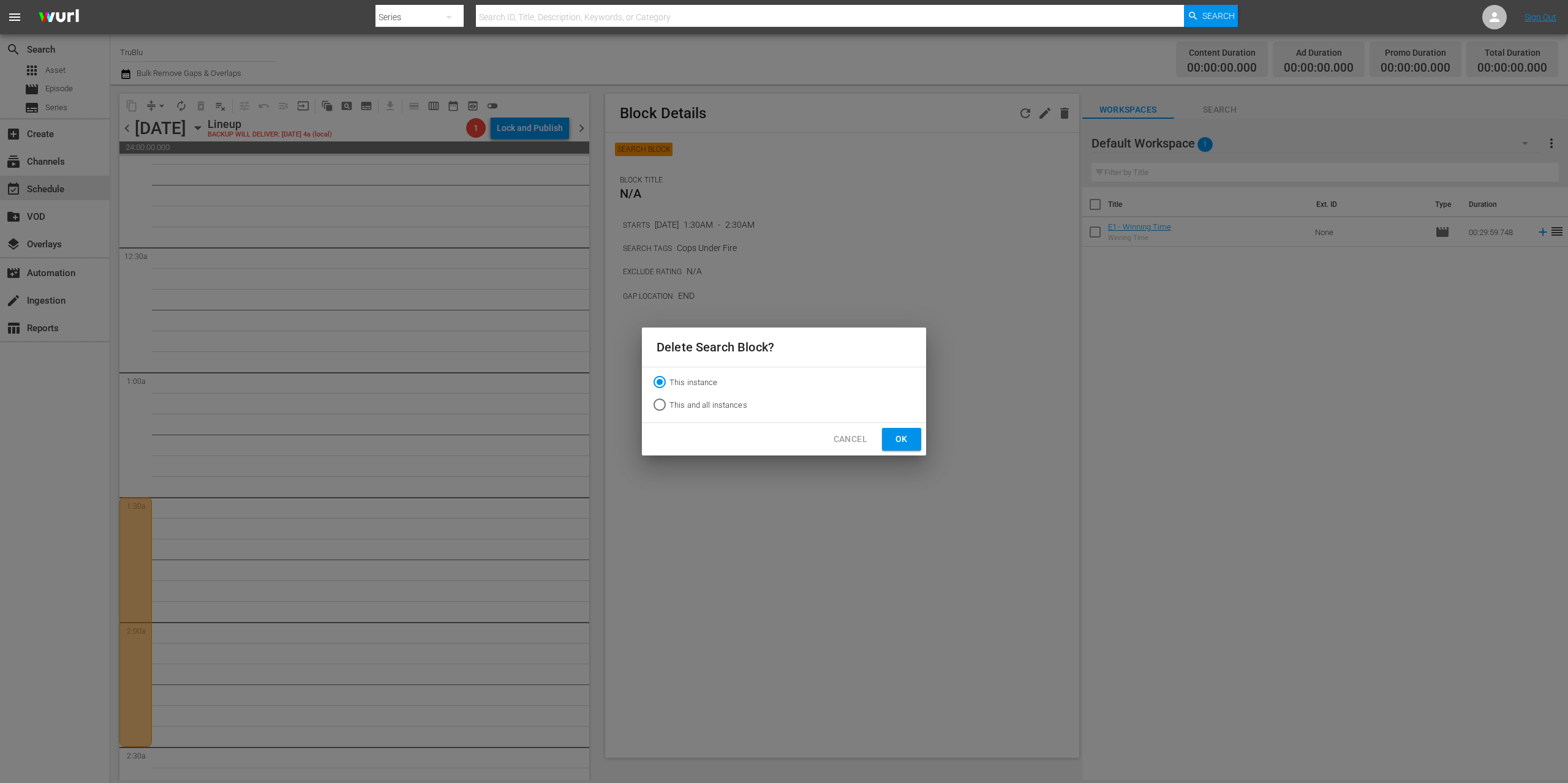
click at [912, 436] on button "Ok" at bounding box center [901, 440] width 39 height 23
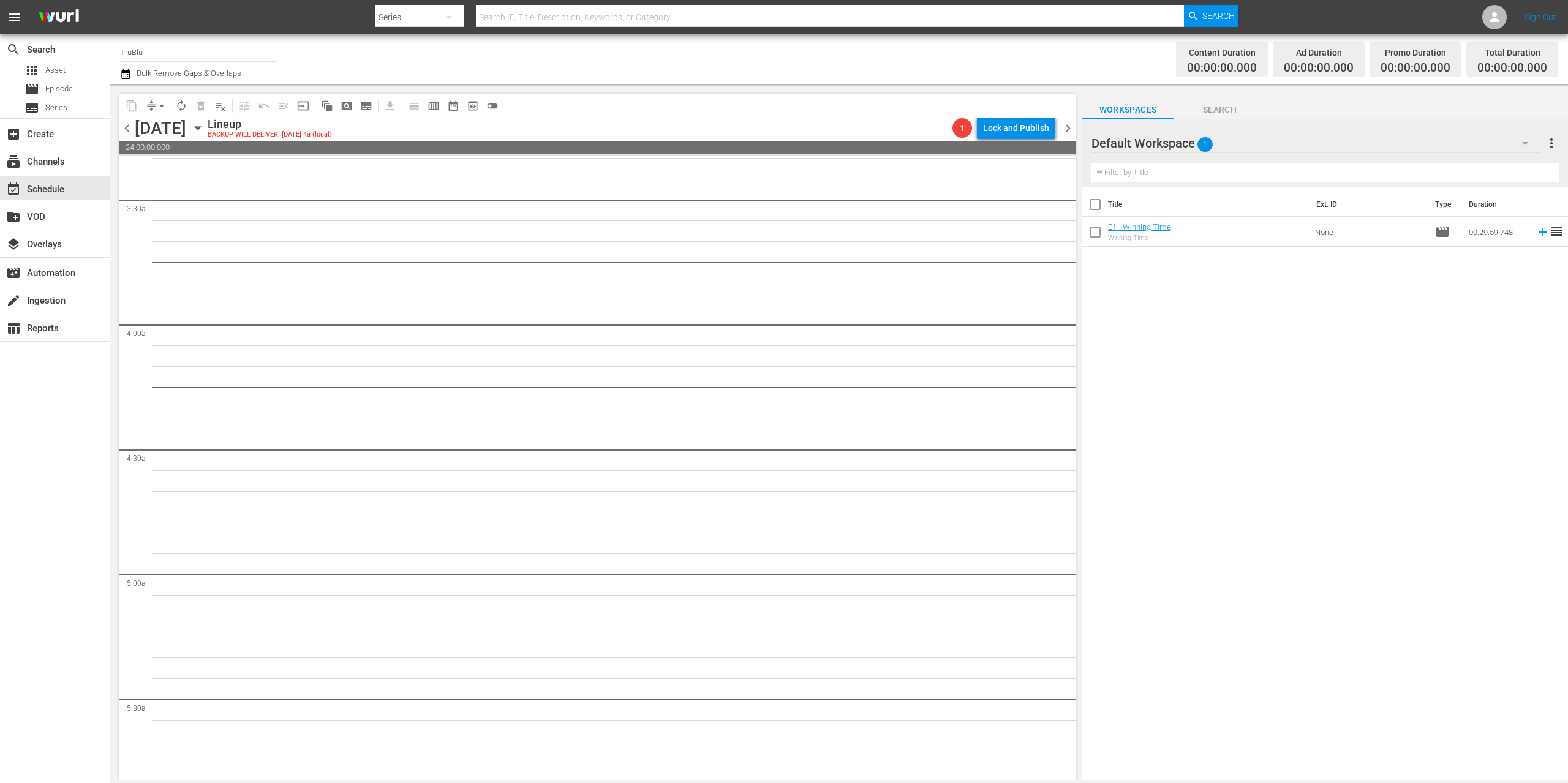
scroll to position [2080, 0]
click at [1069, 130] on span "chevron_right" at bounding box center [1068, 129] width 16 height 16
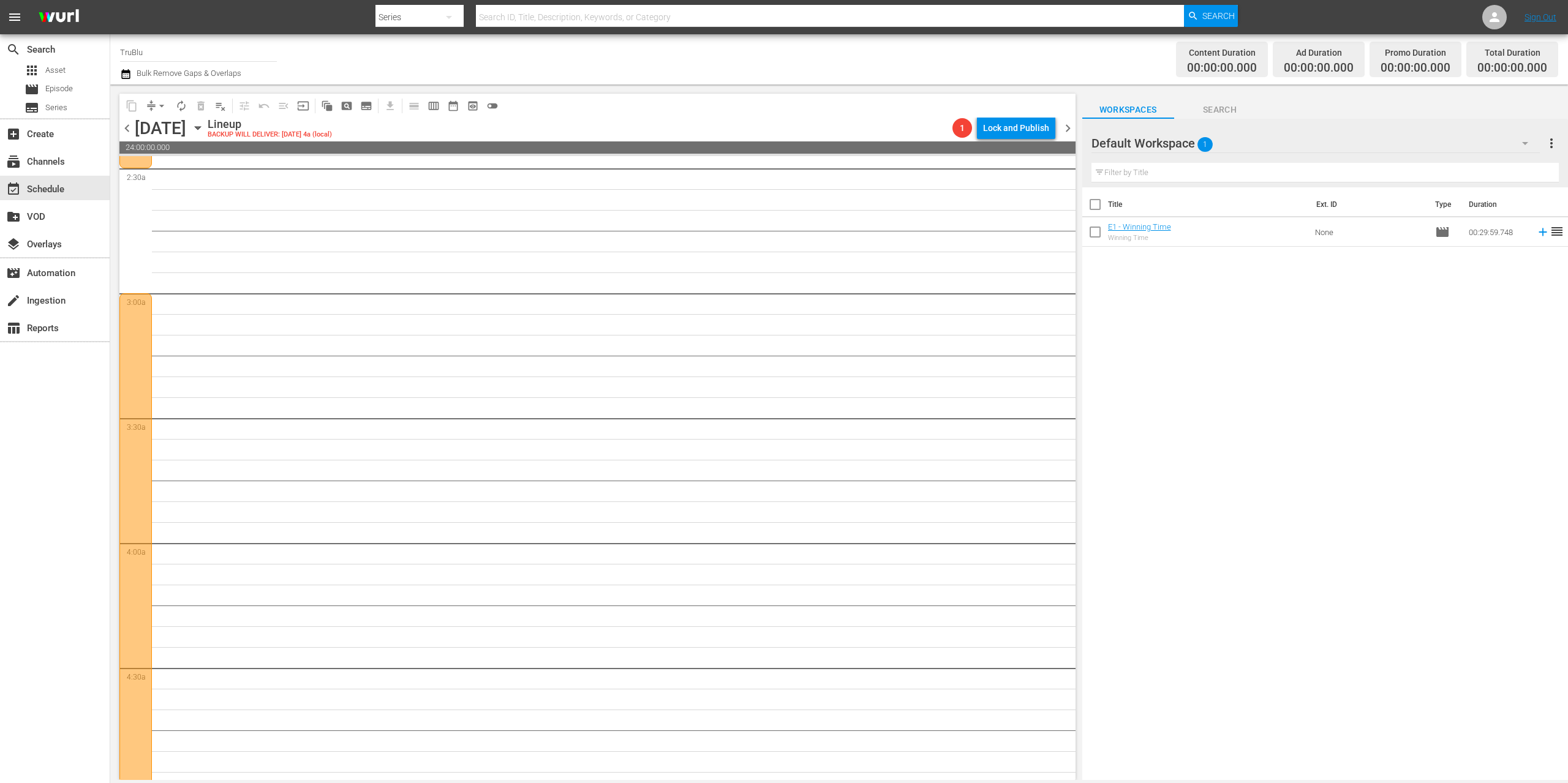
scroll to position [610, 0]
click at [133, 355] on div at bounding box center [135, 607] width 32 height 625
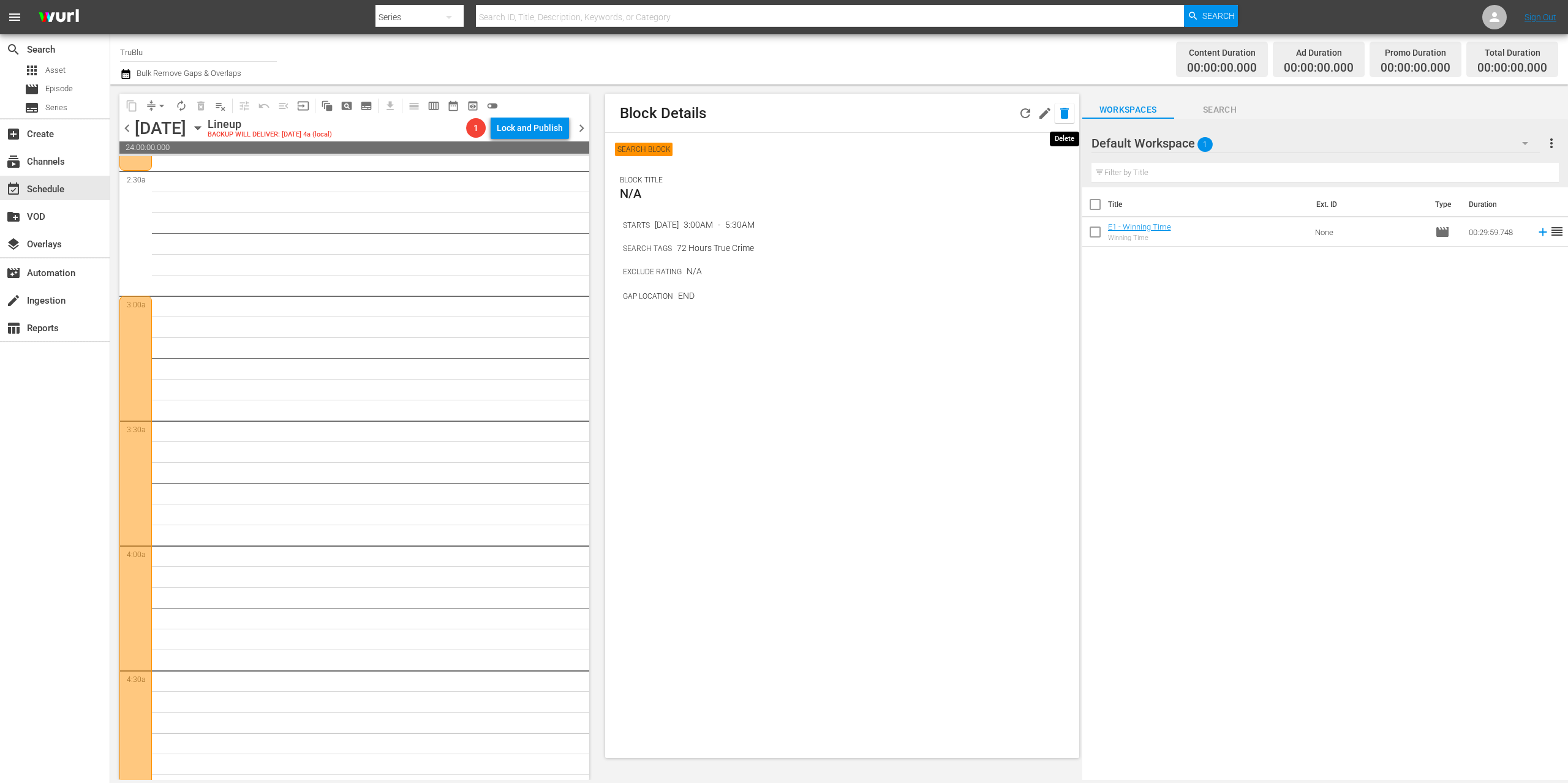
click at [1065, 113] on icon "button" at bounding box center [1065, 113] width 9 height 11
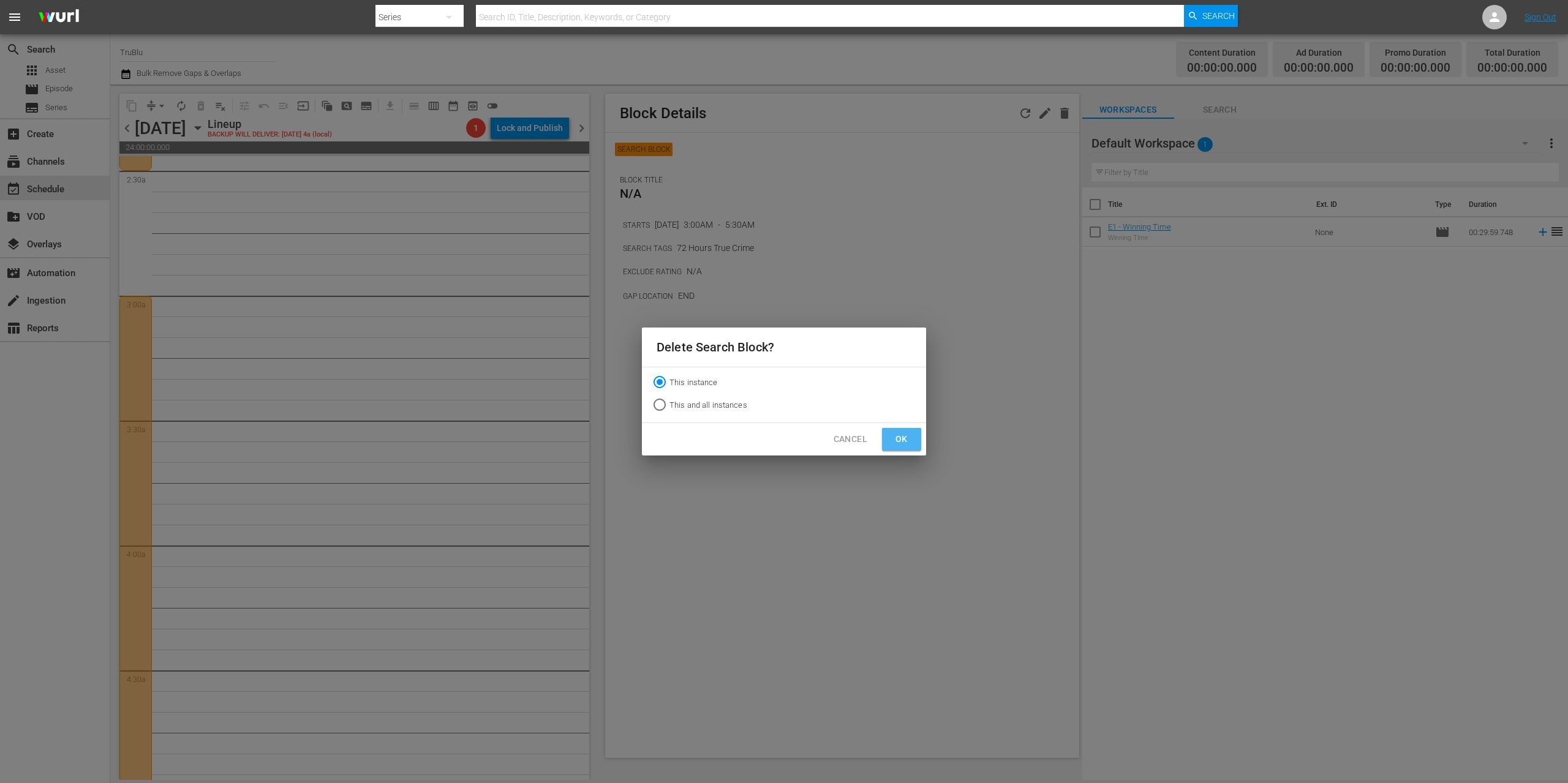
click at [901, 440] on span "Ok" at bounding box center [901, 440] width 20 height 16
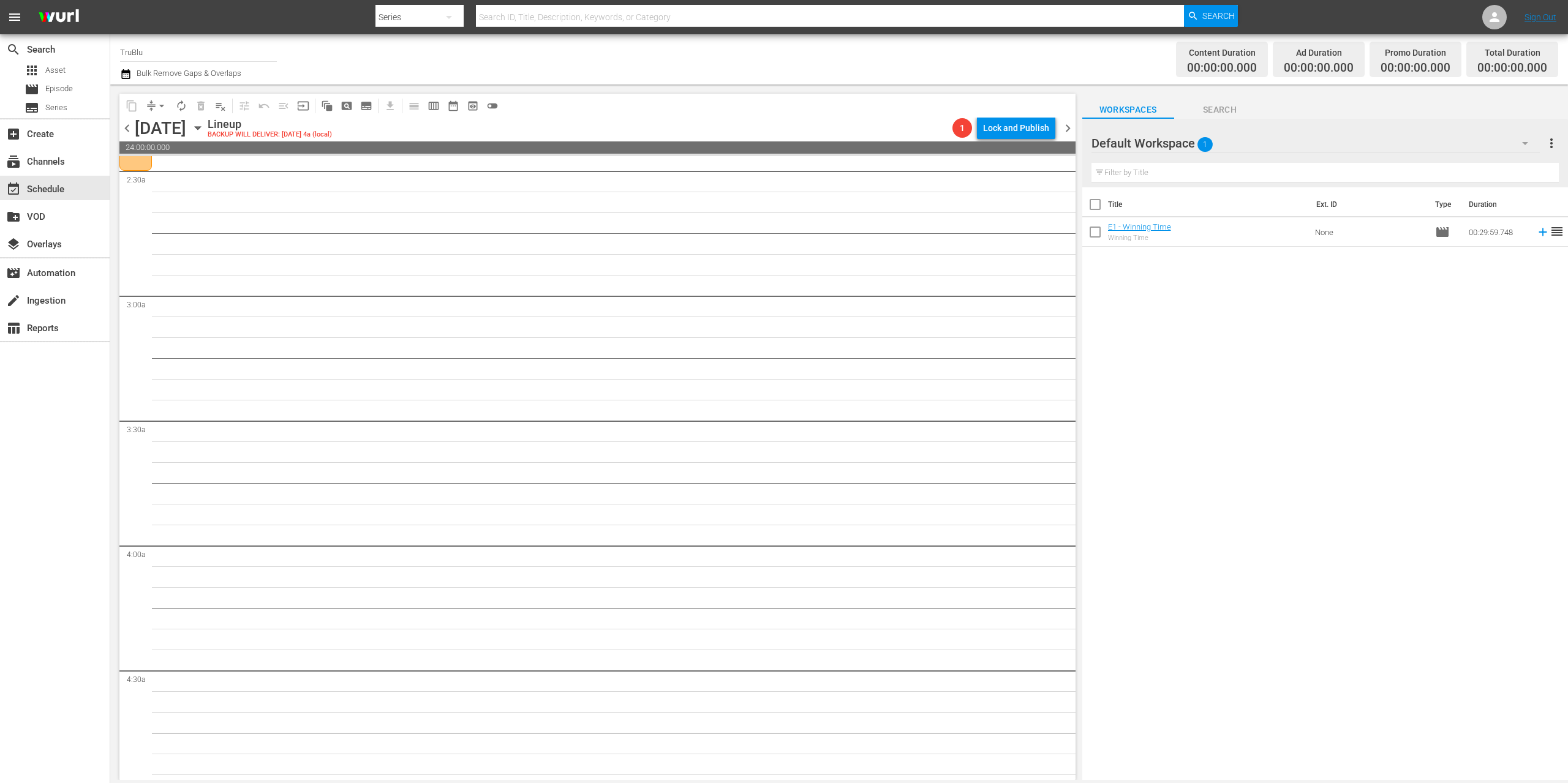
scroll to position [491, 0]
click at [142, 225] on div at bounding box center [135, 164] width 32 height 249
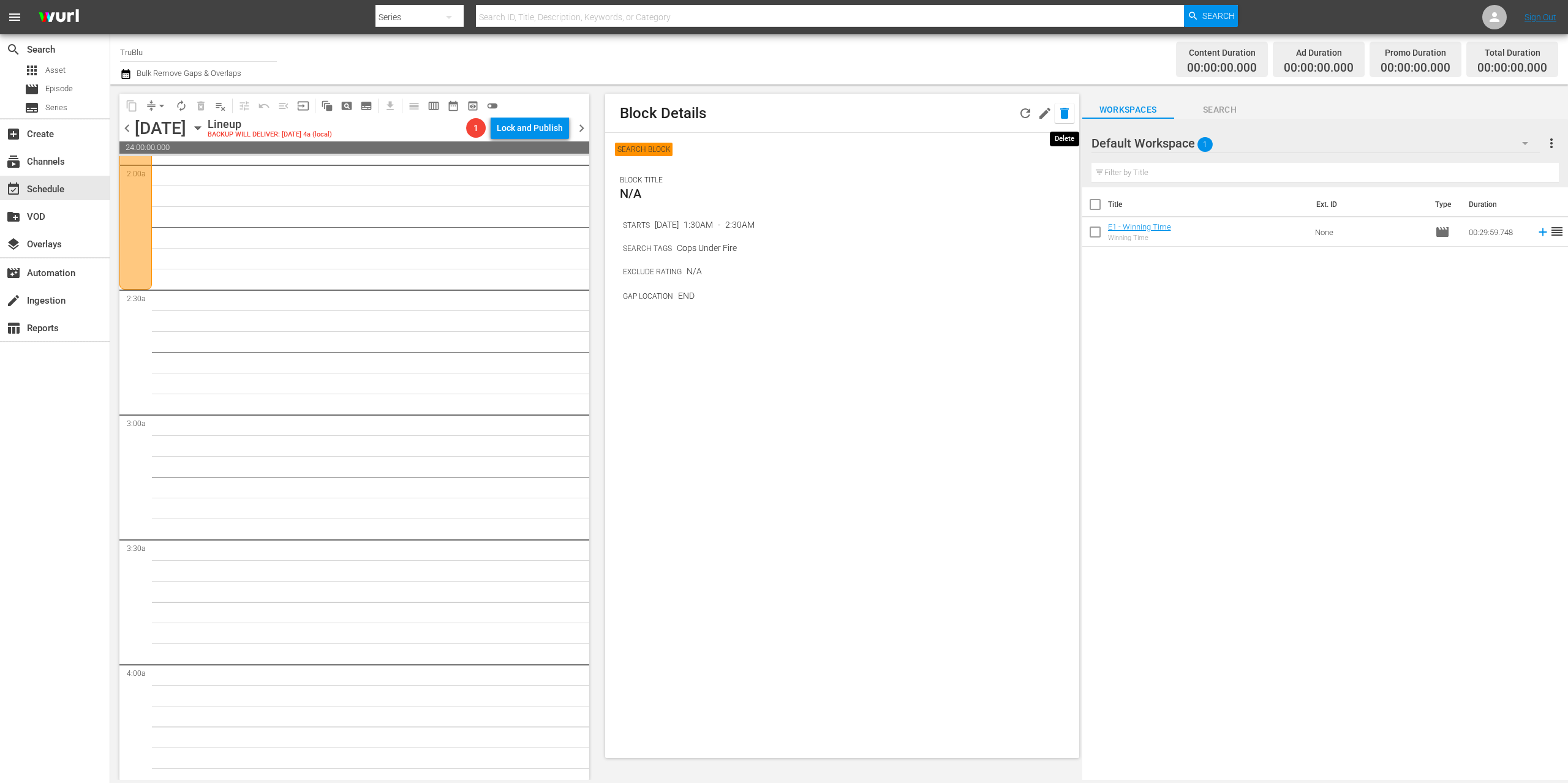
click at [1072, 113] on button "button" at bounding box center [1064, 113] width 20 height 20
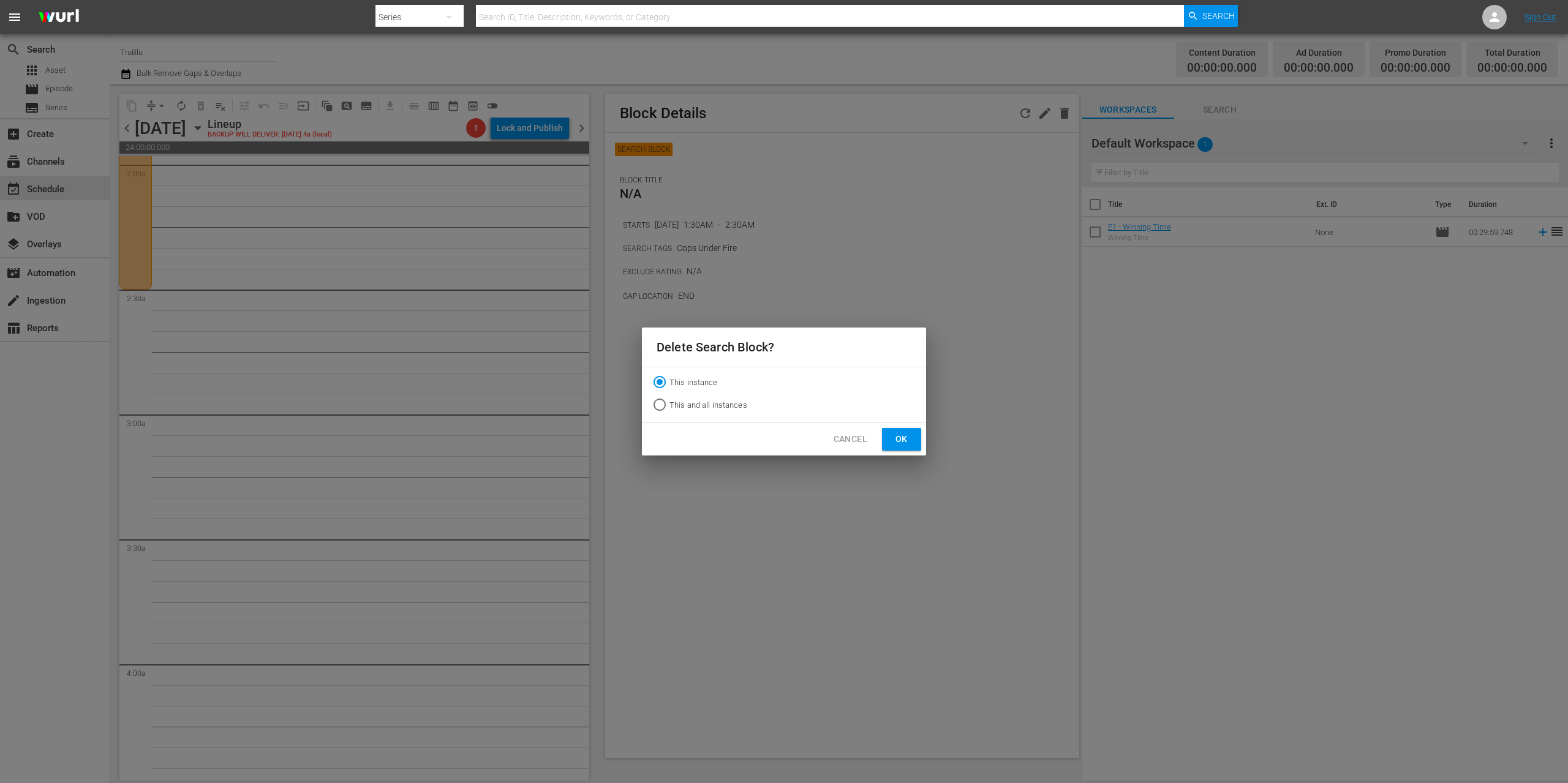
click at [915, 437] on button "Ok" at bounding box center [901, 440] width 39 height 23
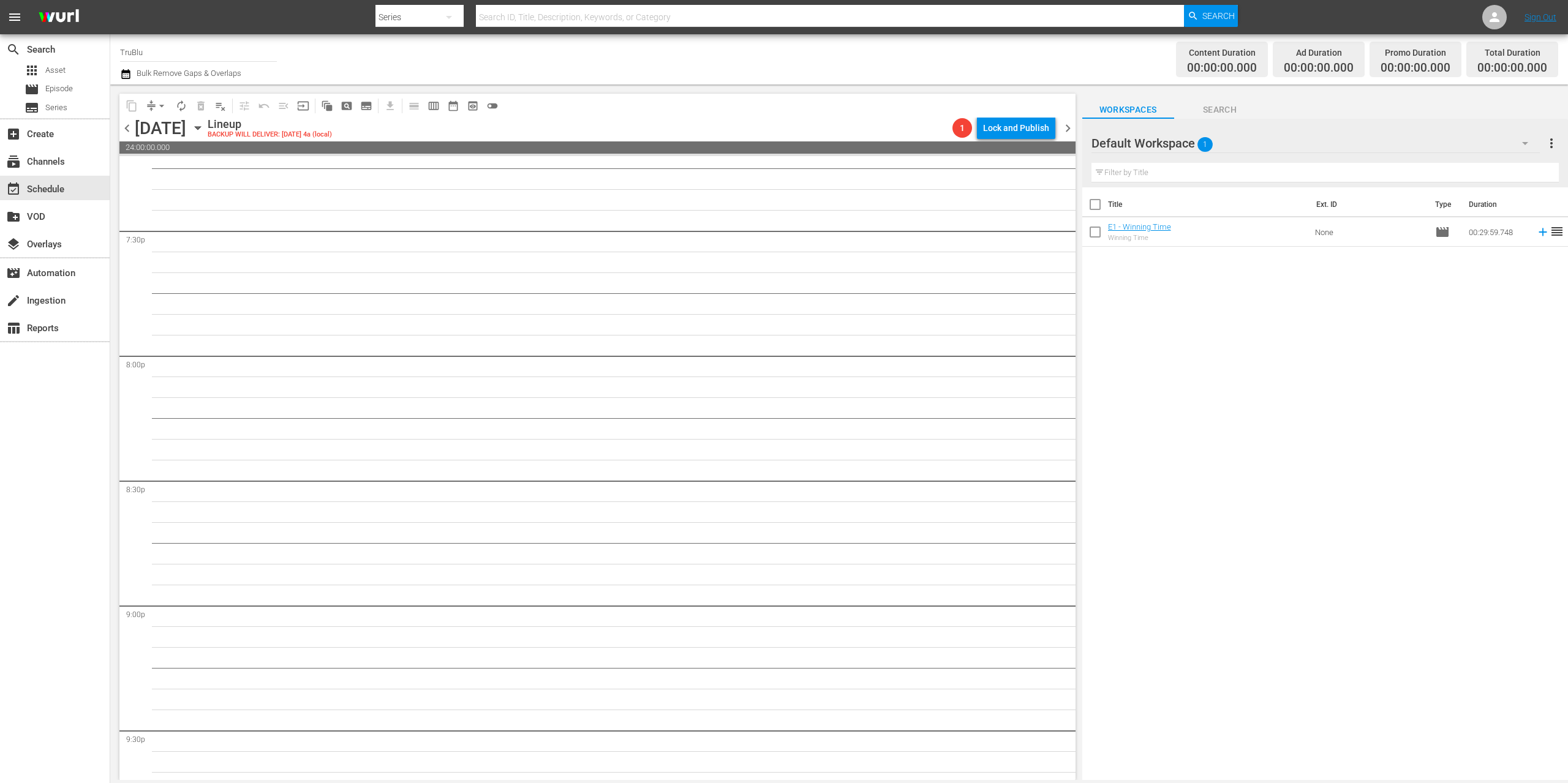
scroll to position [5372, 0]
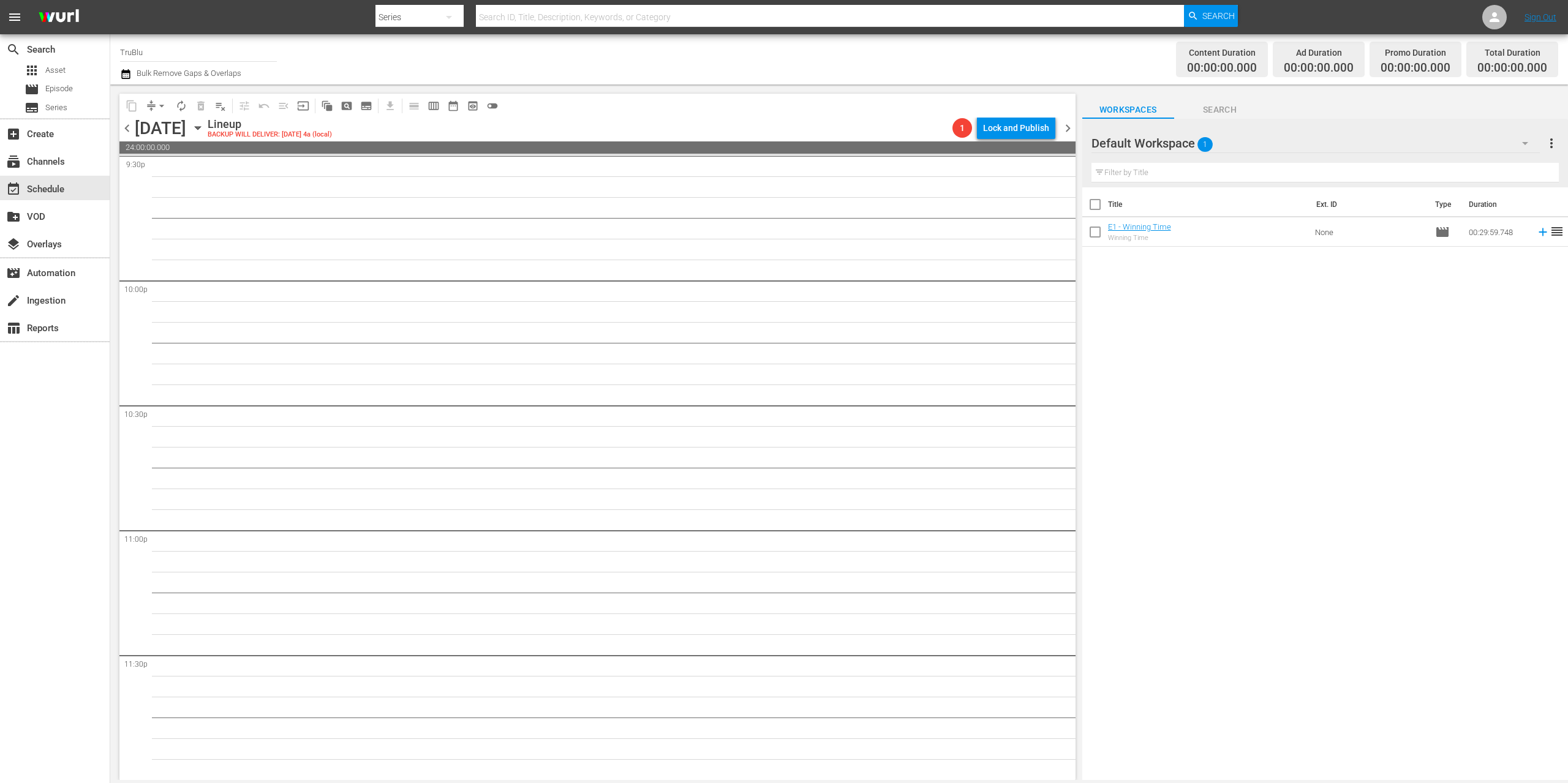
click at [1069, 125] on span "chevron_right" at bounding box center [1068, 129] width 16 height 16
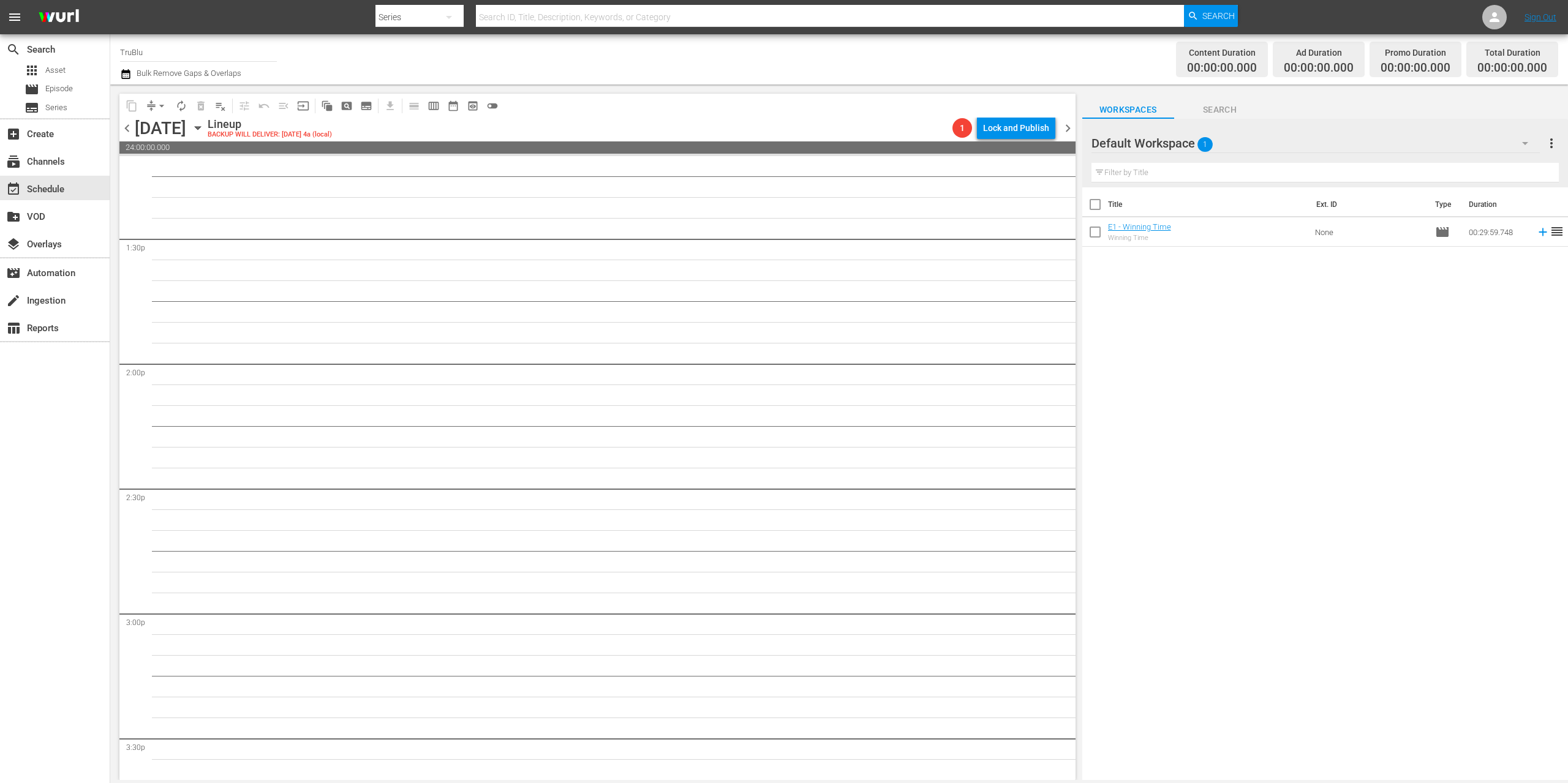
scroll to position [3107, 0]
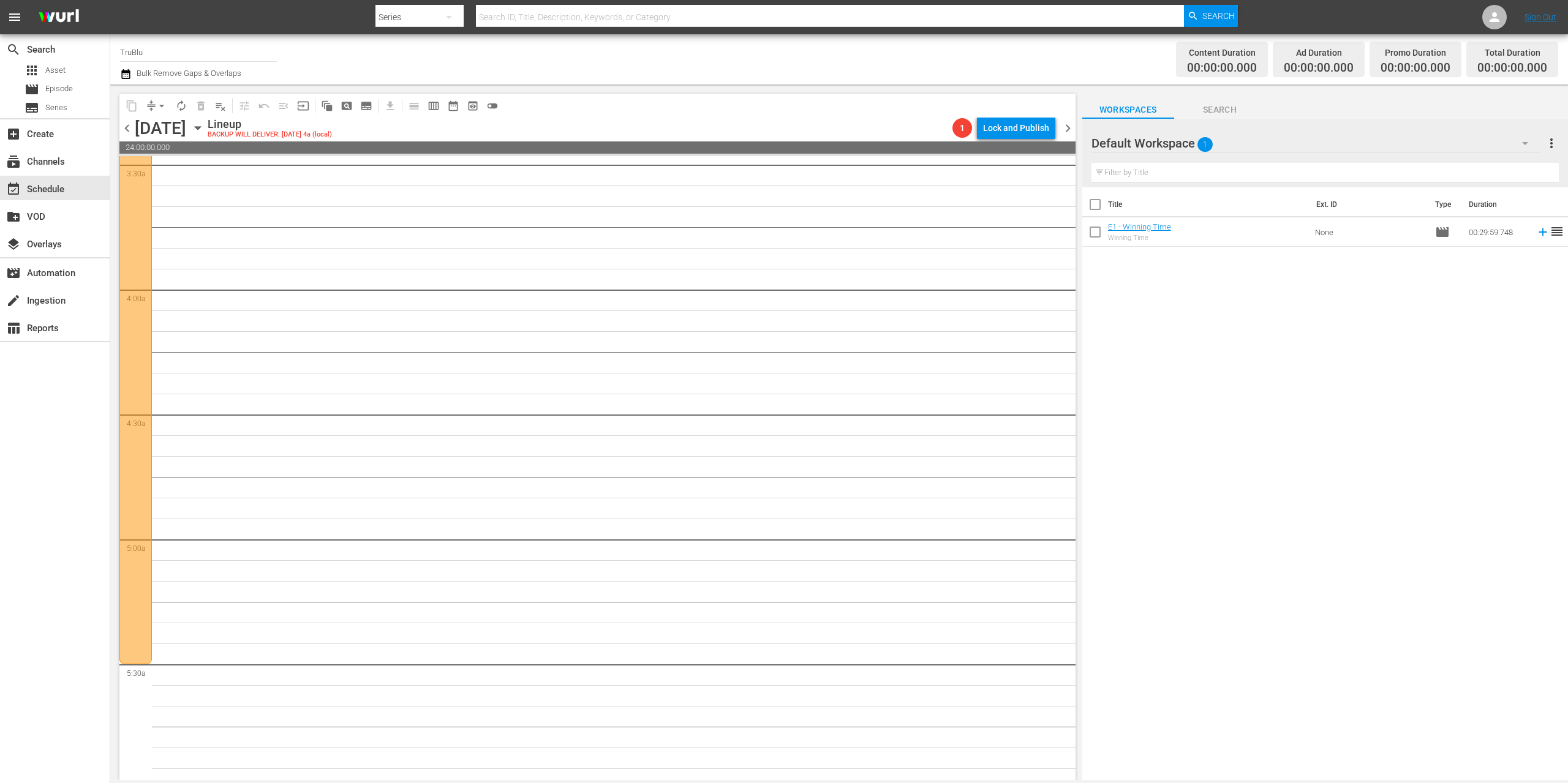
scroll to position [779, 0]
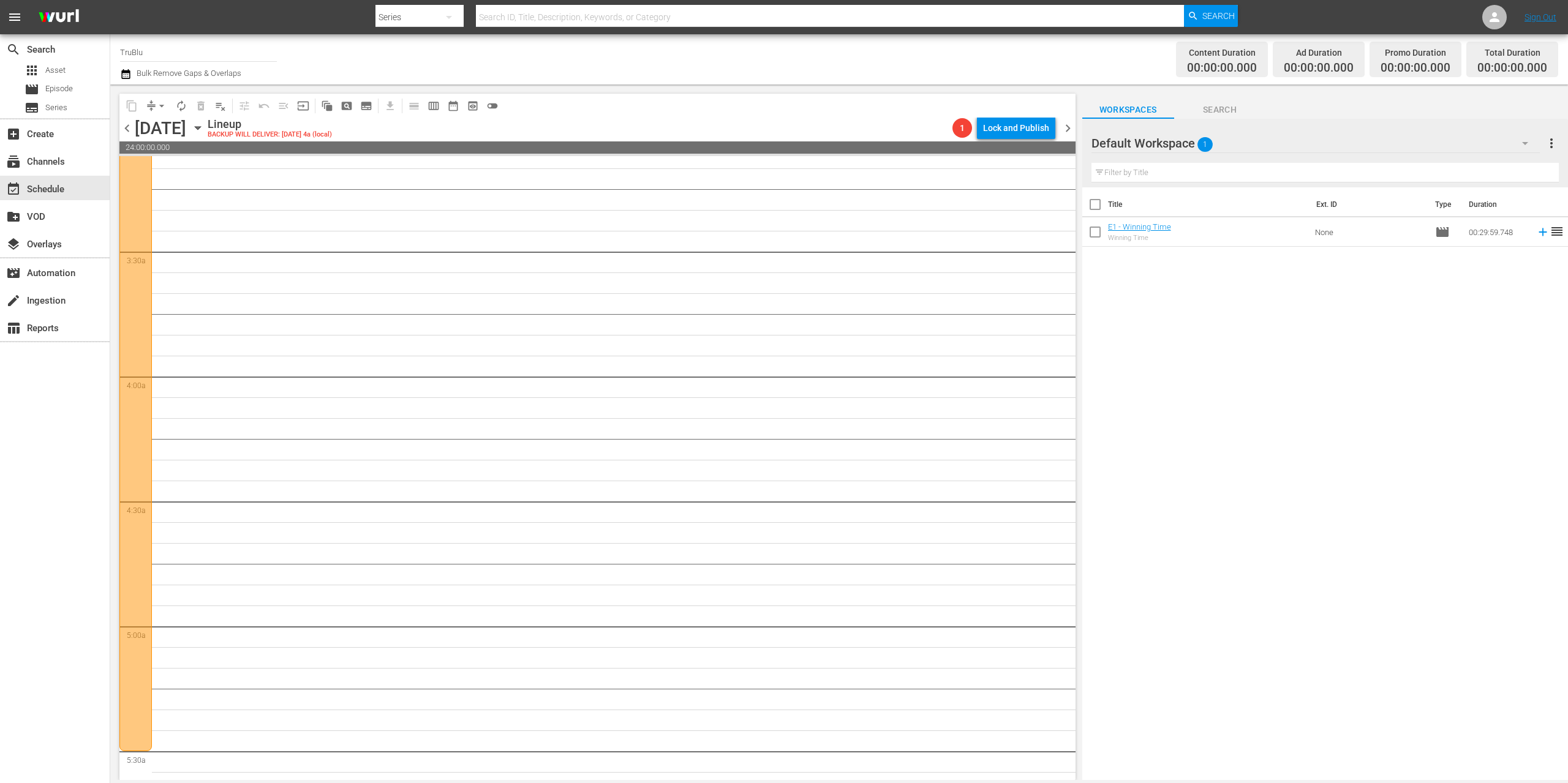
click at [134, 289] on div at bounding box center [135, 439] width 32 height 625
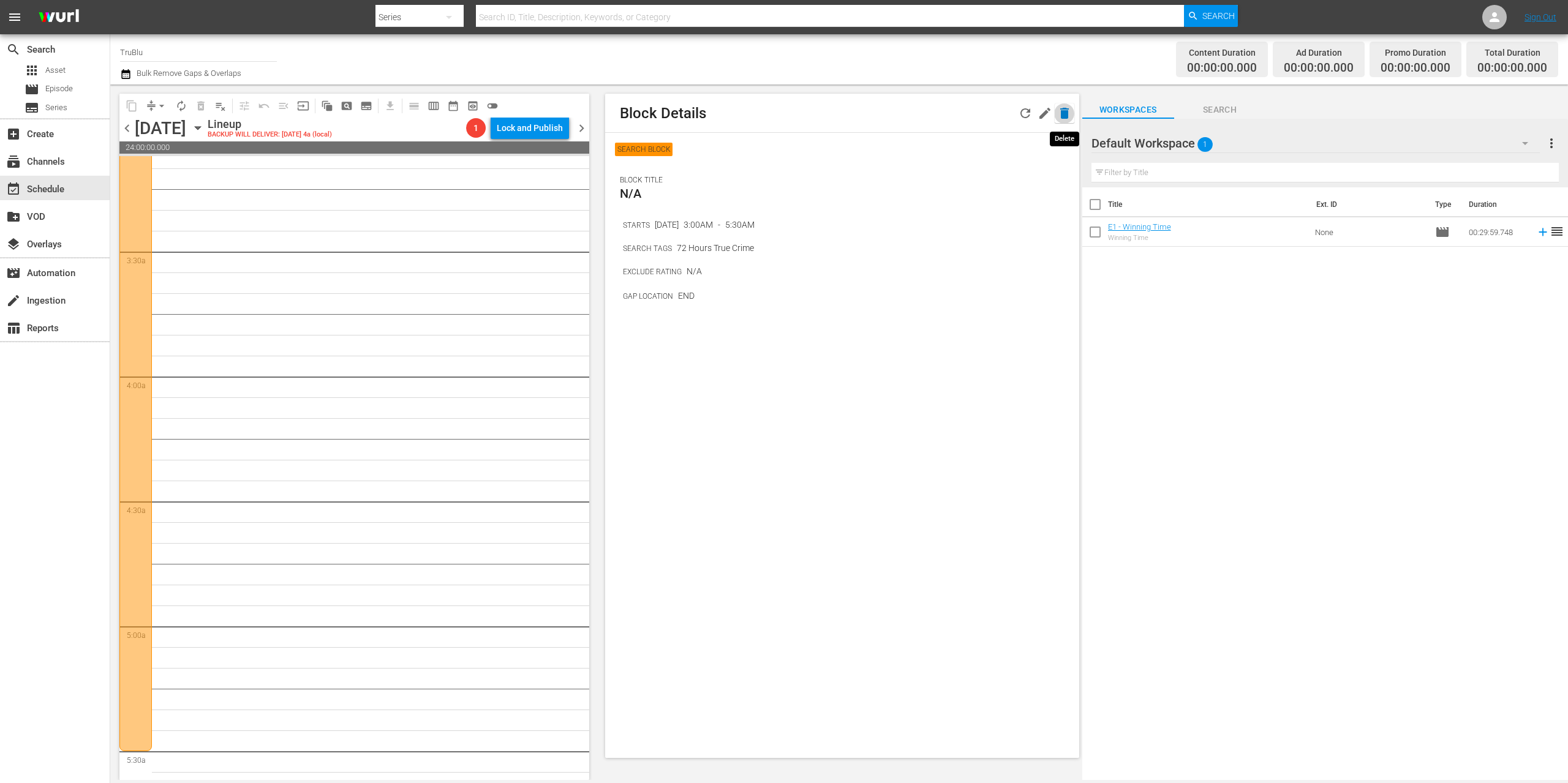
click at [1066, 113] on icon "button" at bounding box center [1065, 113] width 9 height 11
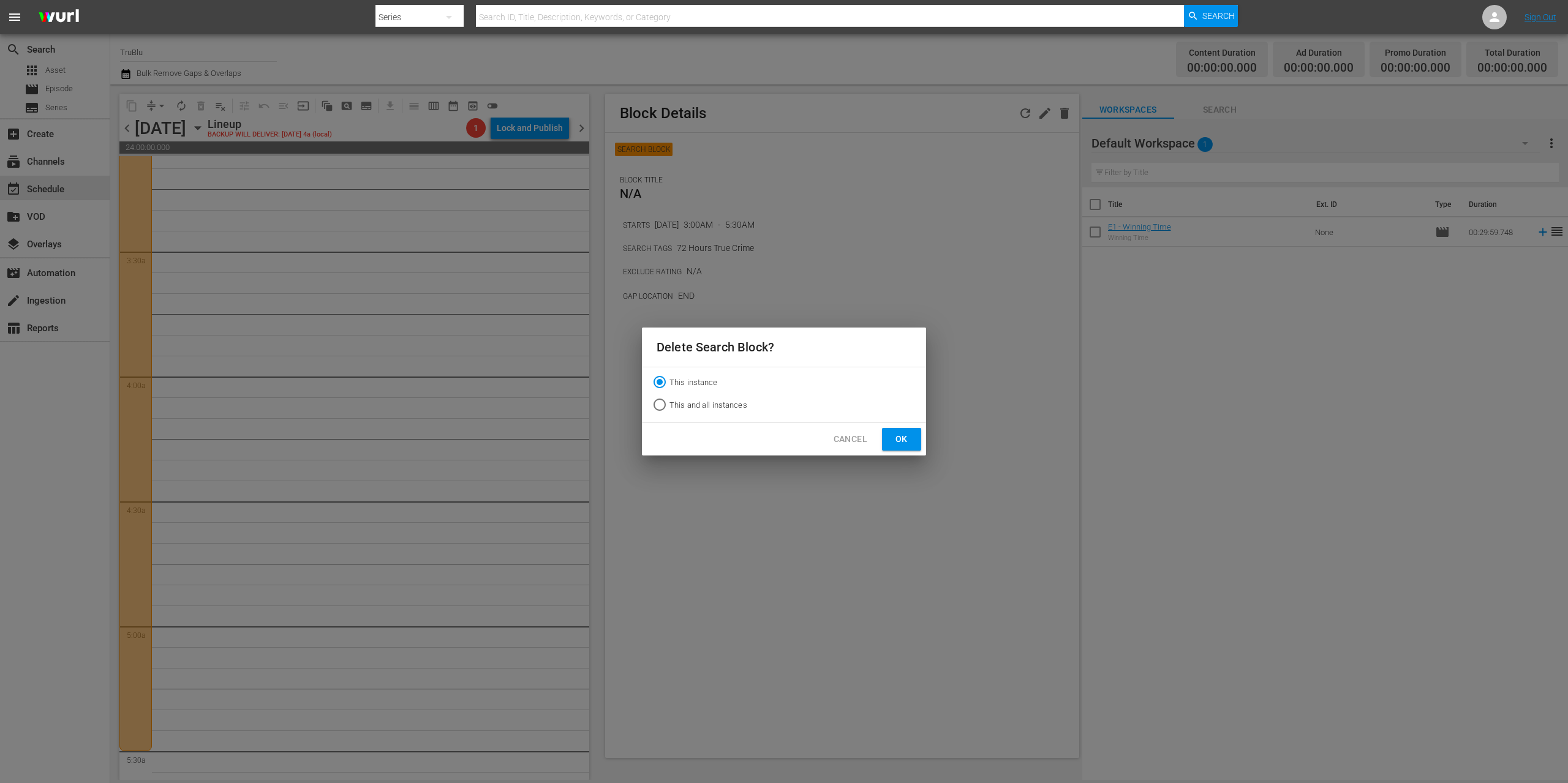
click at [909, 441] on span "Ok" at bounding box center [901, 440] width 20 height 16
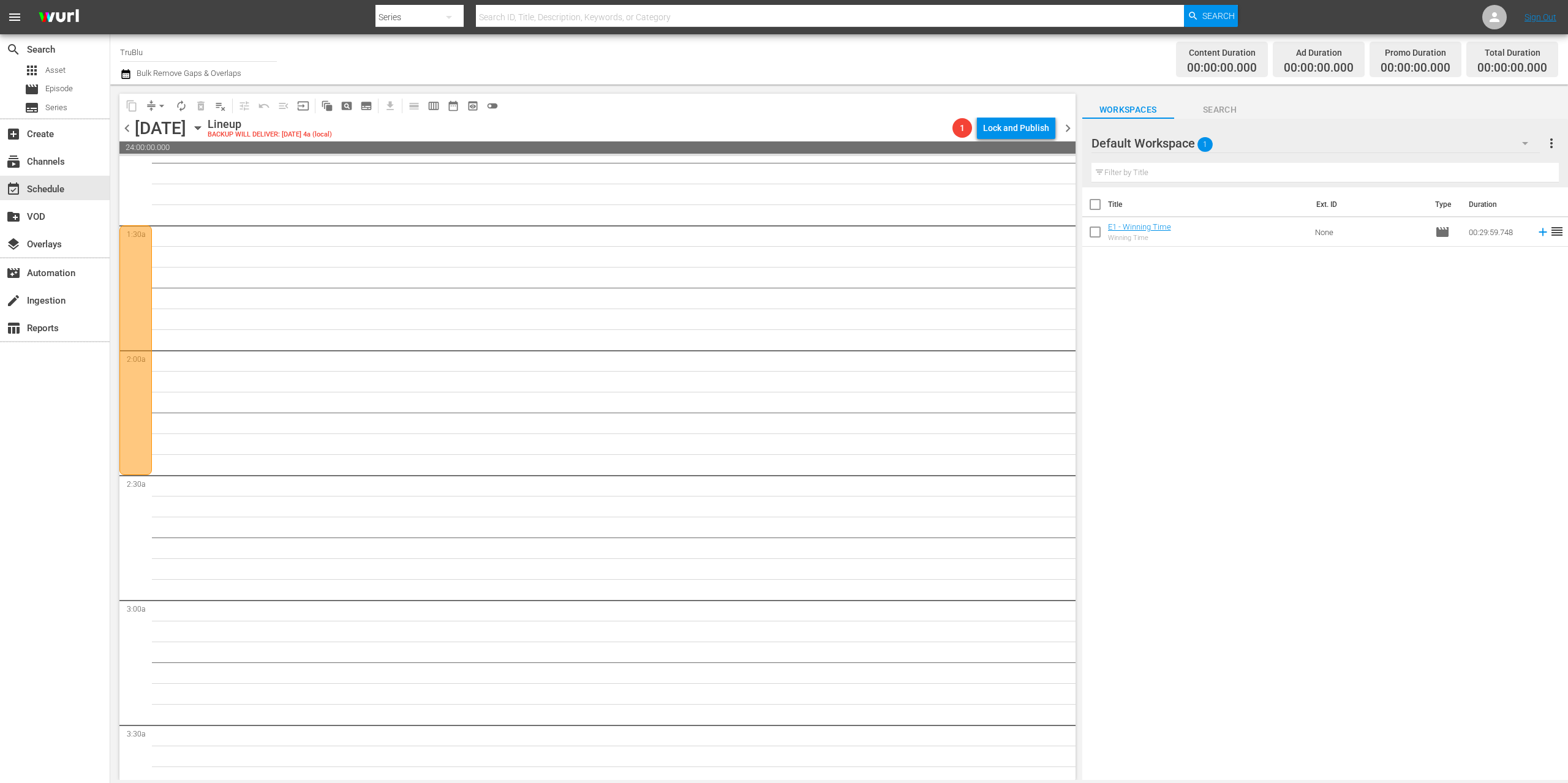
scroll to position [288, 0]
click at [146, 331] on div at bounding box center [135, 368] width 32 height 249
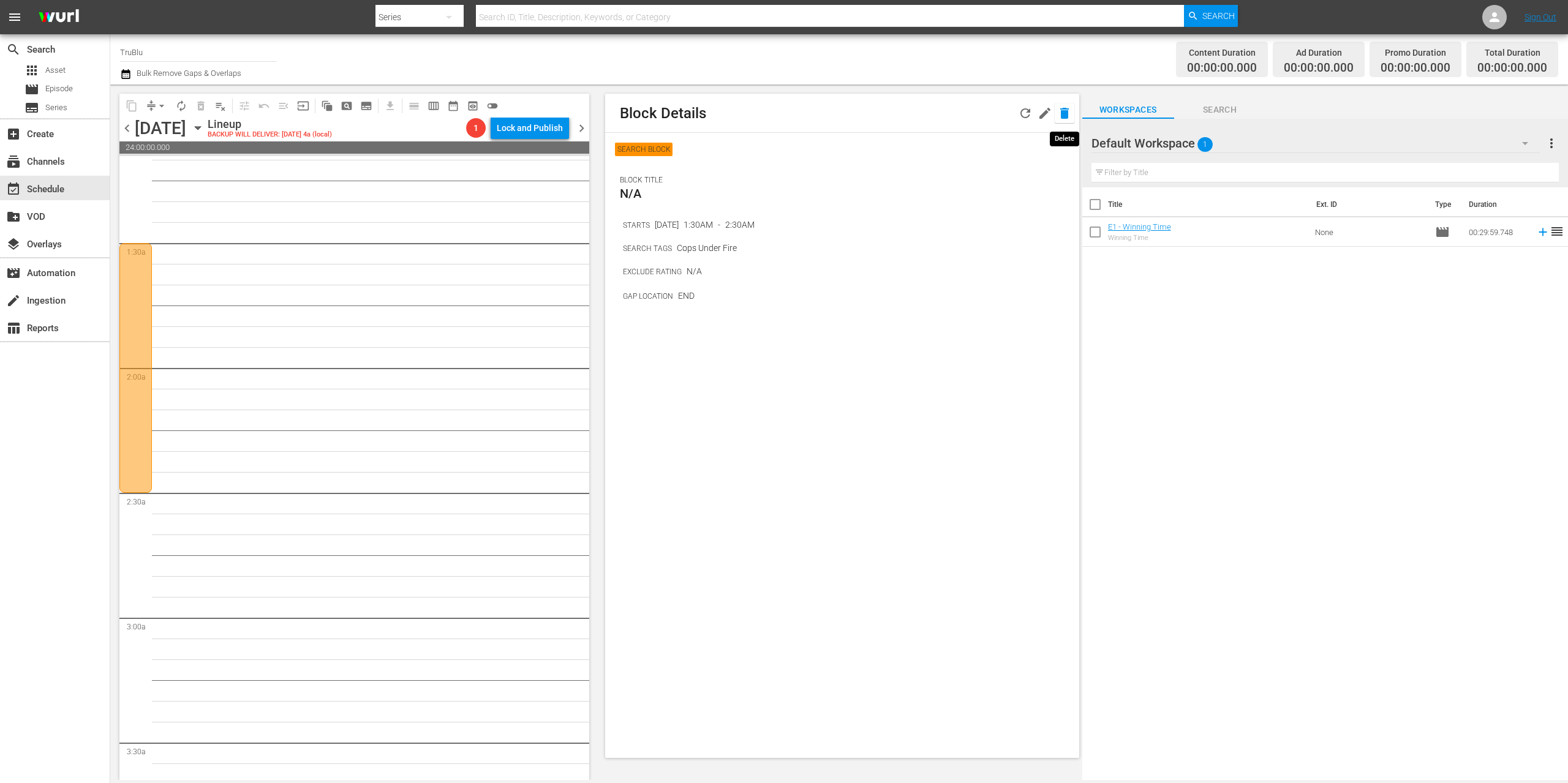
click at [1062, 113] on icon "button" at bounding box center [1065, 113] width 9 height 11
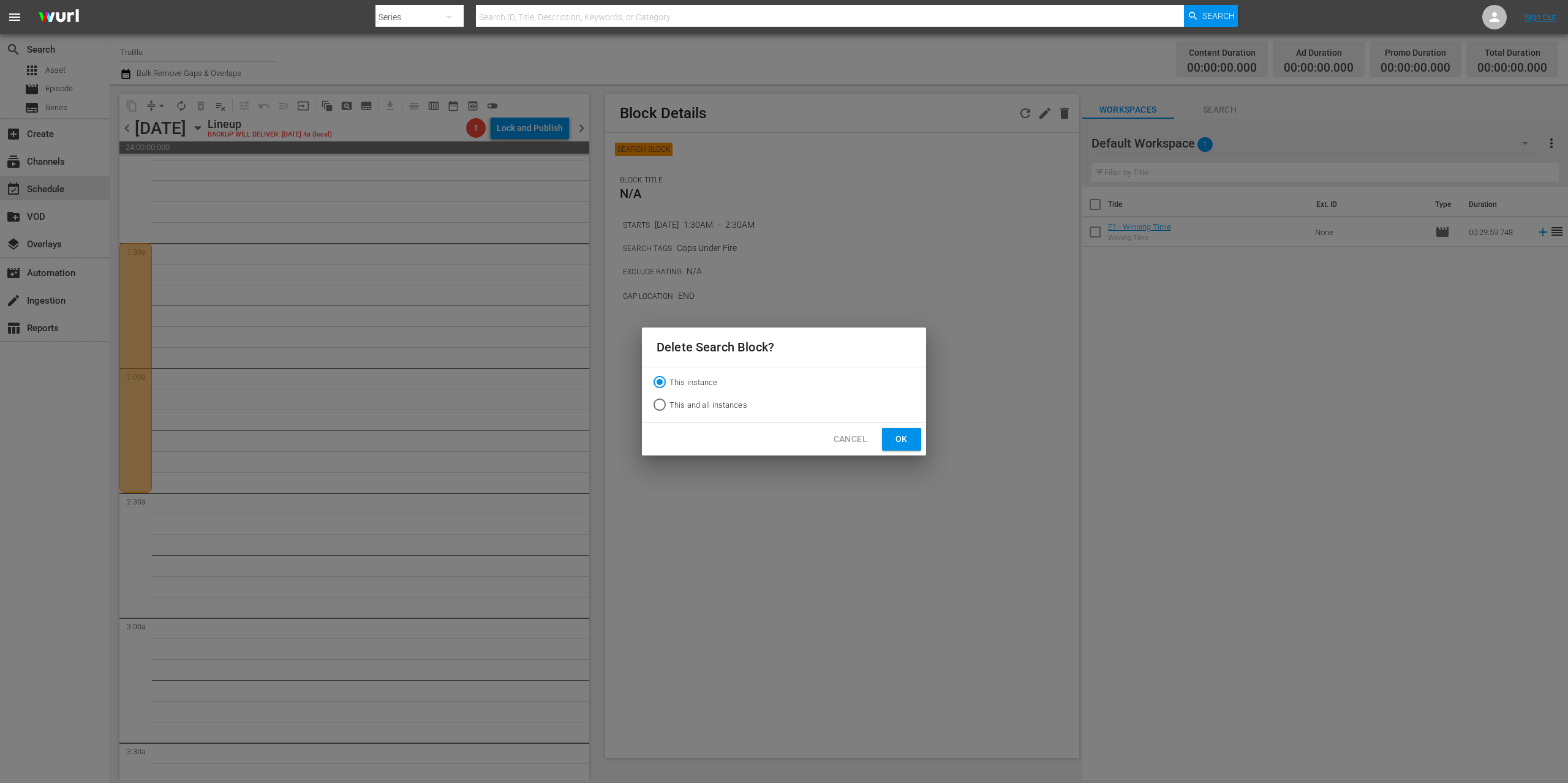
click at [899, 441] on span "Ok" at bounding box center [901, 440] width 20 height 16
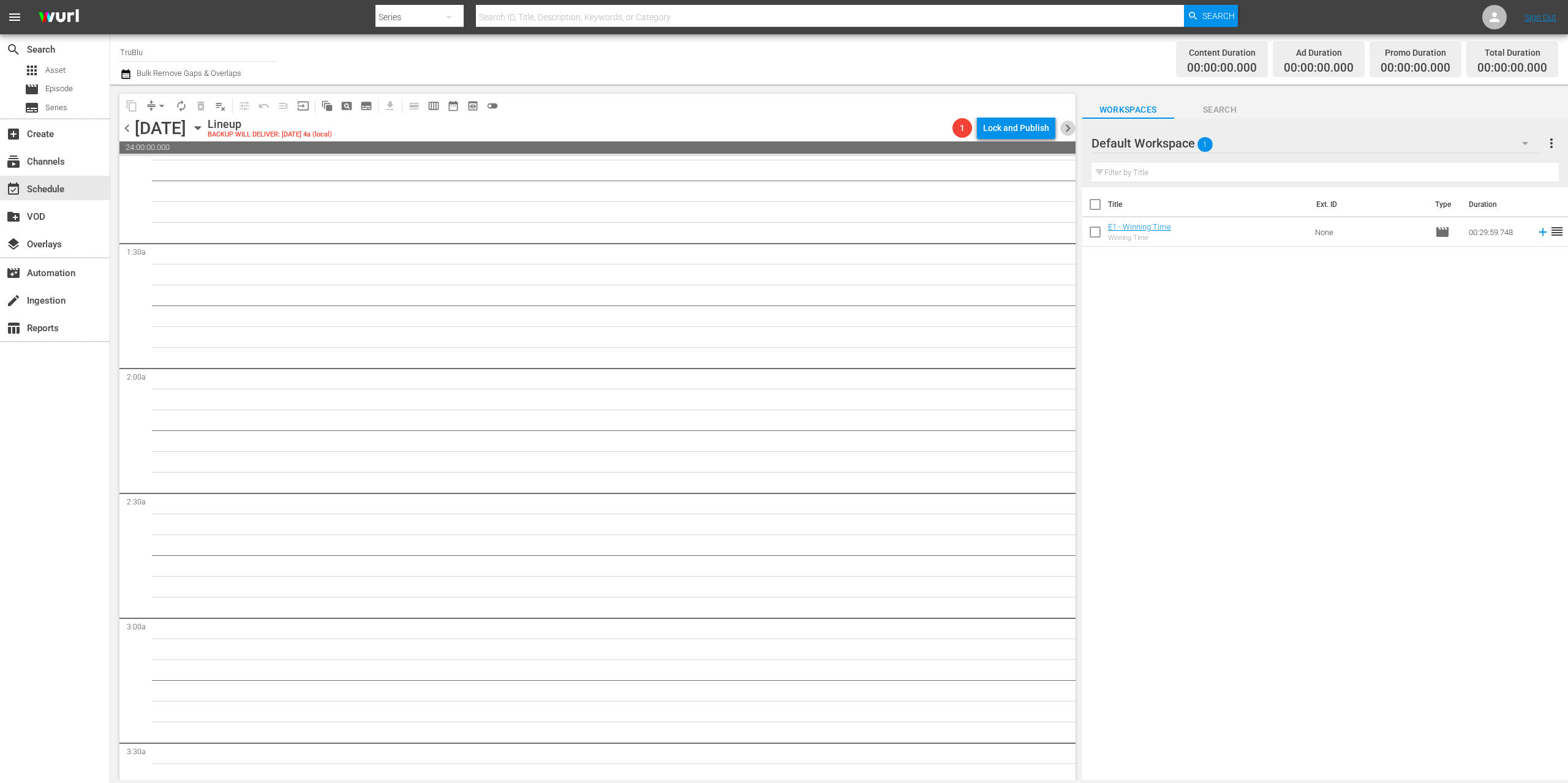
click at [1068, 128] on span "chevron_right" at bounding box center [1068, 129] width 16 height 16
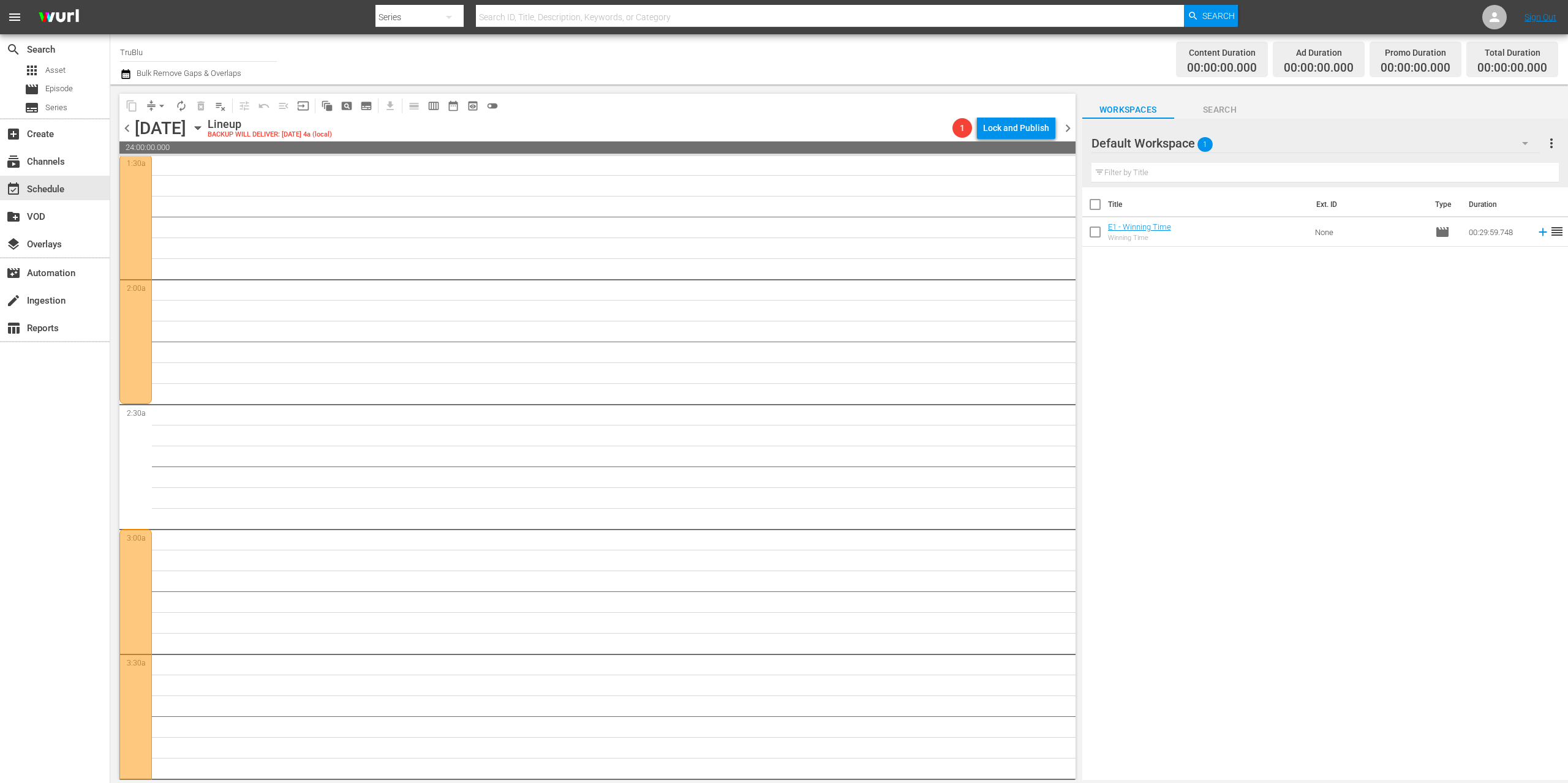
scroll to position [350, 0]
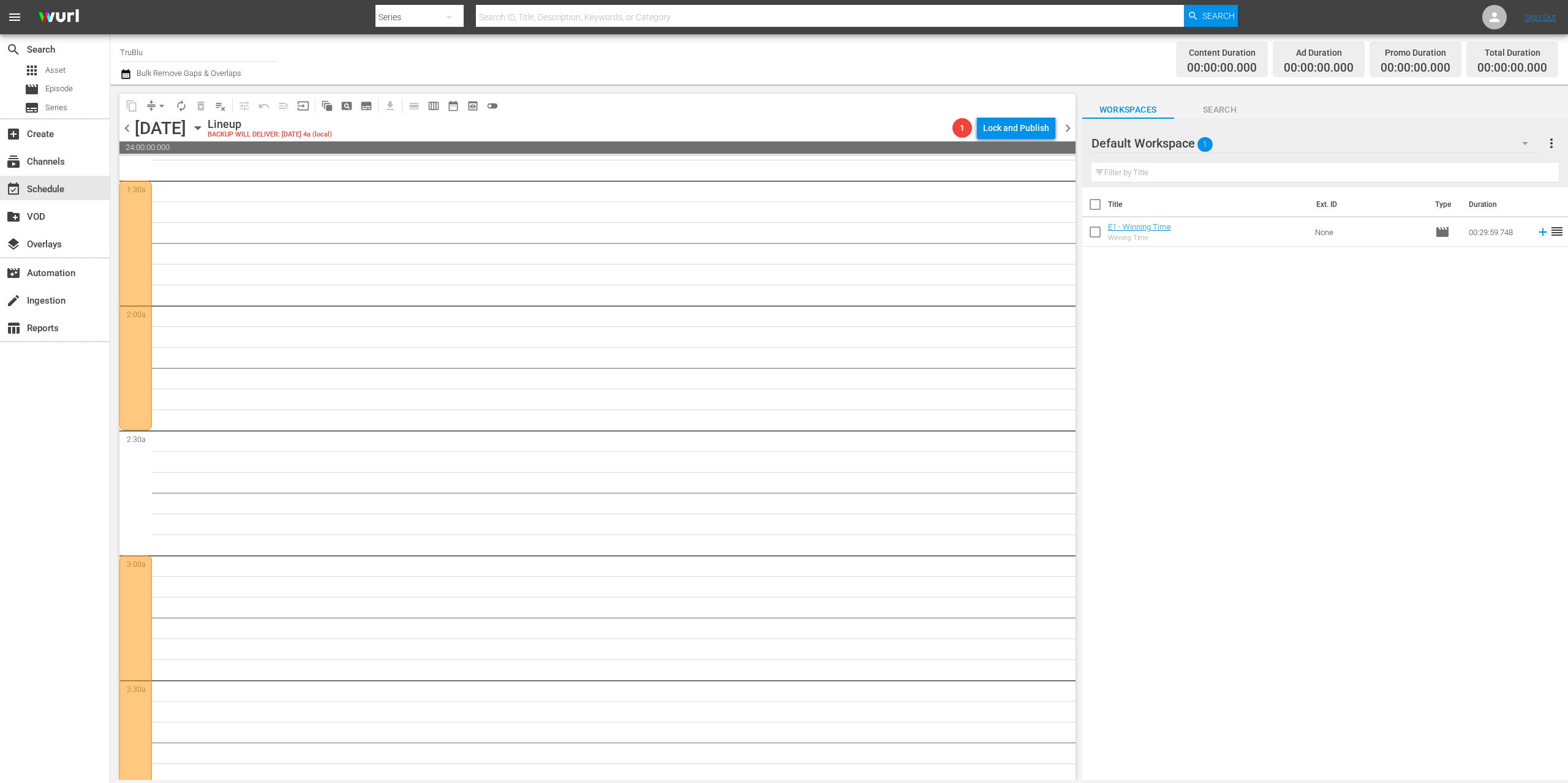
click at [126, 270] on div at bounding box center [135, 305] width 32 height 249
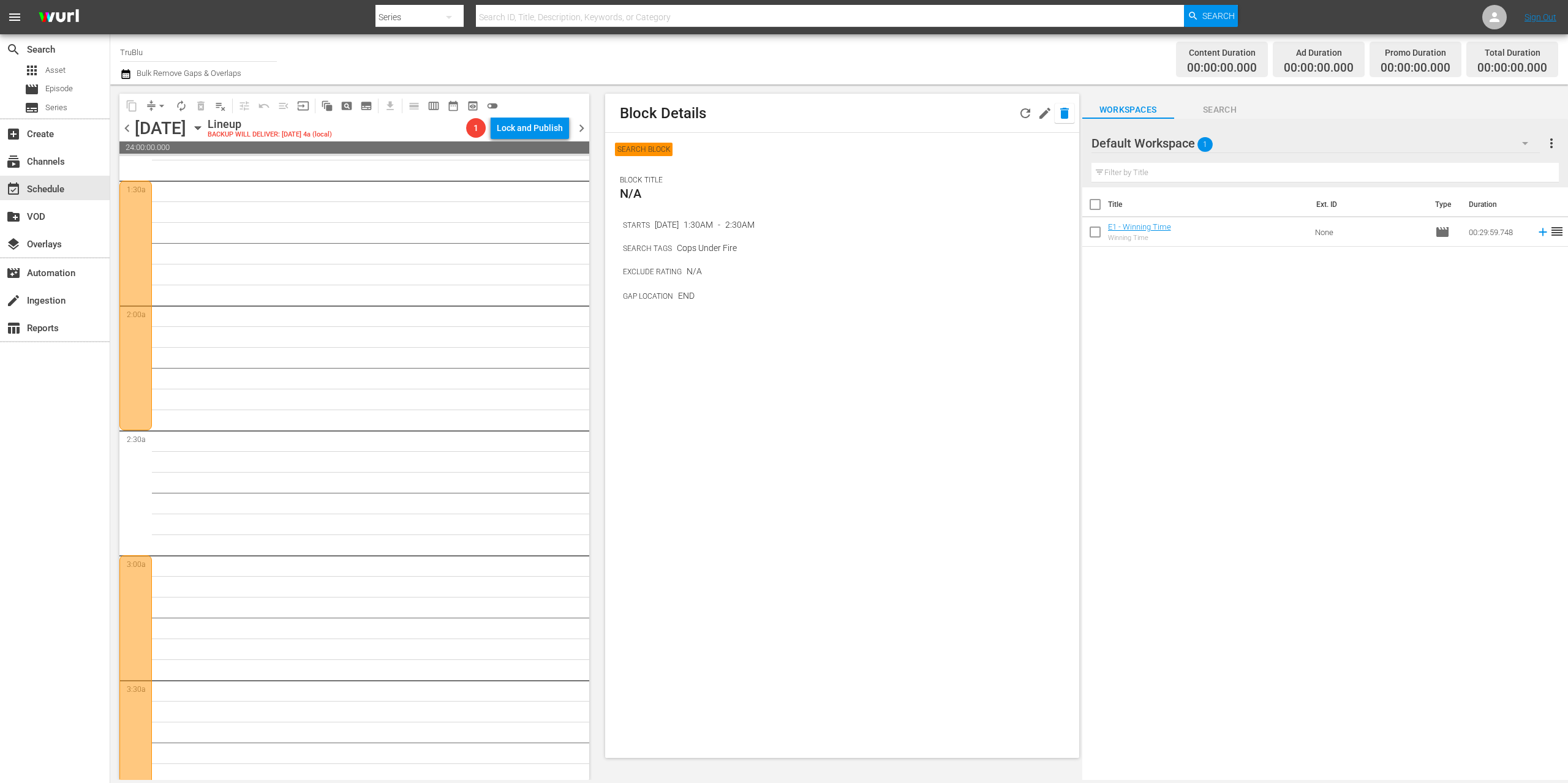
click at [1068, 115] on icon "button" at bounding box center [1064, 113] width 15 height 15
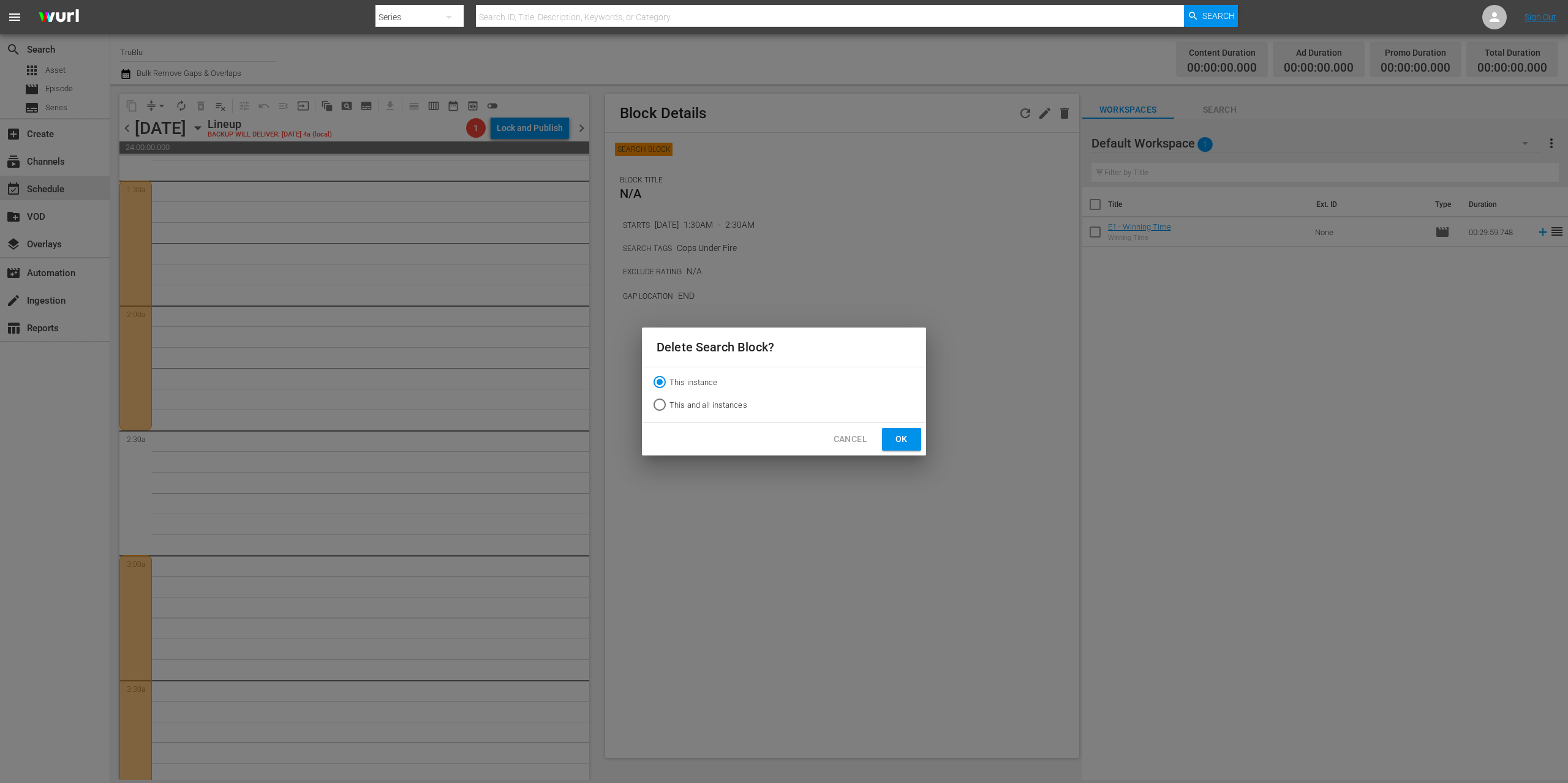
click at [911, 432] on span "Ok" at bounding box center [901, 440] width 20 height 16
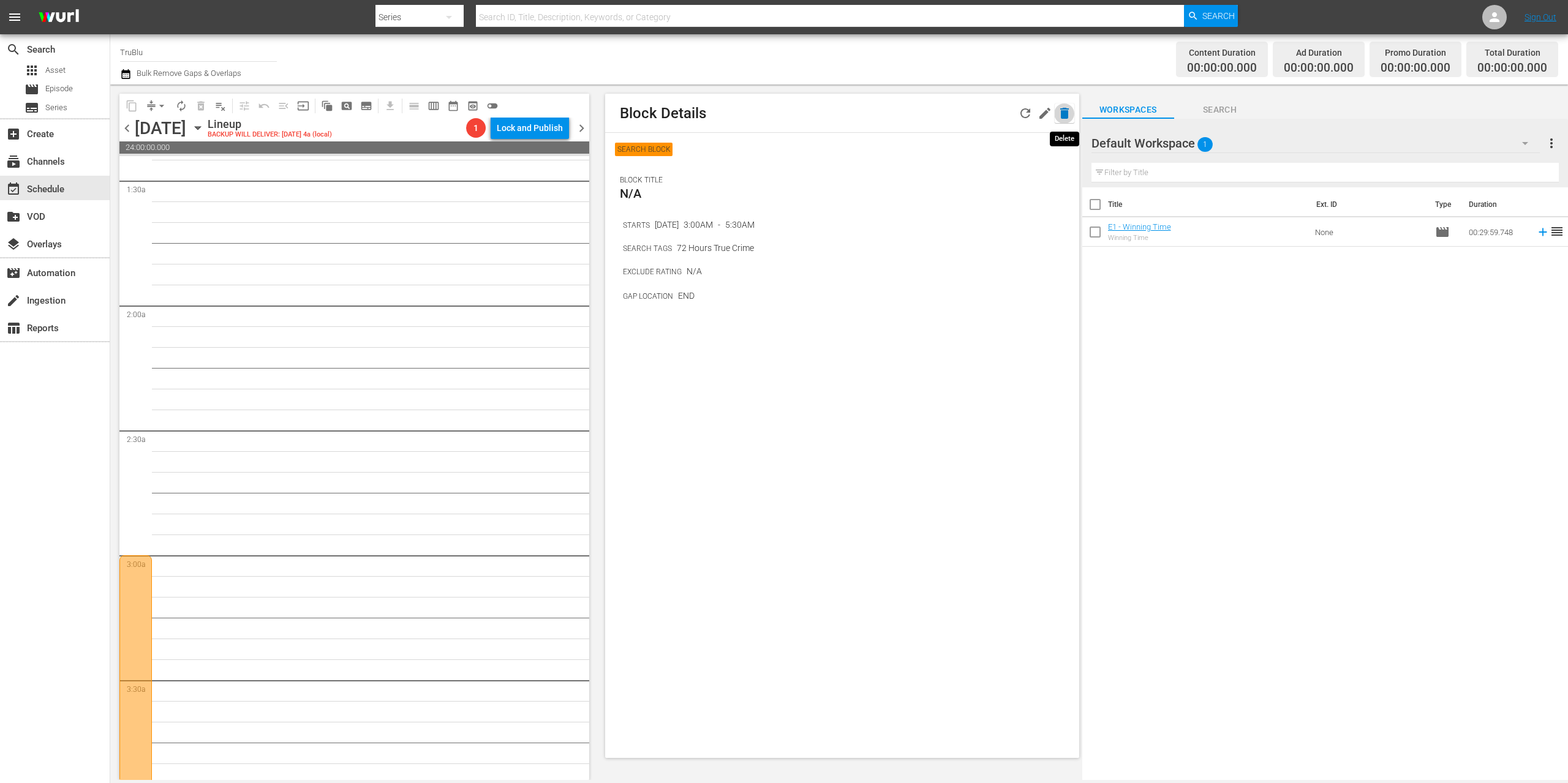
click at [1065, 111] on icon "button" at bounding box center [1065, 113] width 9 height 11
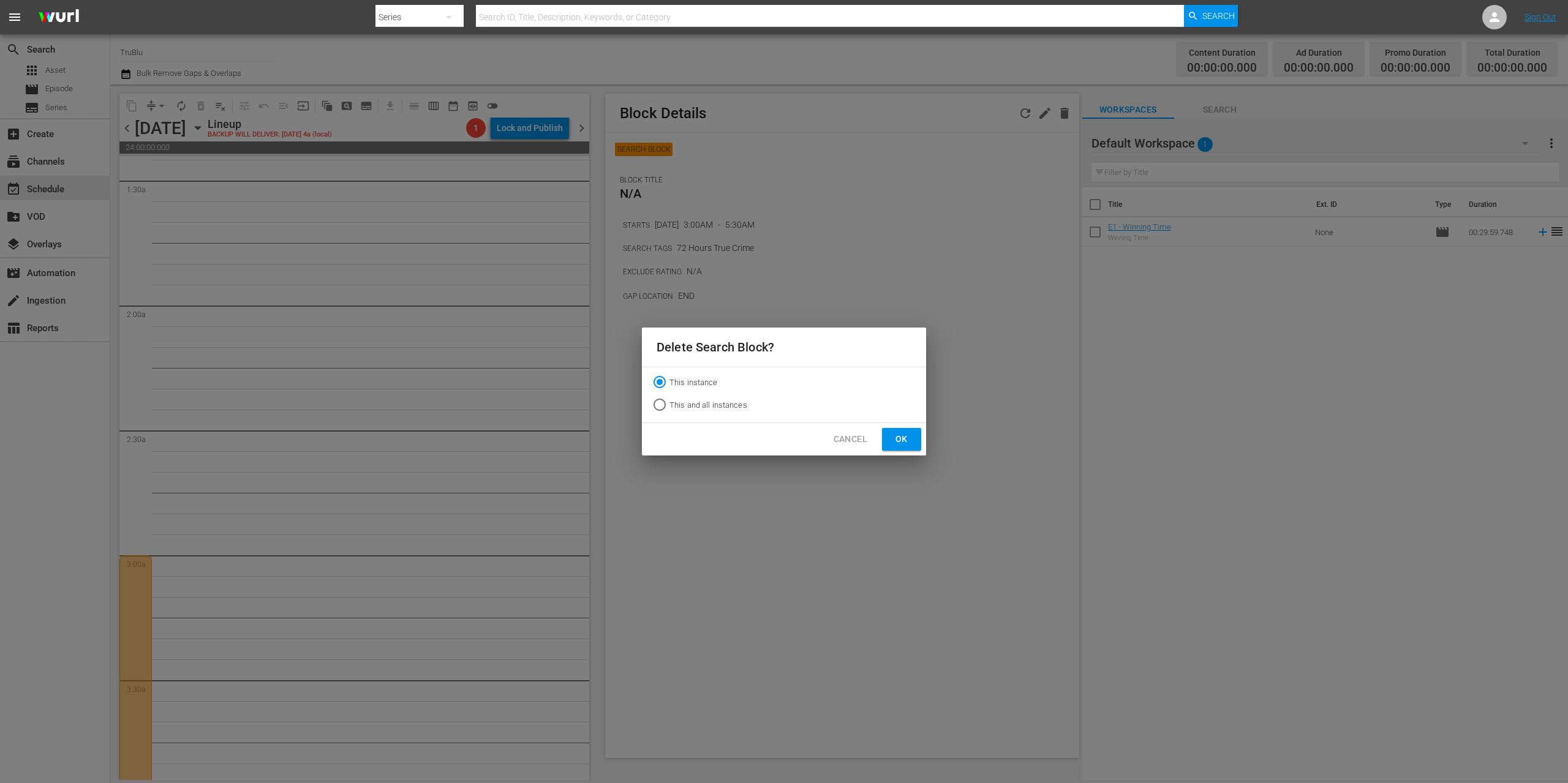
click at [904, 438] on span "Ok" at bounding box center [901, 440] width 20 height 16
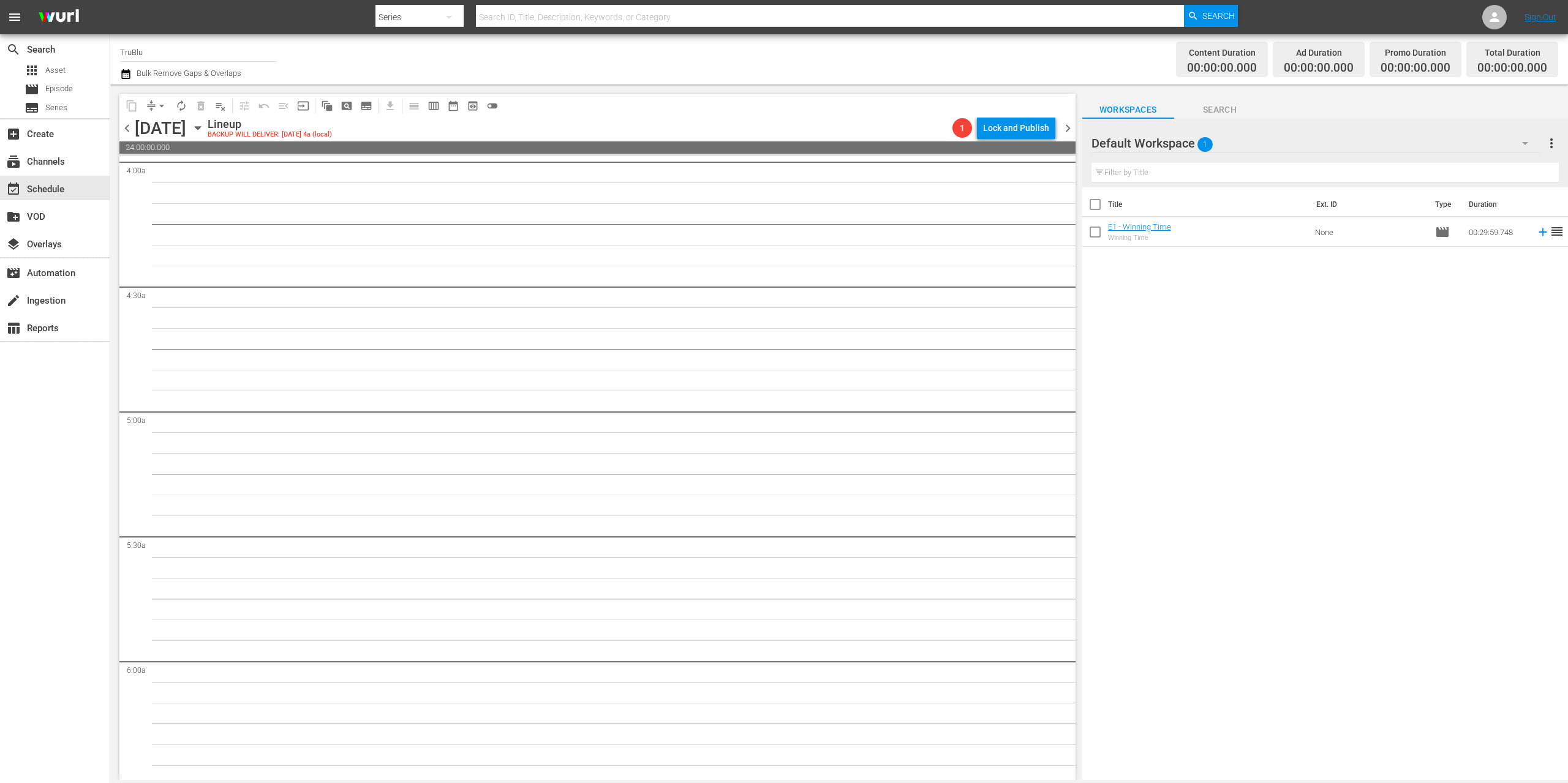
scroll to position [56, 0]
click at [1062, 125] on span "chevron_right" at bounding box center [1068, 129] width 16 height 16
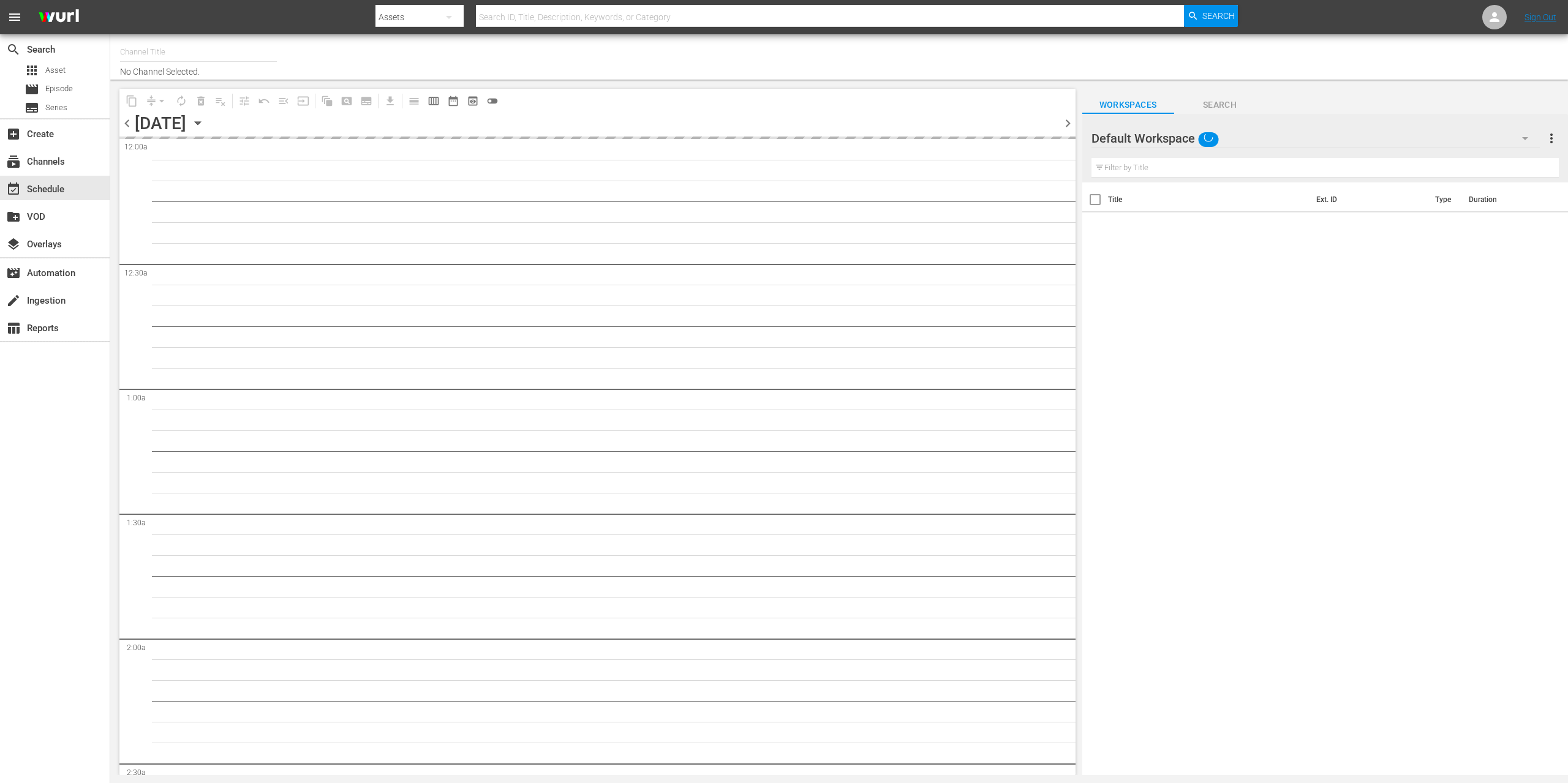
type input "TruBlu (1565)"
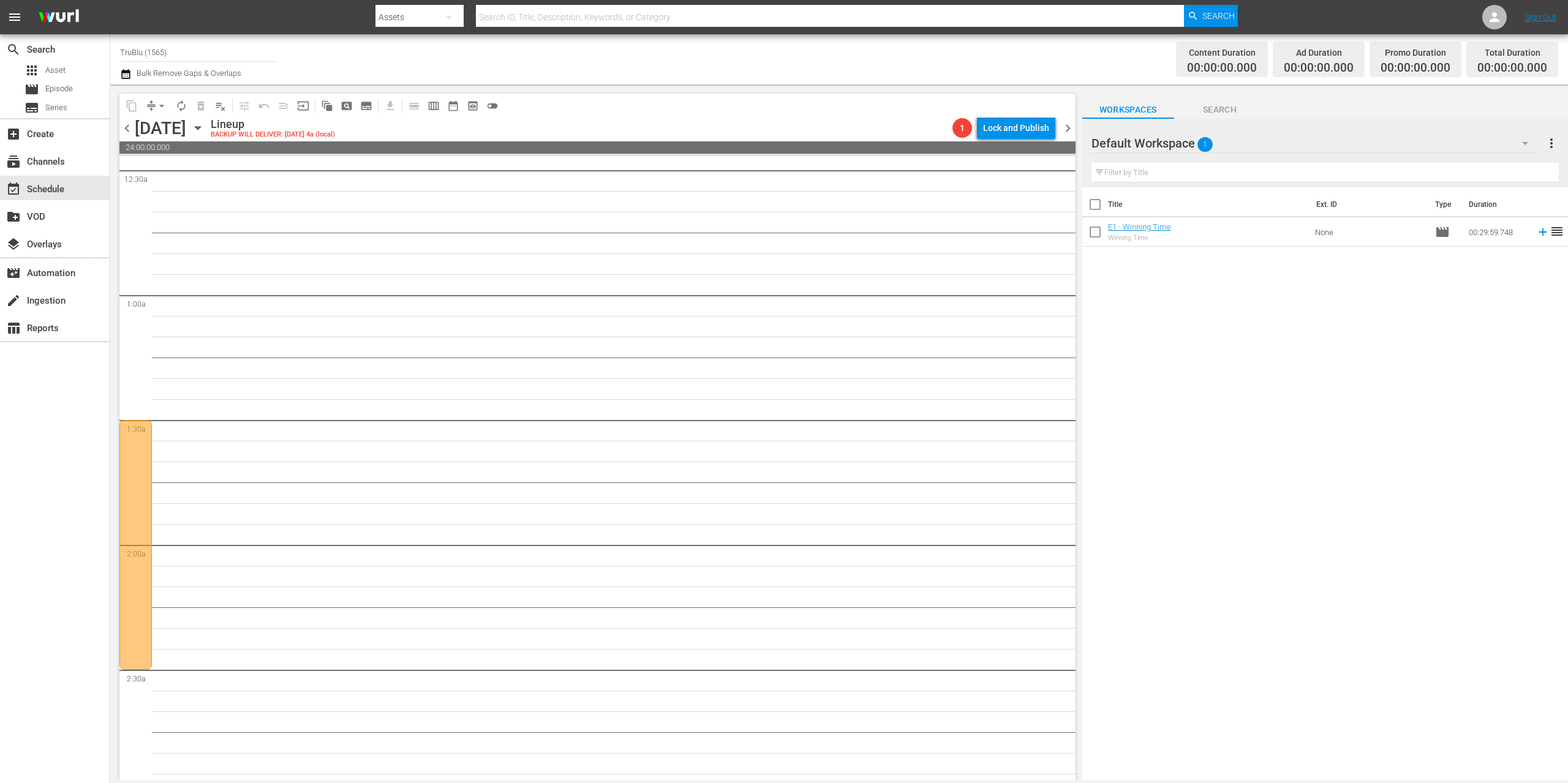
scroll to position [130, 0]
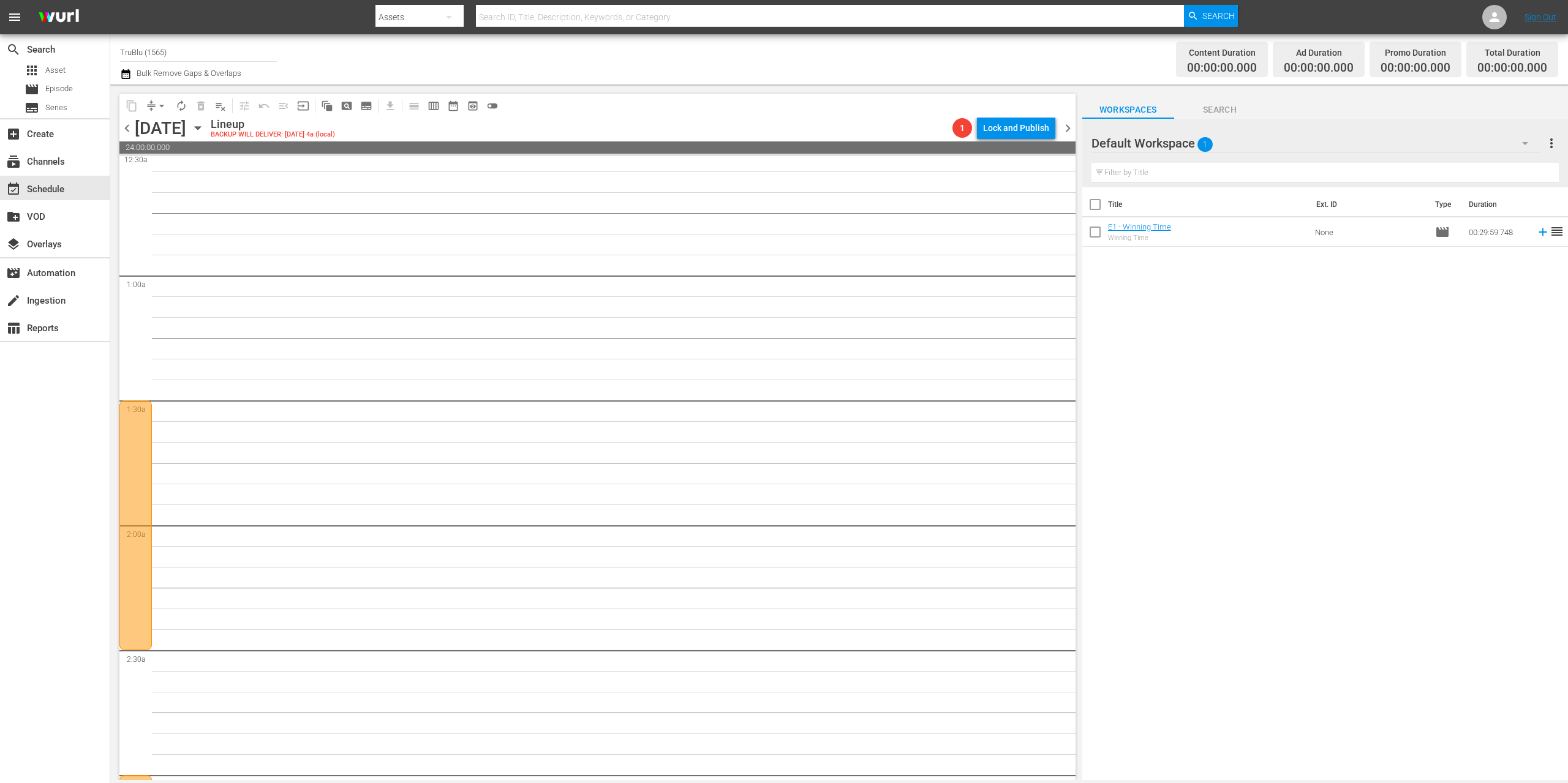
click at [138, 448] on div at bounding box center [135, 525] width 32 height 249
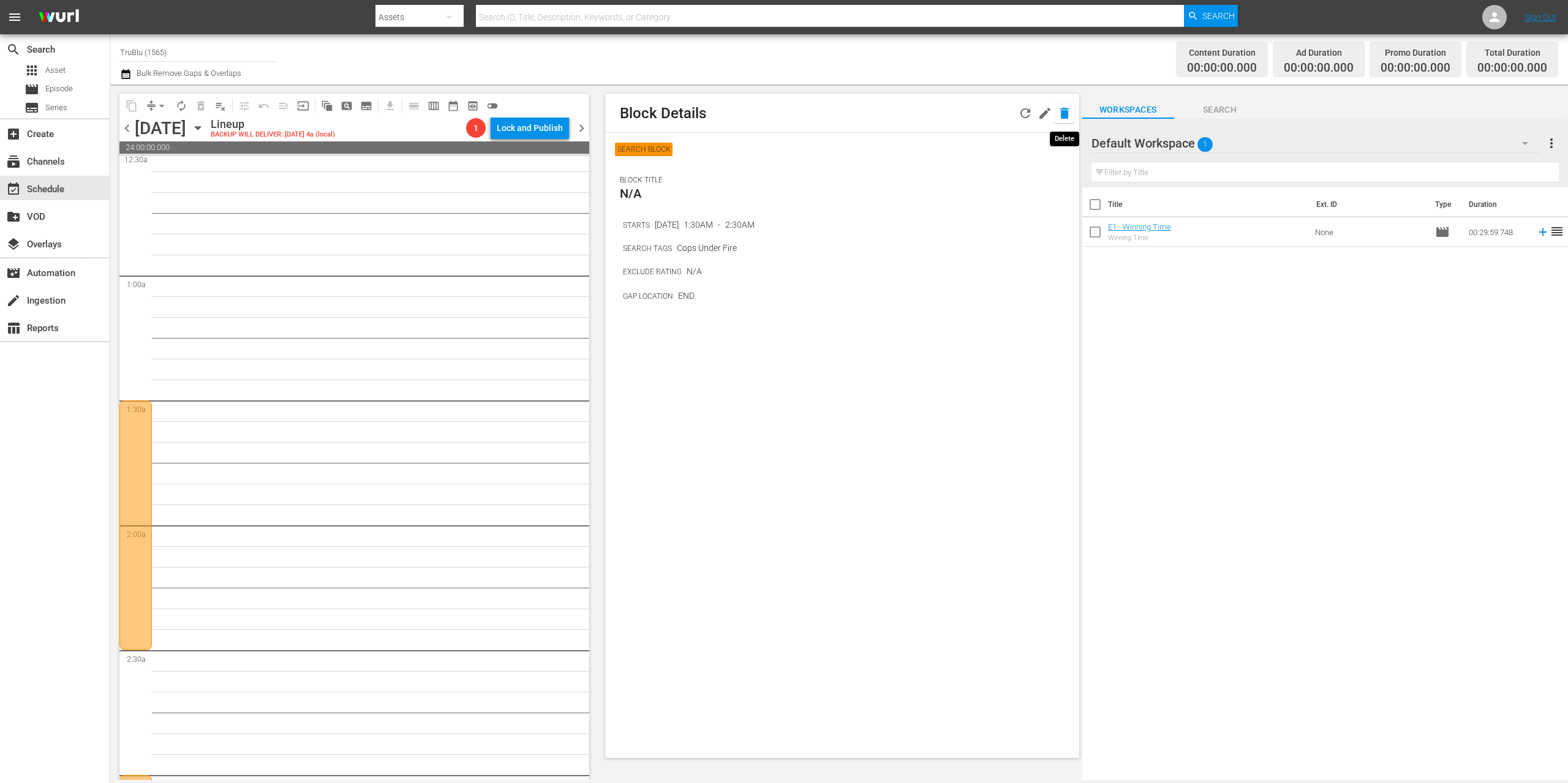
click at [1061, 107] on icon "button" at bounding box center [1064, 113] width 15 height 15
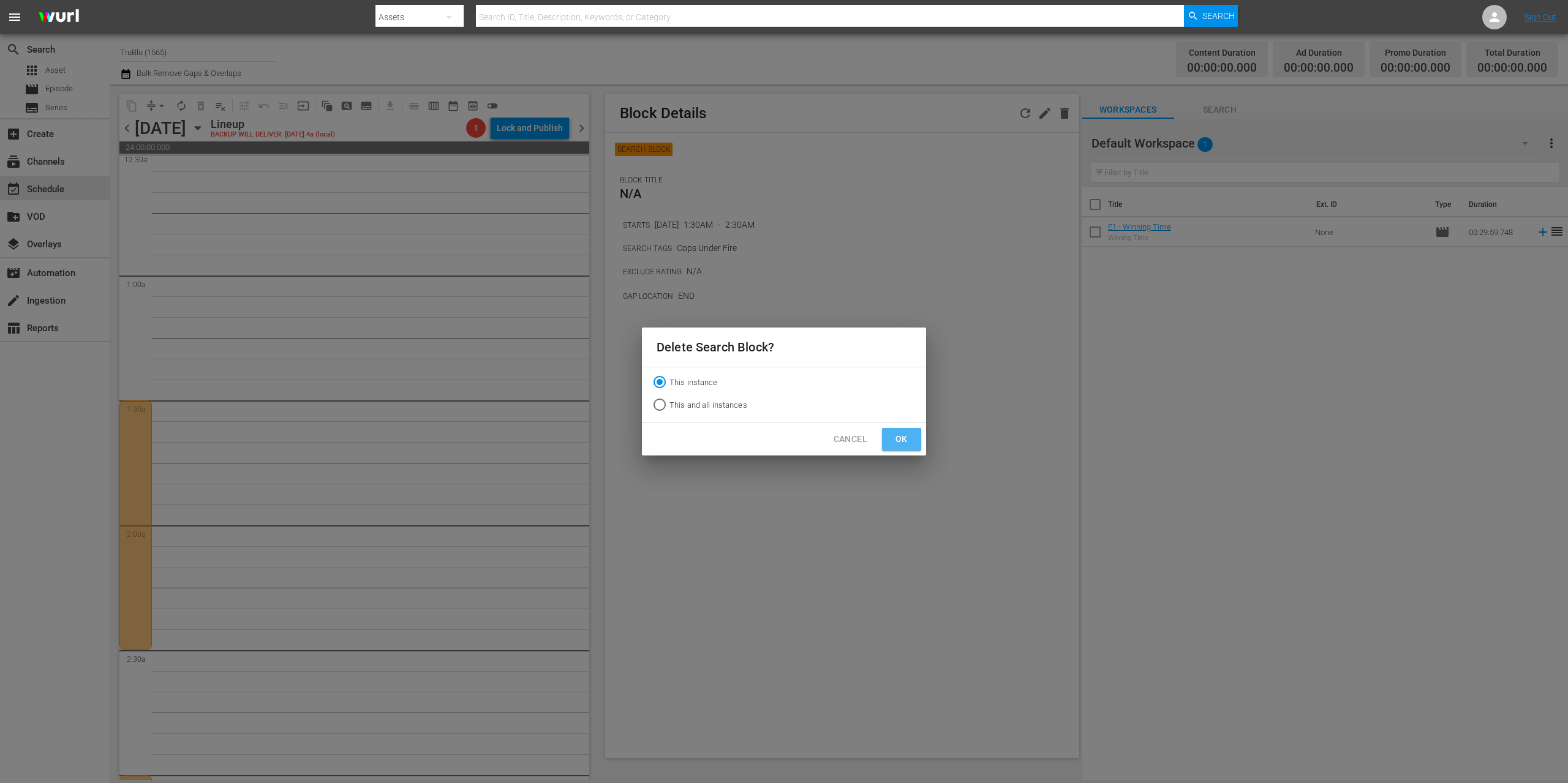
click at [909, 436] on span "Ok" at bounding box center [901, 440] width 20 height 16
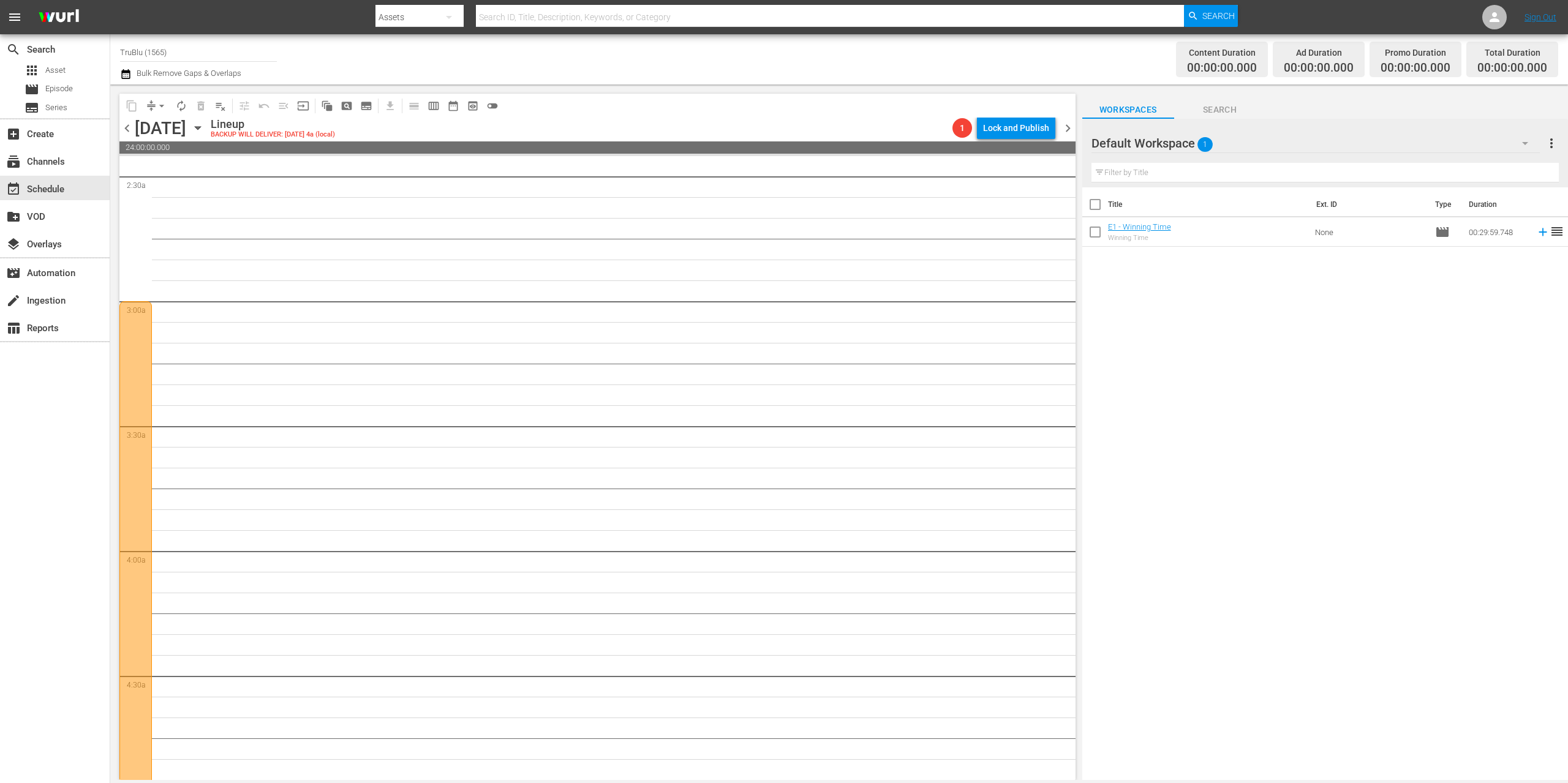
scroll to position [625, 0]
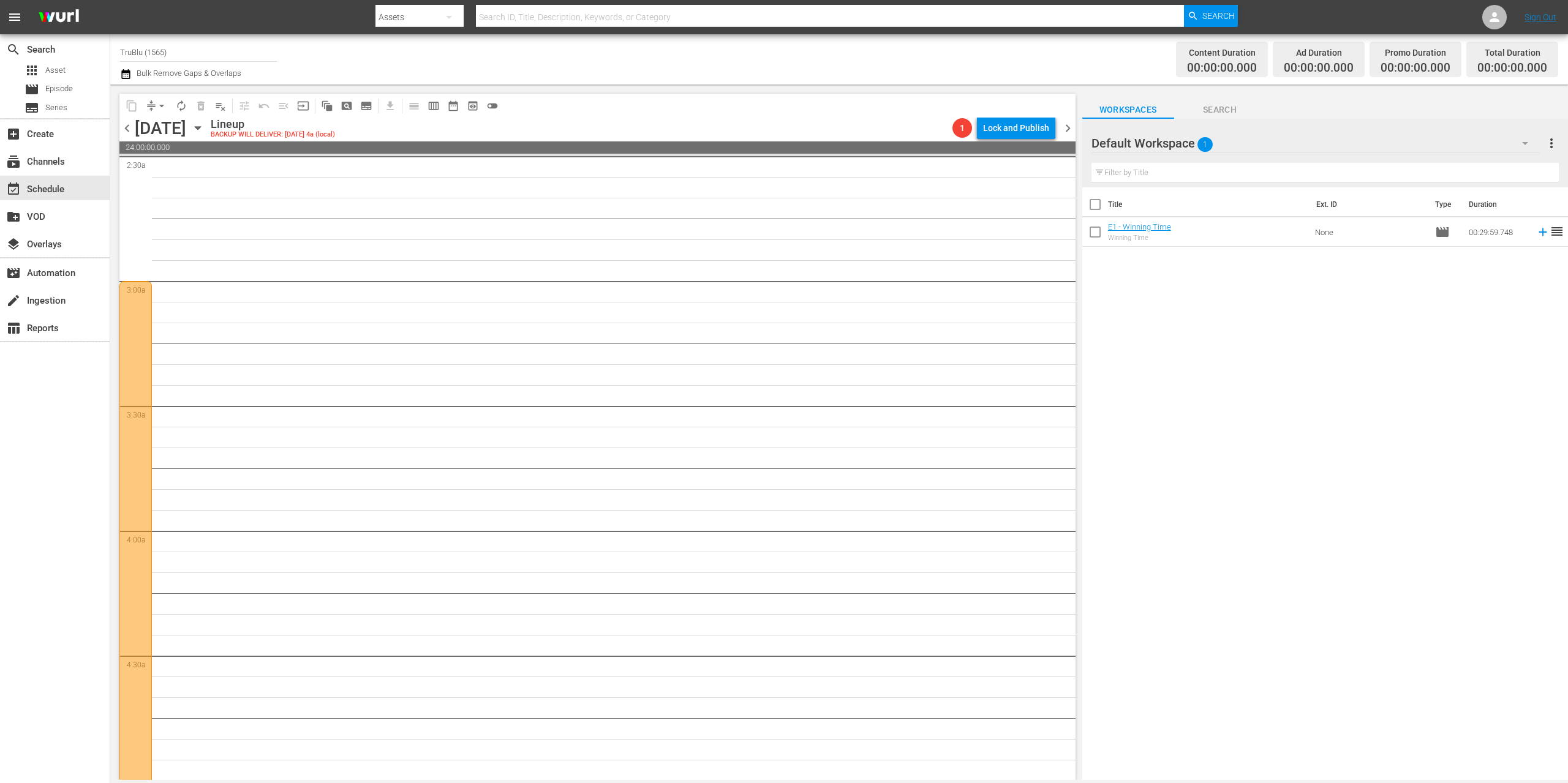
click at [146, 351] on div at bounding box center [135, 593] width 32 height 625
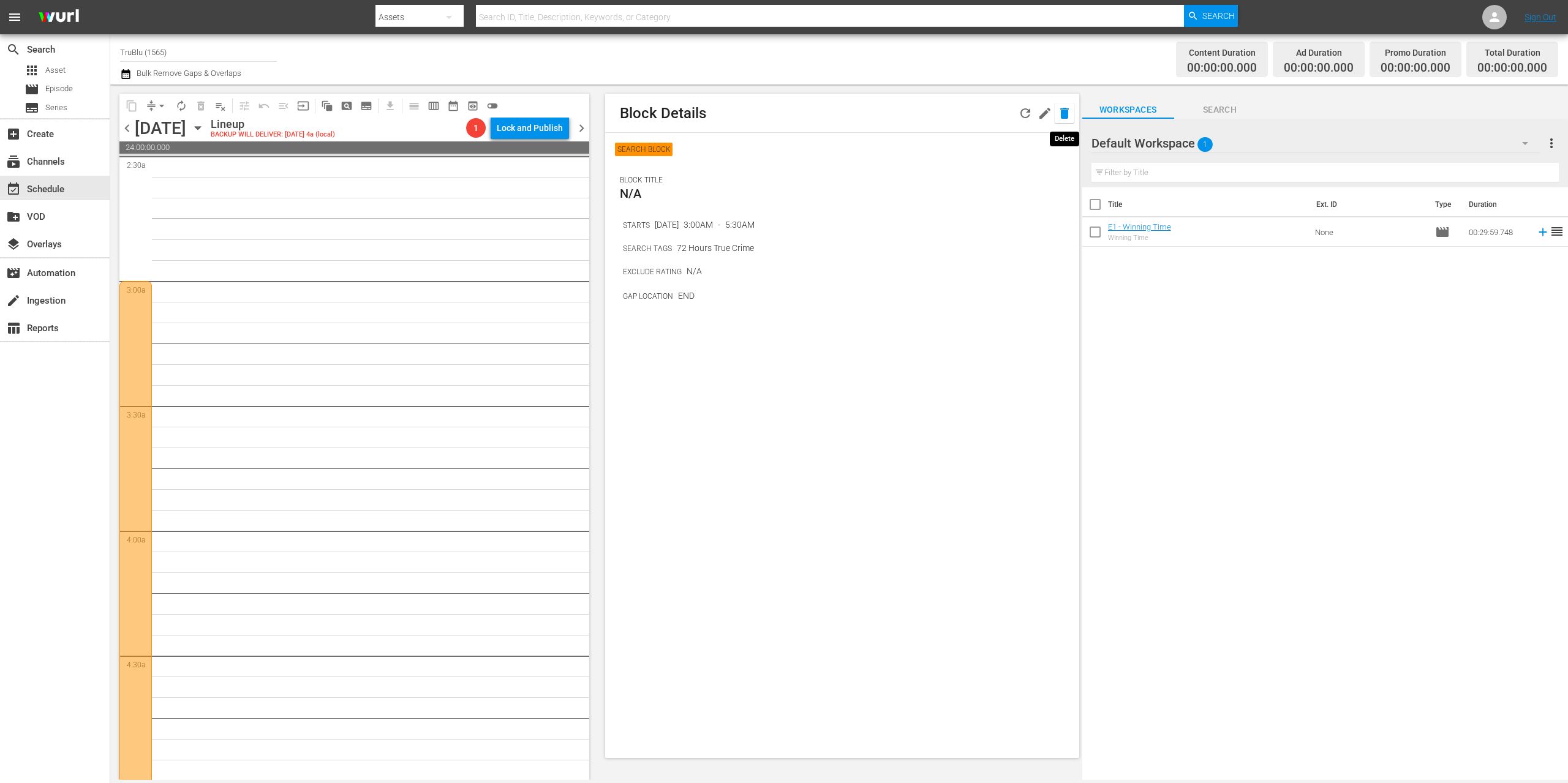
click at [1071, 114] on icon "button" at bounding box center [1064, 113] width 15 height 15
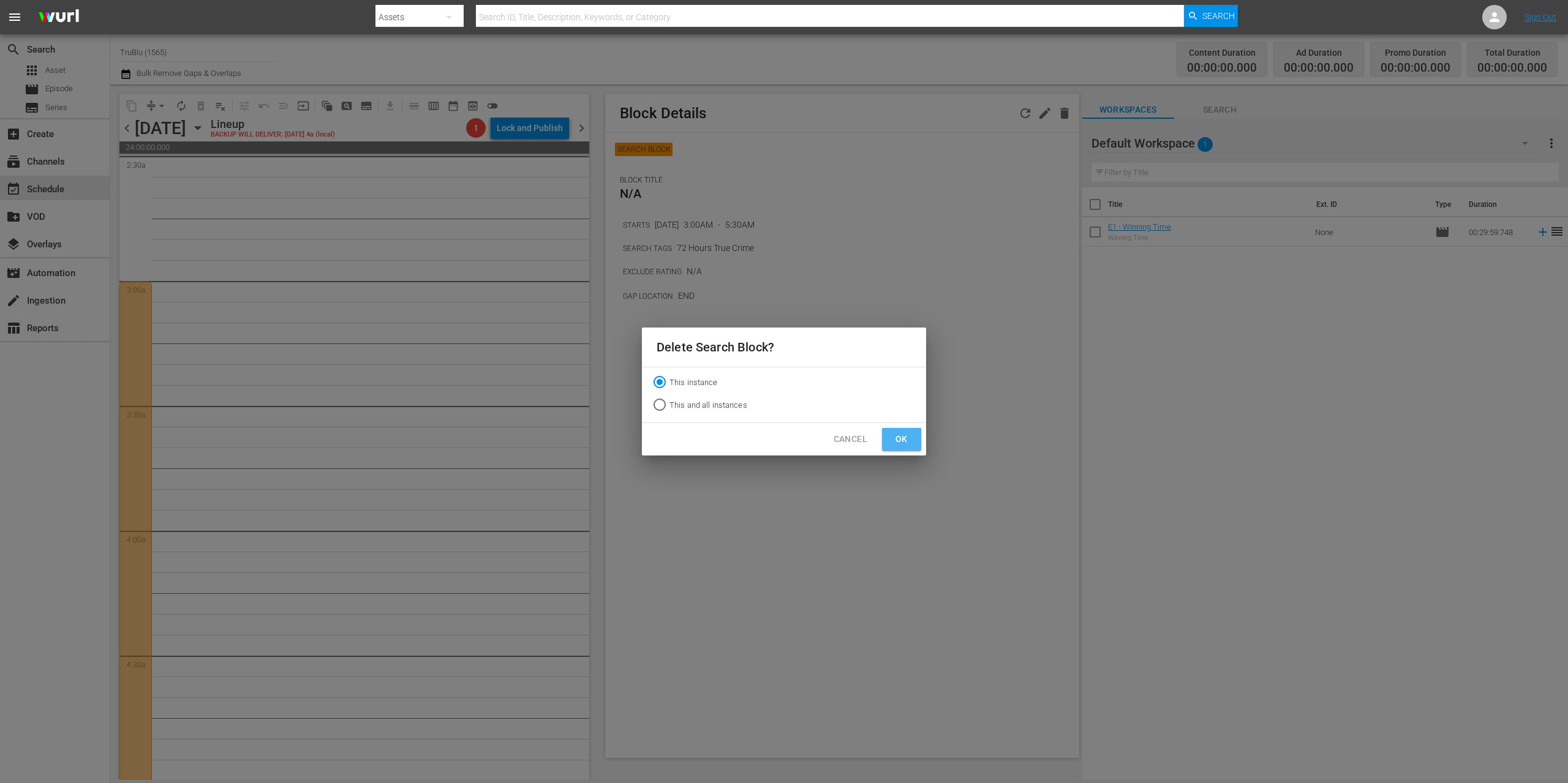
click at [907, 435] on span "Ok" at bounding box center [901, 440] width 20 height 16
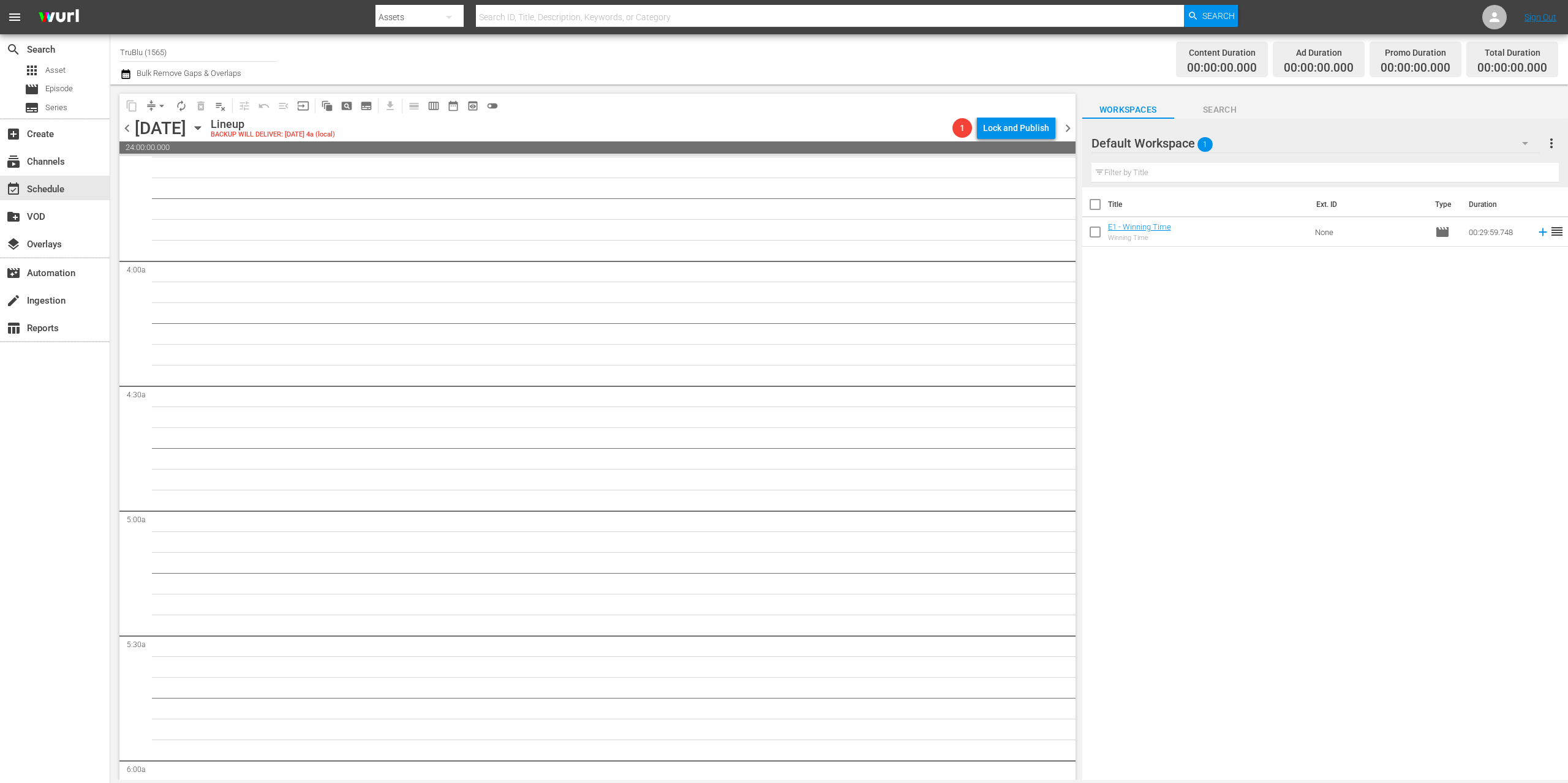
scroll to position [1098, 0]
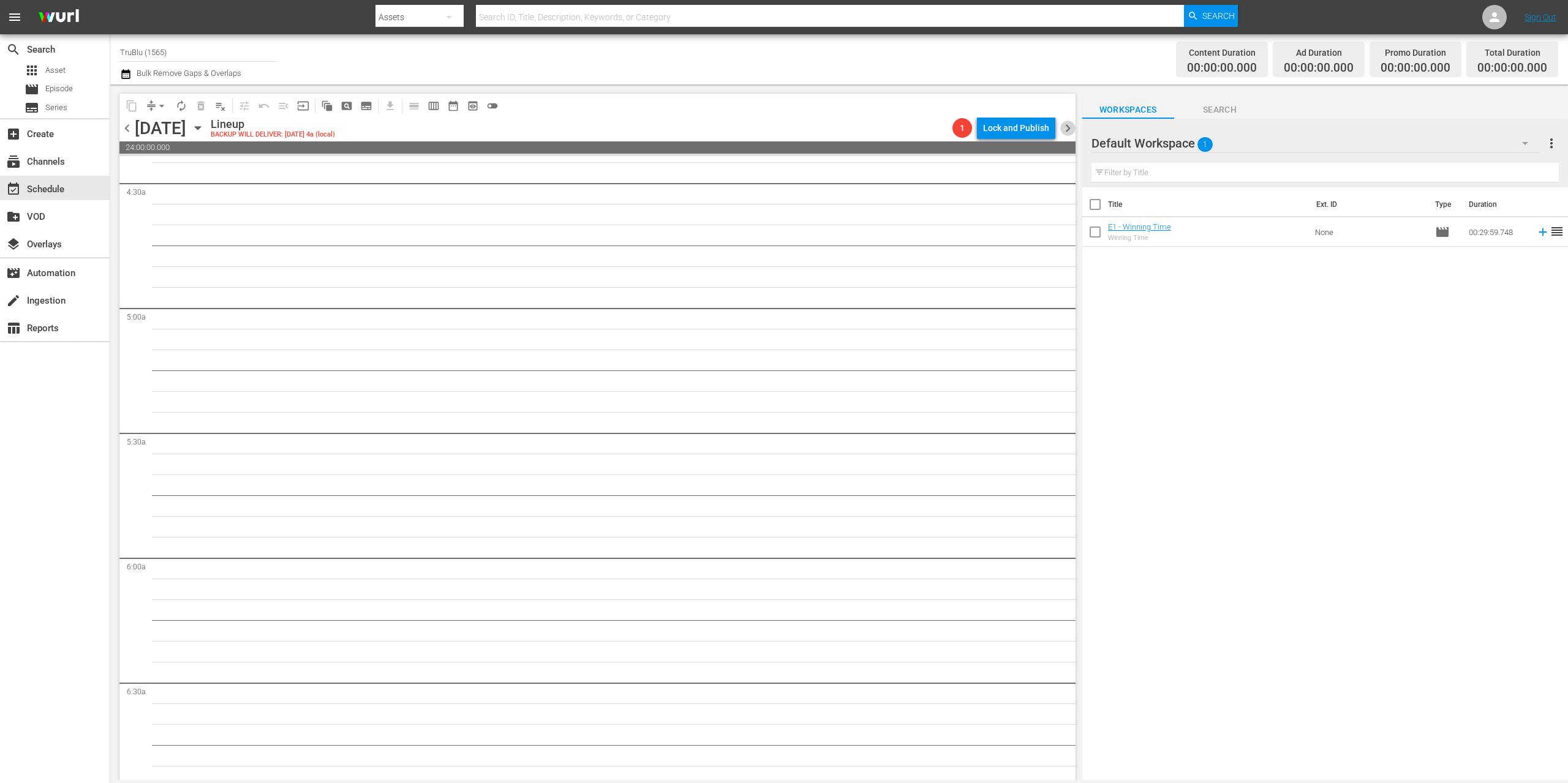
click at [1065, 124] on span "chevron_right" at bounding box center [1068, 129] width 16 height 16
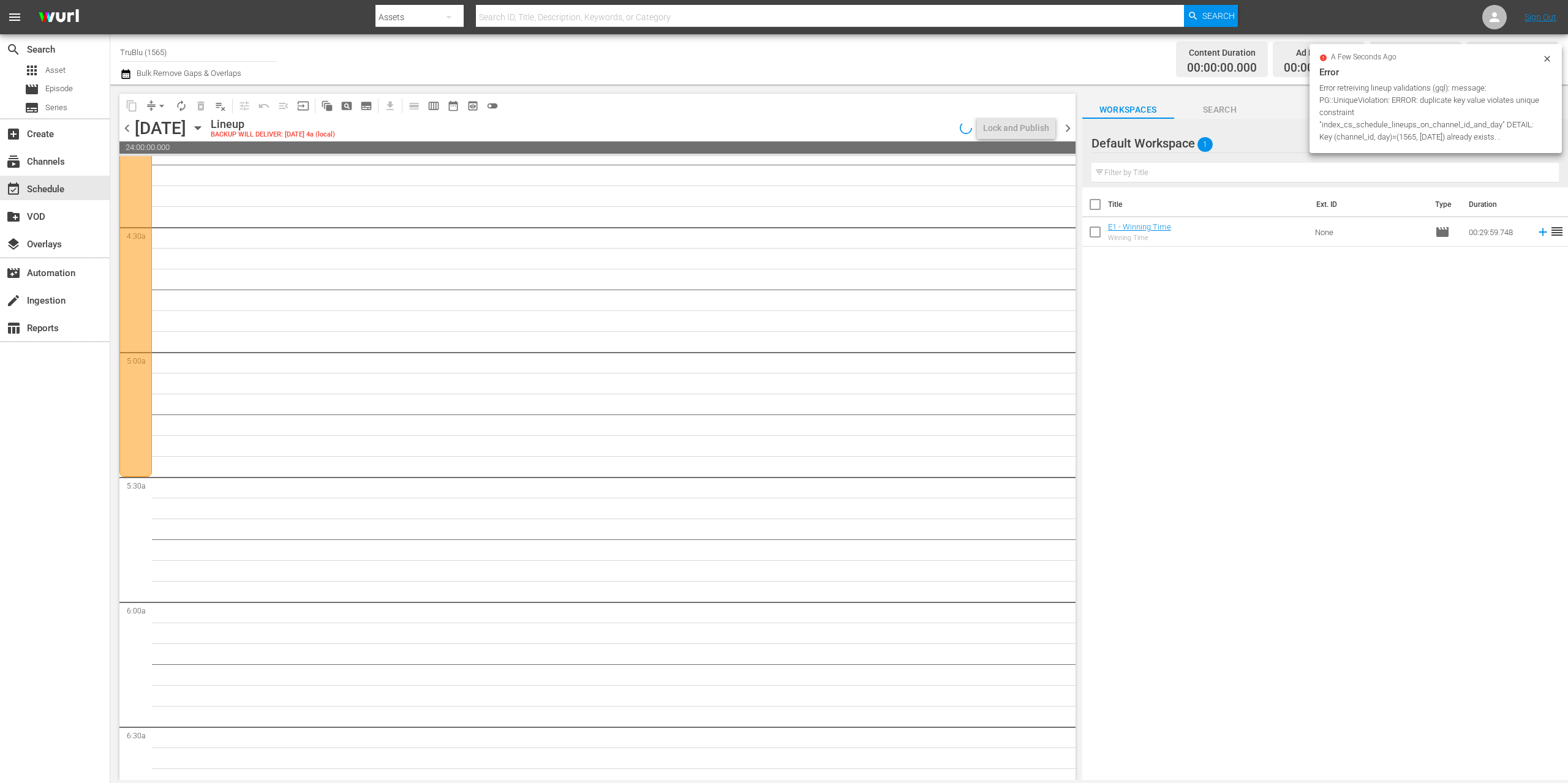
scroll to position [1000, 0]
click at [138, 300] on div at bounding box center [135, 217] width 32 height 625
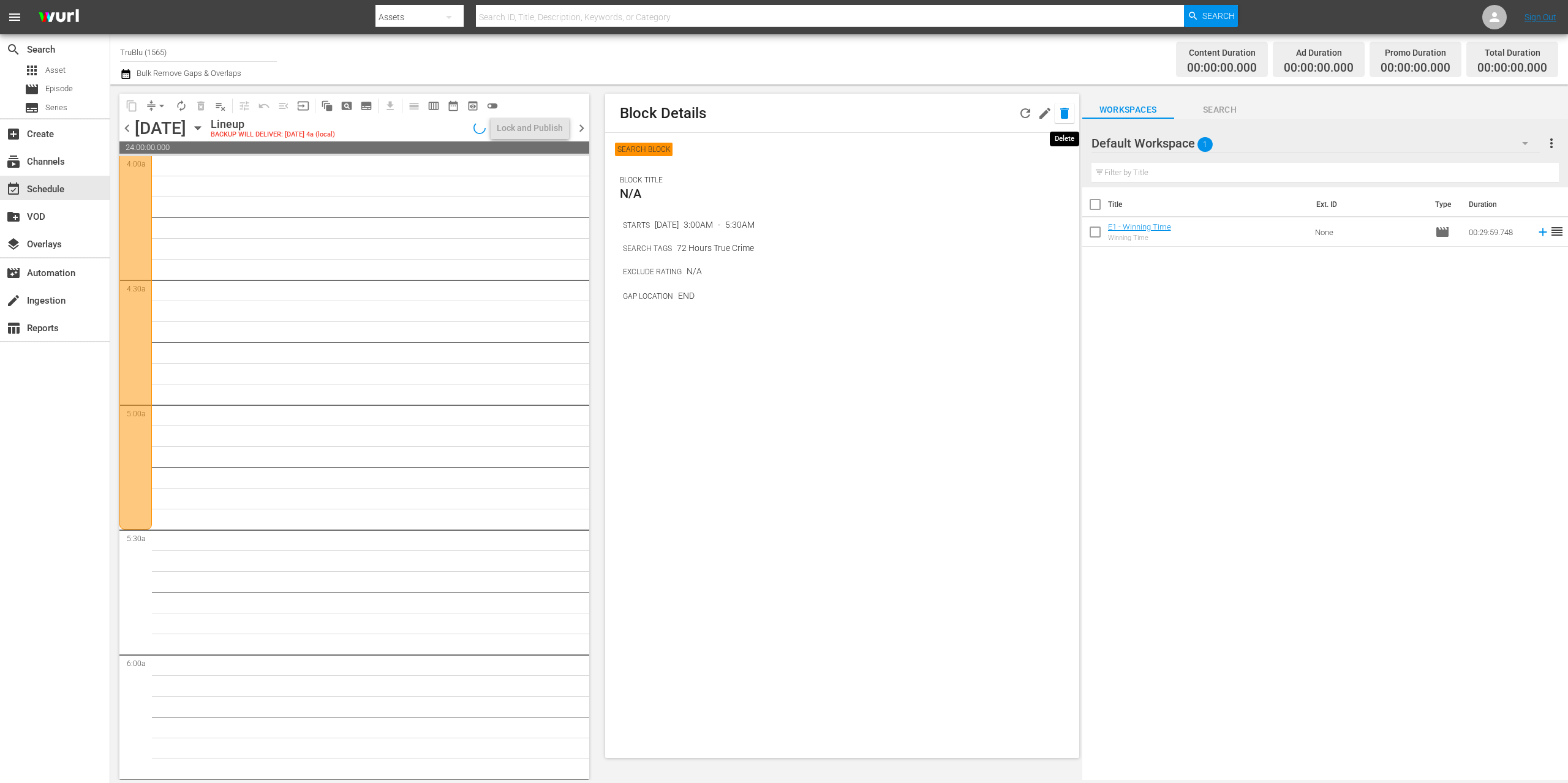
click at [1065, 111] on icon "button" at bounding box center [1065, 113] width 9 height 11
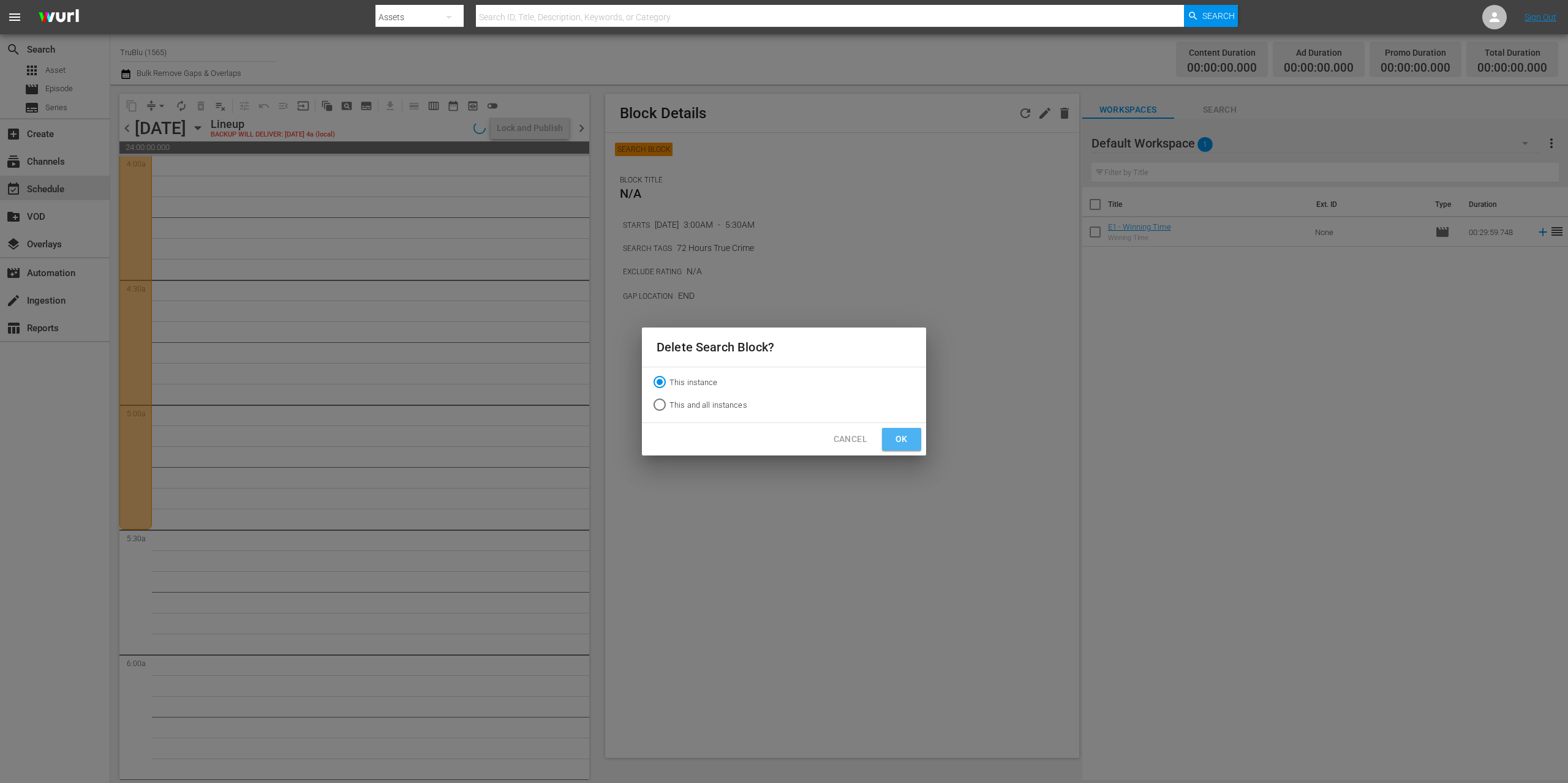
click at [913, 445] on button "Ok" at bounding box center [901, 440] width 39 height 23
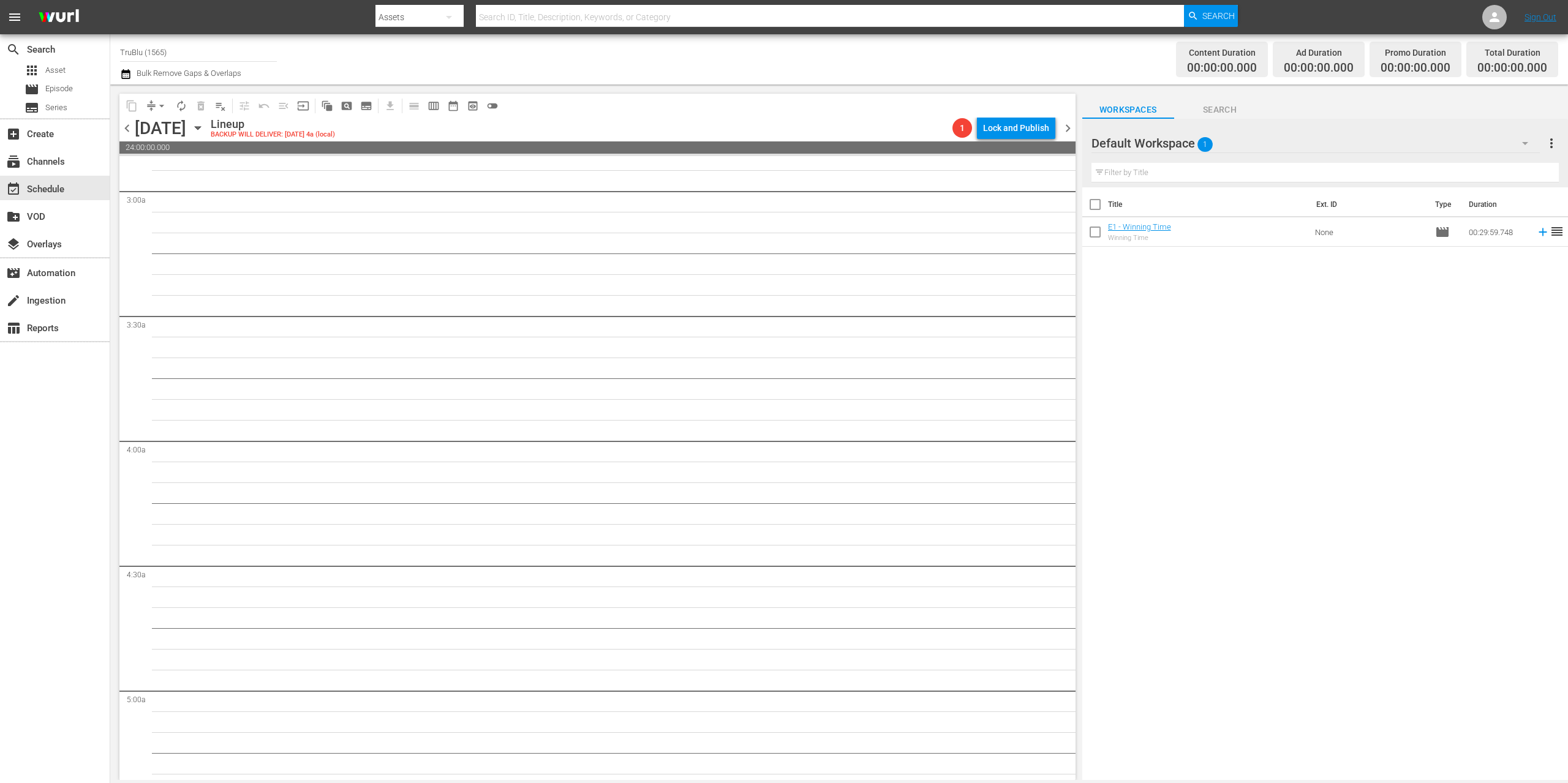
scroll to position [295, 0]
click at [140, 306] on div at bounding box center [135, 360] width 32 height 249
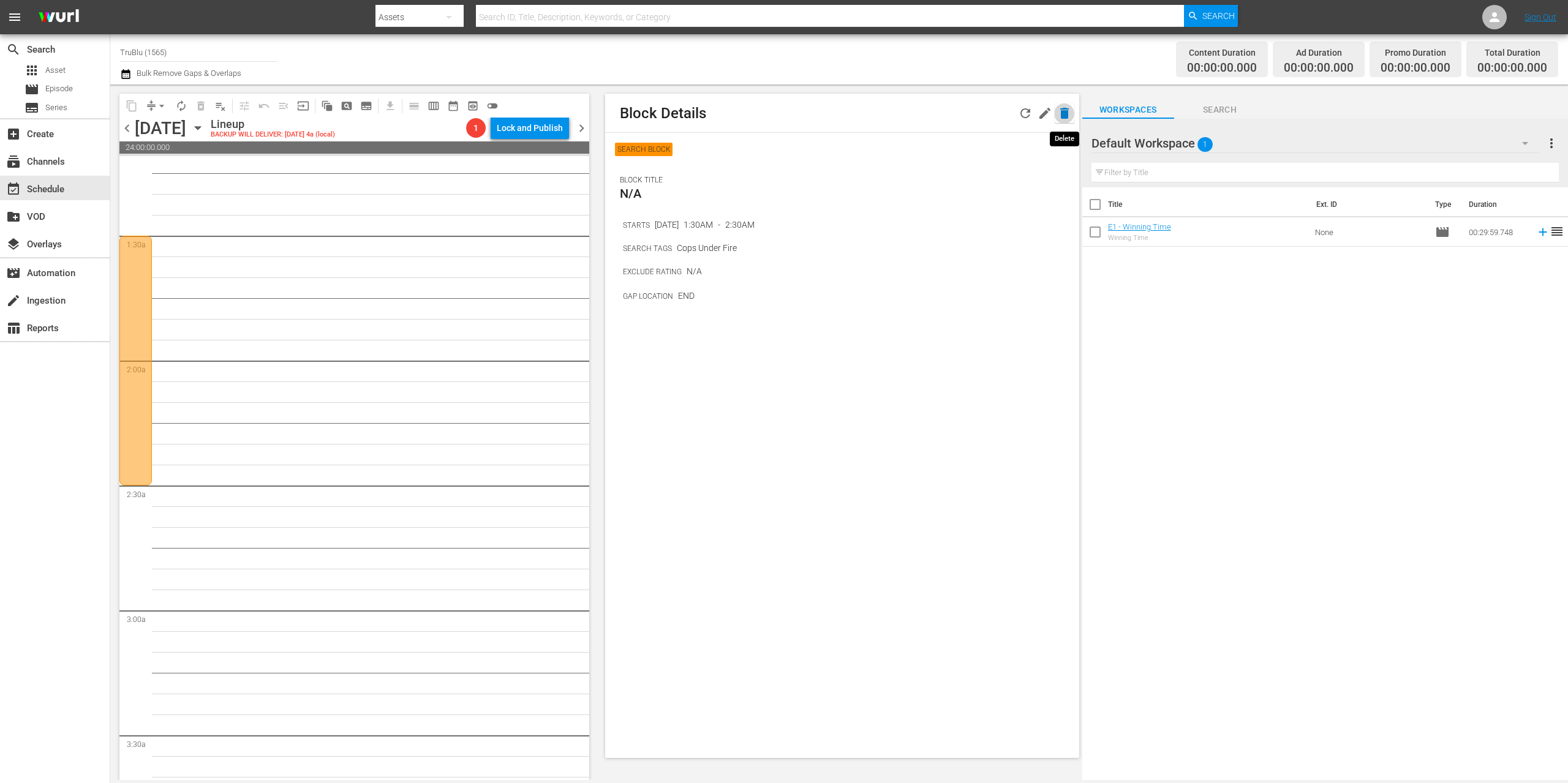
click at [1065, 113] on icon "button" at bounding box center [1065, 113] width 9 height 11
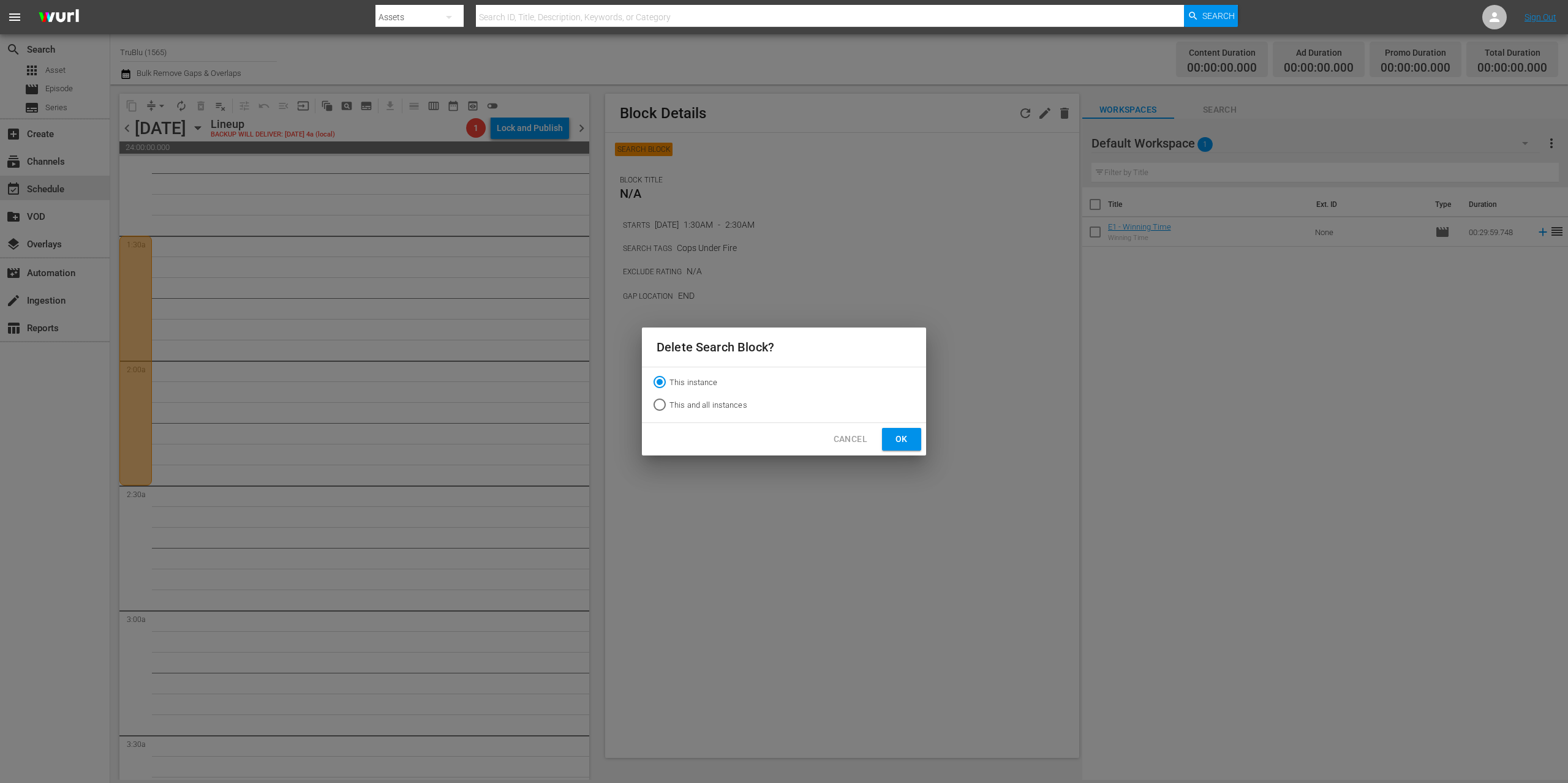
click at [910, 429] on button "Ok" at bounding box center [901, 440] width 39 height 23
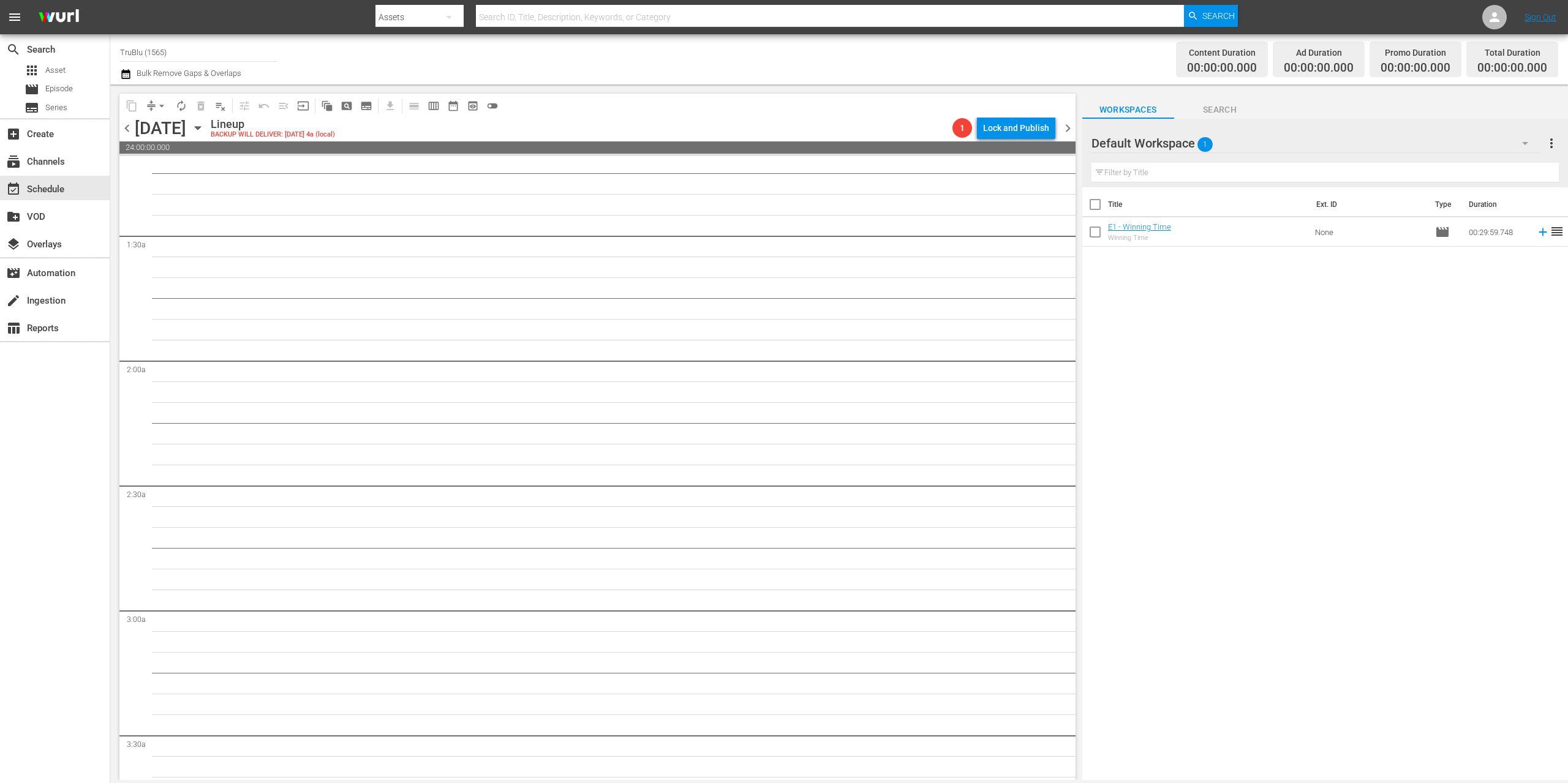
click at [1063, 125] on span "chevron_right" at bounding box center [1068, 129] width 16 height 16
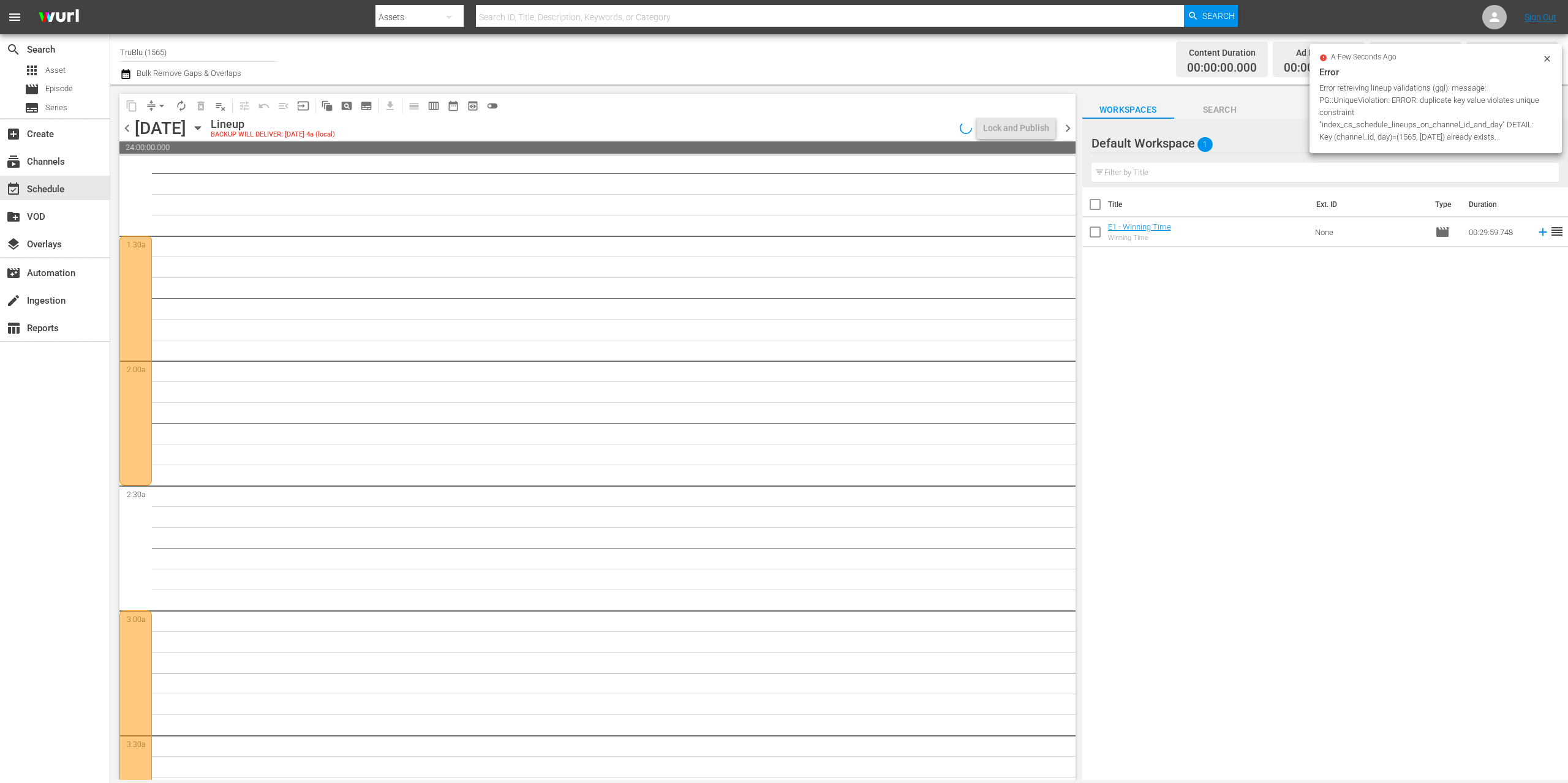
click at [132, 297] on div at bounding box center [135, 360] width 32 height 249
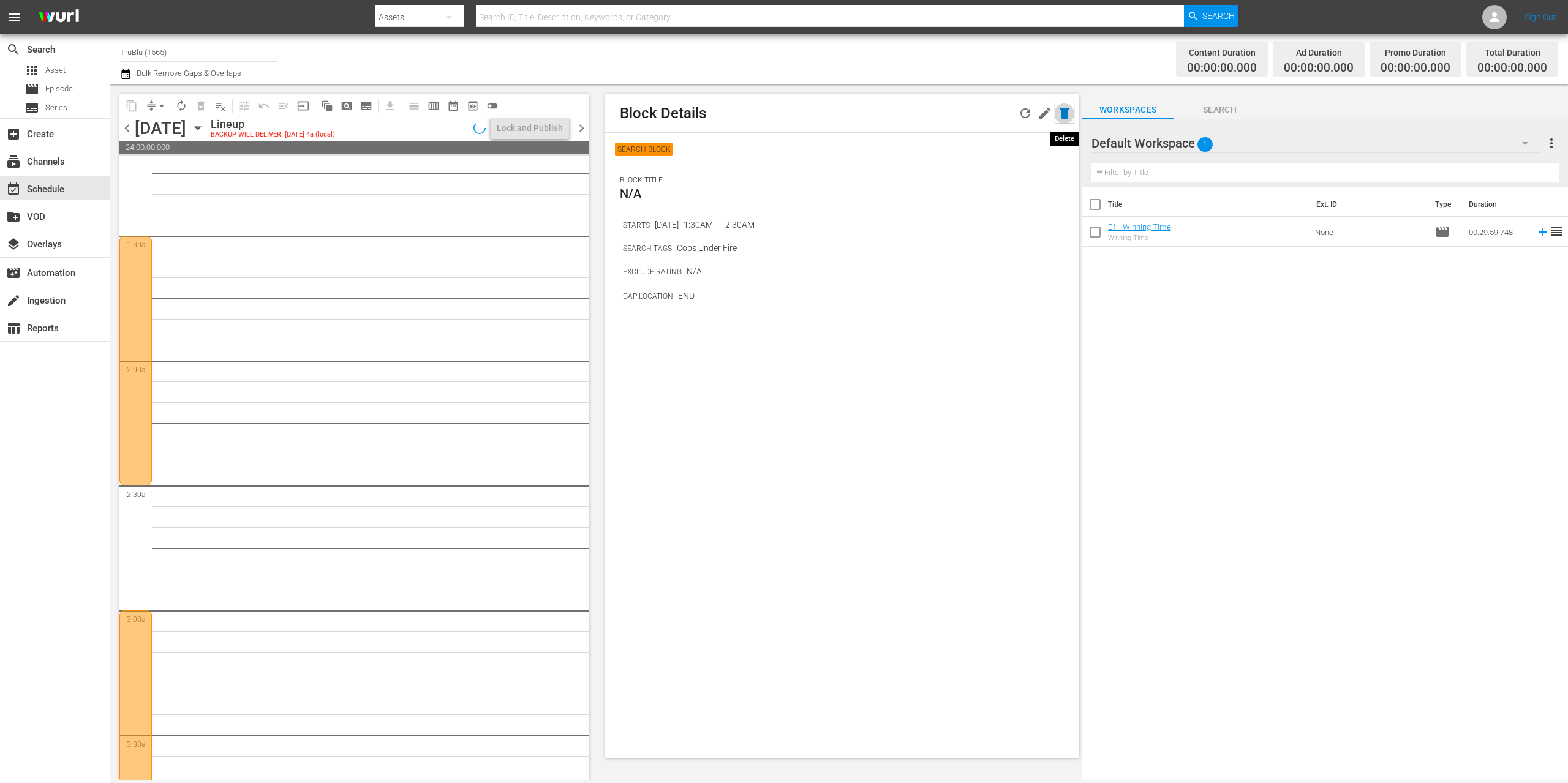
click at [1070, 116] on icon "button" at bounding box center [1064, 113] width 15 height 15
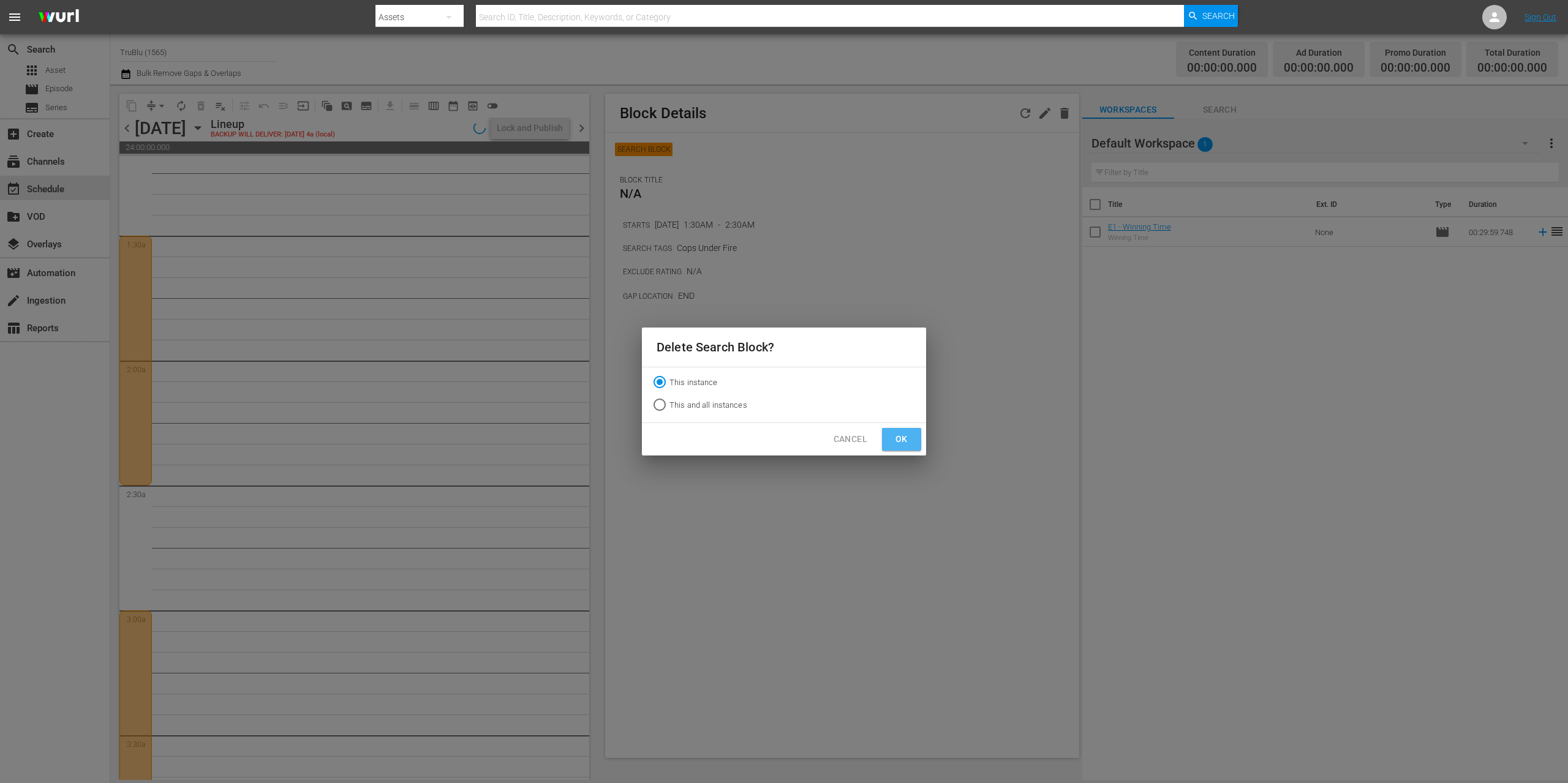
click at [907, 441] on span "Ok" at bounding box center [901, 440] width 20 height 16
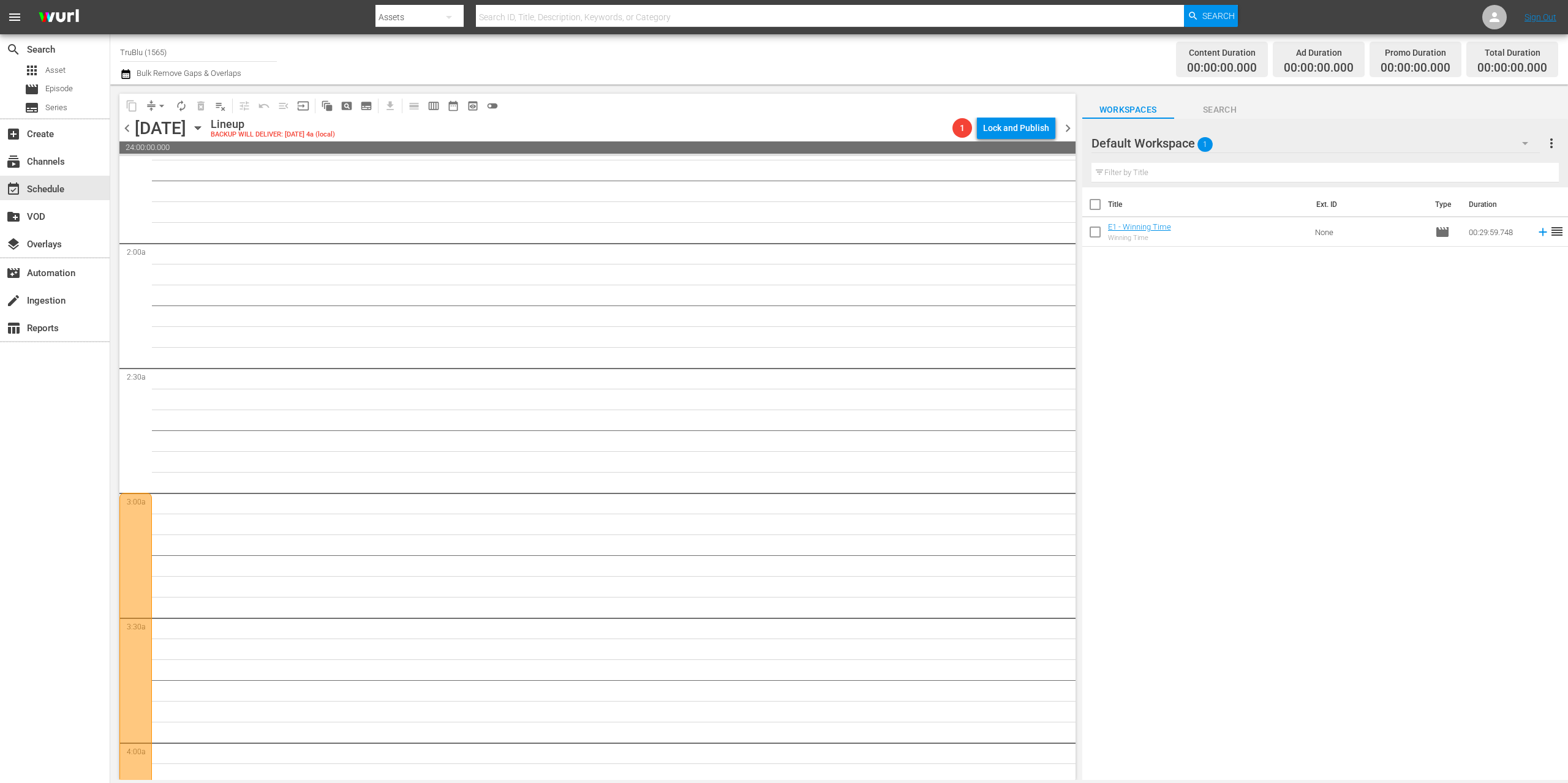
scroll to position [571, 0]
click at [143, 428] on div at bounding box center [135, 647] width 32 height 625
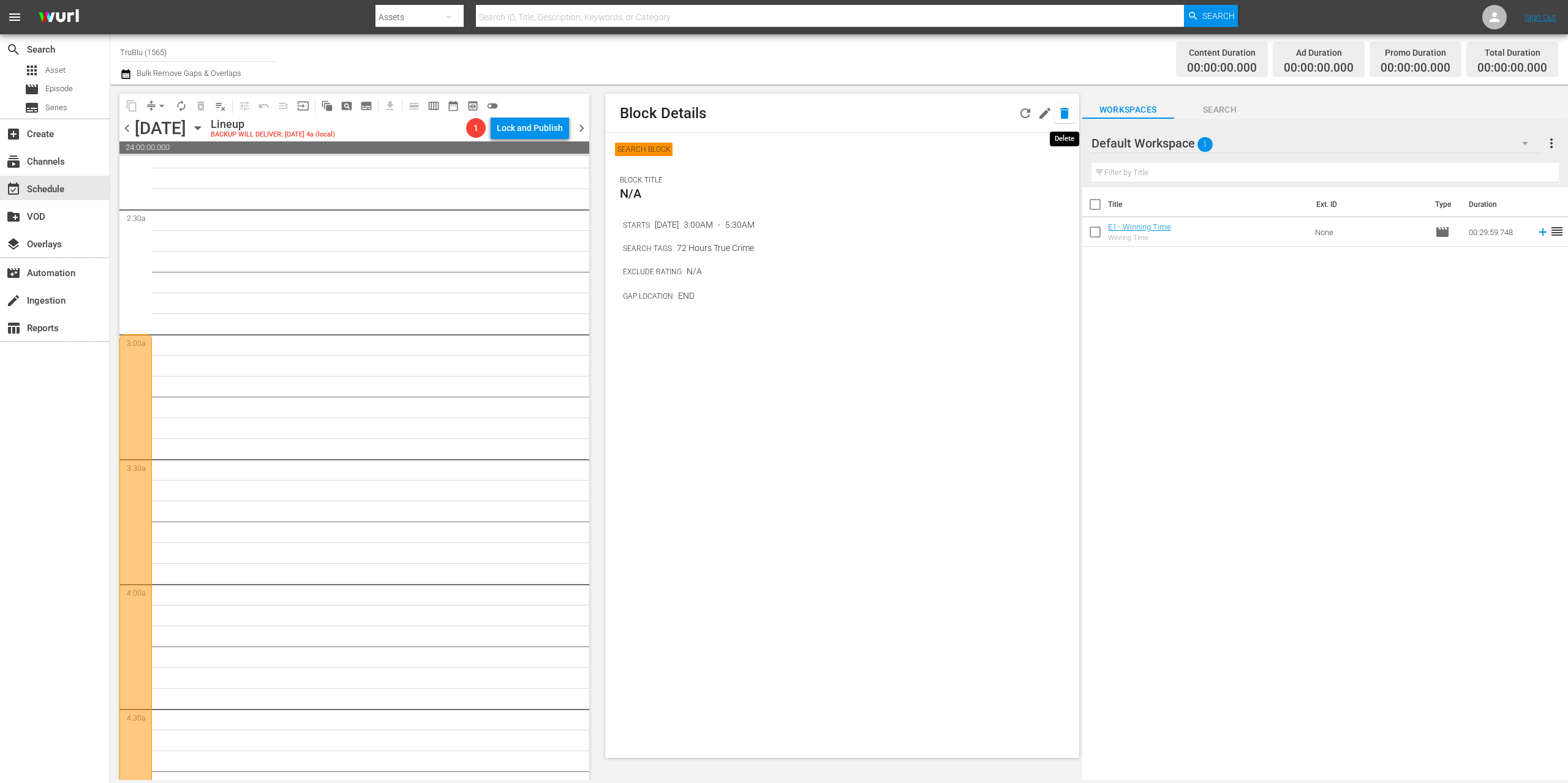
click at [1063, 109] on icon "button" at bounding box center [1065, 113] width 9 height 11
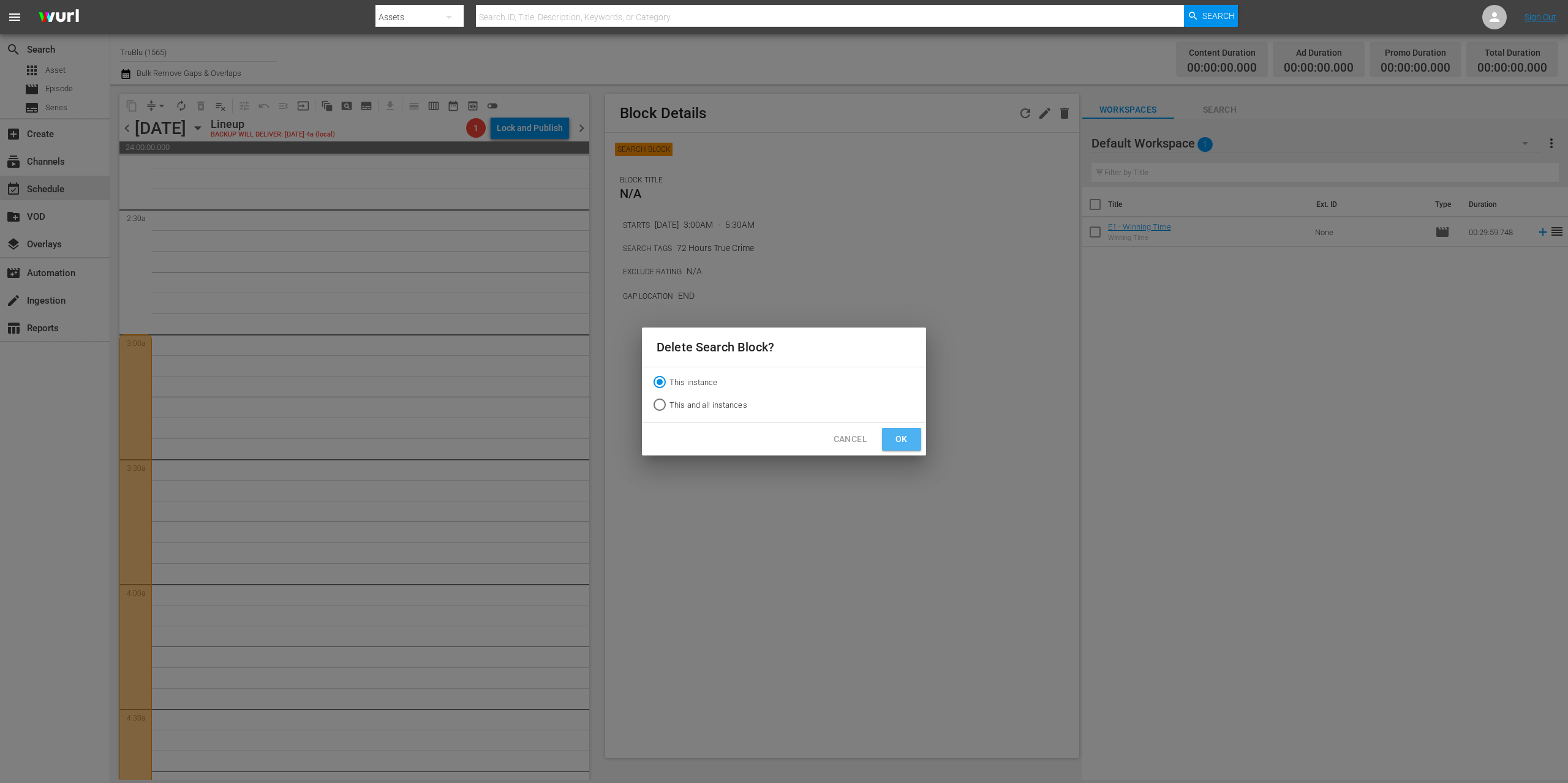
click at [908, 436] on span "Ok" at bounding box center [901, 440] width 20 height 16
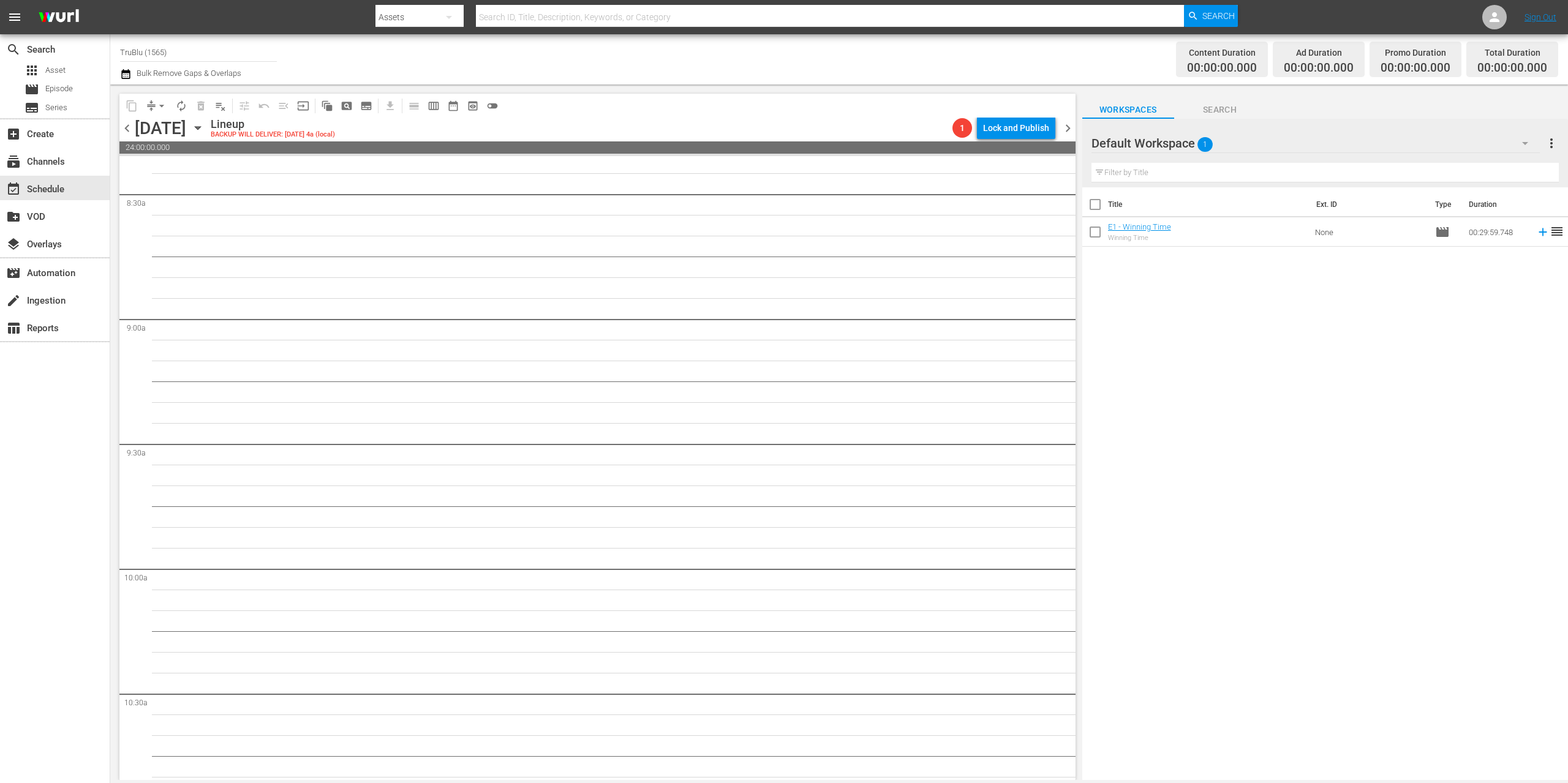
scroll to position [2797, 0]
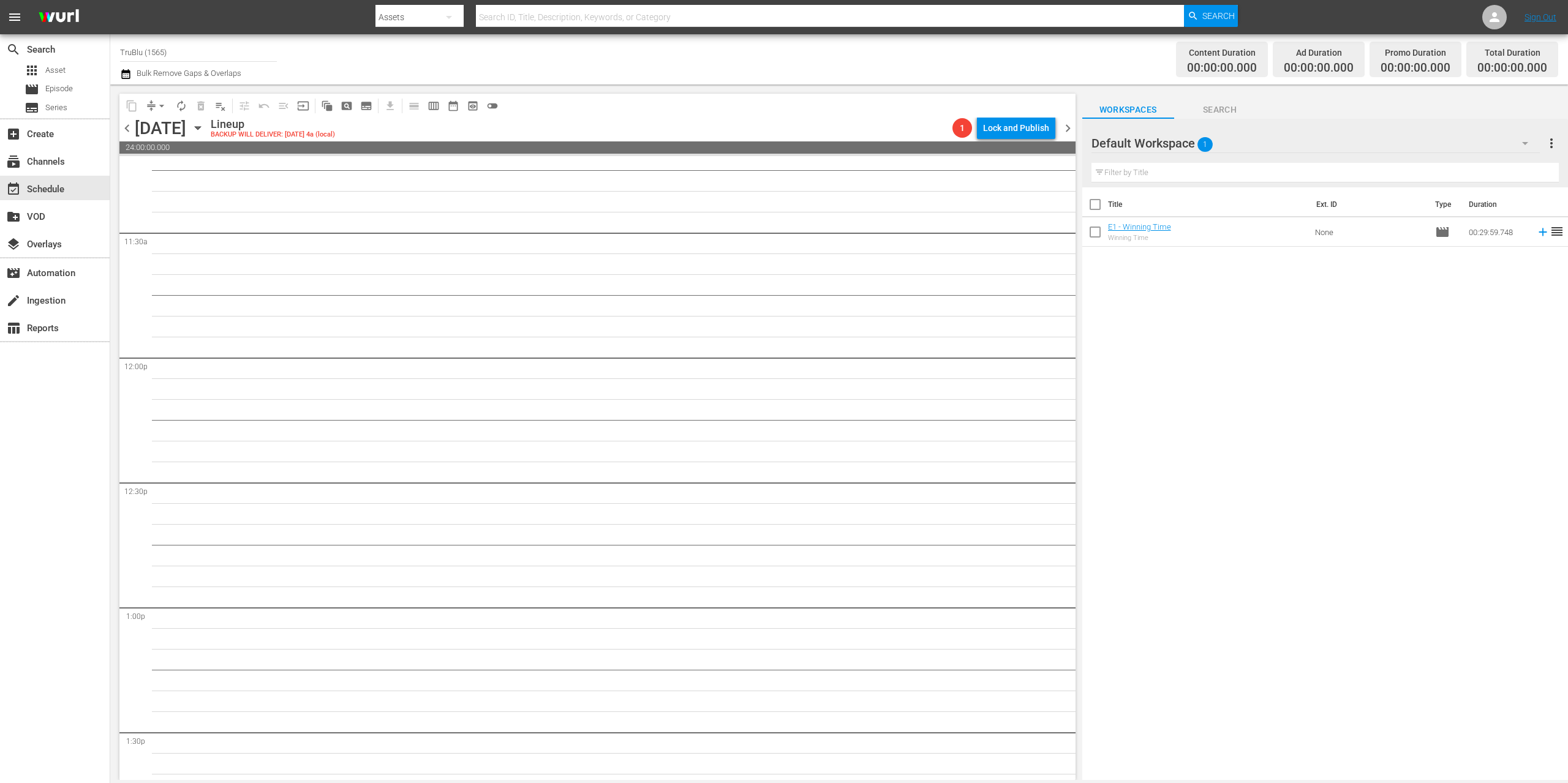
click at [1069, 125] on span "chevron_right" at bounding box center [1068, 129] width 16 height 16
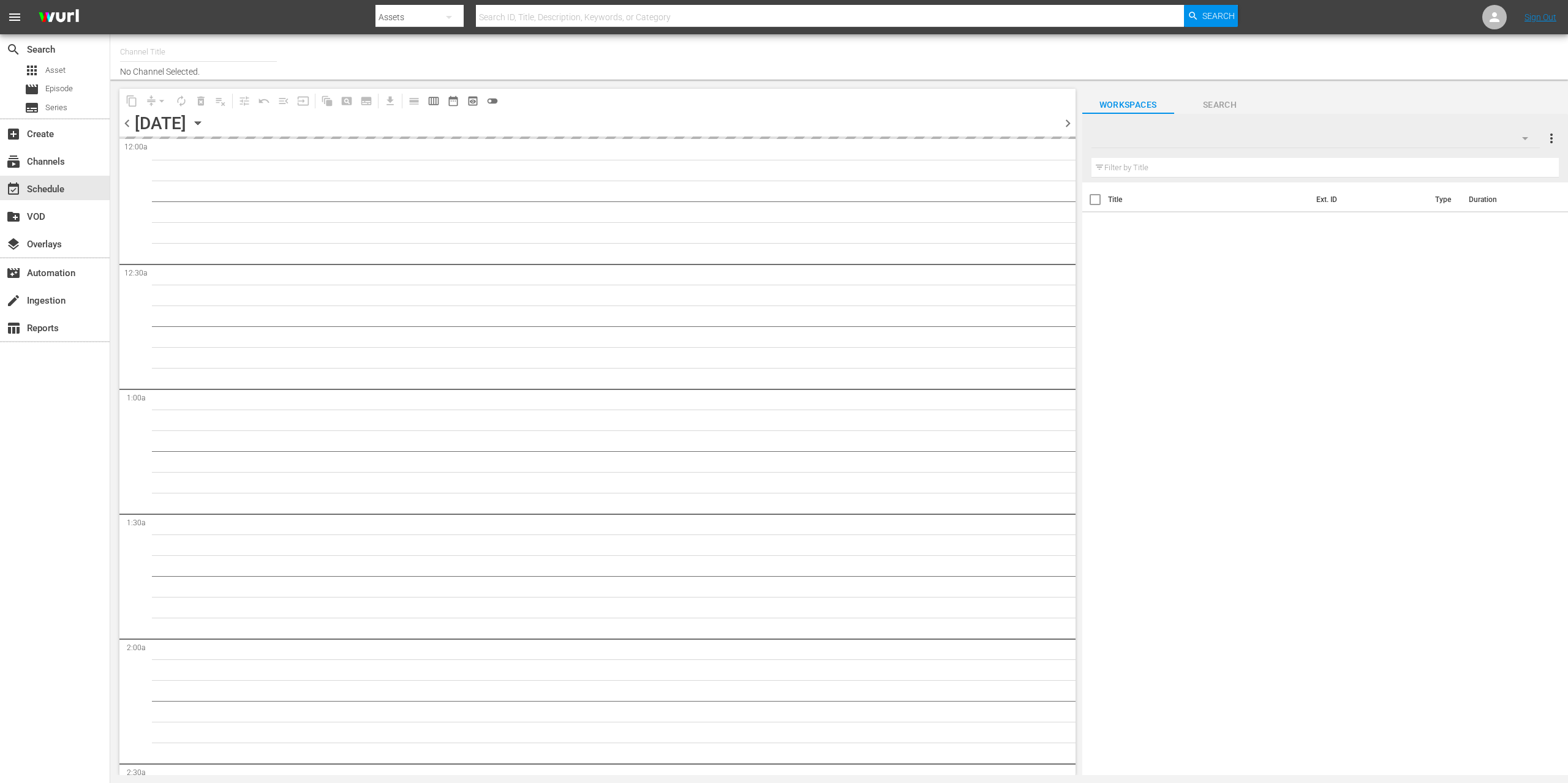
type input "TruBlu (1565)"
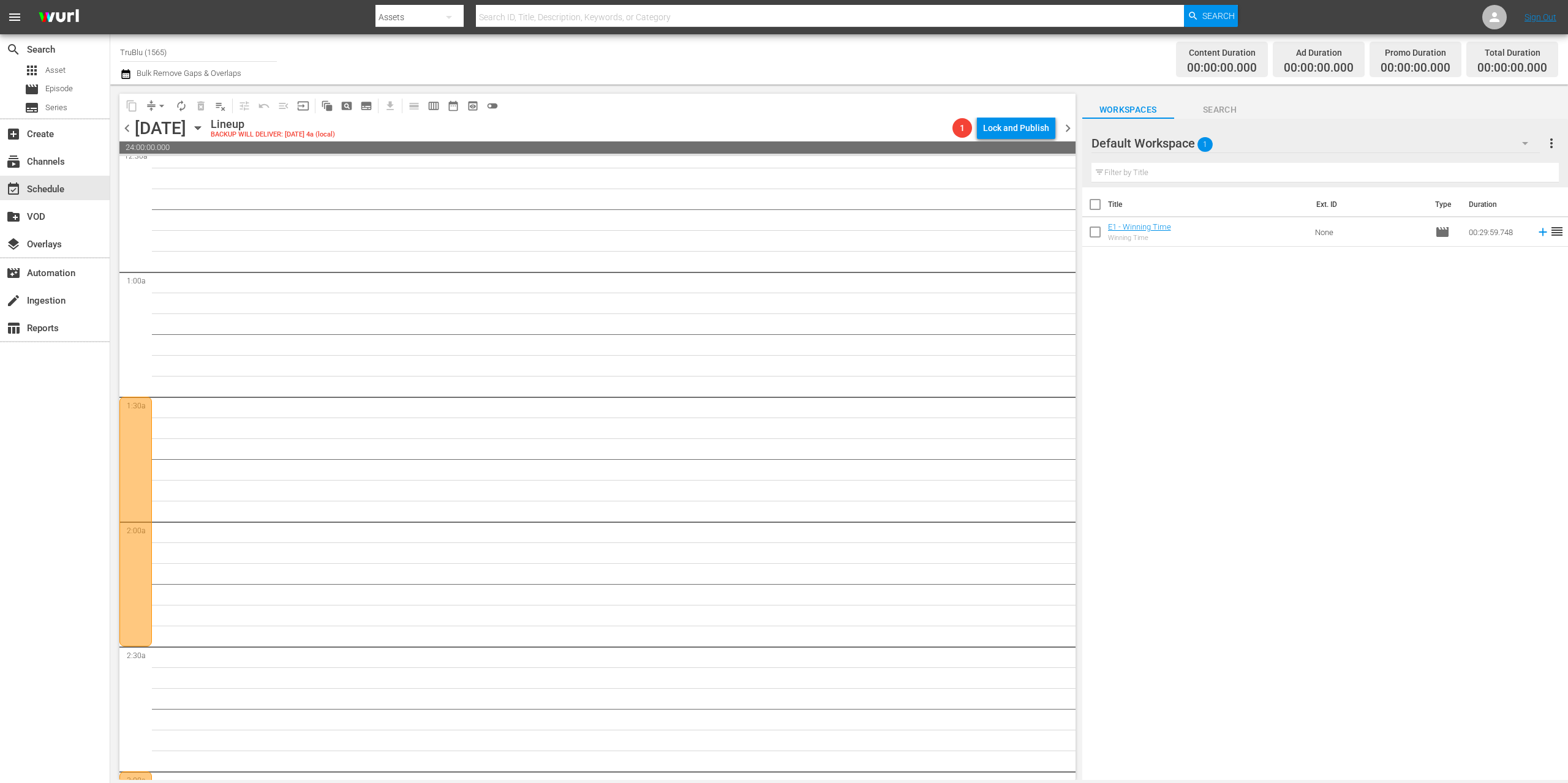
scroll to position [167, 0]
drag, startPoint x: 142, startPoint y: 414, endPoint x: 146, endPoint y: 408, distance: 7.2
click at [142, 412] on div at bounding box center [135, 488] width 32 height 249
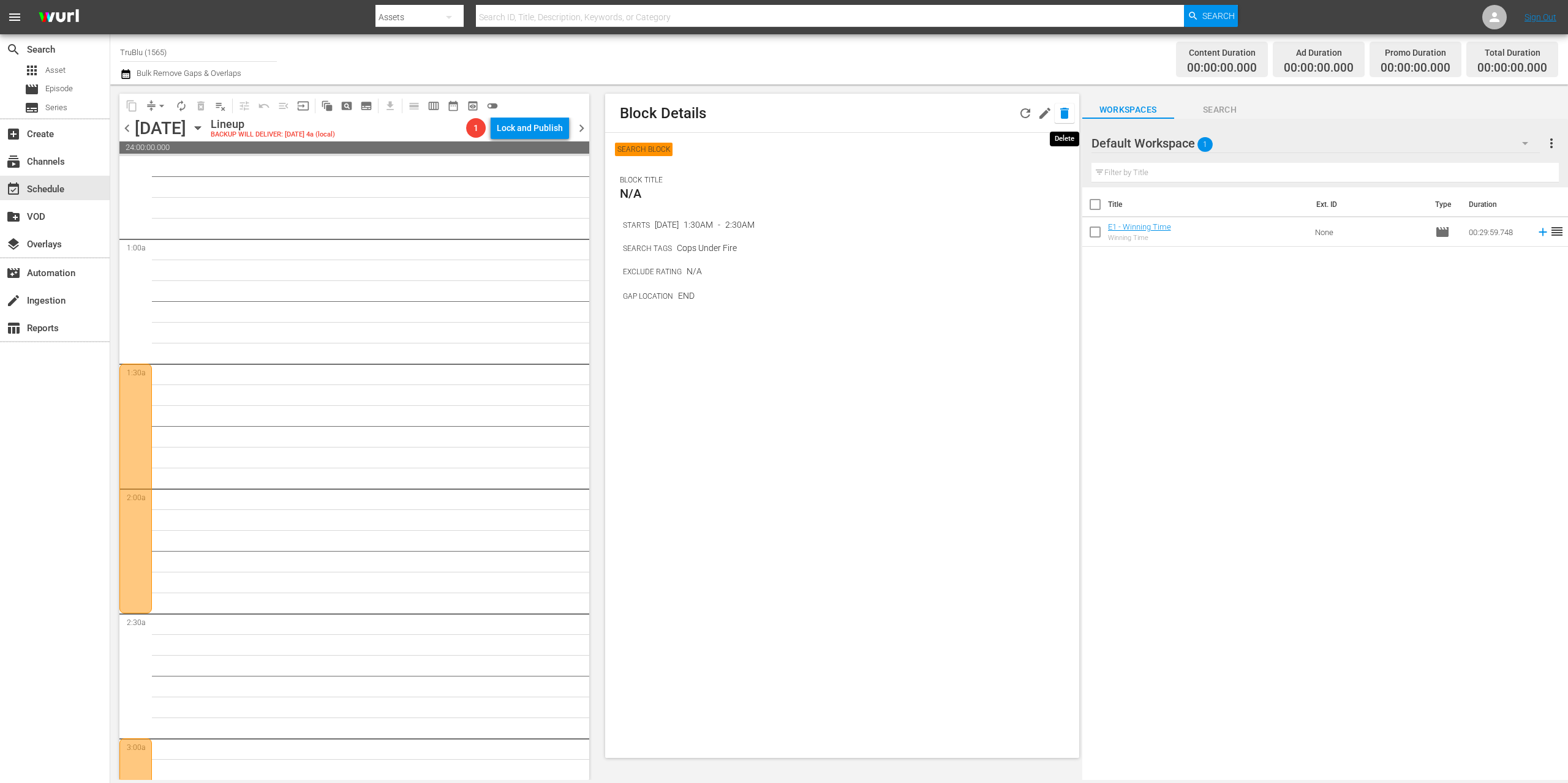
click at [1063, 112] on icon "button" at bounding box center [1065, 113] width 9 height 11
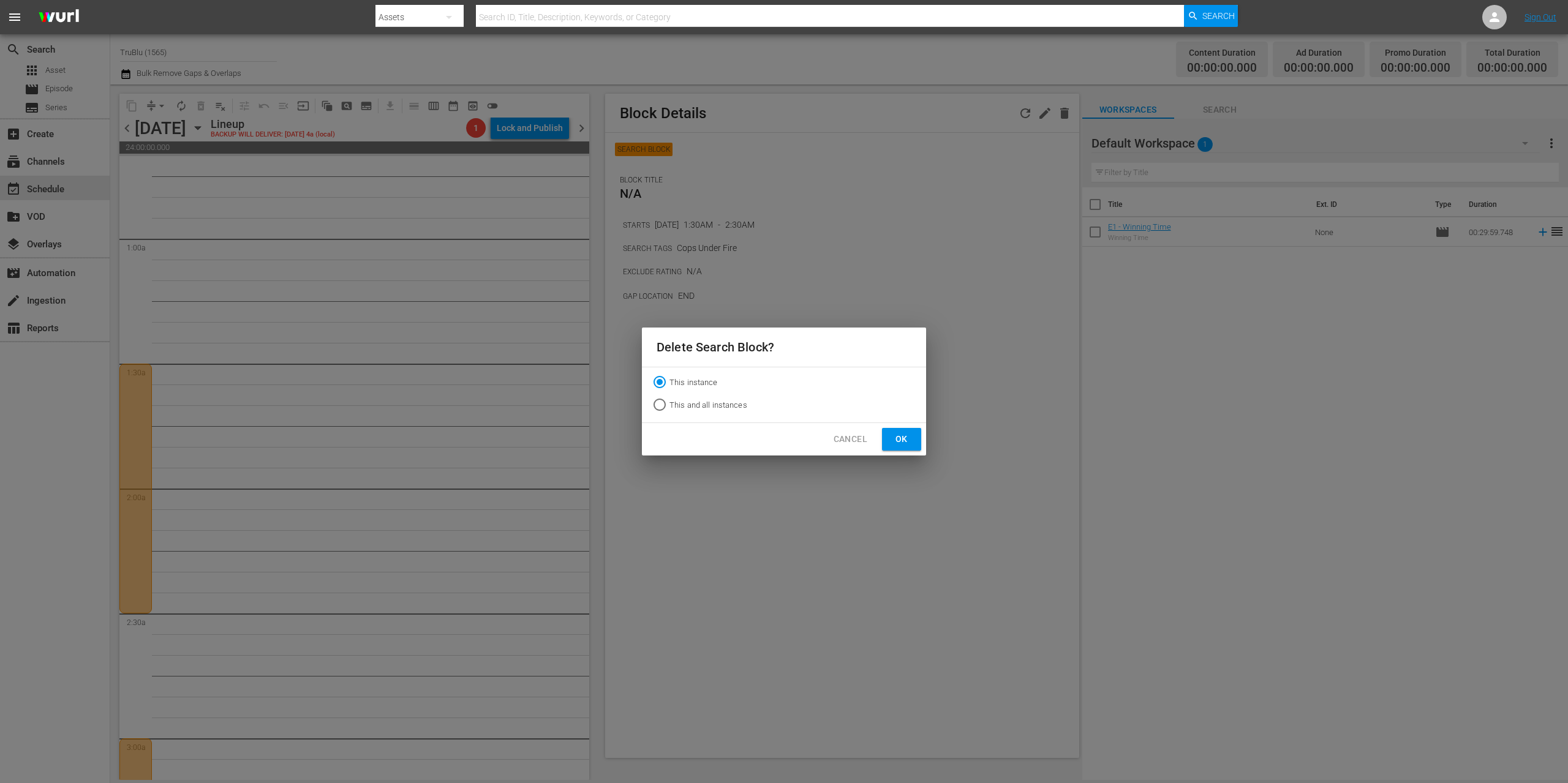
click at [914, 440] on button "Ok" at bounding box center [901, 440] width 39 height 23
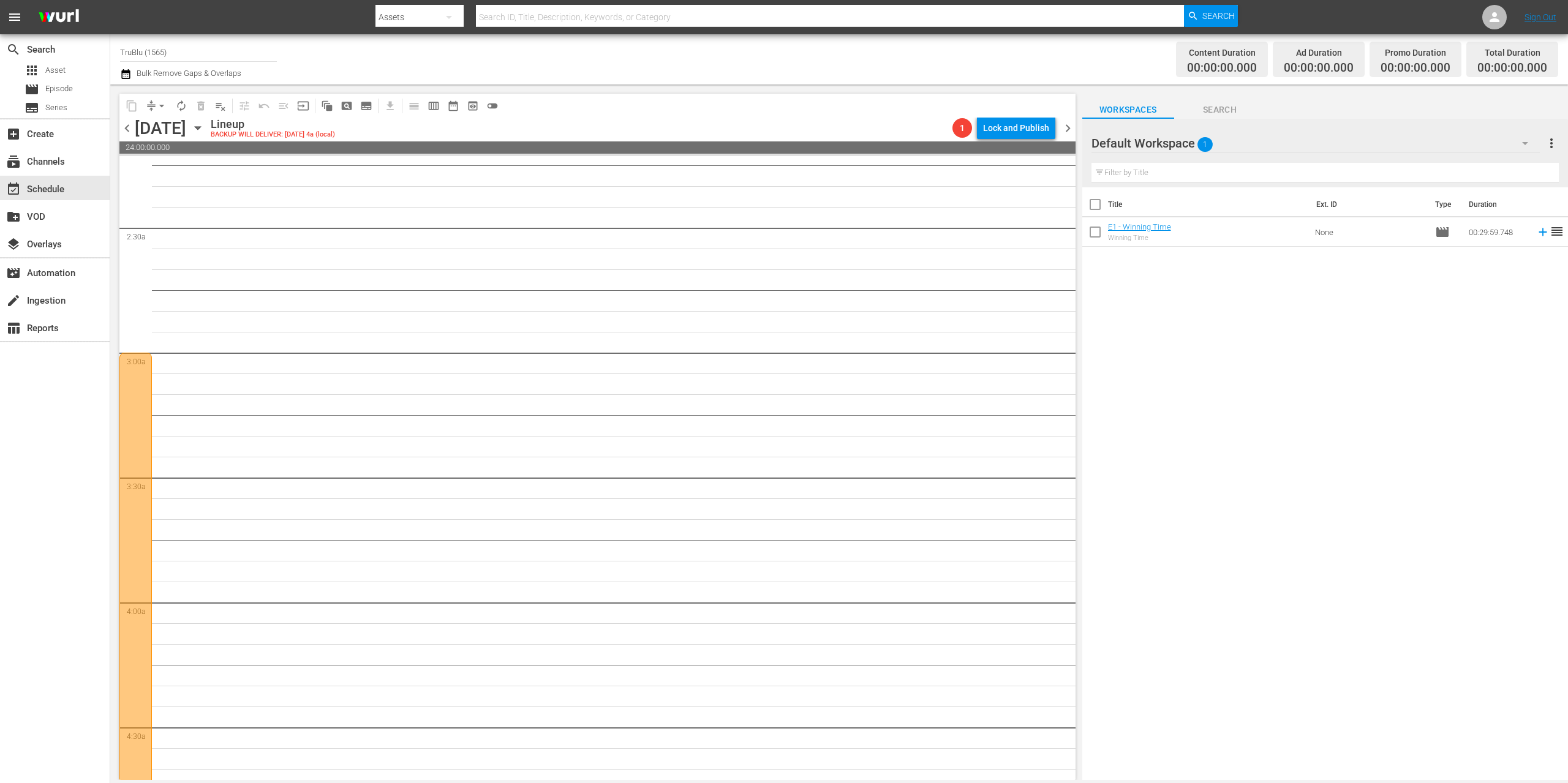
scroll to position [695, 0]
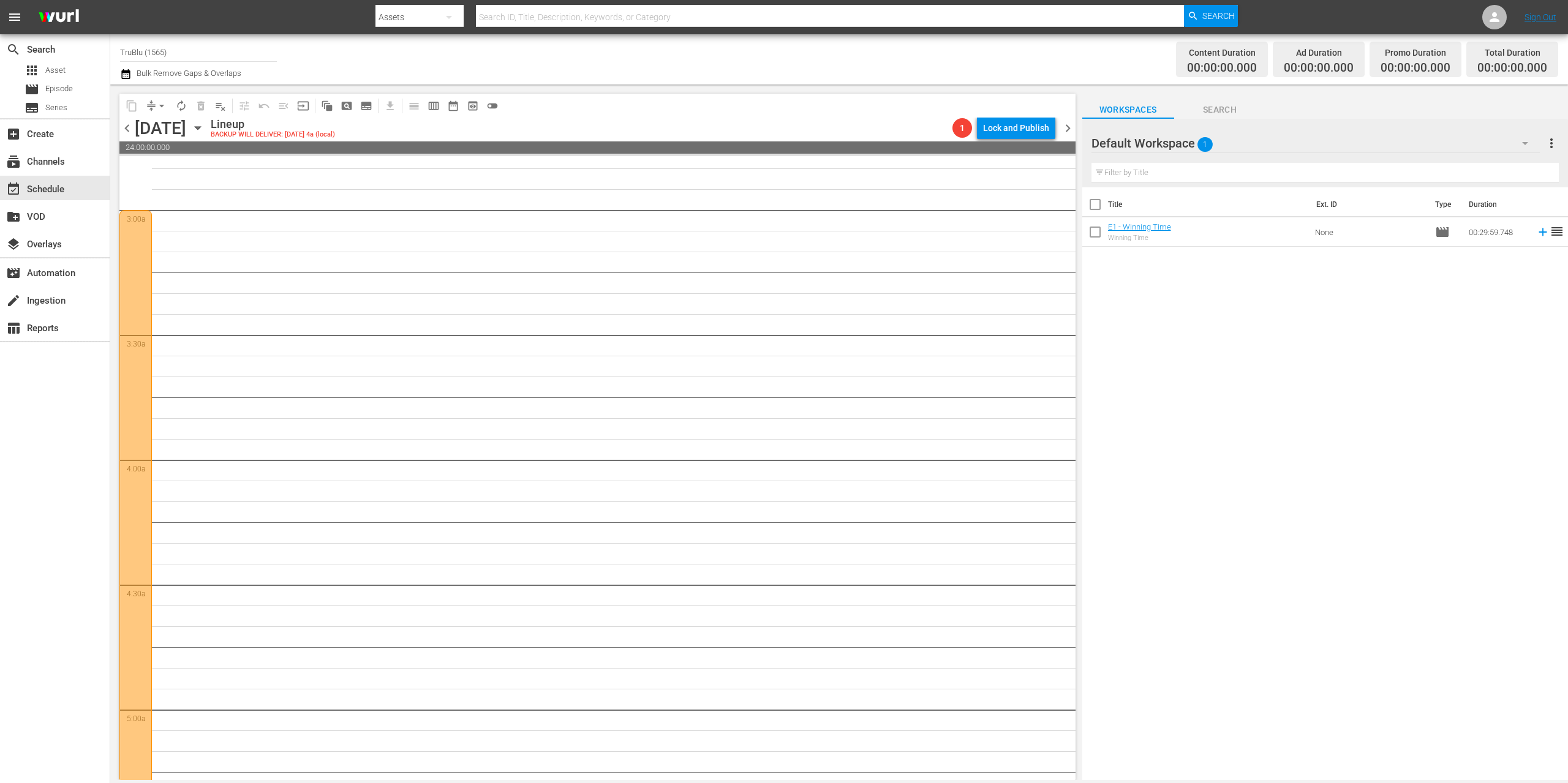
click at [140, 285] on div at bounding box center [135, 522] width 32 height 625
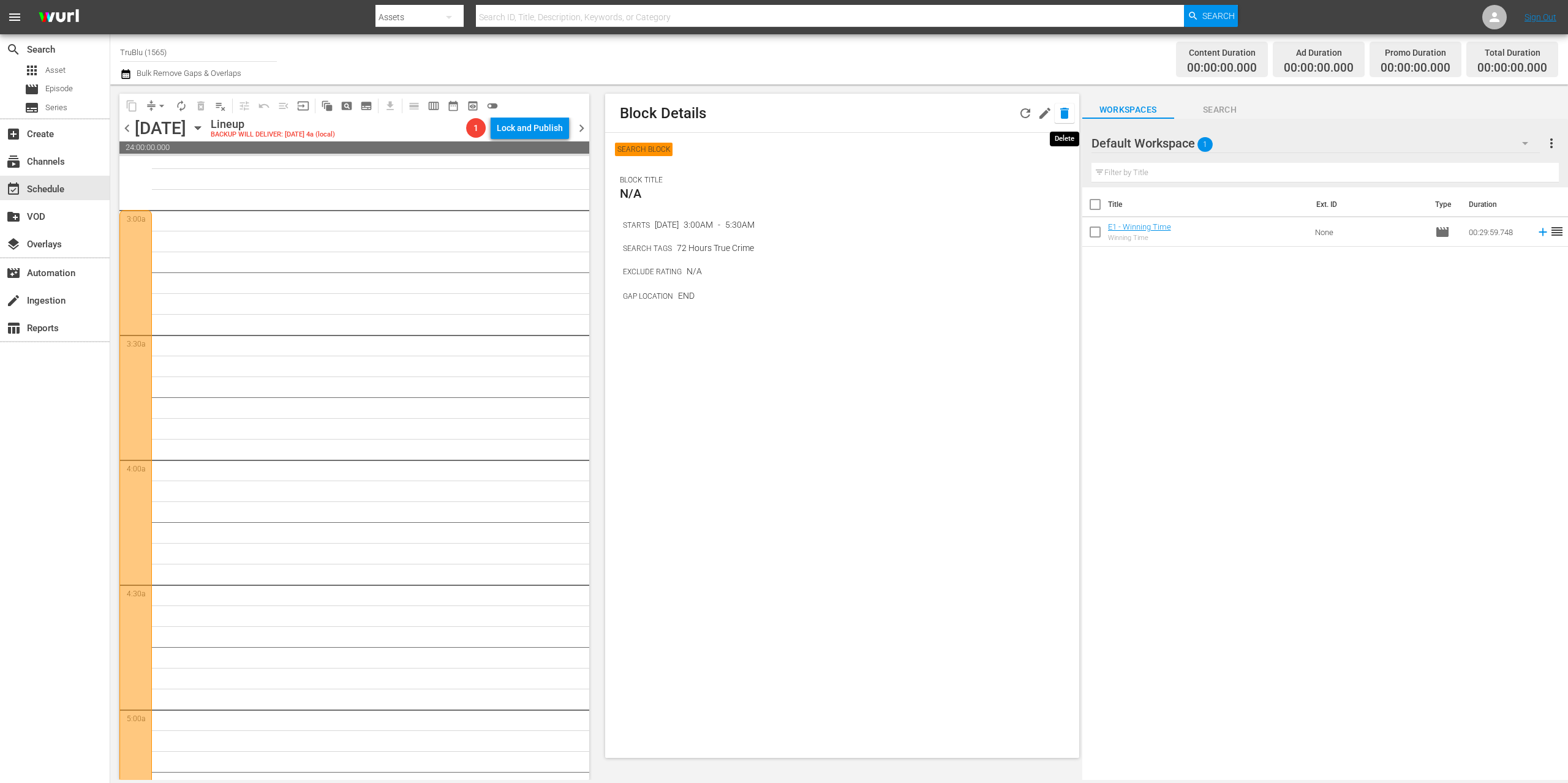
click at [1063, 113] on icon "button" at bounding box center [1065, 113] width 9 height 11
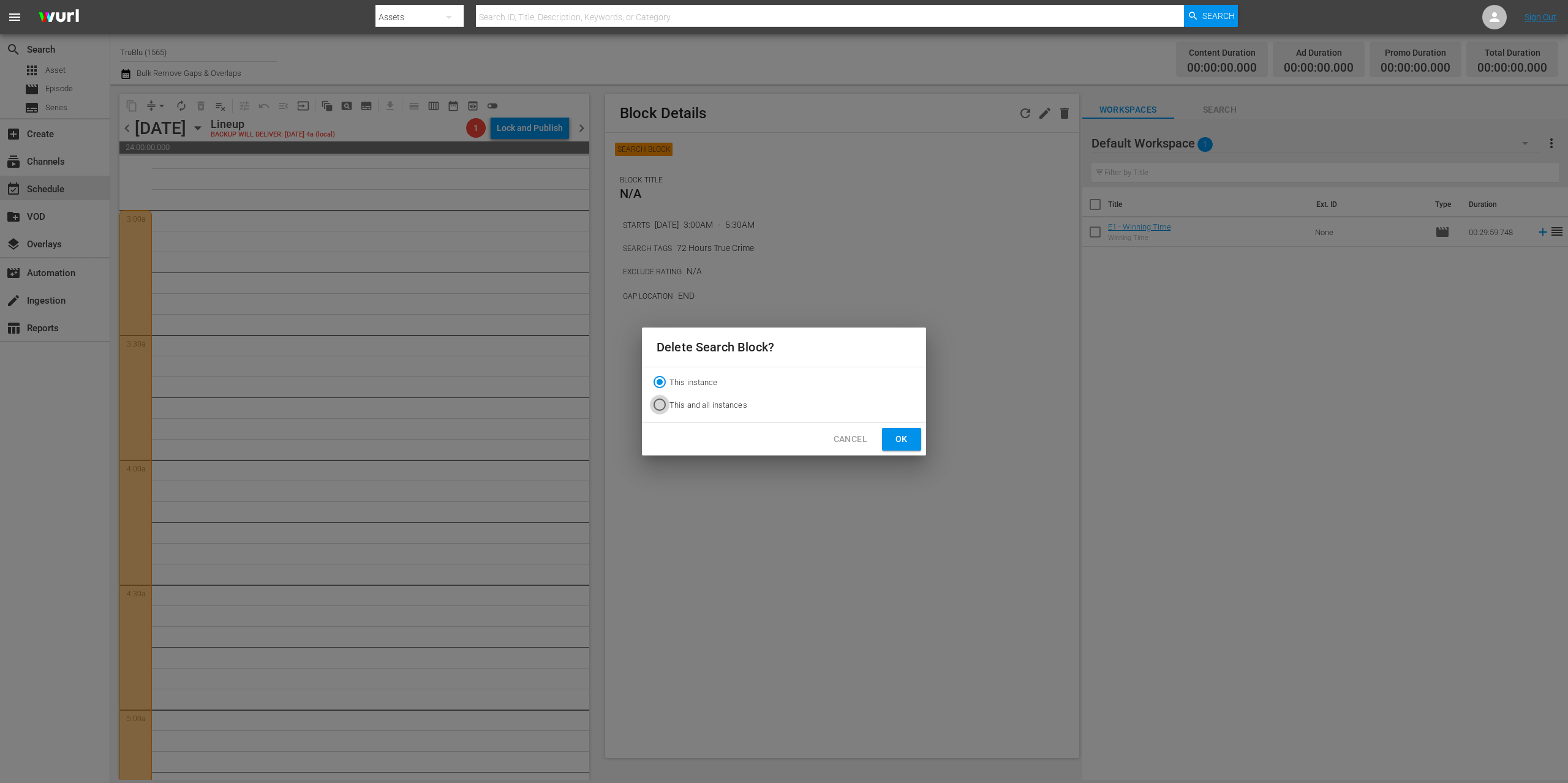
click at [659, 405] on input "This and all instances" at bounding box center [660, 407] width 20 height 20
radio input "true"
click at [909, 436] on span "Ok" at bounding box center [901, 440] width 20 height 16
radio input "true"
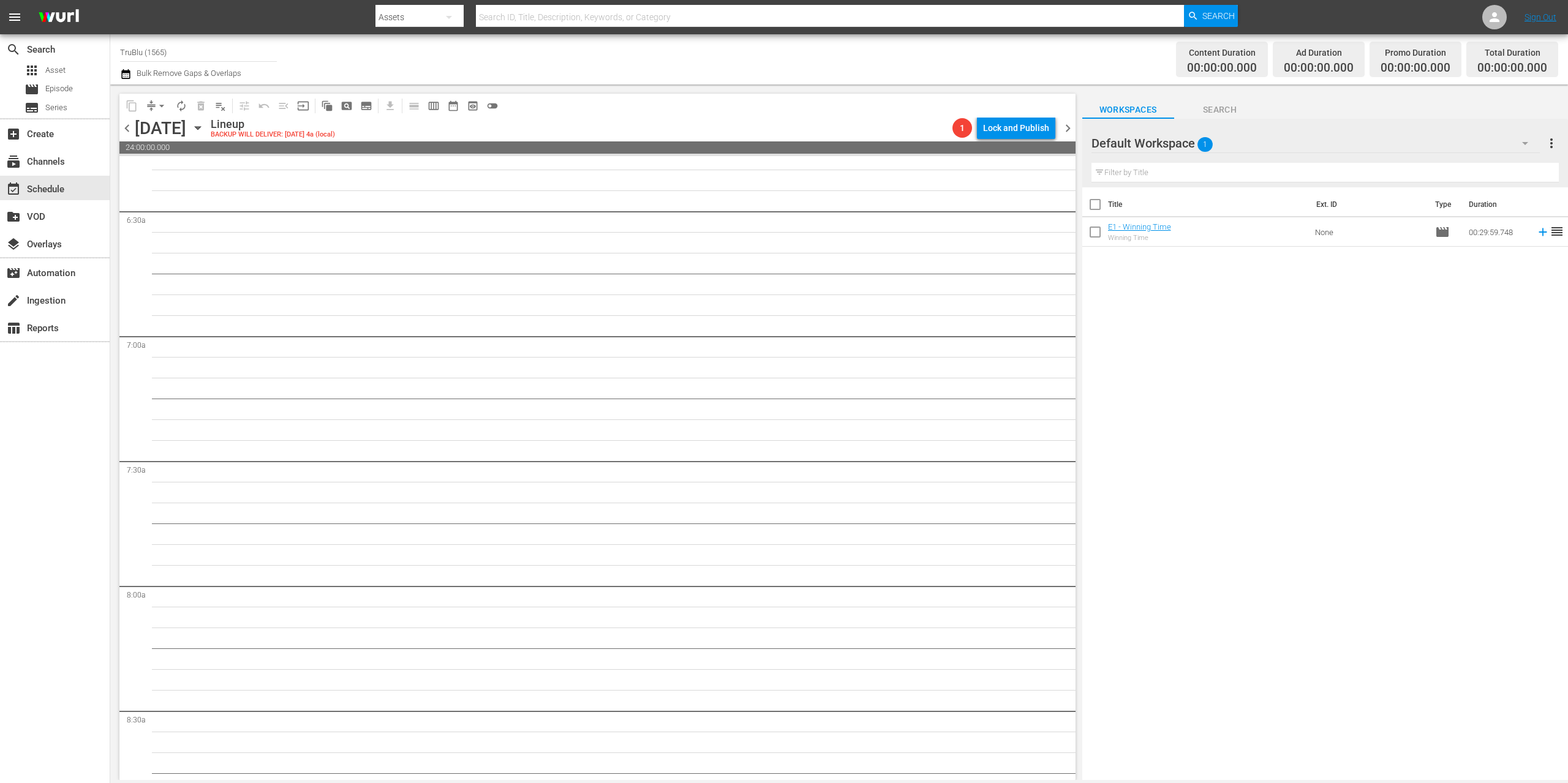
scroll to position [2369, 0]
click at [1065, 129] on span "chevron_right" at bounding box center [1068, 129] width 16 height 16
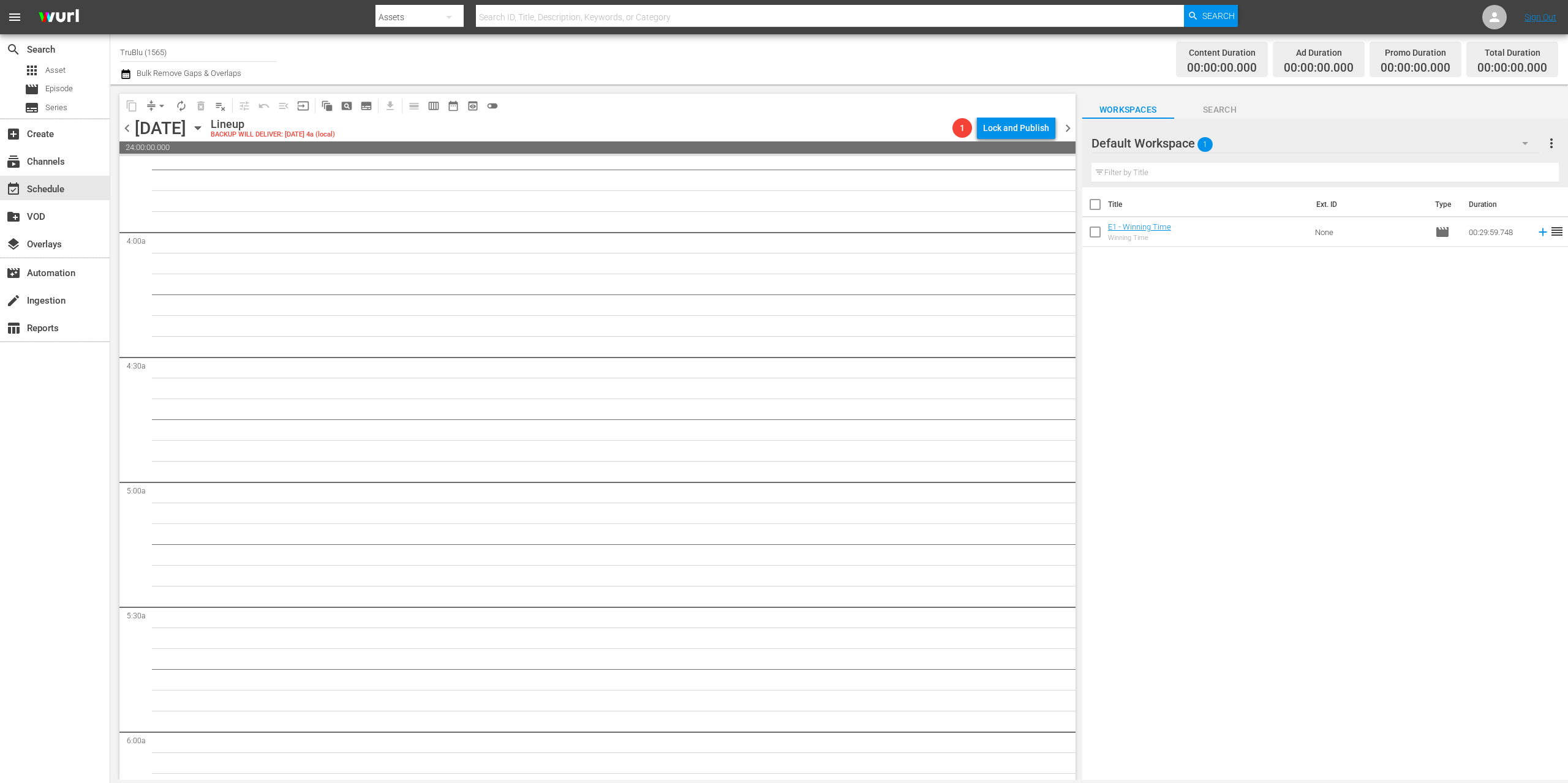
scroll to position [134, 0]
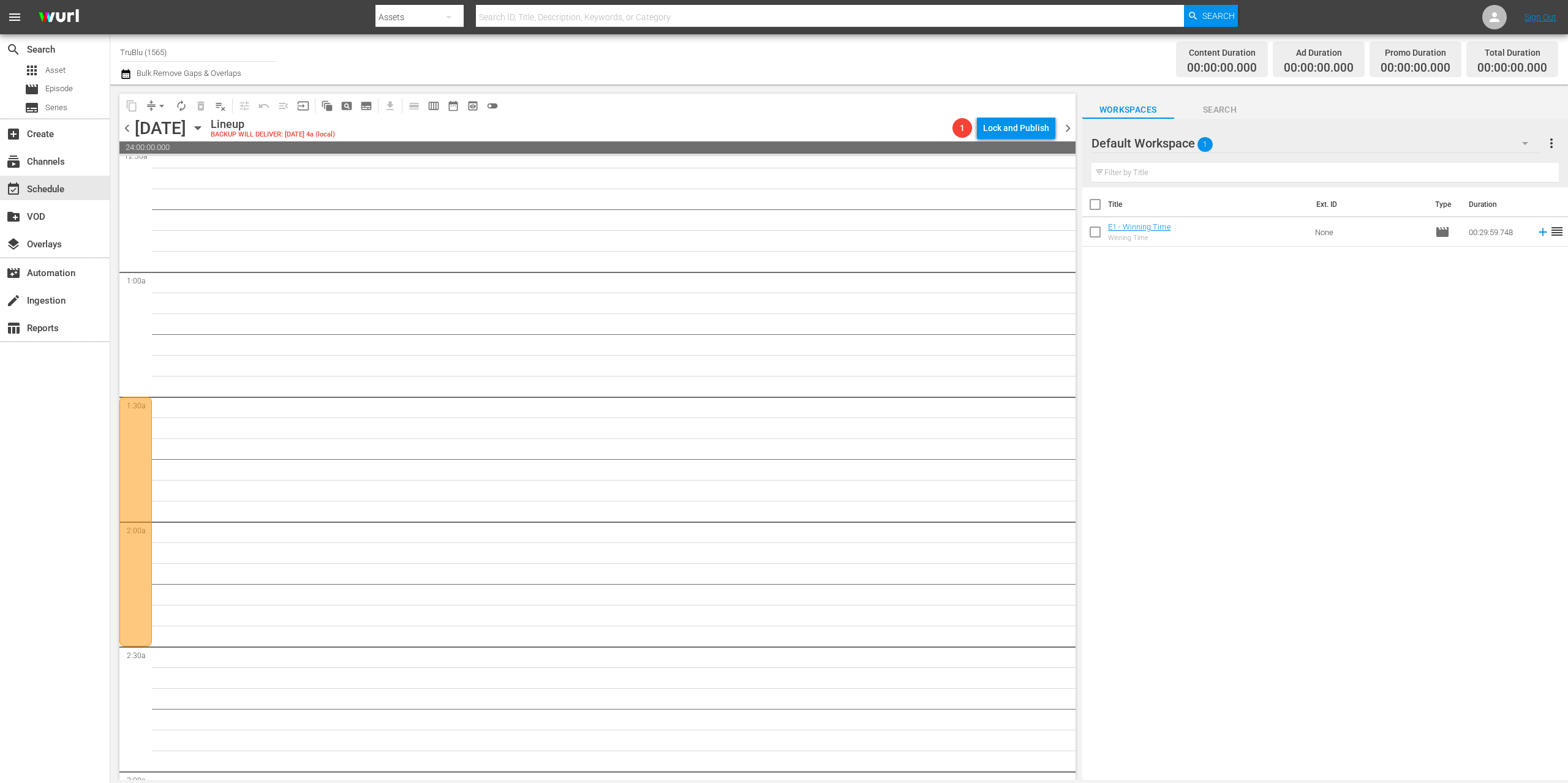
click at [148, 461] on div at bounding box center [135, 521] width 32 height 249
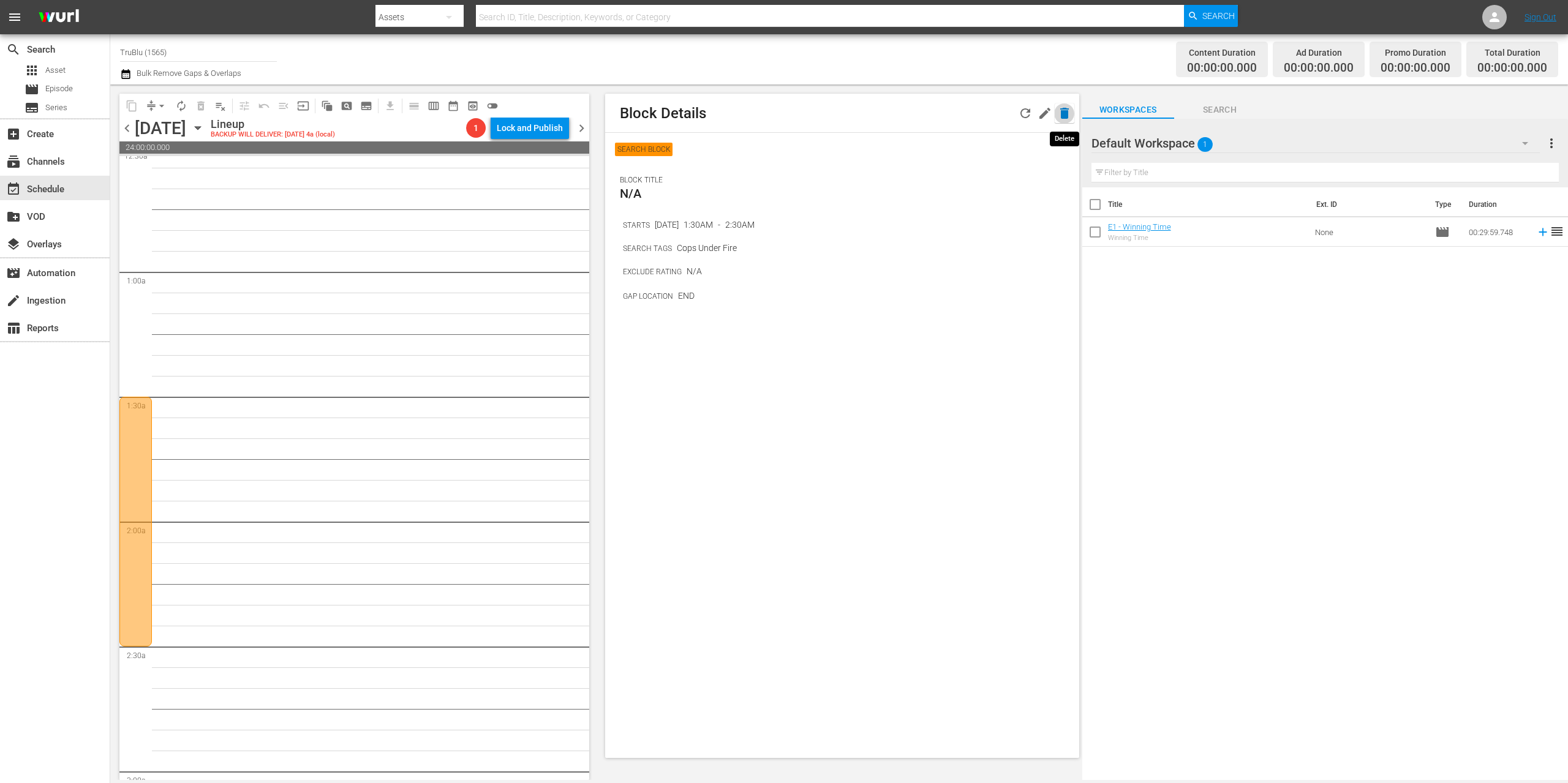
click at [1063, 109] on icon "button" at bounding box center [1065, 113] width 9 height 11
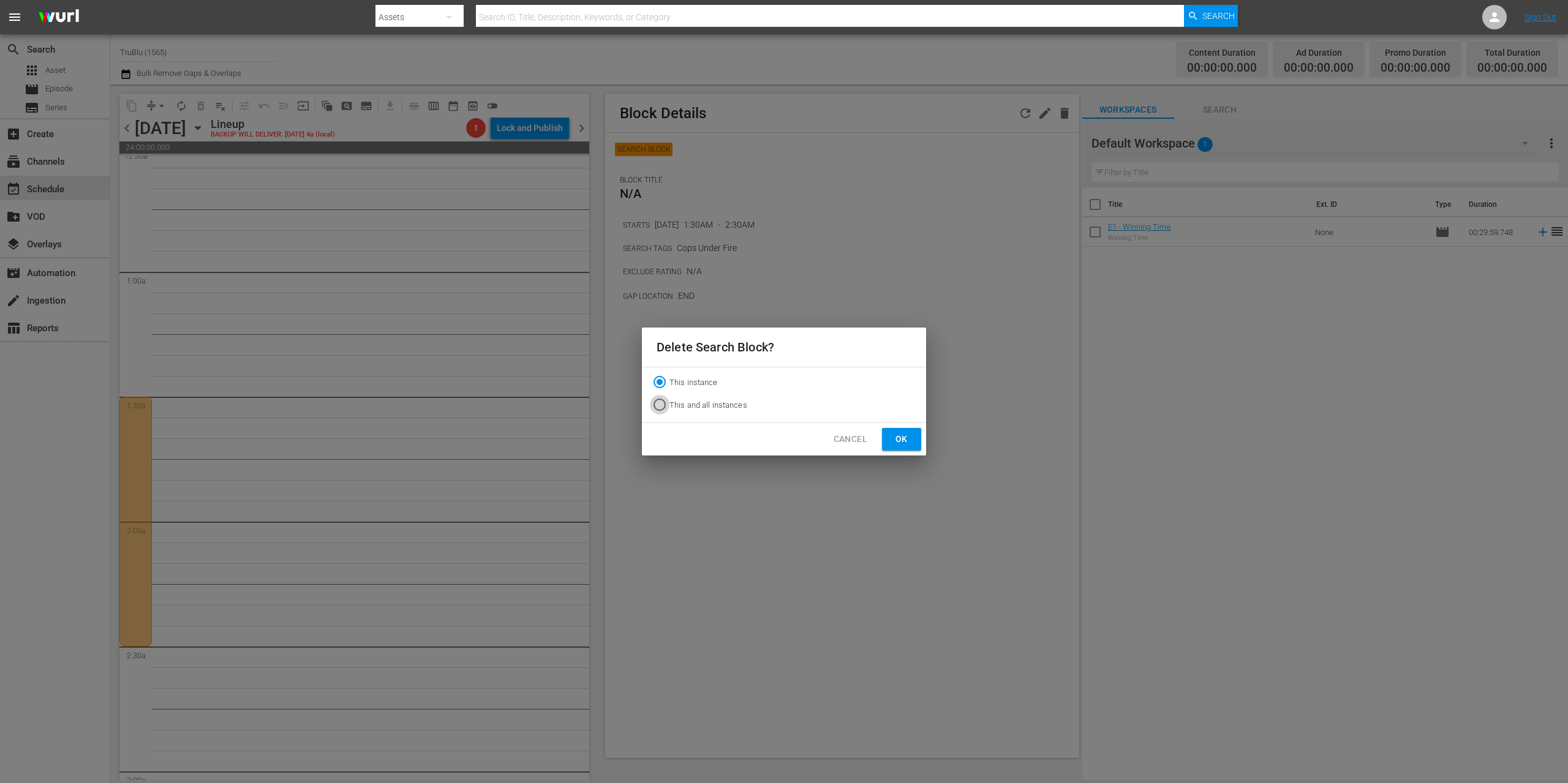
click at [659, 401] on input "This and all instances" at bounding box center [660, 407] width 20 height 20
radio input "true"
click at [898, 434] on span "Ok" at bounding box center [901, 440] width 20 height 16
radio input "true"
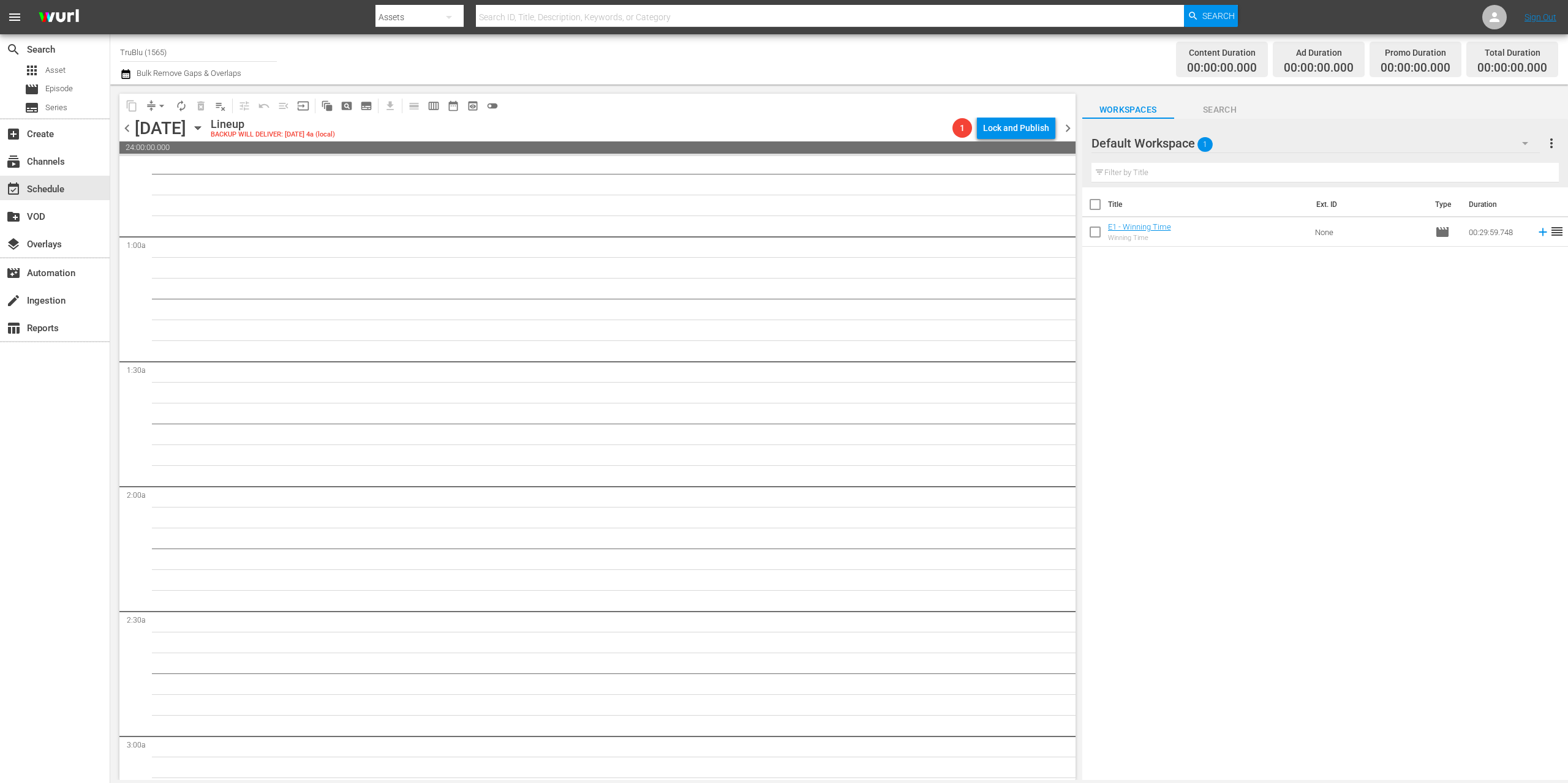
scroll to position [0, 0]
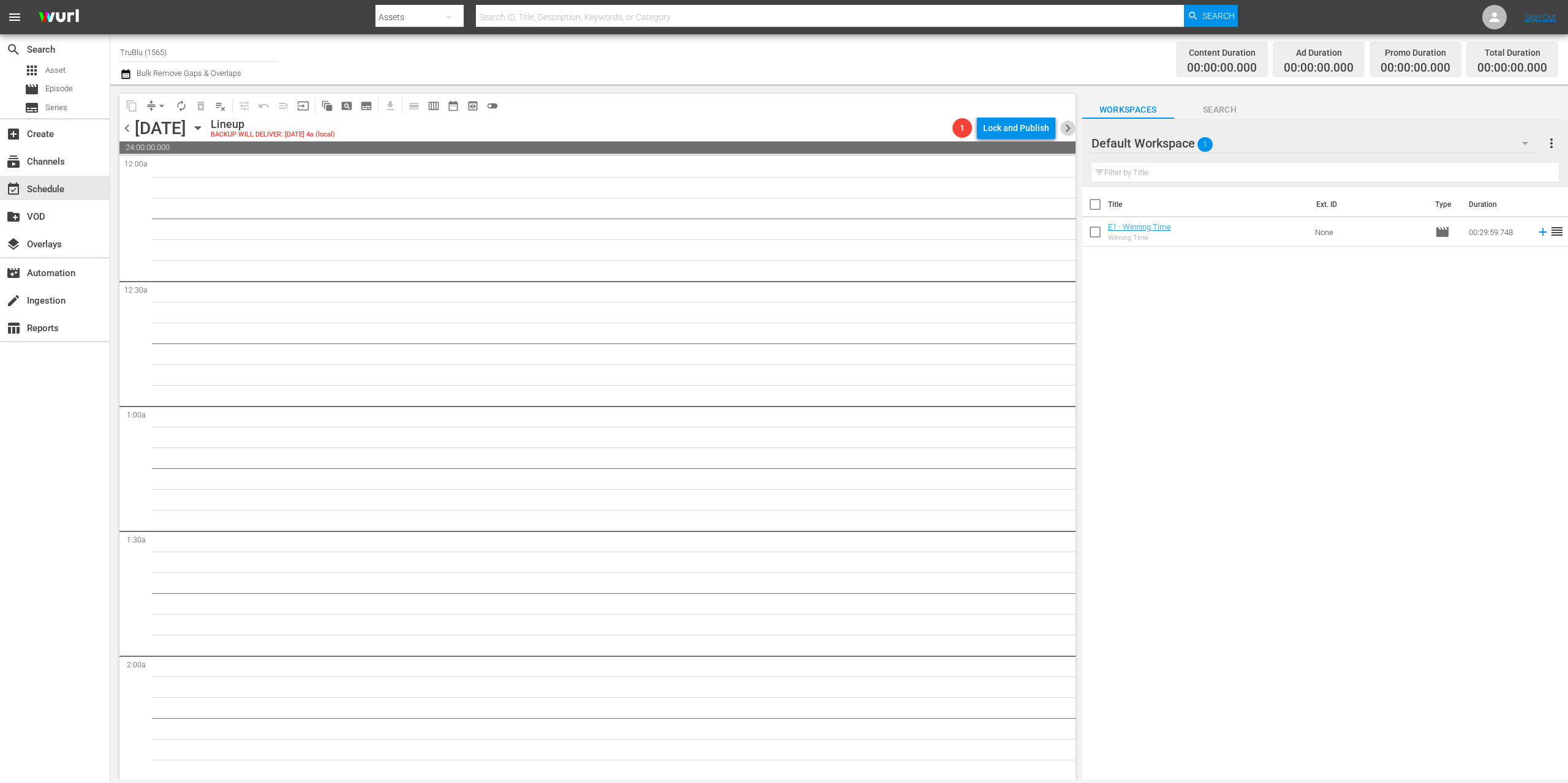
click at [1066, 129] on span "chevron_right" at bounding box center [1068, 129] width 16 height 16
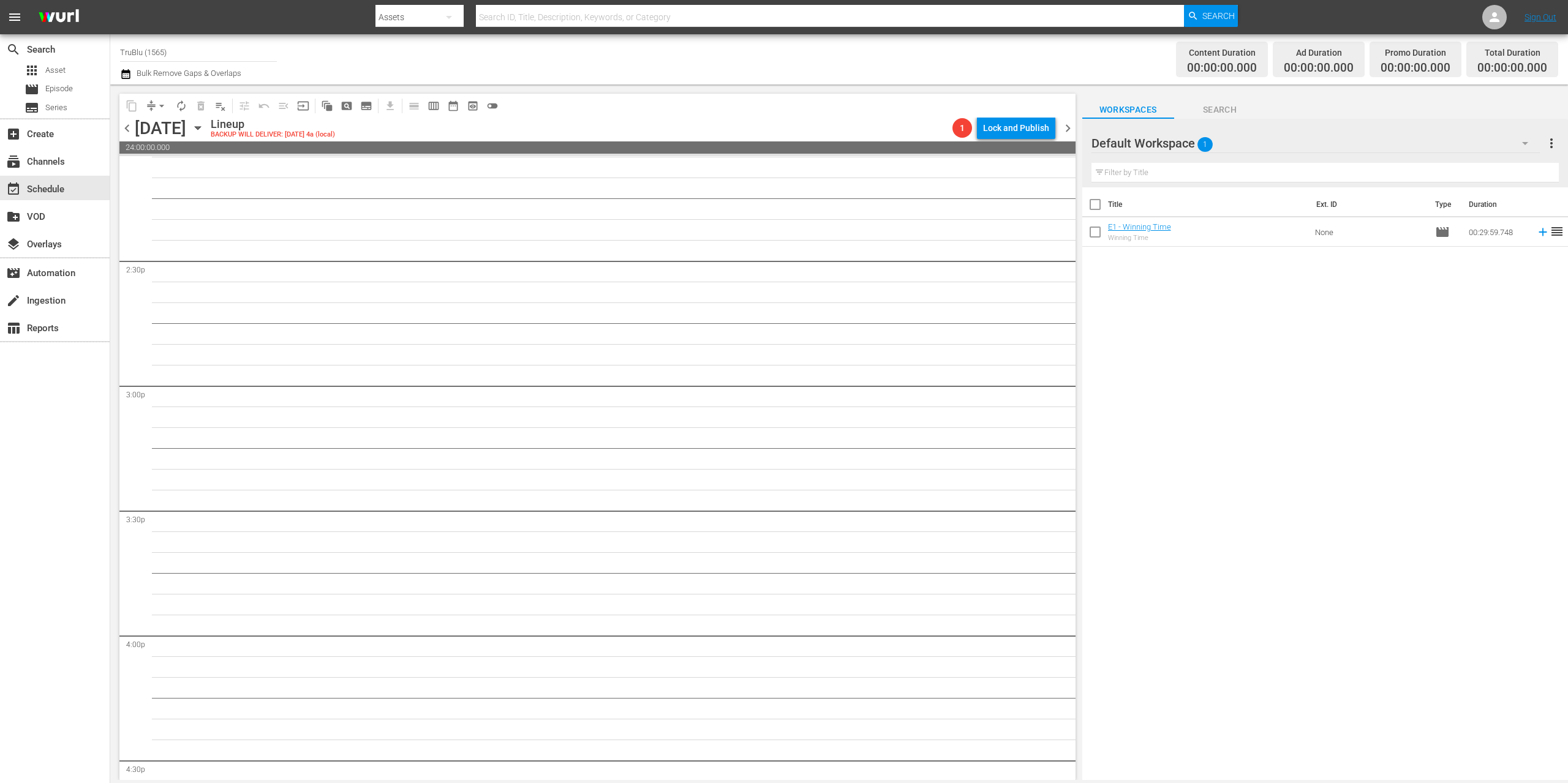
scroll to position [5020, 0]
click at [1066, 129] on span "chevron_right" at bounding box center [1068, 129] width 16 height 16
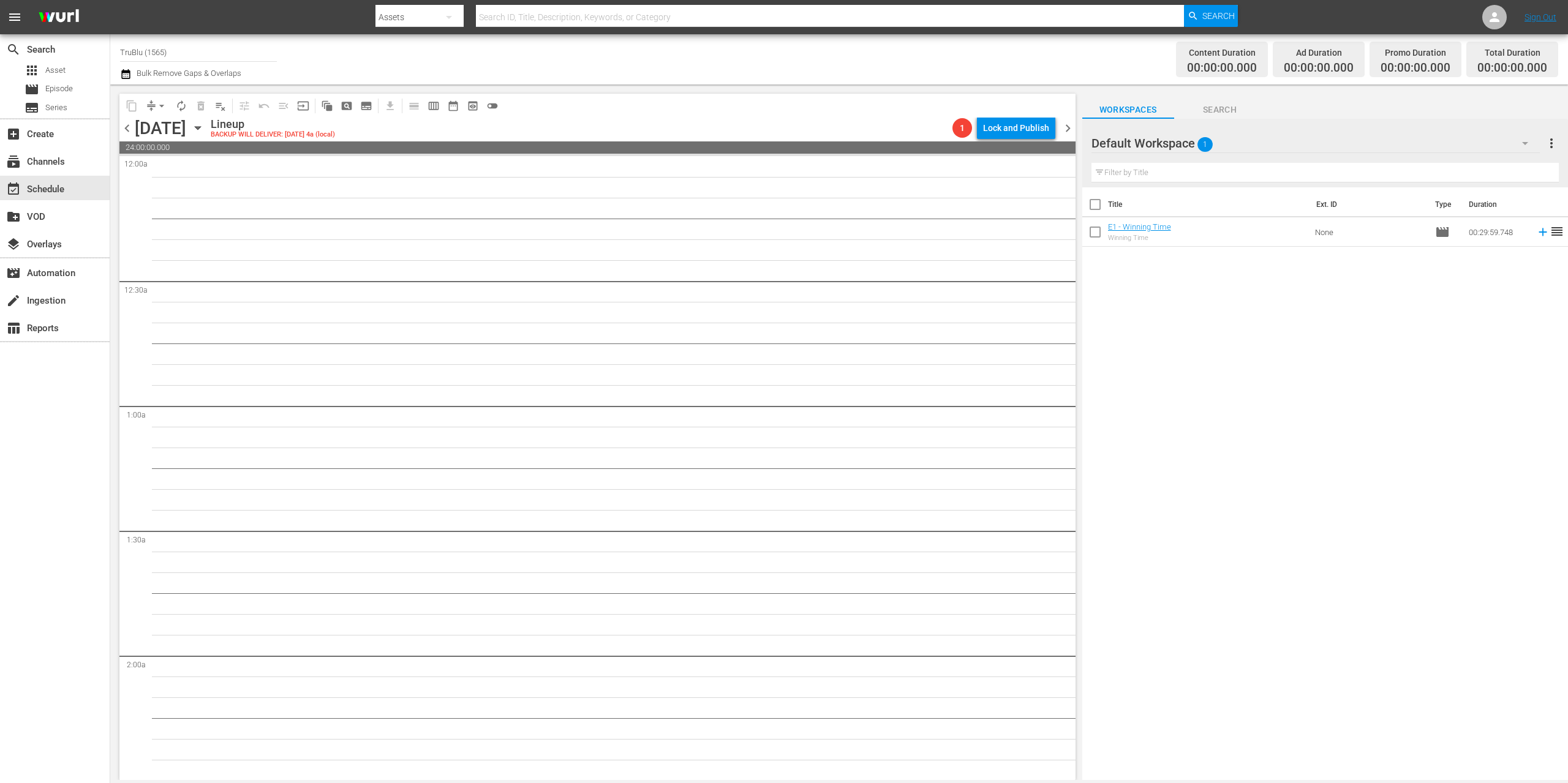
click at [1067, 123] on span "chevron_right" at bounding box center [1068, 129] width 16 height 16
click at [1069, 129] on span "chevron_right" at bounding box center [1068, 129] width 16 height 16
click at [1066, 129] on span "chevron_right" at bounding box center [1068, 129] width 16 height 16
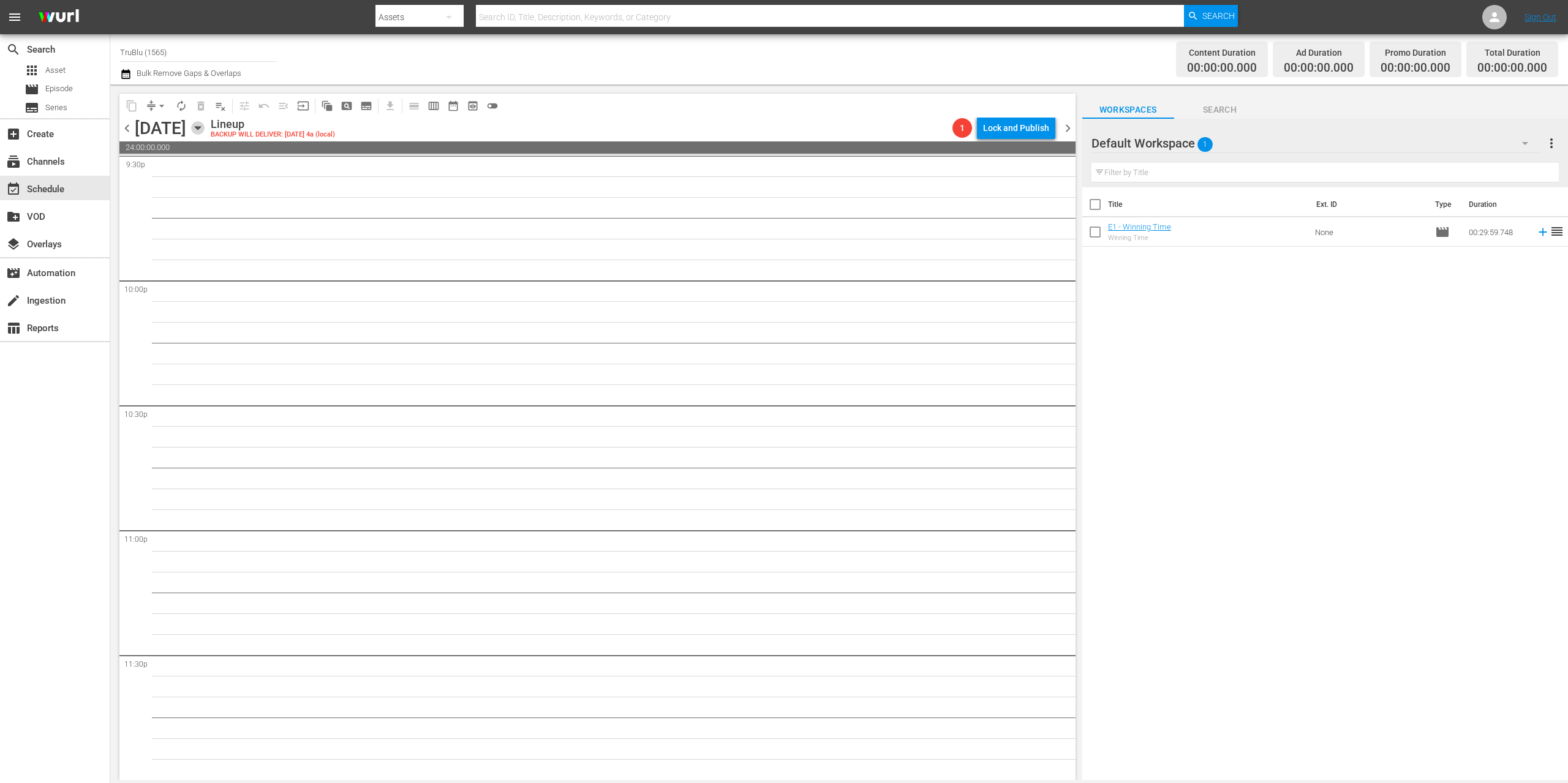
click at [200, 129] on icon "button" at bounding box center [197, 129] width 5 height 3
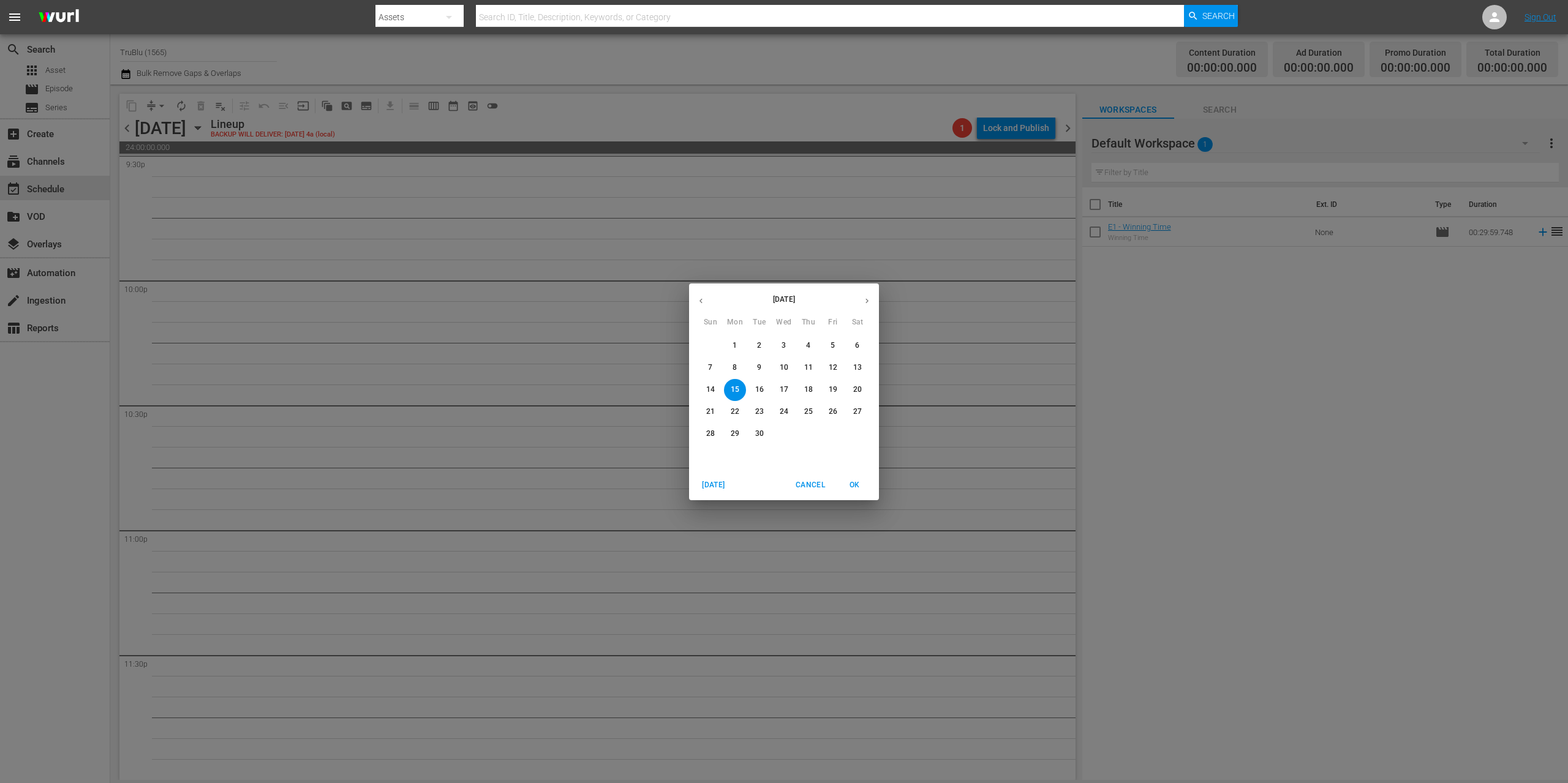
click at [734, 343] on p "1" at bounding box center [734, 346] width 4 height 10
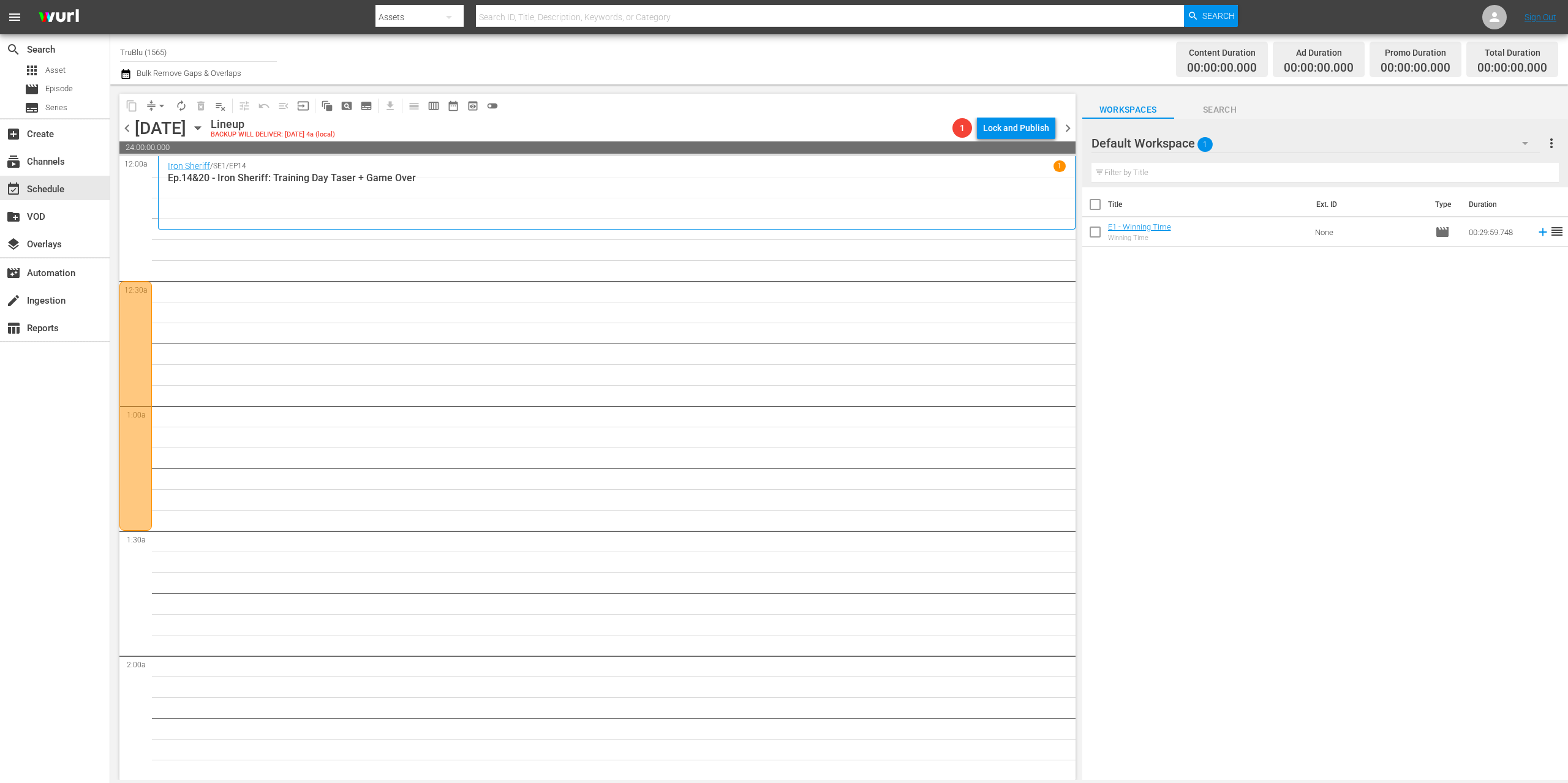
click at [132, 342] on div at bounding box center [135, 405] width 32 height 249
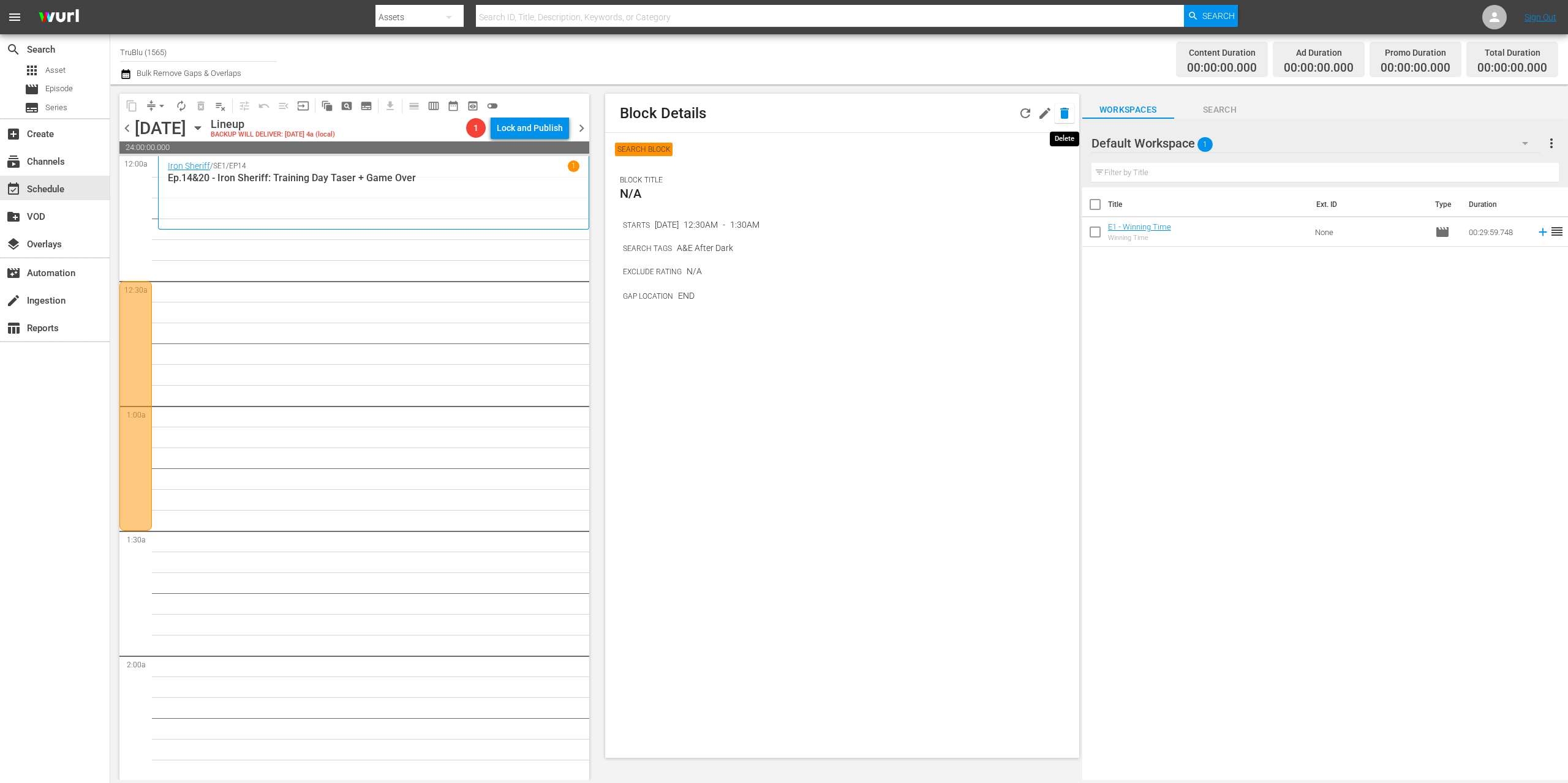
click at [1059, 119] on icon "button" at bounding box center [1064, 113] width 15 height 15
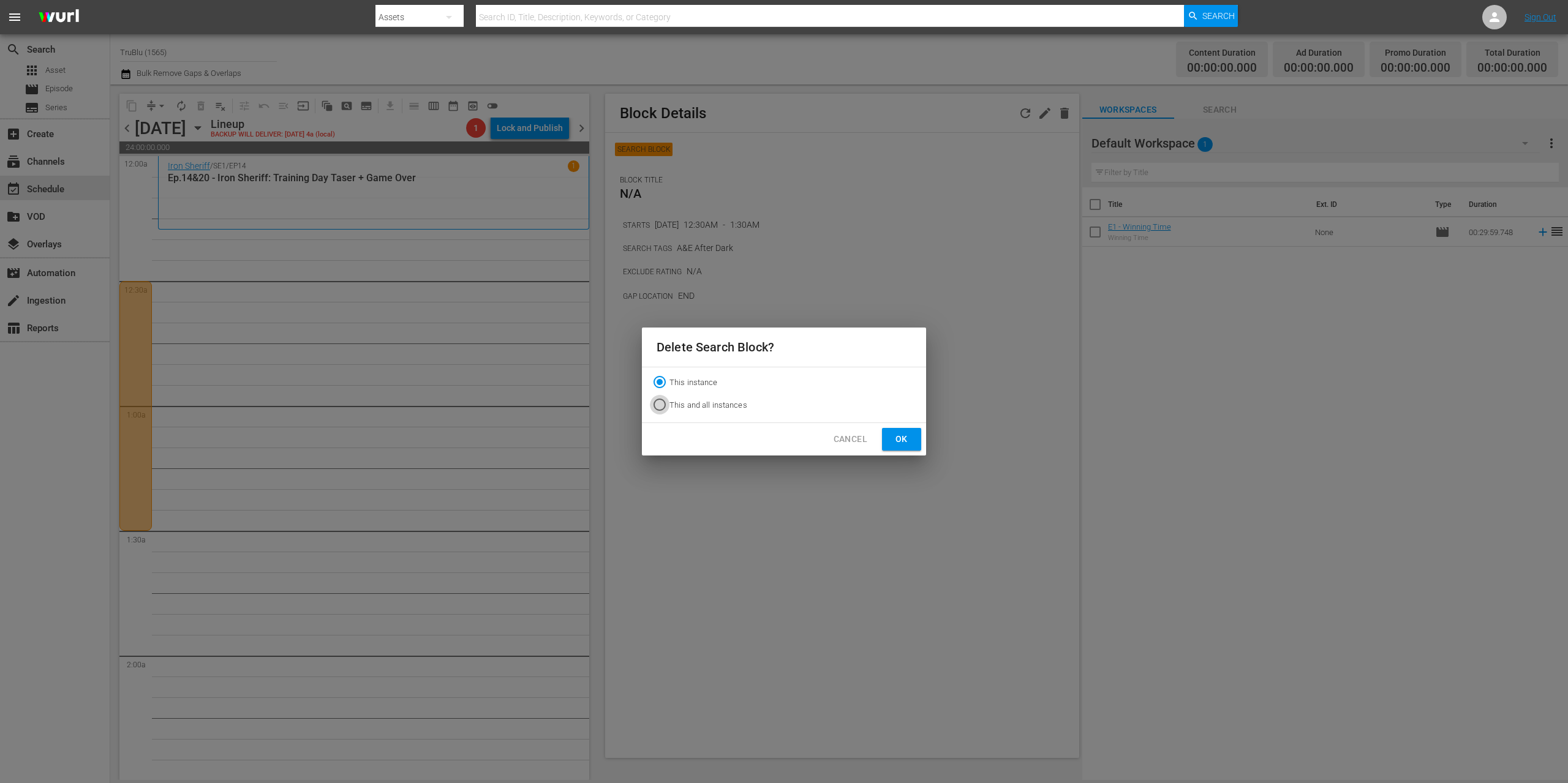
click at [661, 404] on input "This and all instances" at bounding box center [660, 407] width 20 height 20
radio input "true"
click at [908, 441] on span "Ok" at bounding box center [901, 440] width 20 height 16
radio input "true"
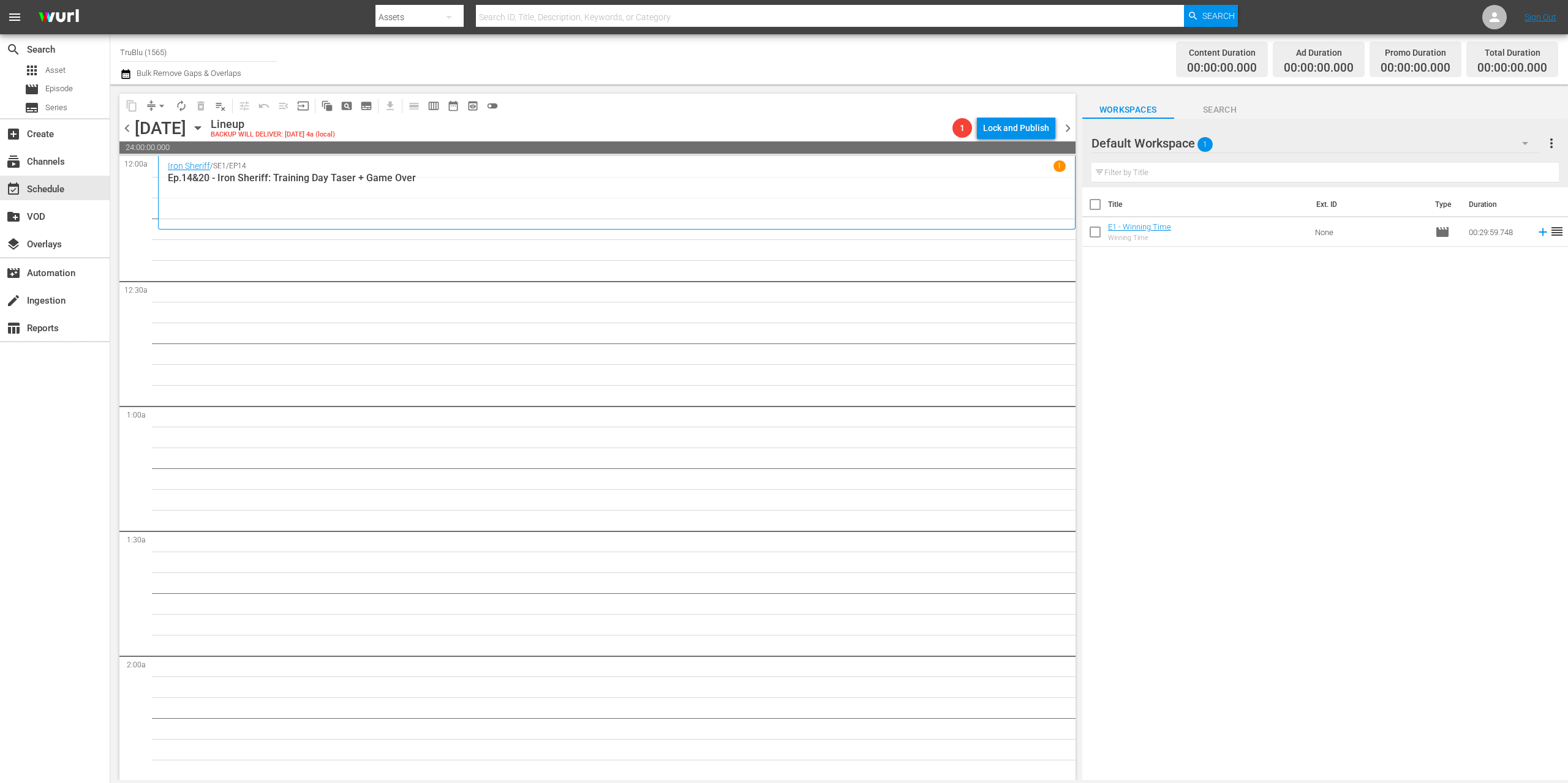
click at [126, 129] on span "chevron_left" at bounding box center [127, 129] width 16 height 16
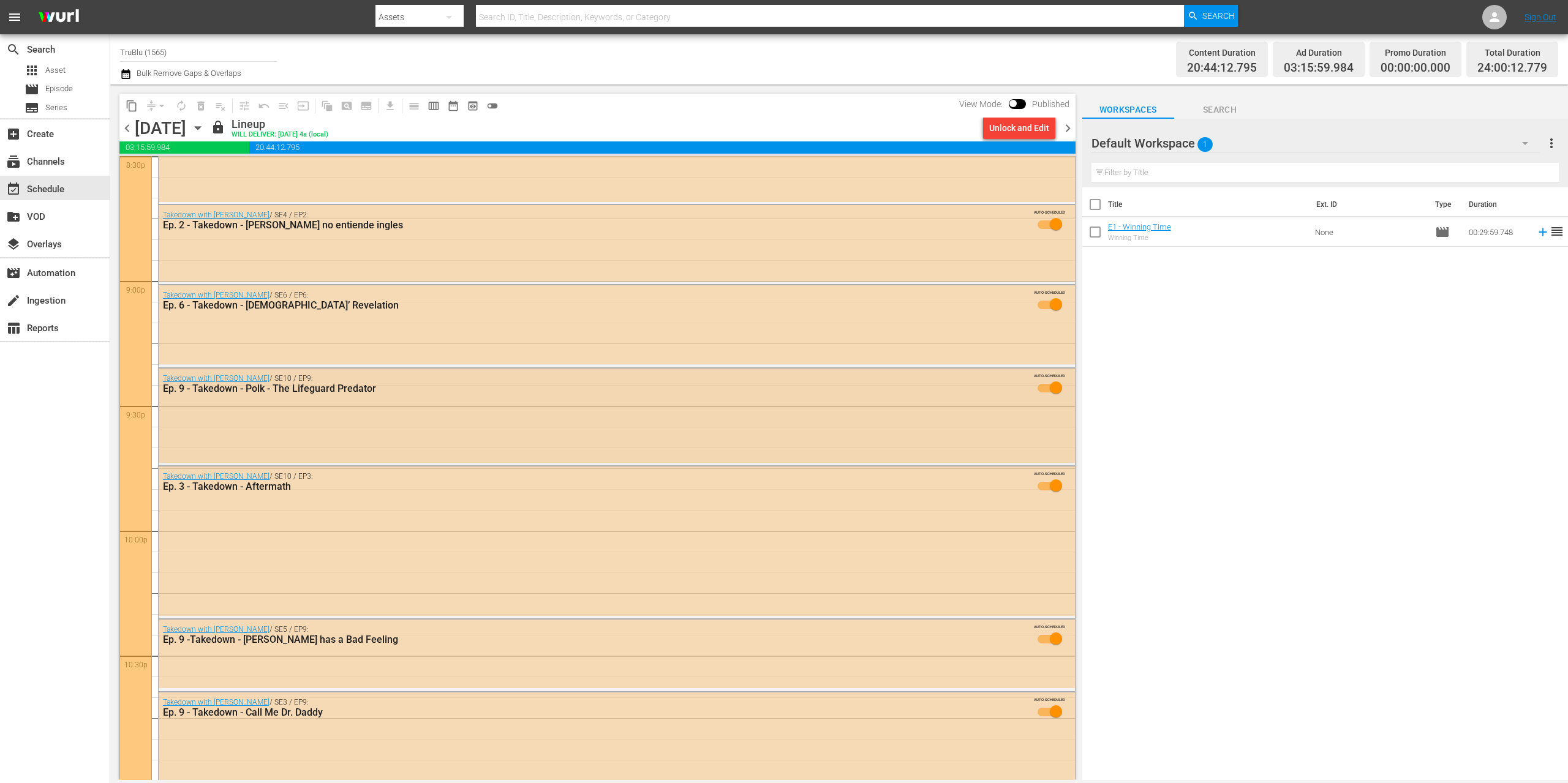
scroll to position [5445, 0]
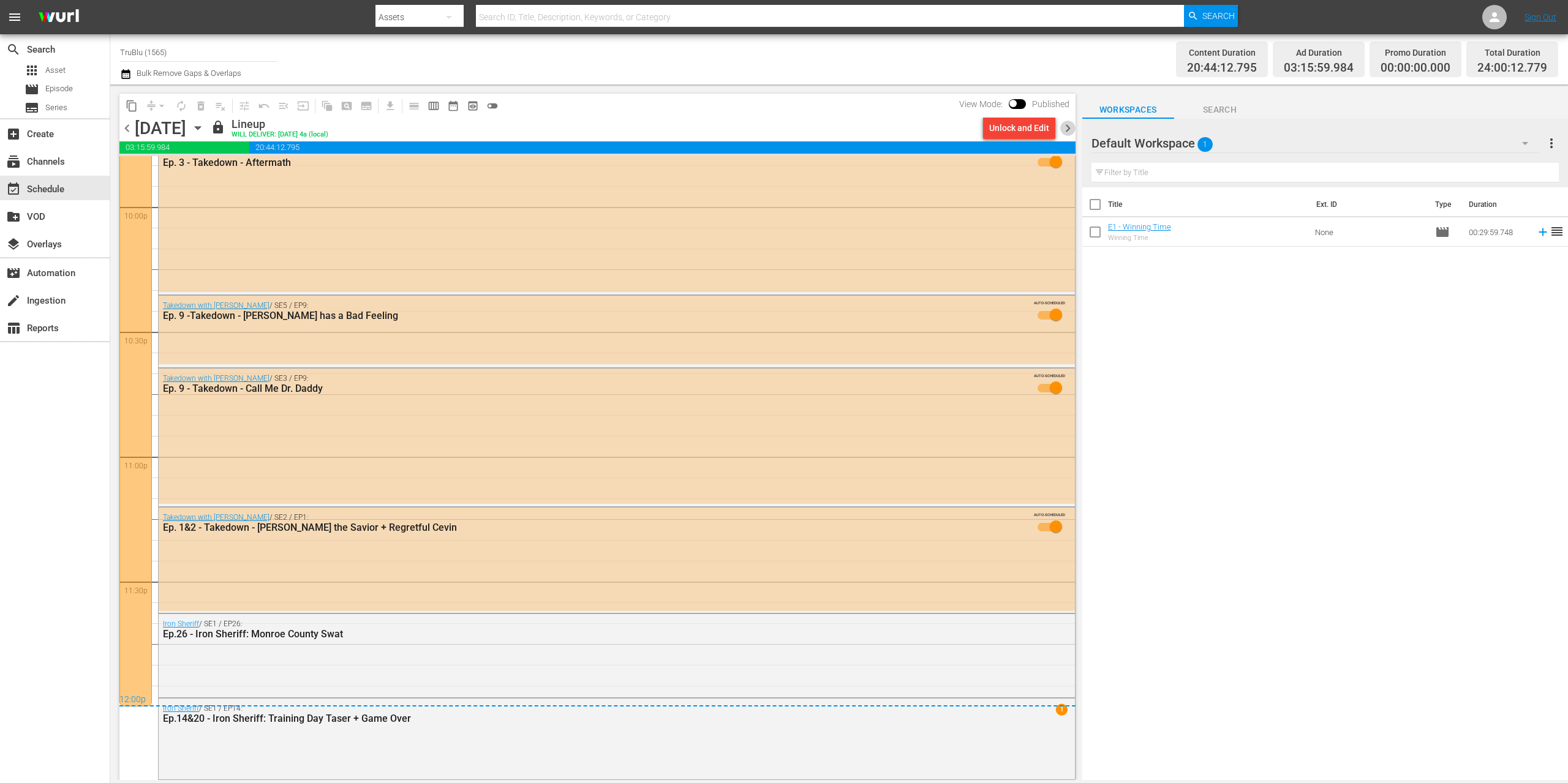
click at [1066, 127] on span "chevron_right" at bounding box center [1068, 129] width 16 height 16
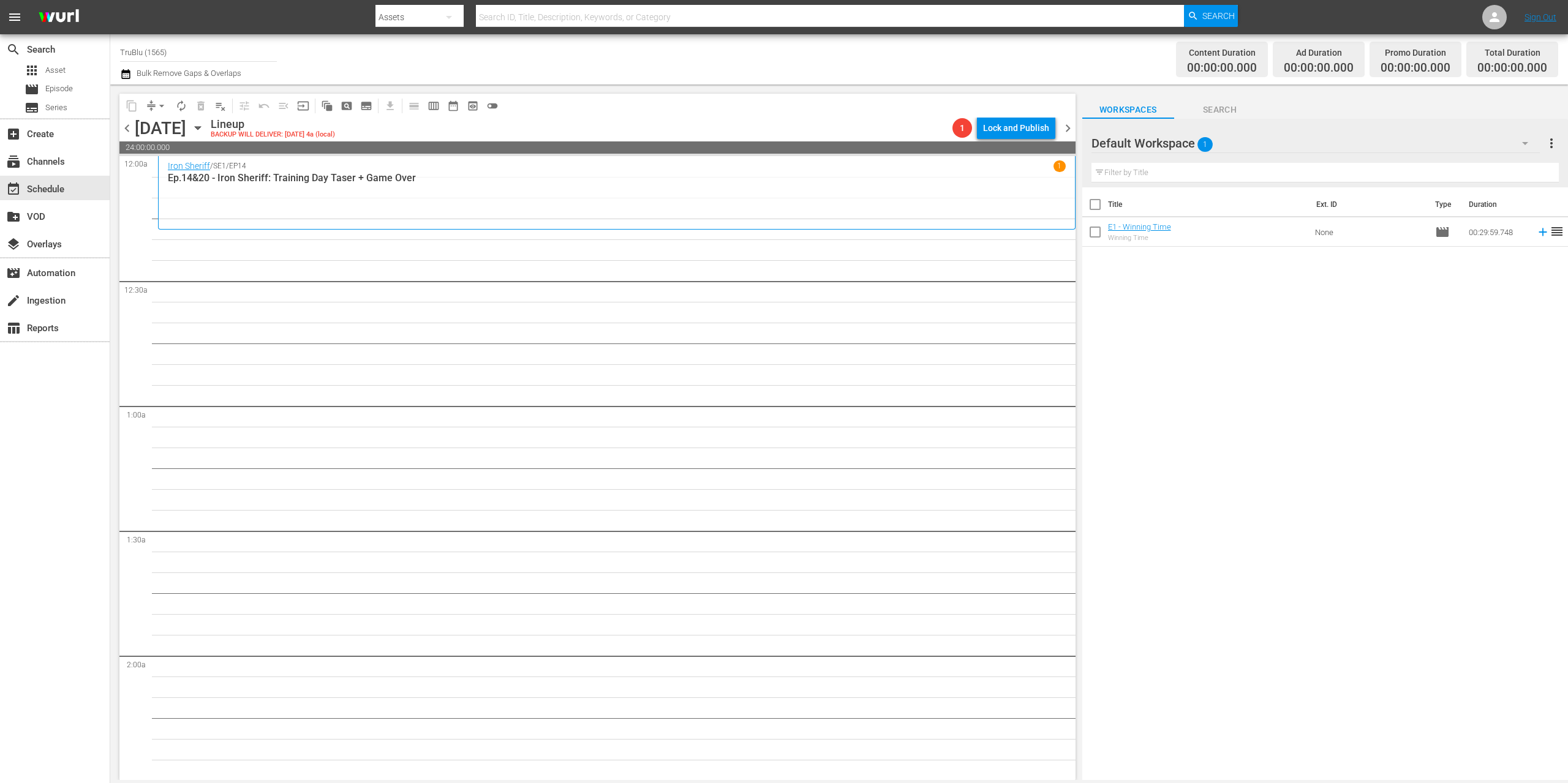
click at [200, 229] on div "Iron Sheriff / SE1 / EP14 1 Ep.14&20 - Iron Sheriff: Training Day Taser + Game …" at bounding box center [617, 193] width 918 height 74
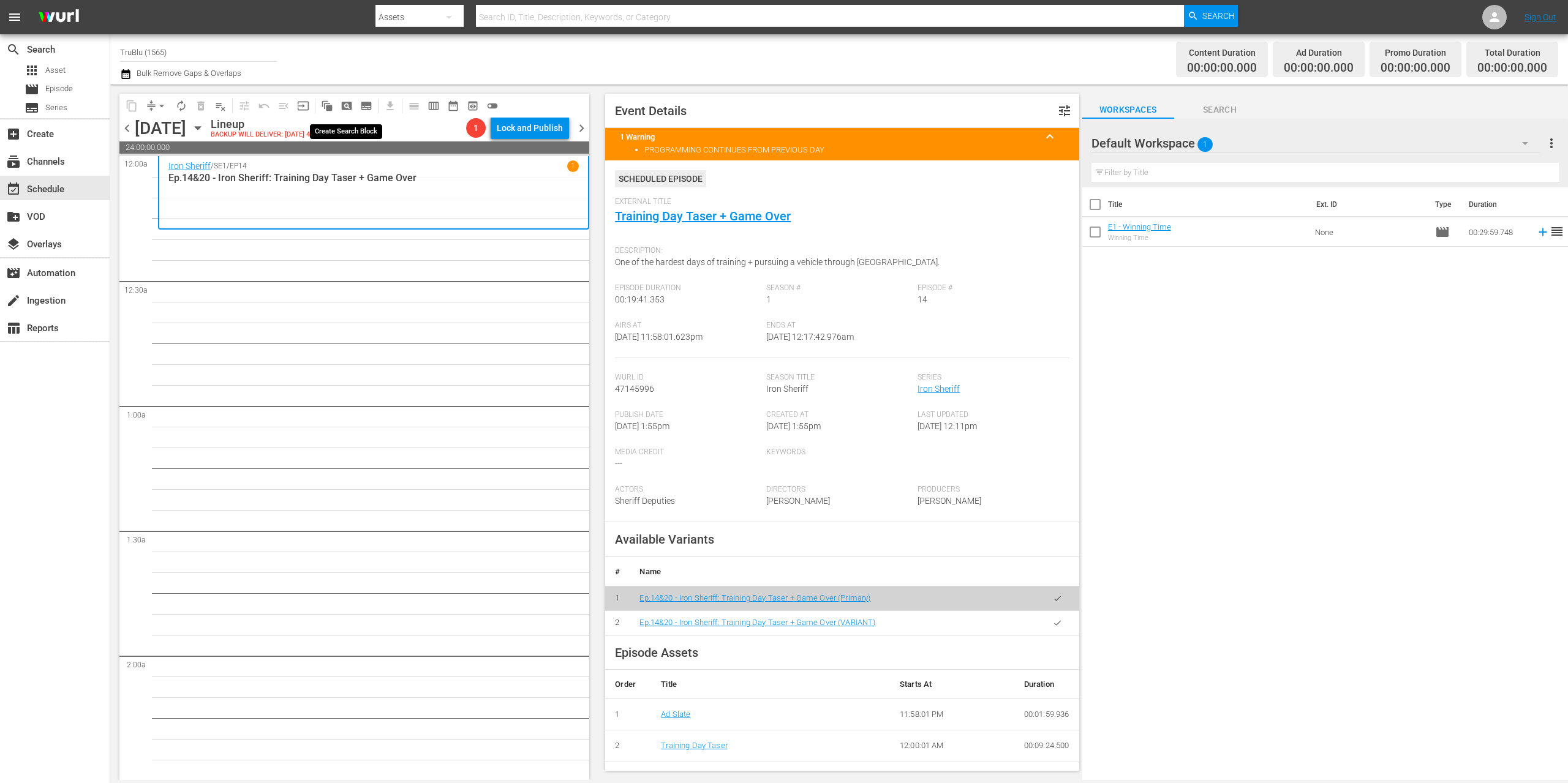
click at [347, 109] on span "pageview_outlined" at bounding box center [347, 106] width 12 height 12
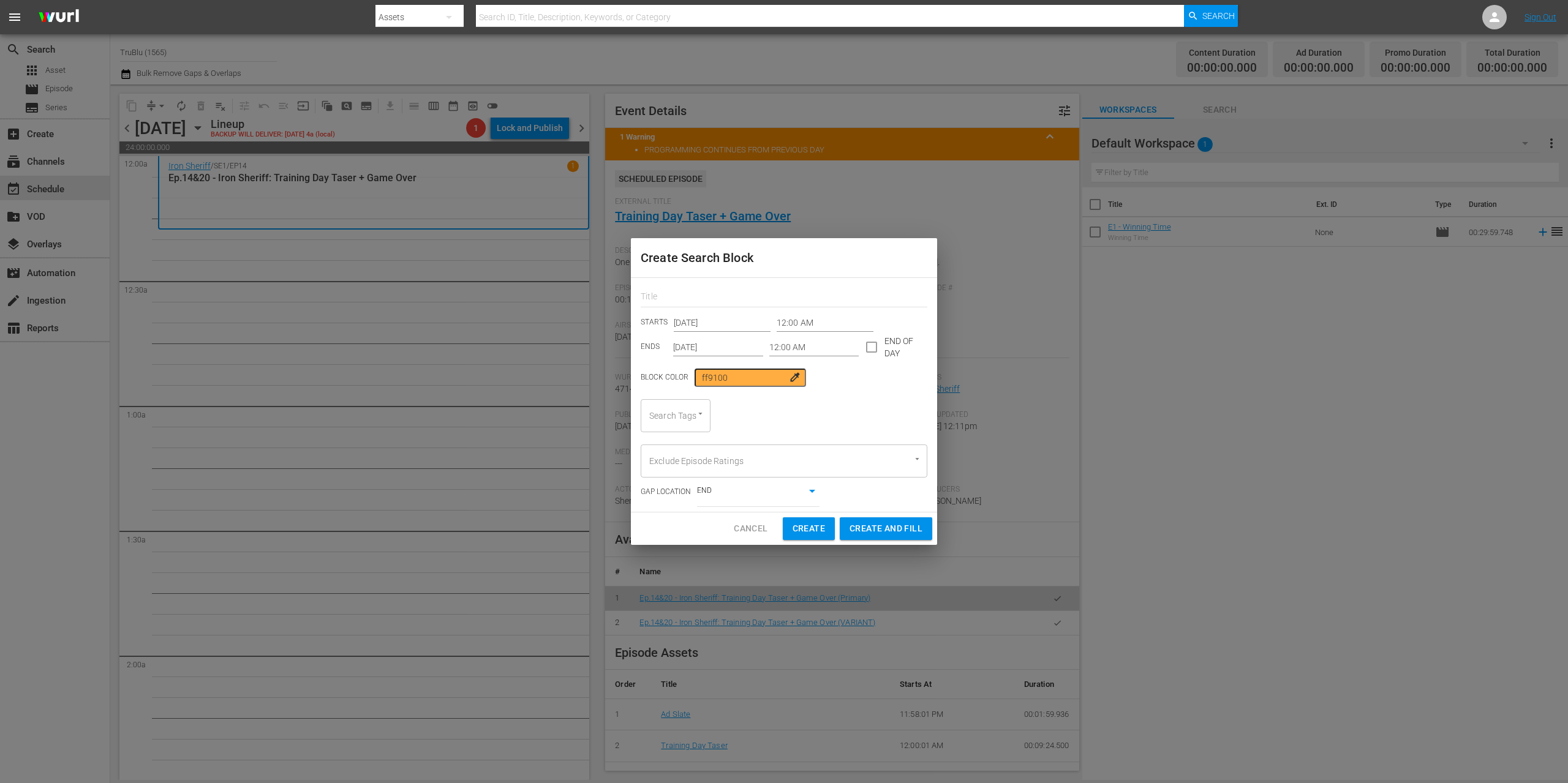
click at [788, 321] on input "12:00 AM" at bounding box center [824, 322] width 96 height 18
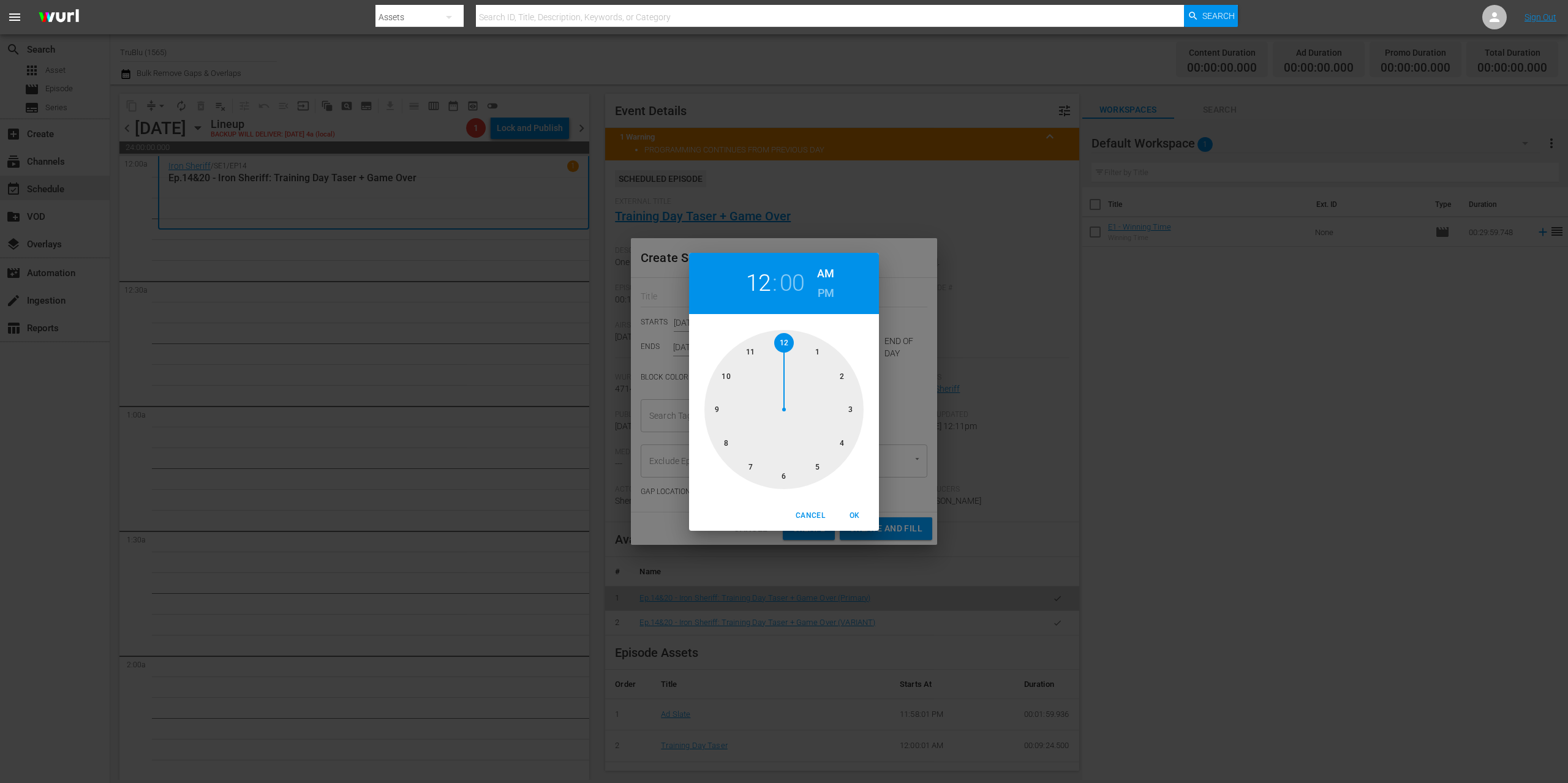
click at [781, 339] on div at bounding box center [783, 409] width 159 height 159
click at [834, 441] on div at bounding box center [783, 409] width 159 height 159
click at [857, 513] on span "OK" at bounding box center [854, 515] width 30 height 13
type input "12:20 AM"
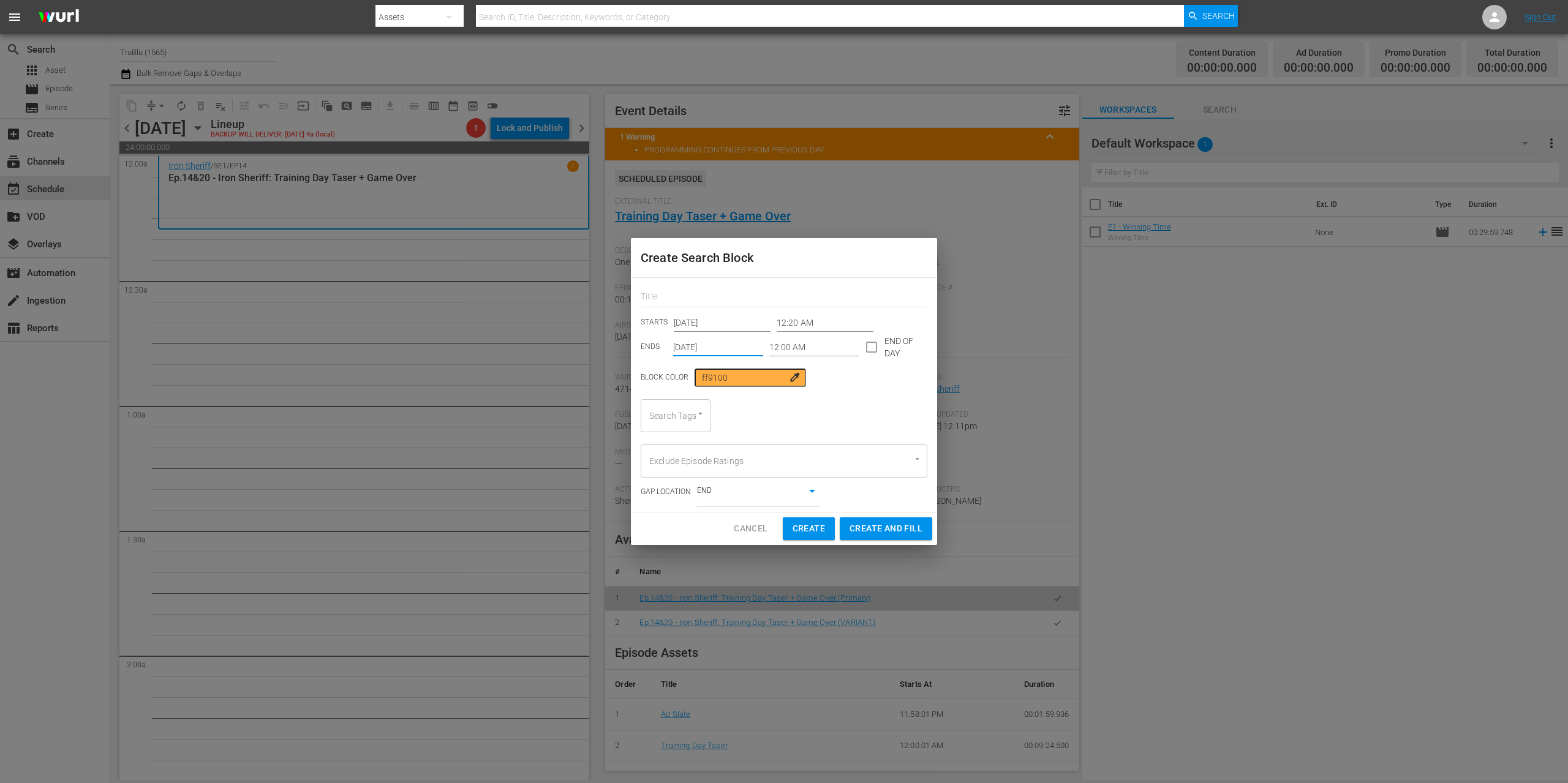
click at [735, 348] on input "[DATE]" at bounding box center [718, 347] width 90 height 18
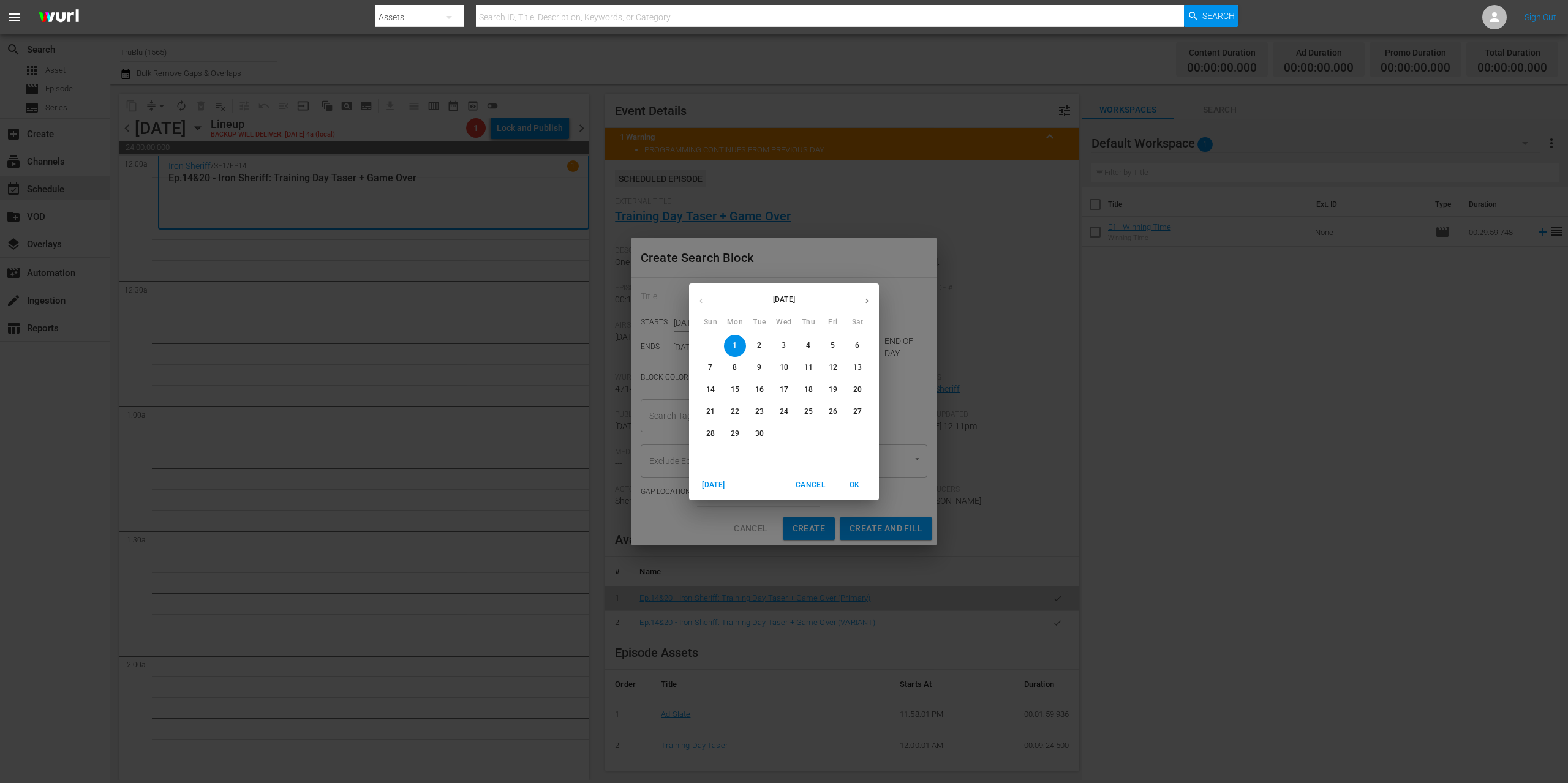
click at [737, 388] on p "15" at bounding box center [735, 390] width 9 height 10
type input "[DATE]"
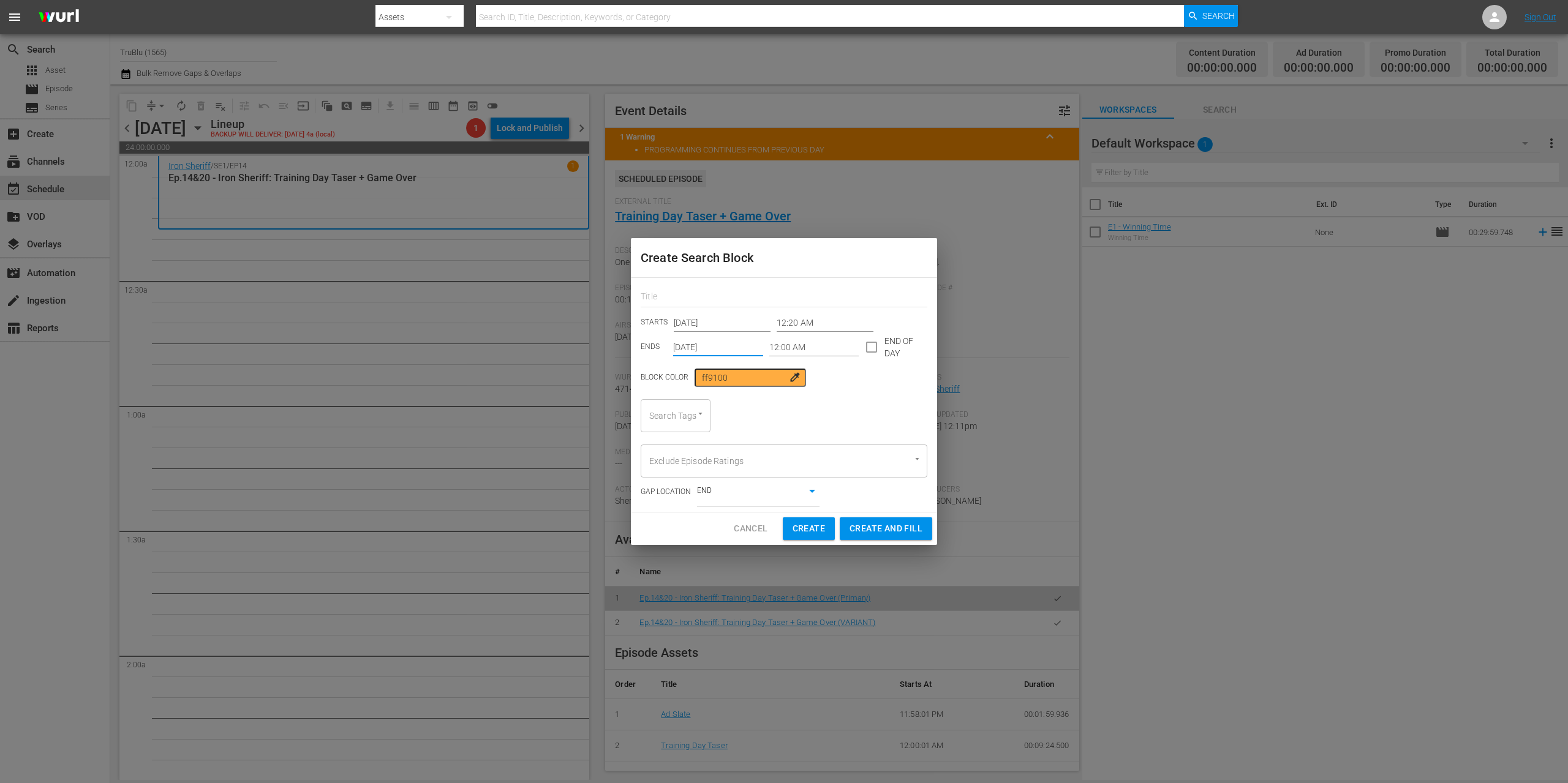
click at [801, 343] on input "12:00 AM" at bounding box center [814, 347] width 90 height 18
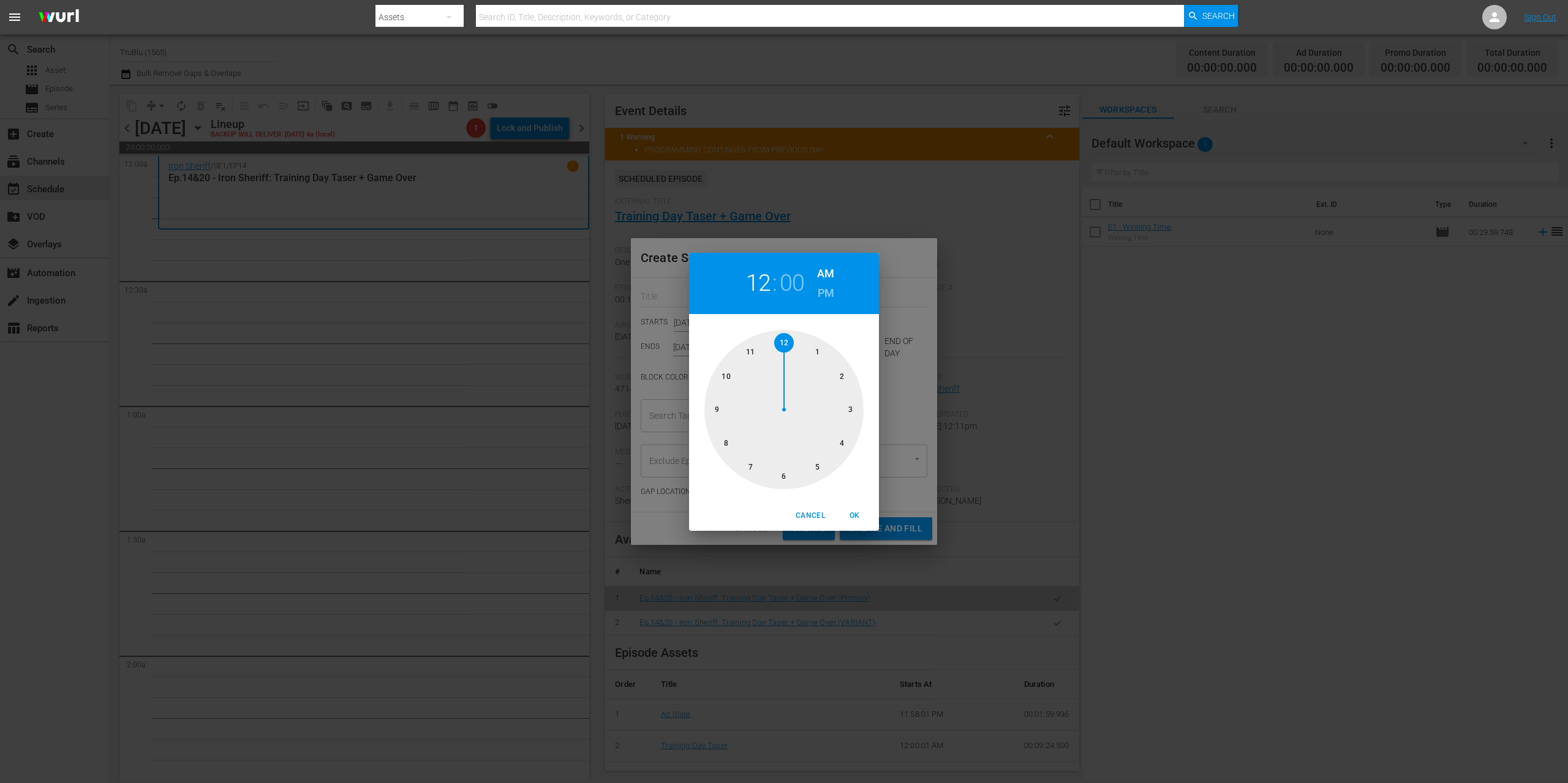
click at [816, 353] on div at bounding box center [783, 409] width 159 height 159
click at [840, 443] on div at bounding box center [783, 409] width 159 height 159
click at [854, 514] on span "OK" at bounding box center [854, 515] width 30 height 13
type input "01:20 AM"
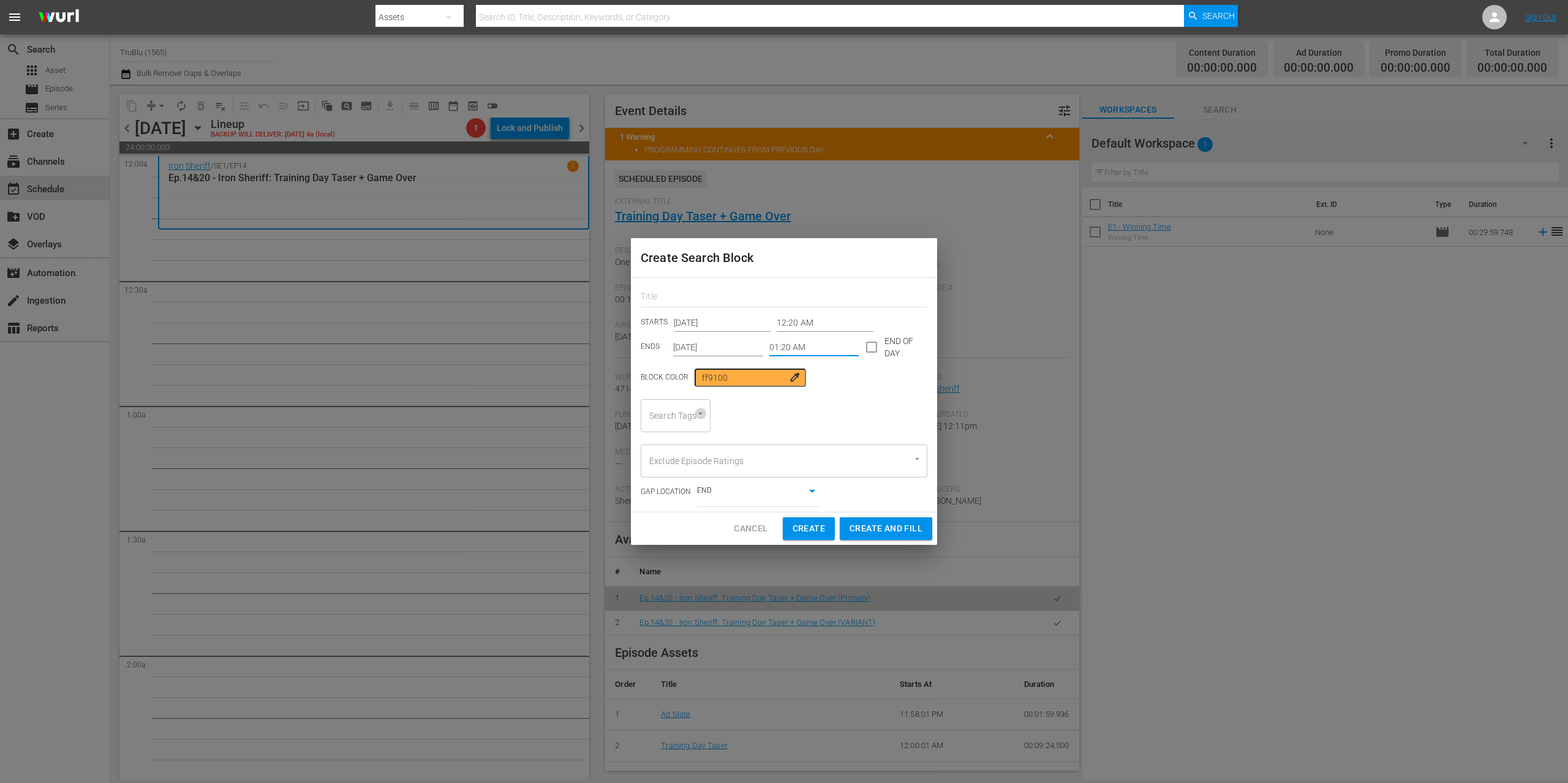
click at [701, 414] on icon "Open" at bounding box center [700, 414] width 3 height 2
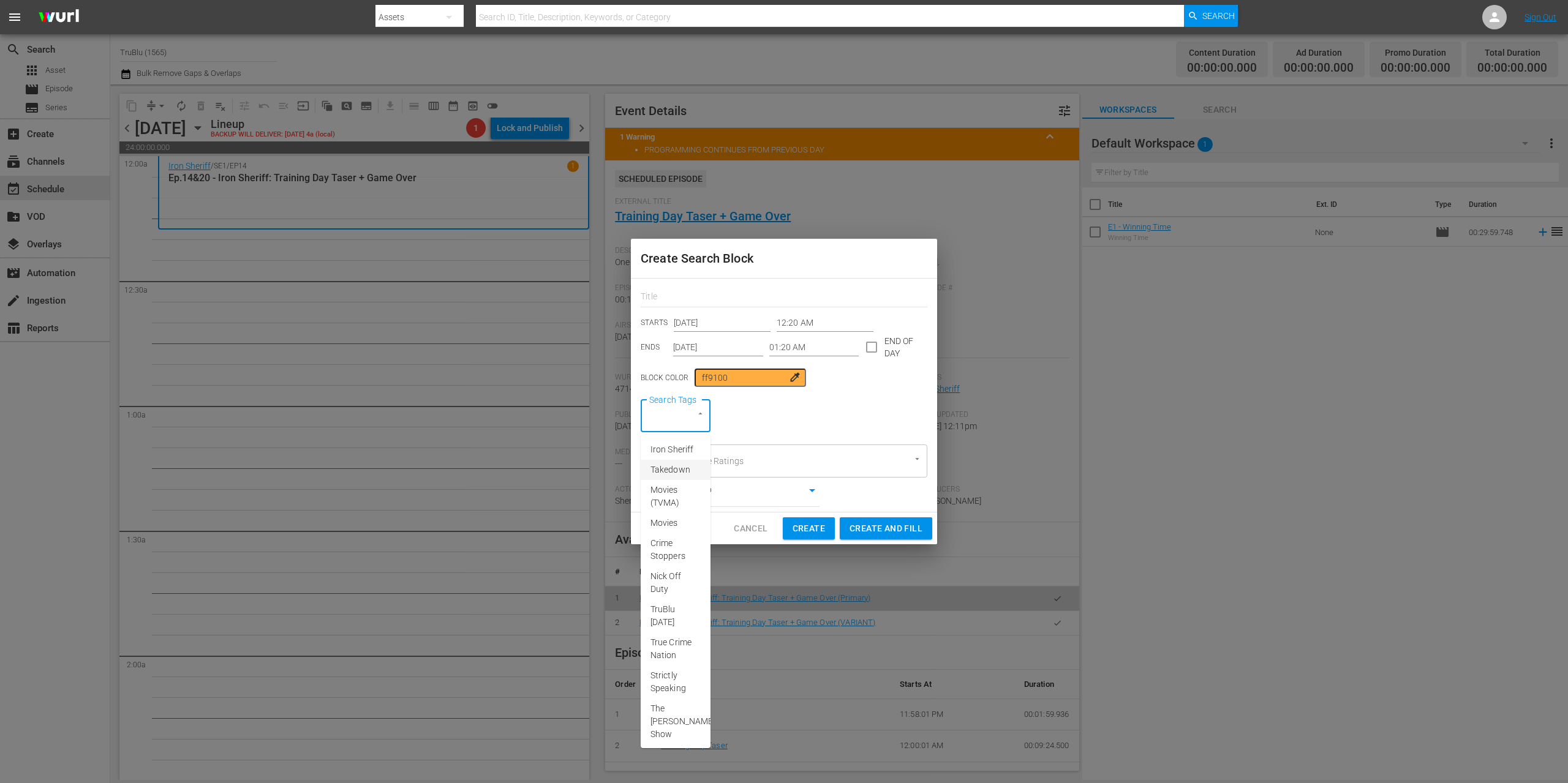
scroll to position [231, 0]
click at [662, 668] on span "A&E After Dark" at bounding box center [675, 681] width 50 height 26
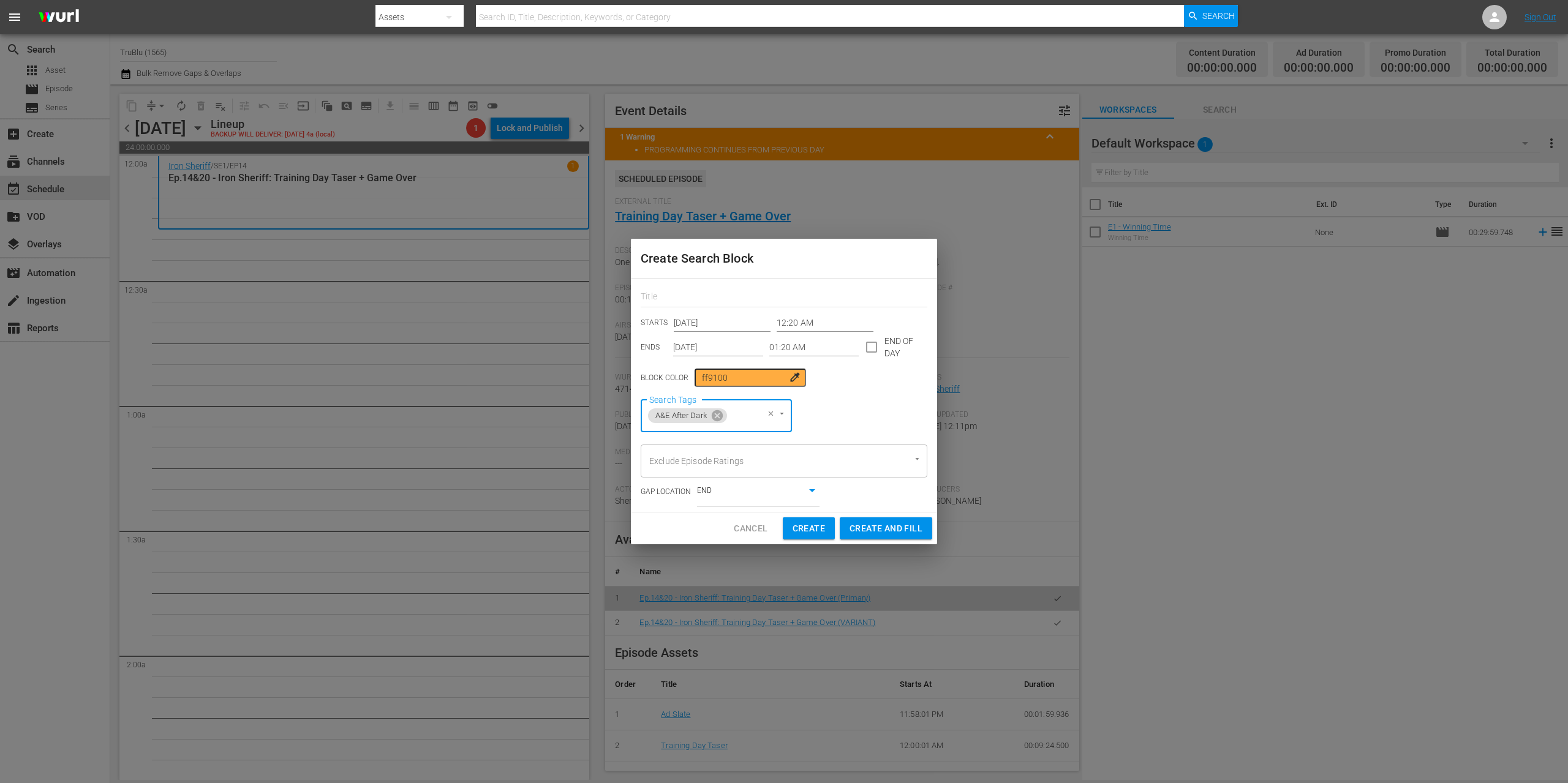
click at [810, 530] on span "Create" at bounding box center [808, 529] width 32 height 16
type input "12:00 AM"
type input "[DATE]"
type input "12:00 AM"
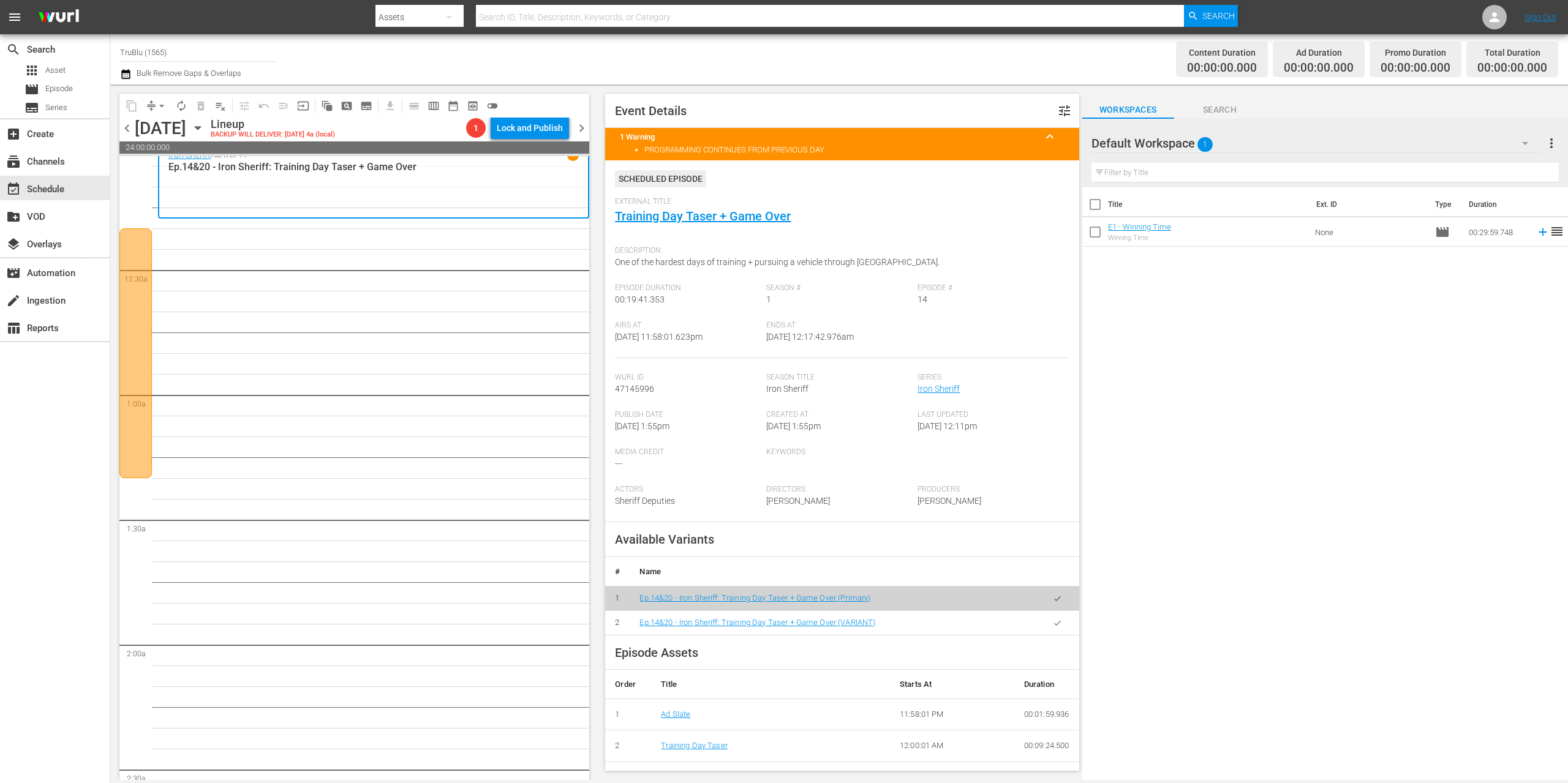
scroll to position [0, 0]
click at [143, 336] on div at bounding box center [135, 364] width 32 height 249
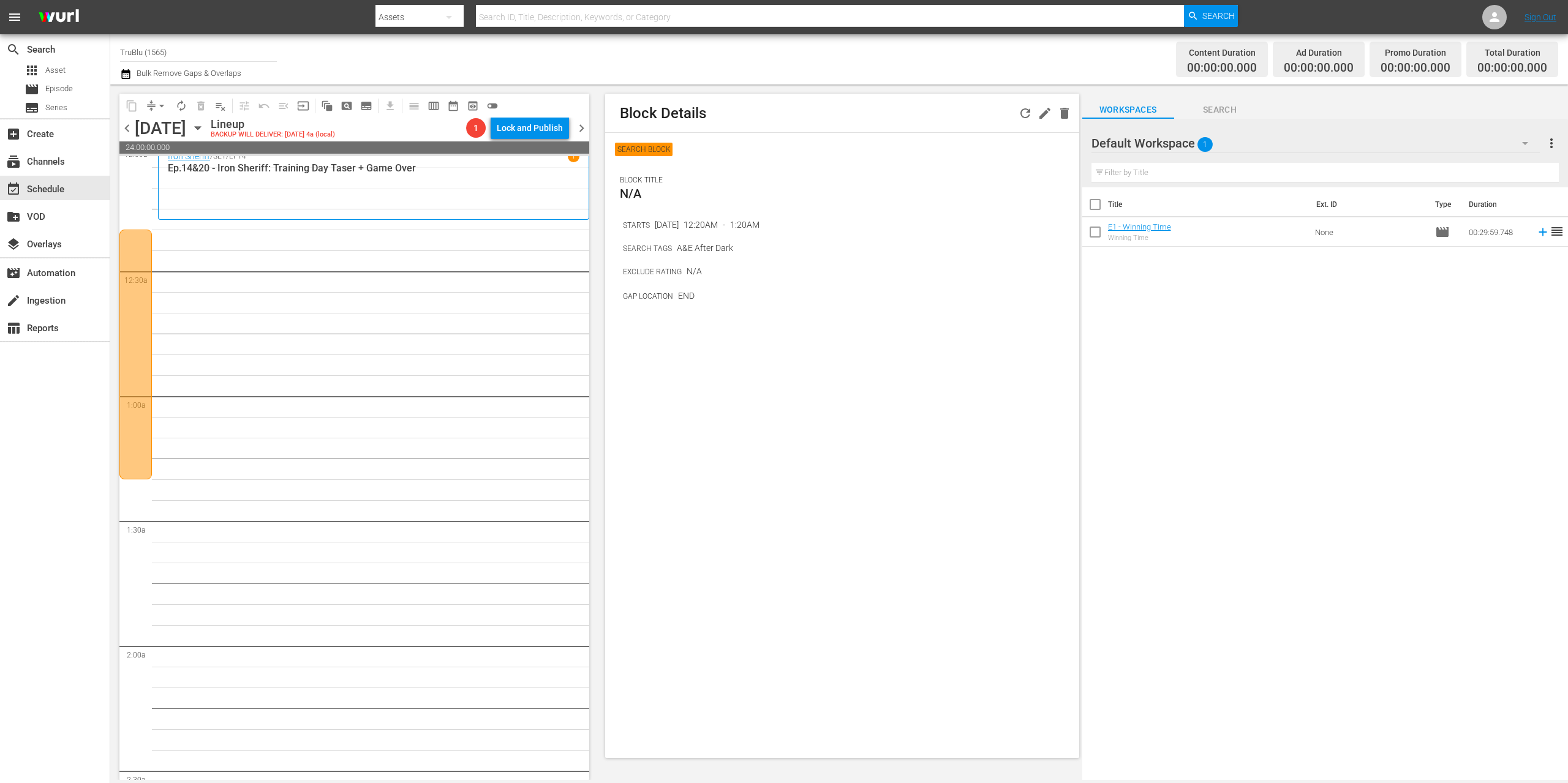
scroll to position [105, 0]
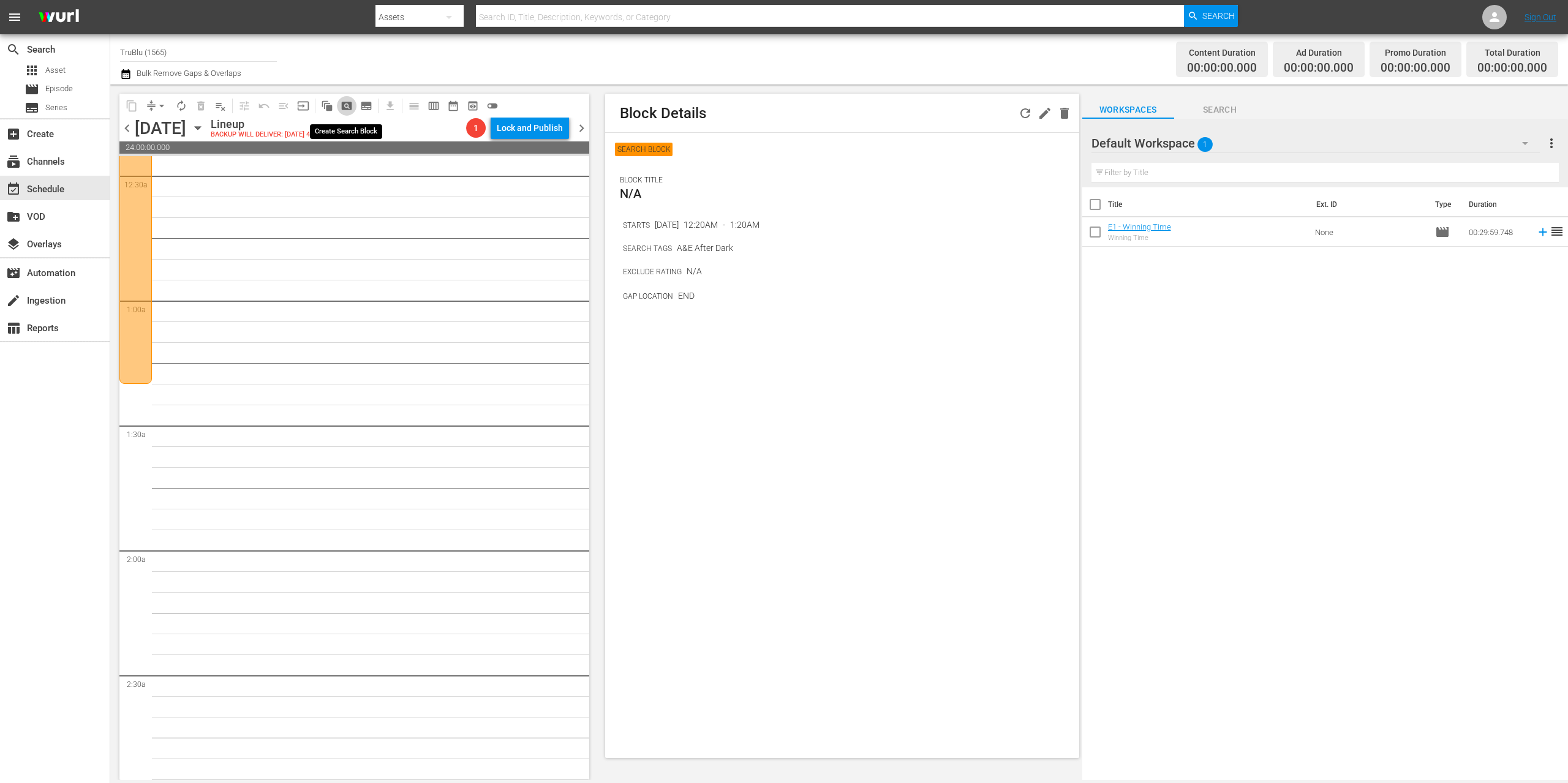
click at [348, 104] on span "pageview_outlined" at bounding box center [347, 106] width 12 height 12
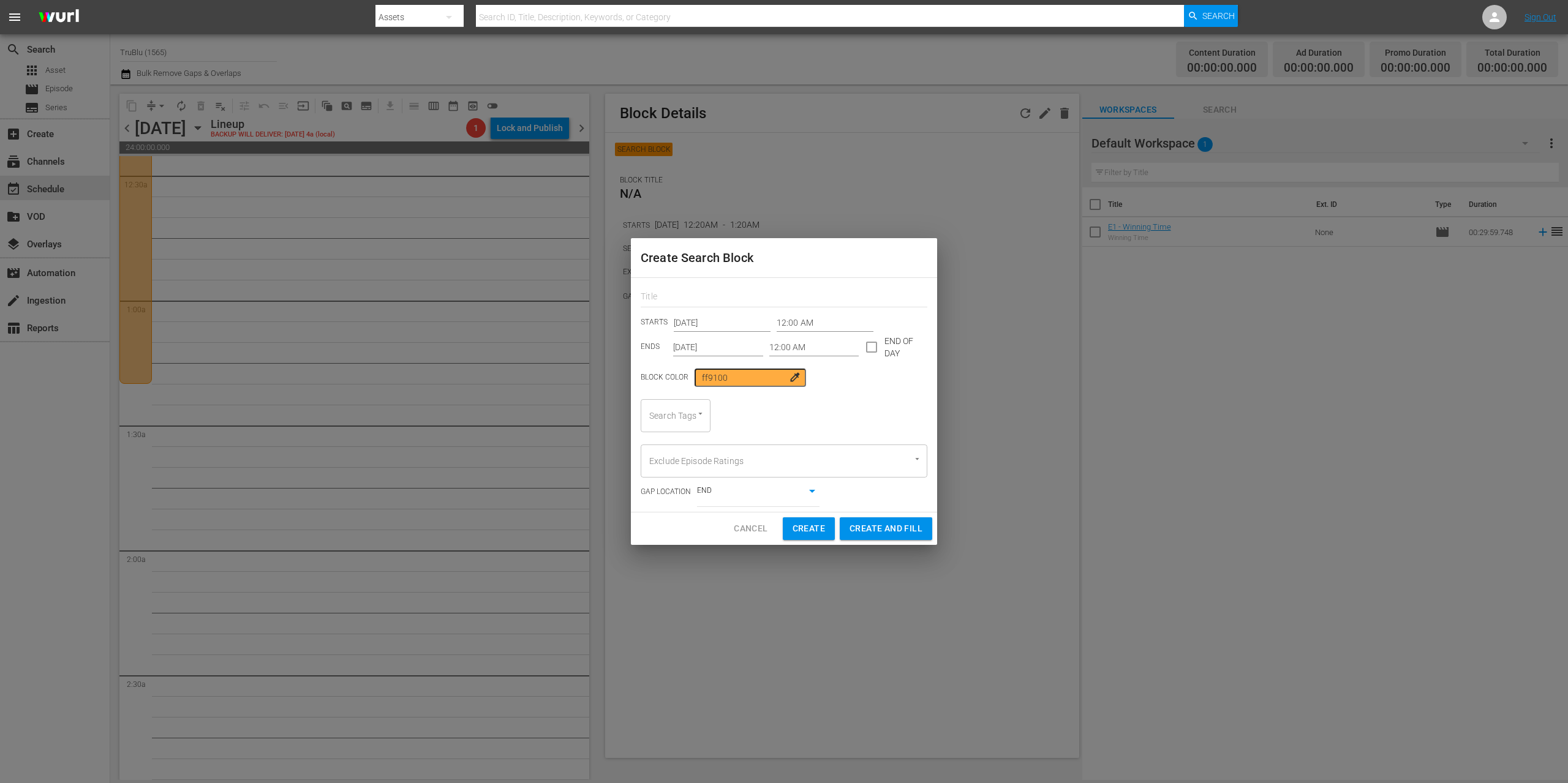
click at [776, 319] on input "12:00 AM" at bounding box center [824, 322] width 96 height 18
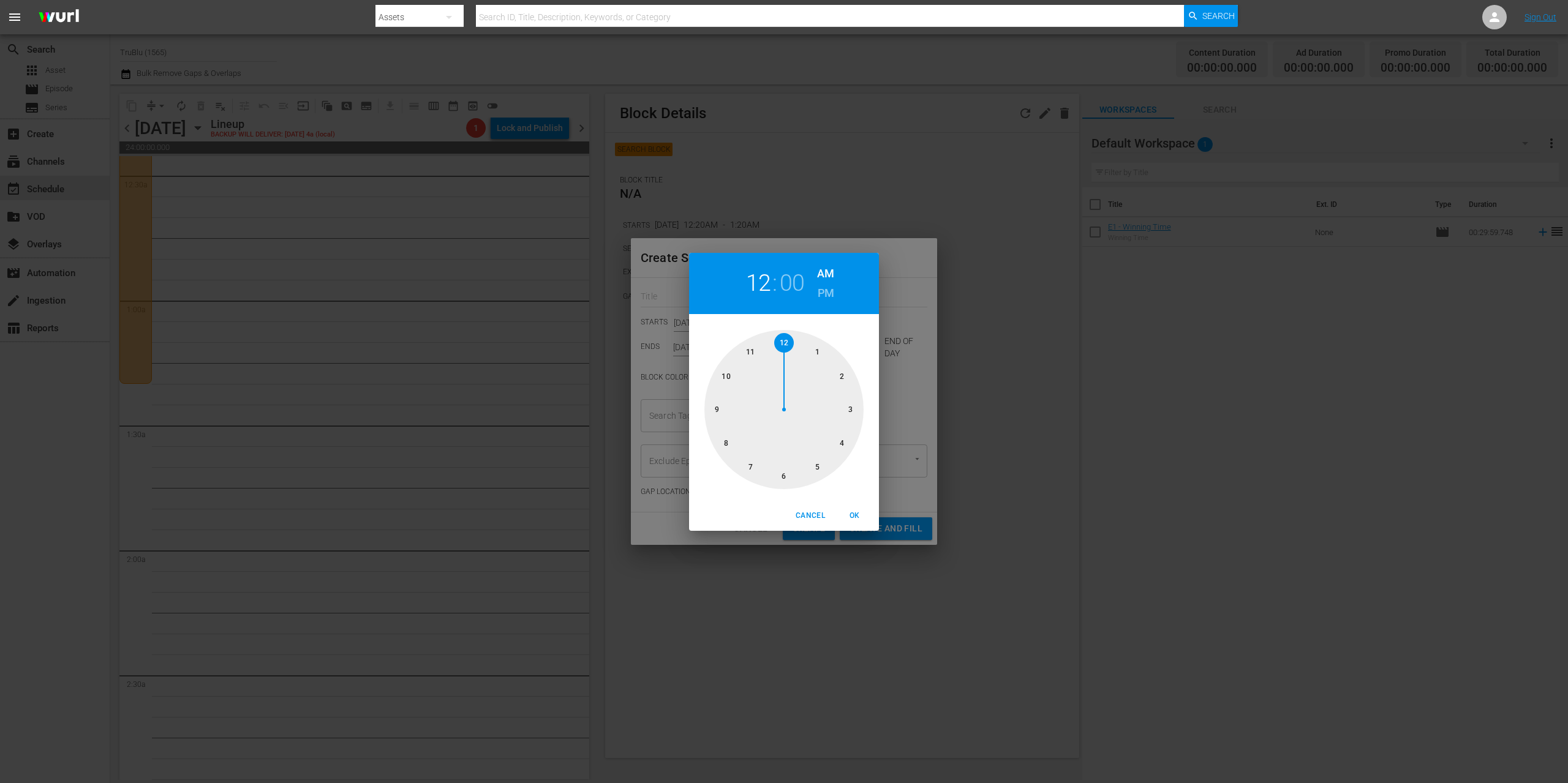
click at [814, 351] on div at bounding box center [783, 409] width 159 height 159
click at [846, 443] on div at bounding box center [783, 409] width 159 height 159
click at [849, 511] on span "OK" at bounding box center [854, 515] width 30 height 13
type input "01:20 AM"
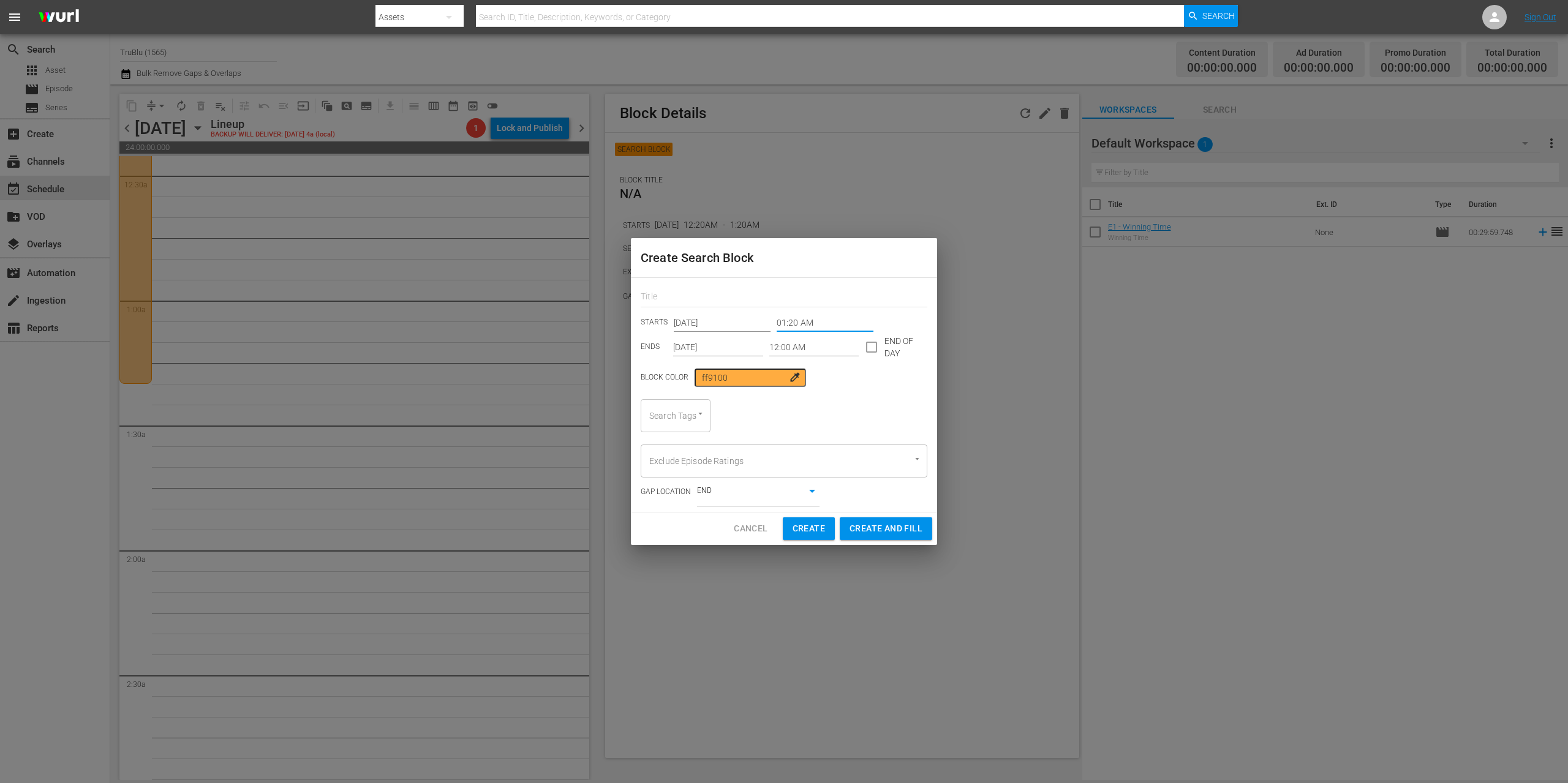
click at [791, 347] on input "12:00 AM" at bounding box center [814, 347] width 90 height 18
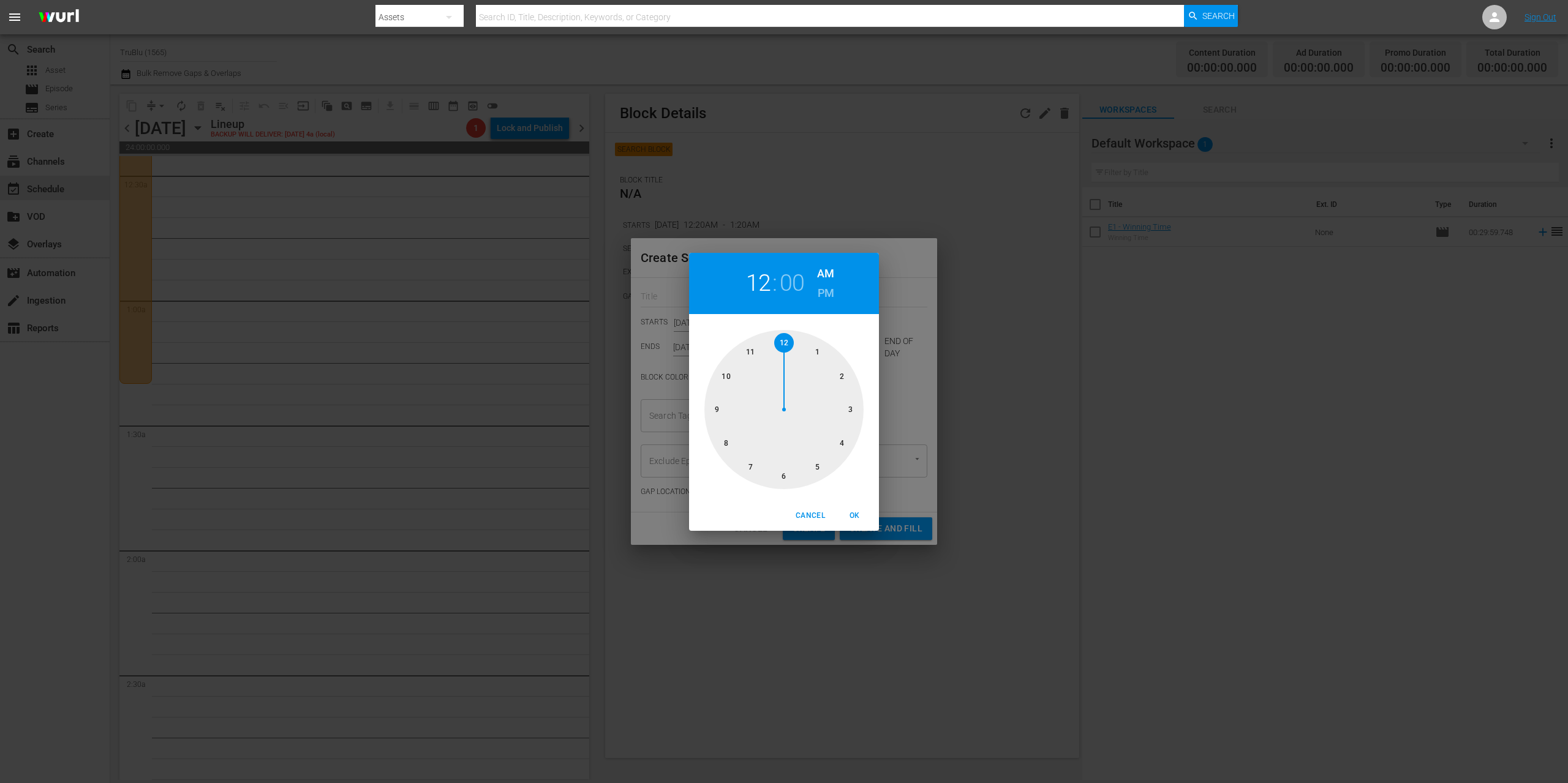
click at [838, 373] on div at bounding box center [783, 409] width 159 height 159
click at [839, 441] on div at bounding box center [783, 409] width 159 height 159
click at [849, 517] on span "OK" at bounding box center [854, 515] width 30 height 13
type input "02:20 AM"
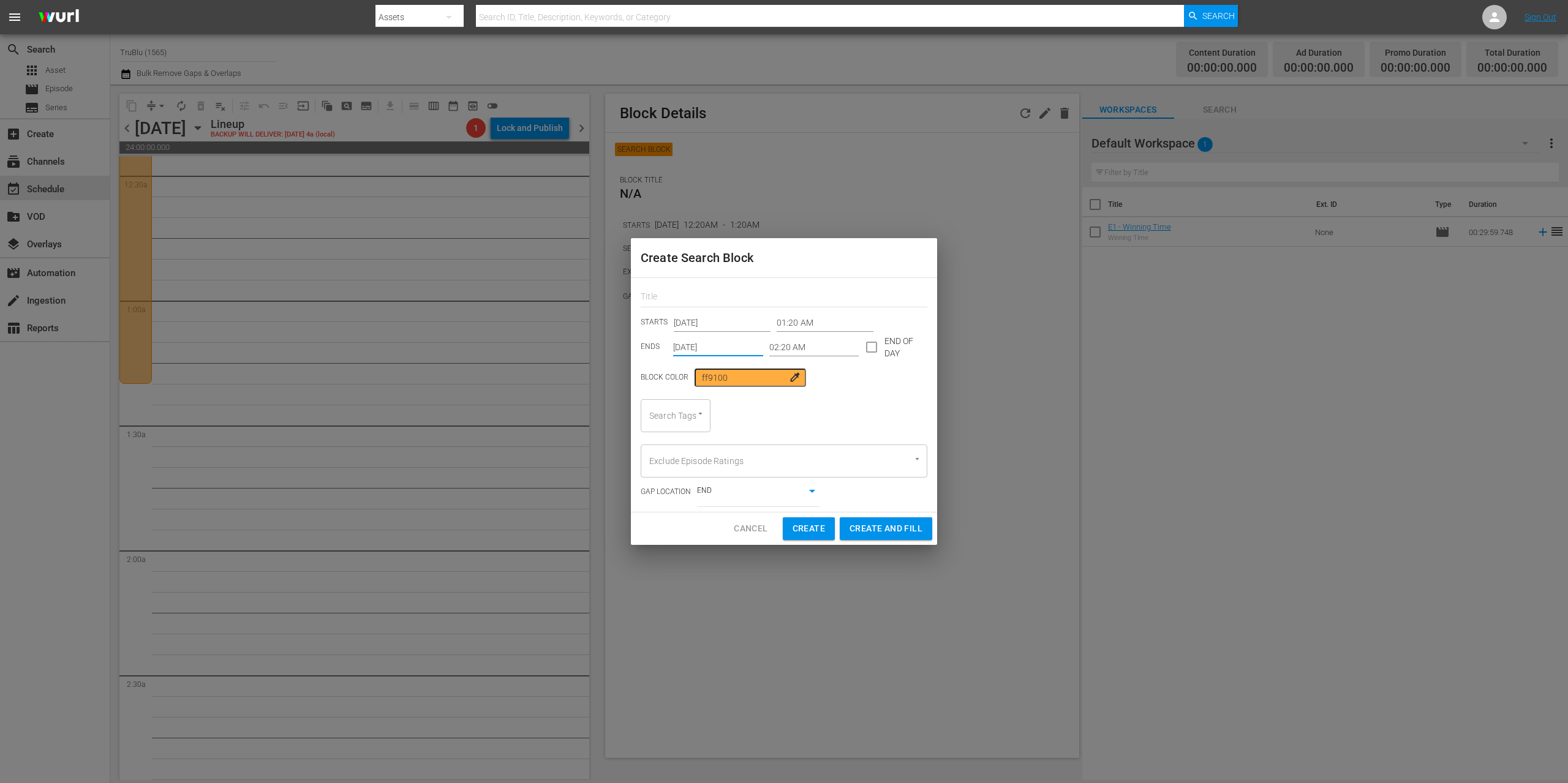
click at [698, 343] on input "[DATE]" at bounding box center [718, 347] width 90 height 18
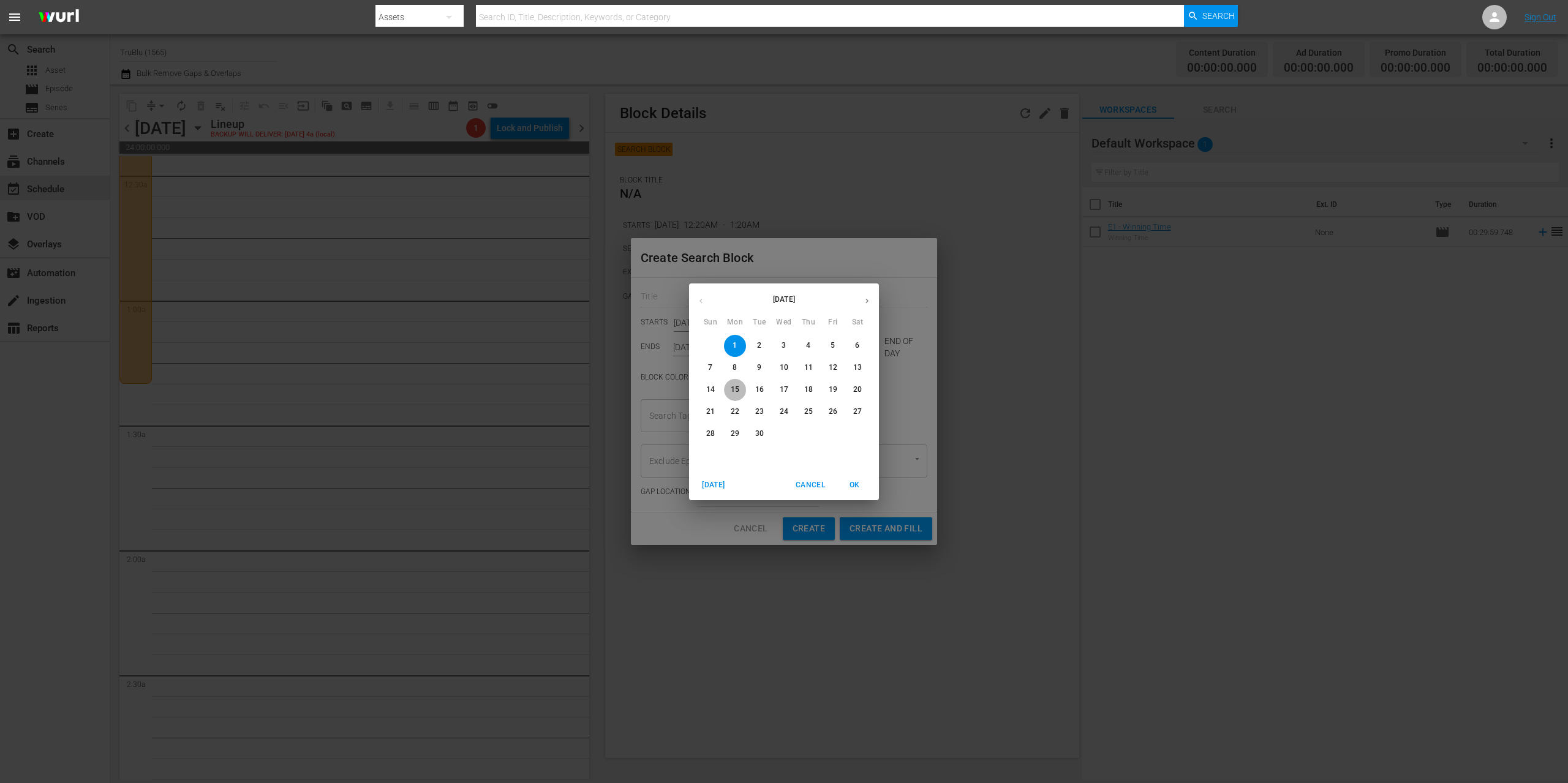
click at [734, 388] on p "15" at bounding box center [735, 390] width 9 height 10
type input "[DATE]"
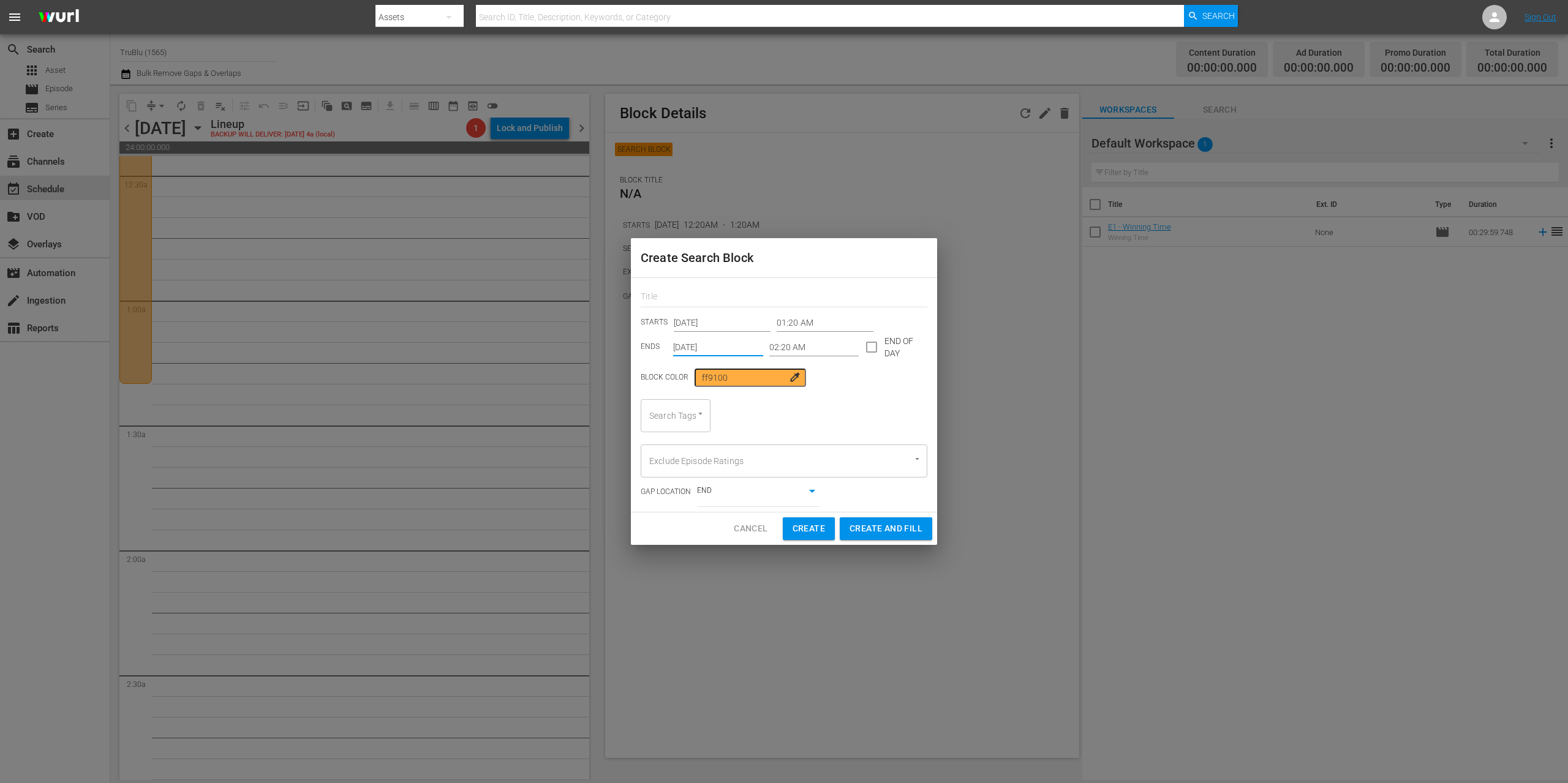
click at [706, 417] on div "Search Tags" at bounding box center [675, 415] width 70 height 33
click at [699, 415] on icon "Open" at bounding box center [700, 414] width 10 height 10
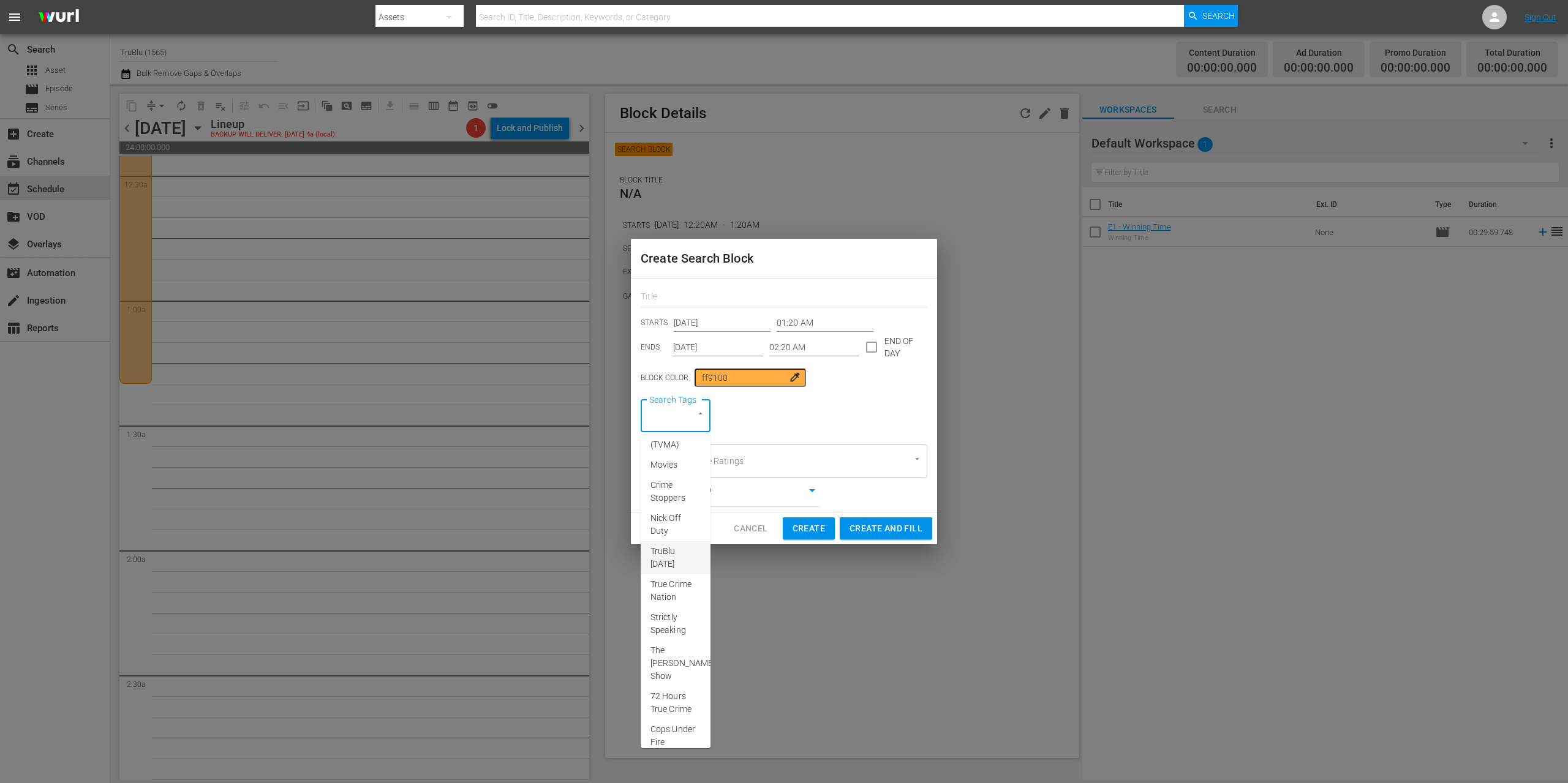
scroll to position [126, 0]
click at [672, 681] on span "Cops Under Fire" at bounding box center [675, 668] width 50 height 26
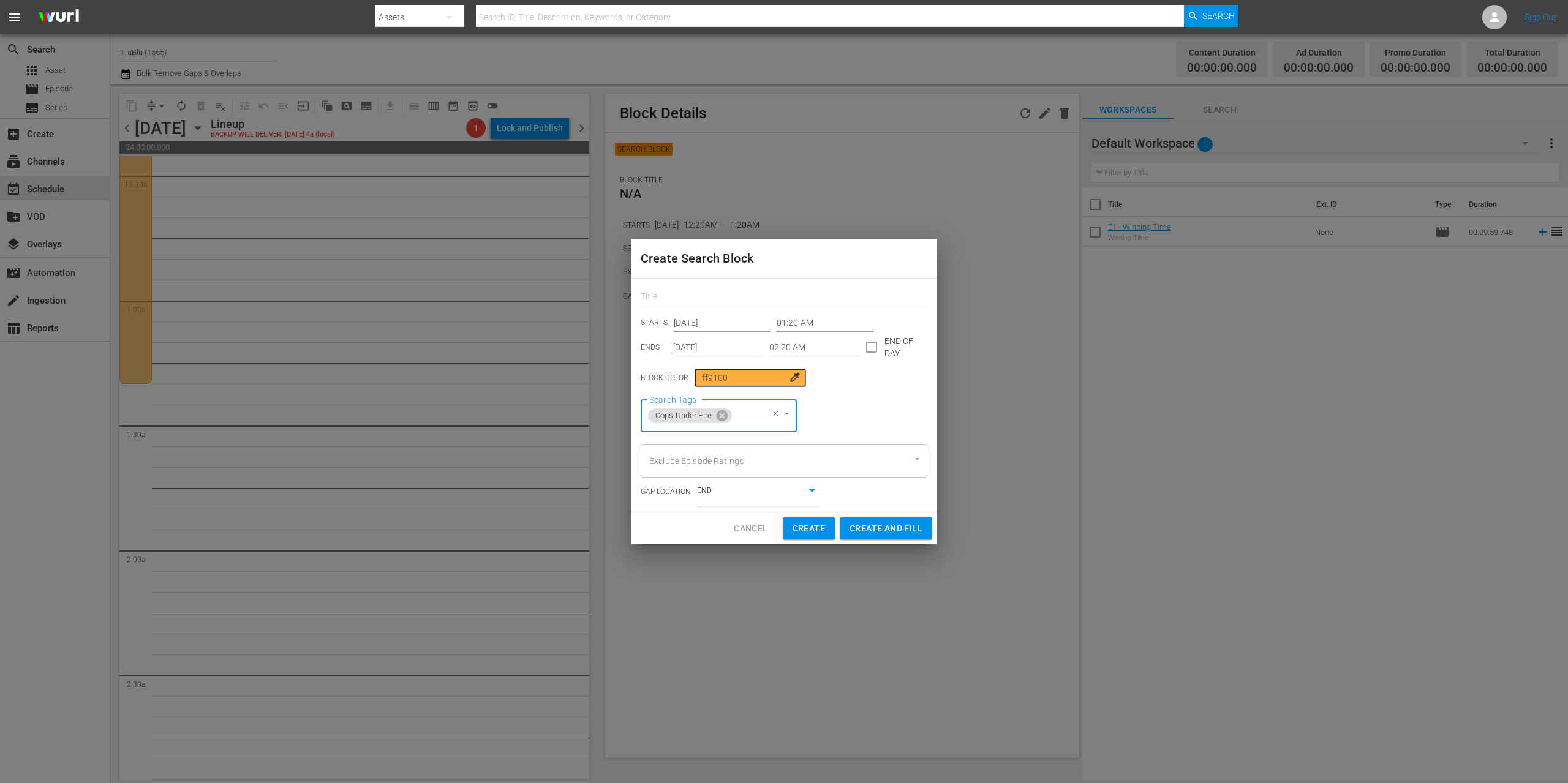
click at [801, 530] on span "Create" at bounding box center [808, 529] width 32 height 16
type input "12:00 AM"
type input "[DATE]"
type input "12:00 AM"
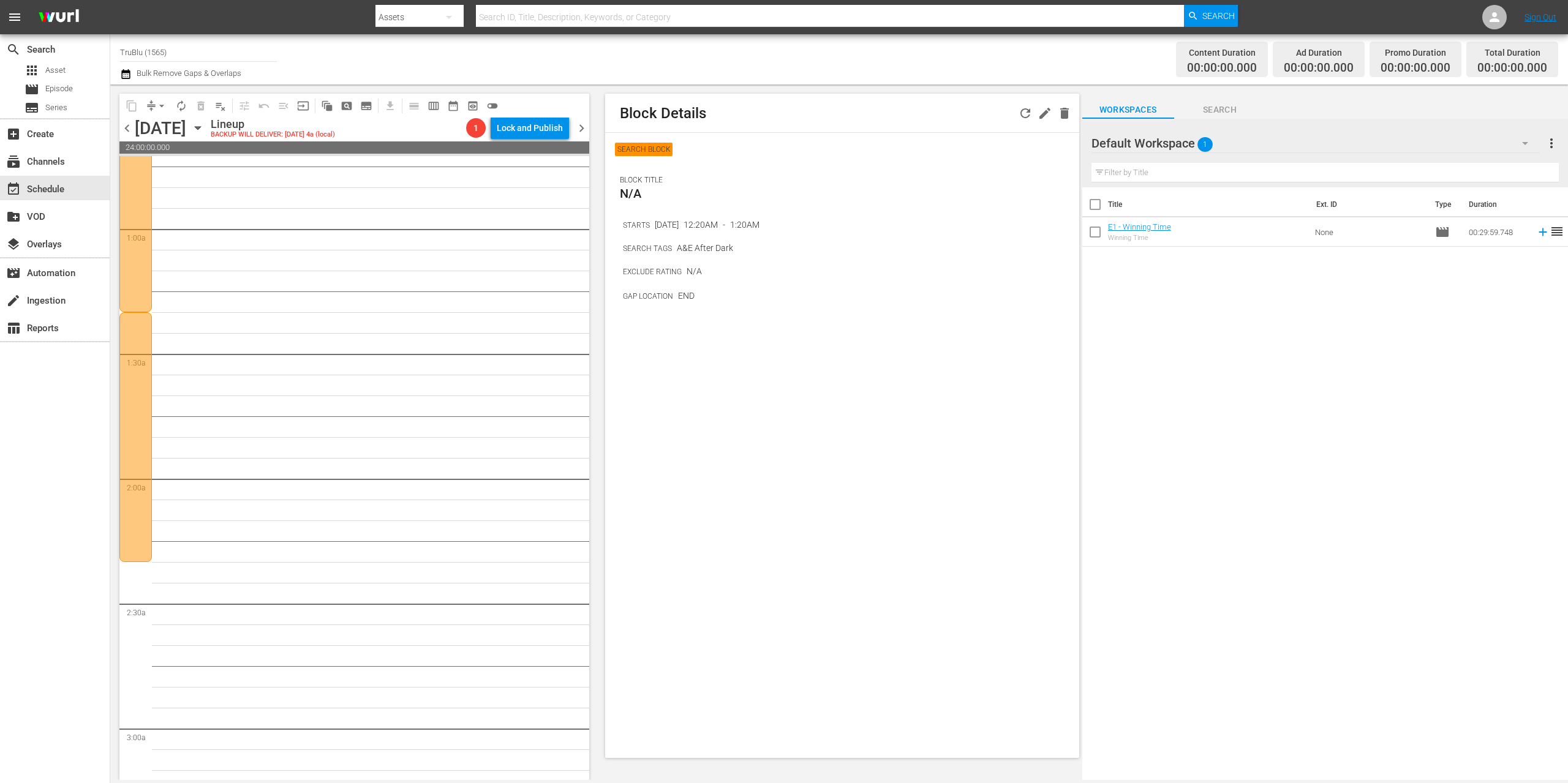
scroll to position [179, 0]
click at [345, 103] on span "pageview_outlined" at bounding box center [347, 106] width 12 height 12
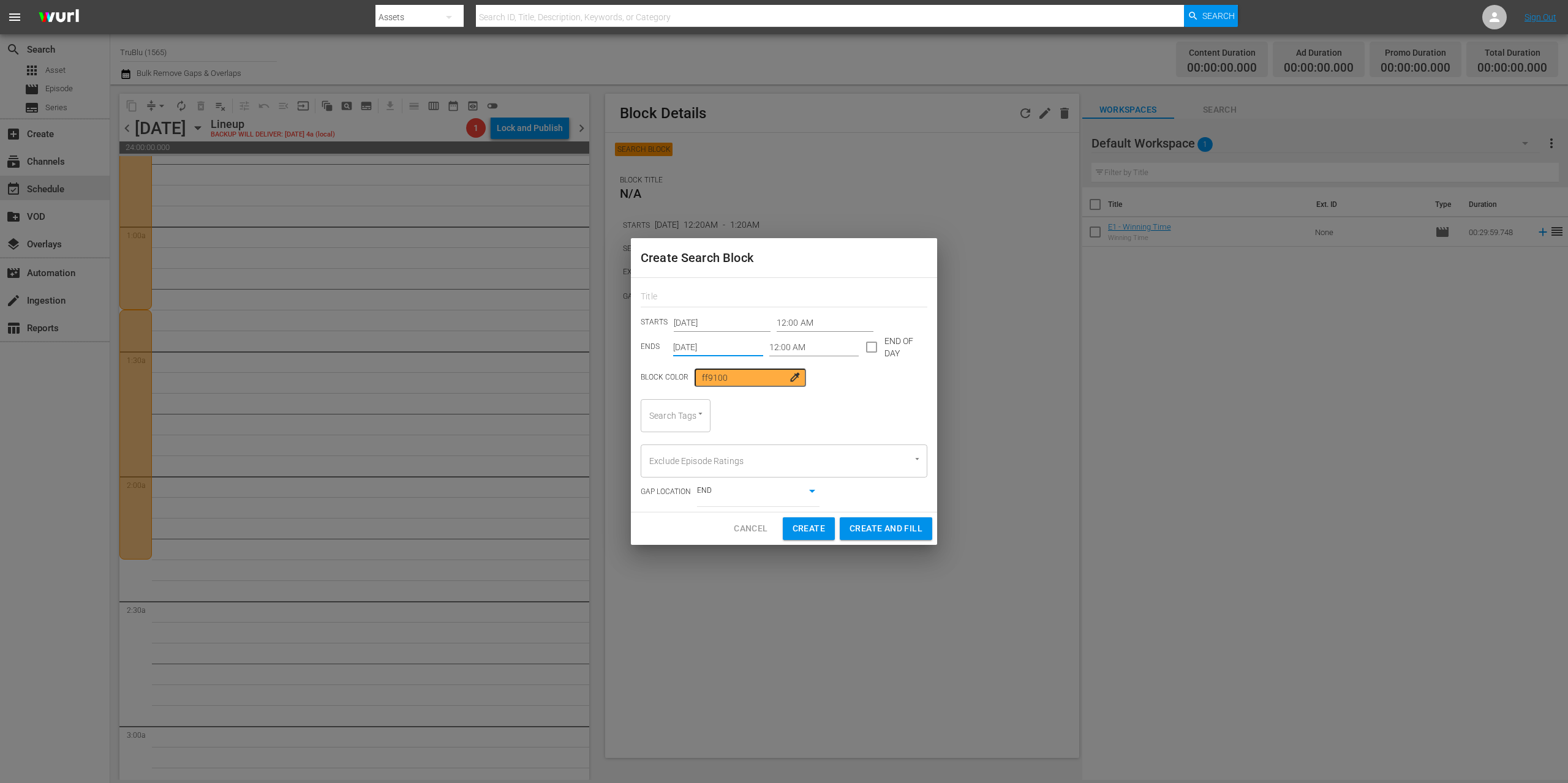
click at [705, 349] on input "[DATE]" at bounding box center [718, 347] width 90 height 18
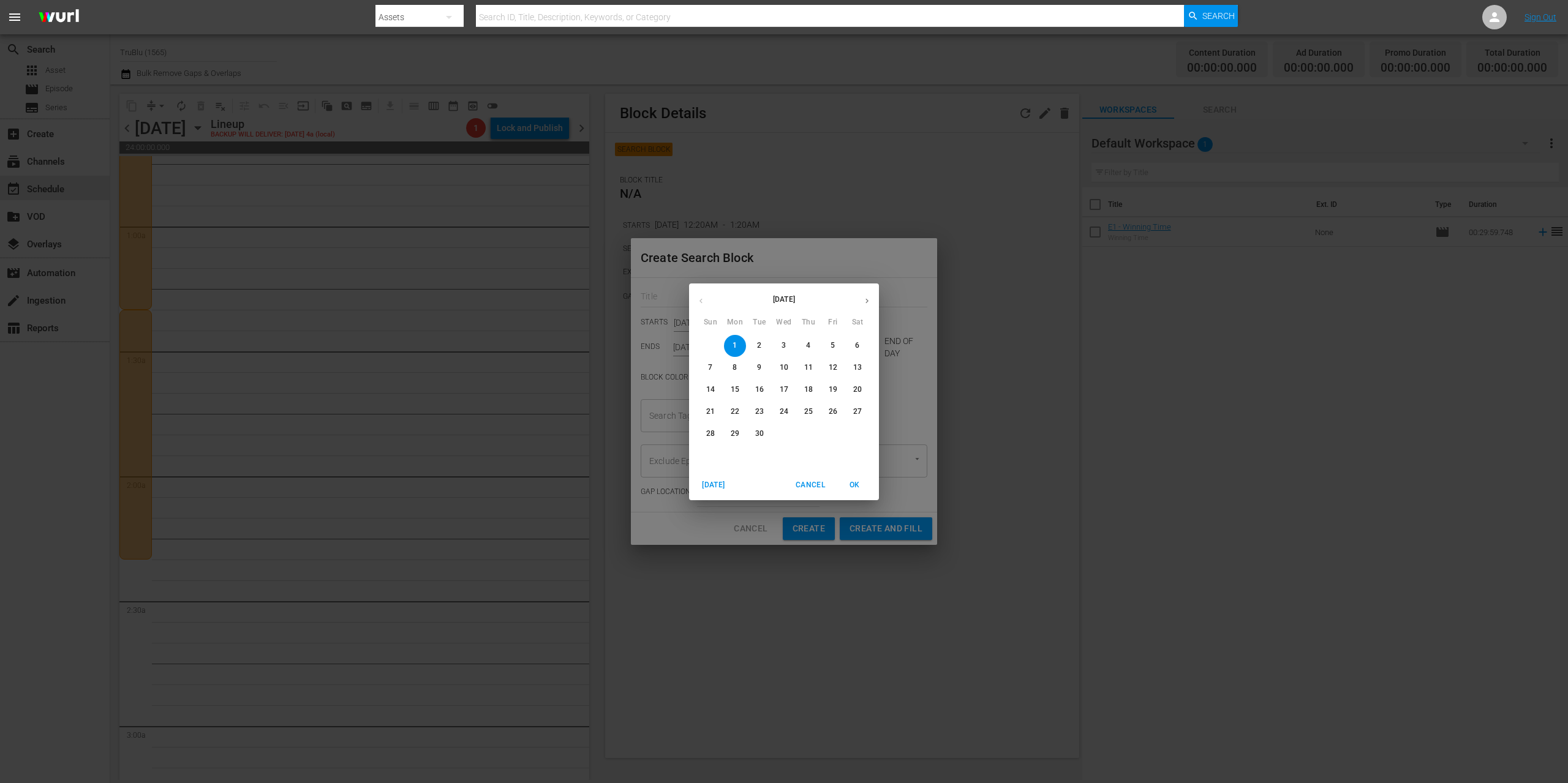
click at [733, 387] on p "15" at bounding box center [735, 390] width 9 height 10
type input "[DATE]"
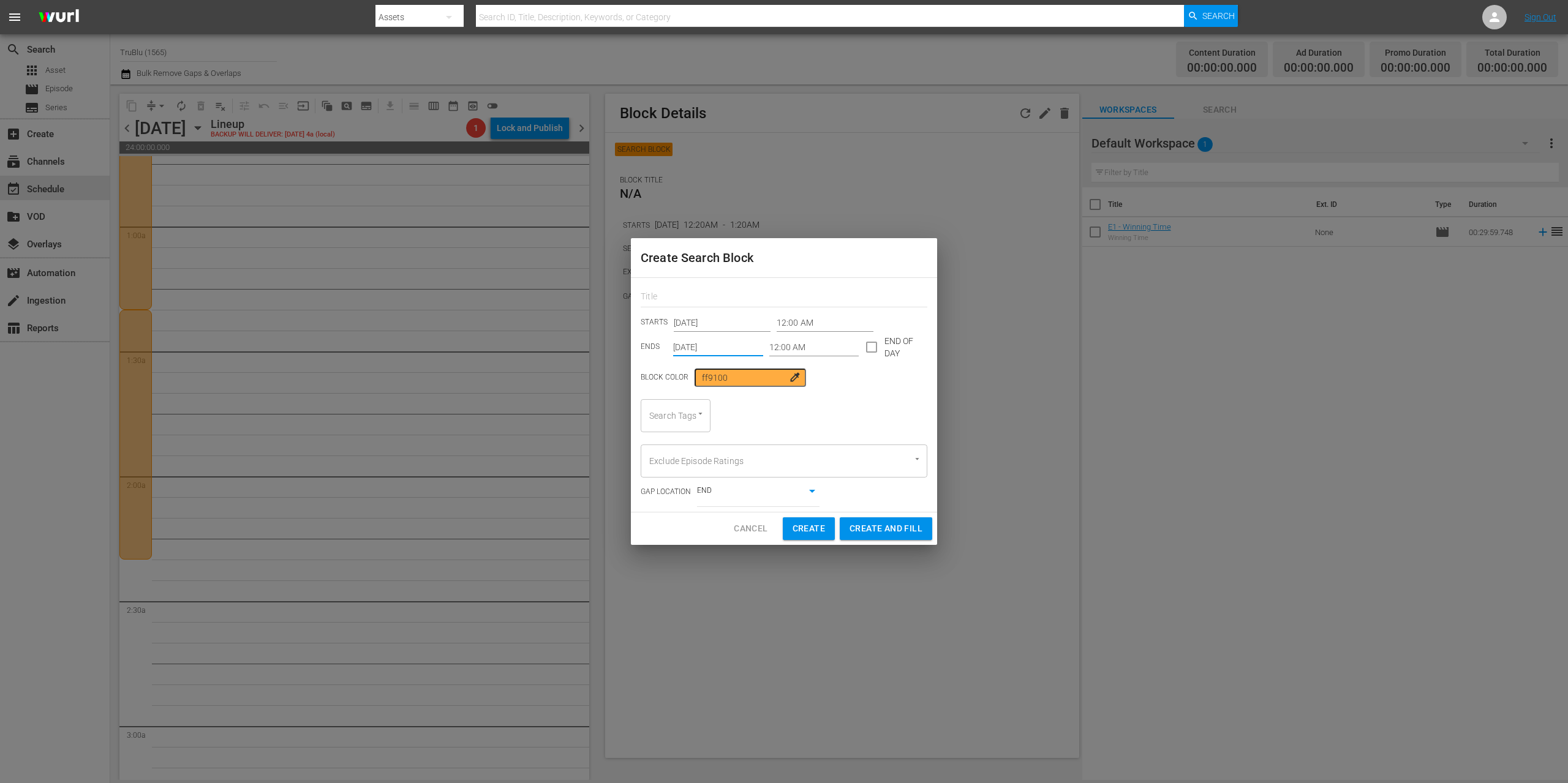
click at [782, 318] on input "12:00 AM" at bounding box center [824, 322] width 96 height 18
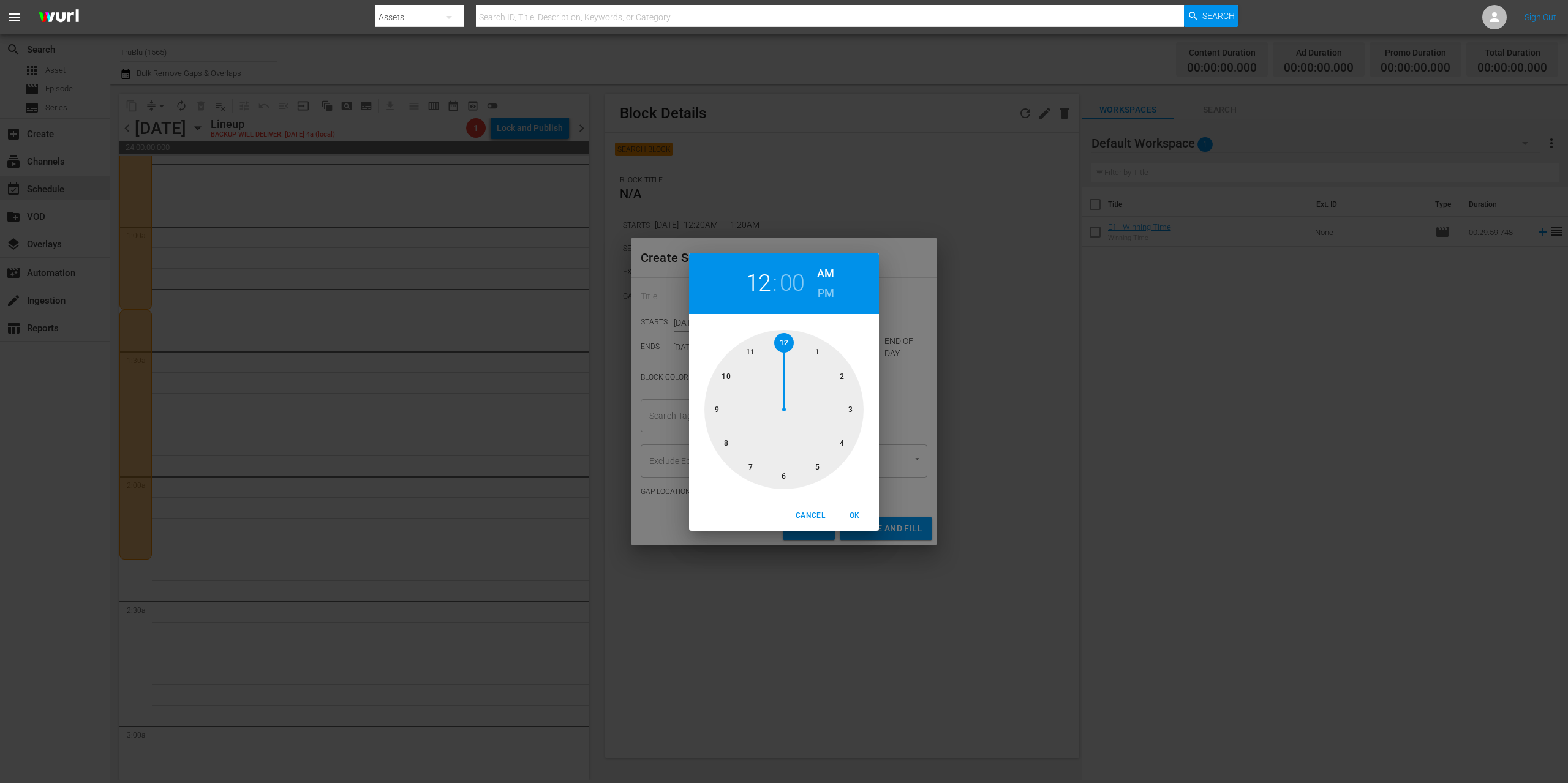
click at [834, 372] on div at bounding box center [783, 409] width 159 height 159
click at [840, 442] on div at bounding box center [783, 409] width 159 height 159
click at [851, 513] on span "OK" at bounding box center [854, 515] width 30 height 13
type input "02:20 AM"
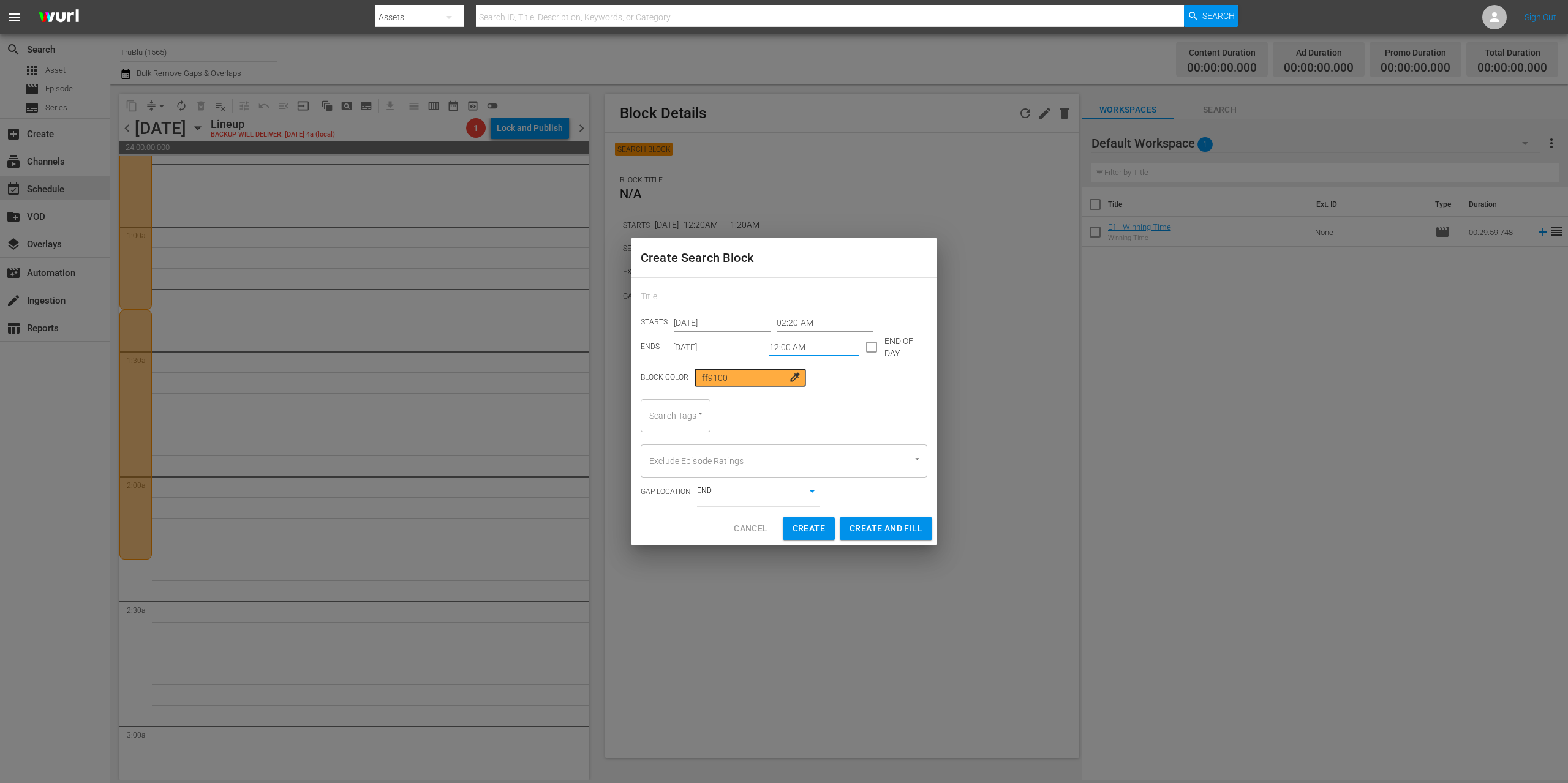
click at [787, 349] on input "12:00 AM" at bounding box center [814, 347] width 90 height 18
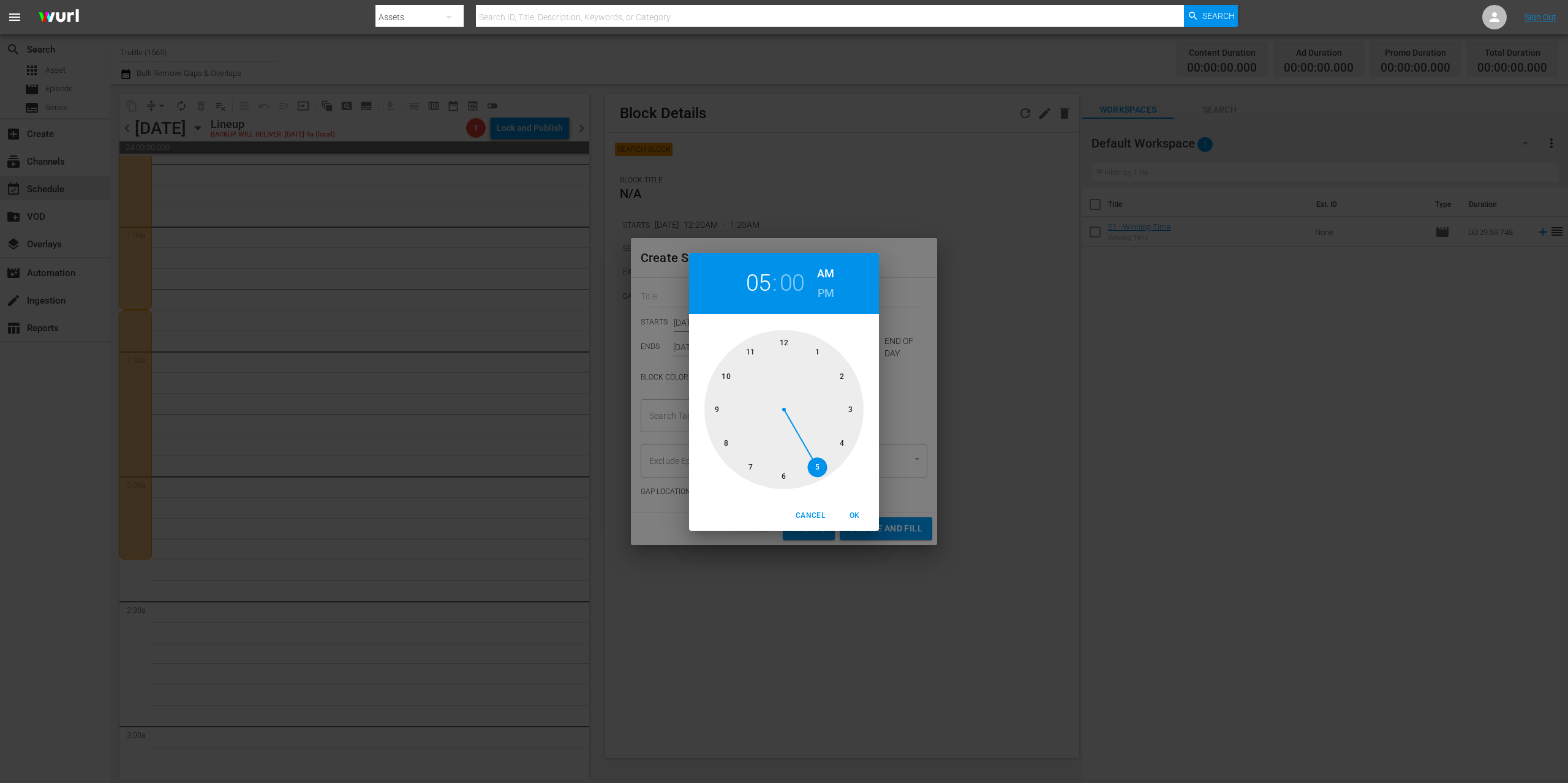
click at [811, 466] on div at bounding box center [783, 409] width 159 height 159
click at [854, 513] on span "OK" at bounding box center [854, 515] width 30 height 13
type input "05:00 AM"
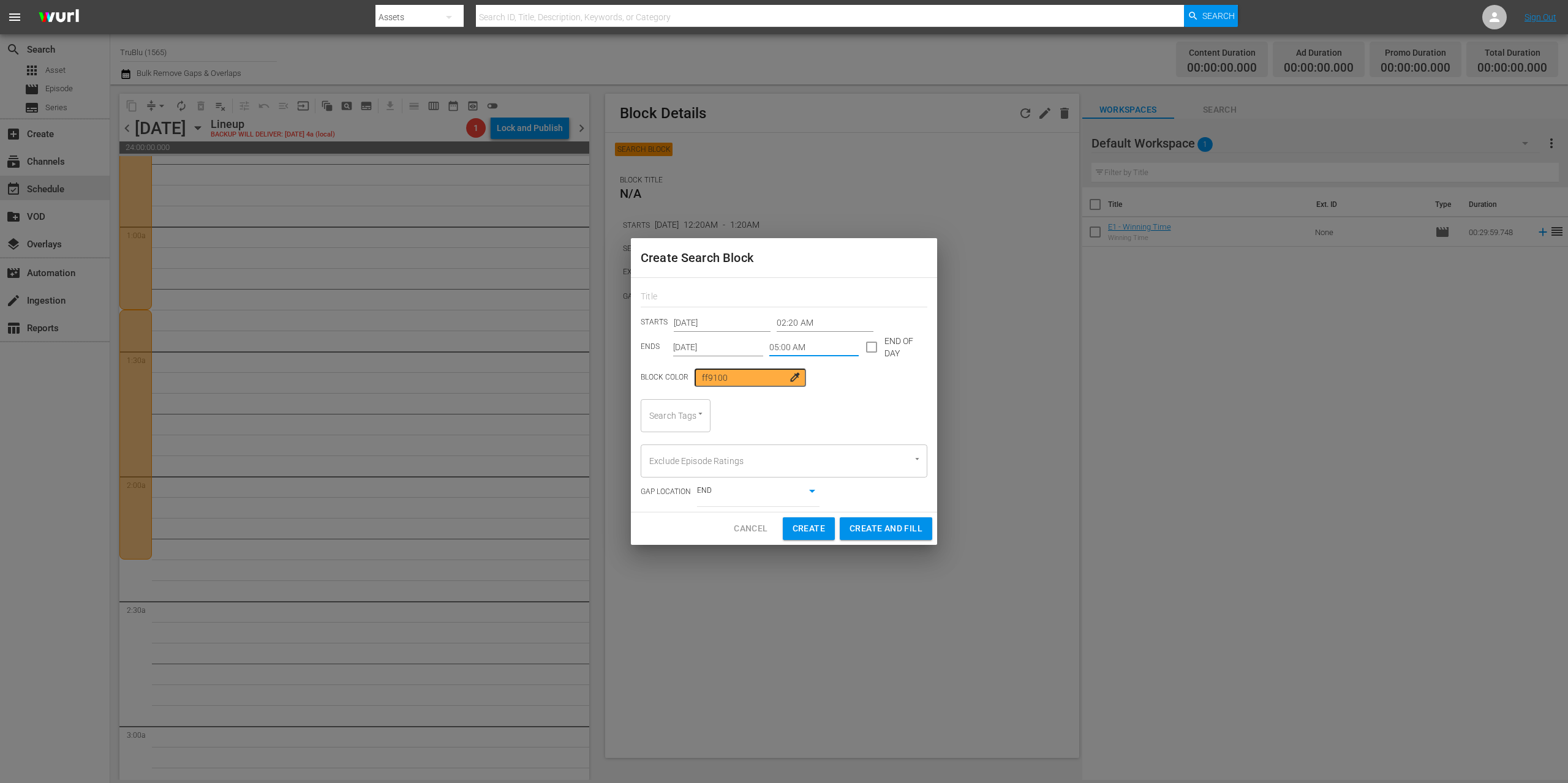
click at [704, 420] on div "Search Tags" at bounding box center [675, 415] width 70 height 33
click at [700, 414] on icon "Open" at bounding box center [700, 414] width 3 height 2
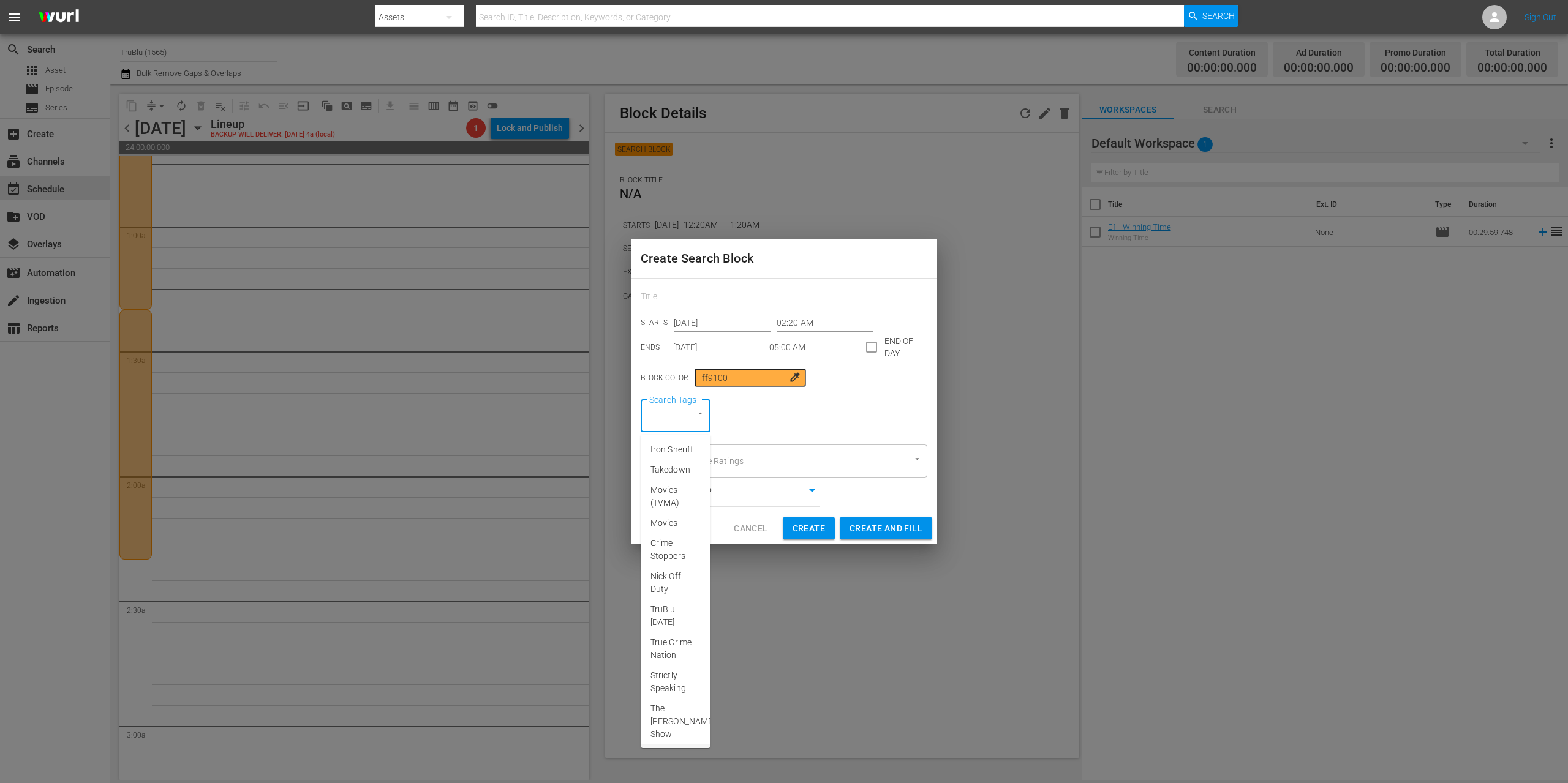
scroll to position [231, 0]
click at [662, 569] on span "72 Hours True Crime" at bounding box center [675, 582] width 50 height 26
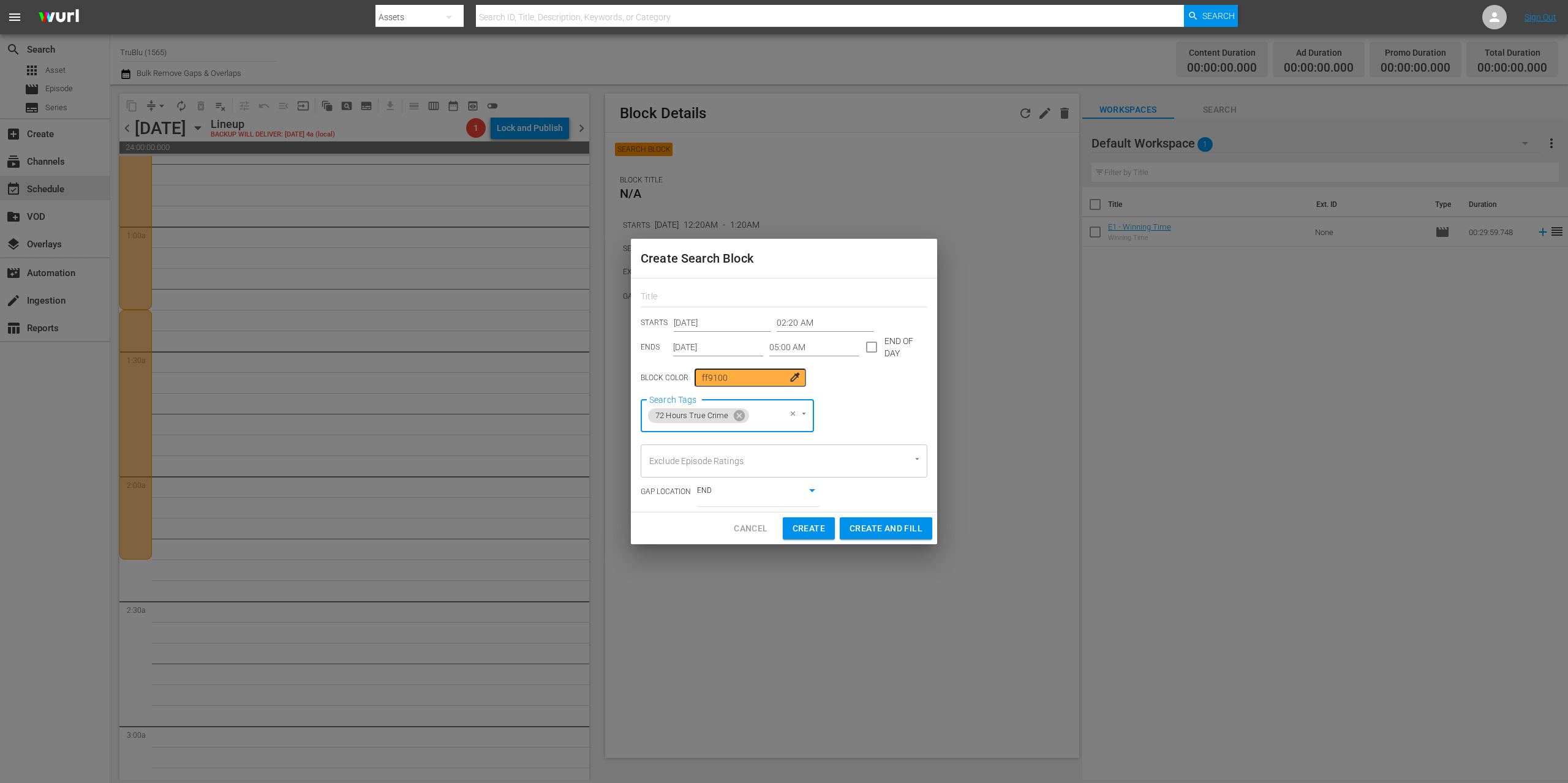
click at [815, 530] on span "Create" at bounding box center [808, 529] width 32 height 16
type input "12:00 AM"
type input "[DATE]"
type input "12:00 AM"
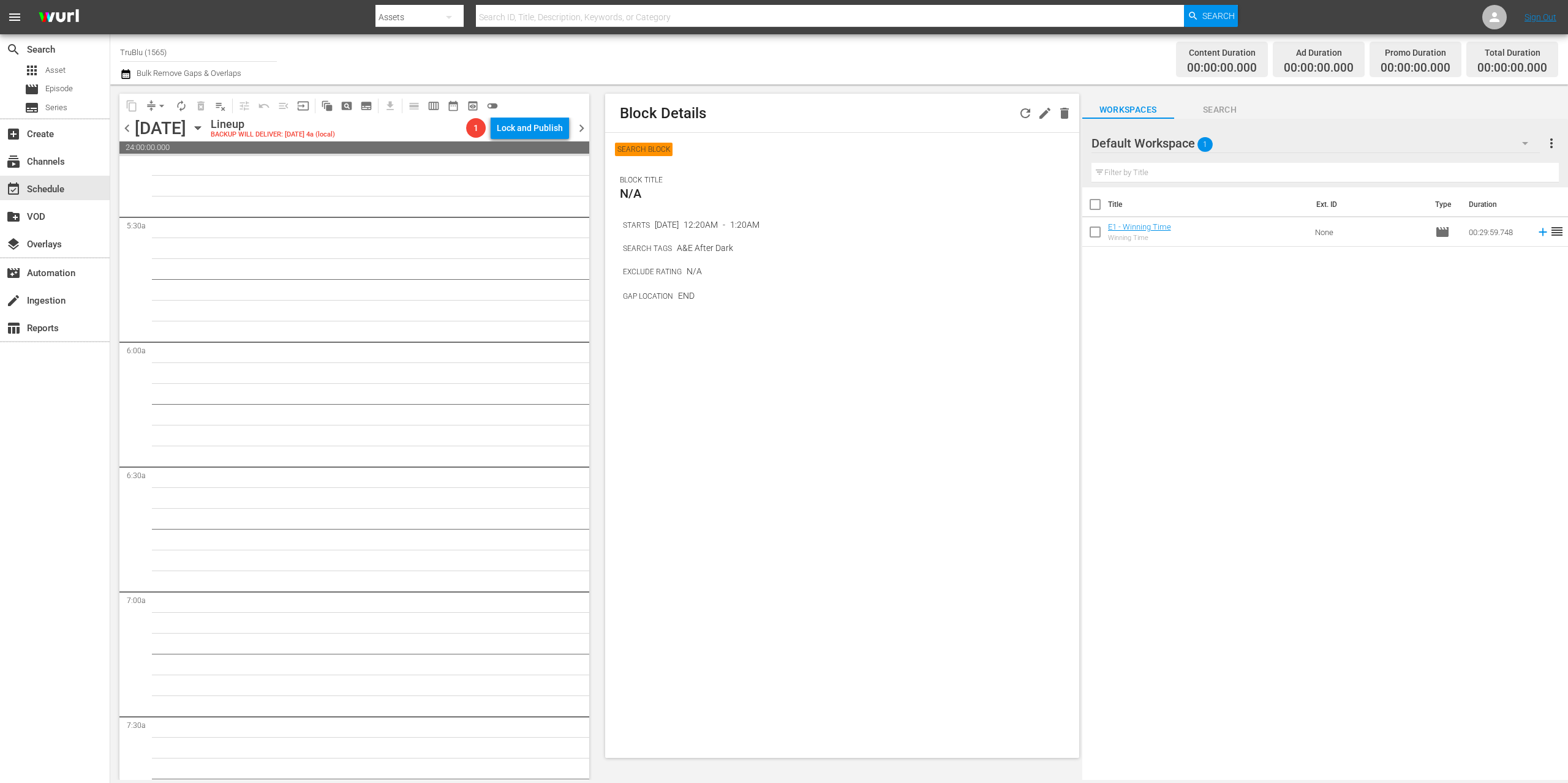
scroll to position [0, 0]
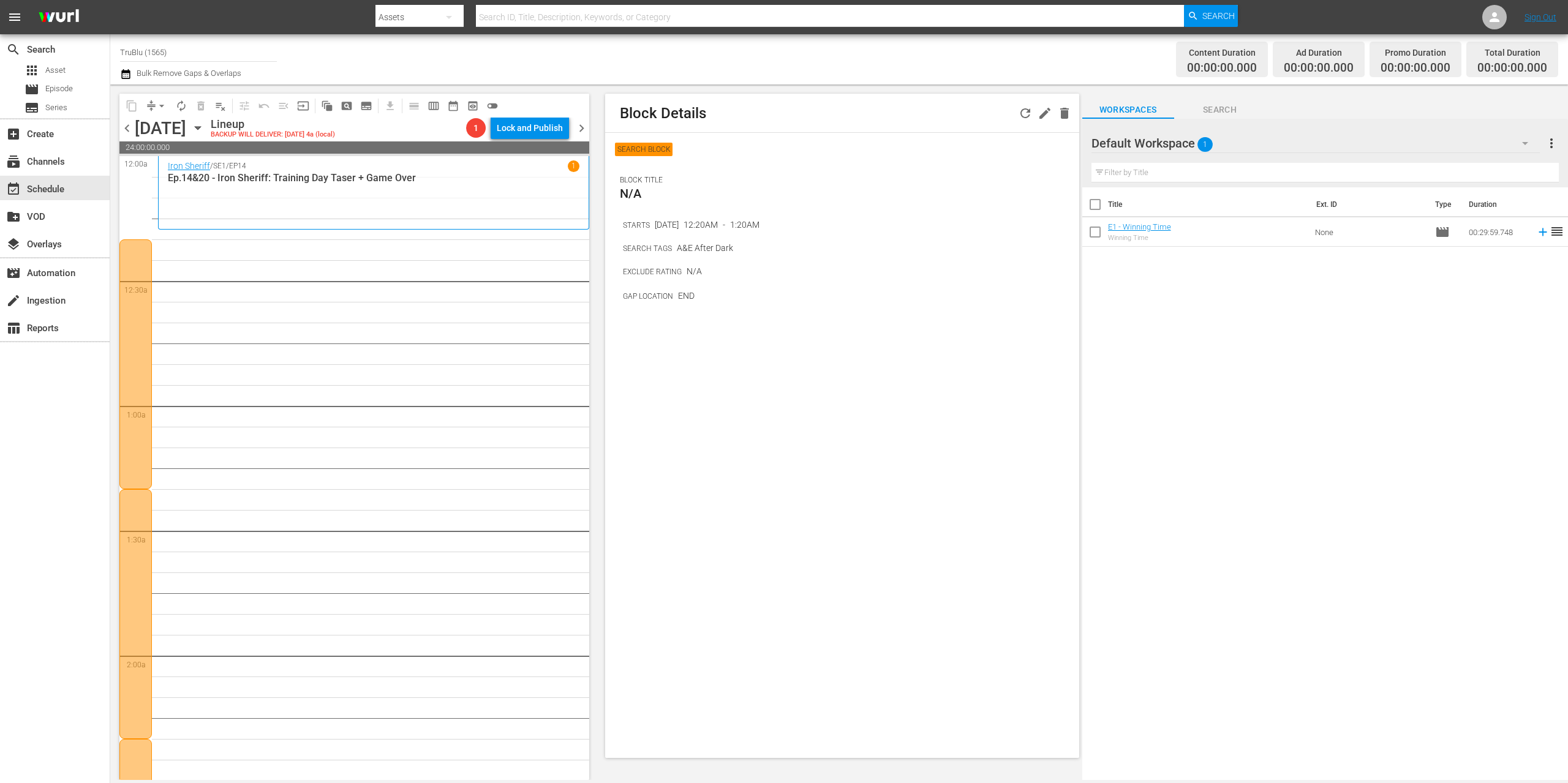
click at [136, 304] on div at bounding box center [135, 364] width 32 height 249
click at [131, 390] on div at bounding box center [135, 364] width 32 height 249
click at [1063, 117] on icon "button" at bounding box center [1065, 113] width 9 height 11
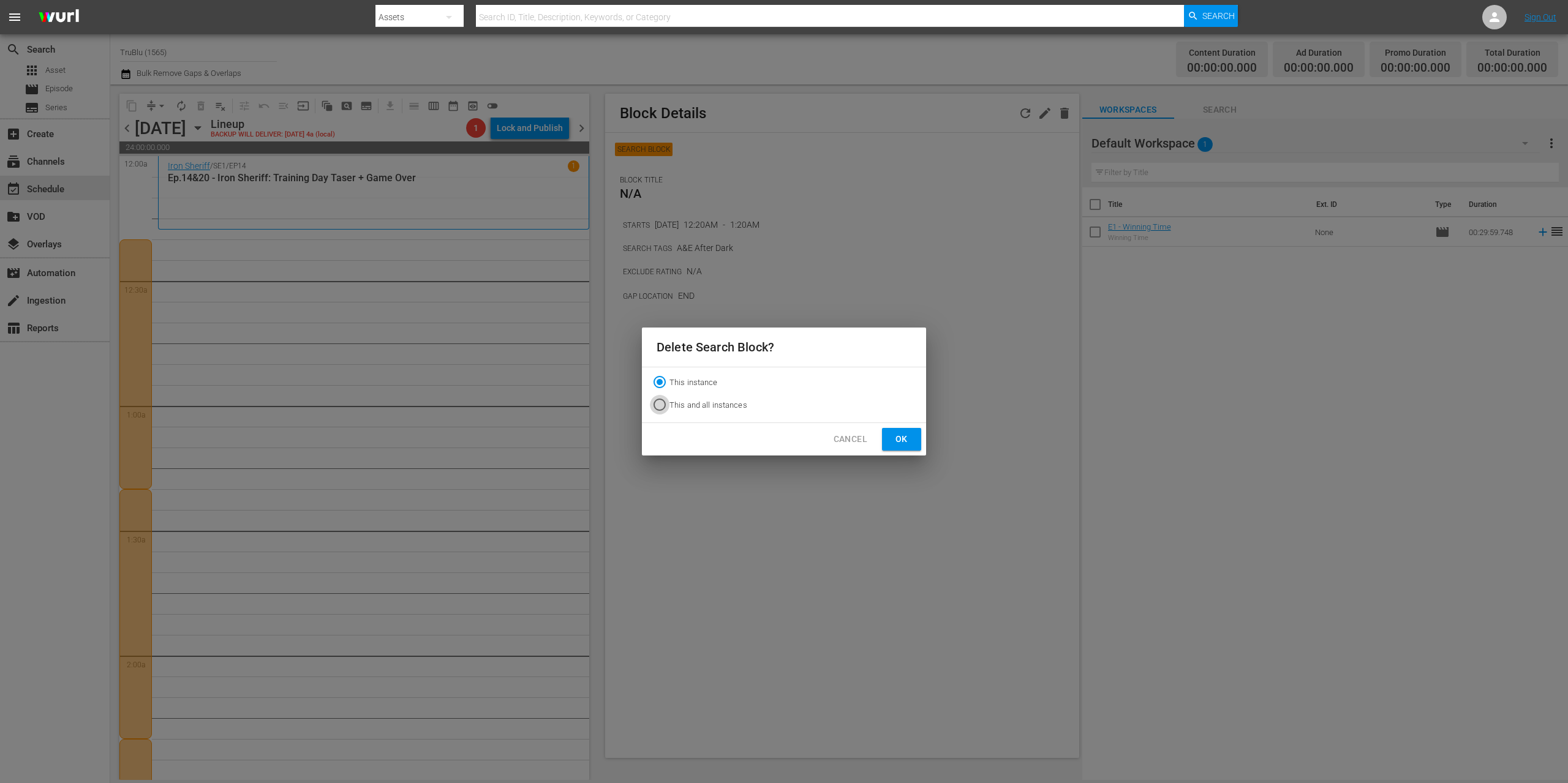
click at [662, 403] on input "This and all instances" at bounding box center [660, 407] width 20 height 20
radio input "true"
click at [914, 441] on button "Ok" at bounding box center [901, 440] width 39 height 23
radio input "true"
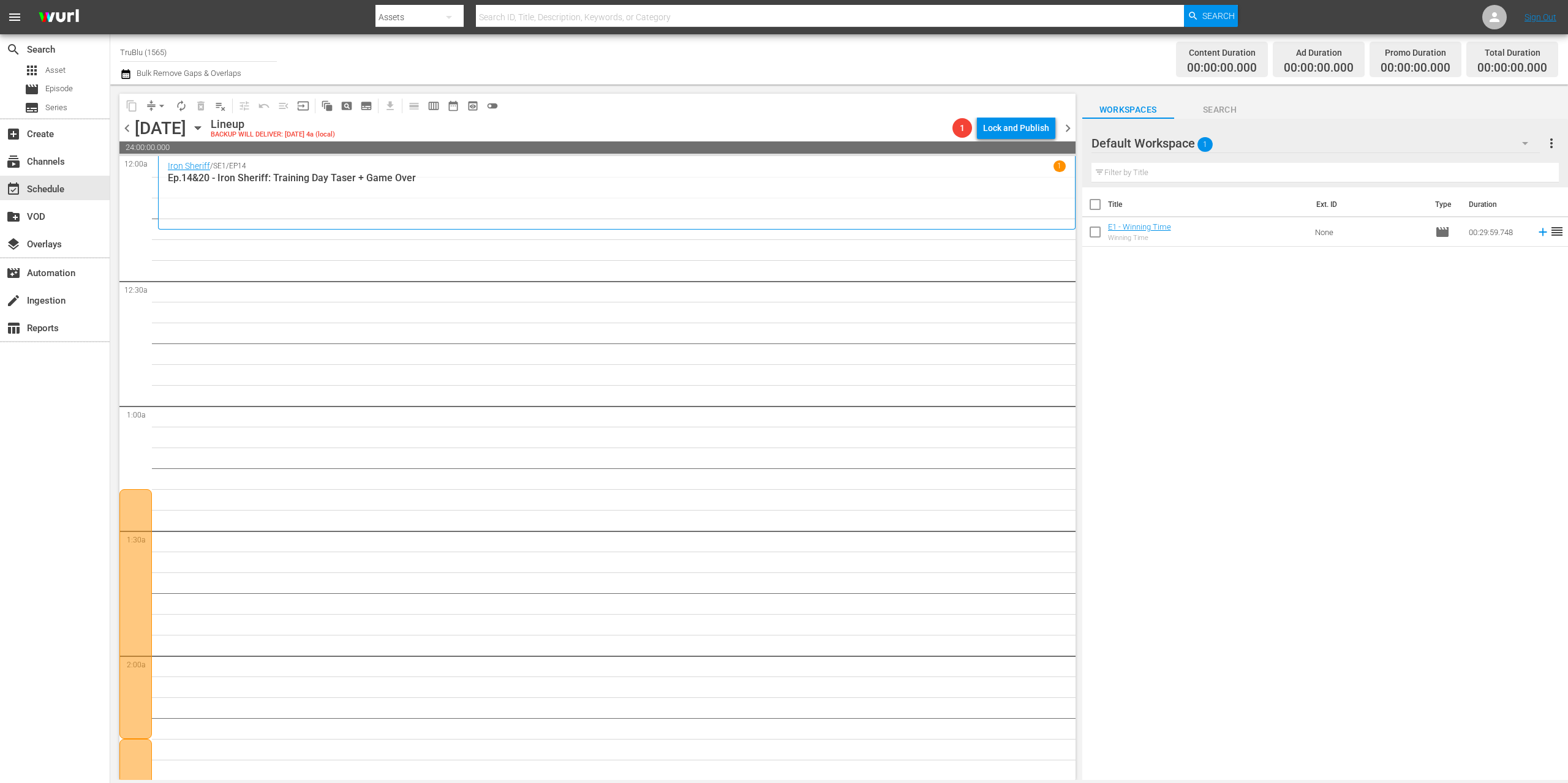
click at [138, 544] on div at bounding box center [135, 614] width 32 height 249
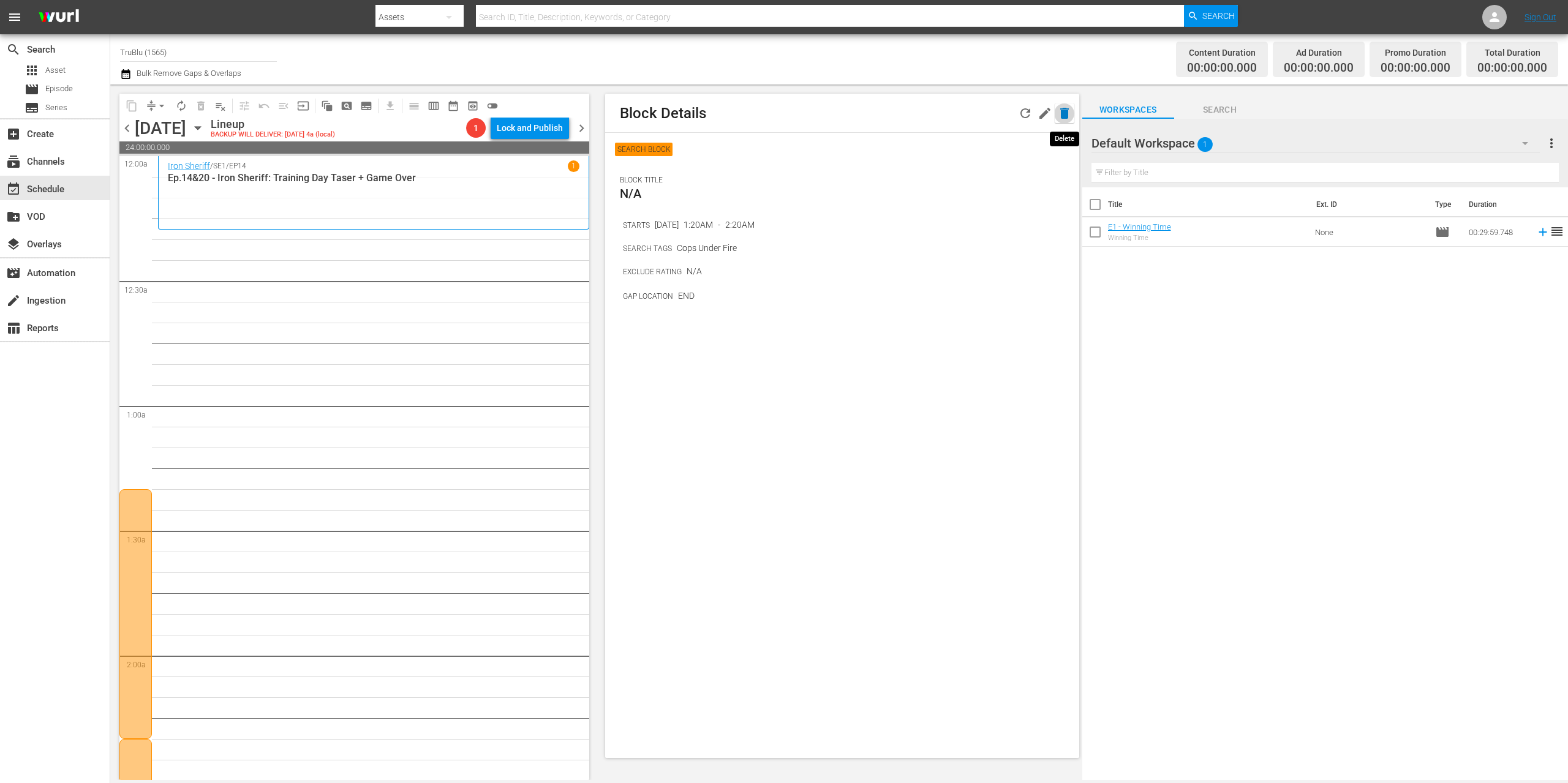
click at [1066, 115] on icon "button" at bounding box center [1065, 113] width 9 height 11
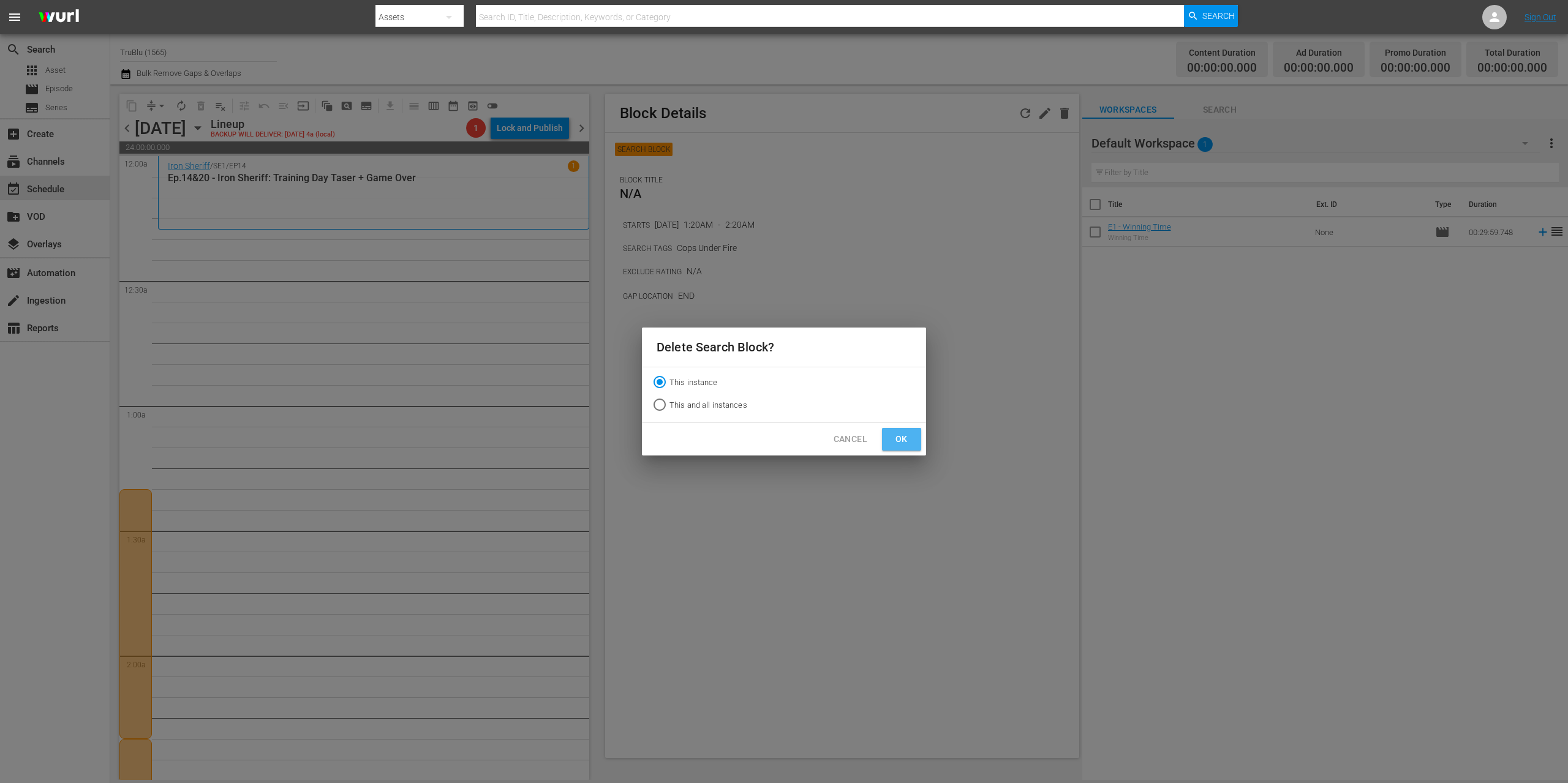
click at [900, 439] on span "Ok" at bounding box center [901, 440] width 20 height 16
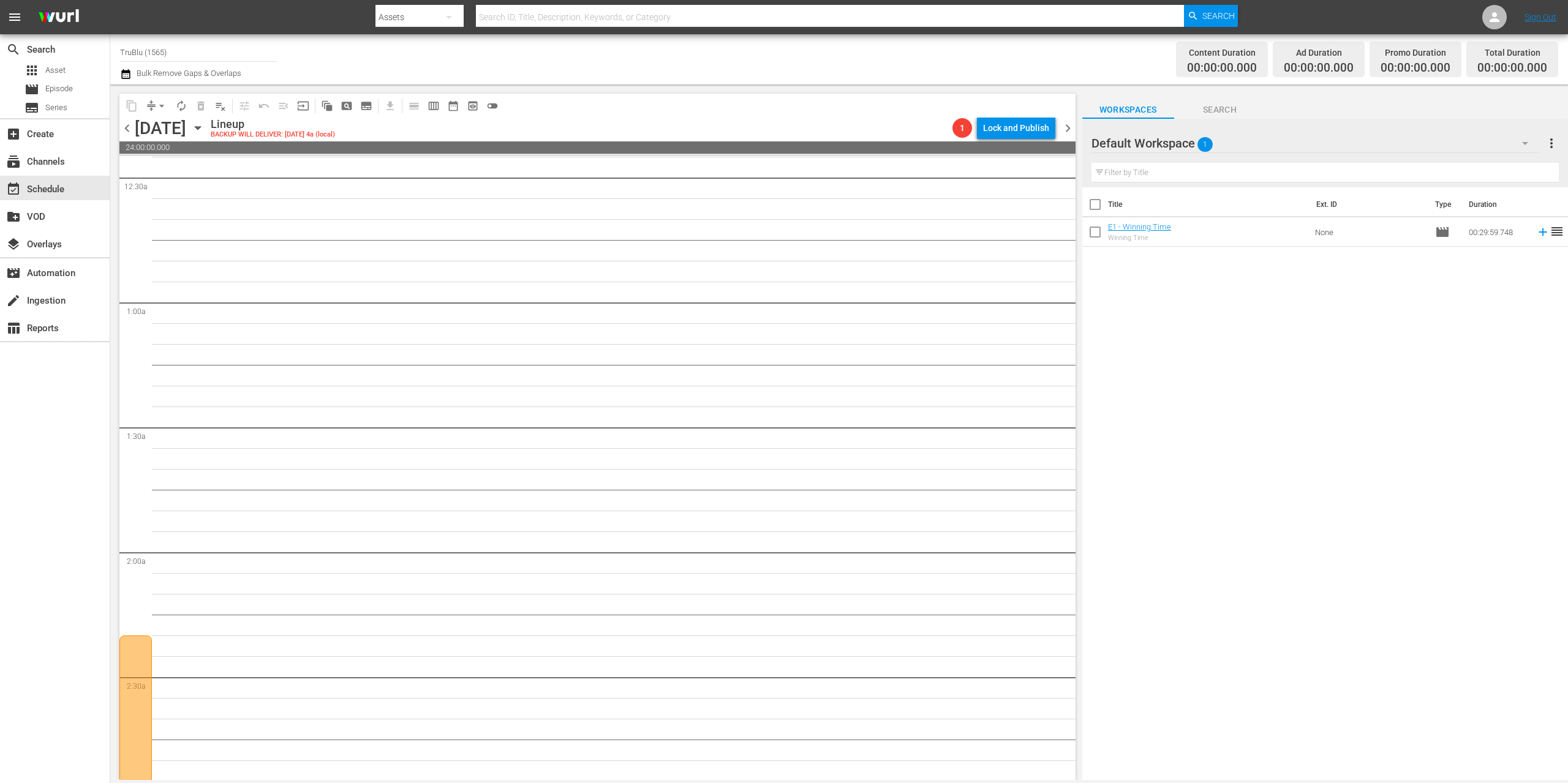
scroll to position [490, 0]
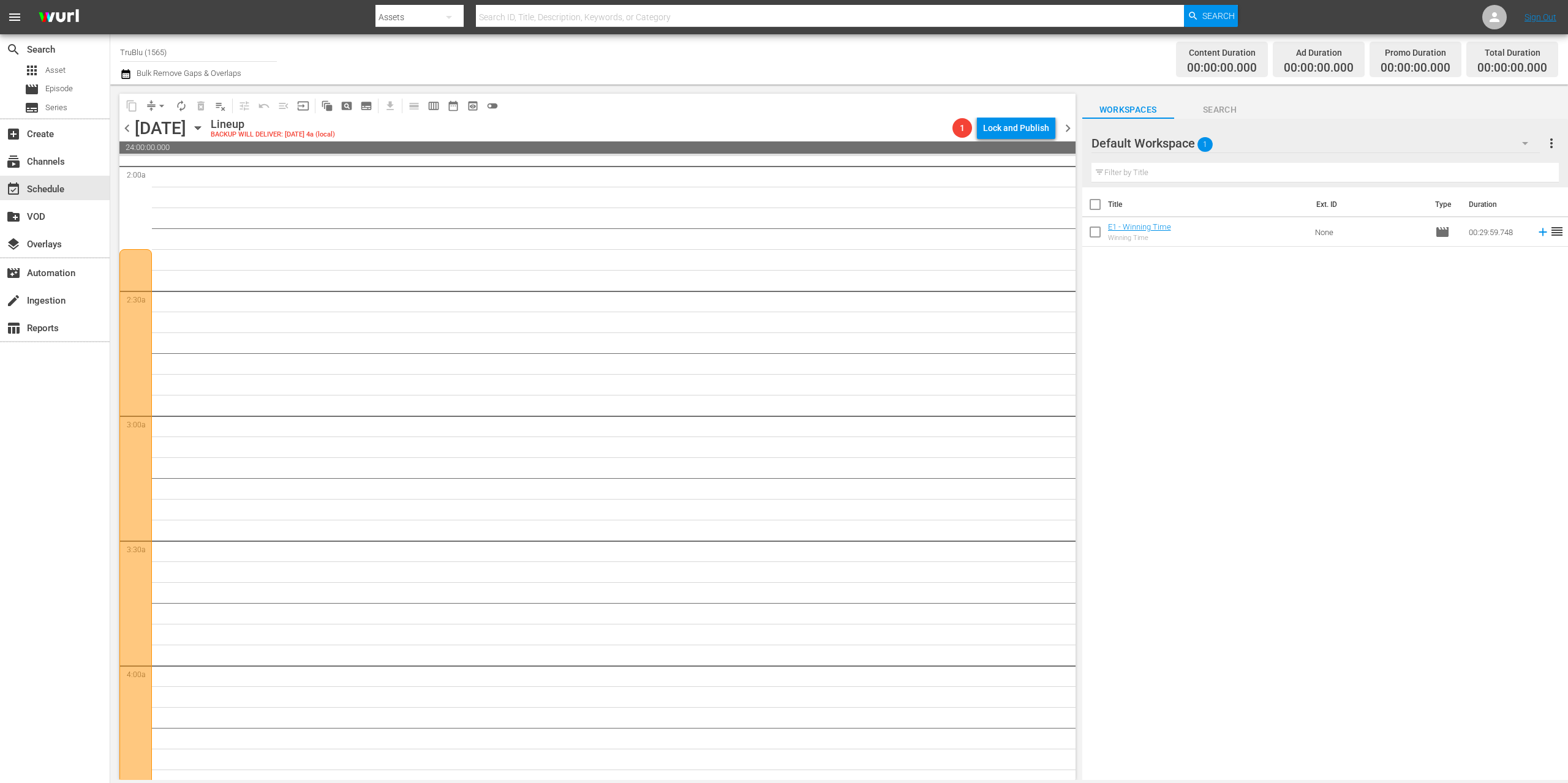
click at [139, 347] on div at bounding box center [135, 582] width 32 height 667
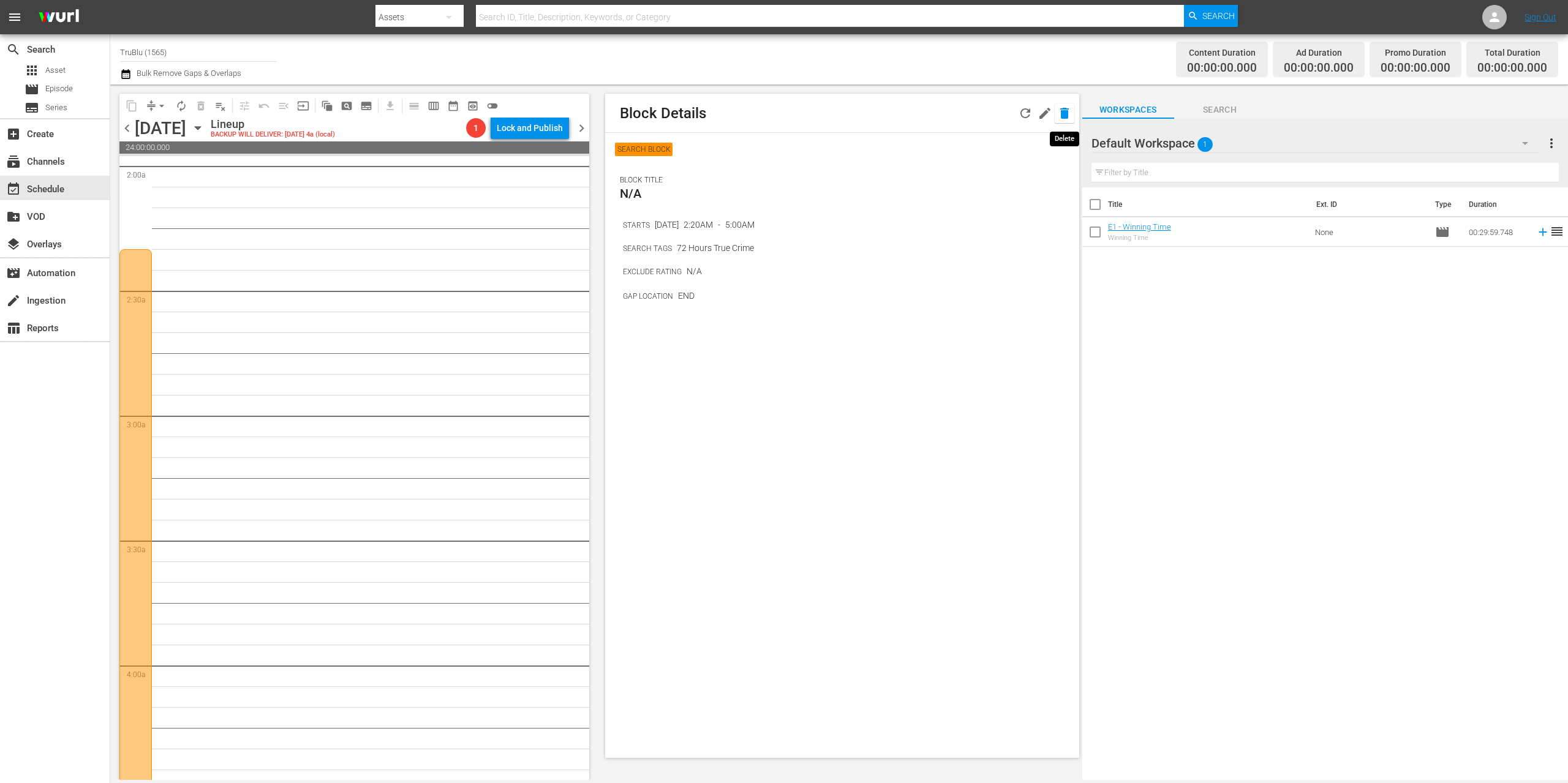
click at [1073, 113] on button "button" at bounding box center [1064, 113] width 20 height 20
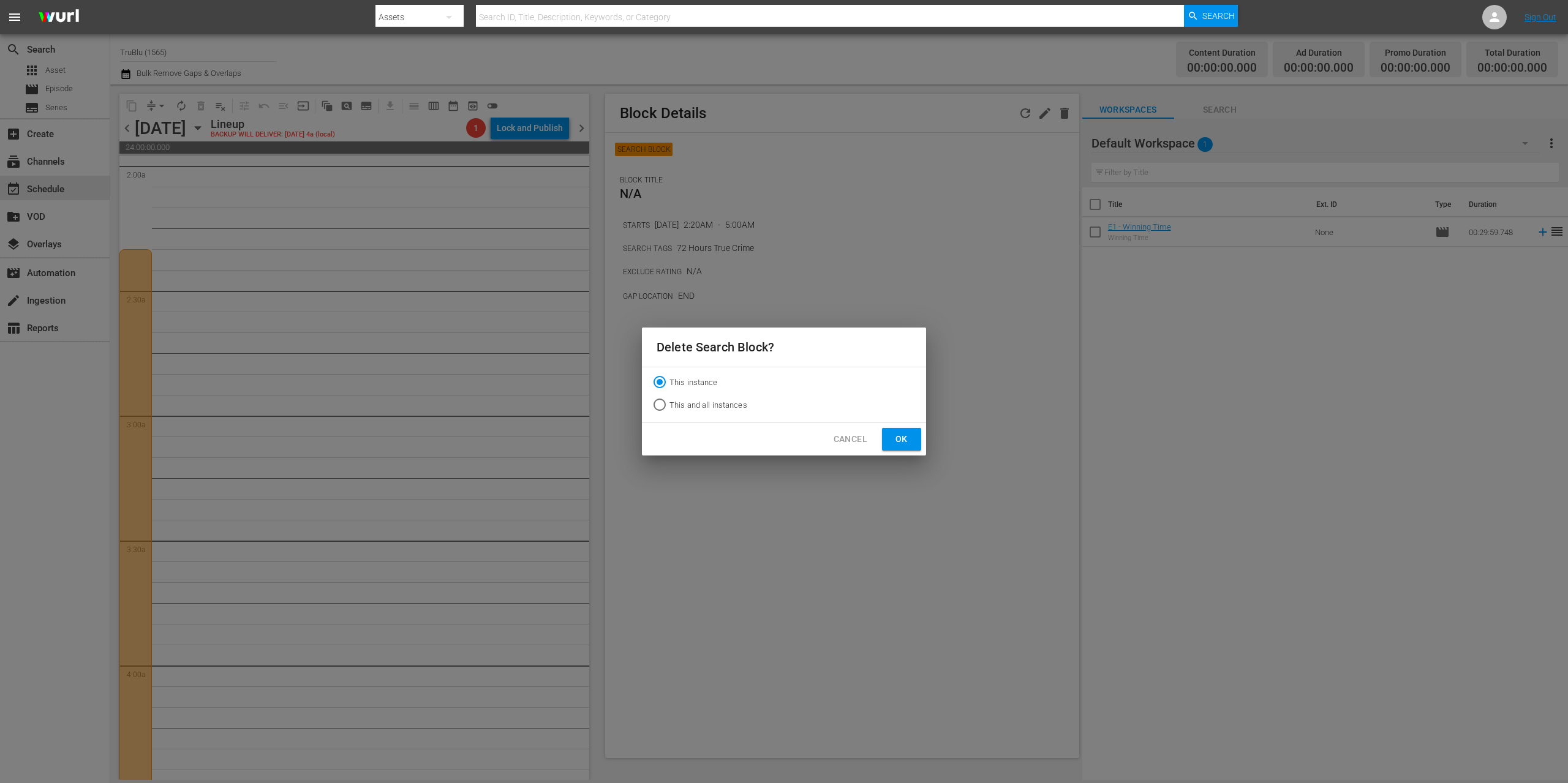
click at [660, 406] on input "This and all instances" at bounding box center [660, 407] width 20 height 20
radio input "true"
click at [900, 439] on span "Ok" at bounding box center [901, 440] width 20 height 16
radio input "true"
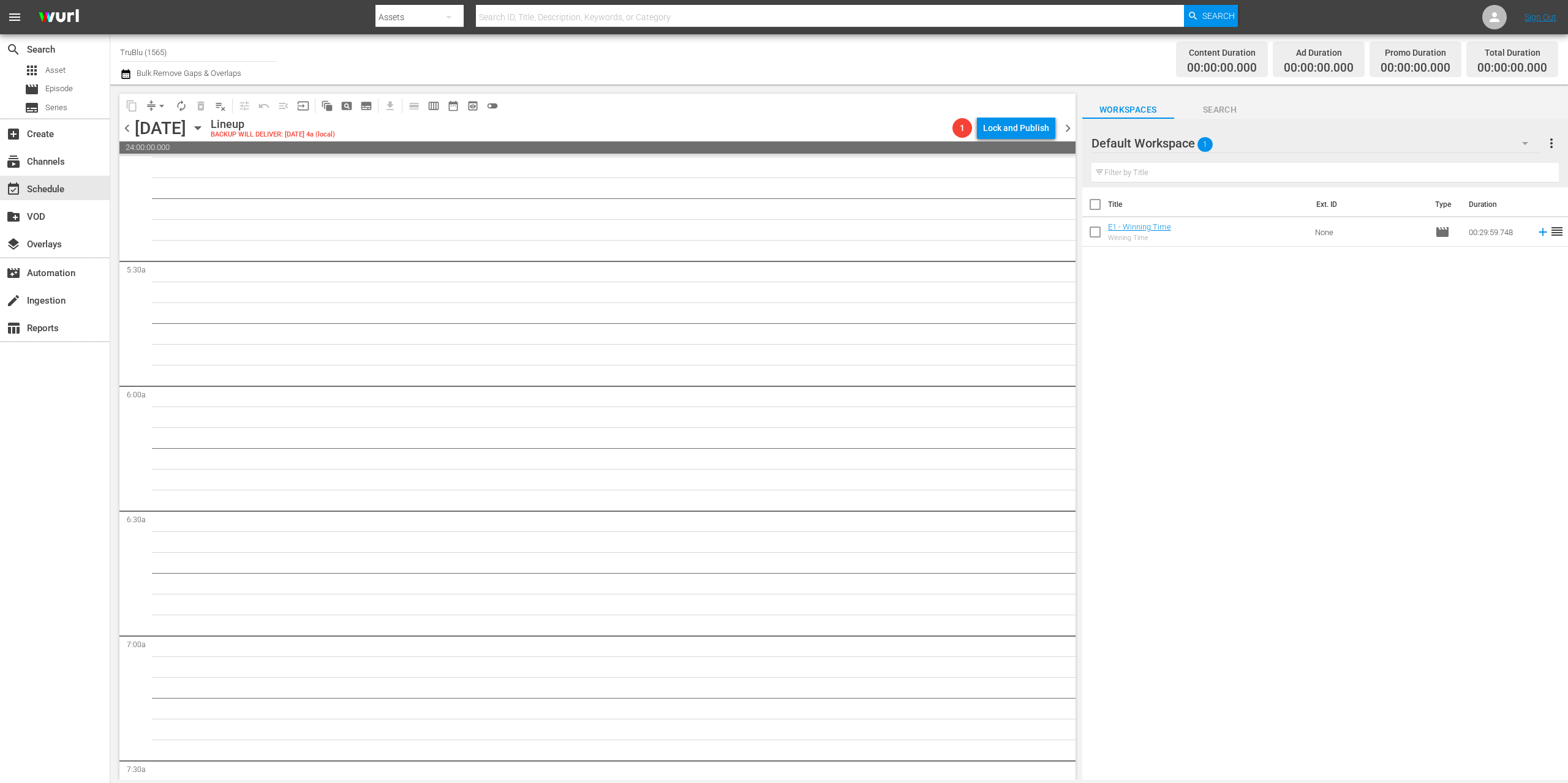
scroll to position [0, 0]
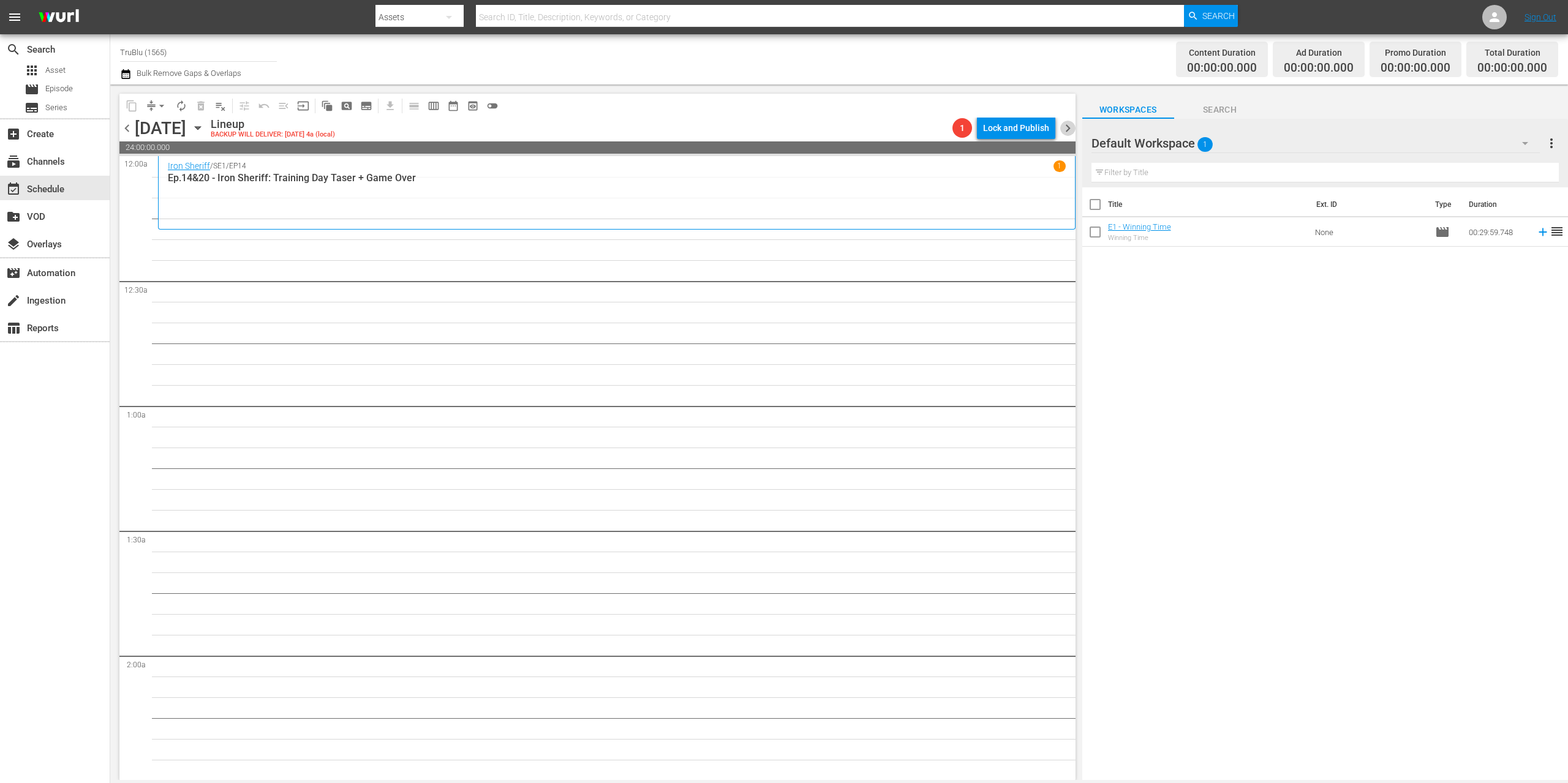
click at [1065, 128] on span "chevron_right" at bounding box center [1068, 129] width 16 height 16
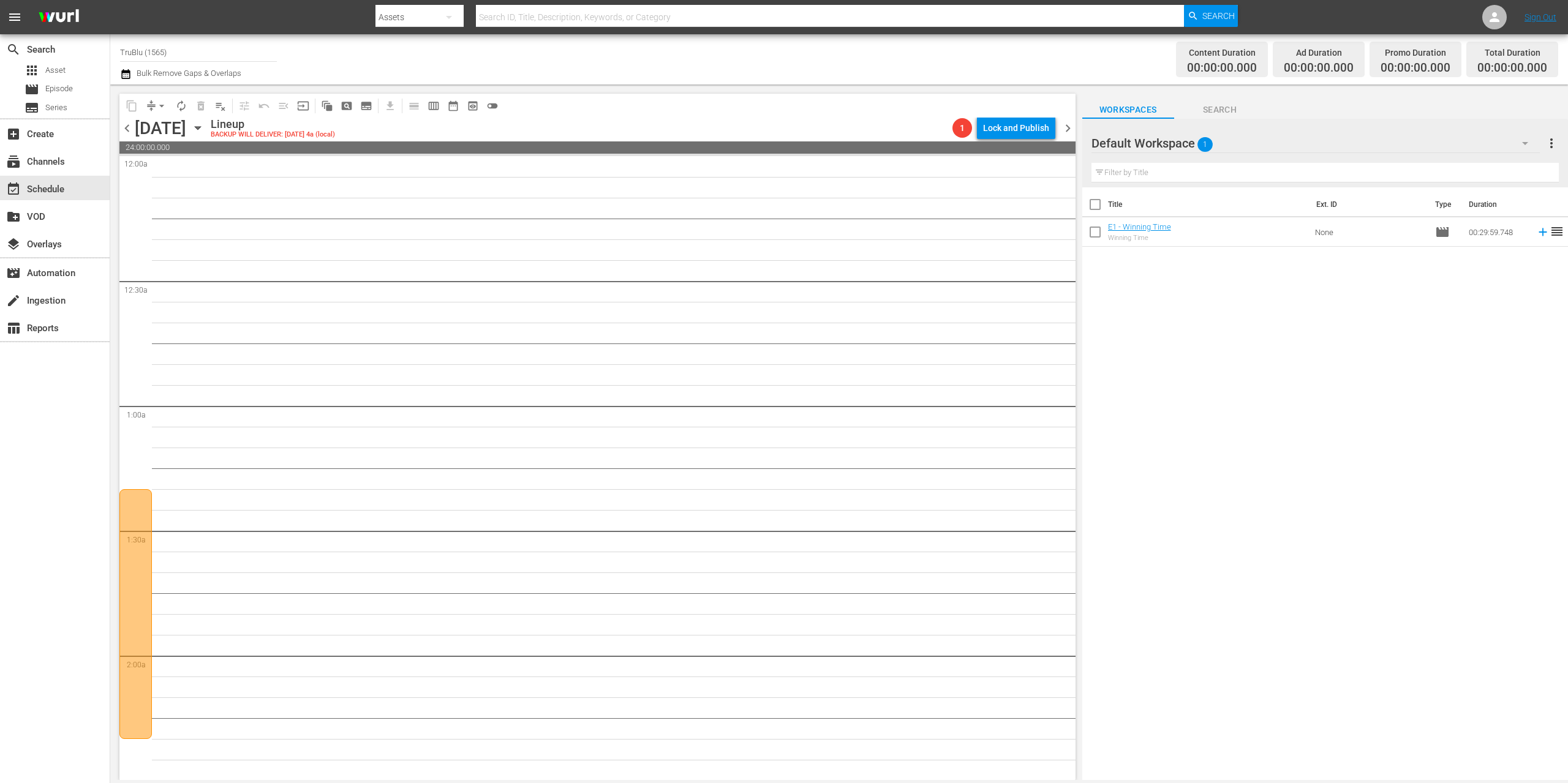
click at [143, 561] on div at bounding box center [135, 614] width 32 height 249
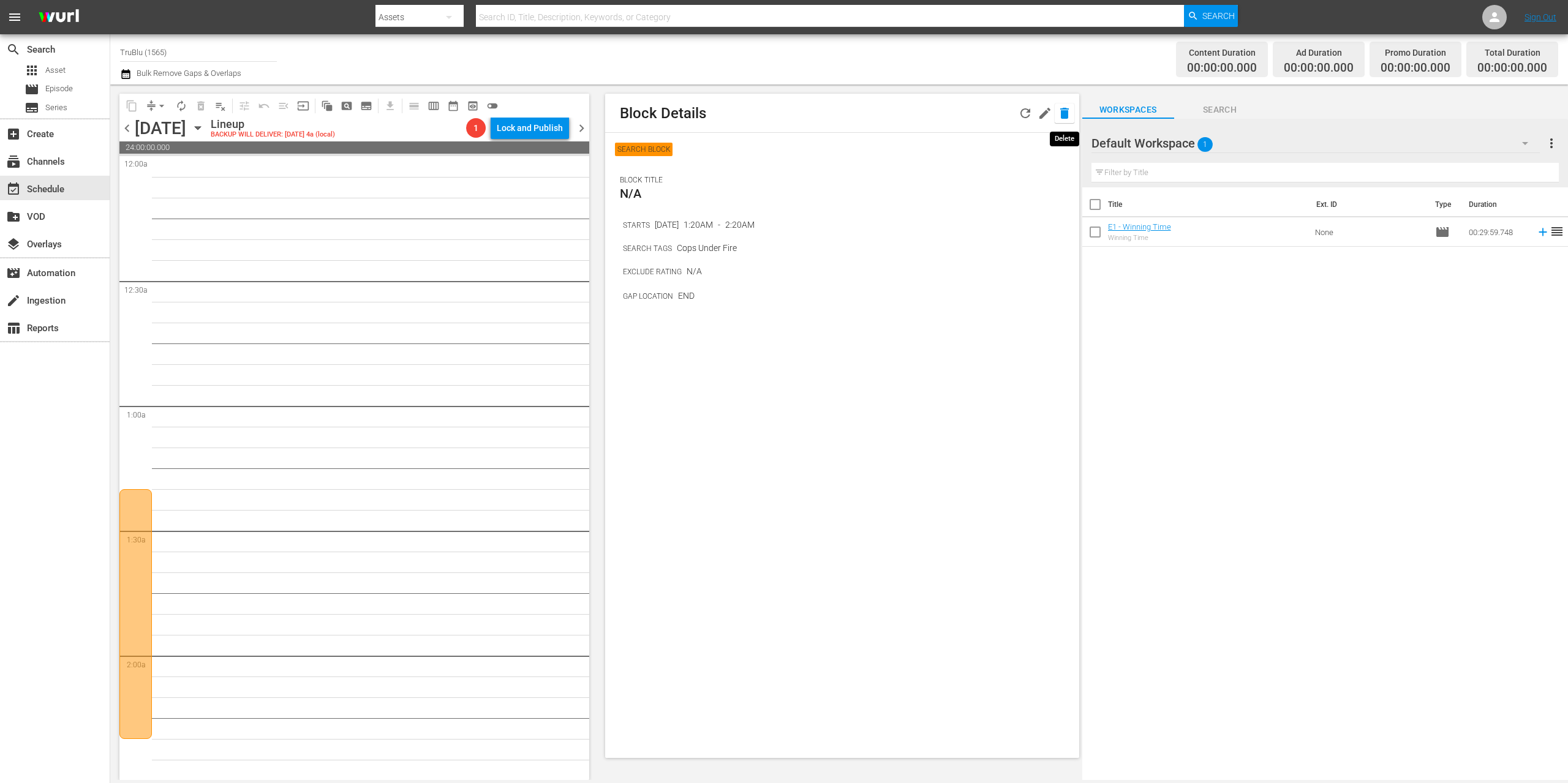
click at [1064, 111] on icon "button" at bounding box center [1065, 113] width 9 height 11
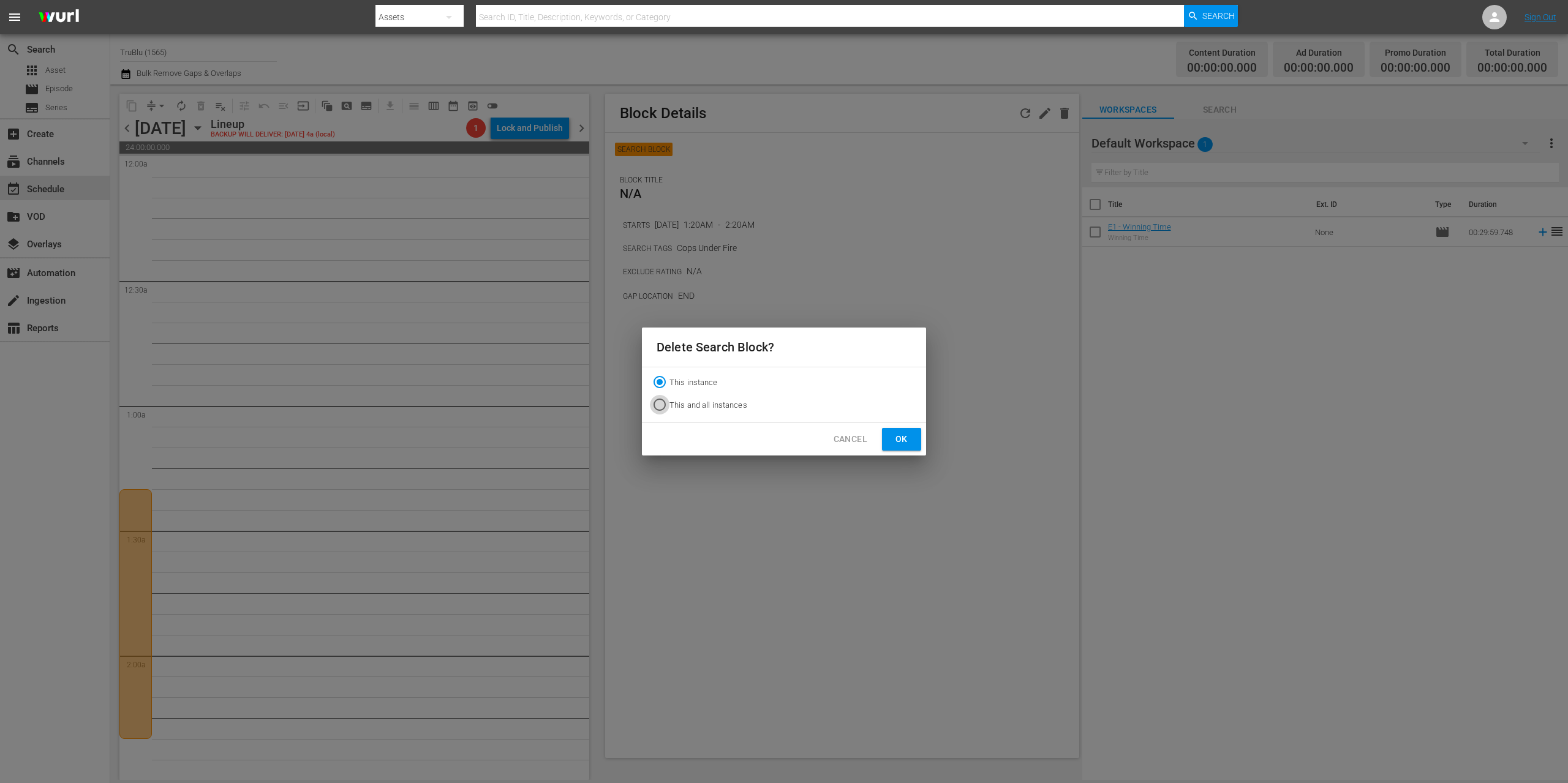
click at [660, 403] on input "This and all instances" at bounding box center [660, 407] width 20 height 20
radio input "true"
click at [894, 435] on span "Ok" at bounding box center [901, 440] width 20 height 16
radio input "true"
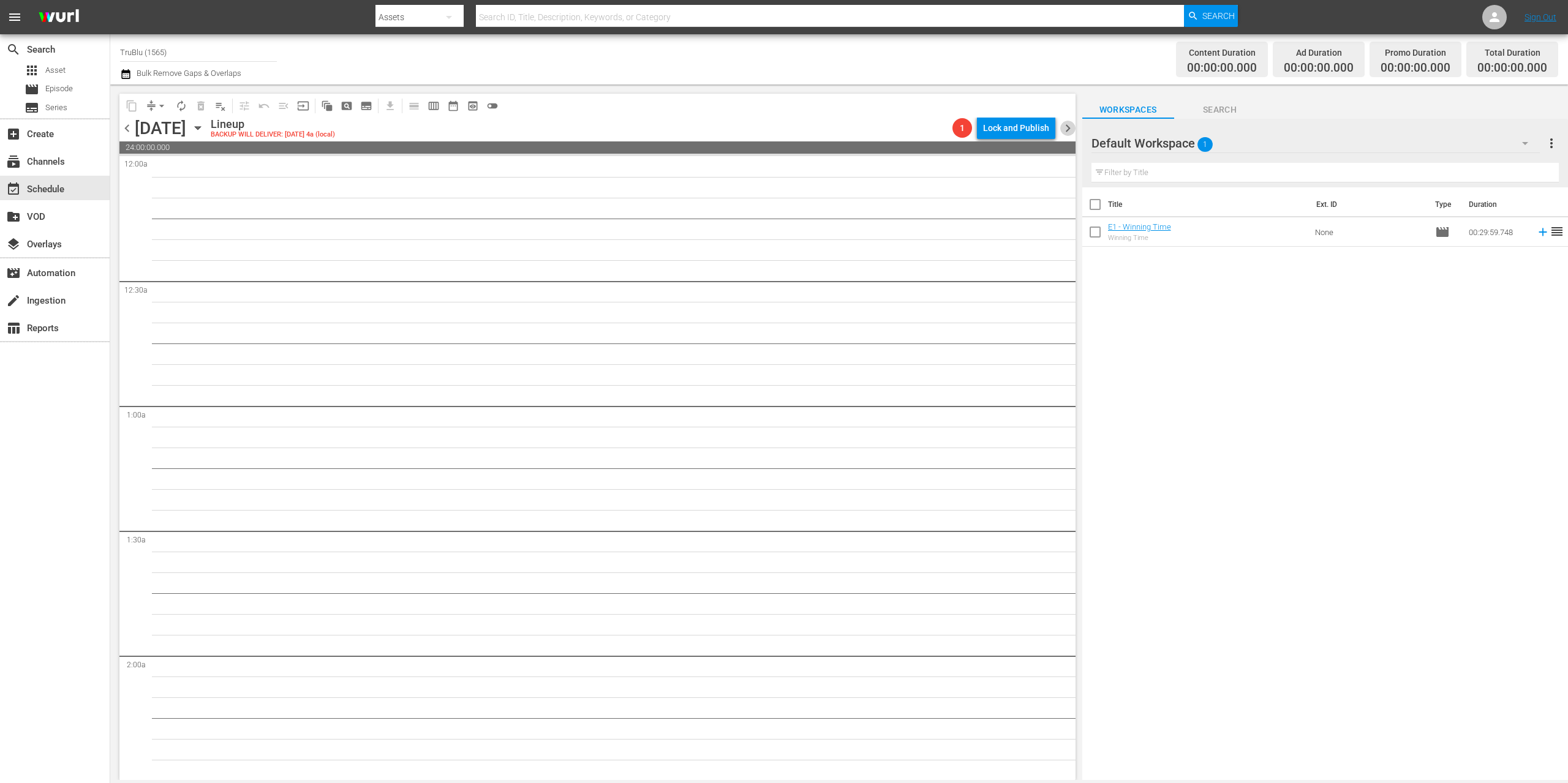
click at [1063, 123] on span "chevron_right" at bounding box center [1068, 129] width 16 height 16
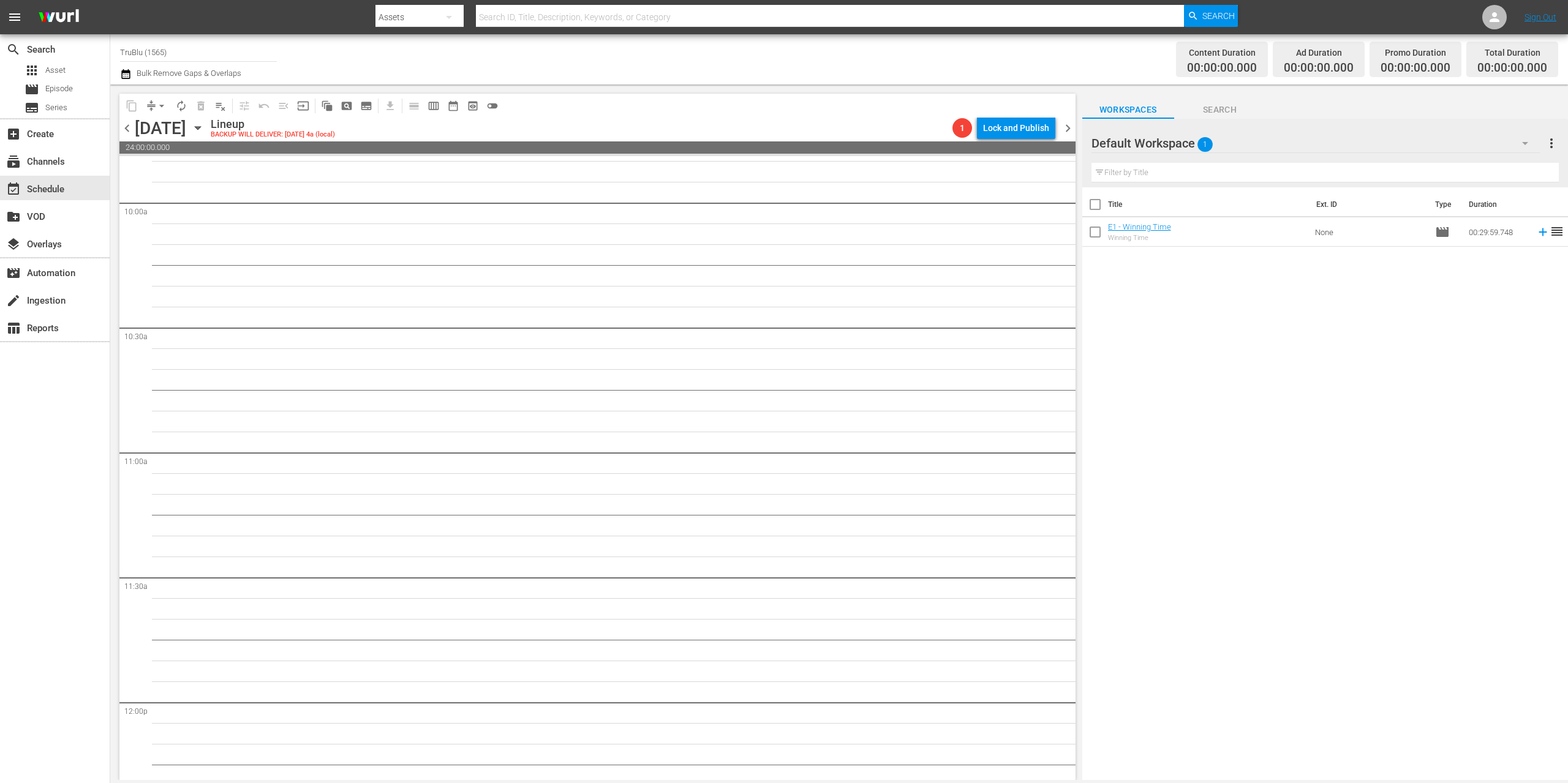
scroll to position [1436, 0]
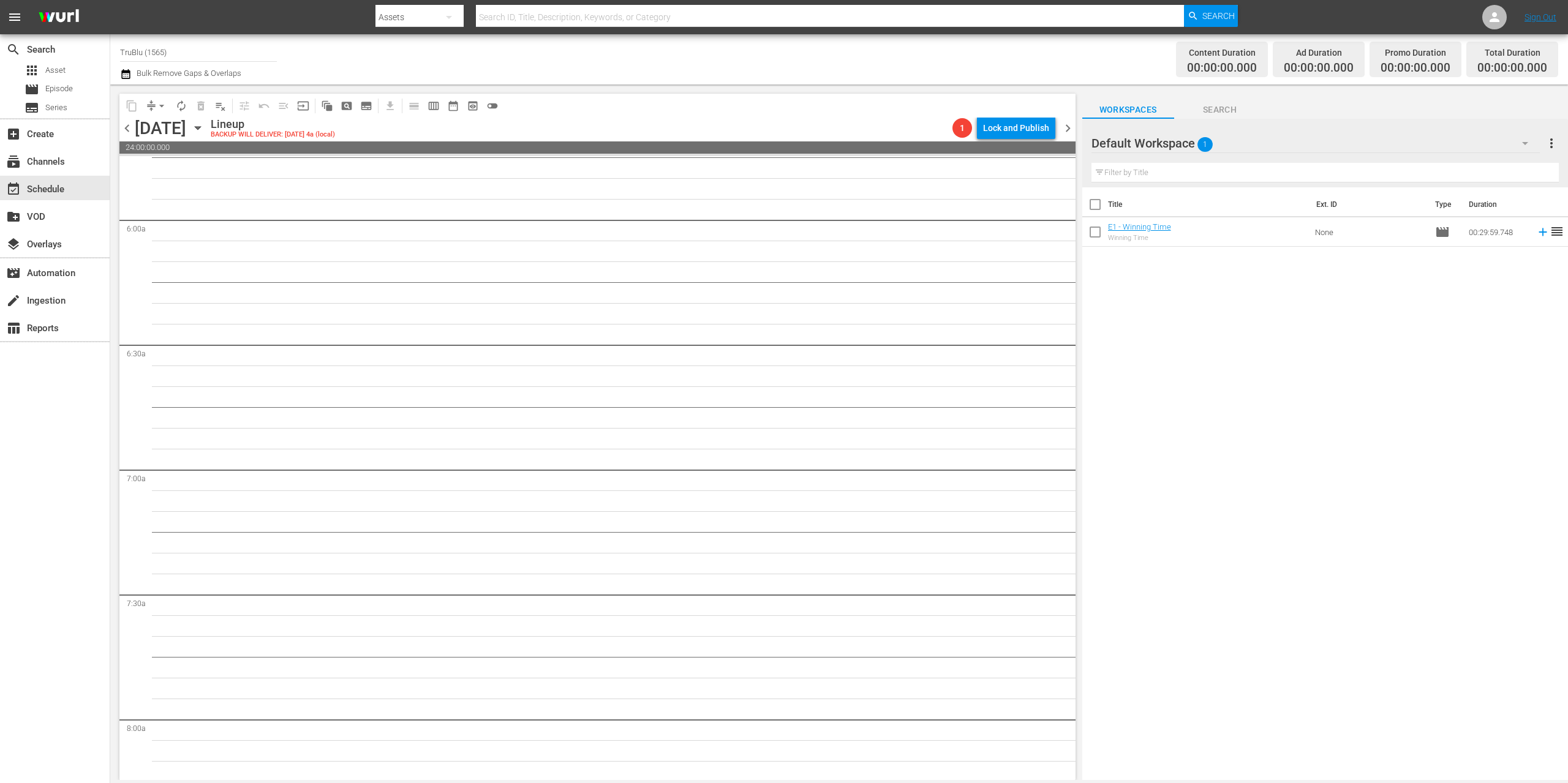
click at [123, 128] on span "chevron_left" at bounding box center [127, 129] width 16 height 16
click at [343, 101] on span "pageview_outlined" at bounding box center [347, 106] width 12 height 12
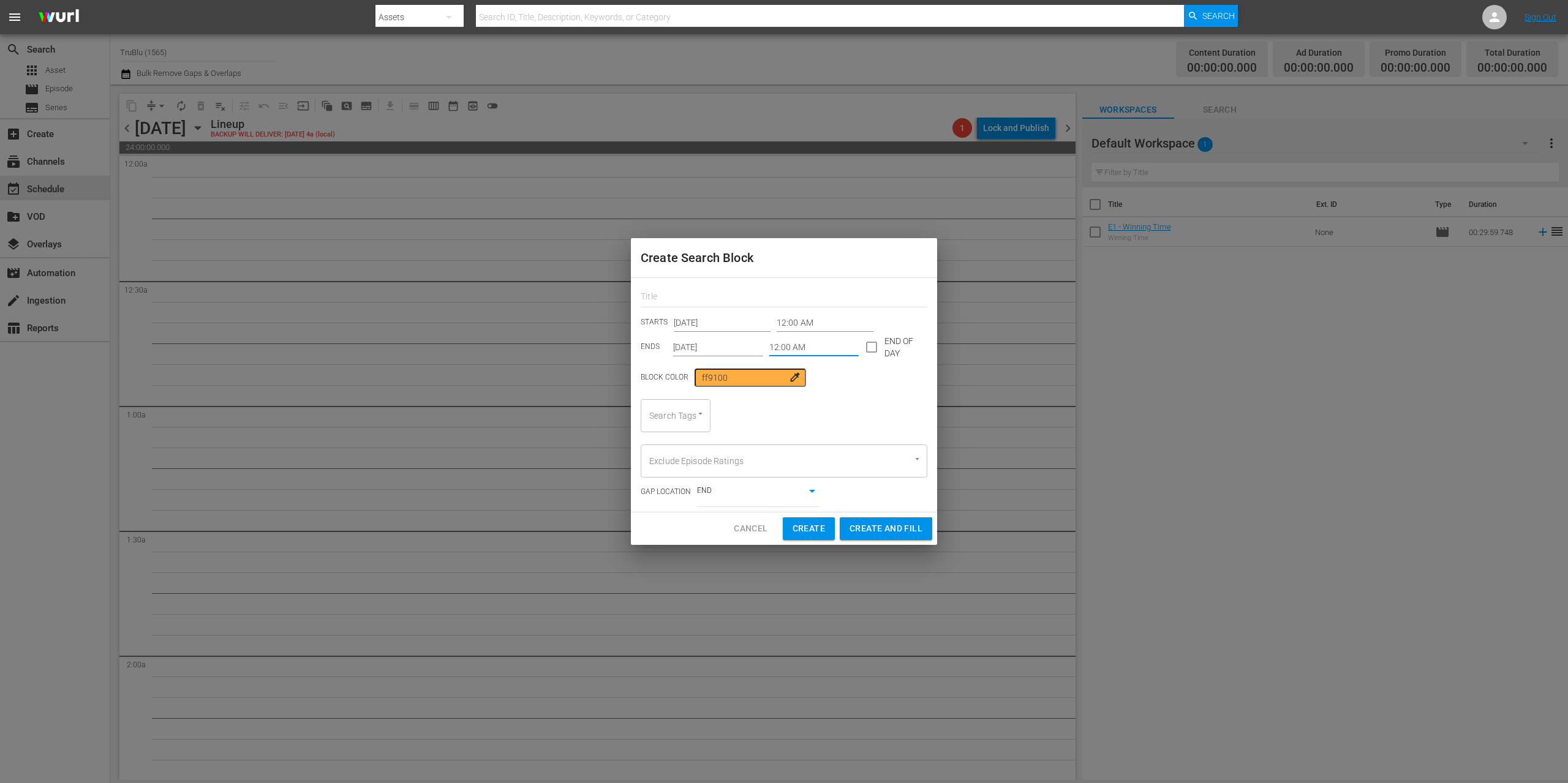
click at [803, 348] on input "12:00 AM" at bounding box center [814, 347] width 90 height 18
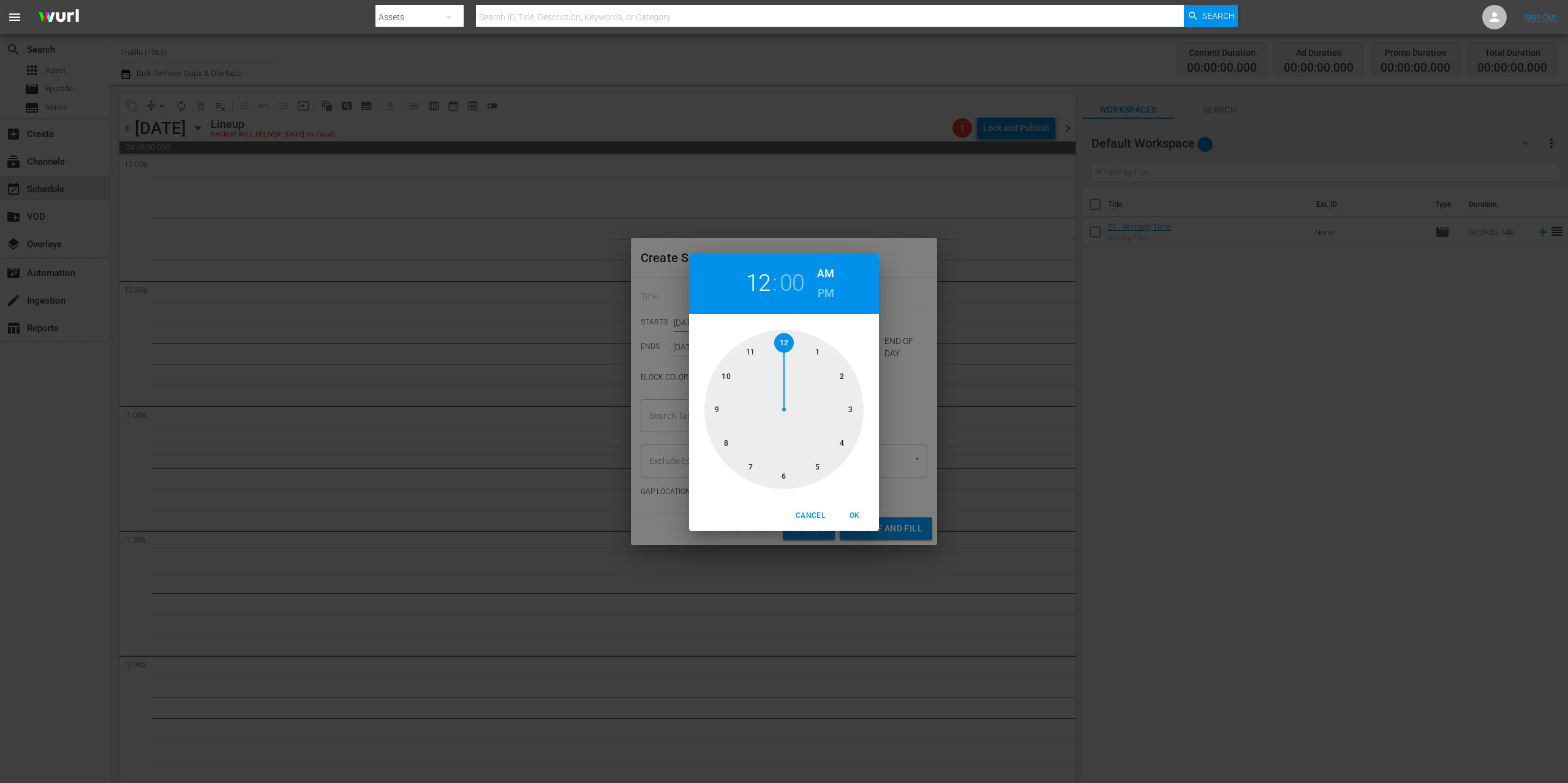
click at [812, 345] on div at bounding box center [783, 409] width 159 height 159
click at [854, 515] on span "OK" at bounding box center [854, 515] width 30 height 13
type input "01:00 AM"
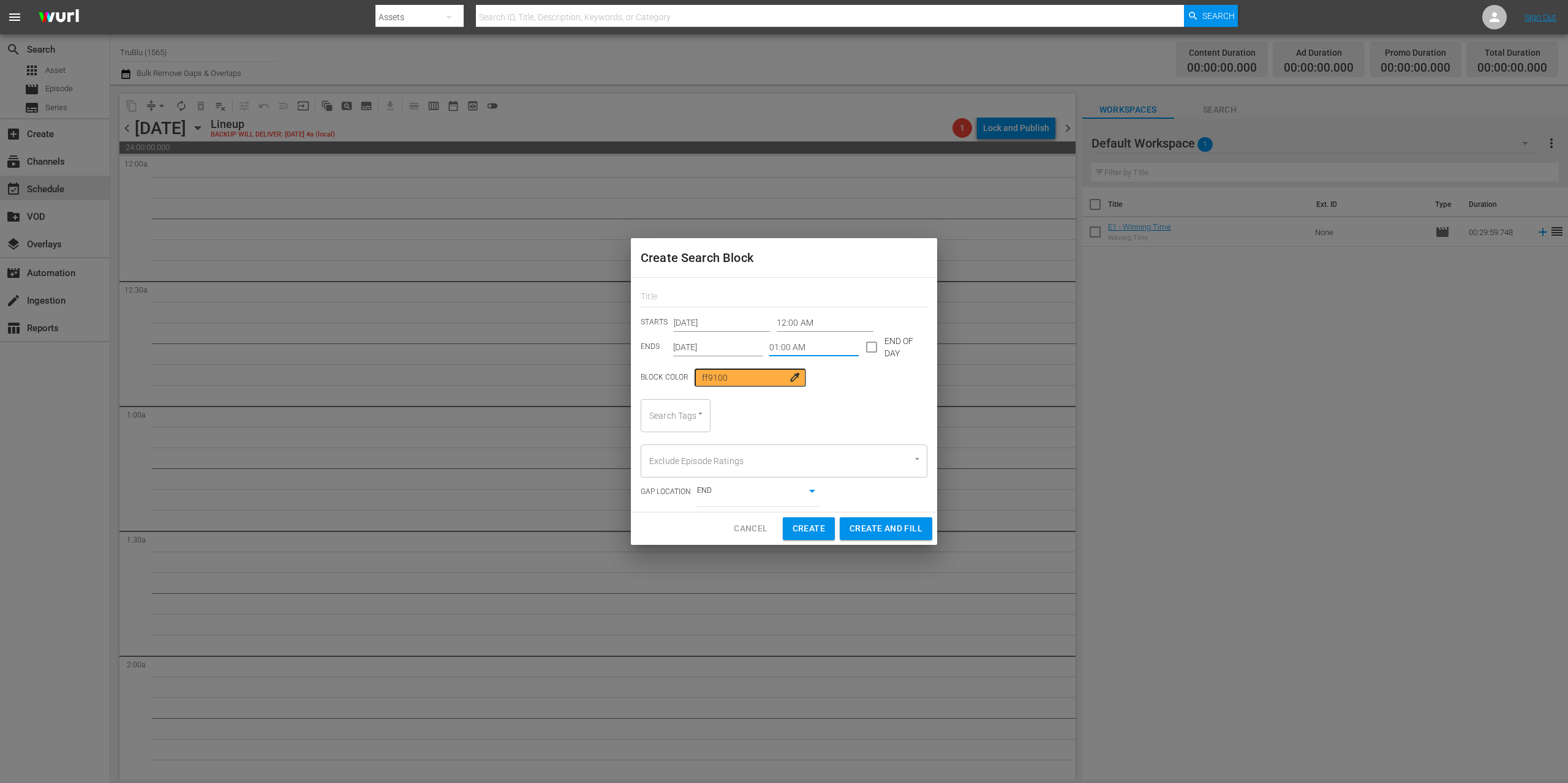
click at [702, 342] on input "[DATE]" at bounding box center [718, 347] width 90 height 18
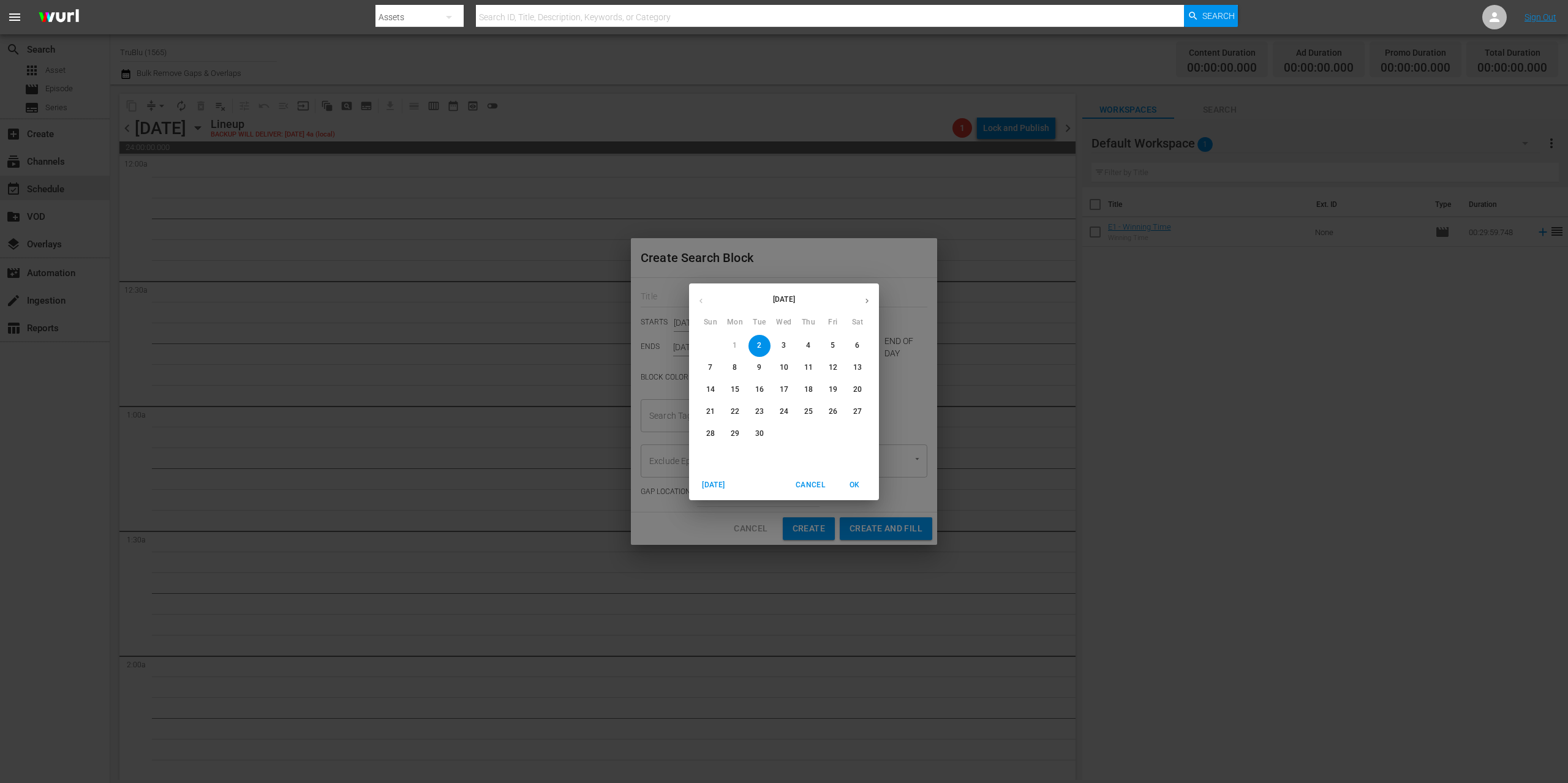
click at [755, 387] on p "16" at bounding box center [760, 390] width 9 height 10
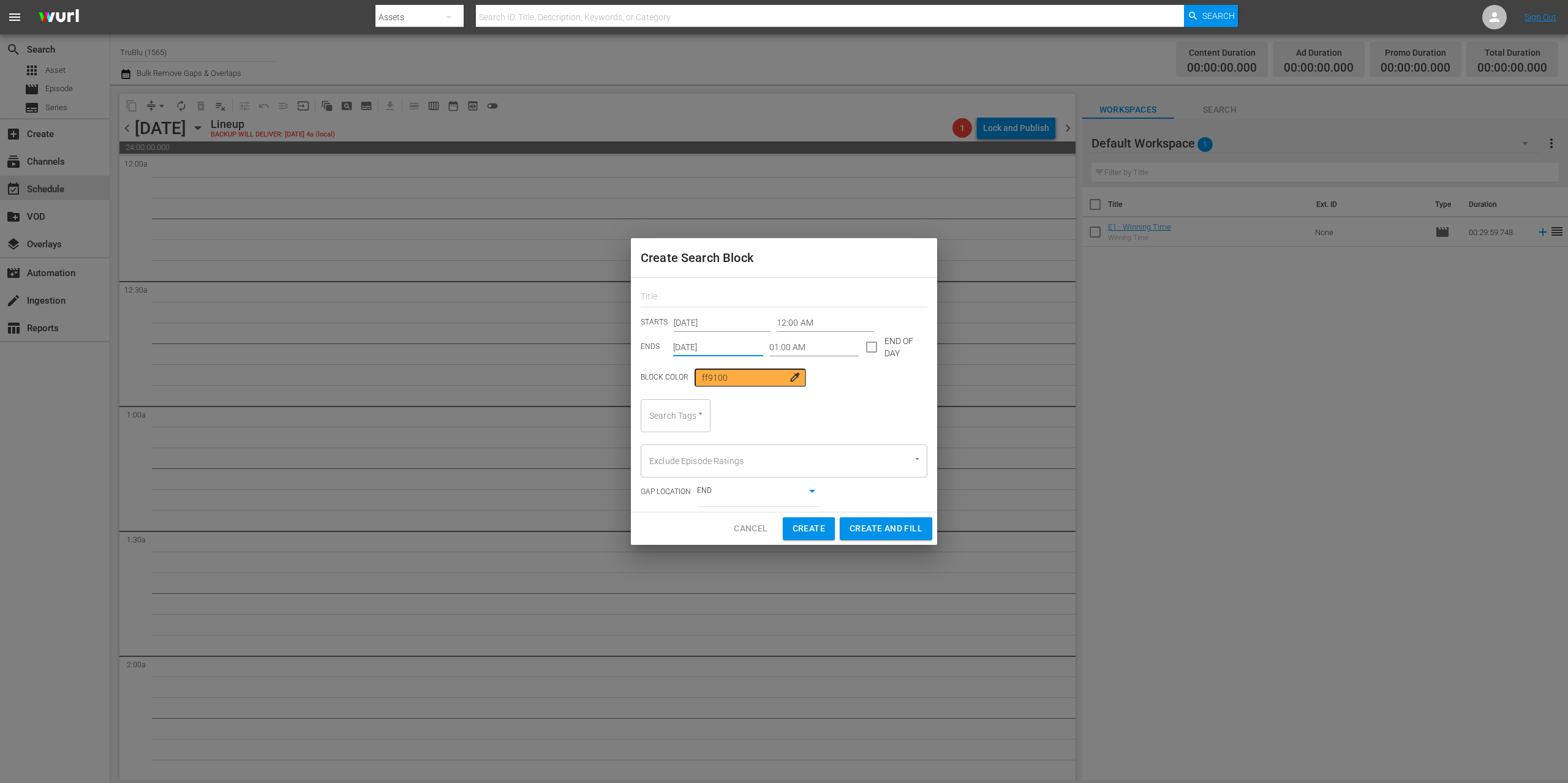
click at [704, 415] on icon "Open" at bounding box center [700, 414] width 10 height 10
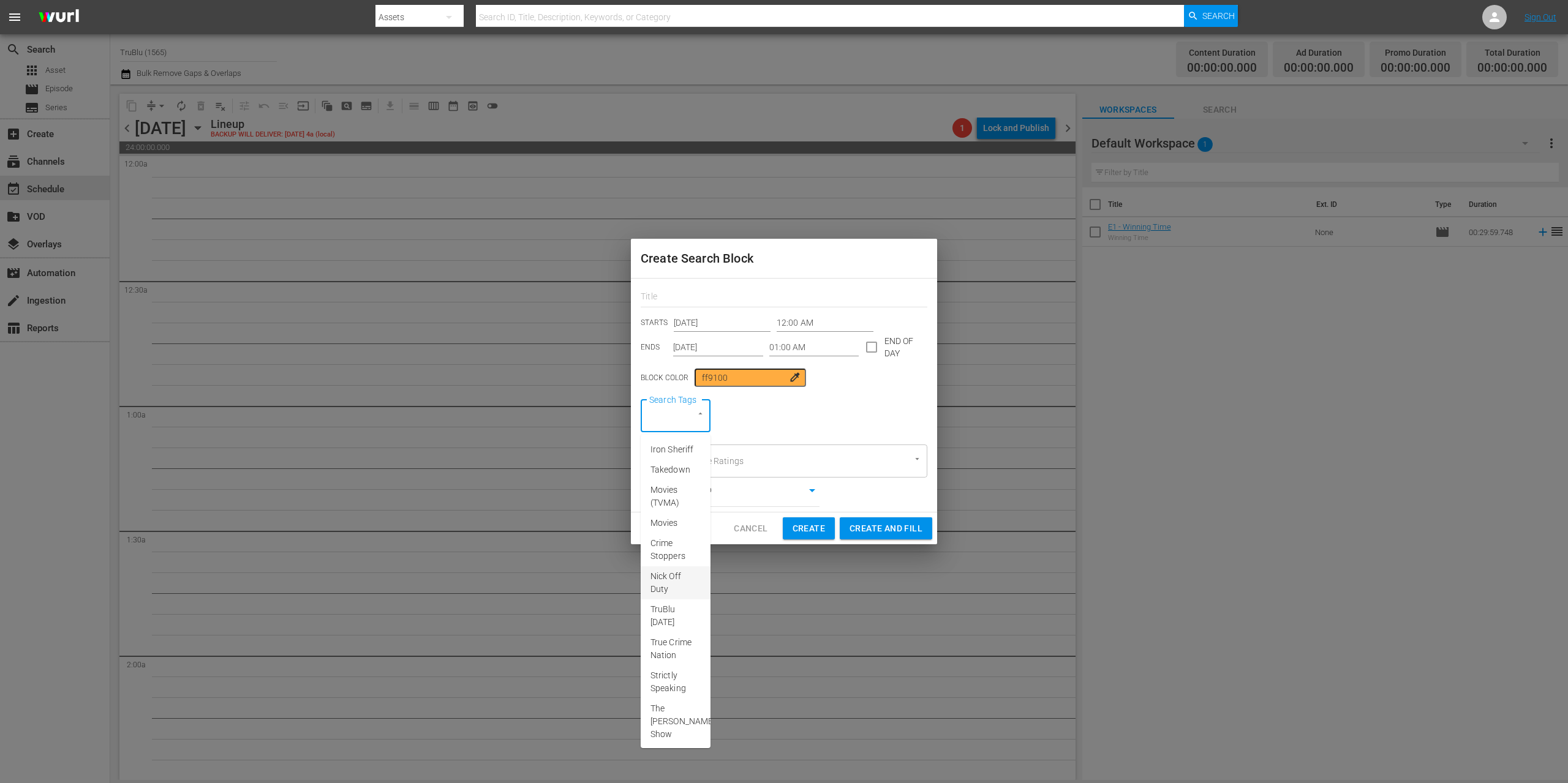
scroll to position [231, 0]
click at [668, 674] on span "A&E After Dark" at bounding box center [675, 681] width 50 height 26
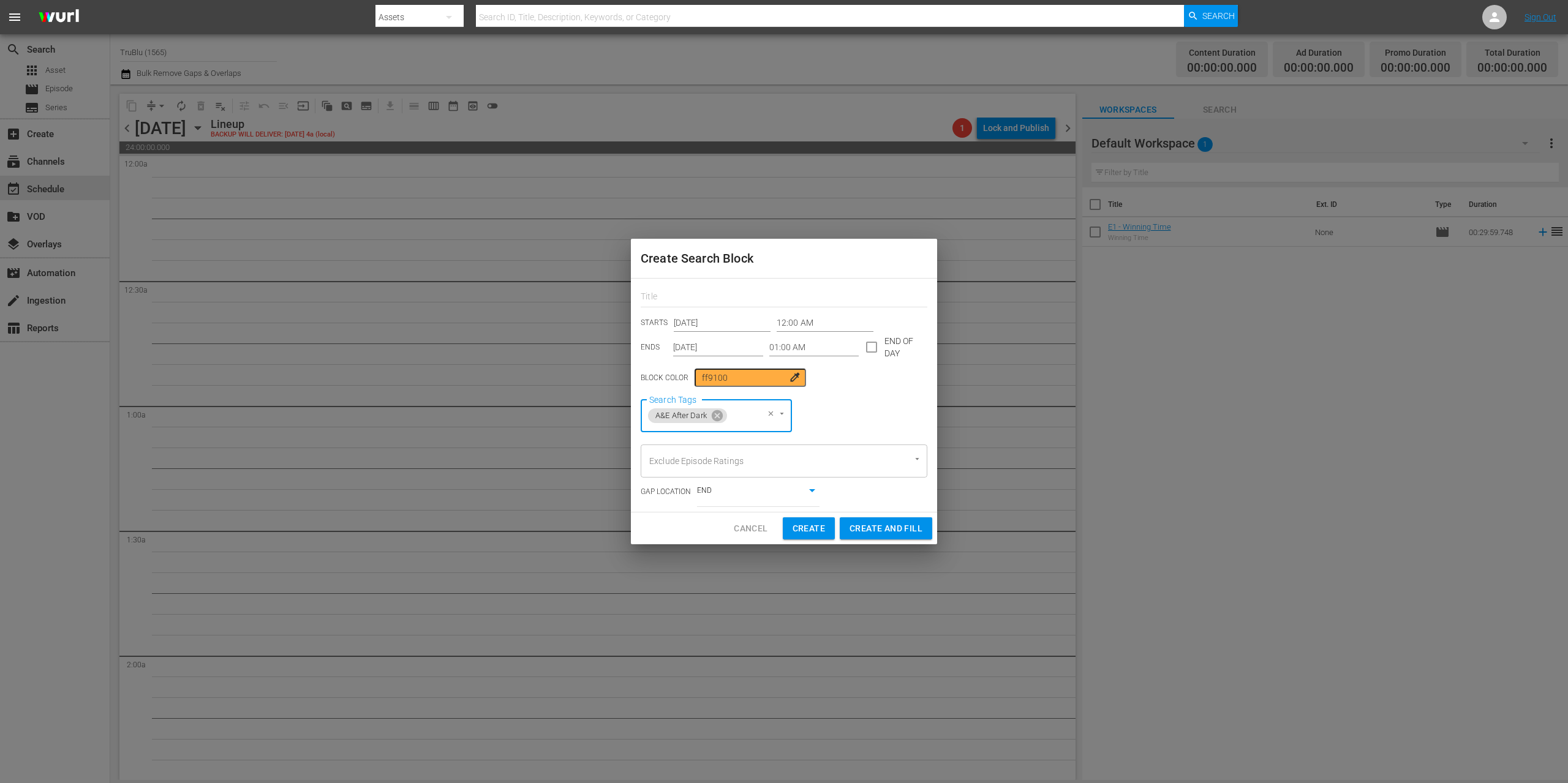
click at [820, 528] on span "Create" at bounding box center [808, 529] width 32 height 16
type input "[DATE]"
type input "12:00 AM"
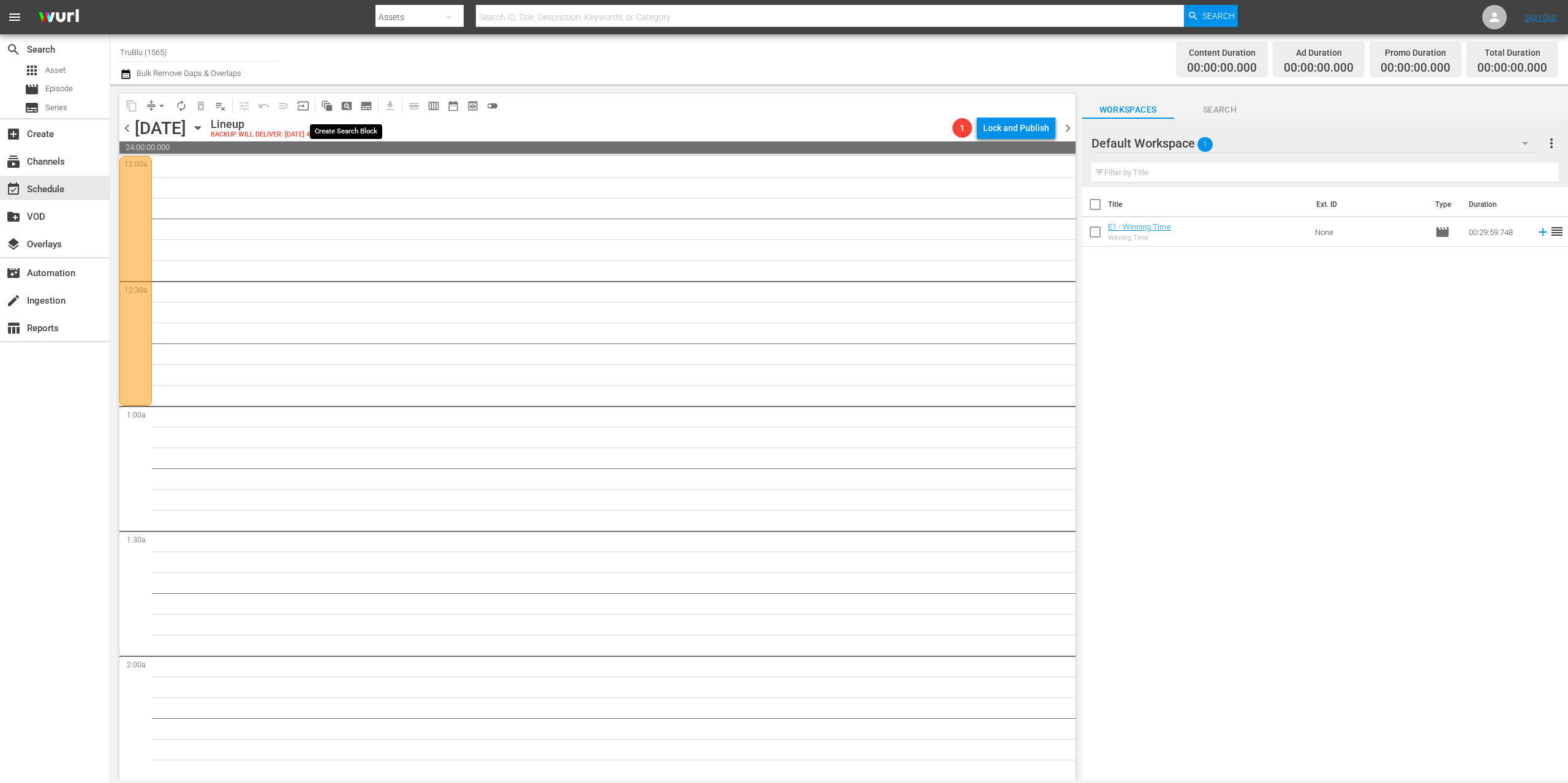
click at [347, 107] on span "pageview_outlined" at bounding box center [347, 106] width 12 height 12
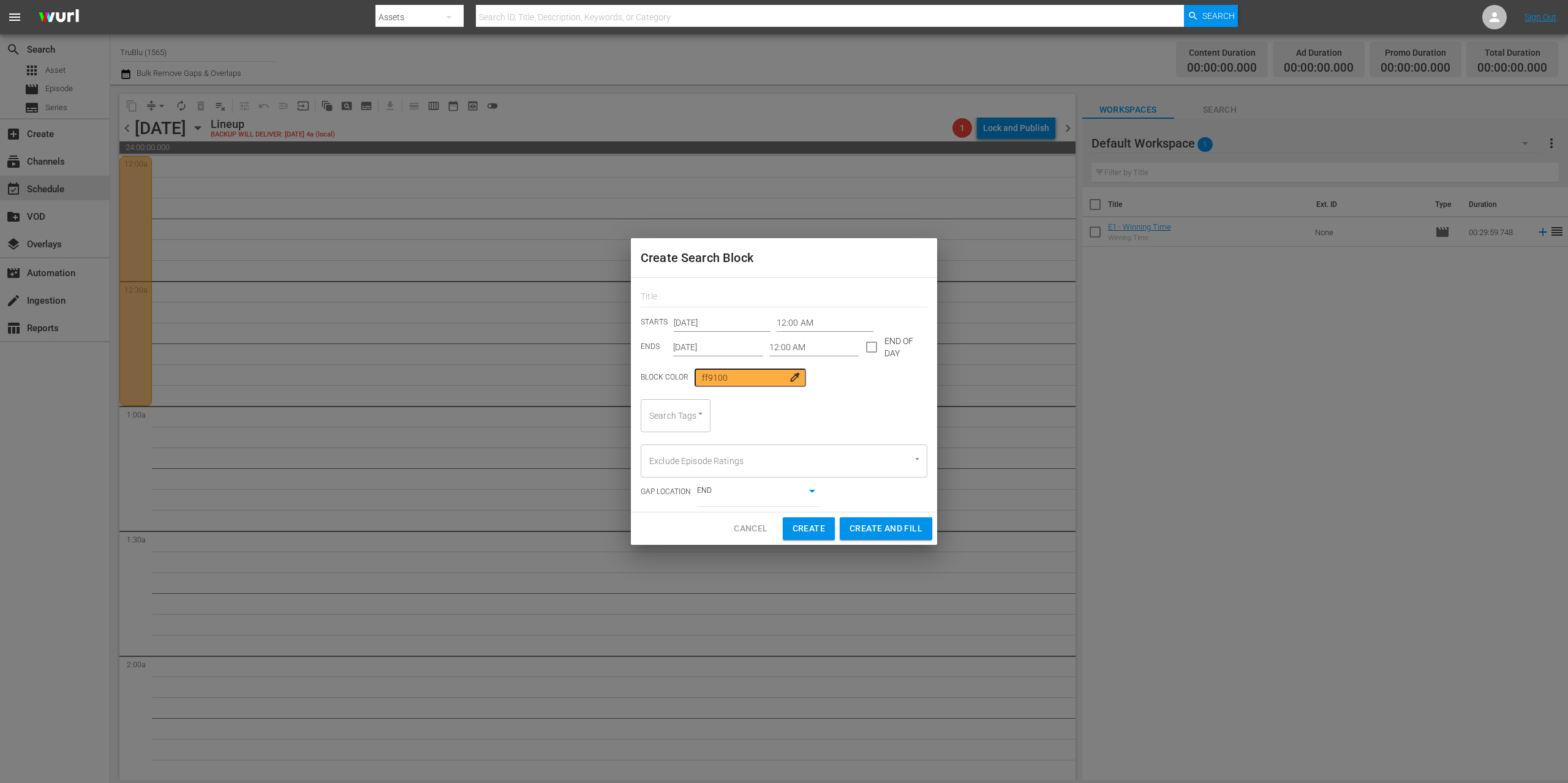
click at [812, 325] on input "12:00 AM" at bounding box center [824, 322] width 96 height 18
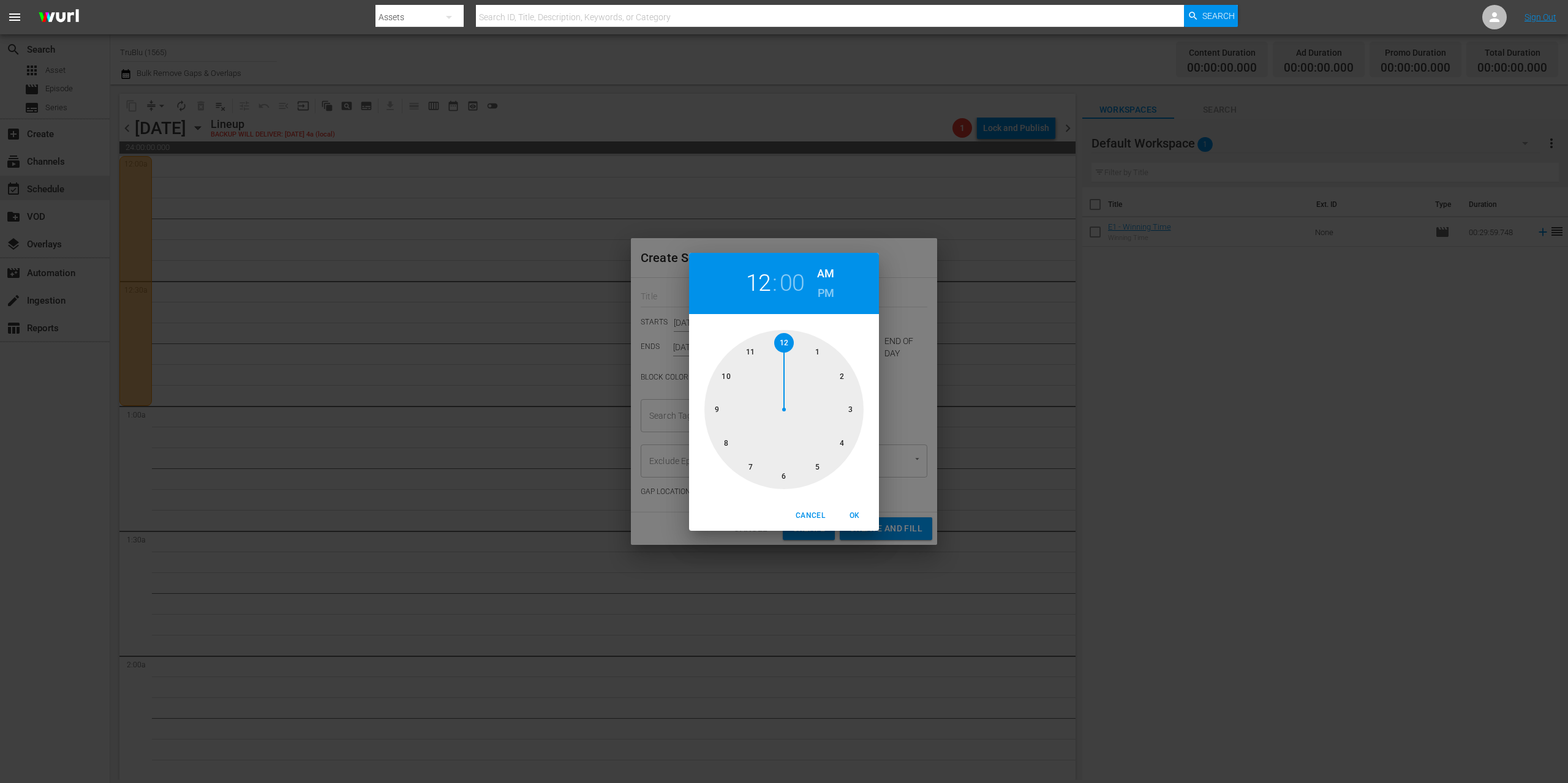
click at [814, 348] on div at bounding box center [783, 409] width 159 height 159
click at [855, 514] on span "OK" at bounding box center [854, 515] width 30 height 13
type input "01:00 AM"
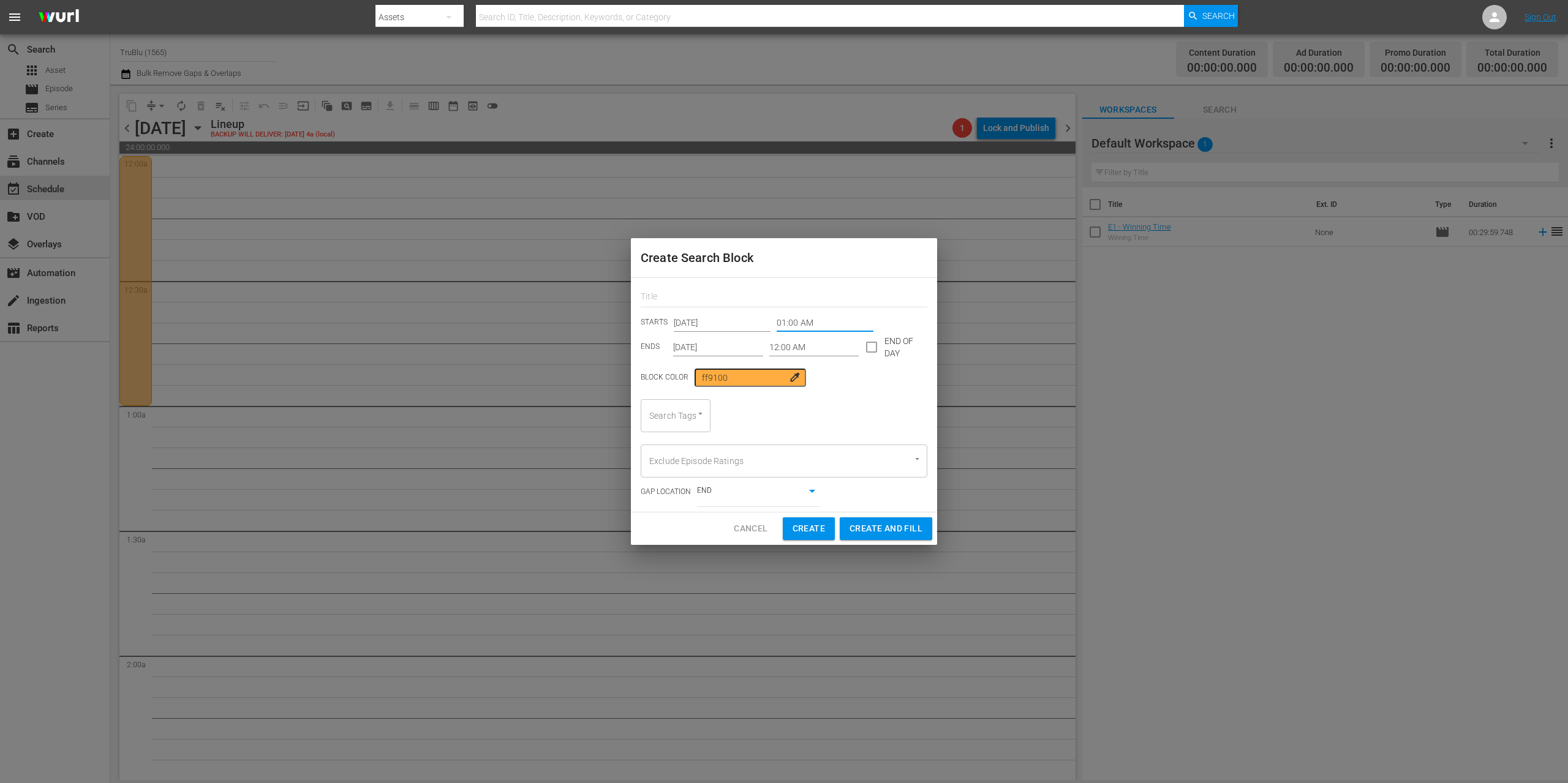
click at [704, 342] on input "[DATE]" at bounding box center [718, 347] width 90 height 18
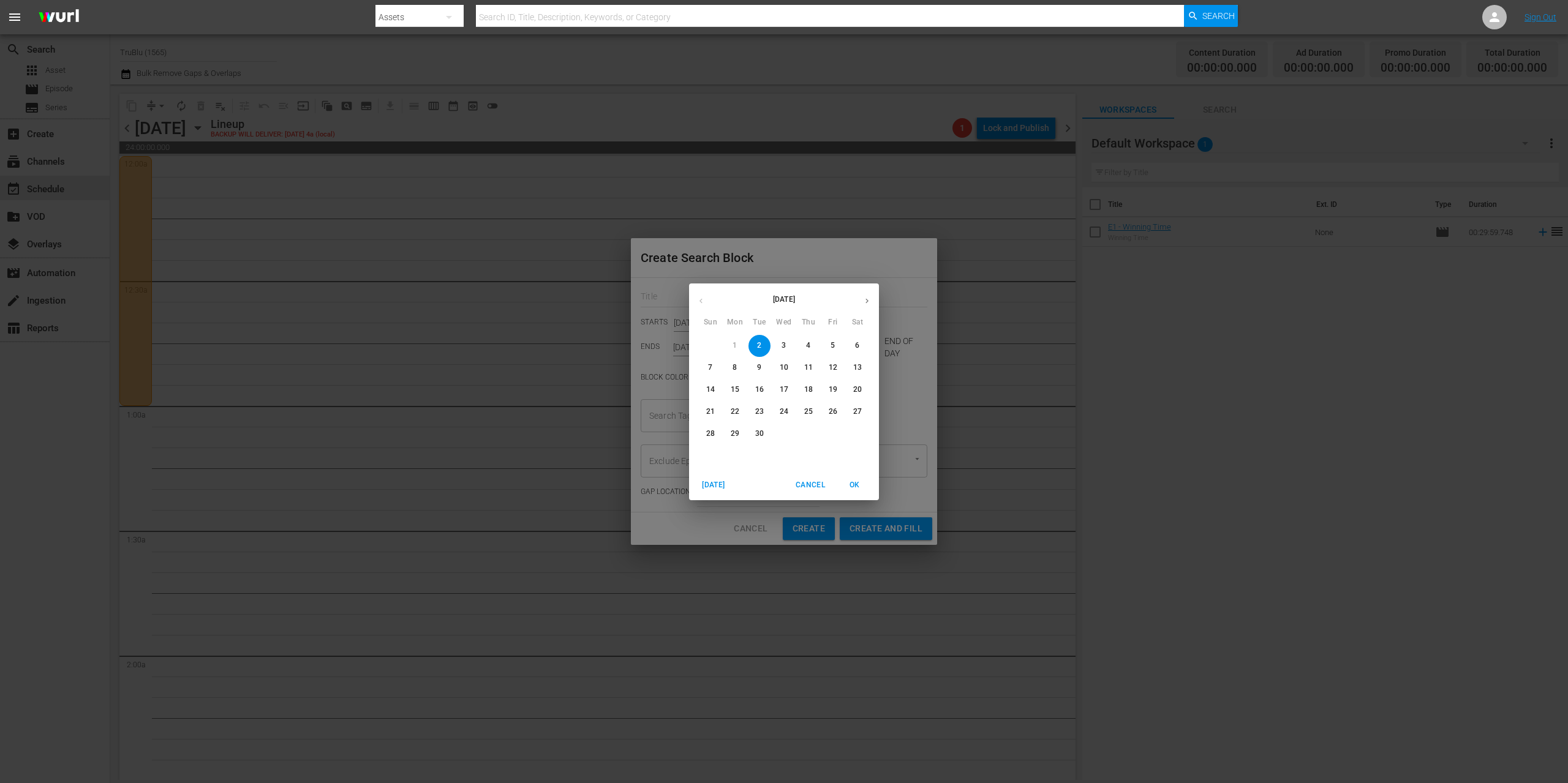
click at [759, 382] on button "16" at bounding box center [759, 389] width 22 height 22
type input "[DATE]"
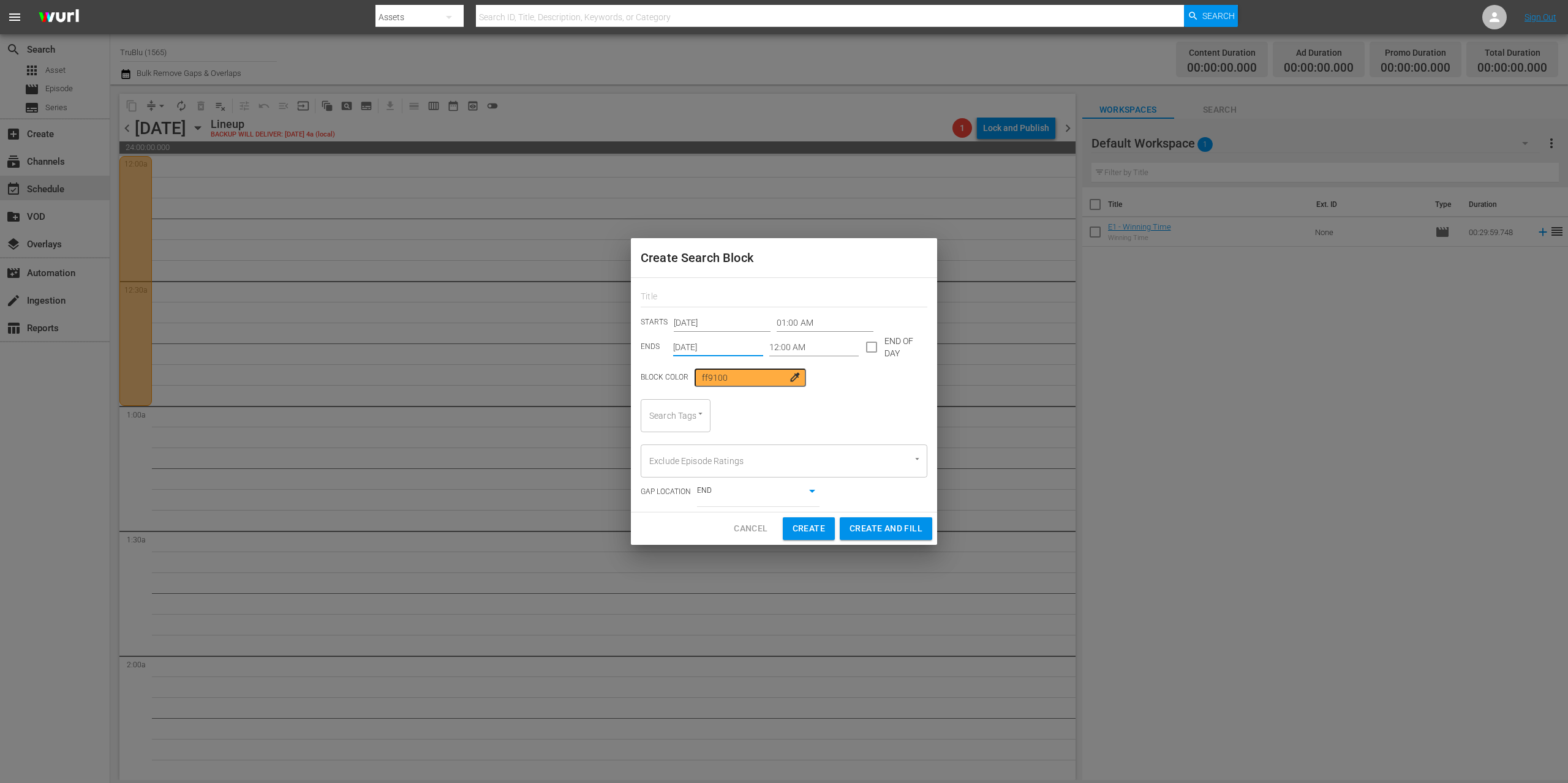
click at [797, 348] on input "12:00 AM" at bounding box center [814, 347] width 90 height 18
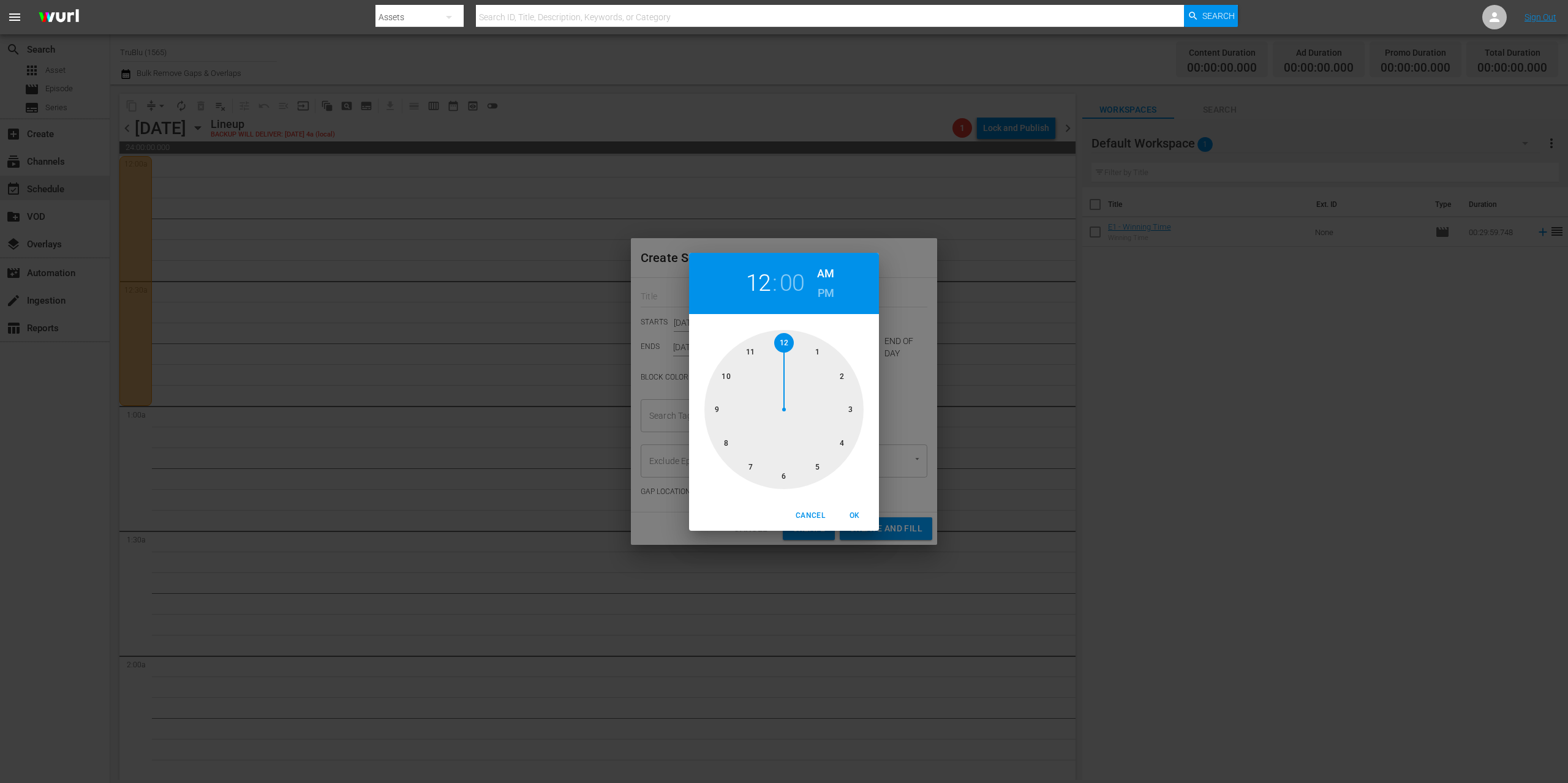
click at [840, 374] on div at bounding box center [783, 409] width 159 height 159
click at [855, 514] on span "OK" at bounding box center [854, 515] width 30 height 13
type input "02:00 AM"
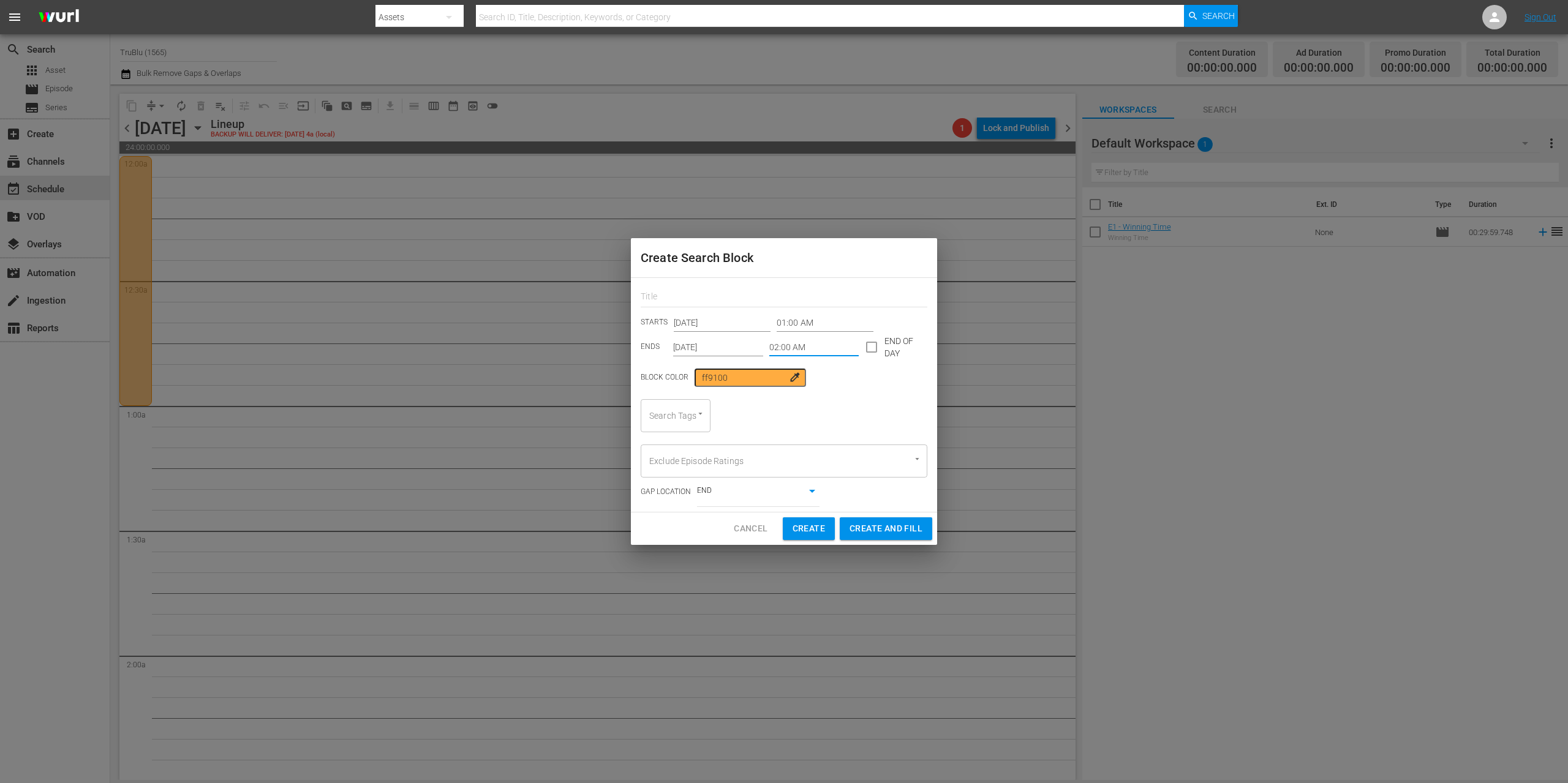
click at [700, 415] on icon "Open" at bounding box center [700, 414] width 10 height 10
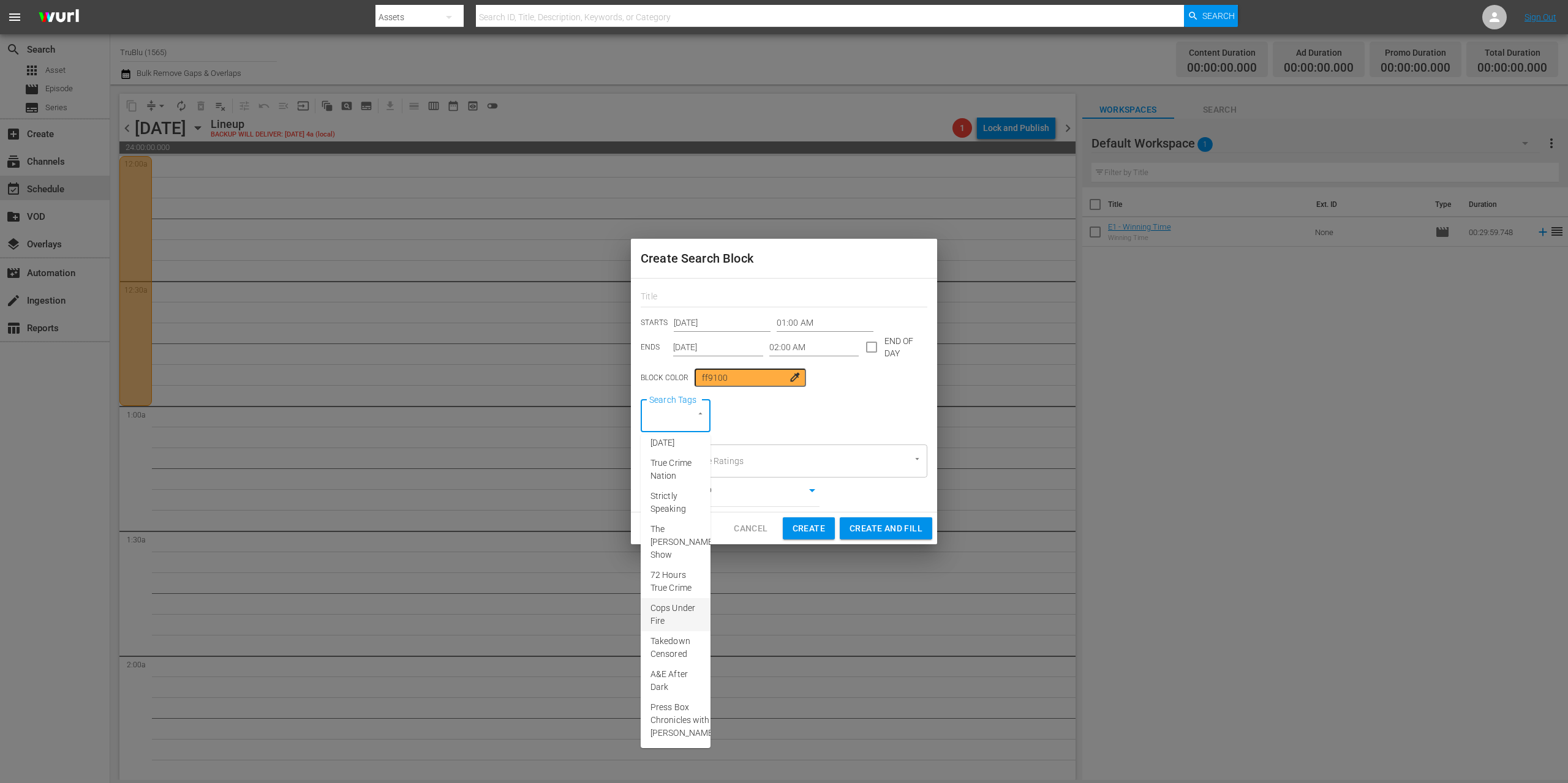
click at [671, 604] on span "Cops Under Fire" at bounding box center [675, 615] width 50 height 26
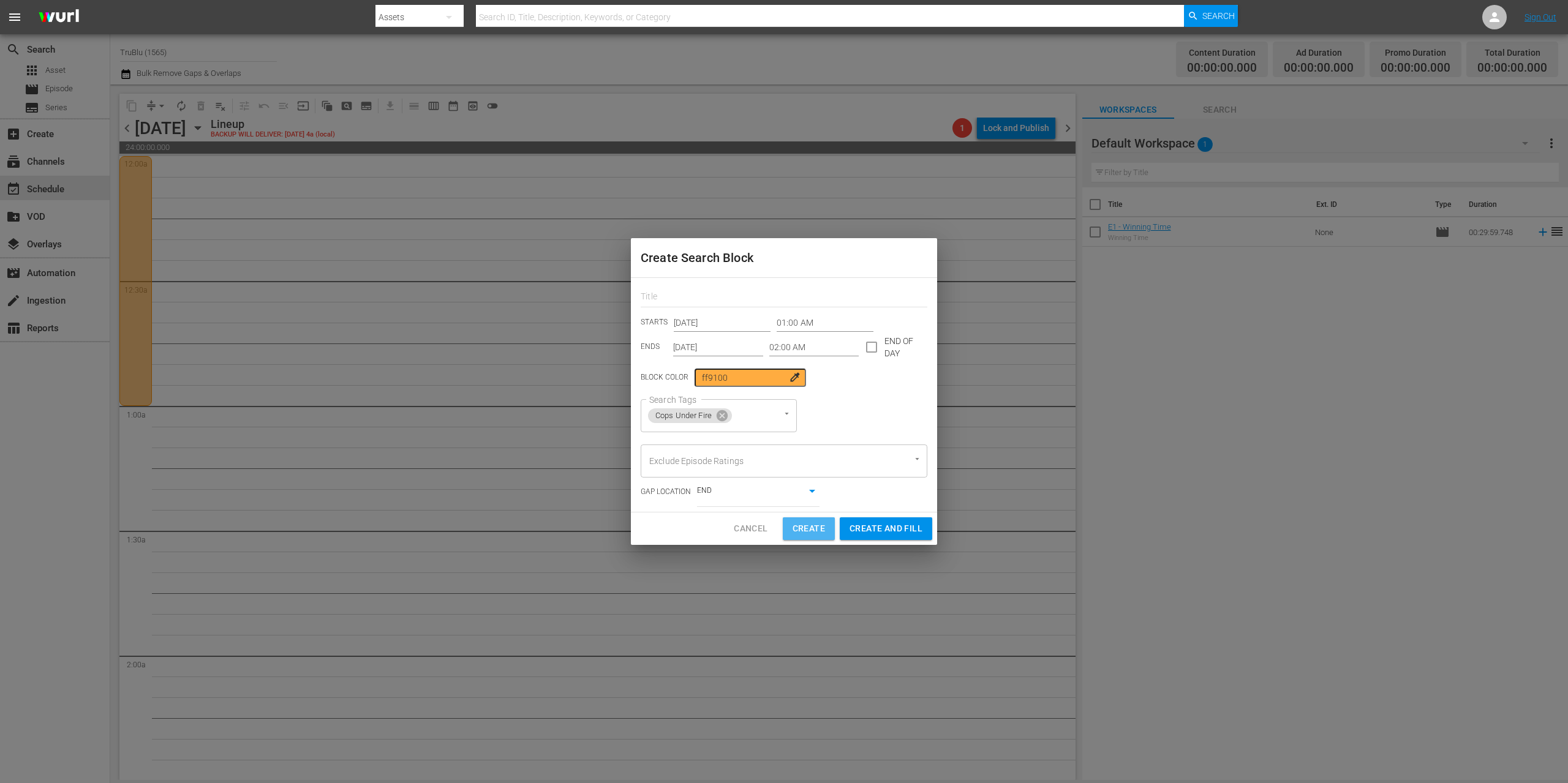
click at [821, 530] on span "Create" at bounding box center [808, 529] width 32 height 16
type input "12:00 AM"
type input "[DATE]"
type input "12:00 AM"
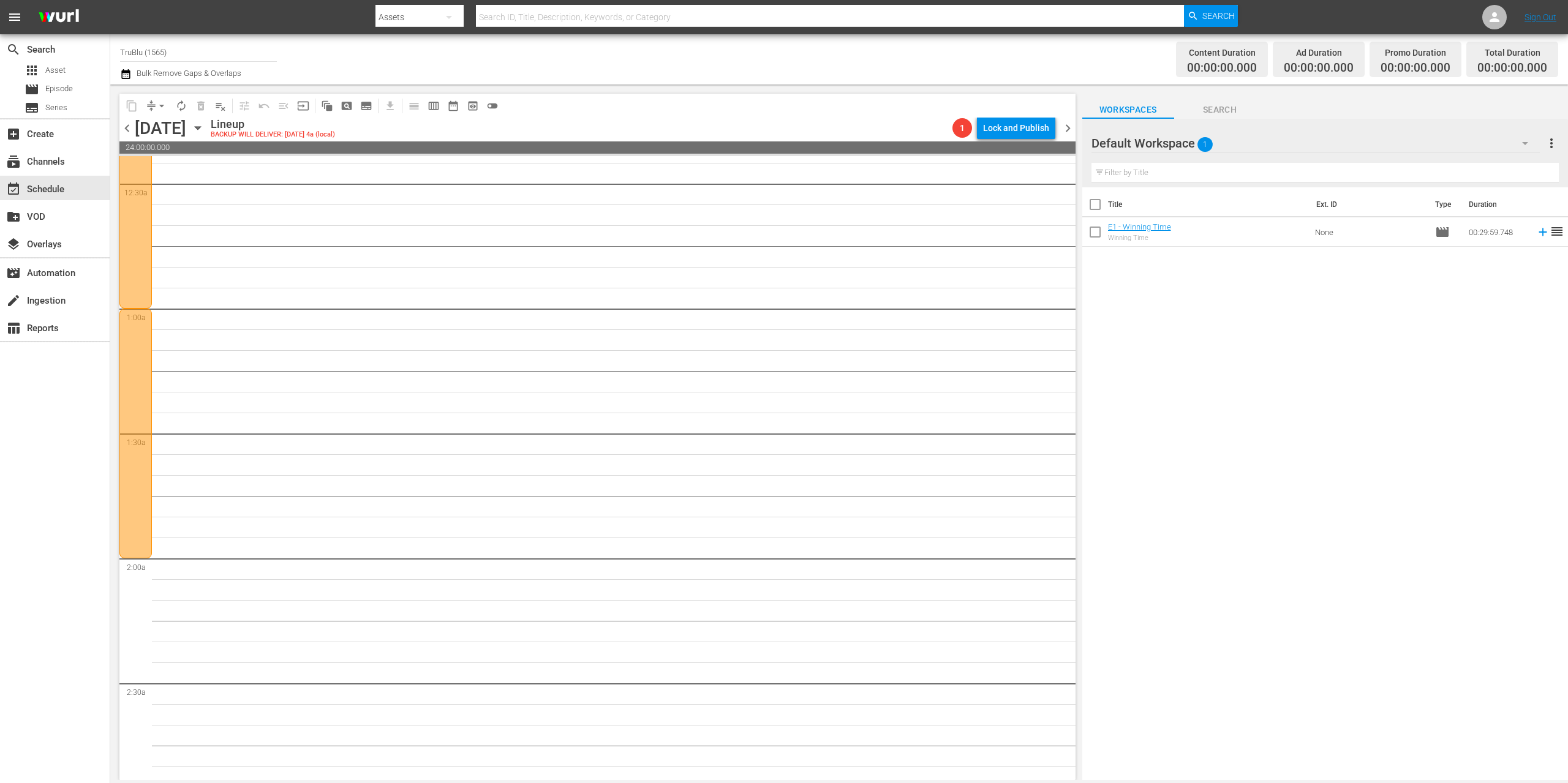
scroll to position [374, 0]
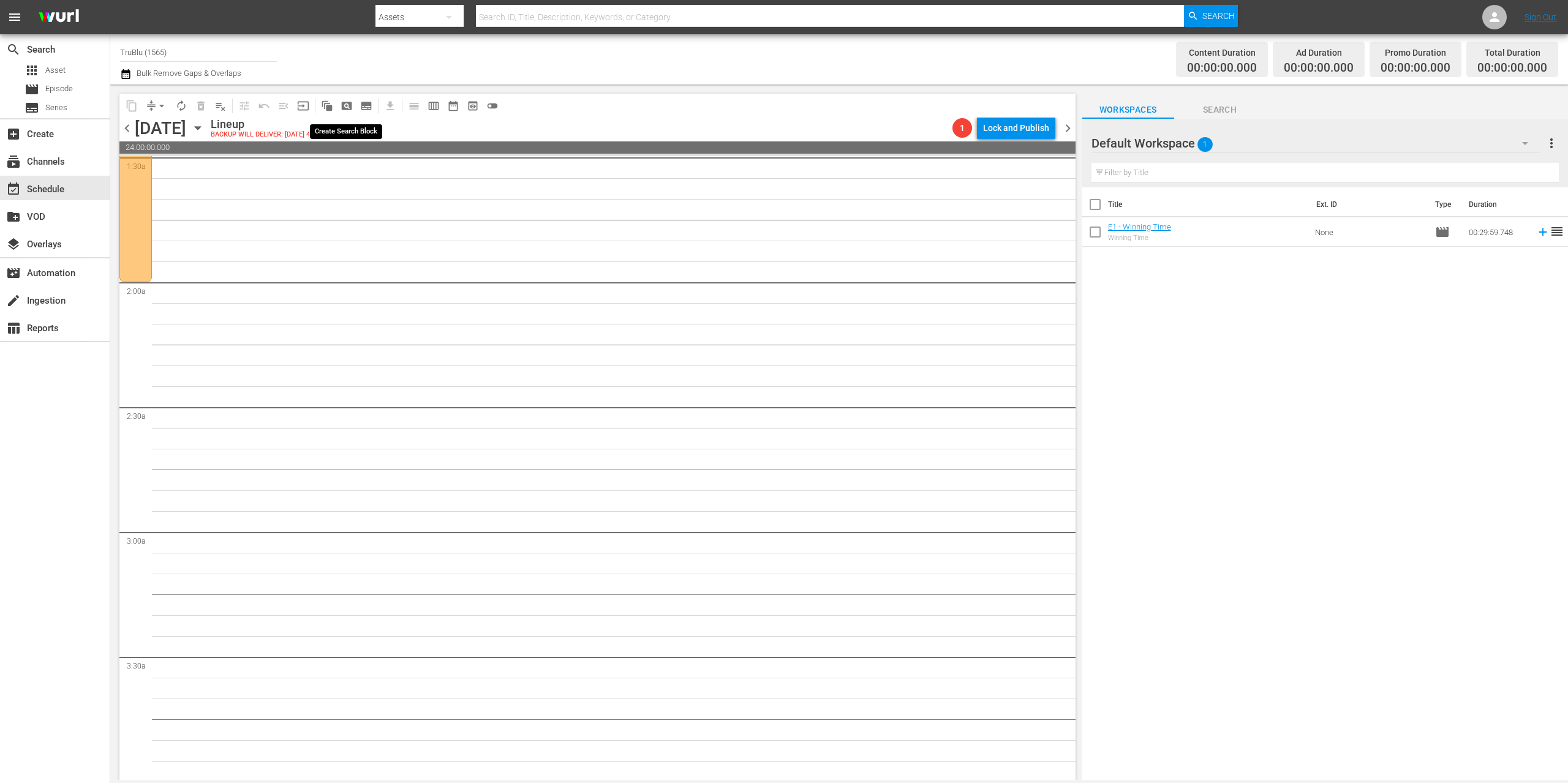
click at [350, 102] on span "pageview_outlined" at bounding box center [347, 106] width 12 height 12
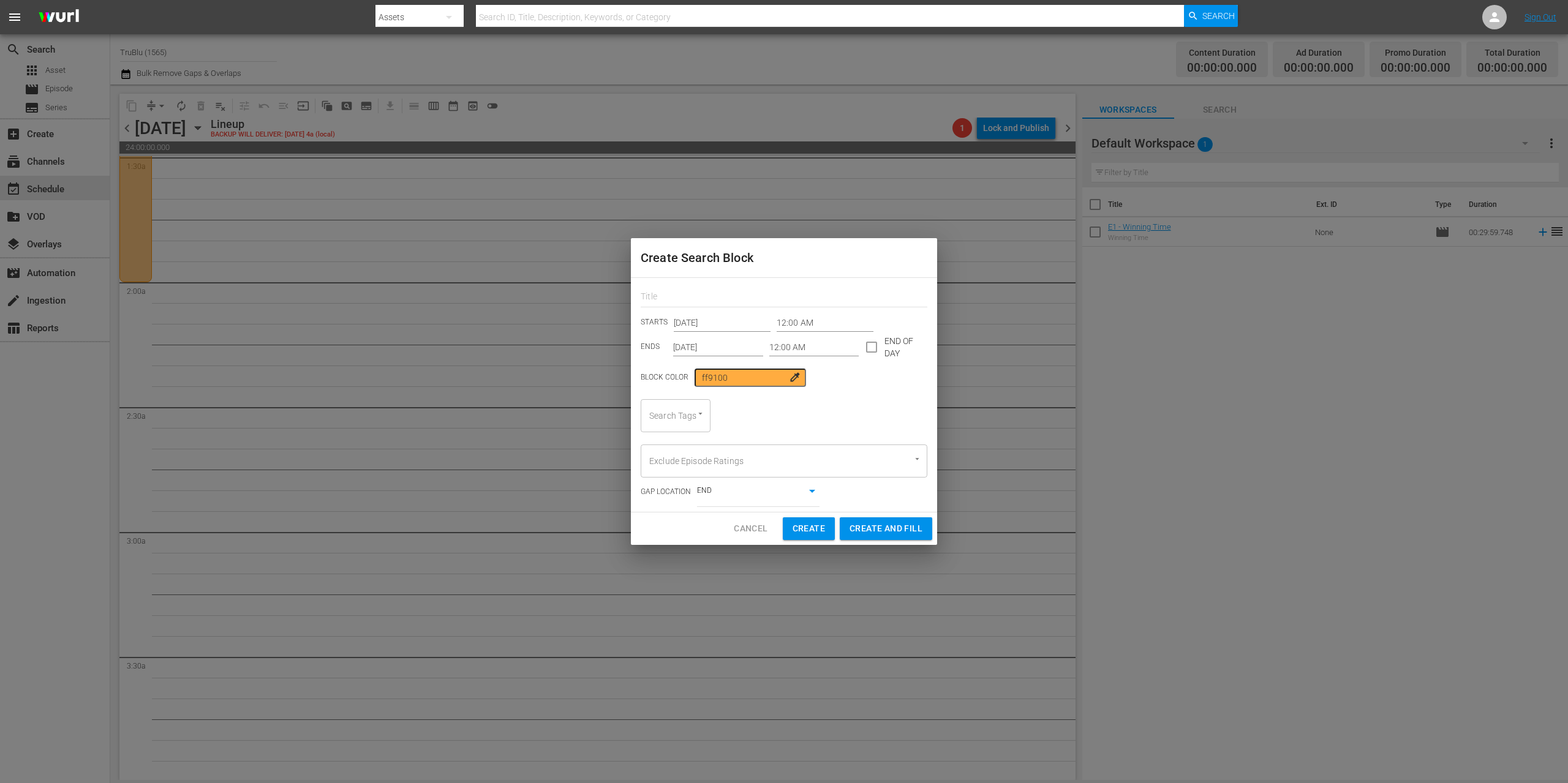
click at [788, 321] on input "12:00 AM" at bounding box center [824, 322] width 96 height 18
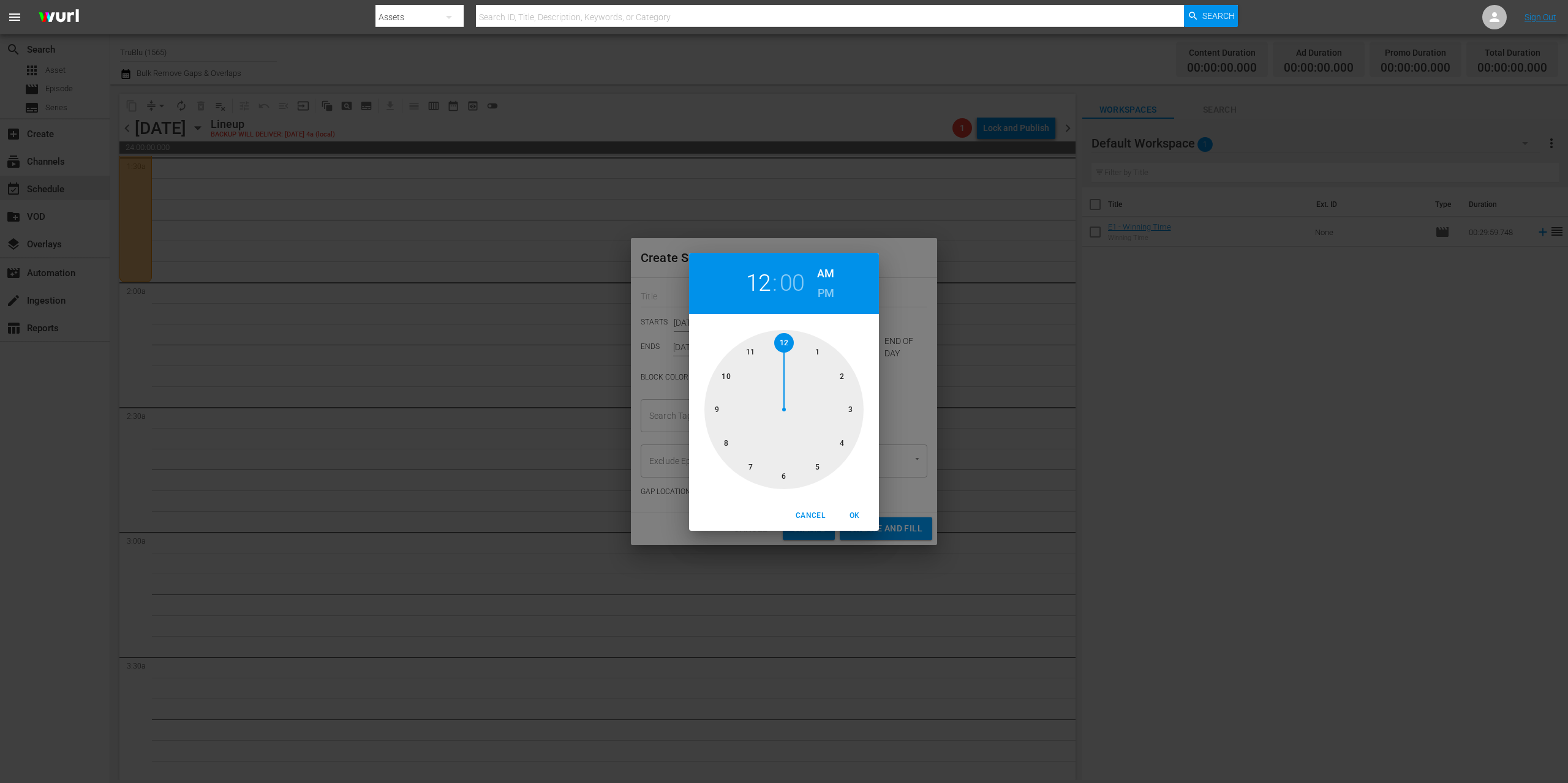
click at [833, 370] on div at bounding box center [783, 409] width 159 height 159
click at [855, 513] on span "OK" at bounding box center [854, 515] width 30 height 13
type input "02:00 AM"
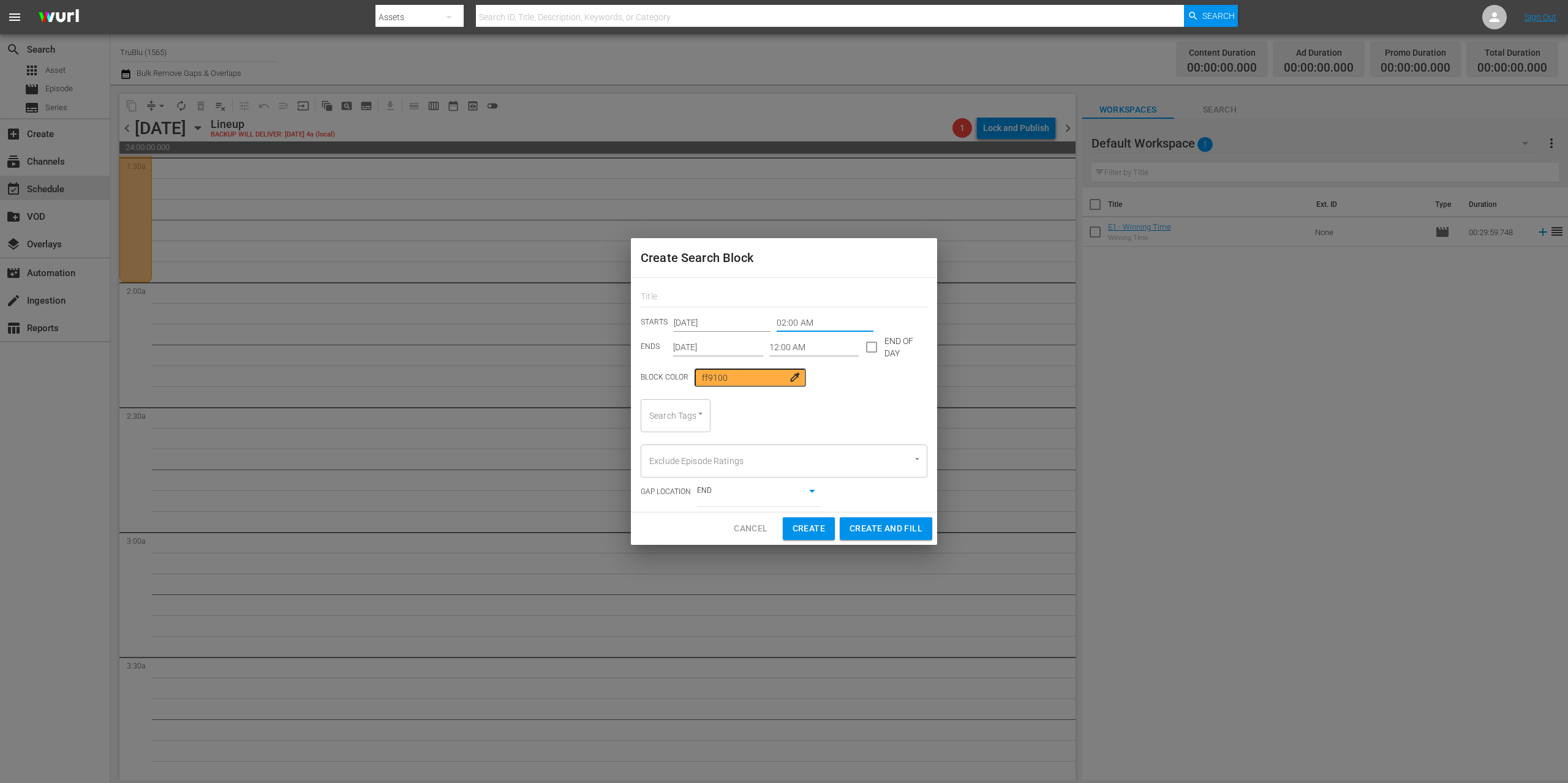
click at [791, 347] on input "12:00 AM" at bounding box center [814, 347] width 90 height 18
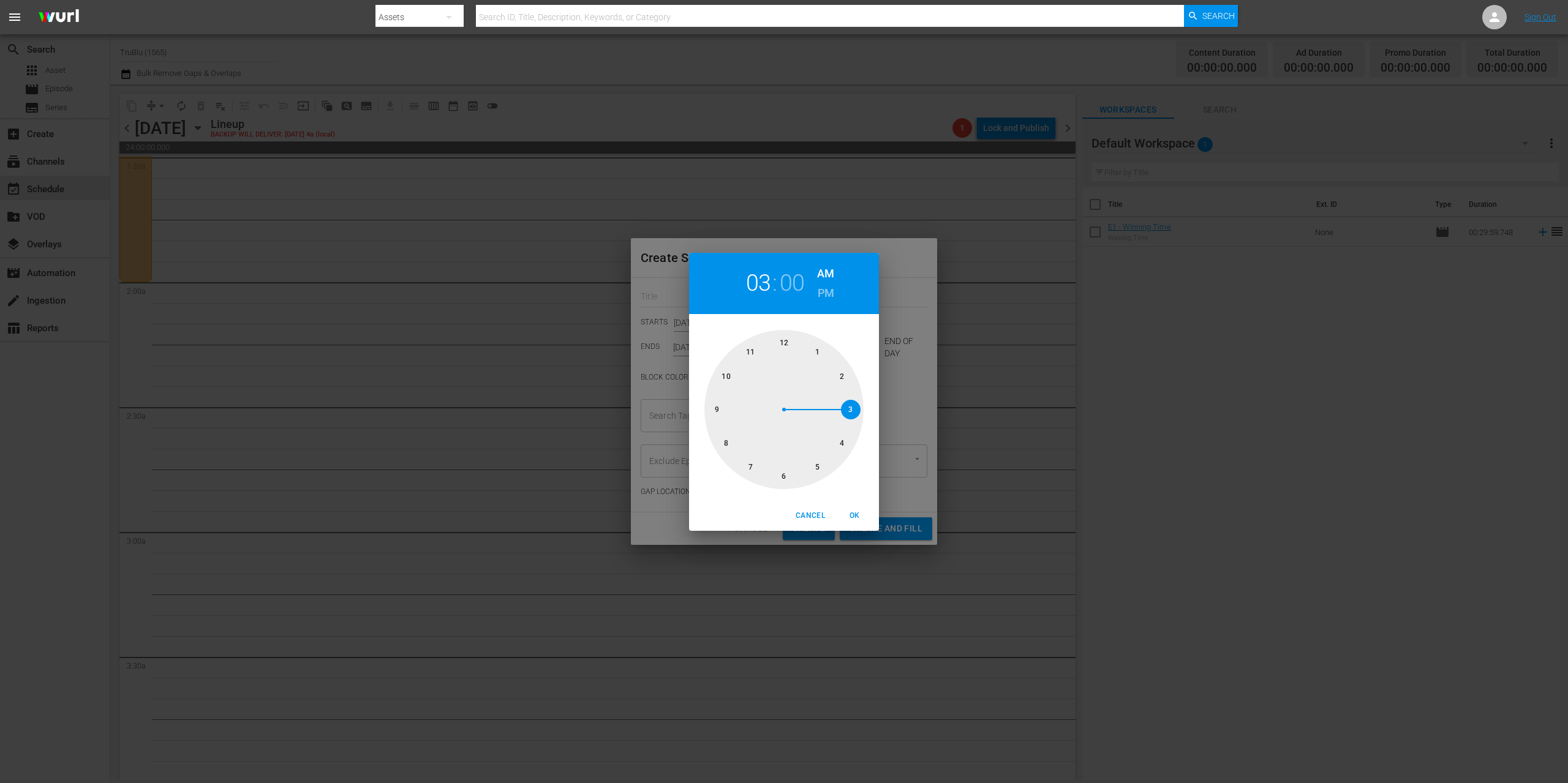
click at [850, 408] on div at bounding box center [783, 409] width 159 height 159
click at [858, 515] on span "OK" at bounding box center [854, 515] width 30 height 13
type input "03:00 AM"
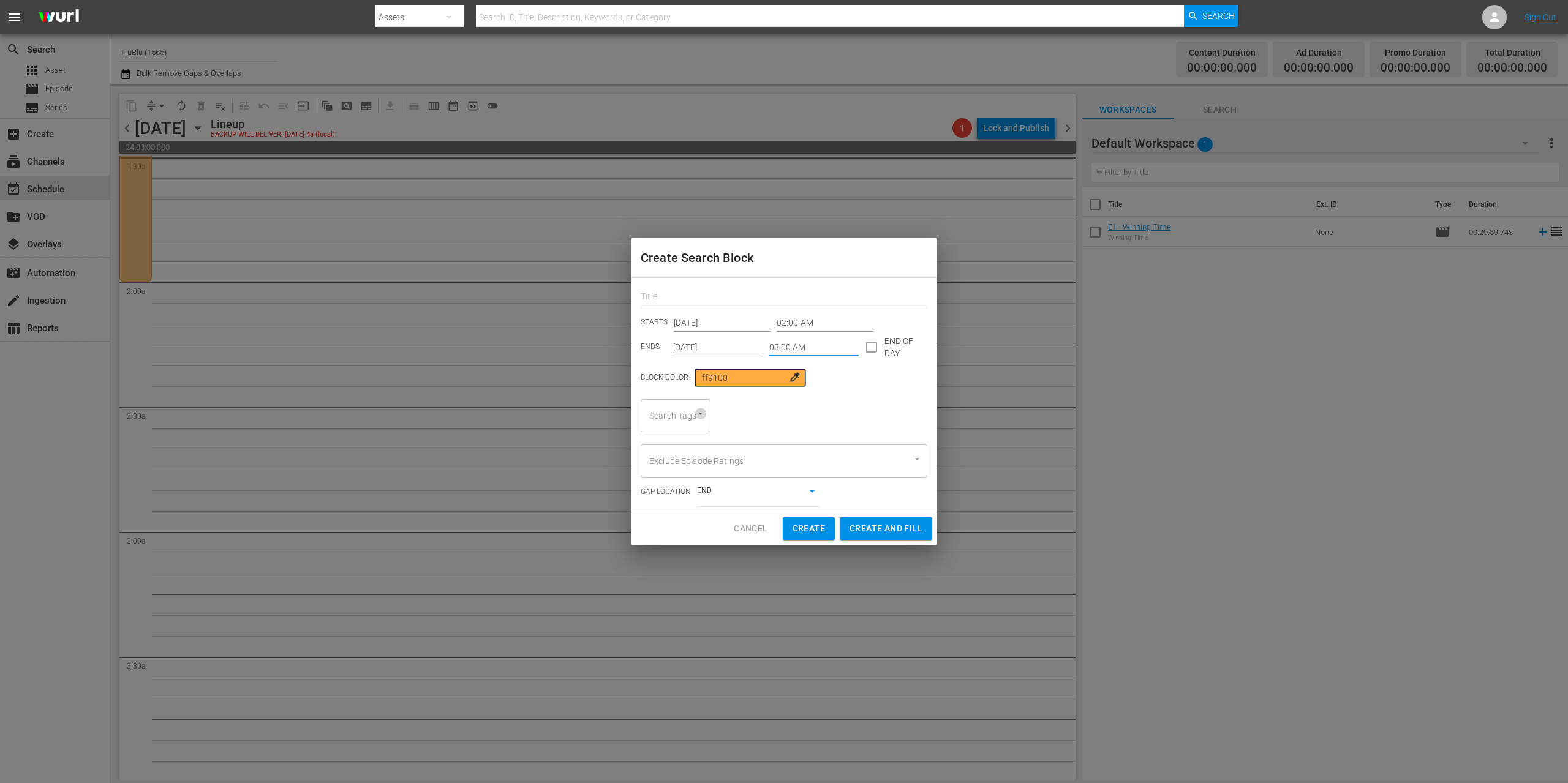
click at [699, 415] on icon "Open" at bounding box center [700, 414] width 10 height 10
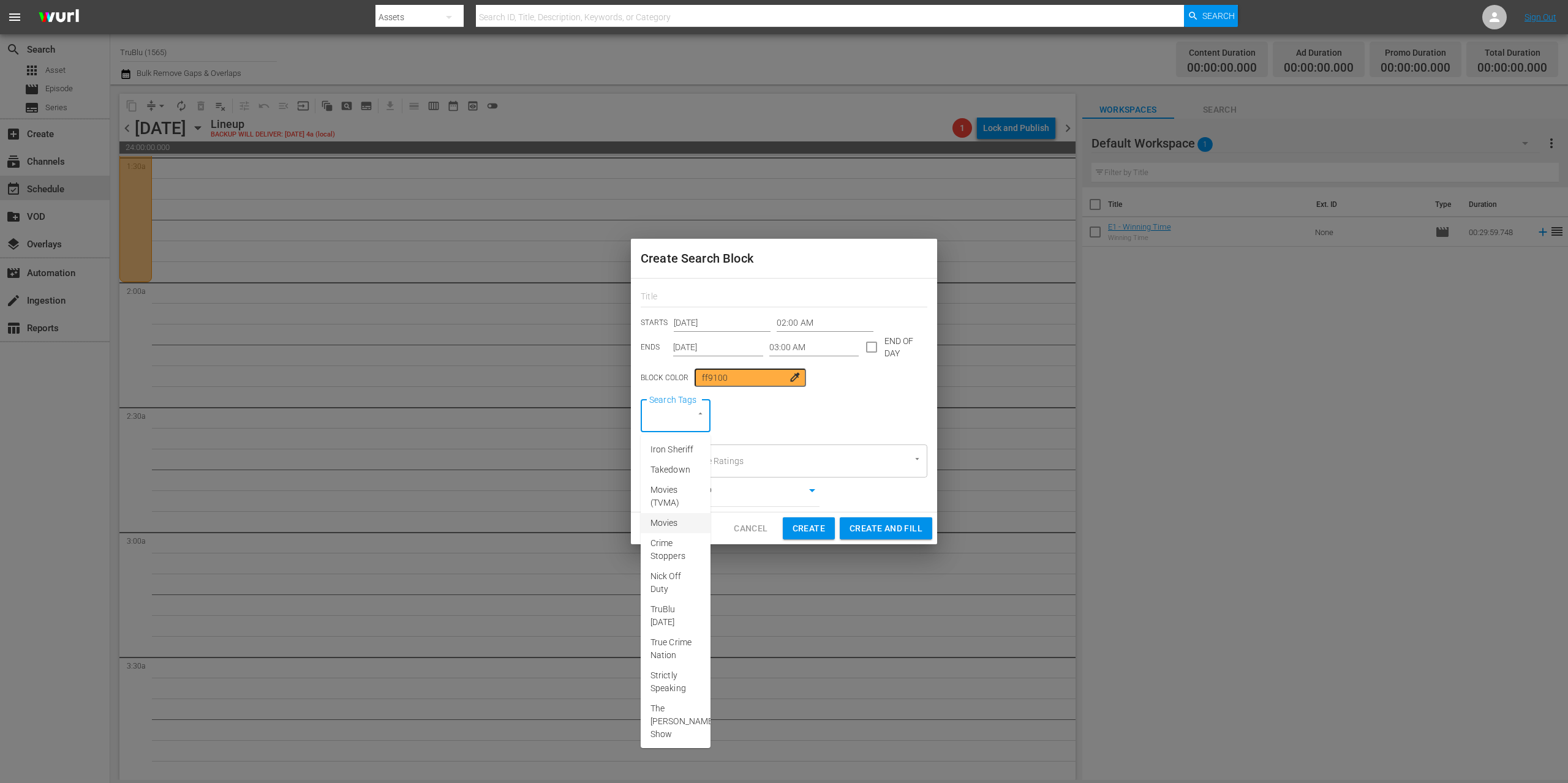
scroll to position [231, 0]
click at [673, 668] on span "A&E After Dark" at bounding box center [675, 681] width 50 height 26
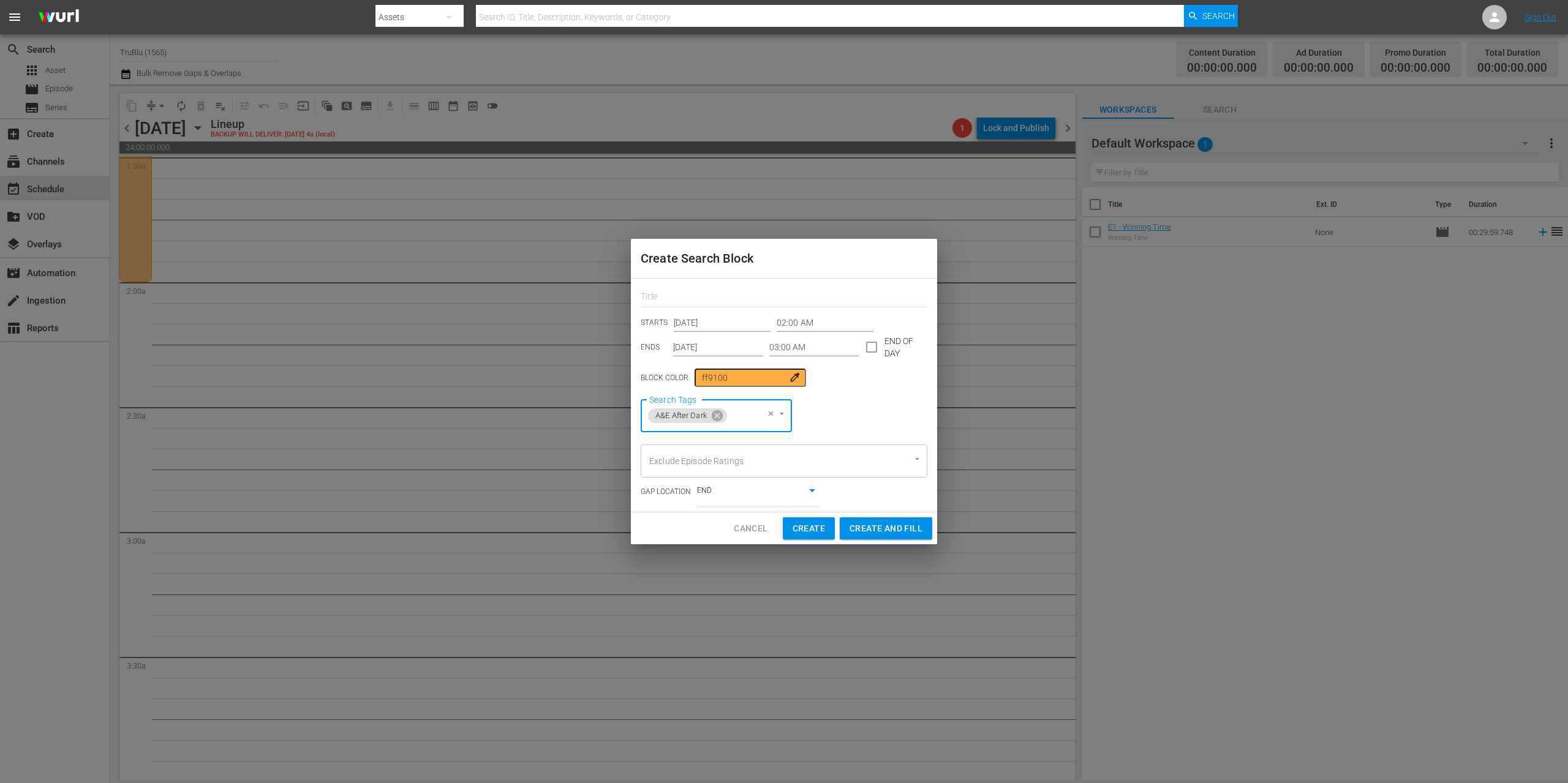
click at [814, 533] on span "Create" at bounding box center [808, 529] width 32 height 16
type input "12:00 AM"
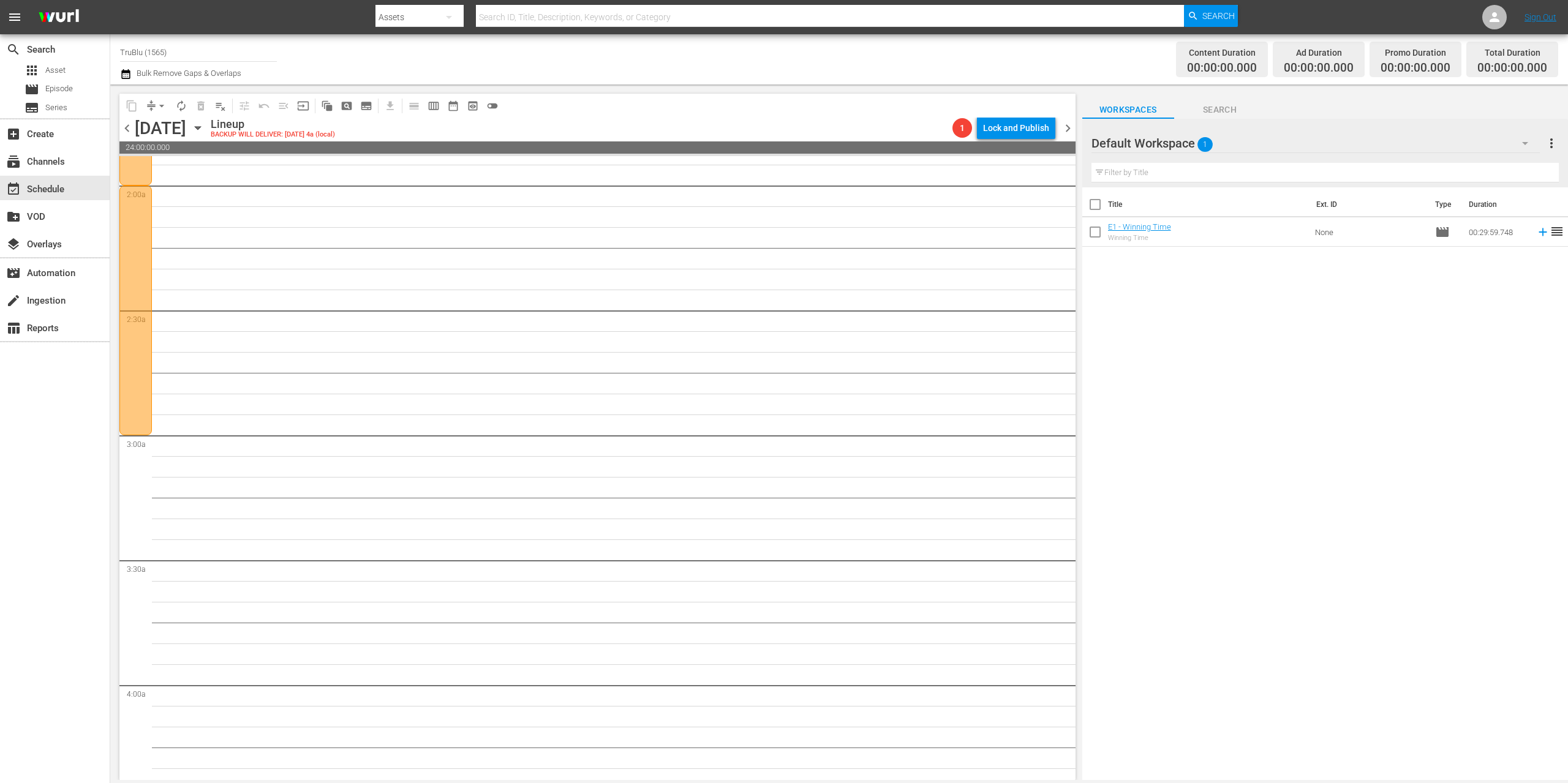
scroll to position [590, 0]
click at [345, 104] on span "pageview_outlined" at bounding box center [347, 106] width 12 height 12
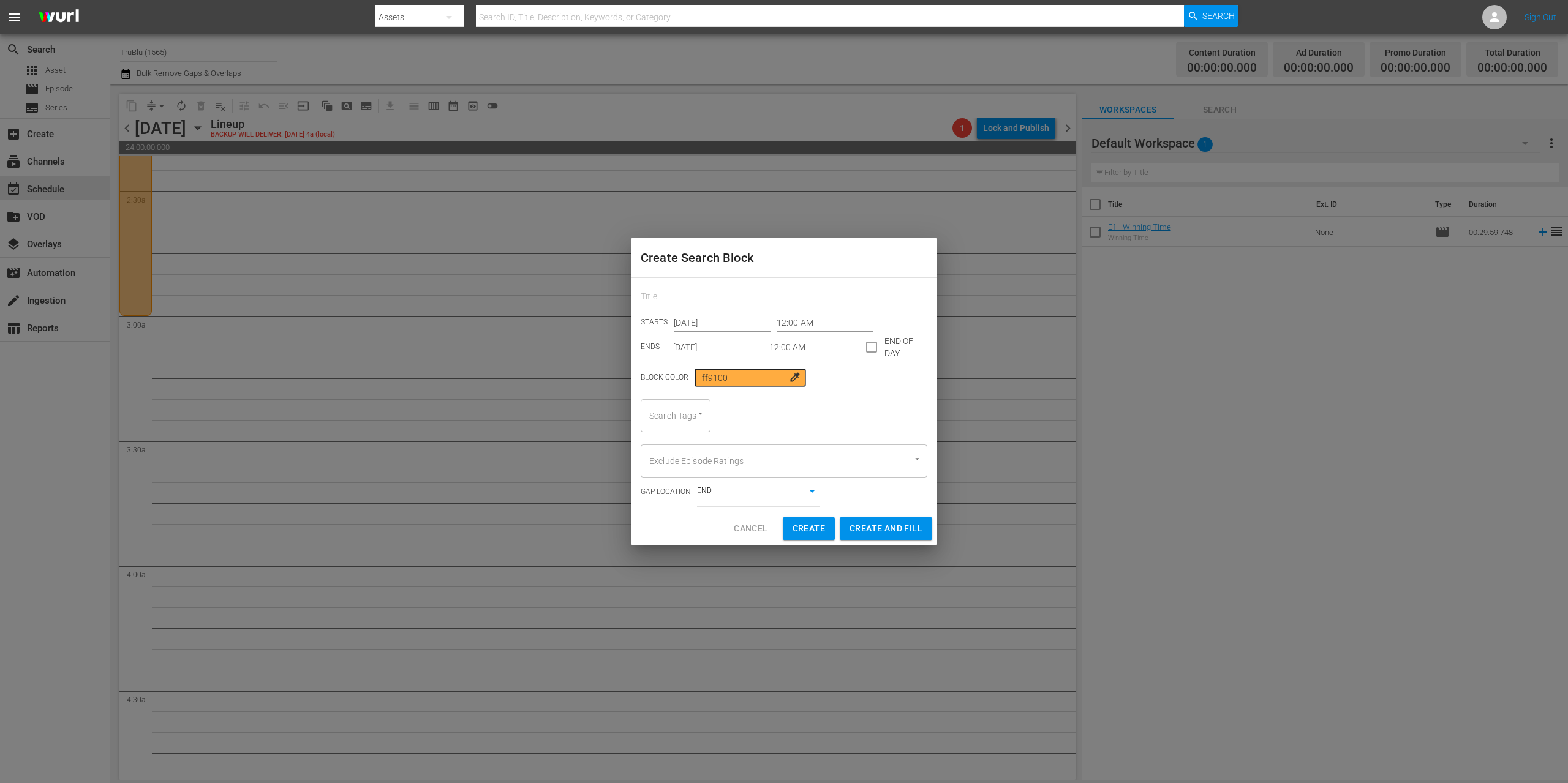
click at [791, 319] on input "12:00 AM" at bounding box center [824, 322] width 96 height 18
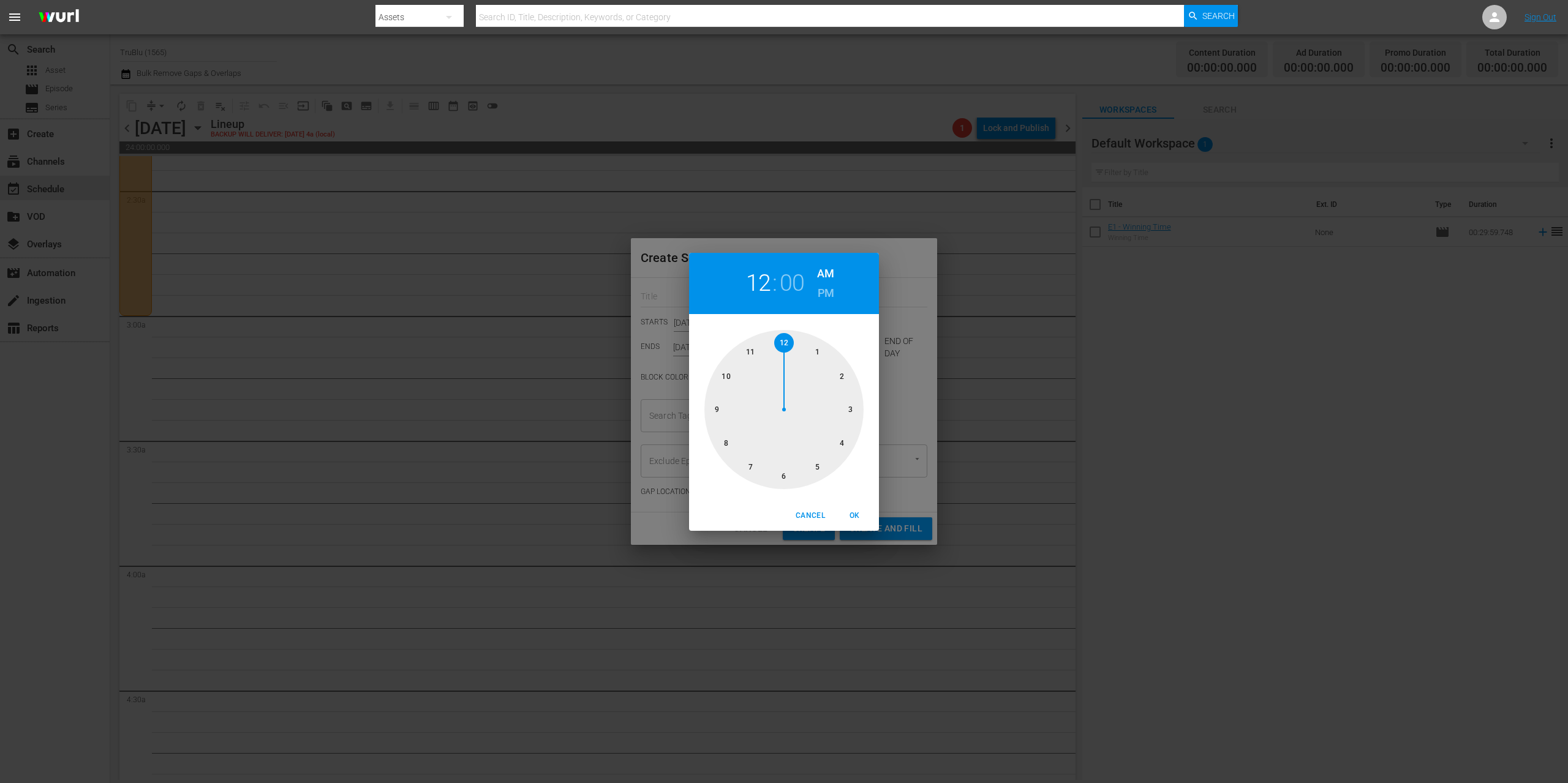
click at [848, 407] on div at bounding box center [783, 409] width 159 height 159
drag, startPoint x: 854, startPoint y: 514, endPoint x: 827, endPoint y: 422, distance: 95.9
click at [854, 514] on span "OK" at bounding box center [854, 515] width 30 height 13
type input "03:00 AM"
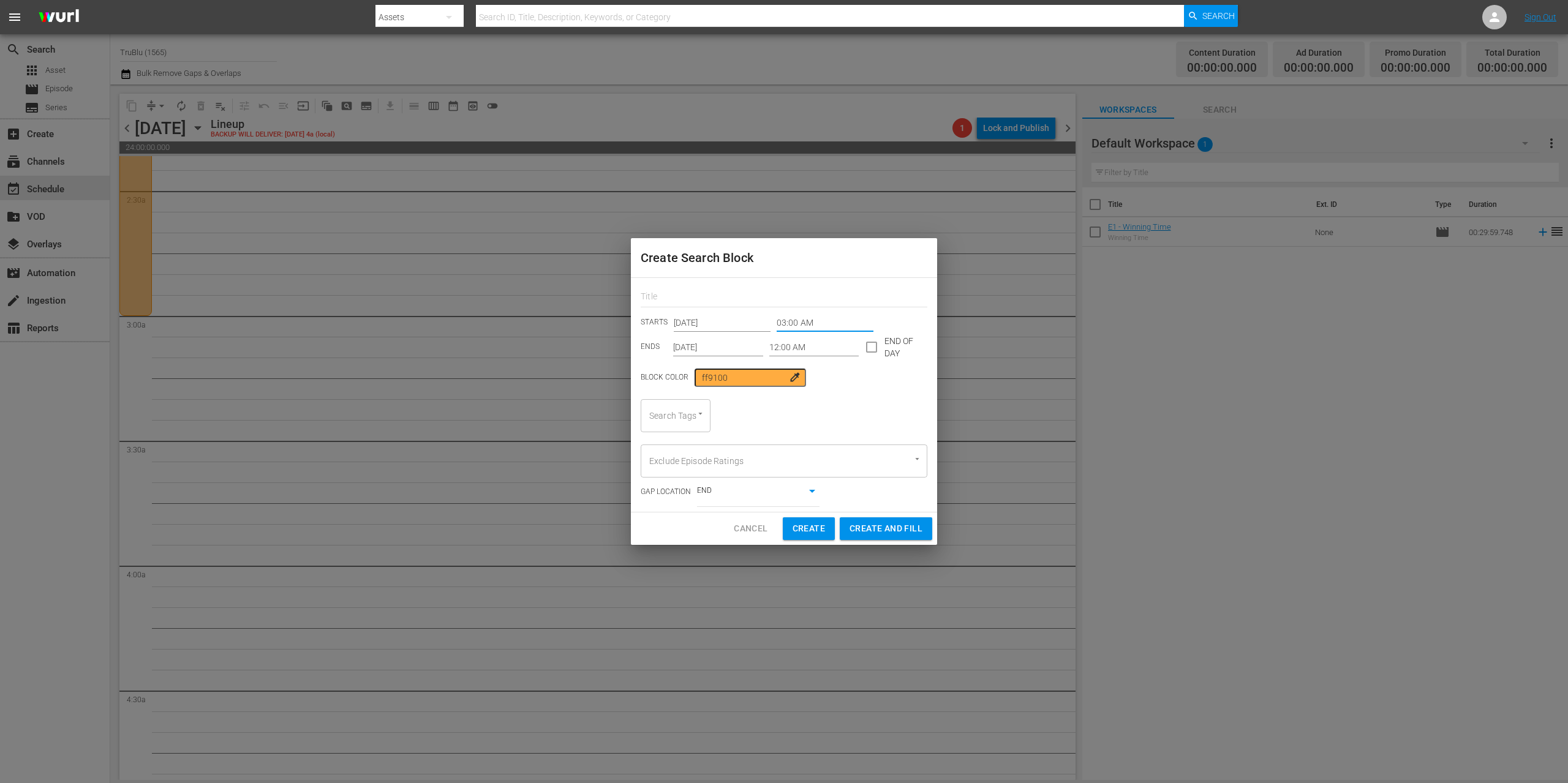
click at [801, 348] on input "12:00 AM" at bounding box center [814, 347] width 90 height 18
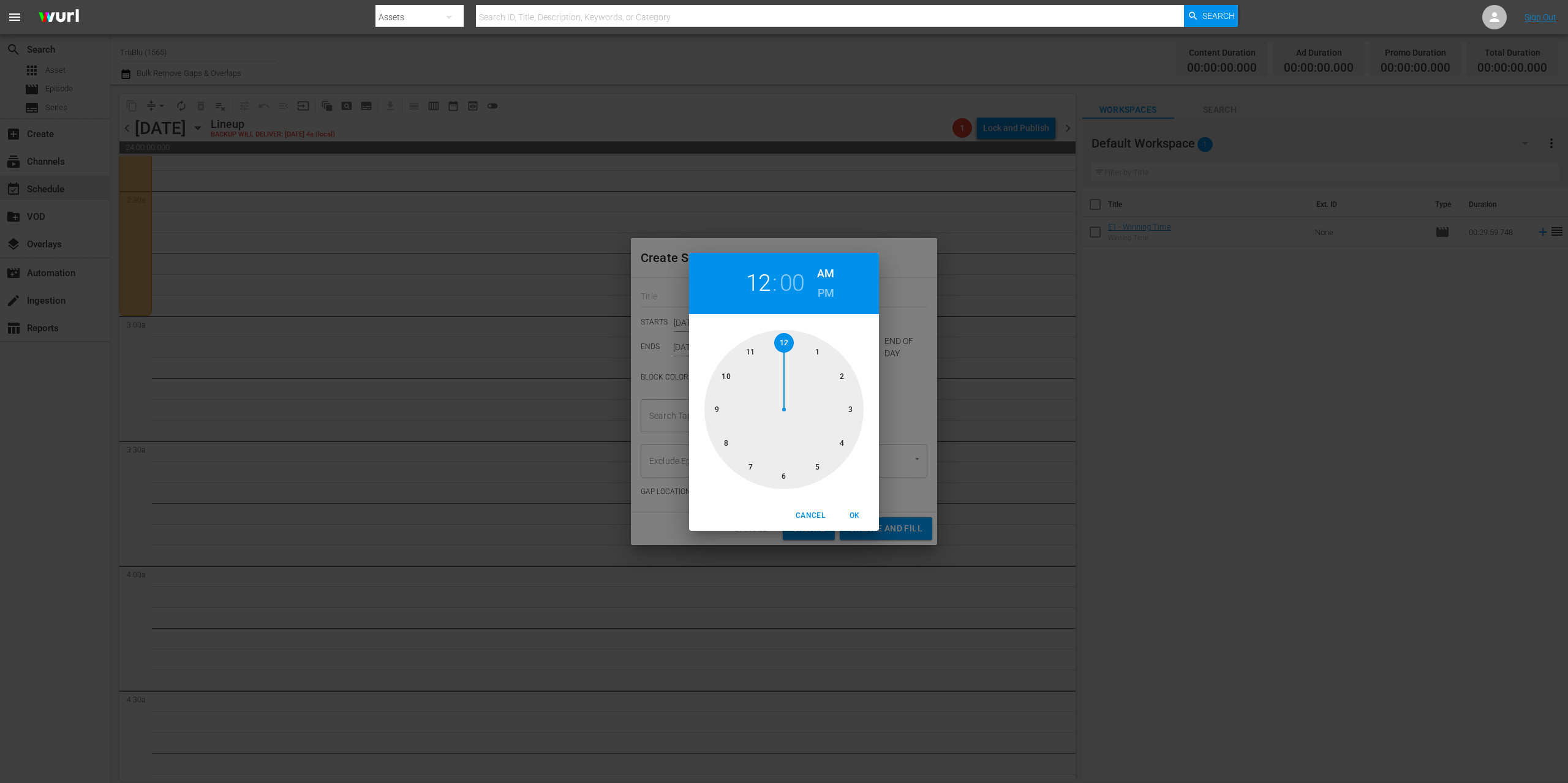
click at [818, 461] on div at bounding box center [783, 409] width 159 height 159
click at [787, 480] on div at bounding box center [783, 409] width 159 height 159
click at [854, 514] on span "OK" at bounding box center [854, 515] width 30 height 13
type input "05:30 AM"
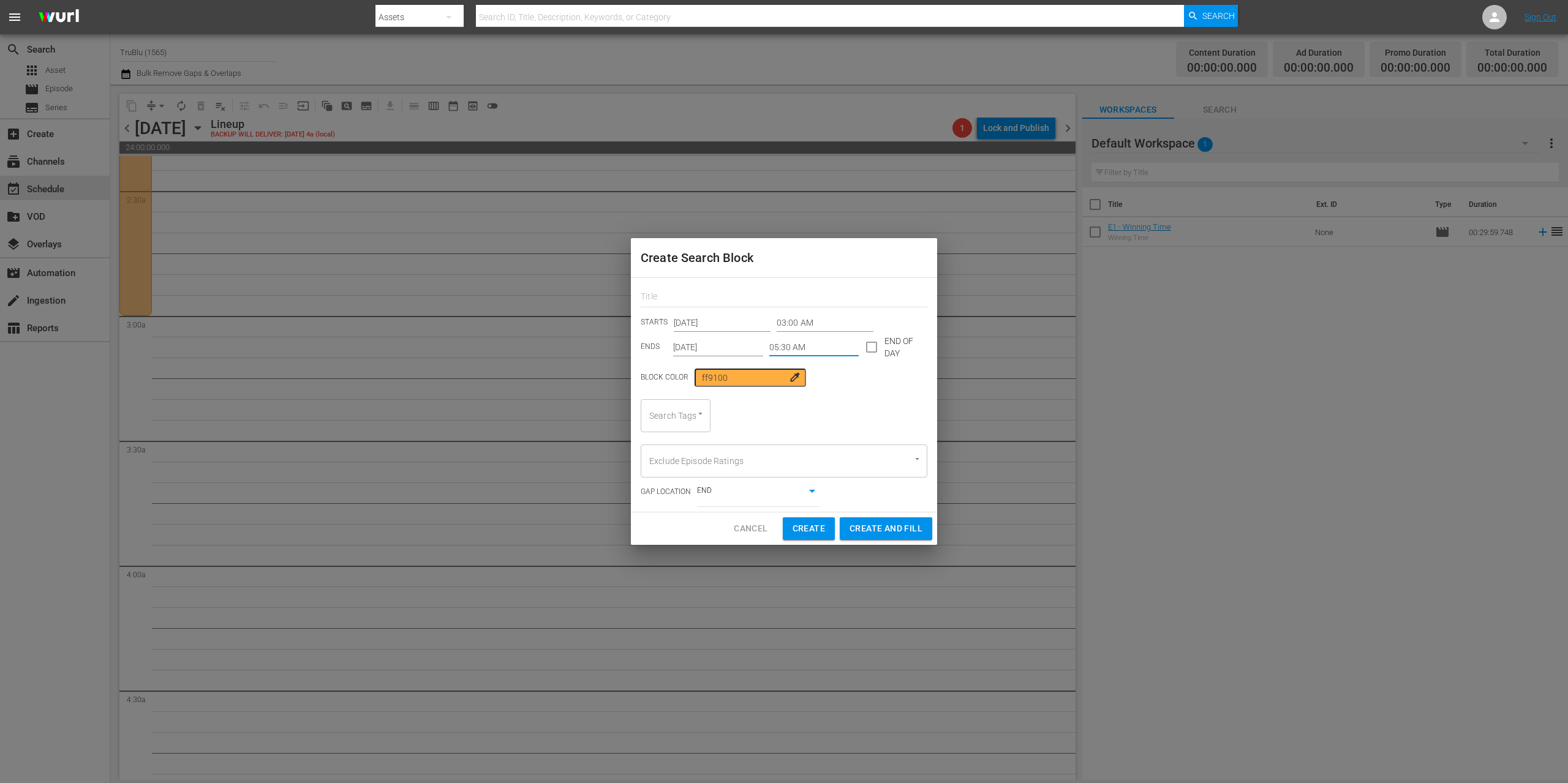
click at [714, 346] on input "[DATE]" at bounding box center [718, 347] width 90 height 18
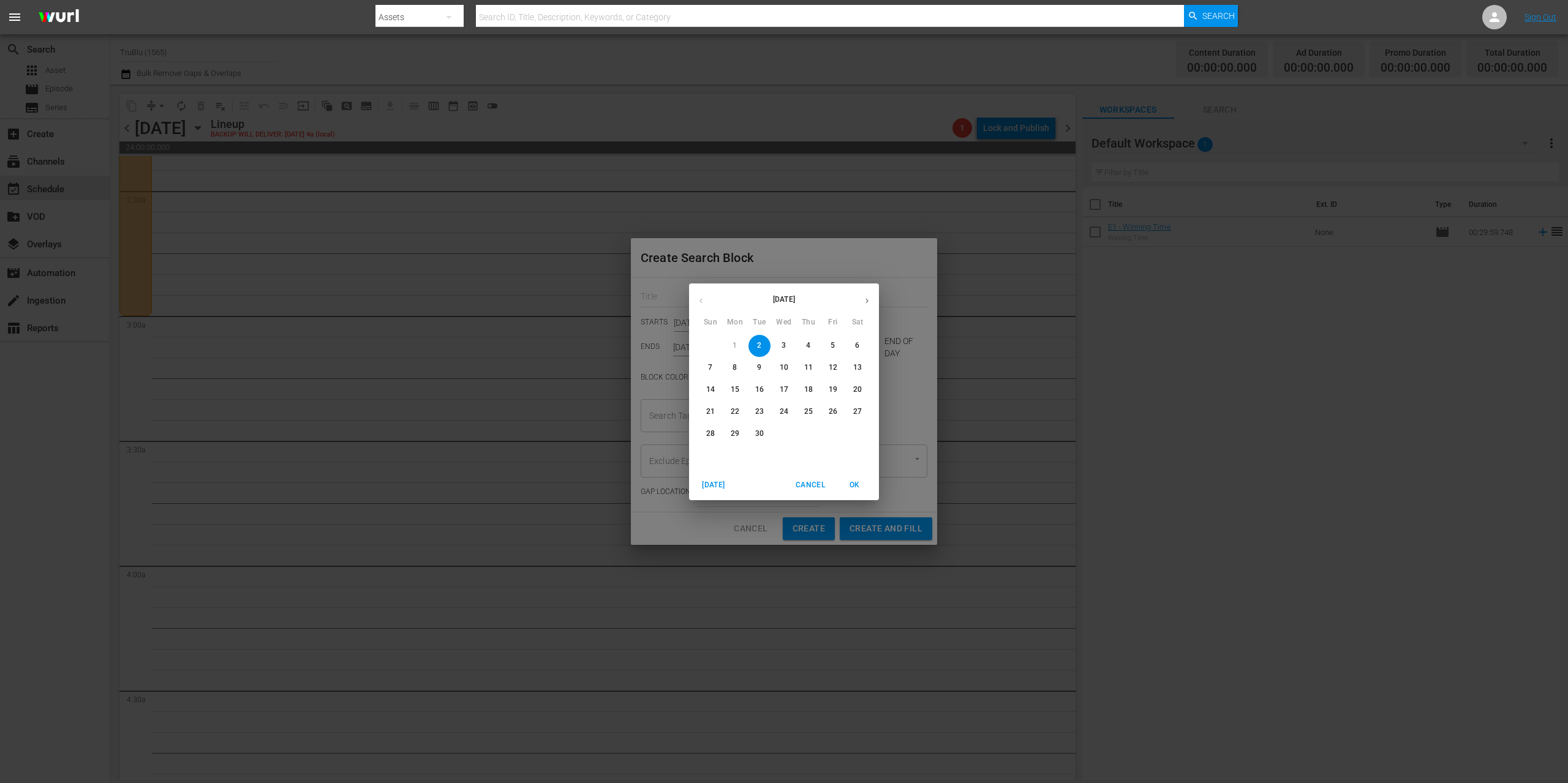
click at [757, 386] on p "16" at bounding box center [760, 390] width 9 height 10
type input "[DATE]"
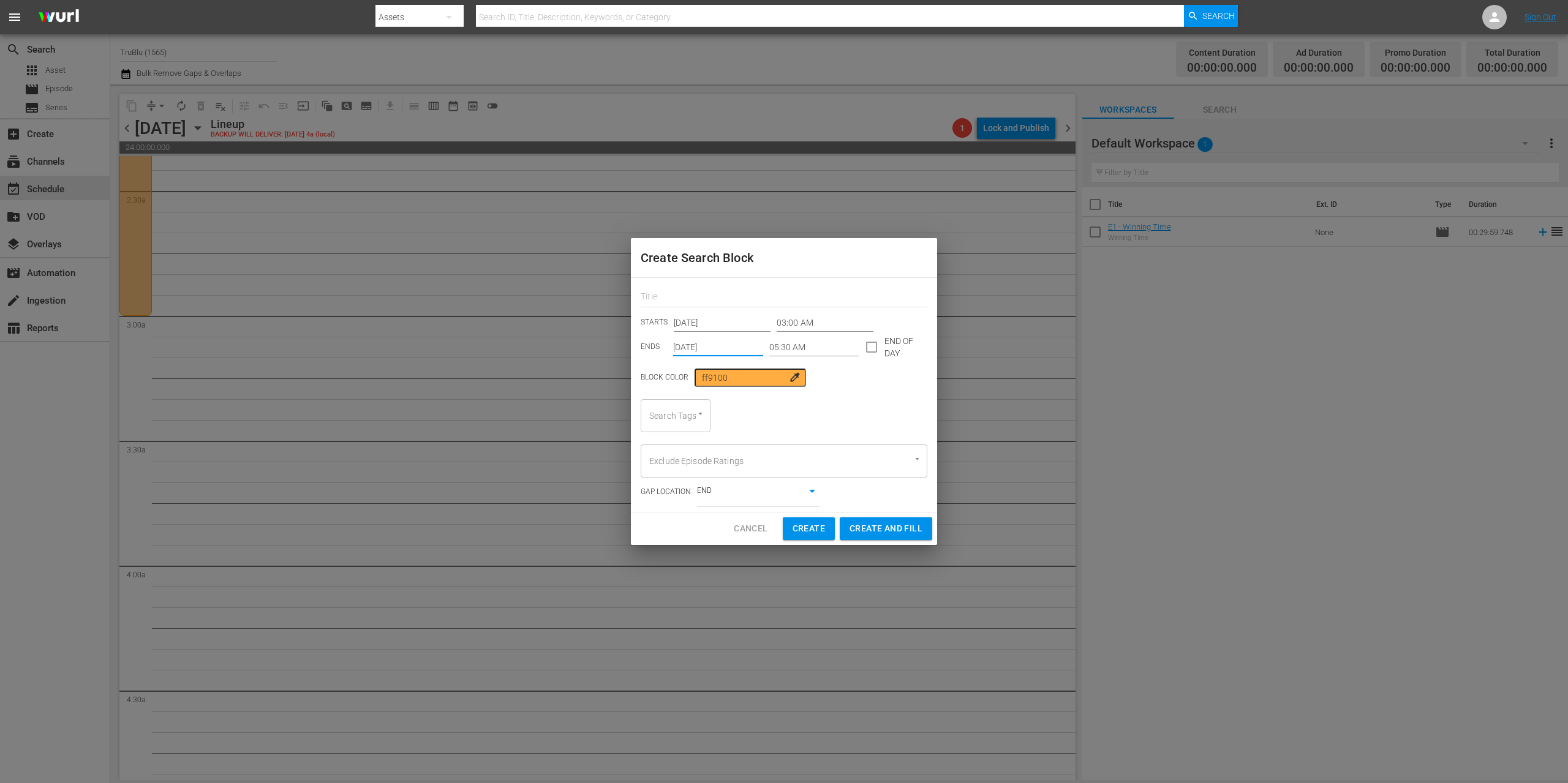
click at [702, 409] on icon "Open" at bounding box center [700, 414] width 10 height 10
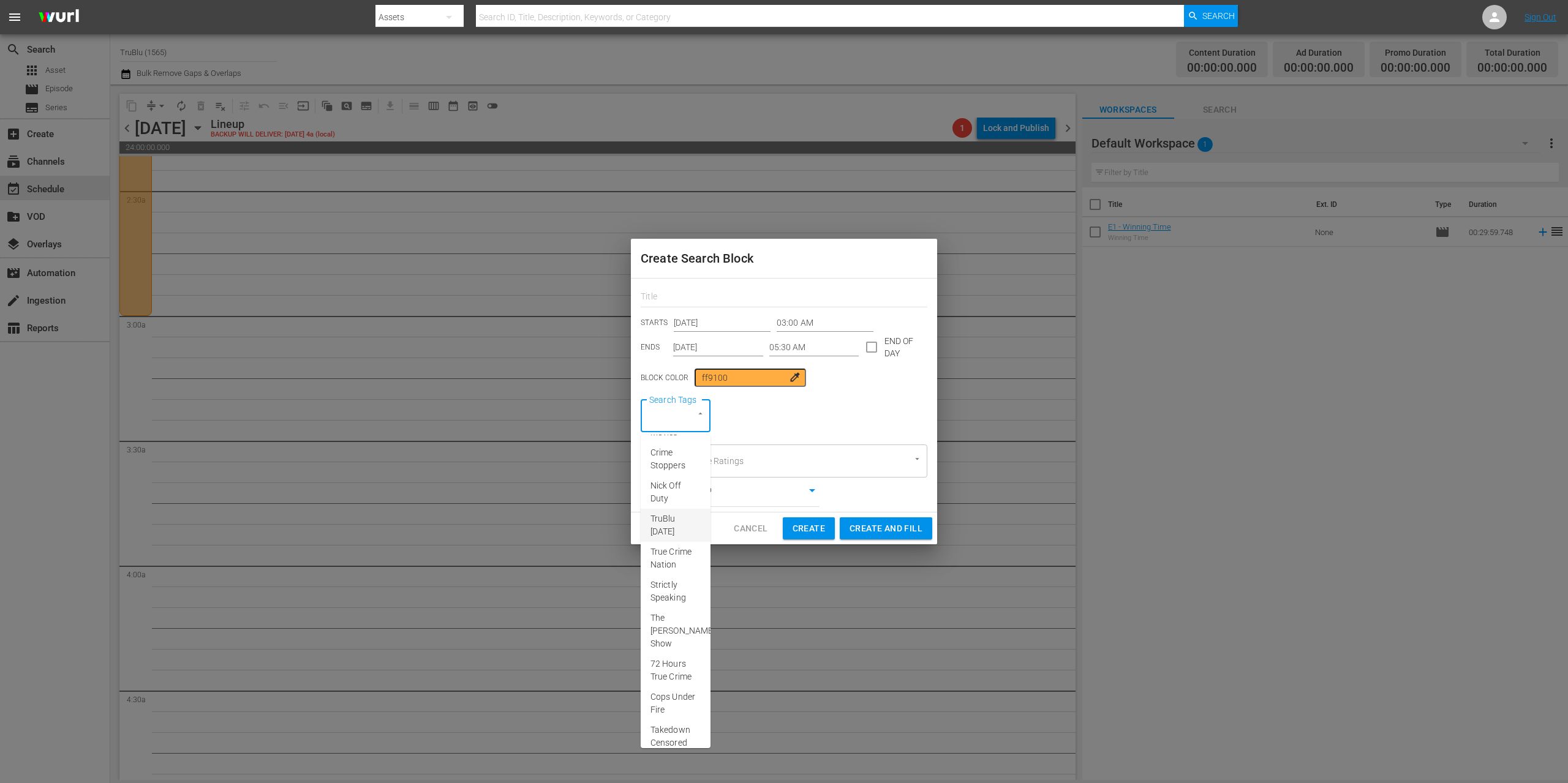
scroll to position [184, 0]
click at [671, 594] on span "72 Hours True Crime" at bounding box center [675, 582] width 50 height 26
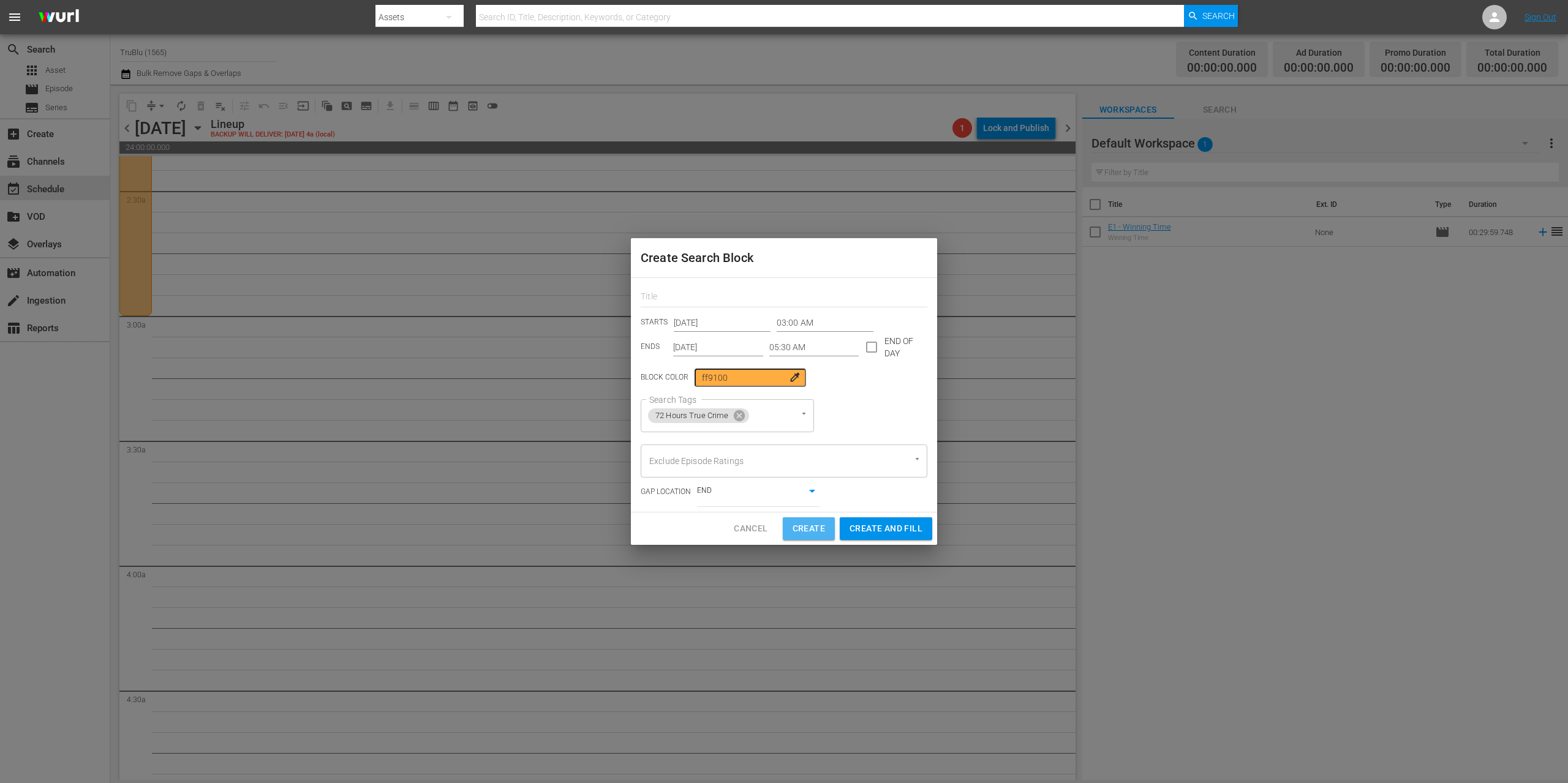
click at [795, 528] on span "Create" at bounding box center [808, 529] width 32 height 16
type input "12:00 AM"
type input "[DATE]"
type input "12:00 AM"
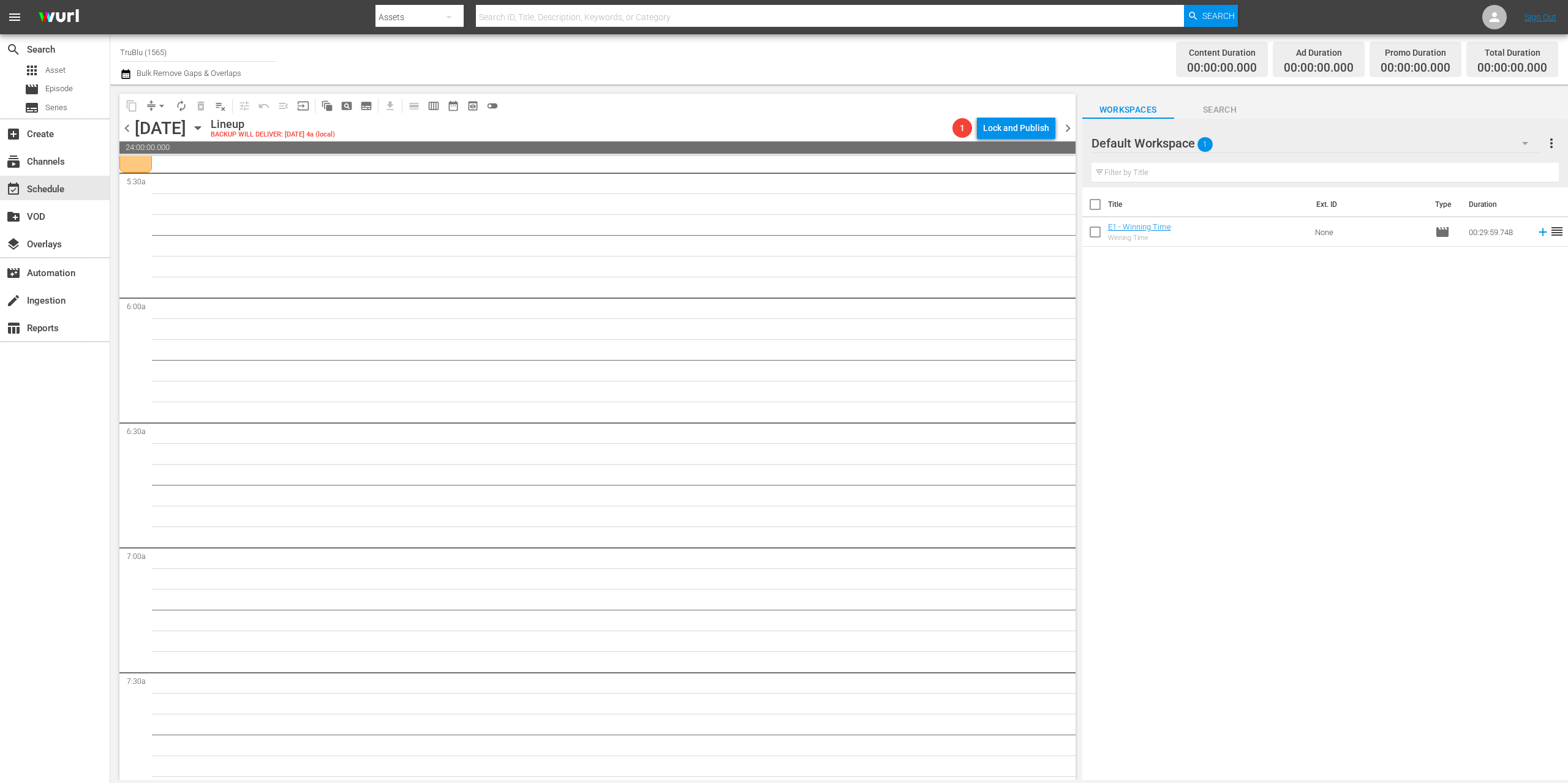
scroll to position [1334, 0]
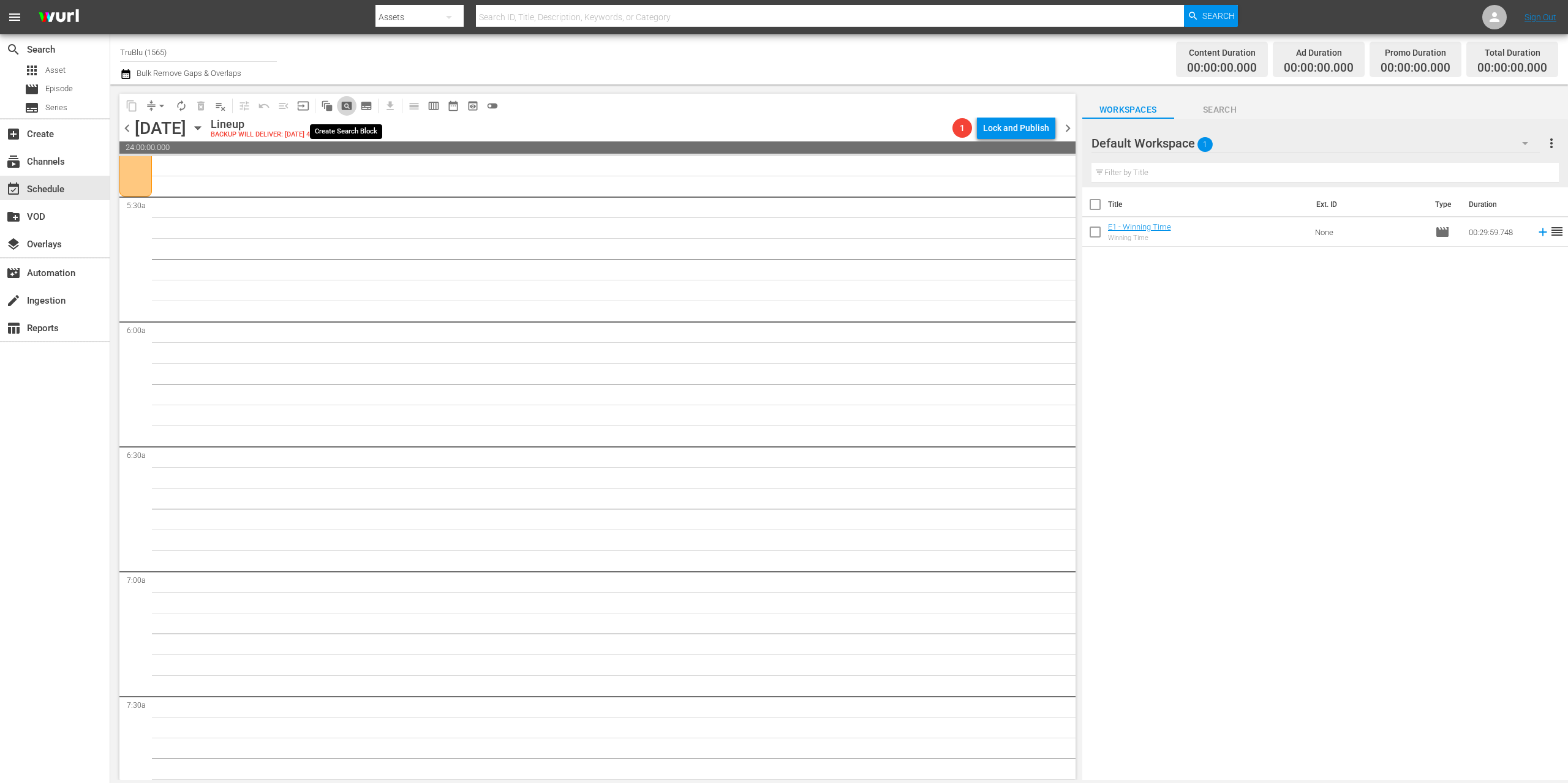
click at [350, 104] on span "pageview_outlined" at bounding box center [347, 106] width 12 height 12
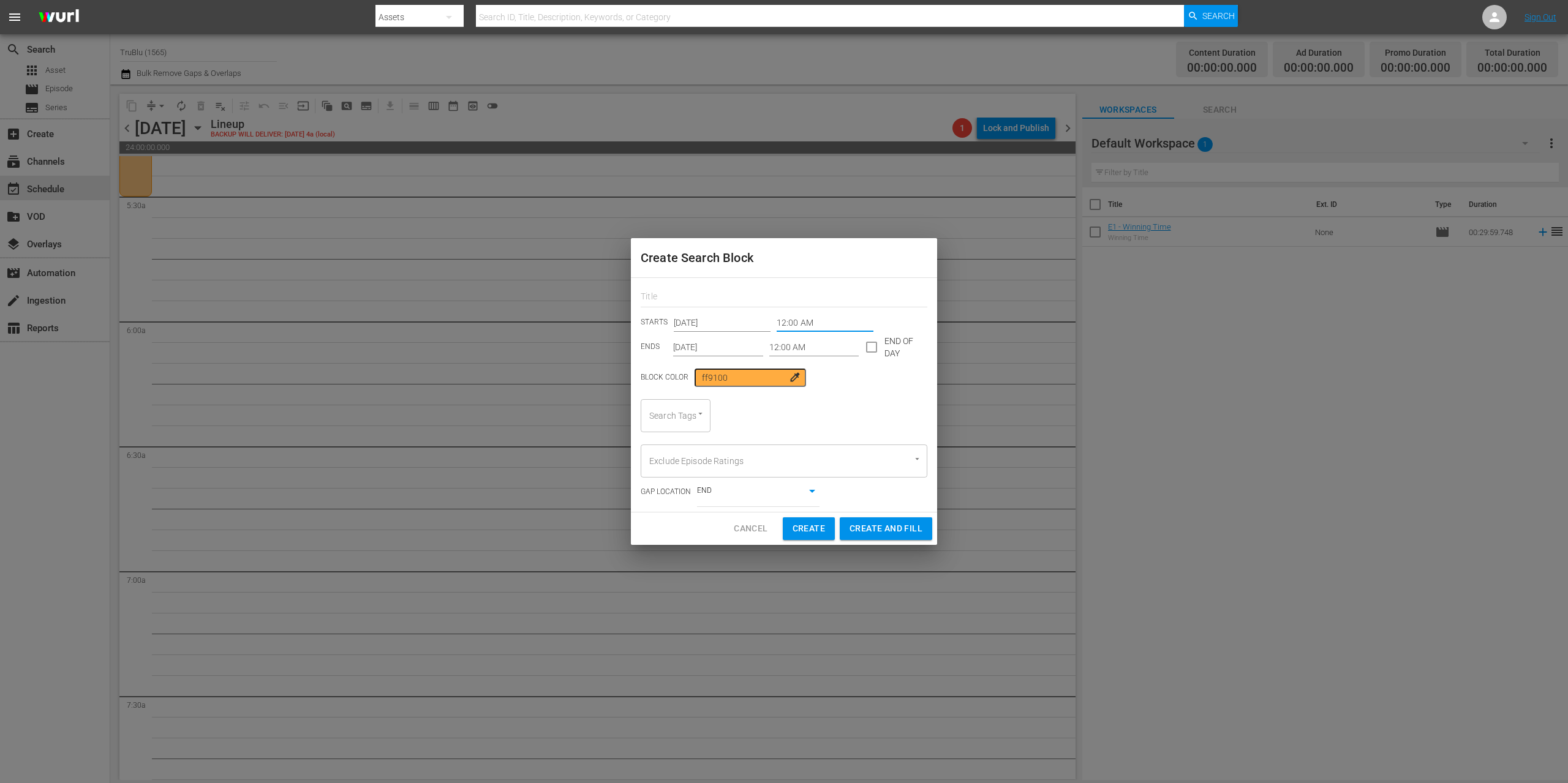
click at [794, 321] on input "12:00 AM" at bounding box center [824, 322] width 96 height 18
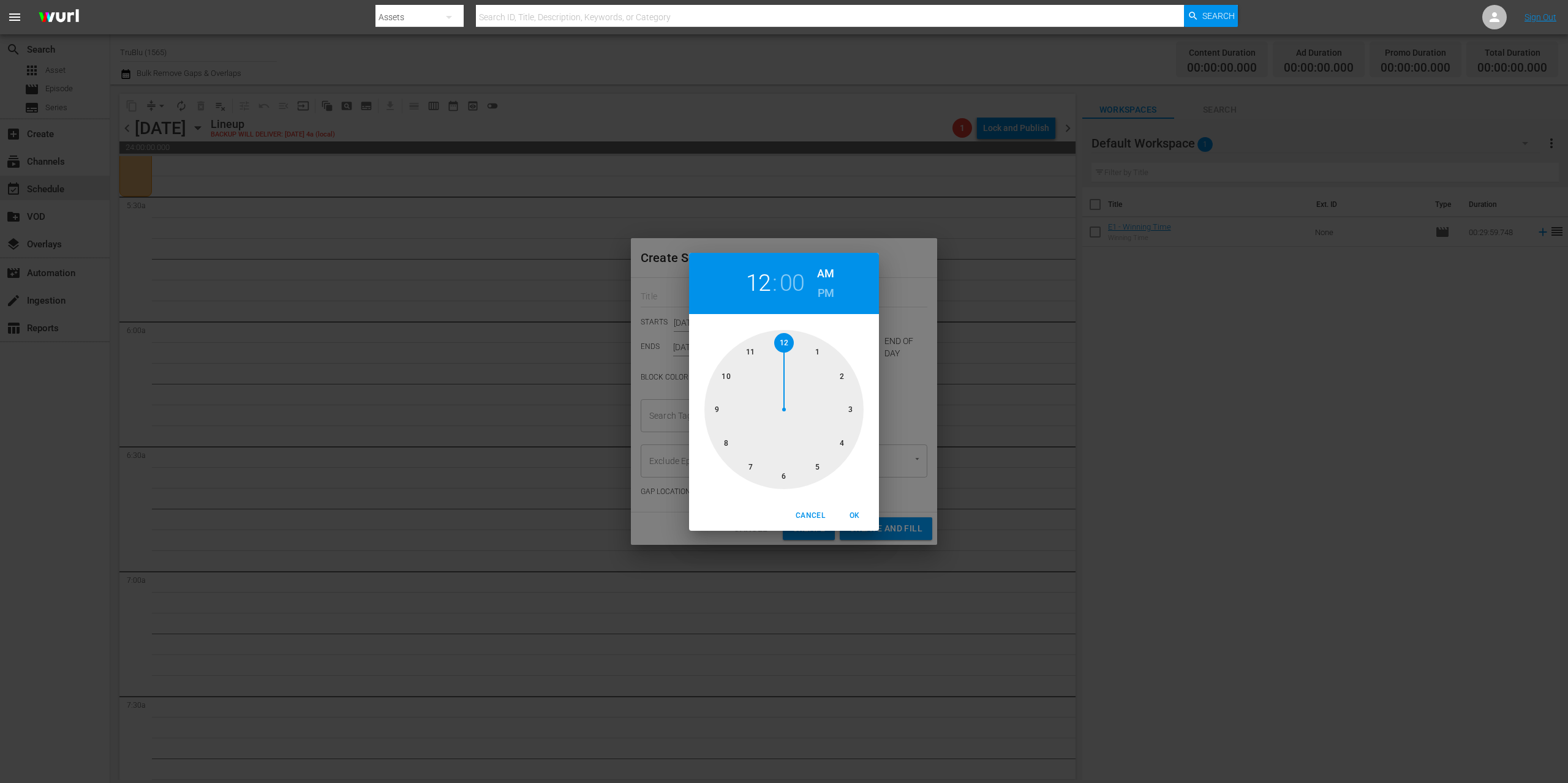
click at [821, 461] on div at bounding box center [783, 409] width 159 height 159
click at [782, 474] on div at bounding box center [783, 409] width 159 height 159
click at [851, 511] on span "OK" at bounding box center [854, 515] width 30 height 13
type input "05:30 AM"
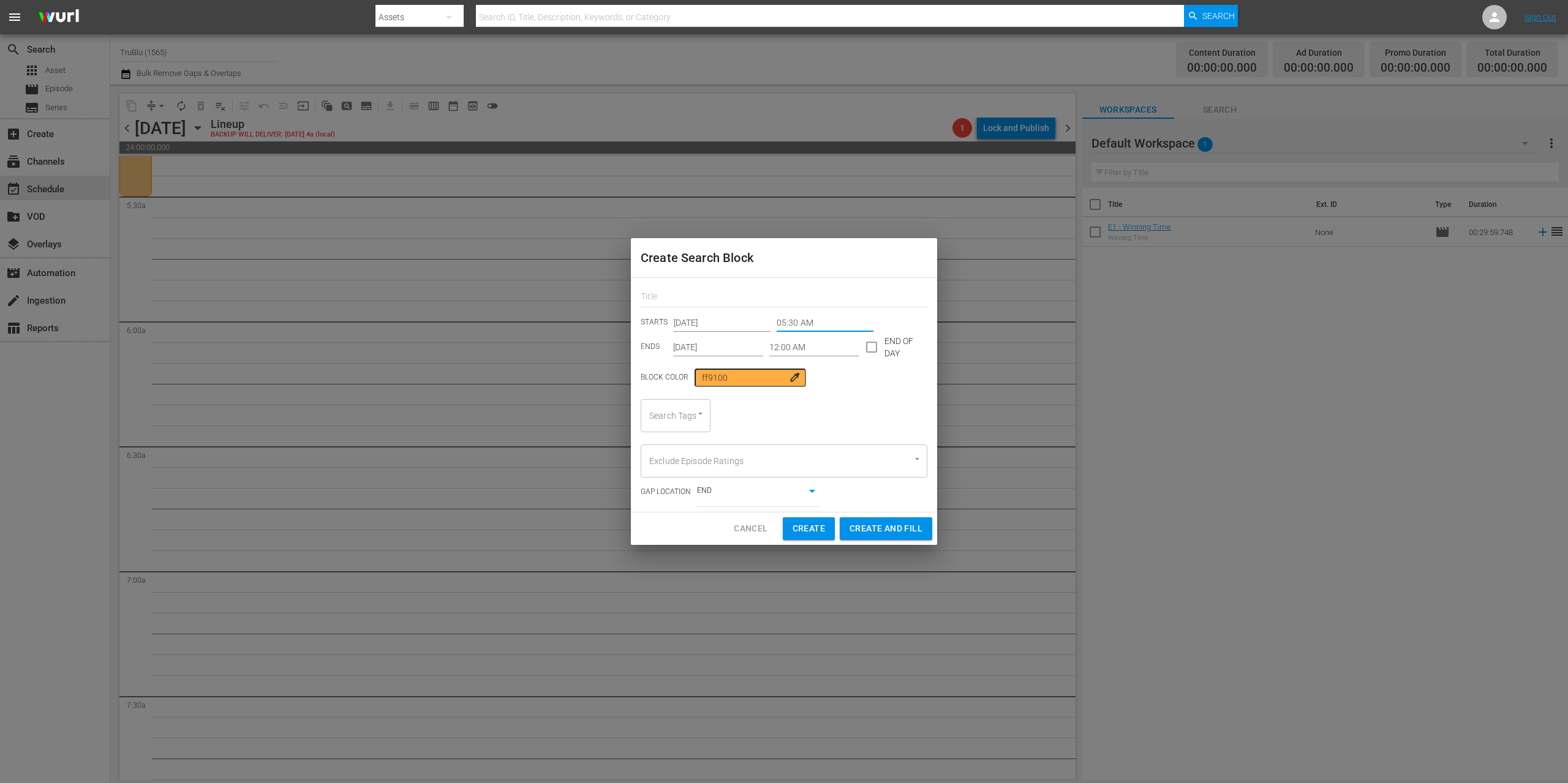
click at [781, 344] on input "12:00 AM" at bounding box center [814, 347] width 90 height 18
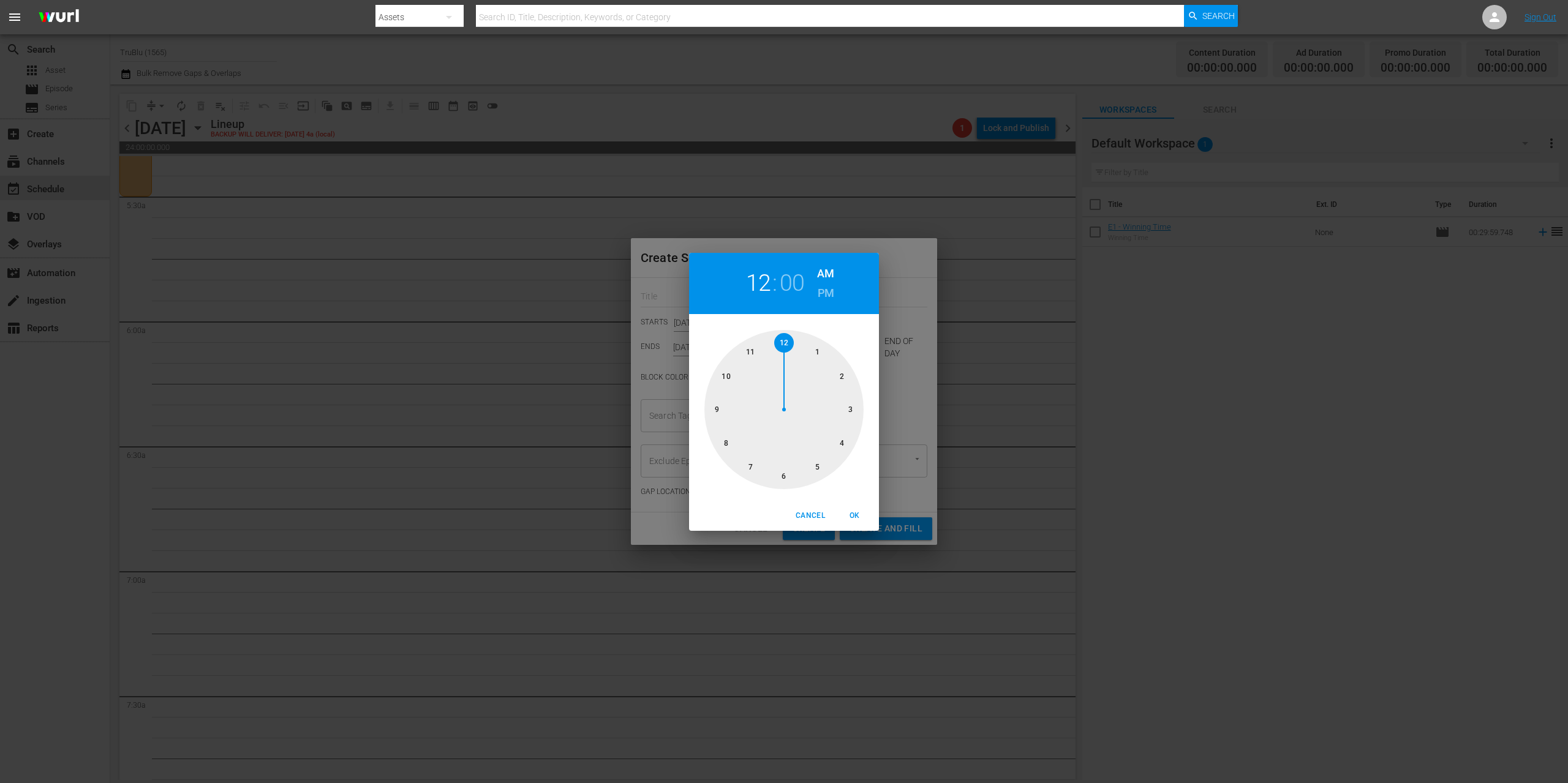
click at [722, 442] on div at bounding box center [783, 409] width 159 height 159
drag, startPoint x: 854, startPoint y: 512, endPoint x: 854, endPoint y: 505, distance: 7.0
click at [854, 511] on span "OK" at bounding box center [854, 515] width 30 height 13
type input "08:00 AM"
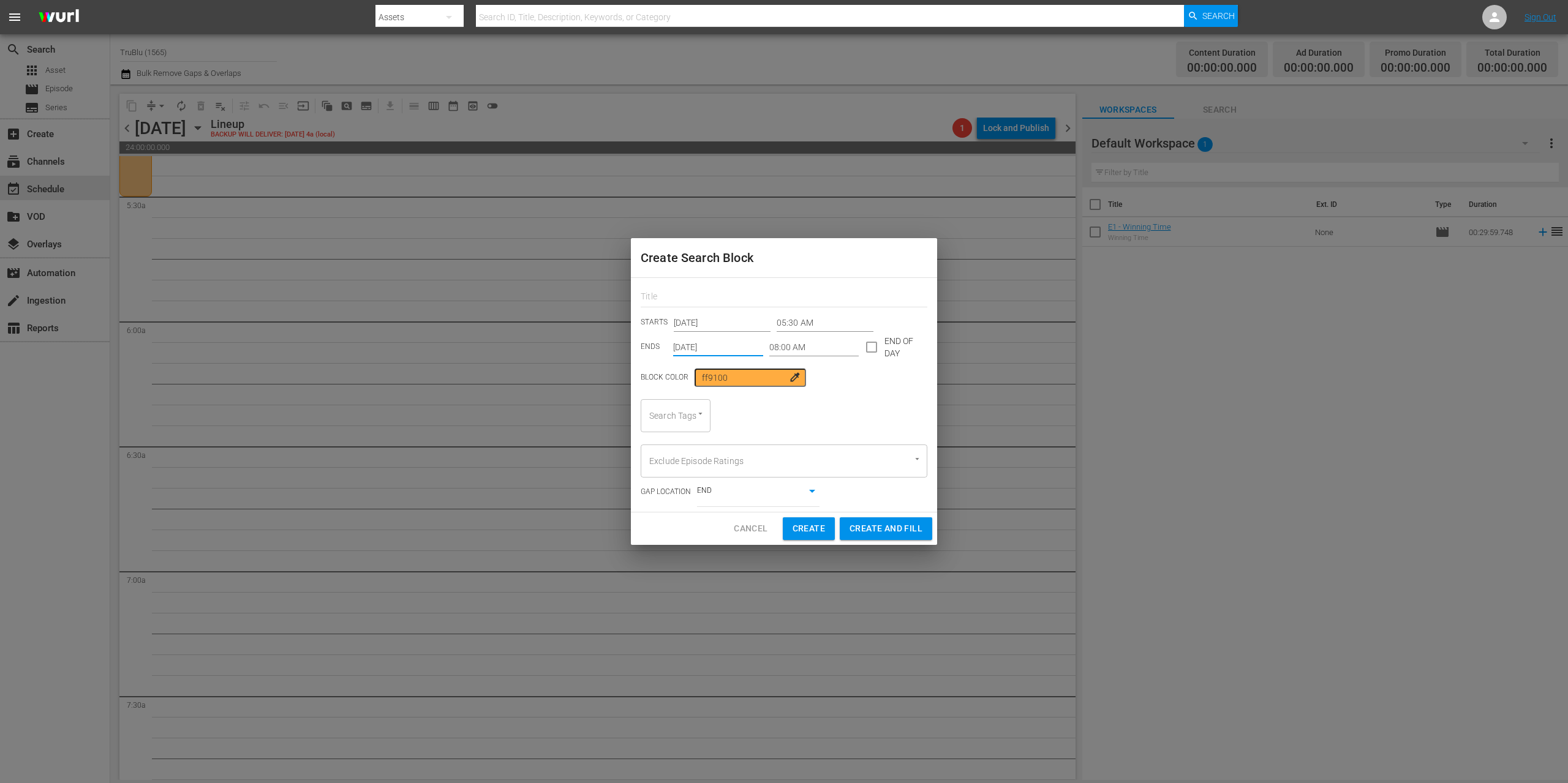
click at [705, 347] on input "[DATE]" at bounding box center [718, 347] width 90 height 18
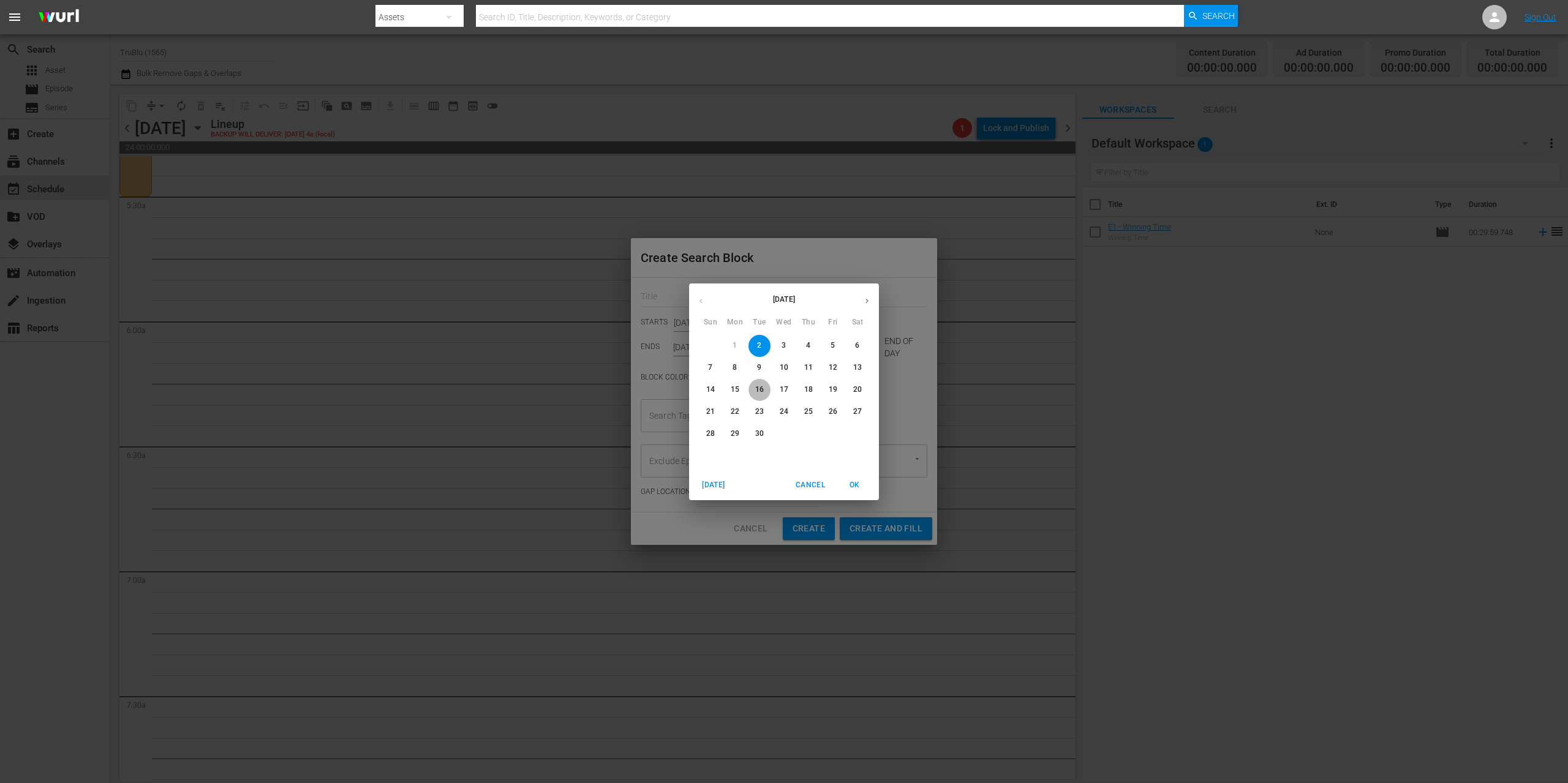
click at [761, 388] on p "16" at bounding box center [760, 390] width 9 height 10
type input "[DATE]"
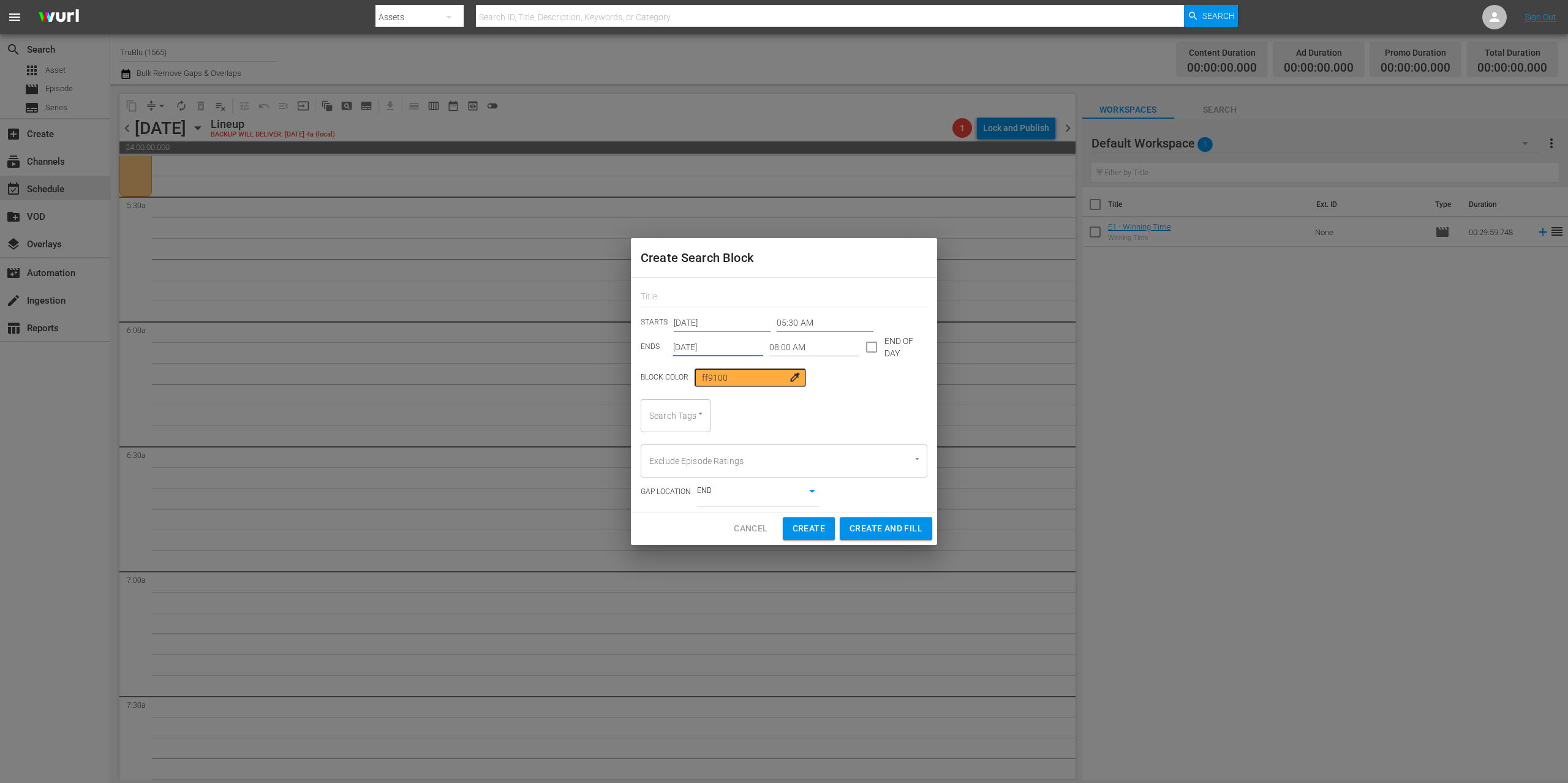
click at [702, 415] on icon "Open" at bounding box center [700, 414] width 10 height 10
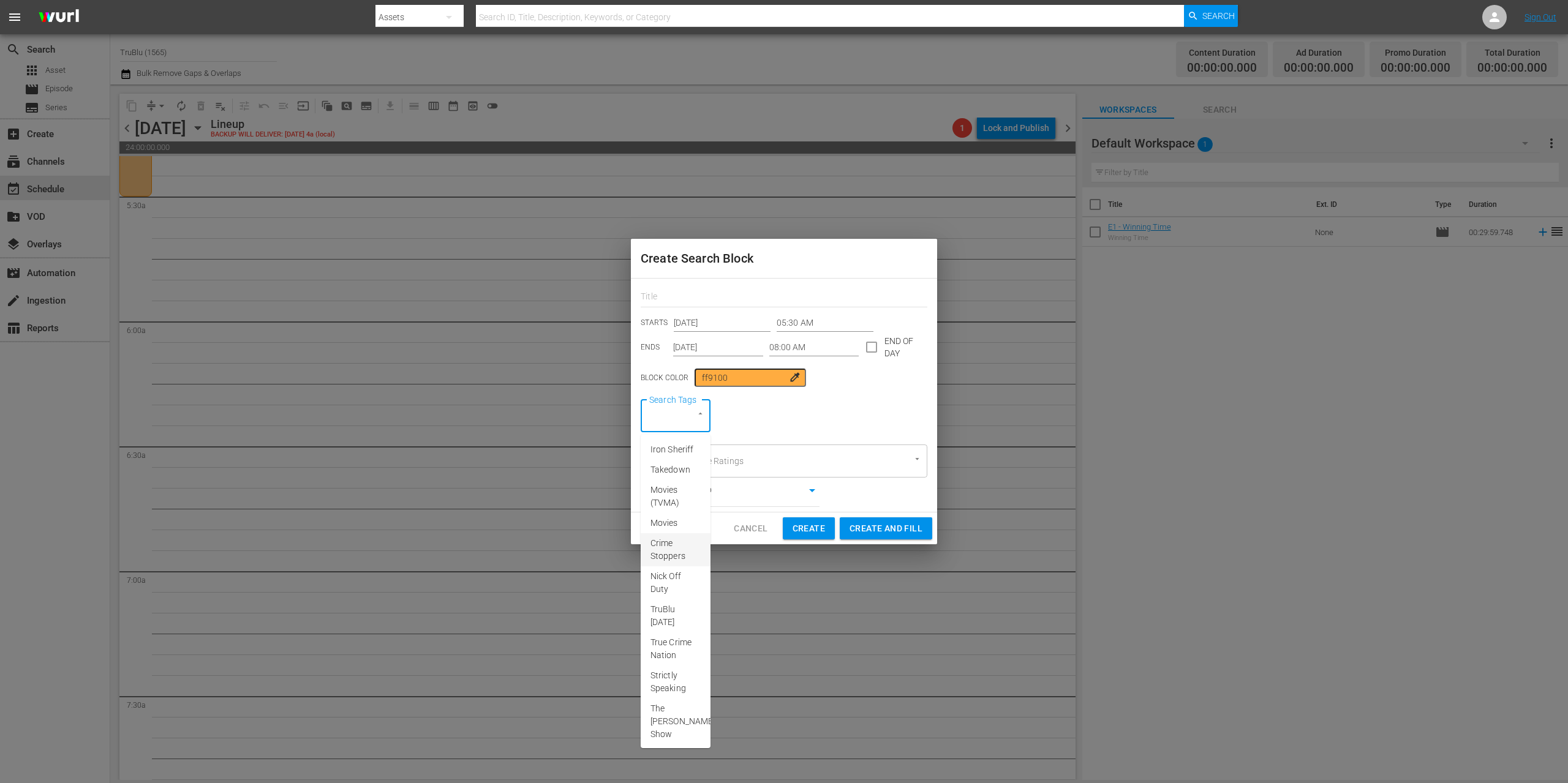
click at [679, 560] on span "Crime Stoppers" at bounding box center [675, 550] width 50 height 26
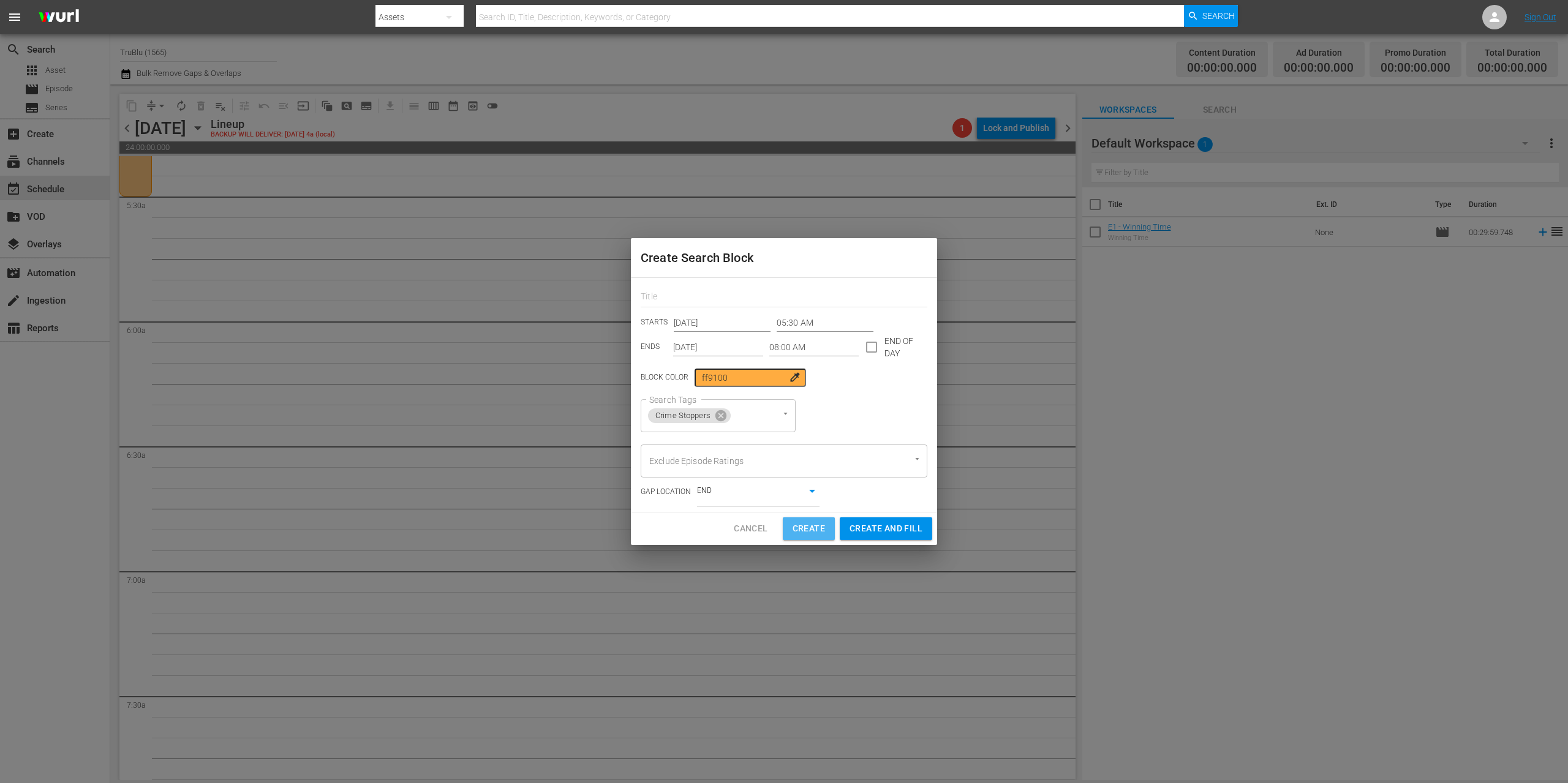
click at [812, 528] on span "Create" at bounding box center [808, 529] width 32 height 16
type input "12:00 AM"
type input "[DATE]"
type input "12:00 AM"
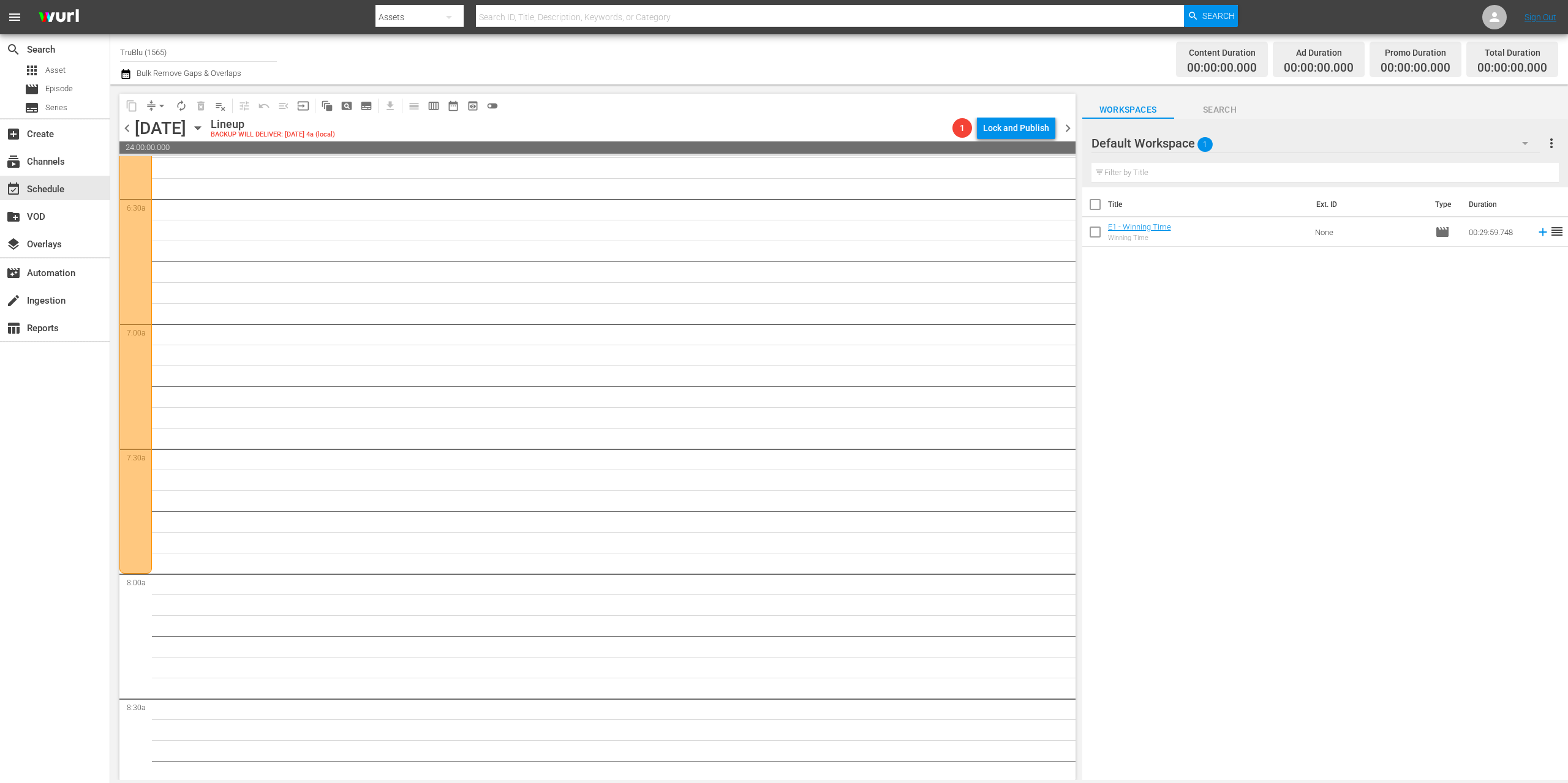
scroll to position [1855, 0]
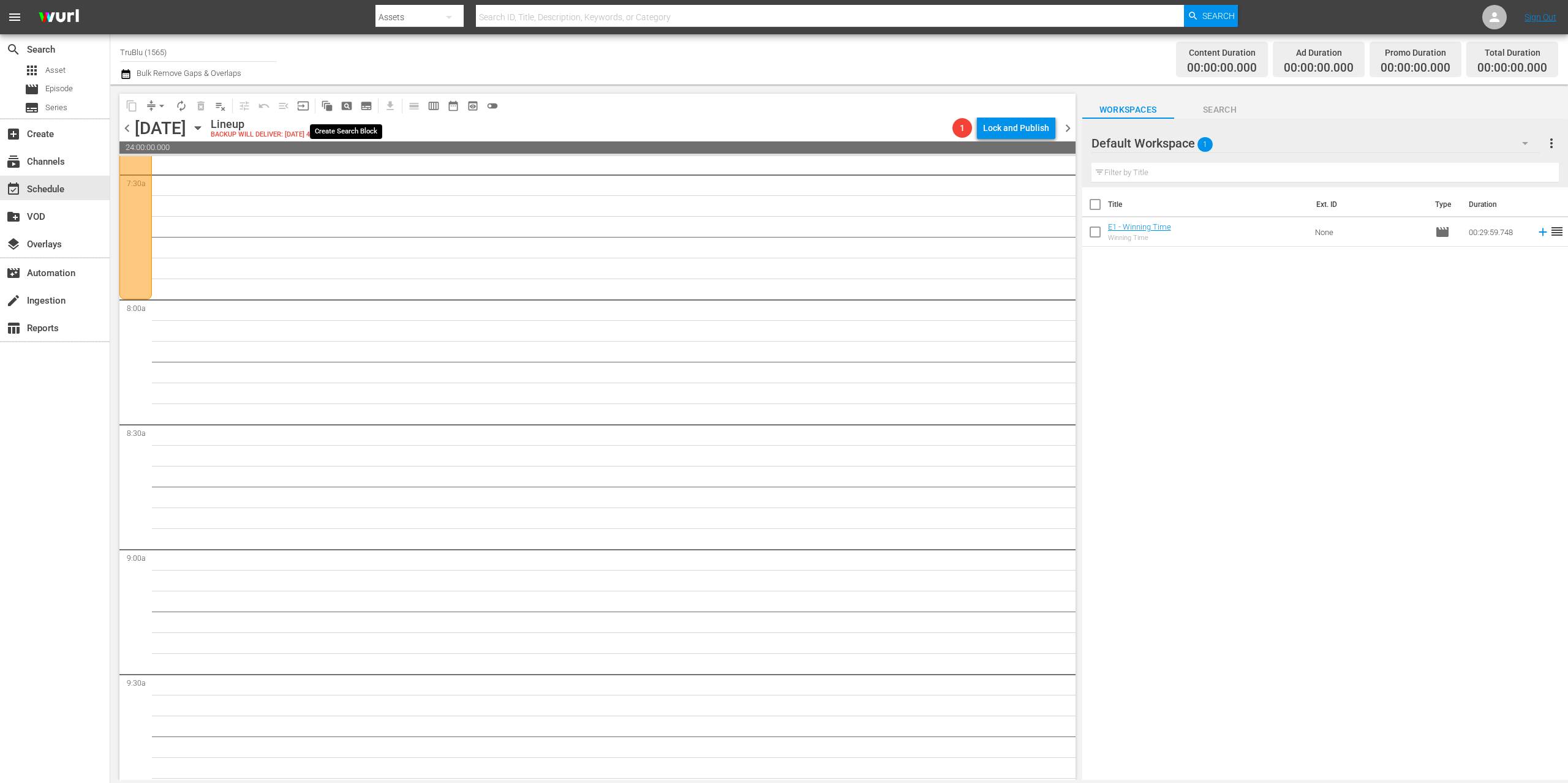
click at [343, 104] on span "pageview_outlined" at bounding box center [347, 106] width 12 height 12
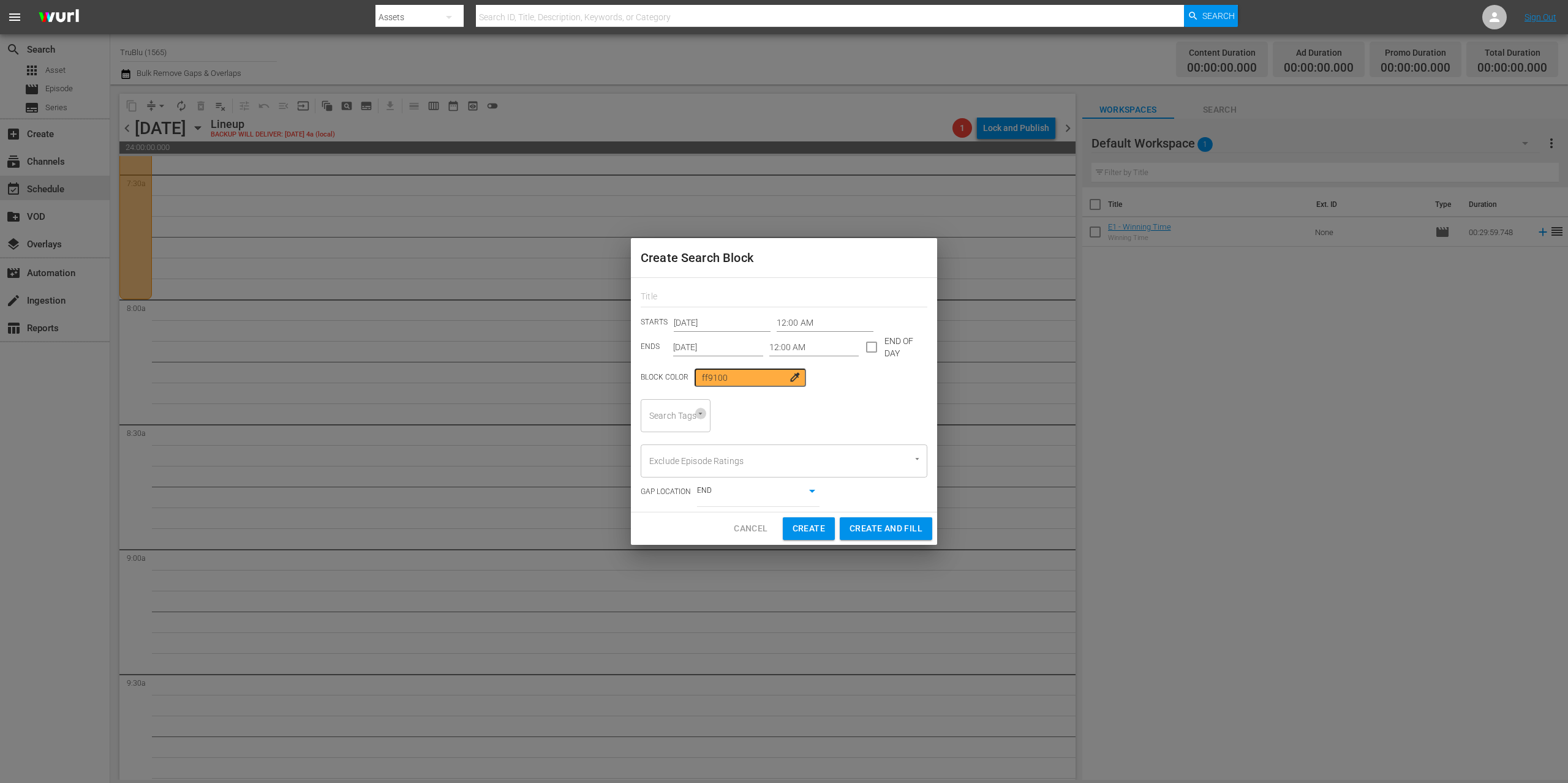
click at [703, 415] on icon "Open" at bounding box center [700, 414] width 10 height 10
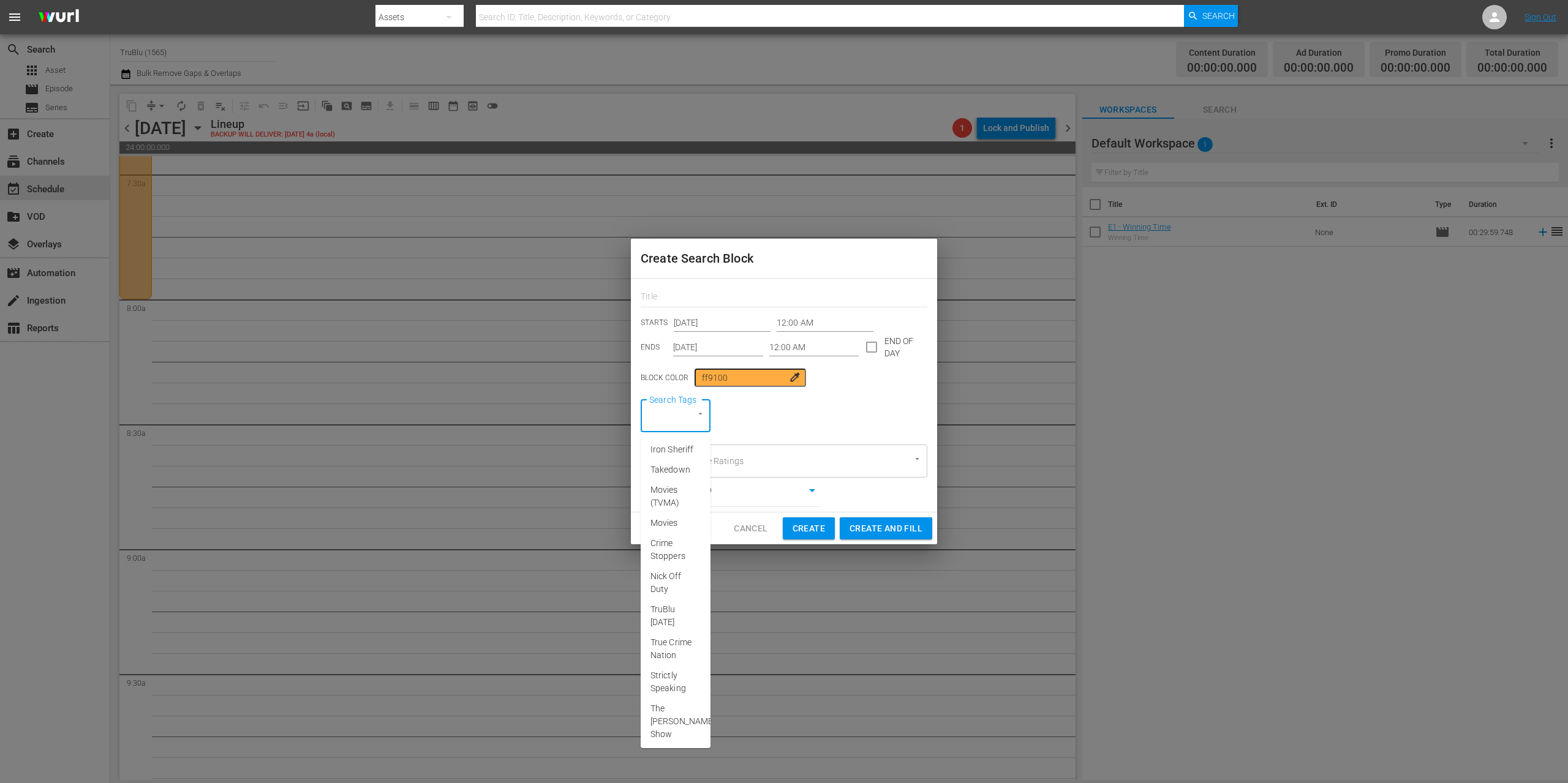
scroll to position [89, 0]
click at [681, 574] on span "True Crime Nation" at bounding box center [675, 561] width 50 height 26
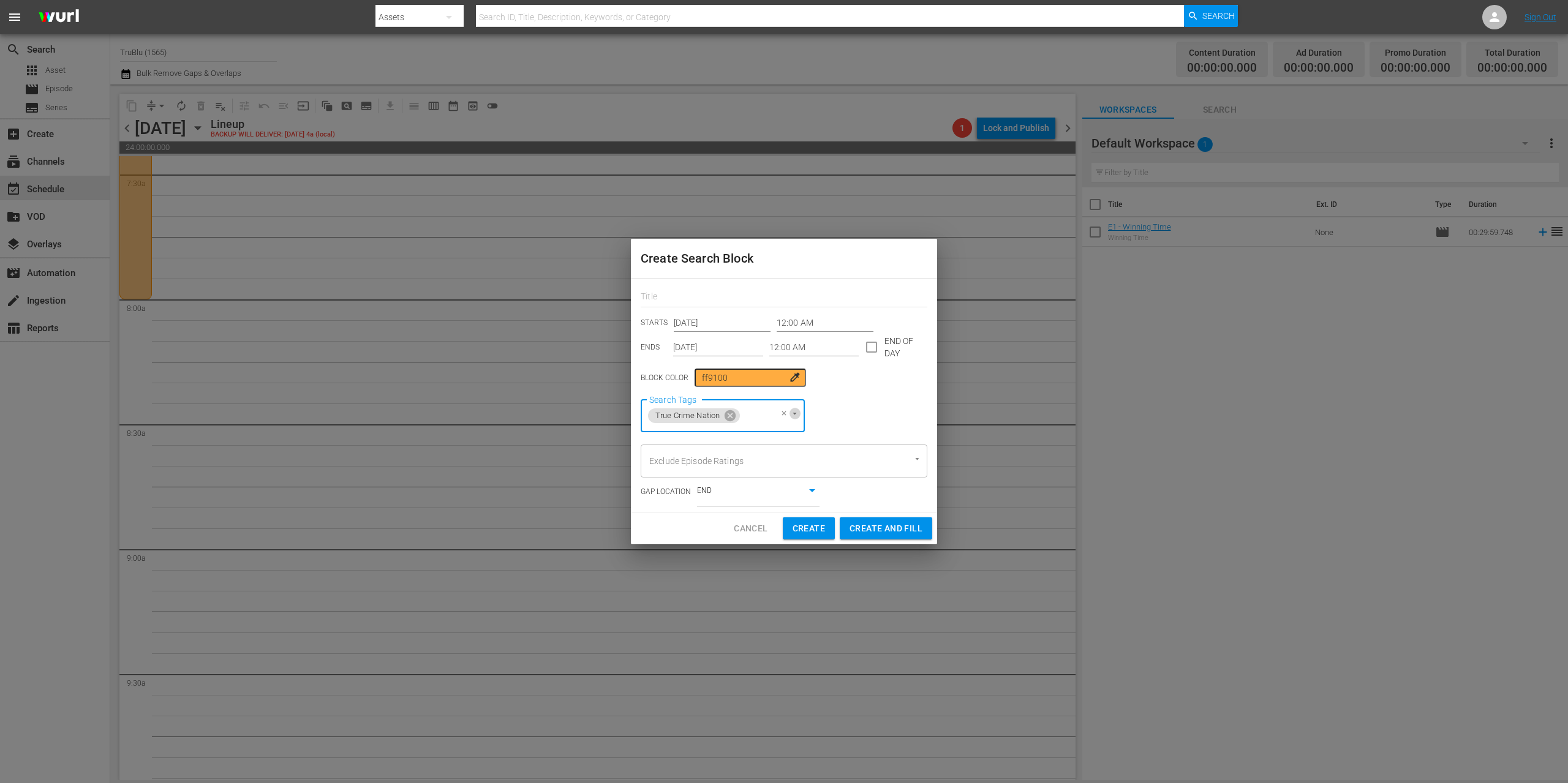
click at [795, 413] on icon "Open" at bounding box center [794, 414] width 10 height 10
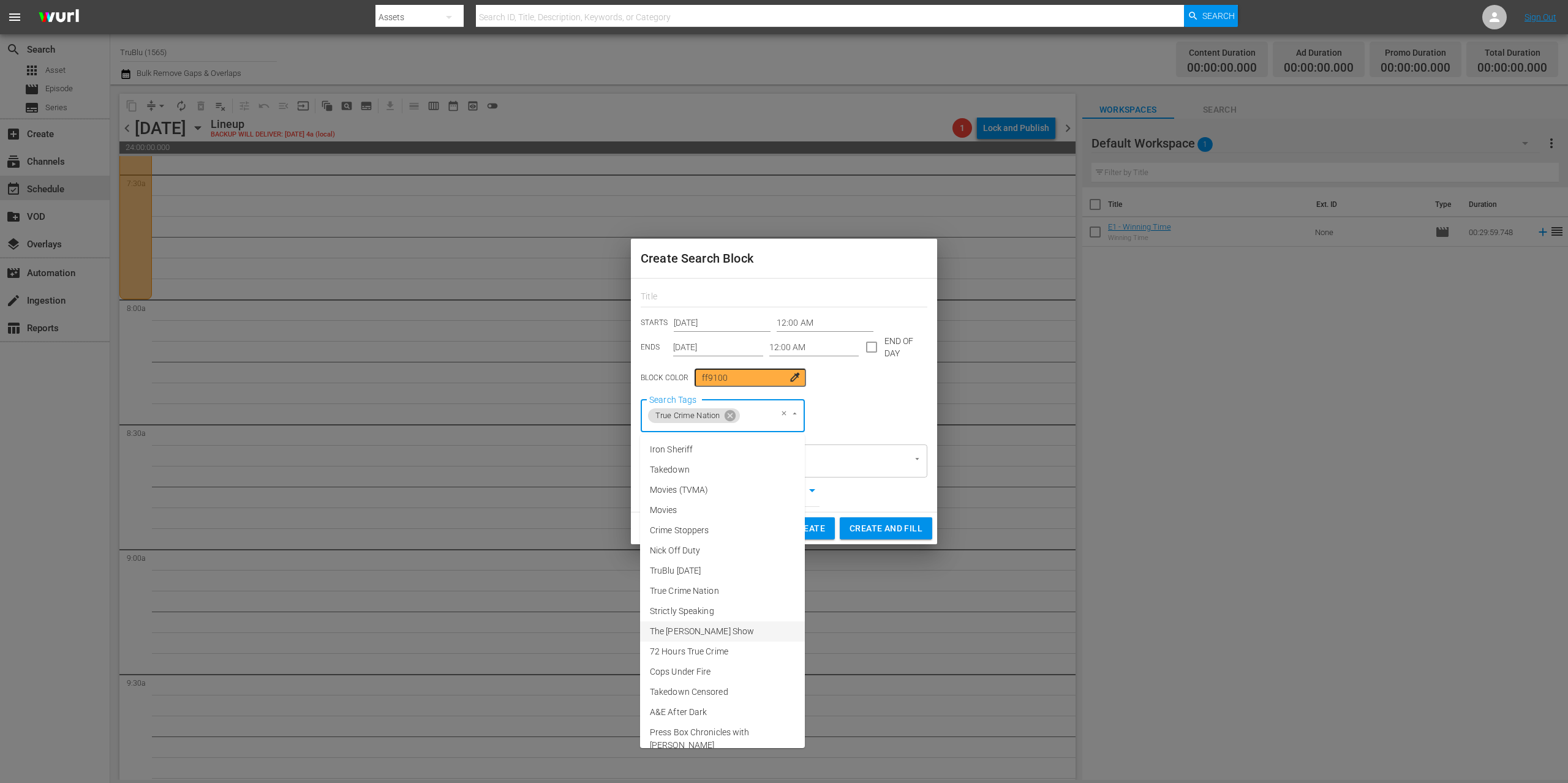
click at [725, 630] on span "The [PERSON_NAME] Show" at bounding box center [702, 631] width 104 height 13
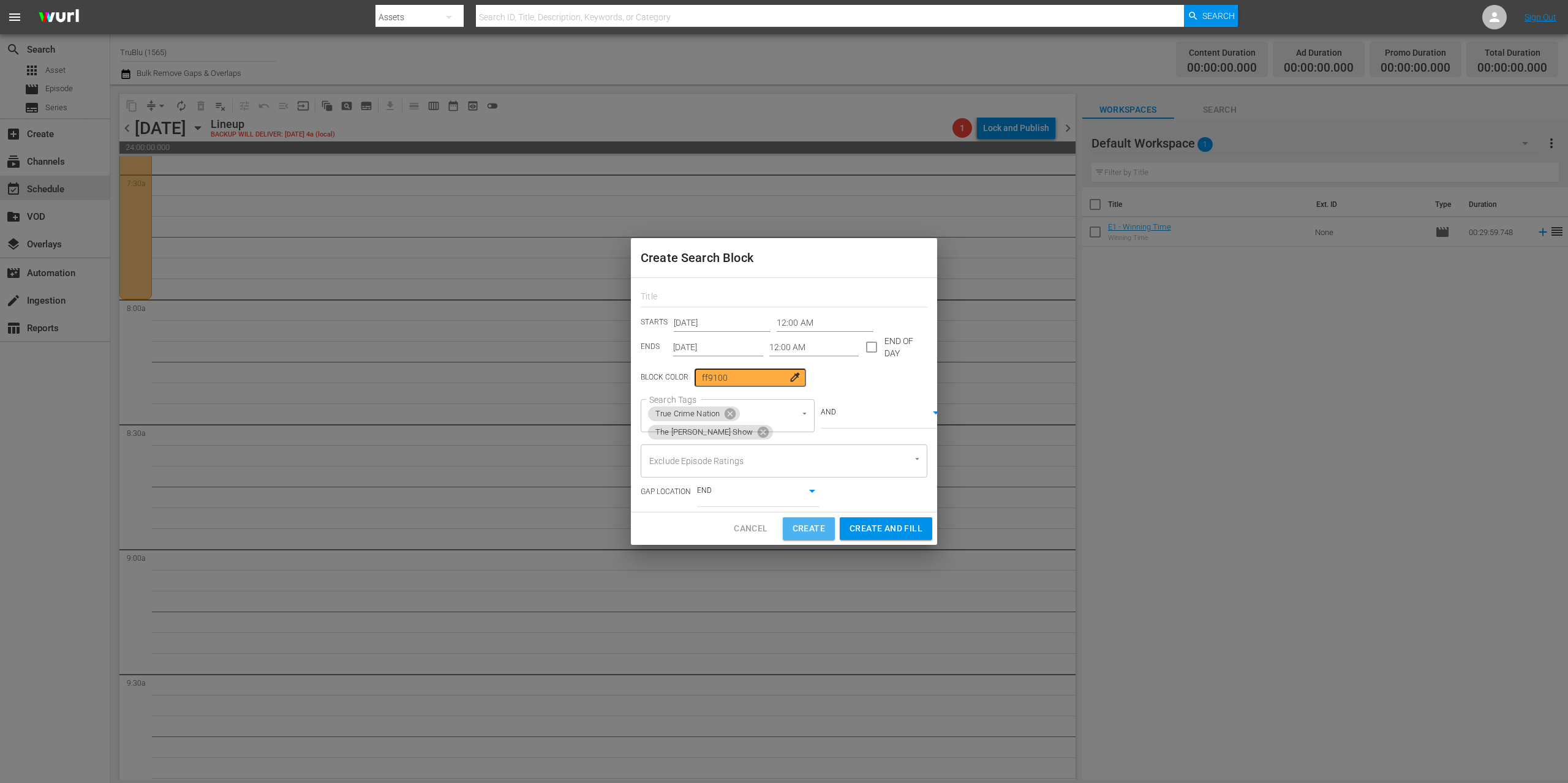
click at [807, 547] on div "Create Search Block STARTS [DATE] 12:00 AM ENDS [DATE] 12:00 AM END OF DAY Bloc…" at bounding box center [784, 391] width 1568 height 783
click at [807, 532] on span "Create" at bounding box center [808, 529] width 32 height 16
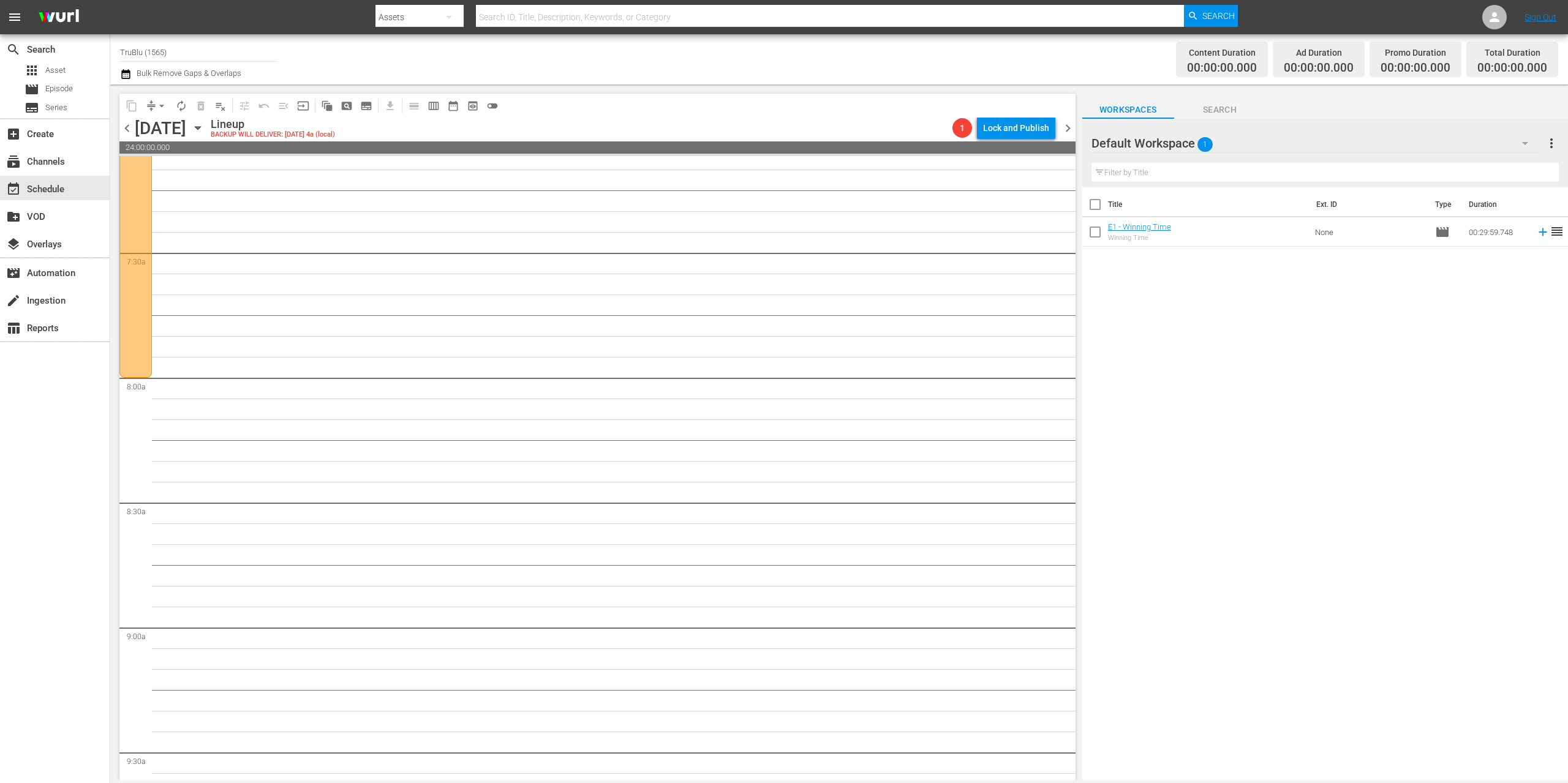
scroll to position [1636, 0]
click at [146, 409] on div at bounding box center [135, 206] width 32 height 625
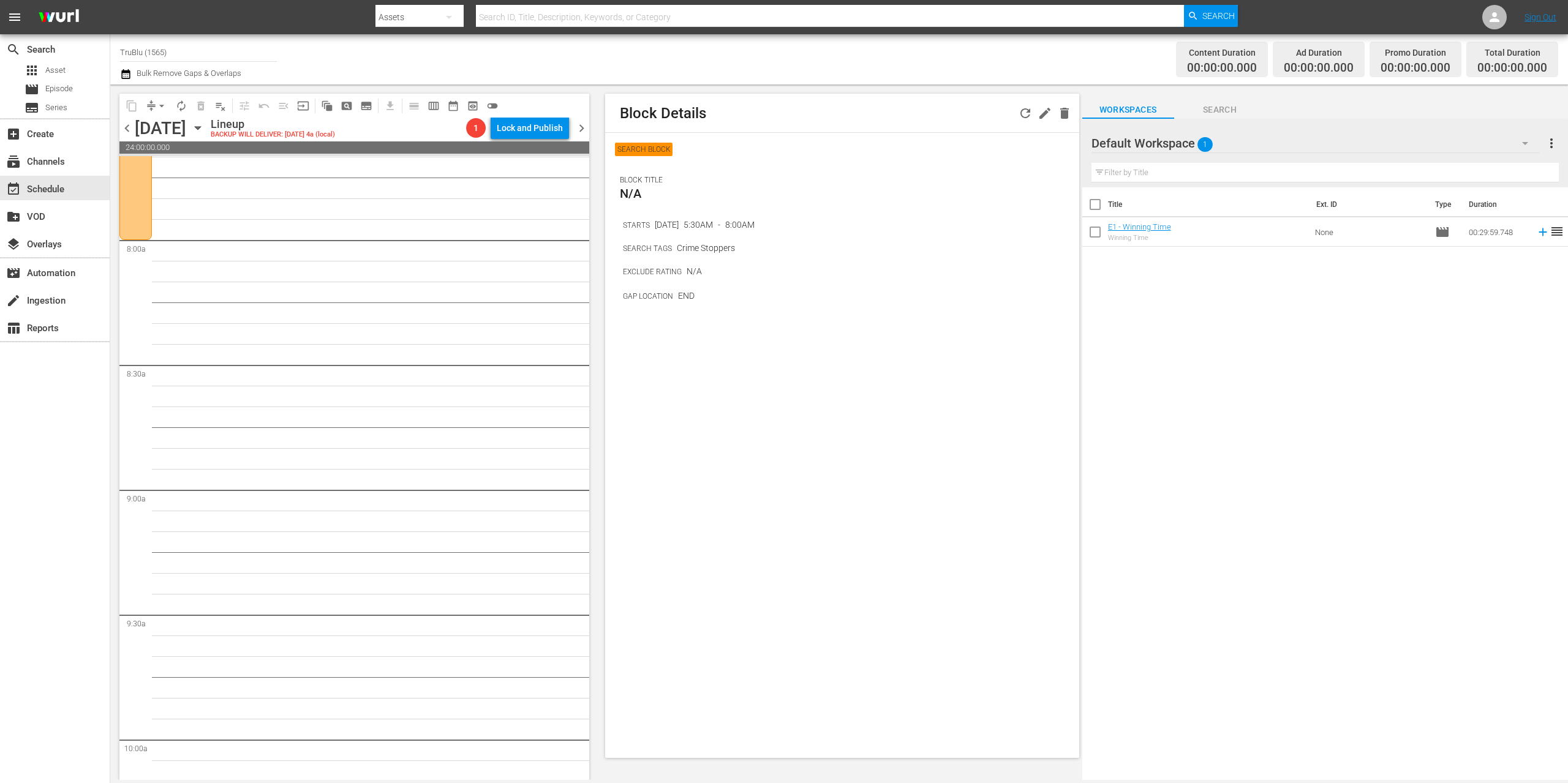
scroll to position [1919, 0]
click at [345, 105] on span "pageview_outlined" at bounding box center [347, 106] width 12 height 12
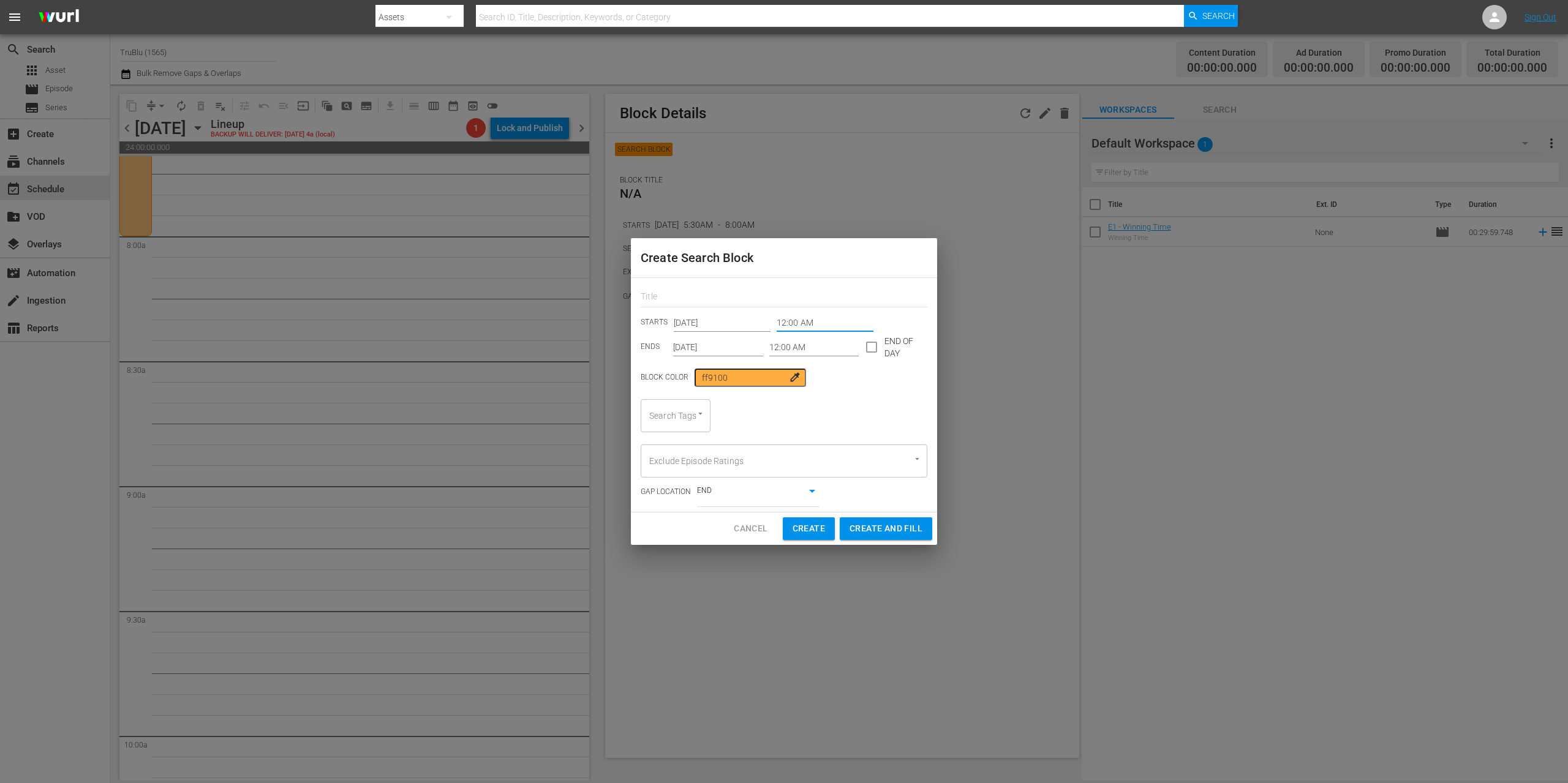
click at [791, 326] on input "12:00 AM" at bounding box center [824, 322] width 96 height 18
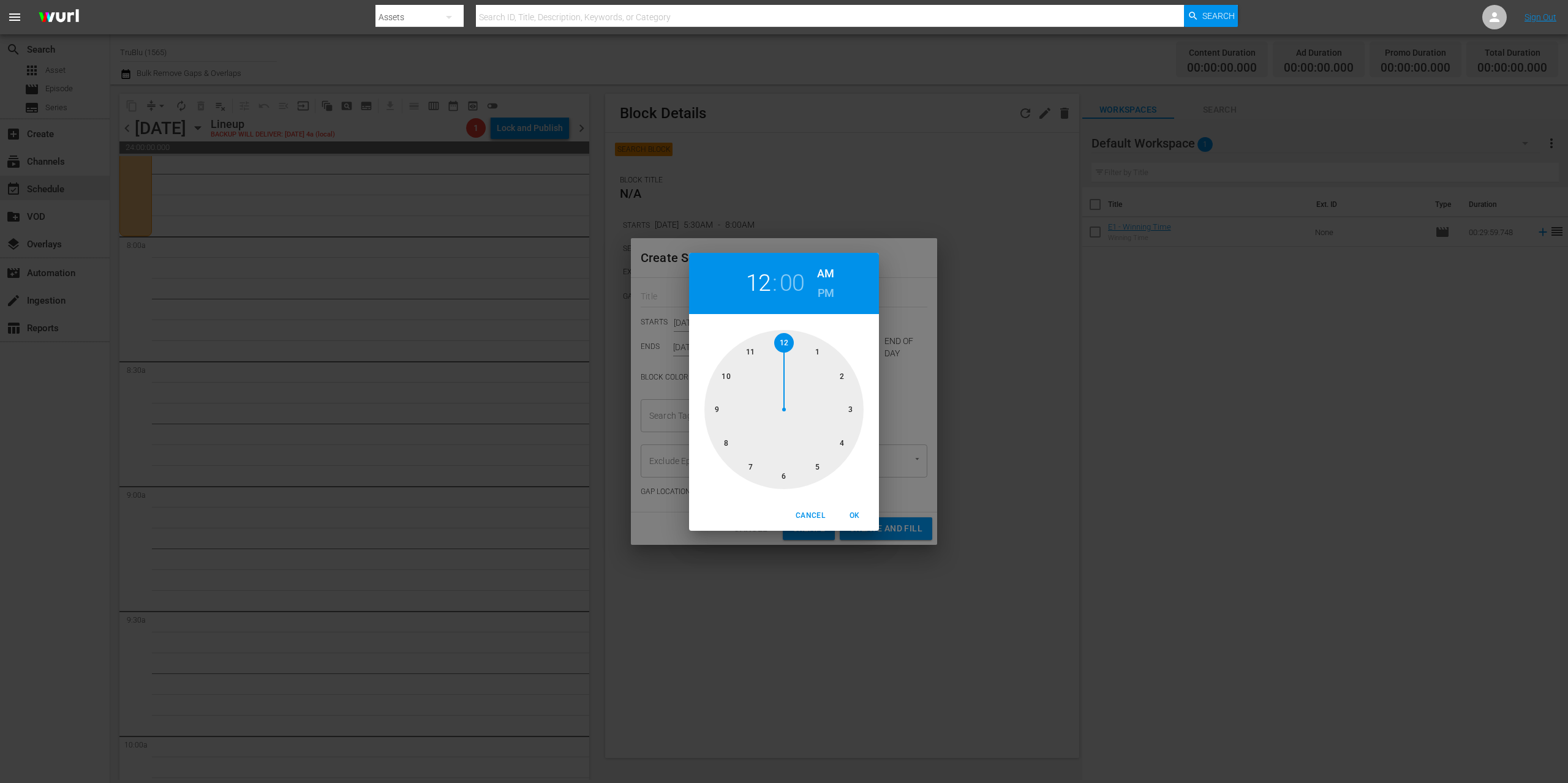
click at [725, 442] on div at bounding box center [783, 409] width 159 height 159
click at [860, 515] on span "OK" at bounding box center [854, 515] width 30 height 13
type input "08:00 AM"
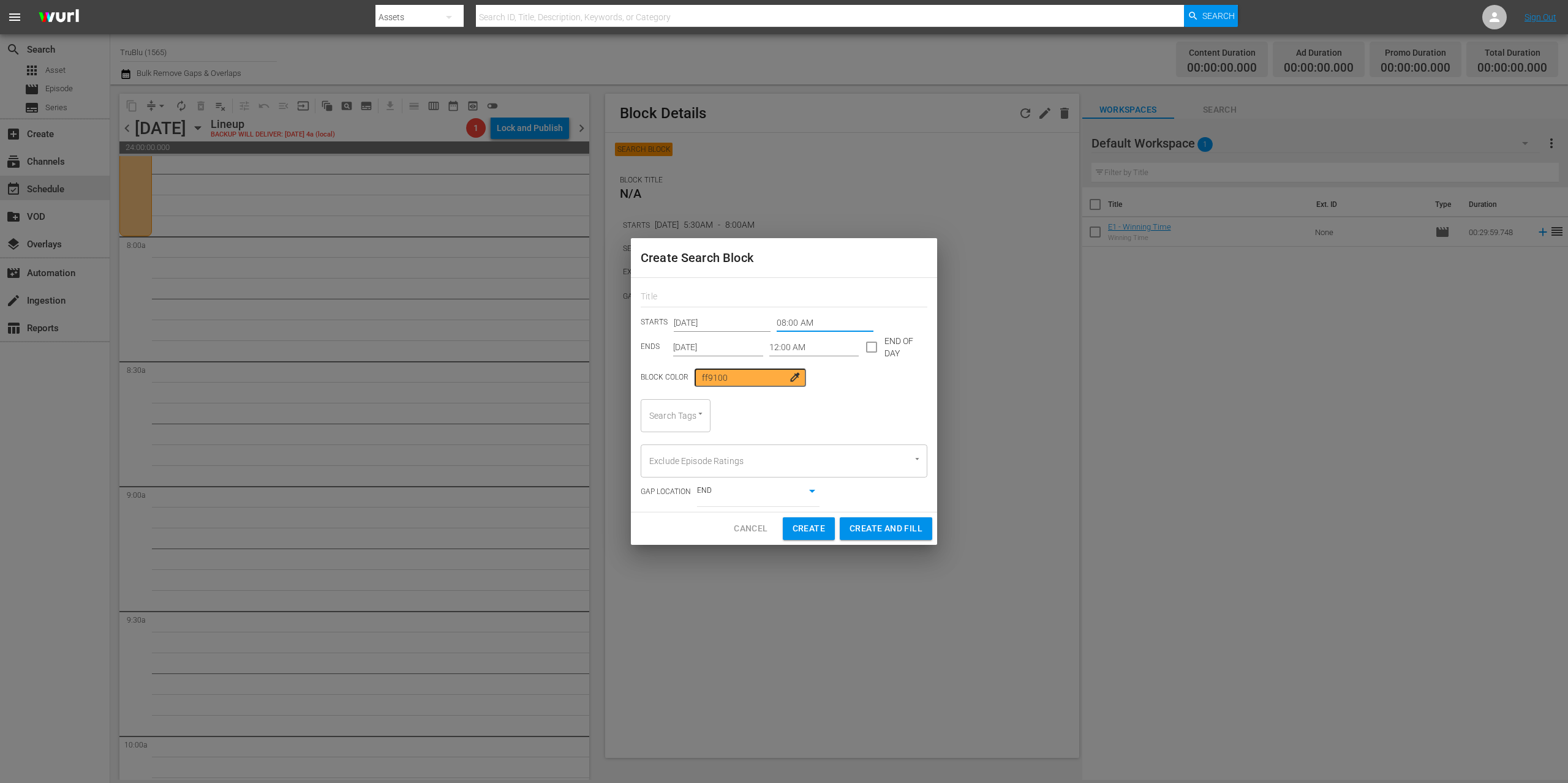
click at [795, 343] on input "12:00 AM" at bounding box center [814, 347] width 90 height 18
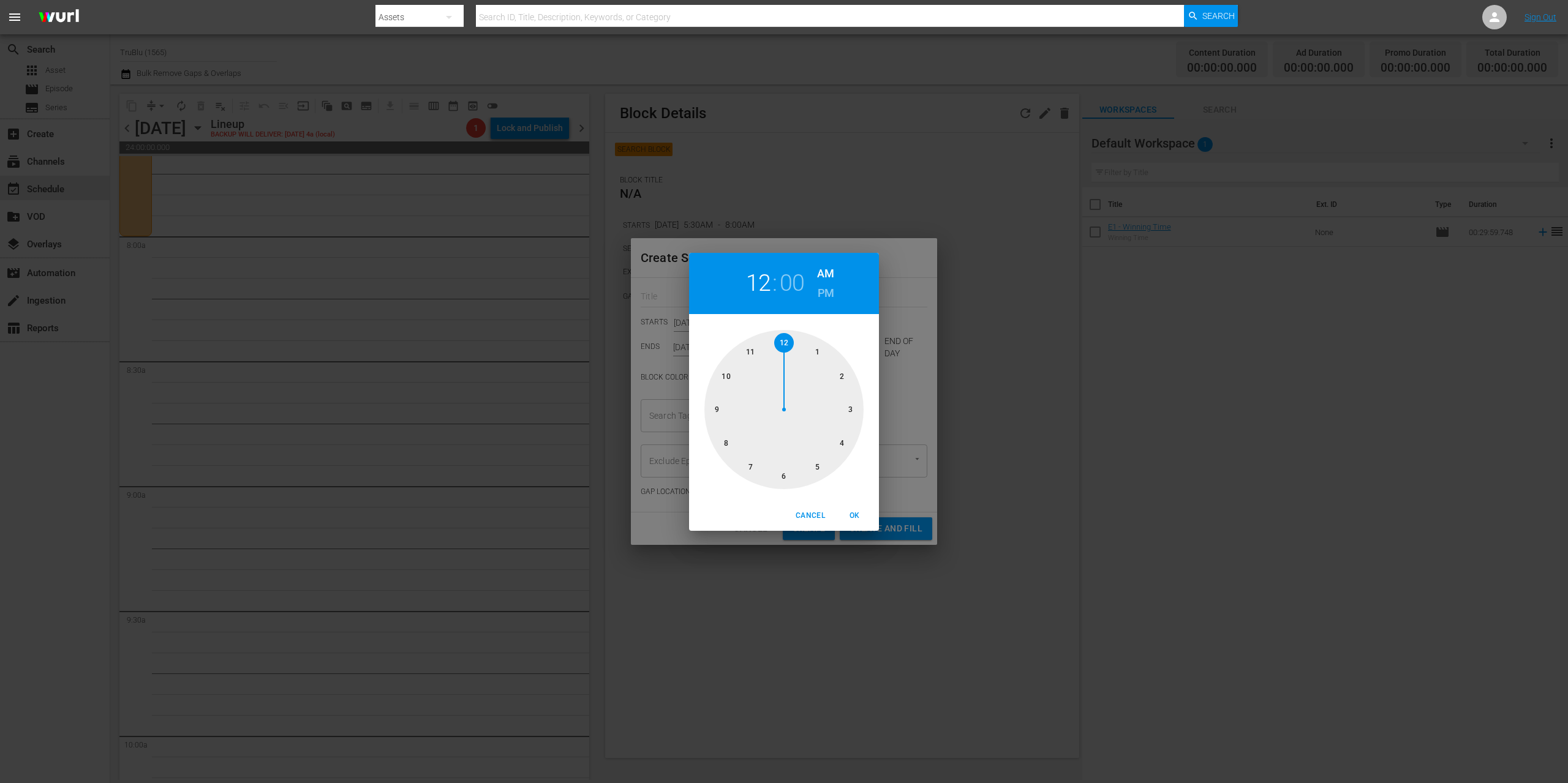
click at [716, 408] on div at bounding box center [783, 409] width 159 height 159
click at [857, 511] on span "OK" at bounding box center [854, 515] width 30 height 13
type input "09:00 AM"
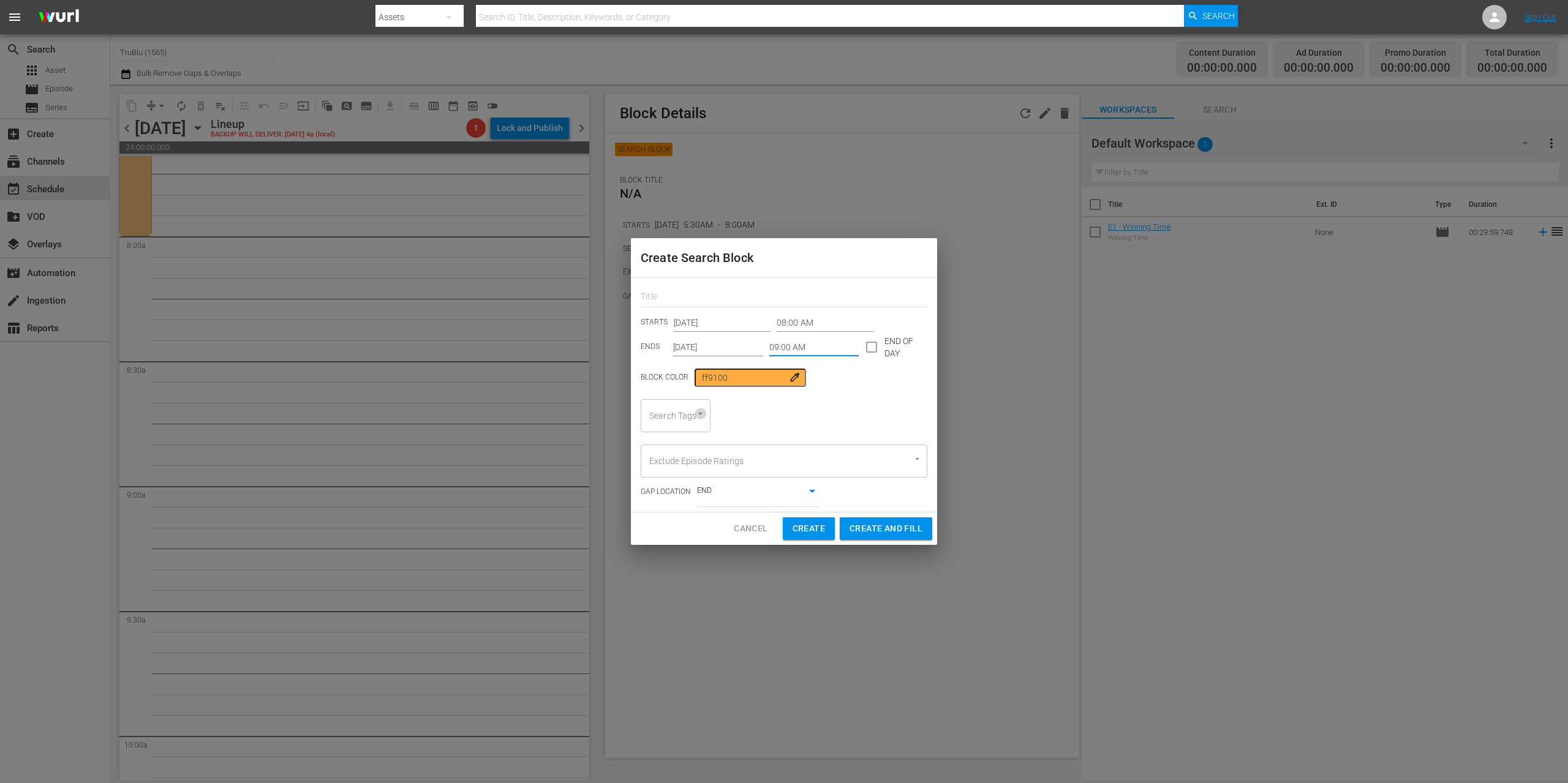
click at [697, 417] on icon "Open" at bounding box center [700, 414] width 10 height 10
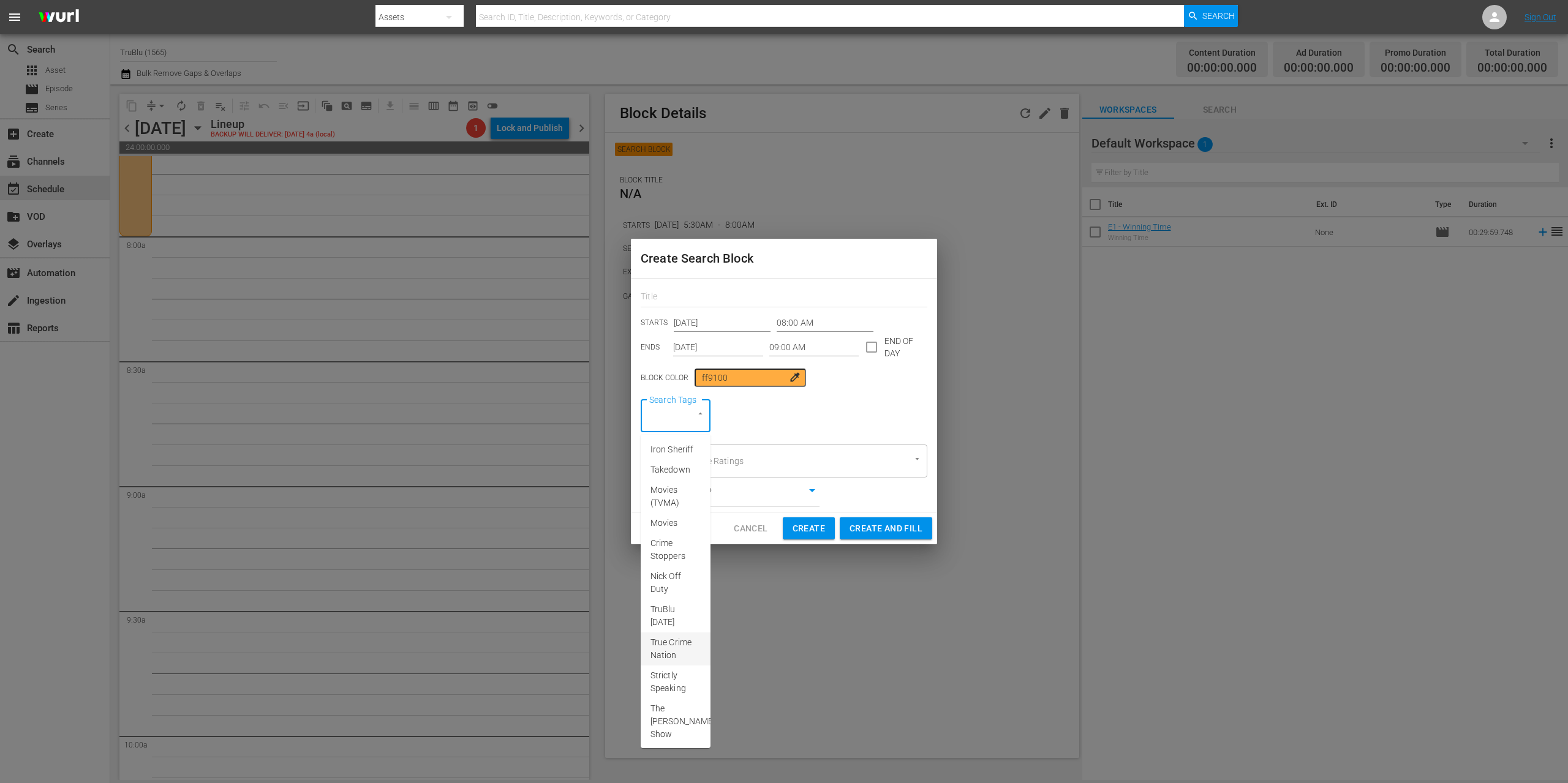
click at [672, 662] on span "True Crime Nation" at bounding box center [675, 649] width 50 height 26
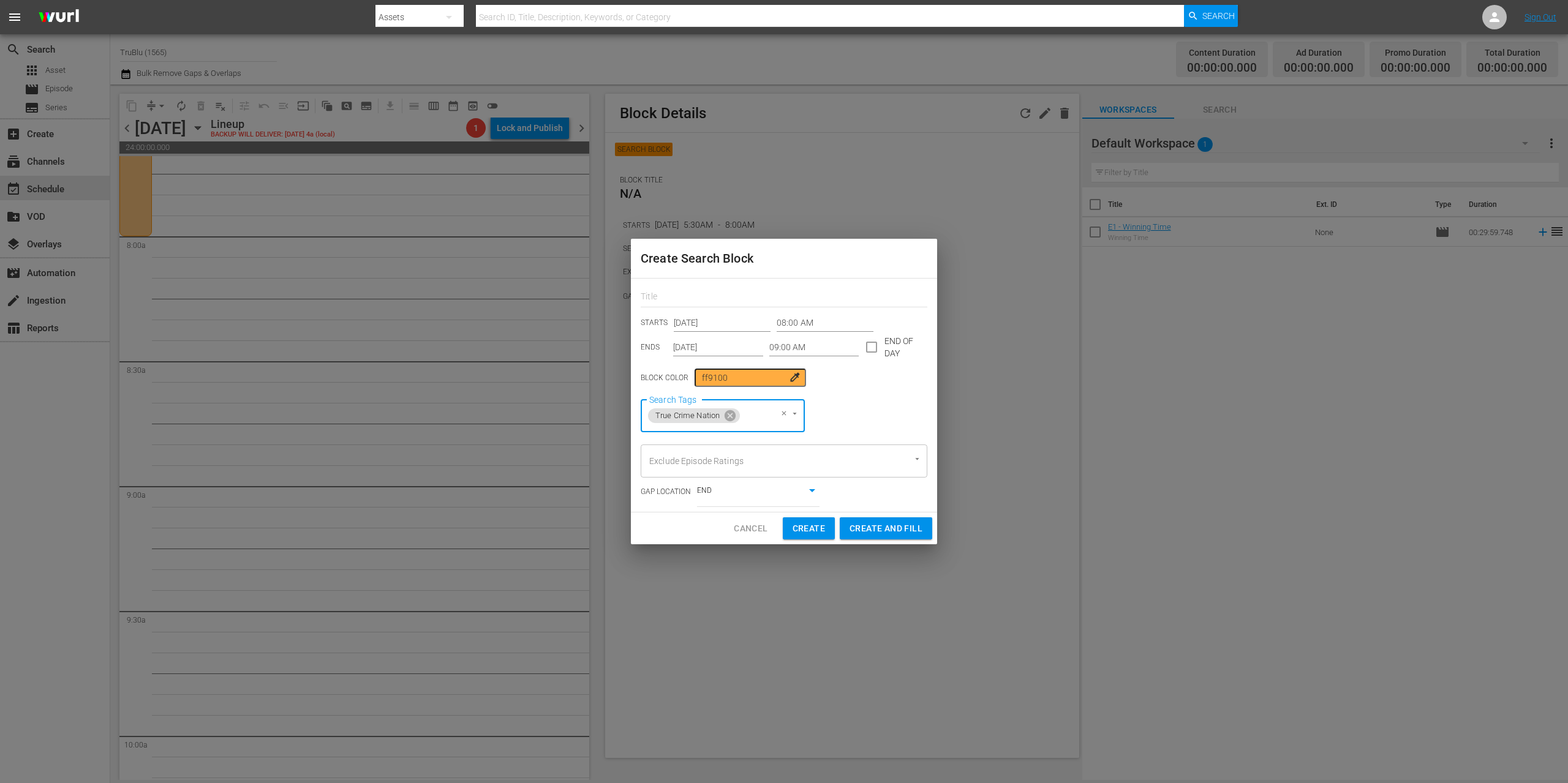
click at [797, 415] on icon "Open" at bounding box center [794, 414] width 10 height 10
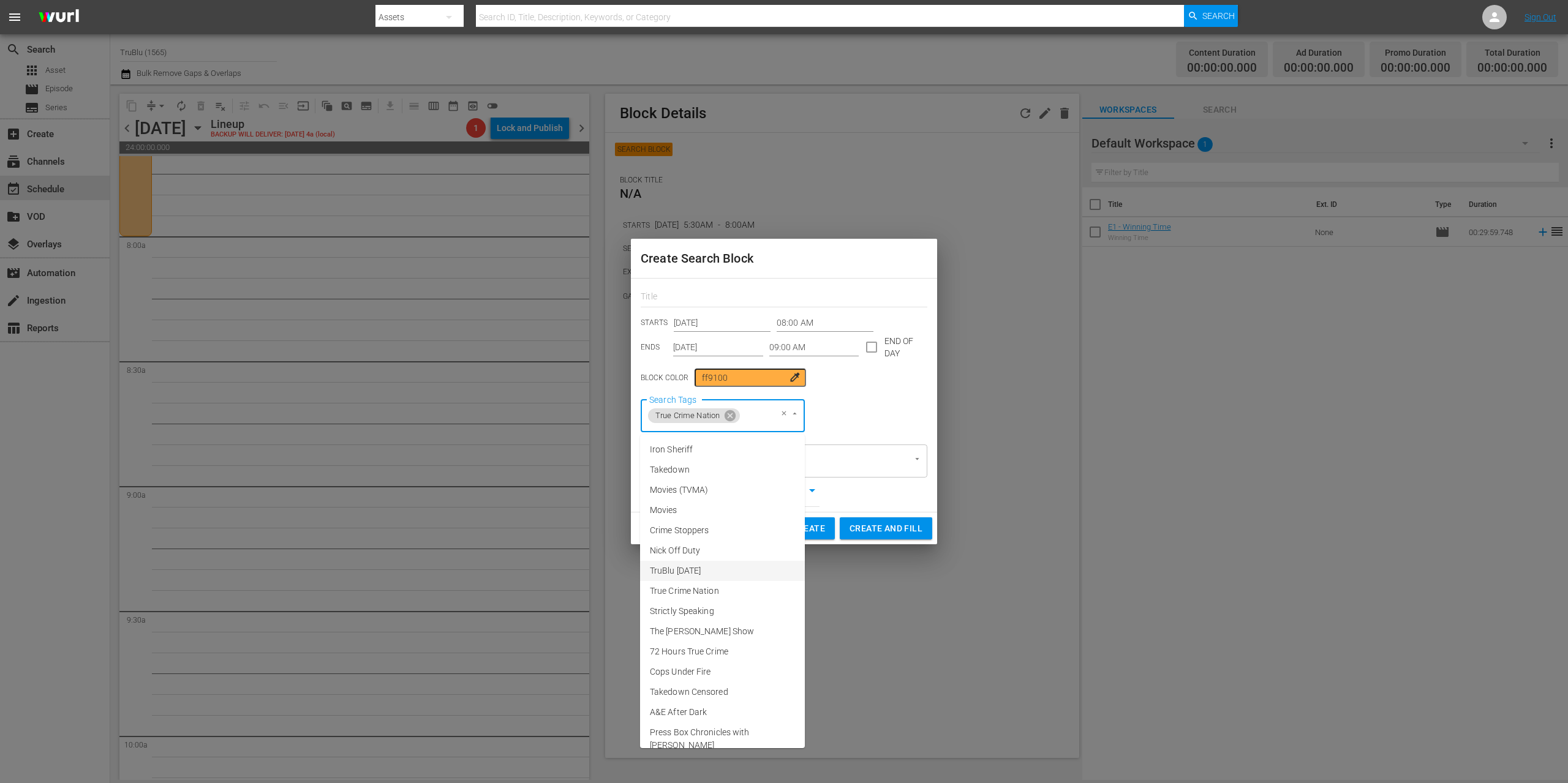
scroll to position [12, 0]
click at [714, 618] on span "The [PERSON_NAME] Show" at bounding box center [702, 619] width 104 height 13
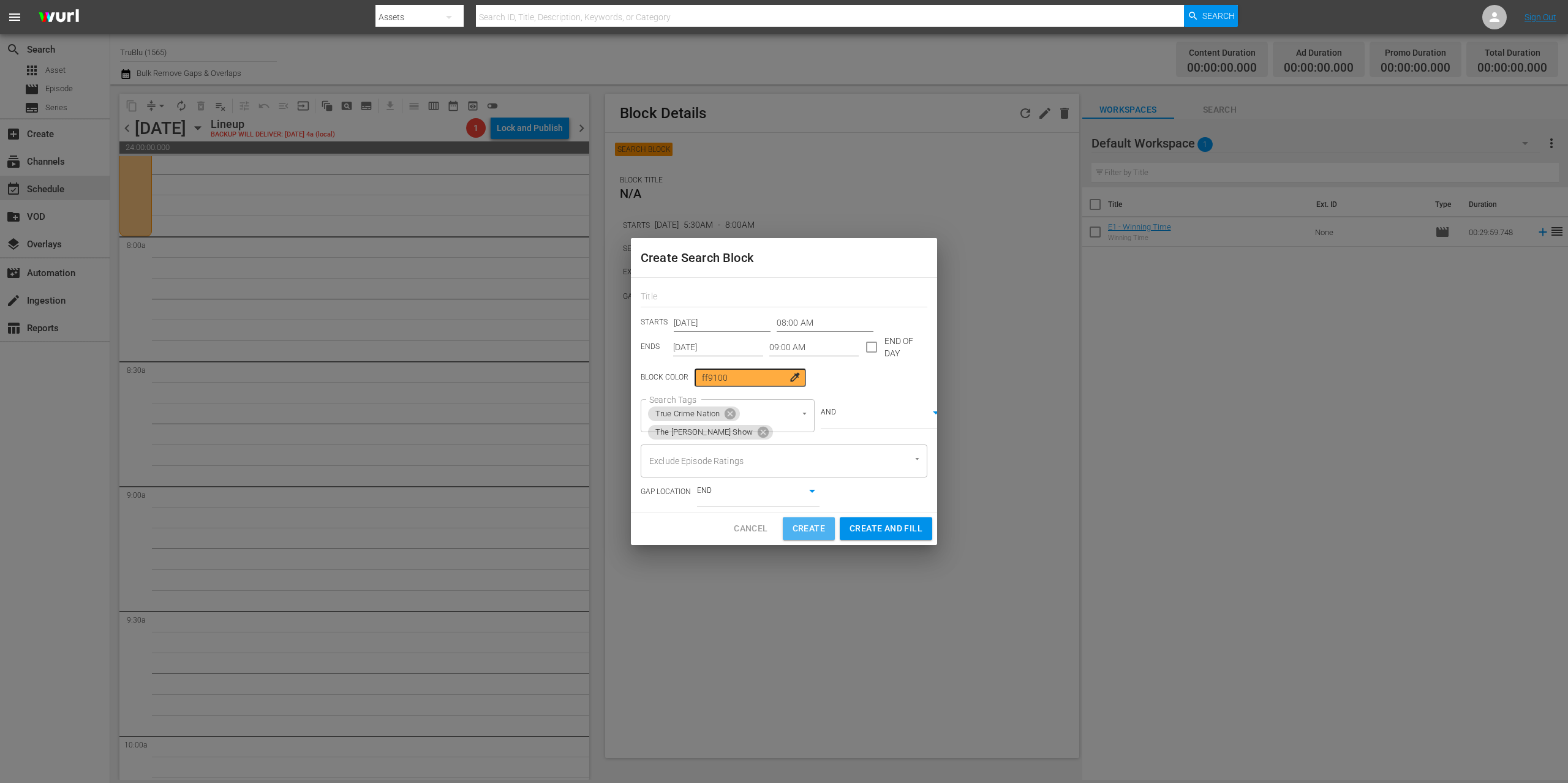
click at [816, 548] on div "Create Search Block STARTS [DATE] 08:00 AM ENDS [DATE] 09:00 AM END OF DAY Bloc…" at bounding box center [784, 391] width 1568 height 783
click at [821, 529] on span "Create" at bounding box center [808, 529] width 32 height 16
type input "12:00 AM"
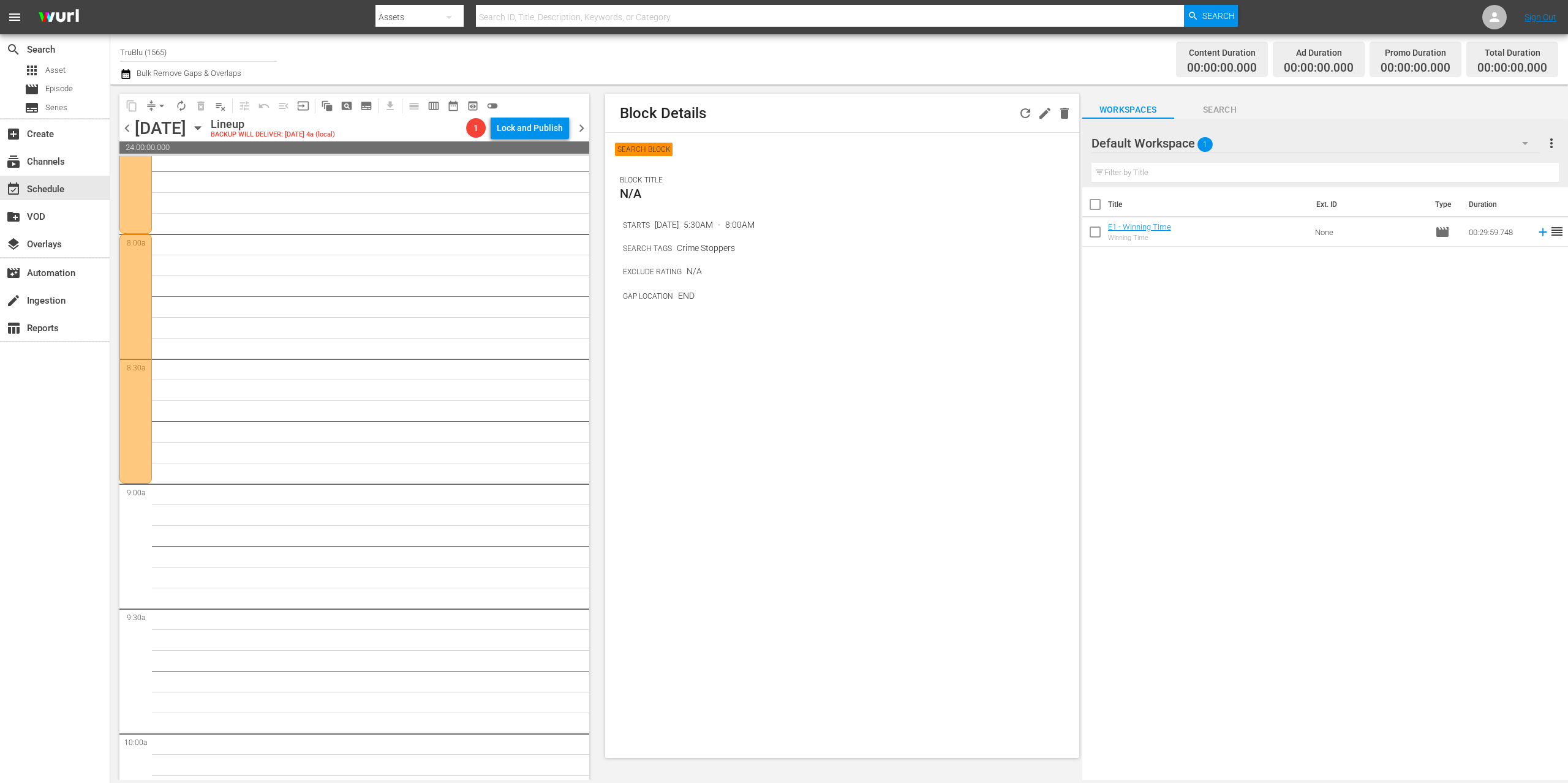
scroll to position [1991, 0]
click at [349, 107] on span "pageview_outlined" at bounding box center [347, 106] width 12 height 12
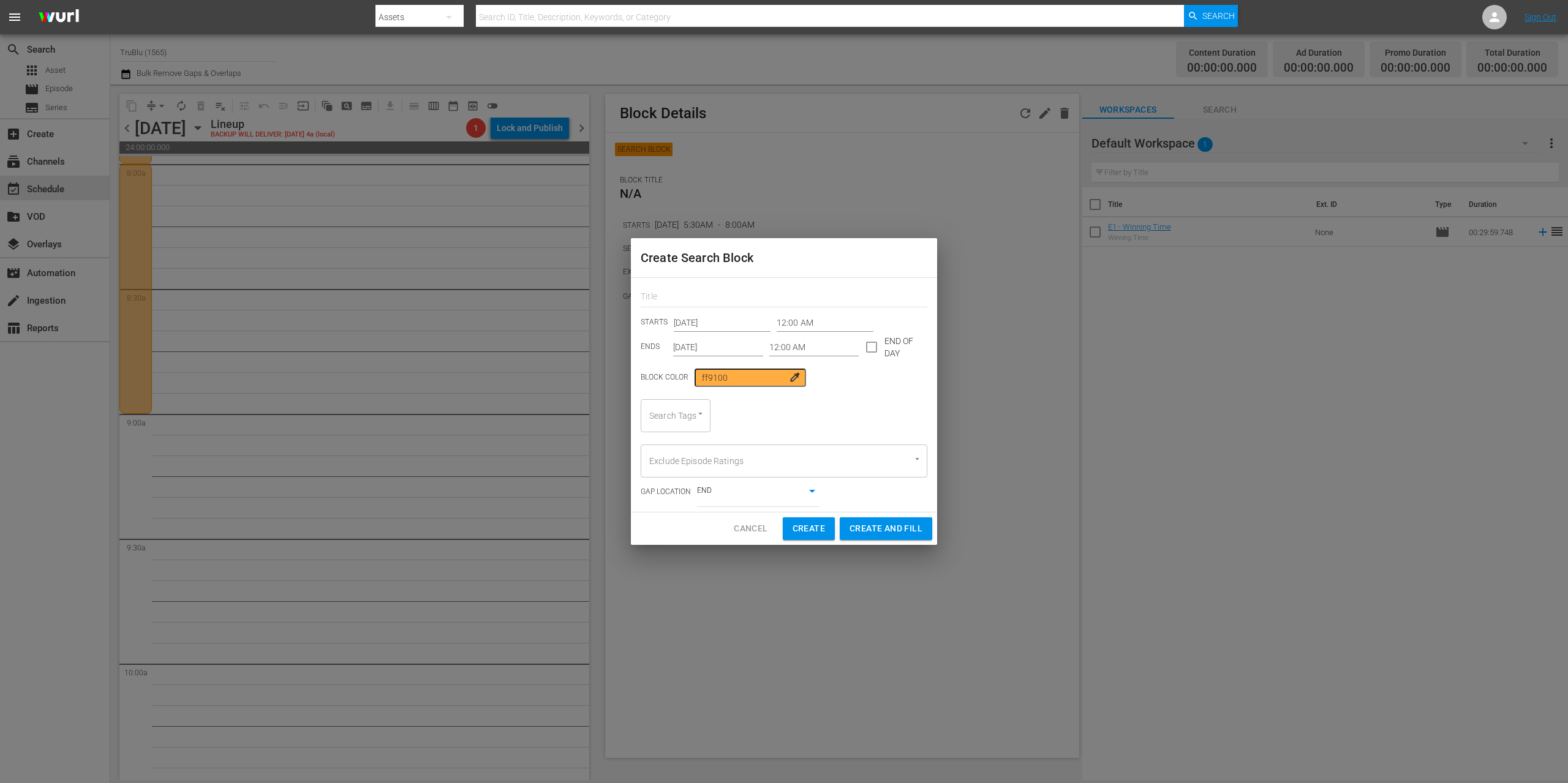
click at [817, 318] on input "12:00 AM" at bounding box center [824, 322] width 96 height 18
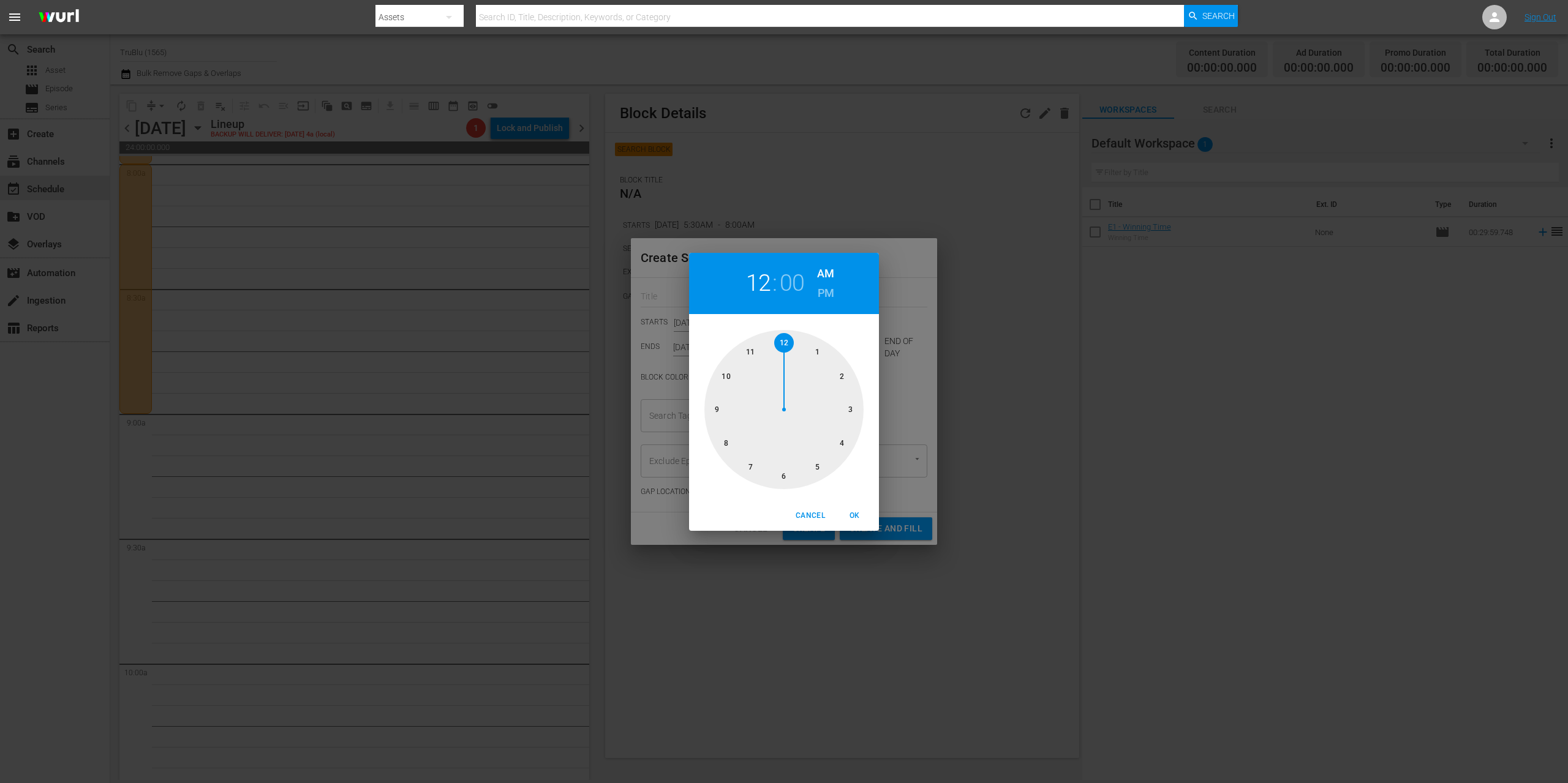
click at [714, 402] on div at bounding box center [783, 409] width 159 height 159
click at [849, 513] on span "OK" at bounding box center [854, 515] width 30 height 13
type input "09:00 AM"
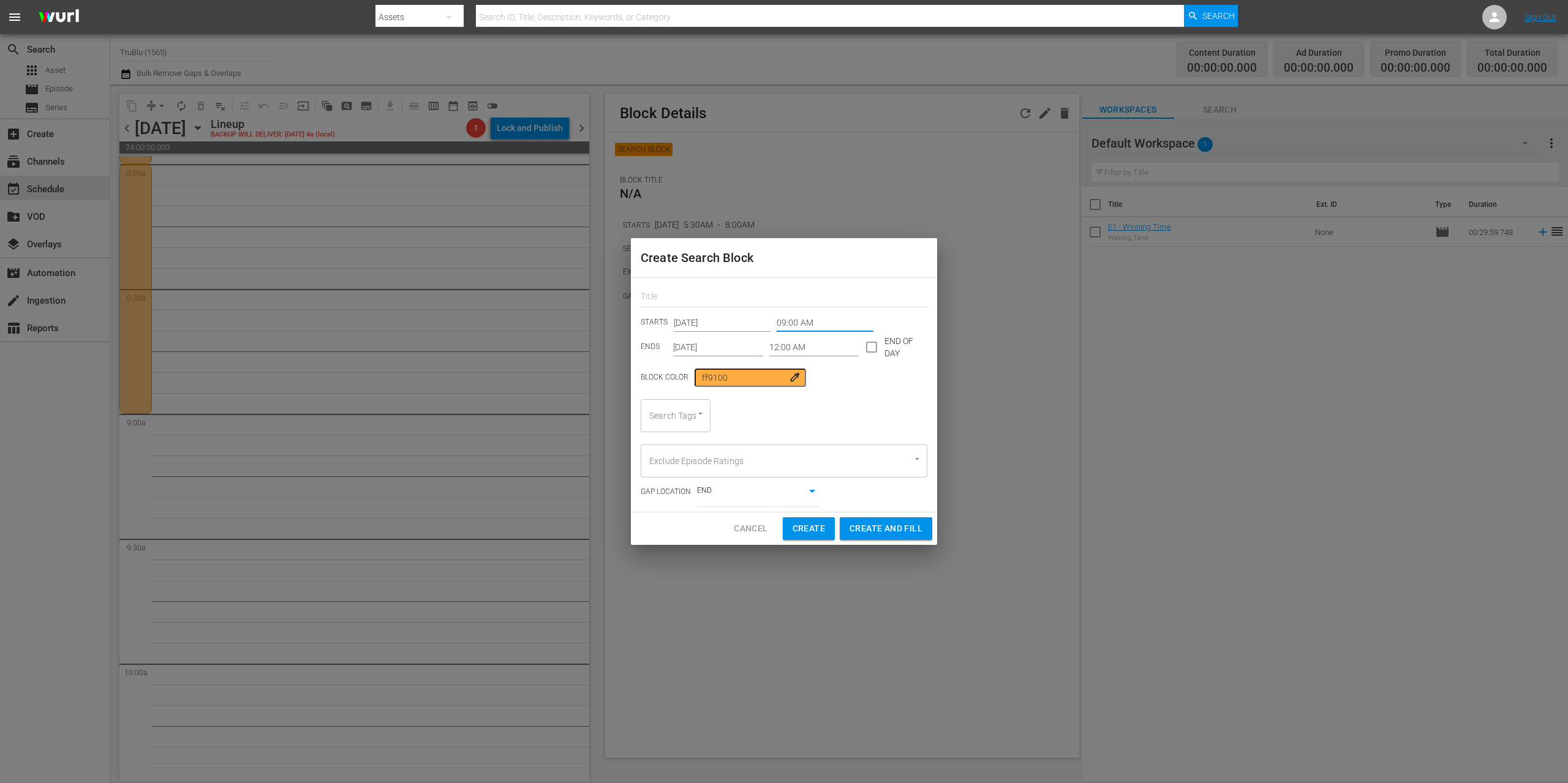
click at [787, 349] on input "12:00 AM" at bounding box center [814, 347] width 90 height 18
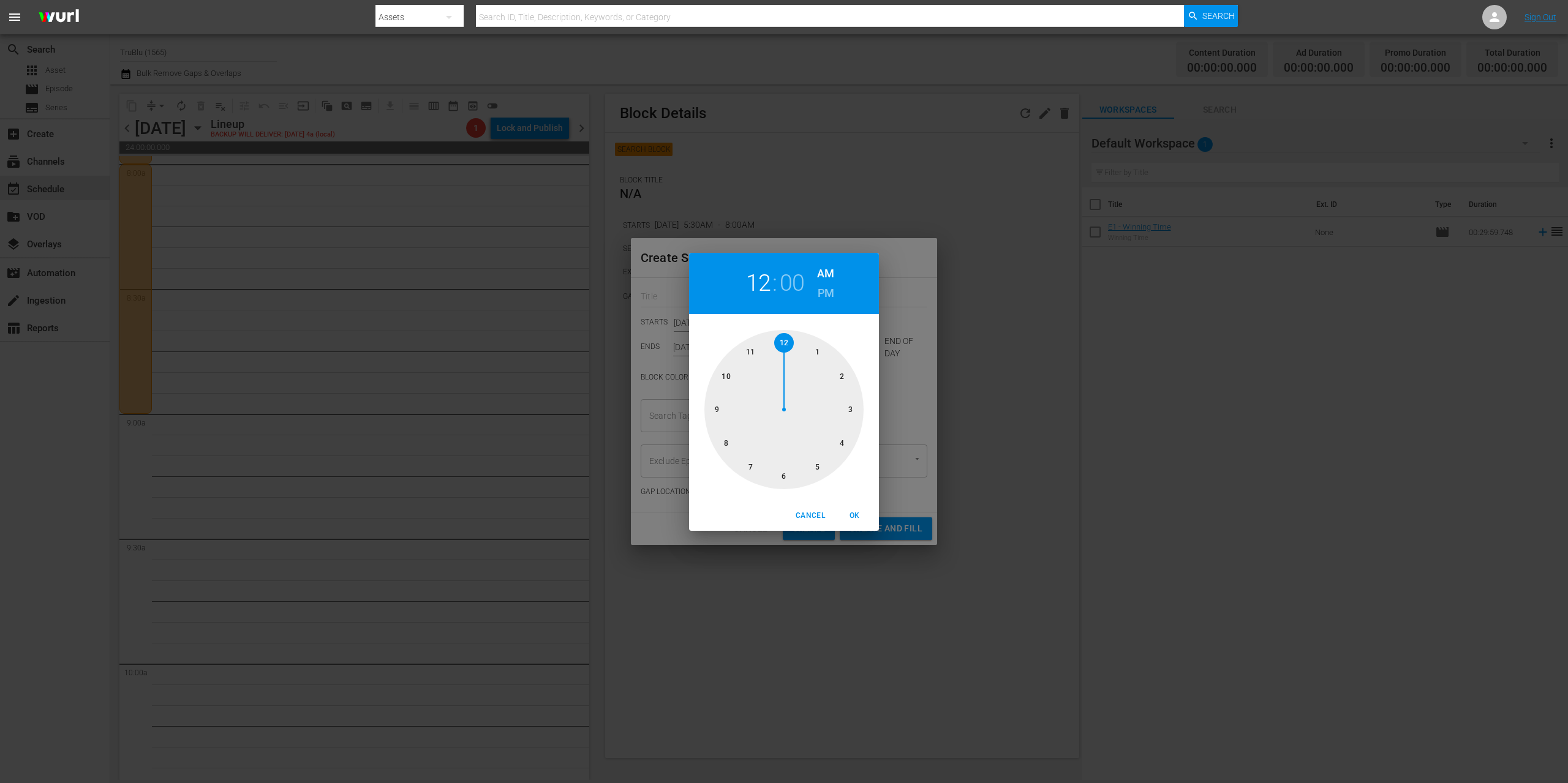
click at [752, 351] on div at bounding box center [783, 409] width 159 height 159
click at [851, 514] on span "OK" at bounding box center [854, 515] width 30 height 13
type input "11:00 AM"
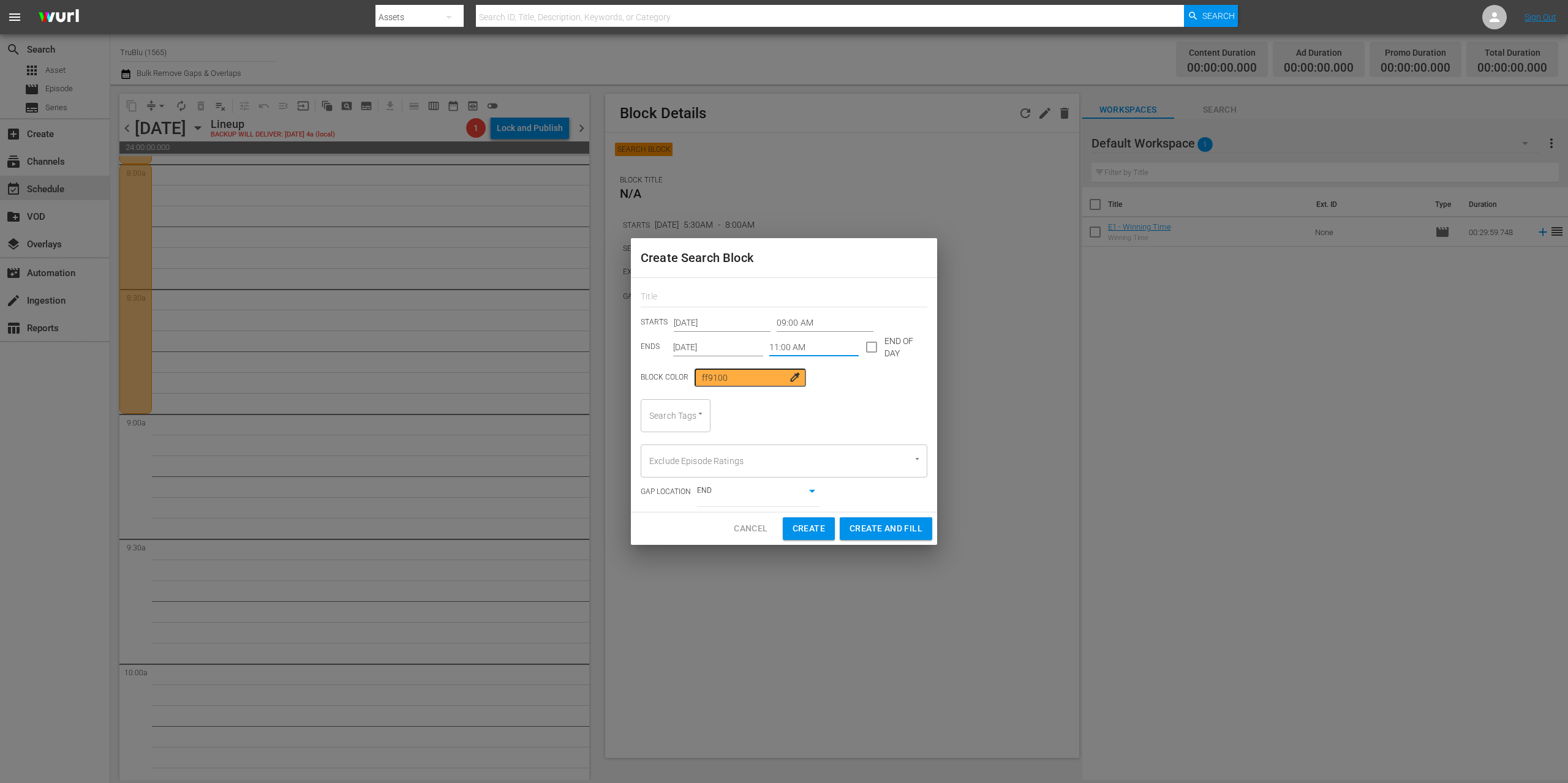
click at [702, 349] on input "[DATE]" at bounding box center [718, 347] width 90 height 18
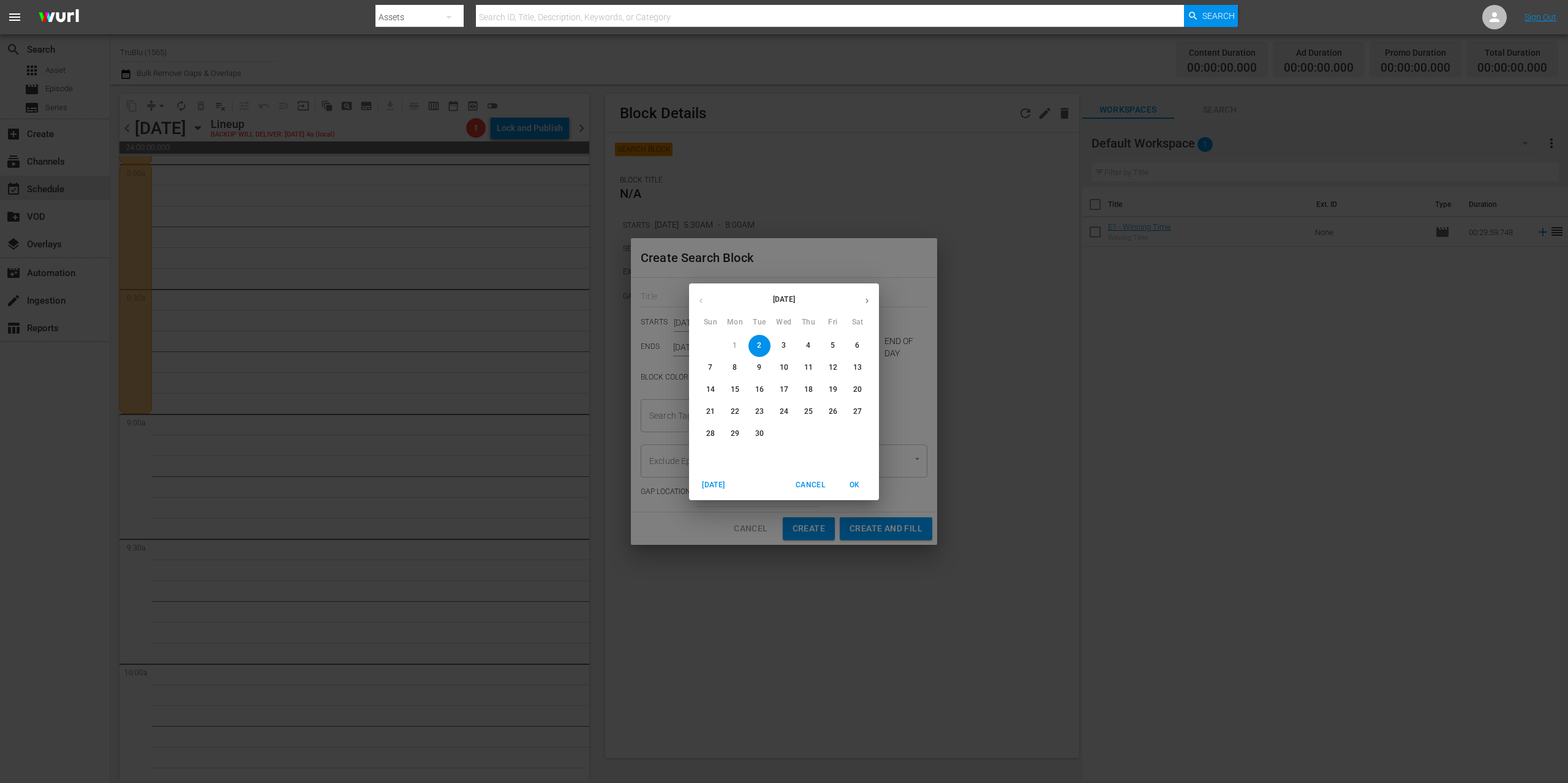
click at [760, 387] on p "16" at bounding box center [760, 390] width 9 height 10
type input "[DATE]"
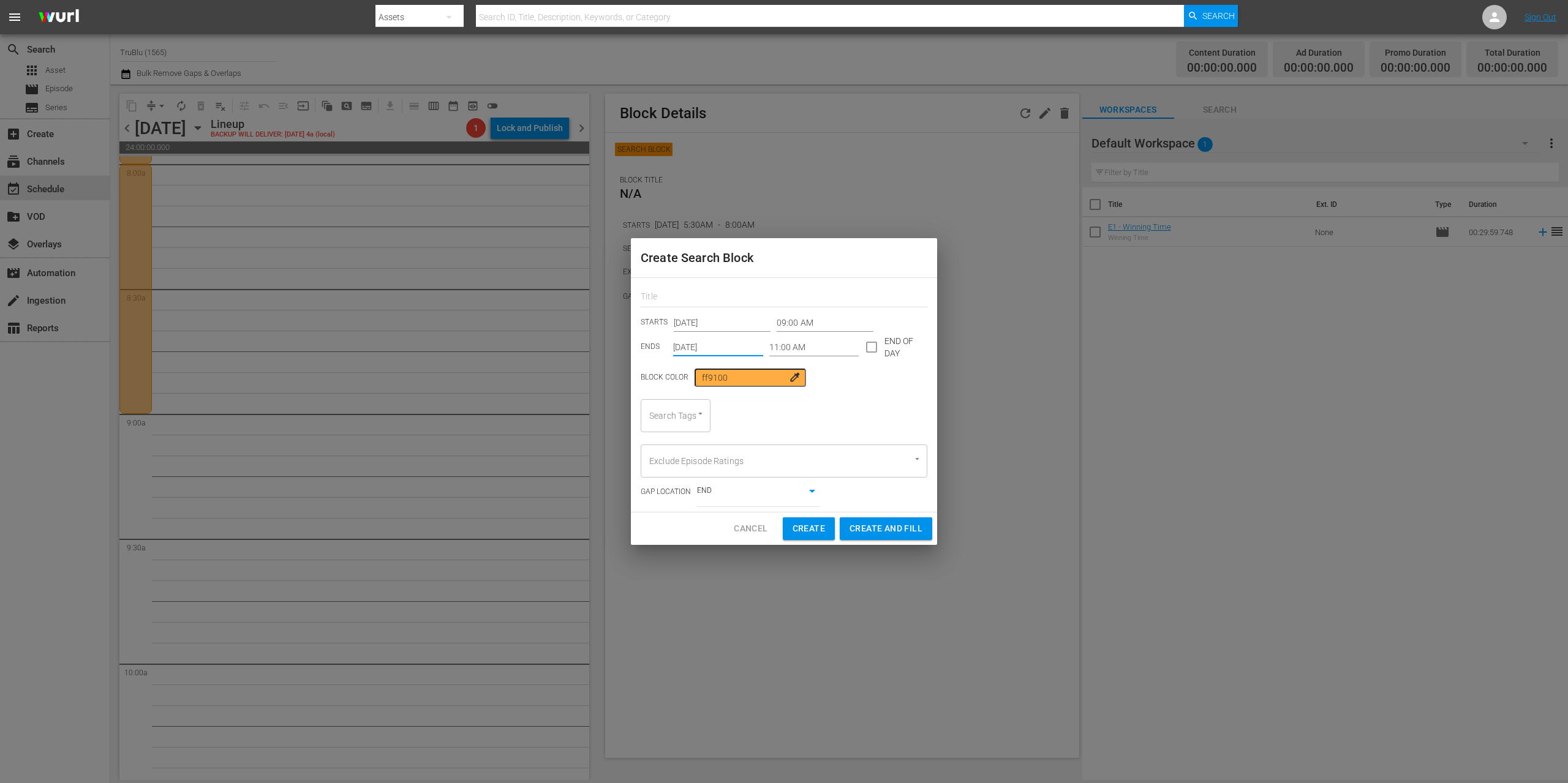
click at [702, 413] on icon "Open" at bounding box center [700, 414] width 10 height 10
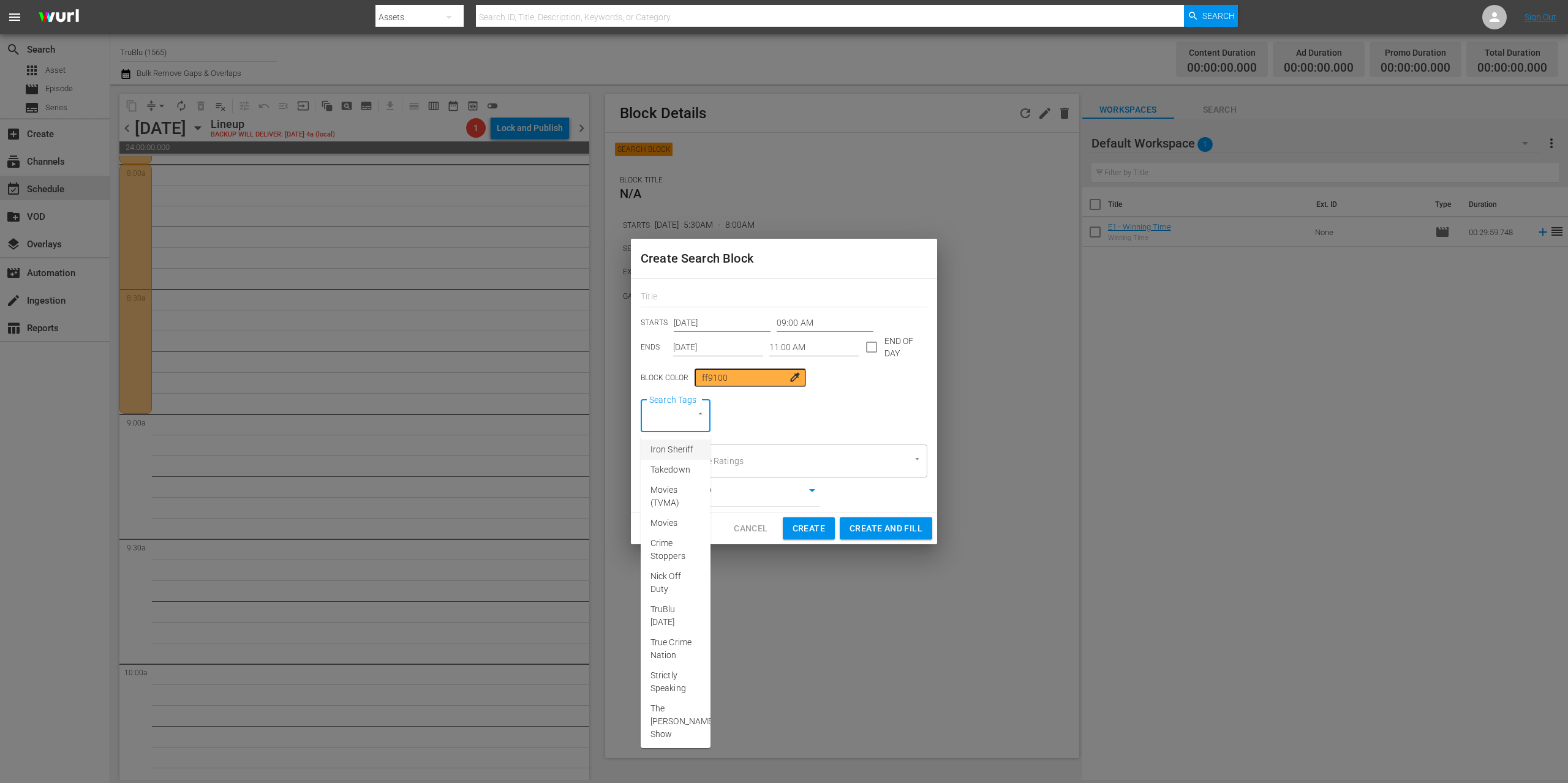
click at [675, 456] on span "Iron Sheriff" at bounding box center [671, 449] width 43 height 13
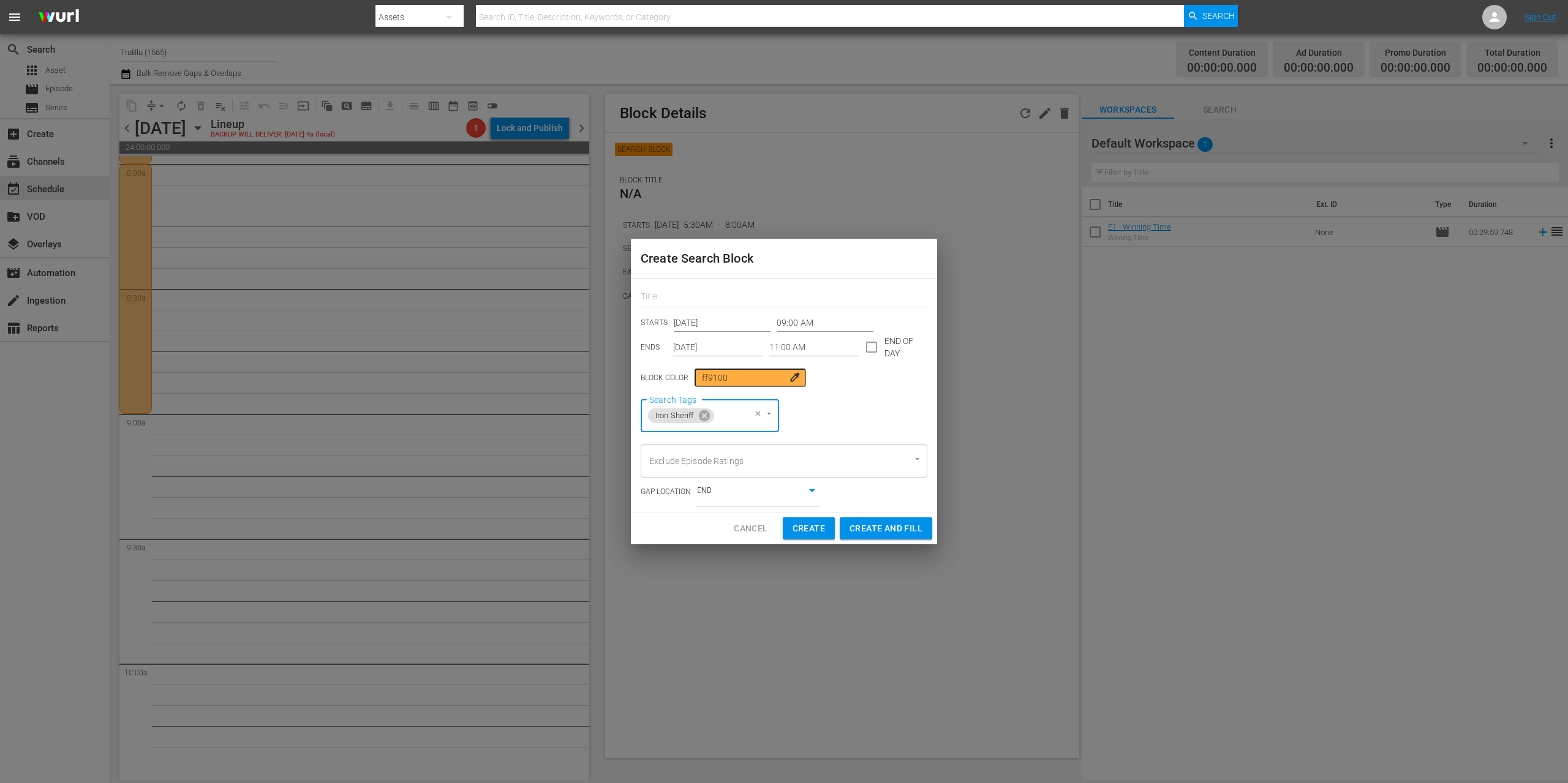
click at [814, 530] on span "Create" at bounding box center [808, 529] width 32 height 16
type input "12:00 AM"
type input "[DATE]"
type input "12:00 AM"
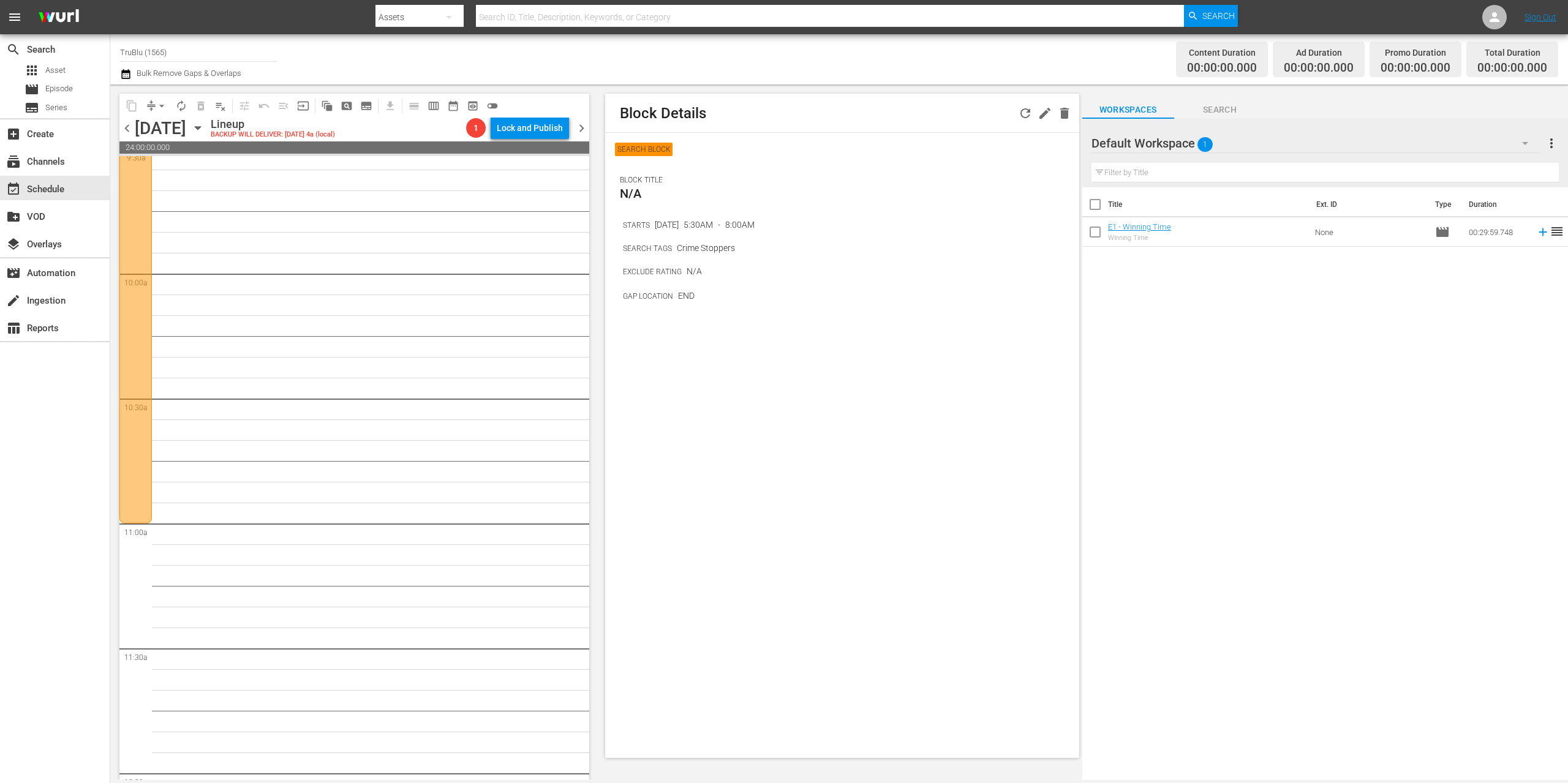
scroll to position [2402, 0]
click at [348, 107] on span "pageview_outlined" at bounding box center [347, 106] width 12 height 12
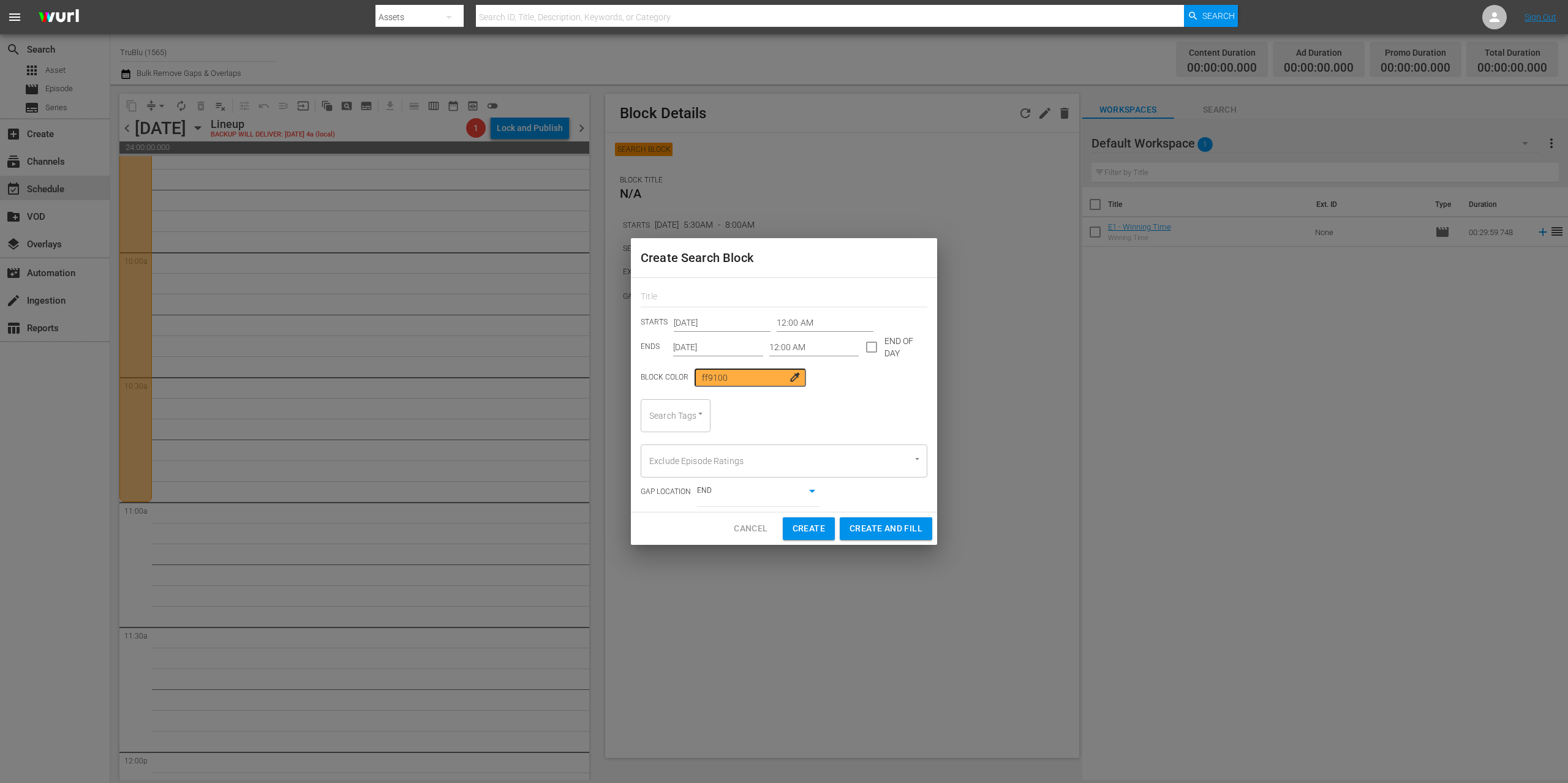
click at [785, 322] on input "12:00 AM" at bounding box center [824, 322] width 96 height 18
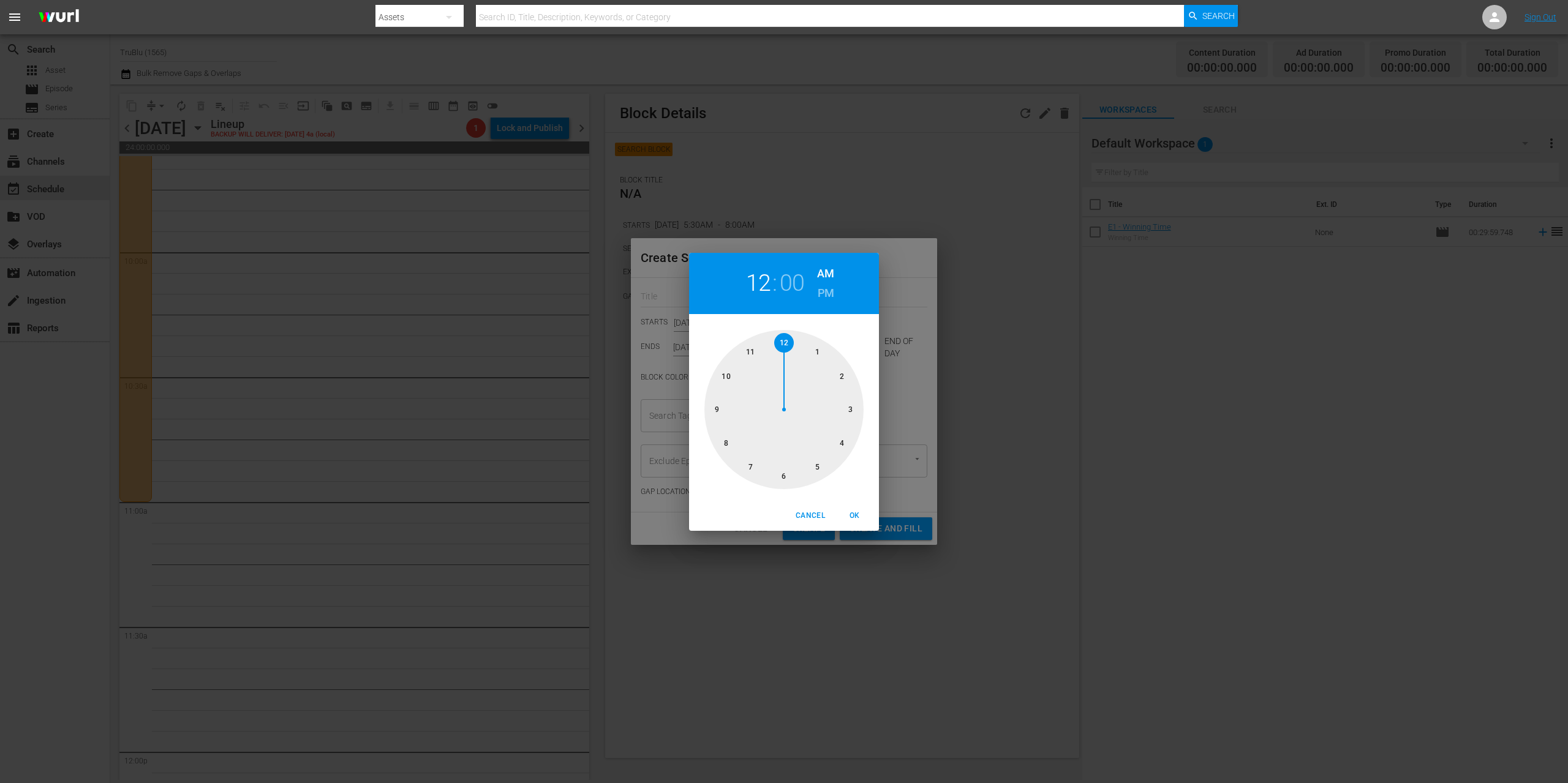
click at [750, 348] on div at bounding box center [783, 409] width 159 height 159
click at [854, 513] on span "OK" at bounding box center [854, 515] width 30 height 13
type input "11:00 AM"
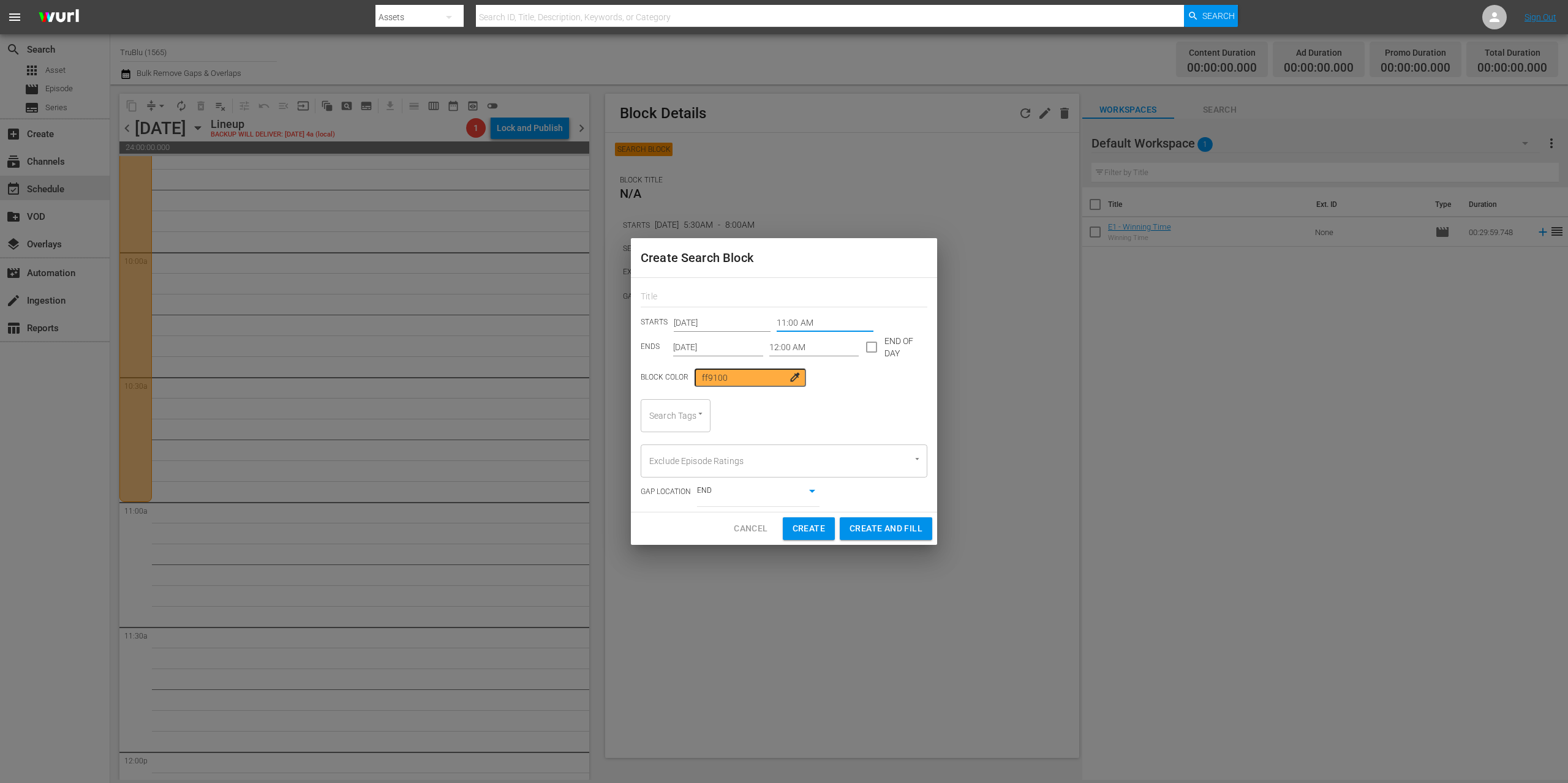
click at [785, 346] on input "12:00 AM" at bounding box center [814, 347] width 90 height 18
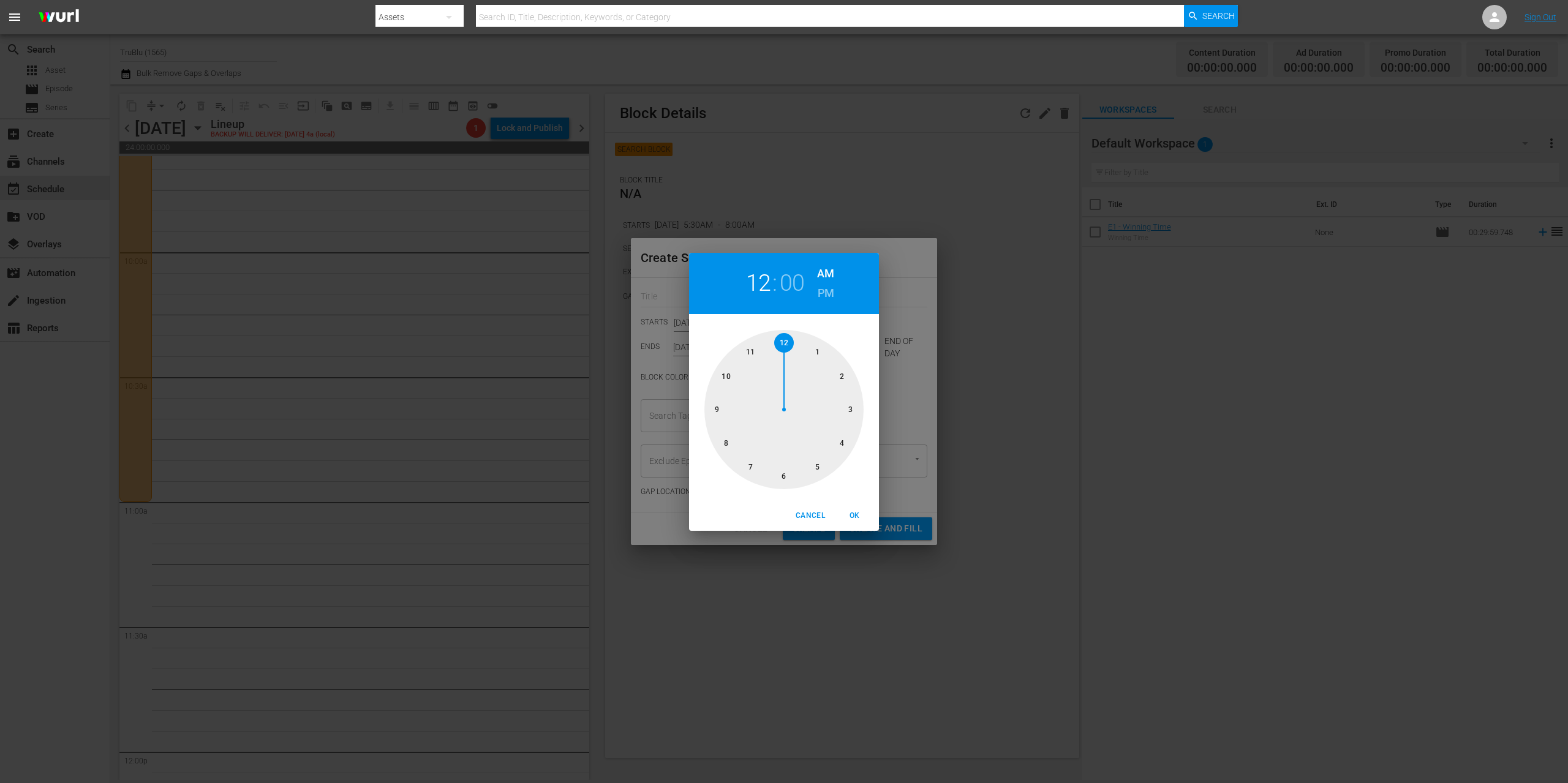
click at [827, 294] on h6 "PM" at bounding box center [826, 293] width 17 height 20
drag, startPoint x: 855, startPoint y: 520, endPoint x: 855, endPoint y: 507, distance: 13.0
click at [855, 520] on span "OK" at bounding box center [854, 515] width 30 height 13
type input "12:00 PM"
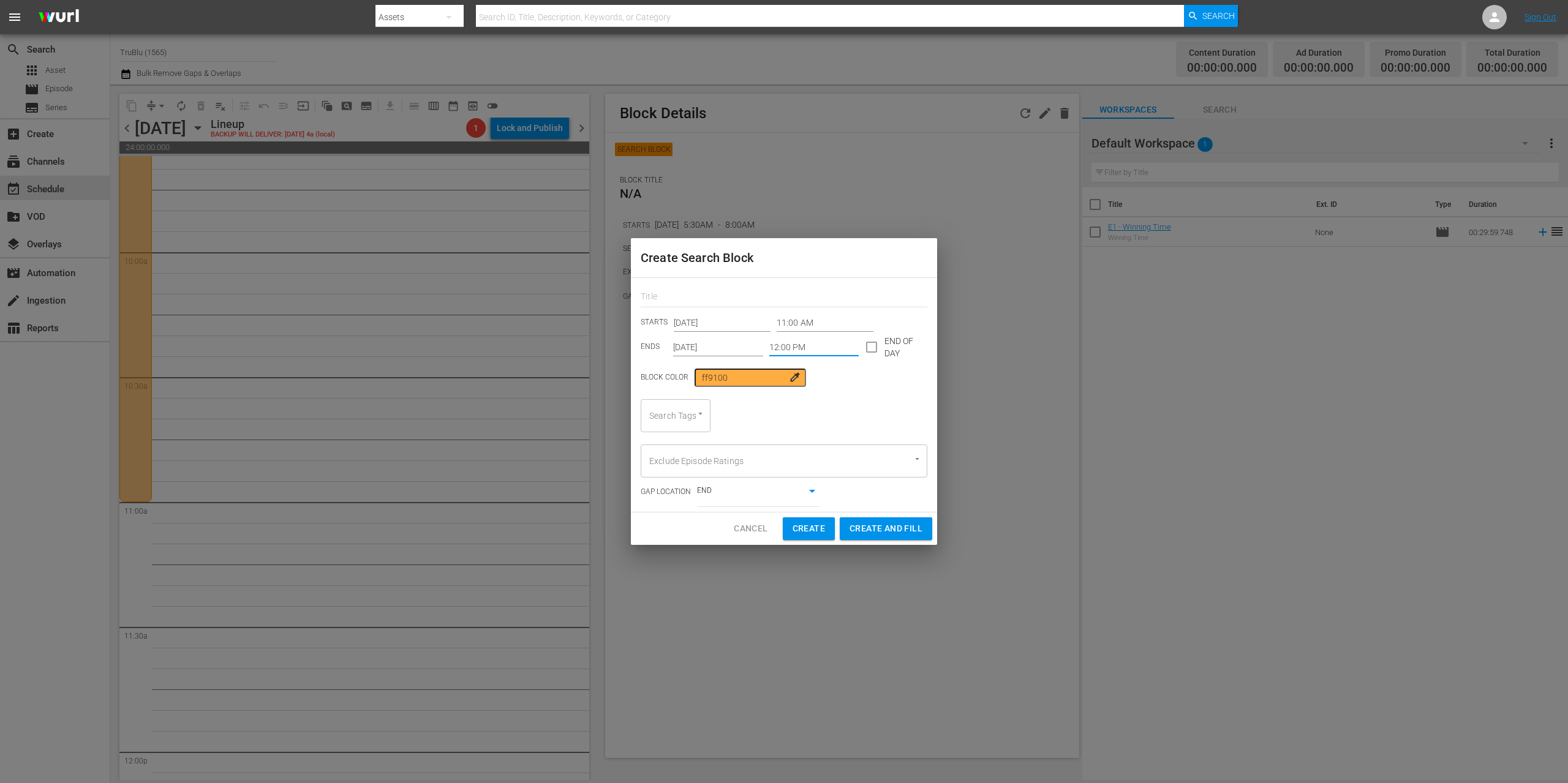
click at [729, 343] on input "[DATE]" at bounding box center [718, 347] width 90 height 18
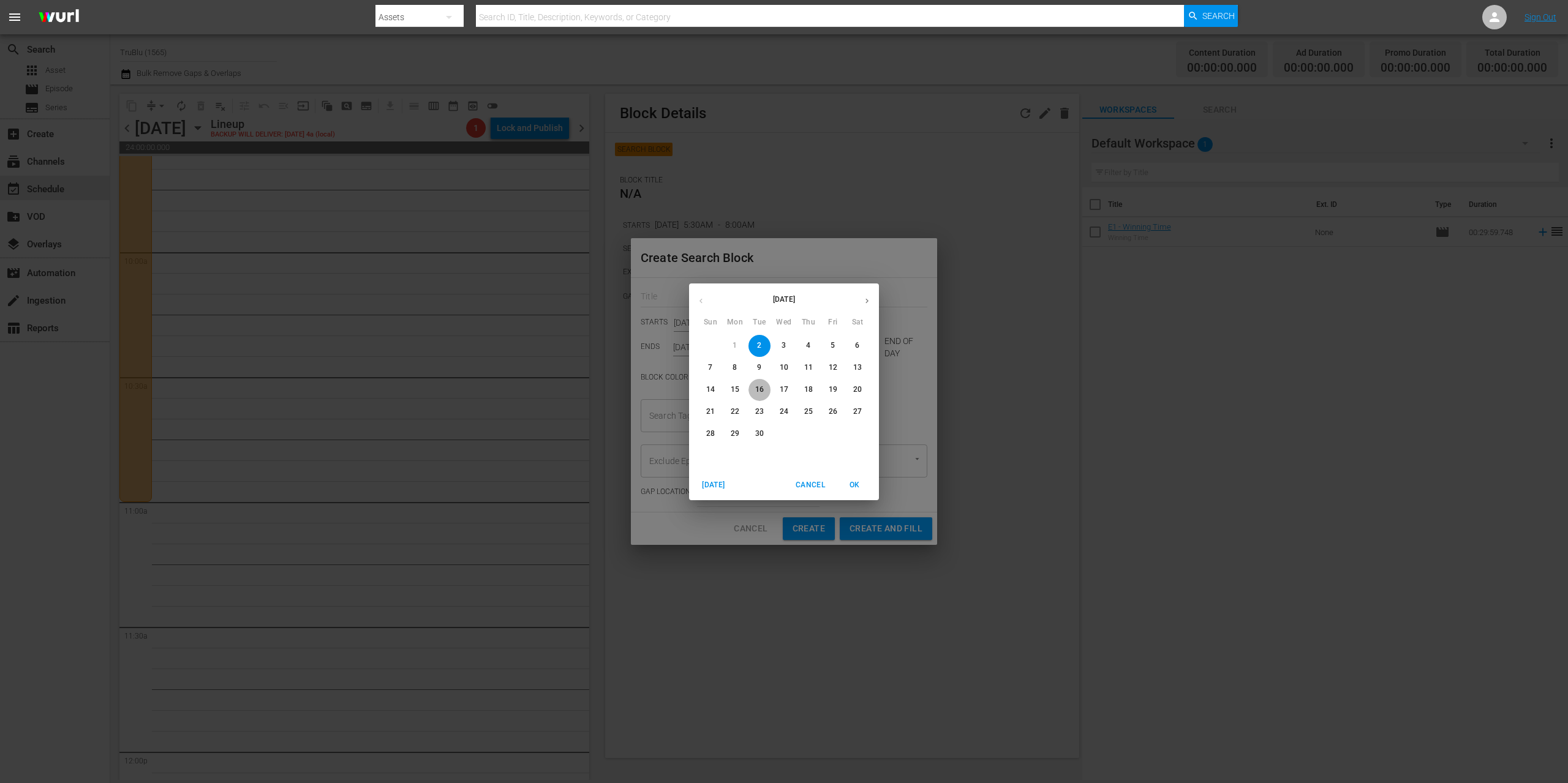
click at [762, 387] on p "16" at bounding box center [760, 390] width 9 height 10
type input "[DATE]"
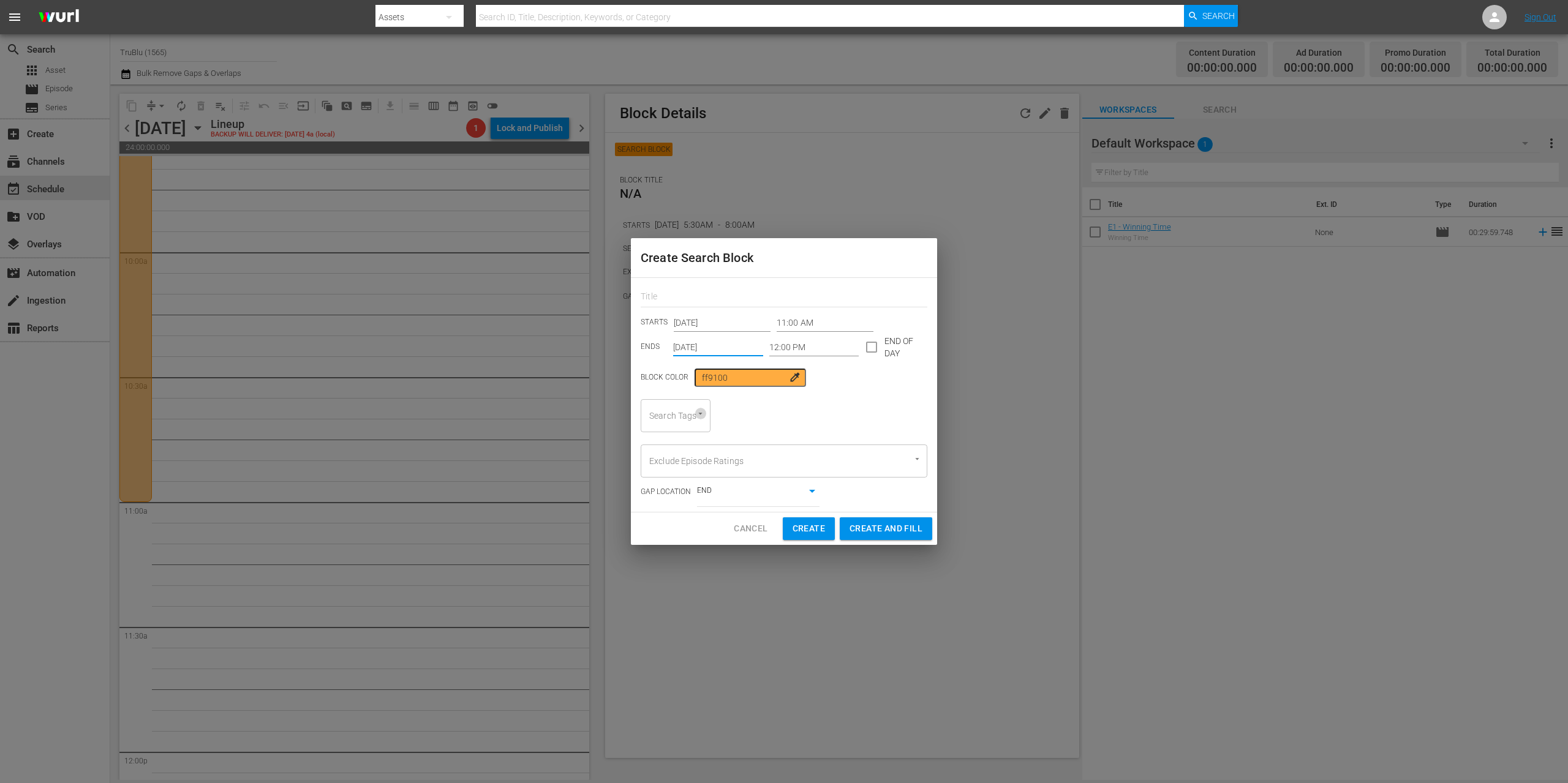
click at [698, 418] on icon "Open" at bounding box center [700, 414] width 10 height 10
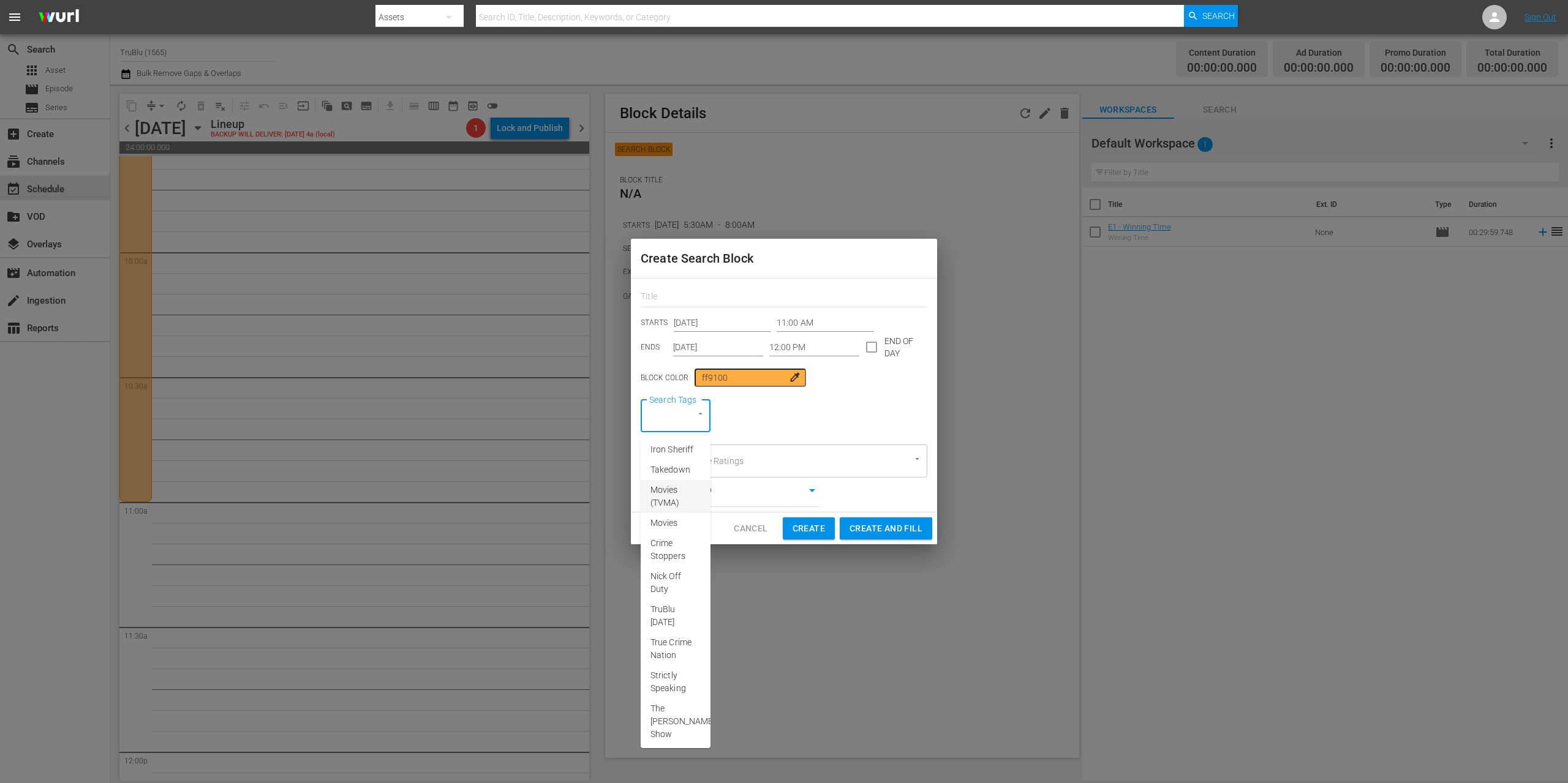
scroll to position [231, 0]
click at [670, 725] on span "Press Box Chronicles with [PERSON_NAME]" at bounding box center [682, 720] width 64 height 38
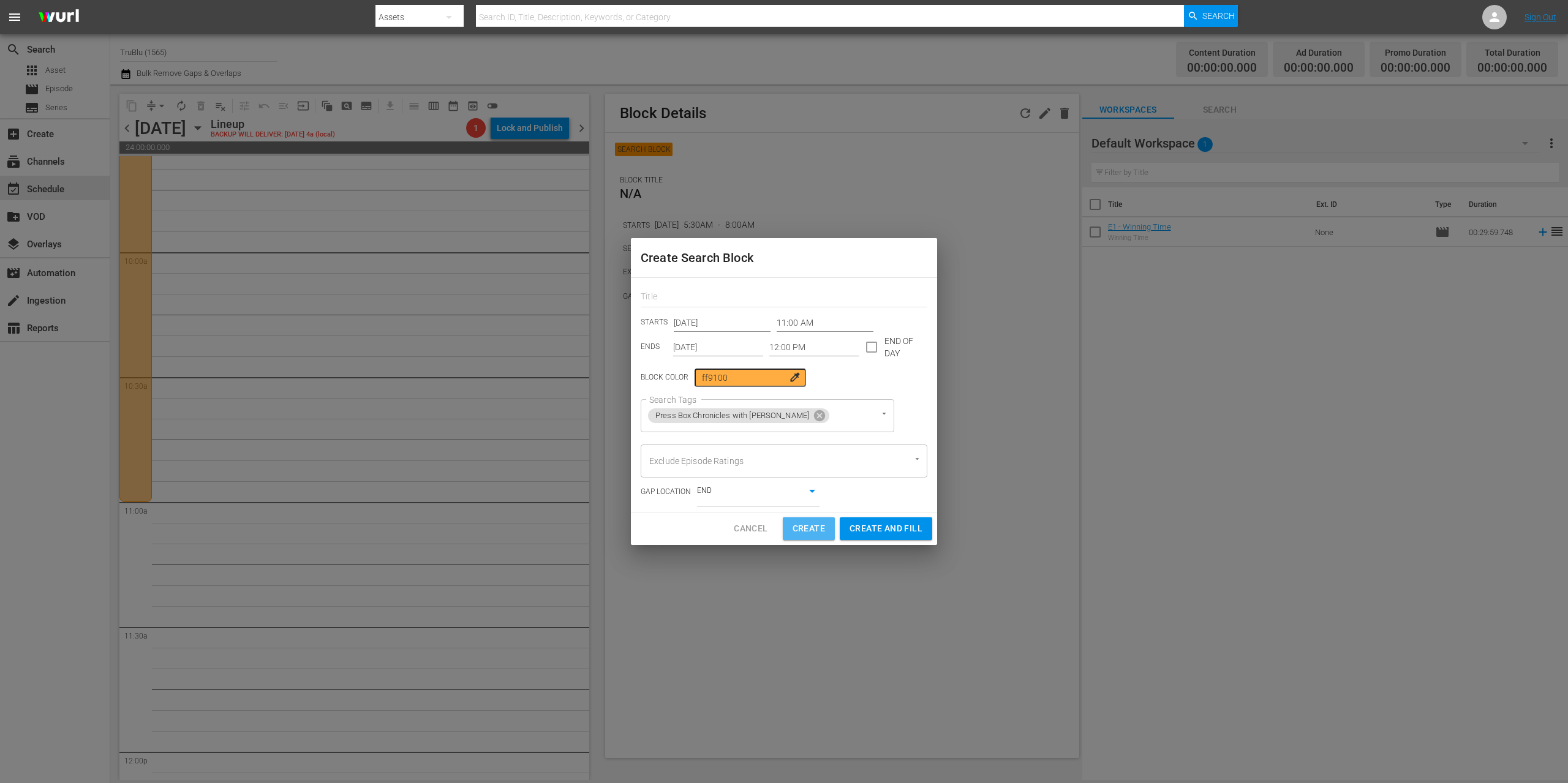
click at [799, 528] on span "Create" at bounding box center [808, 529] width 32 height 16
type input "12:00 AM"
type input "[DATE]"
type input "12:00 AM"
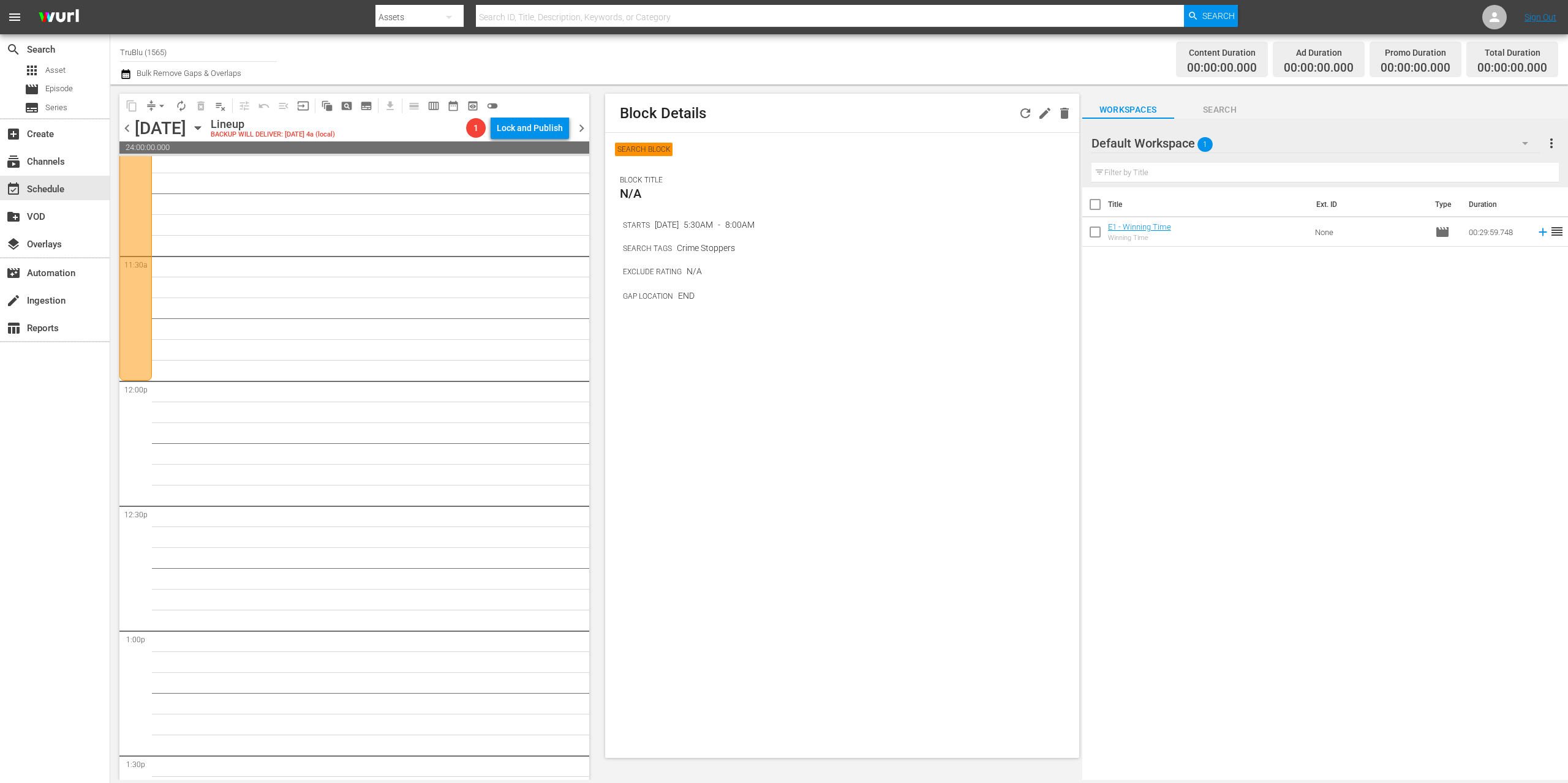
scroll to position [2776, 0]
click at [351, 103] on span "pageview_outlined" at bounding box center [347, 106] width 12 height 12
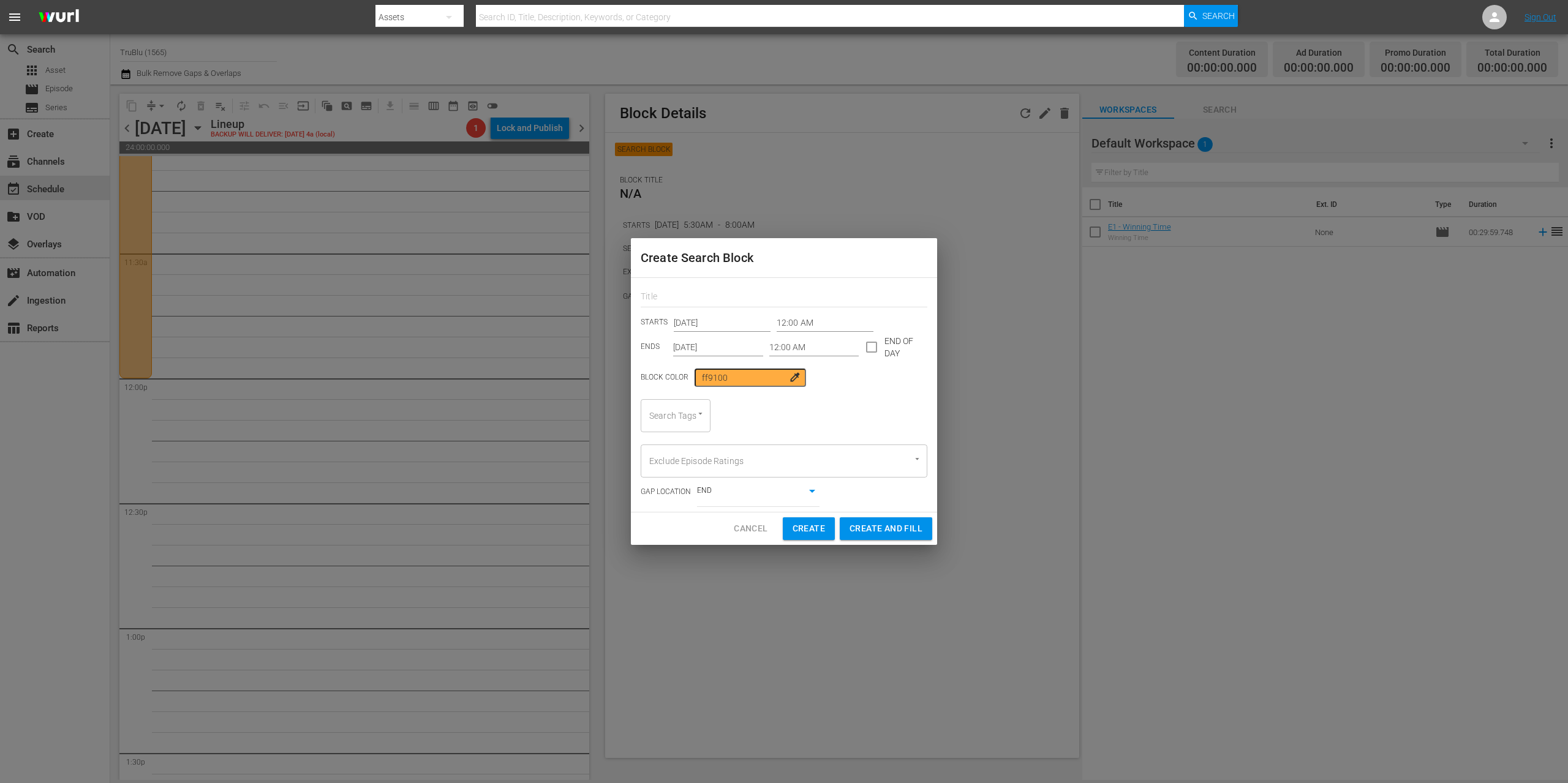
click at [779, 322] on input "12:00 AM" at bounding box center [824, 322] width 96 height 18
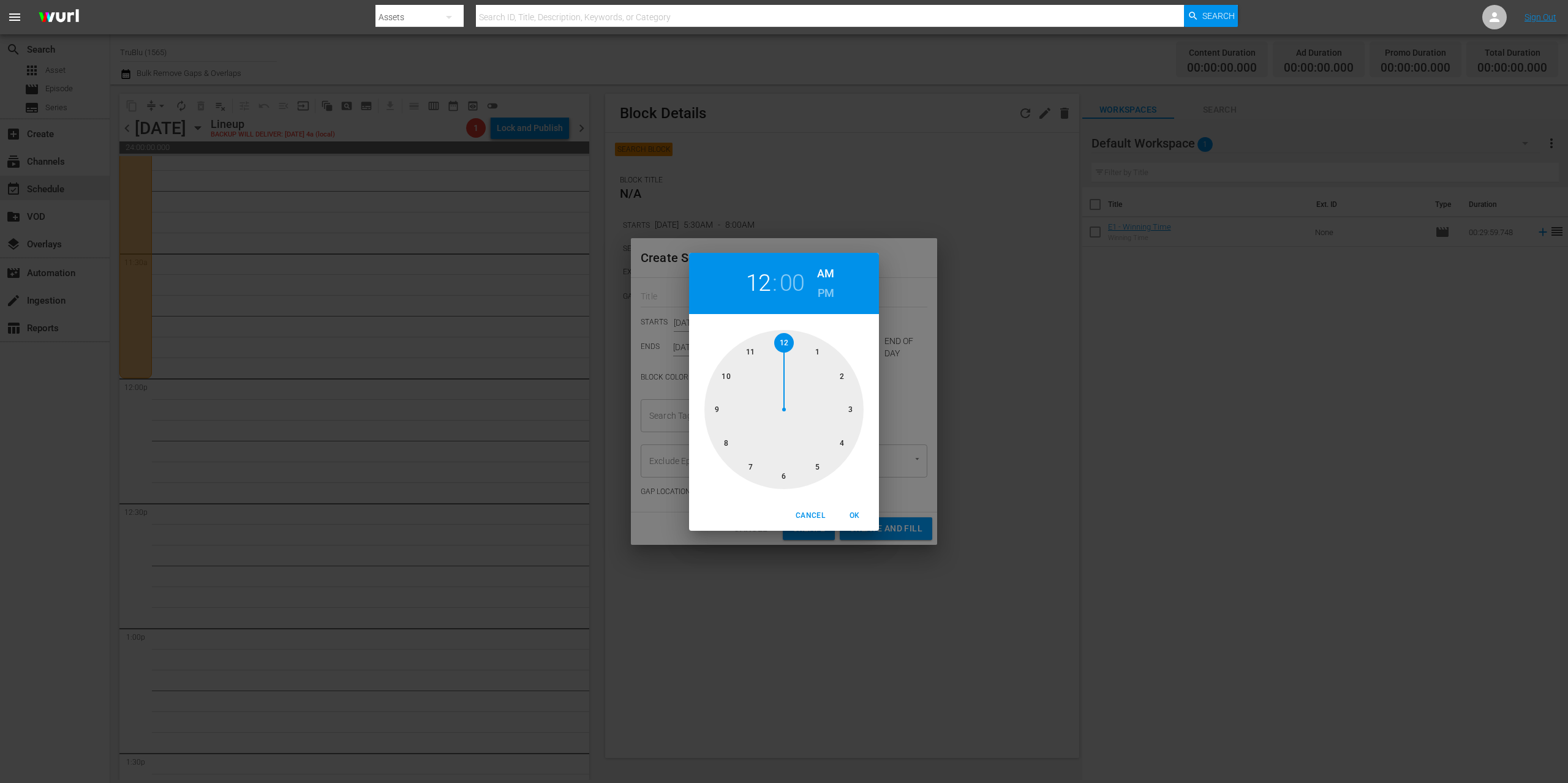
click at [822, 291] on h6 "PM" at bounding box center [826, 293] width 17 height 20
click at [856, 511] on span "OK" at bounding box center [854, 515] width 30 height 13
type input "12:00 PM"
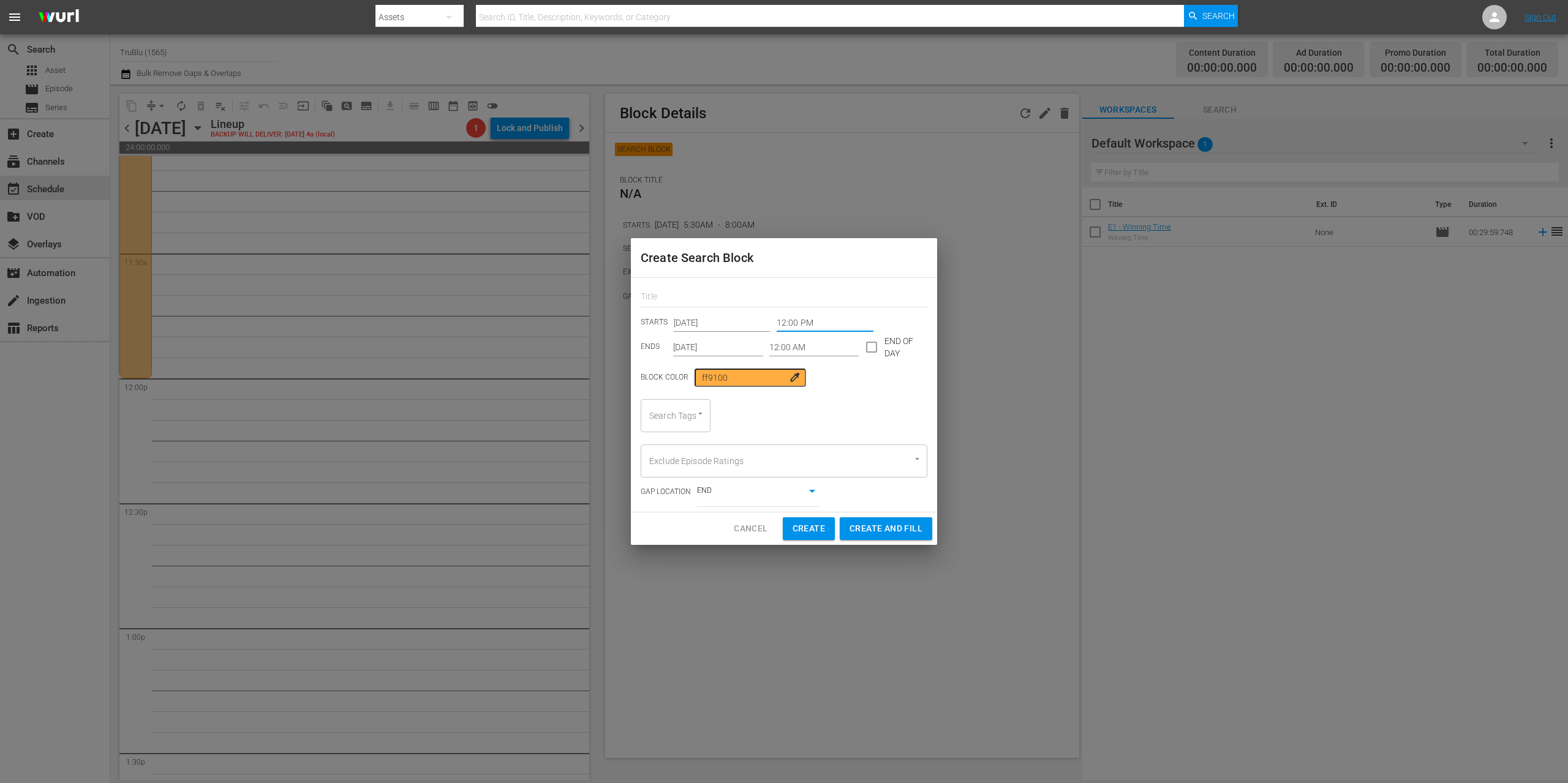
click at [735, 343] on input "[DATE]" at bounding box center [718, 347] width 90 height 18
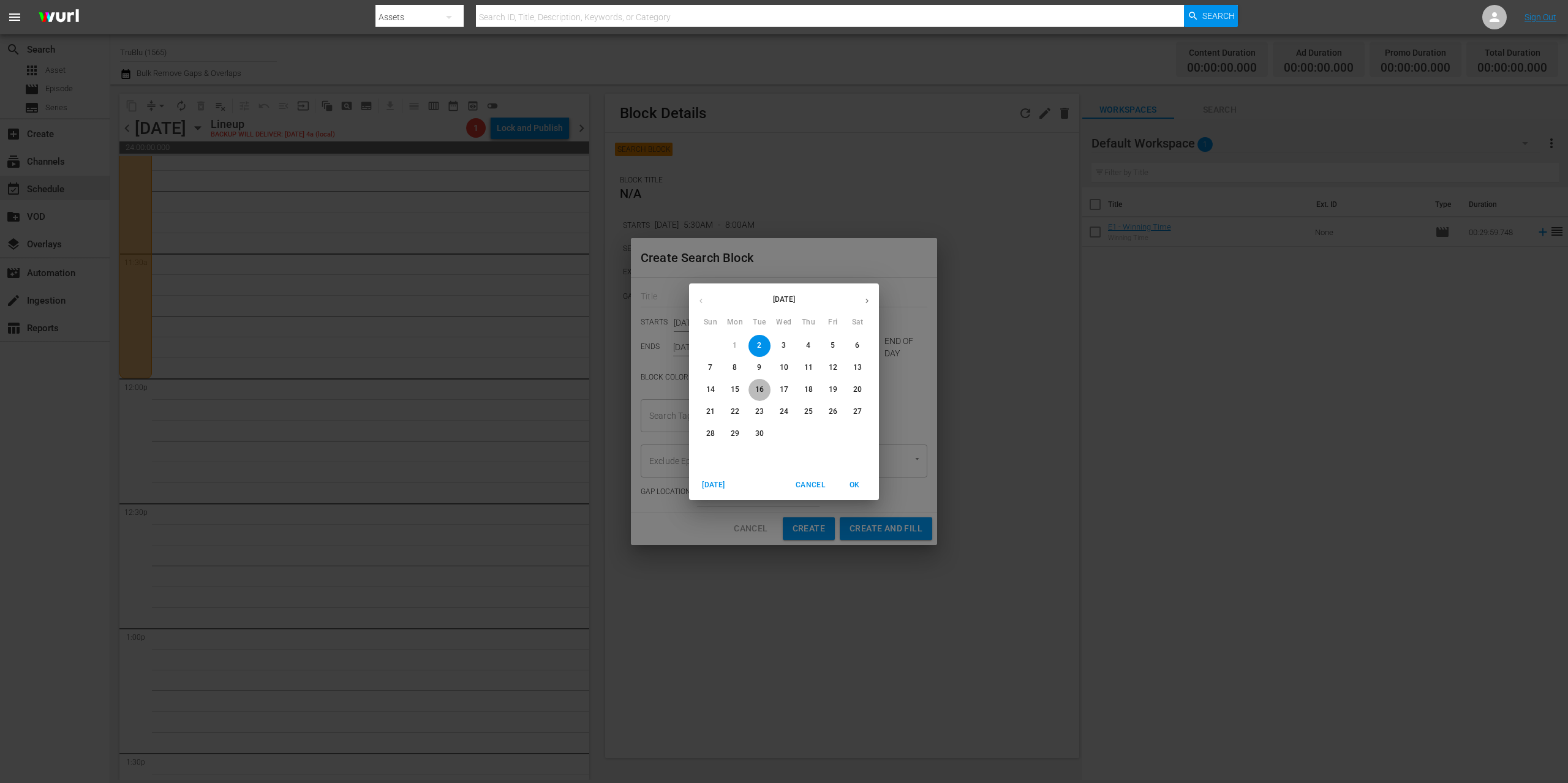
click at [758, 387] on p "16" at bounding box center [760, 390] width 9 height 10
type input "[DATE]"
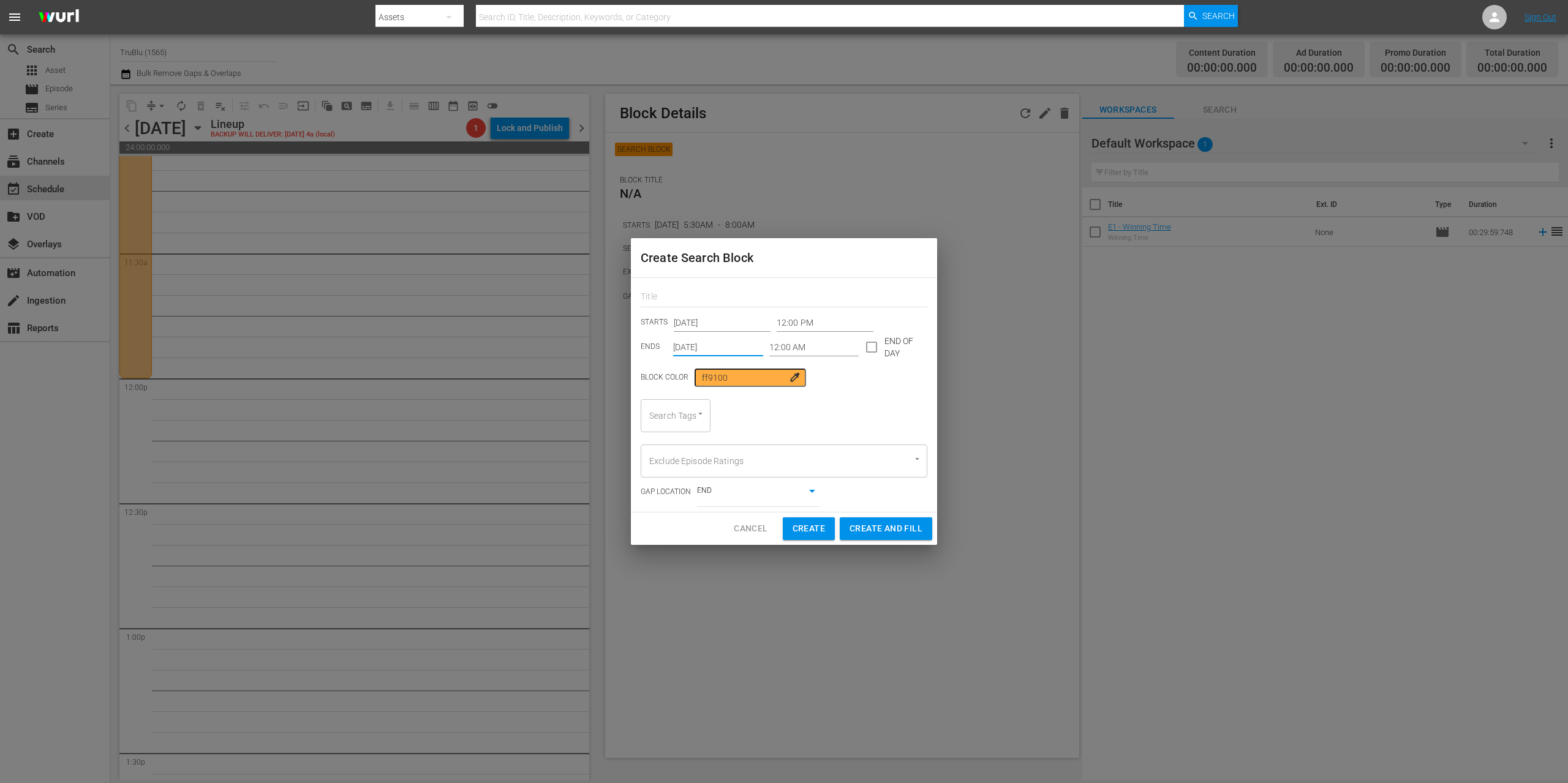
click at [793, 346] on input "12:00 AM" at bounding box center [814, 347] width 90 height 18
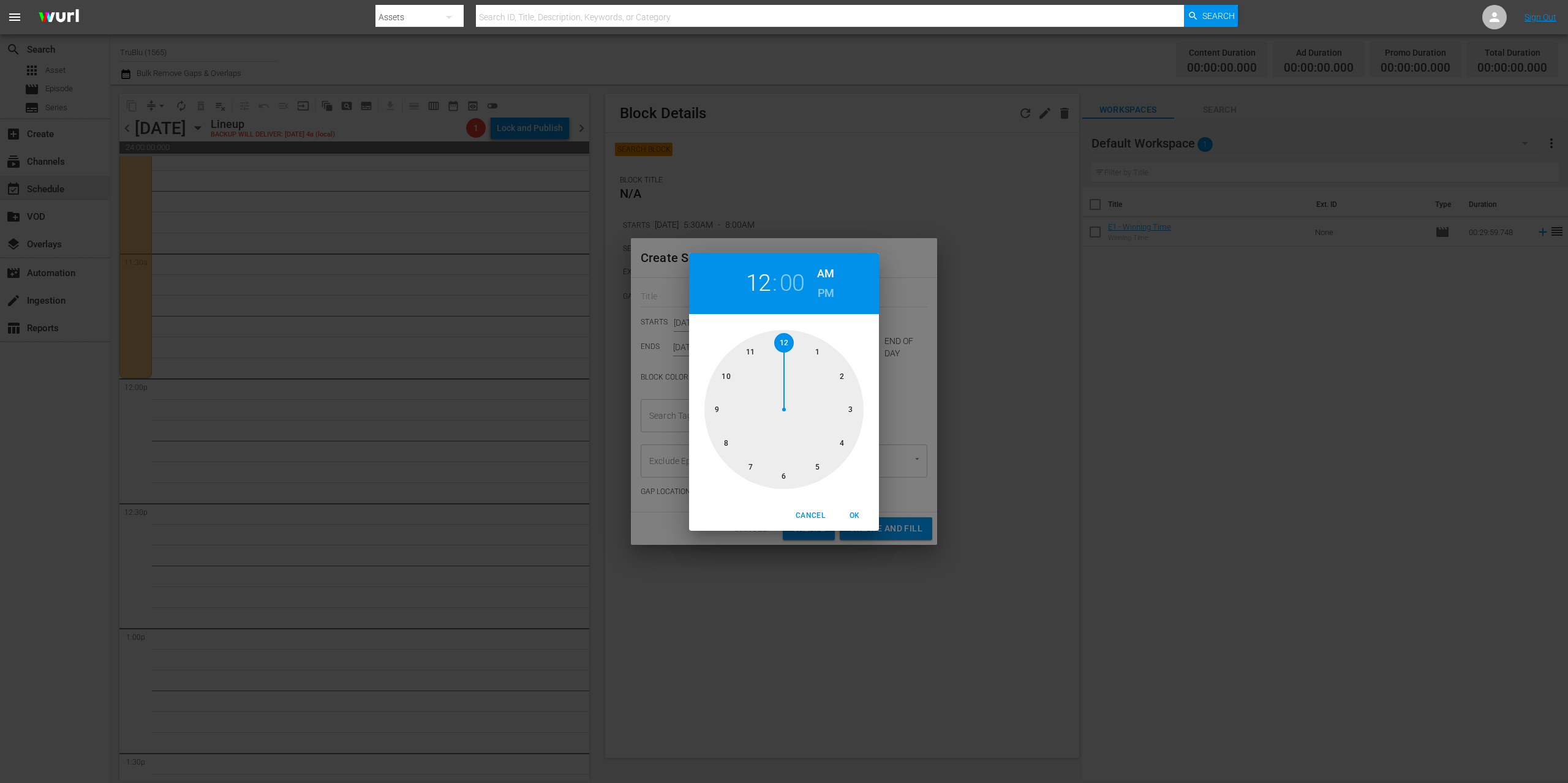
drag, startPoint x: 716, startPoint y: 405, endPoint x: 752, endPoint y: 383, distance: 42.2
click at [716, 405] on div at bounding box center [783, 409] width 159 height 159
click at [854, 514] on span "OK" at bounding box center [854, 515] width 30 height 13
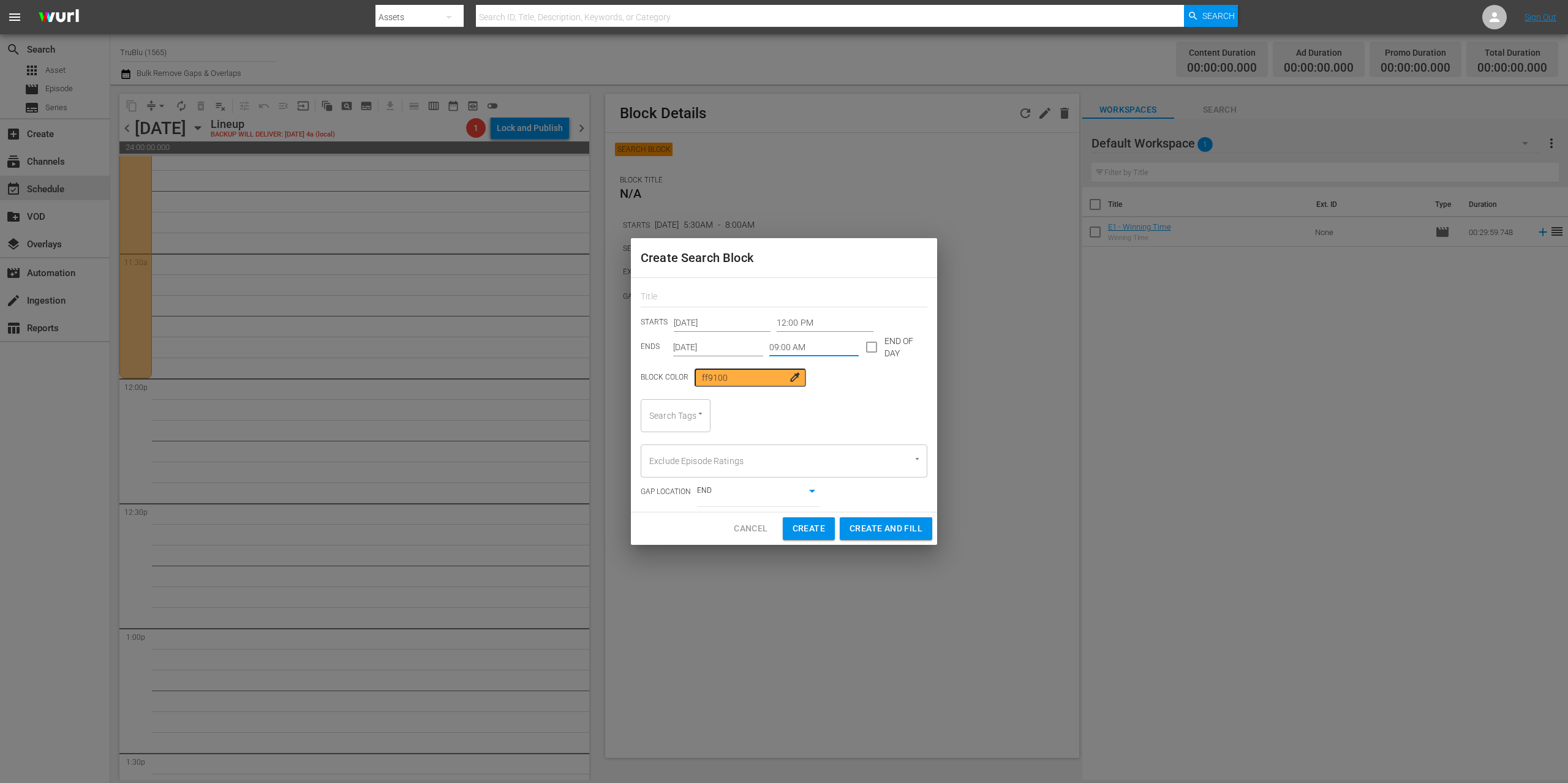
click at [810, 348] on input "09:00 AM" at bounding box center [814, 347] width 90 height 18
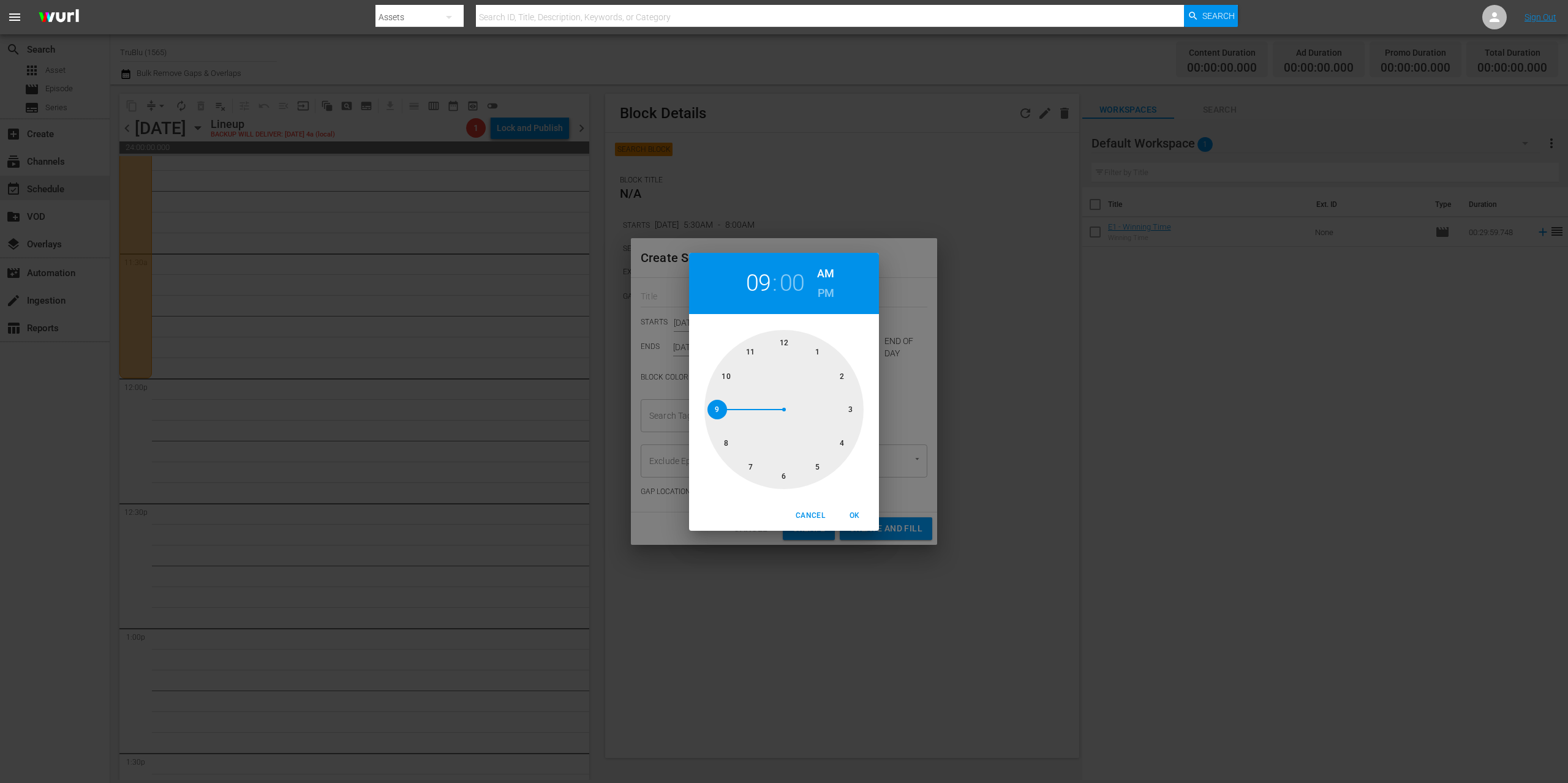
drag, startPoint x: 823, startPoint y: 292, endPoint x: 854, endPoint y: 370, distance: 83.9
click at [823, 292] on h6 "PM" at bounding box center [826, 293] width 17 height 20
click at [852, 513] on span "OK" at bounding box center [854, 515] width 30 height 13
type input "09:00 PM"
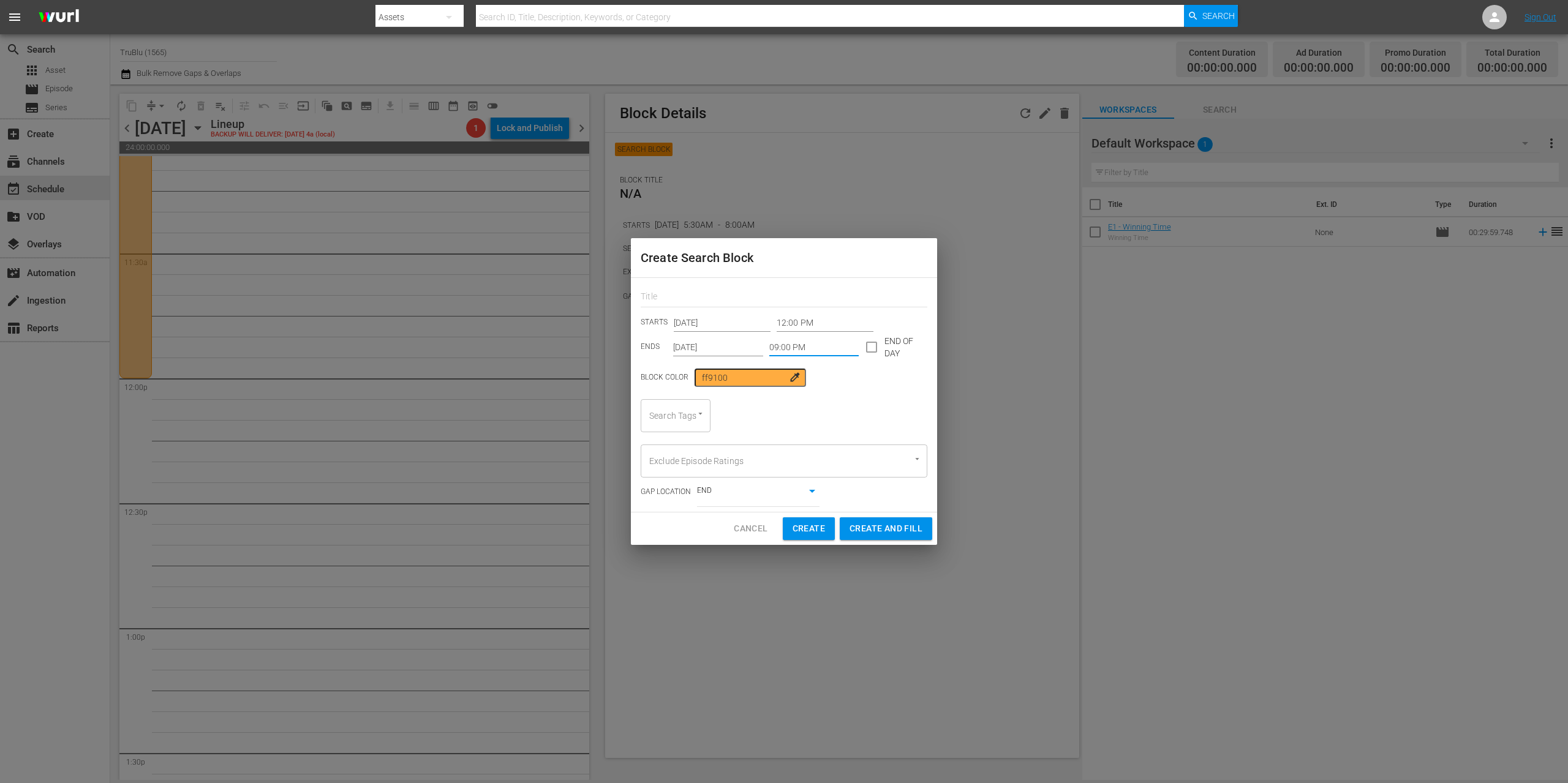
click at [708, 417] on div "Search Tags" at bounding box center [675, 415] width 70 height 33
click at [700, 415] on icon "Open" at bounding box center [700, 414] width 10 height 10
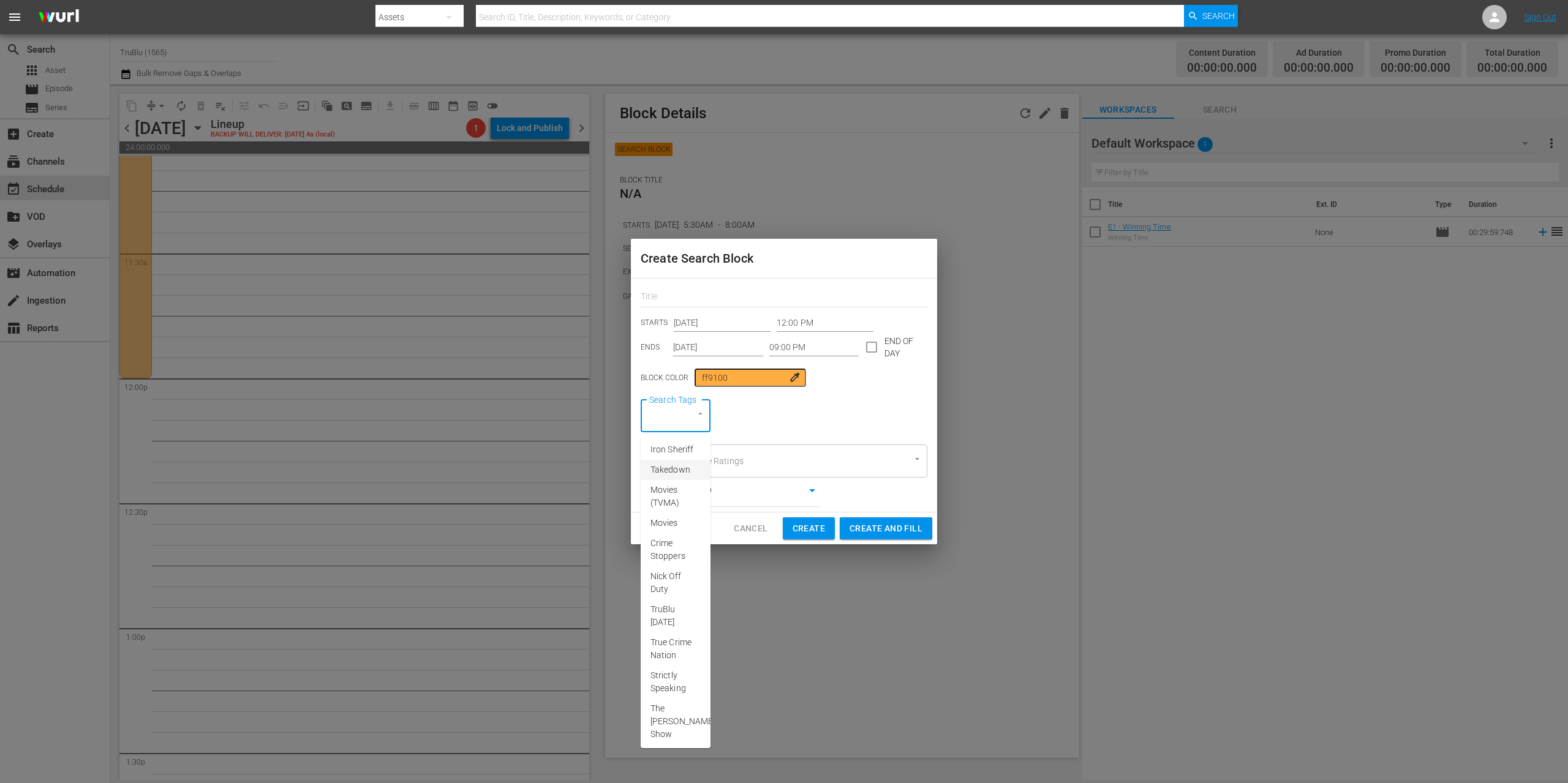
click at [676, 476] on span "Takedown" at bounding box center [670, 469] width 40 height 13
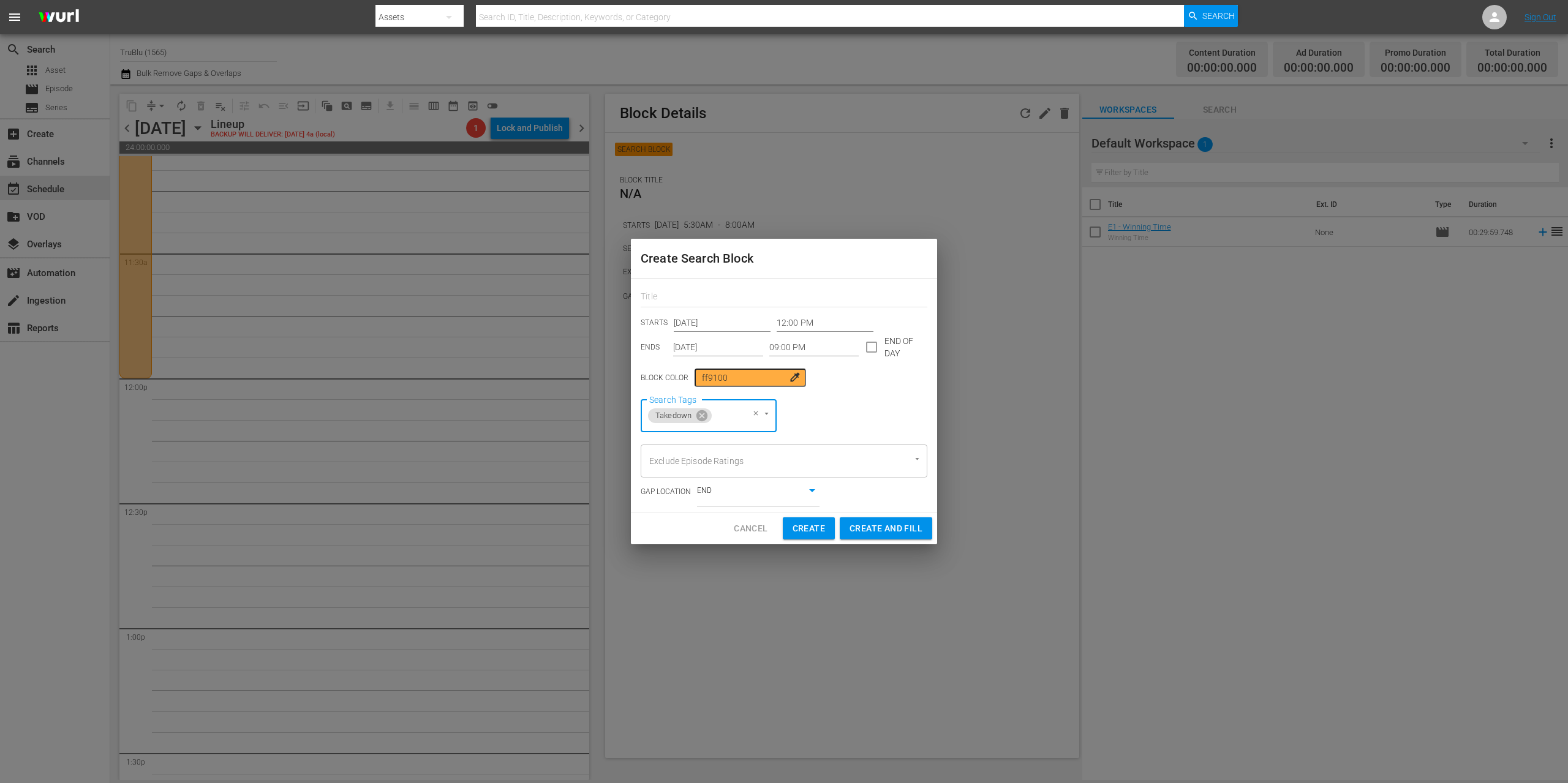
click at [814, 528] on span "Create" at bounding box center [808, 529] width 32 height 16
type input "12:00 AM"
type input "[DATE]"
type input "12:00 AM"
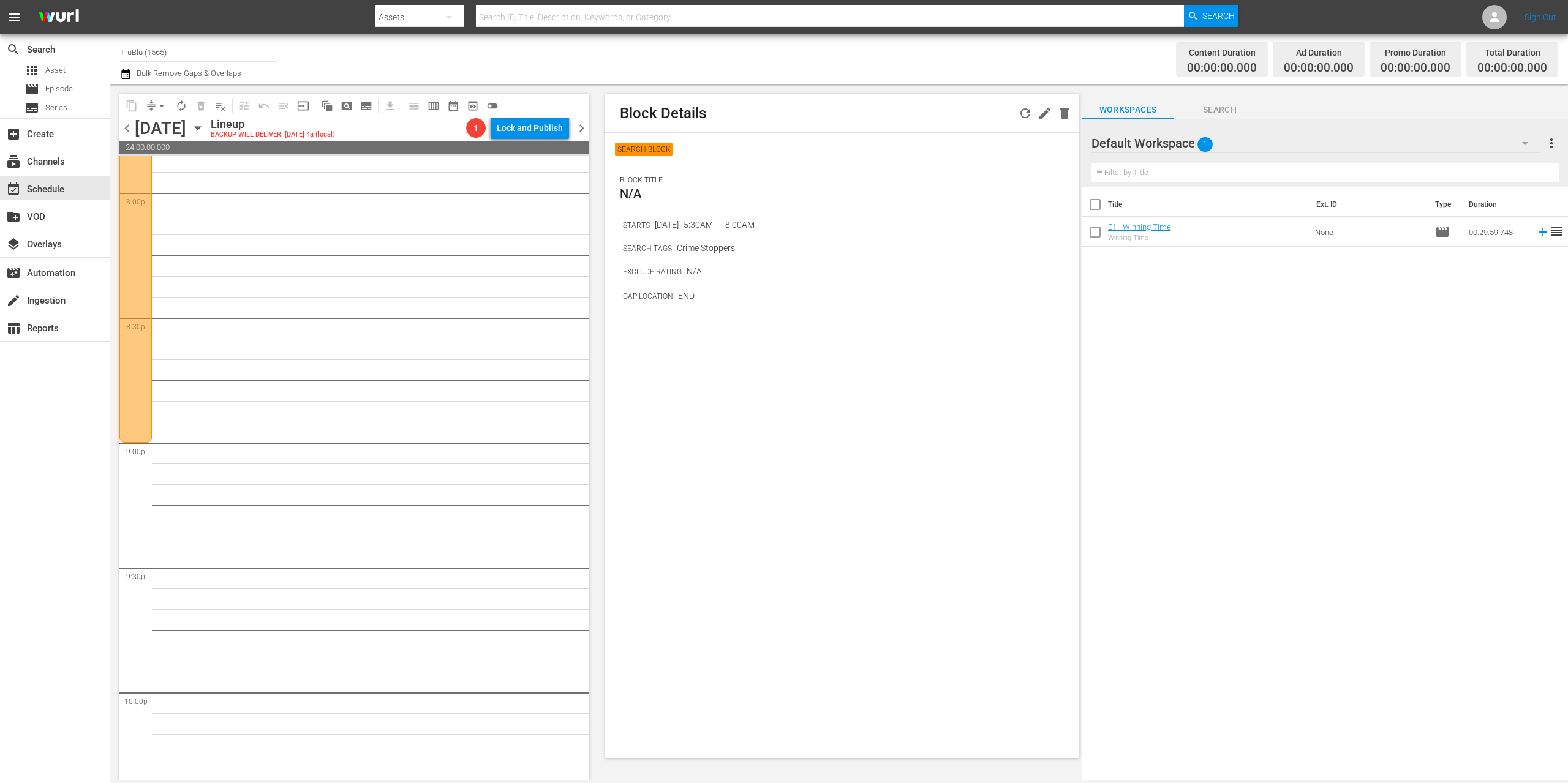
scroll to position [4983, 0]
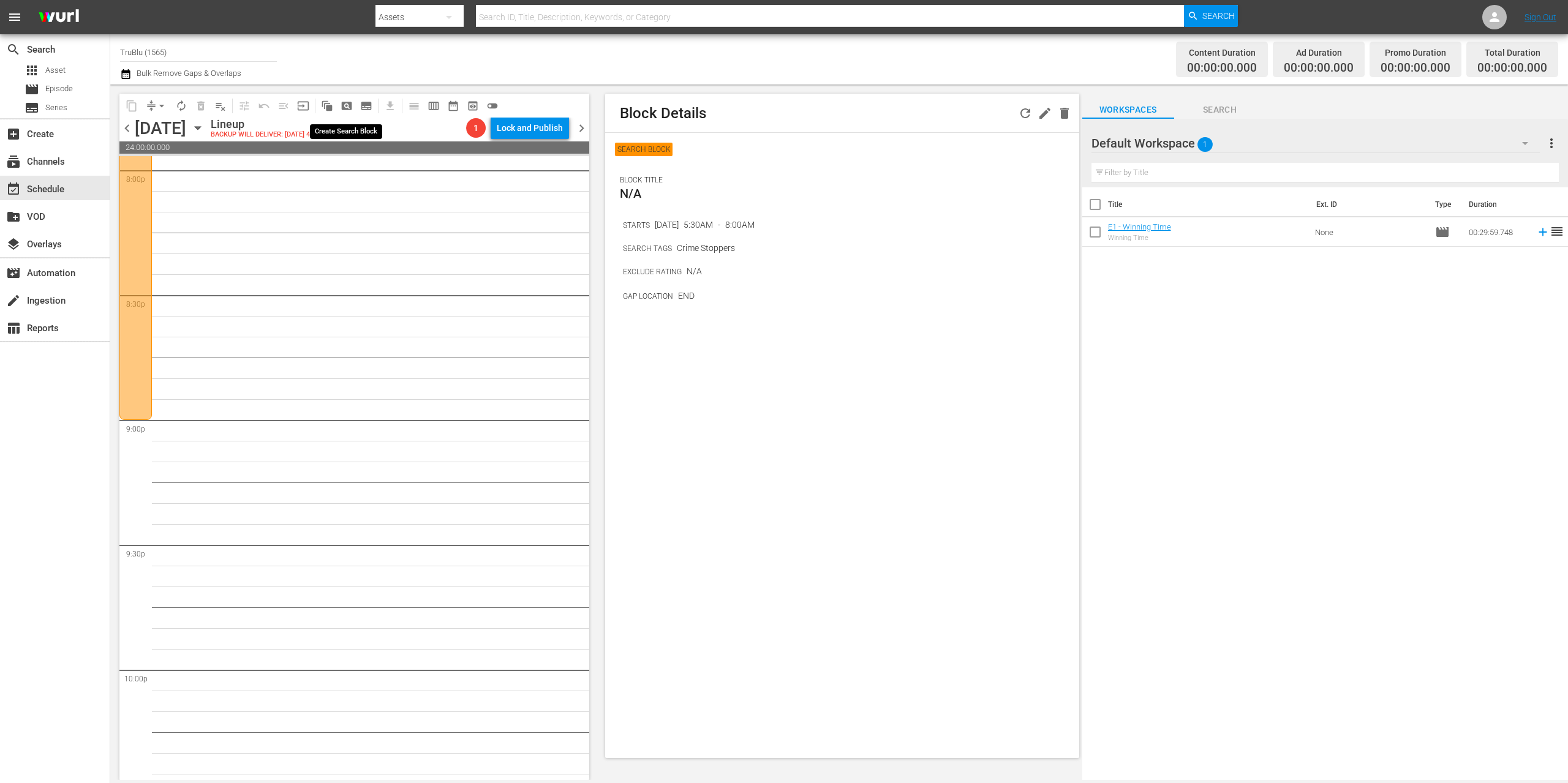
click at [345, 105] on span "pageview_outlined" at bounding box center [347, 106] width 12 height 12
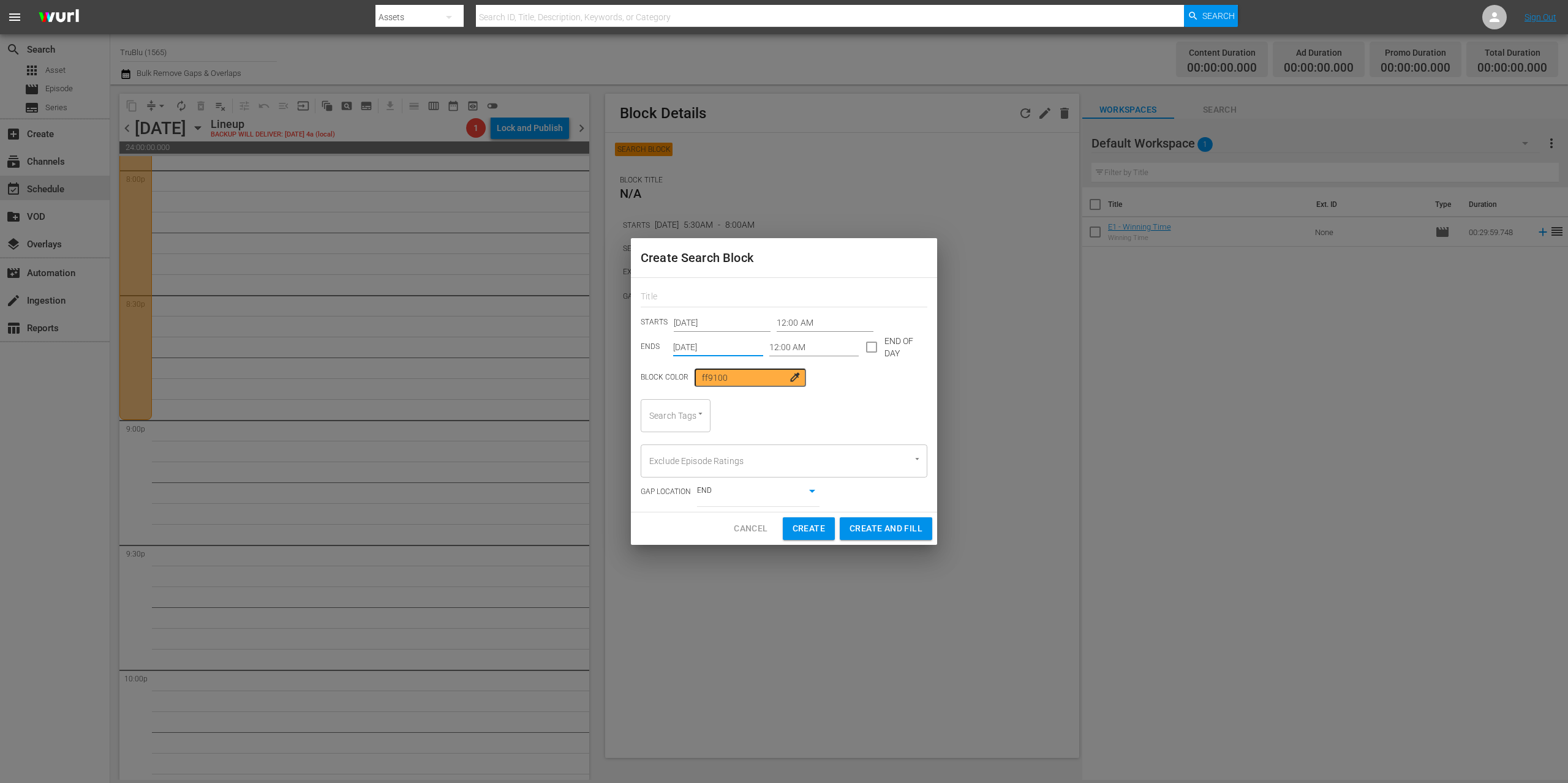
click at [734, 348] on input "[DATE]" at bounding box center [718, 347] width 90 height 18
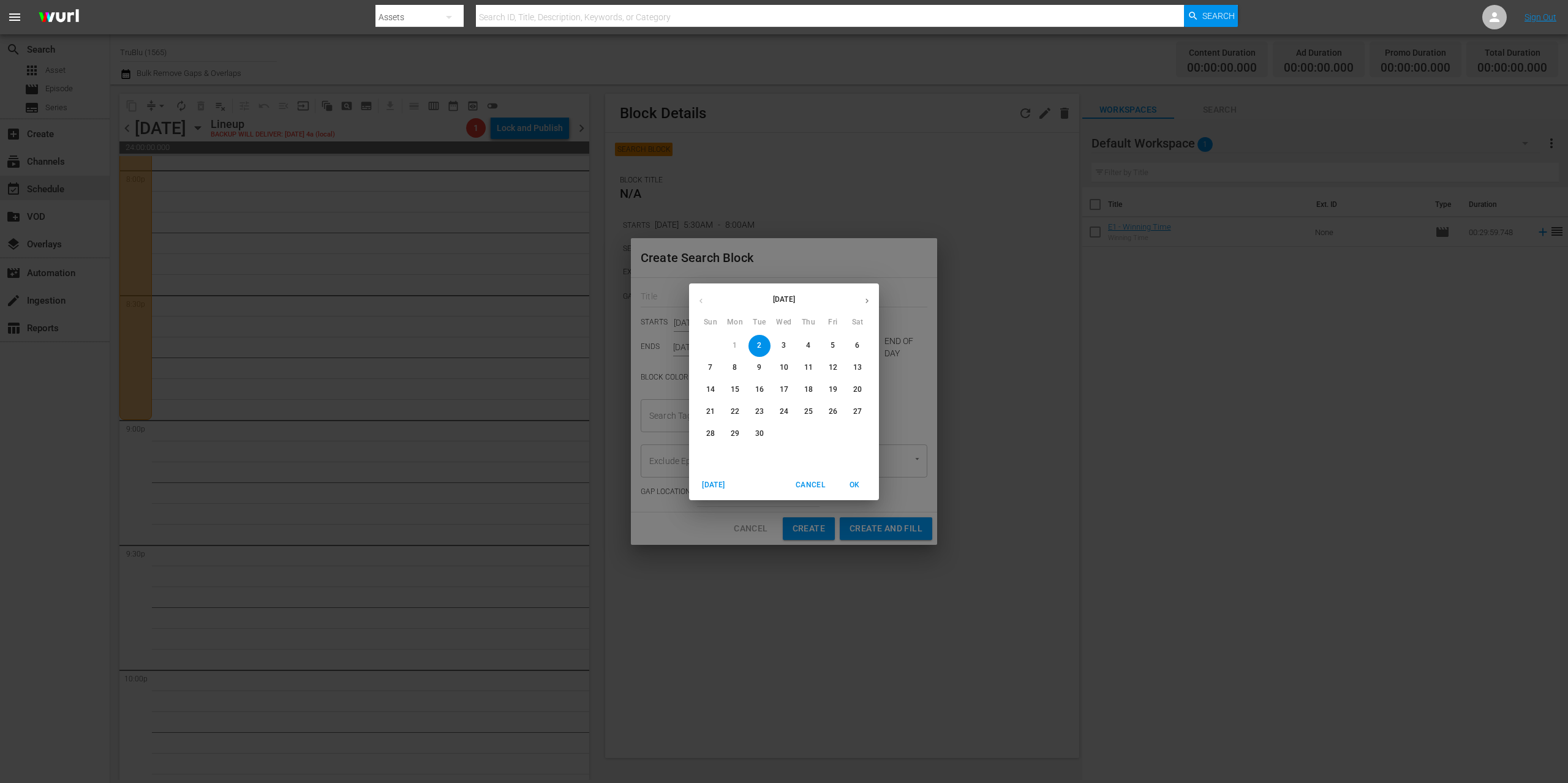
click at [758, 388] on p "16" at bounding box center [760, 390] width 9 height 10
type input "[DATE]"
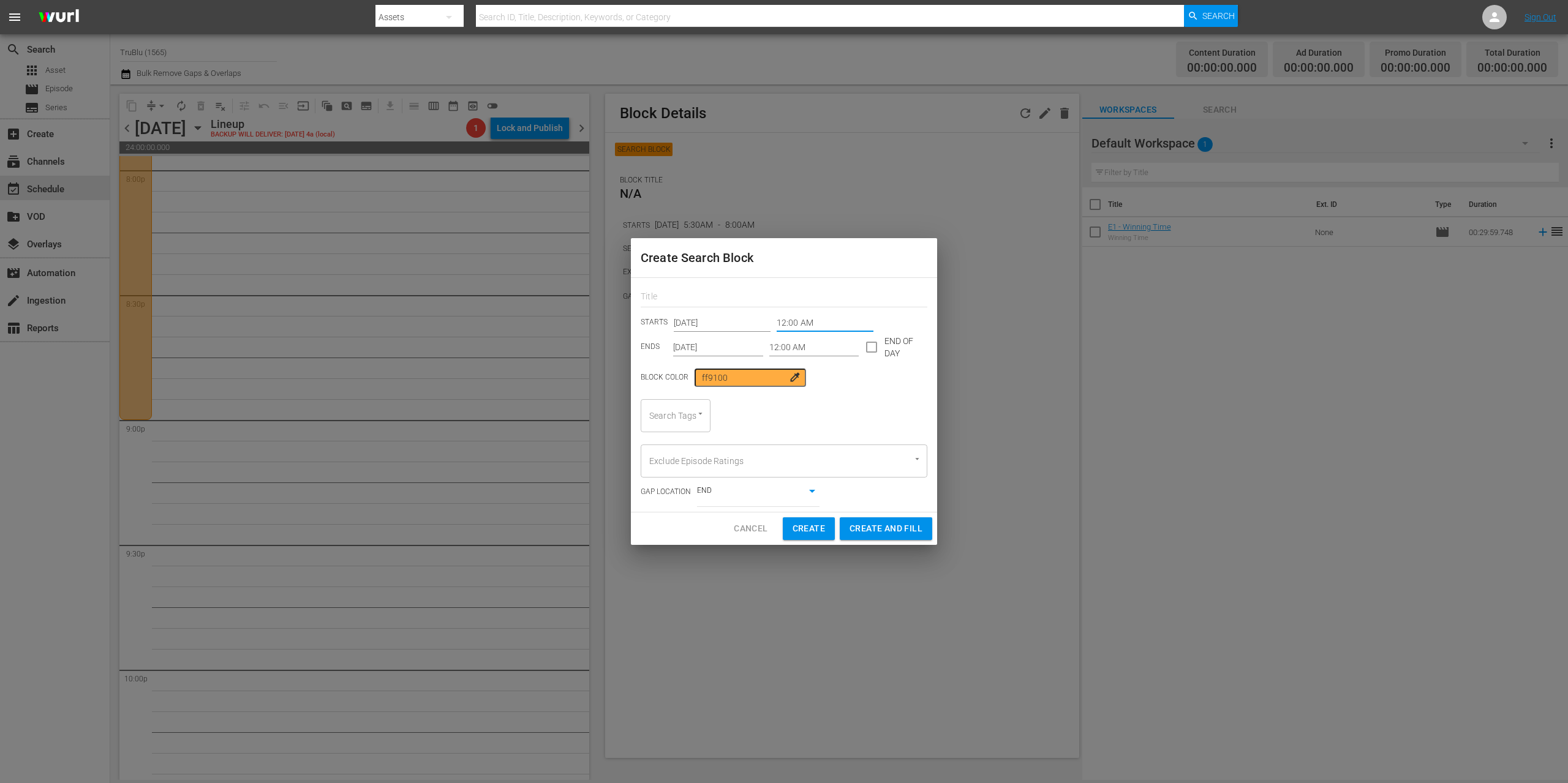
click at [789, 325] on input "12:00 AM" at bounding box center [824, 322] width 96 height 18
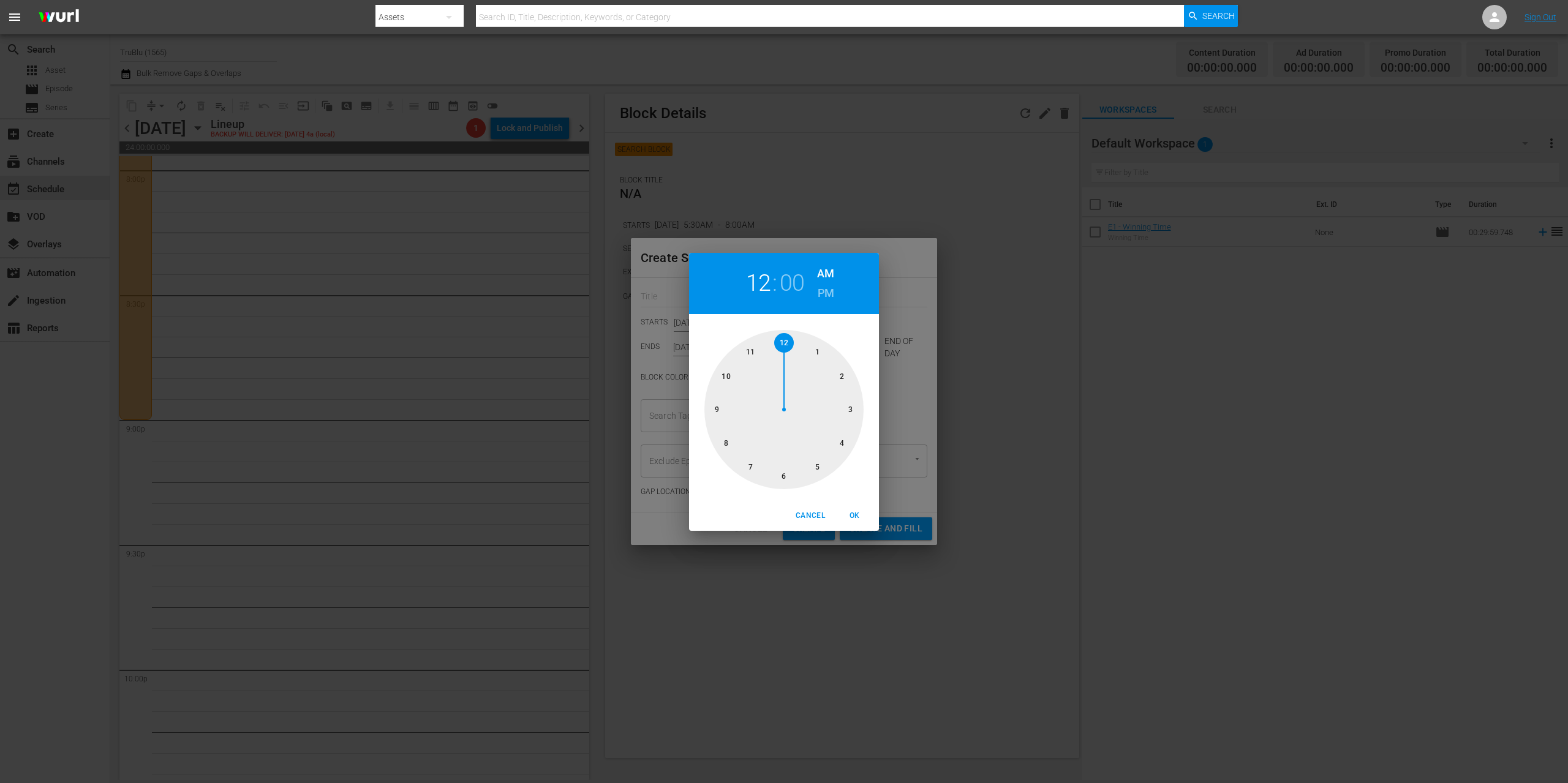
click at [714, 403] on div at bounding box center [783, 409] width 159 height 159
click at [818, 295] on h6 "PM" at bounding box center [826, 293] width 17 height 20
click at [854, 517] on span "OK" at bounding box center [854, 515] width 30 height 13
type input "09:00 PM"
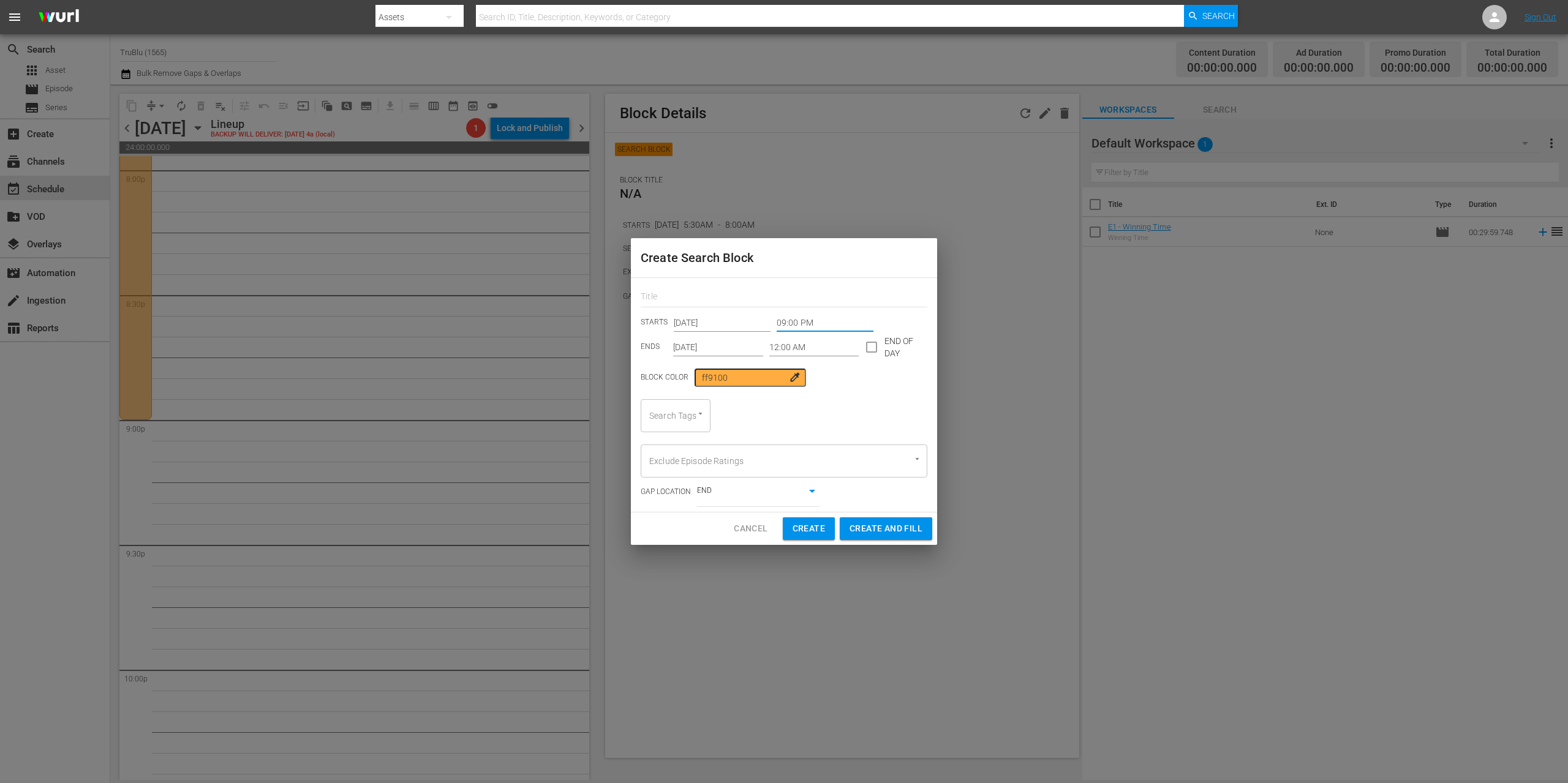
click at [780, 347] on input "12:00 AM" at bounding box center [814, 347] width 90 height 18
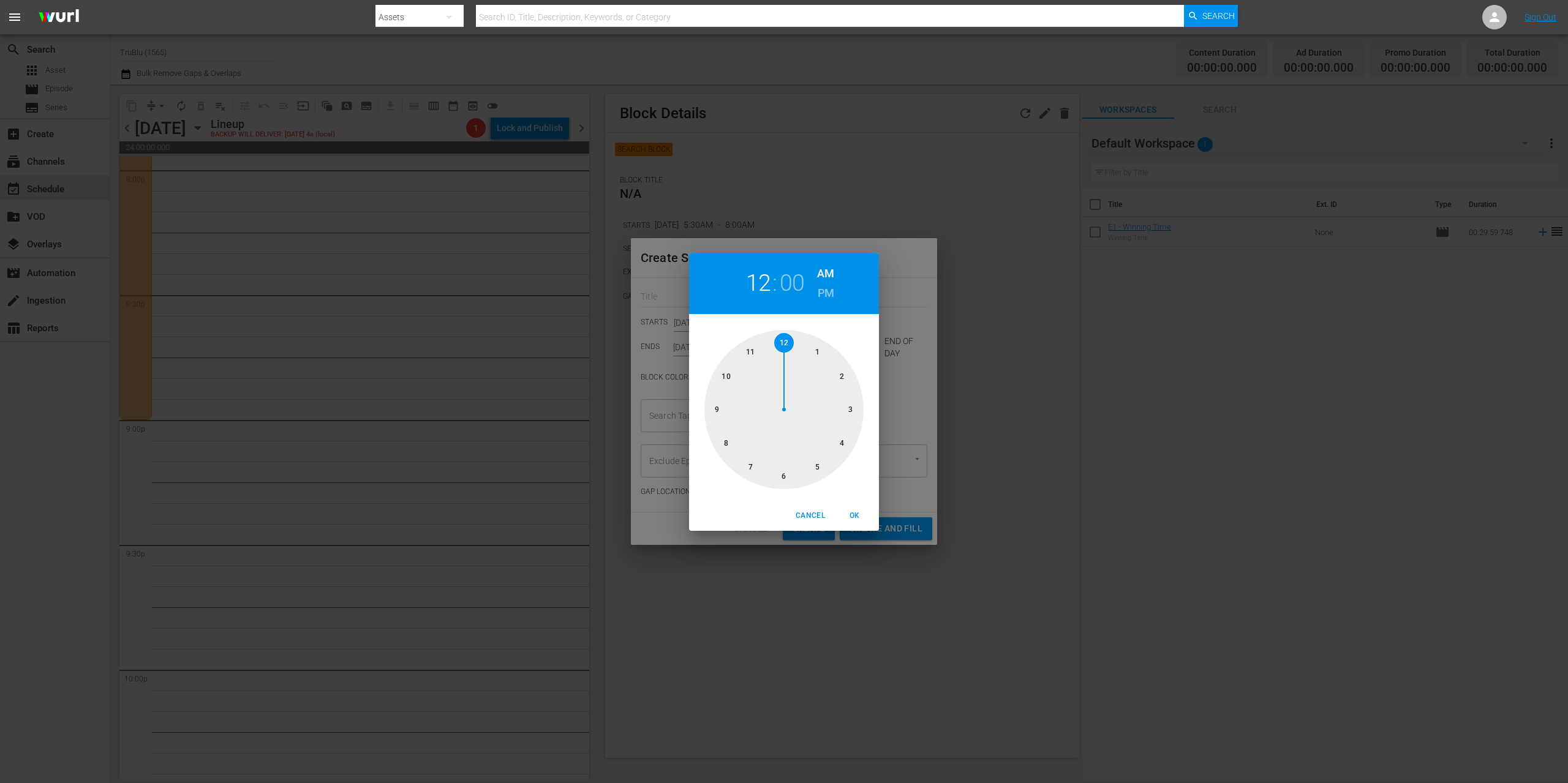
click at [726, 371] on div at bounding box center [783, 409] width 159 height 159
click at [820, 293] on h6 "PM" at bounding box center [826, 293] width 17 height 20
click at [856, 514] on span "OK" at bounding box center [854, 515] width 30 height 13
type input "10:00 PM"
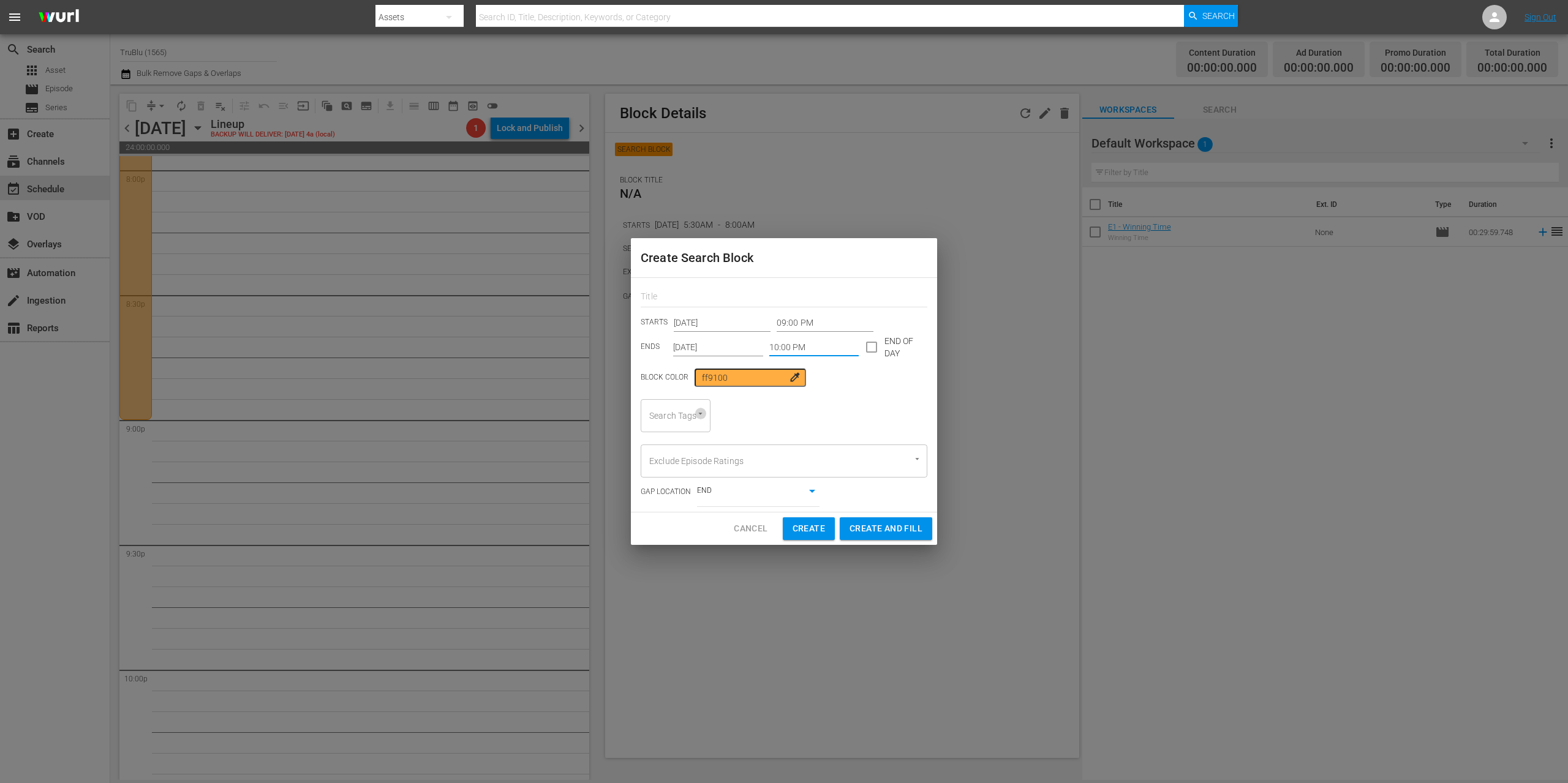
click at [702, 412] on icon "Open" at bounding box center [700, 414] width 10 height 10
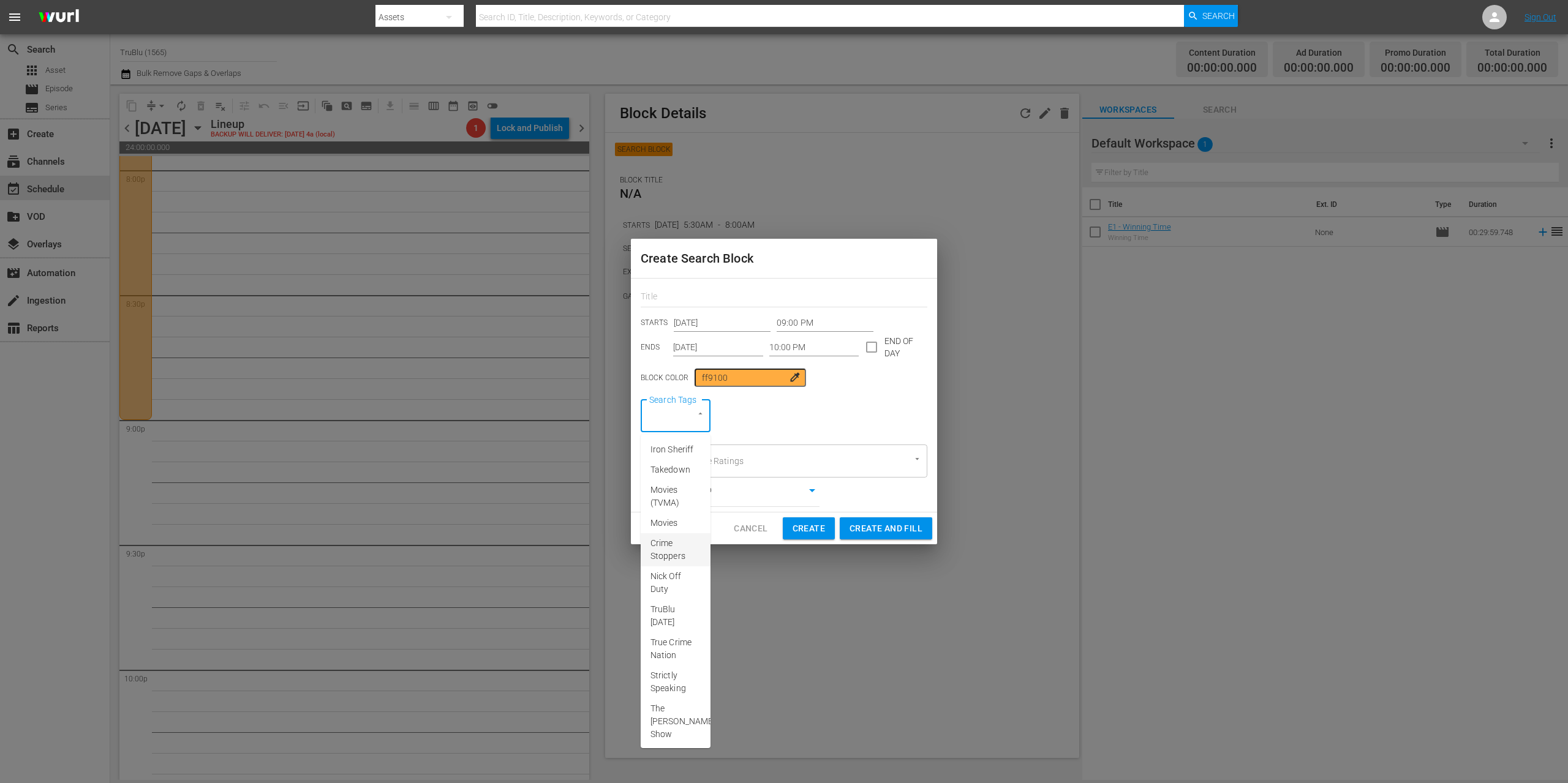
scroll to position [231, 0]
click at [680, 702] on span "Press Box Chronicles with [PERSON_NAME]" at bounding box center [682, 720] width 64 height 38
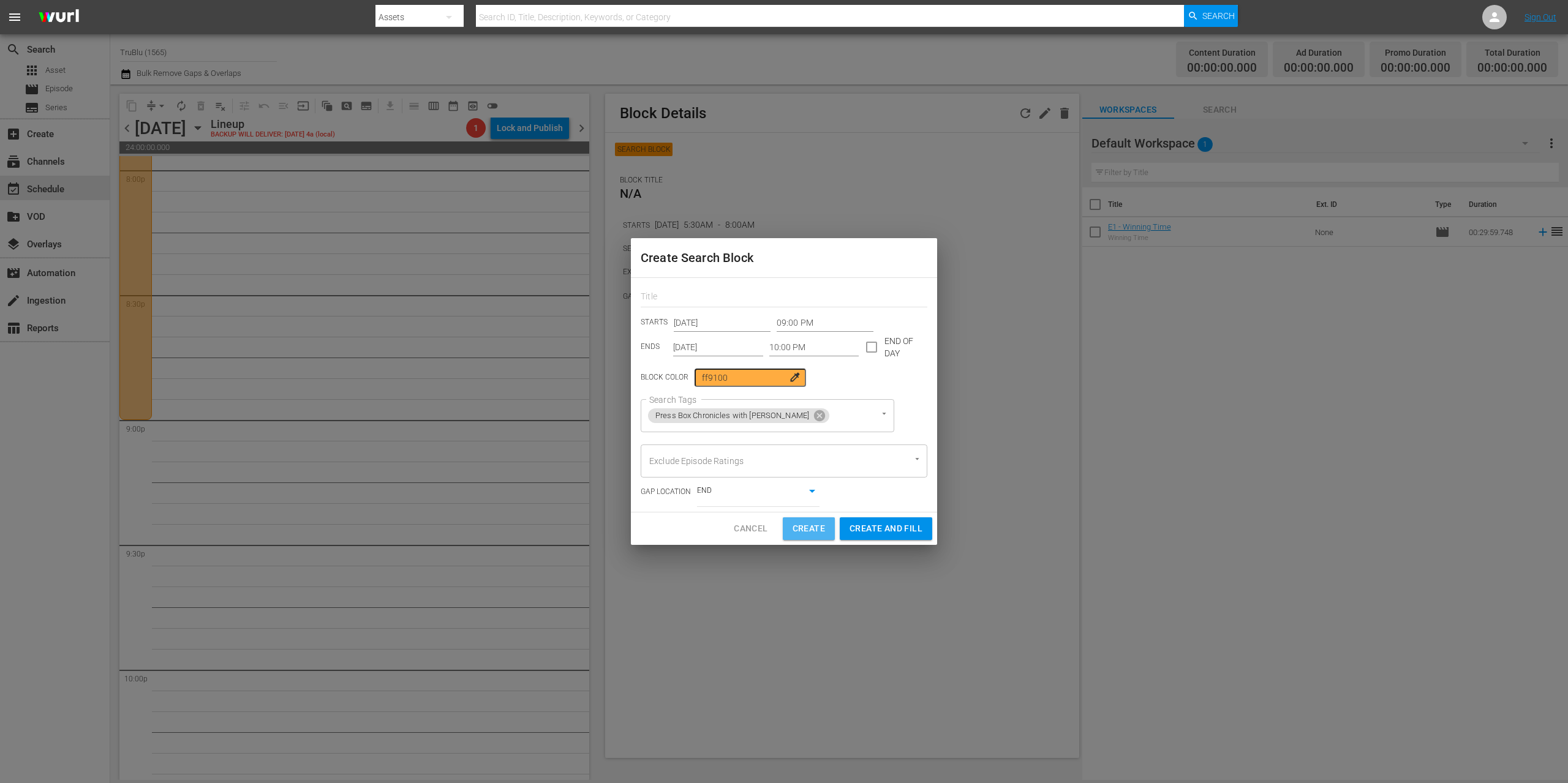
click at [800, 532] on span "Create" at bounding box center [808, 529] width 32 height 16
type input "12:00 AM"
type input "[DATE]"
type input "12:00 AM"
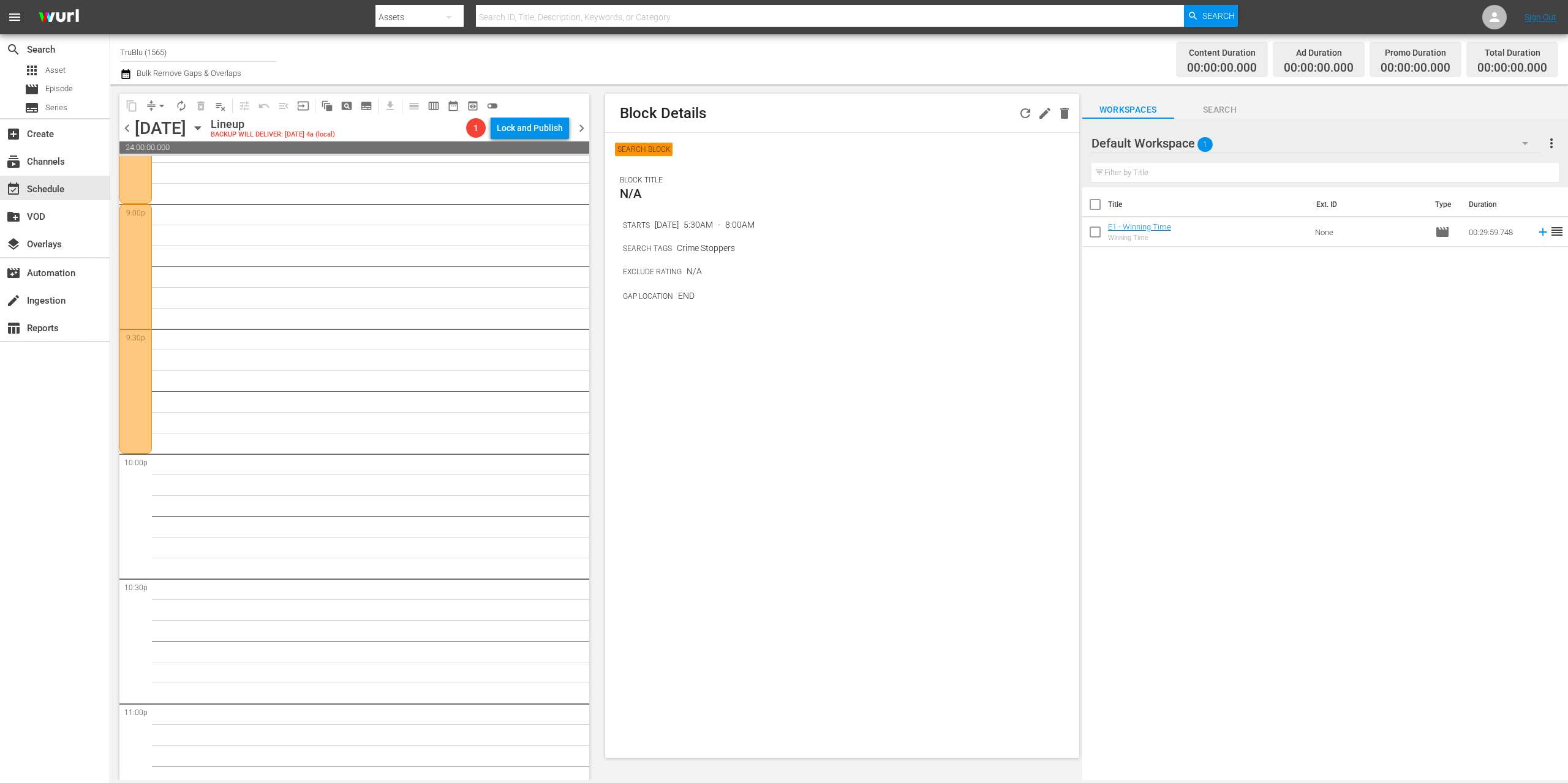
scroll to position [5222, 0]
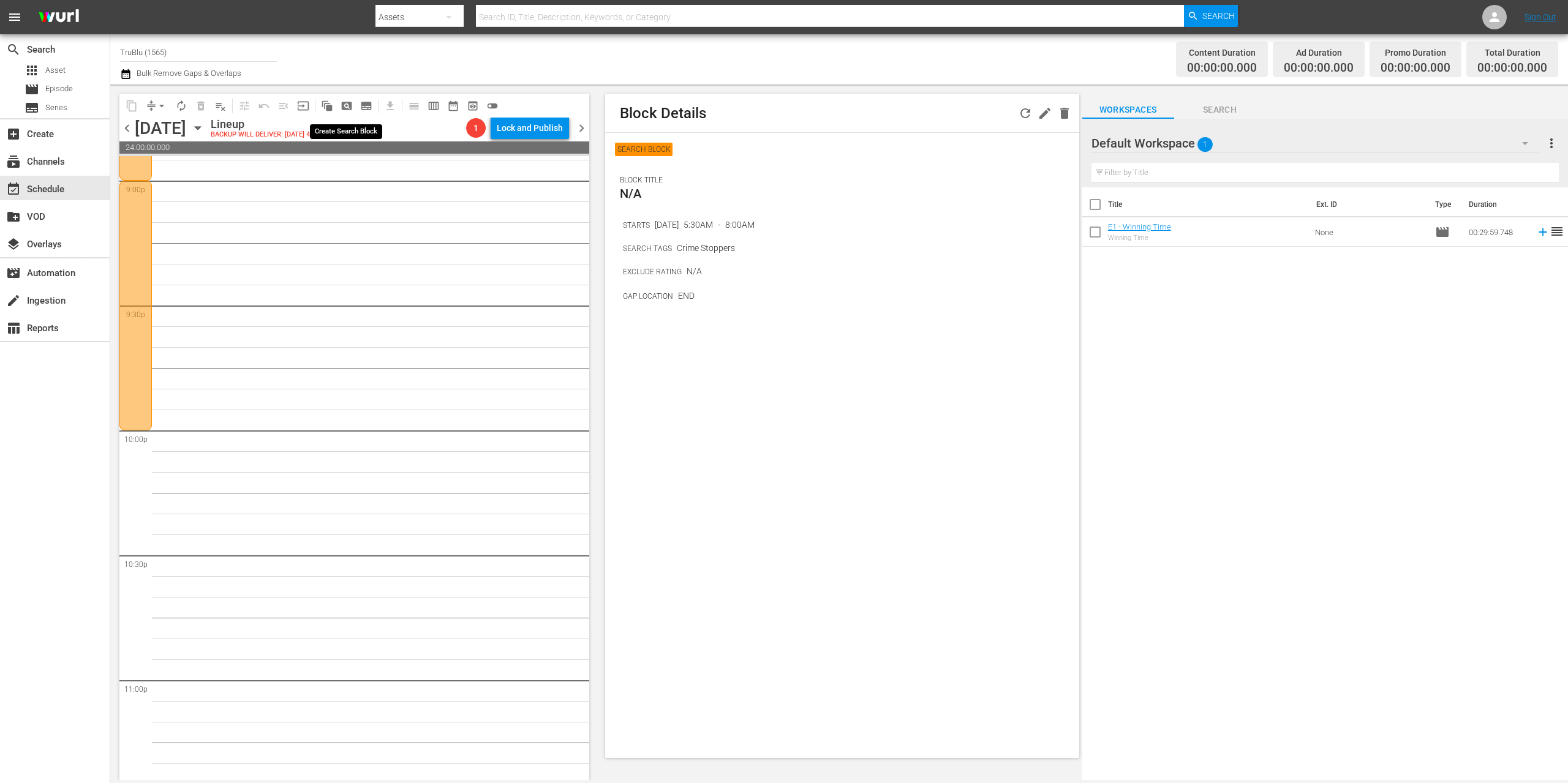
click at [349, 104] on span "pageview_outlined" at bounding box center [347, 106] width 12 height 12
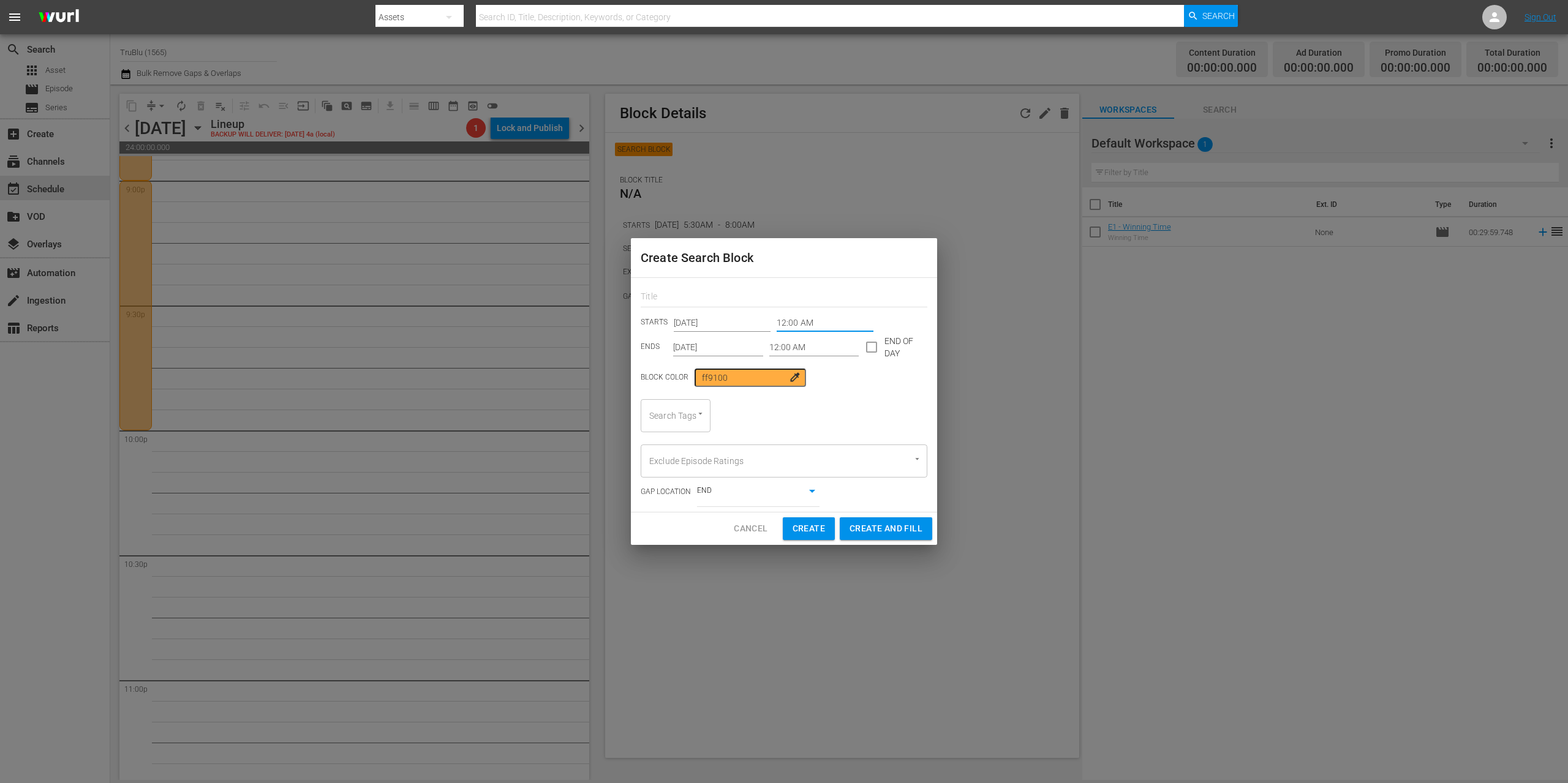
click at [786, 327] on input "12:00 AM" at bounding box center [824, 322] width 96 height 18
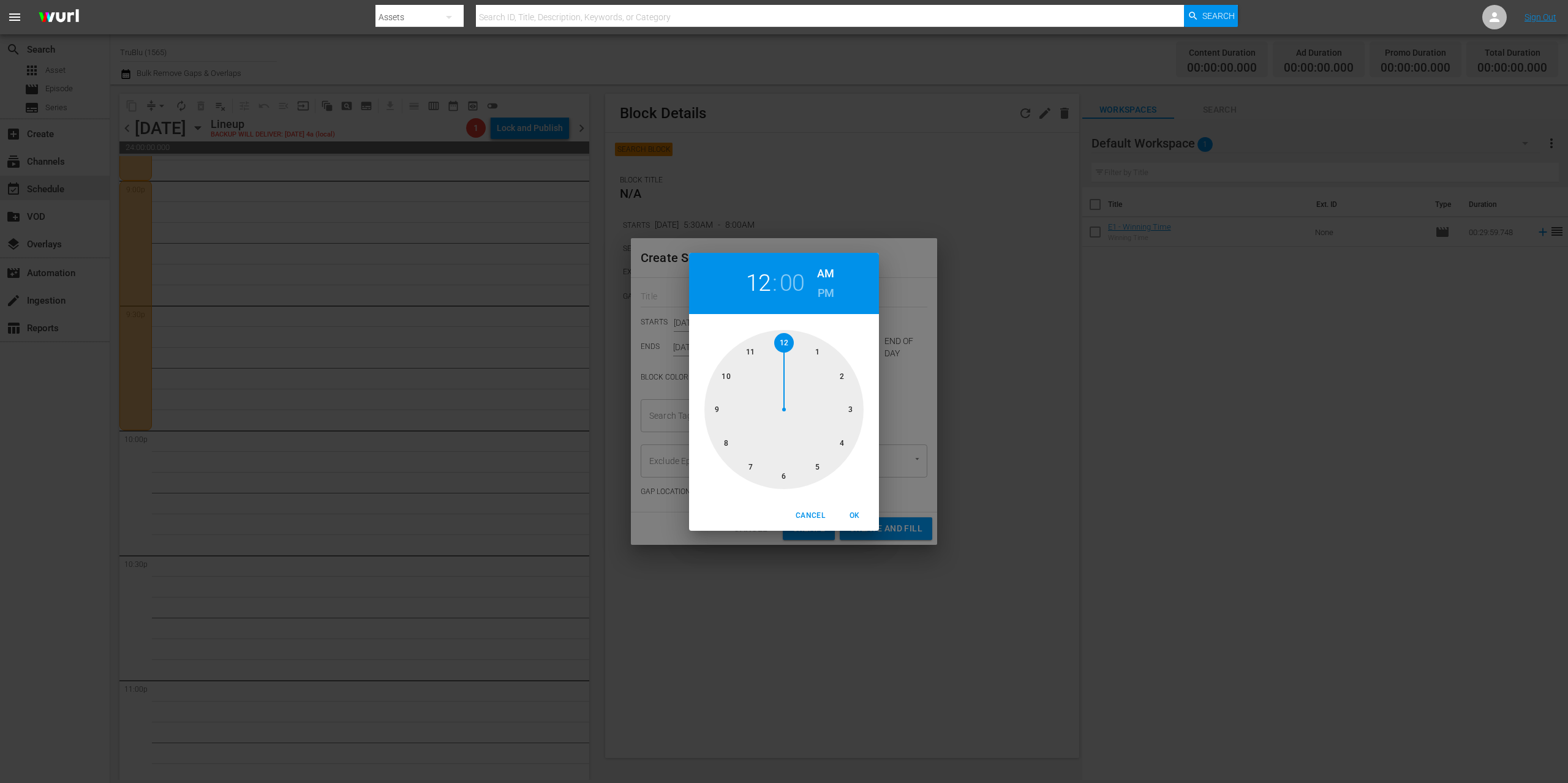
click at [731, 374] on div at bounding box center [783, 409] width 159 height 159
click at [827, 292] on h6 "PM" at bounding box center [826, 293] width 17 height 20
click at [860, 515] on span "OK" at bounding box center [854, 515] width 30 height 13
type input "10:00 PM"
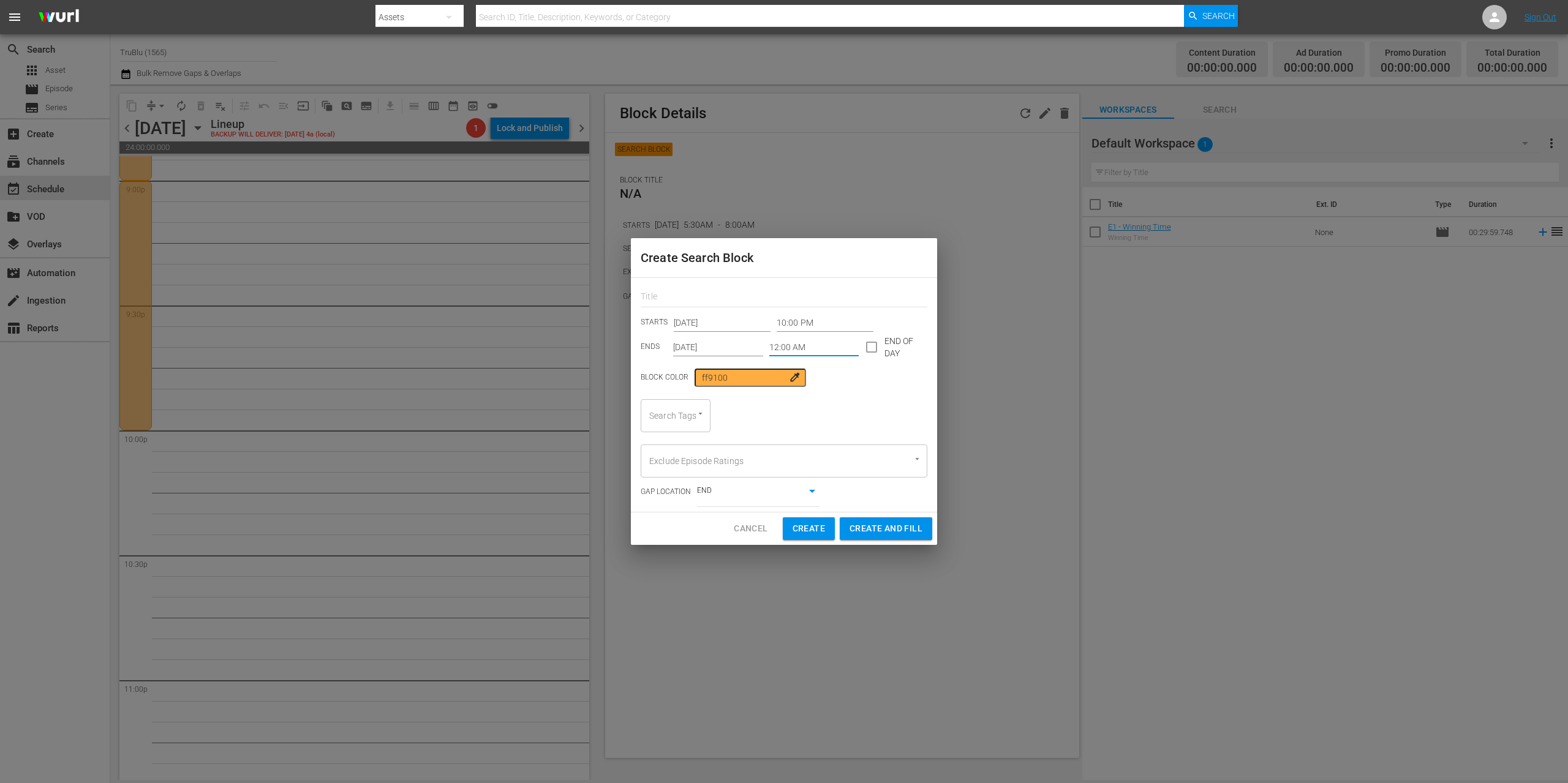
click at [794, 345] on input "12:00 AM" at bounding box center [814, 347] width 90 height 18
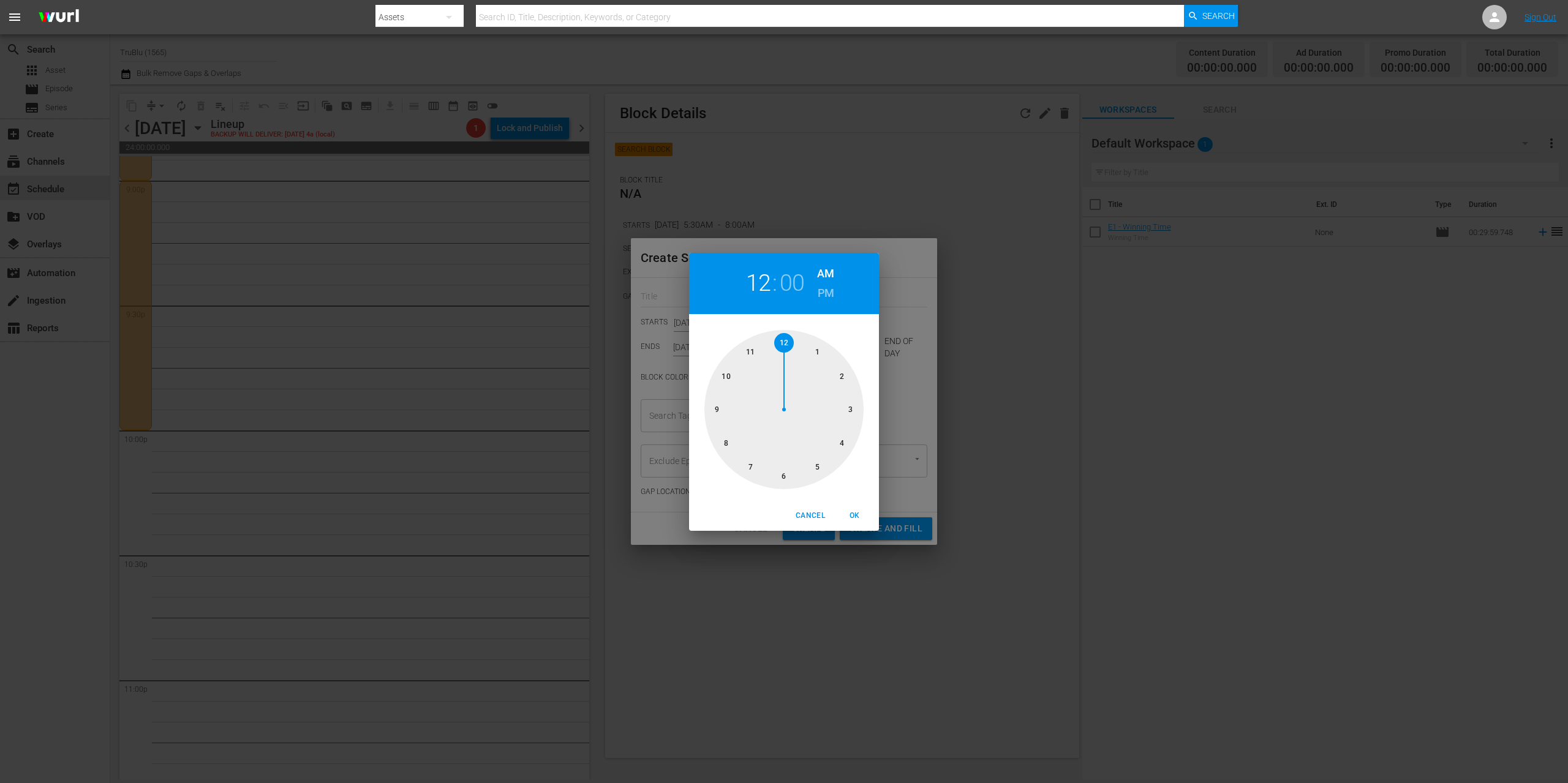
click at [750, 349] on div at bounding box center [783, 409] width 159 height 159
click at [821, 294] on h6 "PM" at bounding box center [826, 293] width 17 height 20
click at [855, 520] on span "OK" at bounding box center [854, 515] width 30 height 13
type input "11:00 PM"
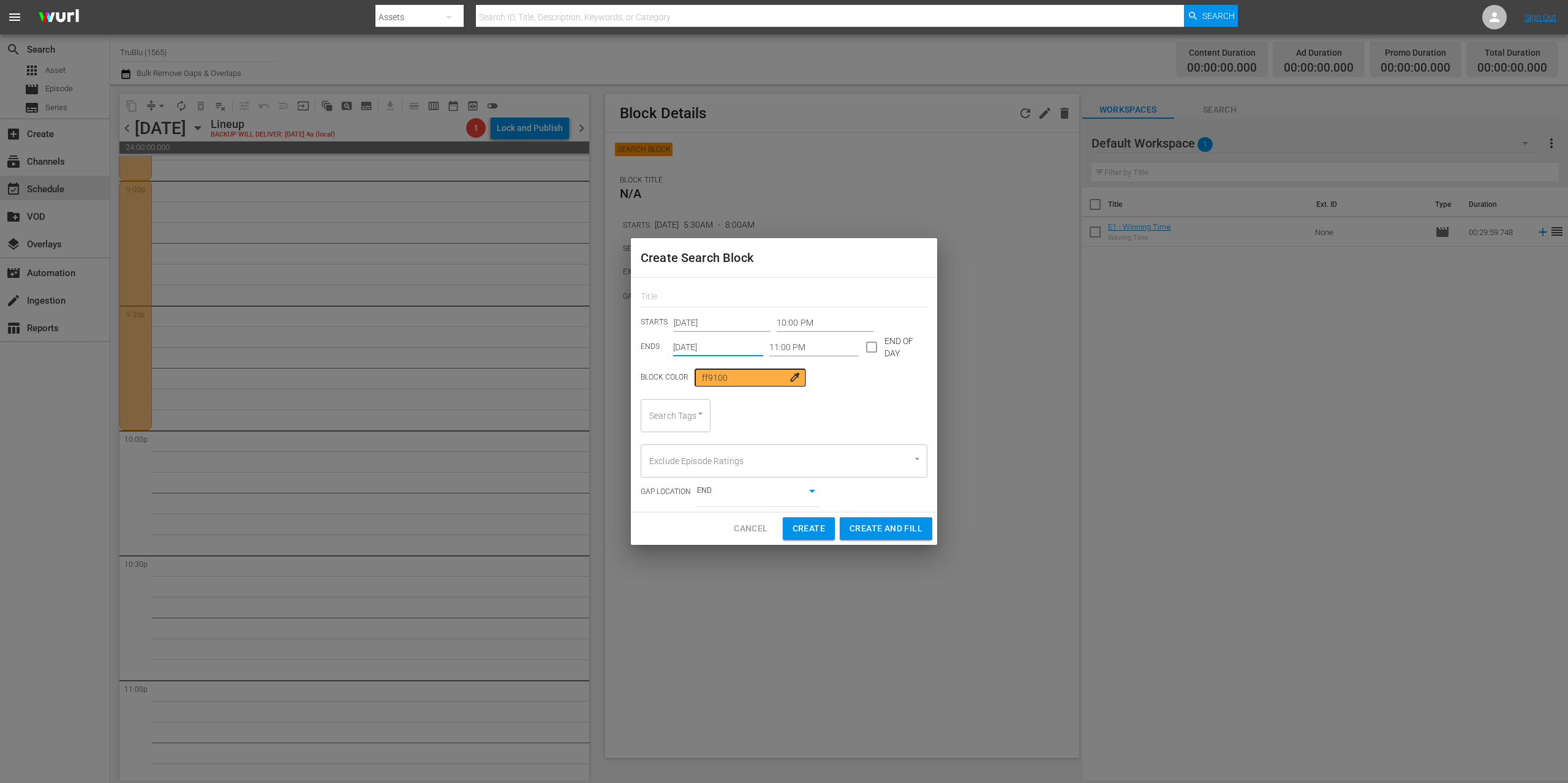
click at [701, 349] on input "[DATE]" at bounding box center [718, 347] width 90 height 18
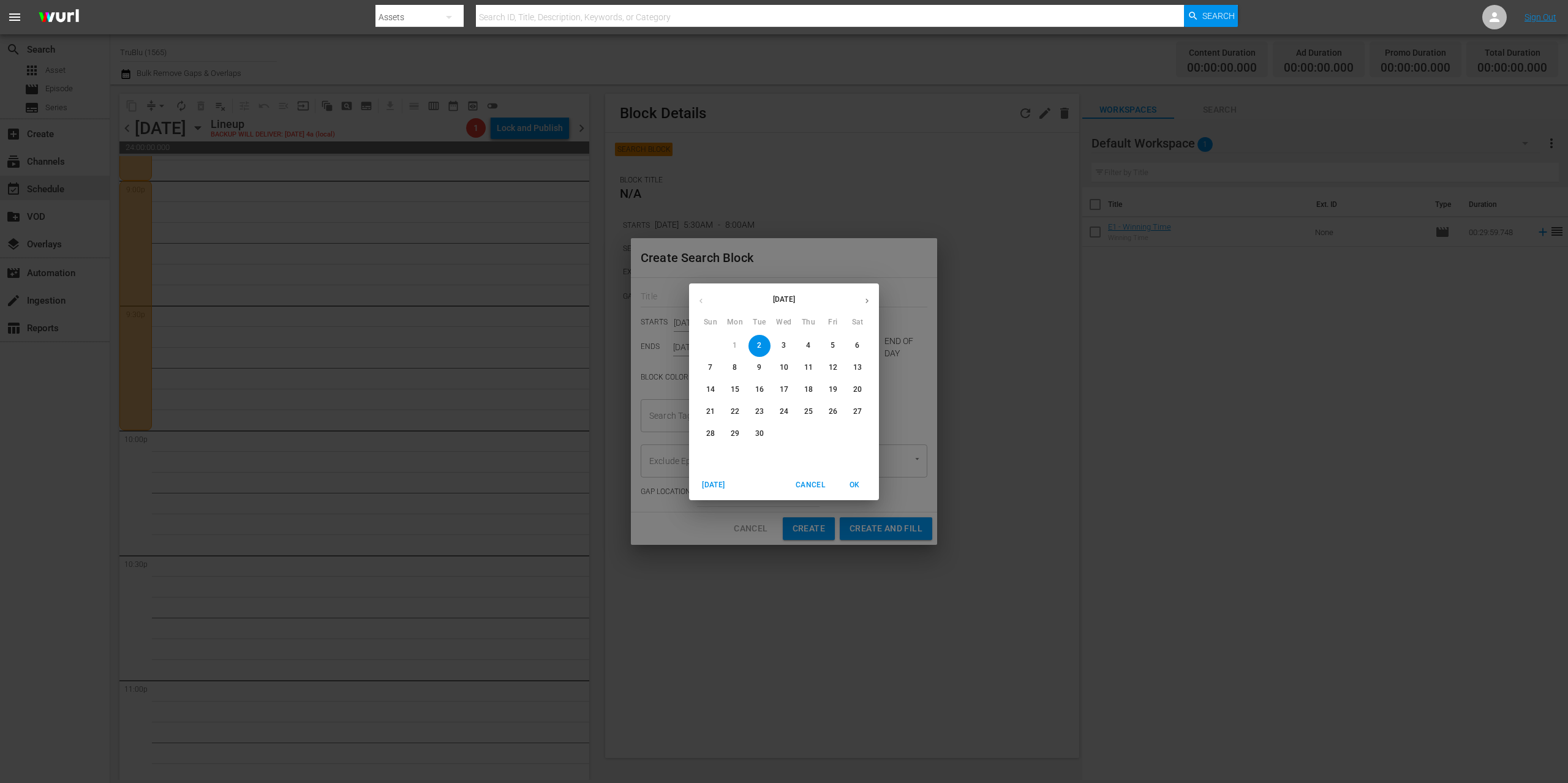
click at [757, 388] on p "16" at bounding box center [760, 390] width 9 height 10
type input "[DATE]"
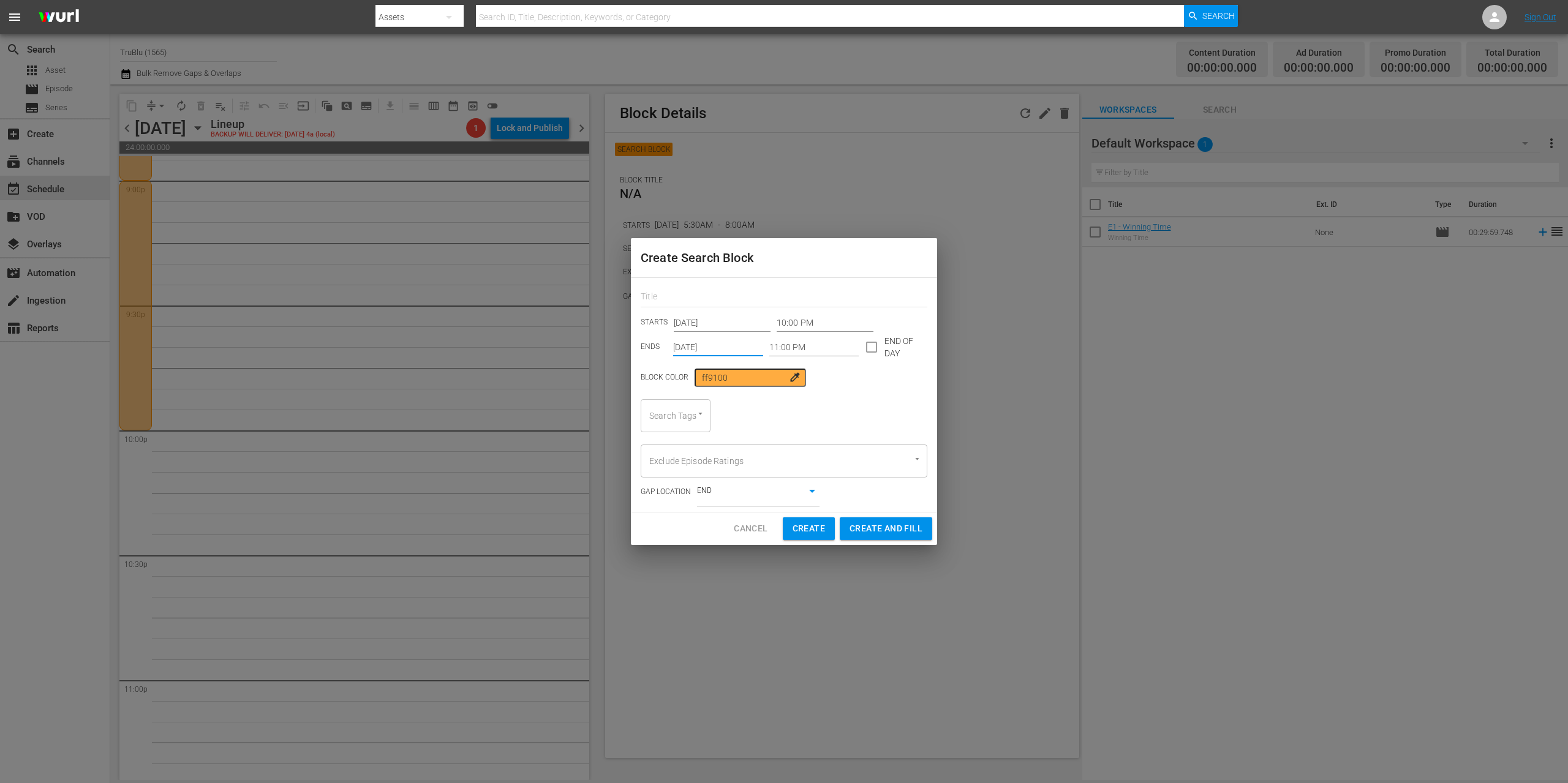
click at [695, 409] on icon "Open" at bounding box center [700, 414] width 10 height 10
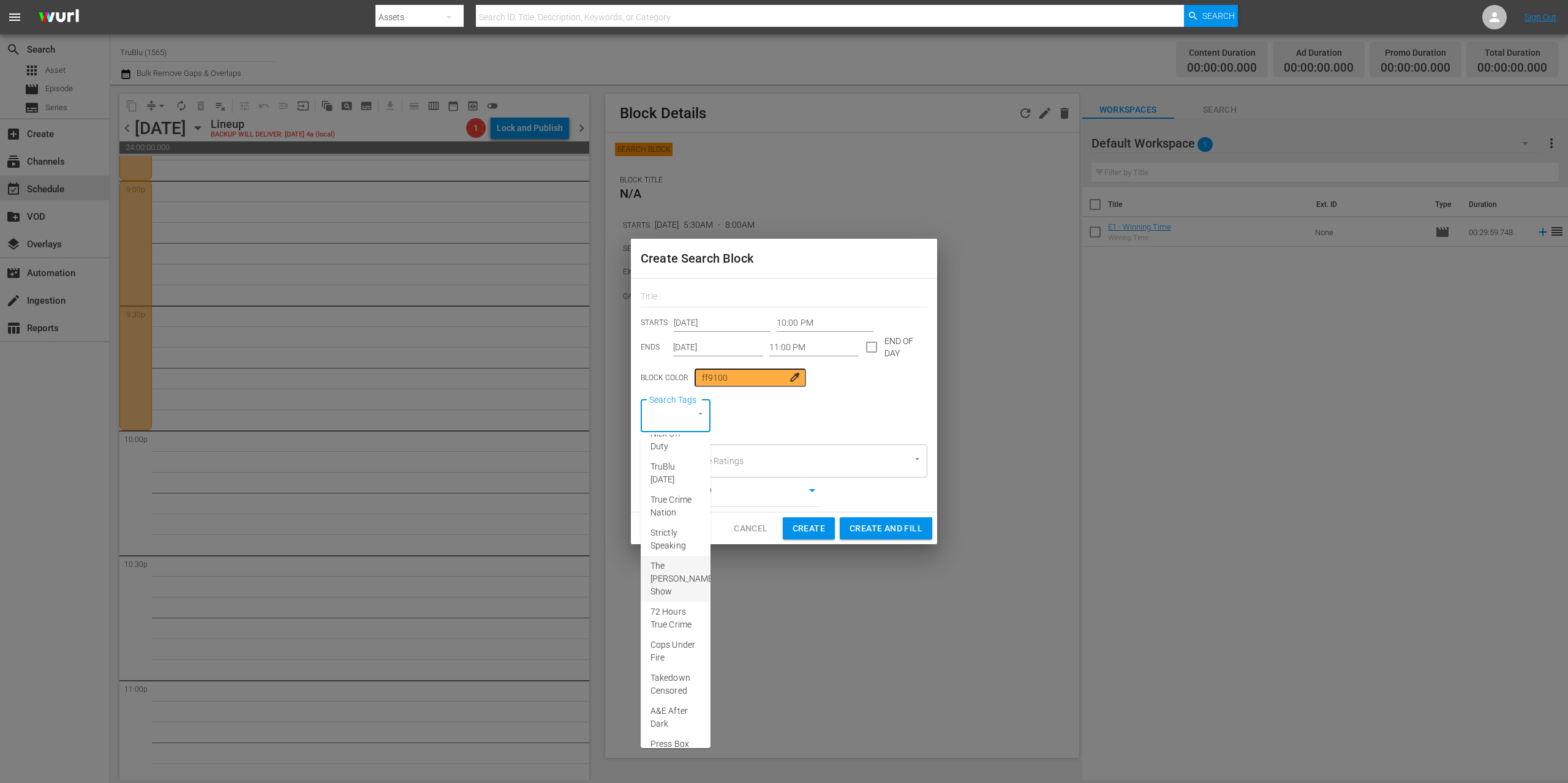
scroll to position [225, 0]
click at [666, 614] on span "Cops Under Fire" at bounding box center [675, 615] width 50 height 26
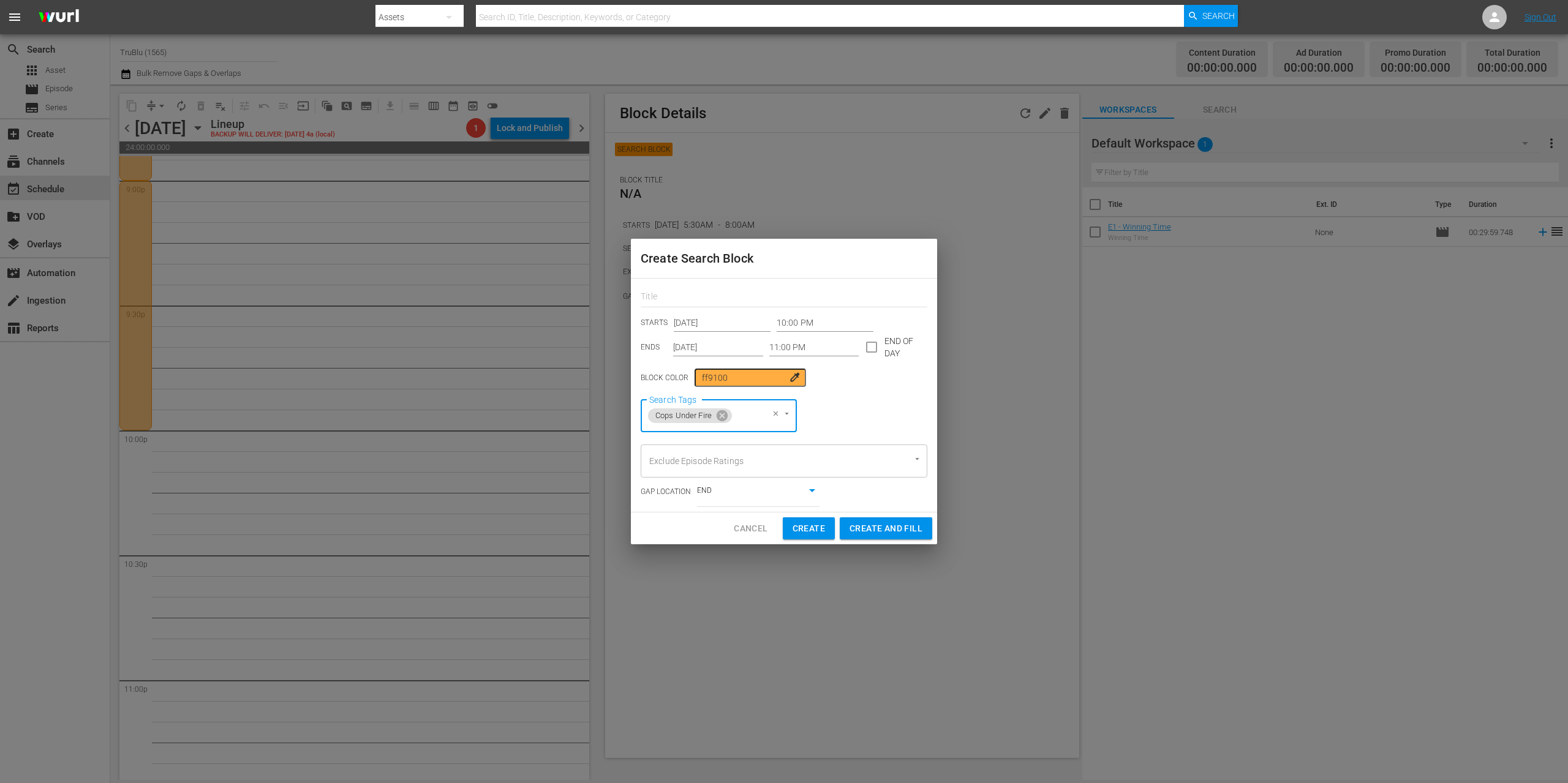
click at [819, 527] on span "Create" at bounding box center [808, 529] width 32 height 16
type input "12:00 AM"
type input "[DATE]"
type input "12:00 AM"
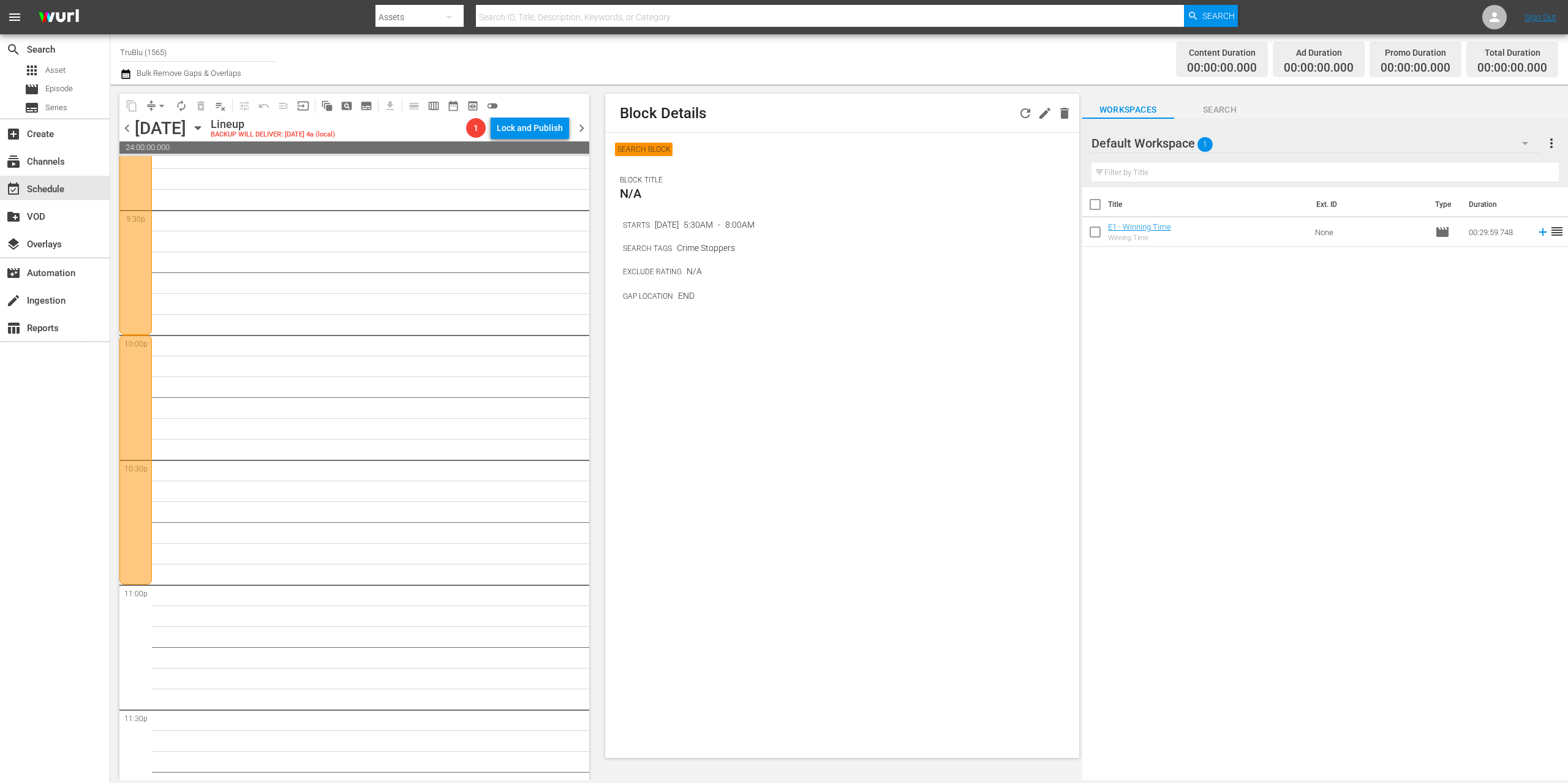
scroll to position [5372, 0]
click at [345, 107] on span "pageview_outlined" at bounding box center [347, 106] width 12 height 12
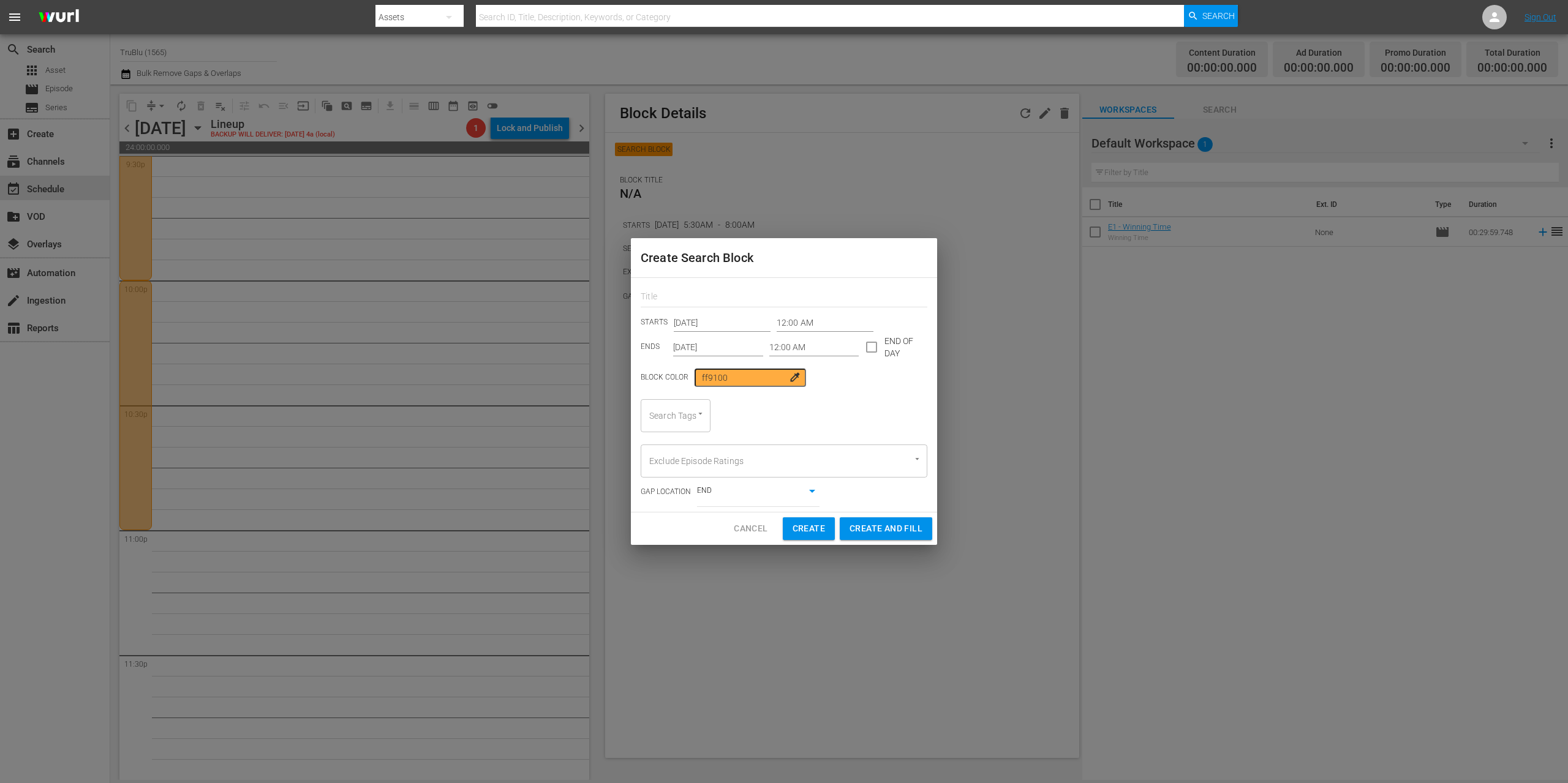
click at [779, 322] on input "12:00 AM" at bounding box center [824, 322] width 96 height 18
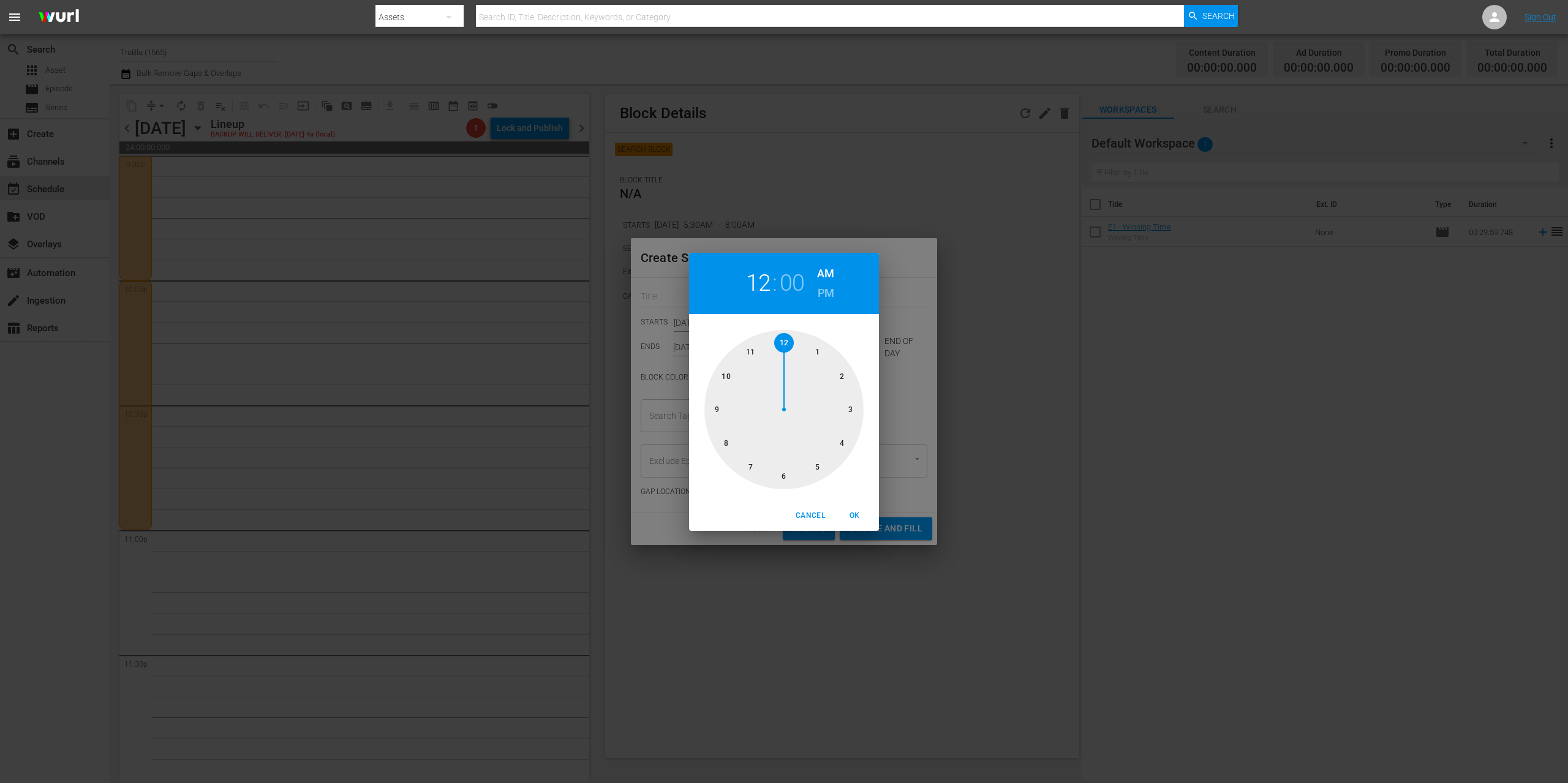
click at [746, 353] on div at bounding box center [783, 409] width 159 height 159
click at [824, 298] on h6 "PM" at bounding box center [826, 293] width 17 height 20
click at [854, 513] on span "OK" at bounding box center [854, 515] width 30 height 13
type input "11:00 PM"
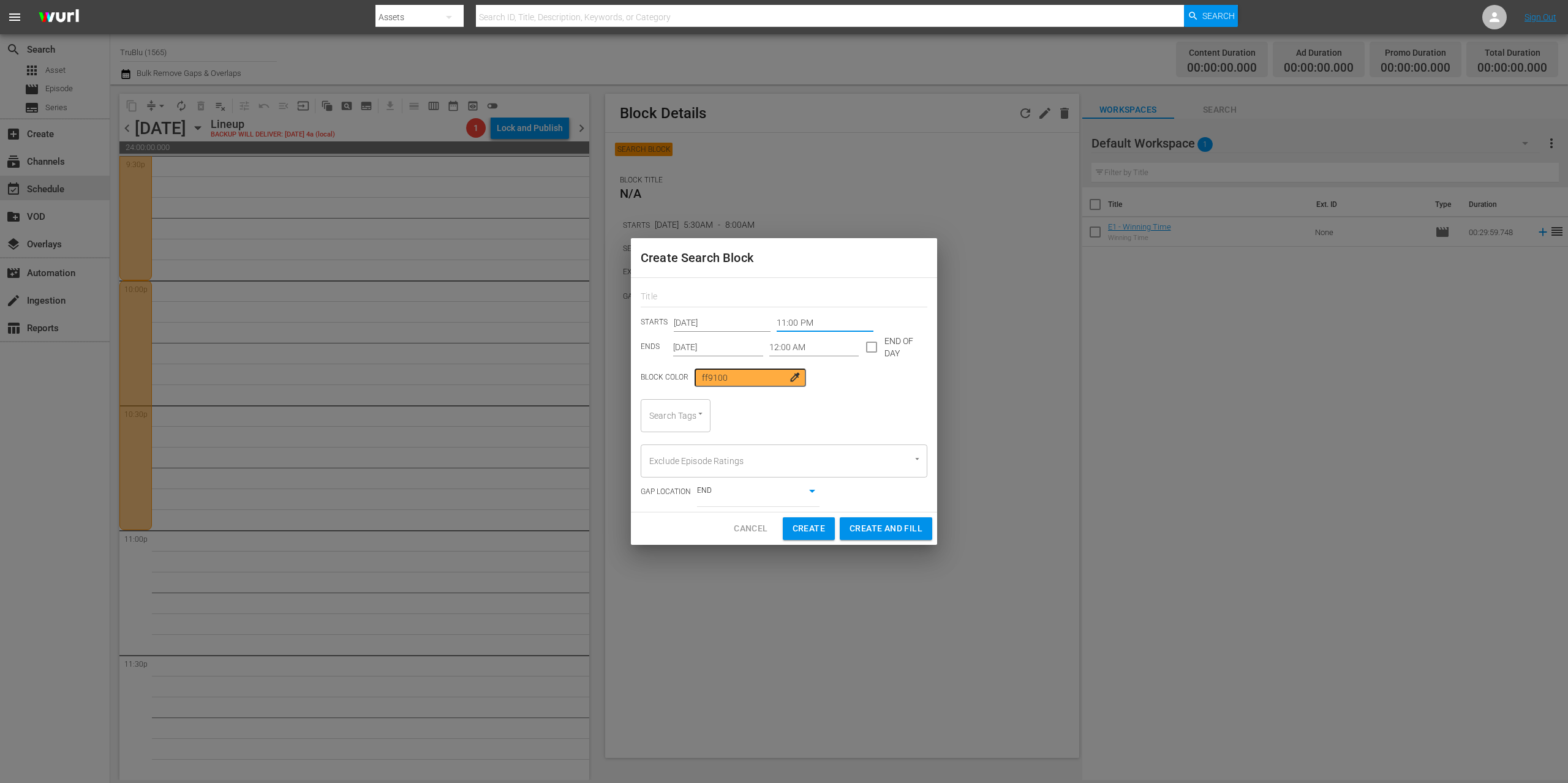
click at [711, 345] on input "[DATE]" at bounding box center [718, 347] width 90 height 18
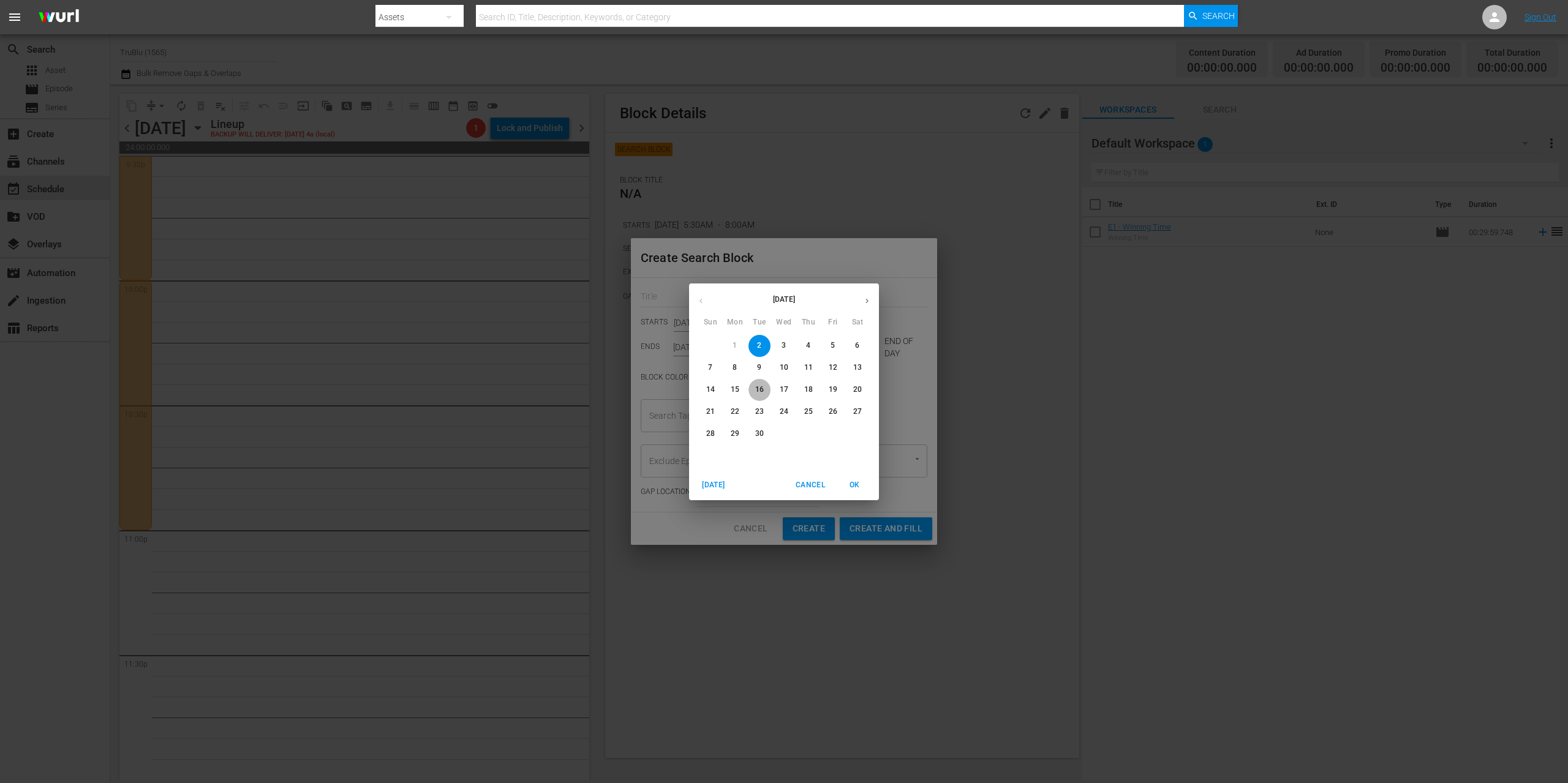
click at [758, 387] on p "16" at bounding box center [760, 390] width 9 height 10
type input "[DATE]"
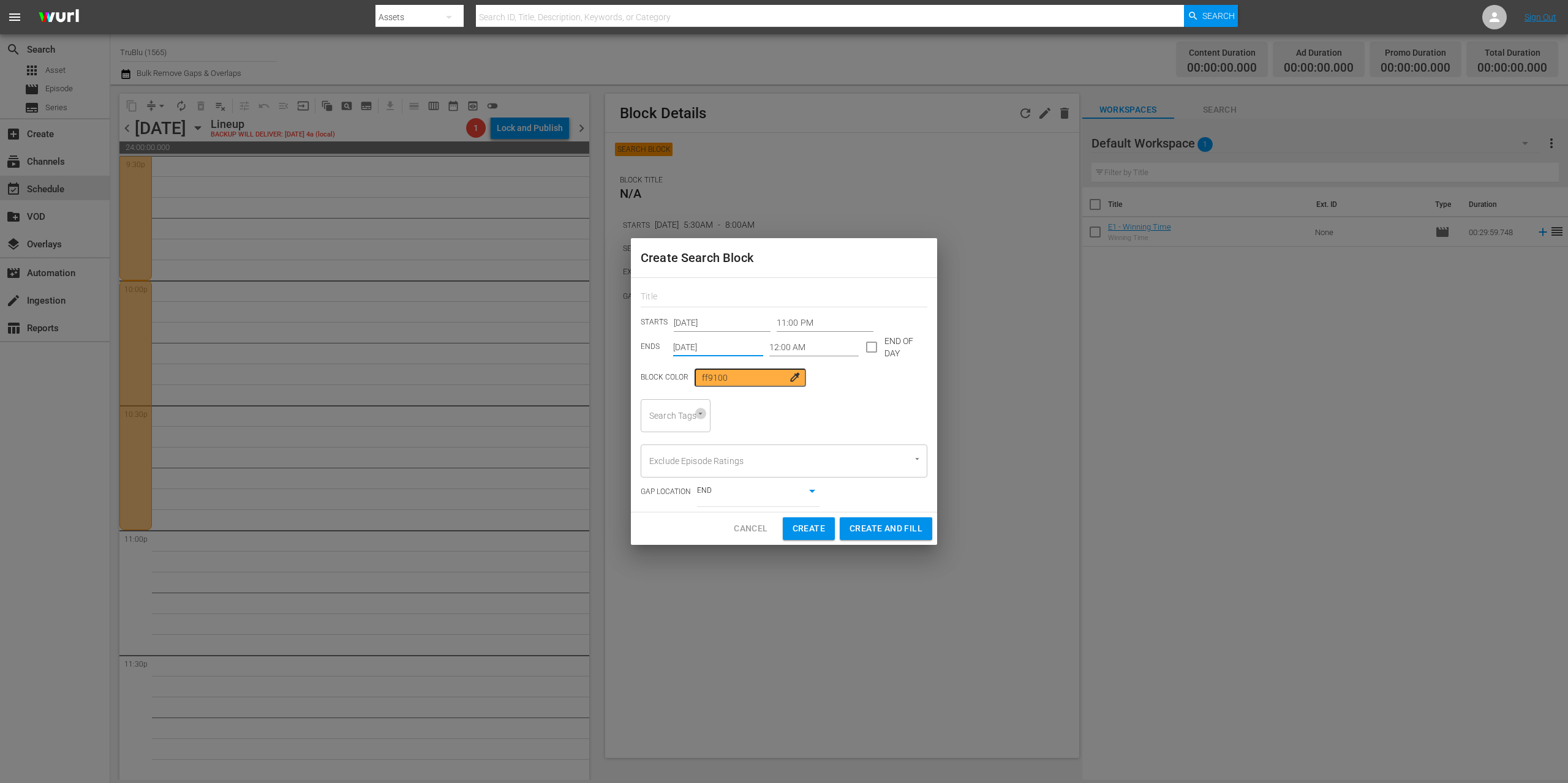
click at [702, 415] on icon "Open" at bounding box center [700, 414] width 10 height 10
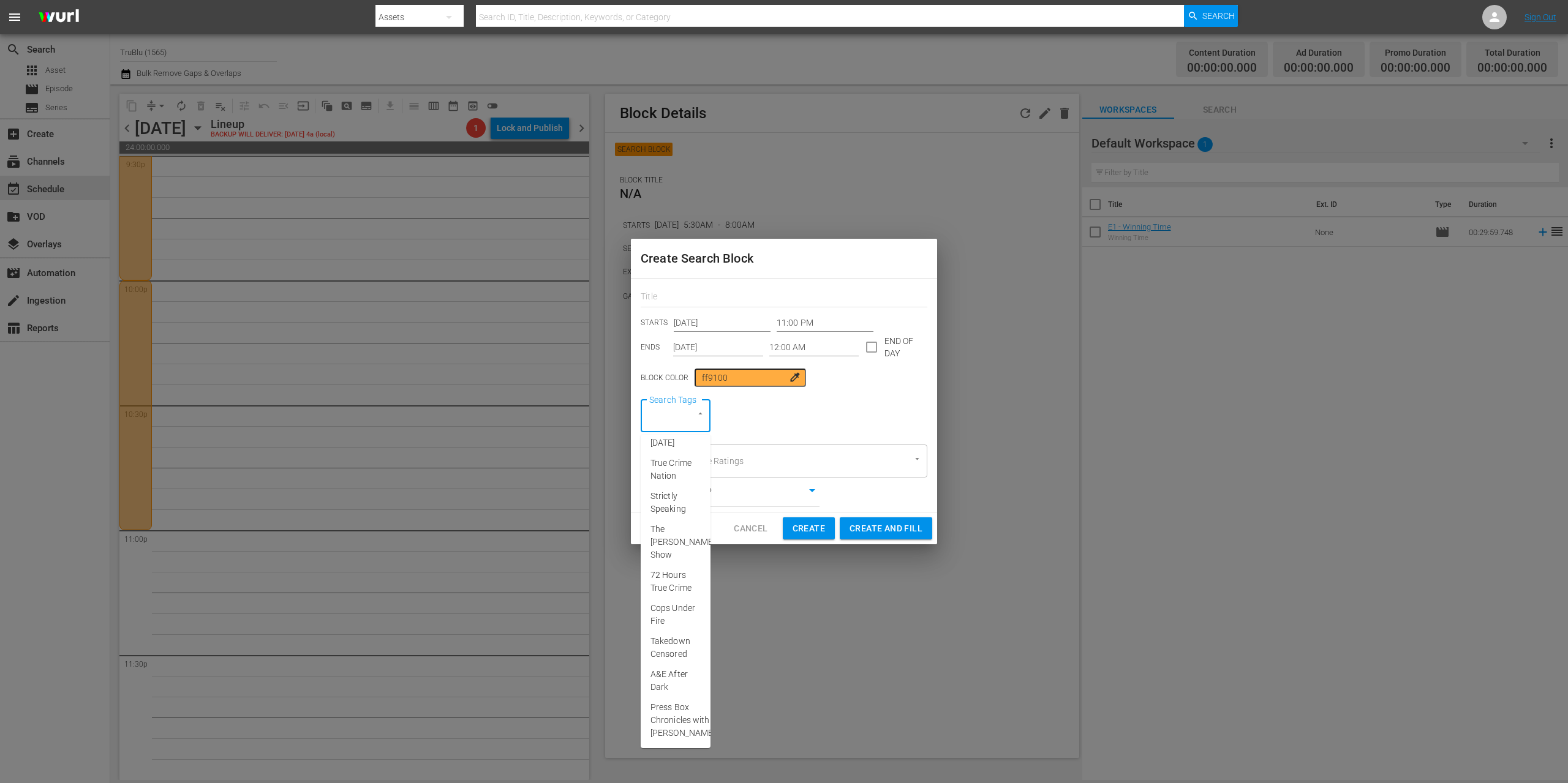
scroll to position [231, 0]
click at [658, 668] on span "A&E After Dark" at bounding box center [675, 681] width 50 height 26
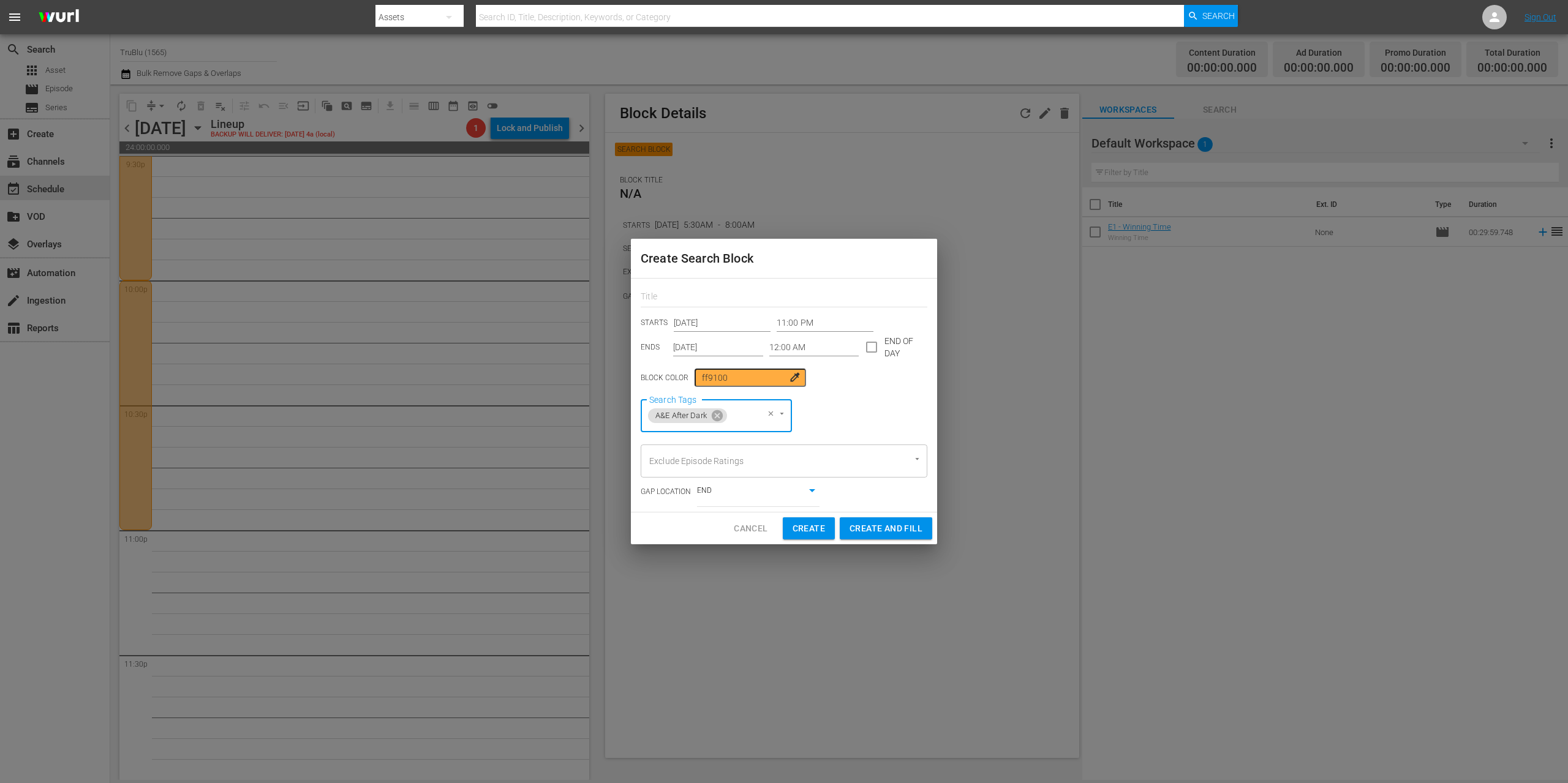
click at [874, 351] on input "checkbox" at bounding box center [872, 350] width 26 height 26
checkbox input "true"
click at [807, 531] on span "Create" at bounding box center [808, 529] width 32 height 16
type input "12:00 AM"
type input "[DATE]"
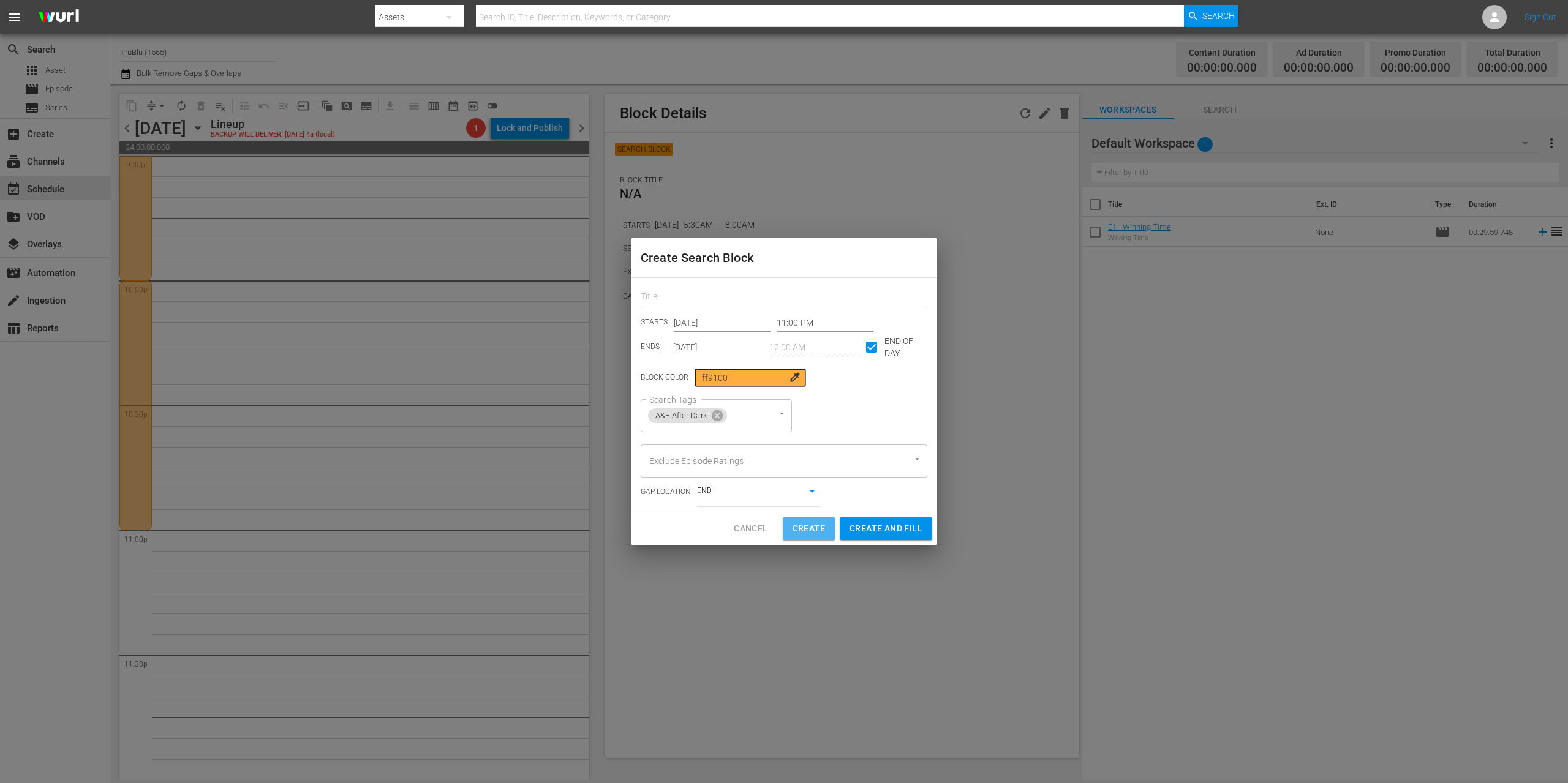
checkbox input "false"
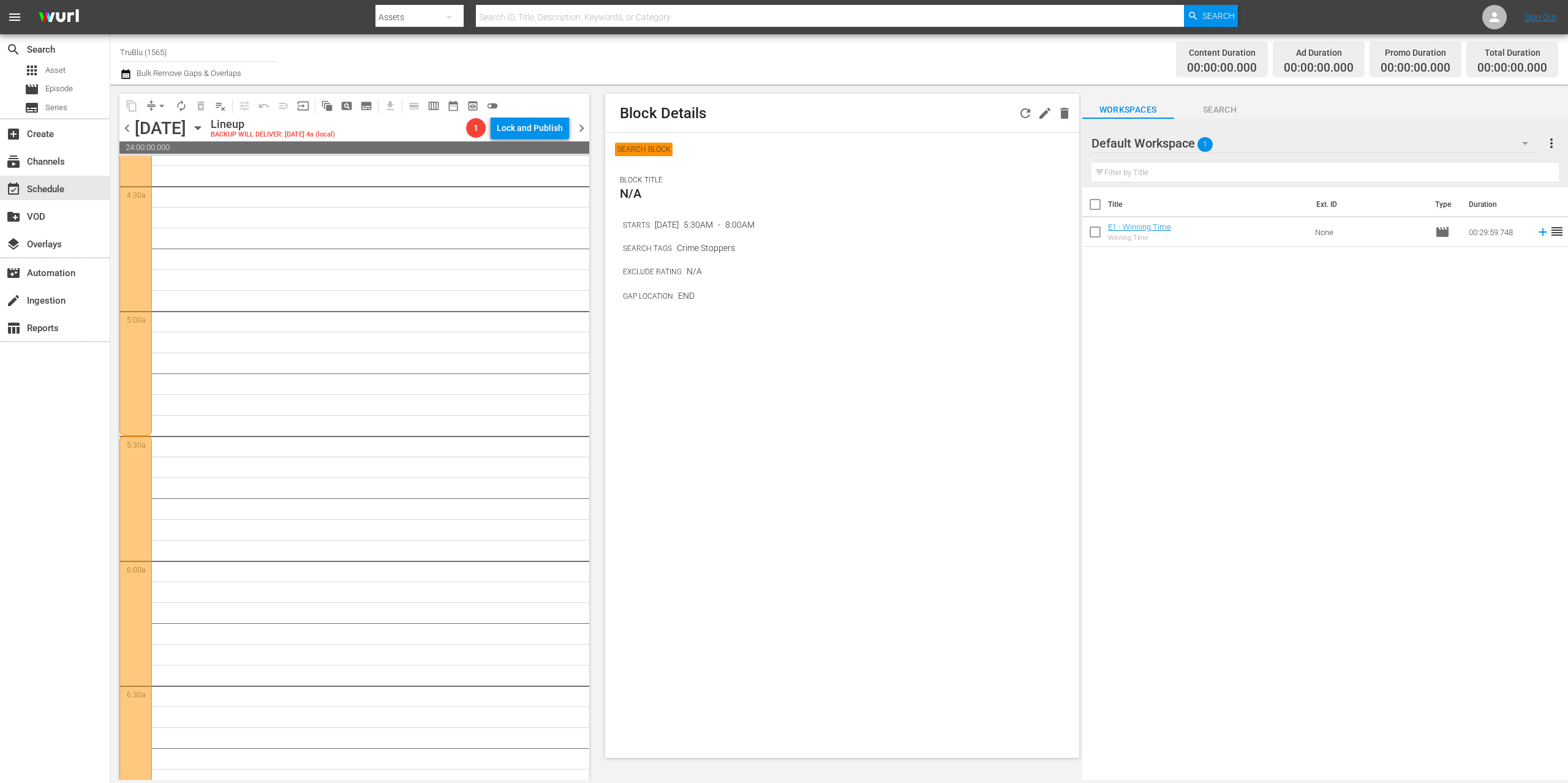
scroll to position [1261, 0]
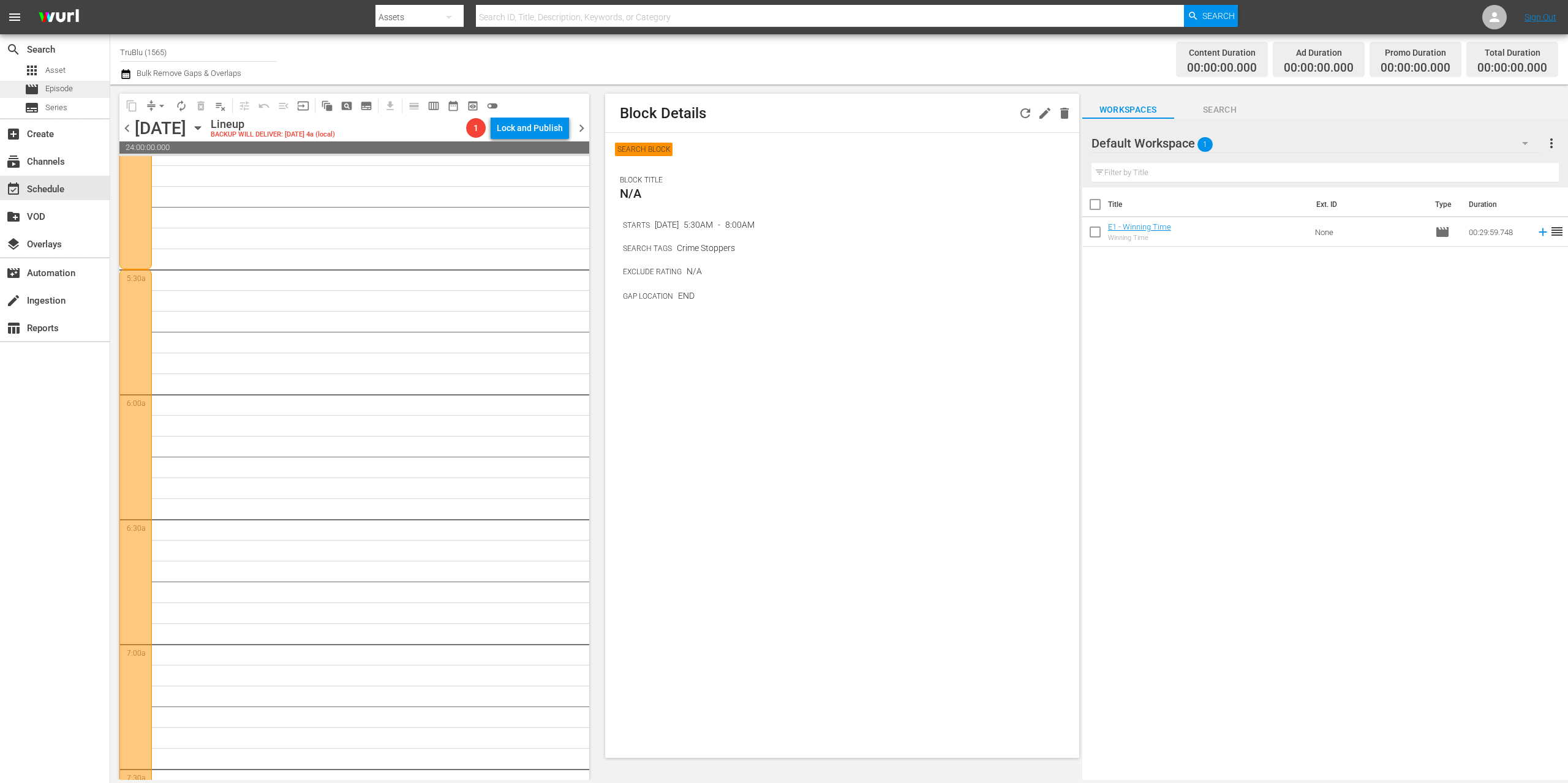
click at [58, 85] on span "Episode" at bounding box center [59, 89] width 28 height 12
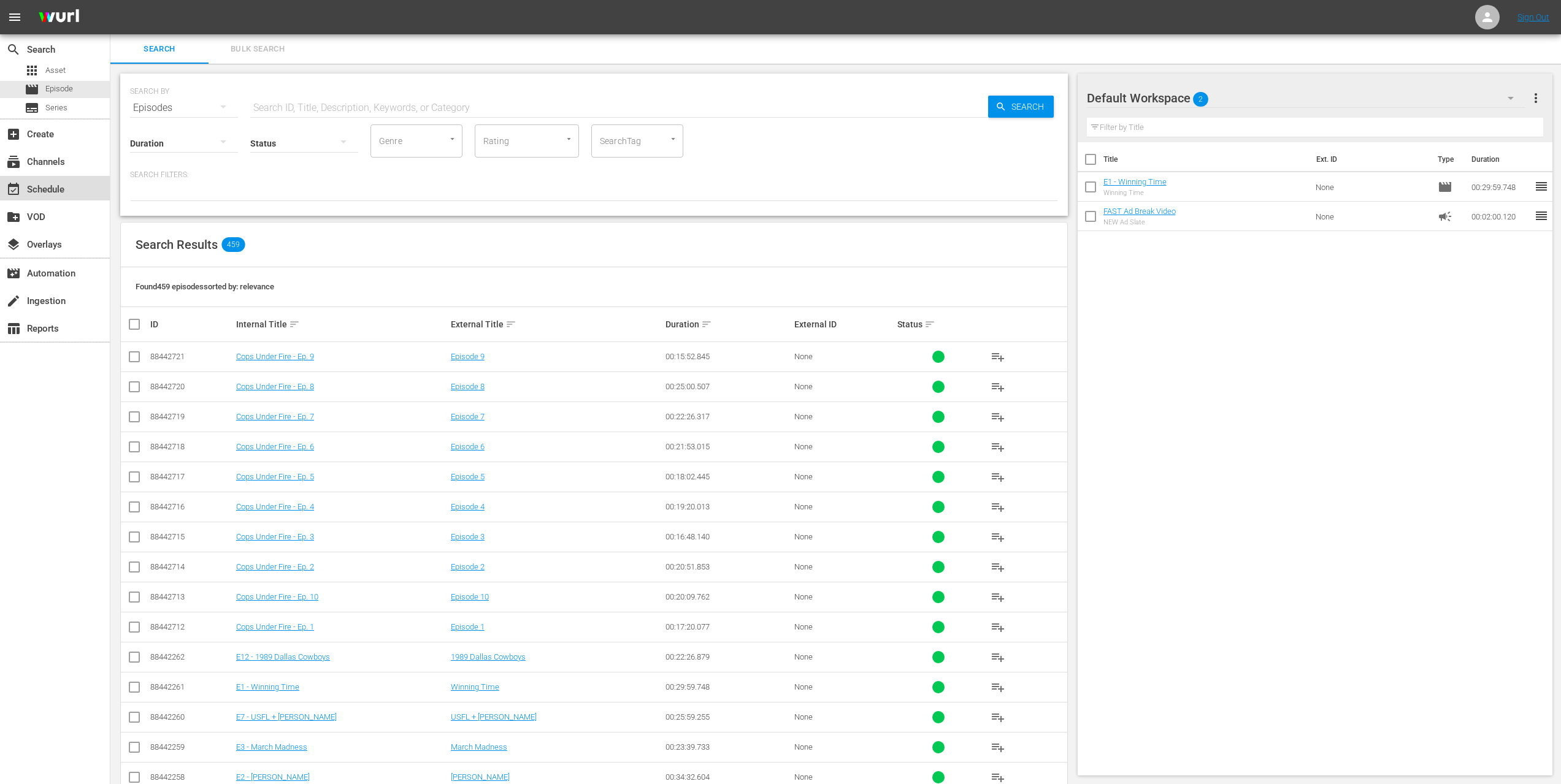
click at [68, 185] on div "event_available Schedule" at bounding box center [34, 187] width 69 height 11
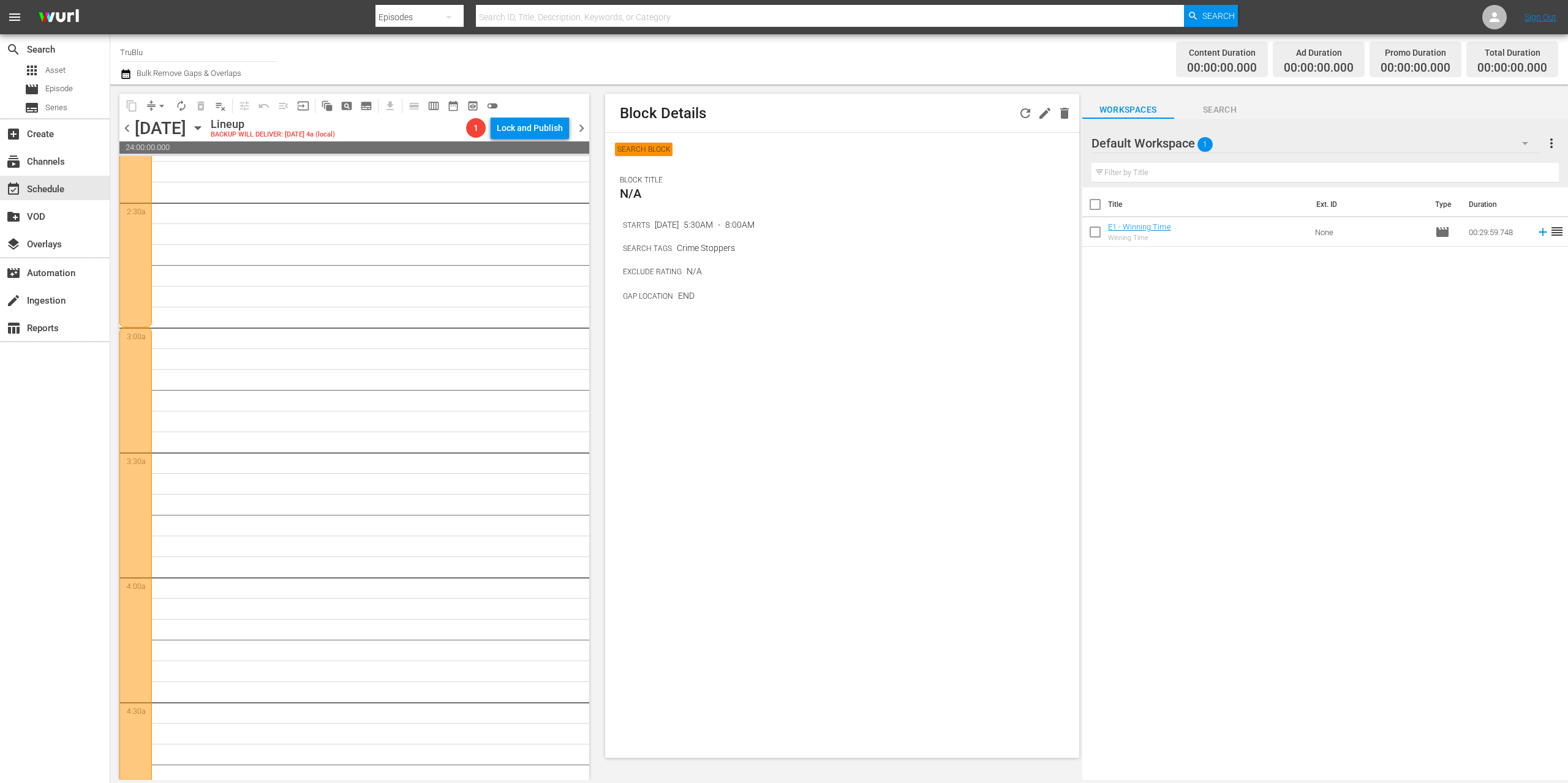
scroll to position [758, 0]
click at [123, 128] on span "chevron_left" at bounding box center [127, 129] width 16 height 16
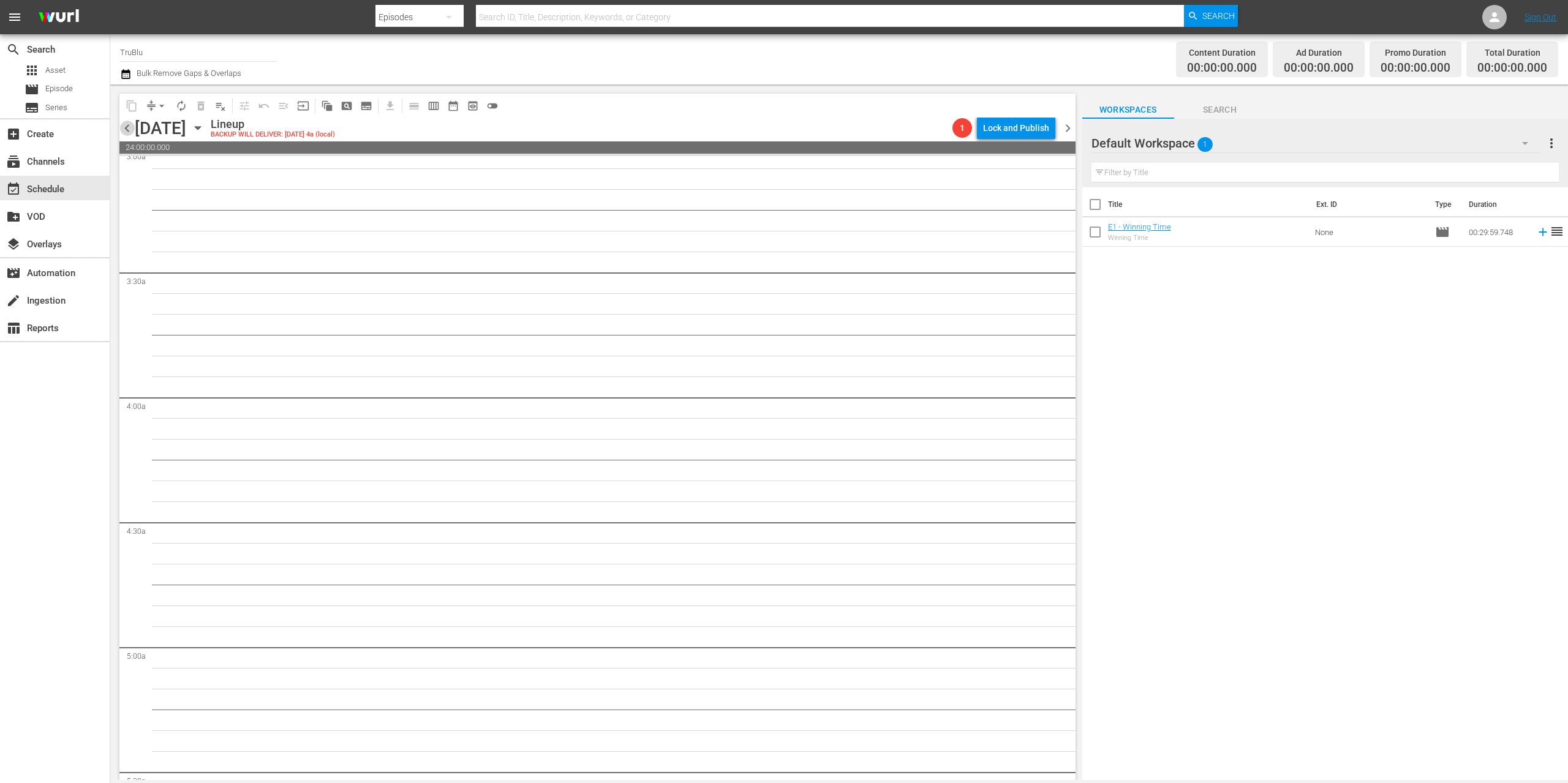
click at [125, 128] on span "chevron_left" at bounding box center [127, 129] width 16 height 16
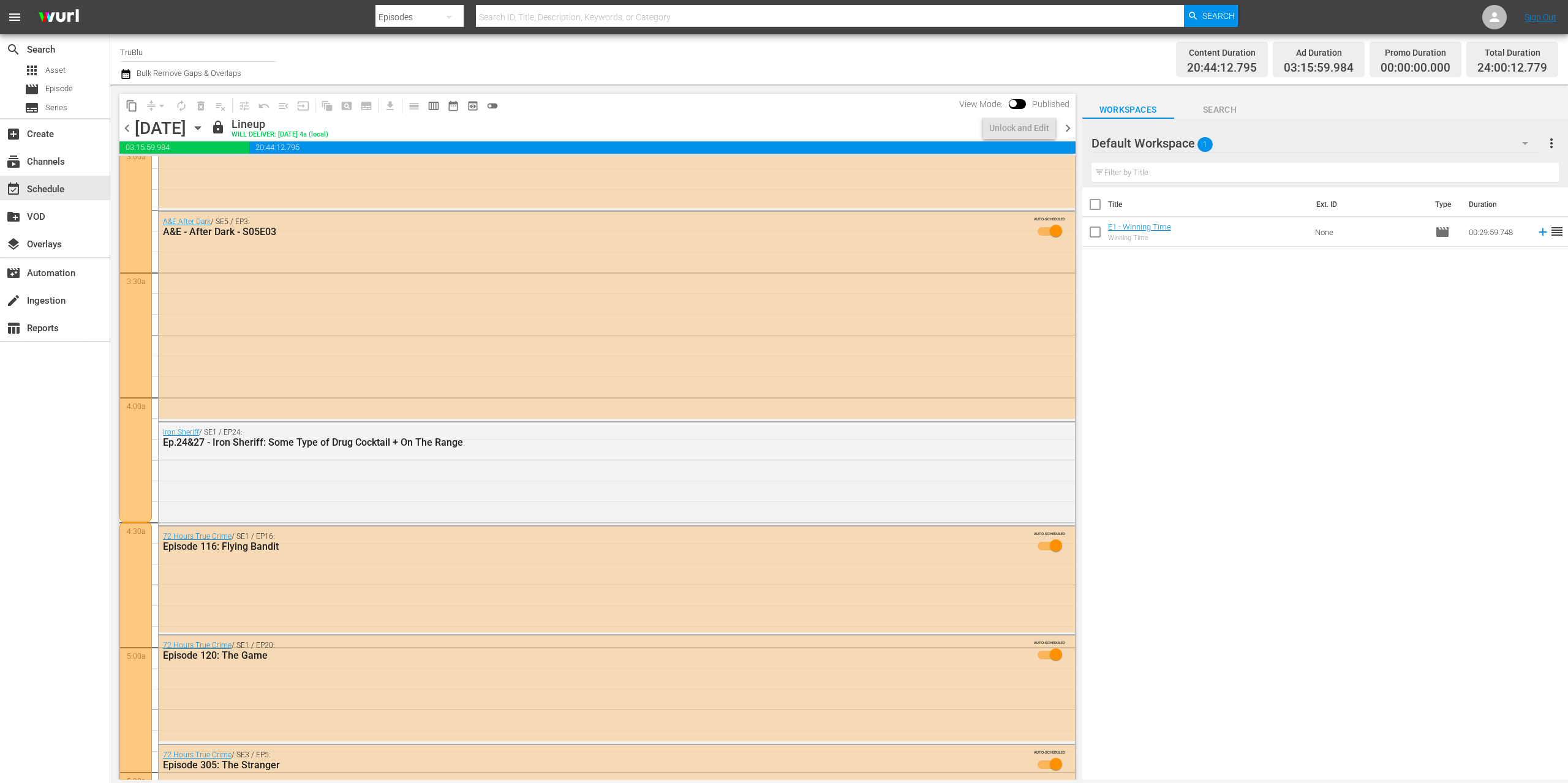
click at [204, 128] on icon "button" at bounding box center [198, 129] width 14 height 14
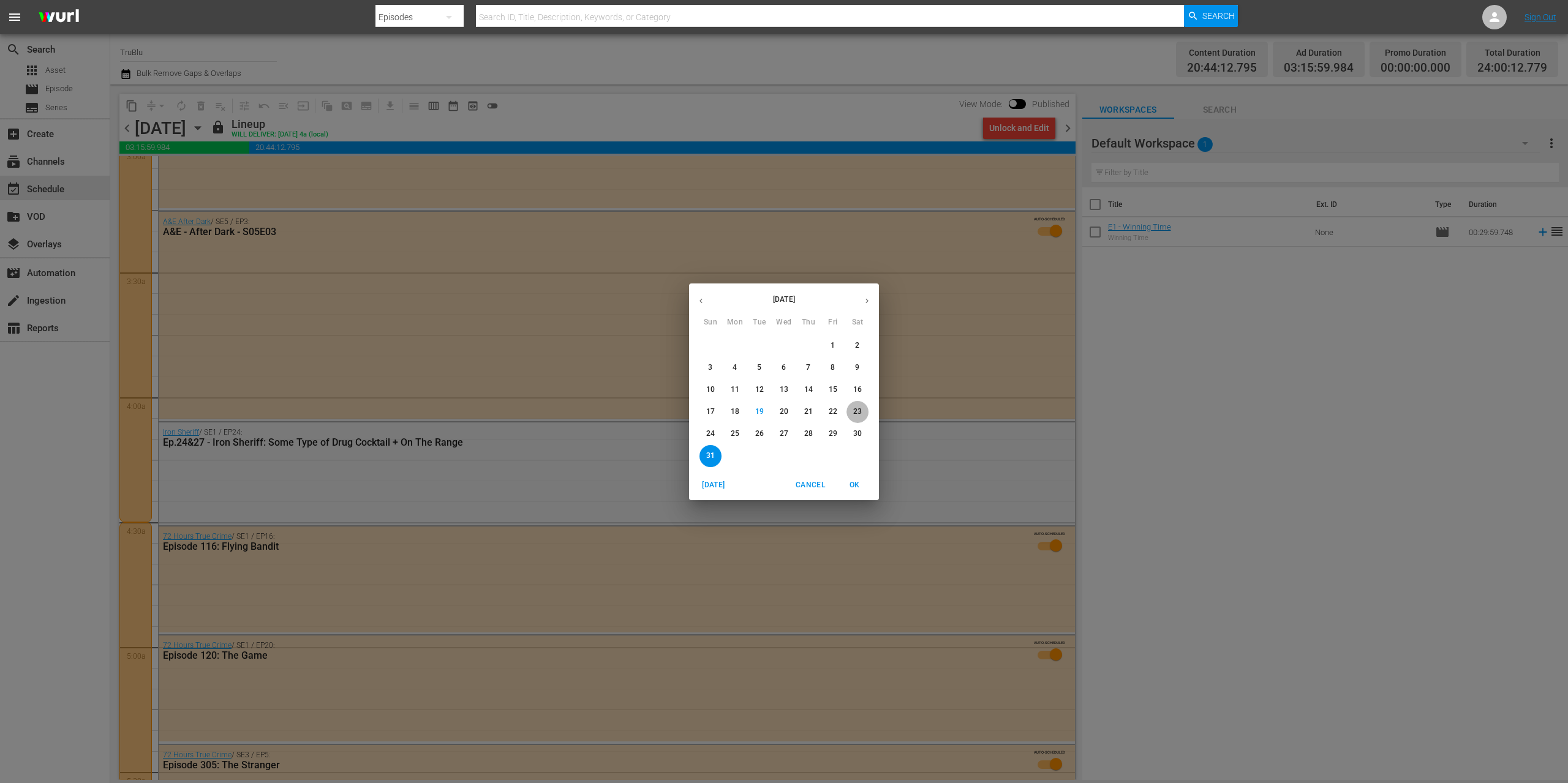
click at [860, 410] on p "23" at bounding box center [858, 412] width 9 height 10
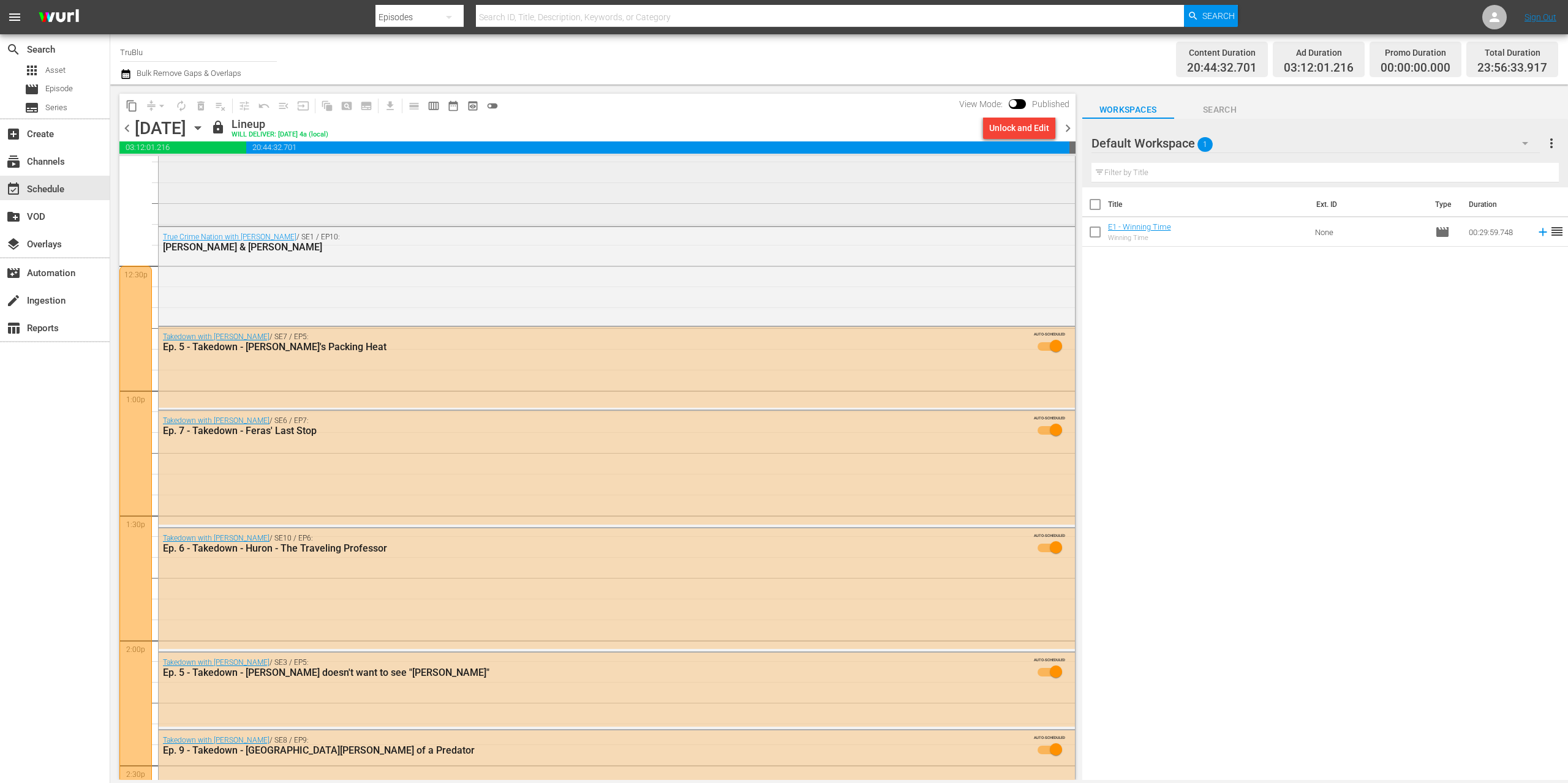
scroll to position [3016, 0]
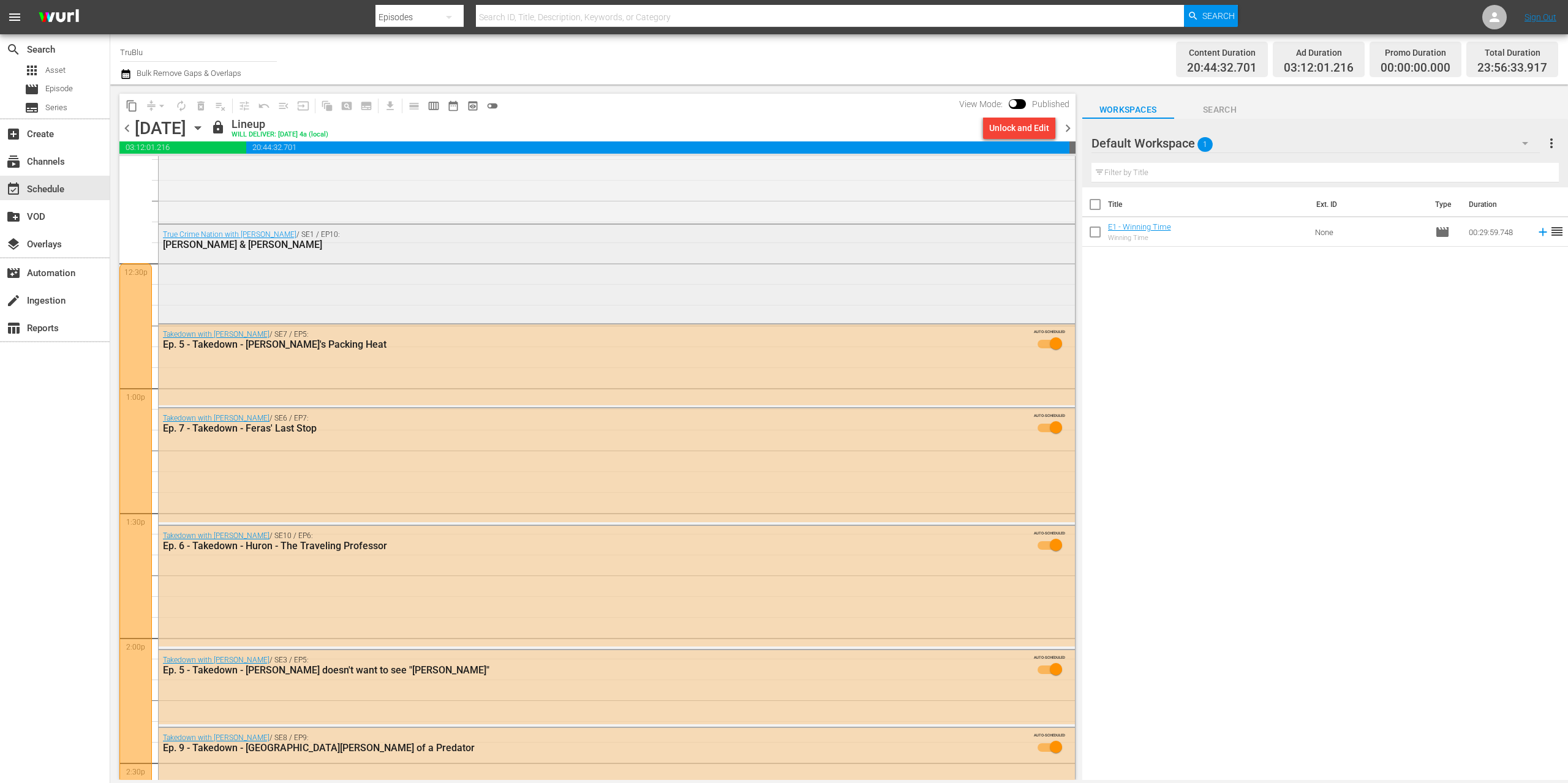
click at [406, 268] on div "True Crime Nation with [PERSON_NAME] / SE1 / EP10: [PERSON_NAME] & [PERSON_NAME]" at bounding box center [617, 273] width 916 height 96
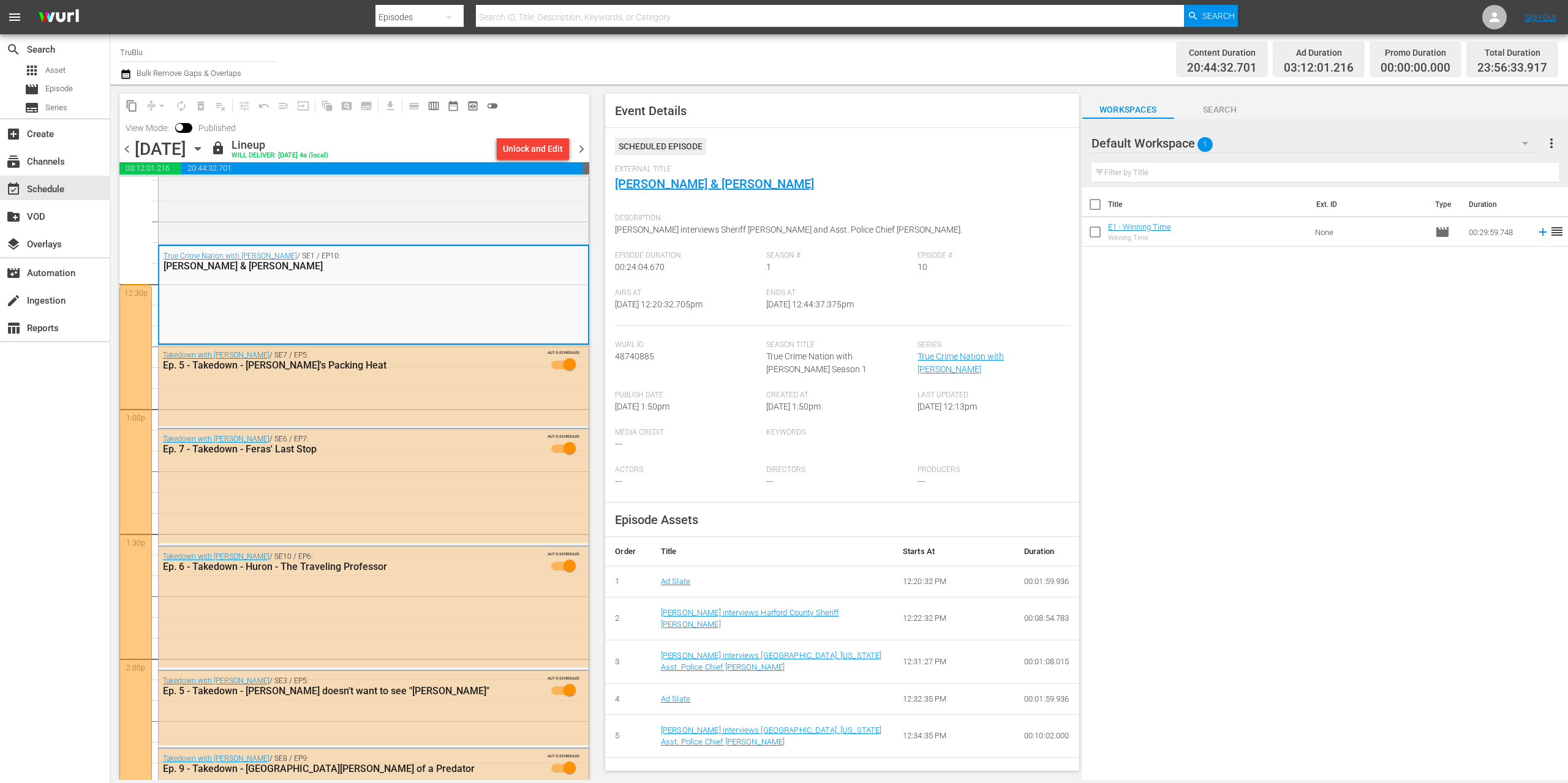
click at [1229, 109] on span "Search" at bounding box center [1220, 110] width 92 height 16
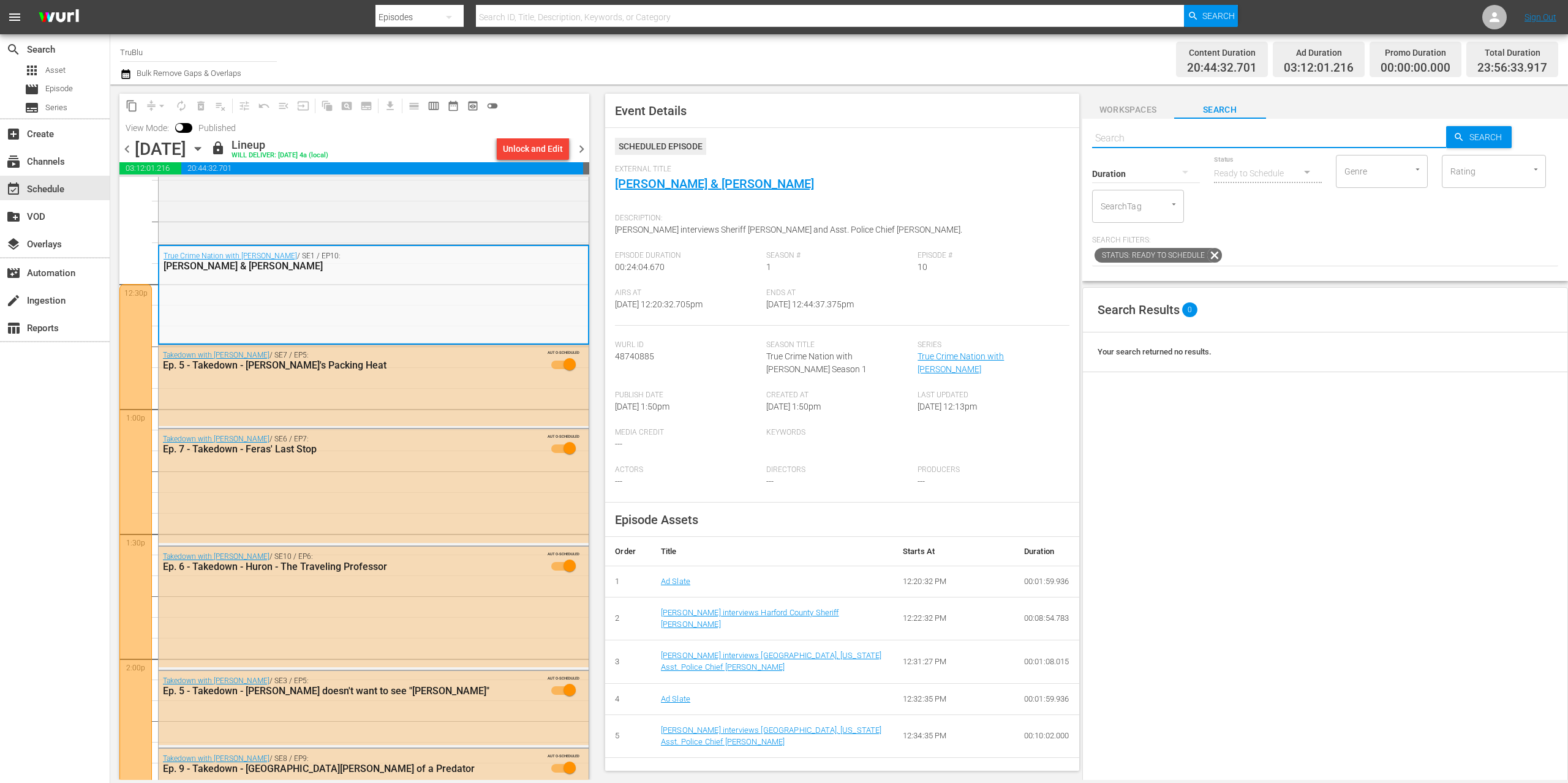
click at [1158, 132] on input "text" at bounding box center [1269, 138] width 355 height 30
type input "true"
type input "true c"
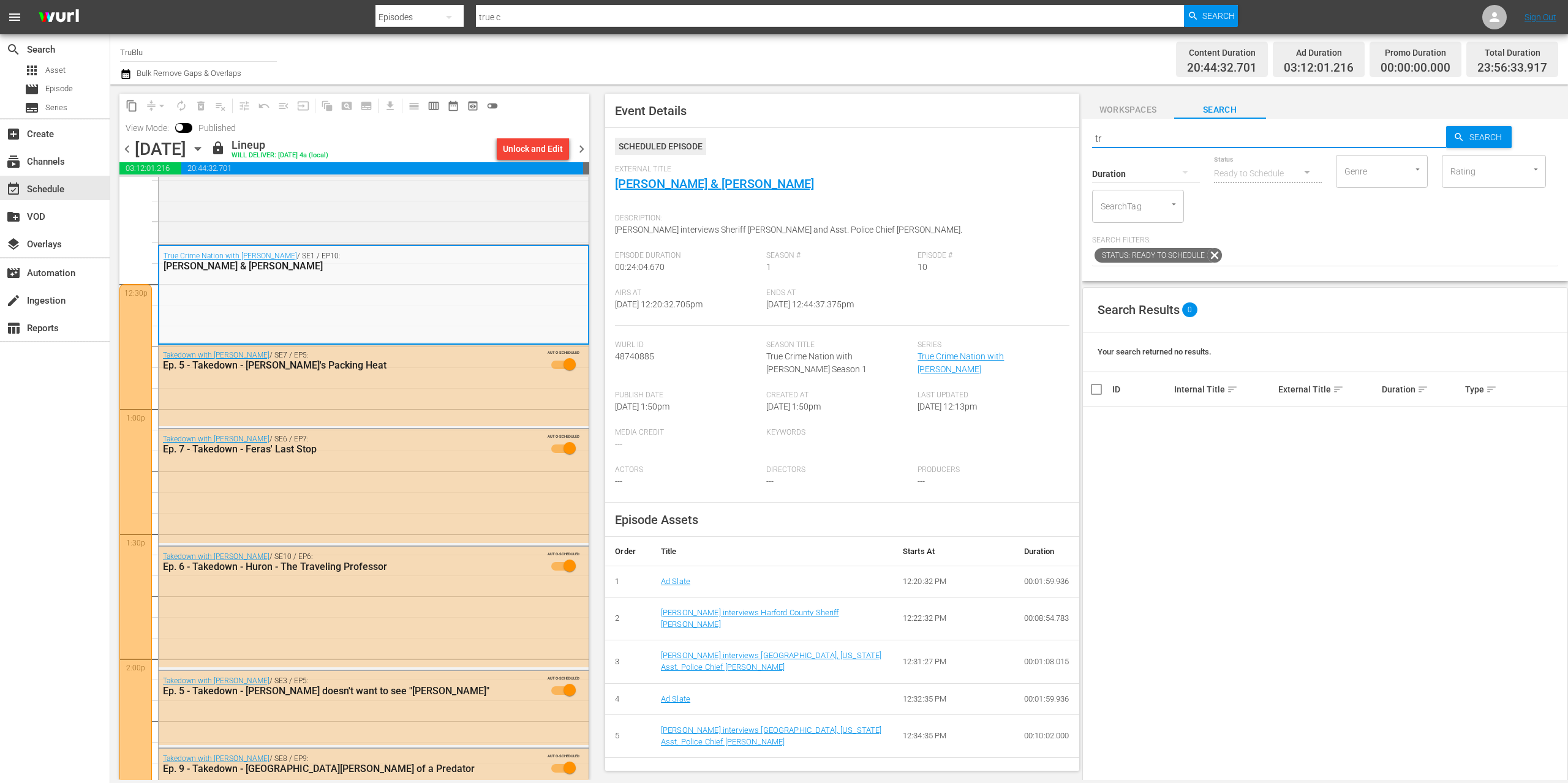
type input "t"
type input "[PERSON_NAME]"
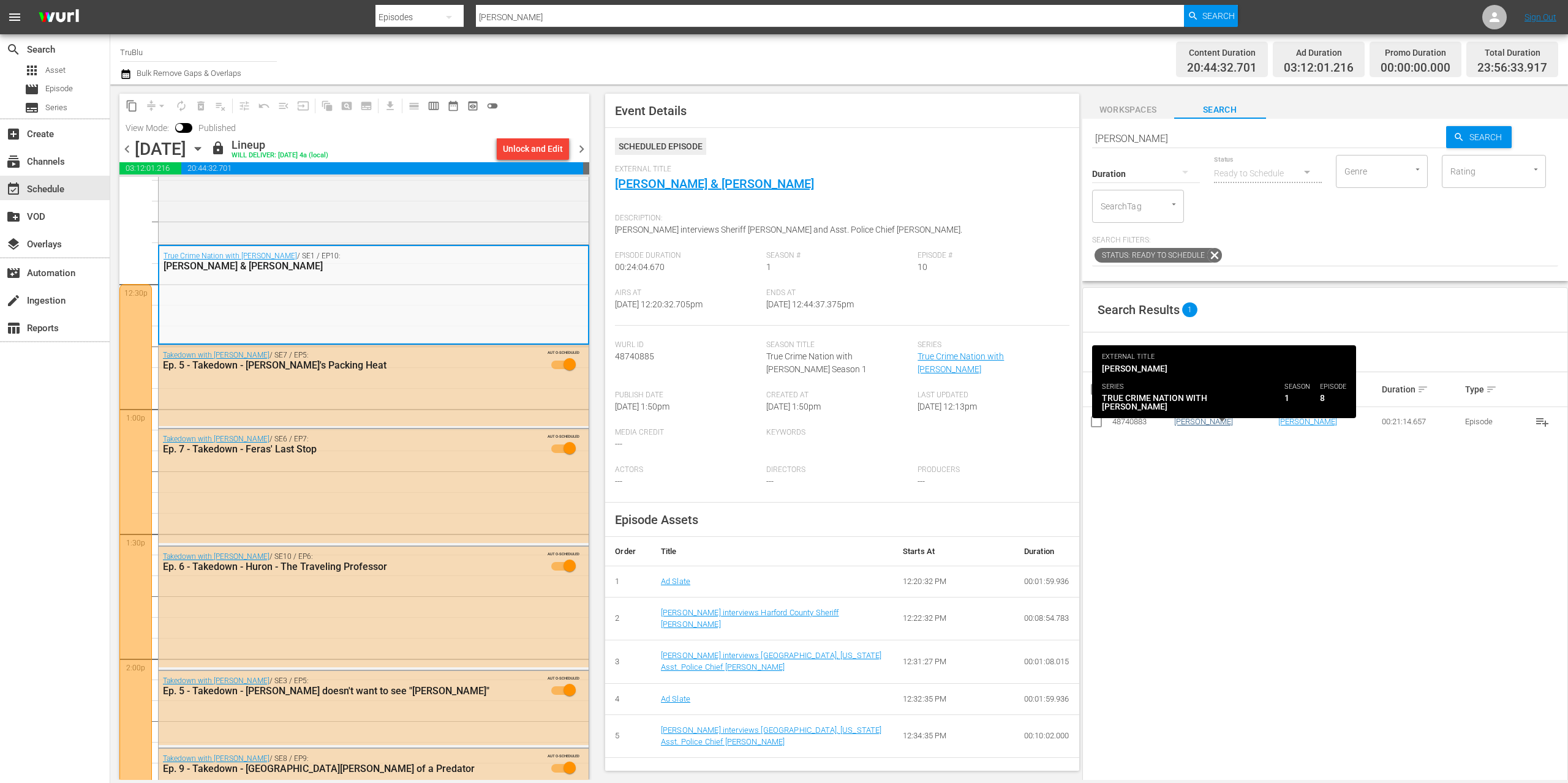
click at [1199, 423] on link "[PERSON_NAME]" at bounding box center [1204, 421] width 59 height 10
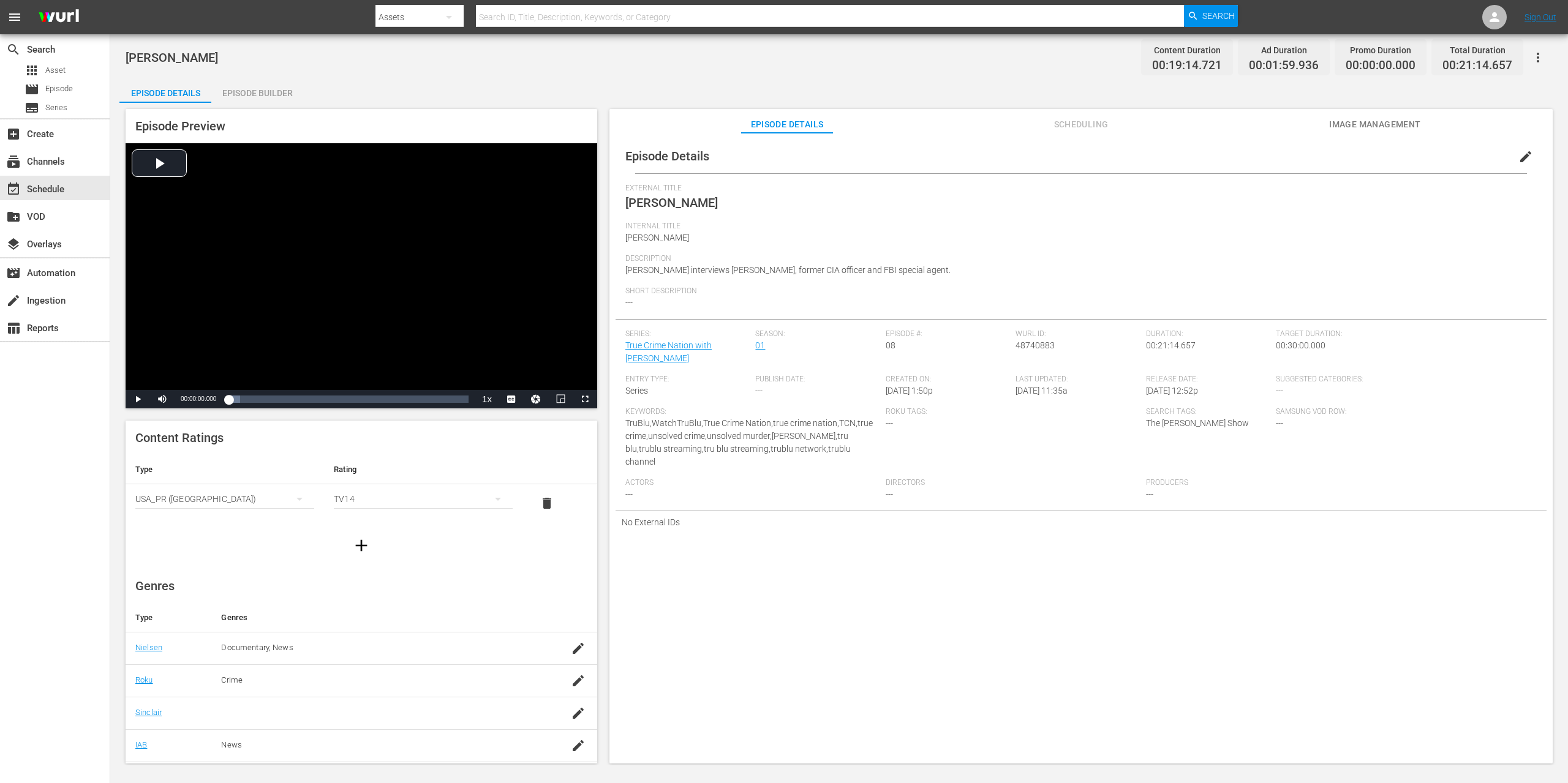
click at [1518, 156] on span "edit" at bounding box center [1525, 156] width 15 height 15
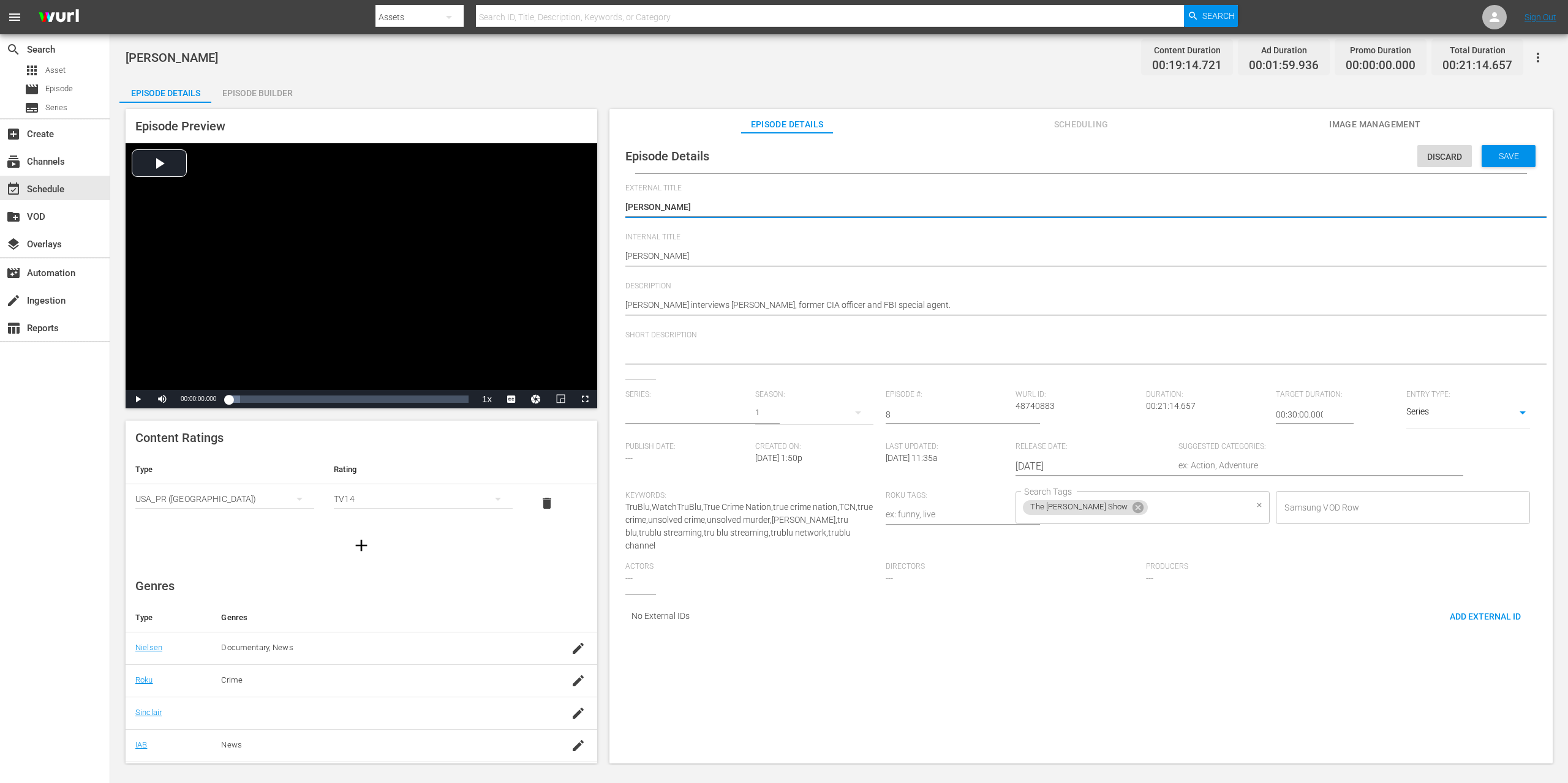
type input "True Crime Nation with [PERSON_NAME]"
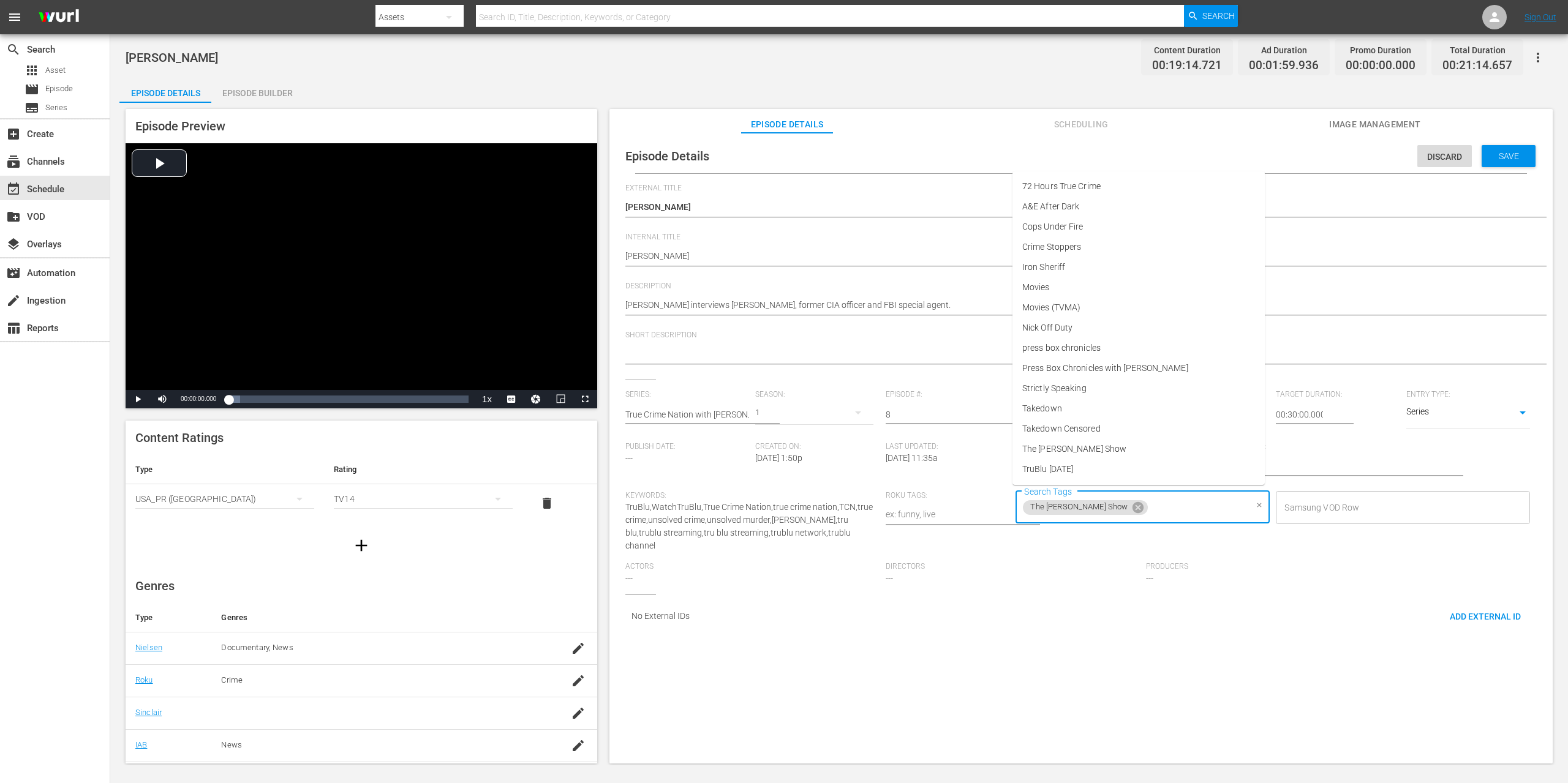
click at [1185, 505] on input "Search Tags" at bounding box center [1198, 507] width 96 height 22
click at [1084, 468] on span "True Crime Nation" at bounding box center [1057, 469] width 70 height 13
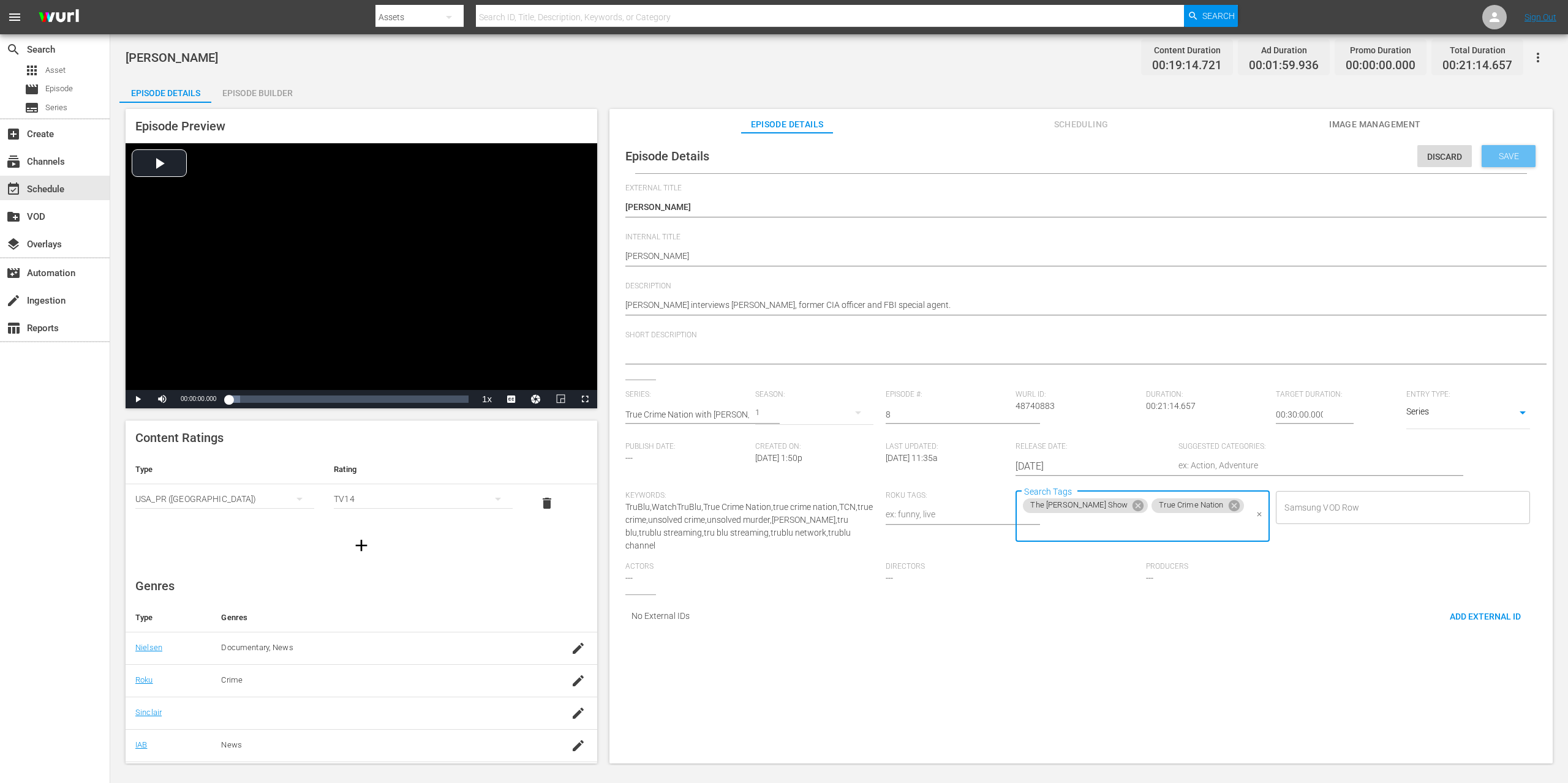
click at [1524, 150] on div "Save" at bounding box center [1509, 156] width 54 height 22
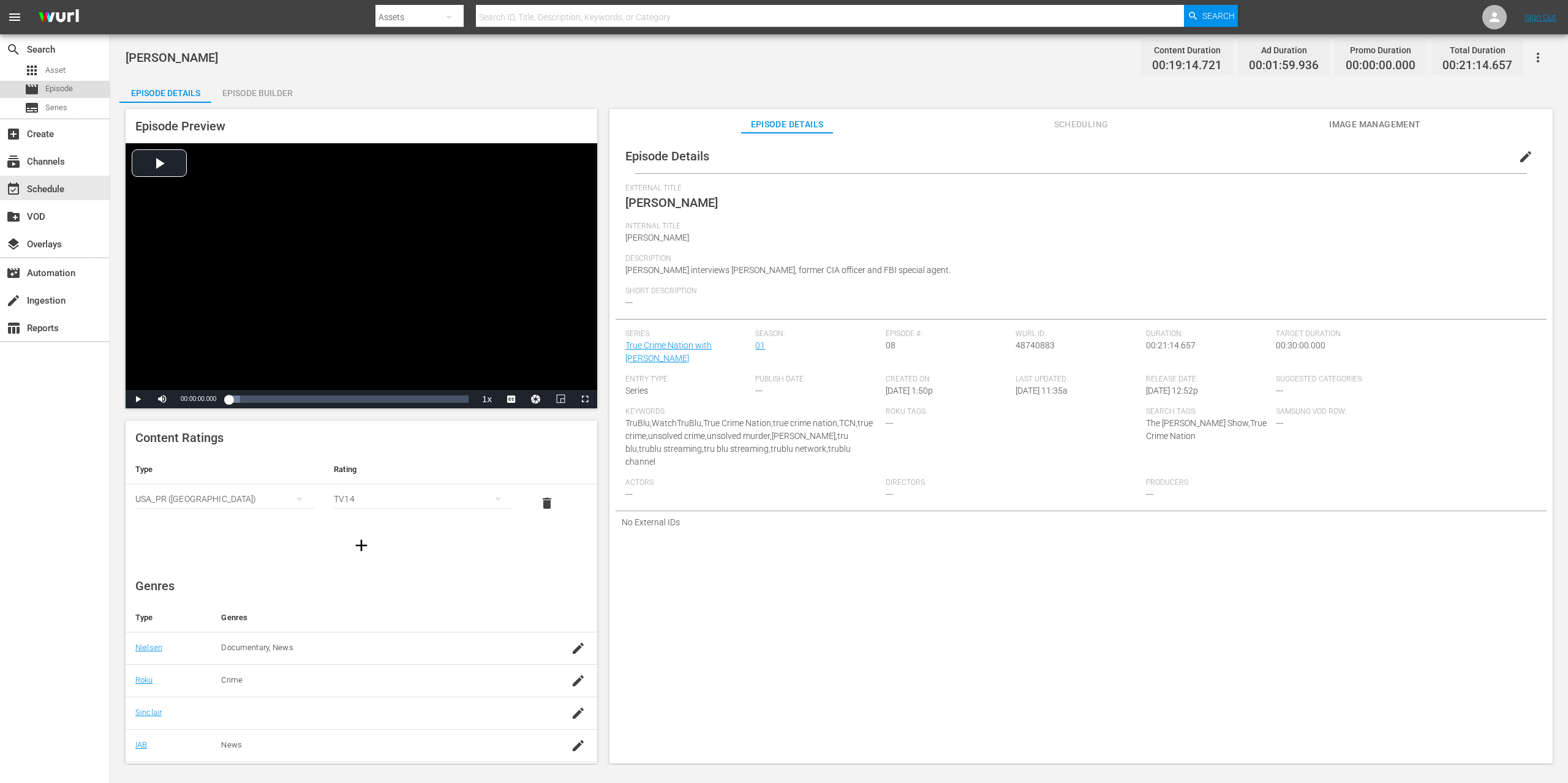
click at [52, 90] on span "Episode" at bounding box center [59, 89] width 28 height 12
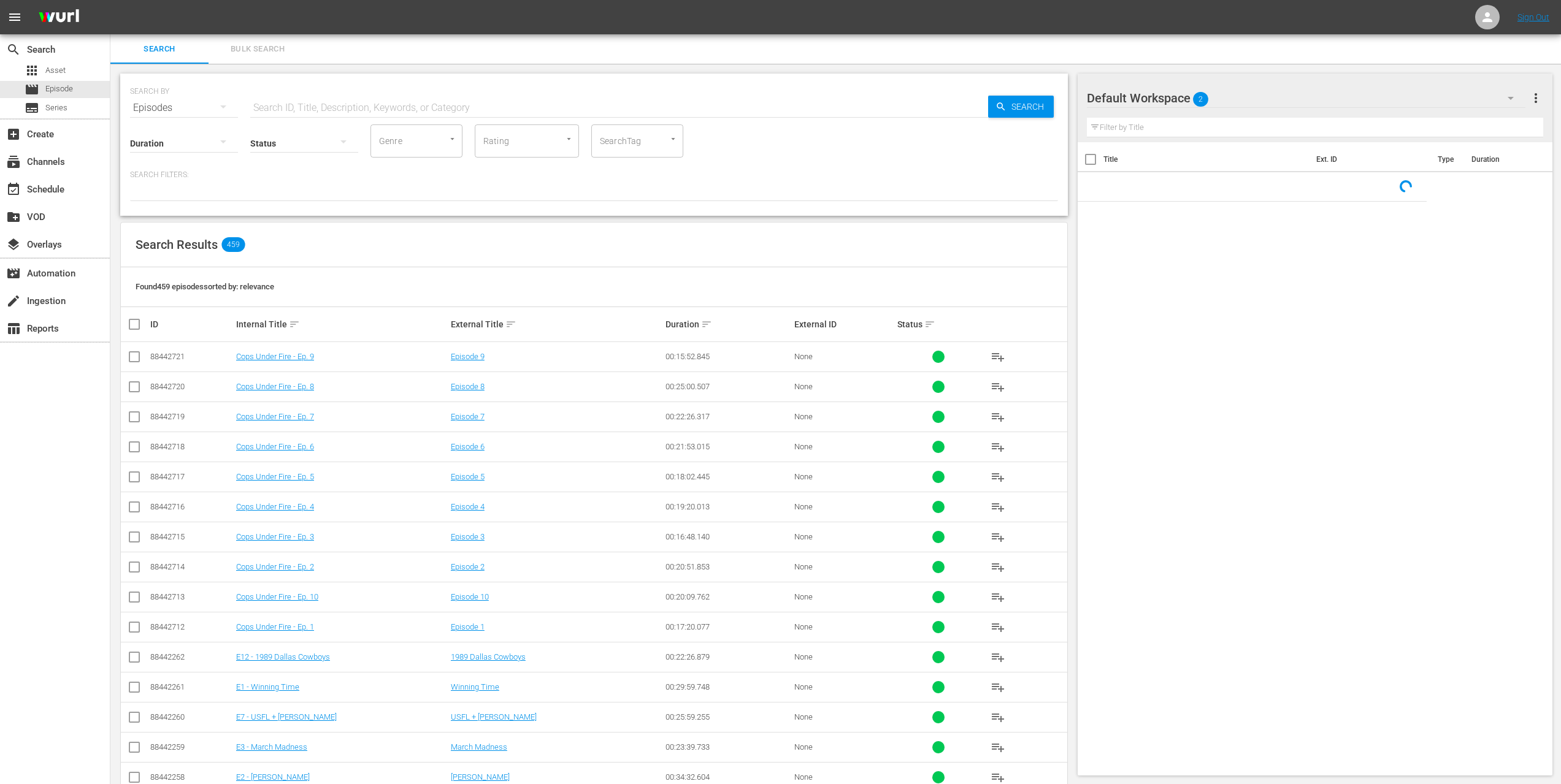
click at [369, 104] on input "text" at bounding box center [619, 108] width 738 height 30
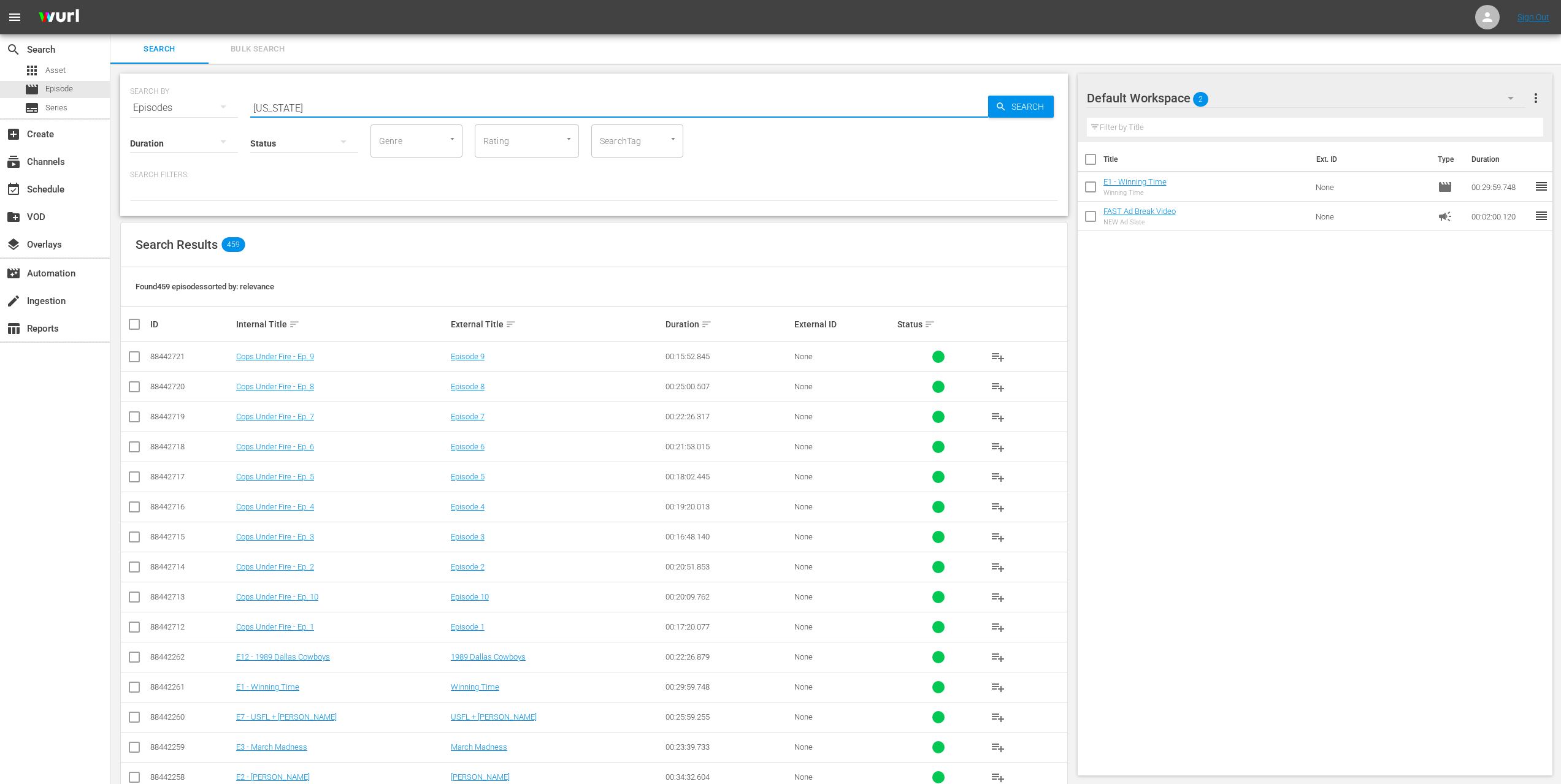
type input "[US_STATE]"
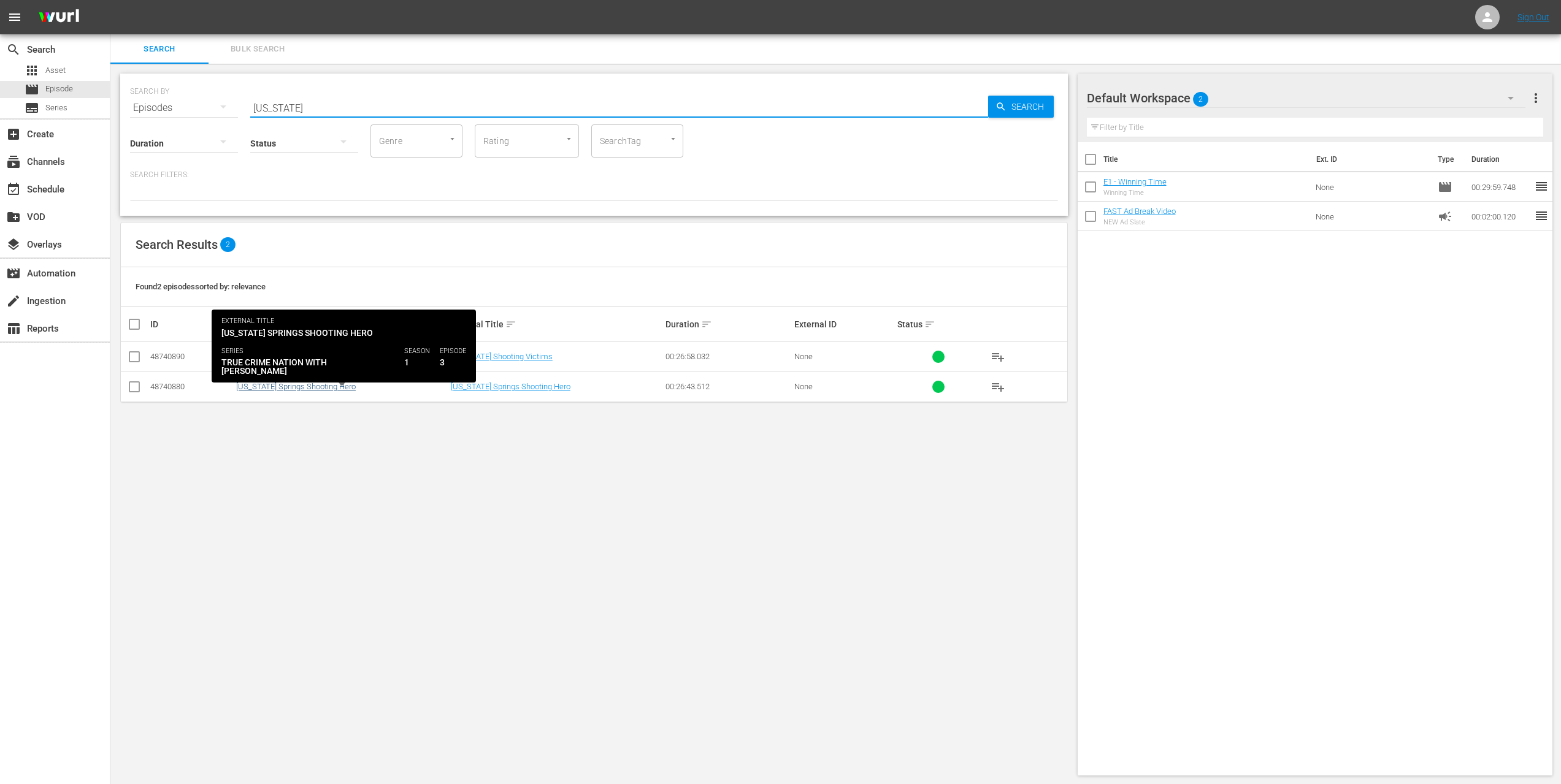
click at [300, 389] on link "[US_STATE] Springs Shooting Hero" at bounding box center [295, 386] width 119 height 10
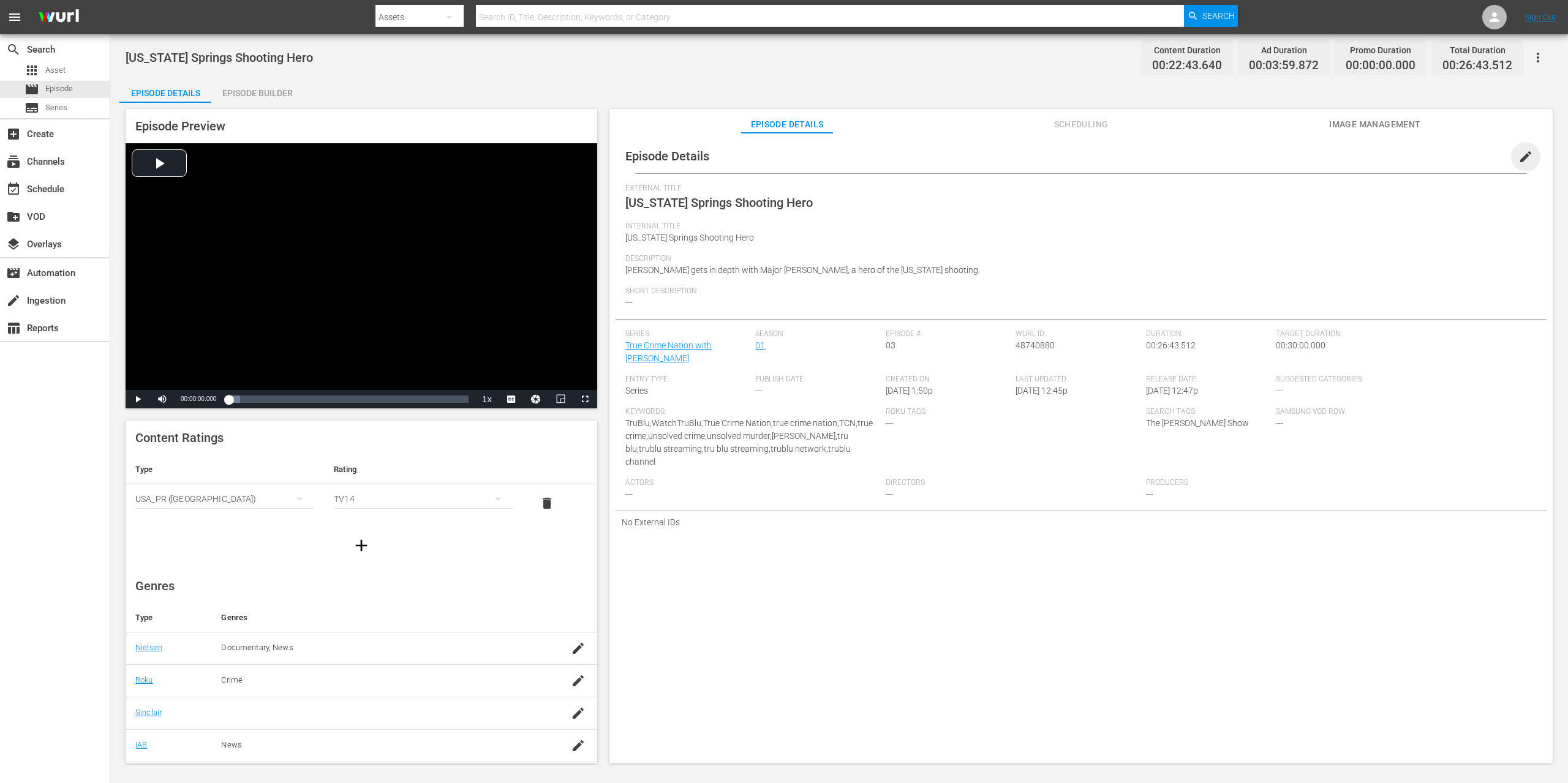
click at [1520, 161] on span "edit" at bounding box center [1525, 156] width 15 height 15
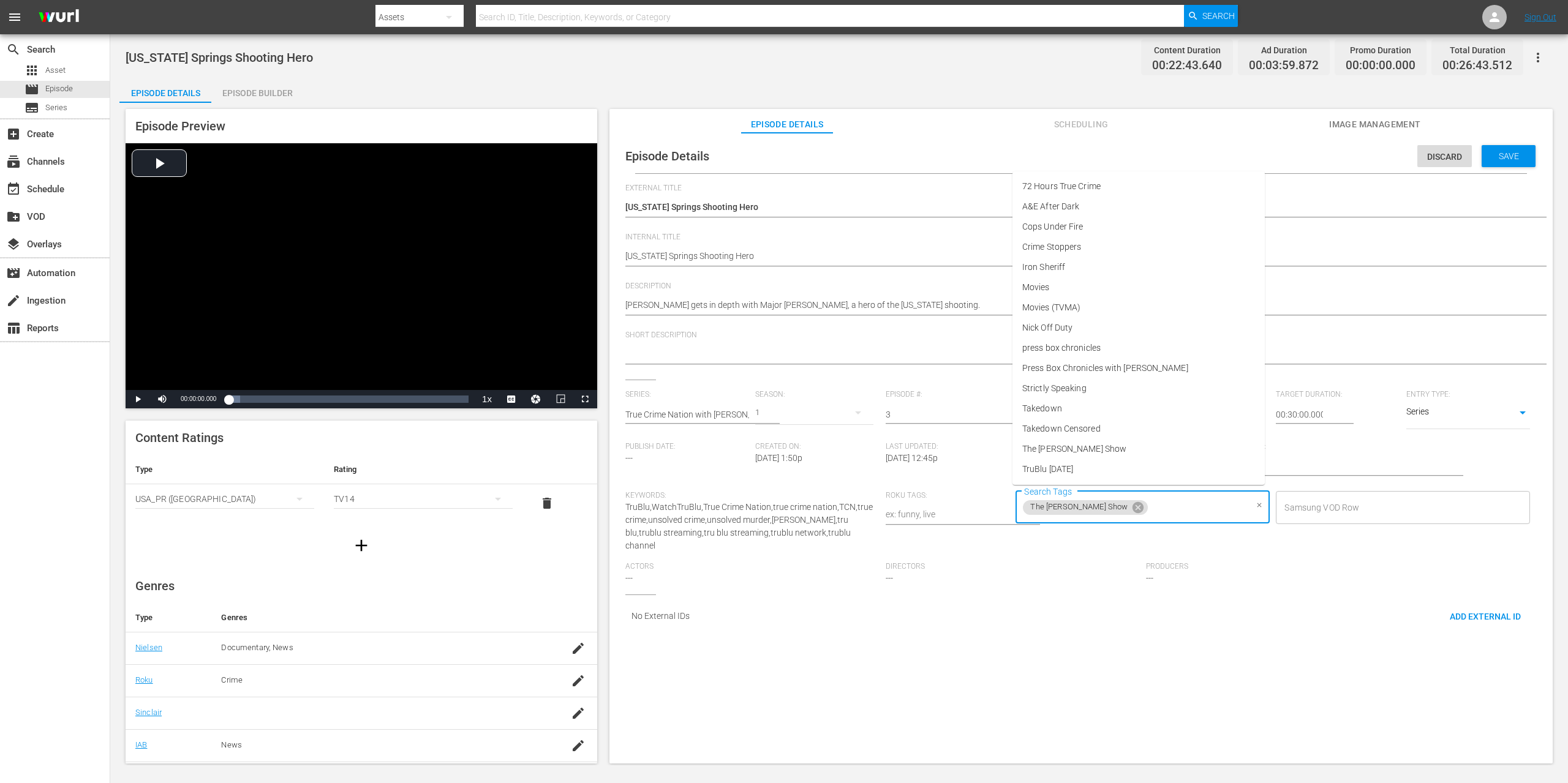
click at [1205, 507] on input "Search Tags" at bounding box center [1198, 507] width 96 height 22
click at [1087, 472] on span "True Crime Nation" at bounding box center [1057, 469] width 70 height 13
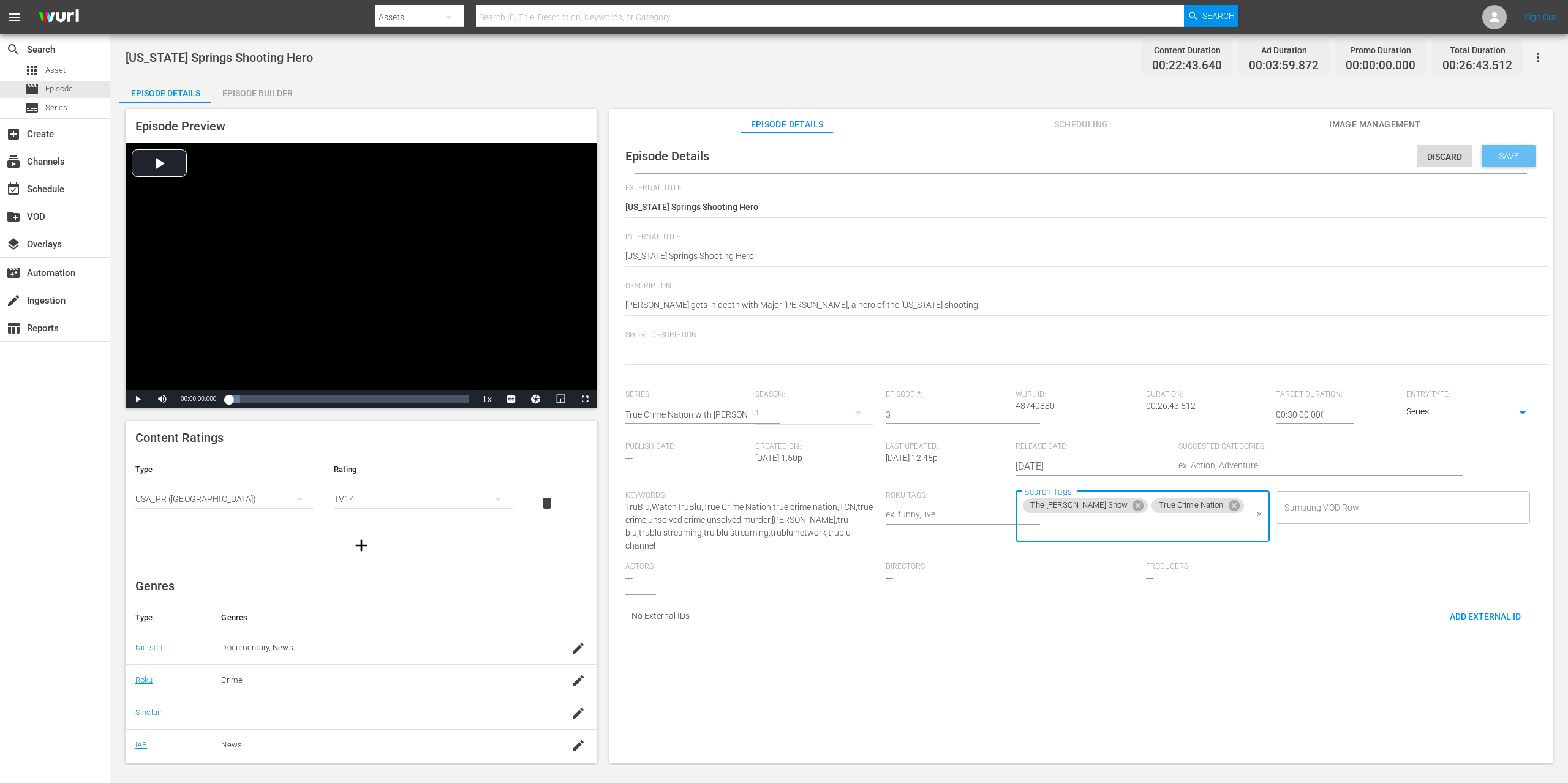
click at [1514, 161] on div "Save" at bounding box center [1509, 156] width 54 height 22
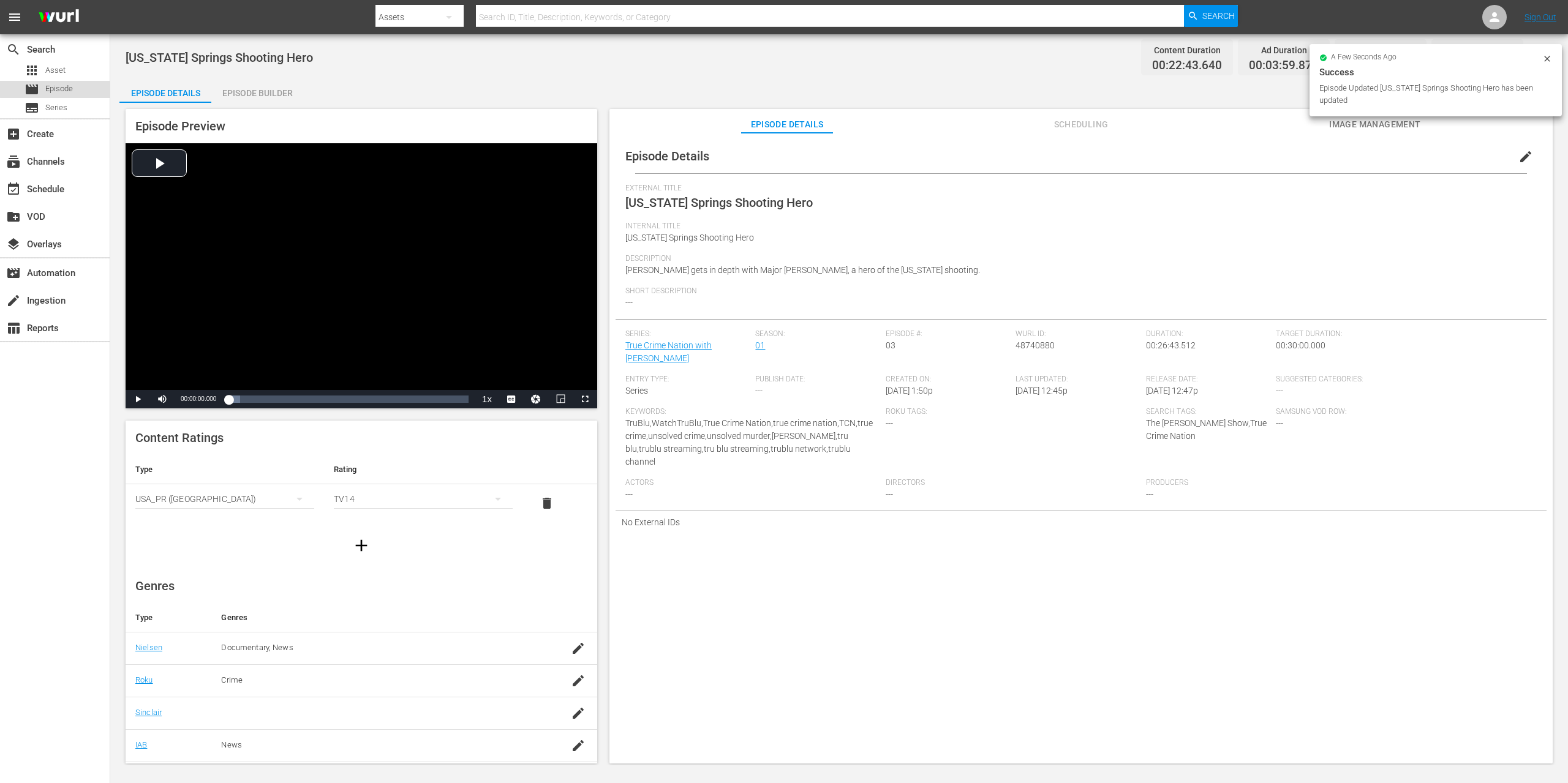
click at [83, 87] on div "movie Episode" at bounding box center [55, 90] width 110 height 17
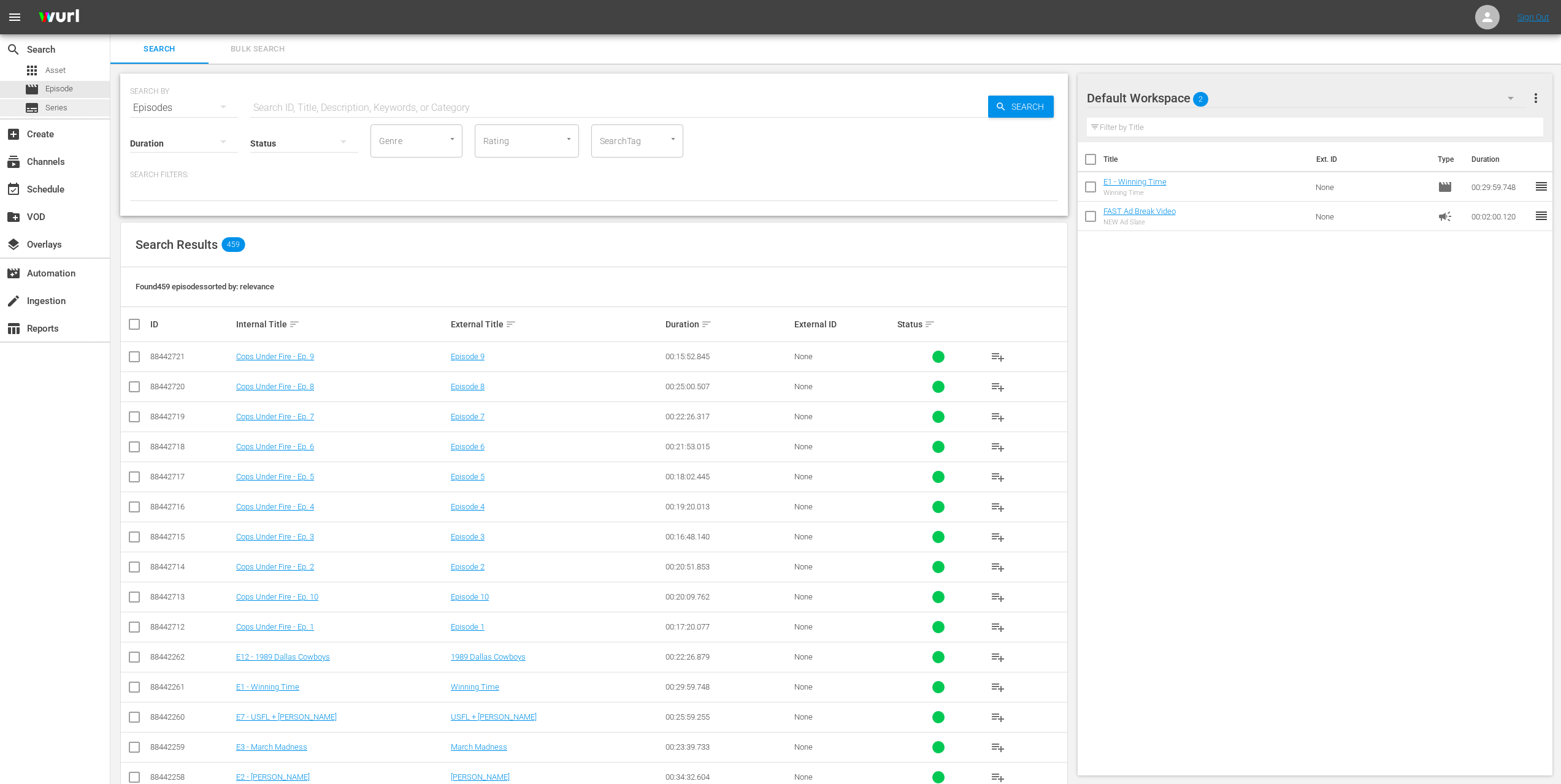
click at [69, 113] on div "subtitles Series" at bounding box center [55, 108] width 110 height 17
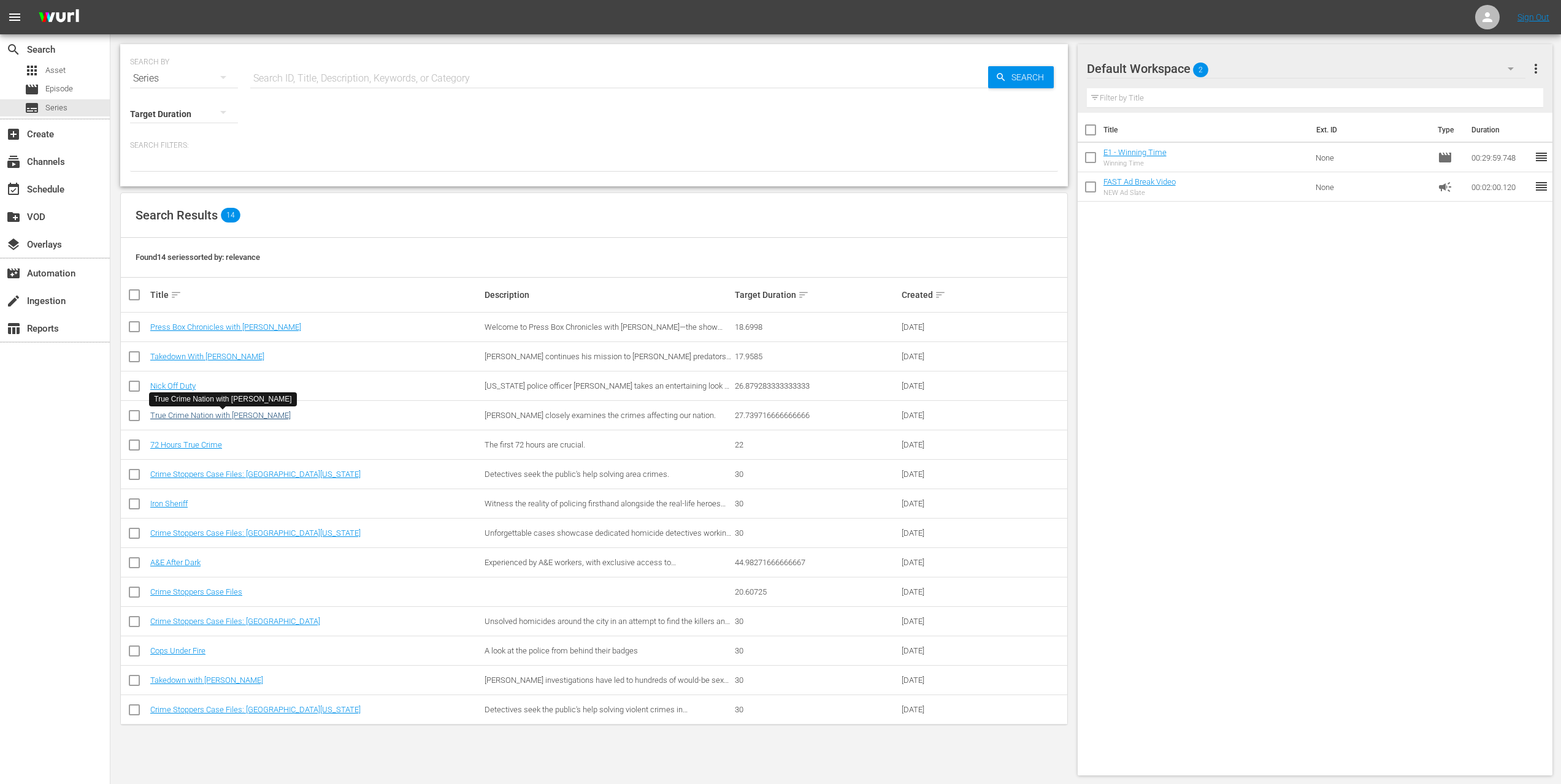
click at [187, 415] on link "True Crime Nation with [PERSON_NAME]" at bounding box center [220, 415] width 140 height 10
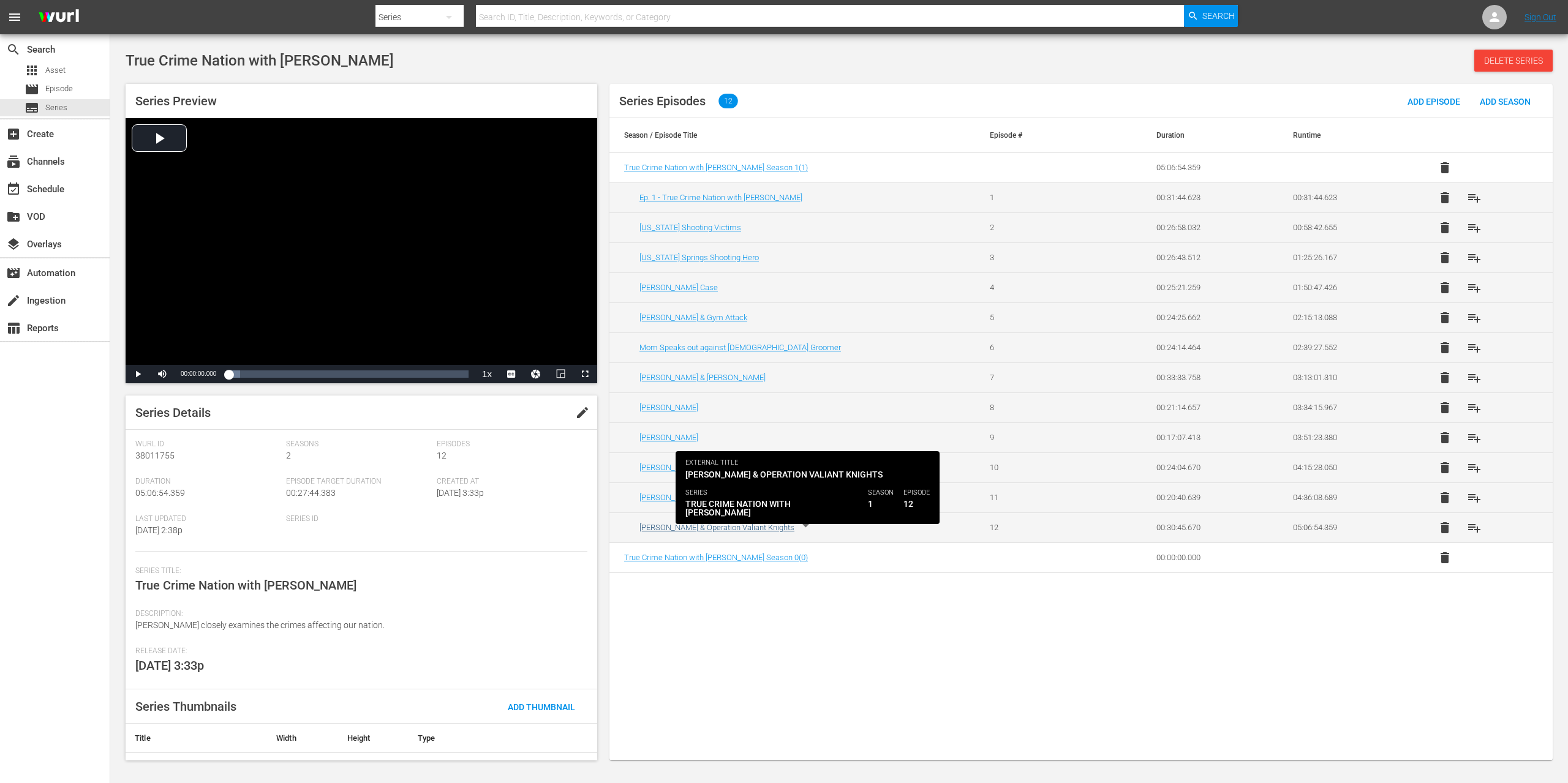
click at [755, 527] on link "[PERSON_NAME] & Operation Valiant Knights" at bounding box center [717, 528] width 155 height 10
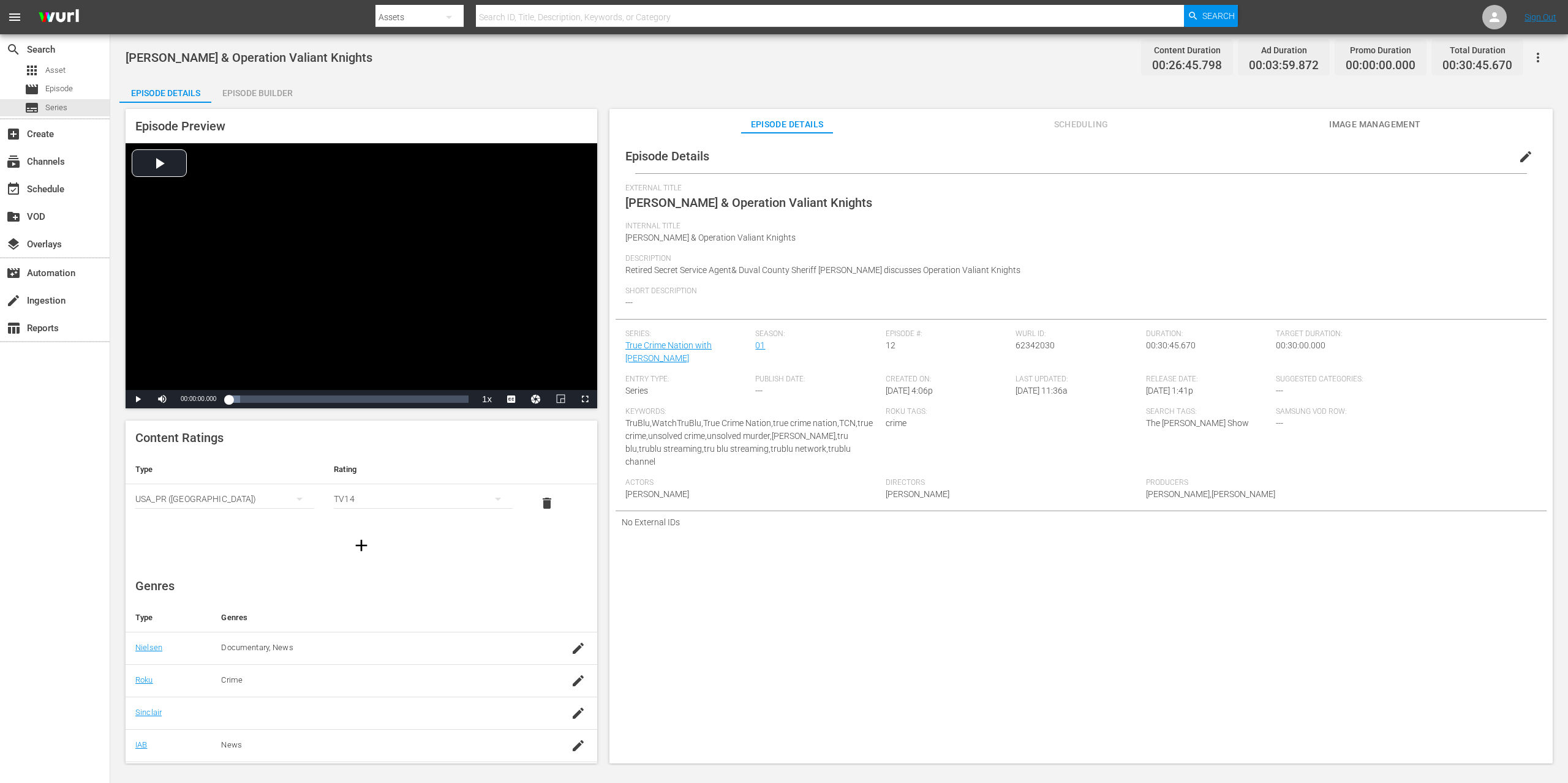
click at [1519, 152] on span "edit" at bounding box center [1525, 156] width 15 height 15
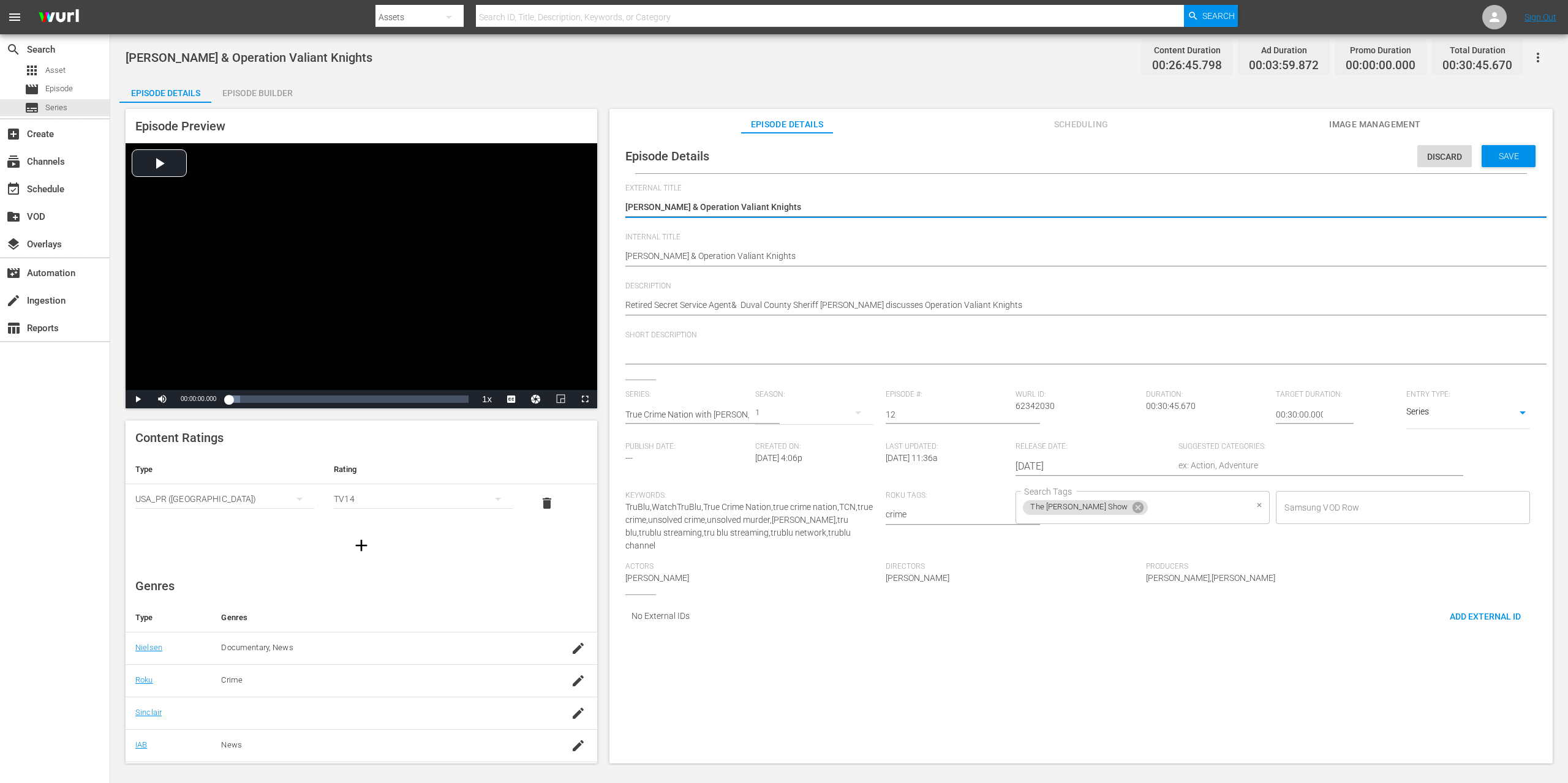
click at [1183, 509] on input "Search Tags" at bounding box center [1198, 507] width 96 height 22
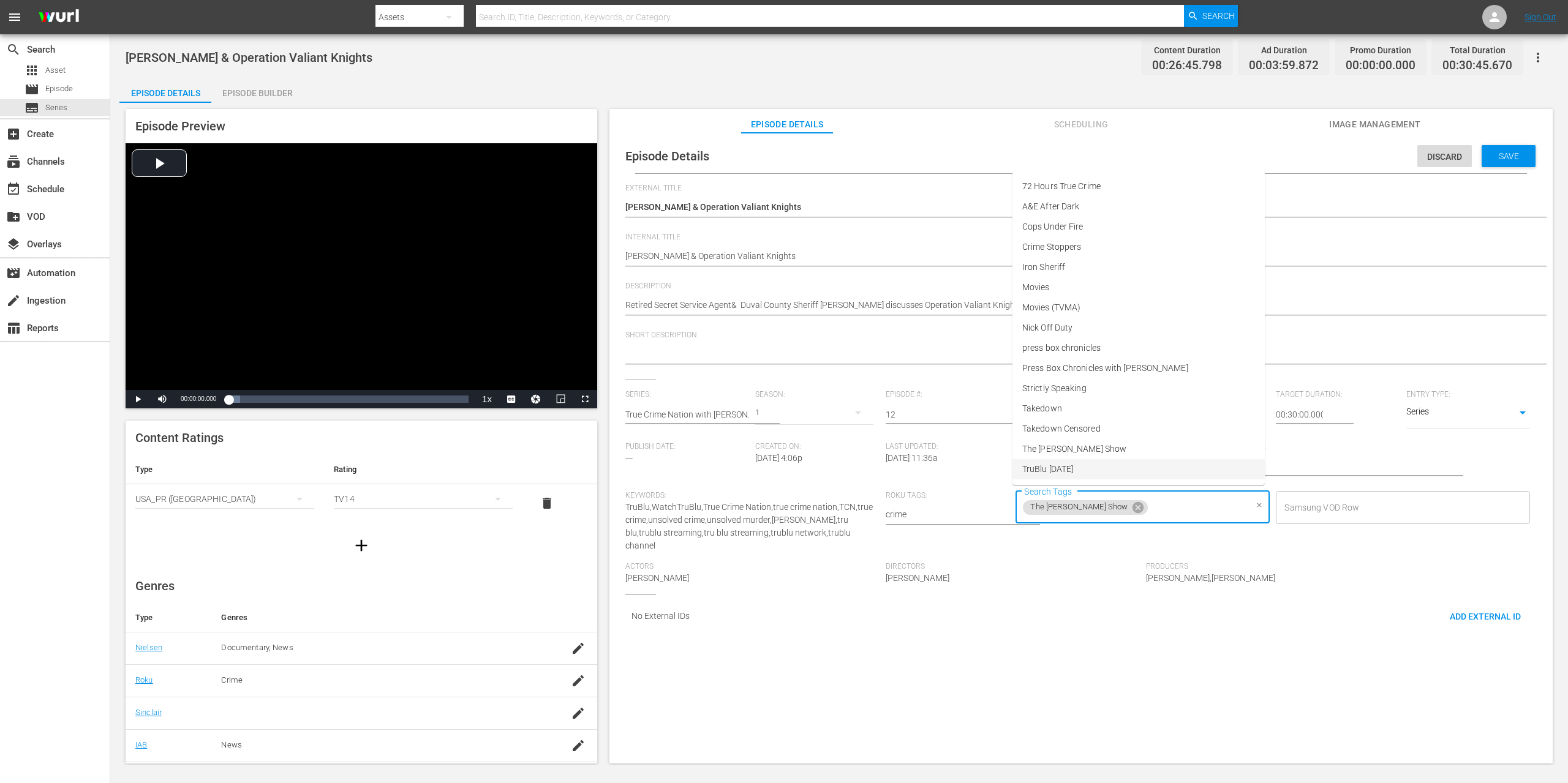
scroll to position [20, 0]
click at [1081, 470] on span "True Crime Nation" at bounding box center [1057, 469] width 70 height 13
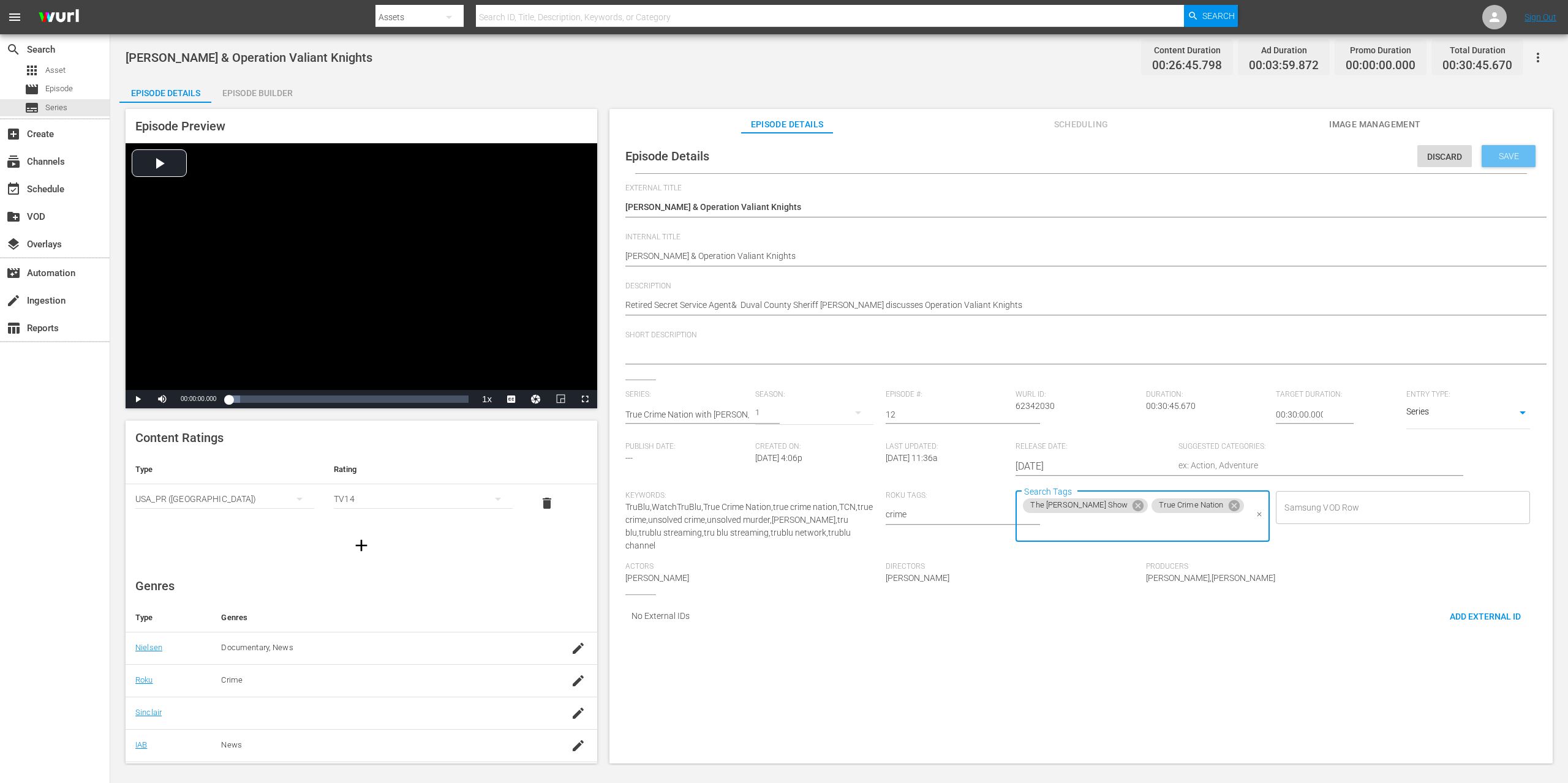
click at [1507, 149] on div "Save" at bounding box center [1509, 156] width 54 height 22
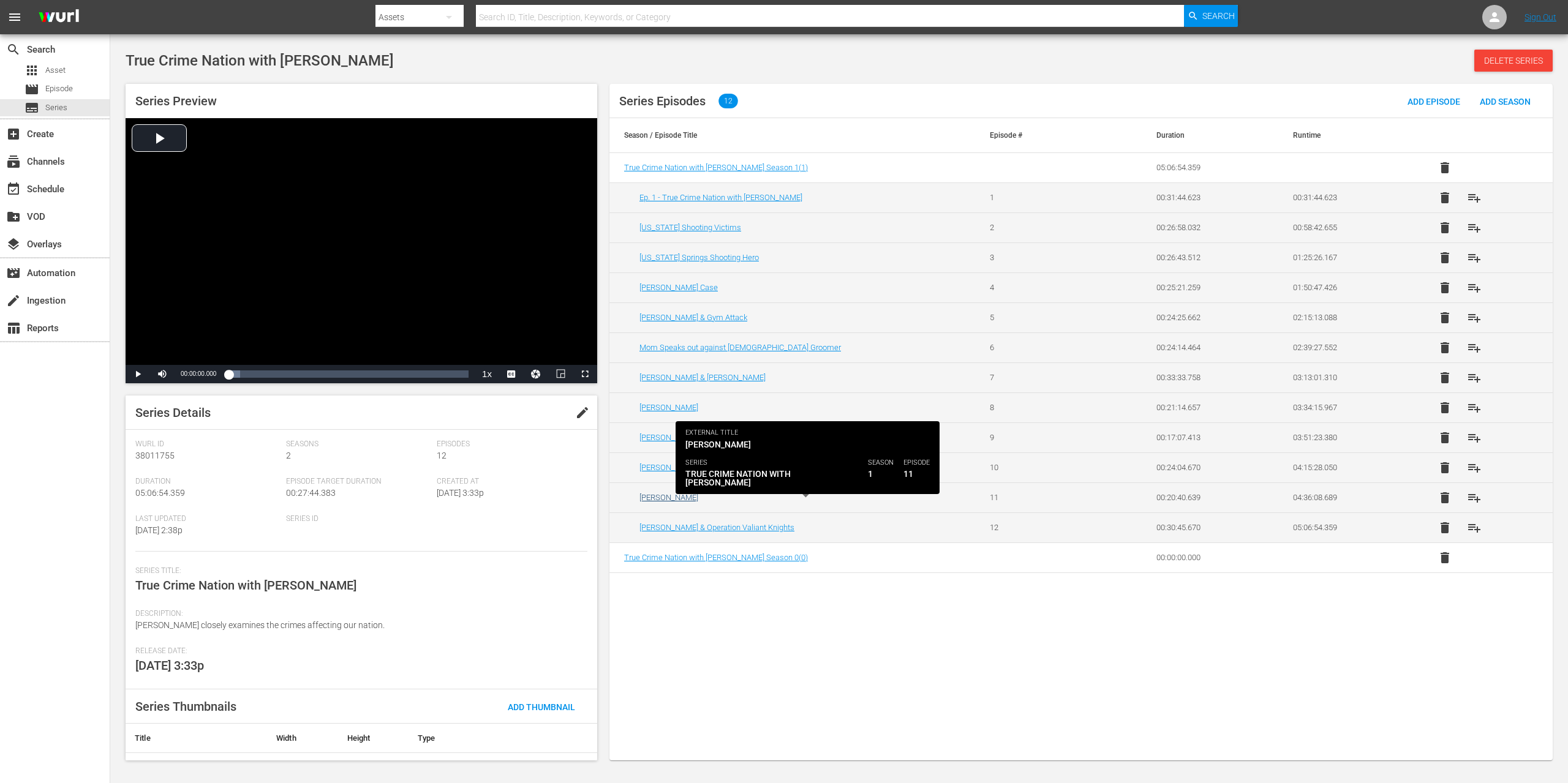
click at [683, 496] on link "[PERSON_NAME]" at bounding box center [669, 497] width 59 height 10
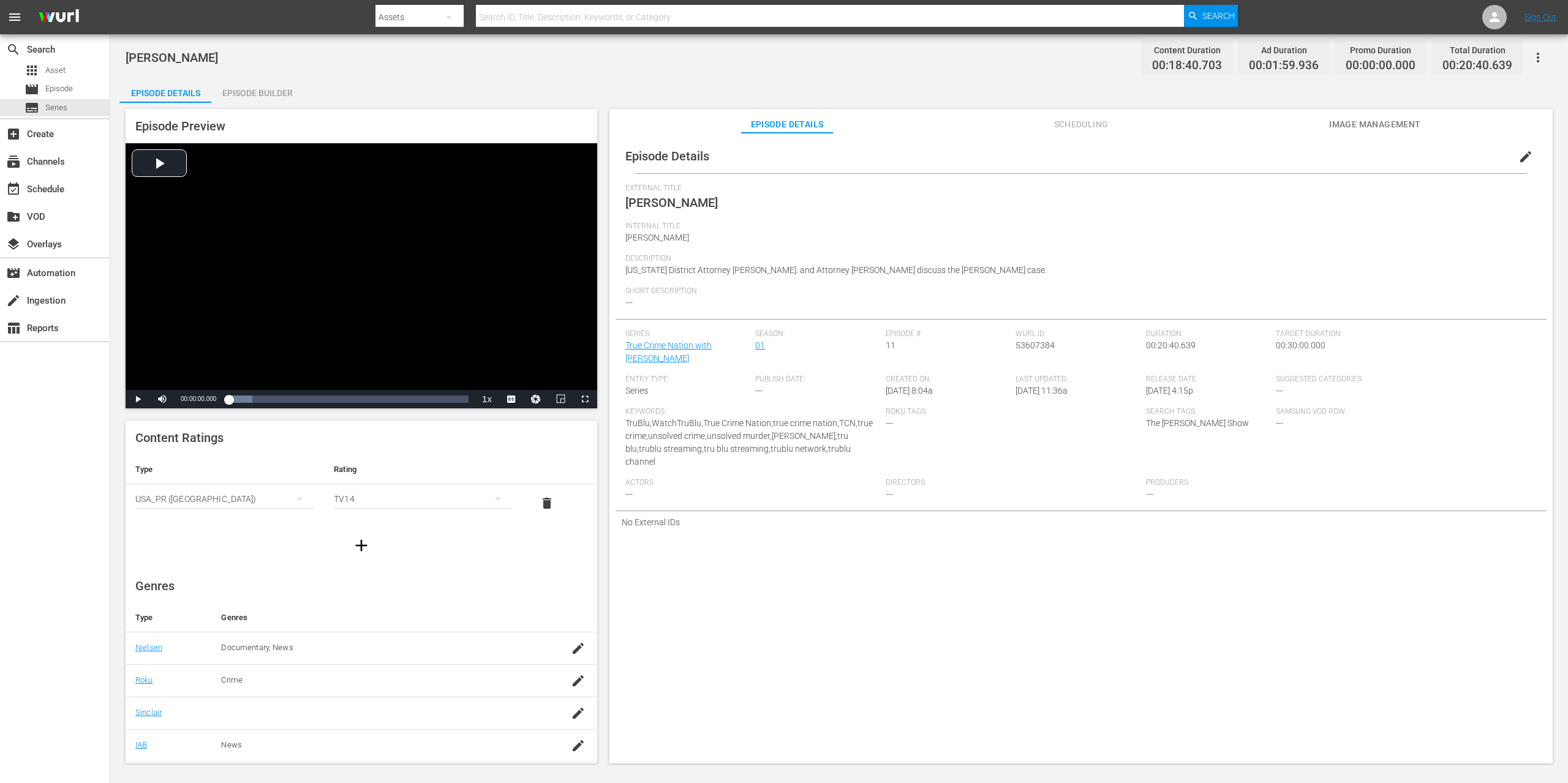
click at [1518, 156] on span "edit" at bounding box center [1525, 156] width 15 height 15
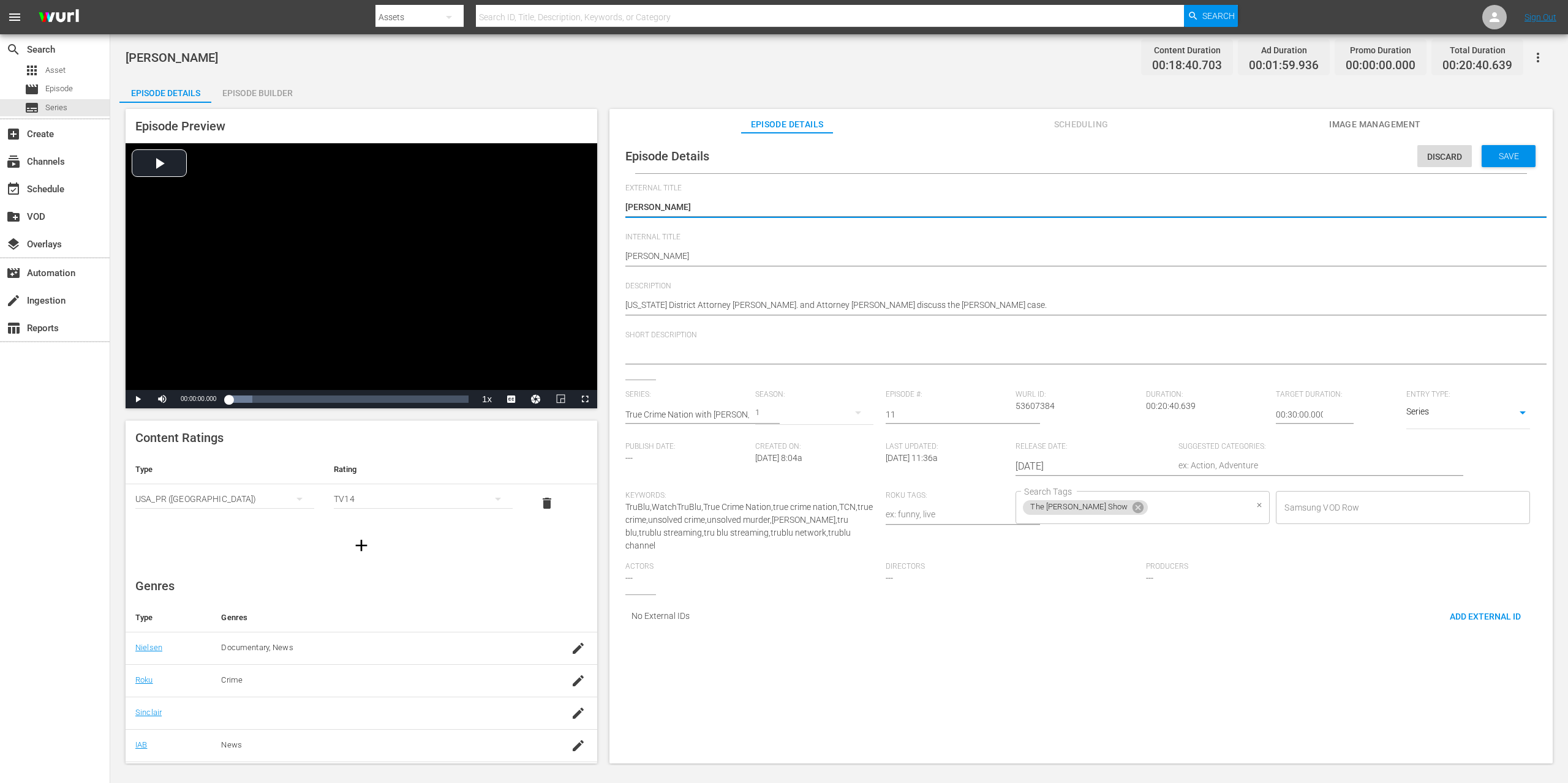
click at [1178, 505] on input "Search Tags" at bounding box center [1198, 507] width 96 height 22
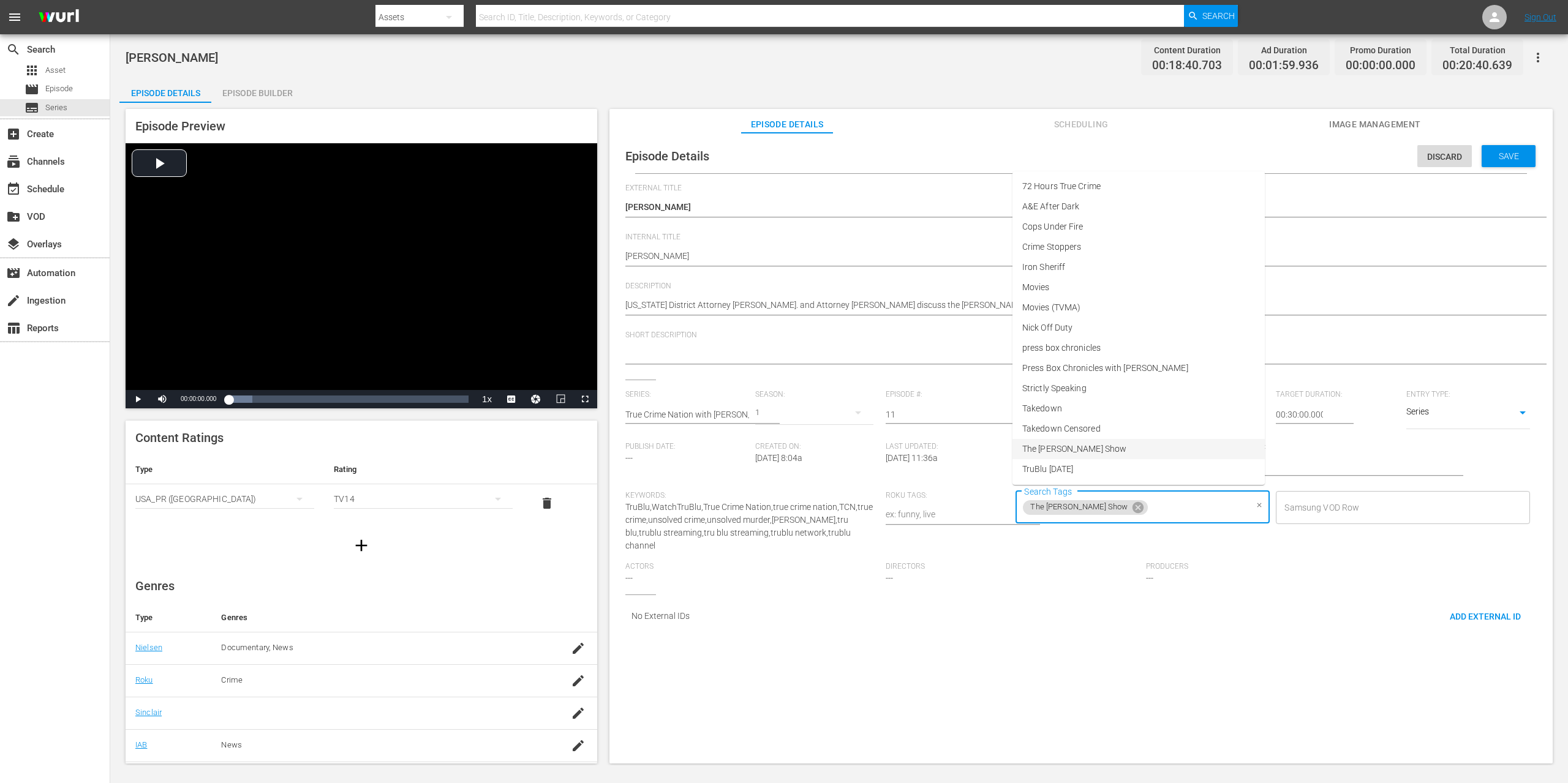
scroll to position [20, 0]
click at [1092, 470] on li "True Crime Nation" at bounding box center [1139, 469] width 252 height 20
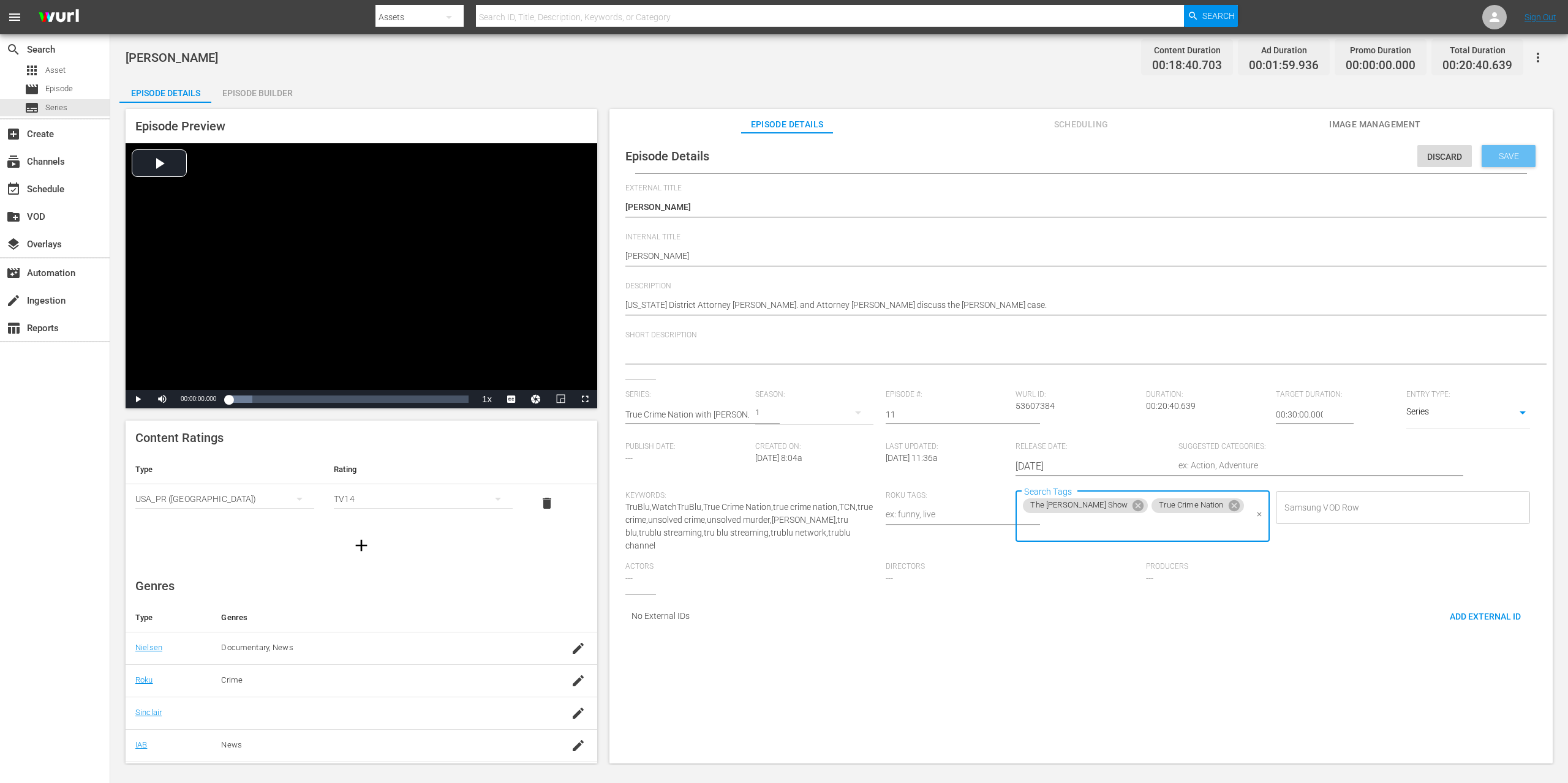
click at [1499, 157] on span "Save" at bounding box center [1509, 156] width 40 height 10
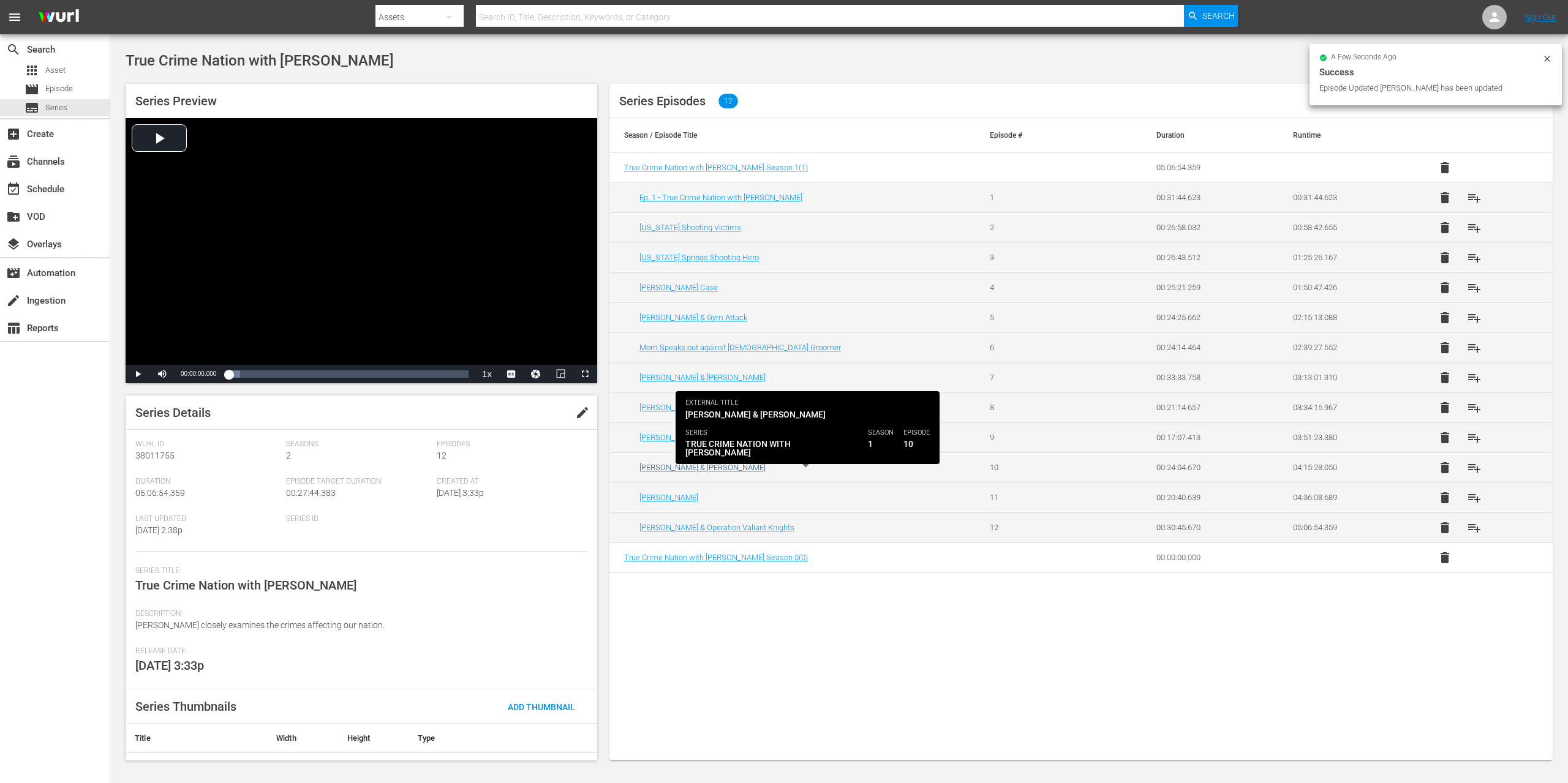
click at [691, 468] on link "[PERSON_NAME] & [PERSON_NAME]" at bounding box center [702, 468] width 126 height 10
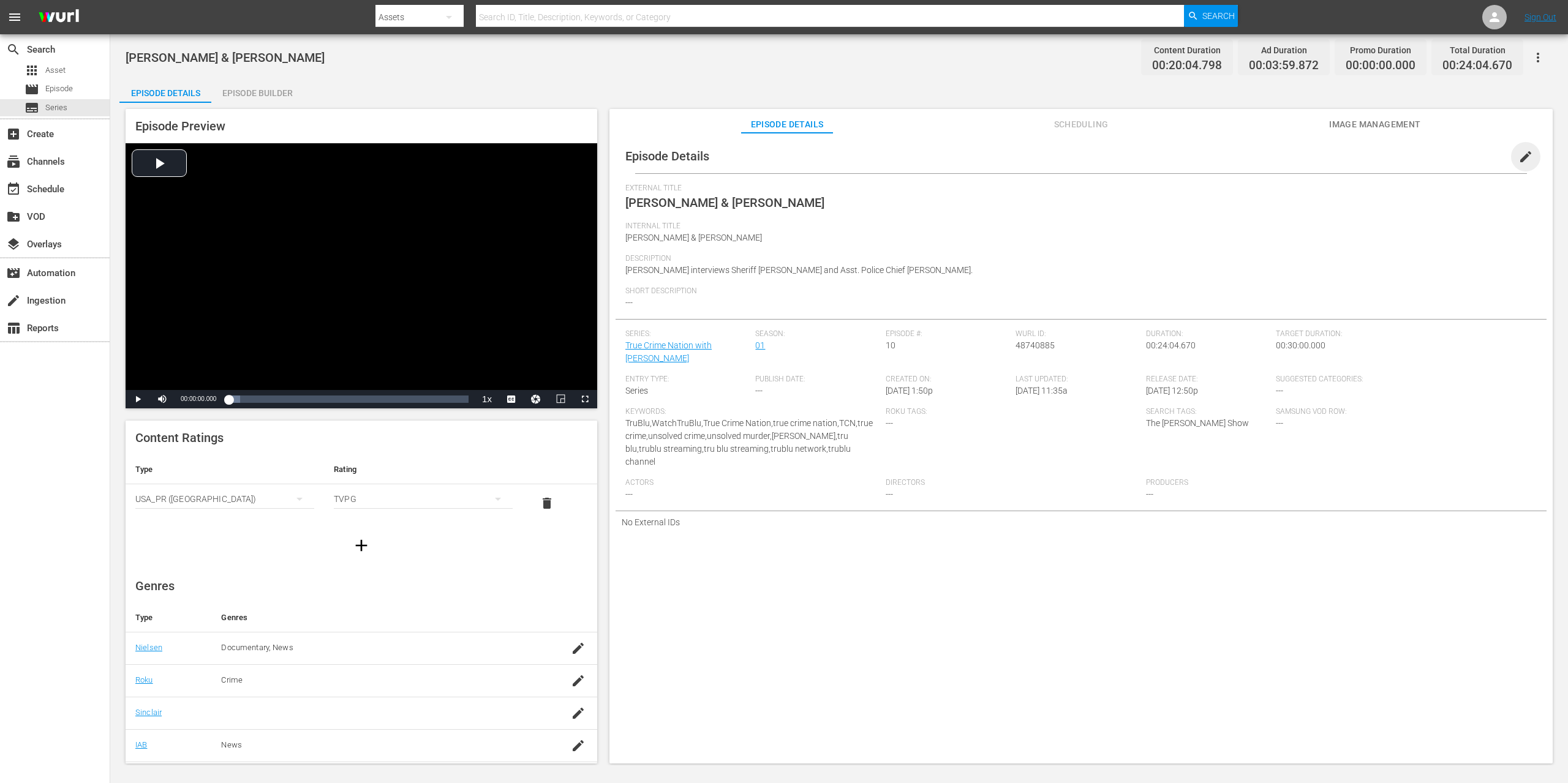
click at [1518, 158] on span "edit" at bounding box center [1525, 156] width 15 height 15
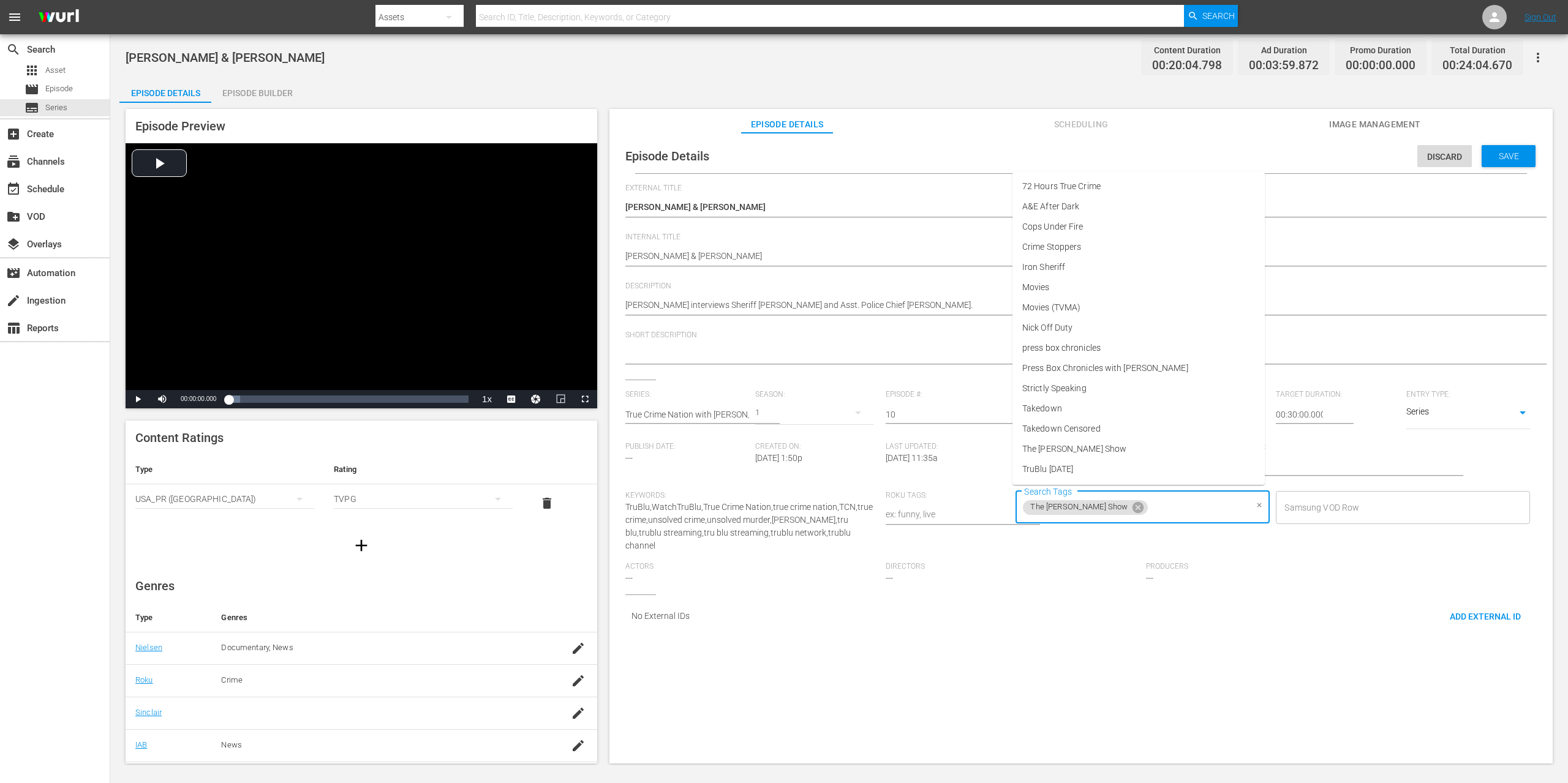
click at [1183, 503] on input "Search Tags" at bounding box center [1198, 507] width 96 height 22
drag, startPoint x: 1086, startPoint y: 468, endPoint x: 1166, endPoint y: 409, distance: 99.4
click at [1086, 468] on span "True Crime Nation" at bounding box center [1057, 469] width 70 height 13
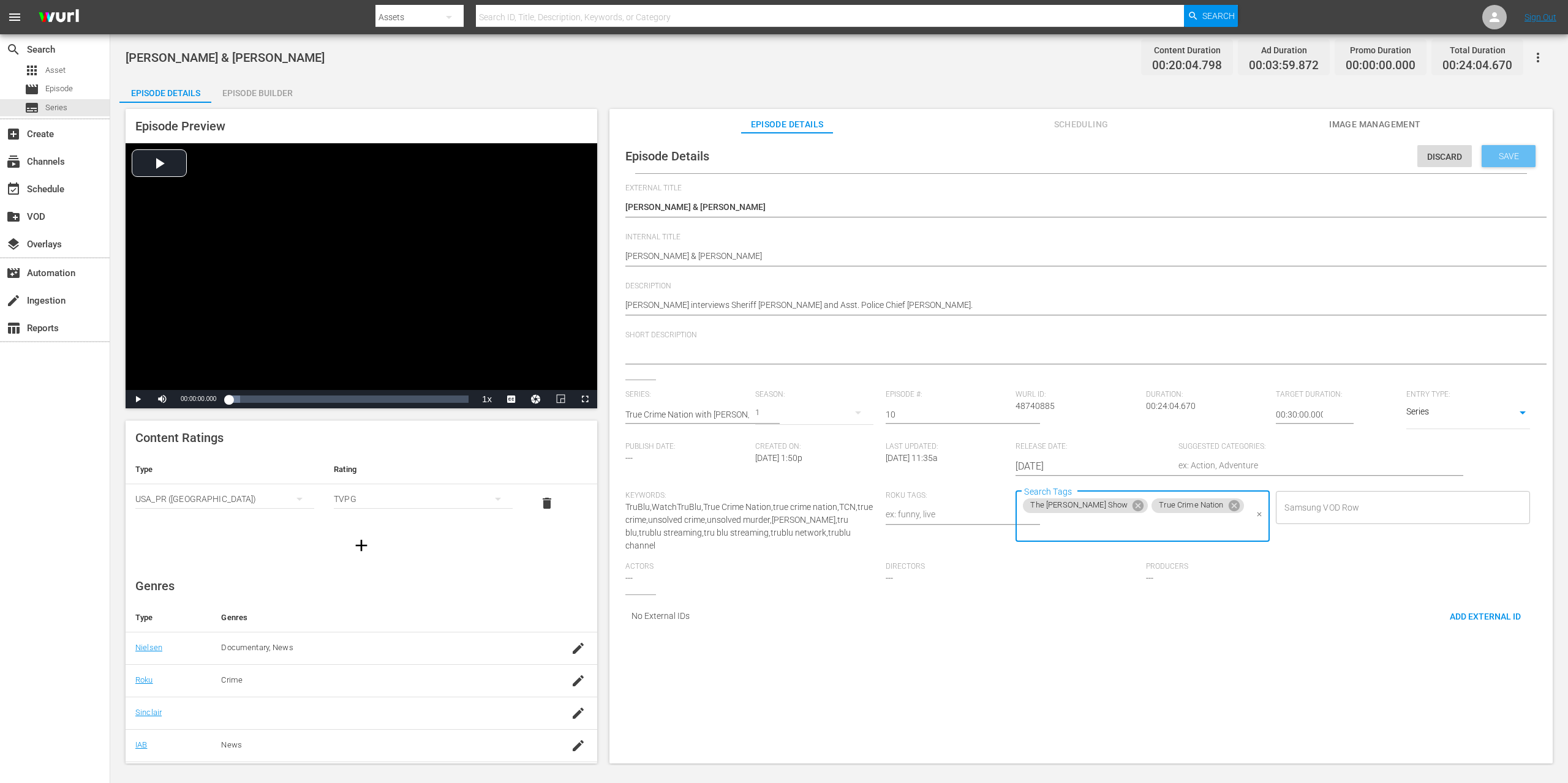
click at [1517, 153] on span "Save" at bounding box center [1509, 156] width 40 height 10
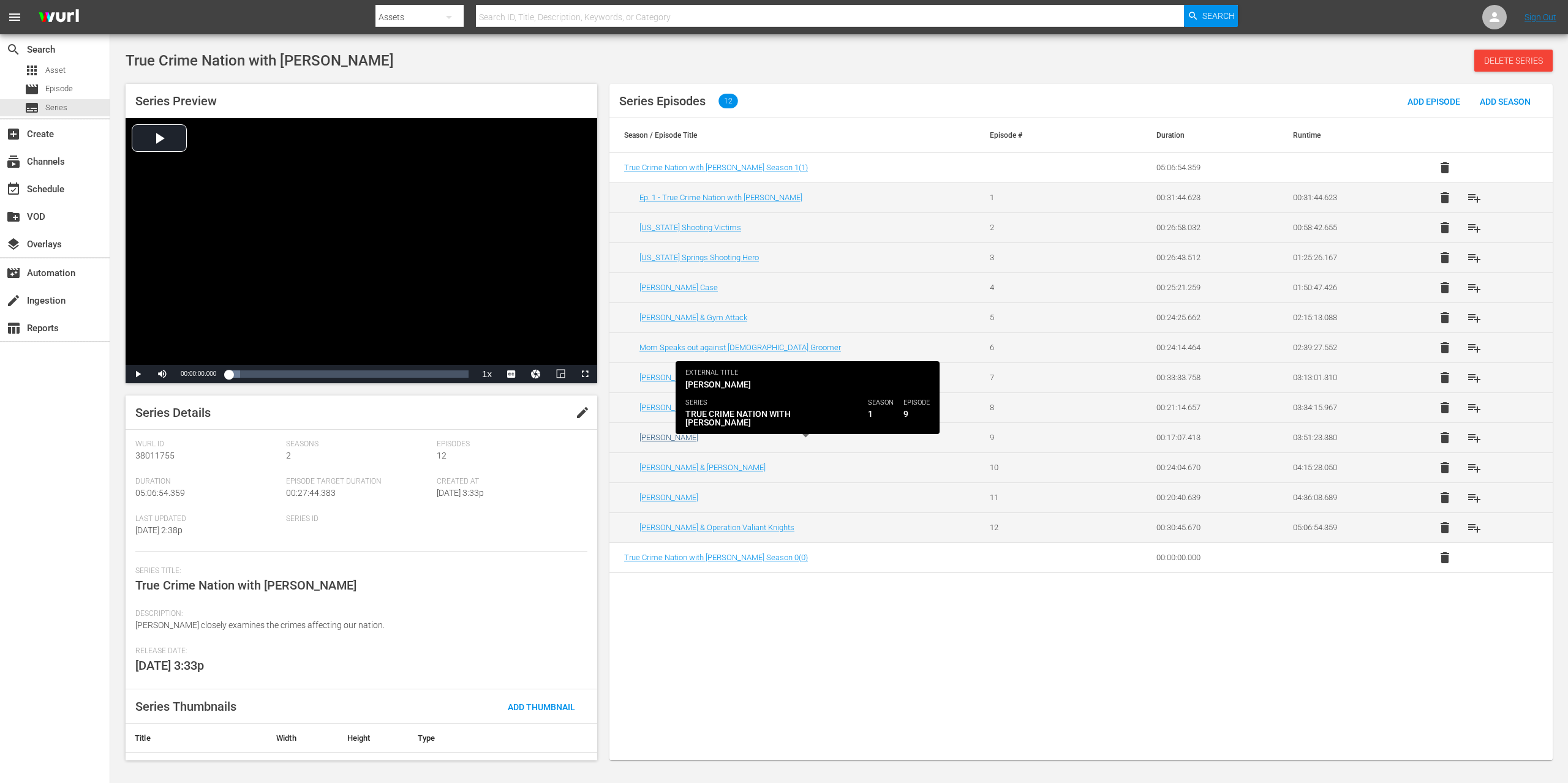
click at [670, 436] on link "[PERSON_NAME]" at bounding box center [669, 437] width 59 height 10
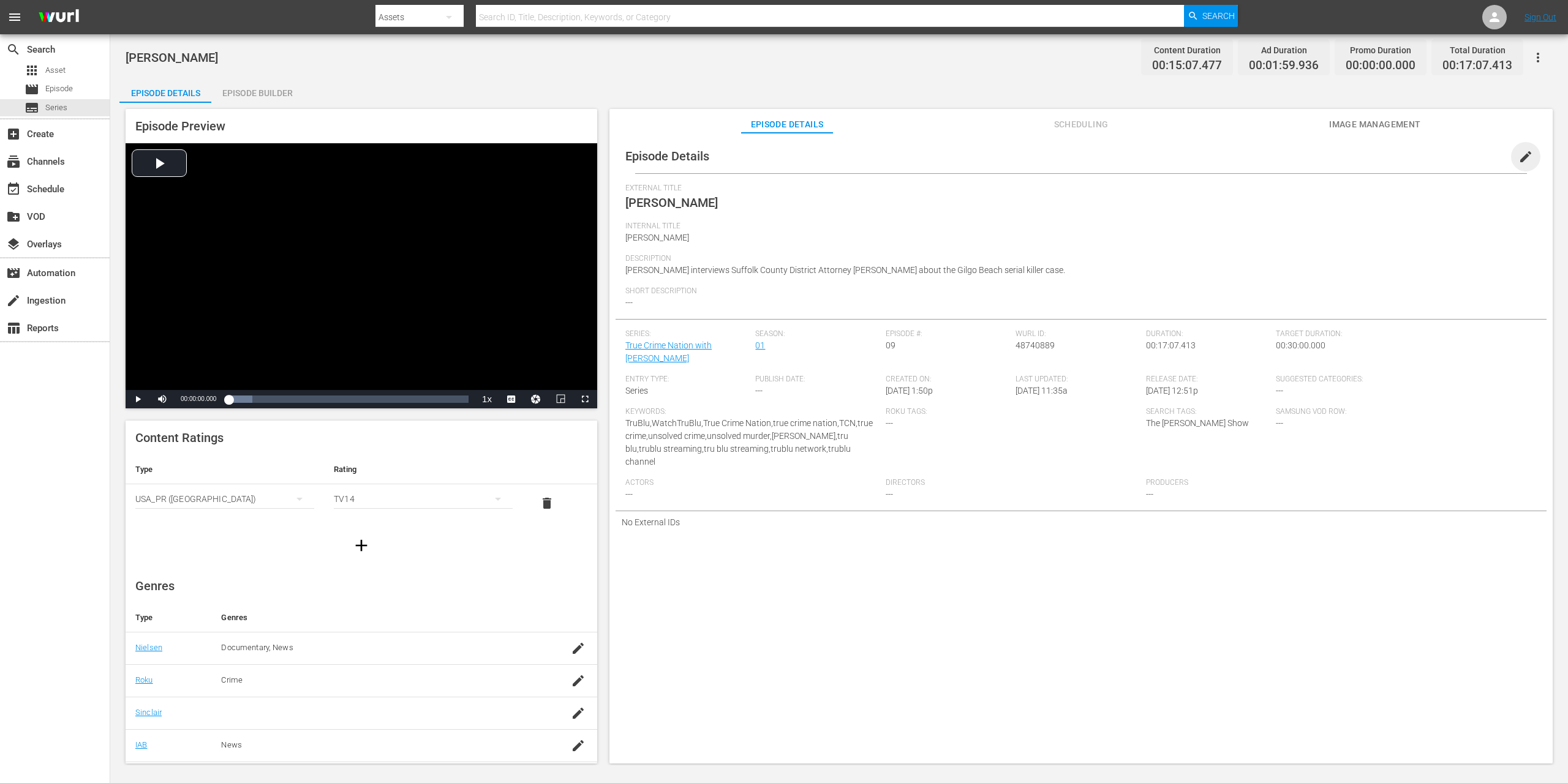
click at [1518, 155] on span "edit" at bounding box center [1525, 156] width 15 height 15
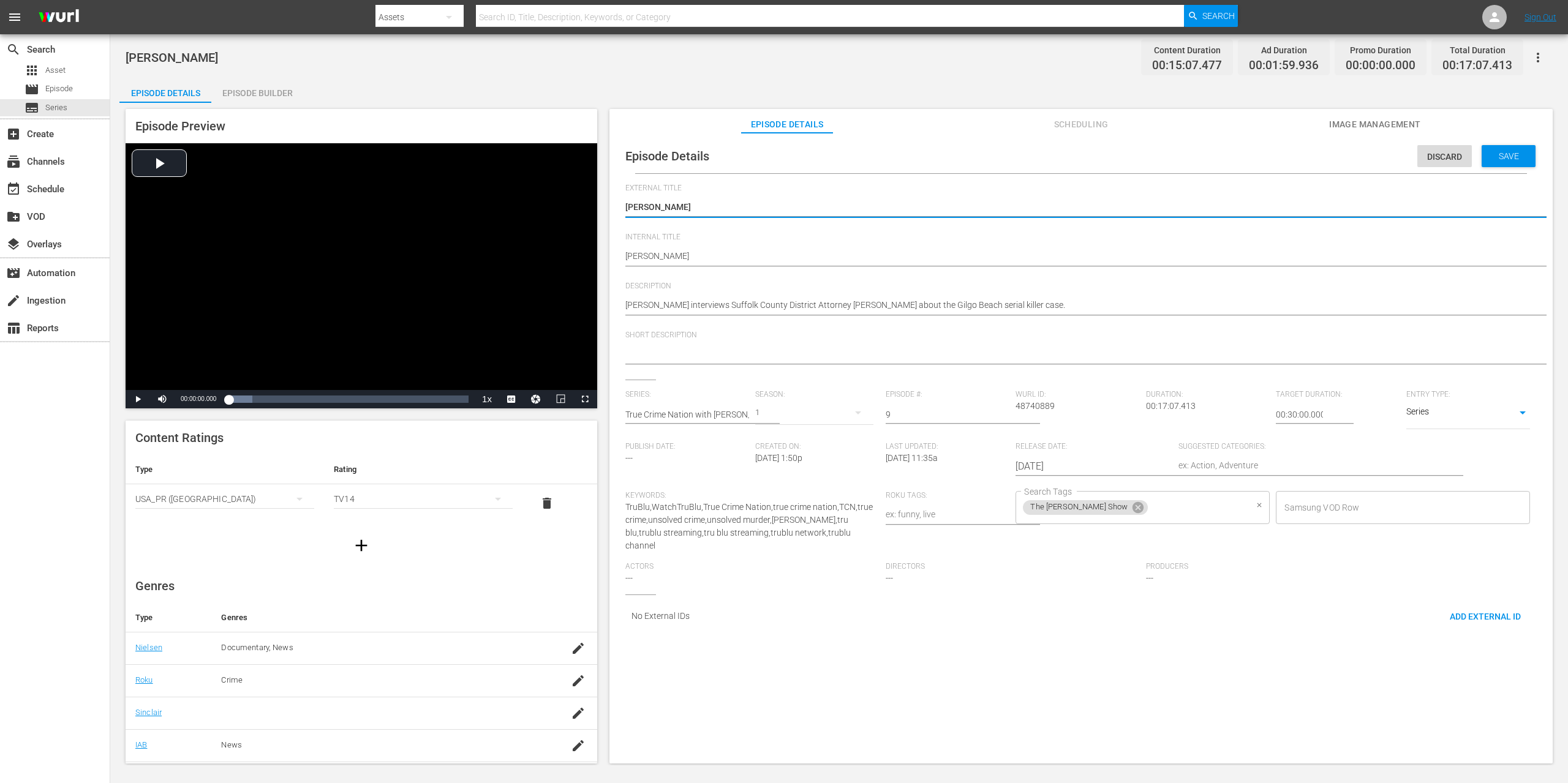
click at [1169, 509] on input "Search Tags" at bounding box center [1198, 507] width 96 height 22
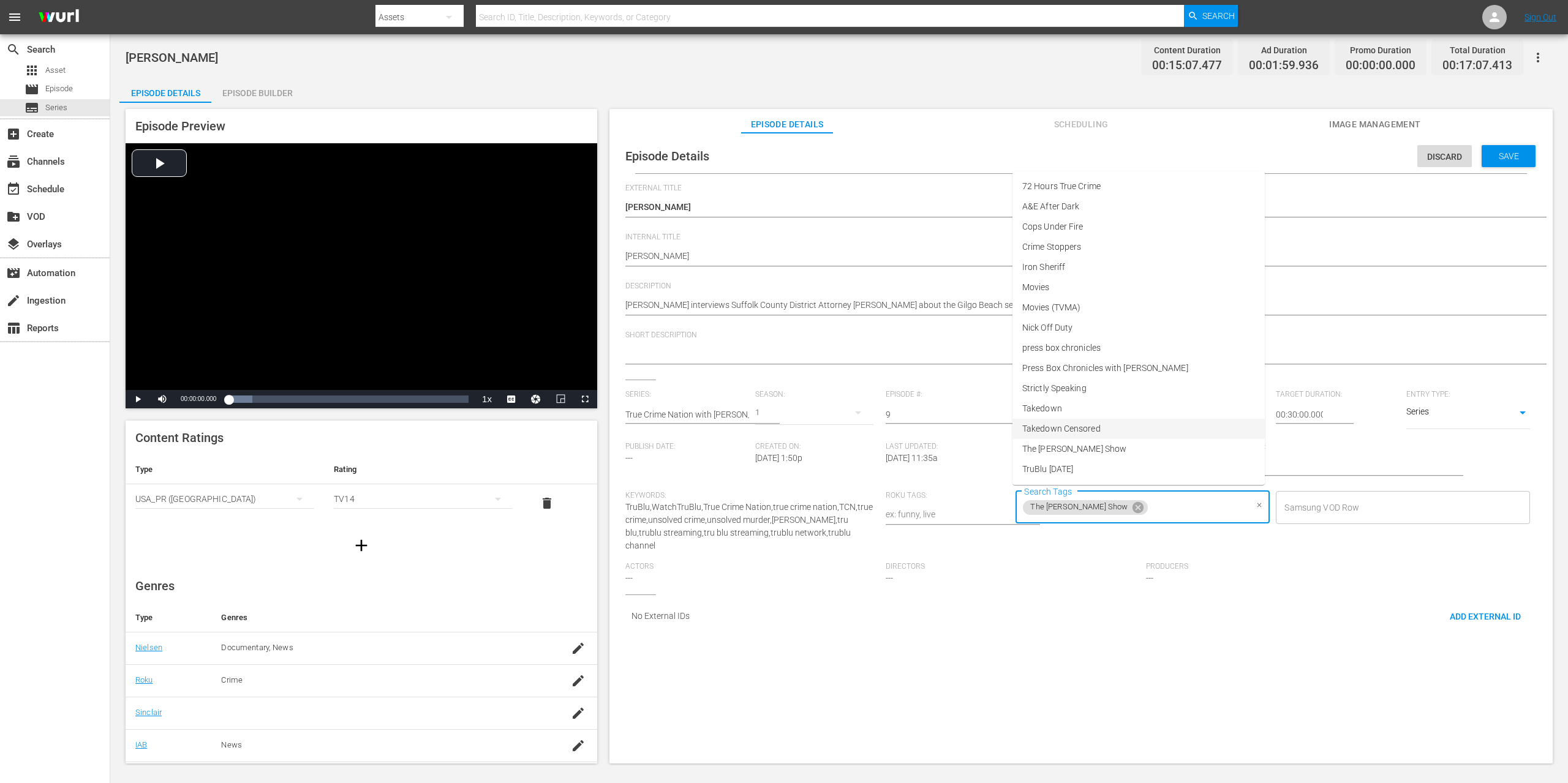
scroll to position [20, 0]
click at [1081, 470] on span "True Crime Nation" at bounding box center [1057, 469] width 70 height 13
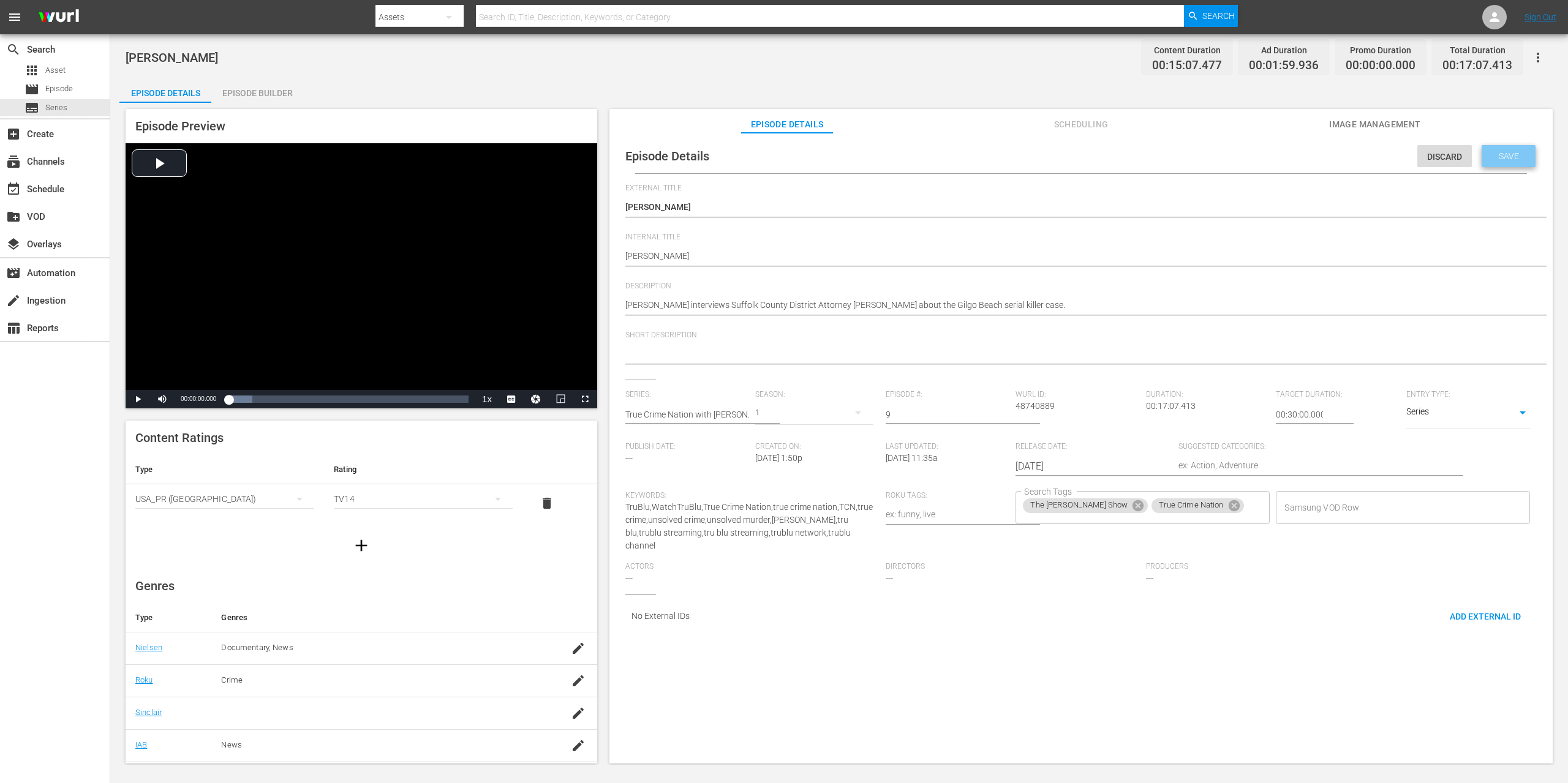
click at [1492, 161] on span "Save" at bounding box center [1509, 156] width 40 height 10
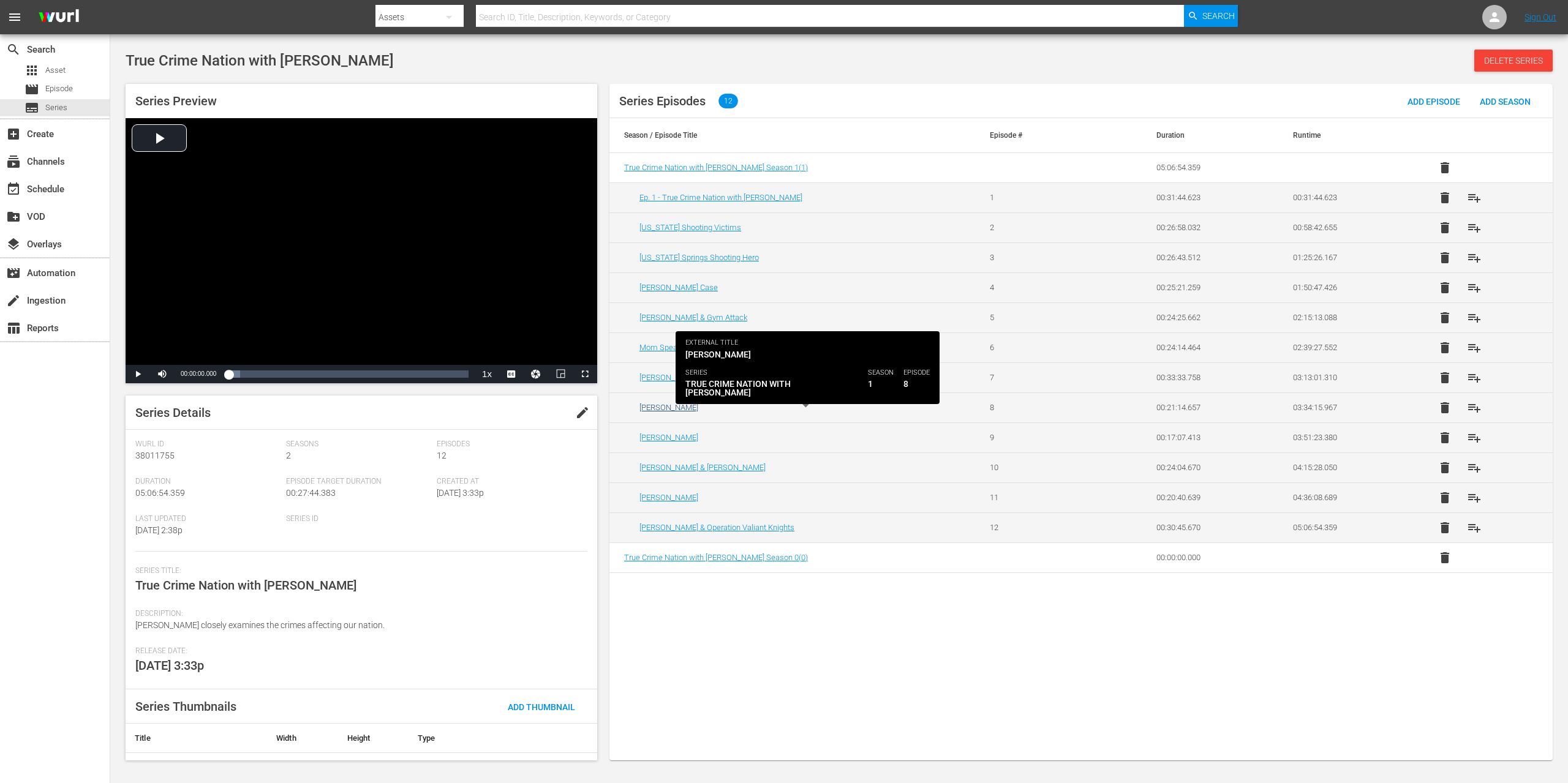
click at [671, 408] on link "[PERSON_NAME]" at bounding box center [669, 408] width 59 height 10
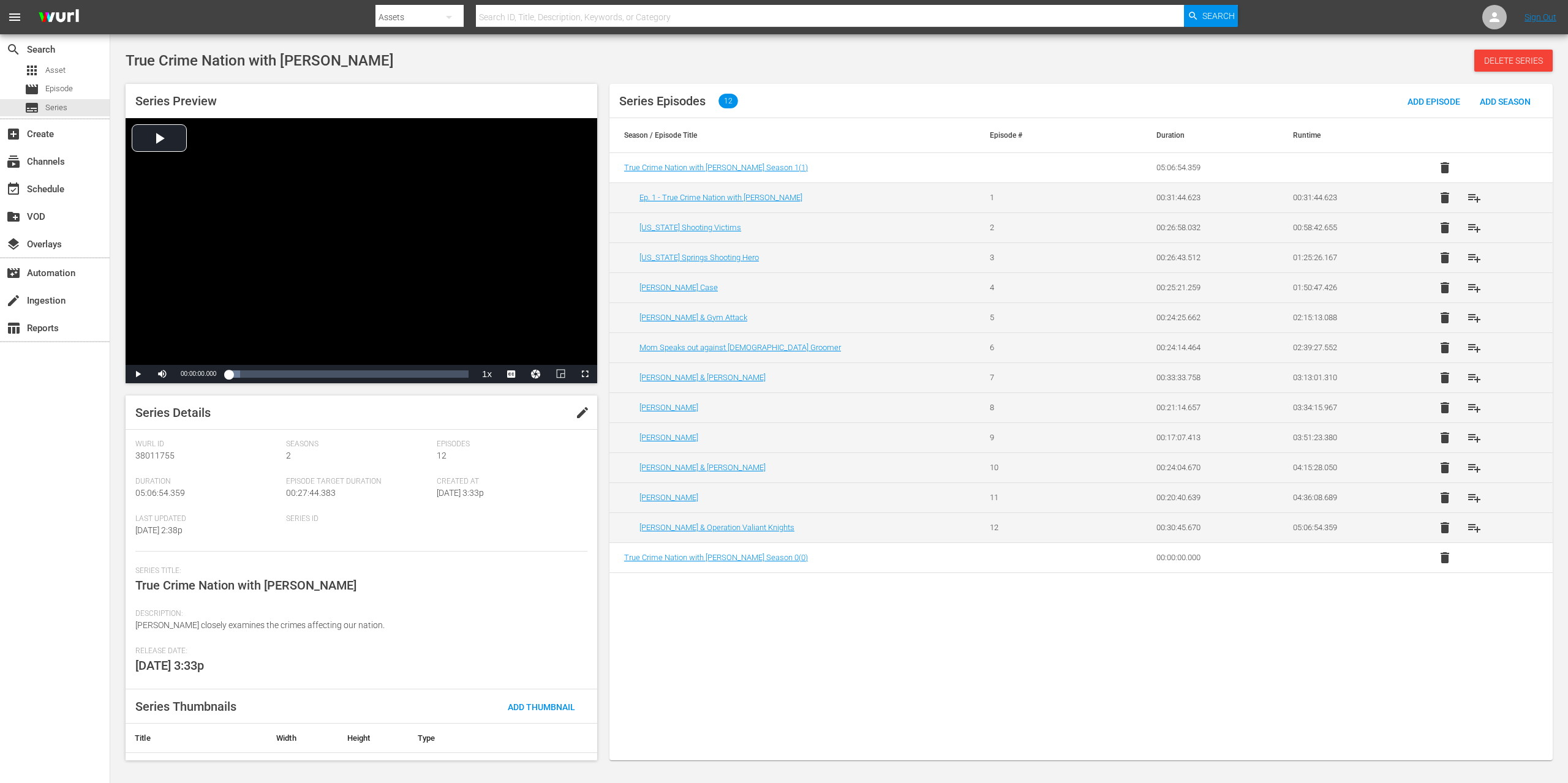
click at [670, 384] on td "[PERSON_NAME] & [PERSON_NAME]" at bounding box center [792, 377] width 366 height 30
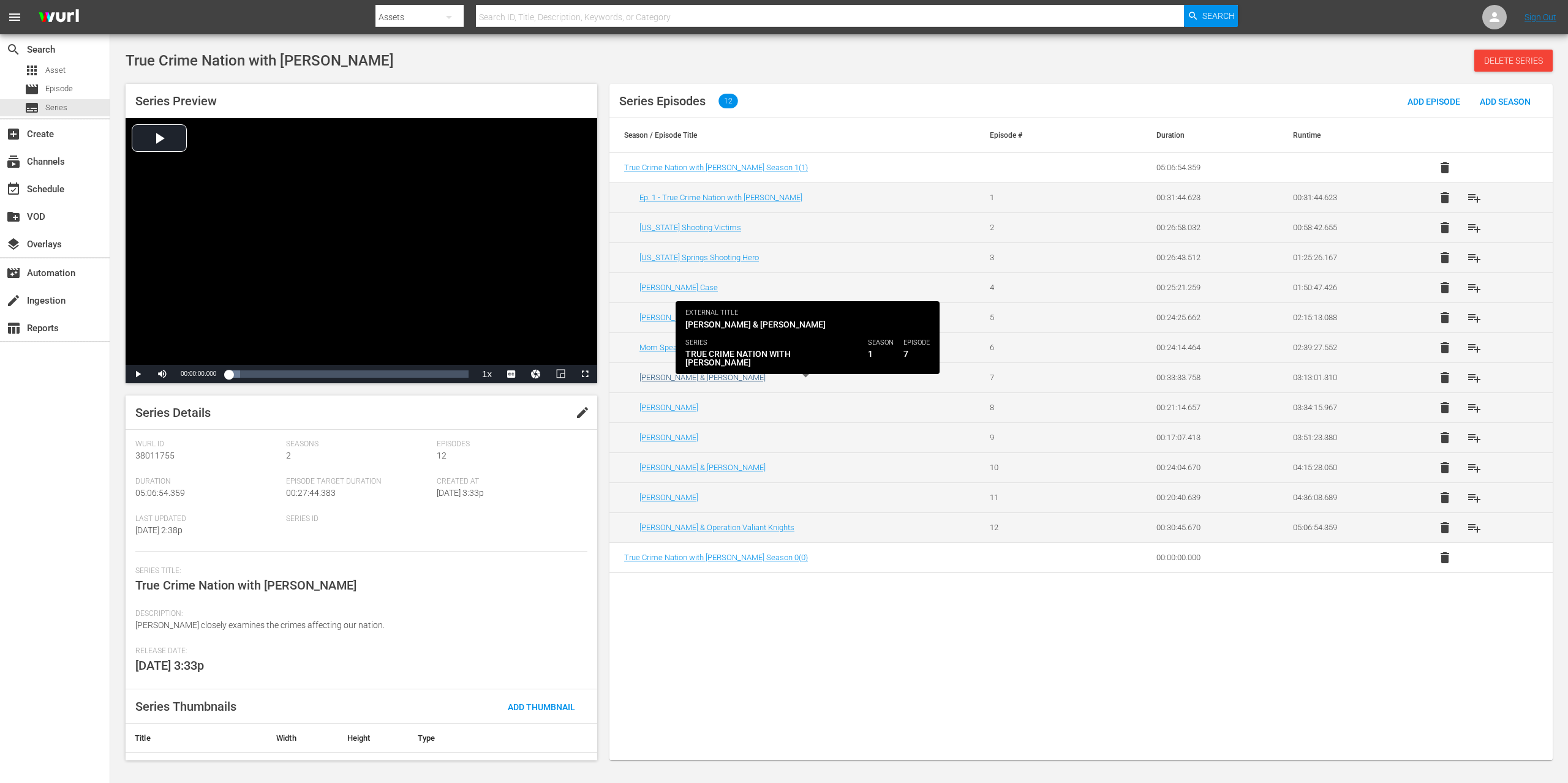
click at [673, 375] on link "[PERSON_NAME] & [PERSON_NAME]" at bounding box center [702, 377] width 126 height 10
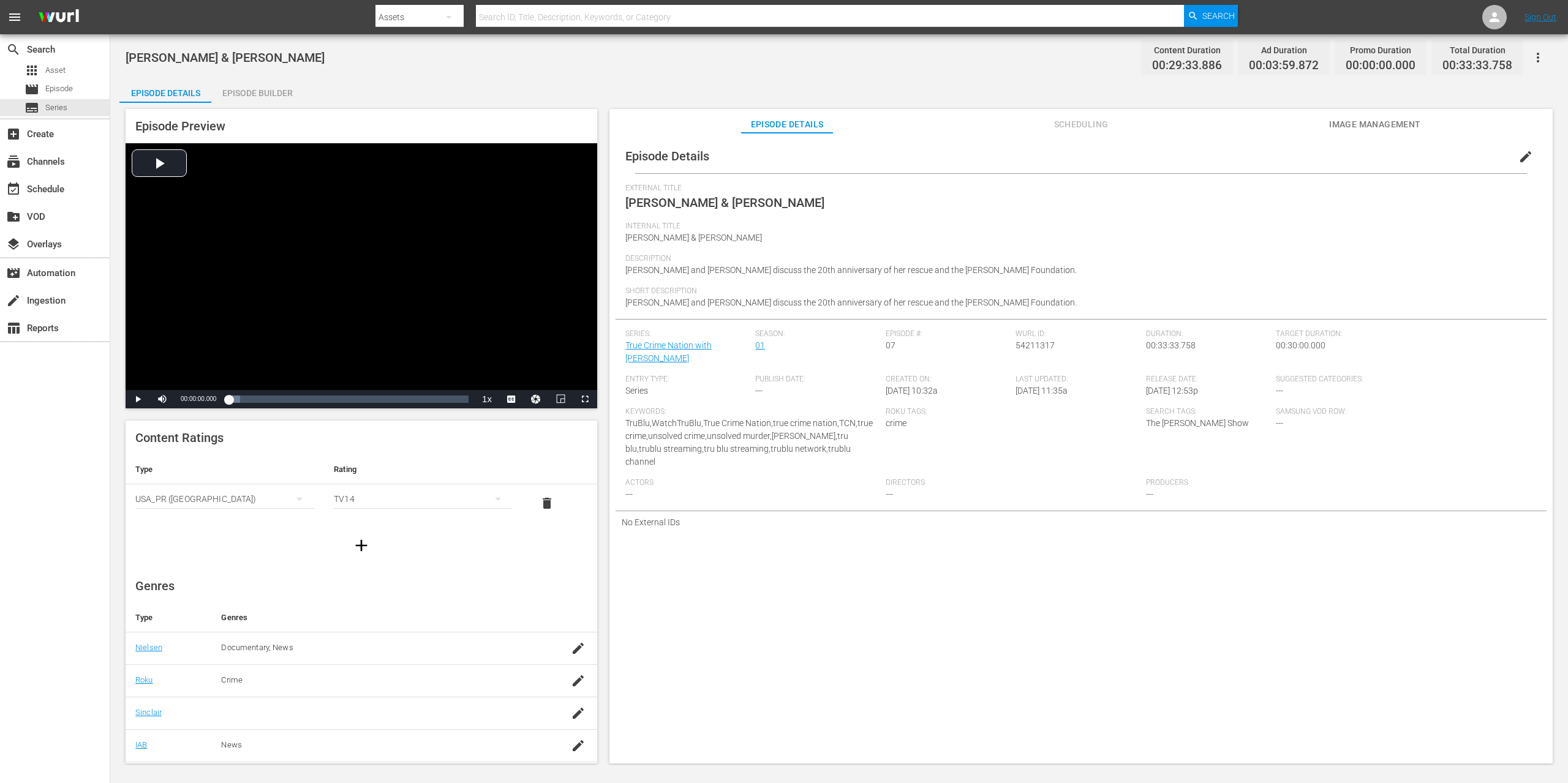
click at [1521, 156] on span "edit" at bounding box center [1525, 156] width 15 height 15
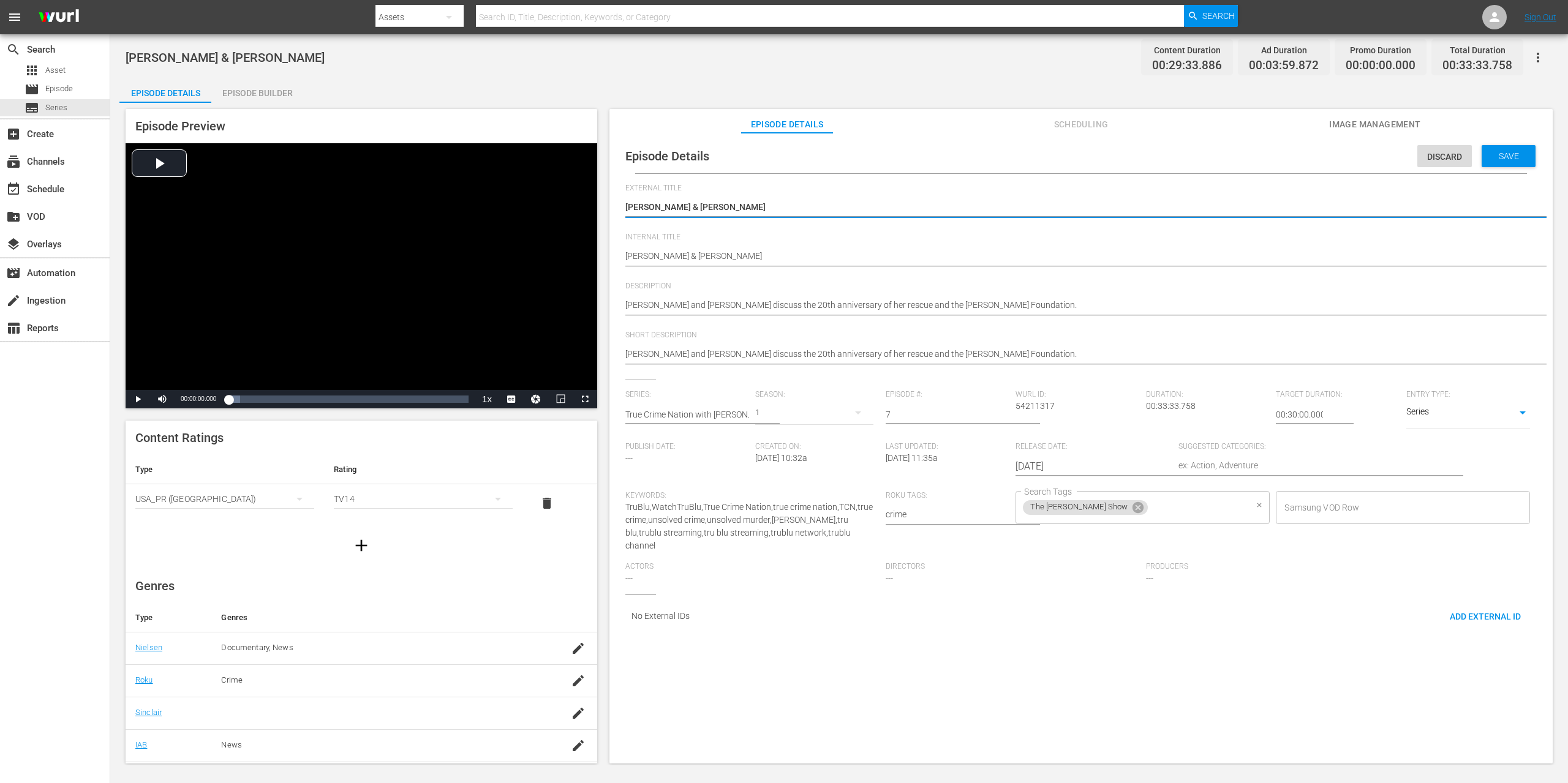
click at [1161, 509] on input "Search Tags" at bounding box center [1198, 507] width 96 height 22
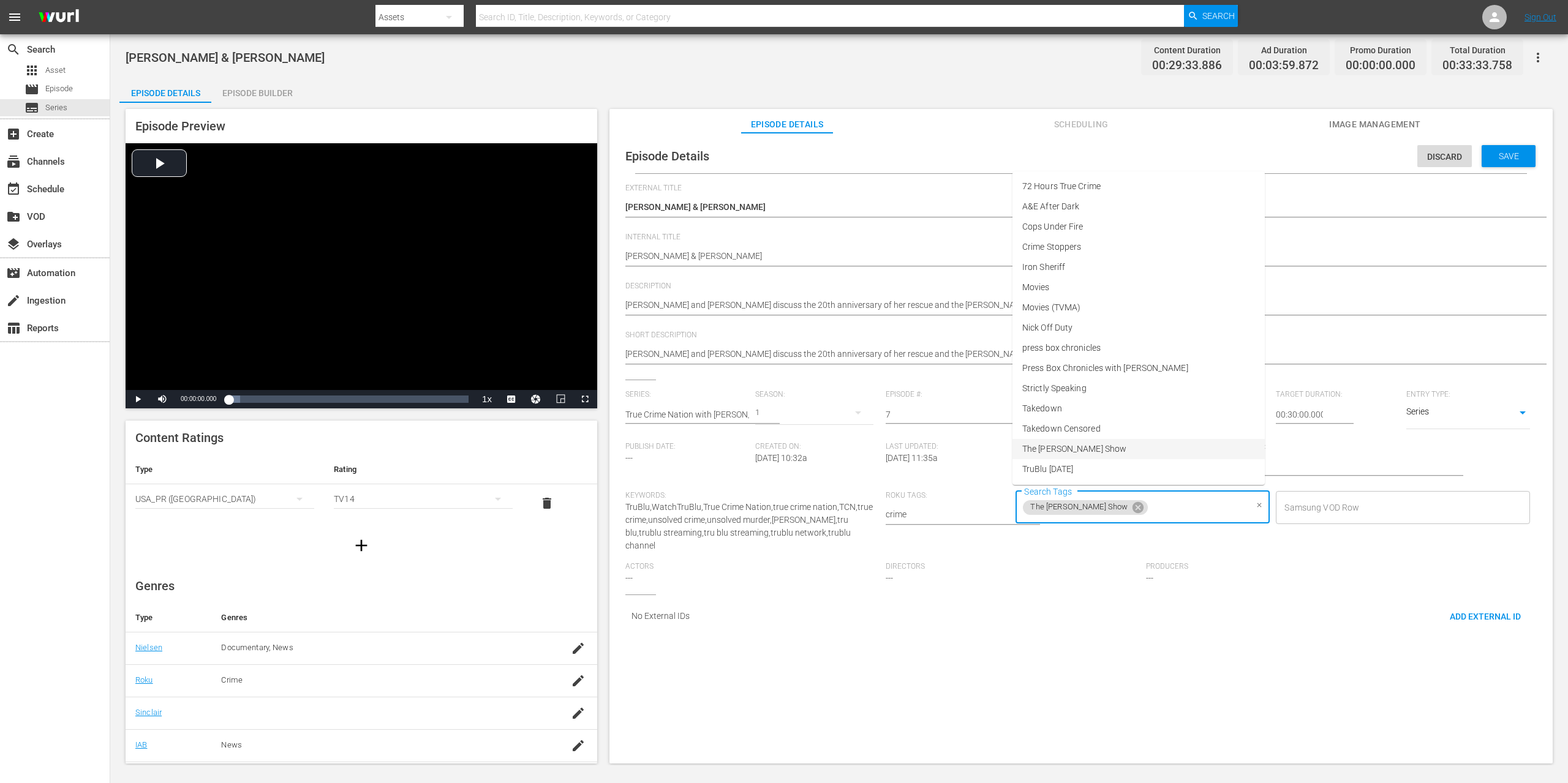
scroll to position [20, 0]
click at [1084, 470] on span "True Crime Nation" at bounding box center [1057, 469] width 70 height 13
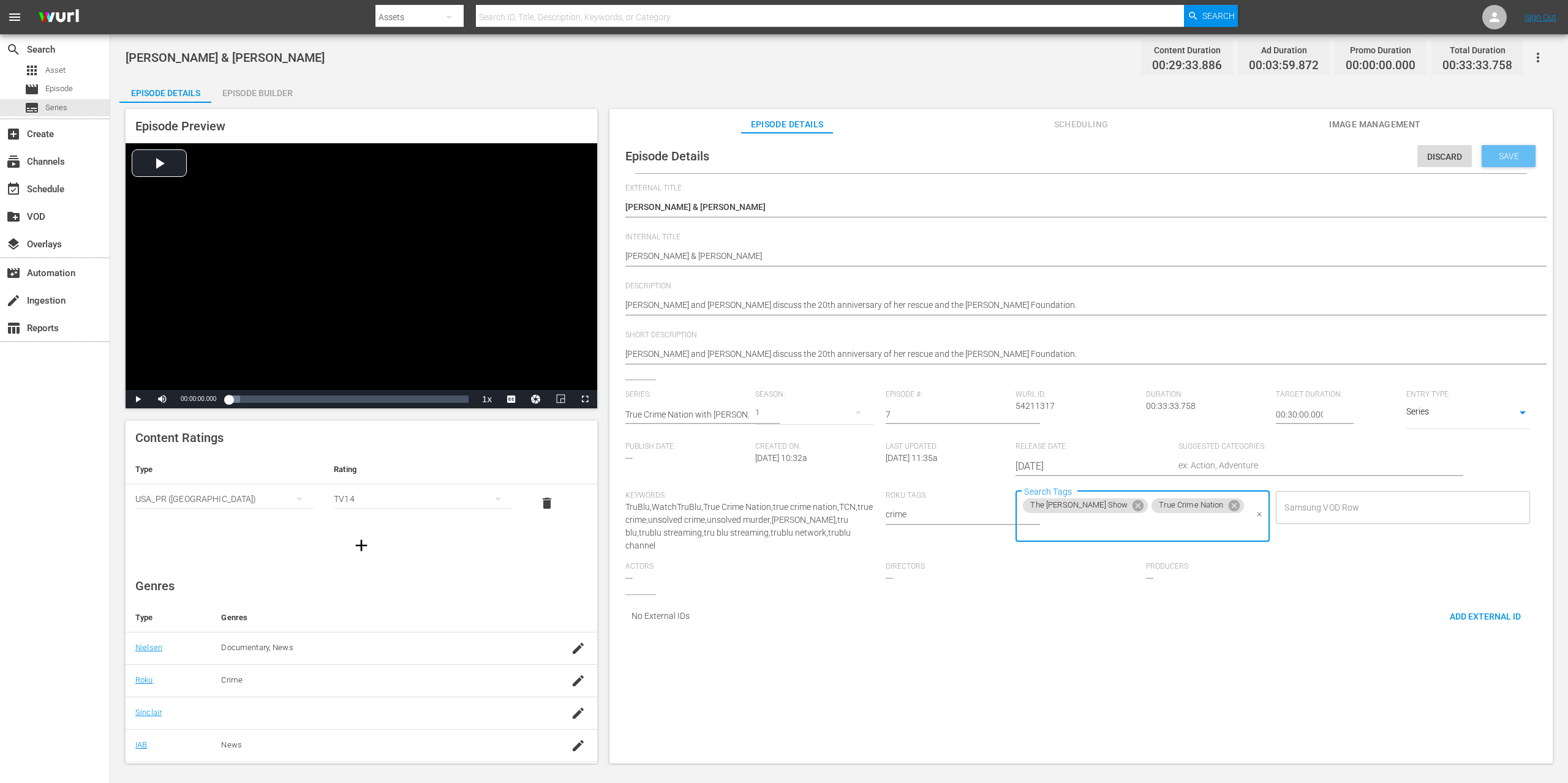
click at [1513, 150] on div "Save" at bounding box center [1509, 156] width 54 height 22
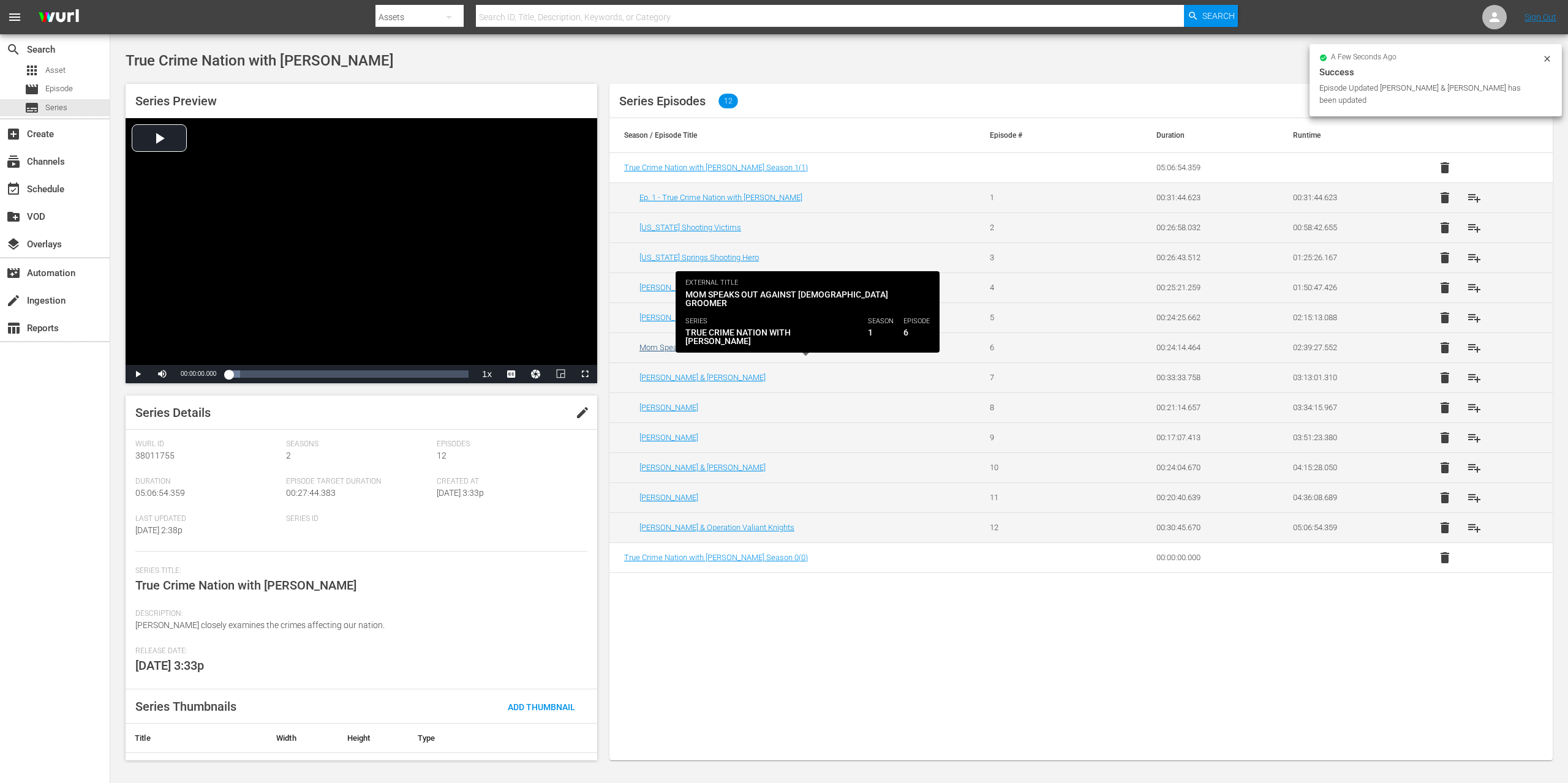
click at [708, 345] on link "Mom Speaks out against [DEMOGRAPHIC_DATA] Groomer" at bounding box center [741, 348] width 202 height 10
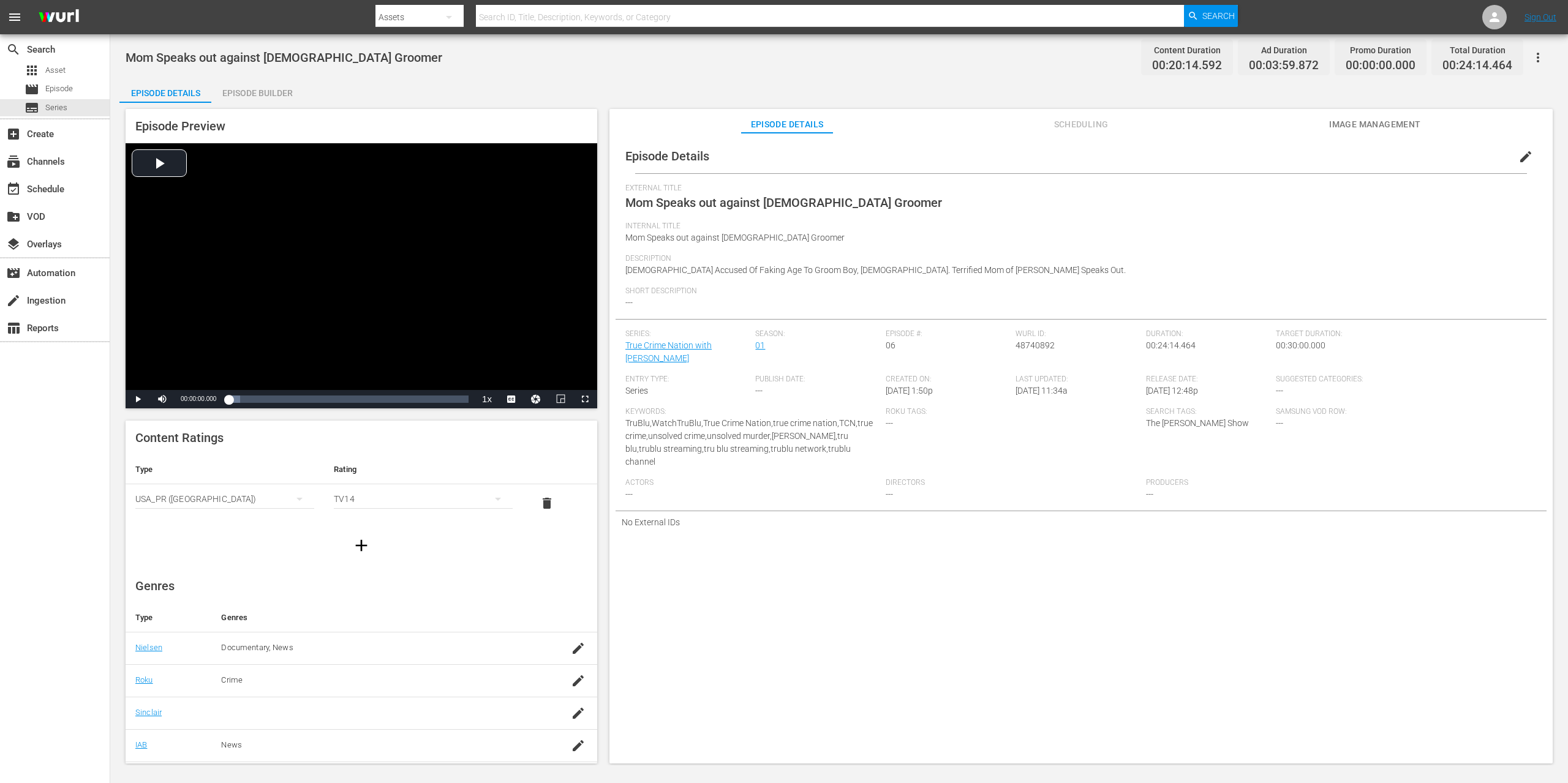
click at [1521, 156] on span "edit" at bounding box center [1525, 156] width 15 height 15
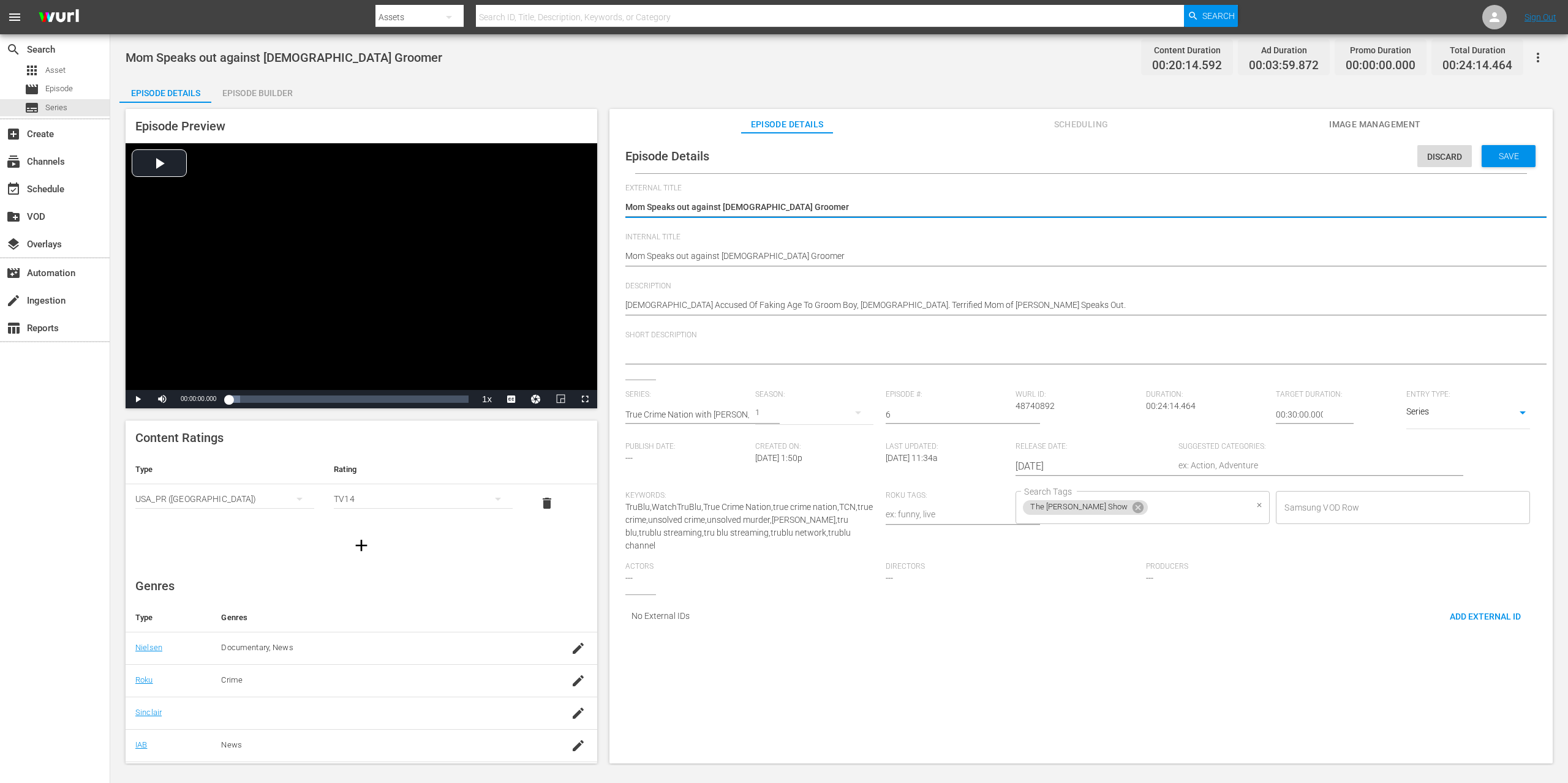
click at [1152, 506] on input "Search Tags" at bounding box center [1198, 507] width 96 height 22
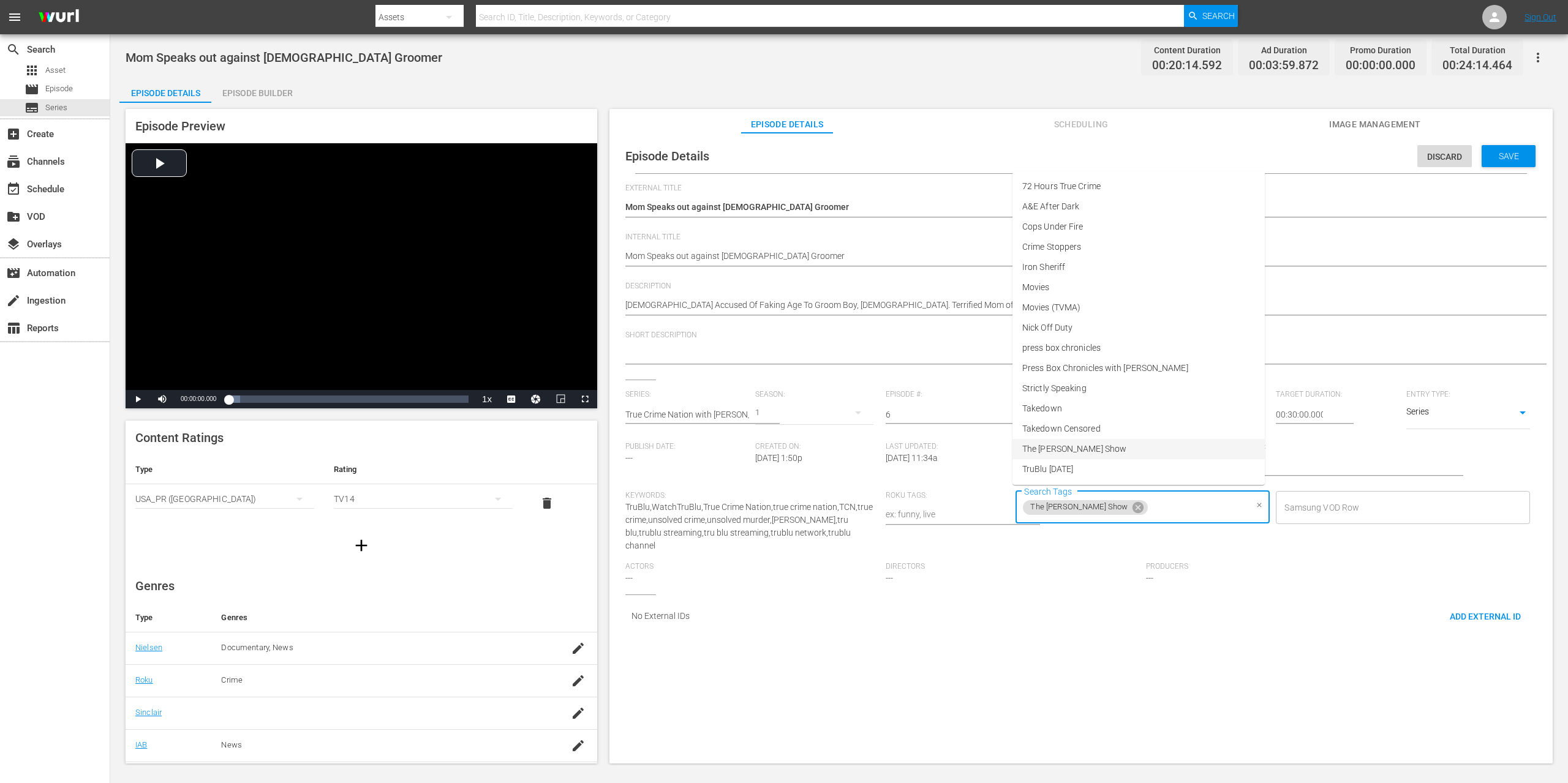
scroll to position [20, 0]
click at [1084, 468] on span "True Crime Nation" at bounding box center [1057, 469] width 70 height 13
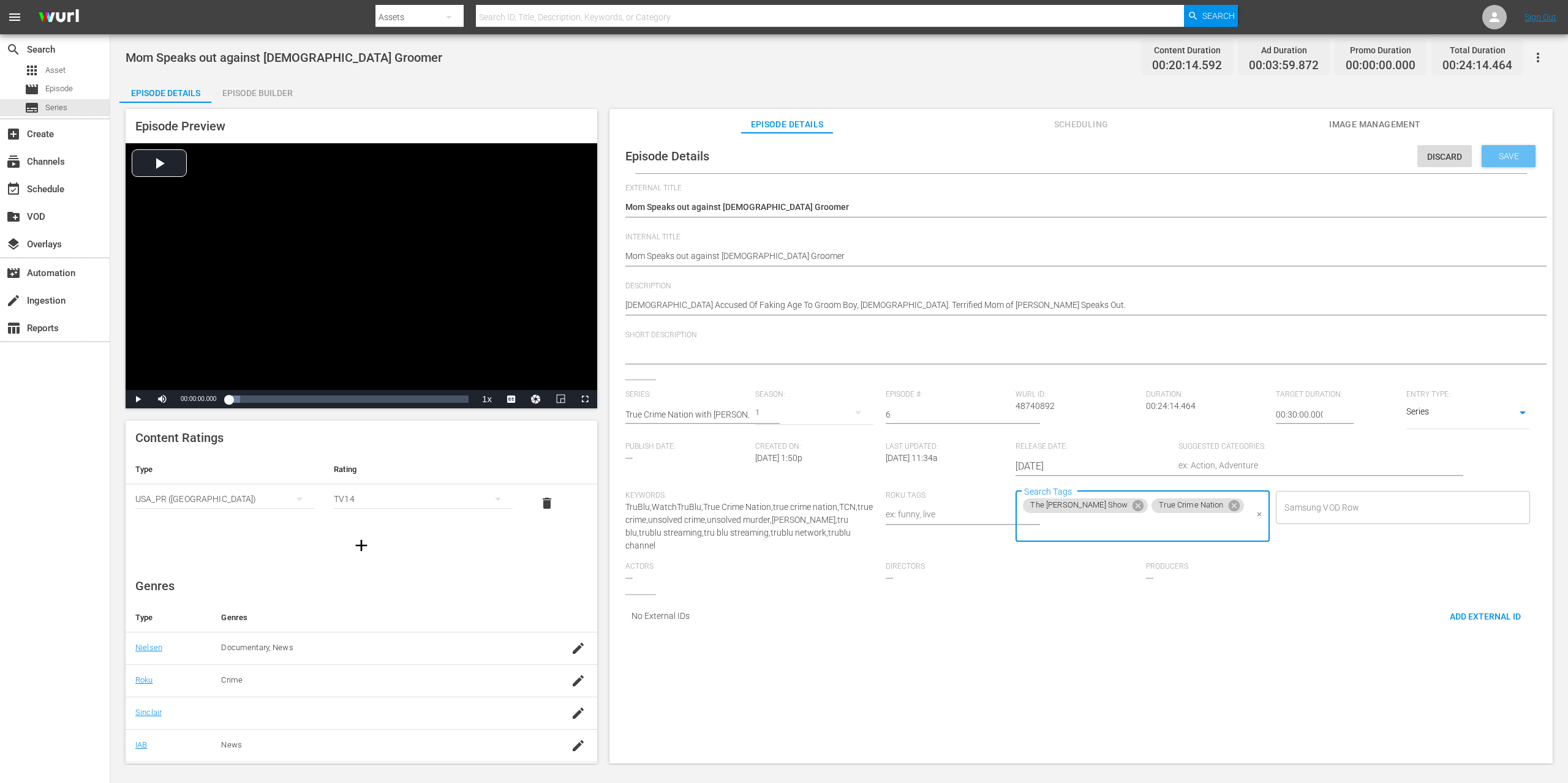
click at [1505, 152] on span "Save" at bounding box center [1509, 156] width 40 height 10
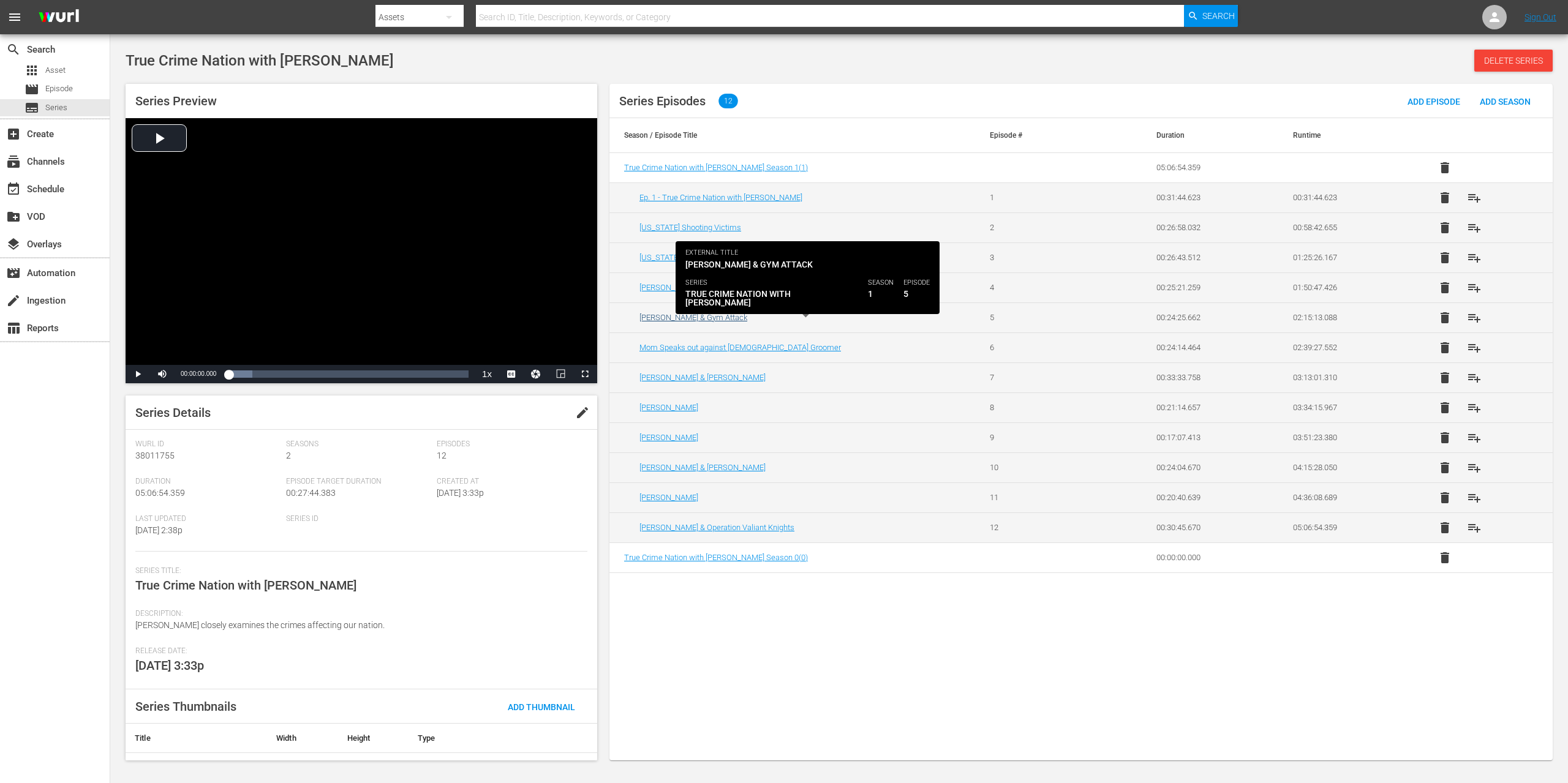
click at [693, 317] on link "[PERSON_NAME] & Gym Attack" at bounding box center [694, 317] width 108 height 10
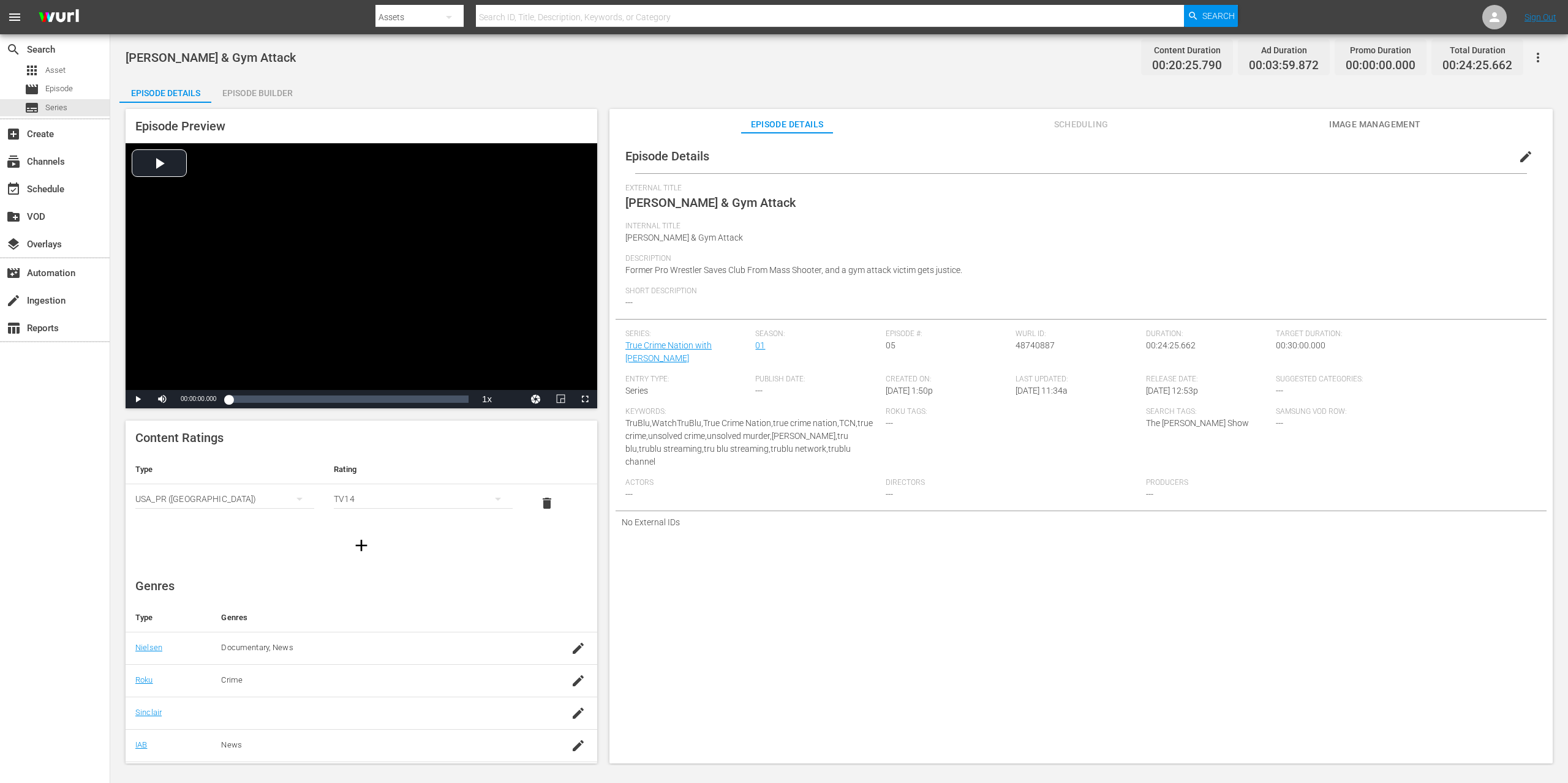
click at [1522, 159] on span "edit" at bounding box center [1525, 156] width 15 height 15
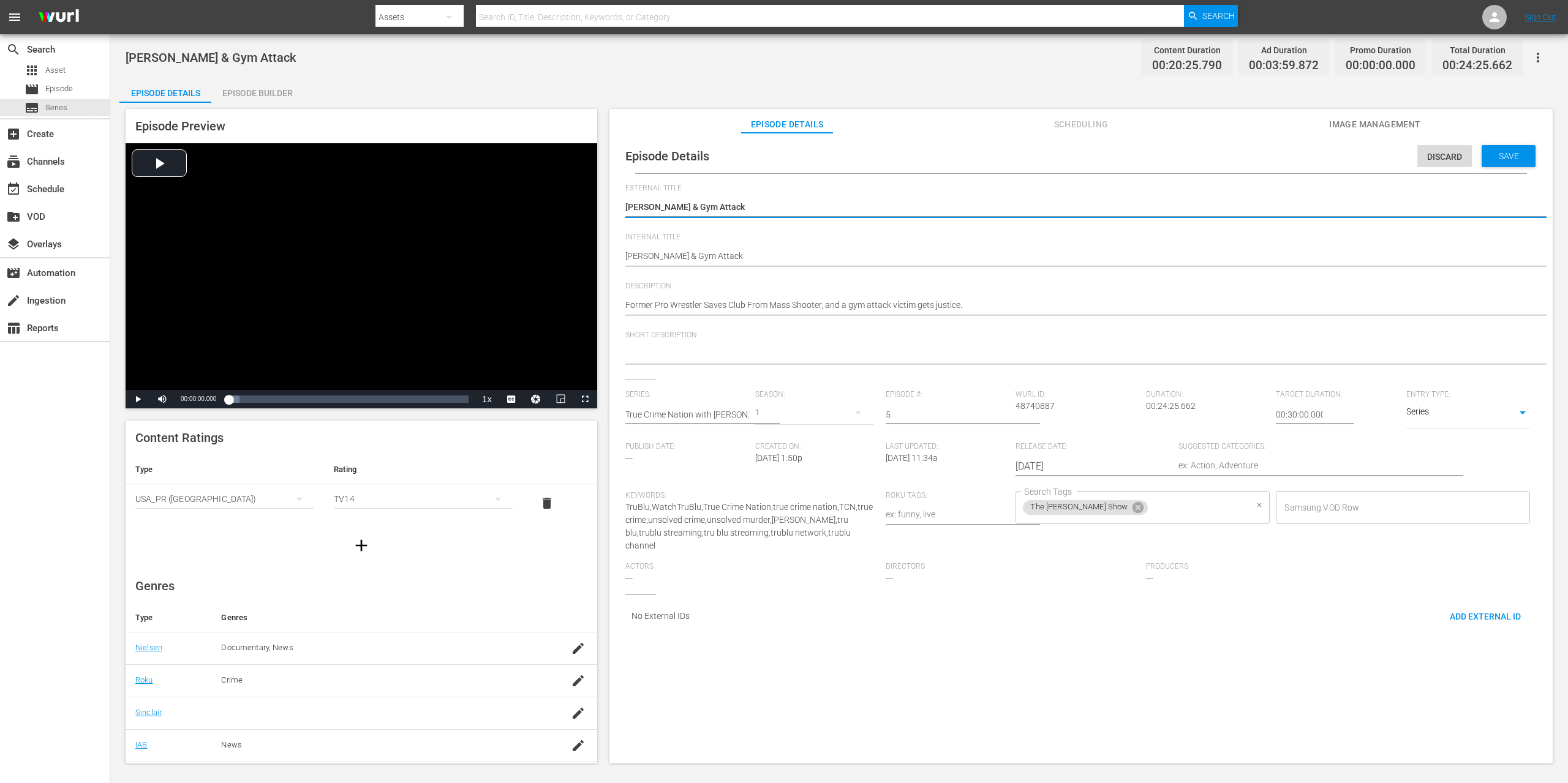
click at [1181, 502] on input "Search Tags" at bounding box center [1198, 507] width 96 height 22
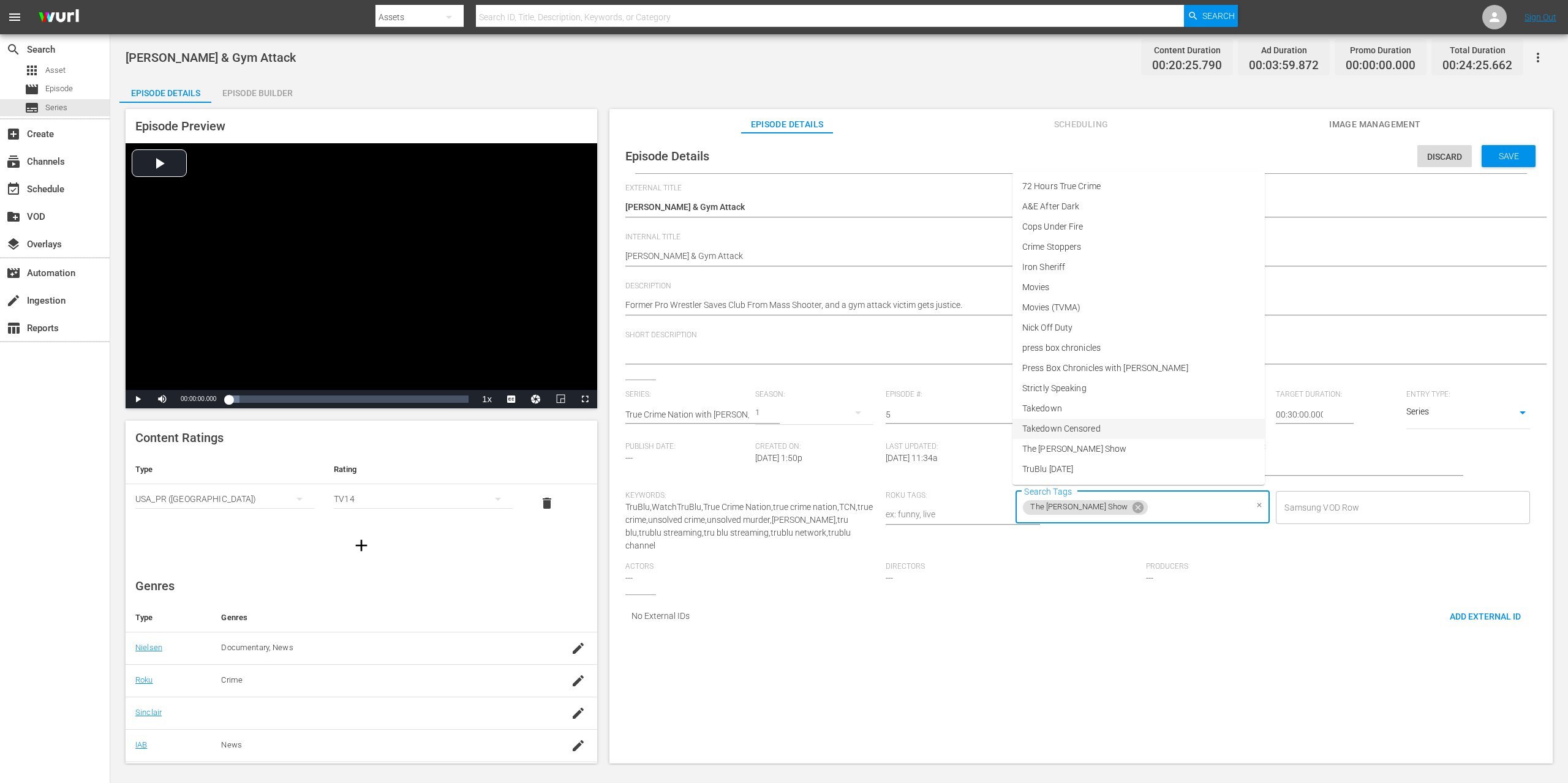
scroll to position [20, 0]
click at [1093, 468] on li "True Crime Nation" at bounding box center [1139, 469] width 252 height 20
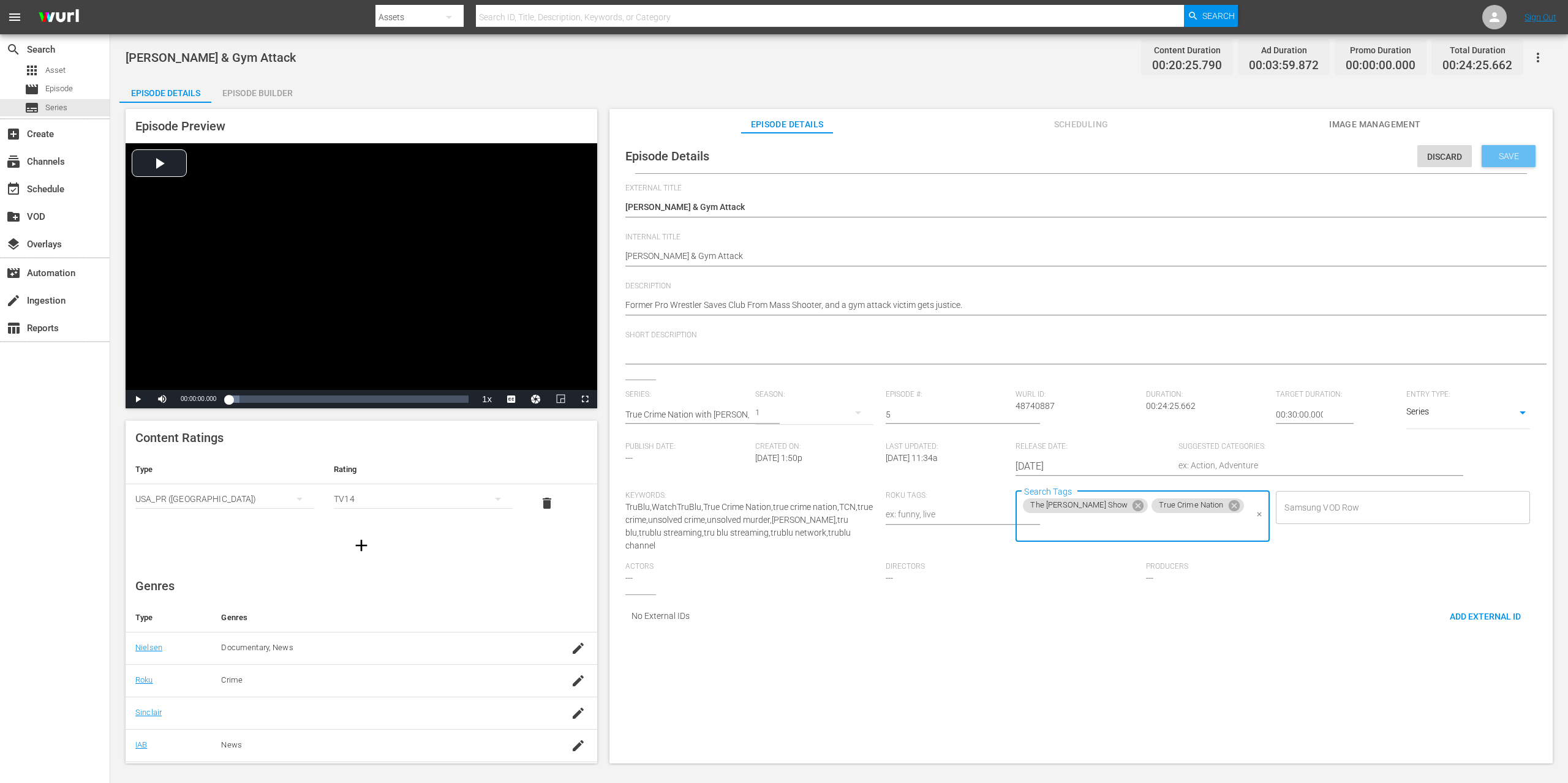
click at [1501, 155] on span "Save" at bounding box center [1509, 156] width 40 height 10
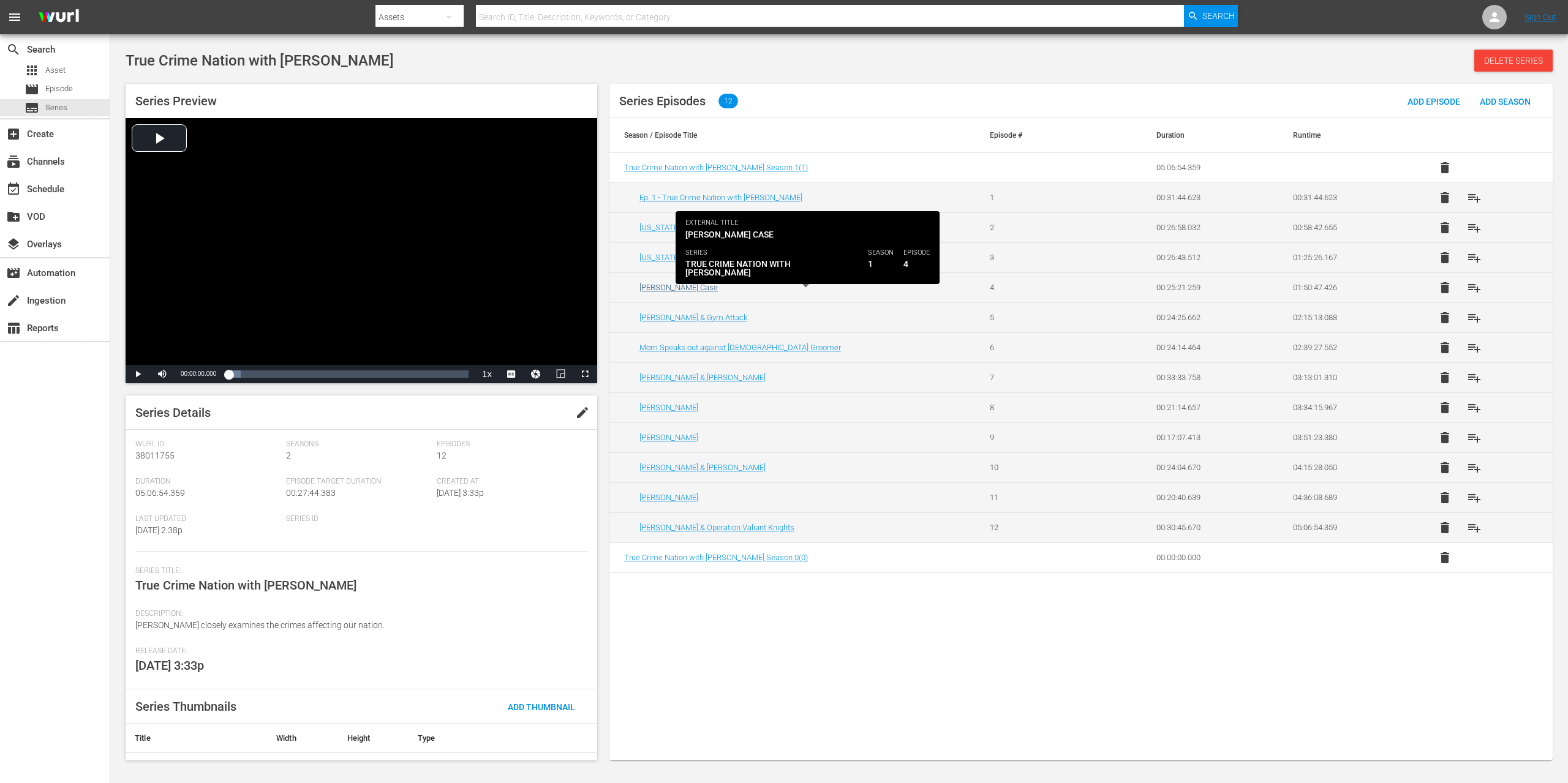
click at [670, 289] on link "[PERSON_NAME] Case" at bounding box center [679, 288] width 78 height 10
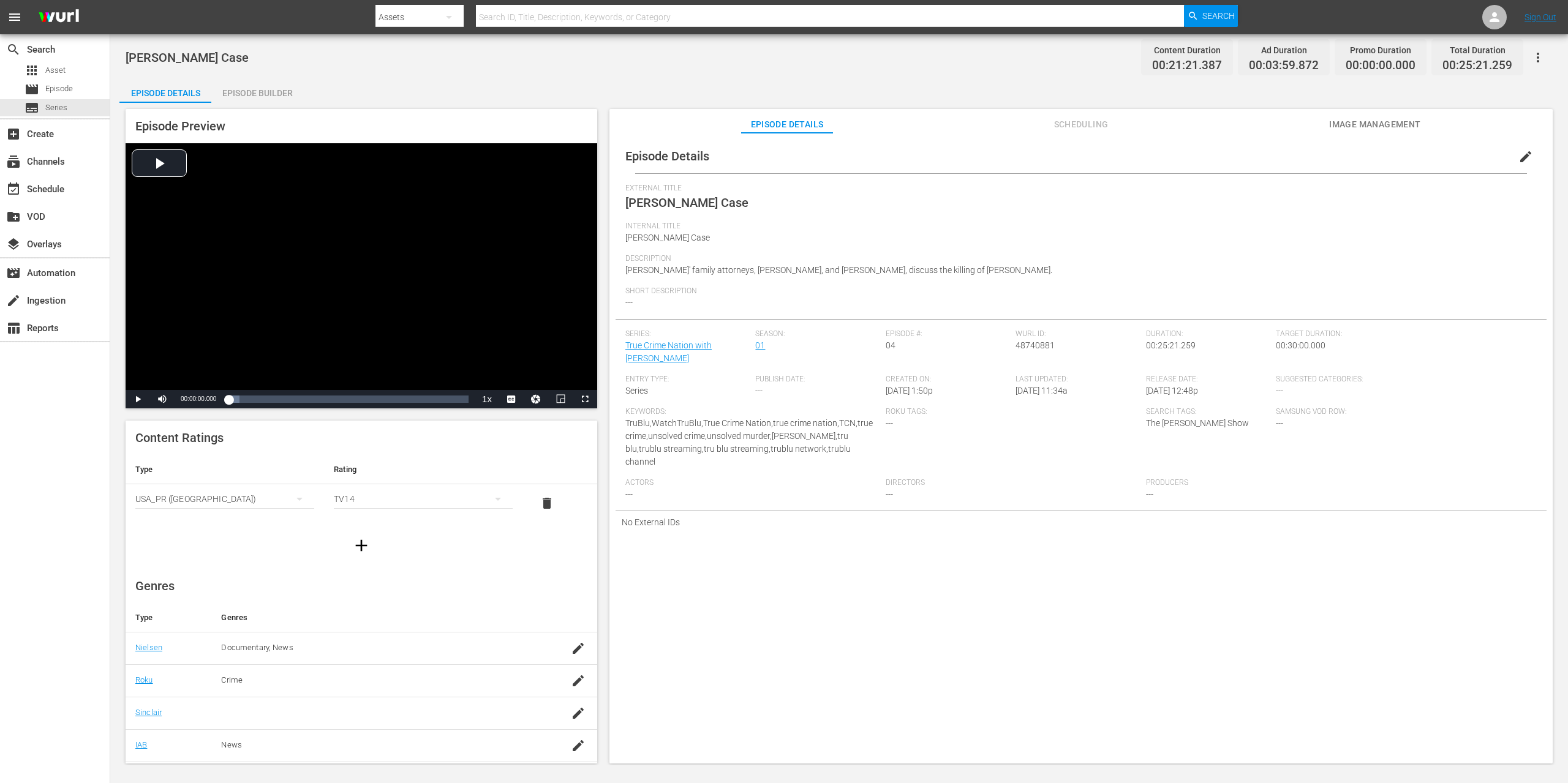
click at [1518, 163] on span "edit" at bounding box center [1525, 156] width 15 height 15
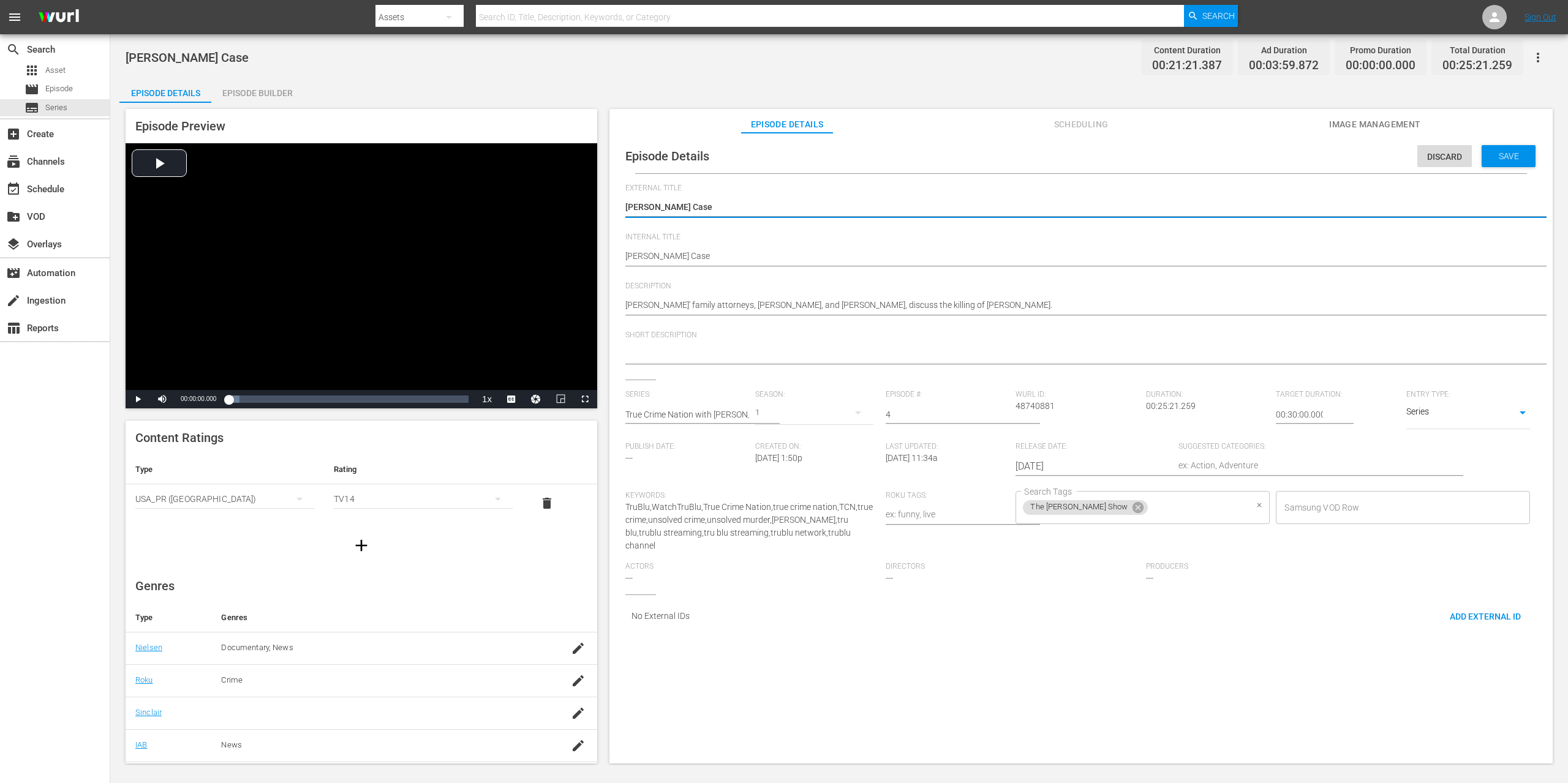
click at [1173, 509] on input "Search Tags" at bounding box center [1198, 507] width 96 height 22
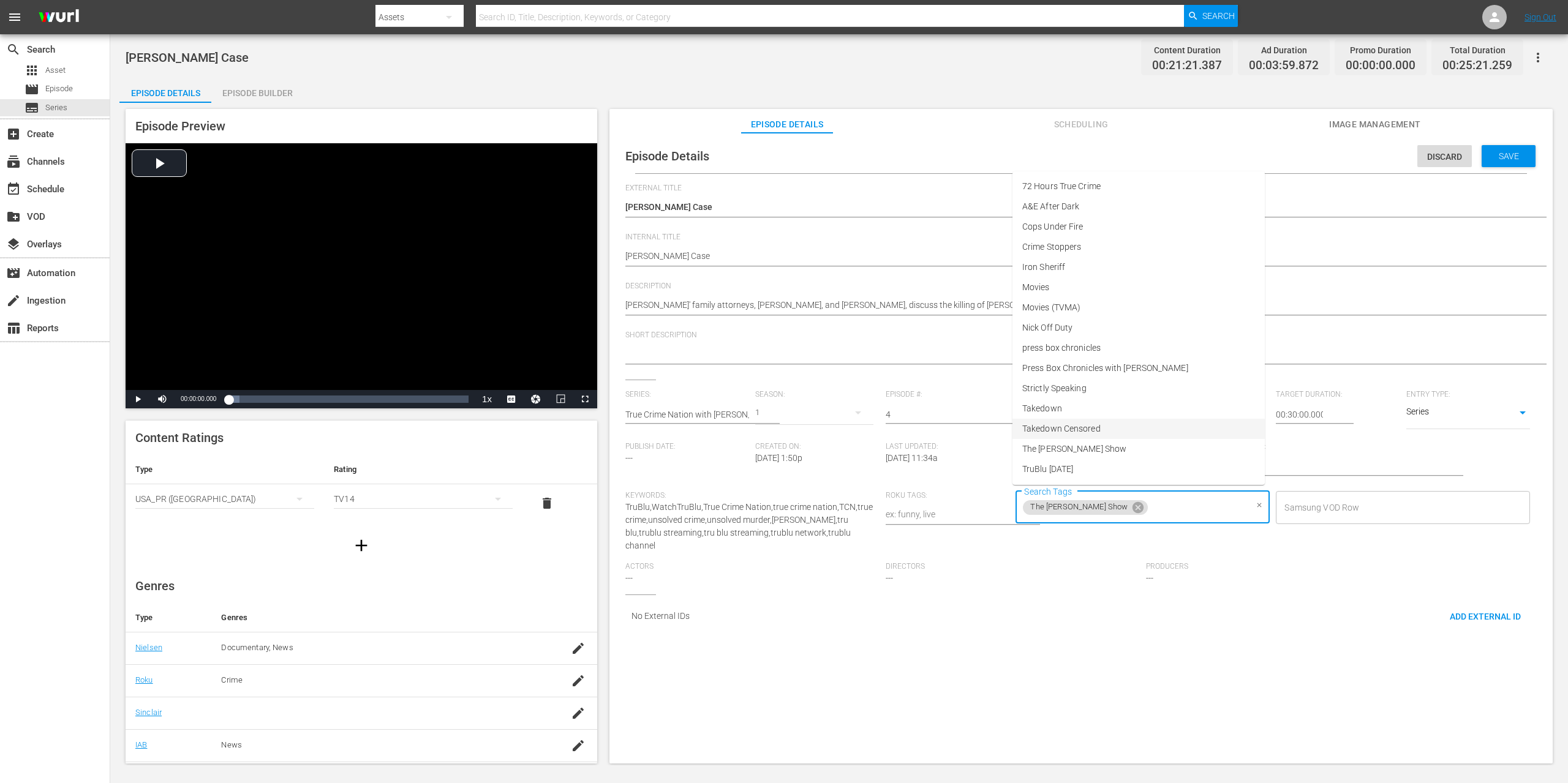
scroll to position [20, 0]
click at [1104, 471] on li "True Crime Nation" at bounding box center [1139, 469] width 252 height 20
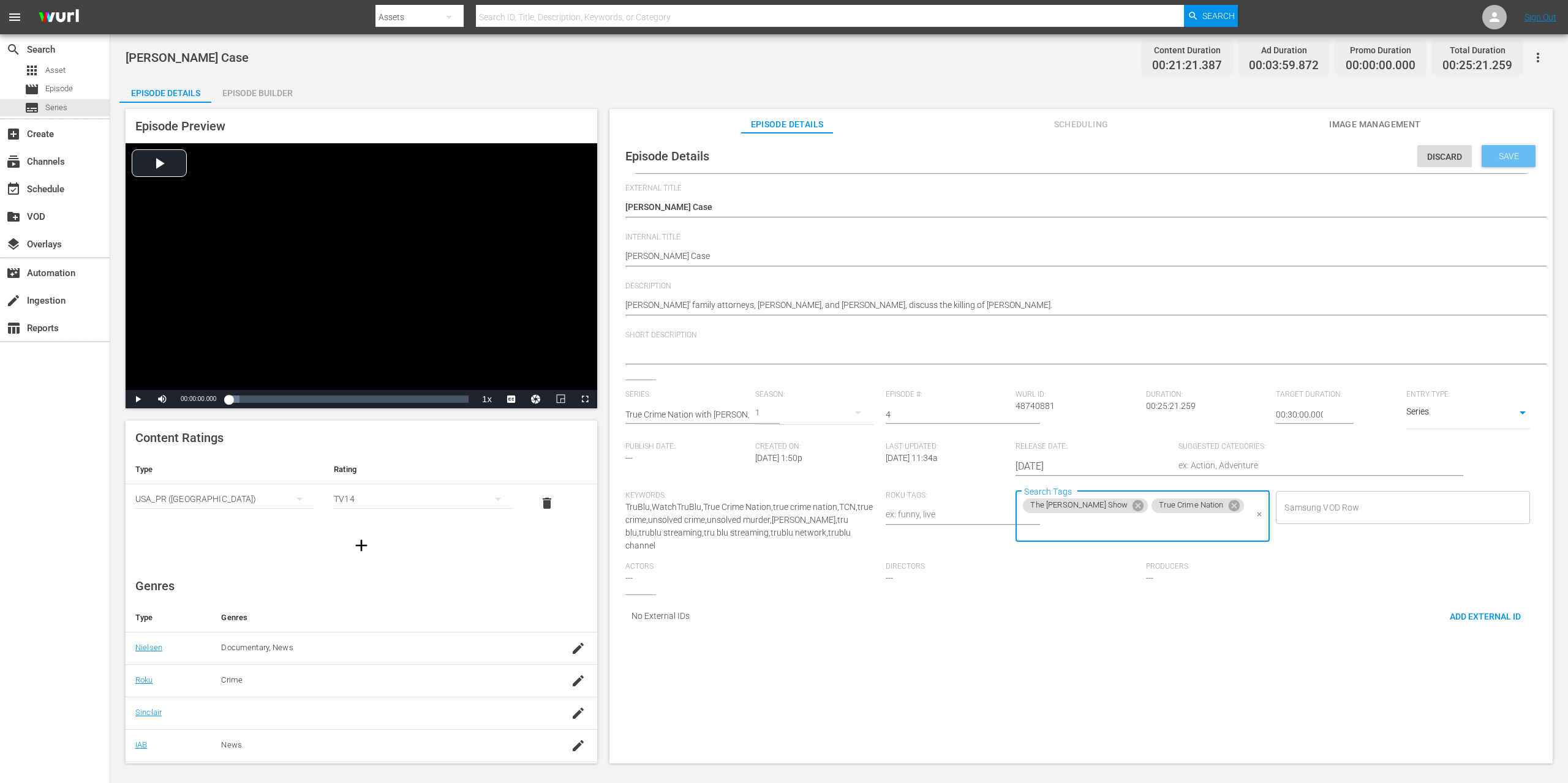
click at [1515, 160] on span "Save" at bounding box center [1509, 156] width 40 height 10
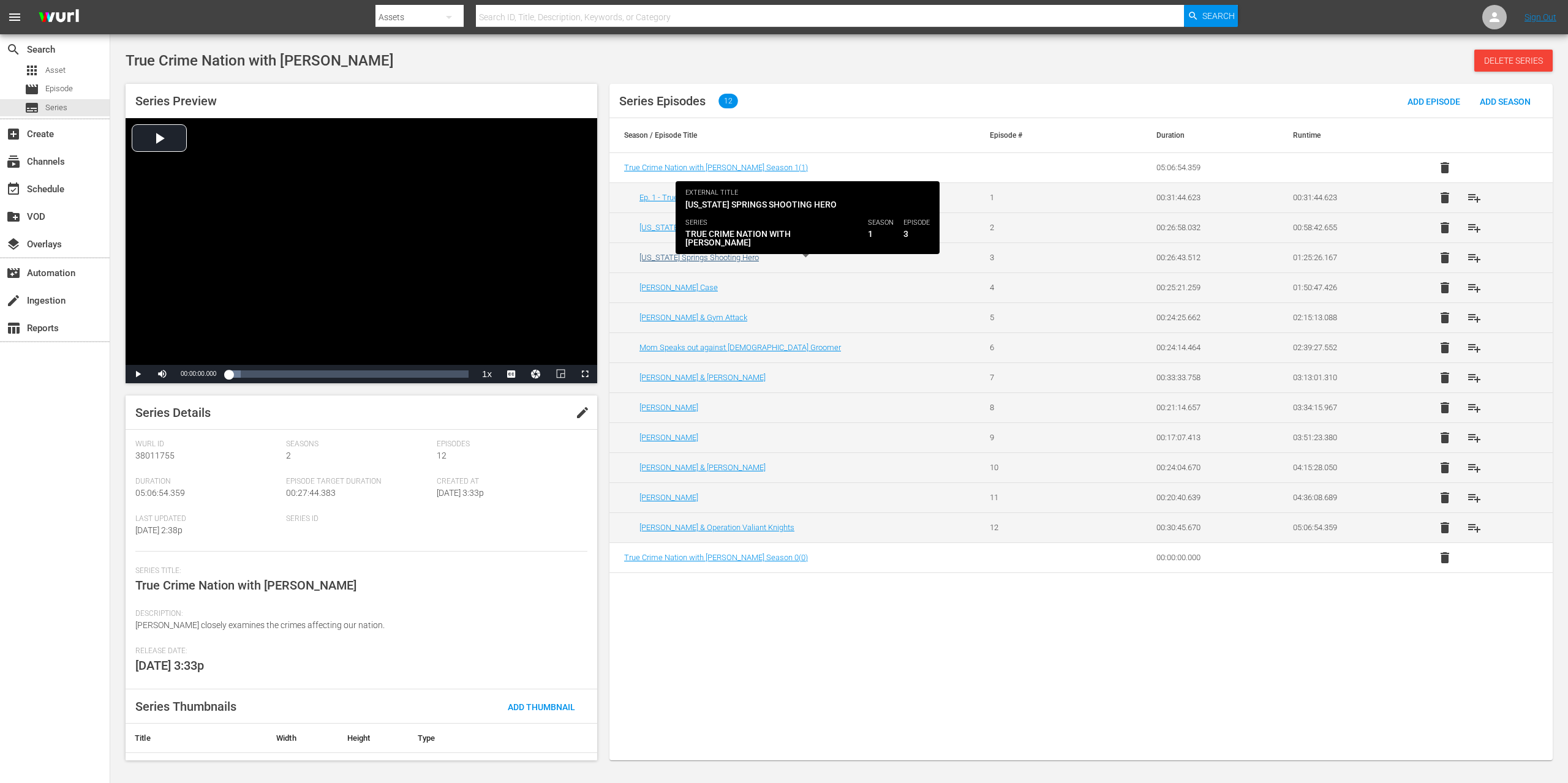
click at [678, 261] on link "[US_STATE] Springs Shooting Hero" at bounding box center [699, 257] width 119 height 10
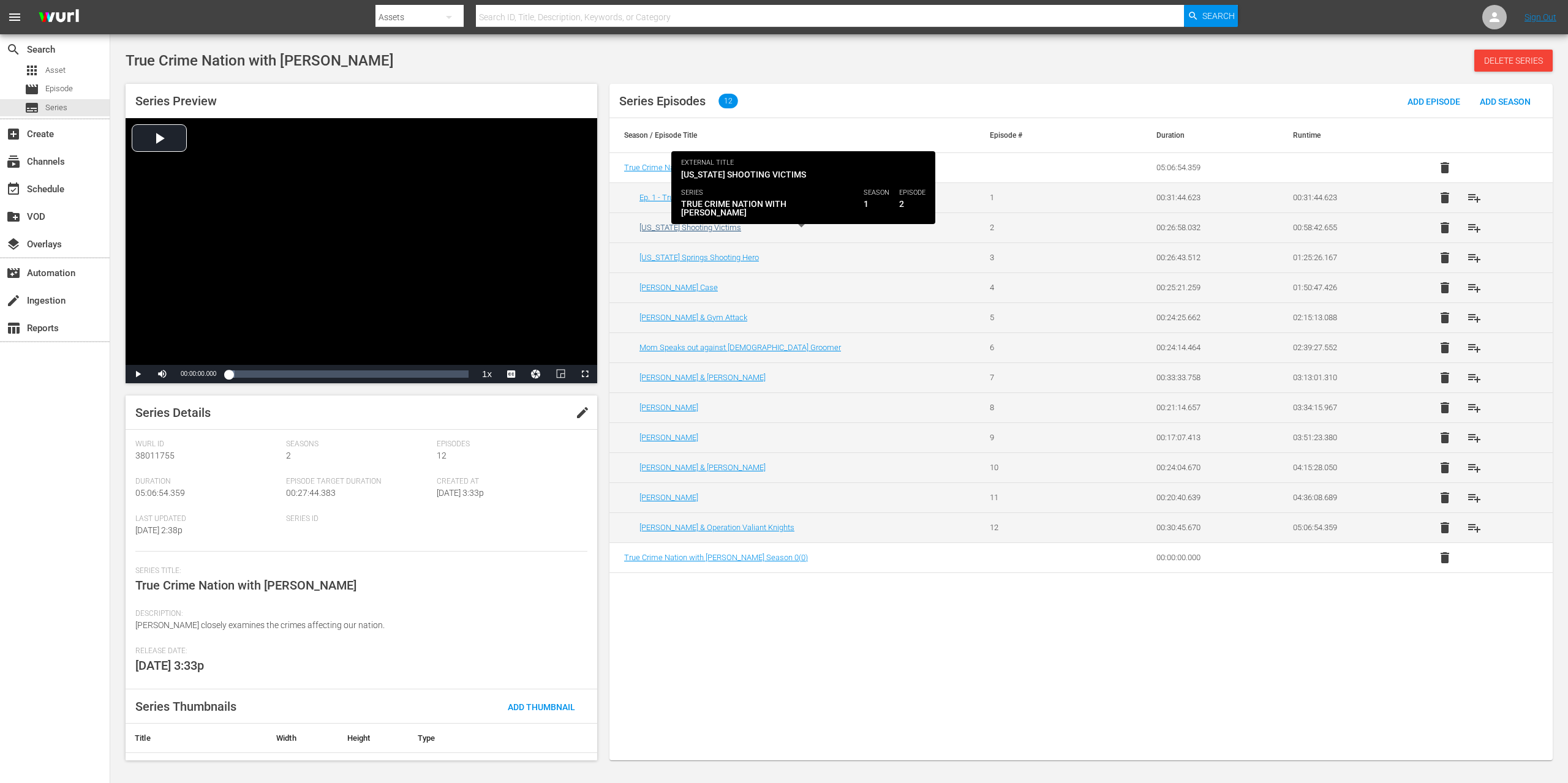
click at [705, 231] on link "[US_STATE] Shooting Victims" at bounding box center [690, 227] width 102 height 10
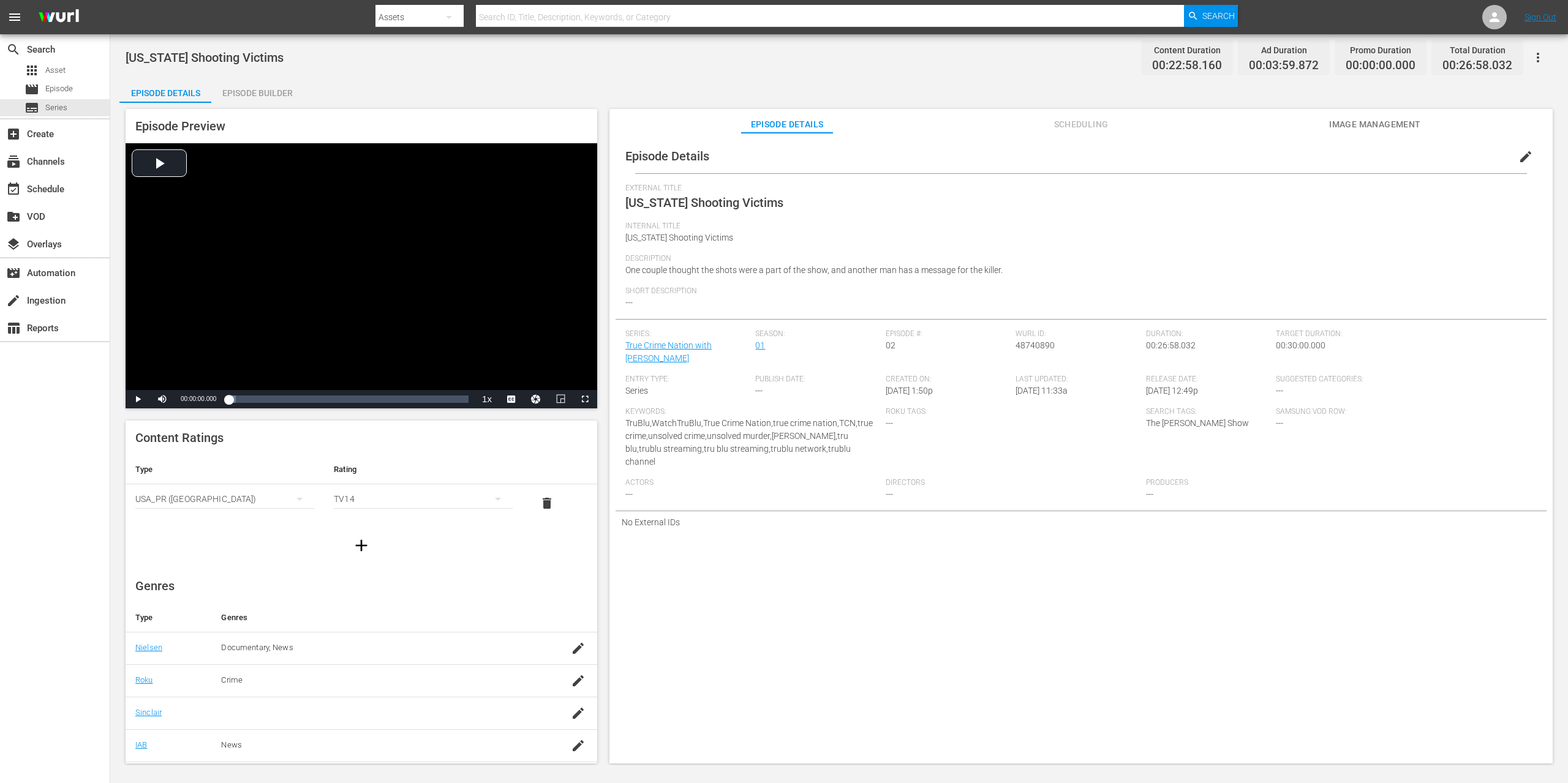
click at [1519, 159] on span "edit" at bounding box center [1525, 156] width 15 height 15
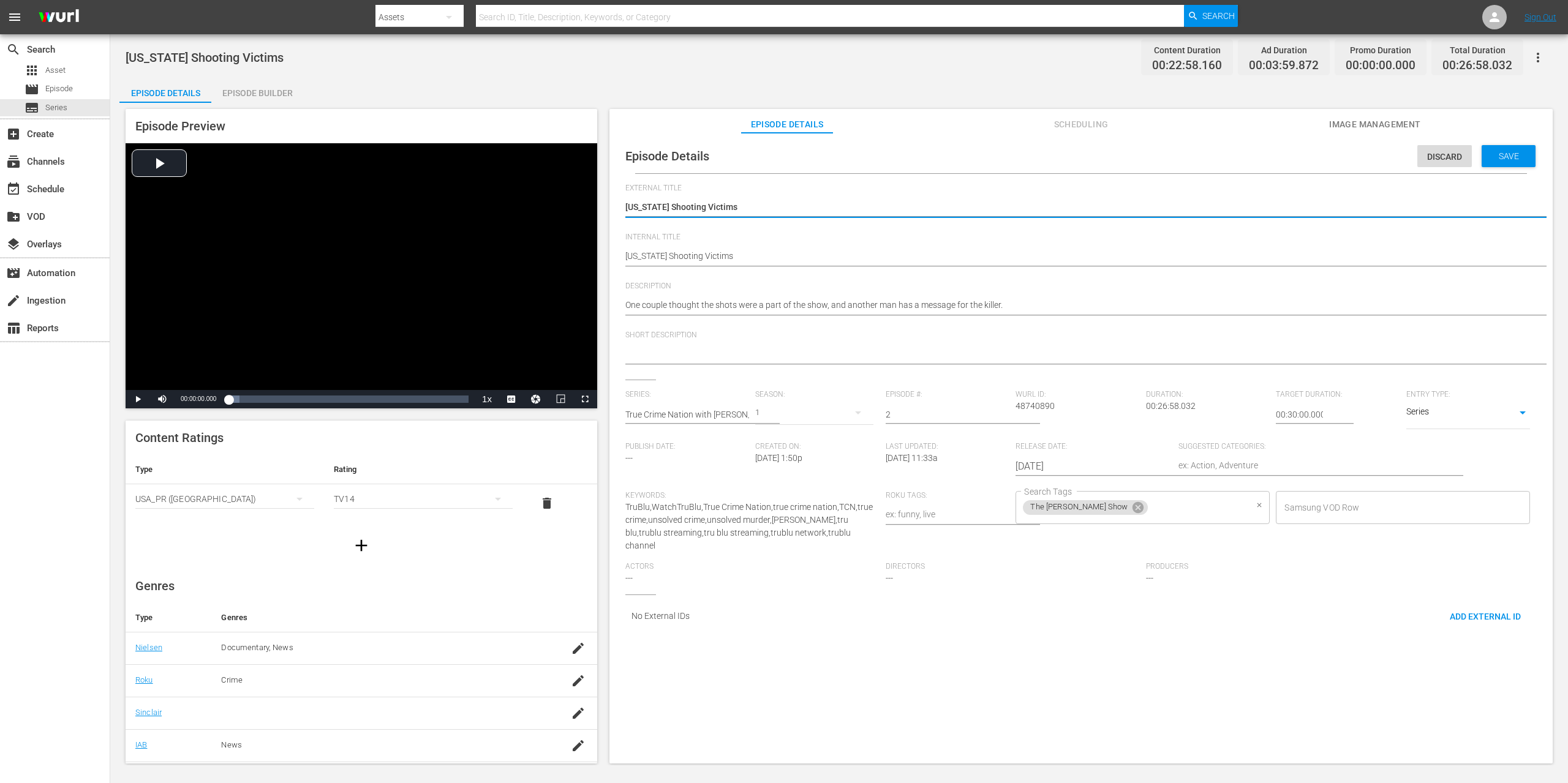
click at [1157, 507] on input "Search Tags" at bounding box center [1198, 507] width 96 height 22
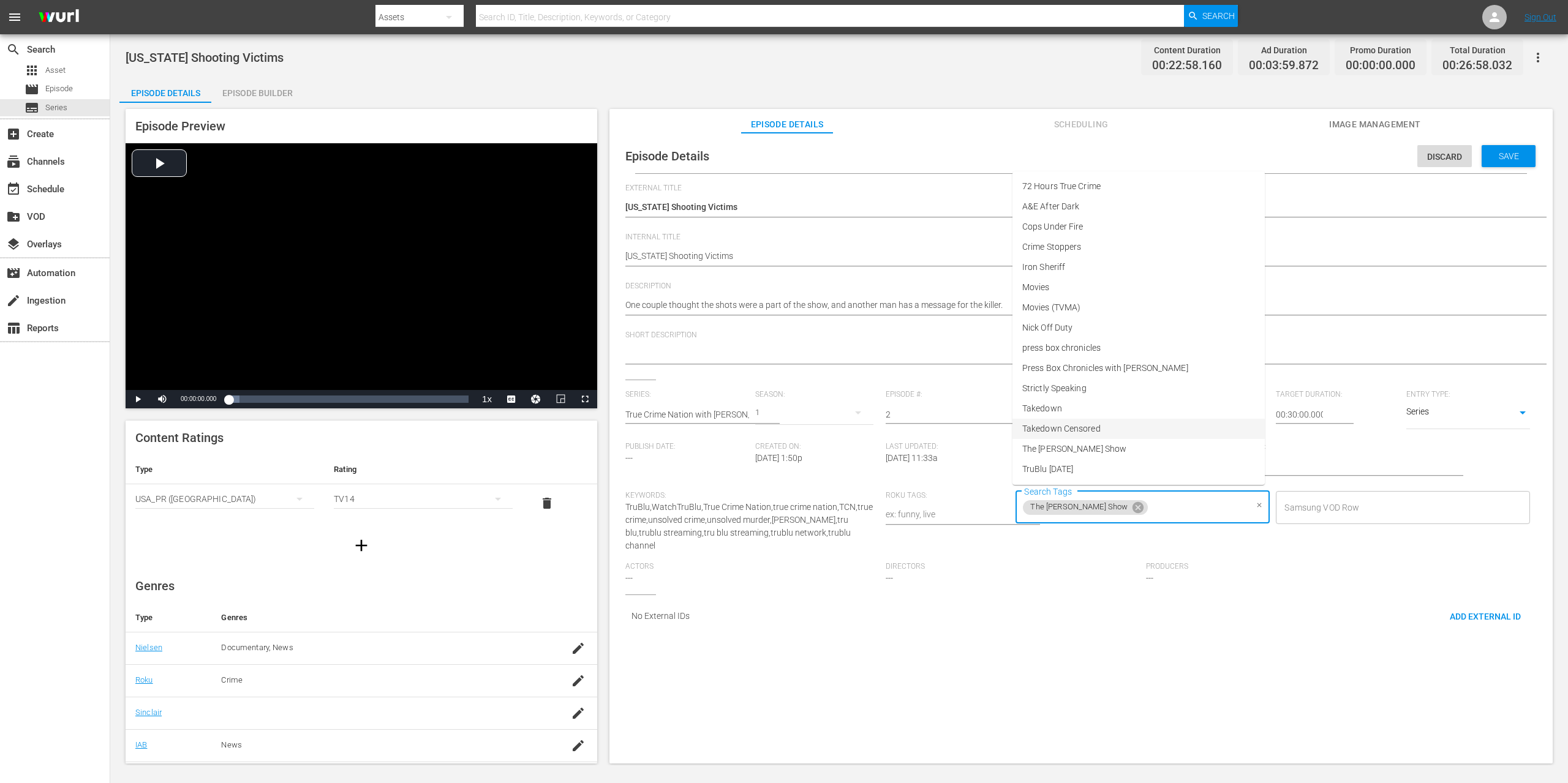
scroll to position [20, 0]
click at [1126, 471] on li "True Crime Nation" at bounding box center [1139, 469] width 252 height 20
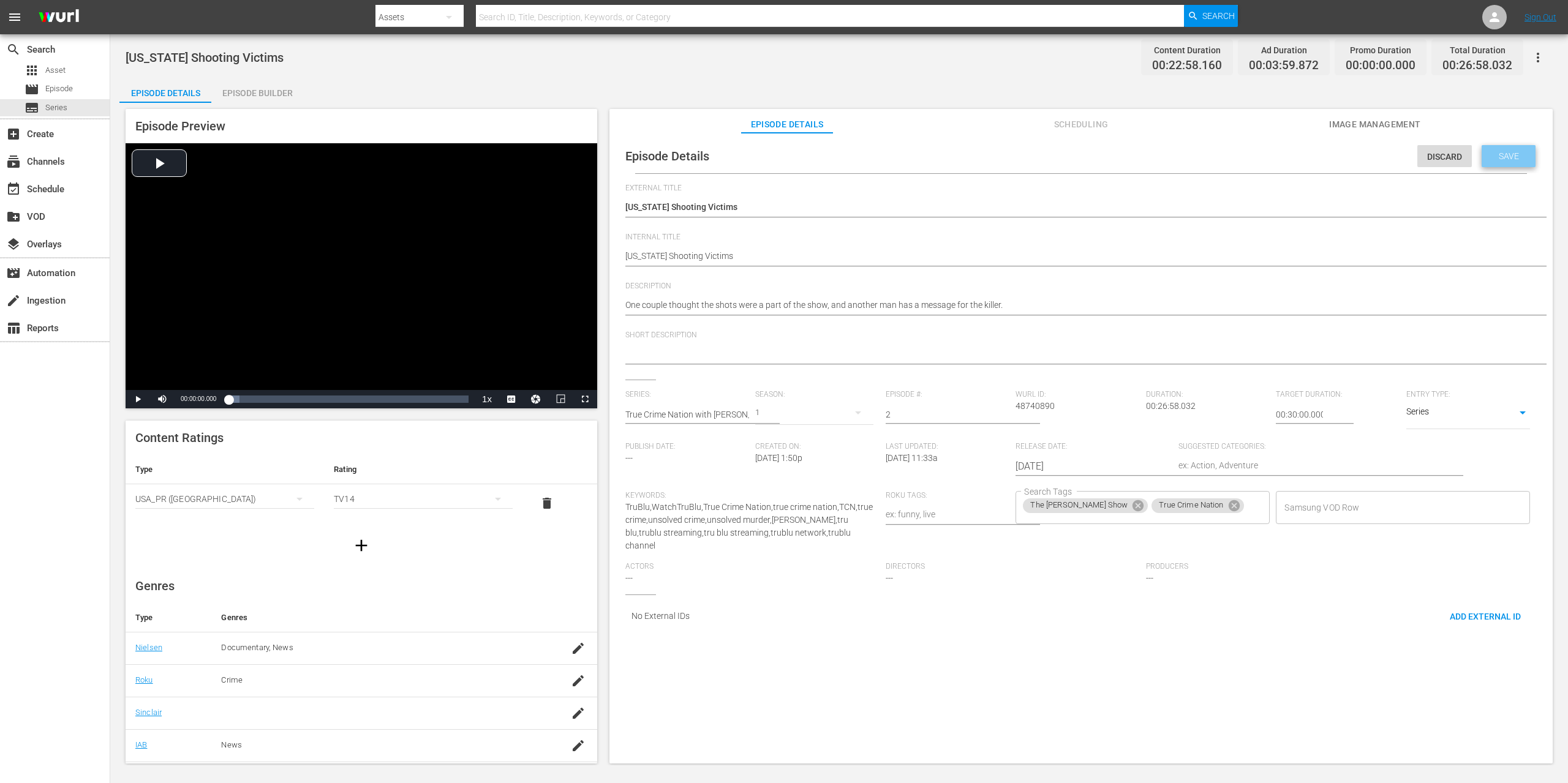
click at [1492, 155] on span "Save" at bounding box center [1509, 156] width 40 height 10
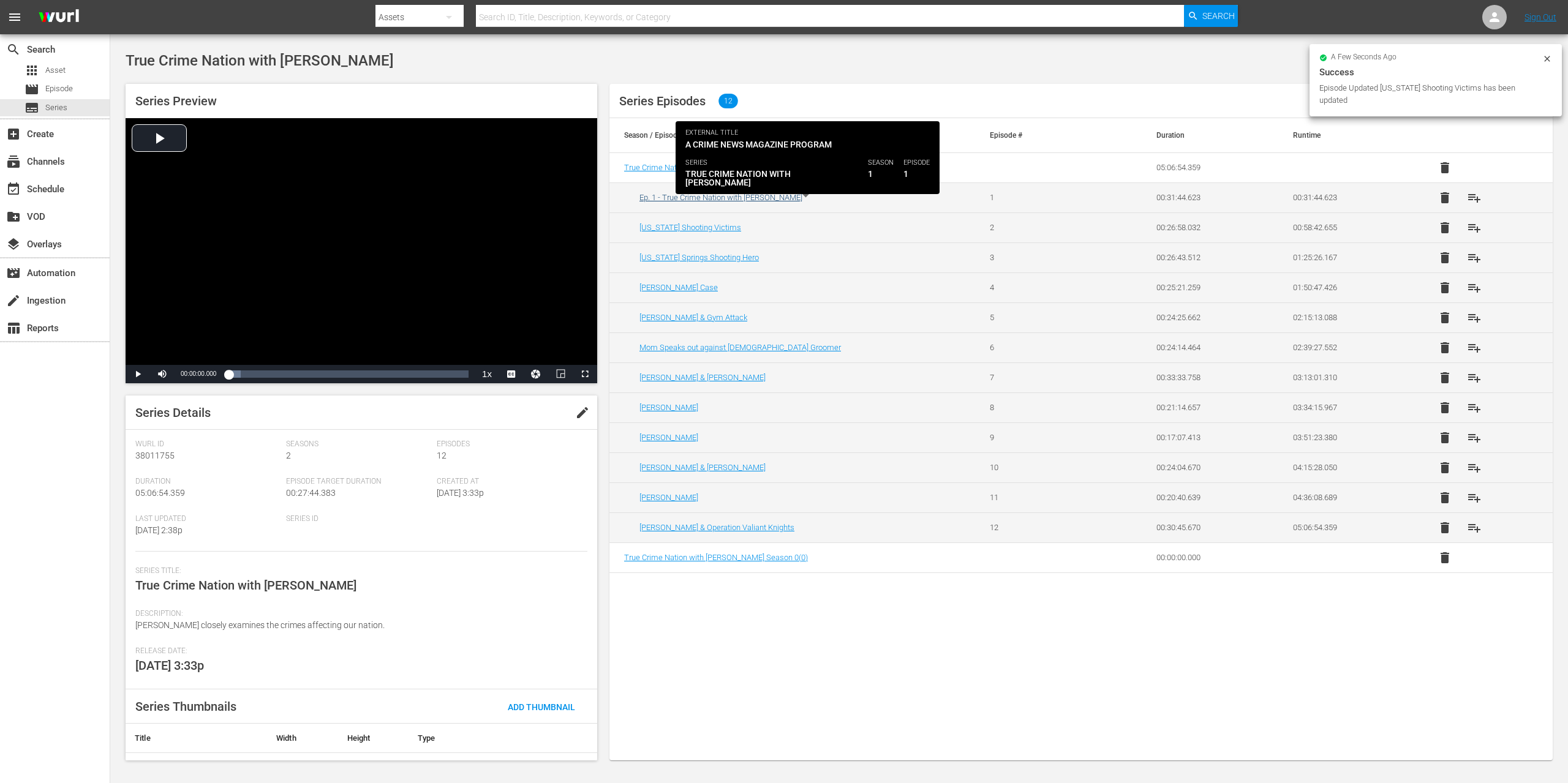
click at [716, 196] on link "Ep. 1 - True Crime Nation with [PERSON_NAME]" at bounding box center [721, 197] width 163 height 10
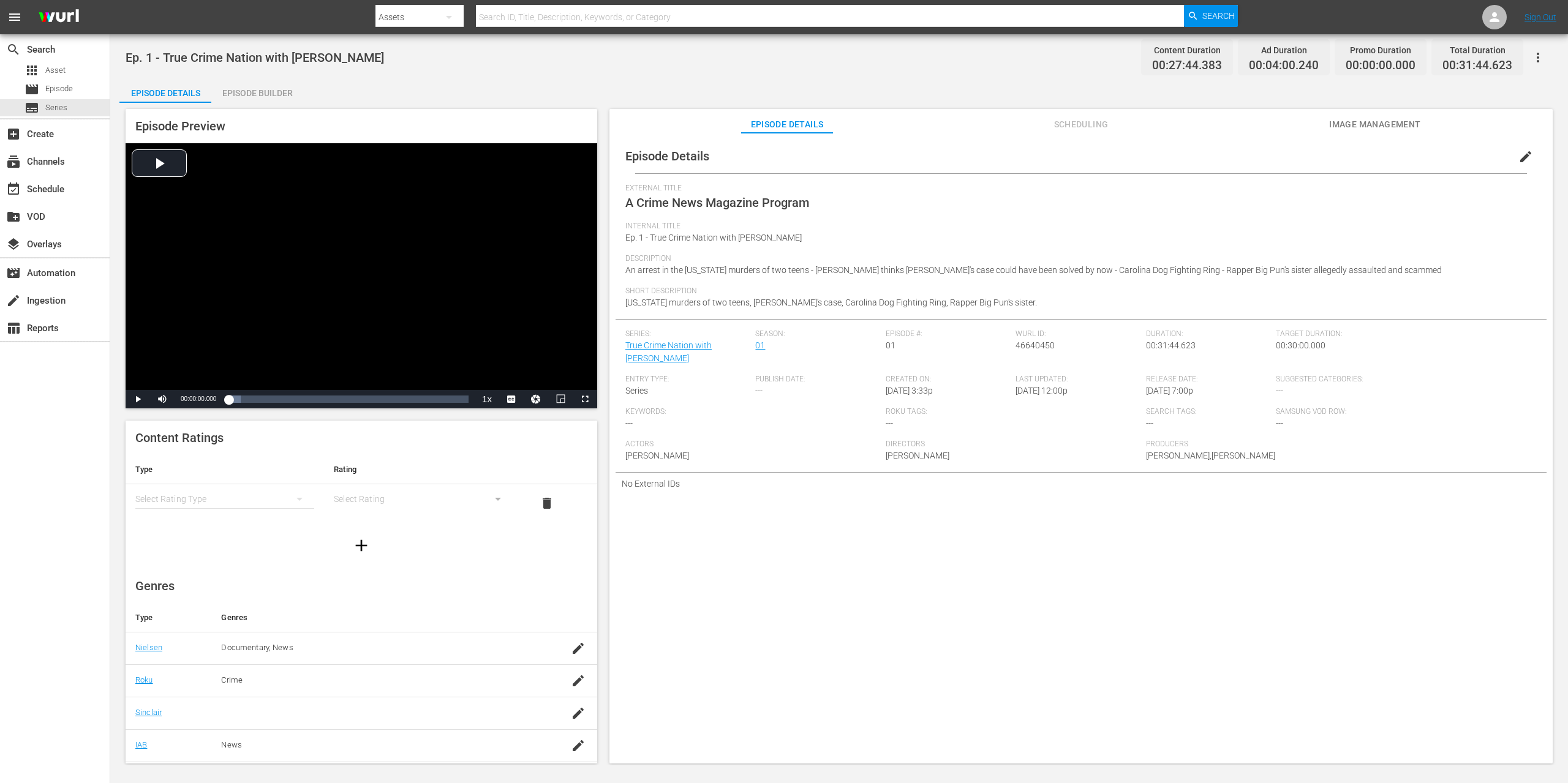
click at [1521, 150] on span "edit" at bounding box center [1525, 156] width 15 height 15
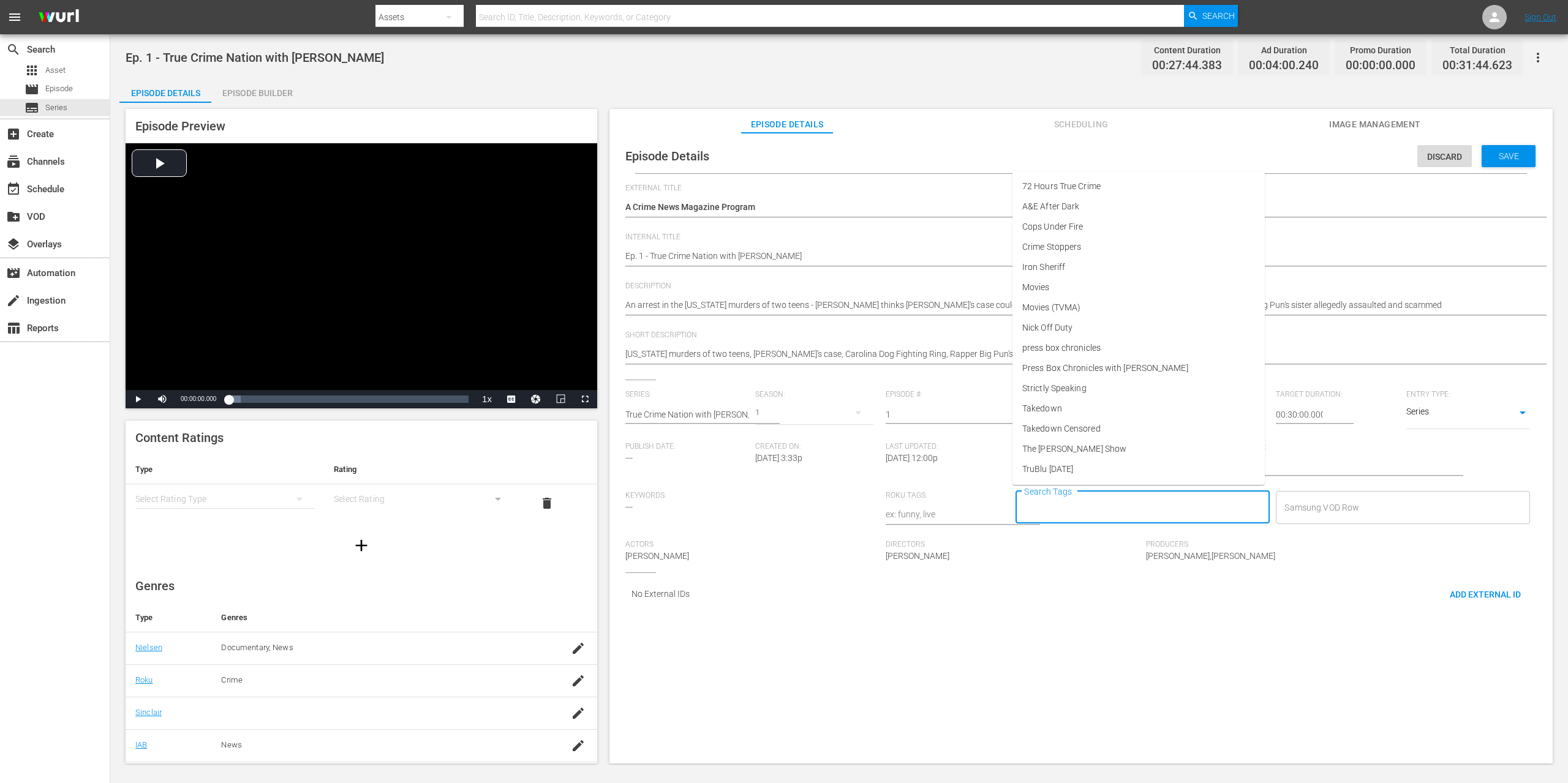
click at [1190, 507] on input "Search Tags" at bounding box center [1133, 507] width 225 height 22
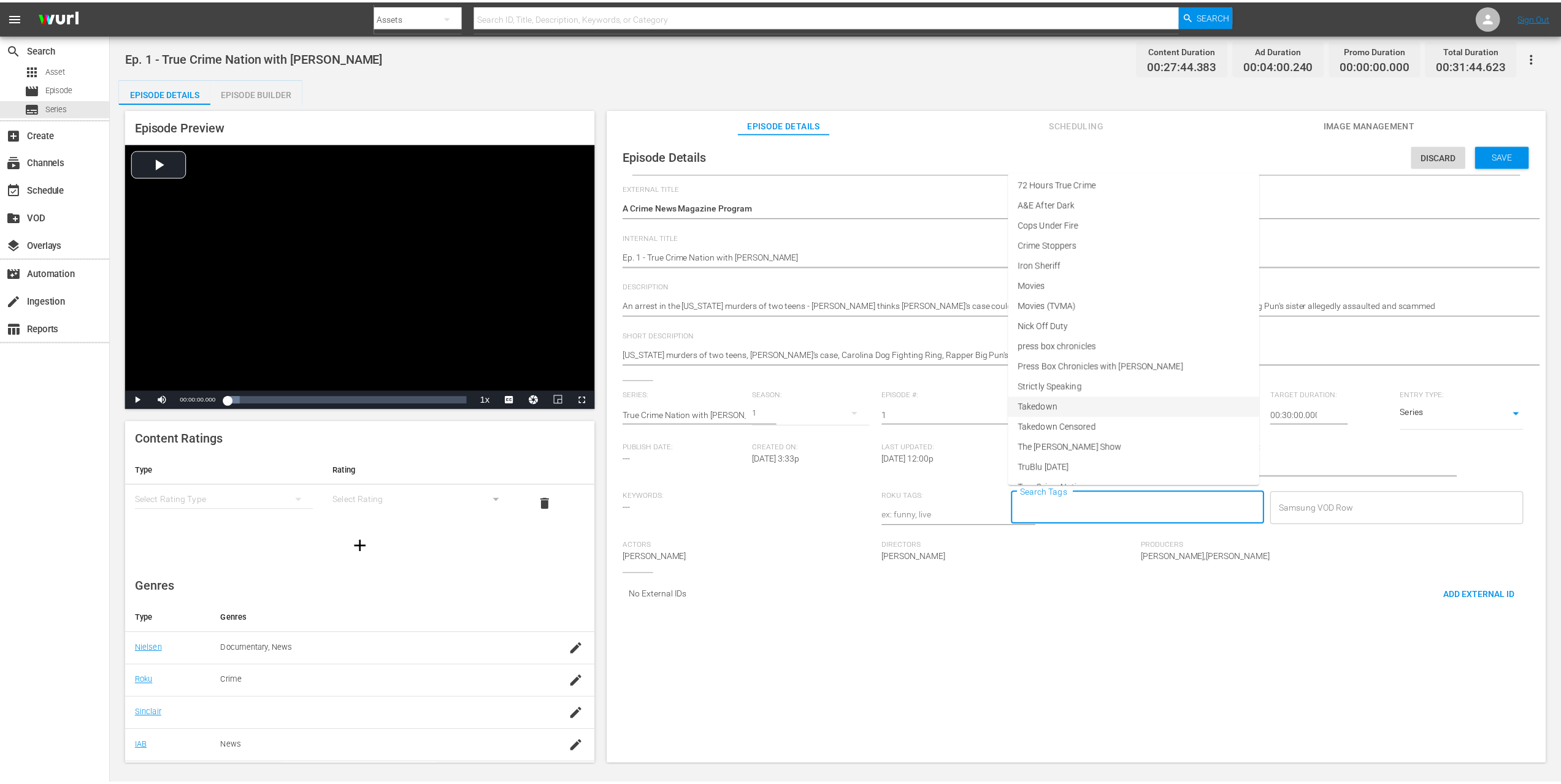
scroll to position [20, 0]
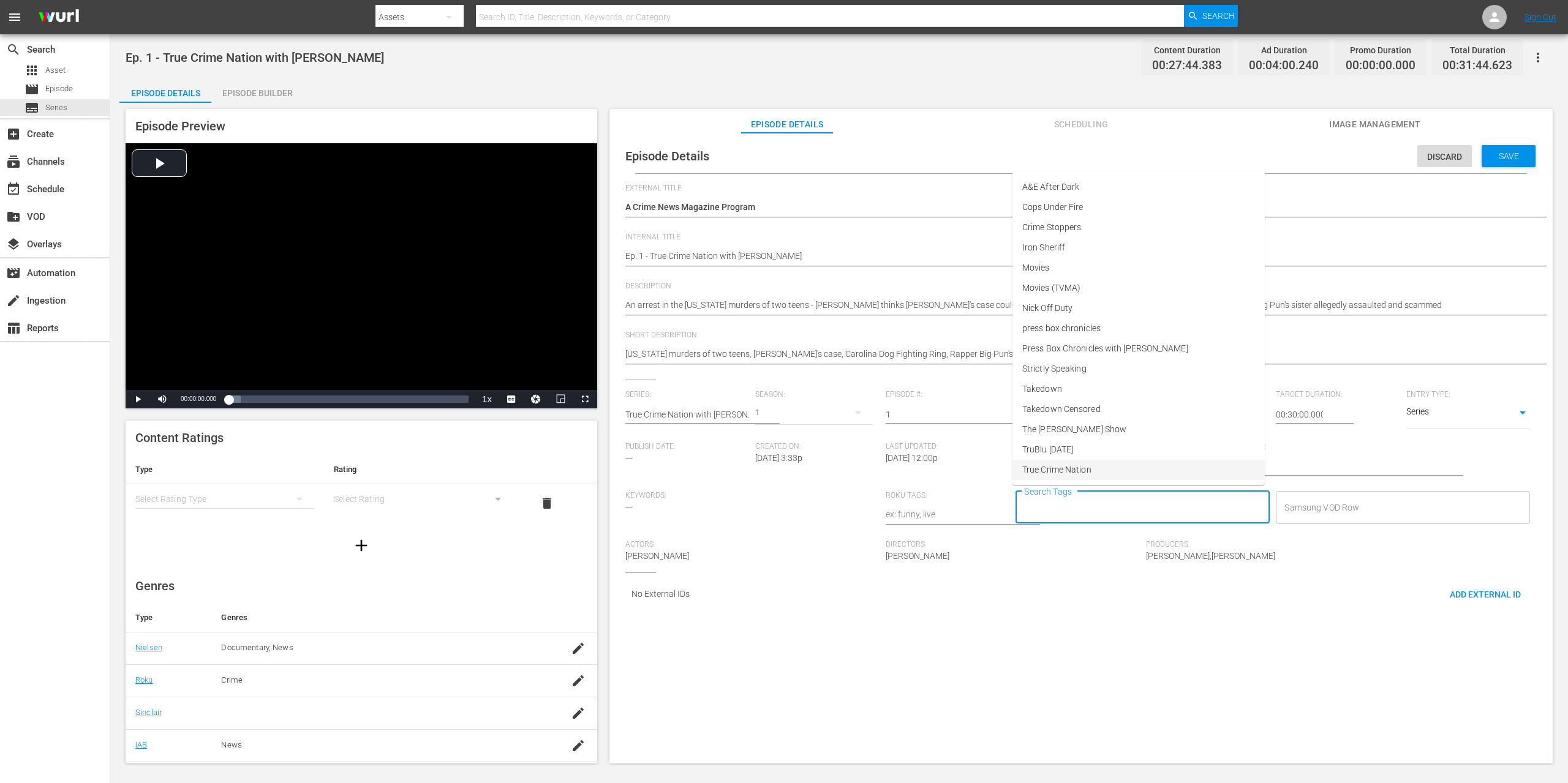
click at [1077, 466] on span "True Crime Nation" at bounding box center [1057, 469] width 70 height 13
click at [1159, 507] on input "Search Tags" at bounding box center [1181, 507] width 130 height 22
click at [1092, 450] on span "The [PERSON_NAME] Show" at bounding box center [1074, 448] width 104 height 13
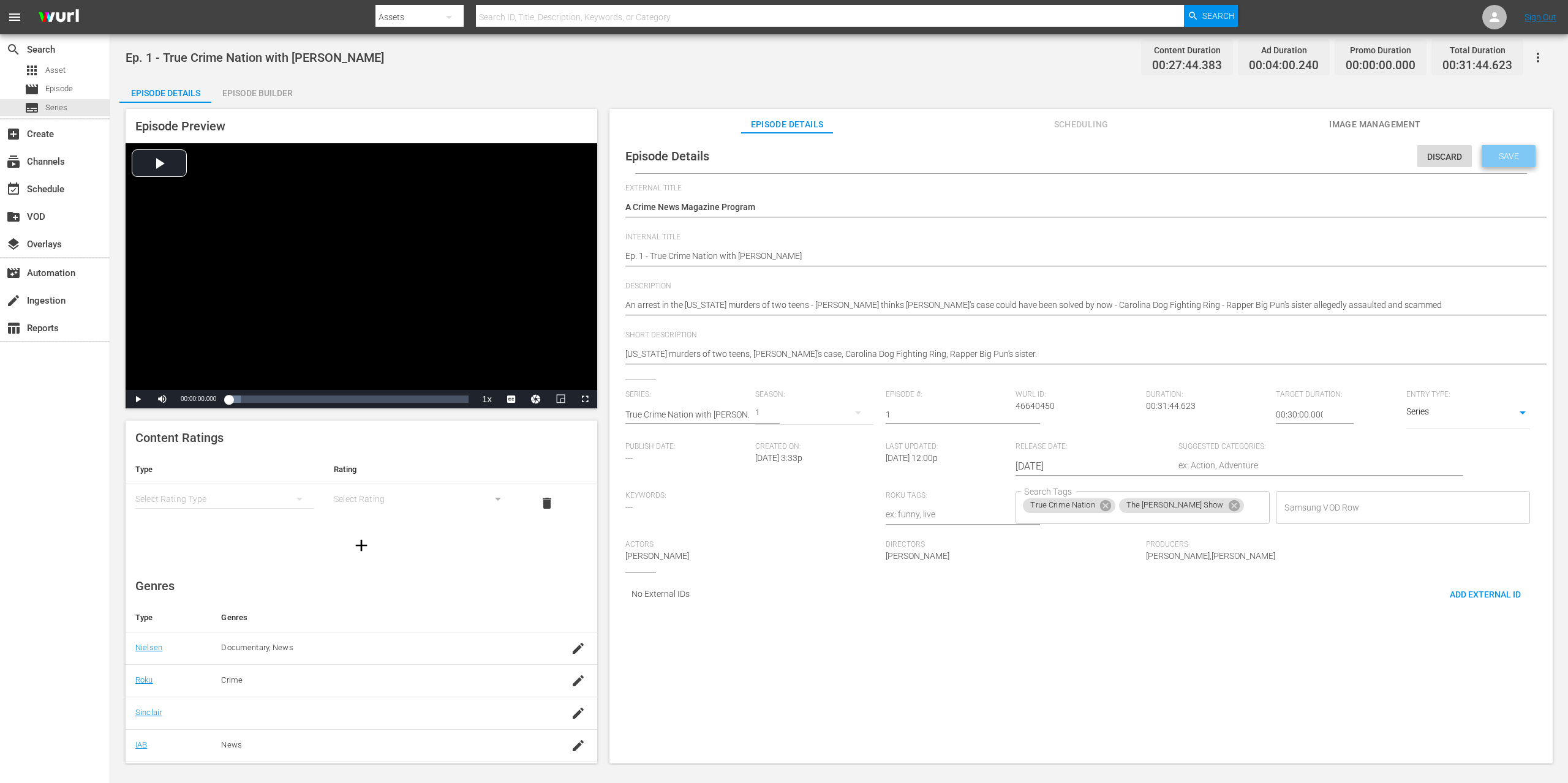
click at [1511, 156] on span "Save" at bounding box center [1509, 156] width 40 height 10
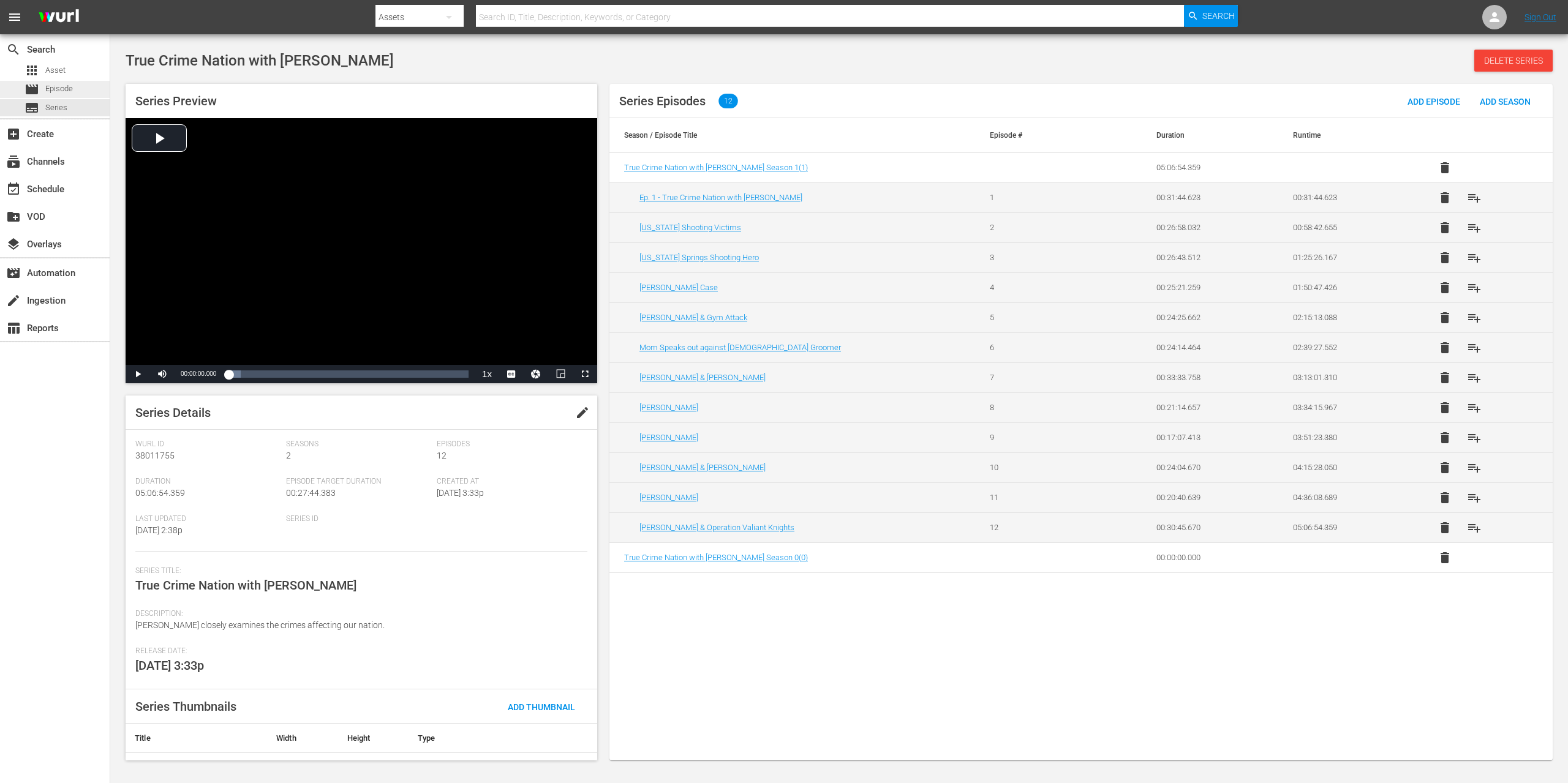
click at [51, 90] on span "Episode" at bounding box center [59, 89] width 28 height 12
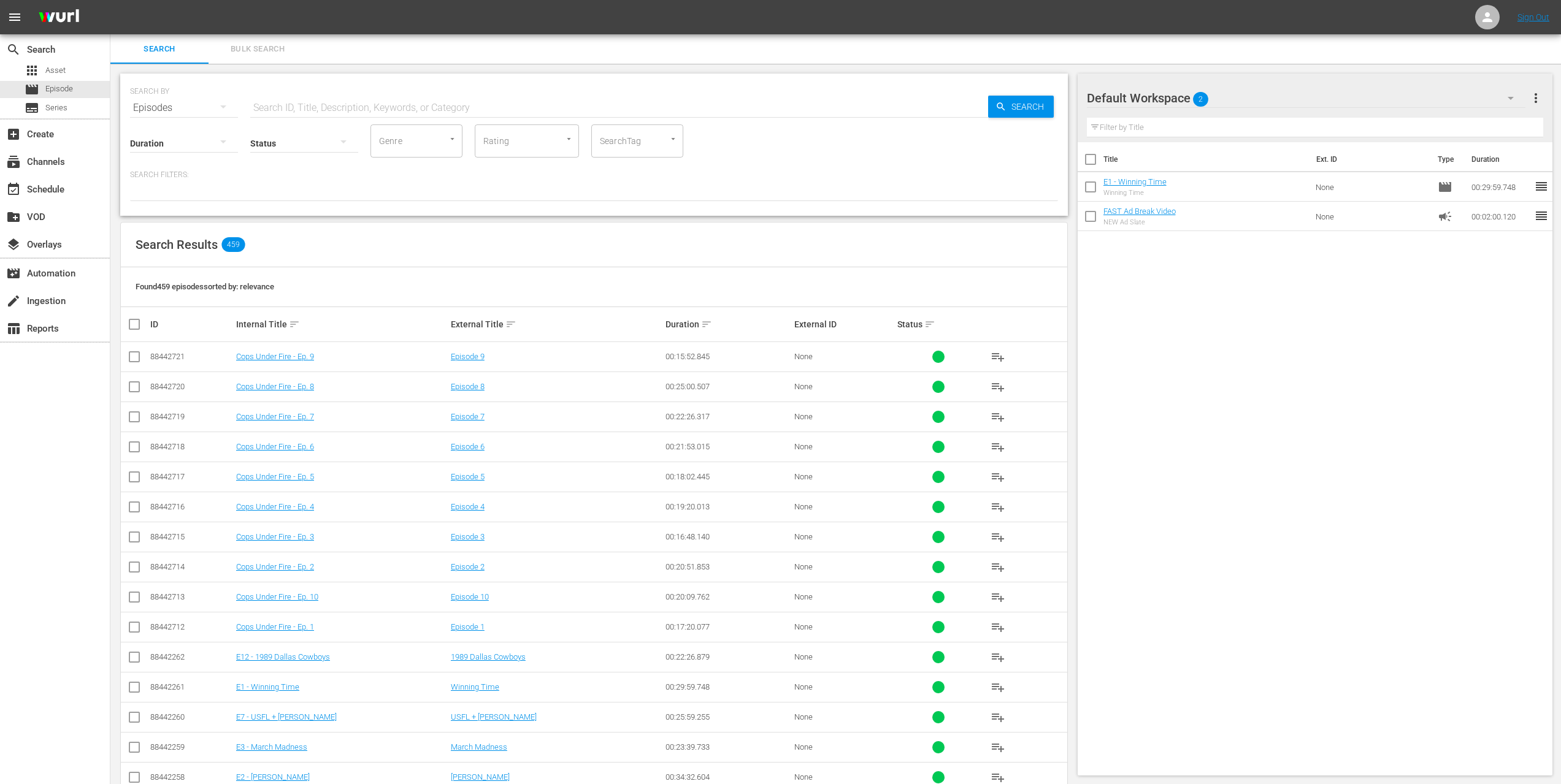
scroll to position [52, 0]
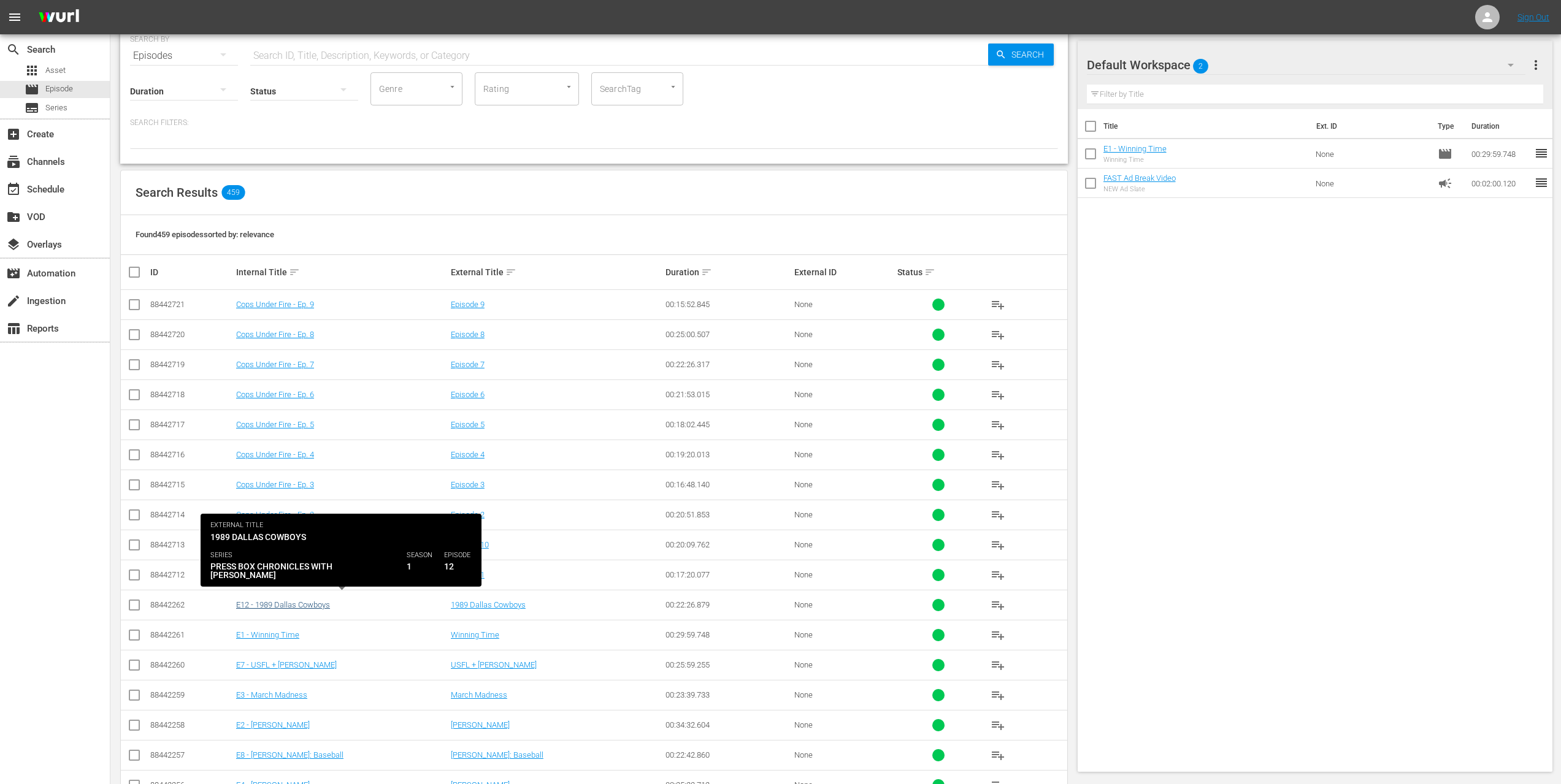
click at [308, 601] on link "E12 - 1989 Dallas Cowboys" at bounding box center [283, 605] width 94 height 10
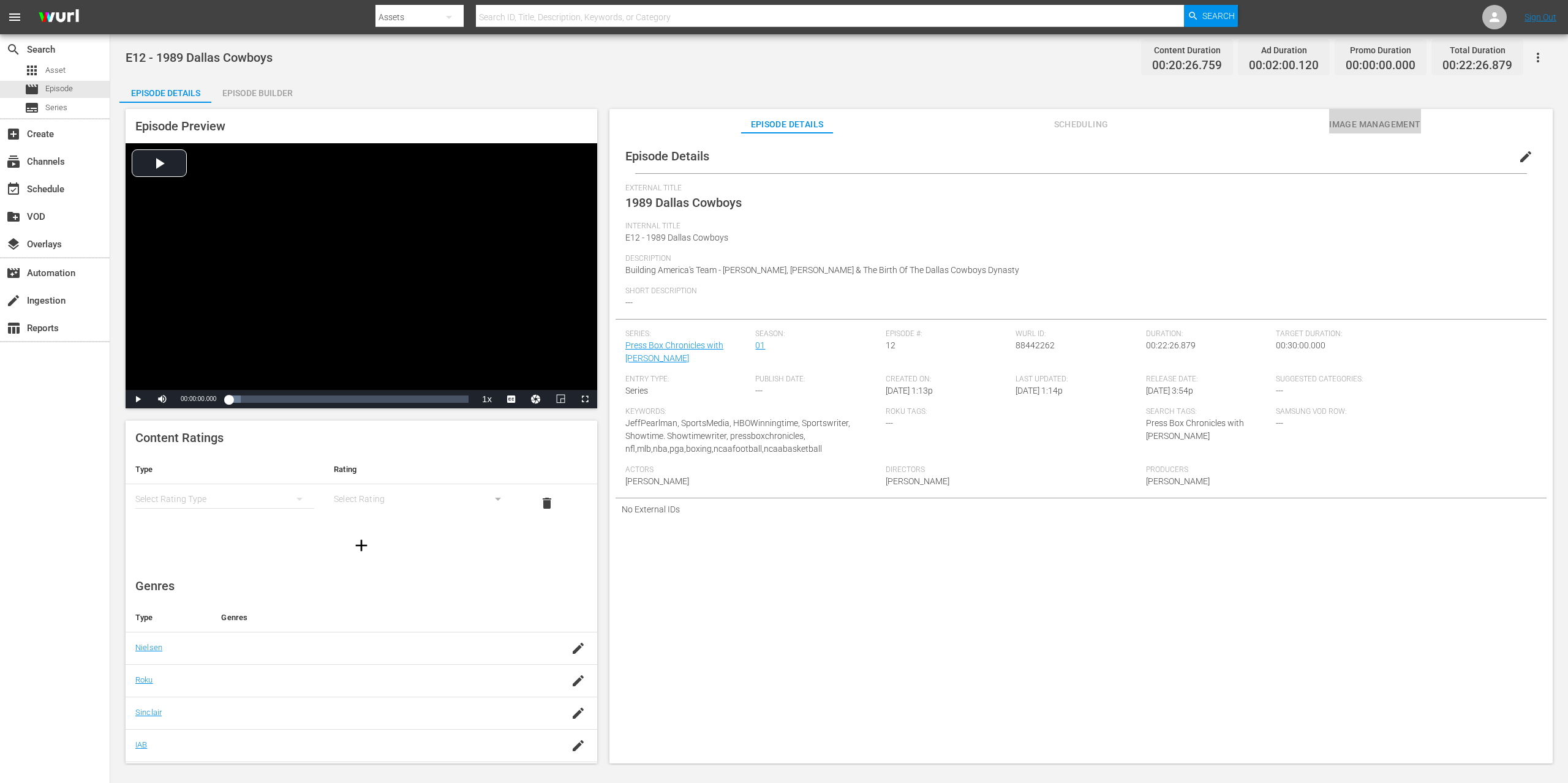
click at [1338, 123] on span "Image Management" at bounding box center [1375, 125] width 92 height 16
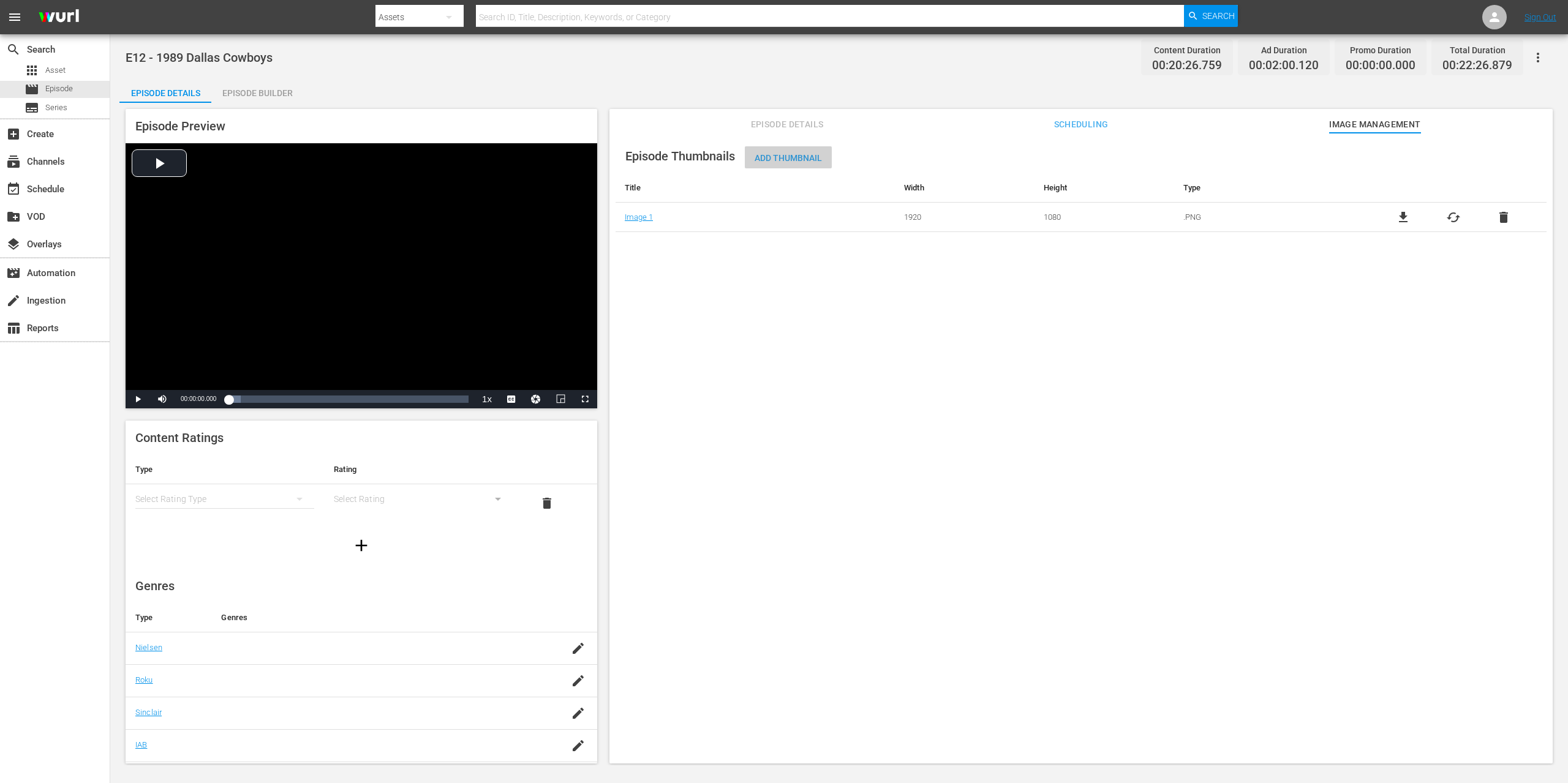
click at [799, 159] on span "Add Thumbnail" at bounding box center [788, 157] width 87 height 10
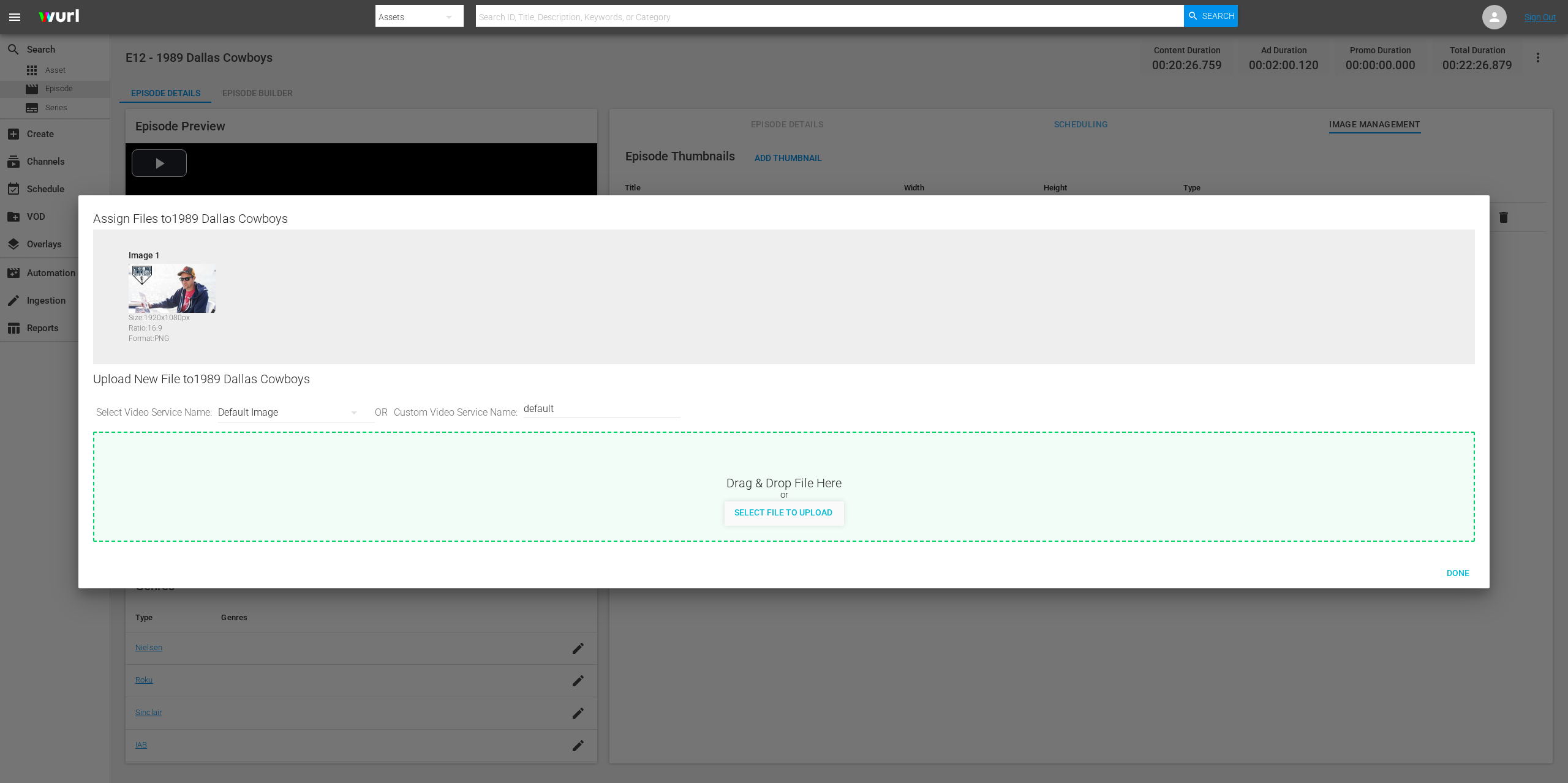
click at [322, 156] on div at bounding box center [784, 391] width 1568 height 783
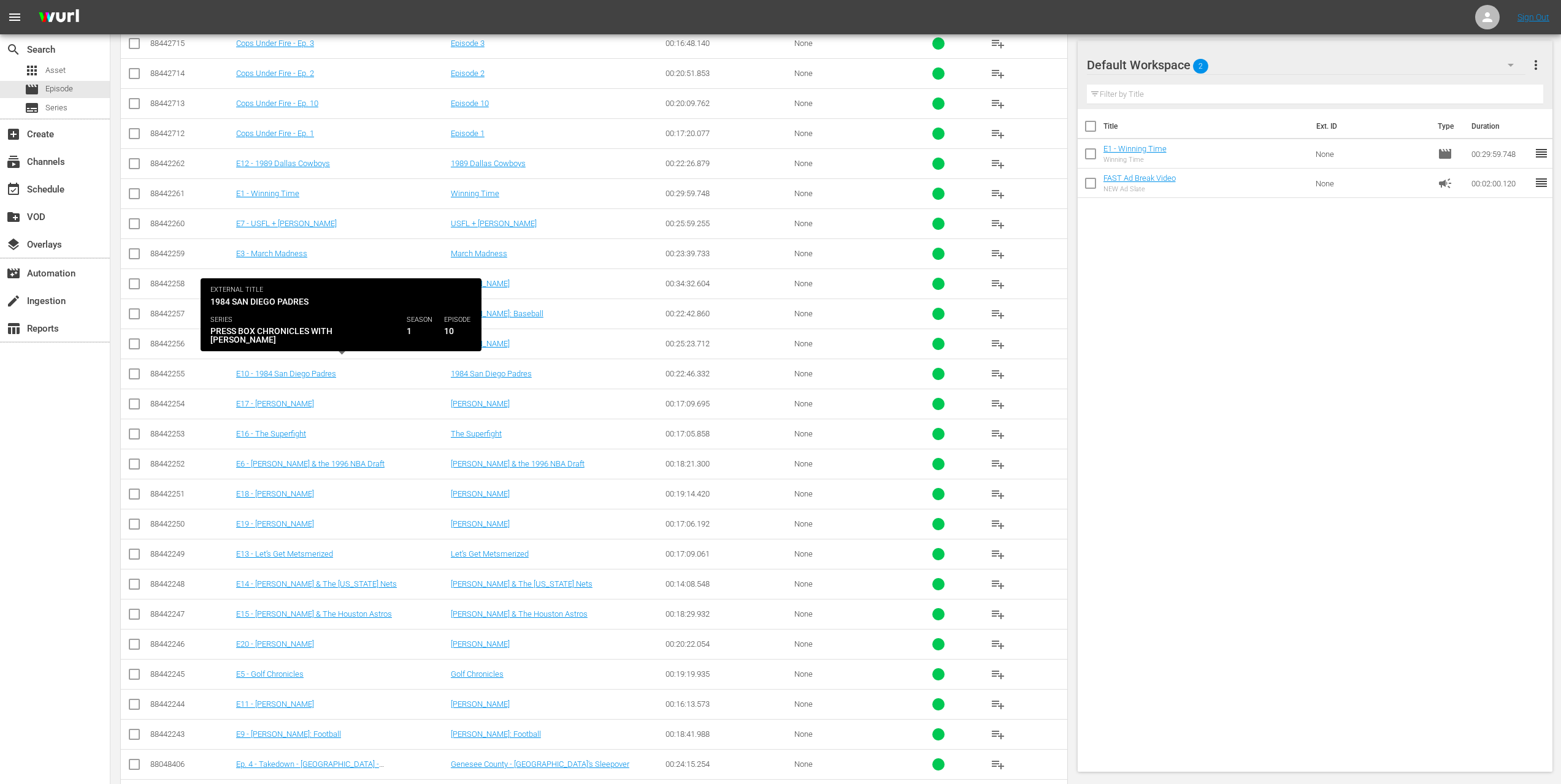
scroll to position [935, 0]
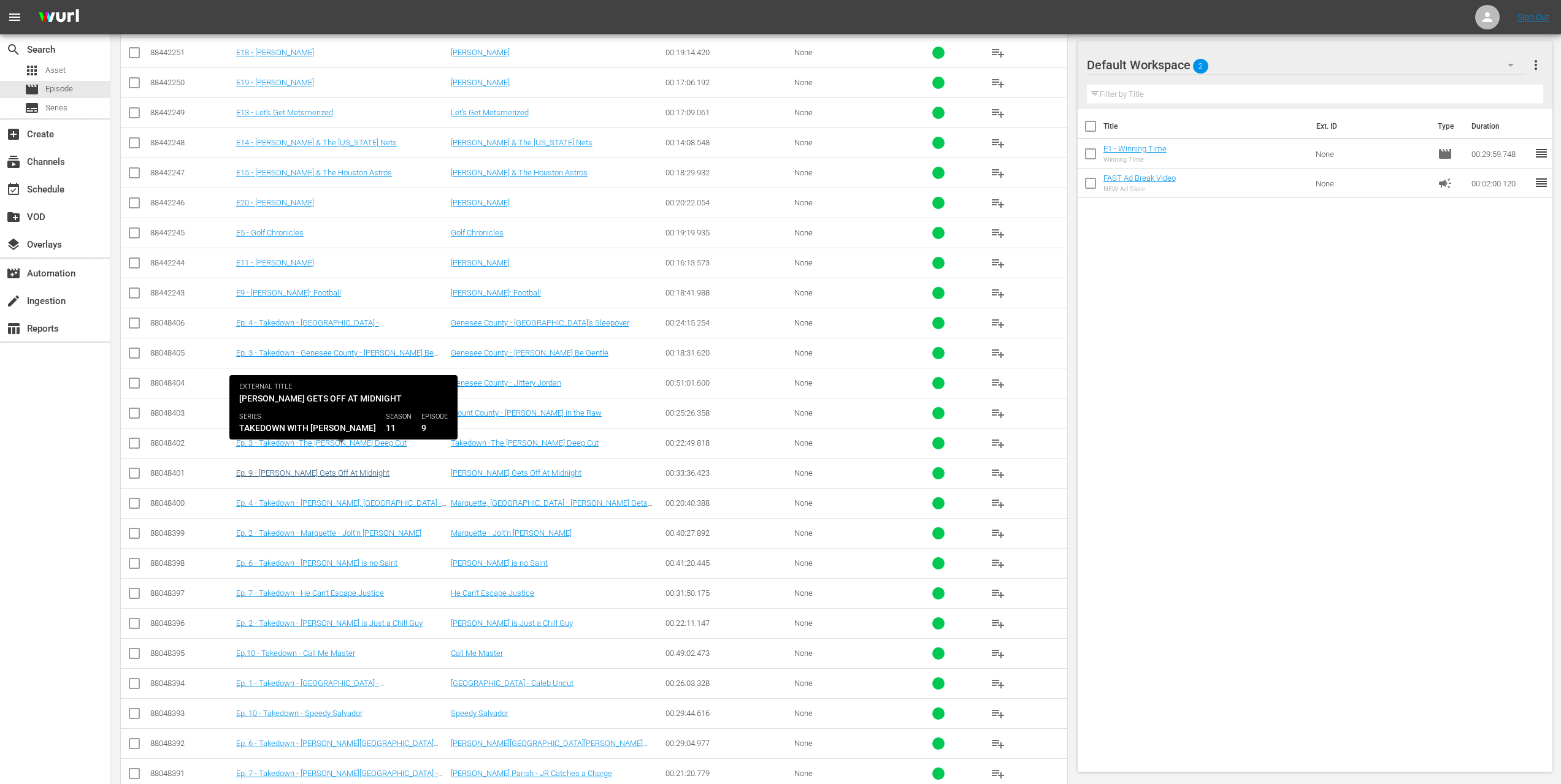
click at [321, 468] on link "Ep. 9 - [PERSON_NAME] Gets Off At Midnight" at bounding box center [313, 472] width 153 height 10
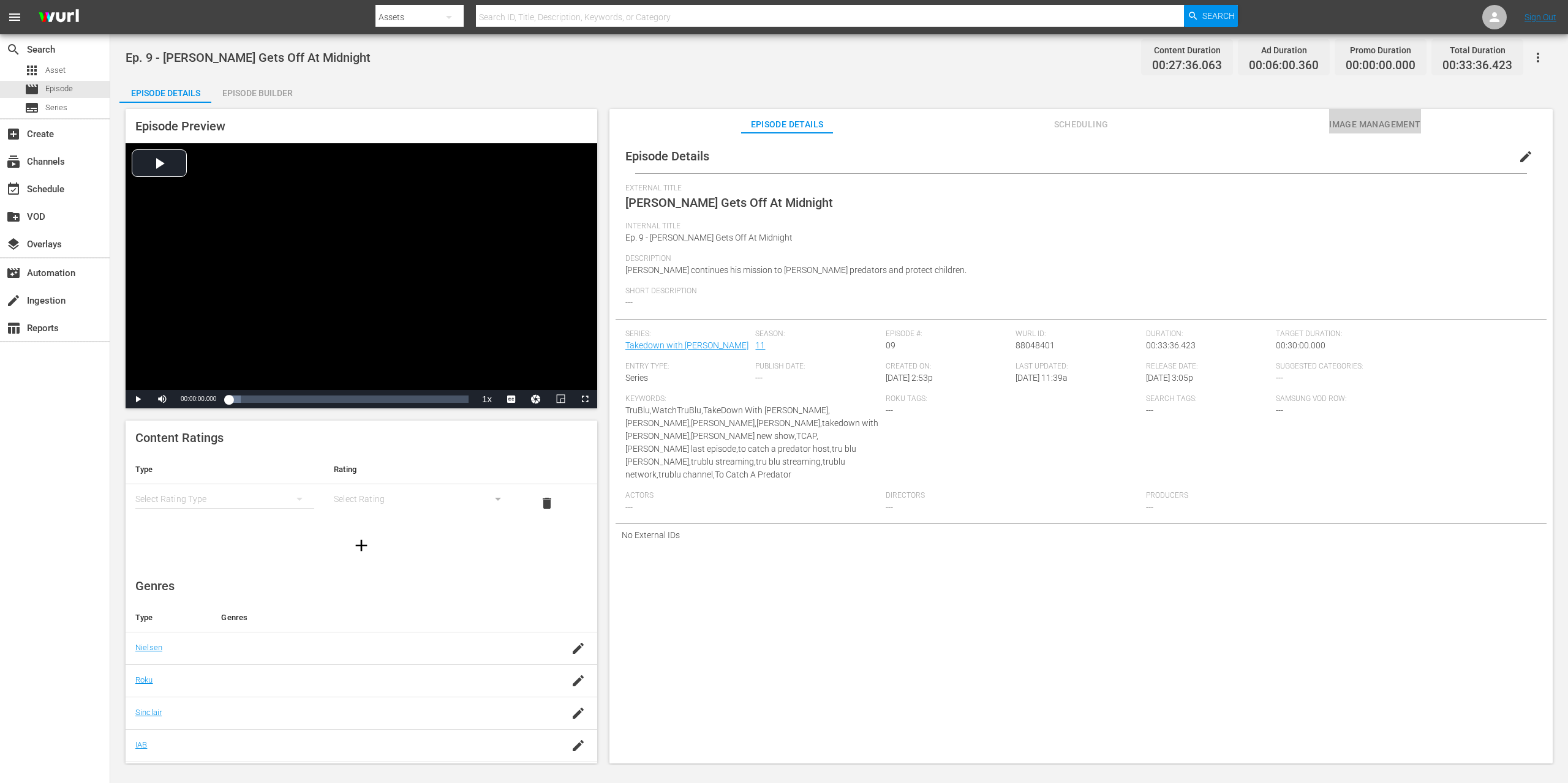
click at [1403, 120] on span "Image Management" at bounding box center [1375, 125] width 92 height 16
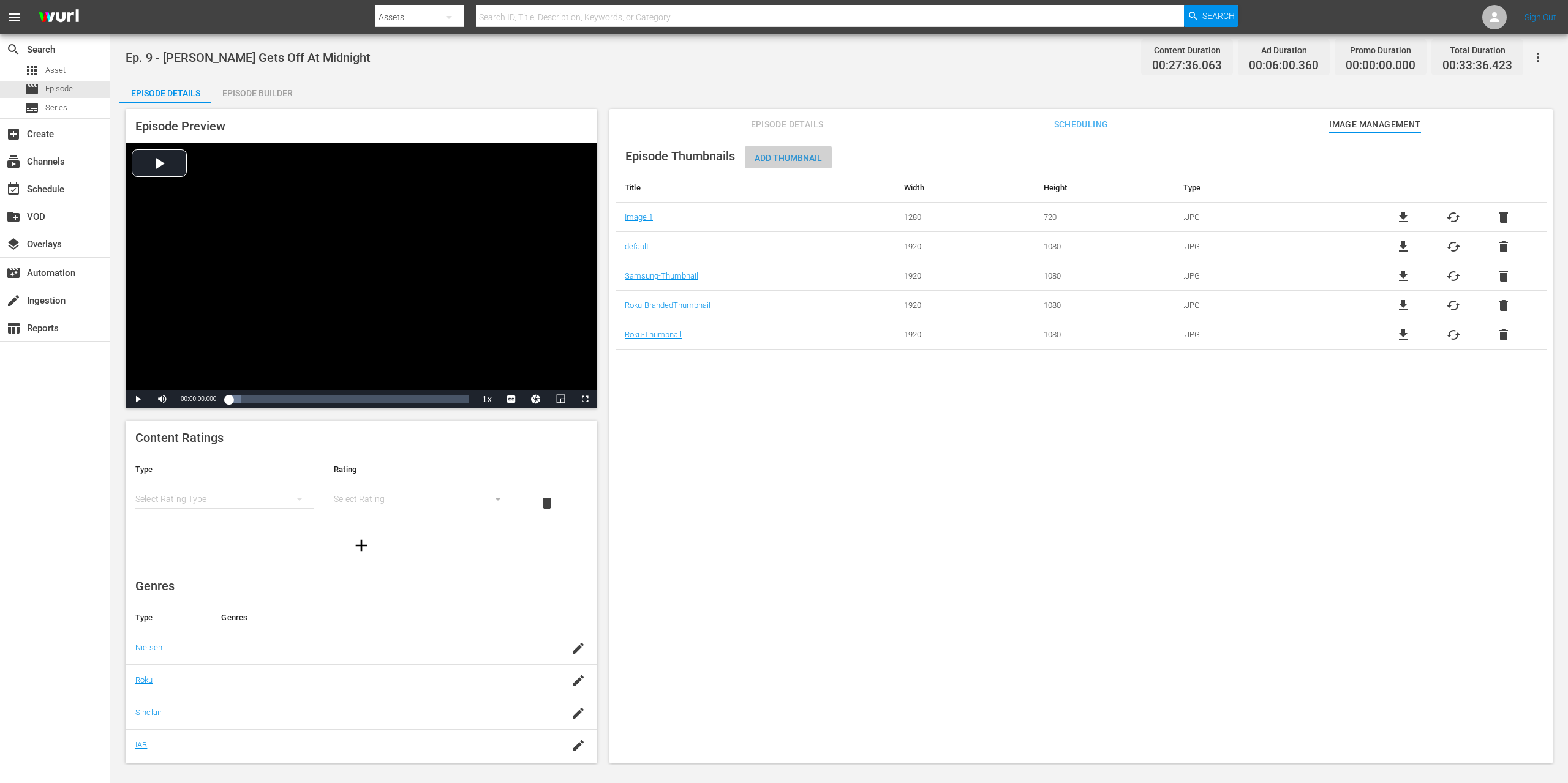
click at [785, 161] on span "Add Thumbnail" at bounding box center [788, 157] width 87 height 10
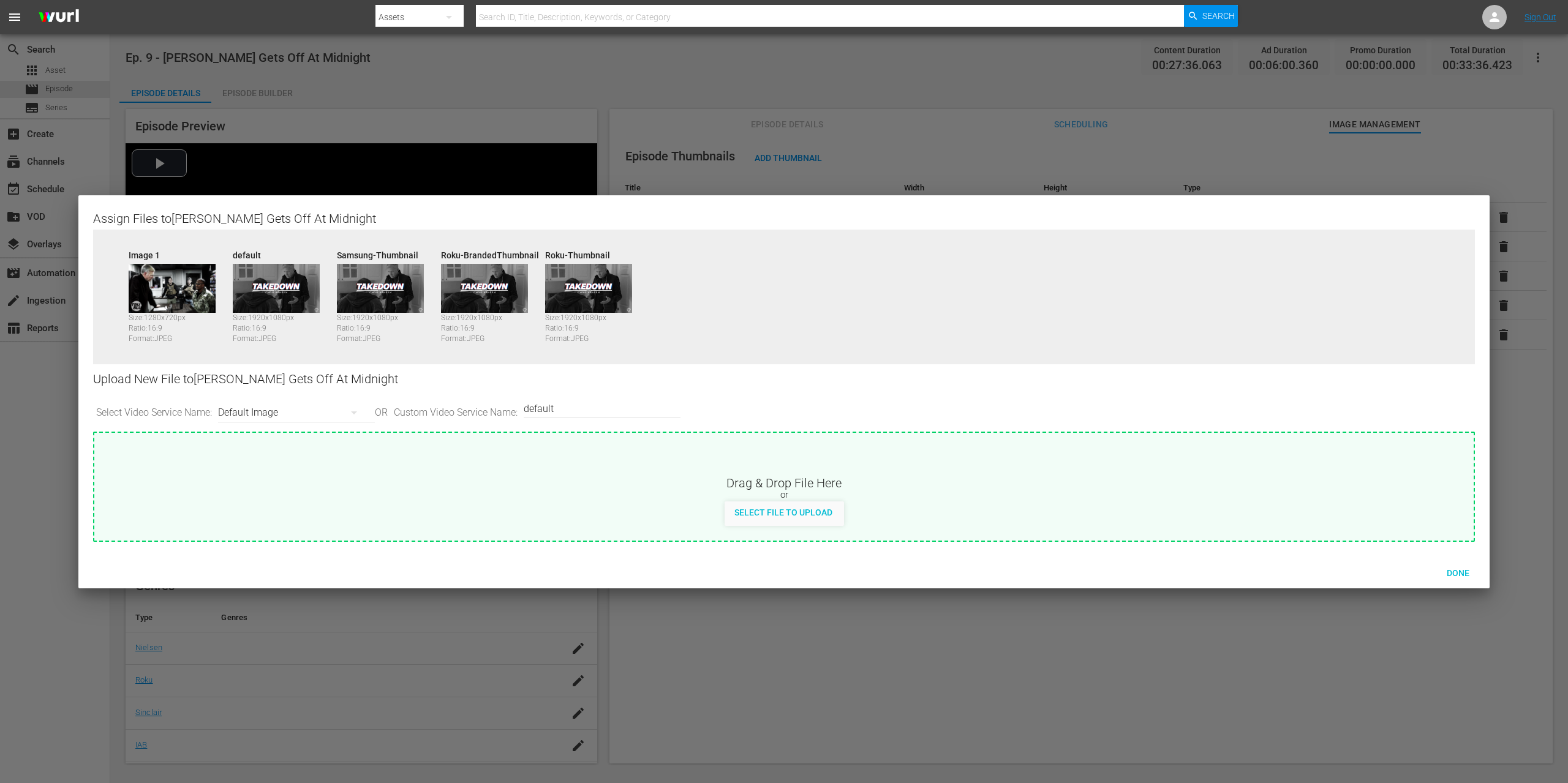
click at [201, 296] on img at bounding box center [172, 289] width 87 height 49
click at [159, 301] on img at bounding box center [172, 289] width 87 height 49
click at [1463, 567] on div "Done" at bounding box center [1458, 573] width 54 height 23
